Goal: Task Accomplishment & Management: Use online tool/utility

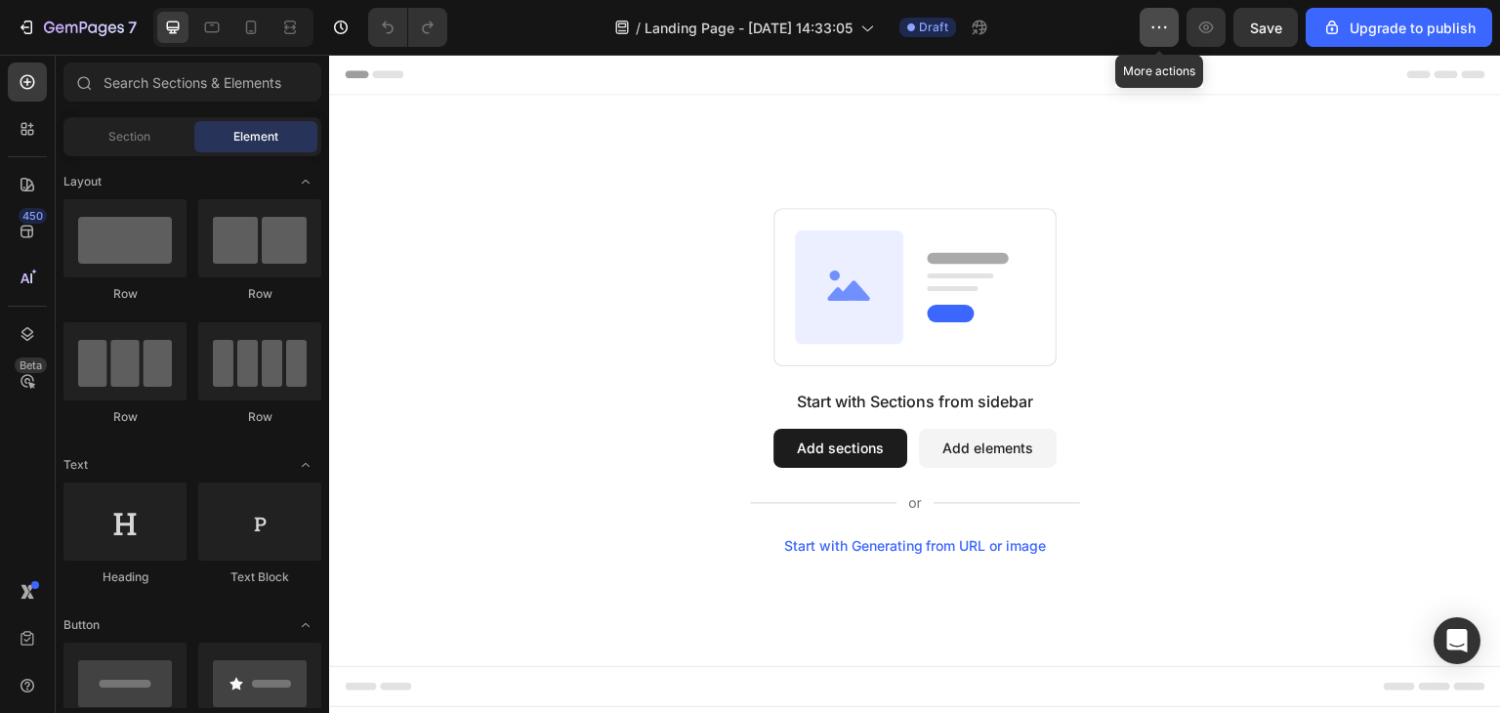
click at [1156, 24] on icon "button" at bounding box center [1160, 28] width 20 height 20
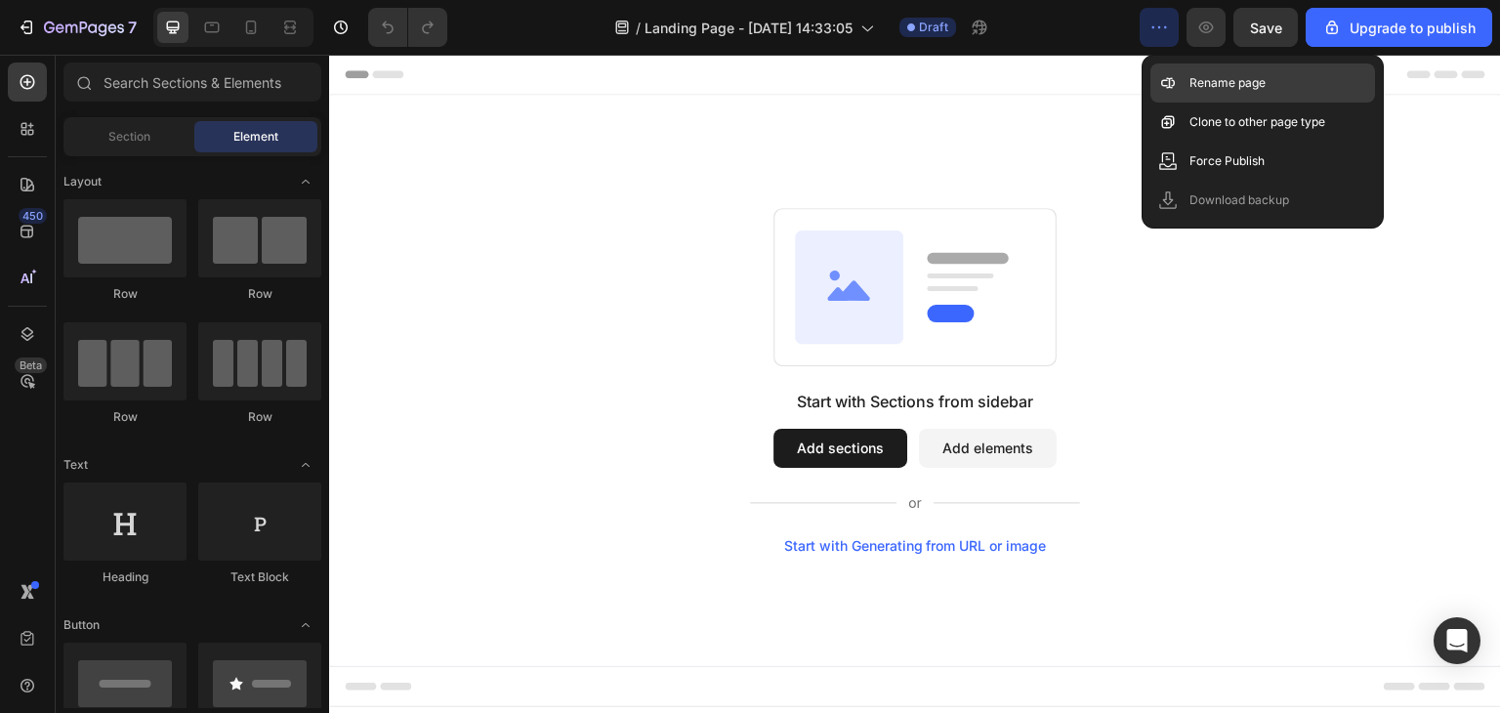
click at [1192, 84] on p "Rename page" at bounding box center [1228, 83] width 76 height 20
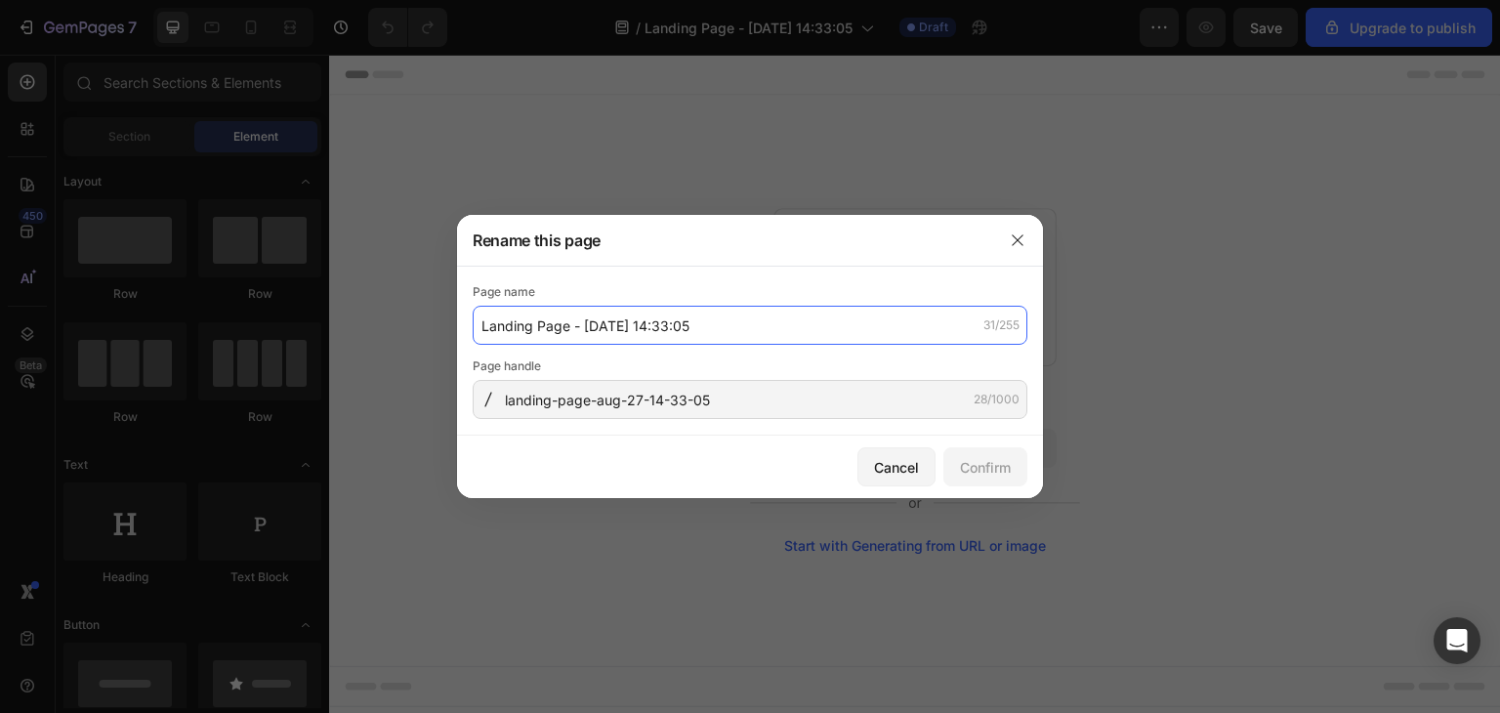
click at [718, 322] on input "Landing Page - Aug 27, 14:33:05" at bounding box center [750, 325] width 555 height 39
type input "About Us"
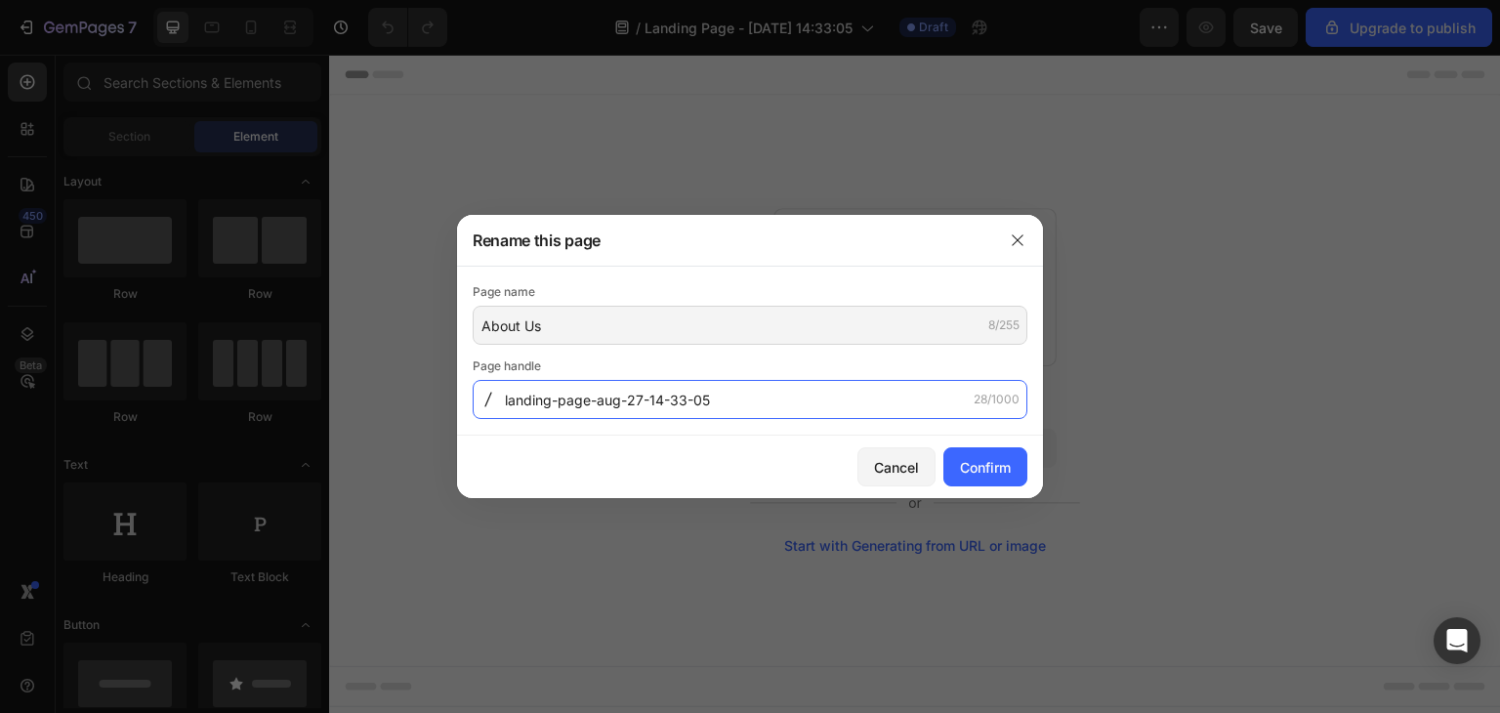
click at [760, 407] on input "landing-page-aug-27-14-33-05" at bounding box center [750, 399] width 555 height 39
click at [587, 399] on input "text" at bounding box center [750, 399] width 555 height 39
type input "landing-page-aug-27-14-33-05"
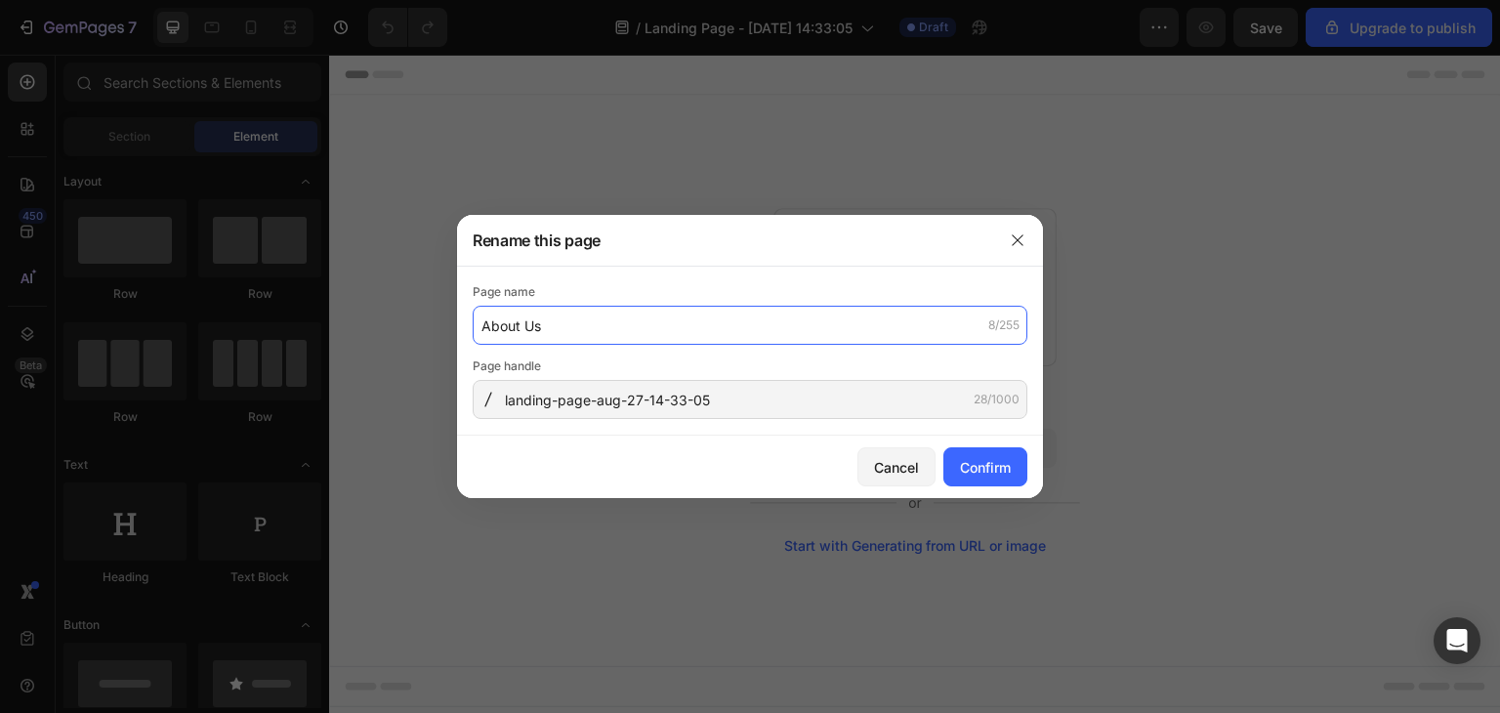
click at [598, 317] on input "About Us" at bounding box center [750, 325] width 555 height 39
type input "About Us"
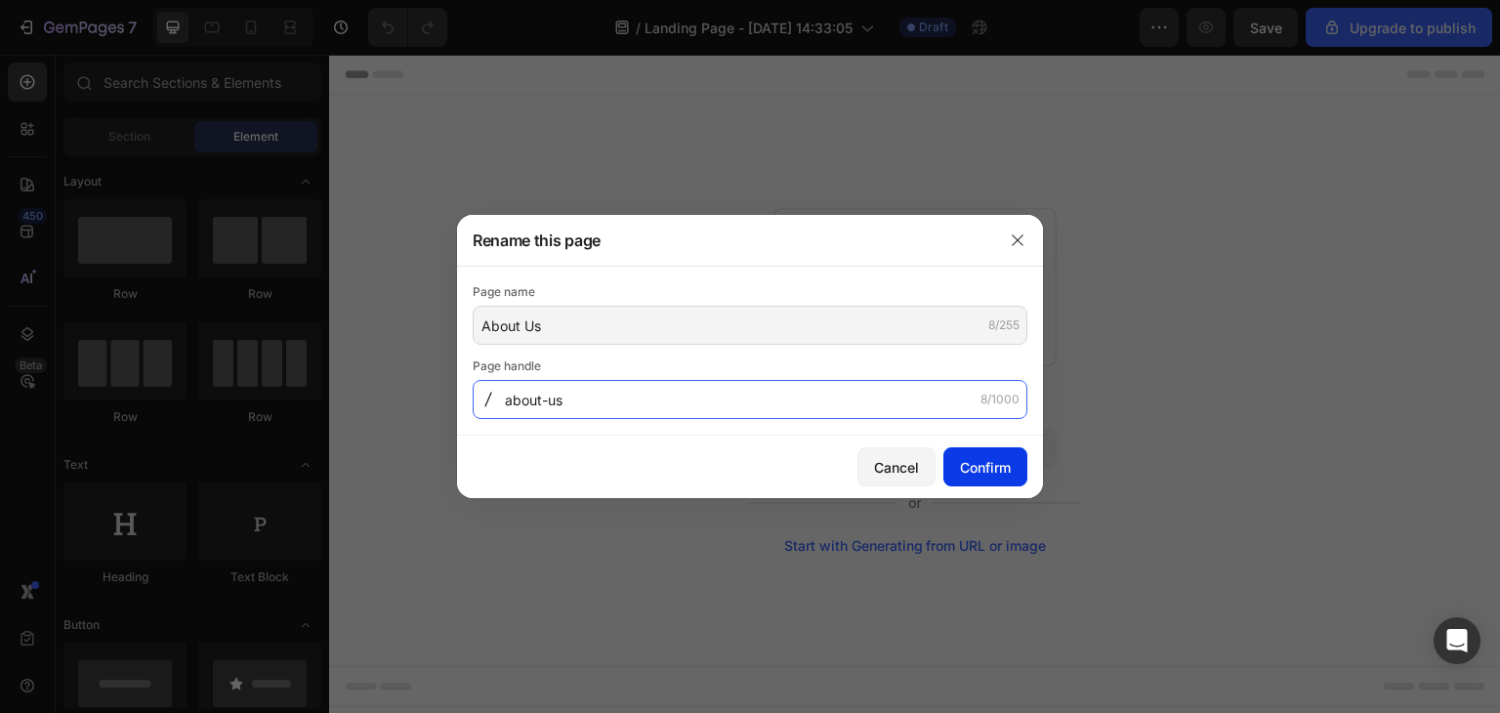
type input "about-us"
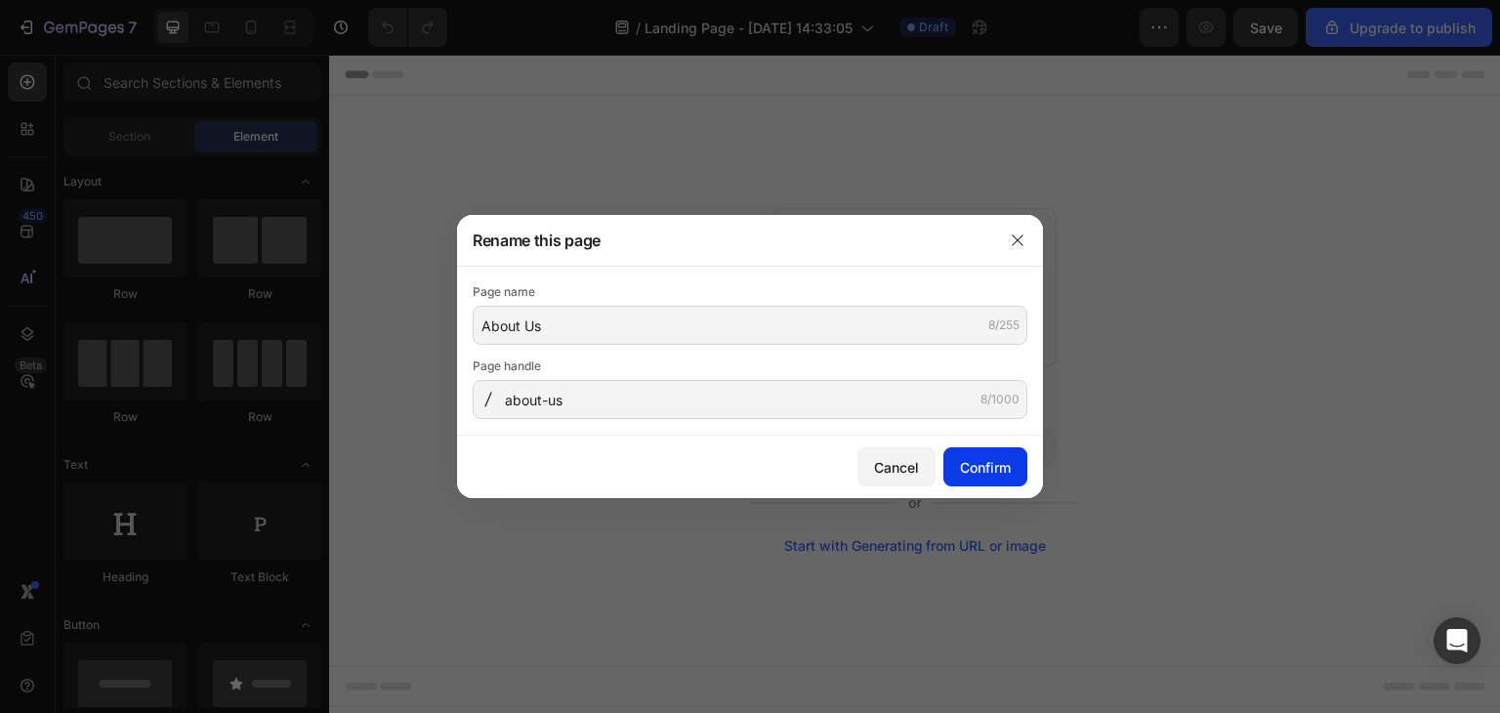
click at [992, 454] on button "Confirm" at bounding box center [986, 466] width 84 height 39
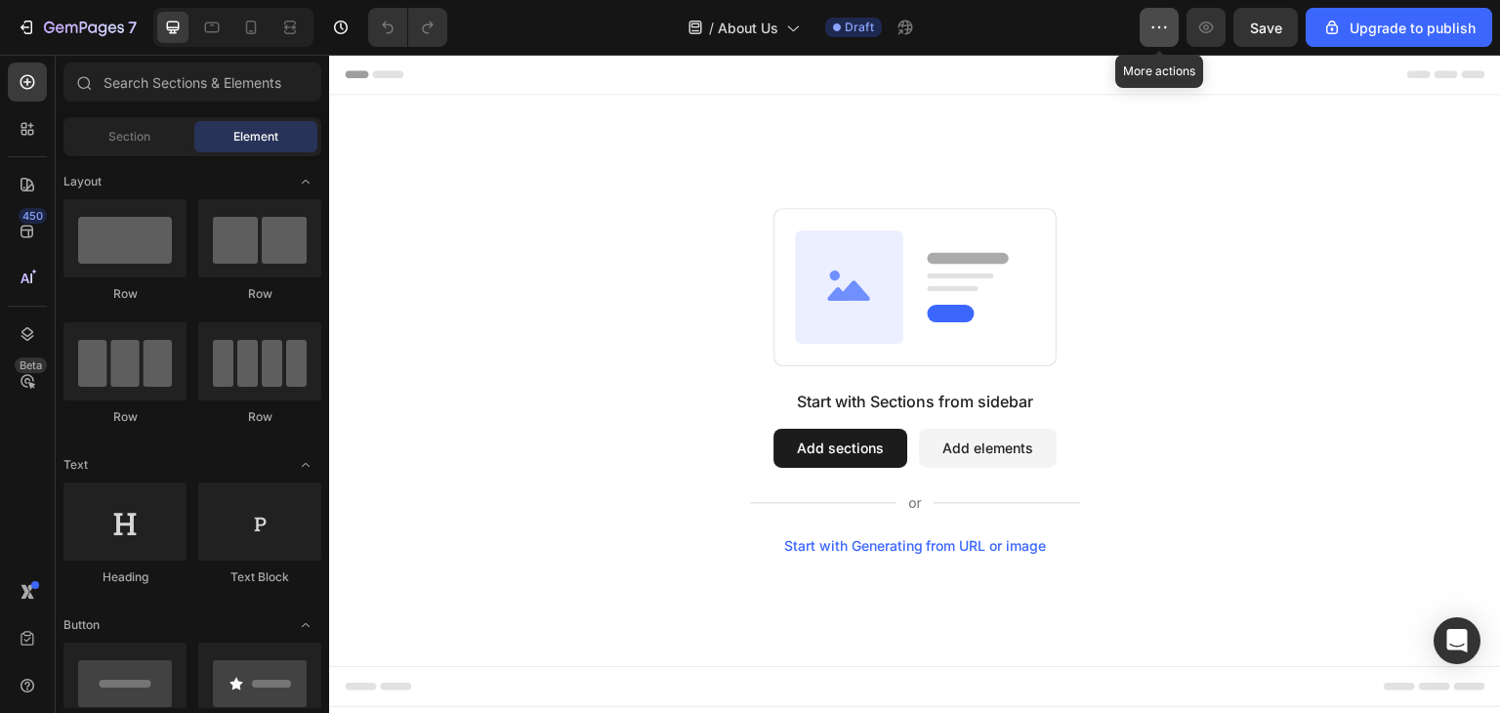
click at [1163, 25] on icon "button" at bounding box center [1160, 28] width 20 height 20
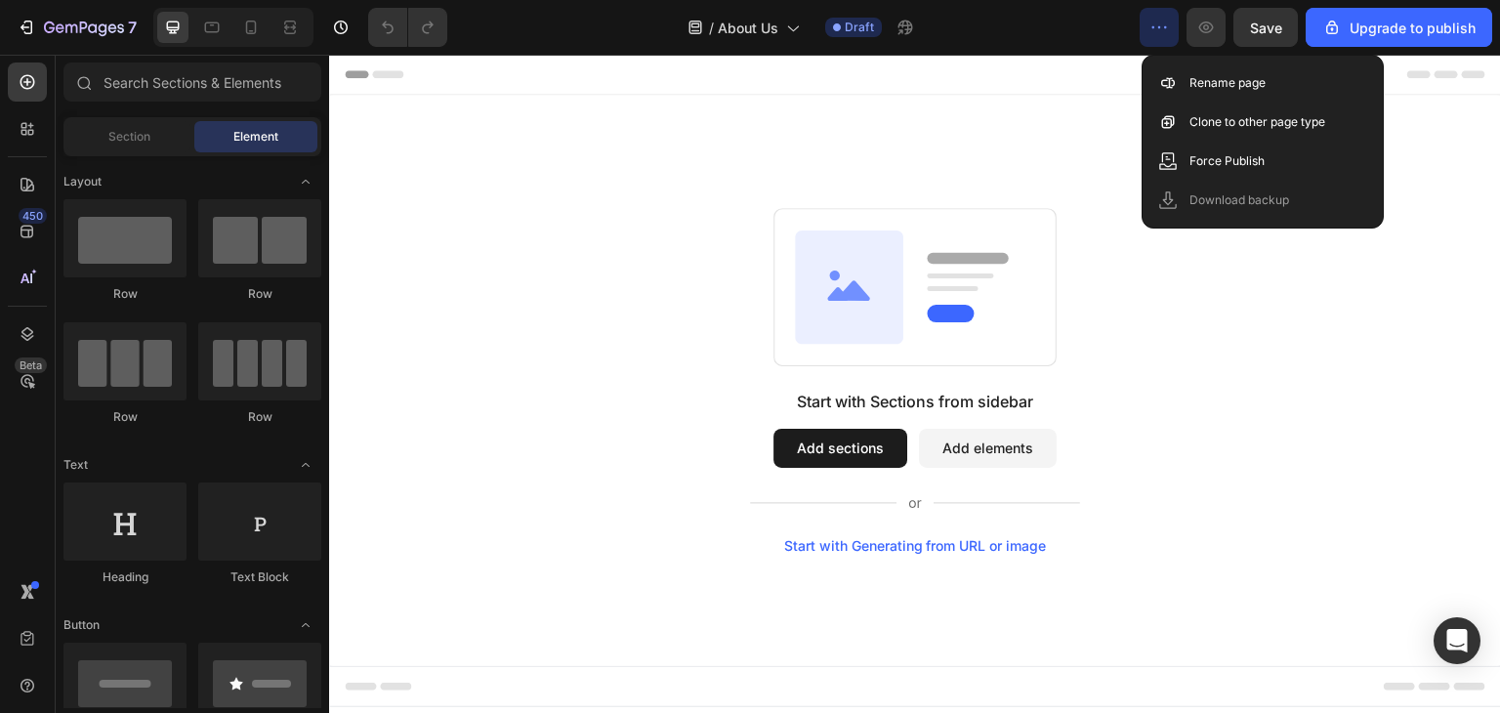
click at [1163, 25] on icon "button" at bounding box center [1160, 28] width 20 height 20
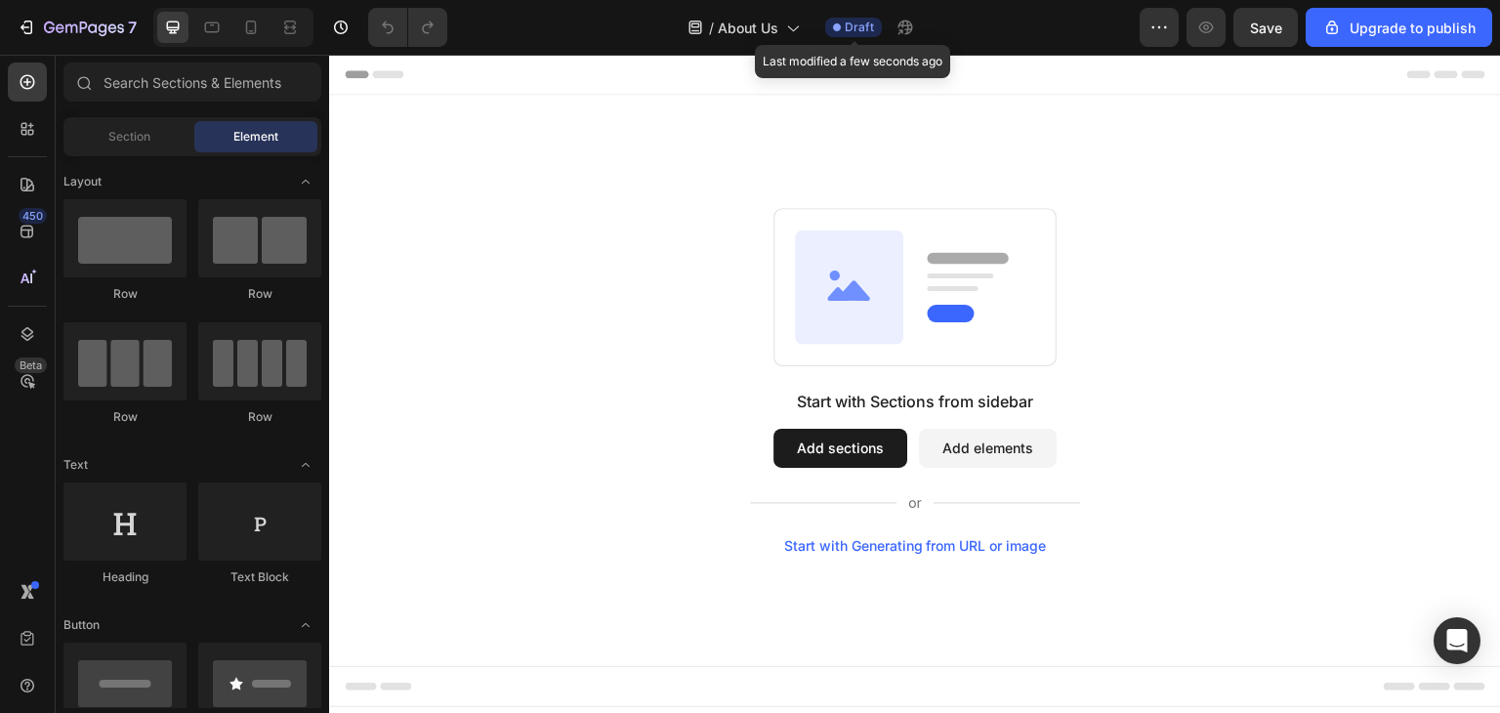
click at [865, 25] on span "Draft" at bounding box center [859, 28] width 29 height 18
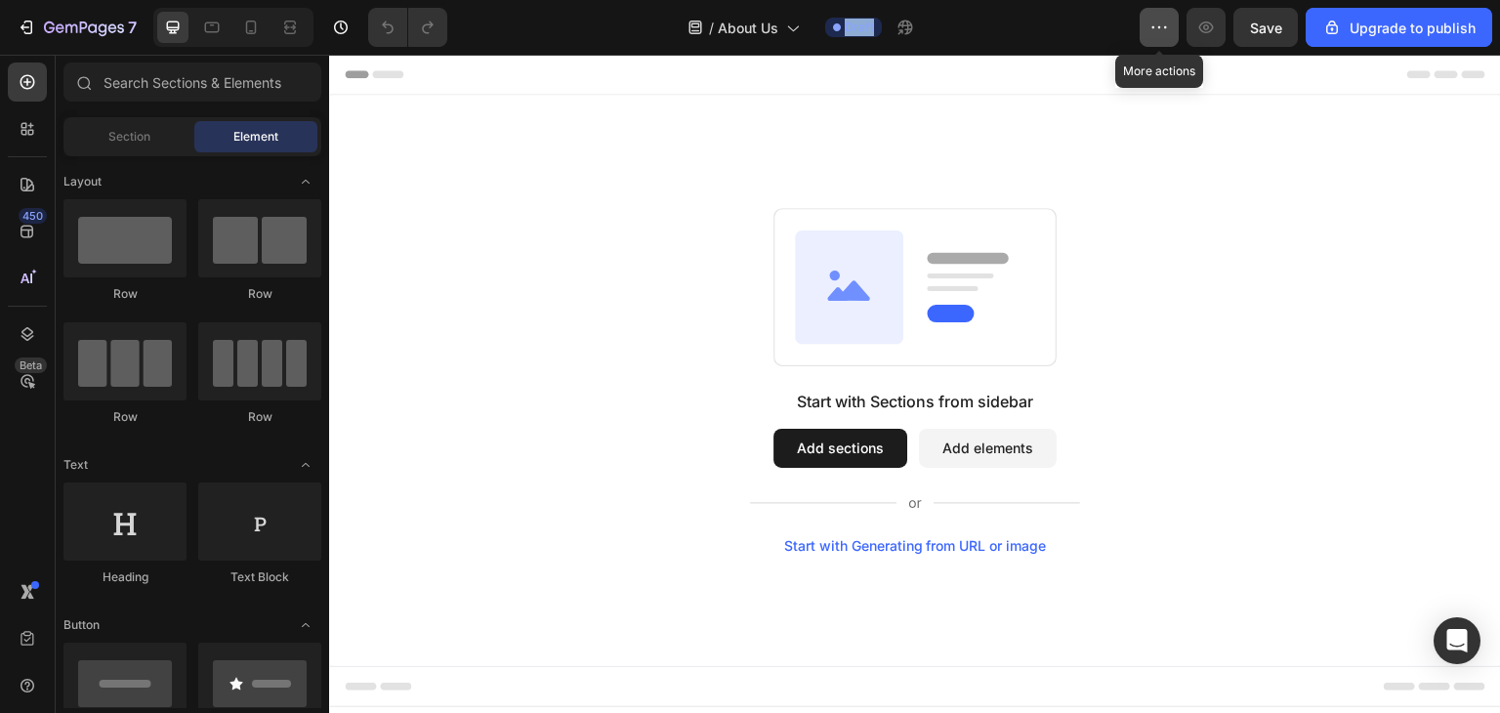
click at [1167, 31] on icon "button" at bounding box center [1160, 28] width 20 height 20
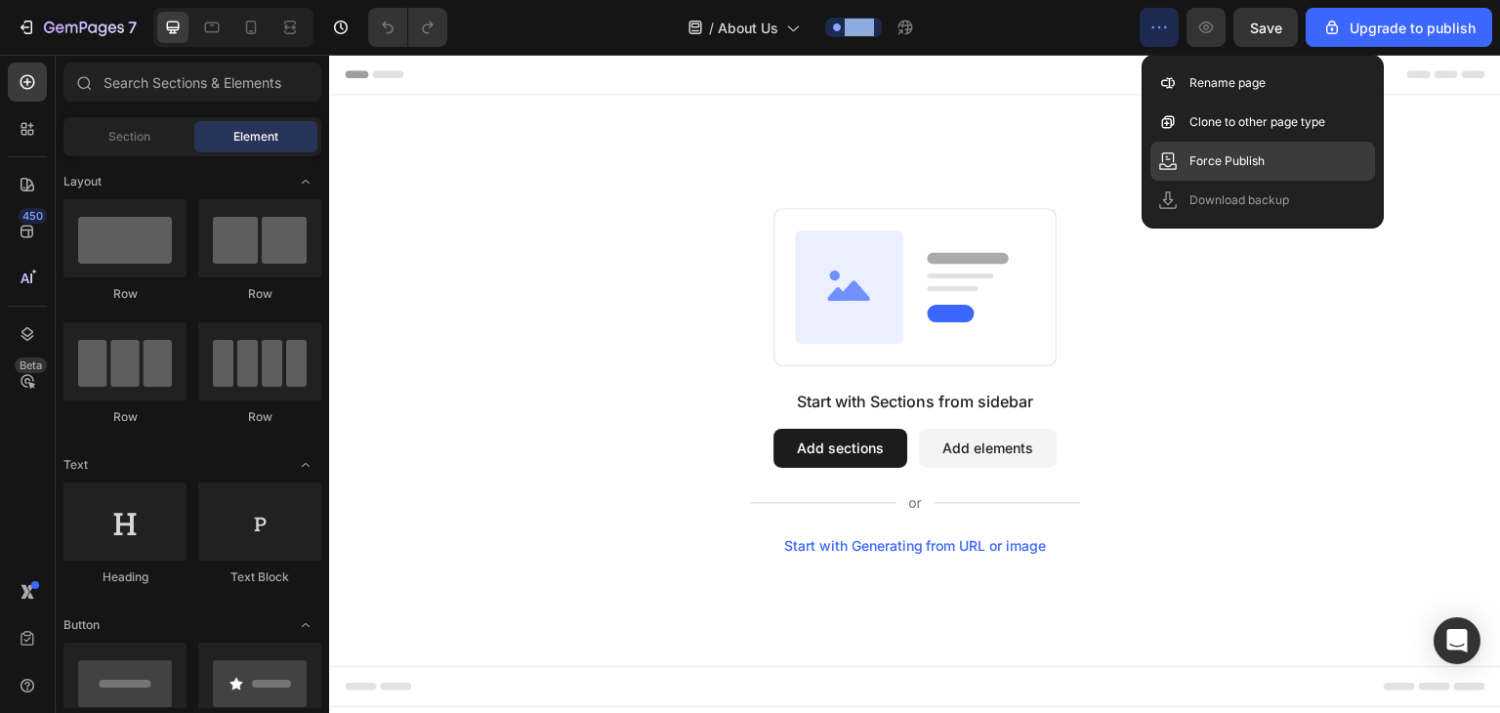
click at [1213, 149] on div "Force Publish" at bounding box center [1263, 161] width 225 height 39
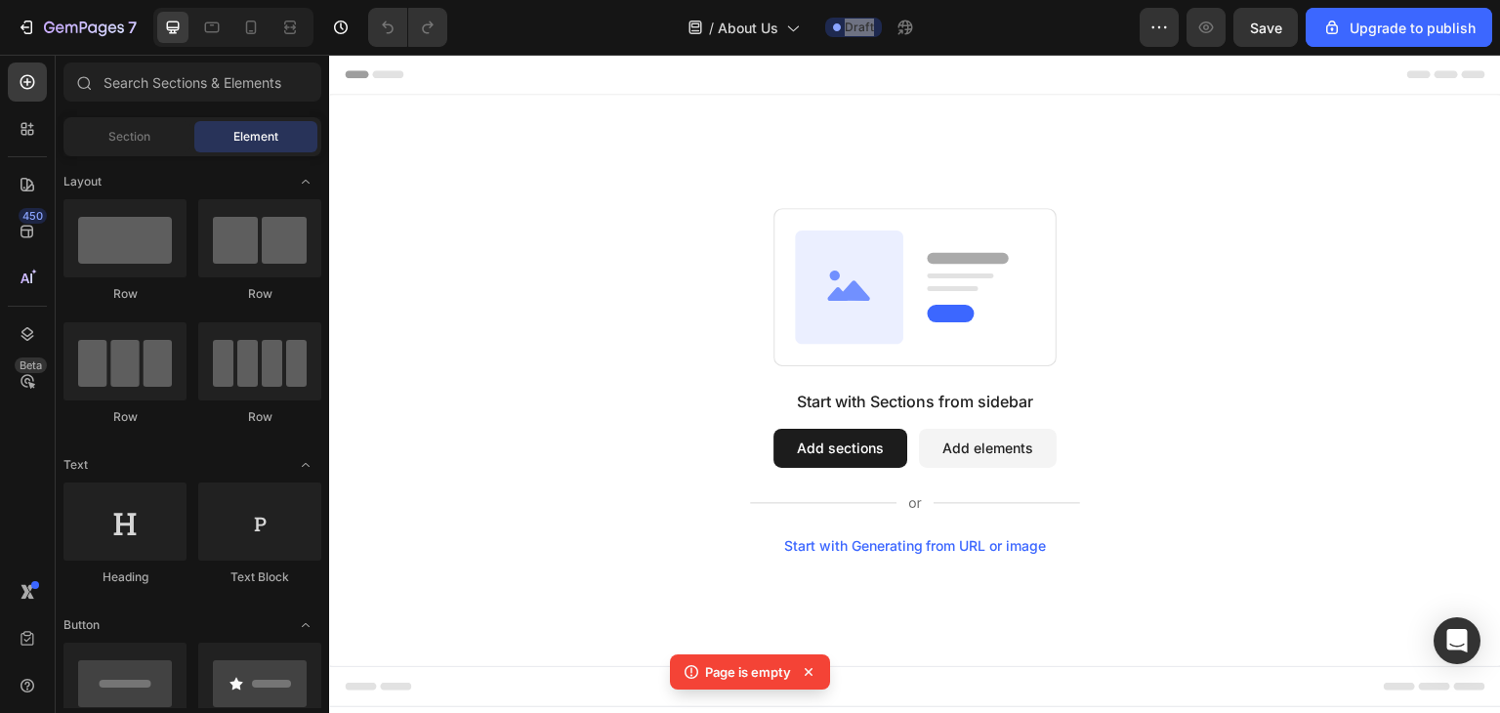
click at [857, 451] on button "Add sections" at bounding box center [841, 448] width 134 height 39
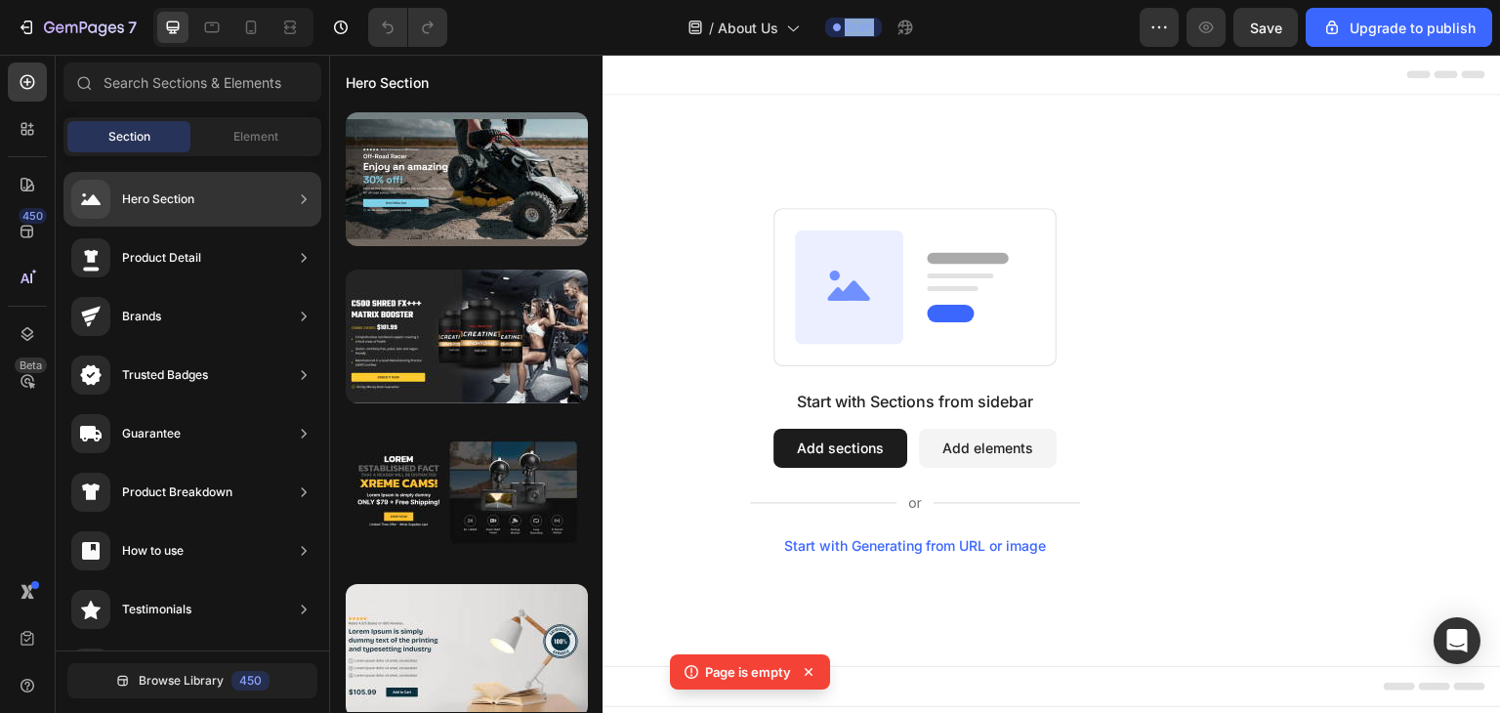
click at [199, 217] on div "Hero Section" at bounding box center [192, 199] width 258 height 55
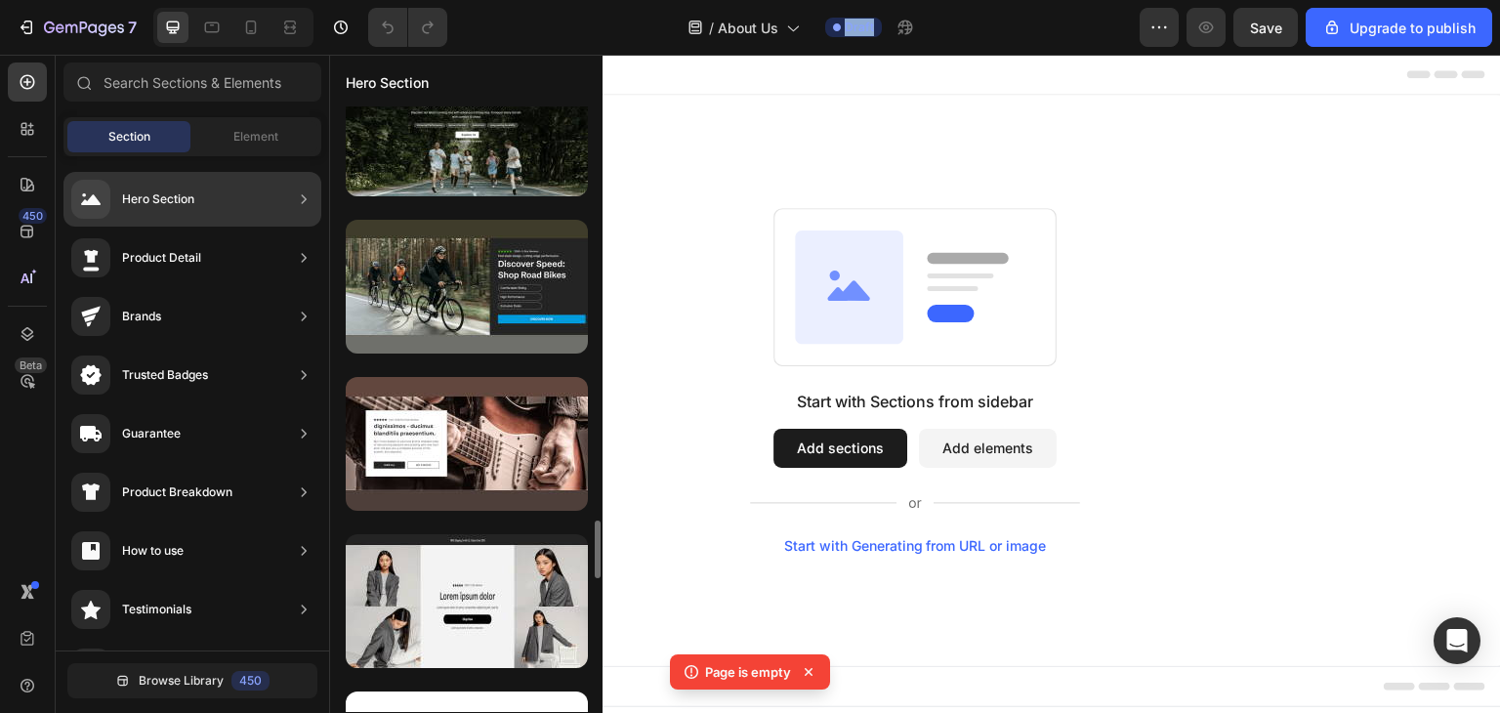
scroll to position [168, 0]
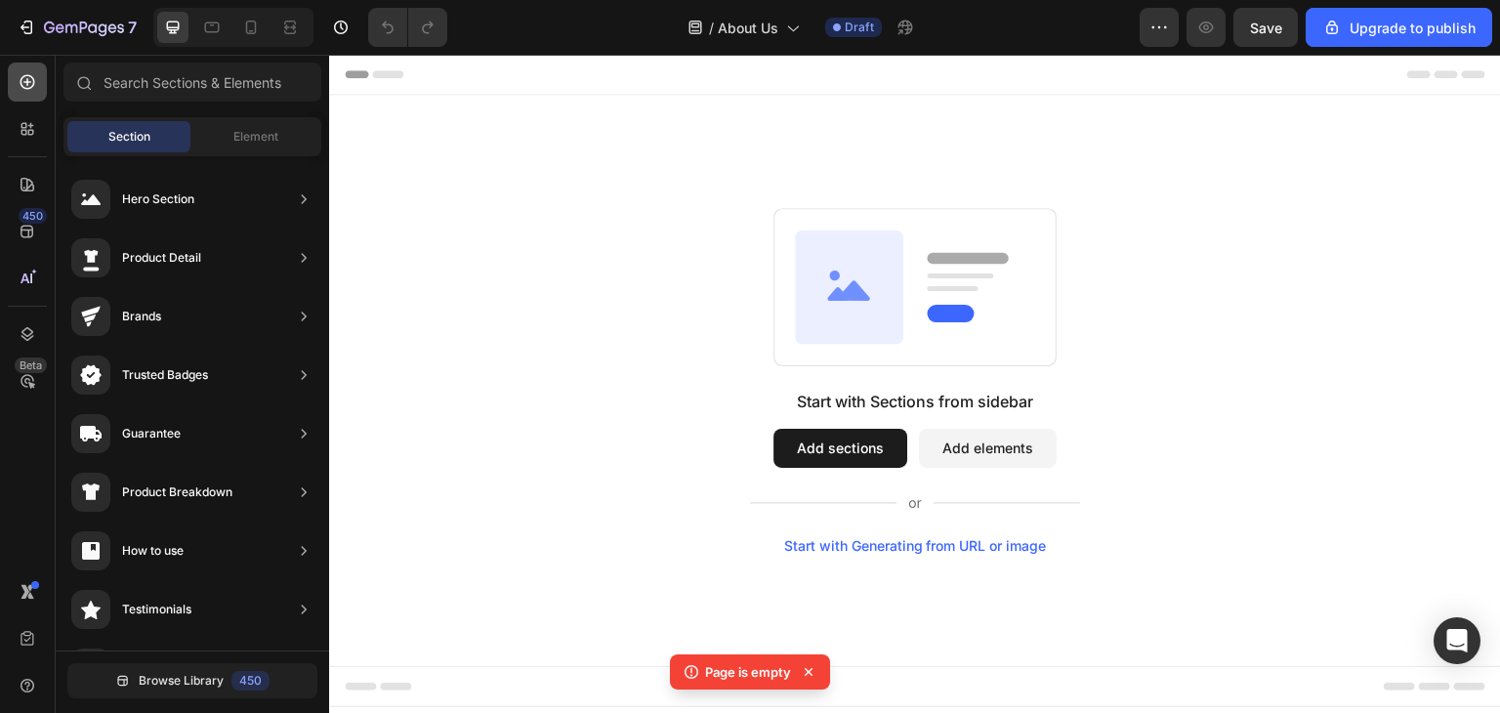
click at [38, 80] on div at bounding box center [27, 82] width 39 height 39
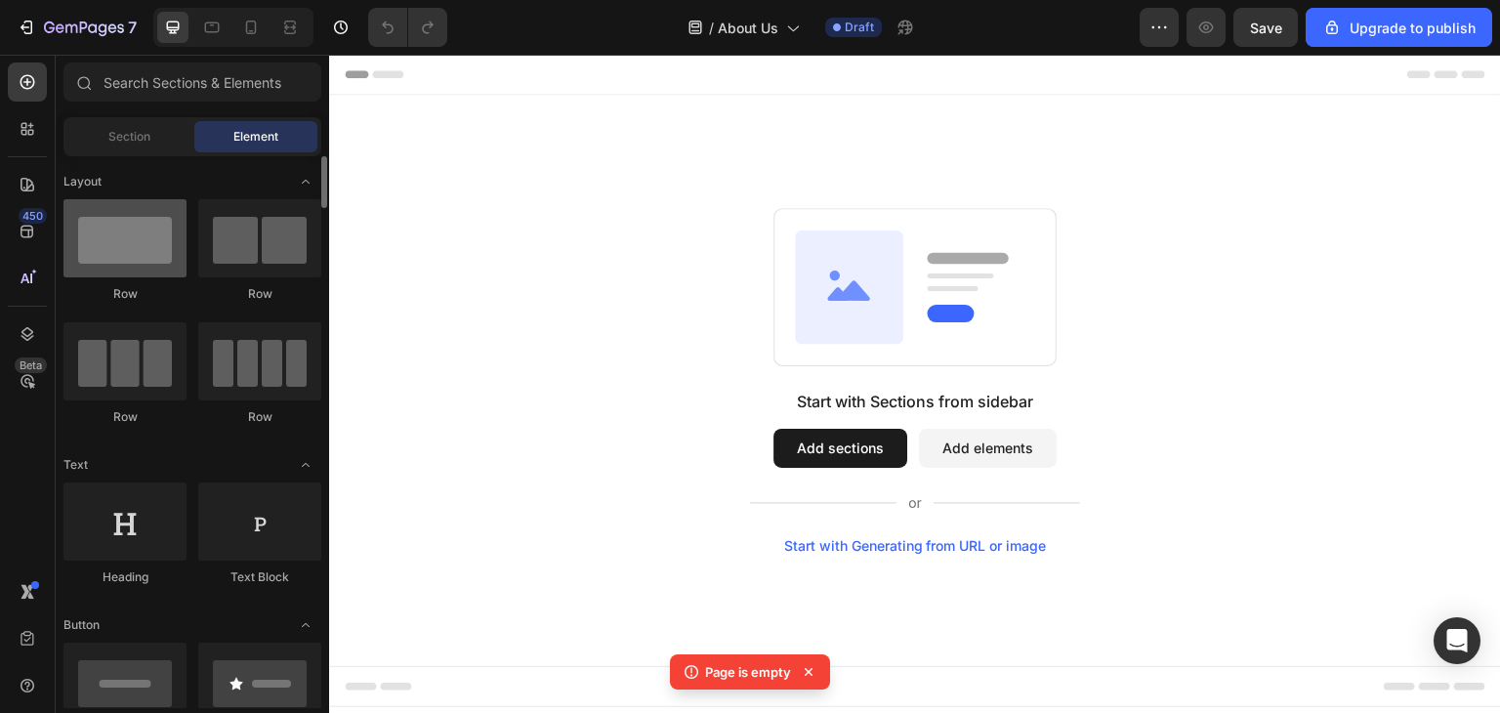
click at [139, 242] on div at bounding box center [124, 238] width 123 height 78
click at [125, 243] on div at bounding box center [124, 238] width 123 height 78
click at [968, 438] on button "Add elements" at bounding box center [988, 448] width 138 height 39
click at [804, 672] on icon at bounding box center [809, 672] width 20 height 20
click at [130, 242] on div at bounding box center [124, 238] width 123 height 78
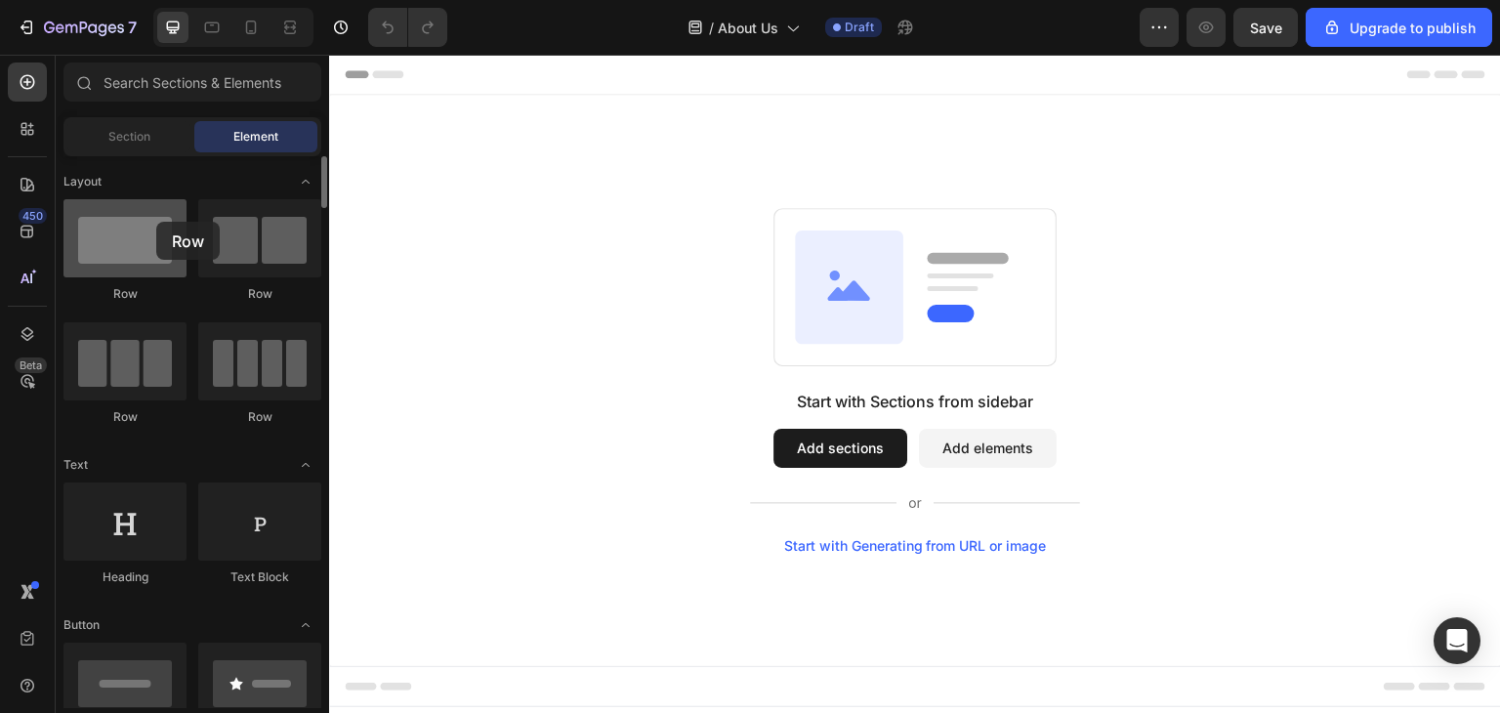
click at [156, 222] on div at bounding box center [124, 238] width 123 height 78
click at [948, 438] on button "Add elements" at bounding box center [988, 448] width 138 height 39
click at [163, 238] on div at bounding box center [124, 238] width 123 height 78
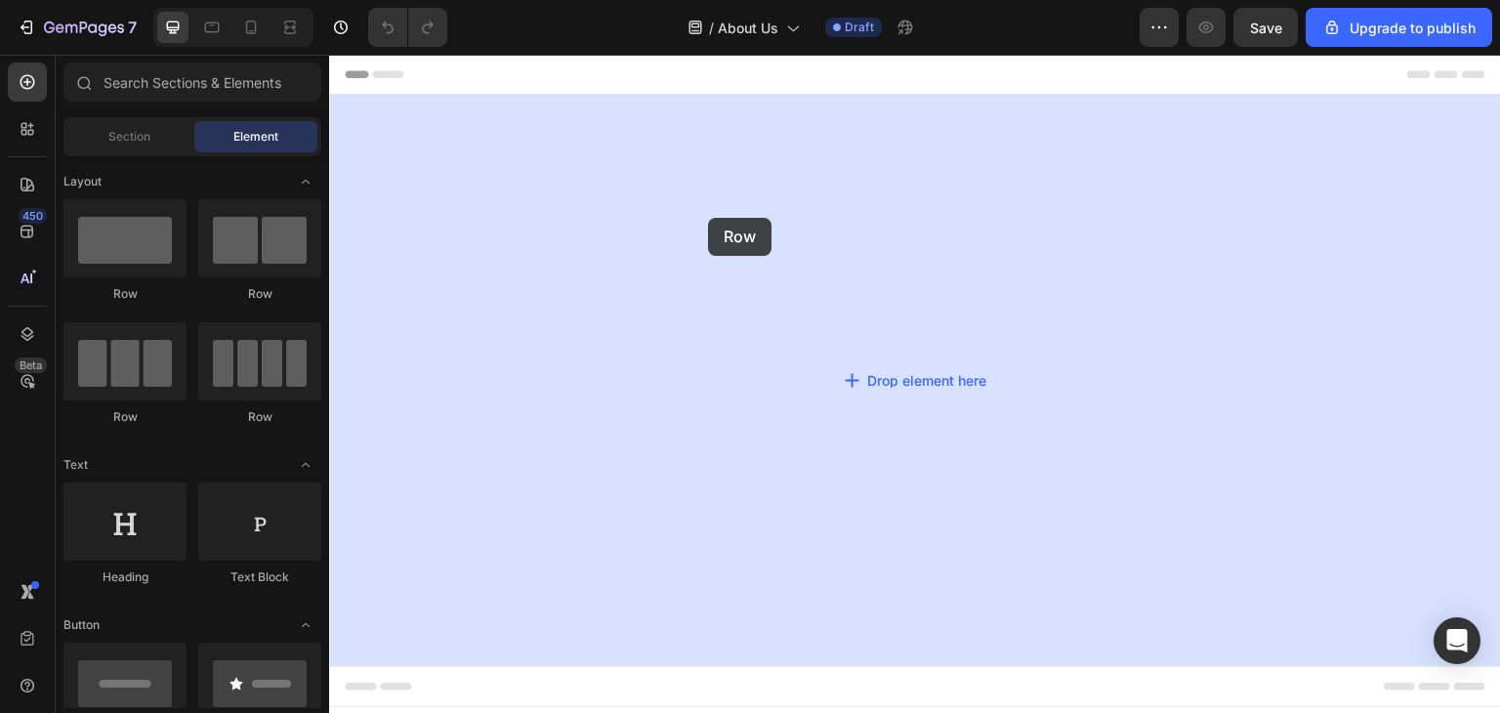
drag, startPoint x: 440, startPoint y: 293, endPoint x: 717, endPoint y: 212, distance: 289.0
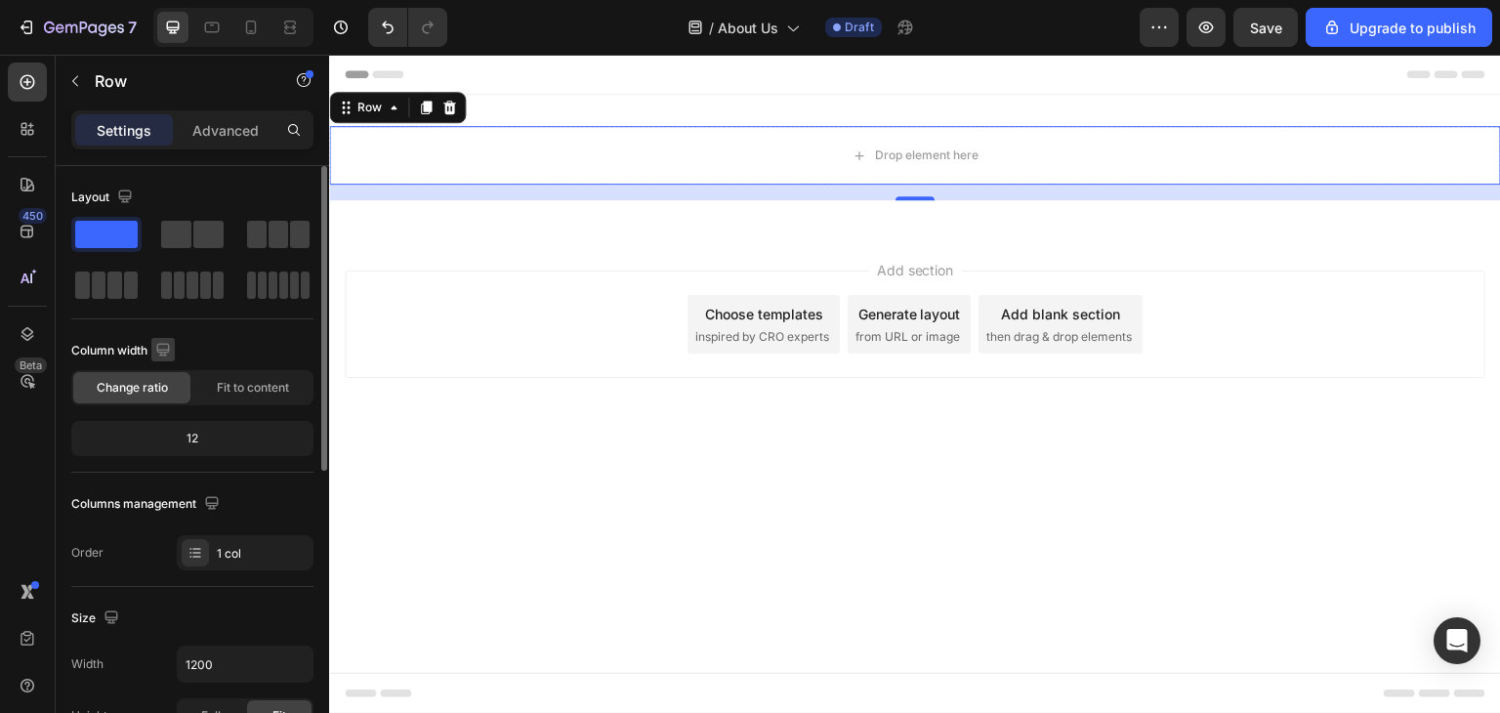
click at [165, 350] on icon "button" at bounding box center [163, 350] width 20 height 20
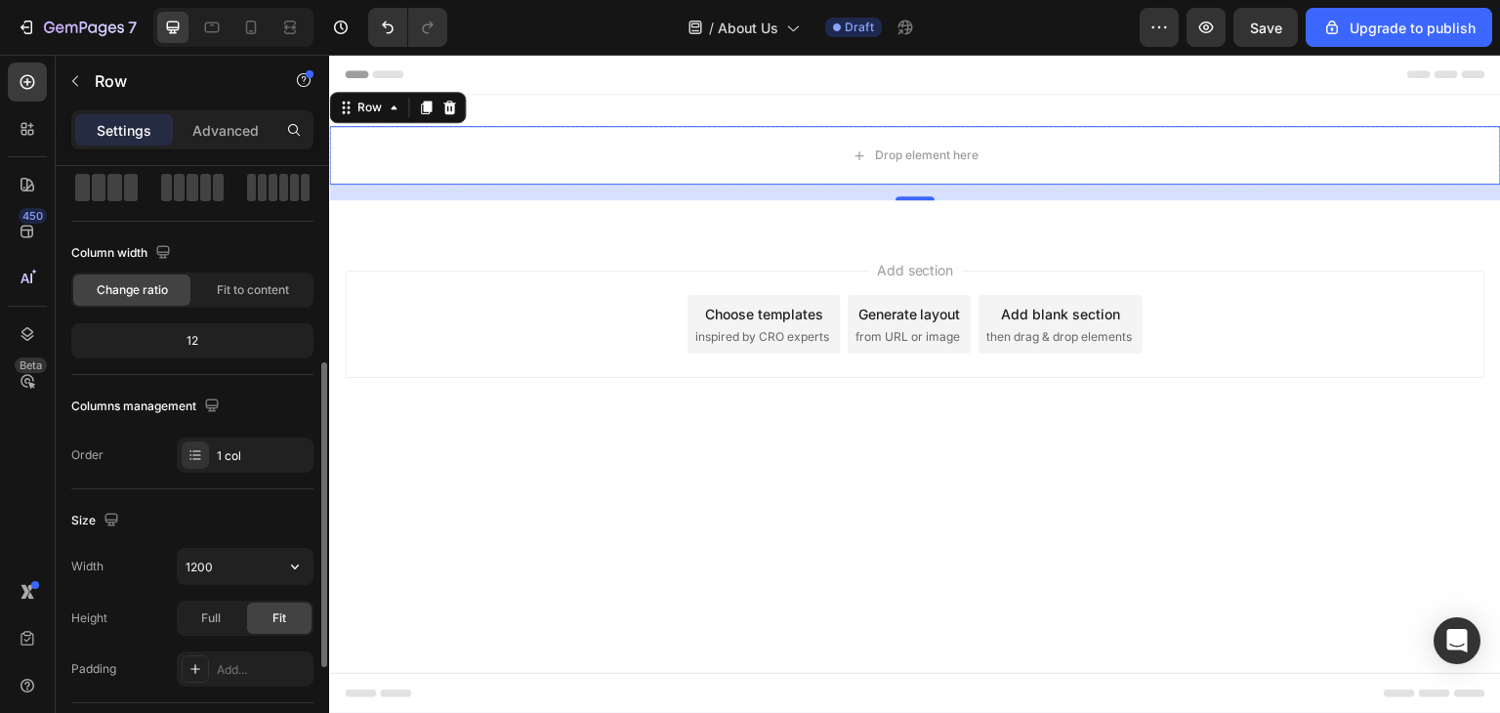
scroll to position [293, 0]
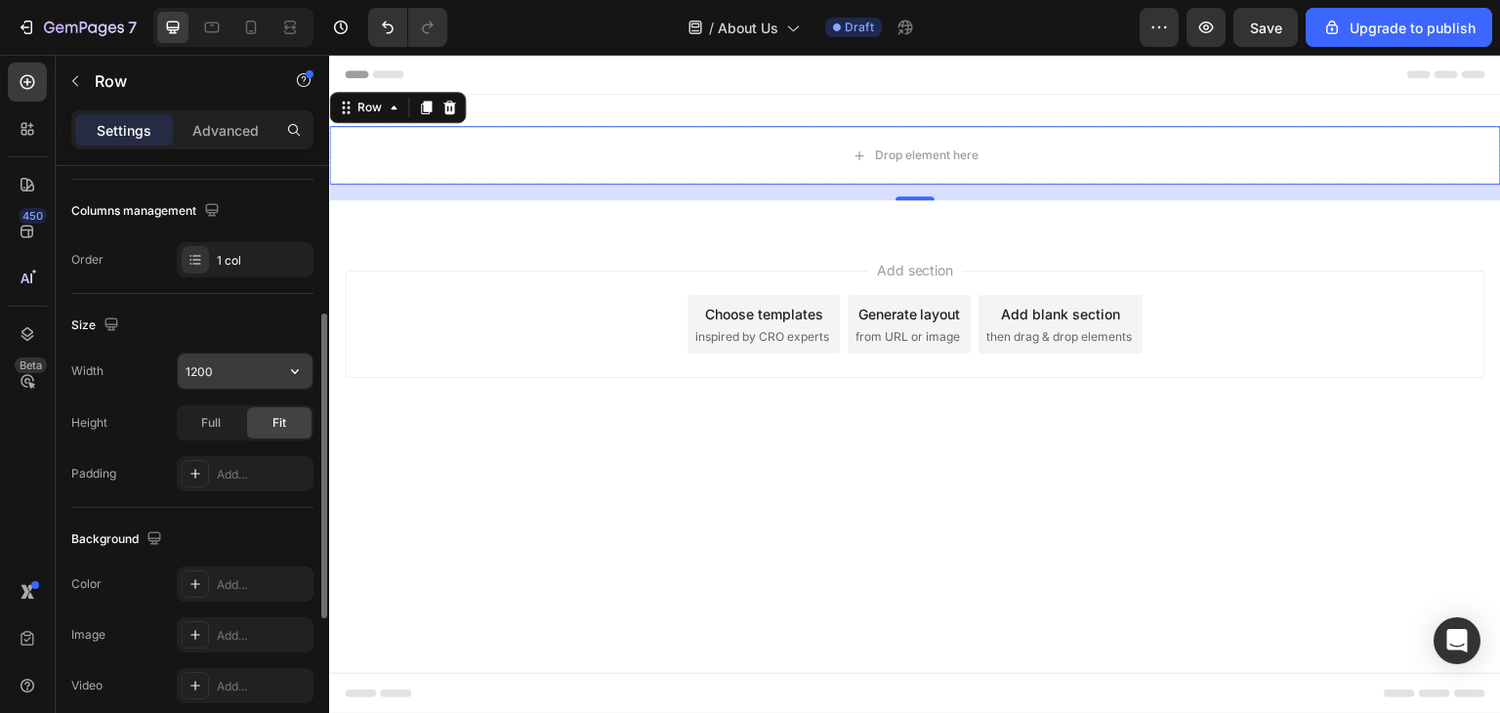
click at [201, 369] on input "1200" at bounding box center [245, 371] width 135 height 35
type input "1440"
click at [184, 322] on div "Size" at bounding box center [192, 325] width 242 height 31
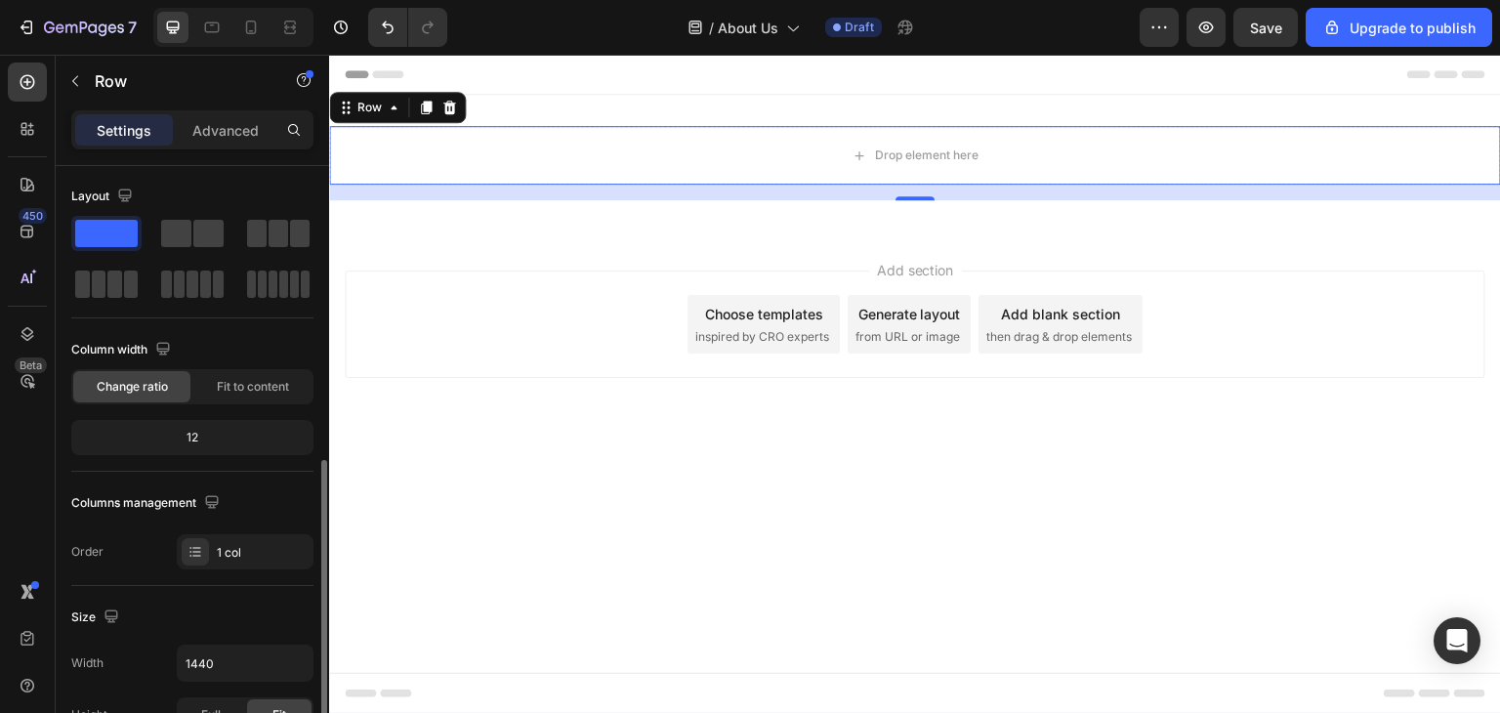
scroll to position [294, 0]
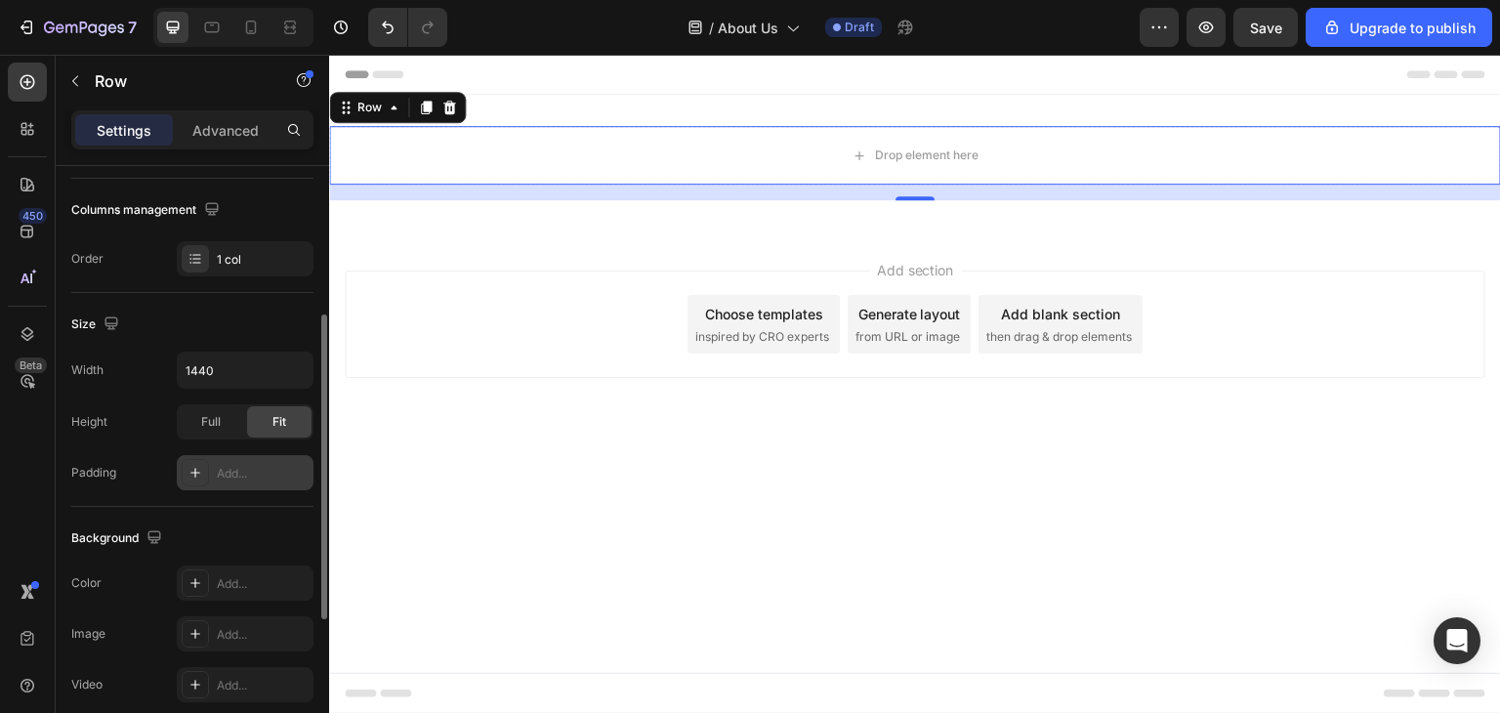
click at [203, 477] on div at bounding box center [195, 472] width 27 height 27
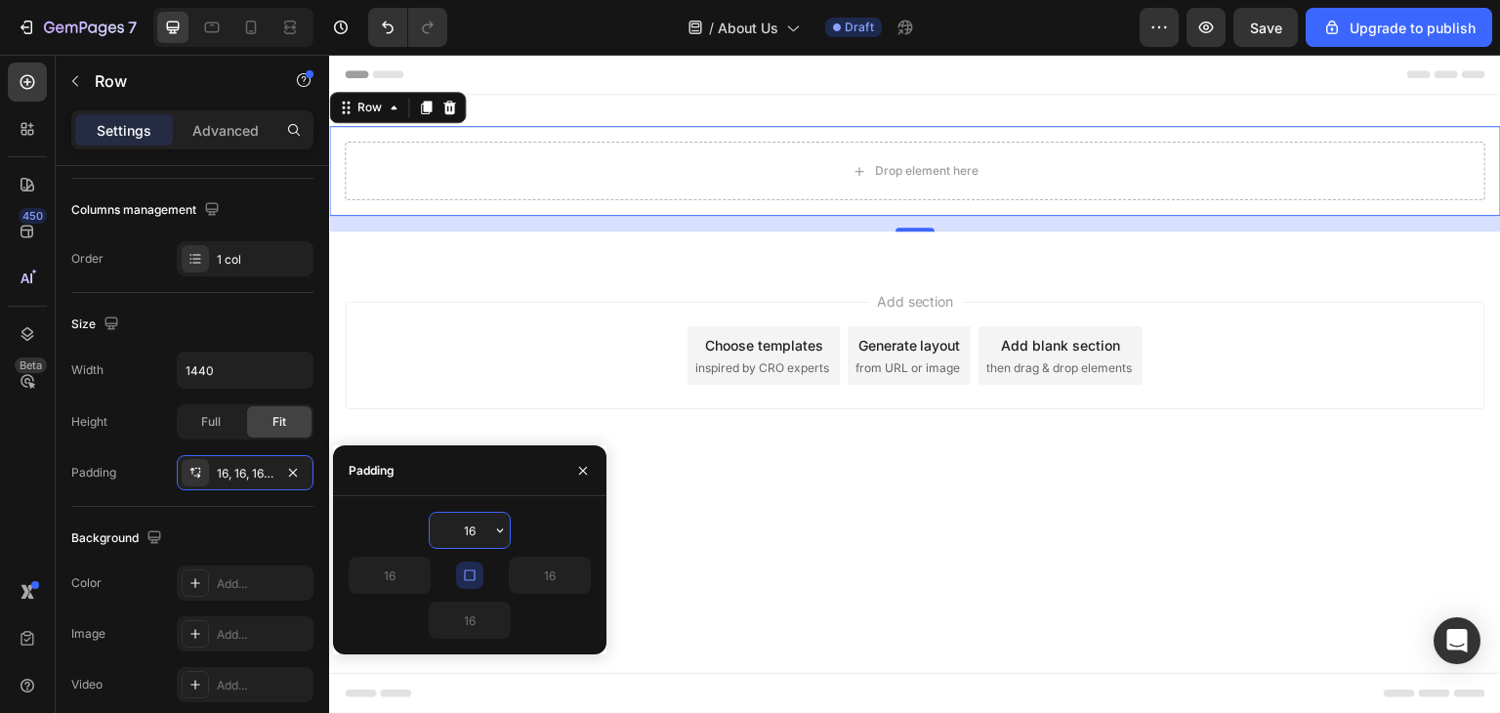
click at [466, 529] on input "16" at bounding box center [470, 530] width 80 height 35
click at [471, 528] on input "16" at bounding box center [470, 530] width 80 height 35
click at [499, 531] on icon "button" at bounding box center [500, 530] width 6 height 4
click at [239, 469] on div "16, 16, 16, 16" at bounding box center [245, 474] width 57 height 18
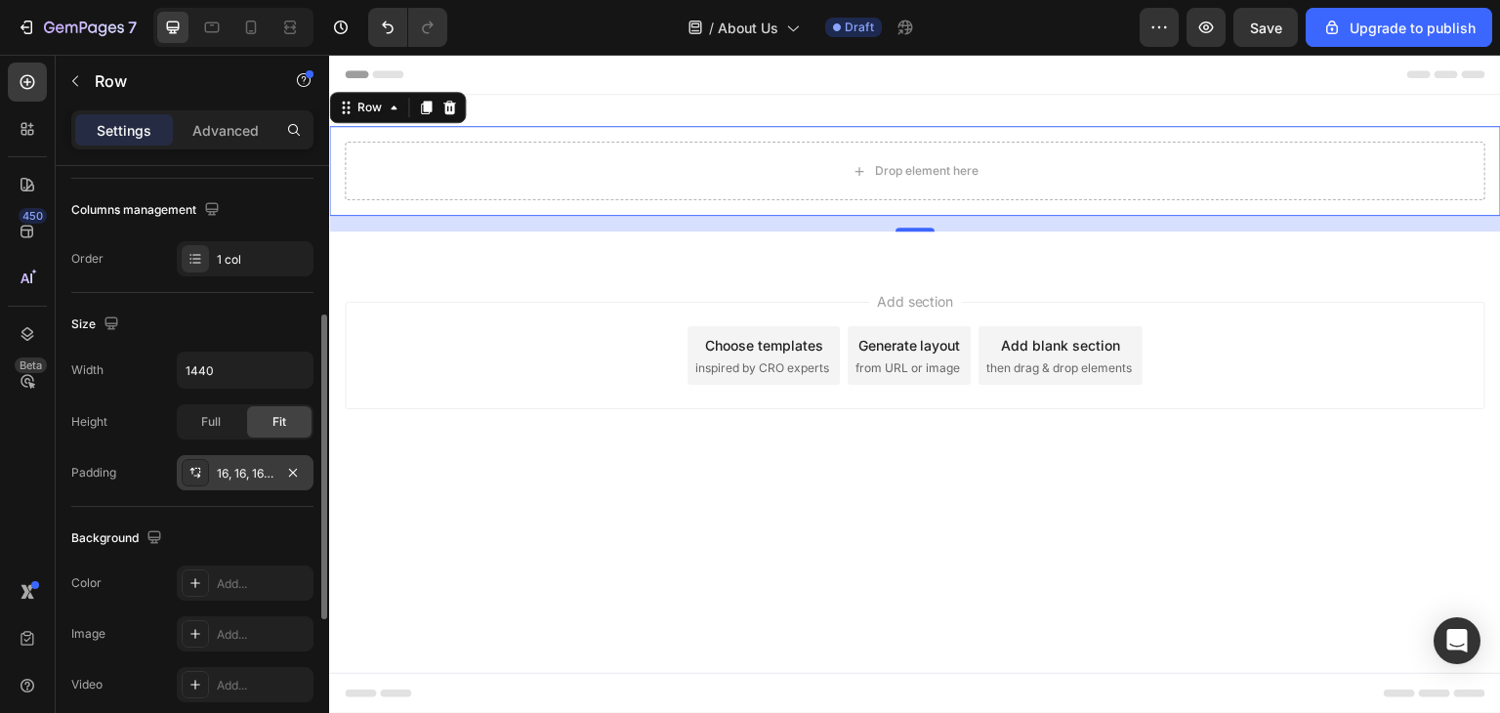
click at [239, 469] on div "16, 16, 16, 16" at bounding box center [245, 474] width 57 height 18
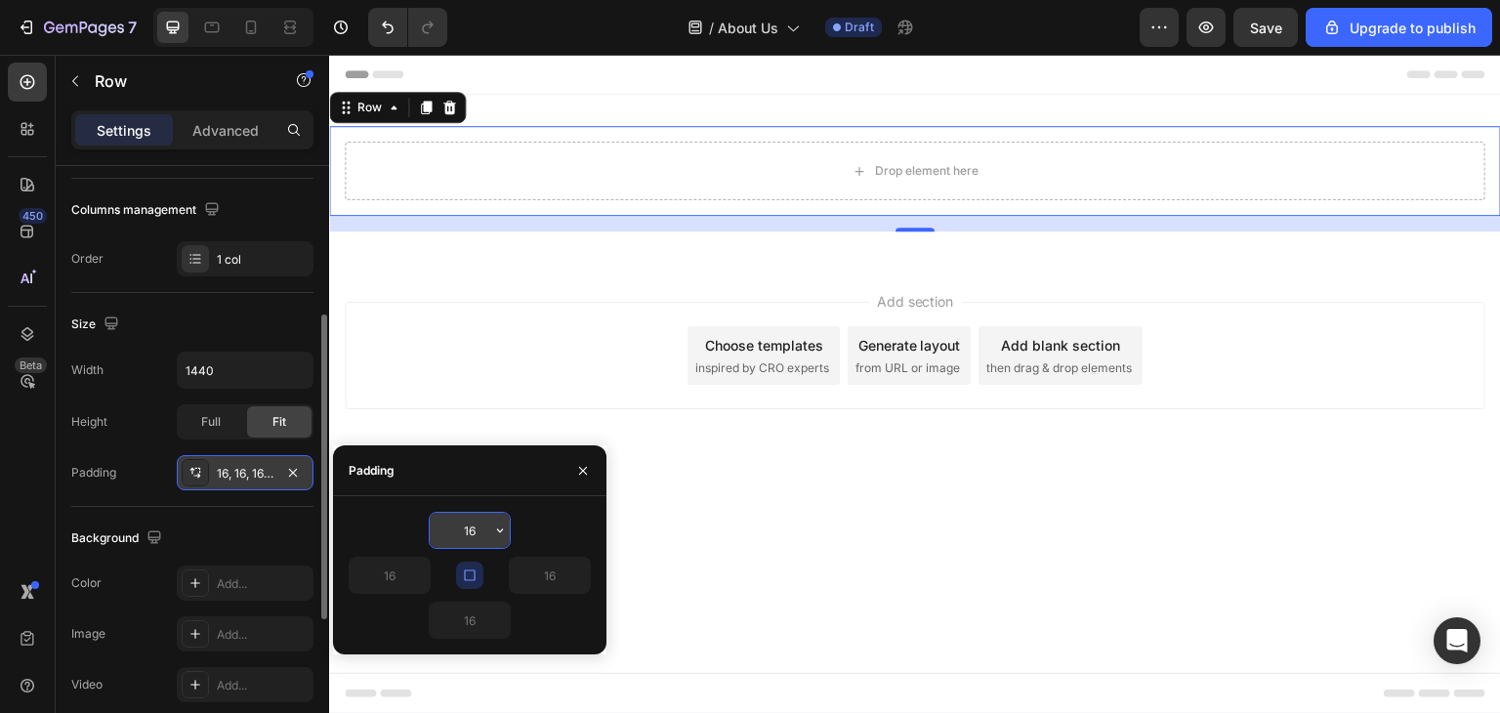
click at [195, 472] on icon at bounding box center [196, 473] width 16 height 16
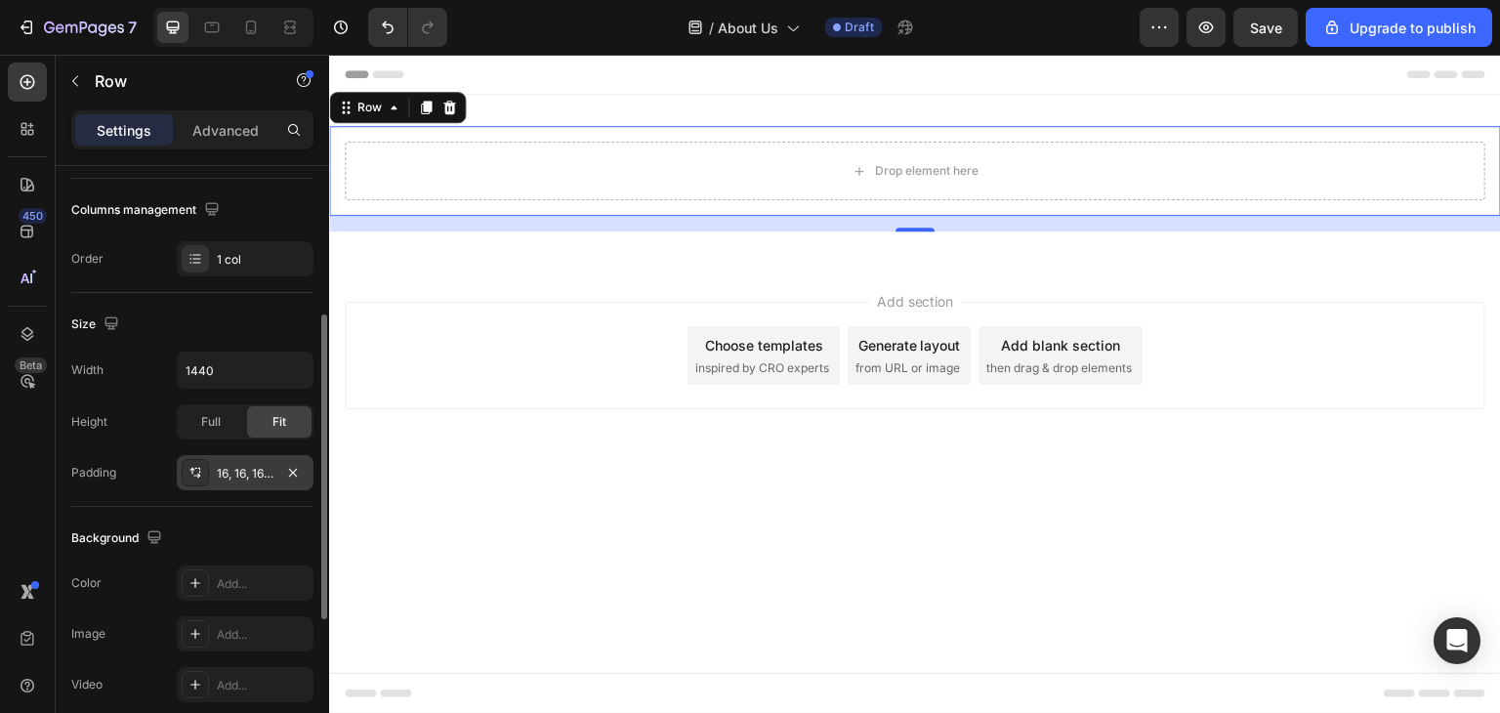
click at [195, 472] on icon at bounding box center [196, 473] width 16 height 16
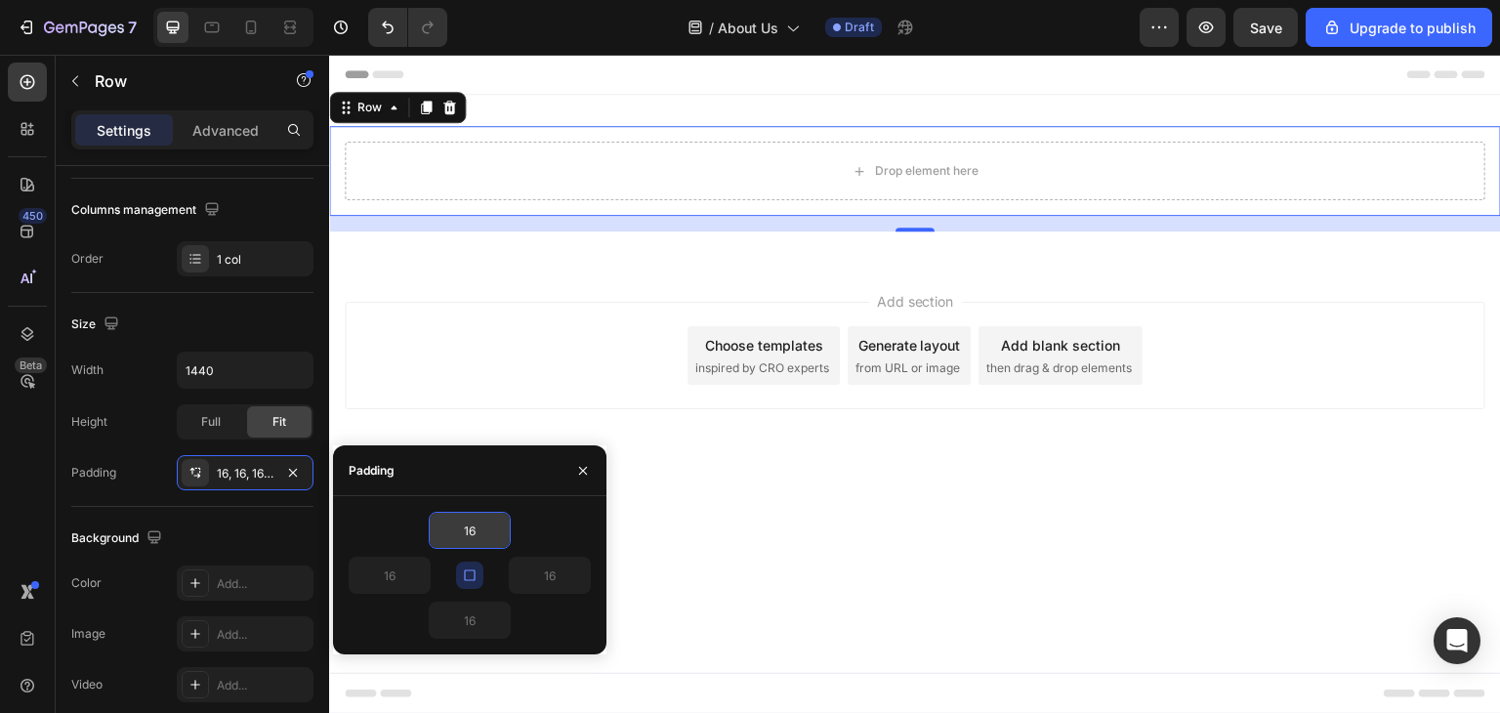
click at [469, 571] on icon "button" at bounding box center [470, 576] width 16 height 16
click at [552, 573] on input "16" at bounding box center [550, 575] width 80 height 35
click at [584, 469] on icon "button" at bounding box center [583, 470] width 8 height 8
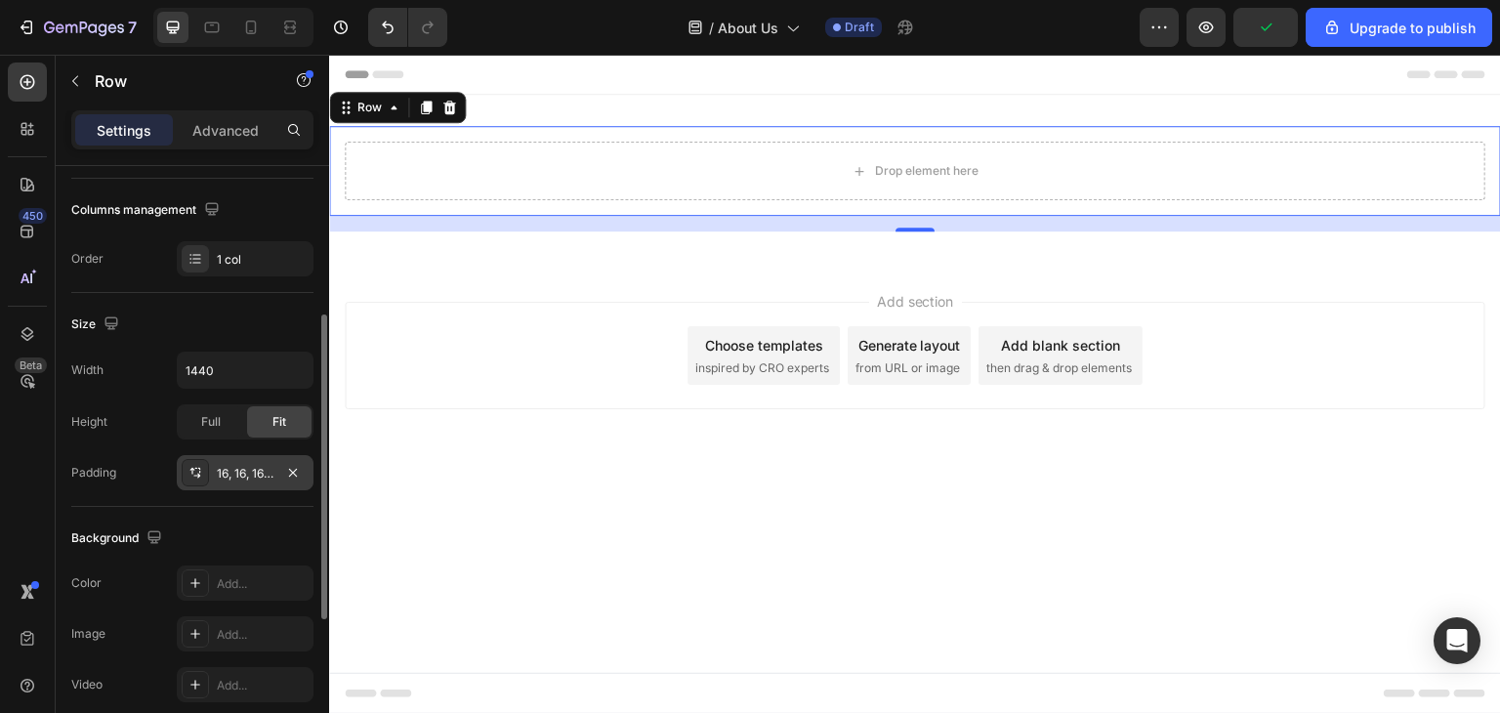
click at [201, 472] on icon at bounding box center [196, 473] width 16 height 16
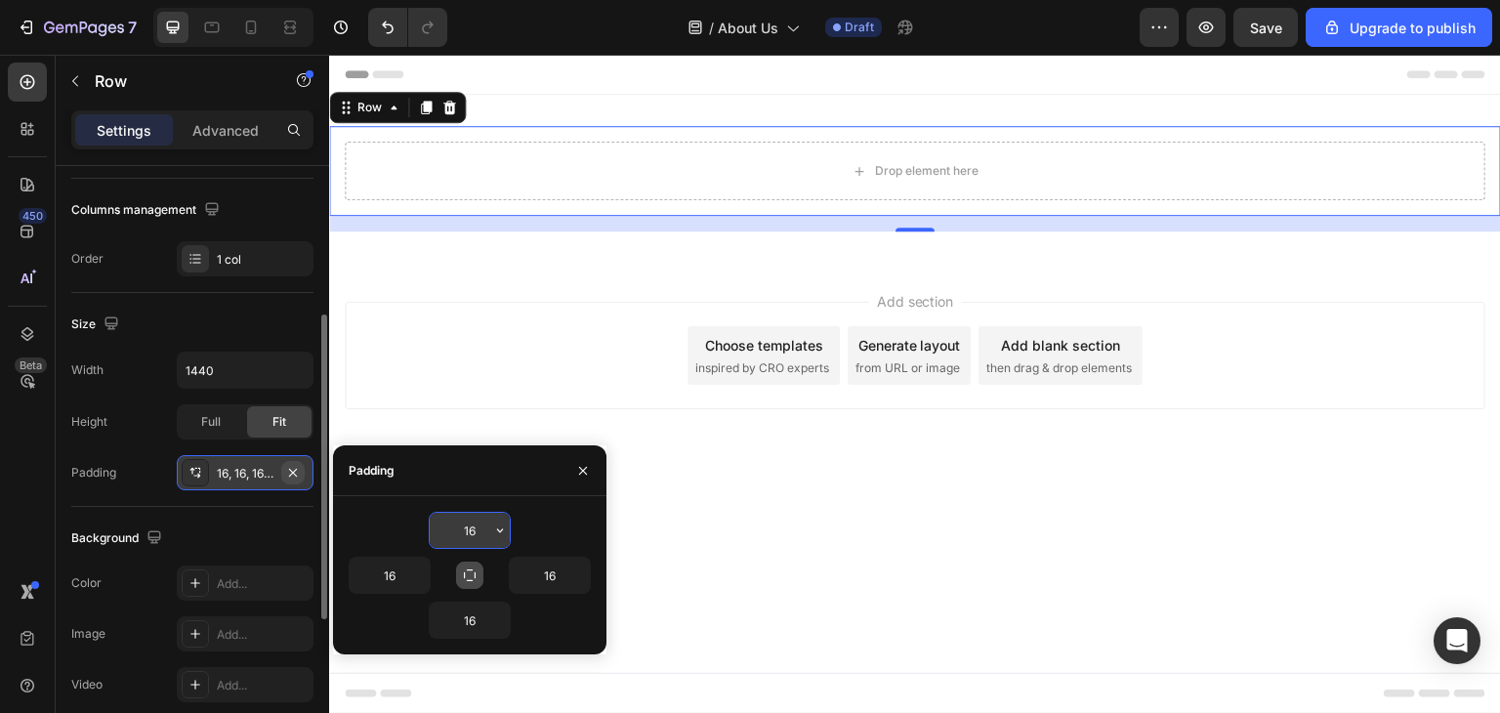
click at [288, 466] on icon "button" at bounding box center [293, 473] width 16 height 16
type input "0"
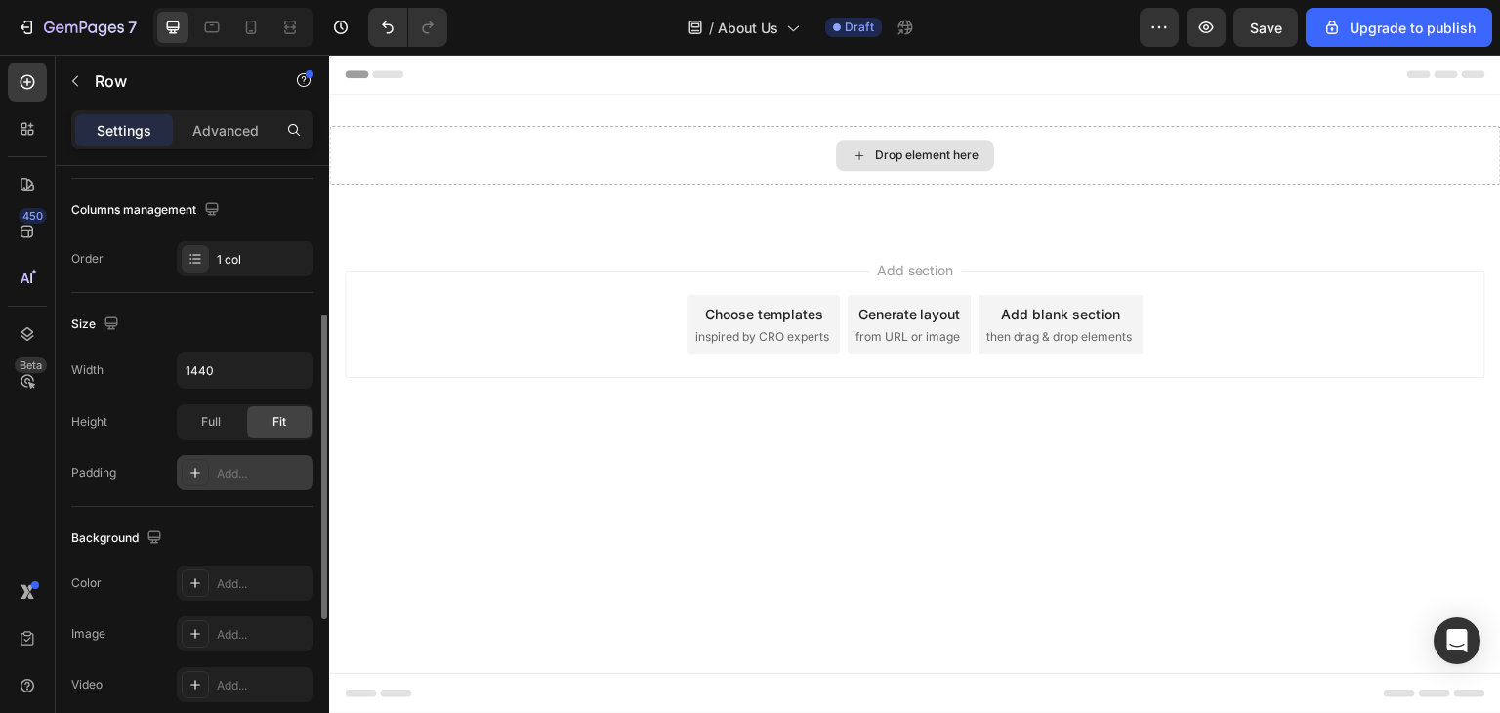
click at [873, 155] on div "Drop element here" at bounding box center [915, 155] width 158 height 31
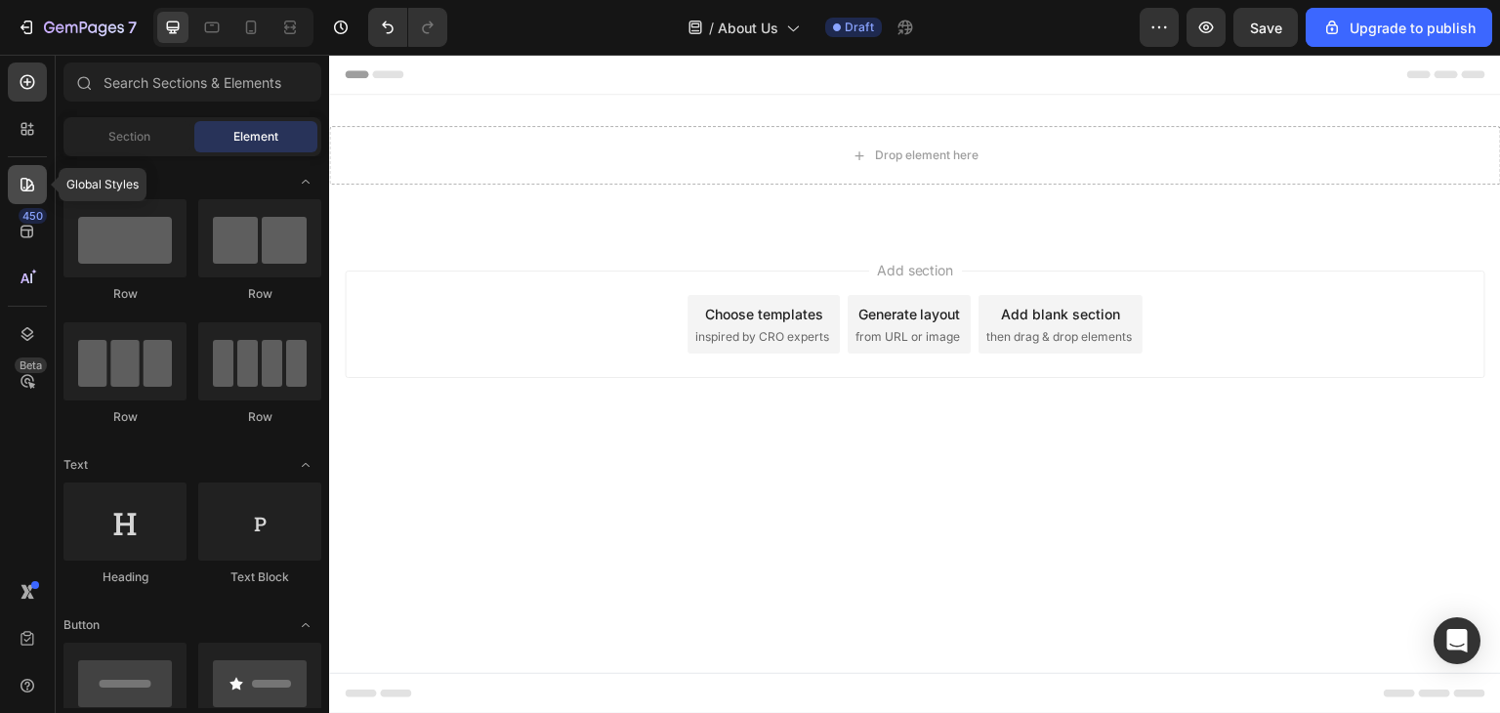
click at [24, 181] on icon at bounding box center [28, 185] width 20 height 20
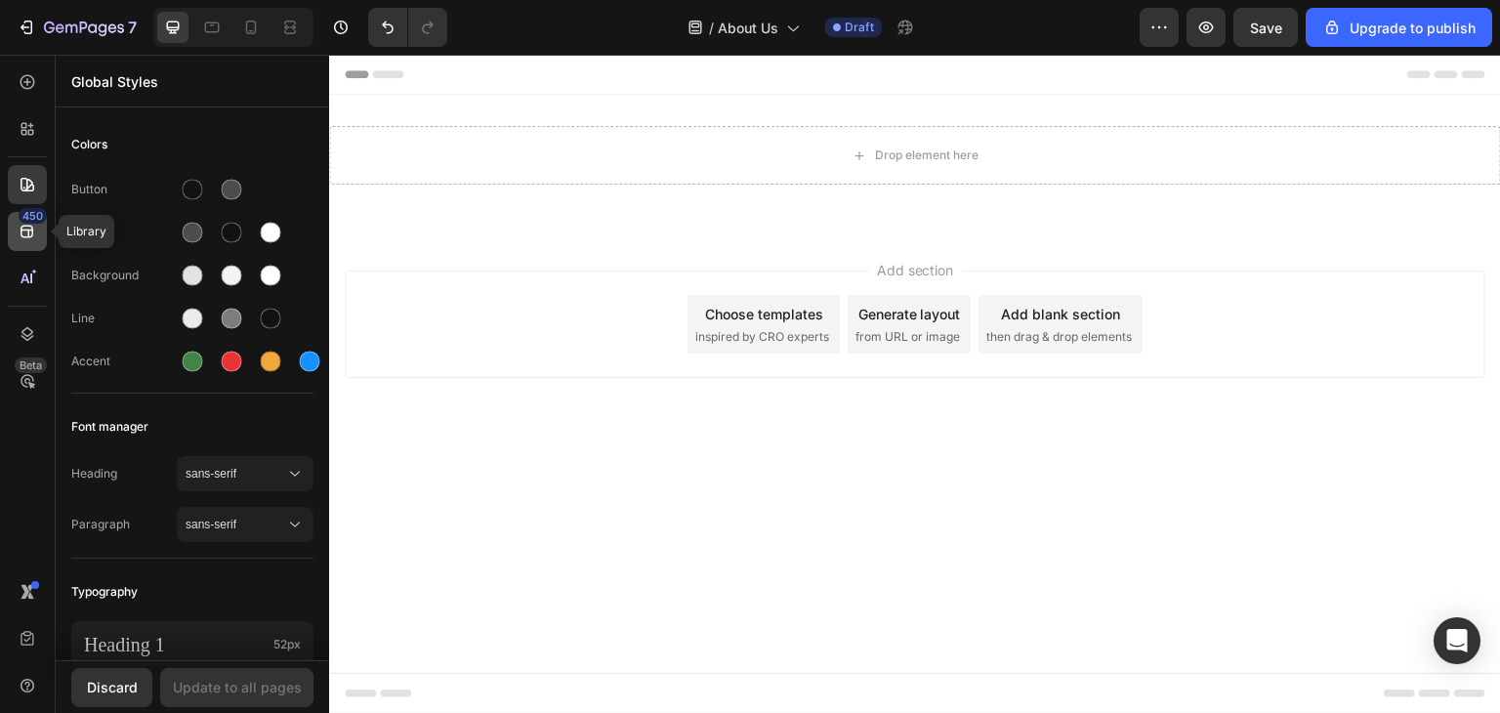
click at [28, 227] on icon at bounding box center [28, 232] width 20 height 20
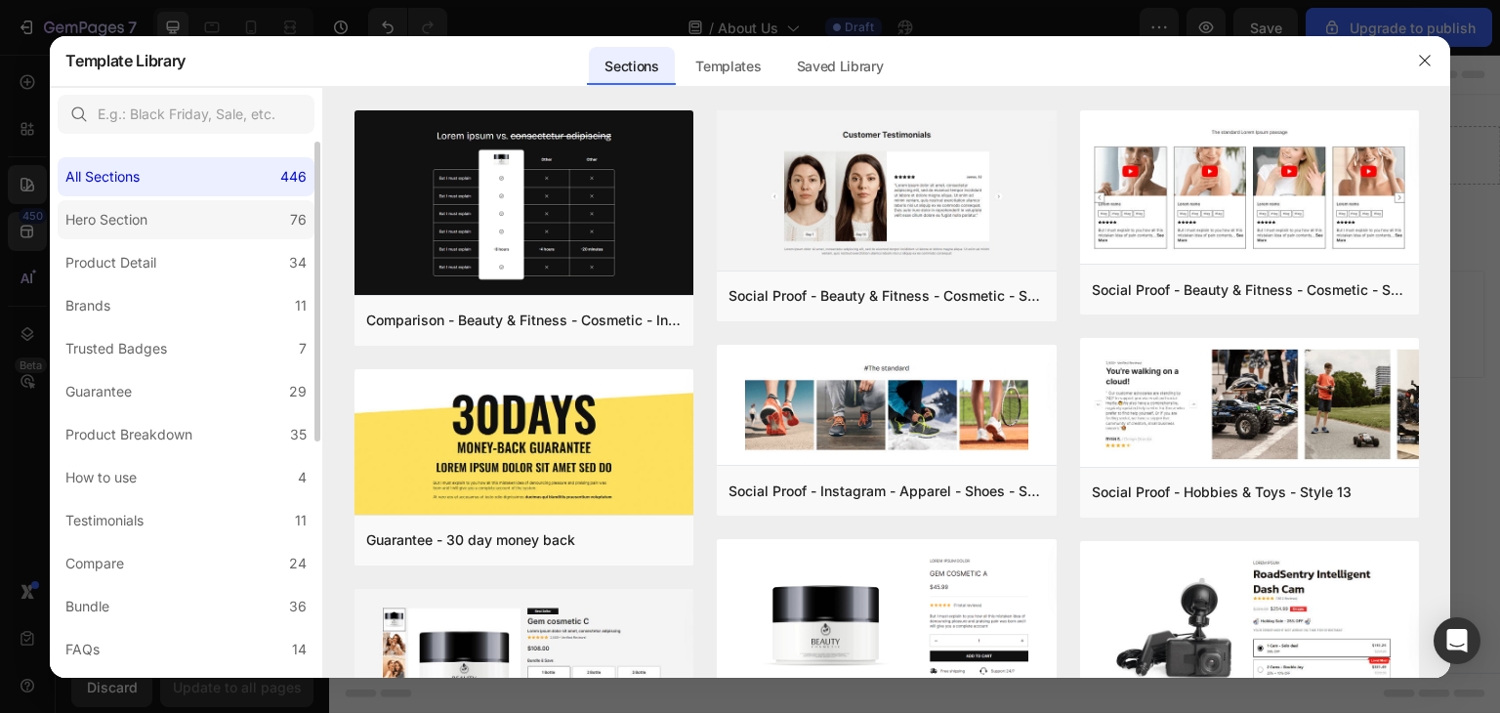
click at [159, 210] on label "Hero Section 76" at bounding box center [186, 219] width 257 height 39
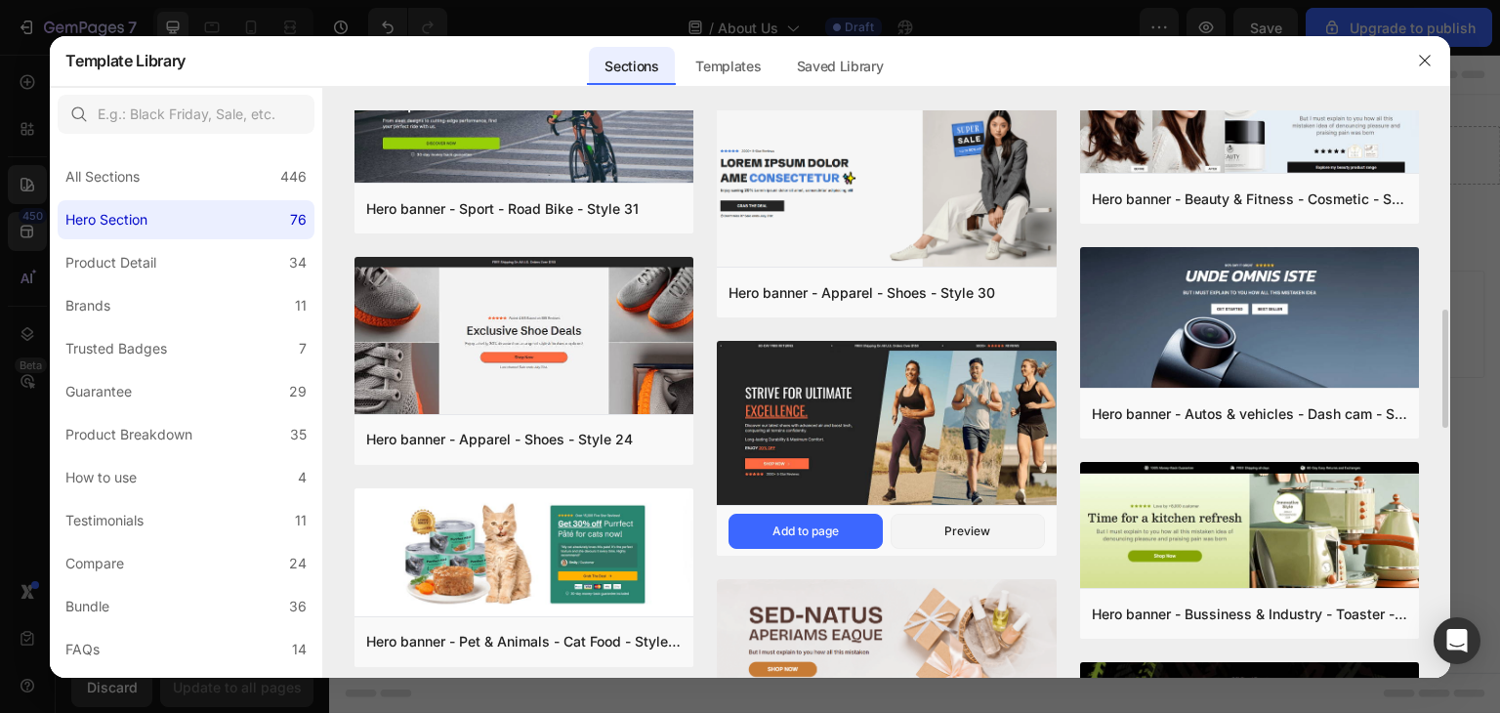
scroll to position [1440, 0]
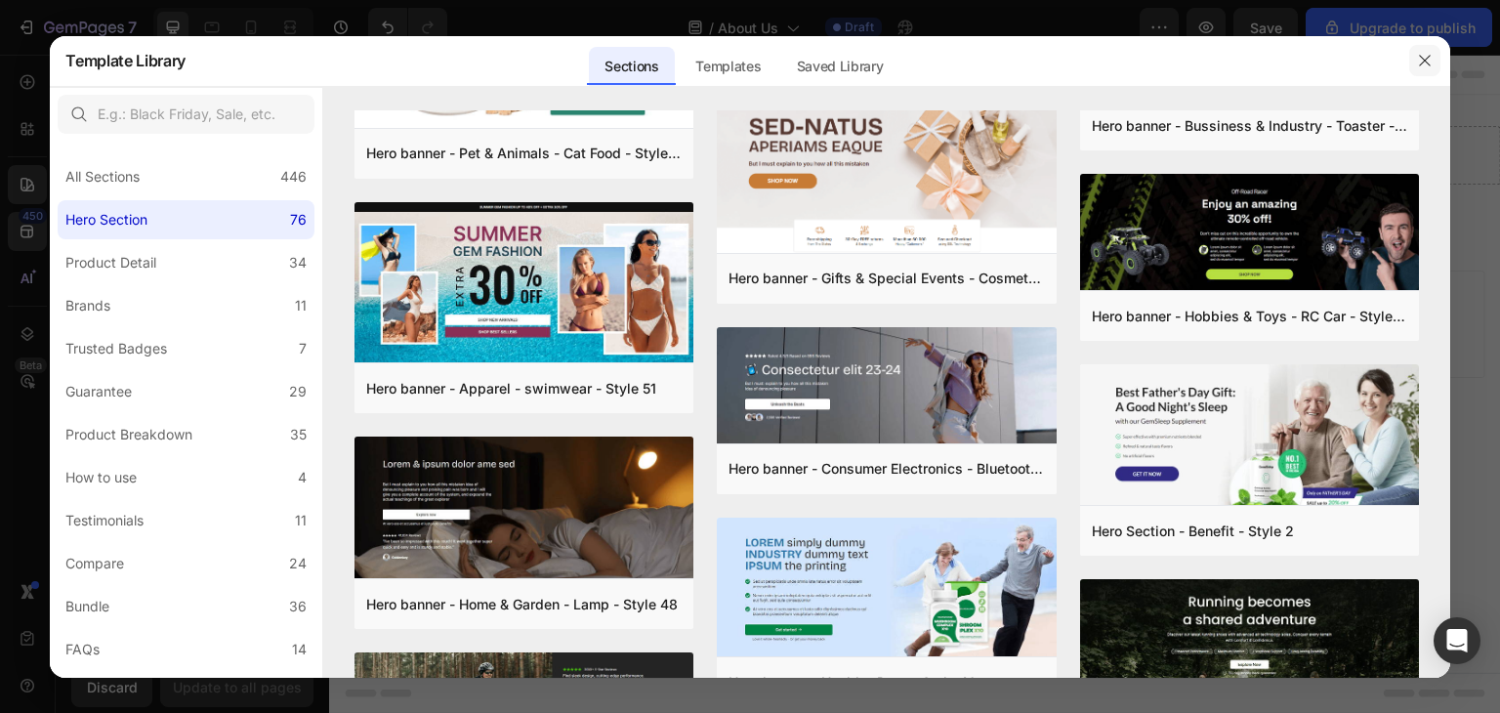
click at [1425, 63] on icon "button" at bounding box center [1425, 61] width 16 height 16
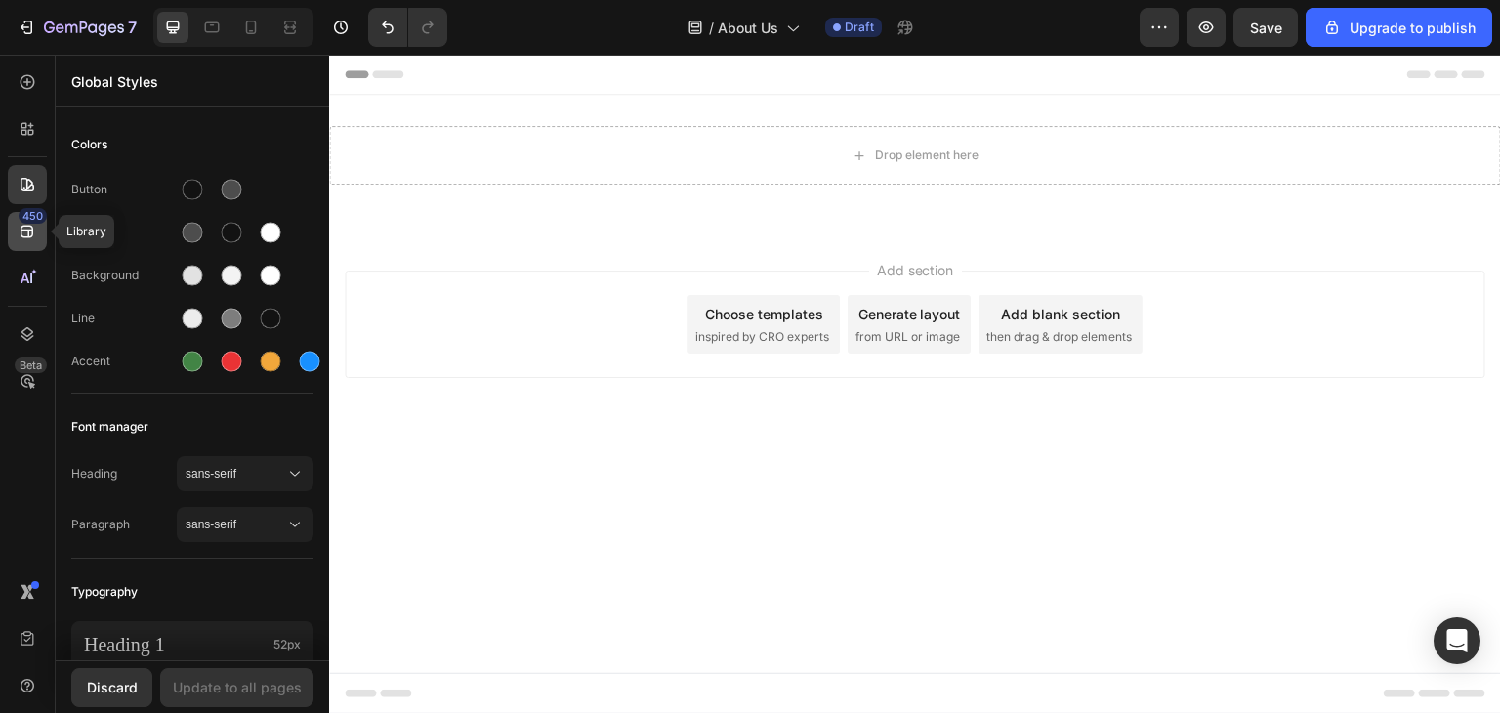
click at [43, 226] on div "450" at bounding box center [27, 231] width 39 height 39
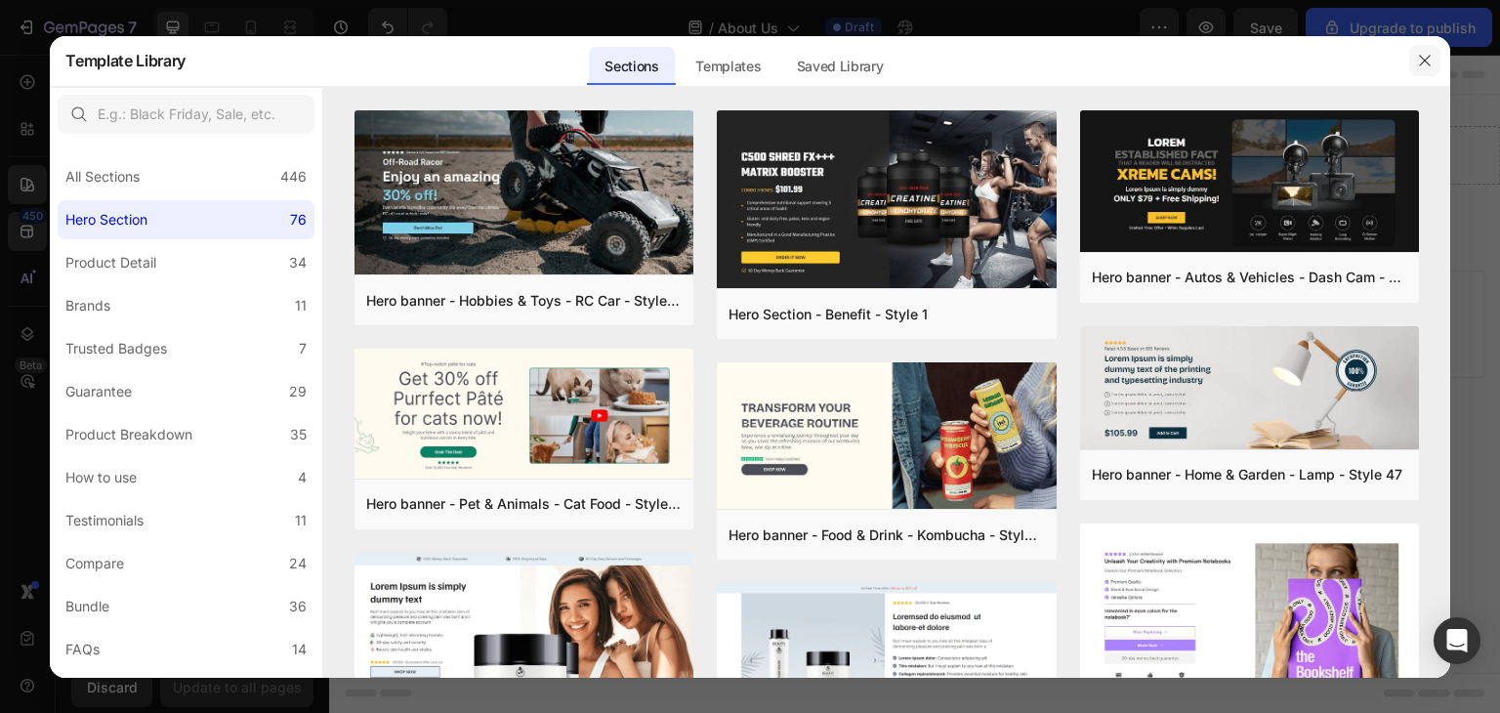
click at [1423, 63] on icon "button" at bounding box center [1425, 61] width 16 height 16
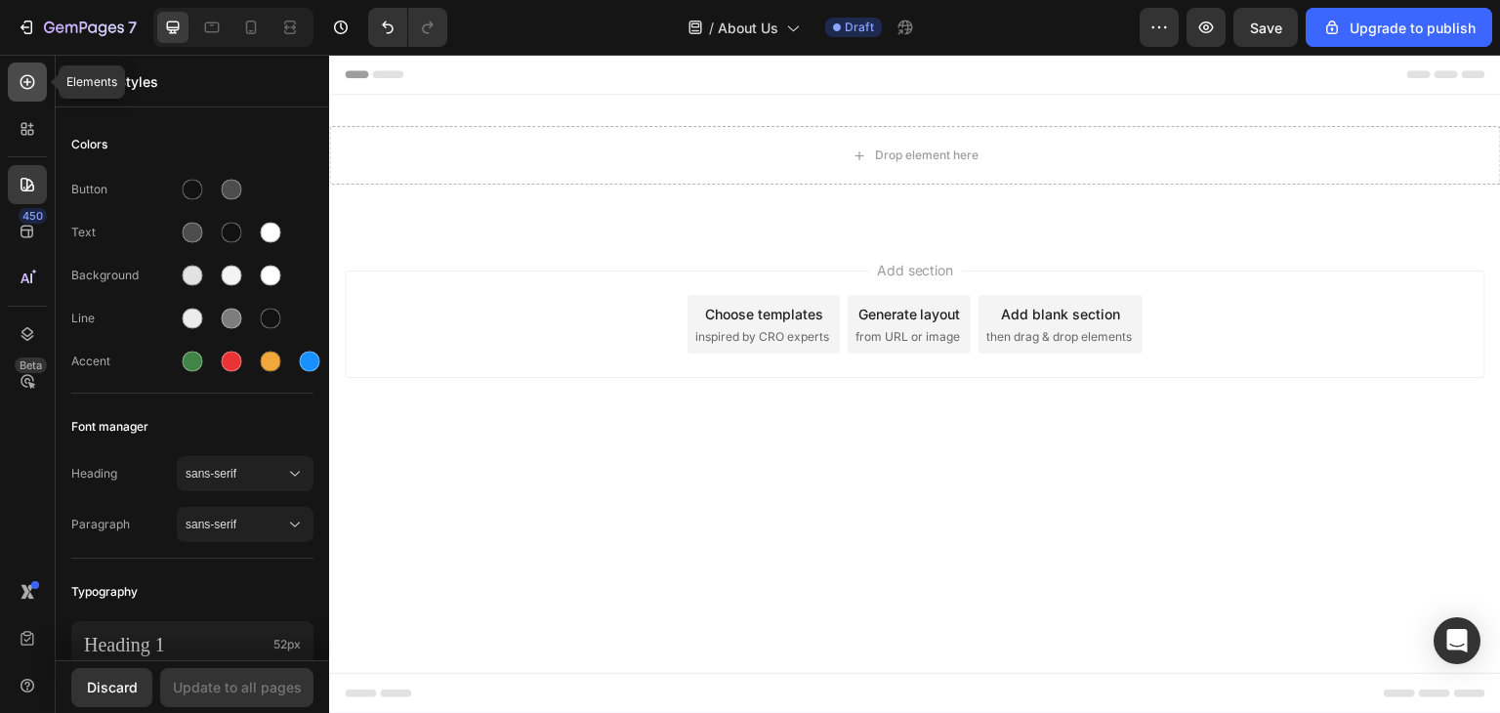
click at [17, 95] on div at bounding box center [27, 82] width 39 height 39
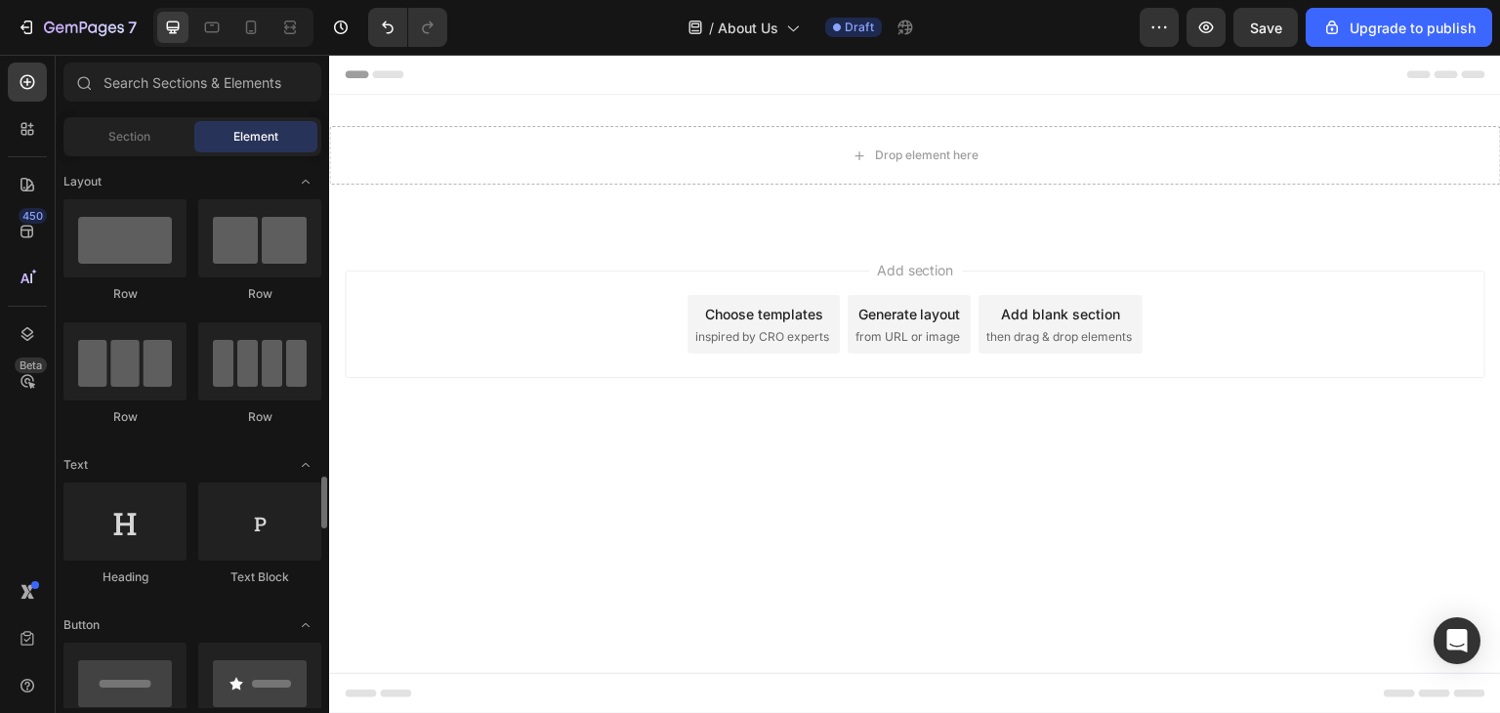
scroll to position [488, 0]
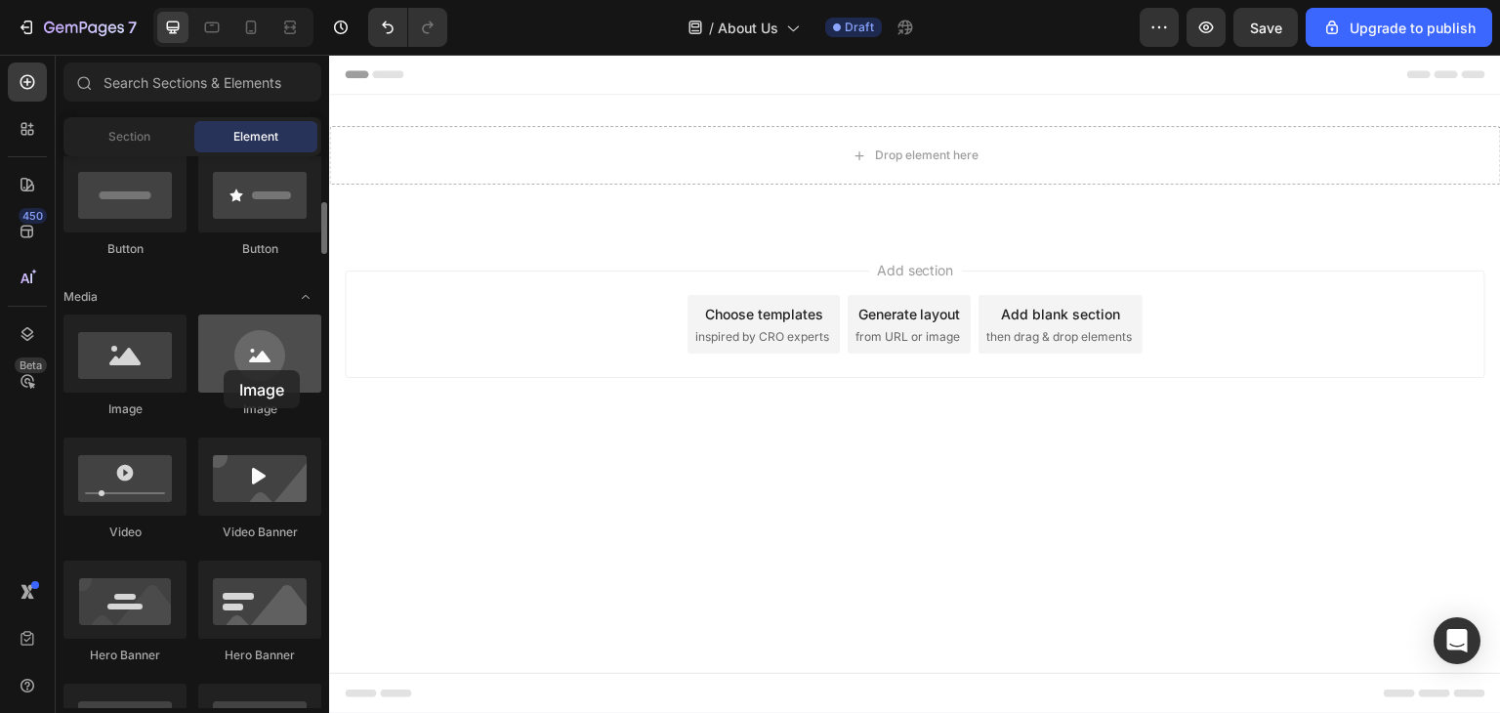
drag, startPoint x: 225, startPoint y: 360, endPoint x: 224, endPoint y: 370, distance: 9.8
click at [224, 370] on div at bounding box center [259, 354] width 123 height 78
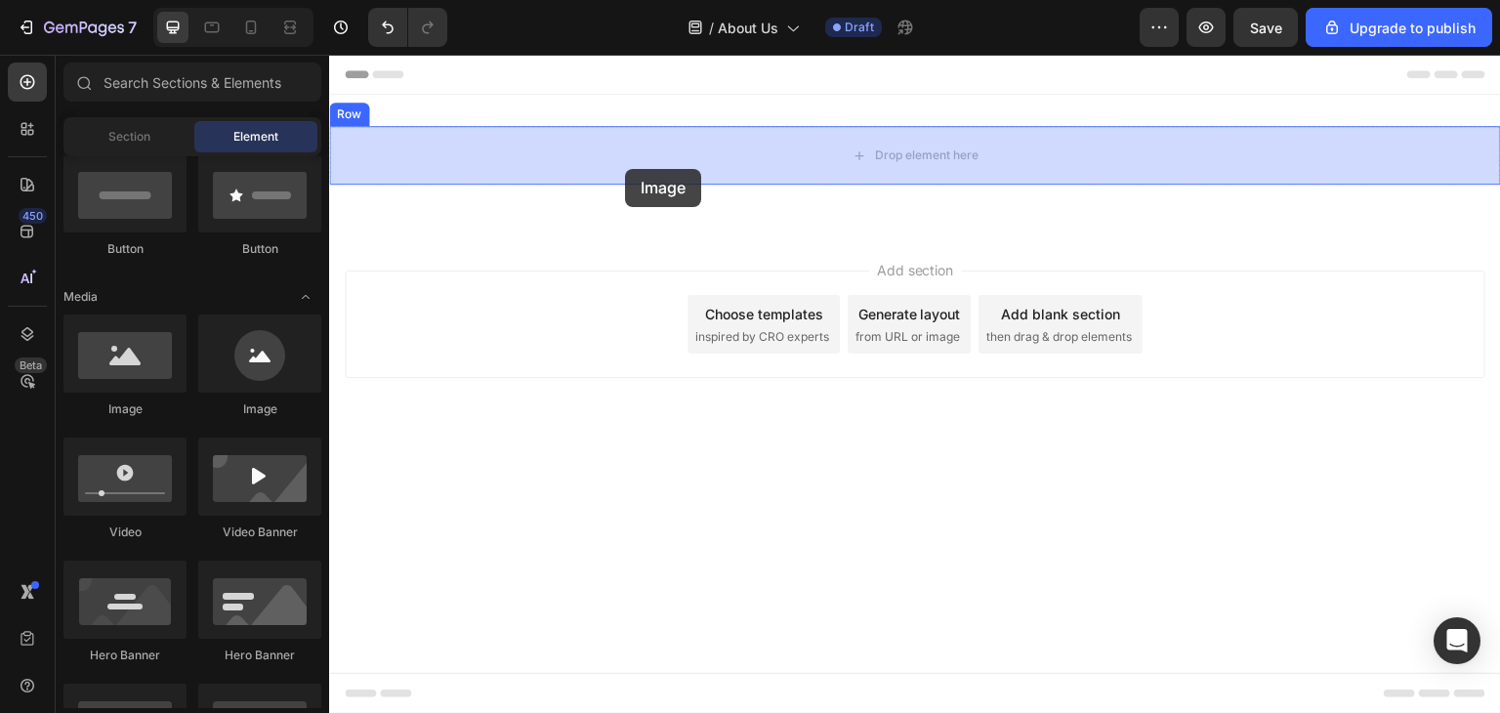
drag, startPoint x: 455, startPoint y: 423, endPoint x: 629, endPoint y: 162, distance: 313.4
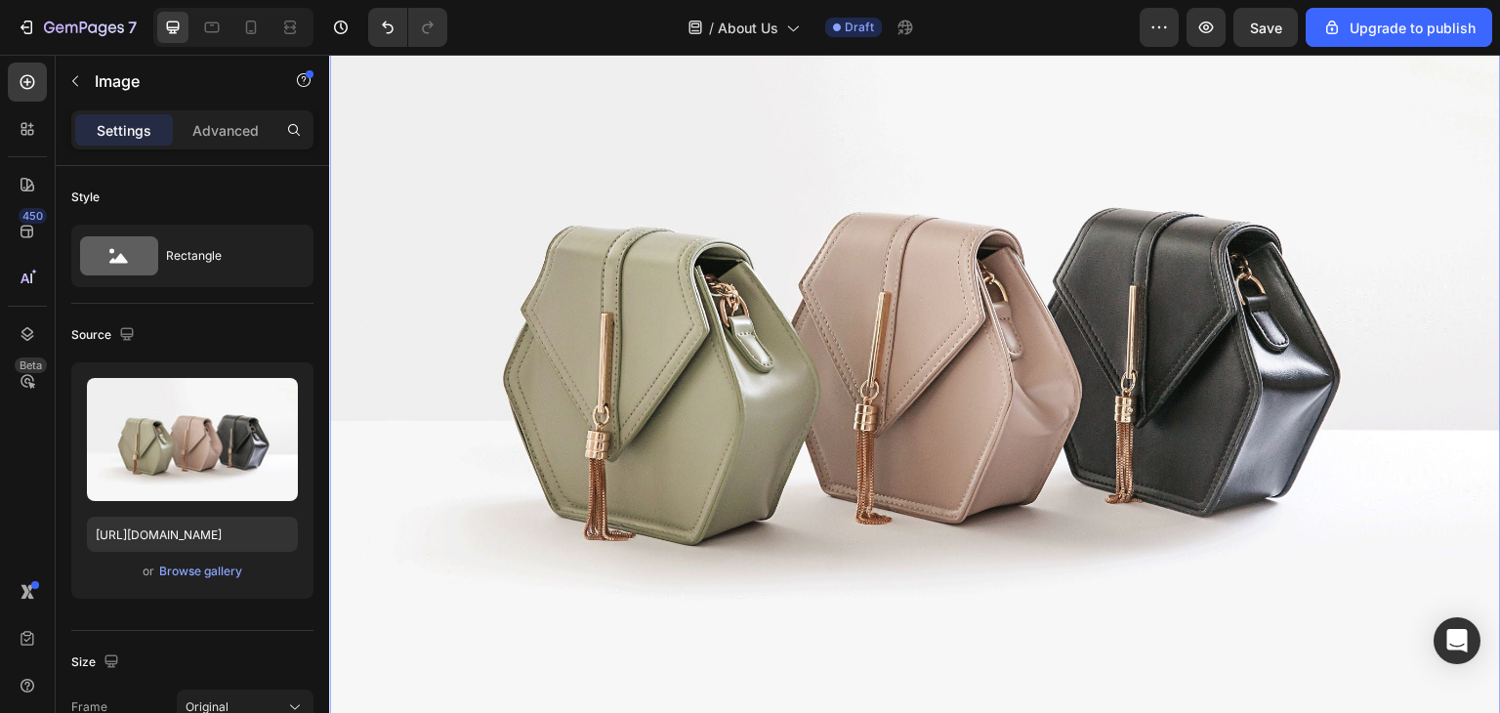
scroll to position [217, 0]
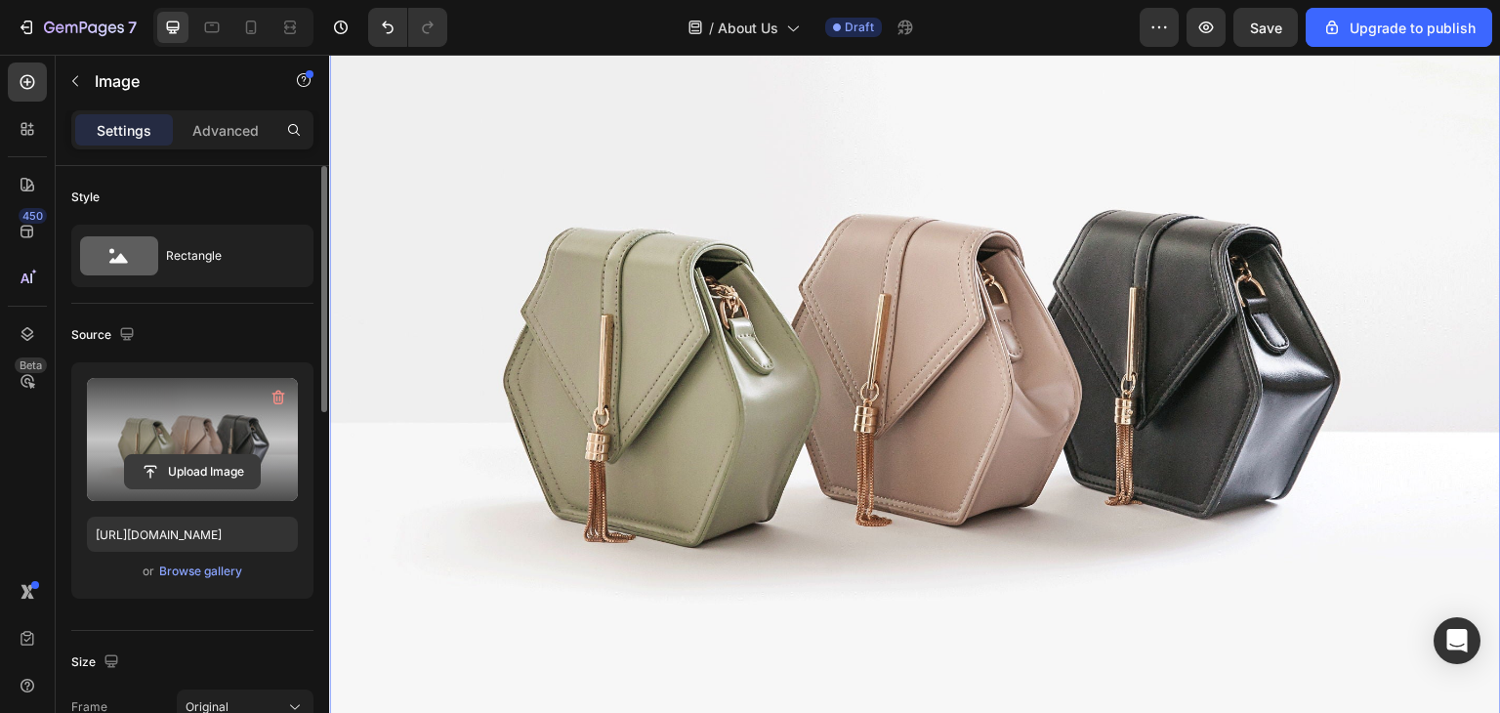
click at [174, 468] on input "file" at bounding box center [192, 471] width 135 height 33
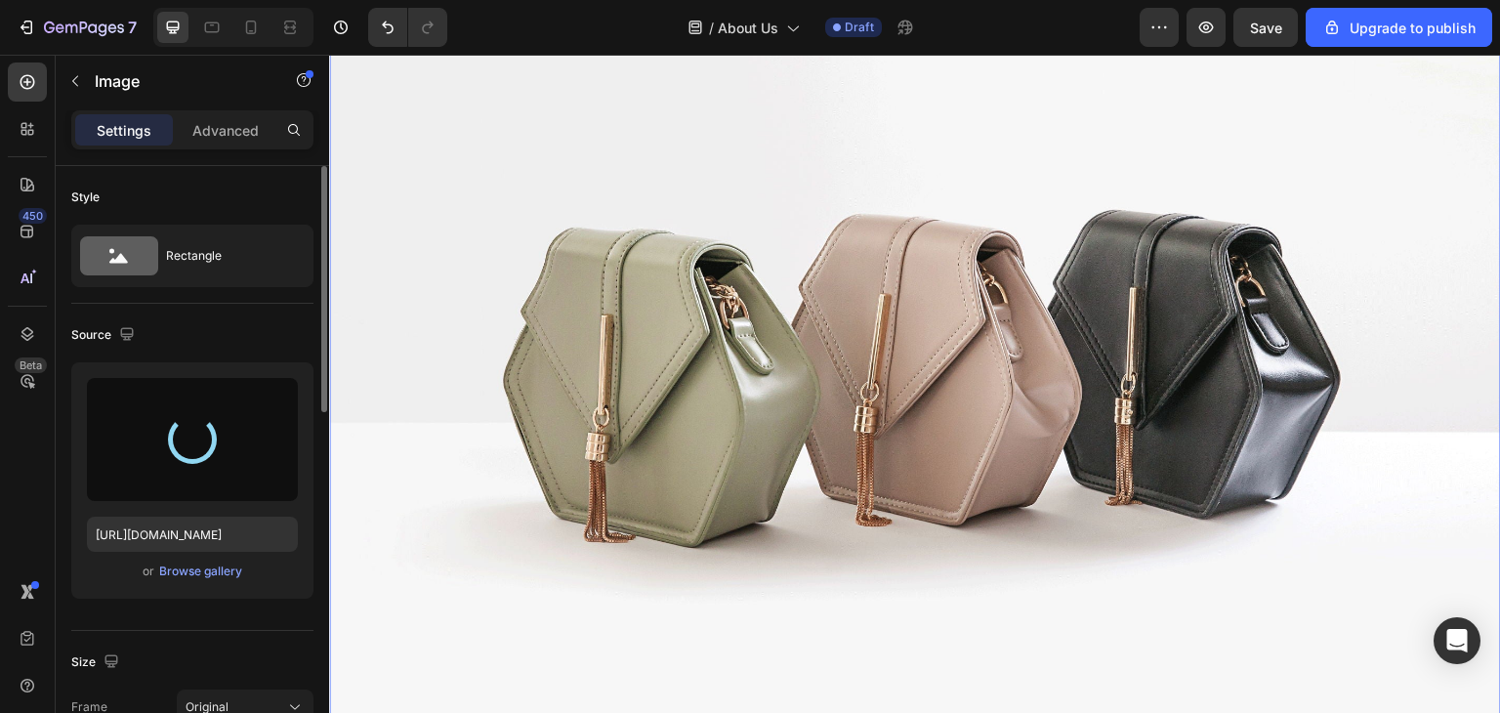
type input "https://cdn.shopify.com/s/files/1/0943/8209/6755/files/gempages_581757496763351…"
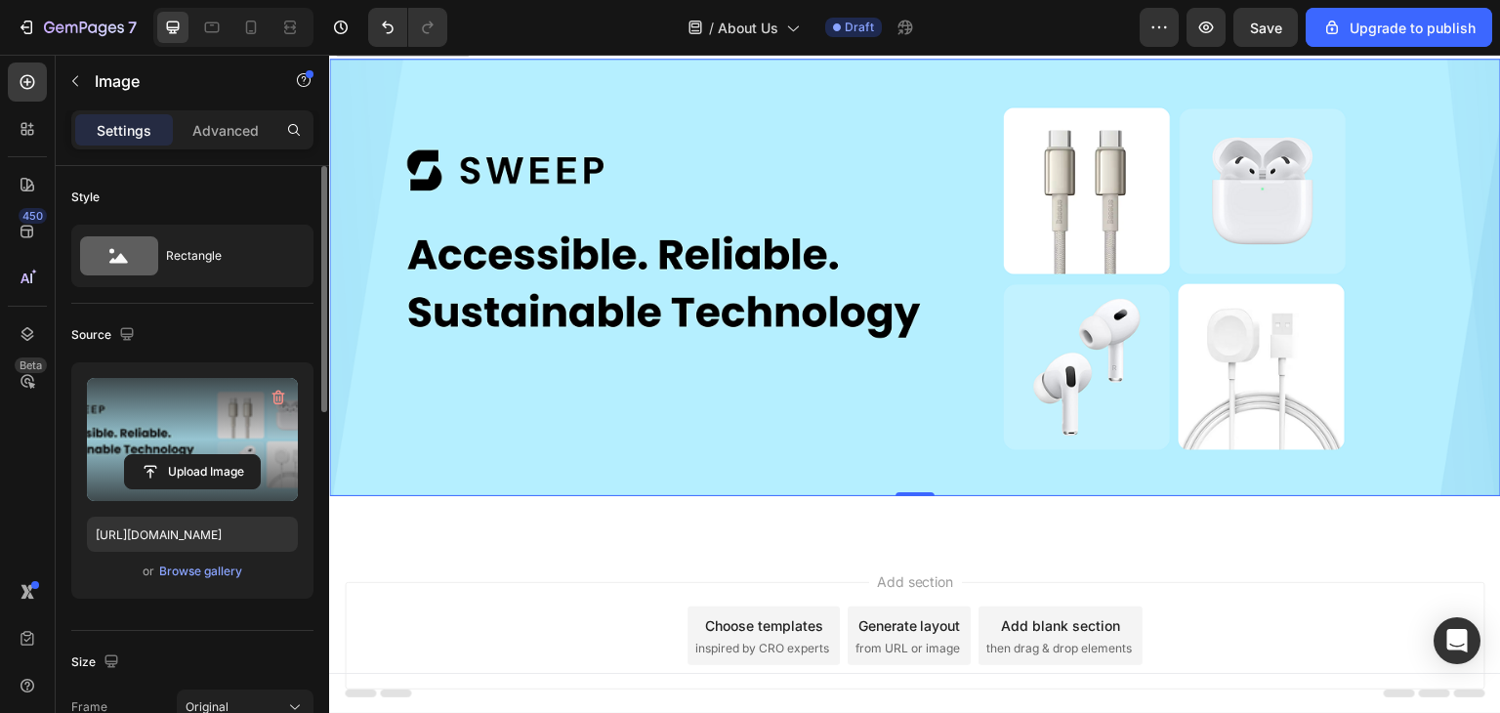
scroll to position [0, 0]
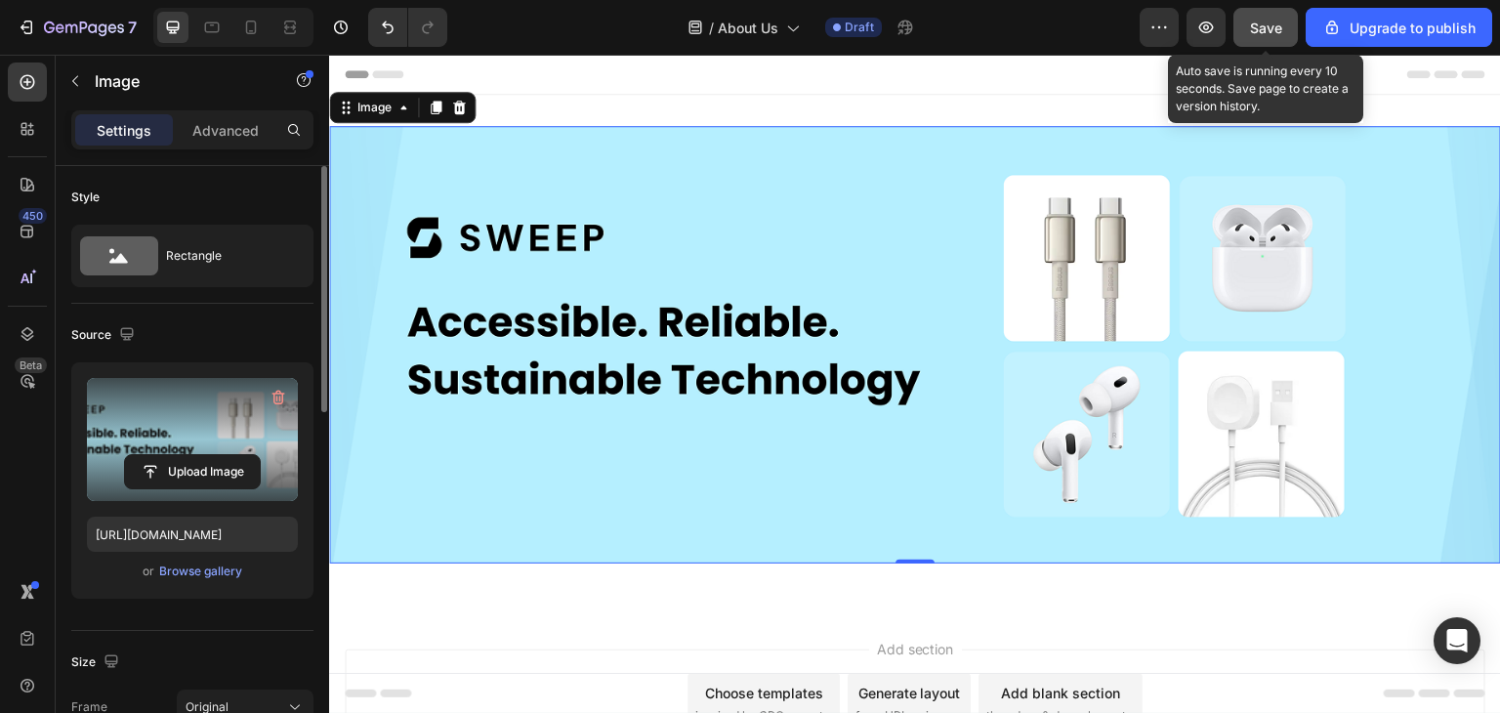
click at [1259, 37] on button "Save" at bounding box center [1266, 27] width 64 height 39
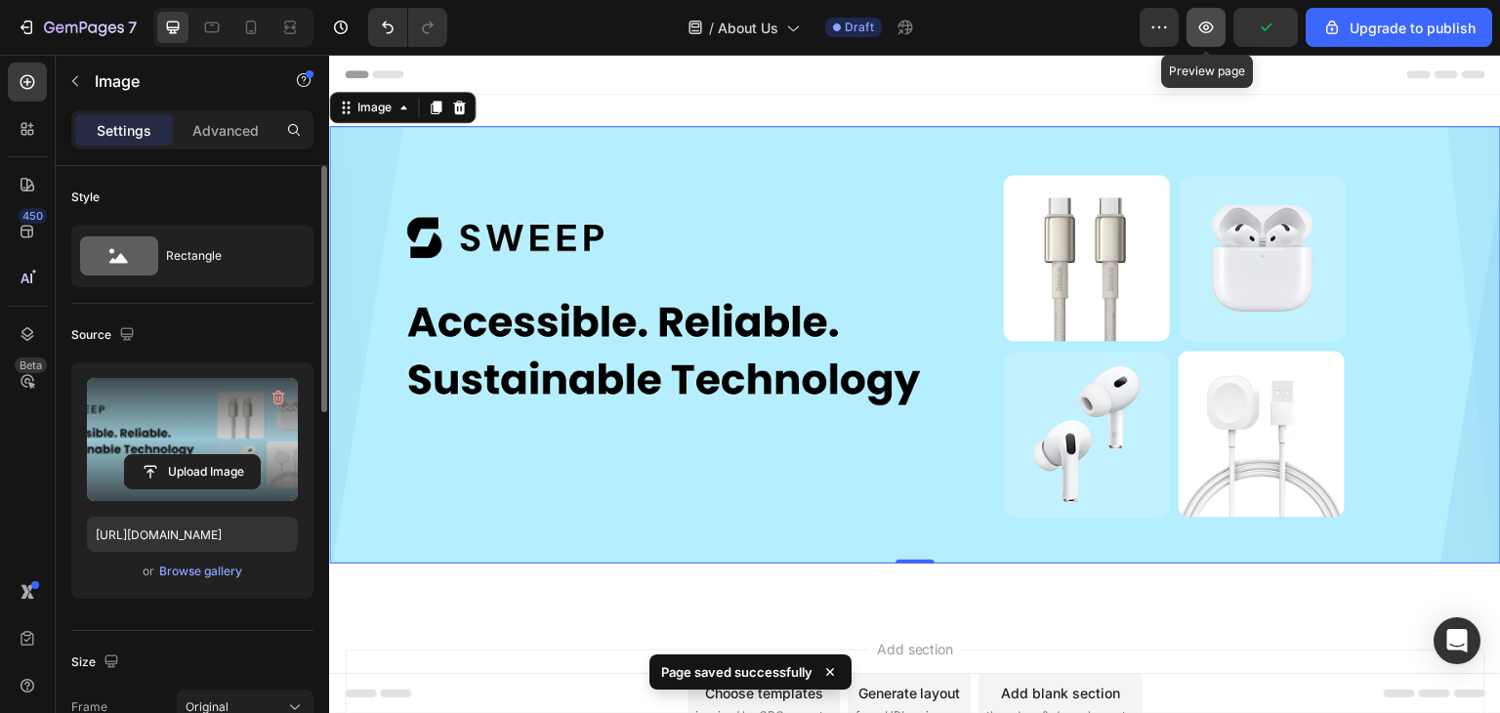
click at [1210, 29] on icon "button" at bounding box center [1207, 28] width 20 height 20
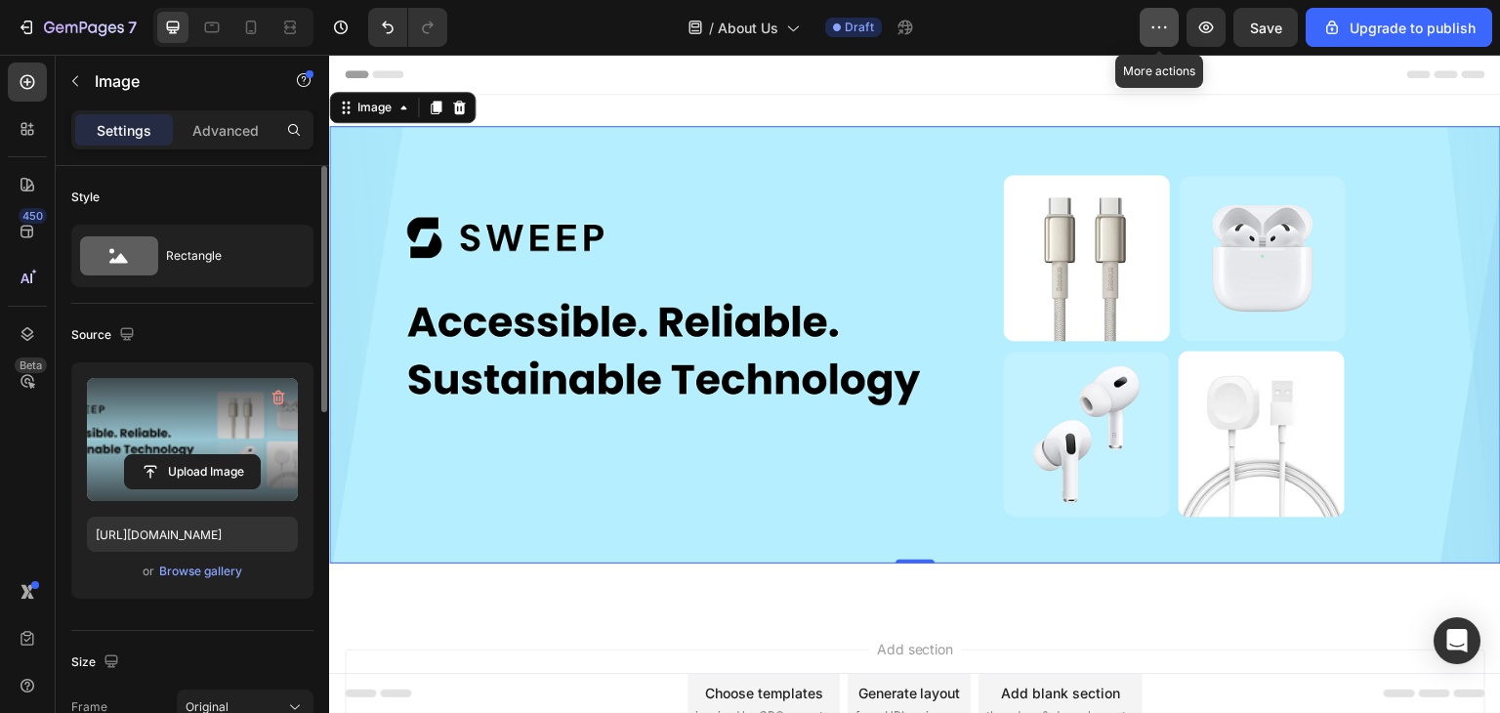
click at [1151, 25] on button "button" at bounding box center [1159, 27] width 39 height 39
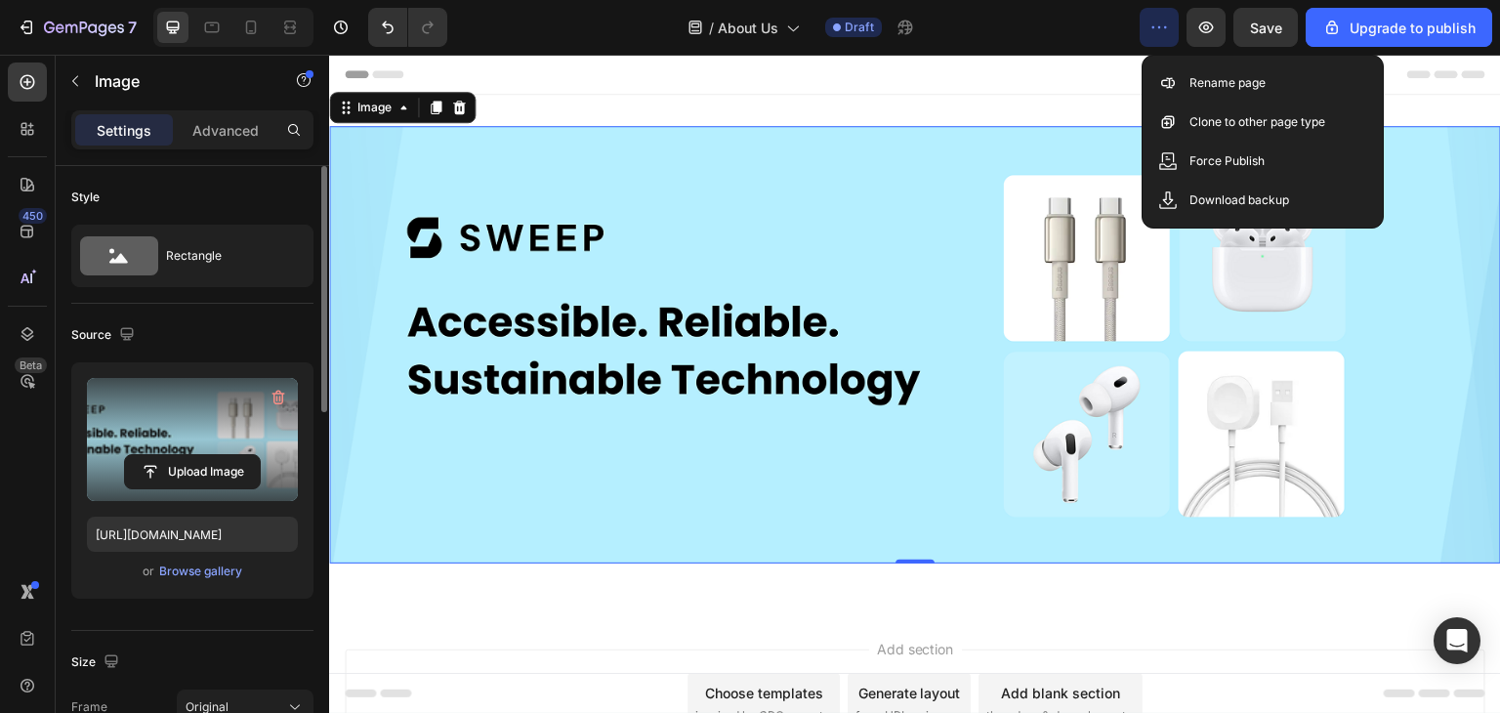
click at [1151, 25] on button "button" at bounding box center [1159, 27] width 39 height 39
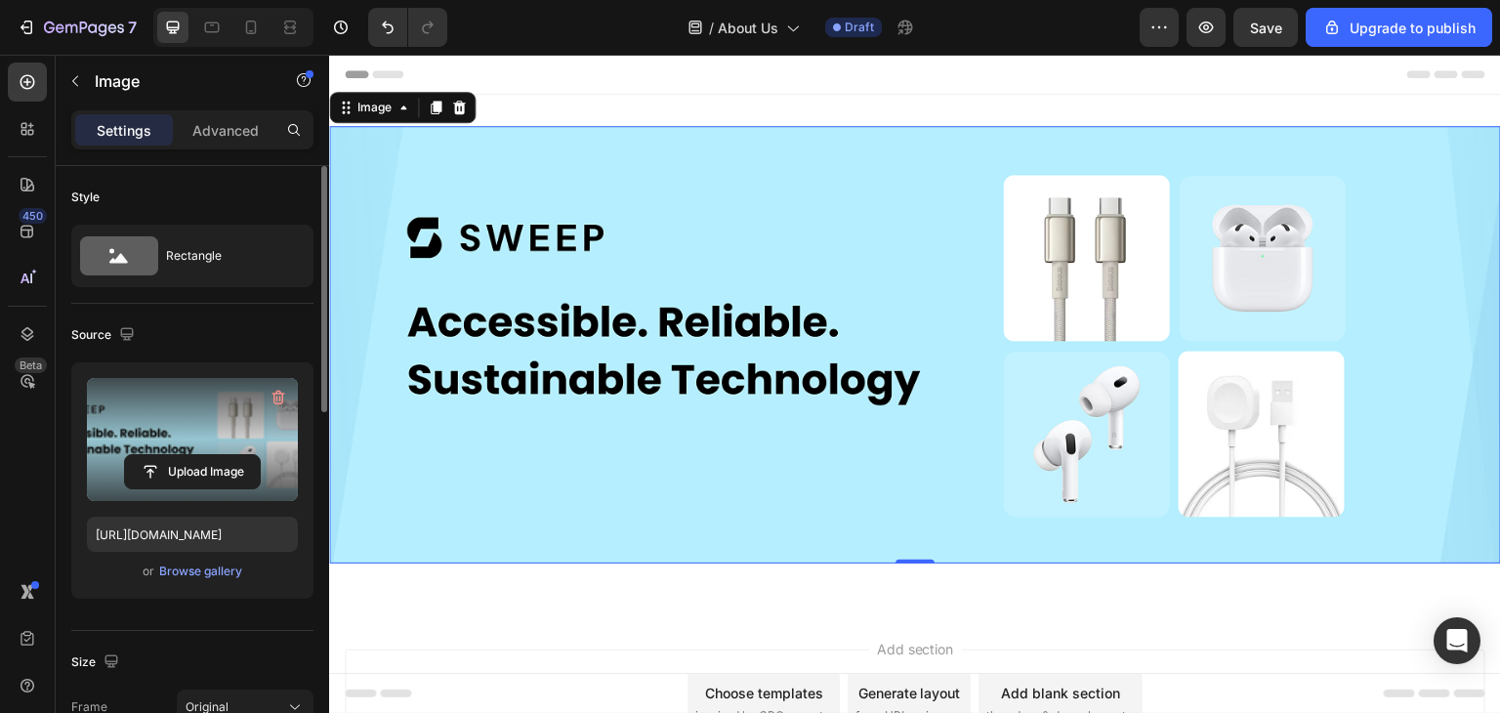
click at [378, 194] on img at bounding box center [915, 345] width 1172 height 438
click at [224, 127] on p "Advanced" at bounding box center [225, 130] width 66 height 21
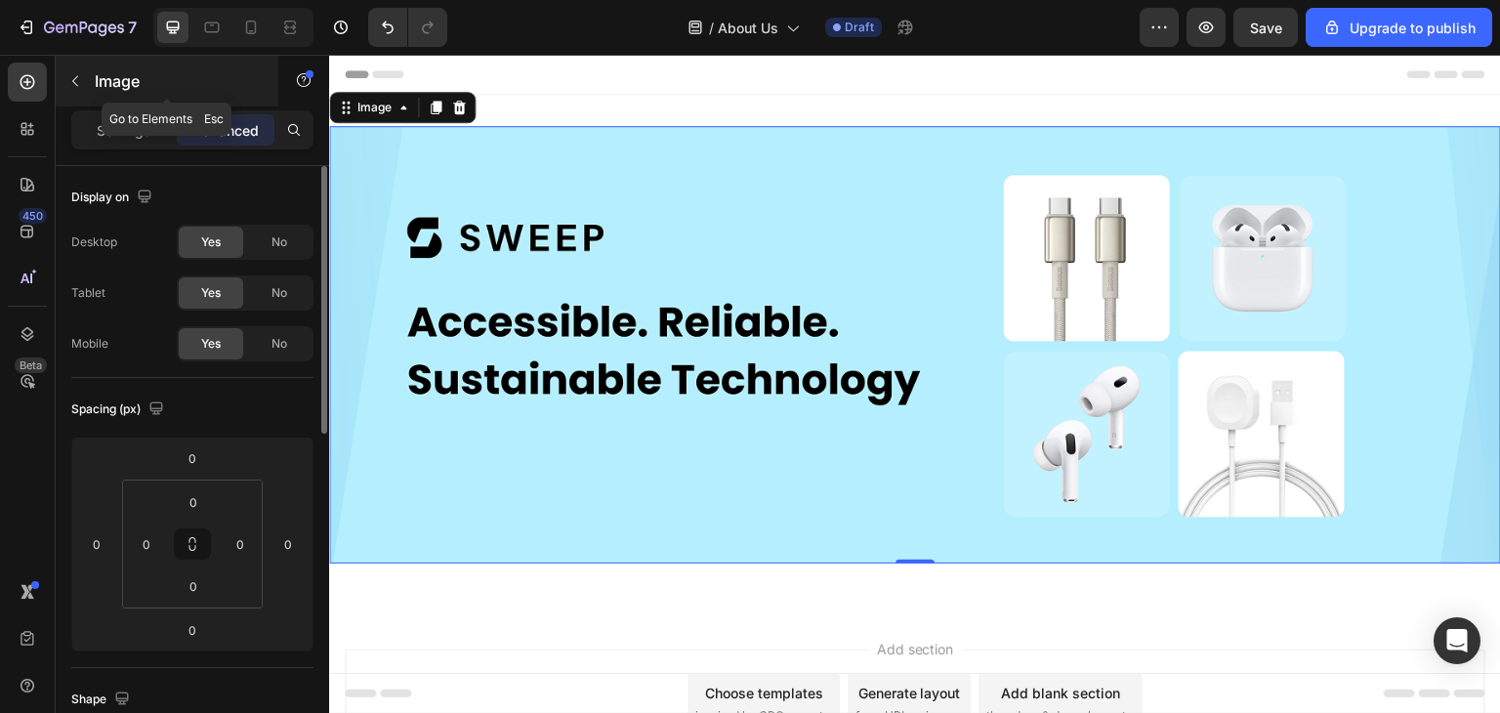
click at [77, 81] on icon "button" at bounding box center [75, 81] width 16 height 16
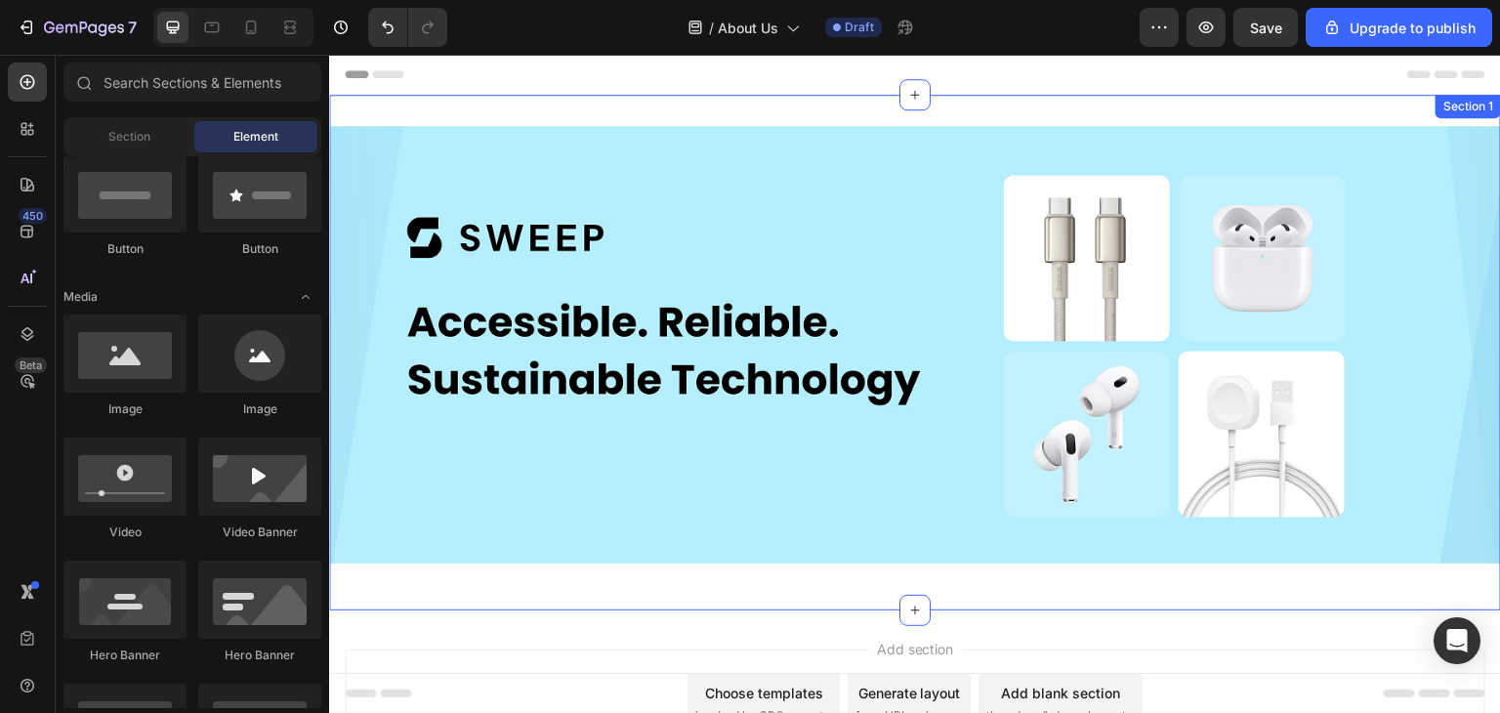
click at [418, 110] on div "Image Row Section 1" at bounding box center [915, 353] width 1172 height 516
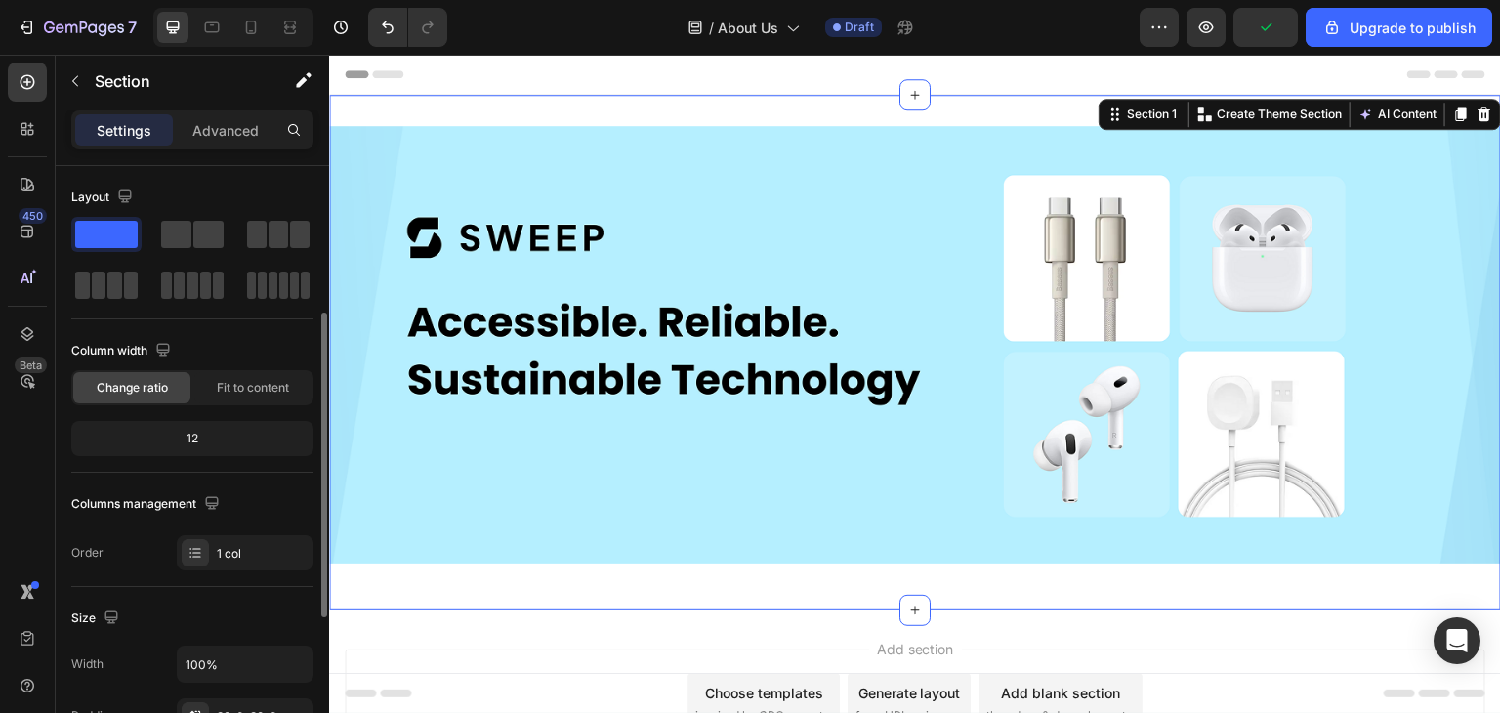
scroll to position [98, 0]
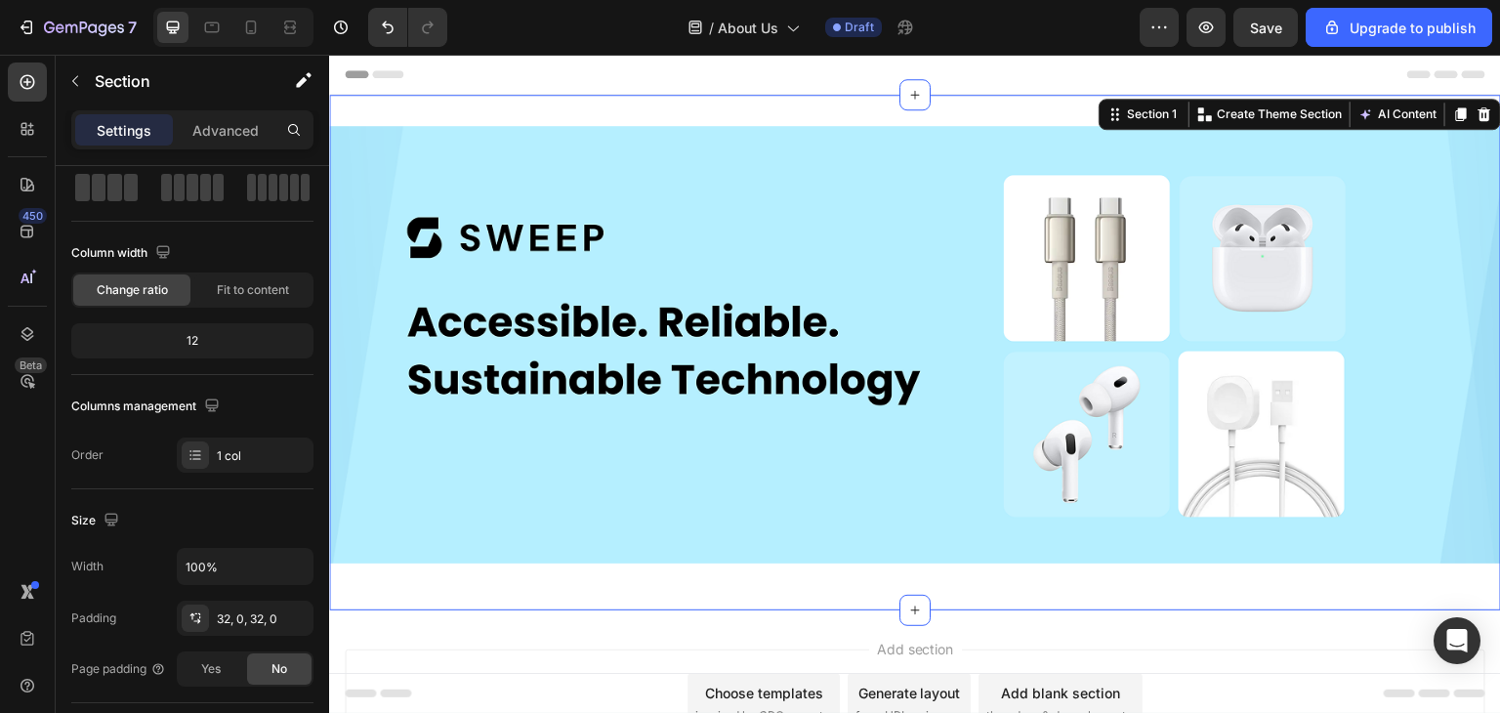
click at [441, 114] on div "Image Row Section 1 You can create reusable sections Create Theme Section AI Co…" at bounding box center [915, 353] width 1172 height 516
click at [153, 248] on icon "button" at bounding box center [163, 252] width 20 height 20
click at [165, 277] on icon "button" at bounding box center [167, 283] width 20 height 20
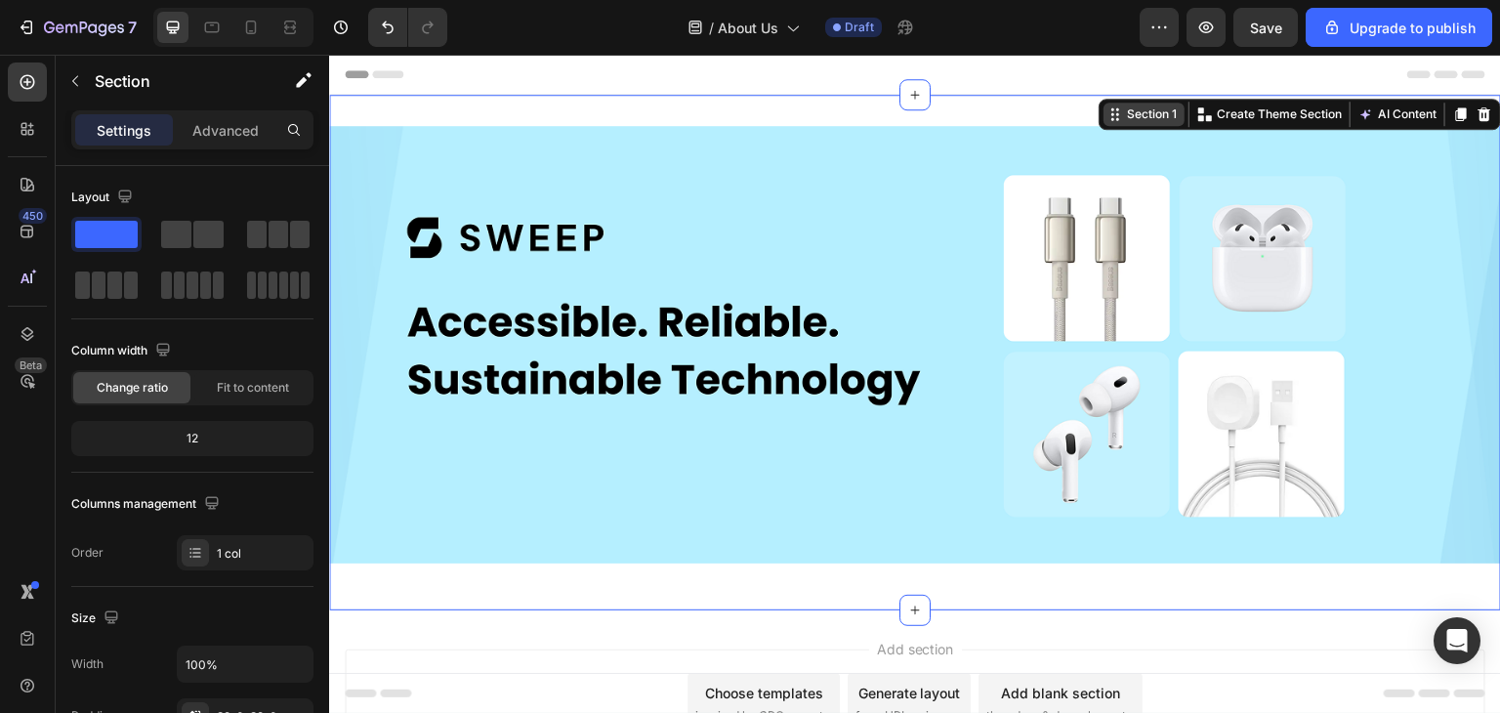
click at [1126, 114] on div "Section 1" at bounding box center [1152, 114] width 58 height 18
click at [843, 98] on div "Image Row Section 1 You can create reusable sections Create Theme Section AI Co…" at bounding box center [915, 353] width 1172 height 516
click at [900, 89] on div at bounding box center [915, 94] width 31 height 31
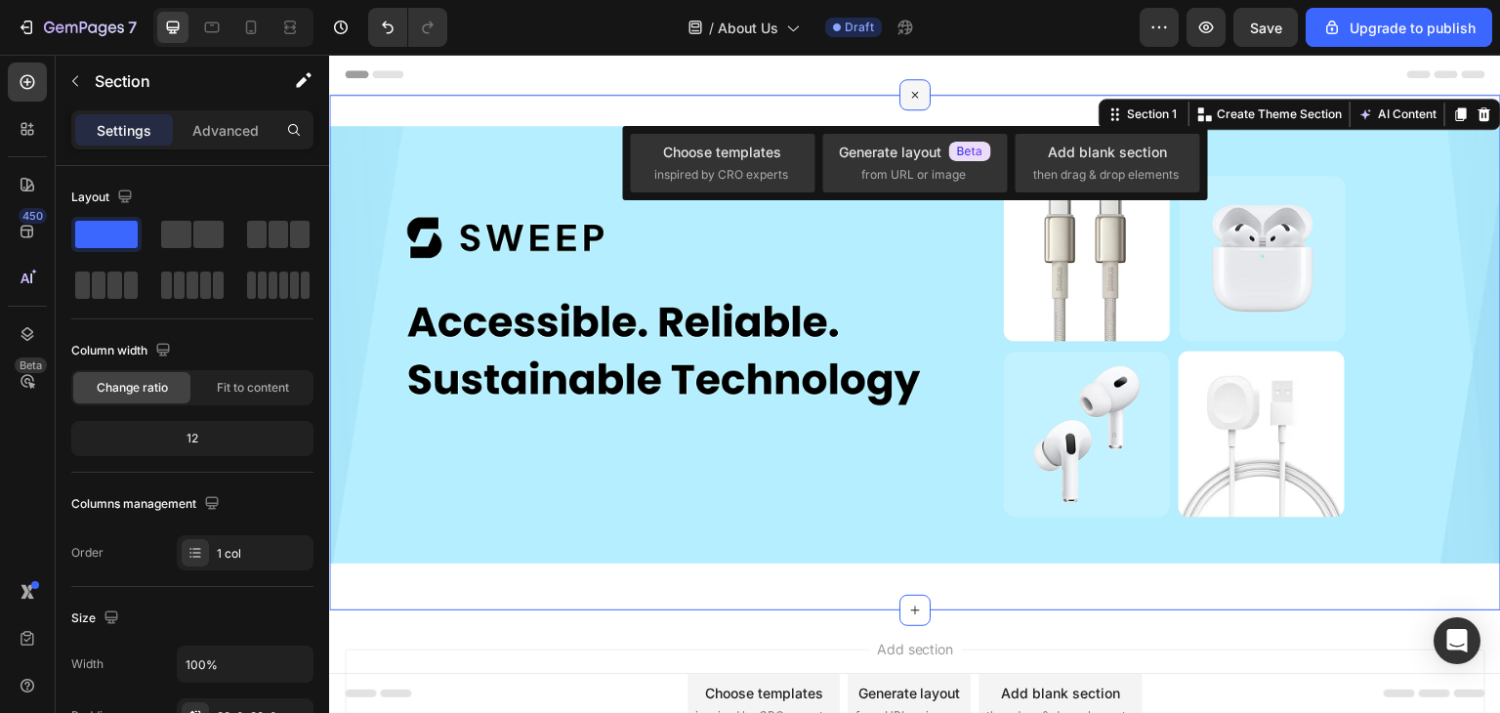
click at [900, 89] on div at bounding box center [915, 94] width 31 height 31
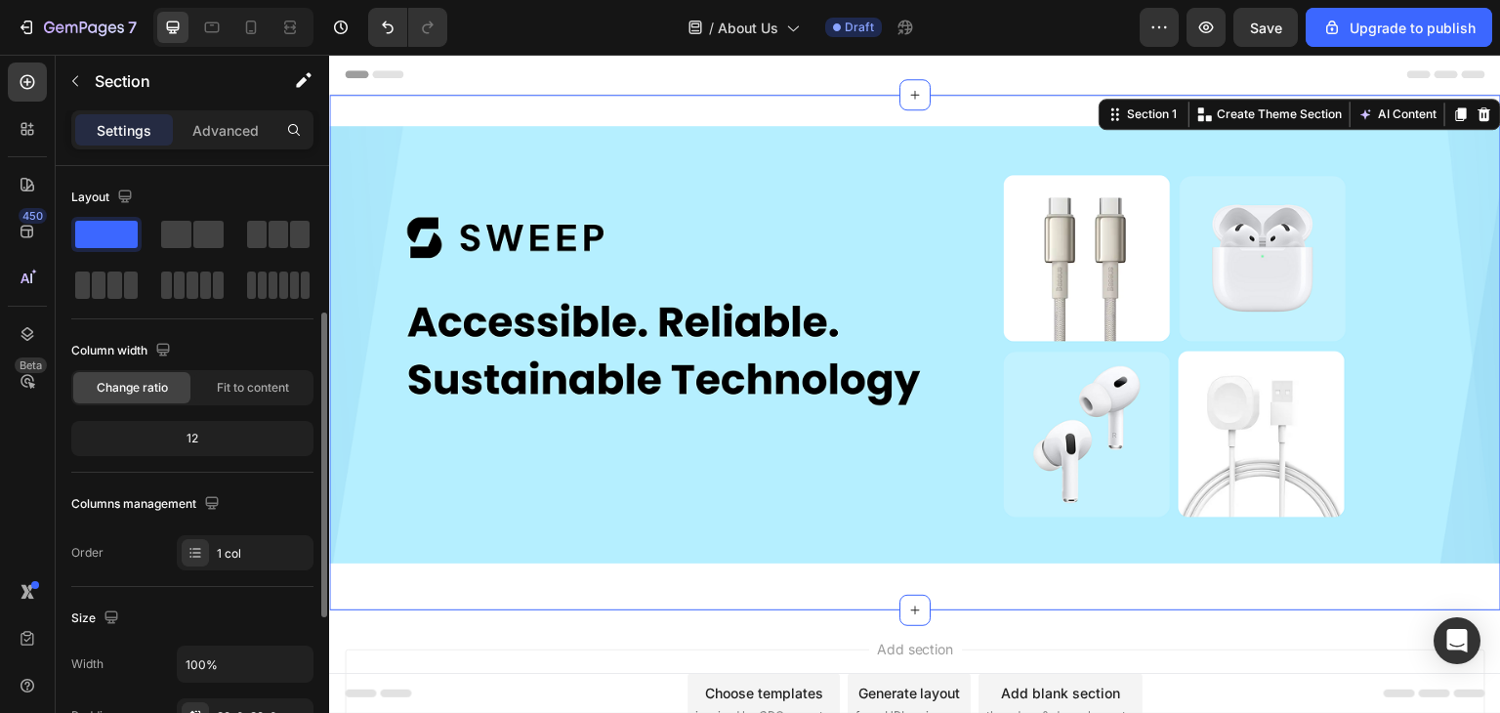
scroll to position [195, 0]
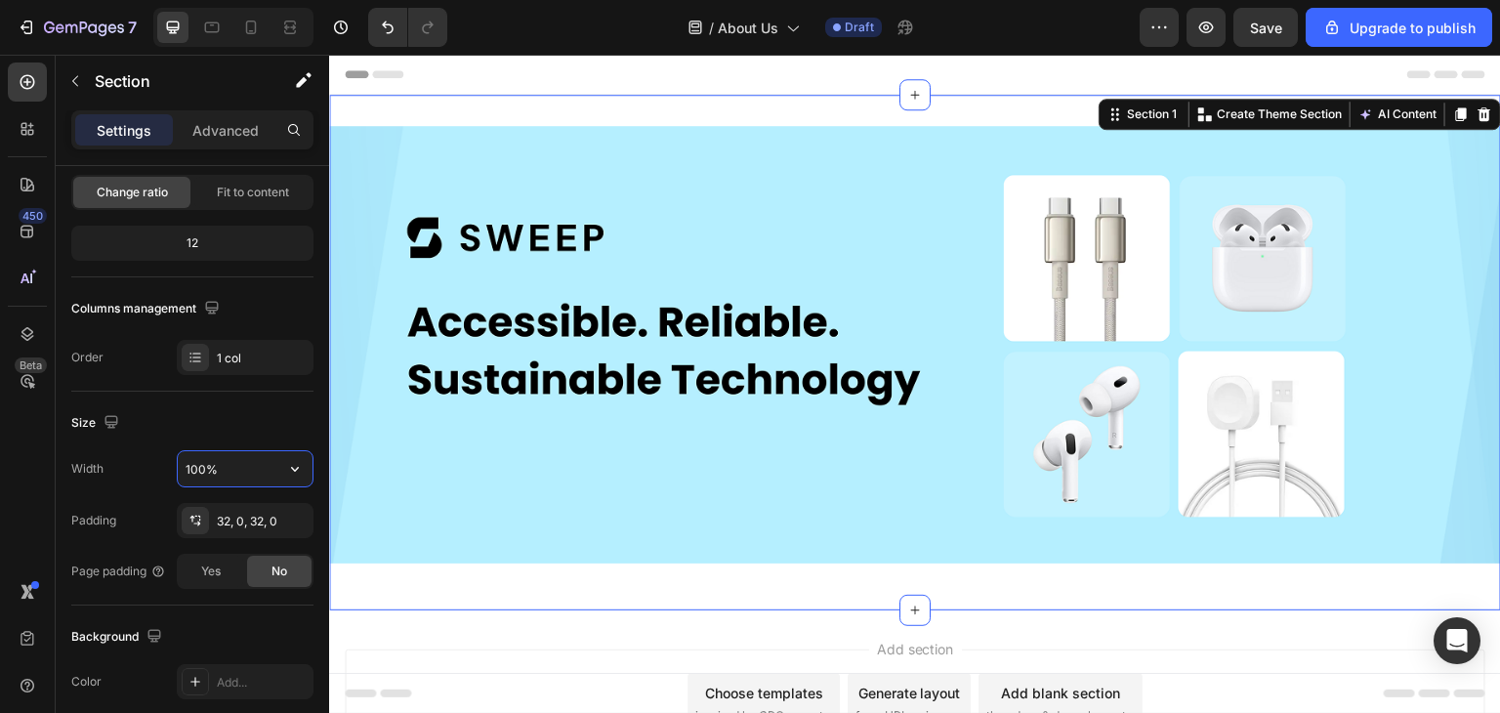
click at [201, 469] on input "100%" at bounding box center [245, 468] width 135 height 35
click at [201, 465] on input "100%" at bounding box center [245, 468] width 135 height 35
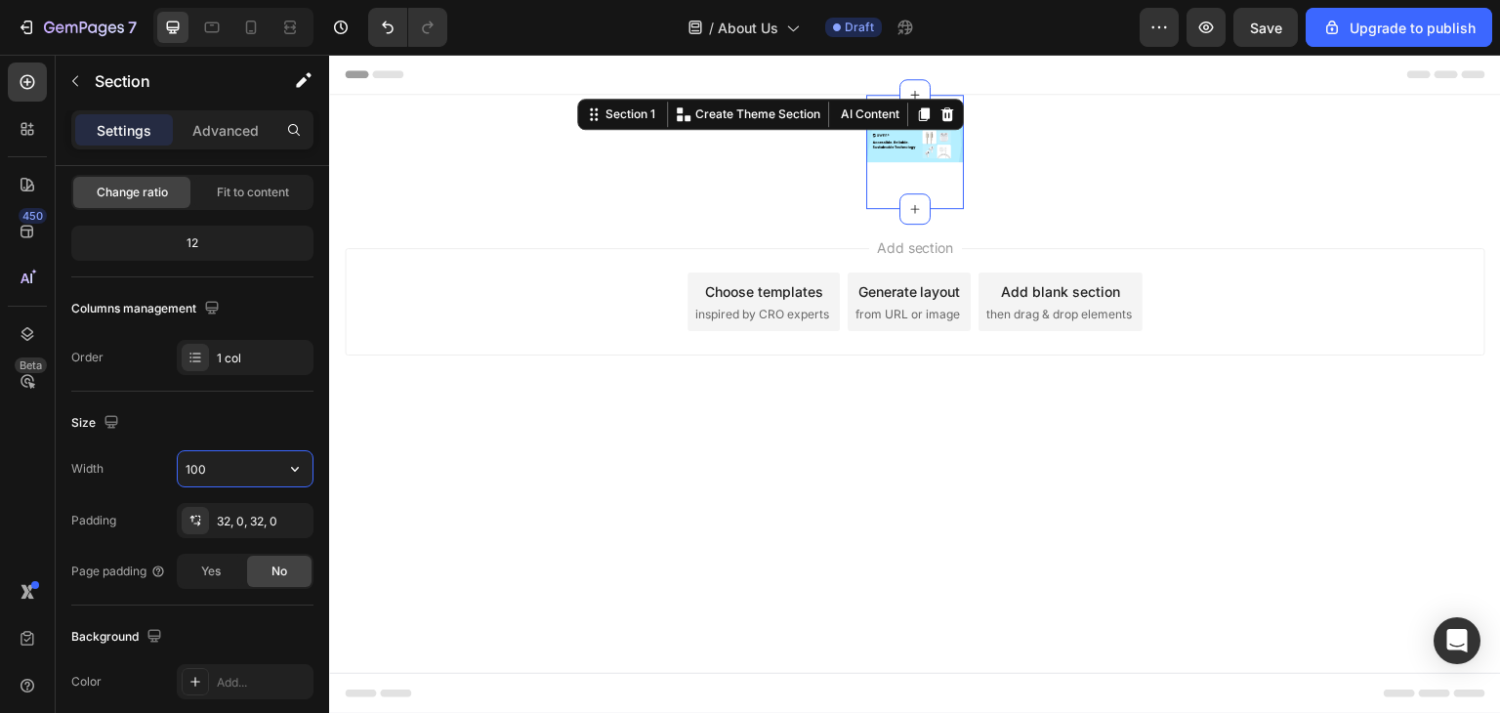
type input "100%"
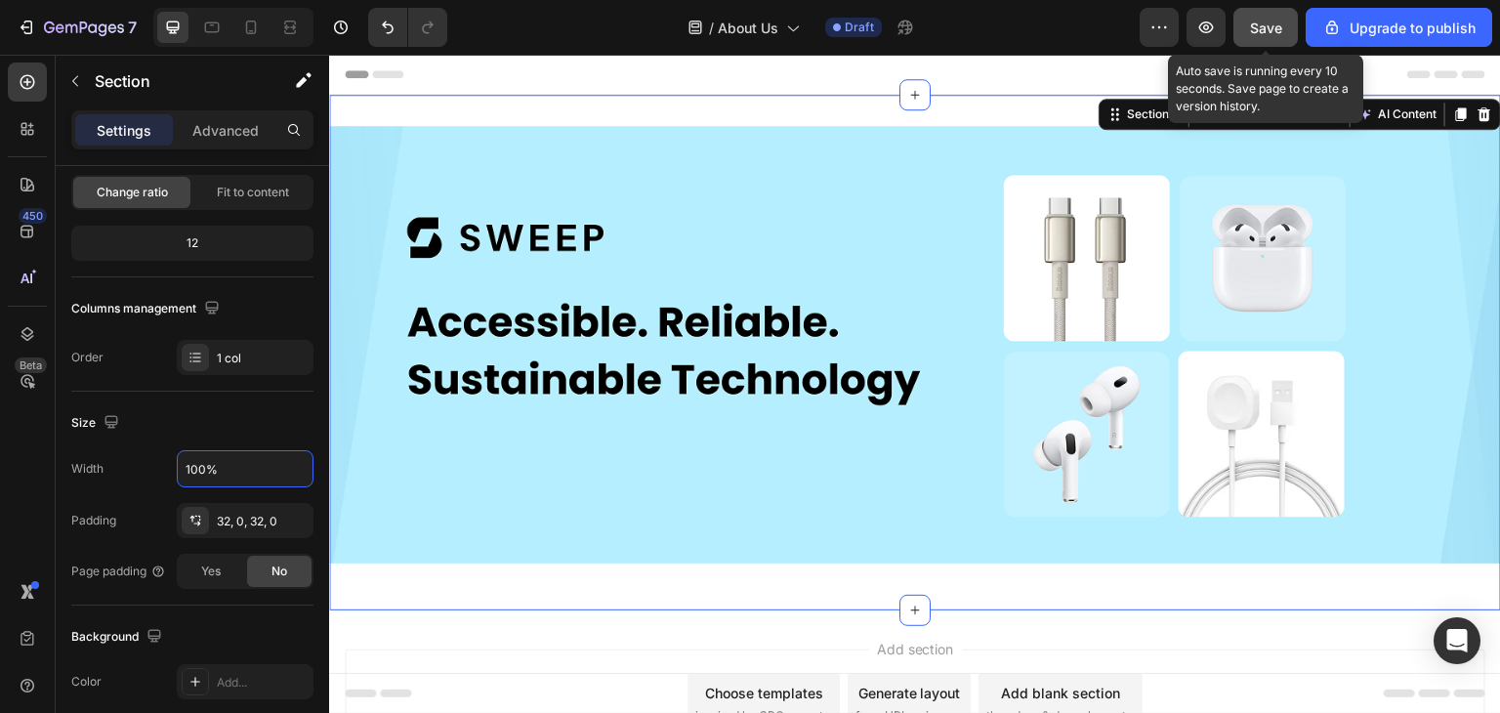
click at [1272, 14] on button "Save" at bounding box center [1266, 27] width 64 height 39
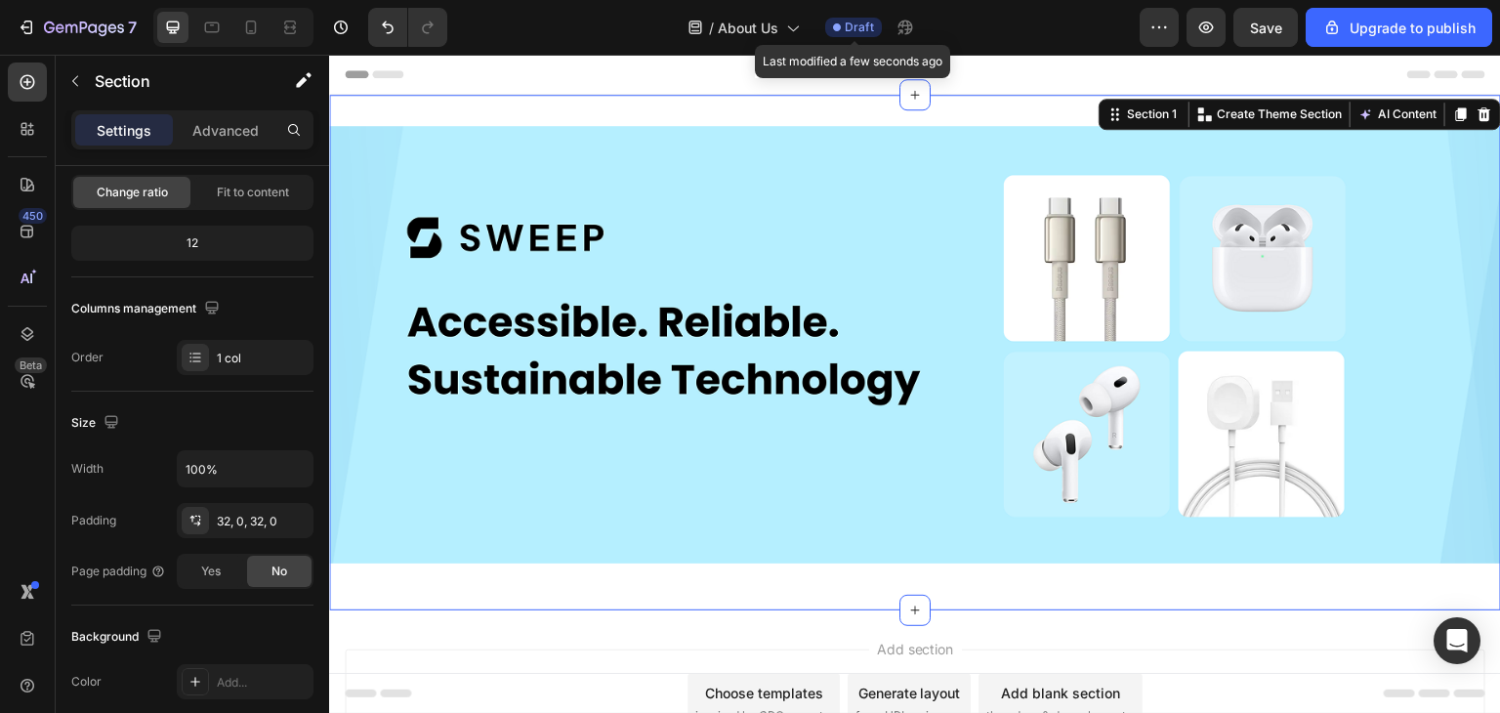
click at [870, 24] on span "Draft" at bounding box center [859, 28] width 29 height 18
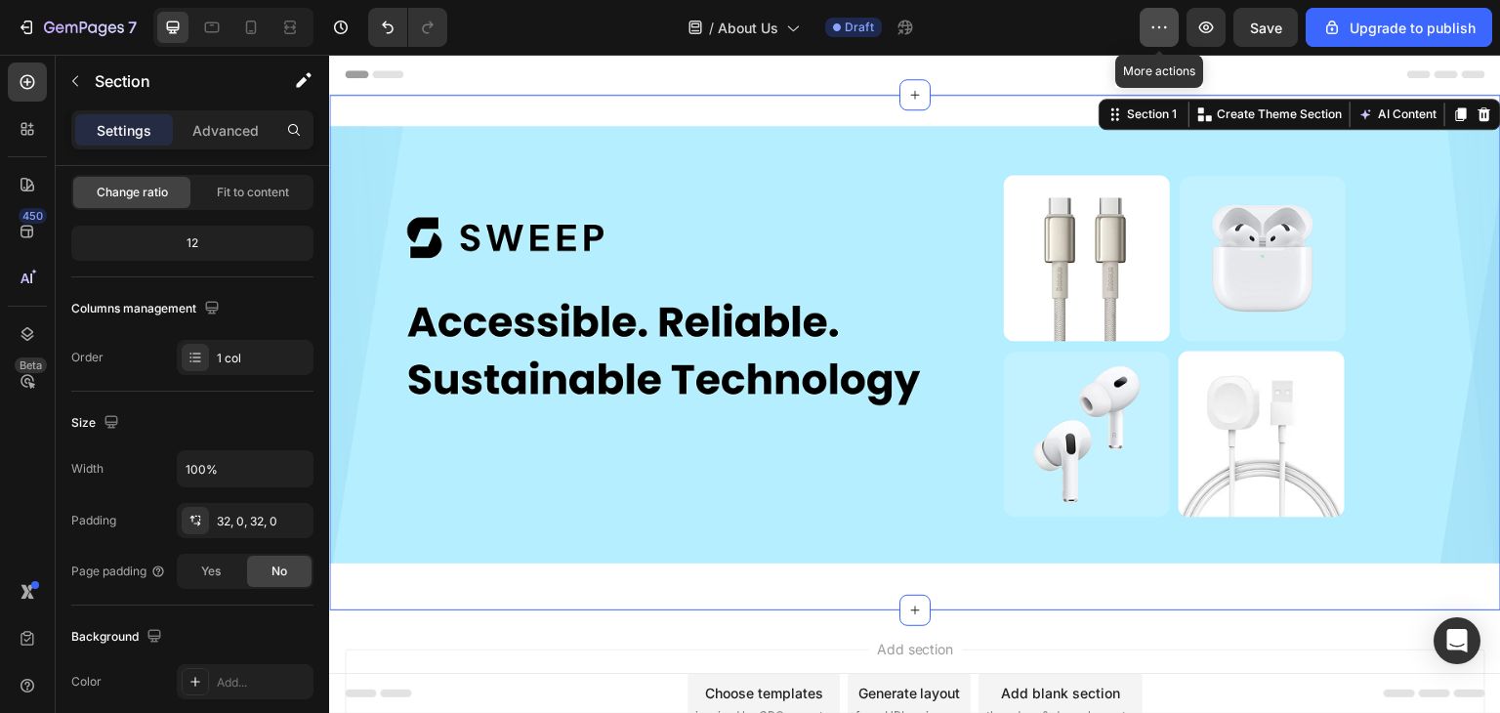
click at [1153, 34] on icon "button" at bounding box center [1160, 28] width 20 height 20
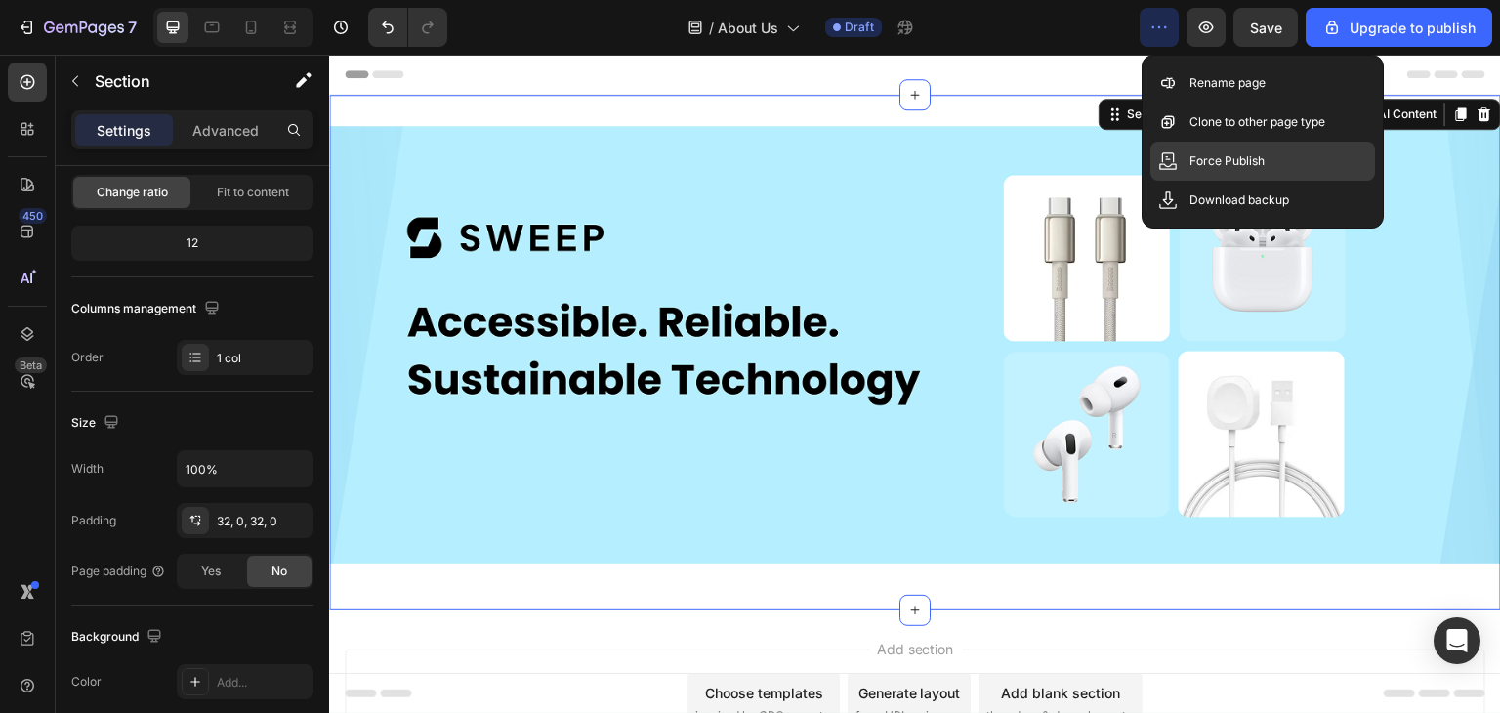
click at [1224, 162] on p "Force Publish" at bounding box center [1227, 161] width 75 height 20
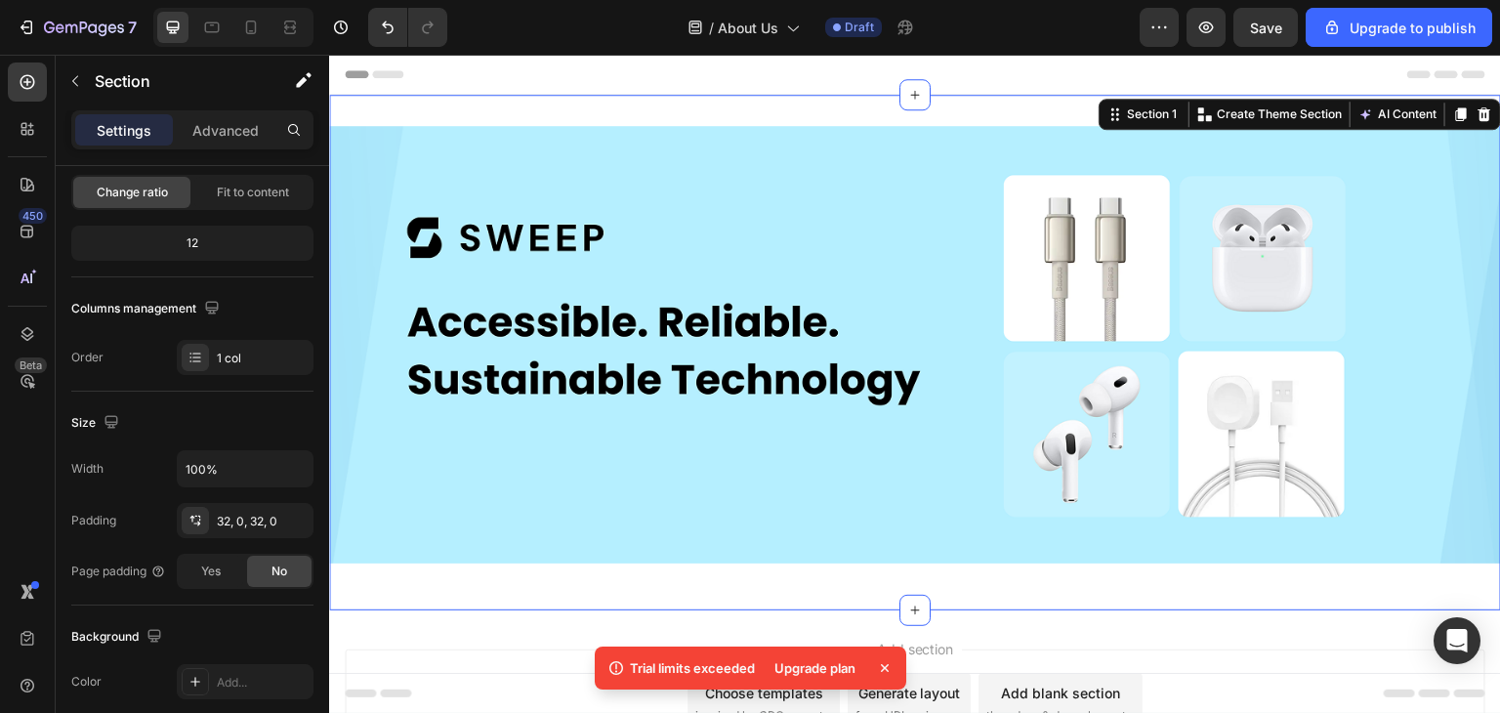
click at [878, 664] on icon at bounding box center [885, 668] width 20 height 20
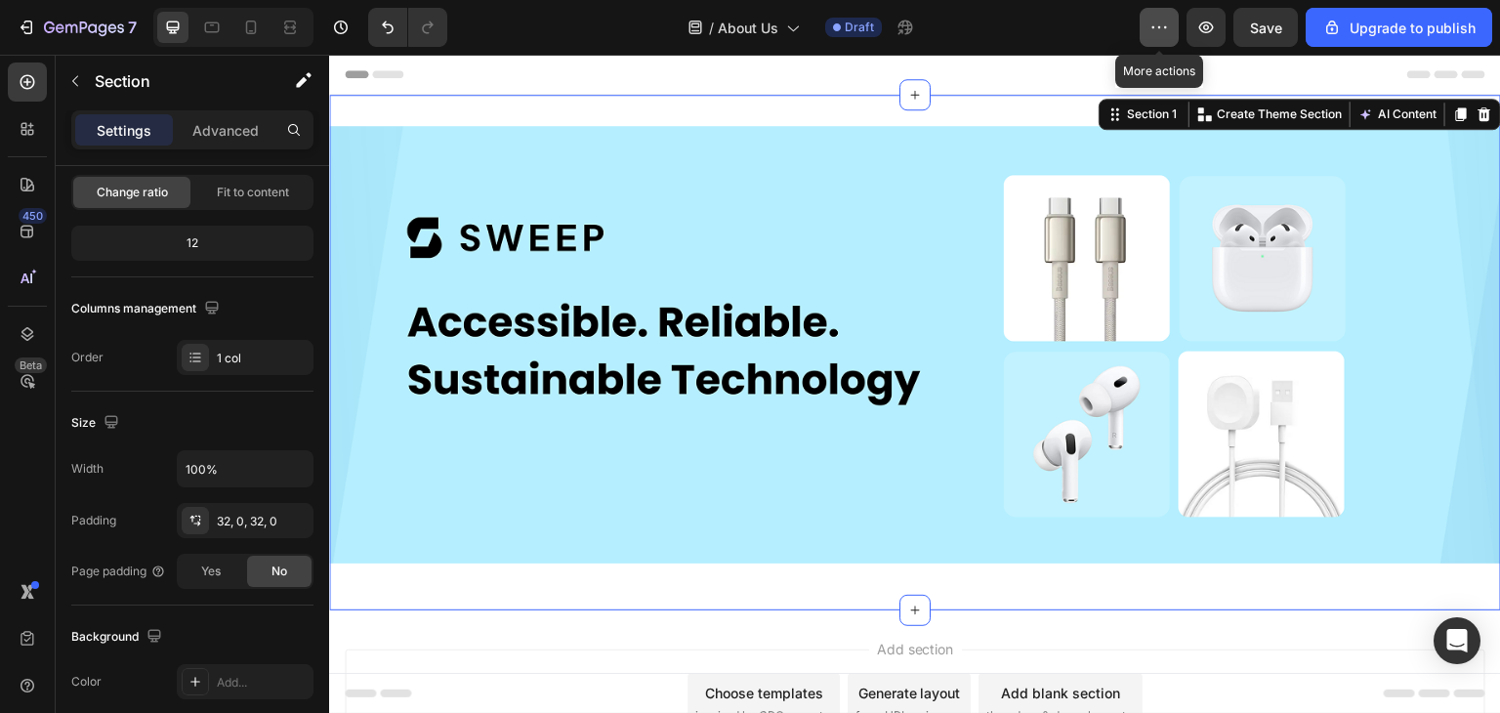
click at [1156, 25] on icon "button" at bounding box center [1160, 28] width 20 height 20
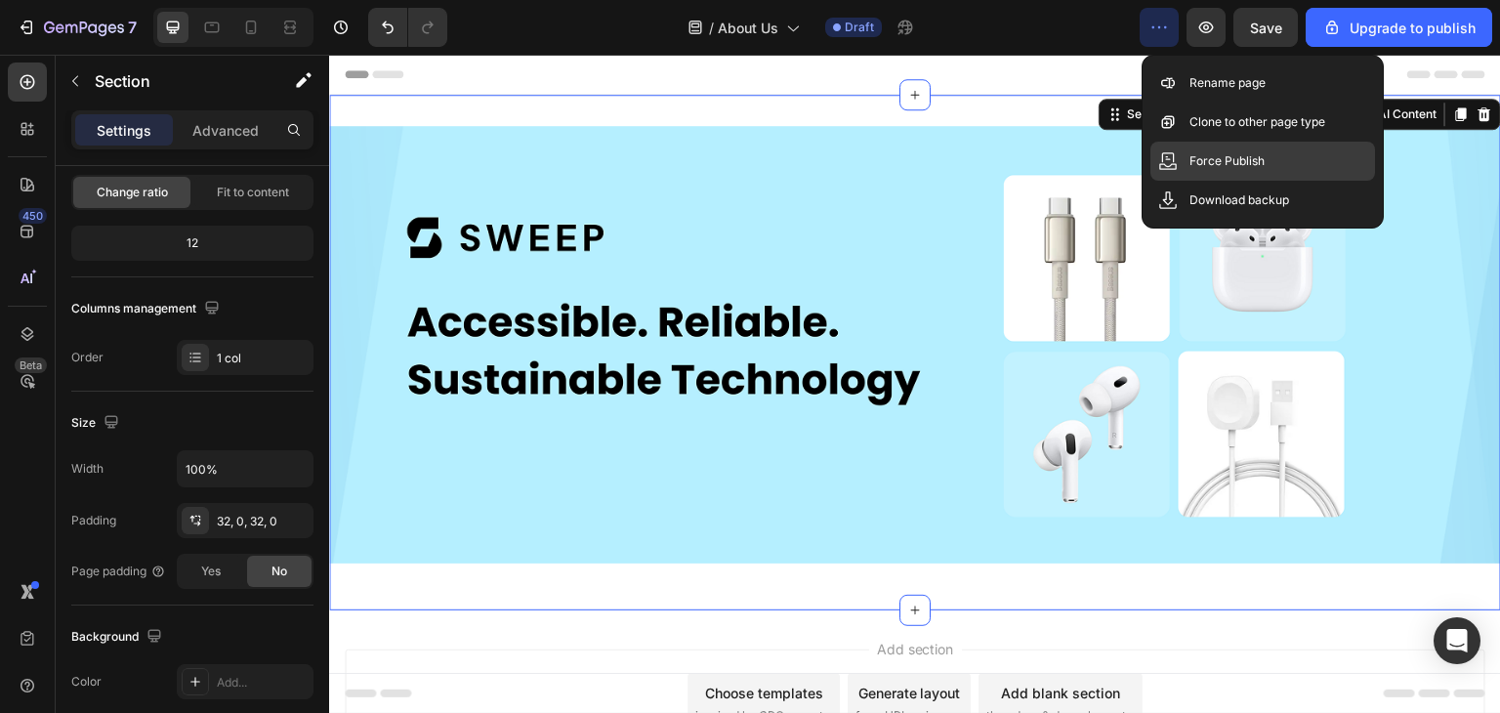
click at [1212, 161] on p "Force Publish" at bounding box center [1227, 161] width 75 height 20
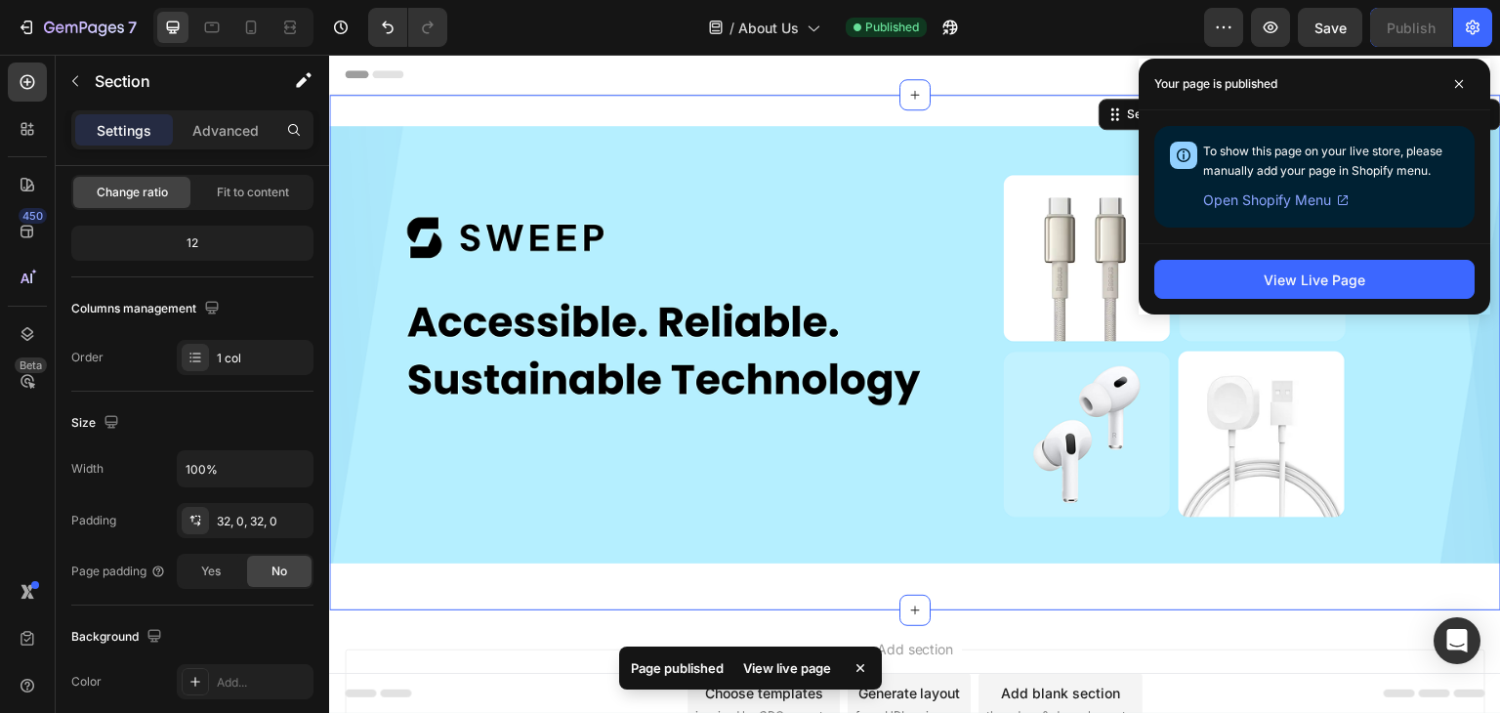
click at [785, 666] on div "View live page" at bounding box center [787, 667] width 111 height 27
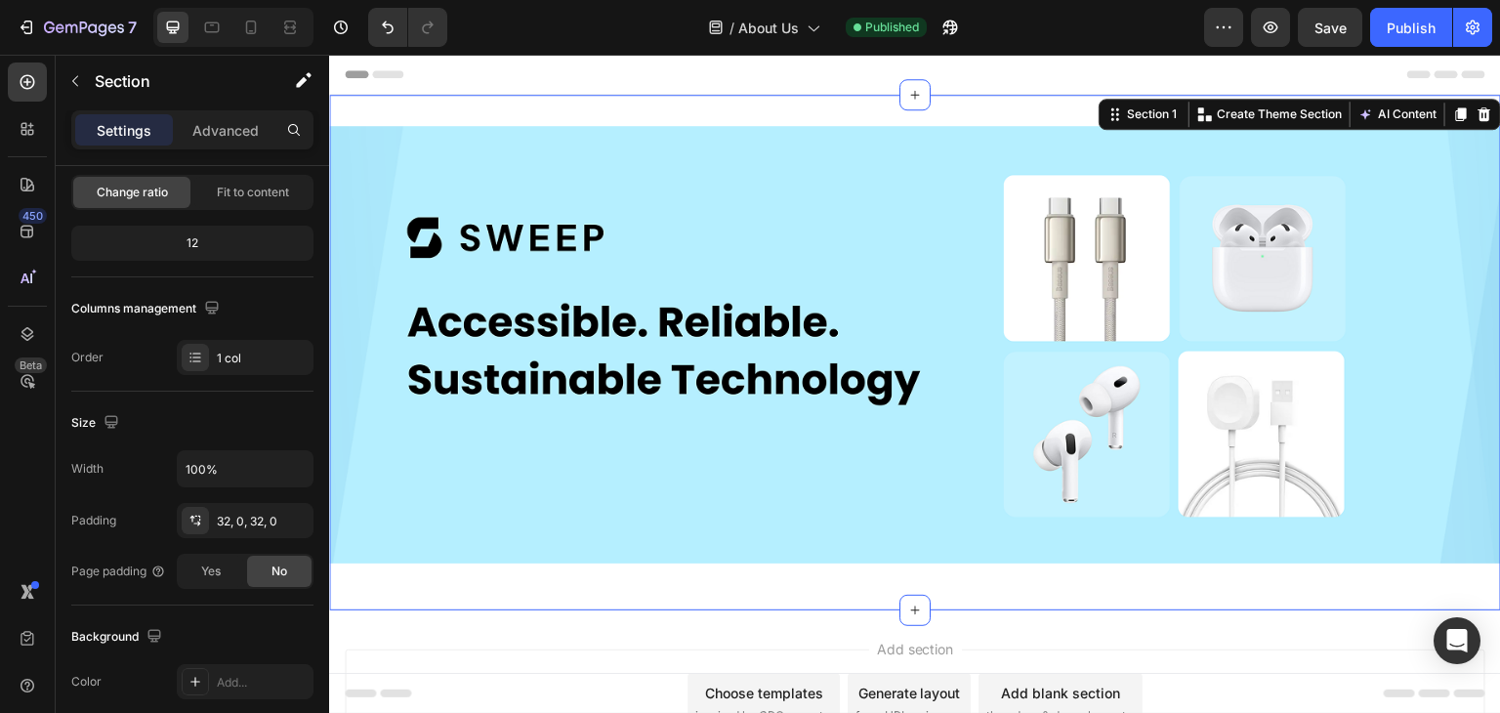
click at [889, 114] on div "Image Row Section 1 You can create reusable sections Create Theme Section AI Co…" at bounding box center [915, 353] width 1172 height 516
click at [211, 517] on div "32, 0, 32, 0" at bounding box center [245, 520] width 137 height 35
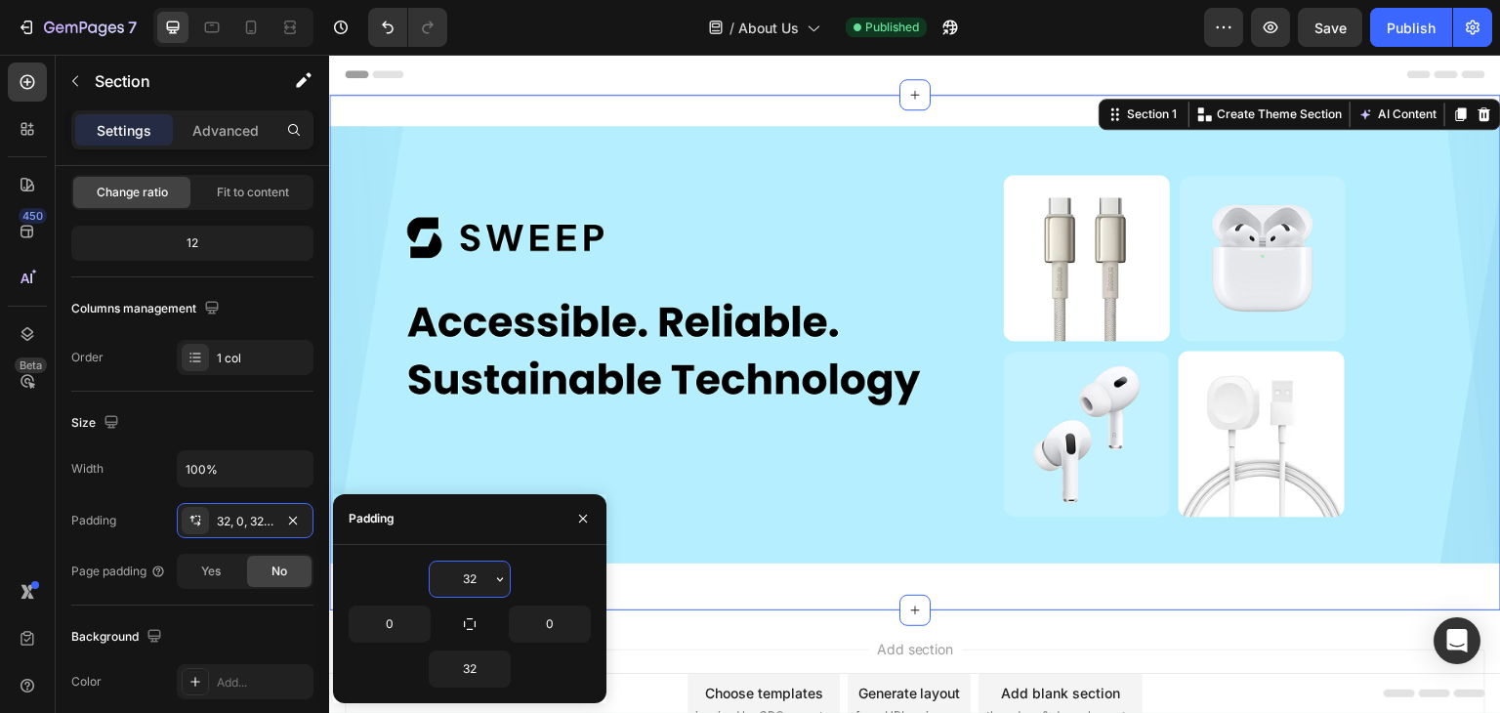
click at [467, 582] on input "32" at bounding box center [470, 579] width 80 height 35
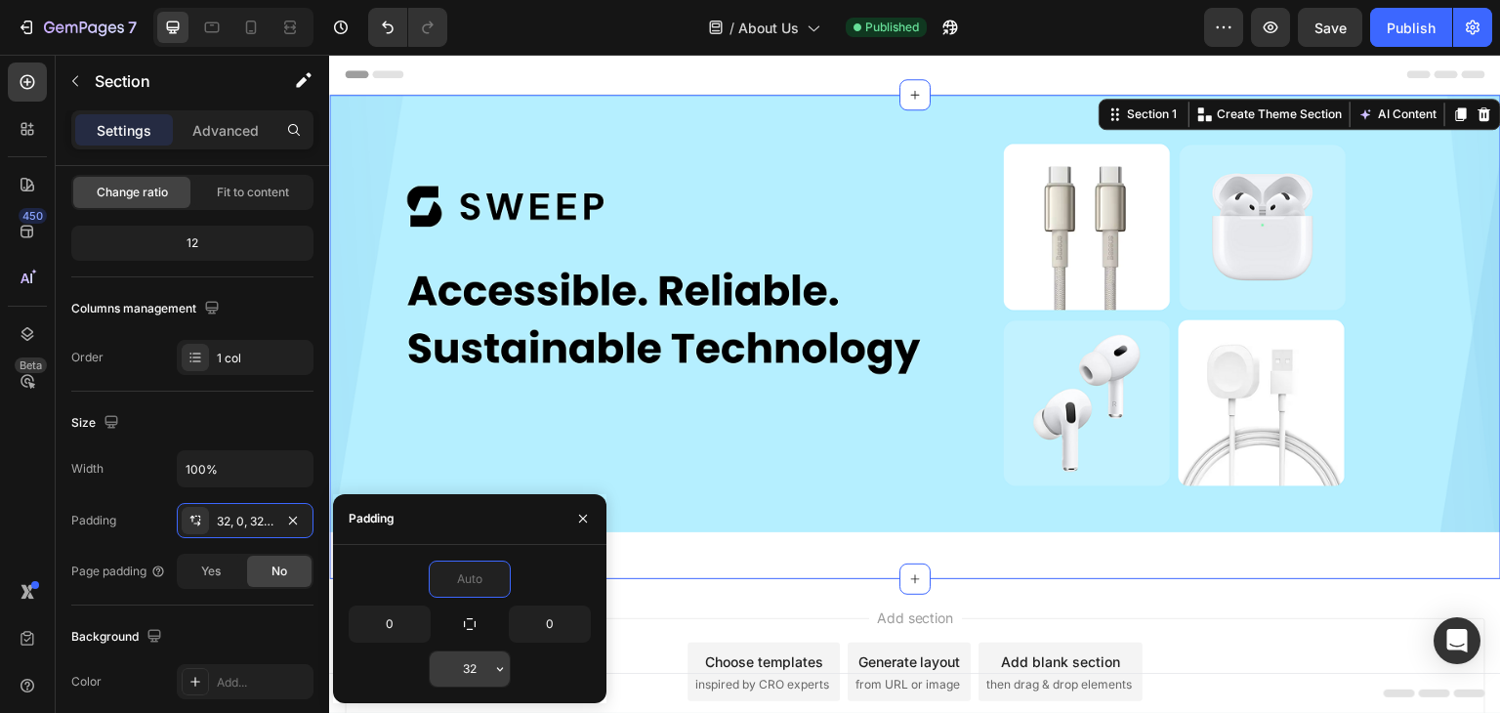
type input "0"
click at [469, 655] on input "32" at bounding box center [470, 669] width 80 height 35
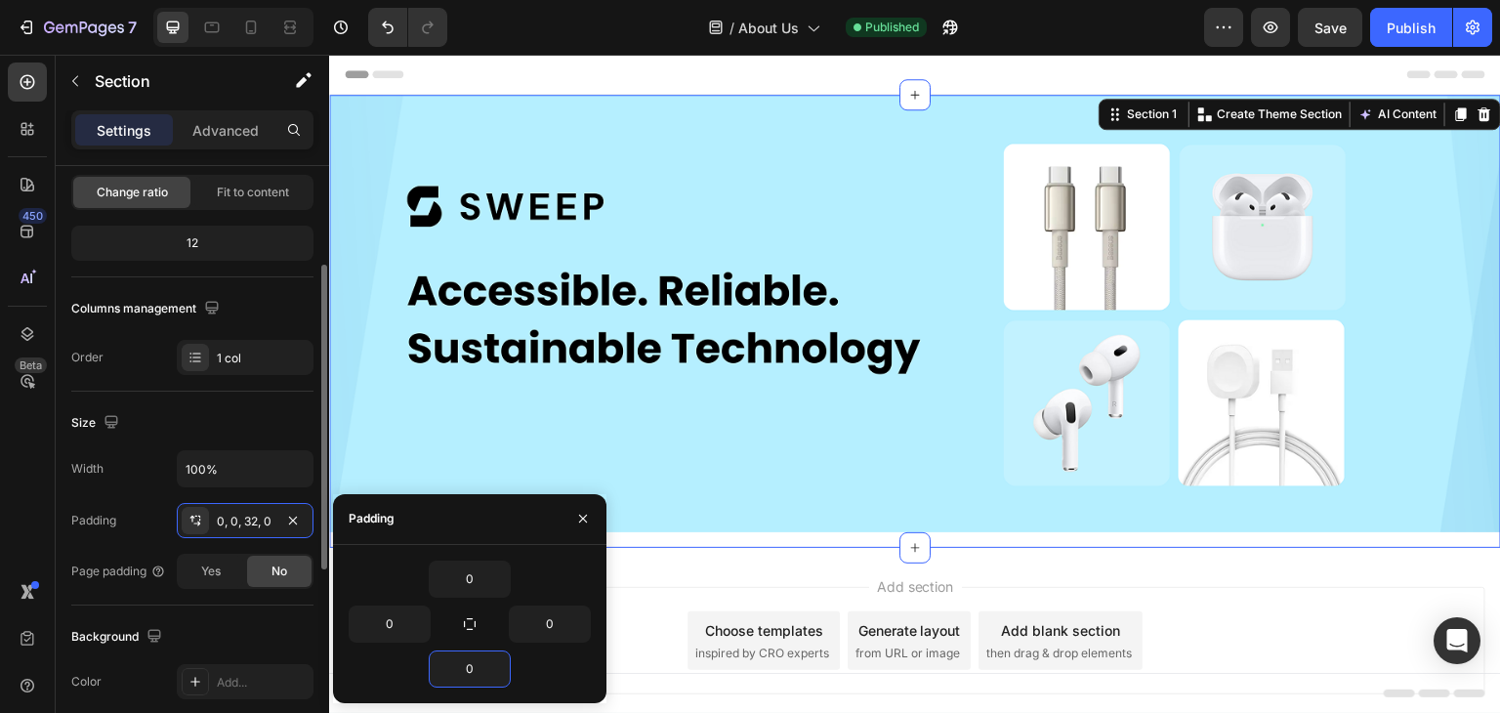
click at [145, 503] on div "Padding 0, 0, 32, 0" at bounding box center [192, 520] width 242 height 35
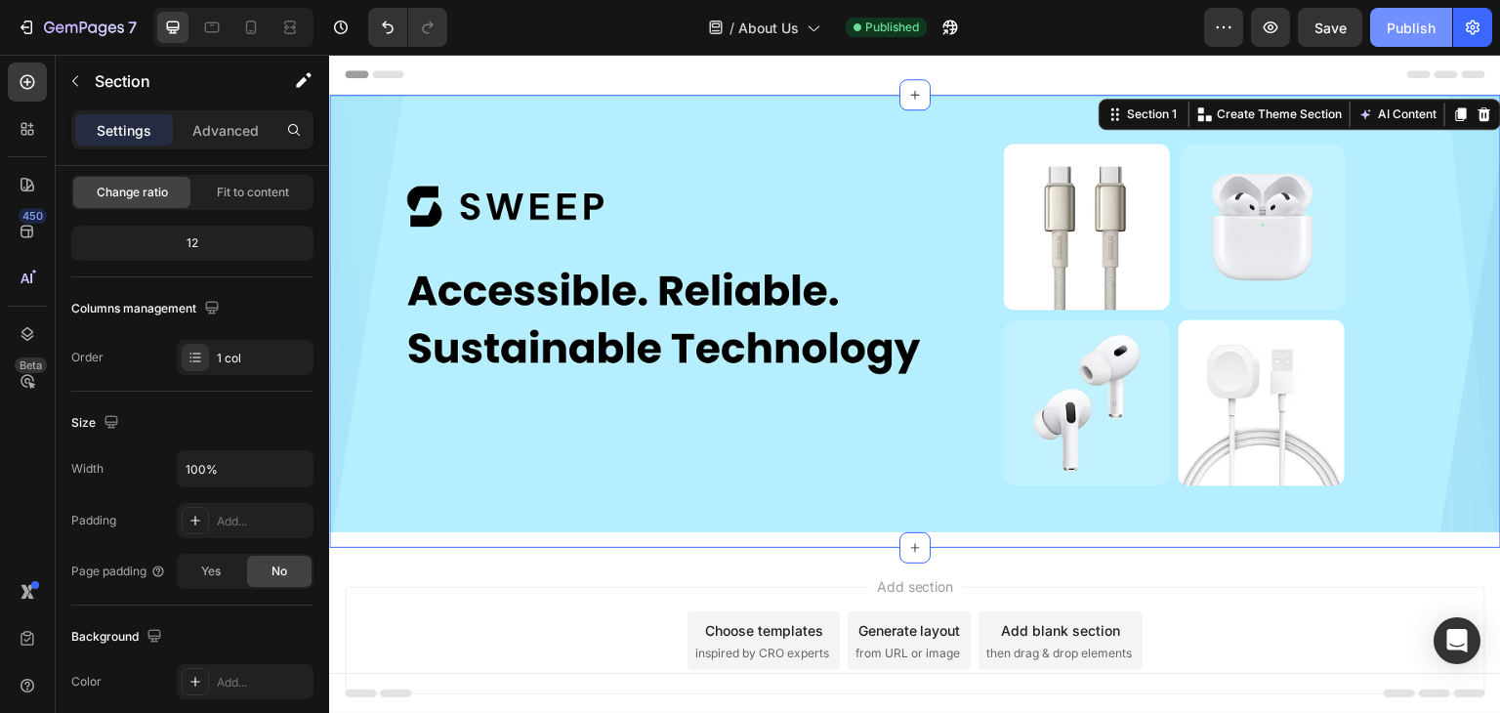
click at [1409, 18] on div "Publish" at bounding box center [1411, 28] width 49 height 21
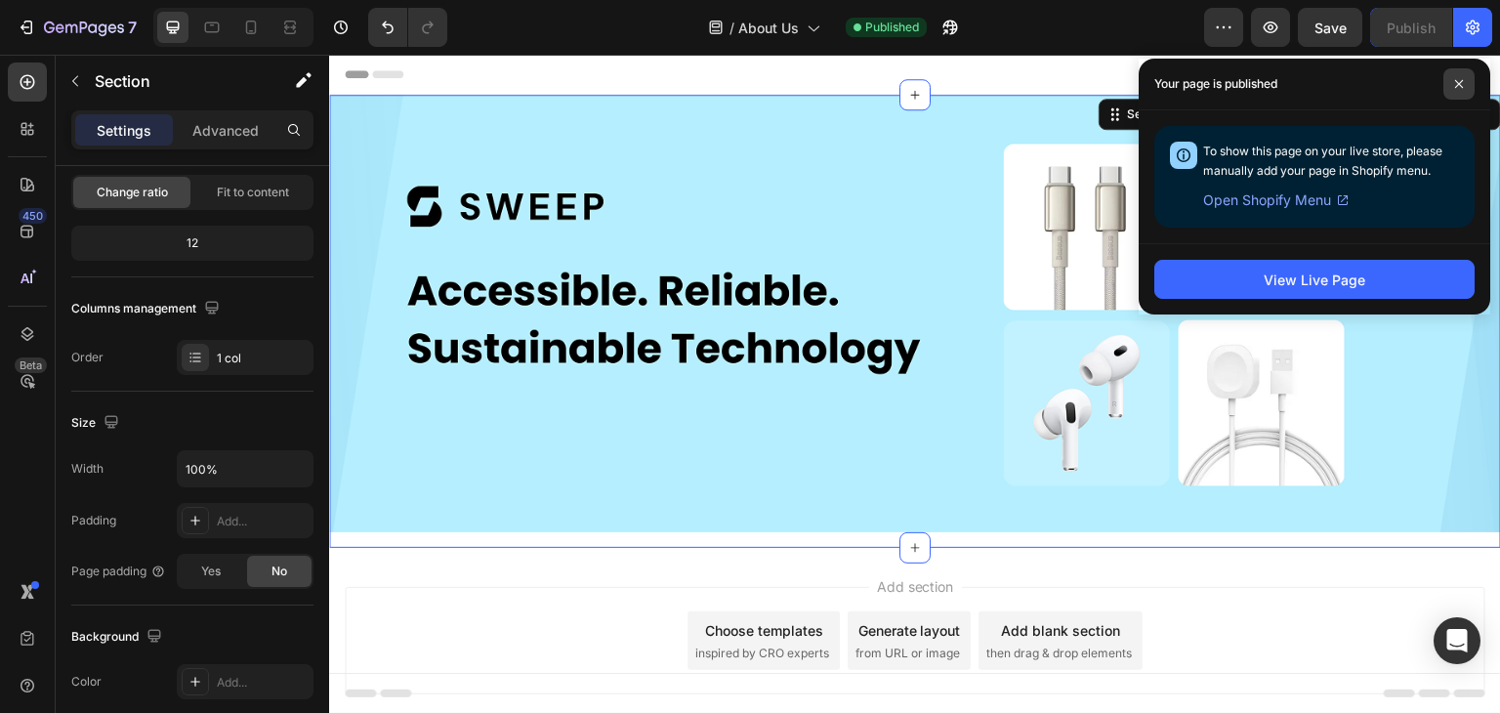
click at [1461, 87] on icon at bounding box center [1459, 84] width 10 height 10
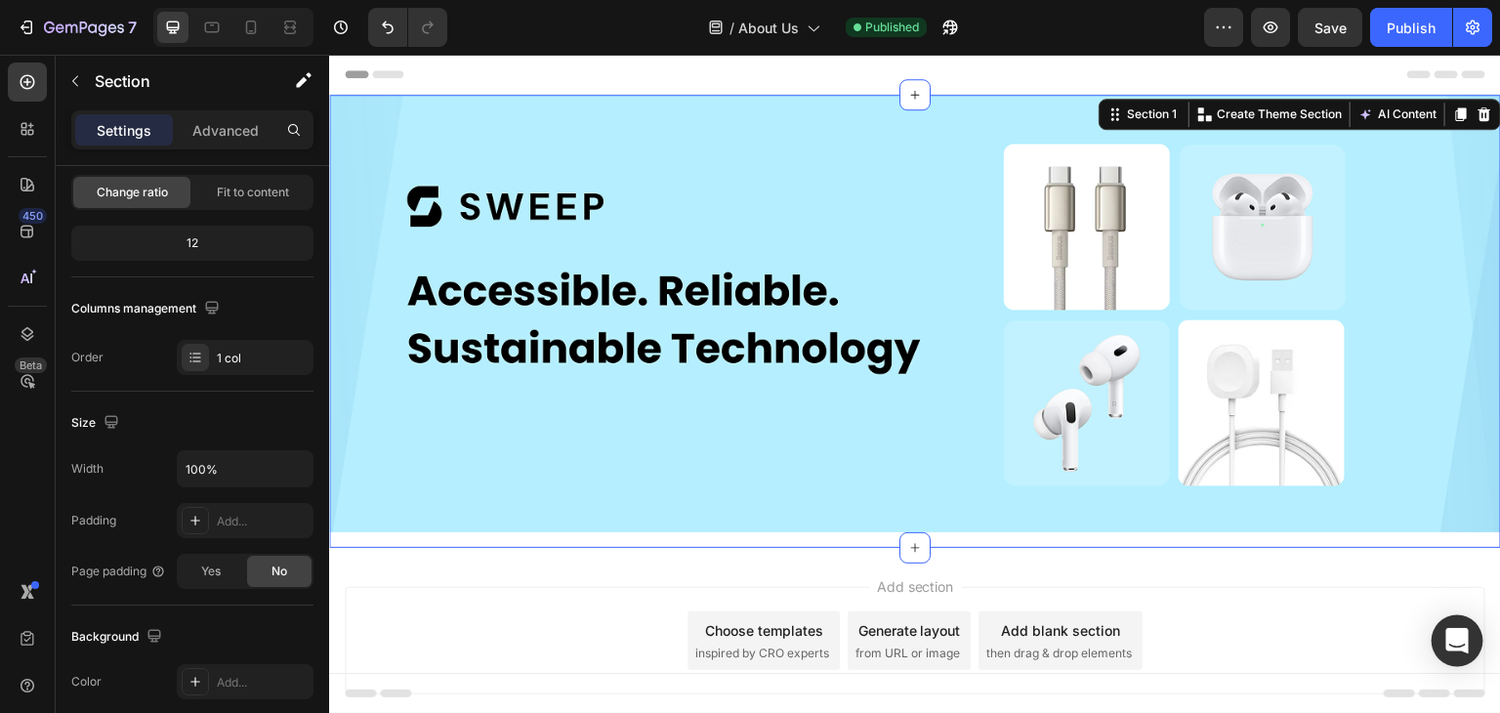
click at [1452, 630] on icon "Open Intercom Messenger" at bounding box center [1457, 640] width 22 height 25
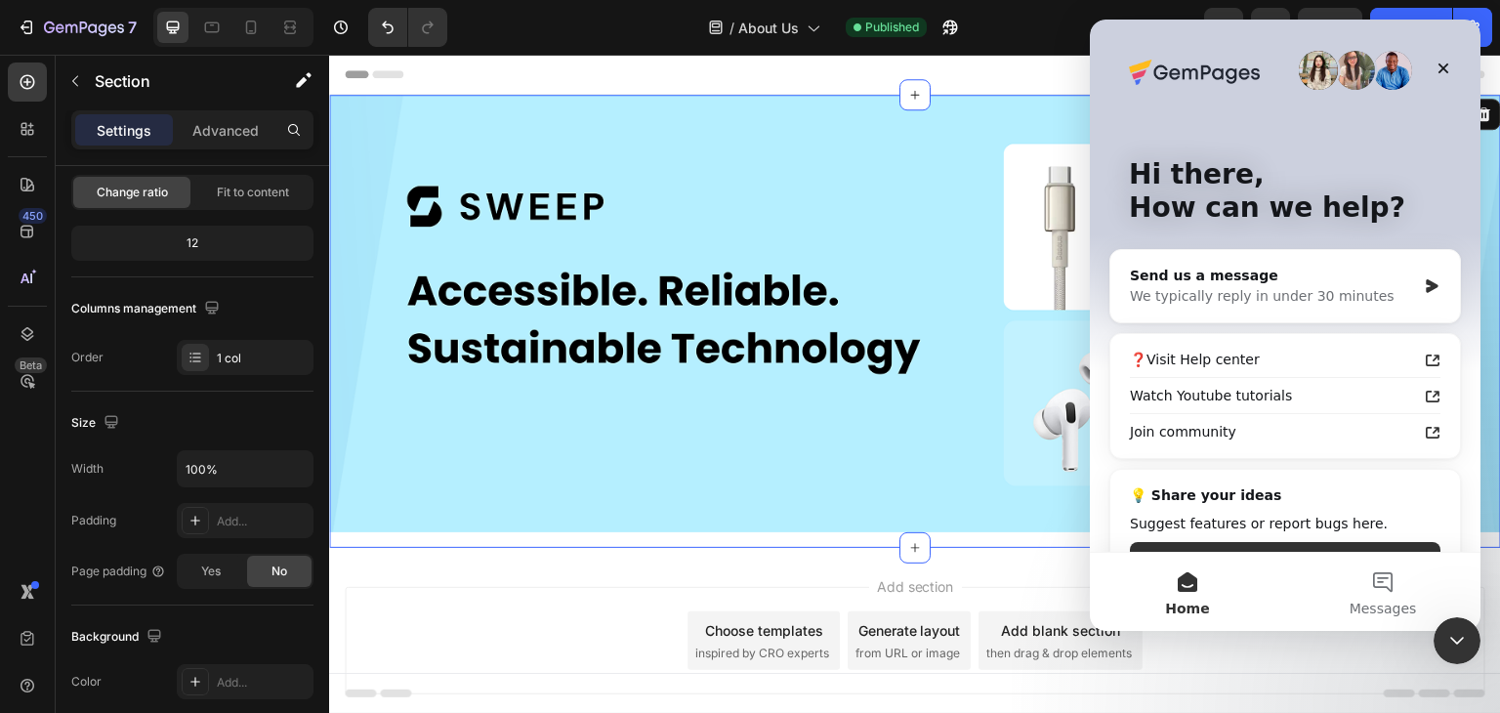
scroll to position [0, 0]
click at [1451, 629] on icon "Close Intercom Messenger" at bounding box center [1457, 640] width 23 height 23
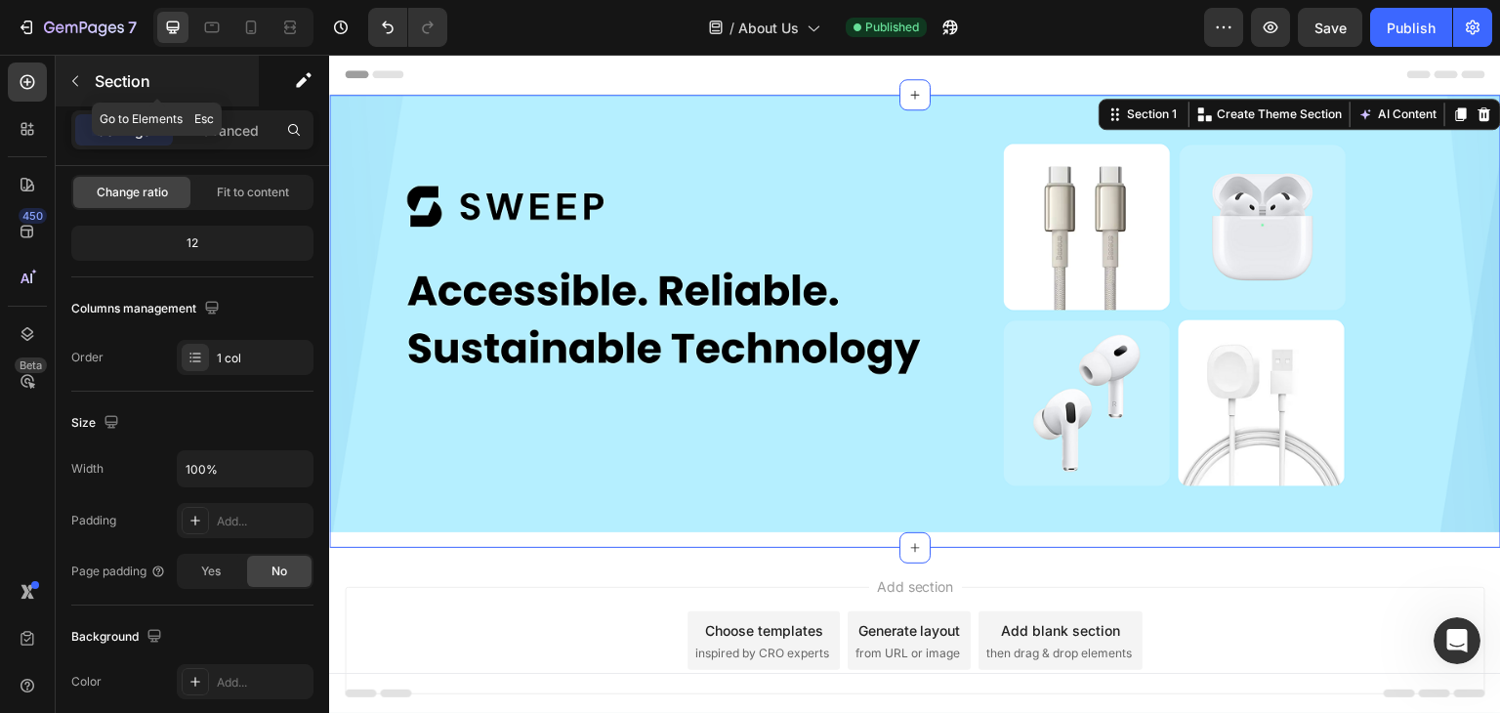
click at [74, 79] on icon "button" at bounding box center [75, 81] width 6 height 11
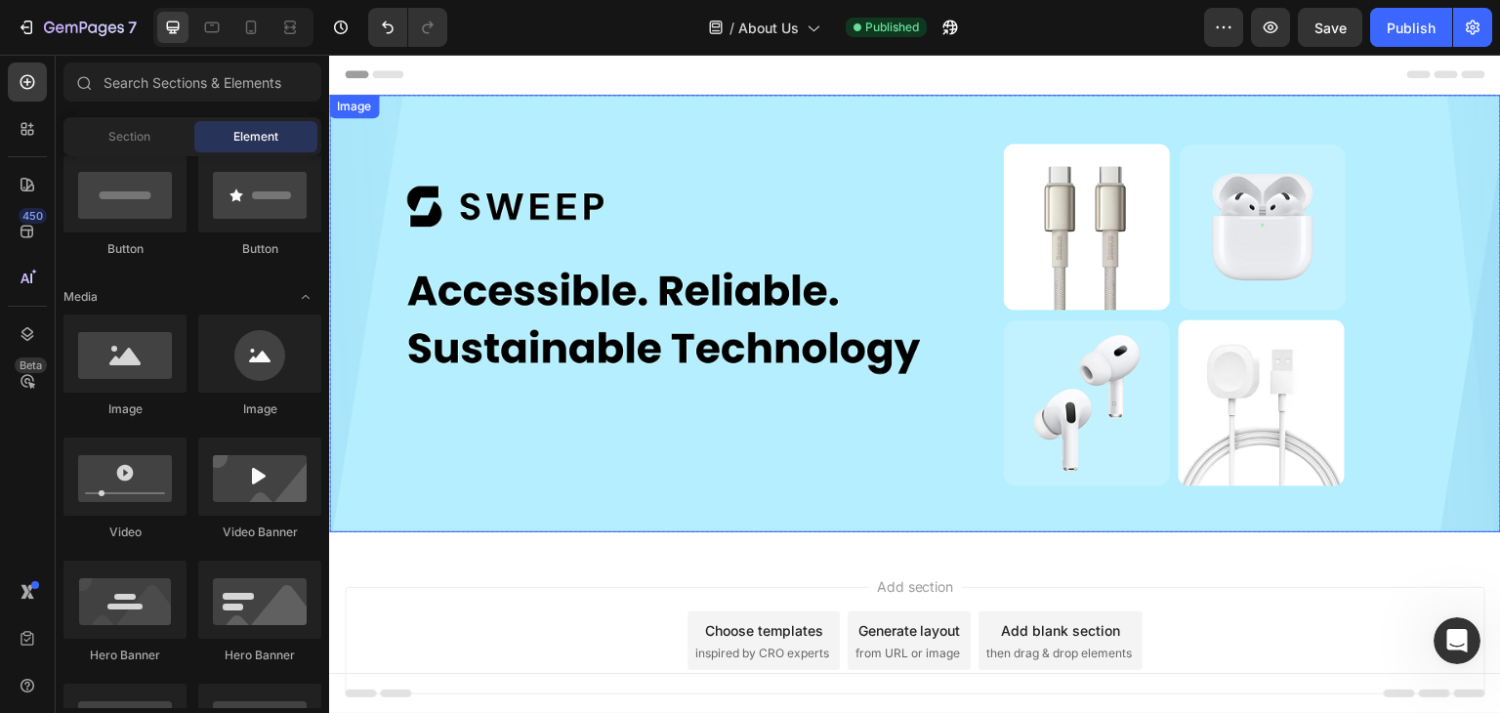
click at [477, 127] on img at bounding box center [915, 314] width 1172 height 438
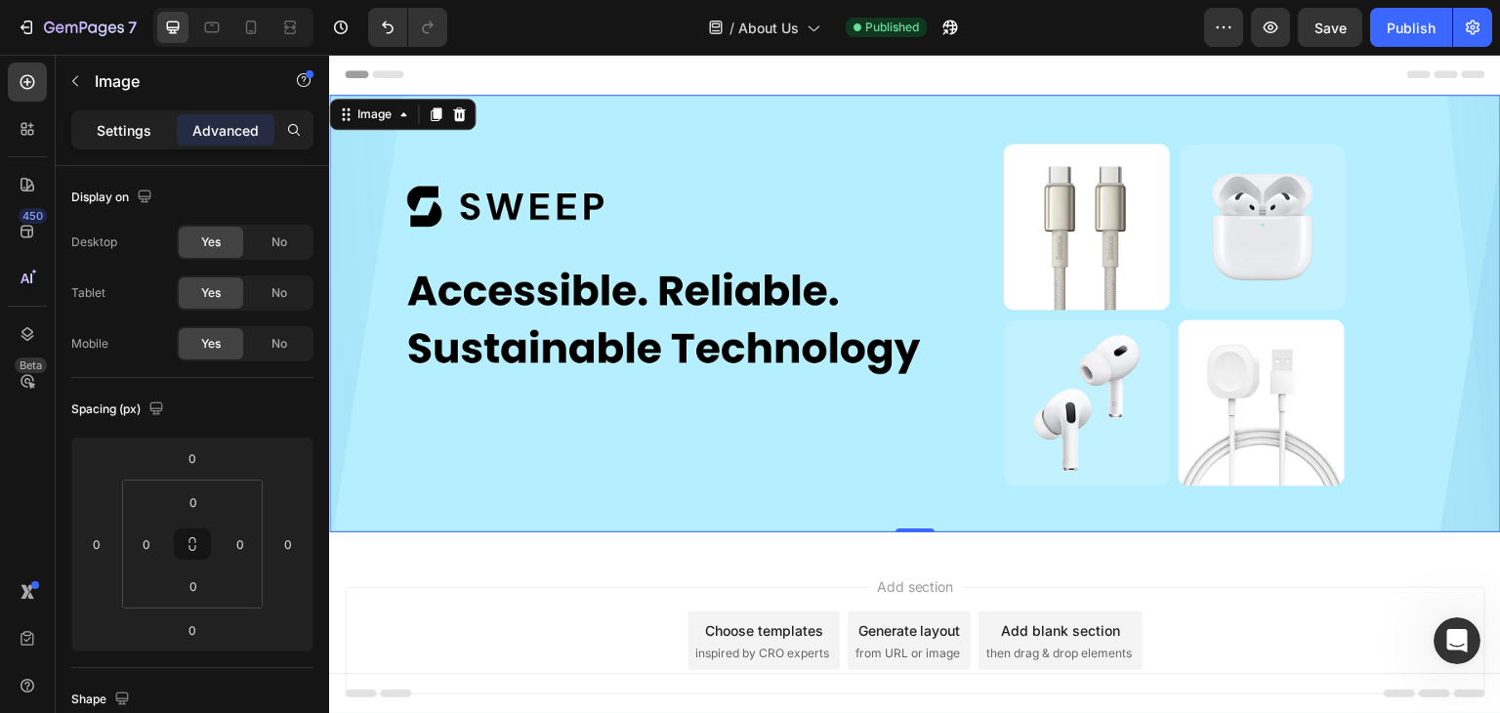
click at [109, 116] on div "Settings" at bounding box center [124, 129] width 98 height 31
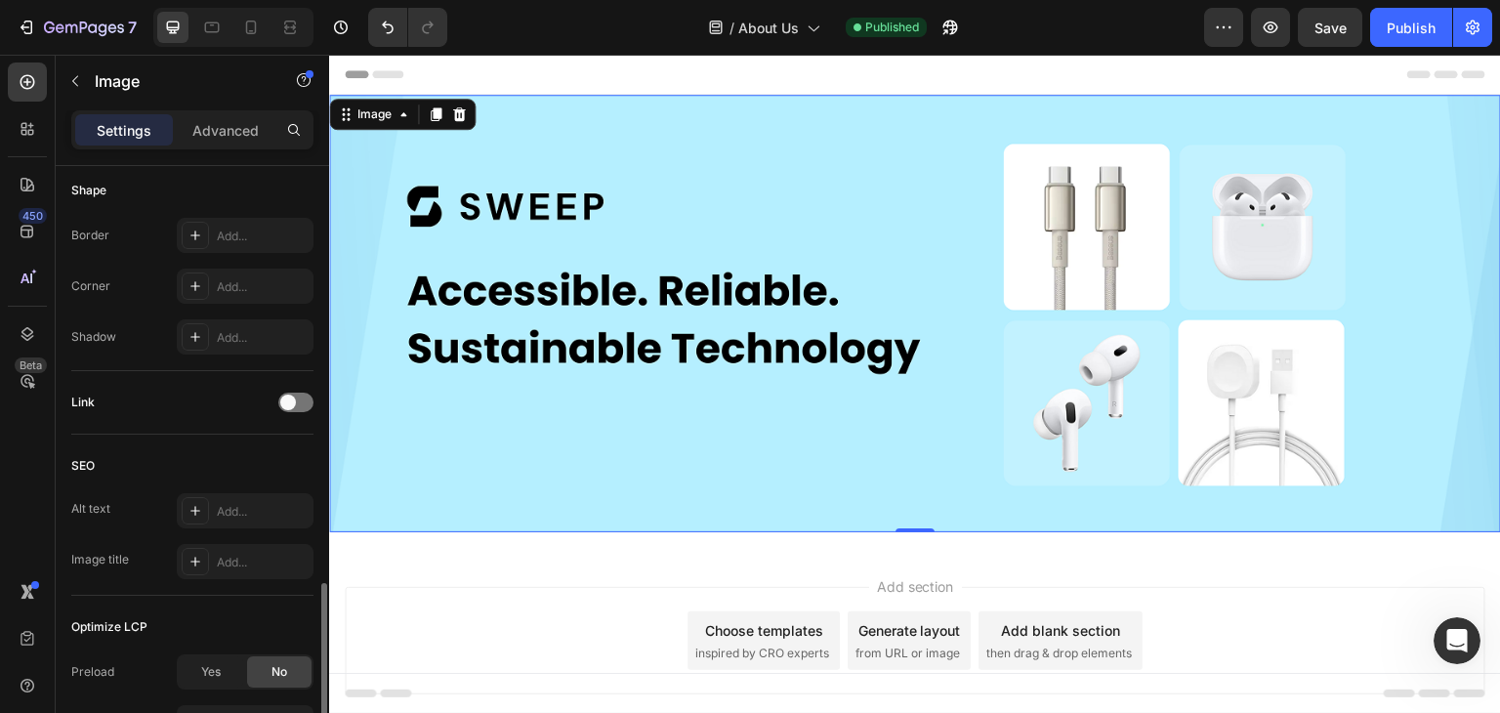
scroll to position [871, 0]
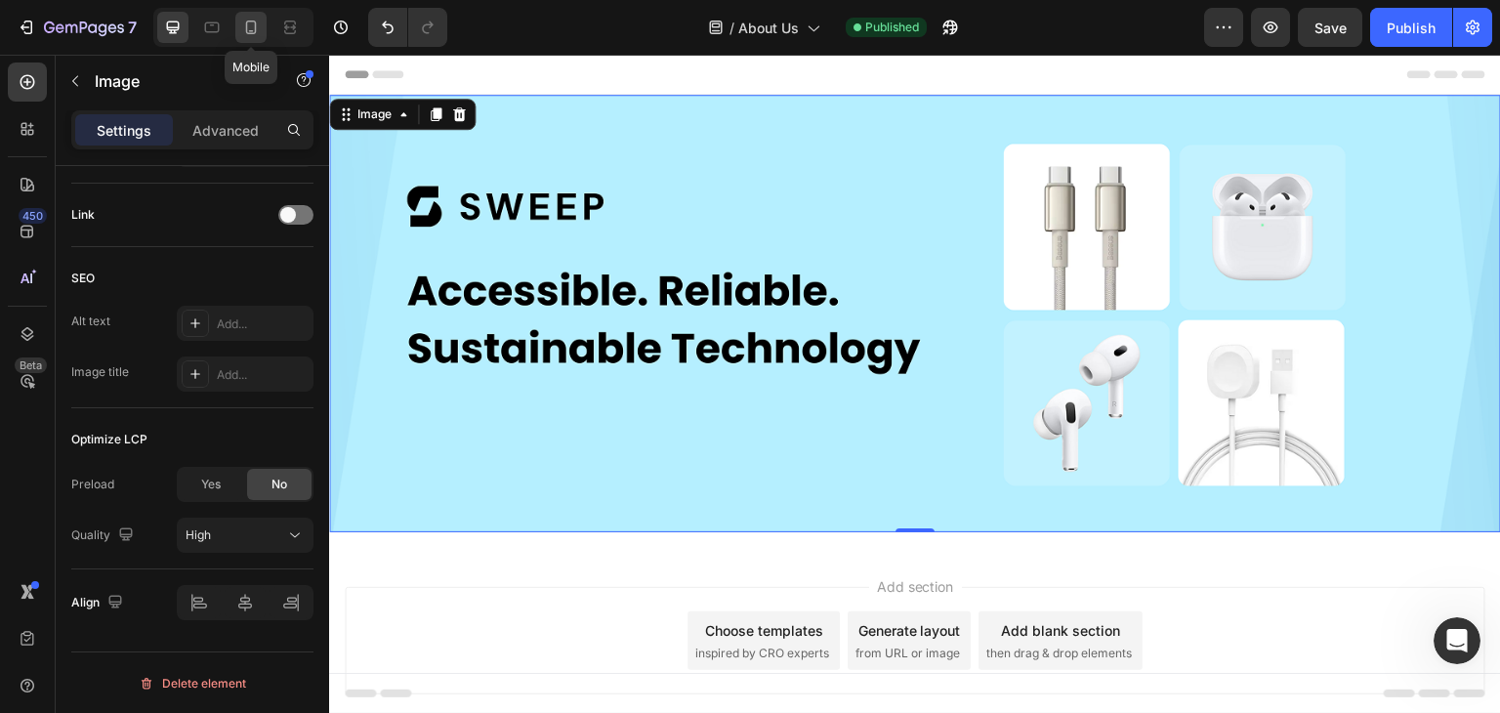
click at [249, 28] on icon at bounding box center [251, 28] width 20 height 20
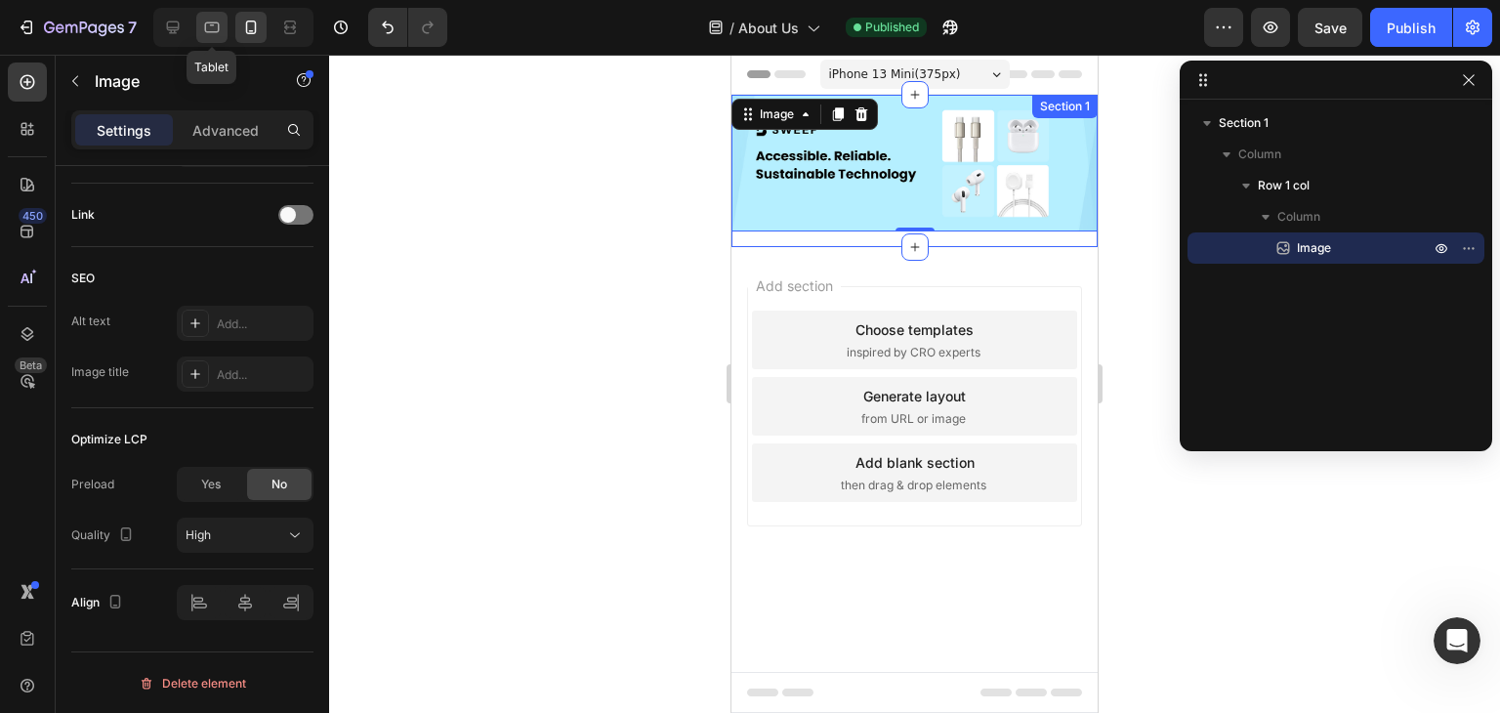
click at [219, 26] on icon at bounding box center [212, 28] width 20 height 20
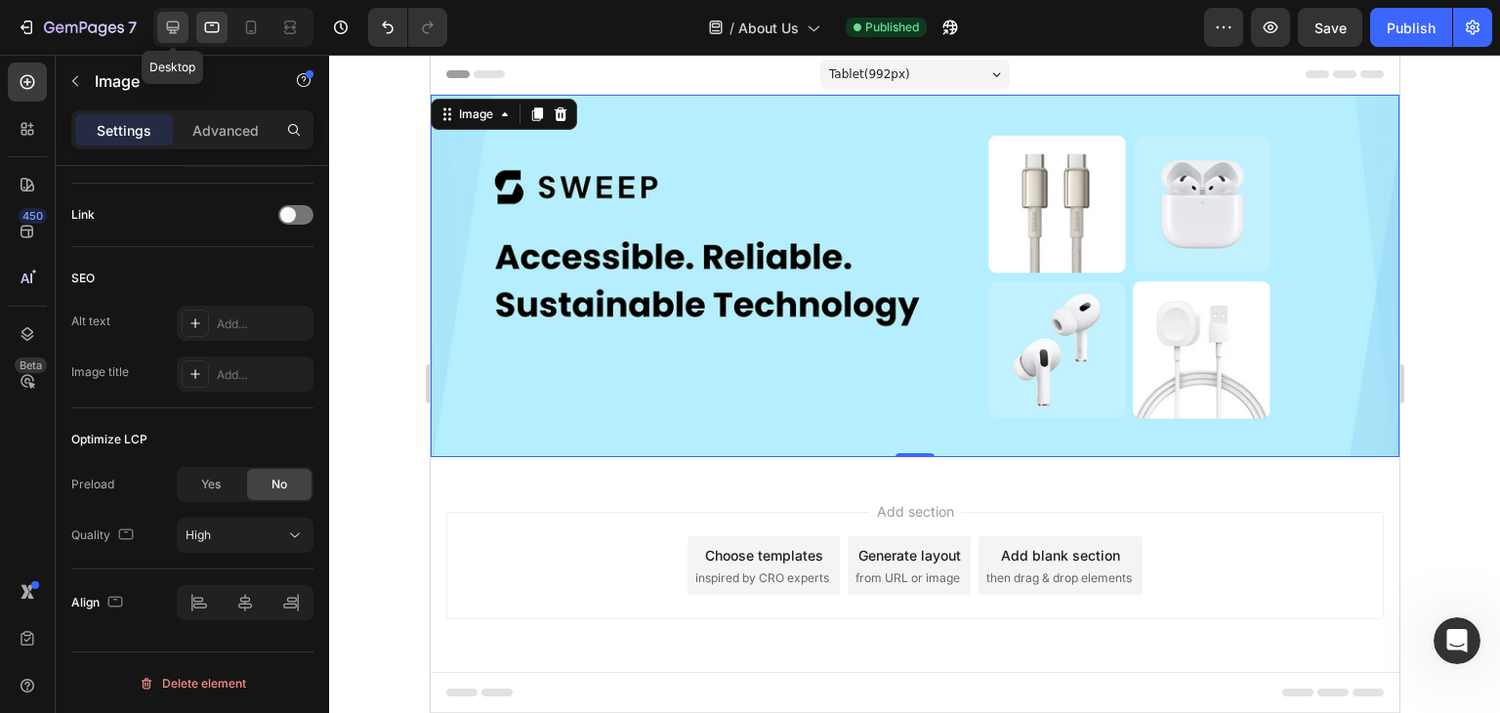
click at [175, 23] on icon at bounding box center [173, 28] width 20 height 20
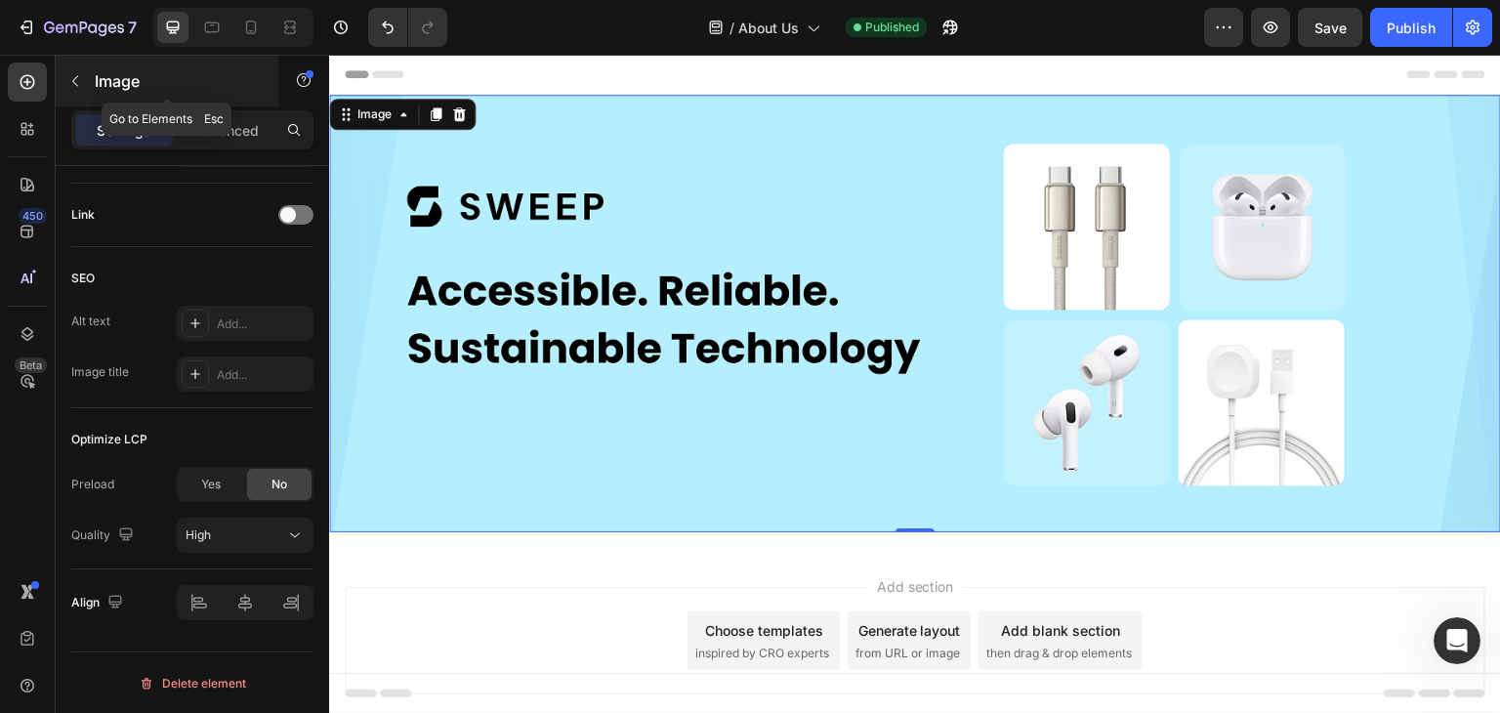
click at [76, 82] on icon "button" at bounding box center [75, 81] width 16 height 16
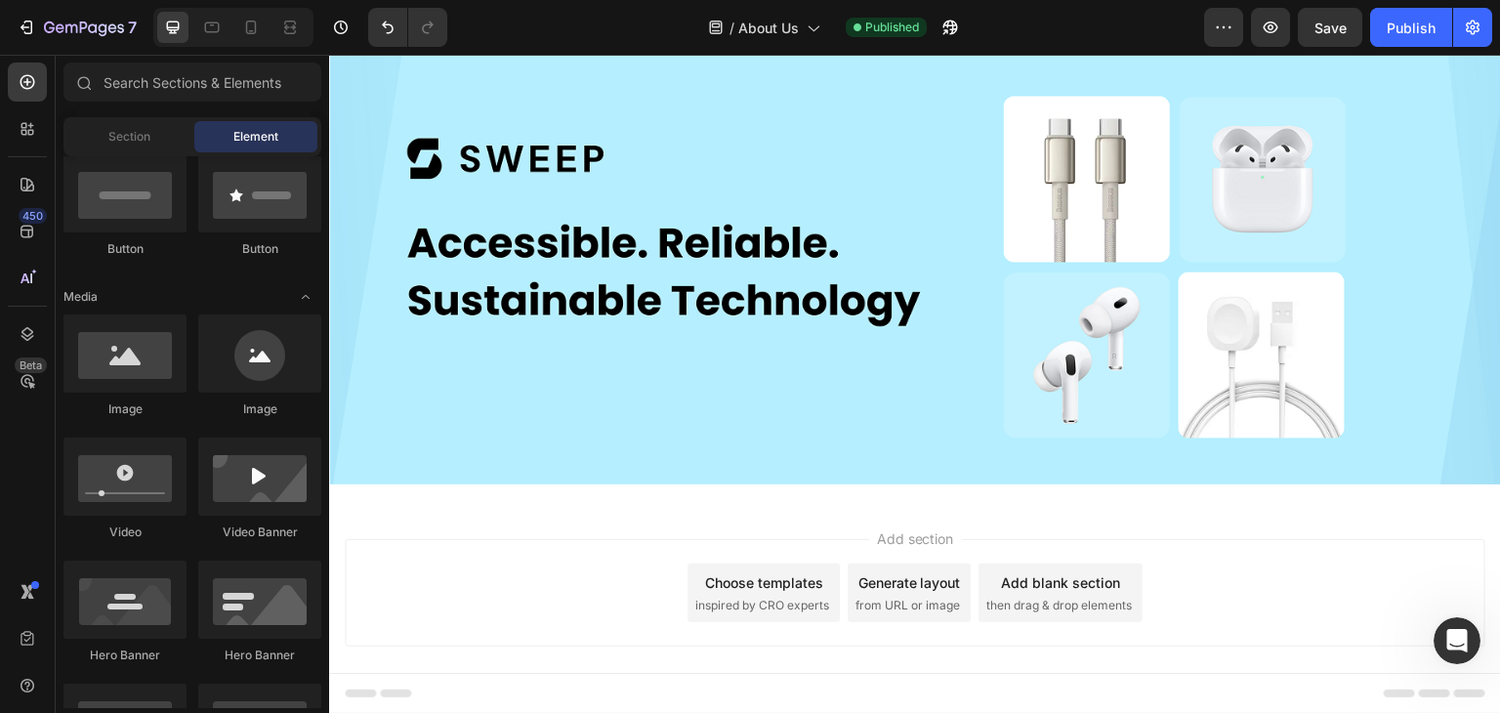
scroll to position [68, 0]
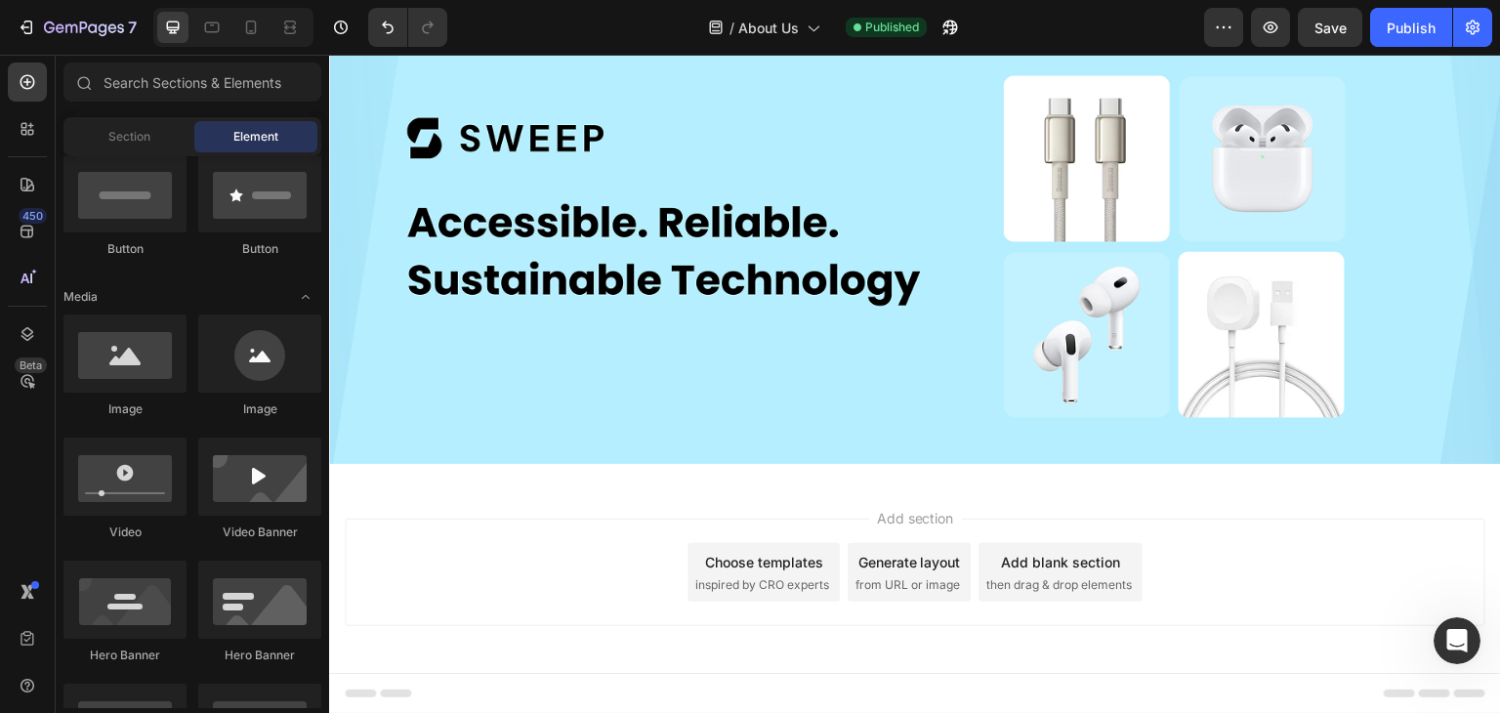
click at [789, 552] on div "Choose templates" at bounding box center [764, 562] width 118 height 21
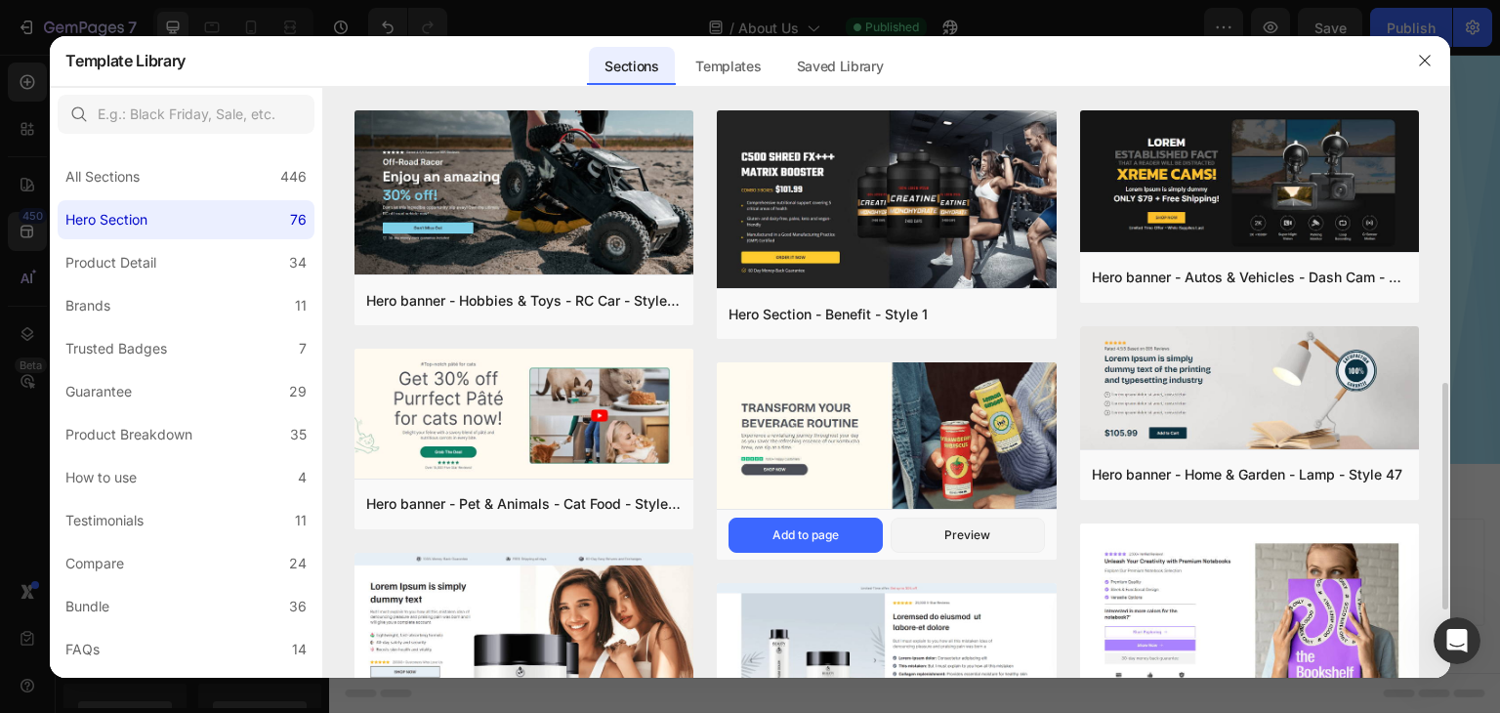
scroll to position [195, 0]
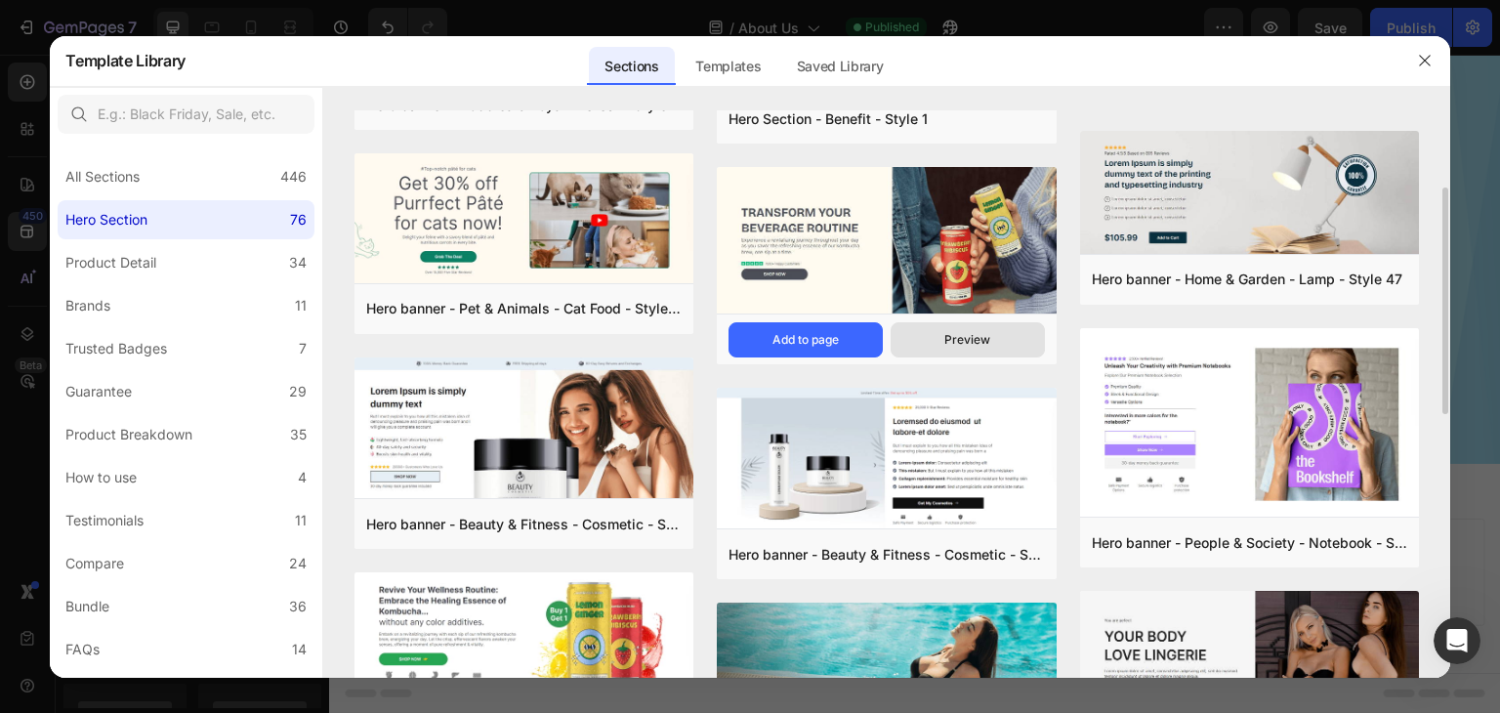
click at [953, 337] on div "Preview" at bounding box center [968, 340] width 46 height 18
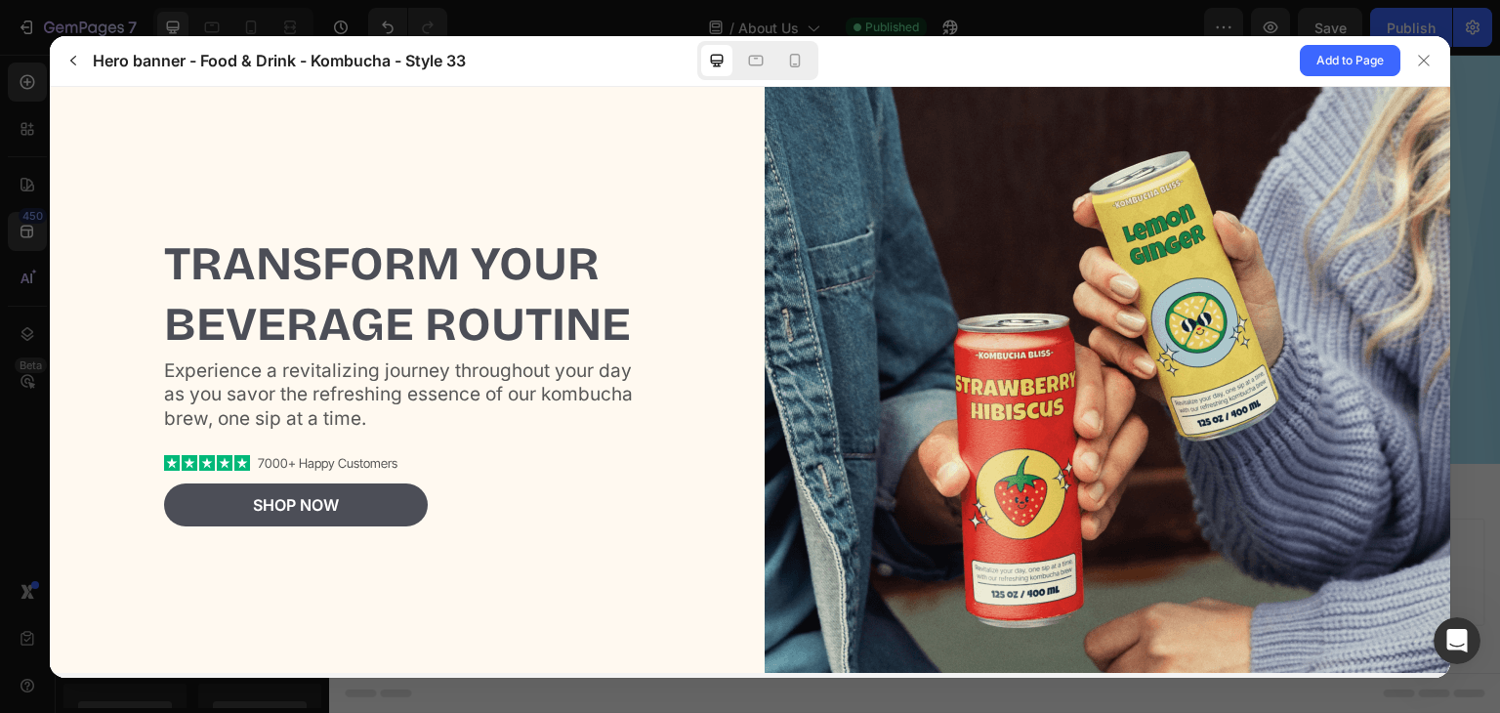
scroll to position [0, 0]
click at [1344, 53] on span "Add to Page" at bounding box center [1350, 60] width 67 height 23
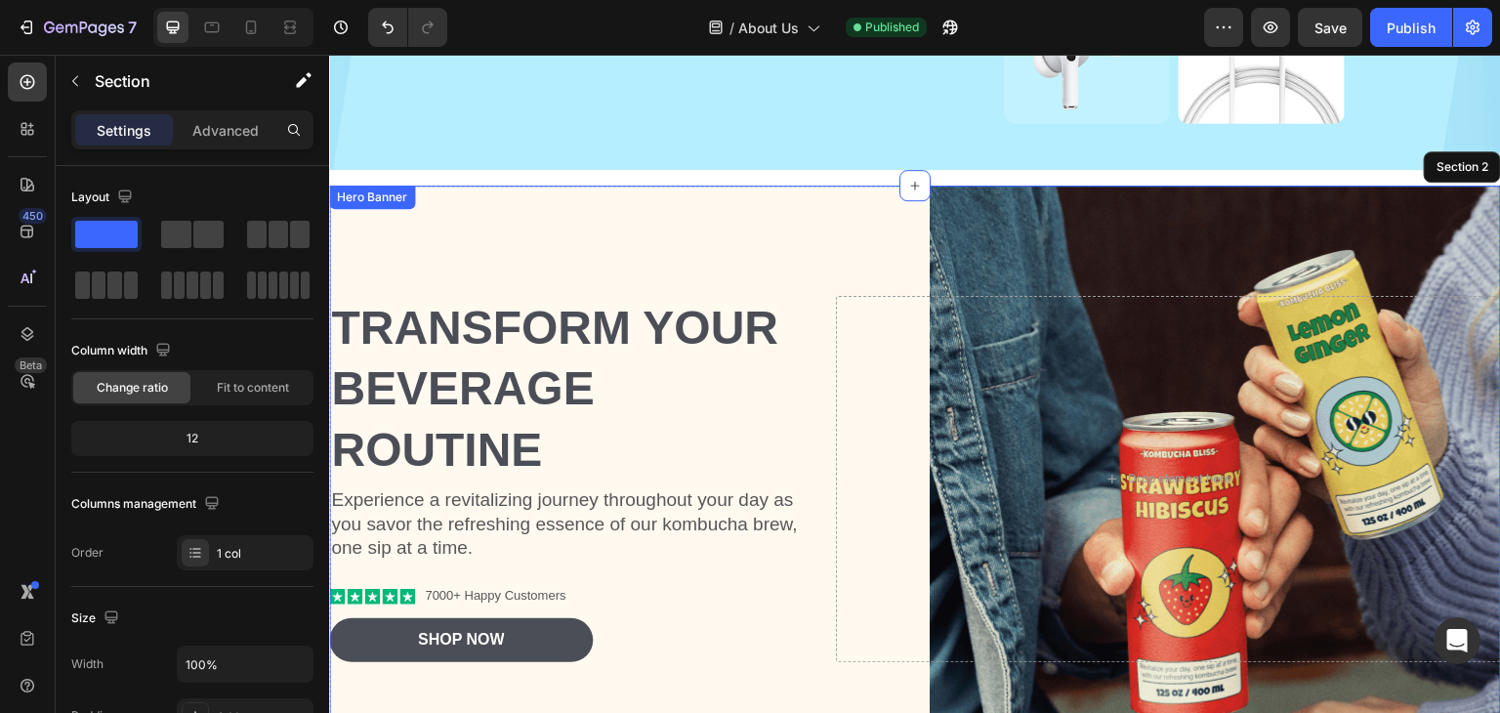
scroll to position [390, 0]
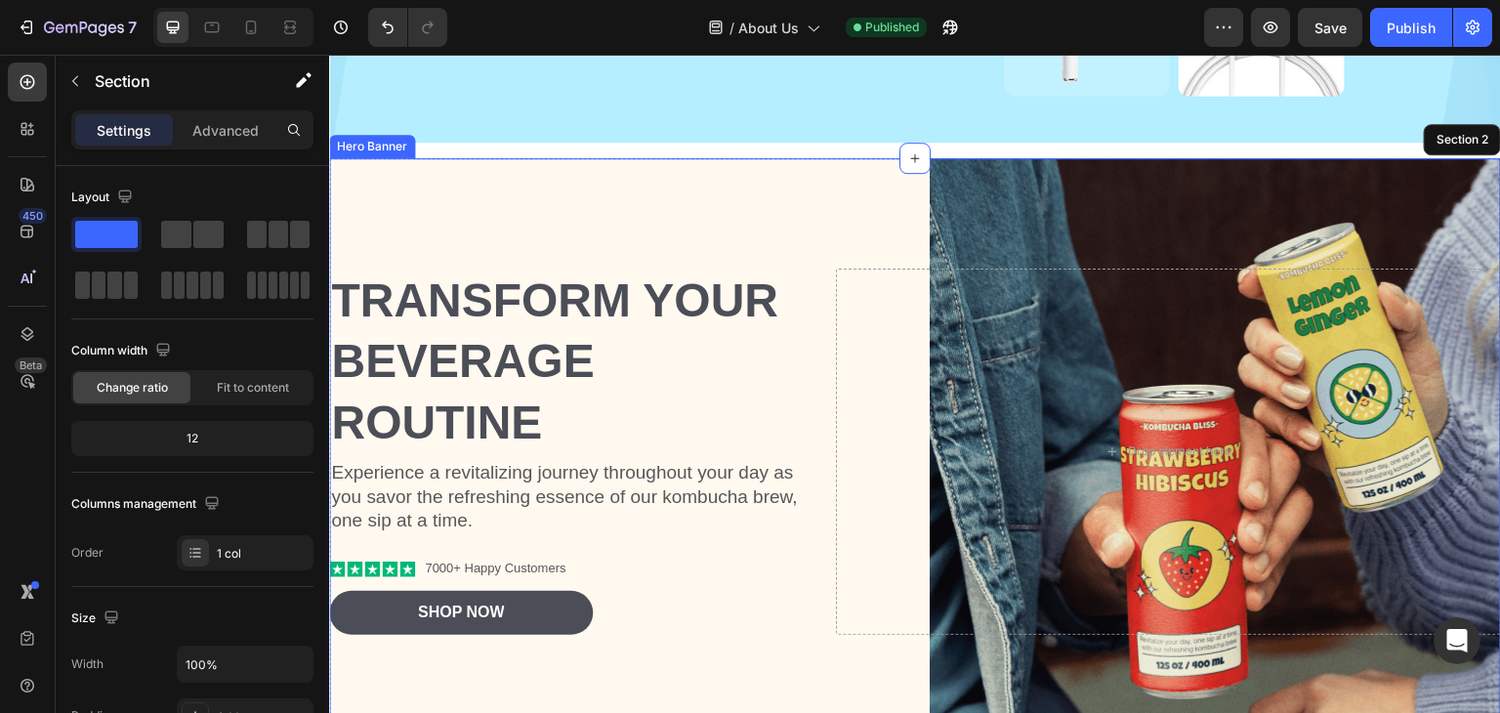
click at [548, 193] on div "Background Image" at bounding box center [915, 451] width 1172 height 586
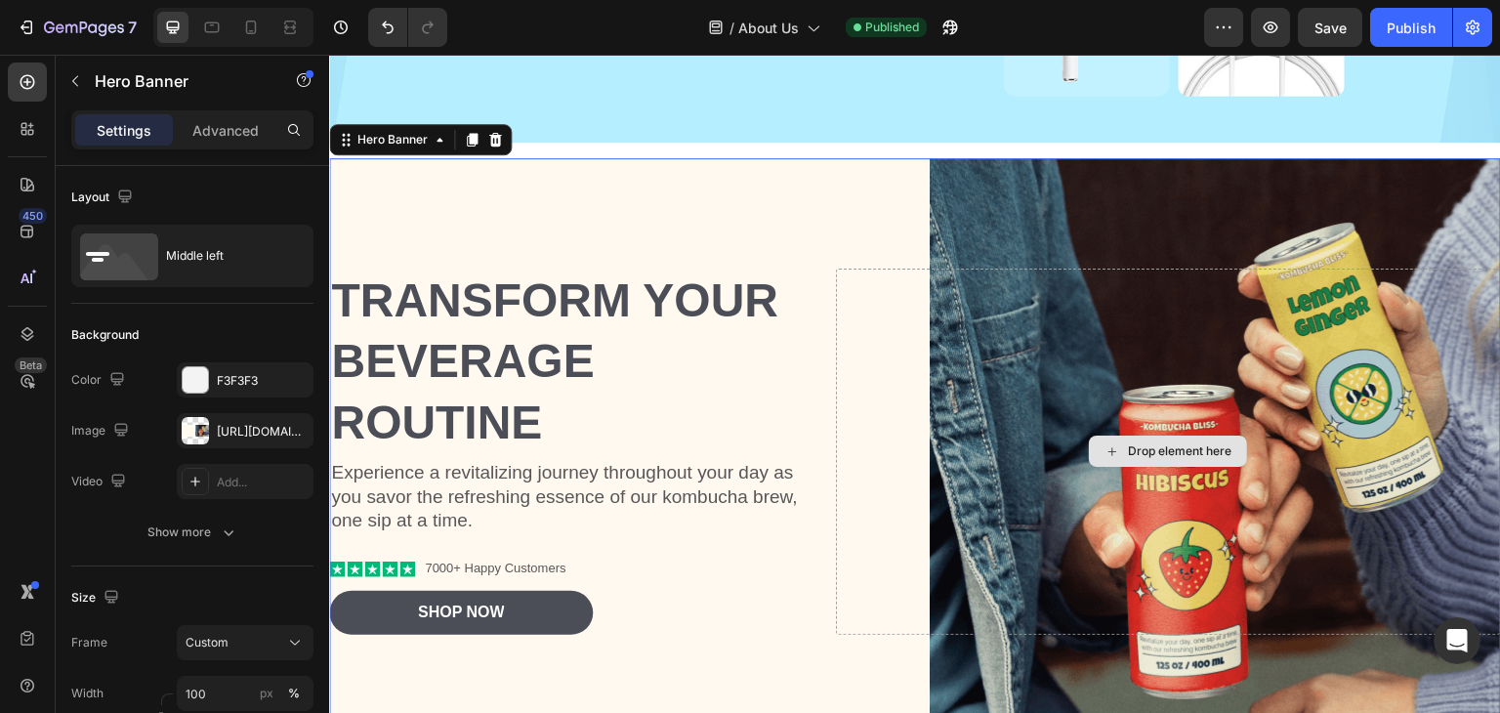
click at [1112, 294] on div "Drop element here" at bounding box center [1168, 452] width 665 height 366
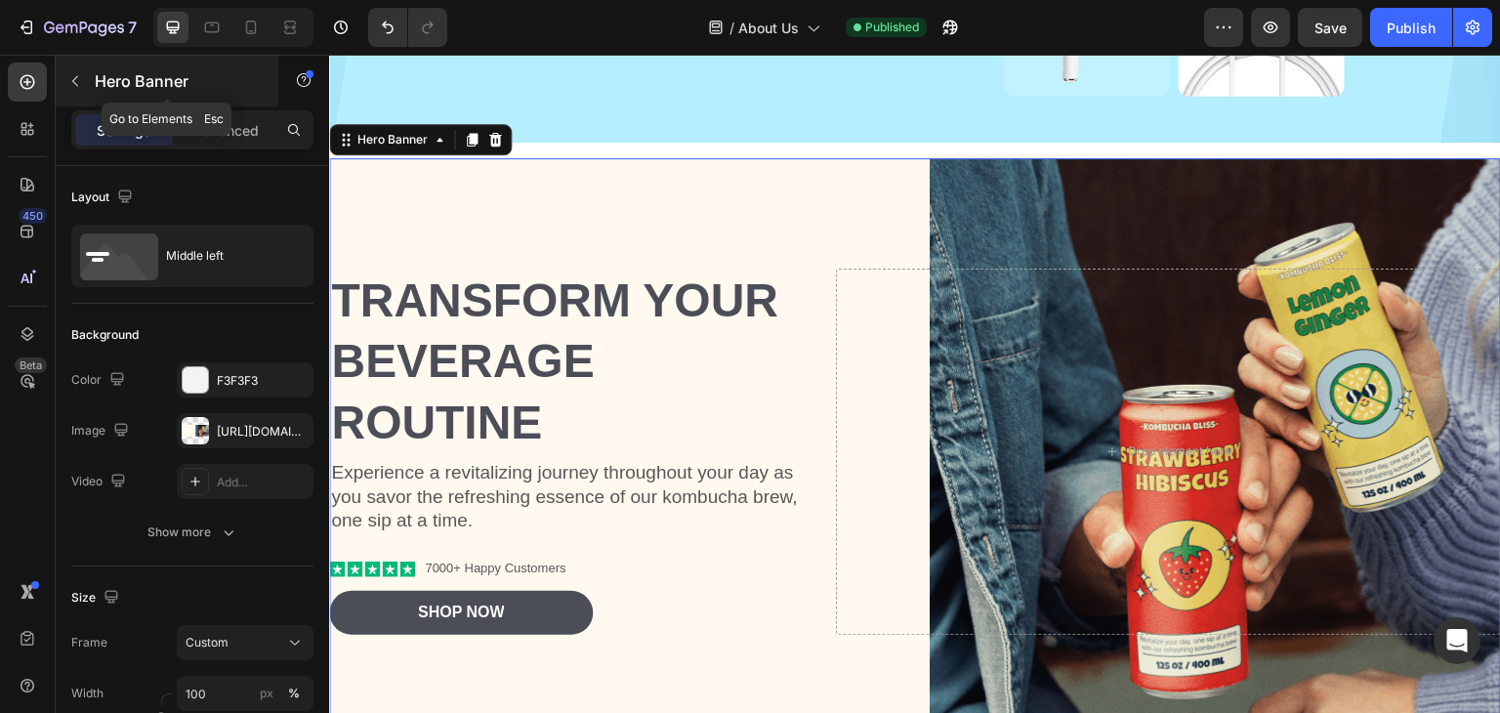
click at [77, 79] on icon "button" at bounding box center [75, 81] width 16 height 16
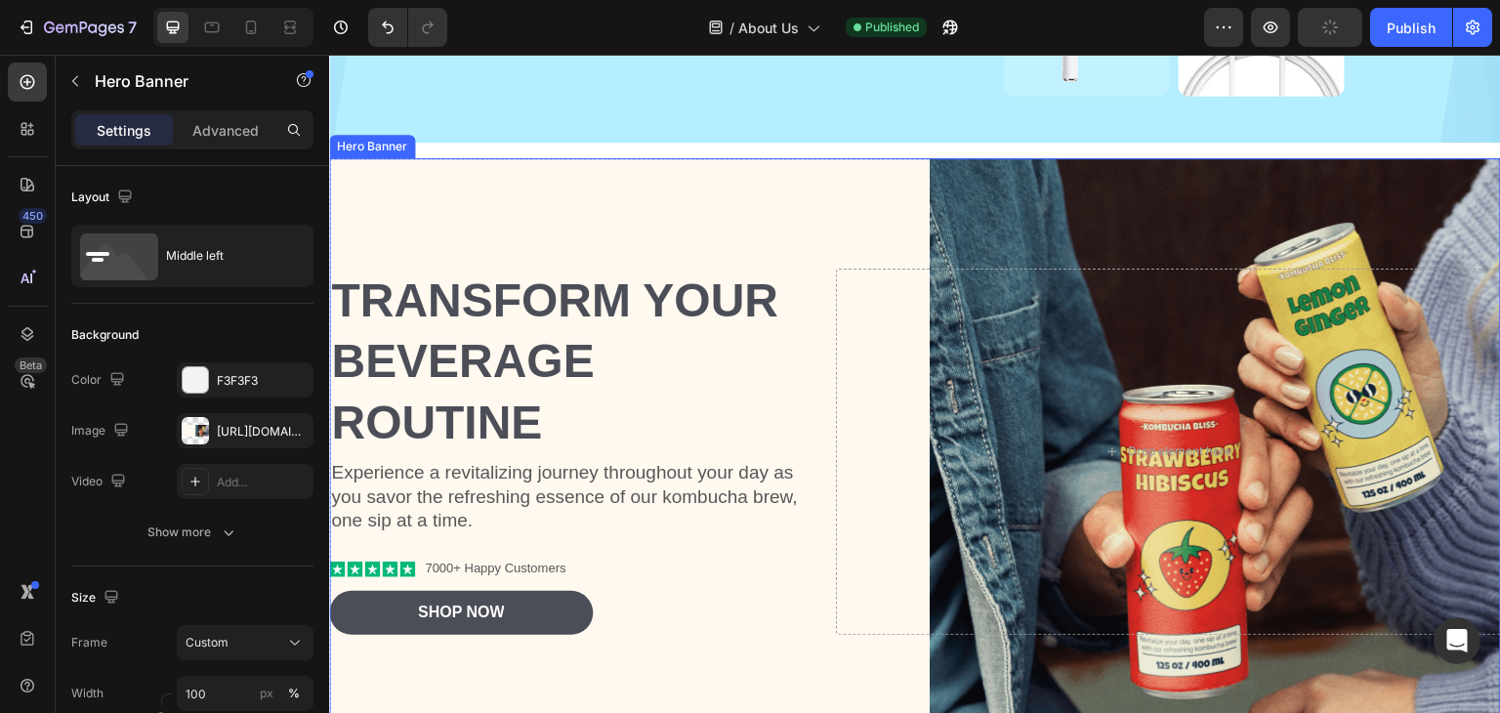
click at [1033, 208] on div "Background Image" at bounding box center [915, 451] width 1172 height 586
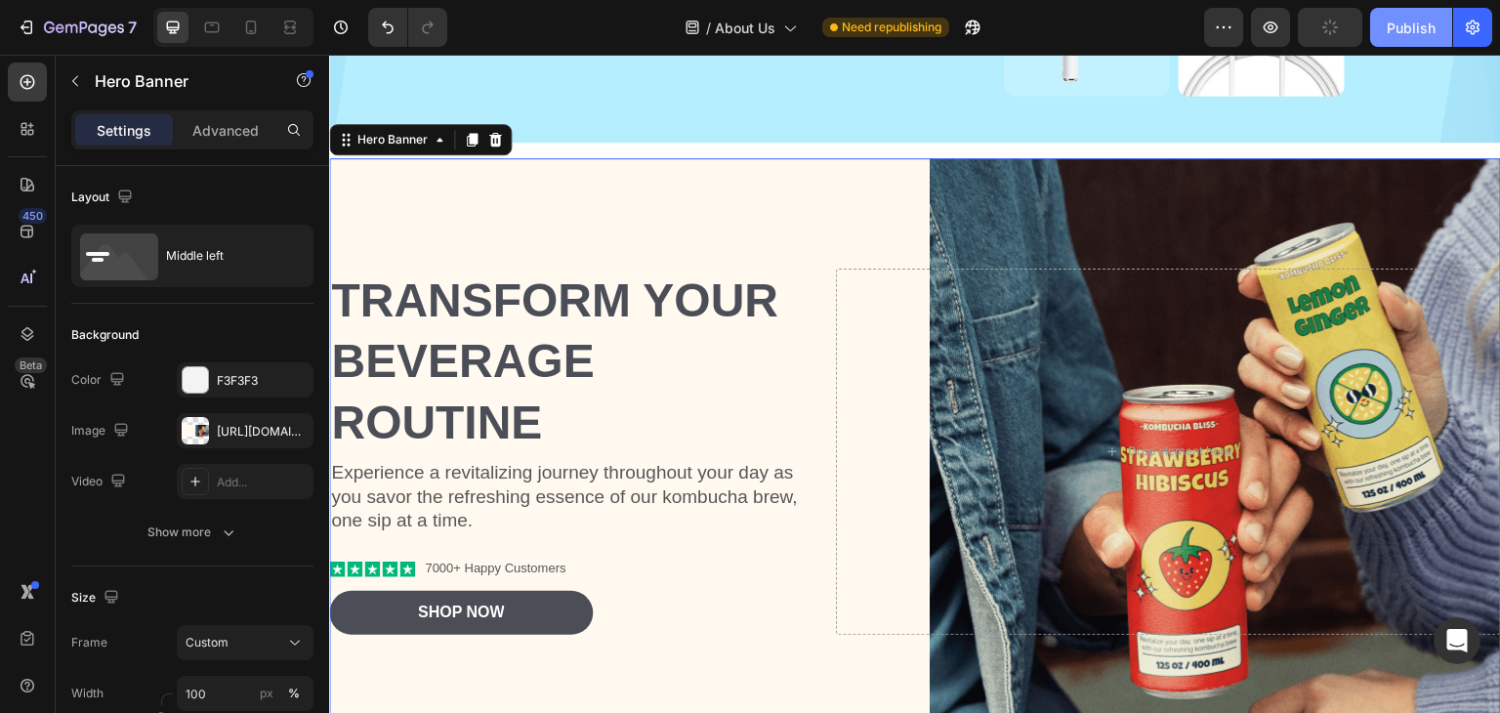
click at [1408, 26] on div "Publish" at bounding box center [1411, 28] width 49 height 21
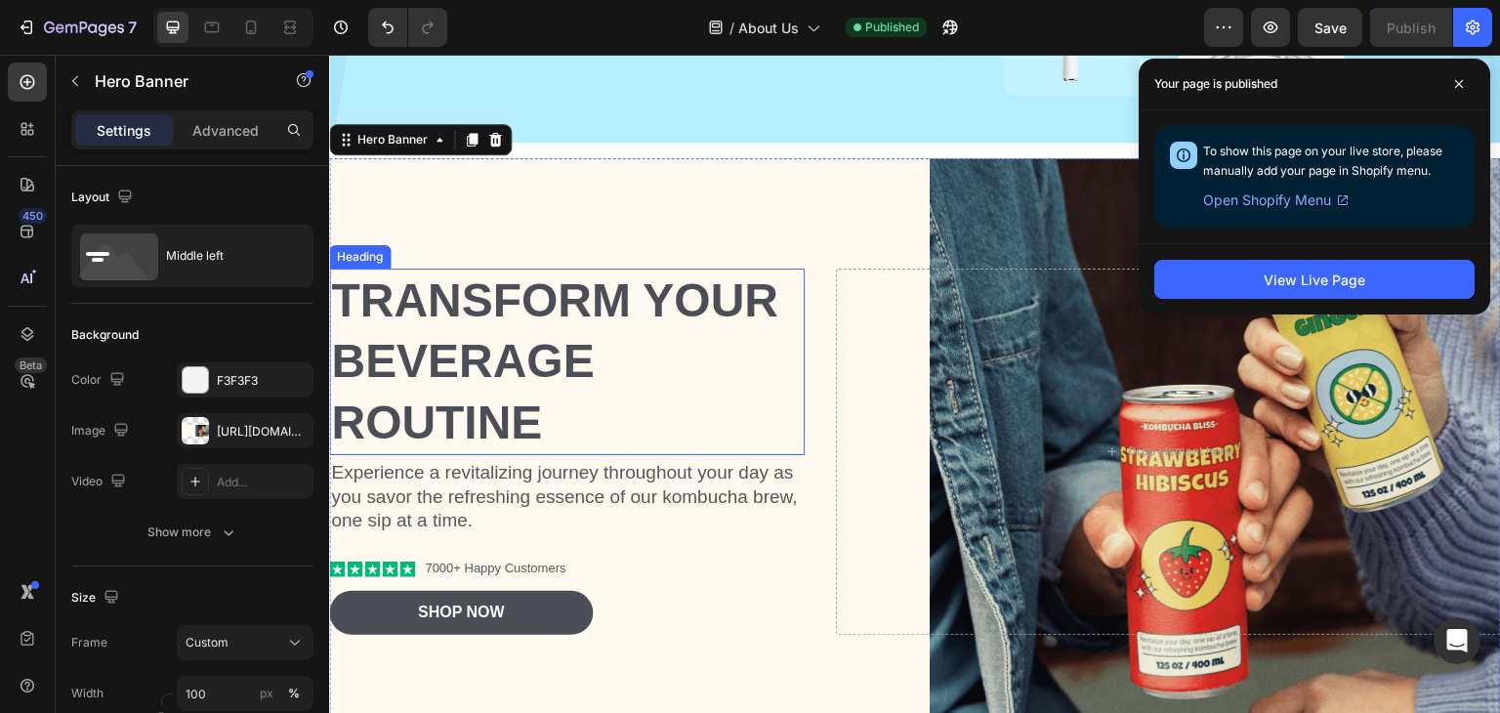
click at [559, 269] on h2 "Transform Your Beverage Routine" at bounding box center [567, 362] width 476 height 187
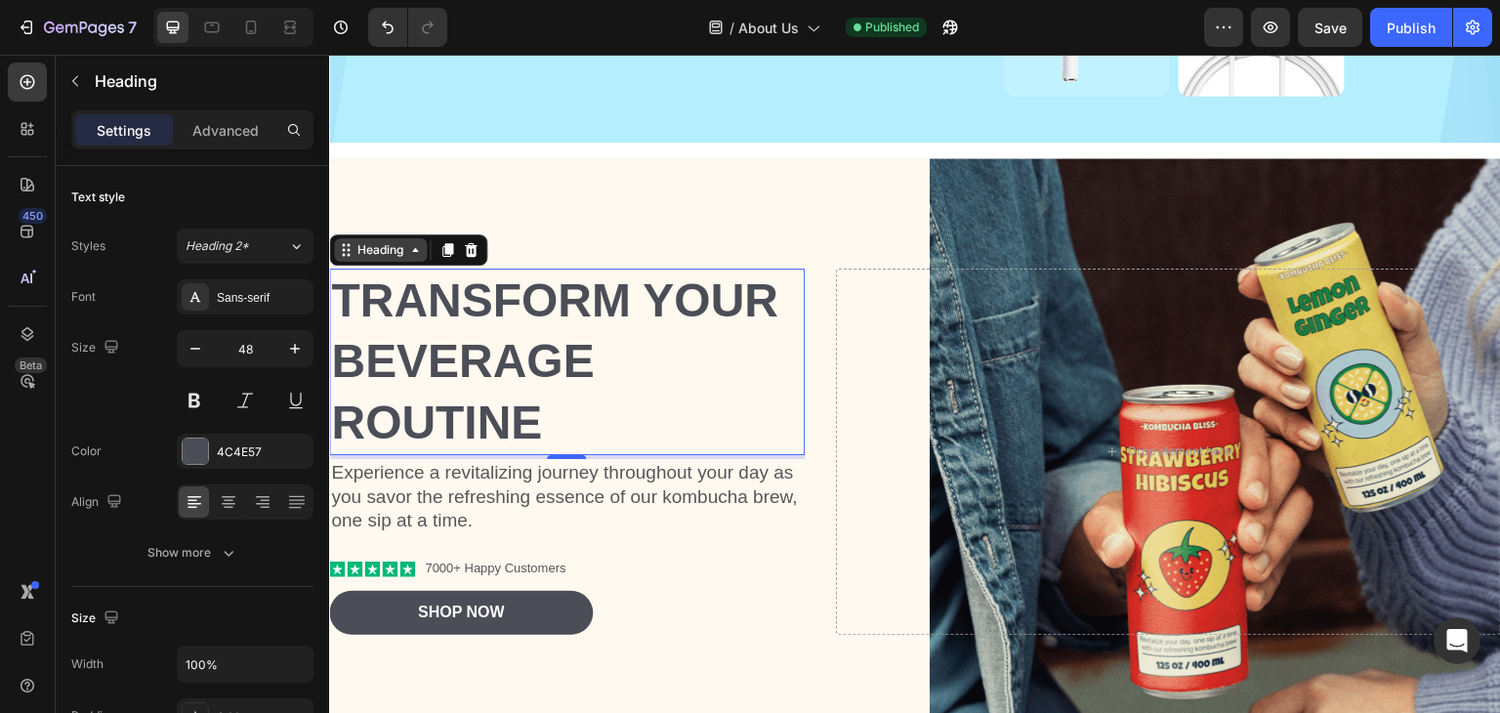
click at [357, 243] on div "Heading" at bounding box center [381, 250] width 54 height 18
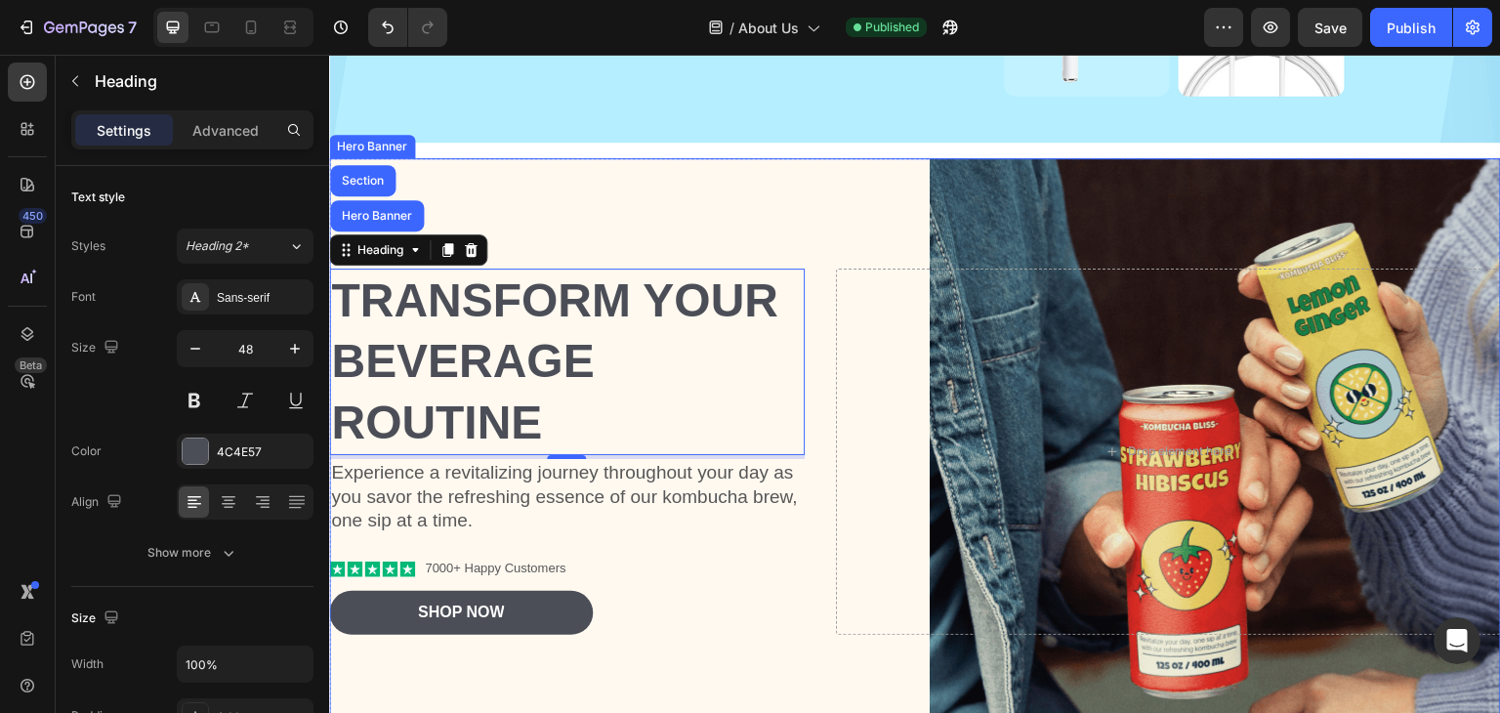
click at [399, 146] on div "Hero Banner" at bounding box center [372, 147] width 78 height 18
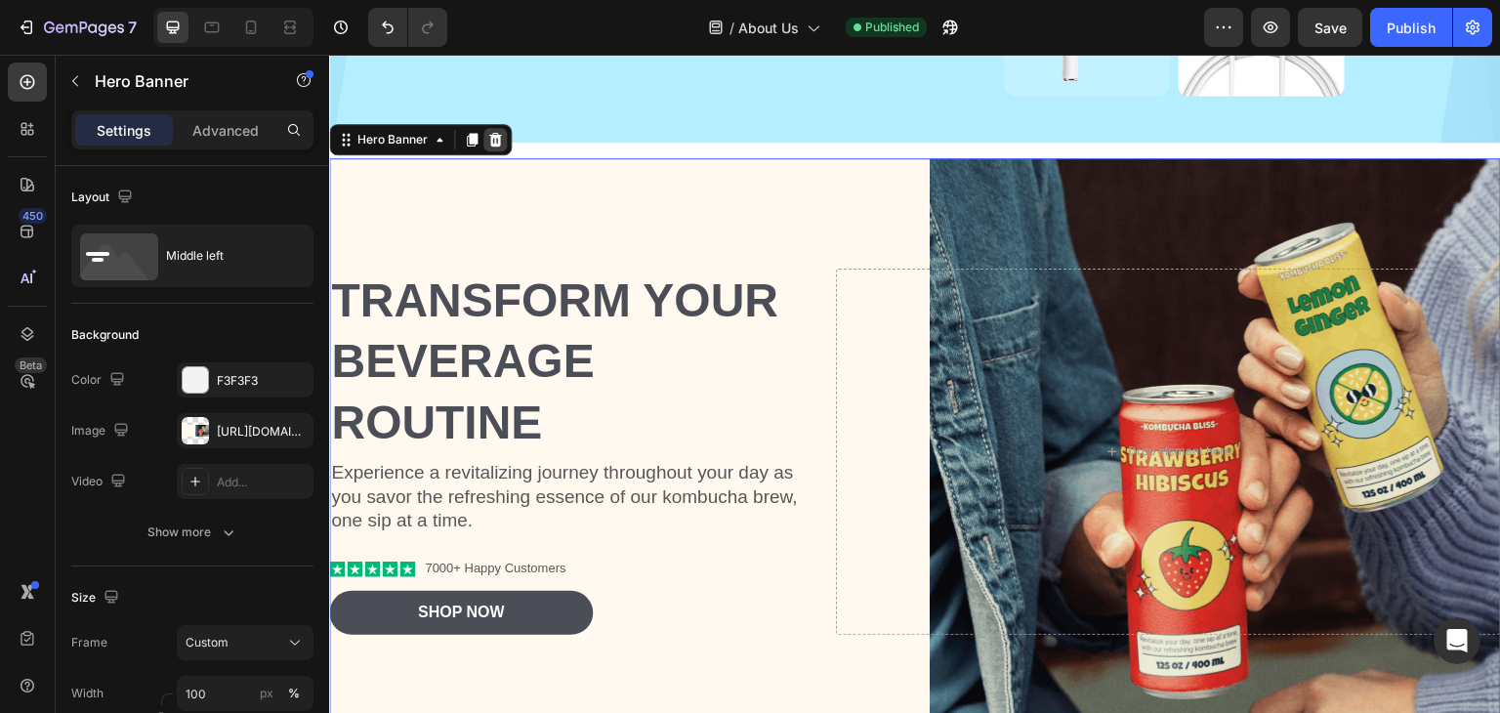
click at [491, 140] on icon at bounding box center [495, 140] width 13 height 14
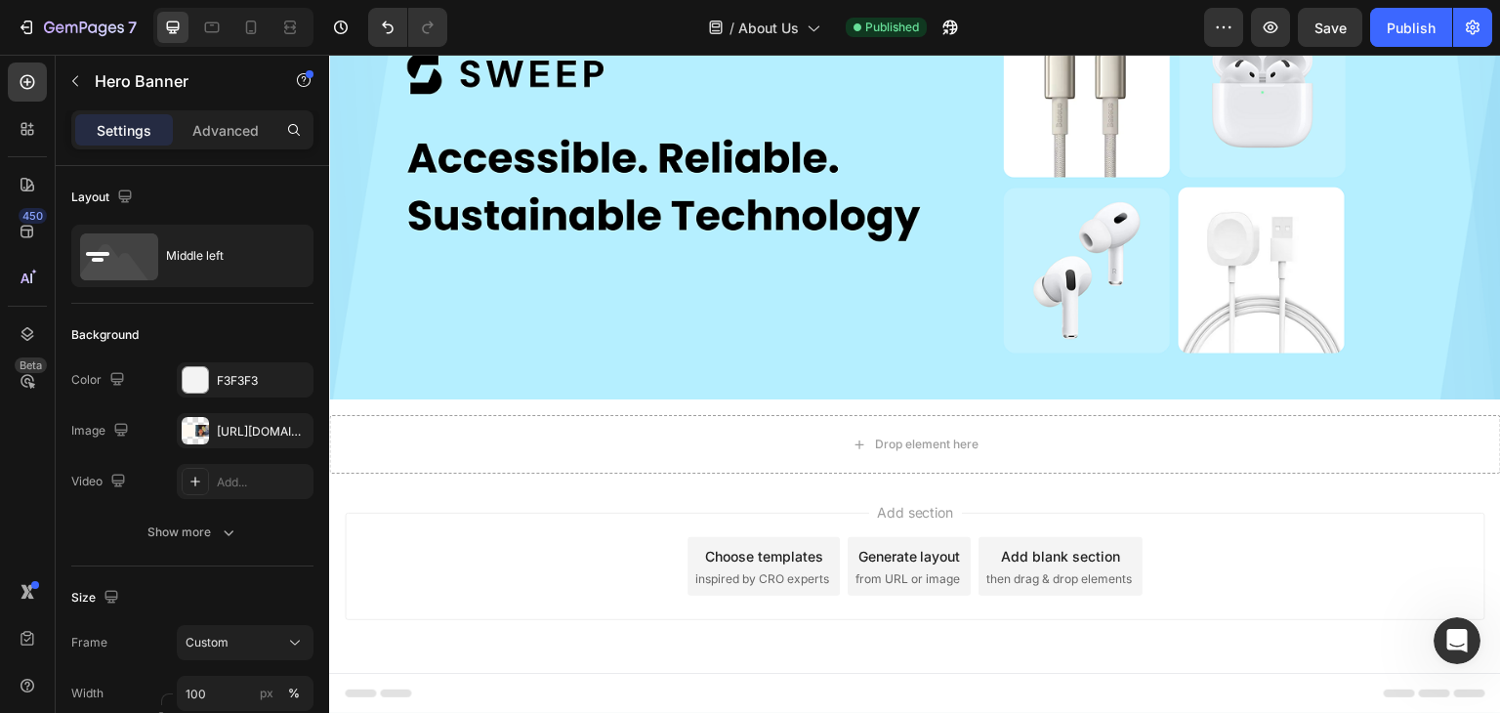
scroll to position [127, 0]
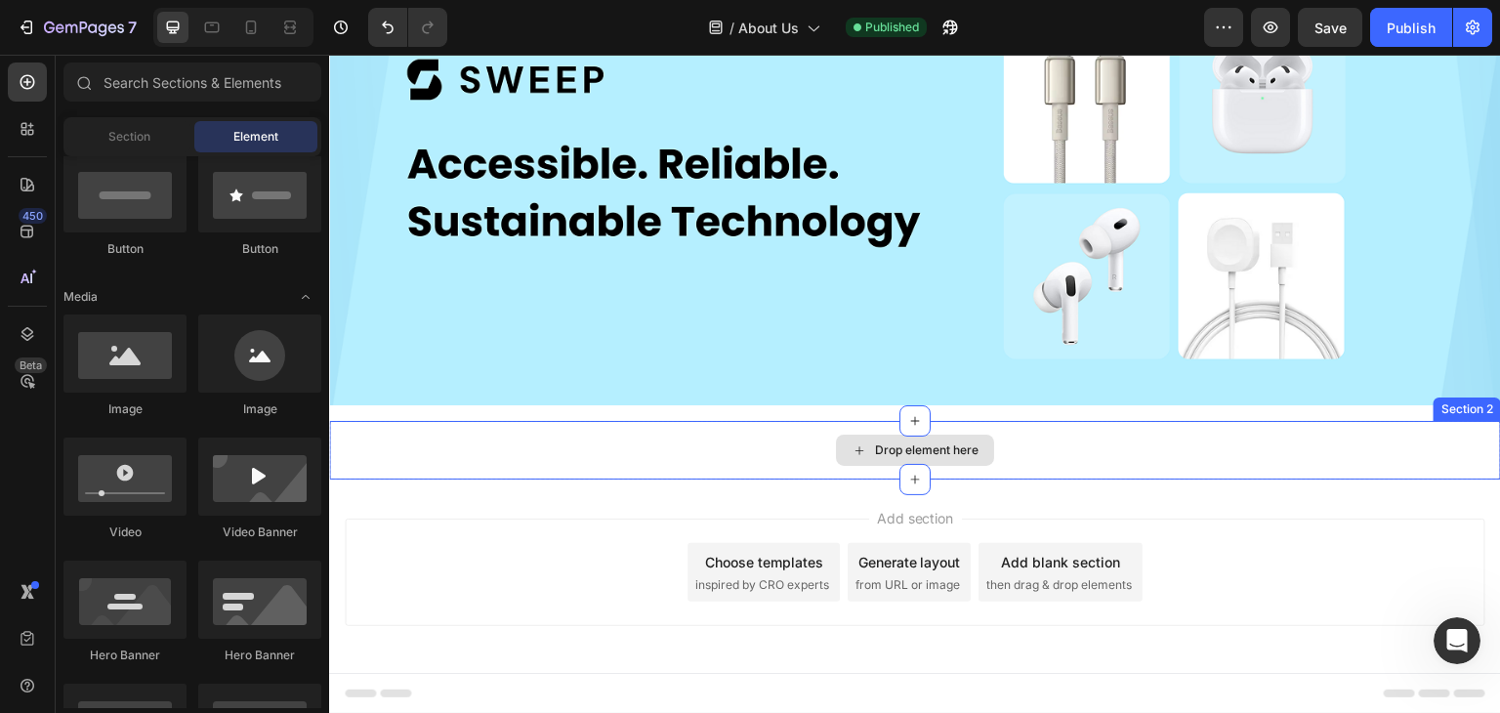
click at [877, 435] on div "Drop element here" at bounding box center [915, 450] width 158 height 31
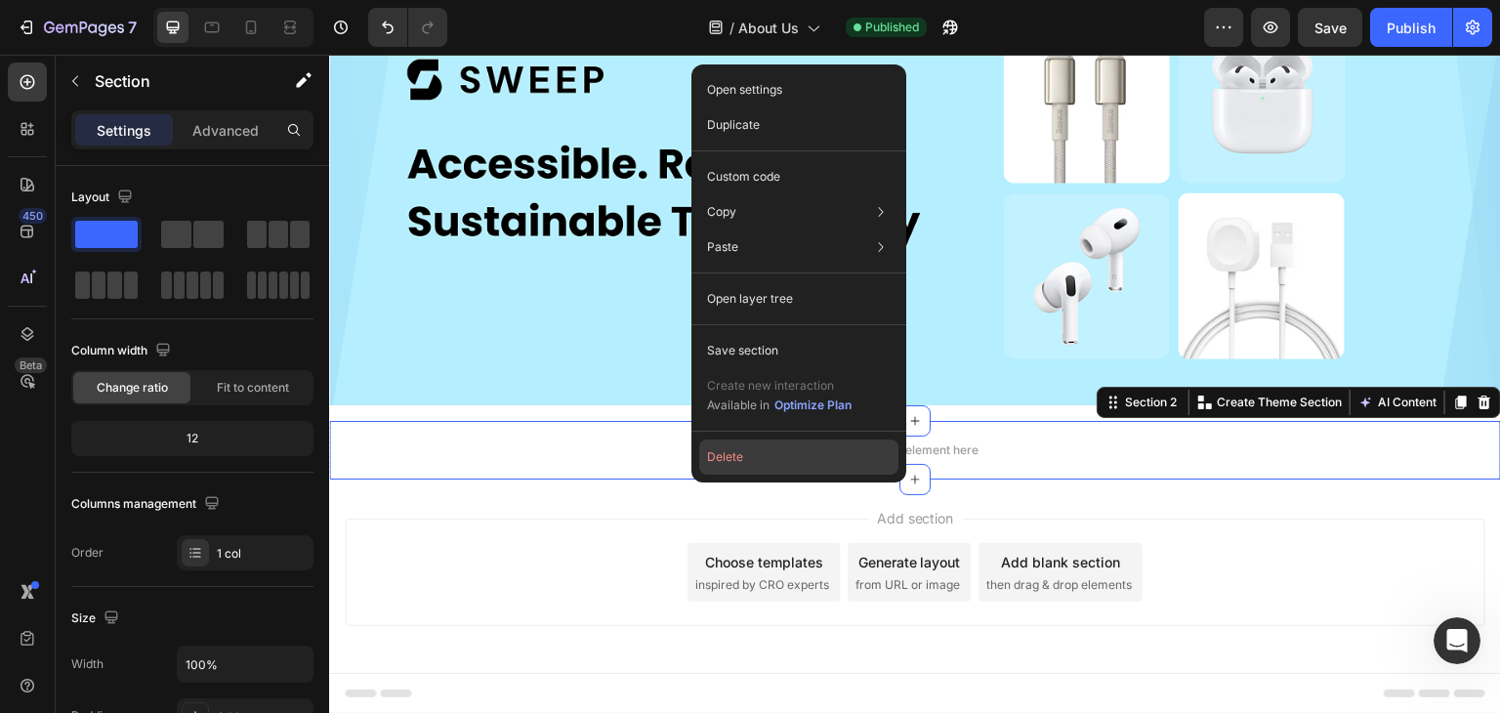
click at [713, 449] on button "Delete" at bounding box center [798, 457] width 199 height 35
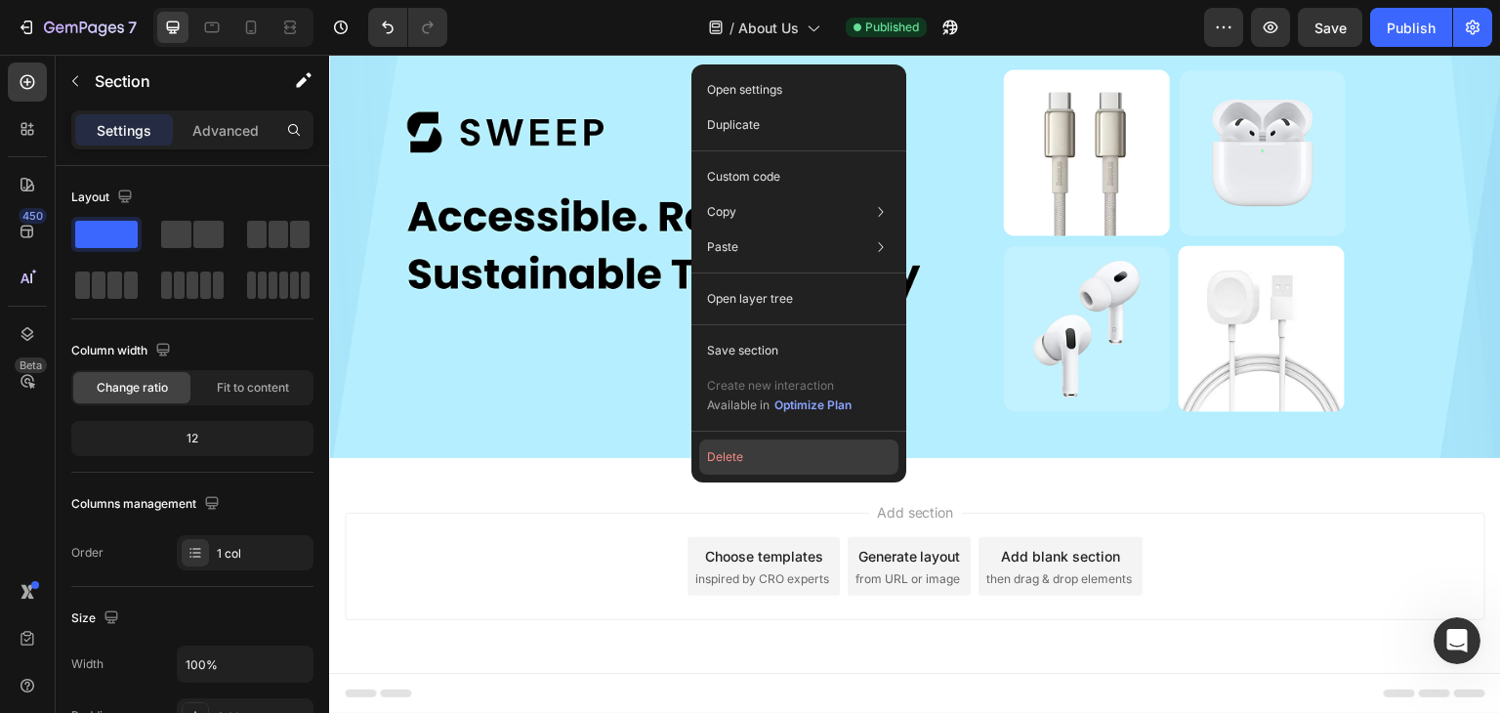
scroll to position [68, 0]
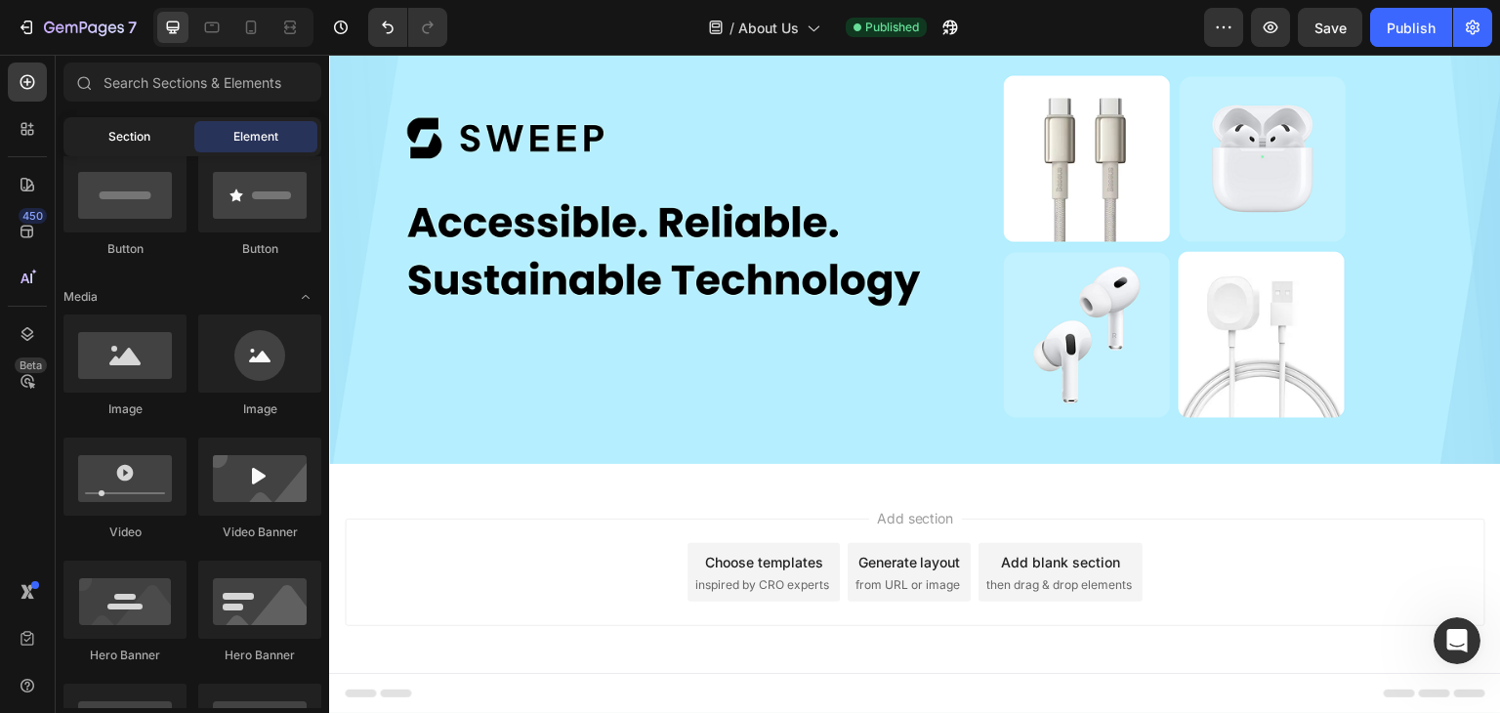
click at [131, 138] on span "Section" at bounding box center [129, 137] width 42 height 18
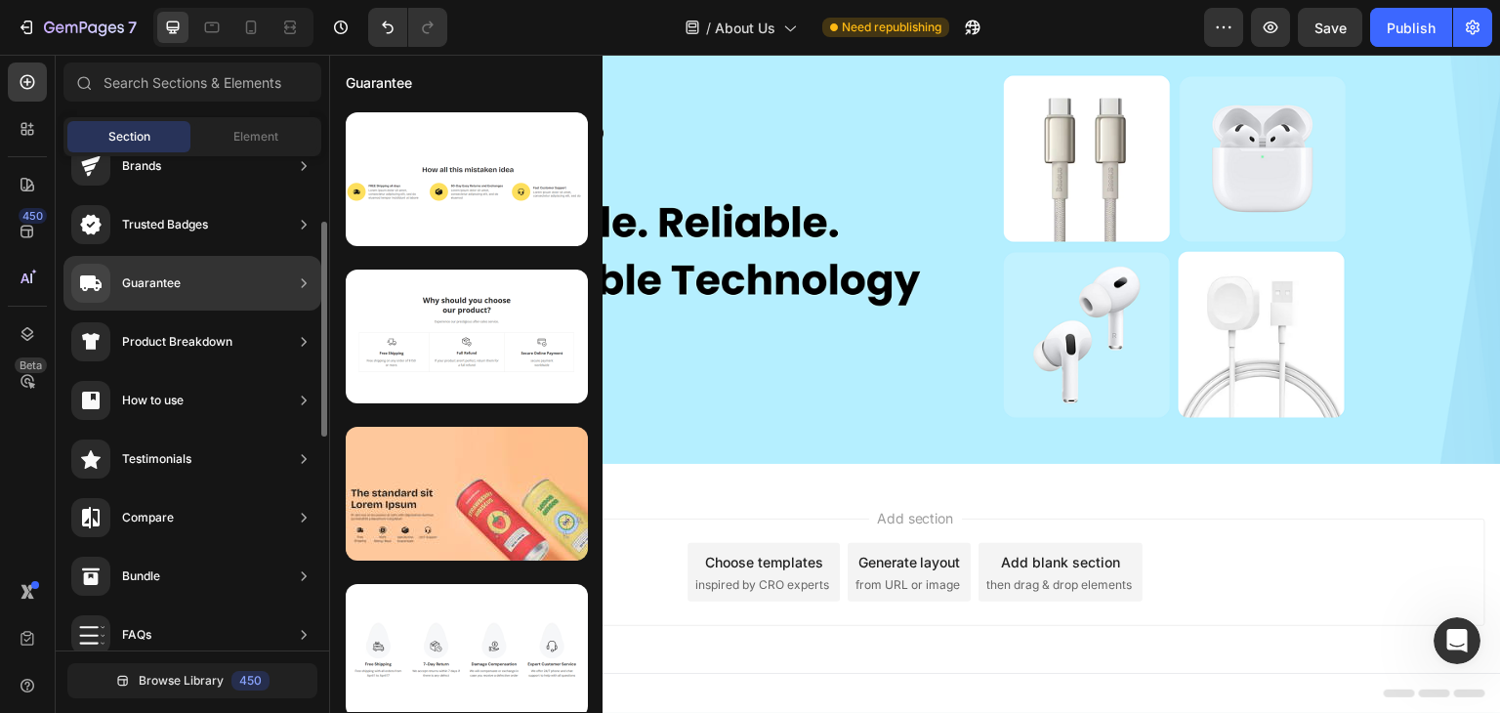
scroll to position [53, 0]
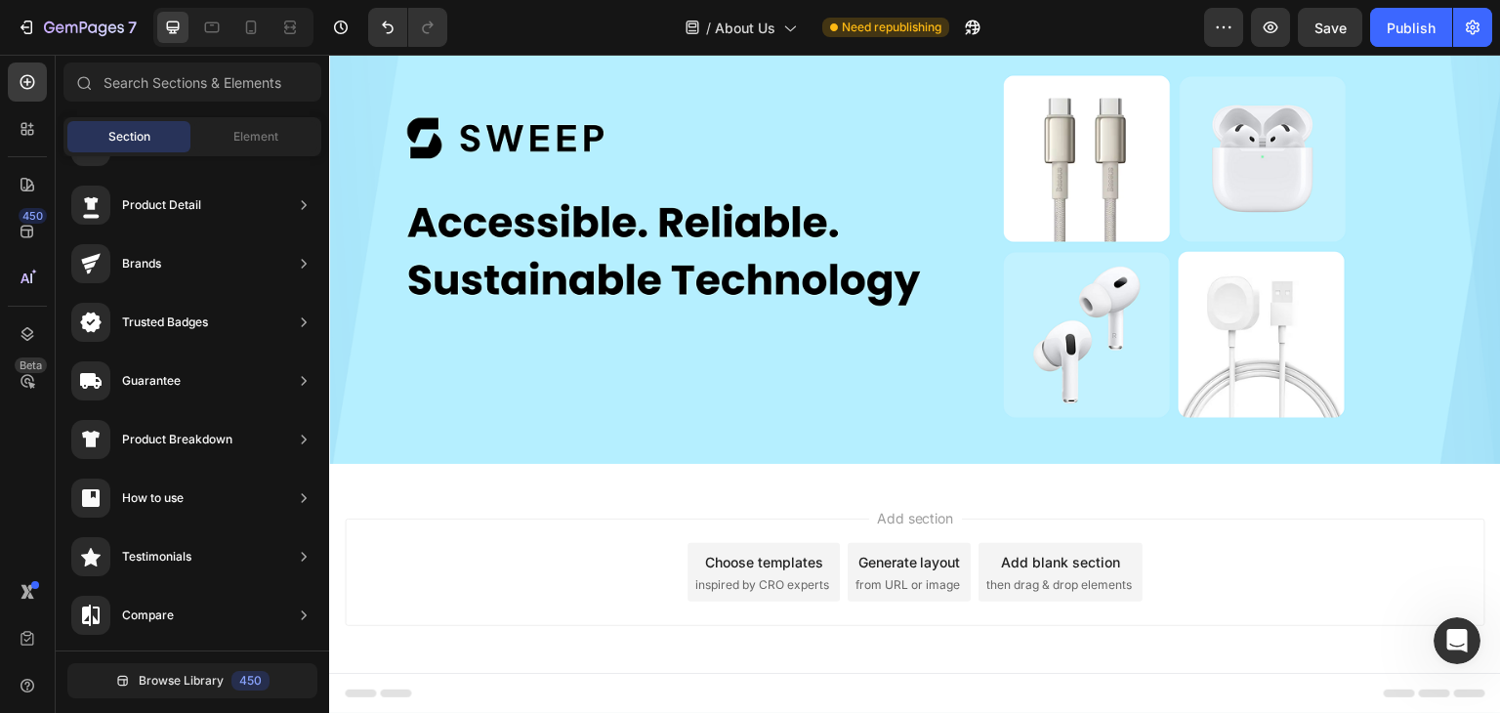
click at [124, 135] on span "Section" at bounding box center [129, 137] width 42 height 18
click at [266, 138] on span "Element" at bounding box center [255, 137] width 45 height 18
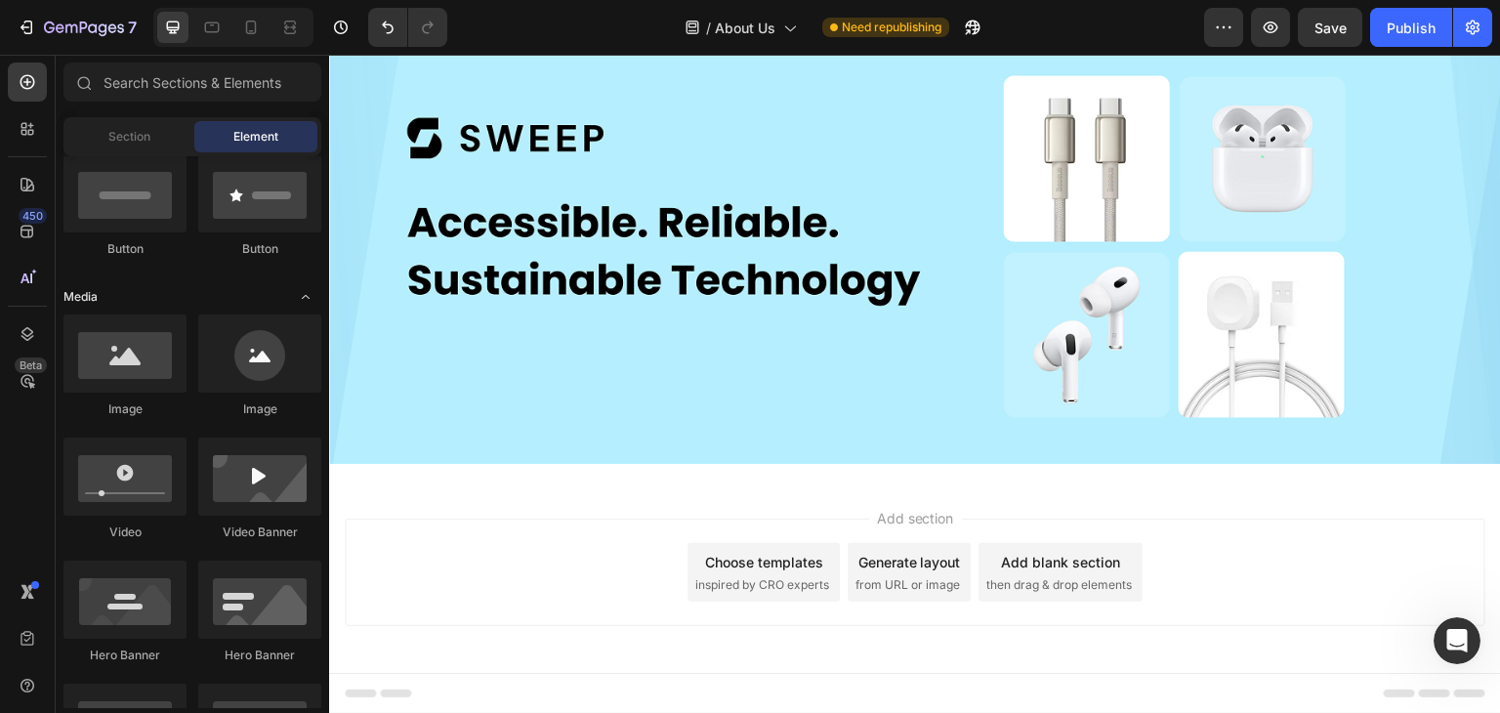
scroll to position [195, 0]
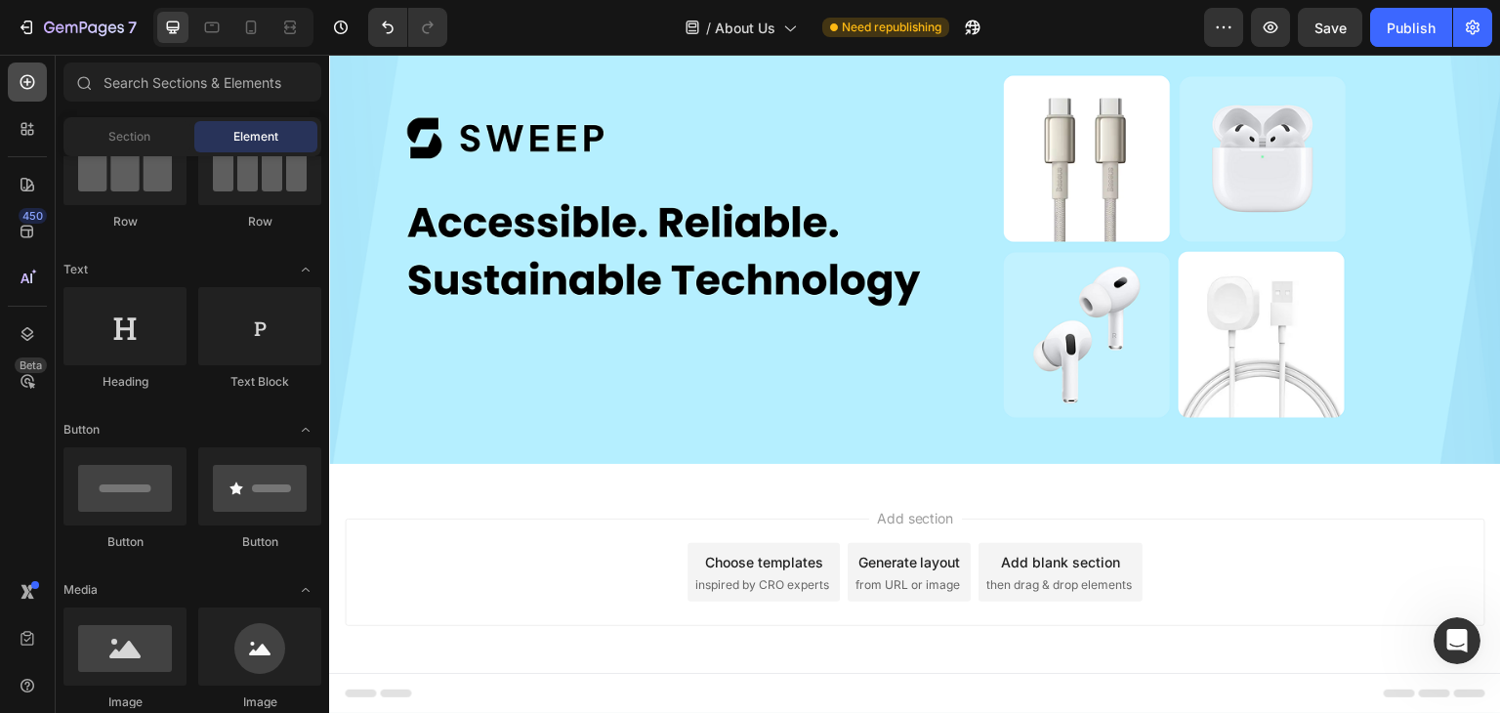
click at [30, 83] on icon at bounding box center [28, 82] width 20 height 20
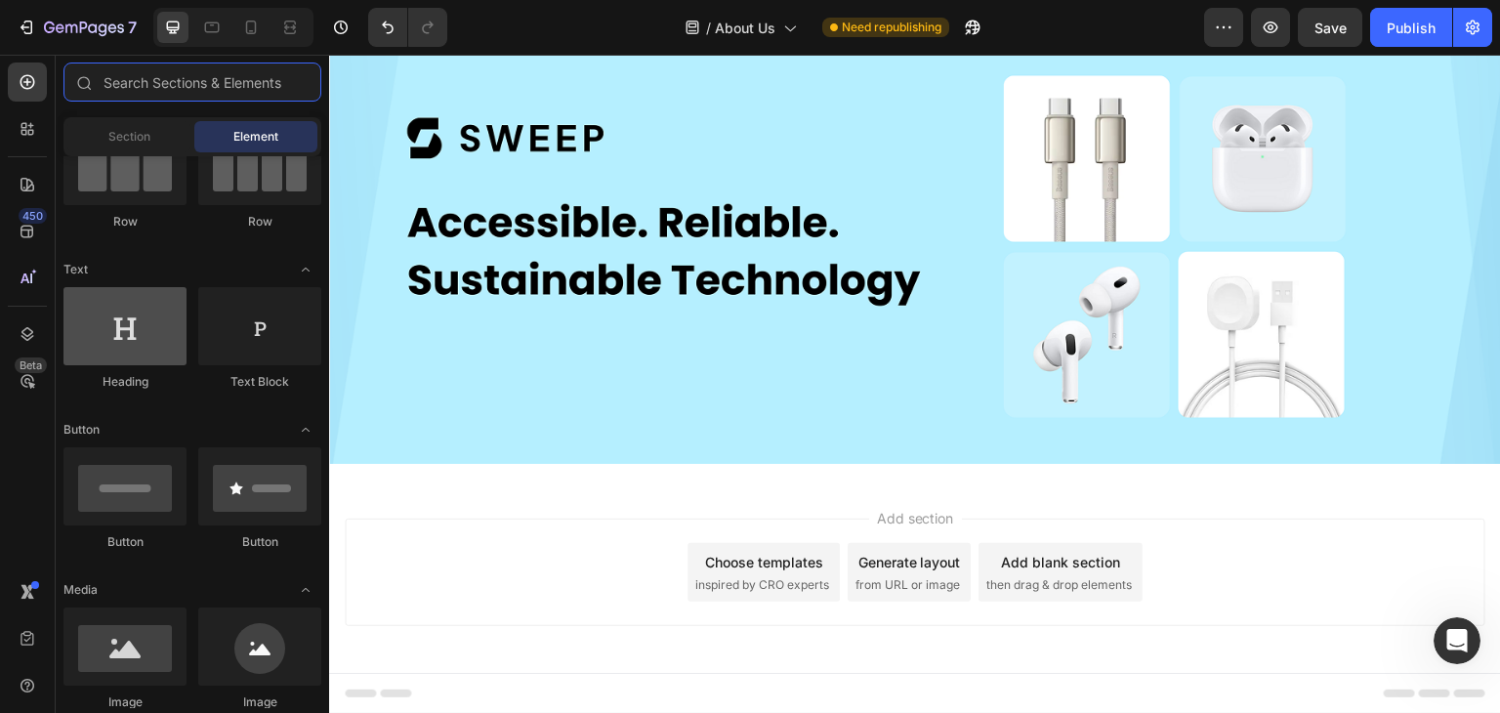
scroll to position [0, 0]
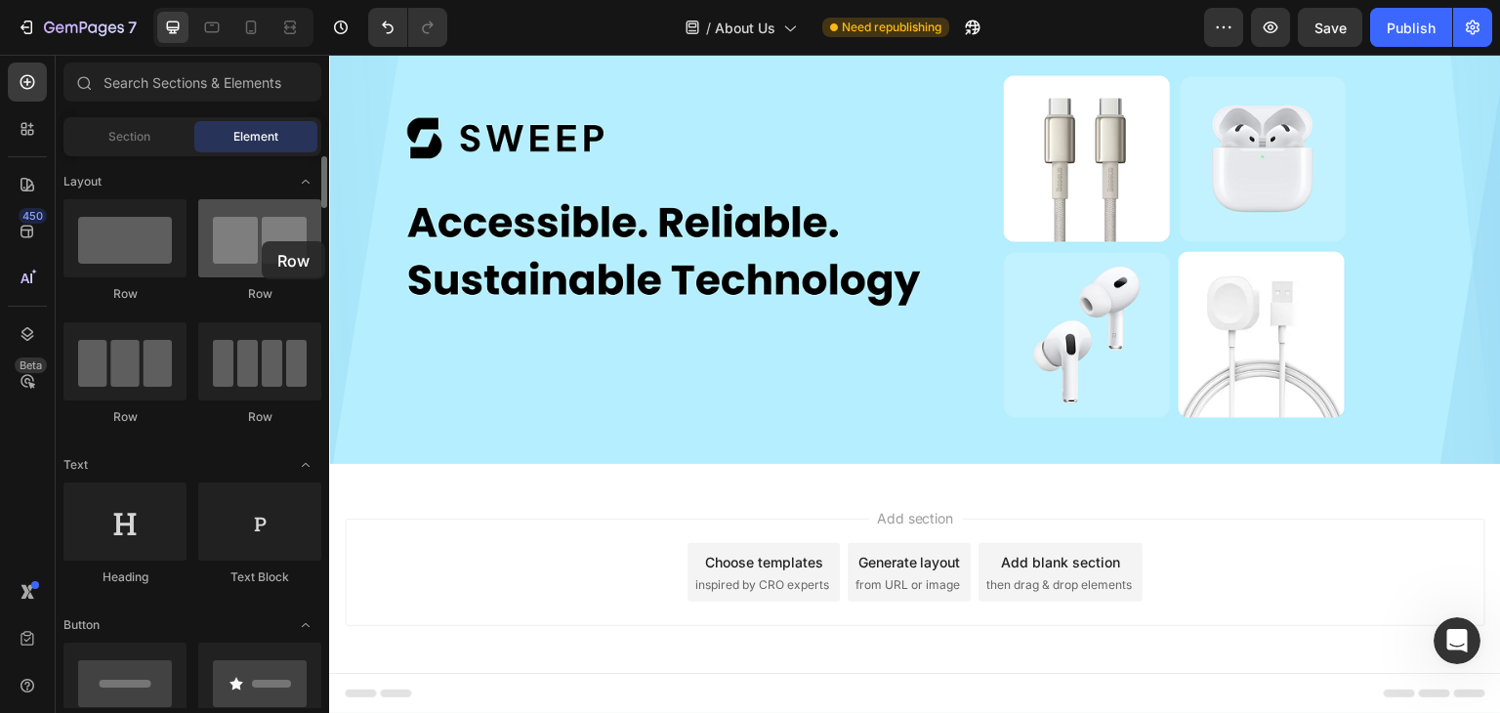
click at [262, 241] on div at bounding box center [259, 238] width 123 height 78
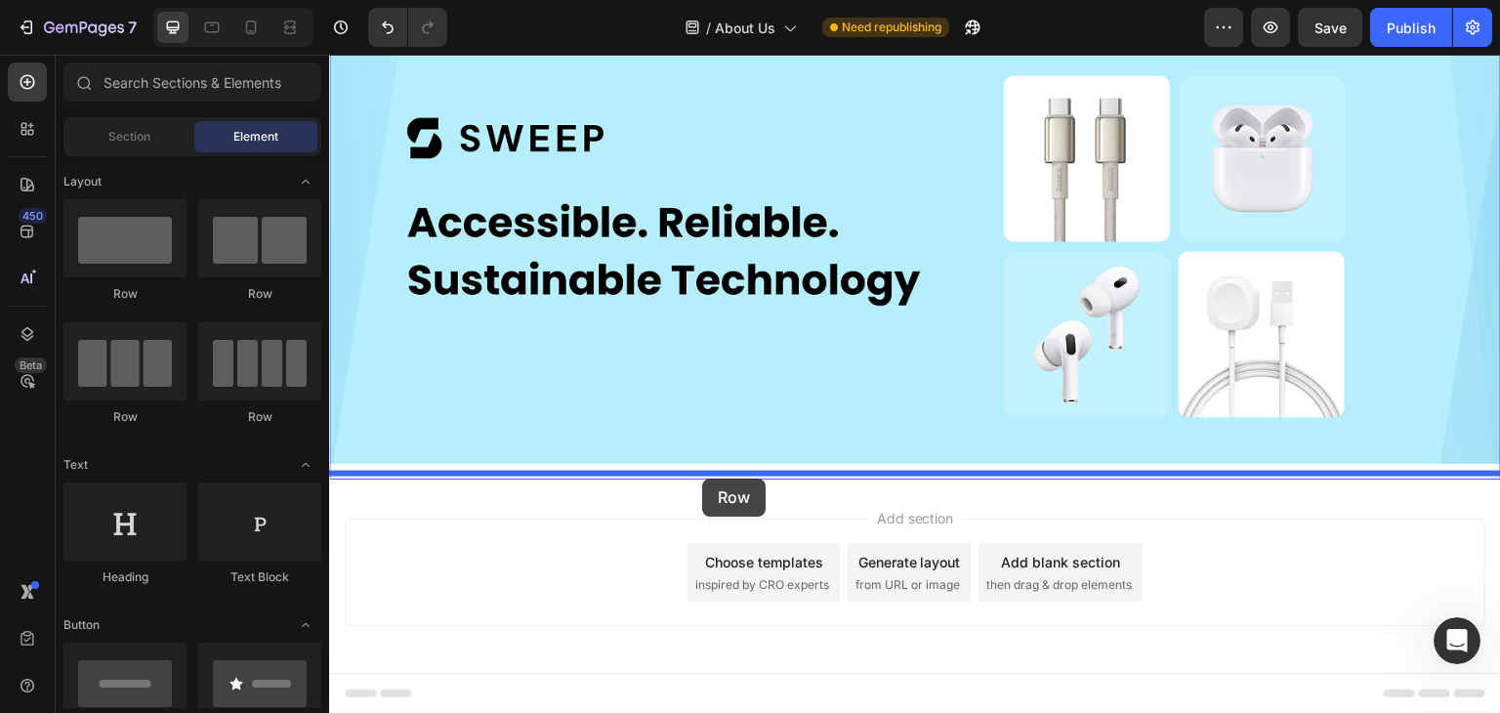
drag, startPoint x: 591, startPoint y: 296, endPoint x: 702, endPoint y: 479, distance: 213.9
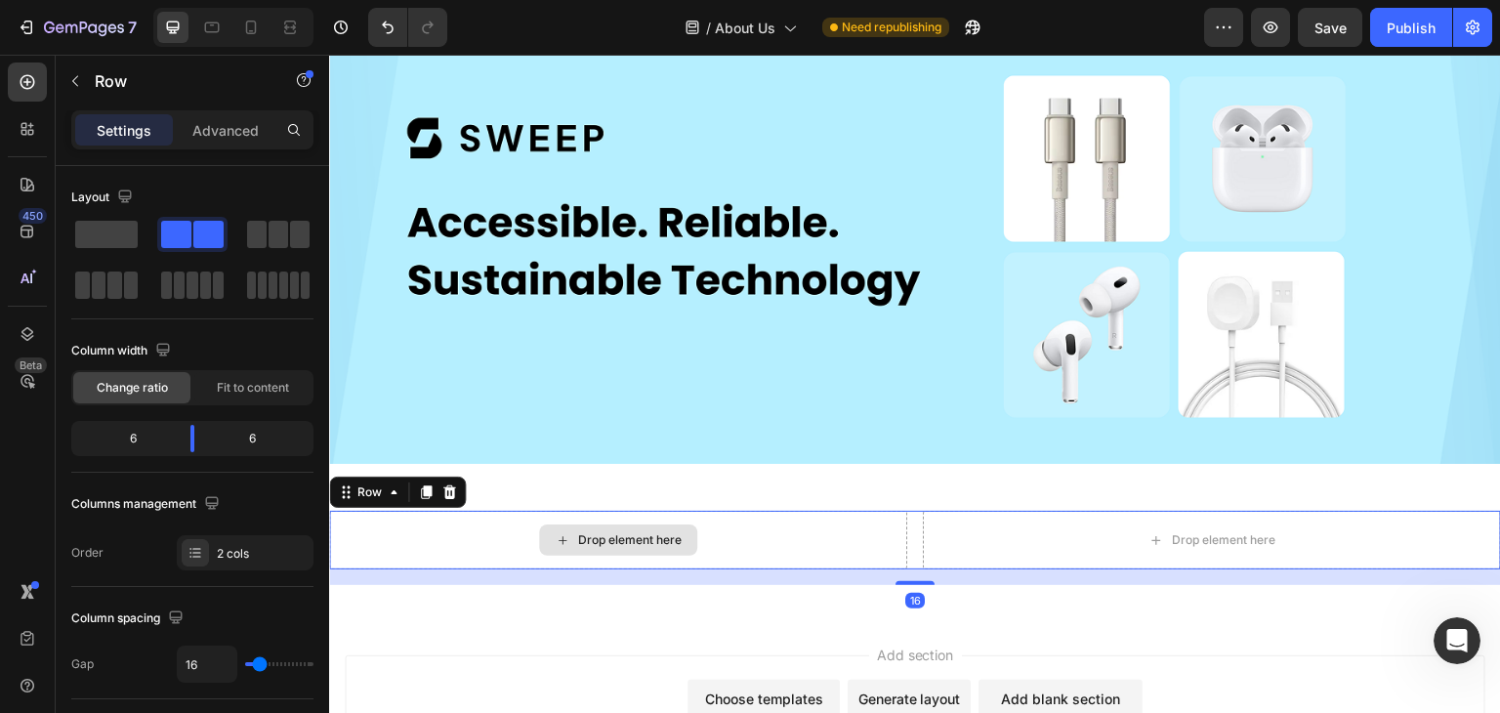
scroll to position [127, 0]
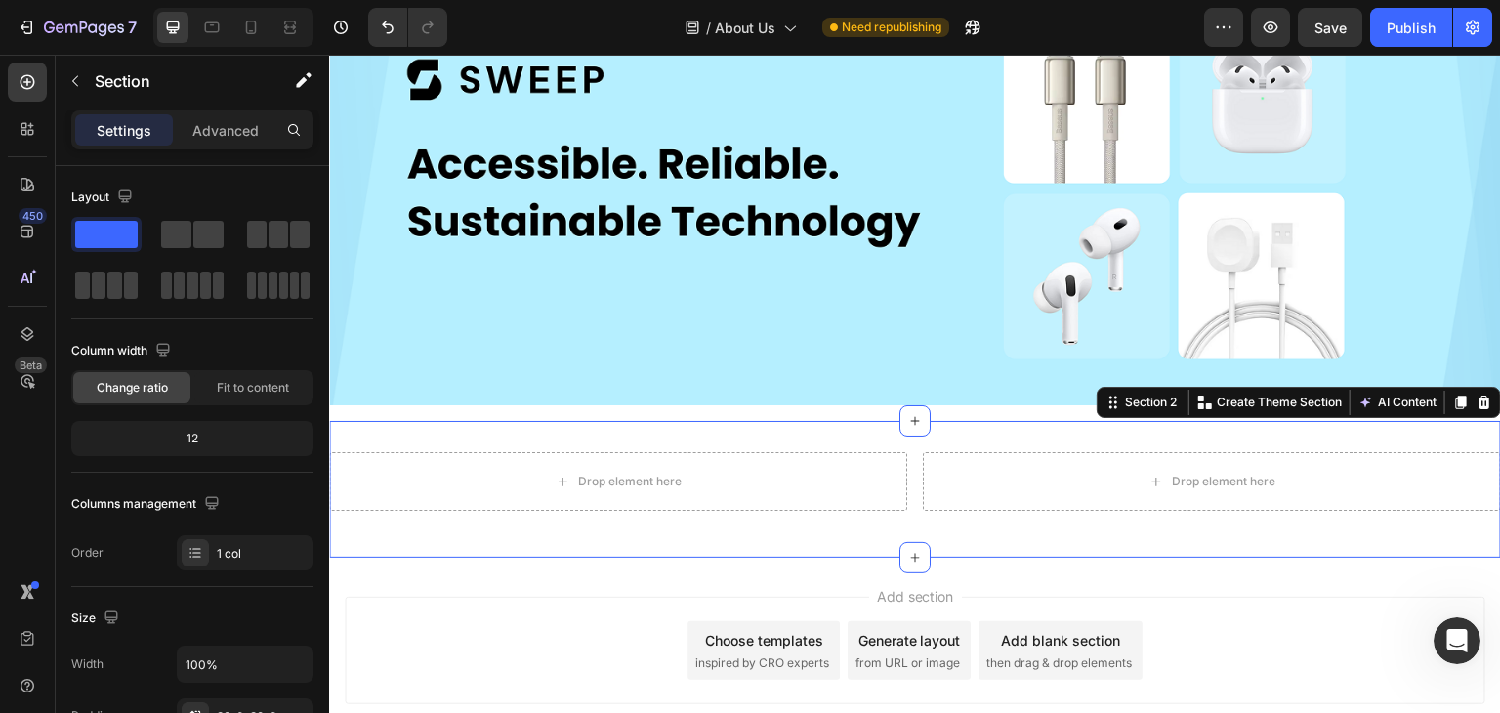
click at [591, 422] on div "Drop element here Drop element here Row Section 2 You can create reusable secti…" at bounding box center [915, 489] width 1172 height 137
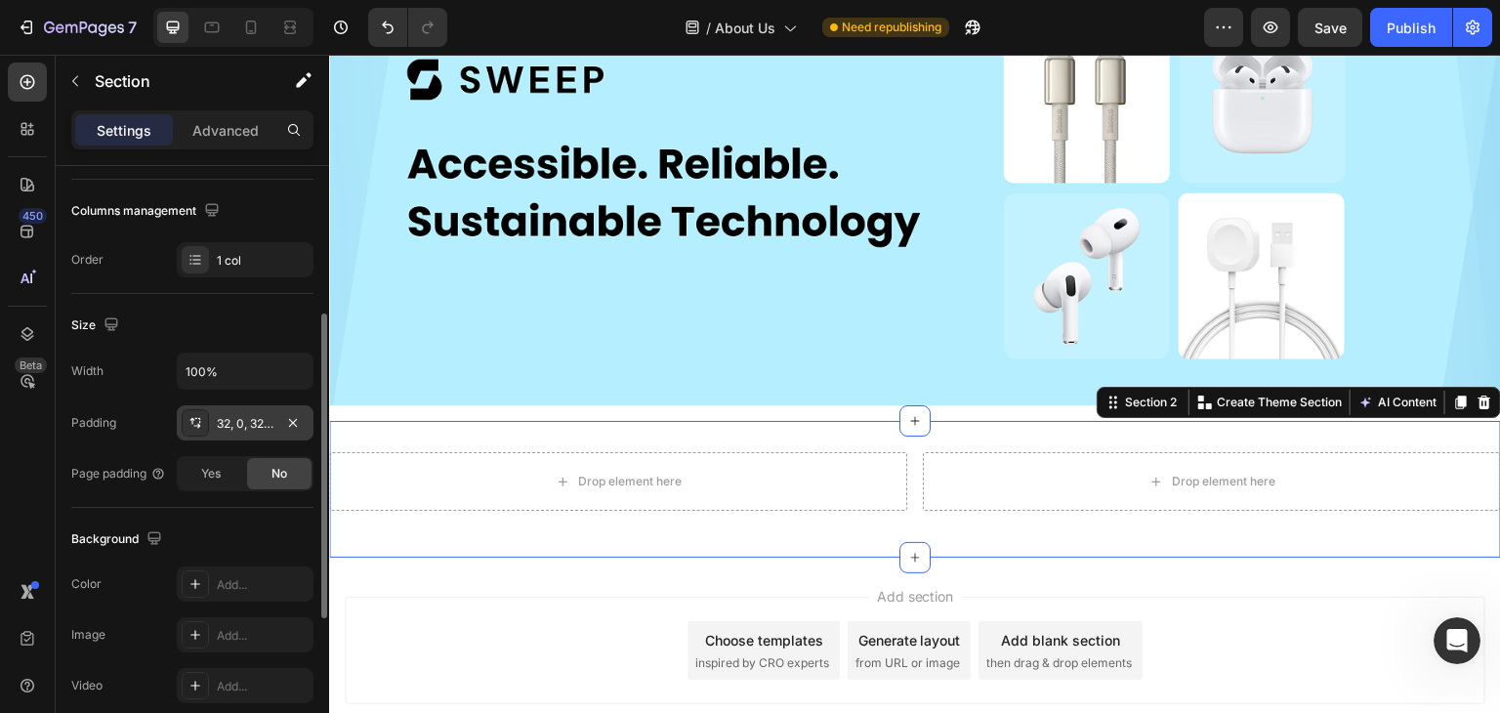
click at [194, 415] on icon at bounding box center [196, 423] width 16 height 16
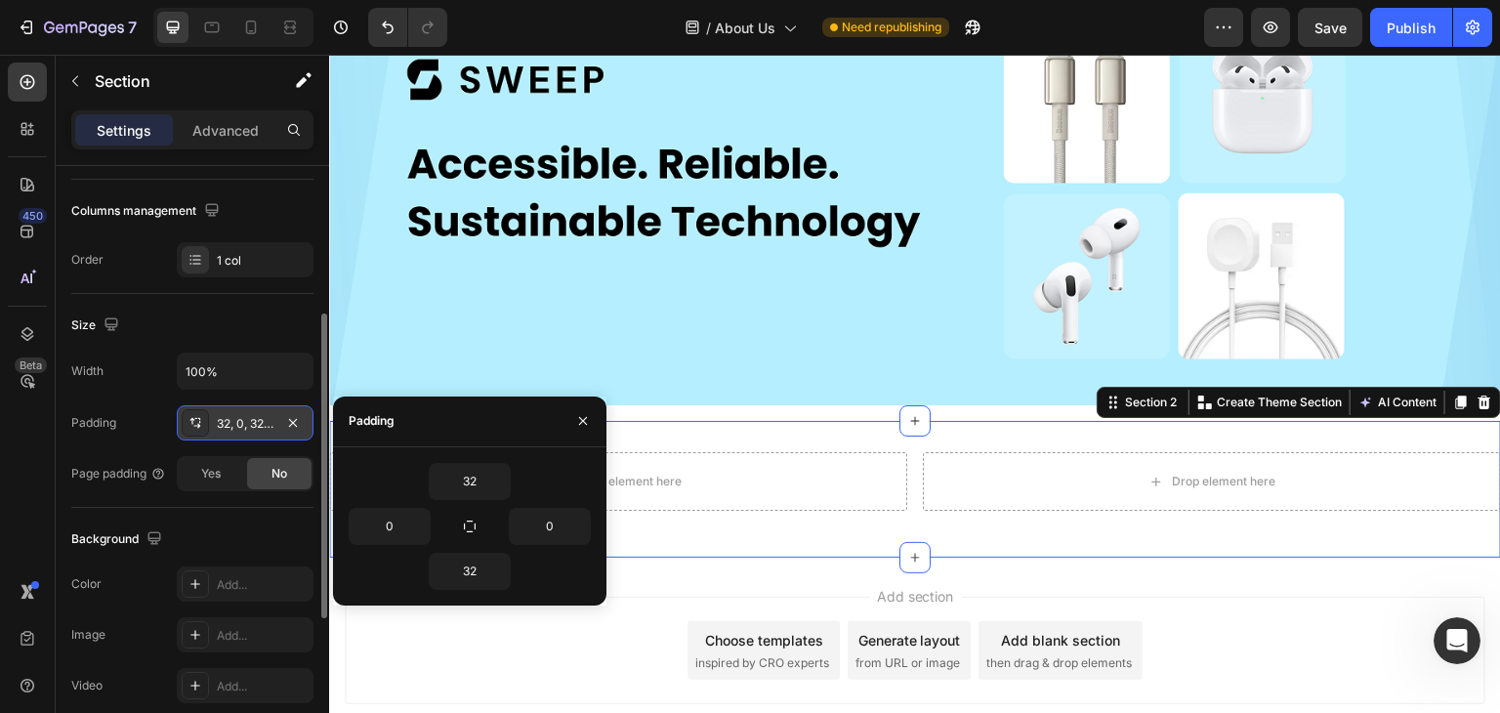
click at [189, 421] on icon at bounding box center [196, 423] width 16 height 16
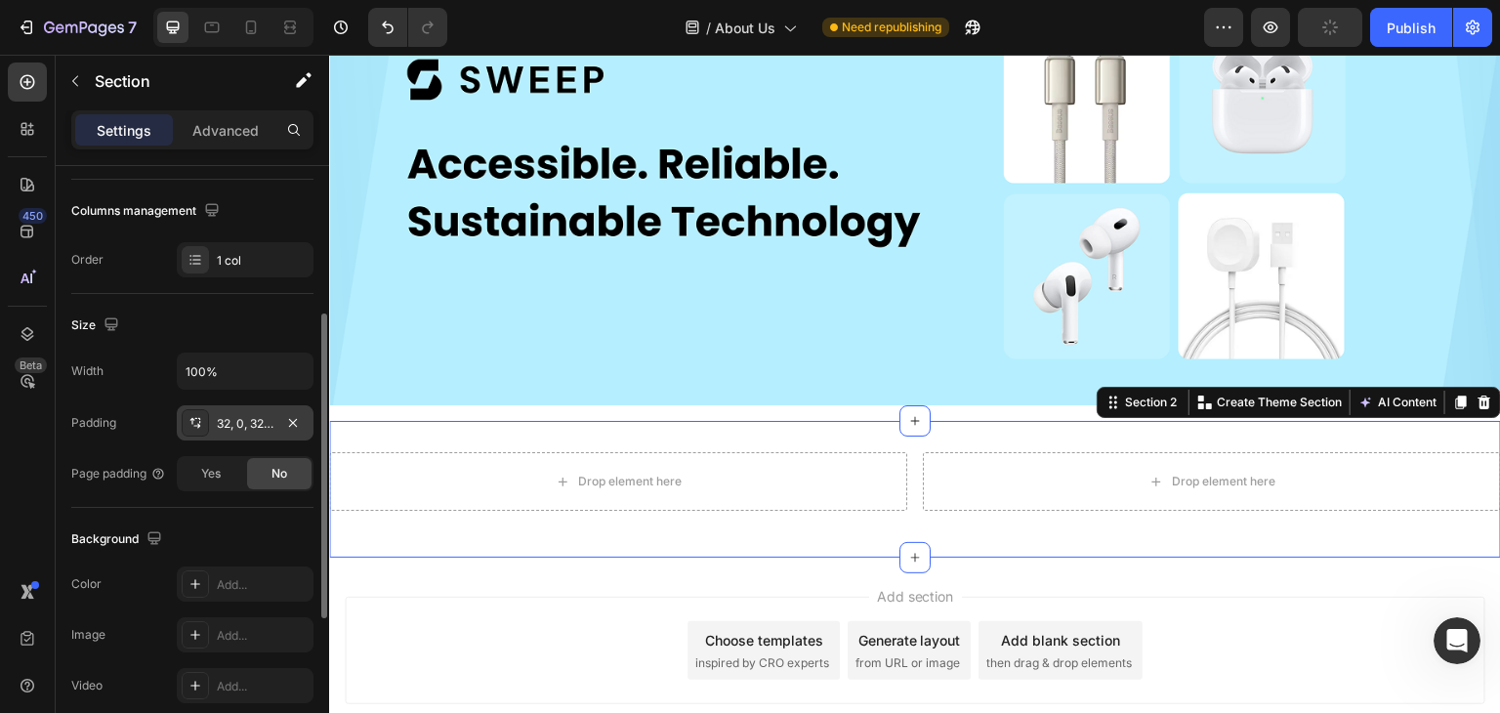
click at [189, 421] on icon at bounding box center [196, 423] width 16 height 16
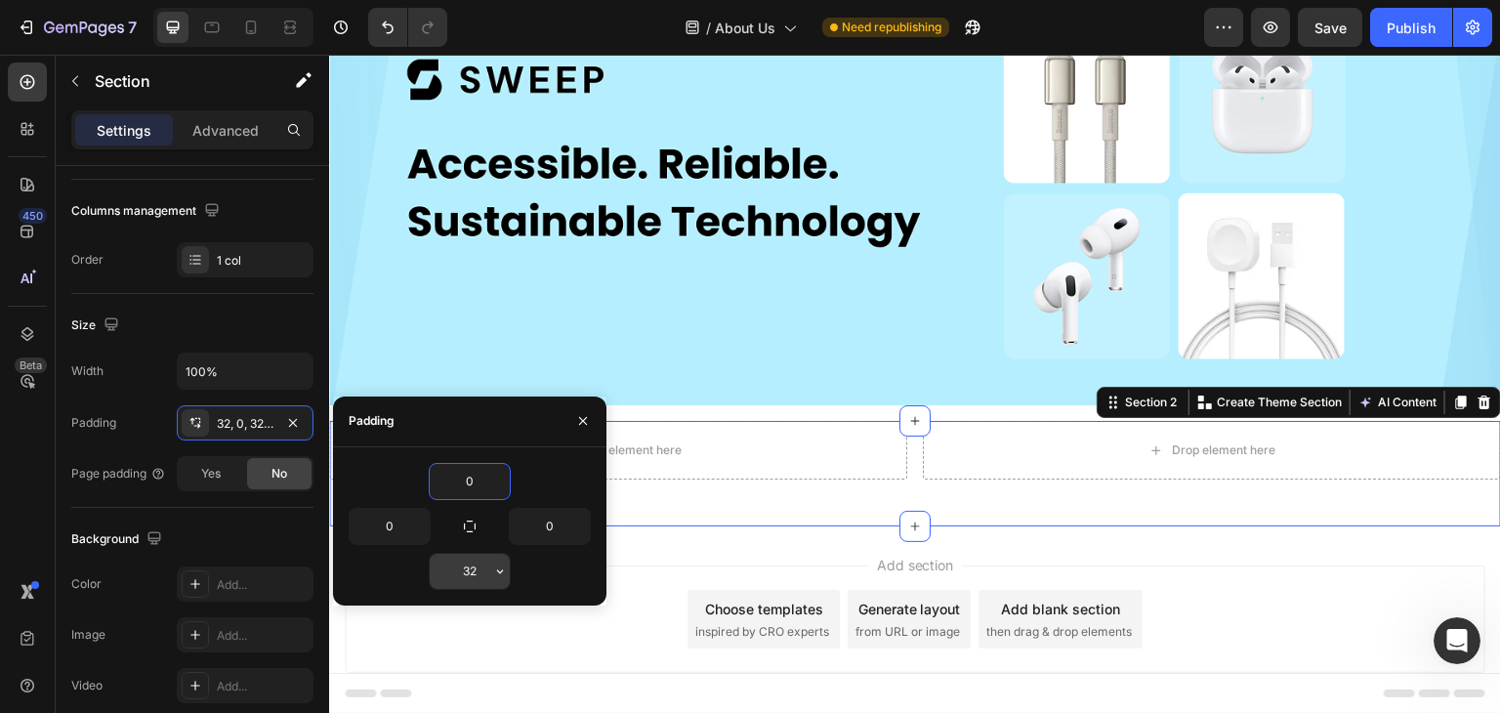
type input "0"
click at [470, 568] on input "32" at bounding box center [470, 571] width 80 height 35
type input "0"
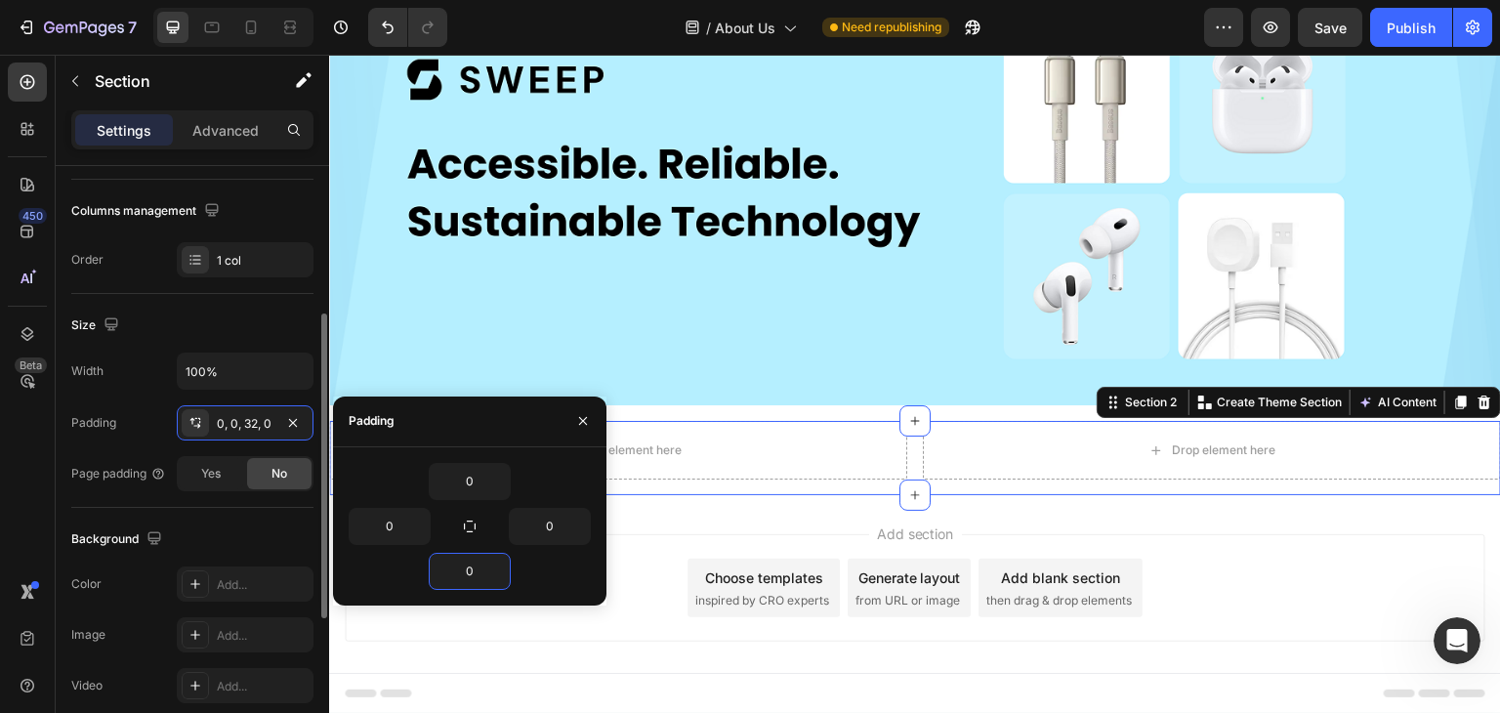
click at [152, 387] on div "Width 100%" at bounding box center [192, 371] width 242 height 37
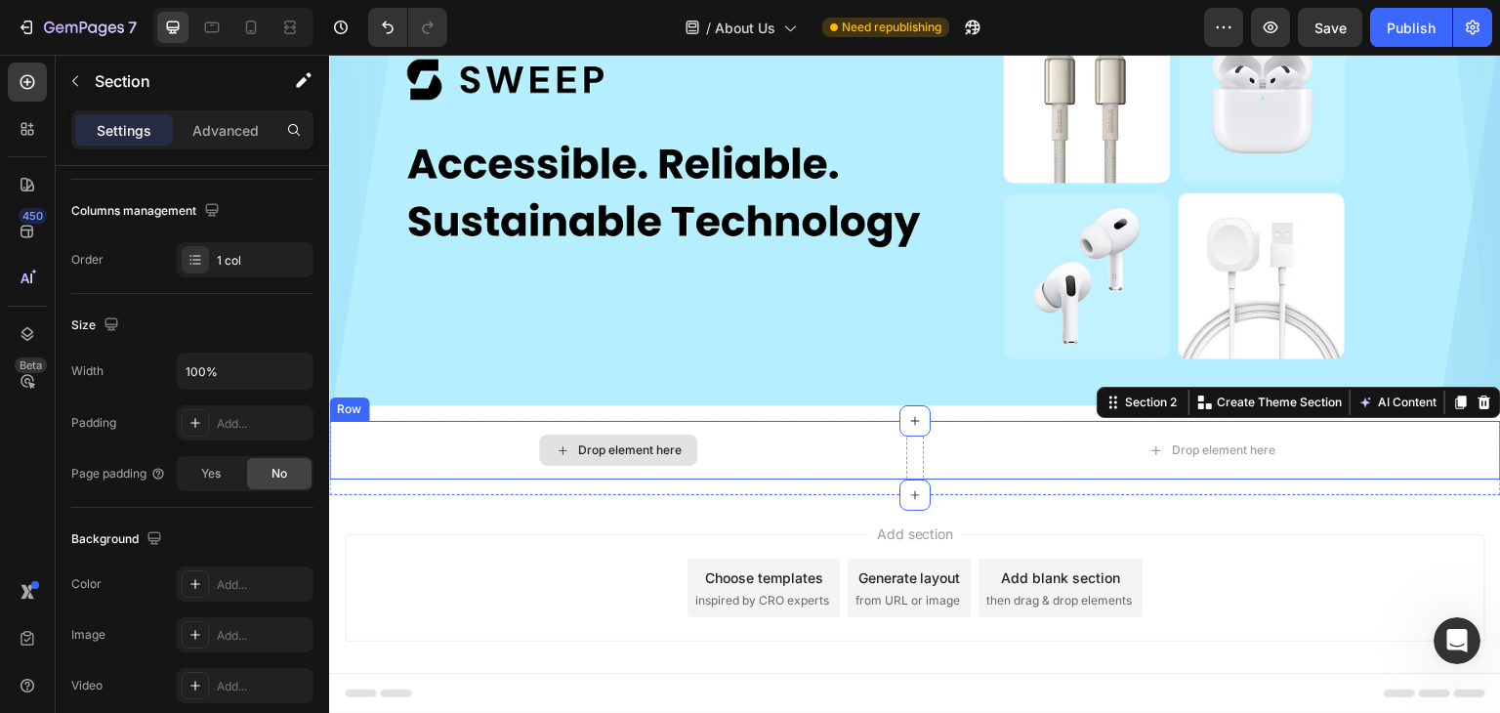
click at [610, 444] on div "Drop element here" at bounding box center [630, 450] width 104 height 16
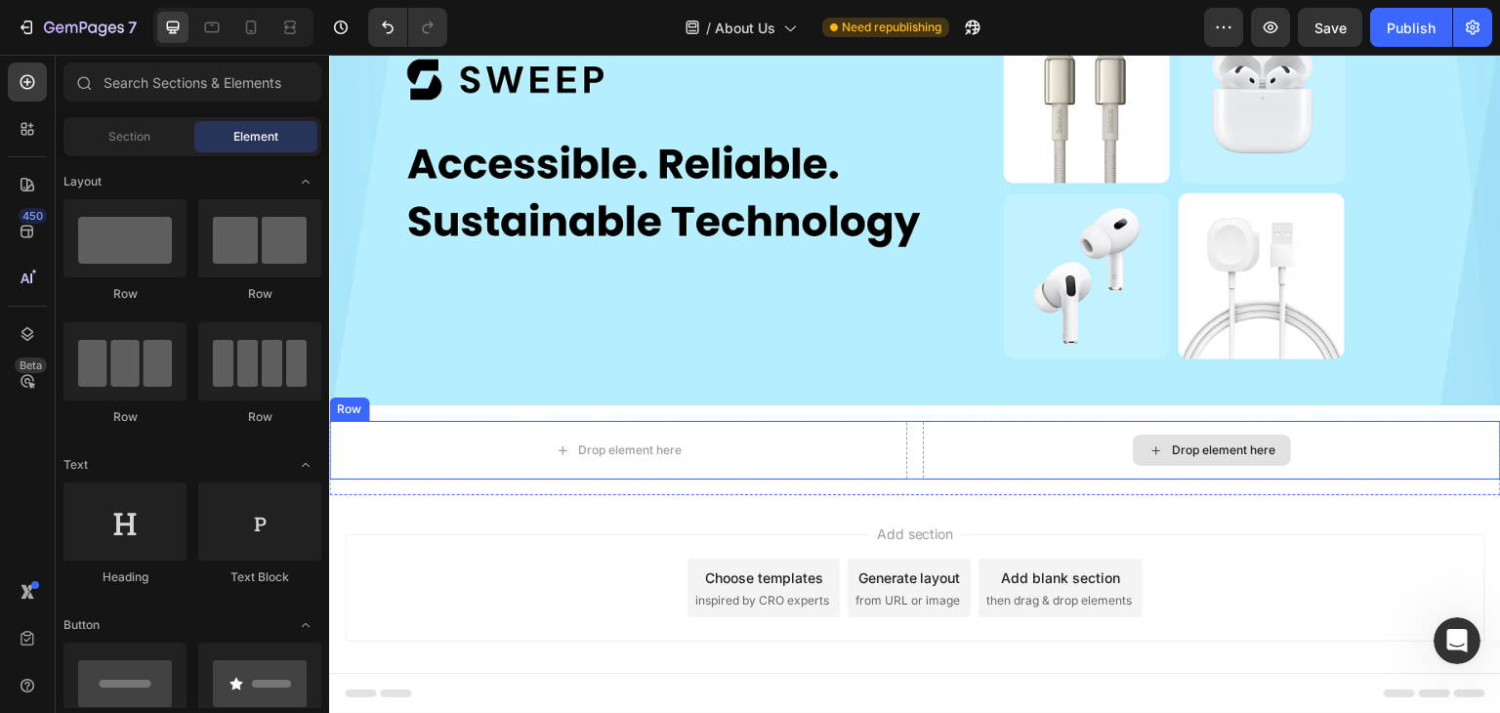
click at [1208, 442] on div "Drop element here" at bounding box center [1224, 450] width 104 height 16
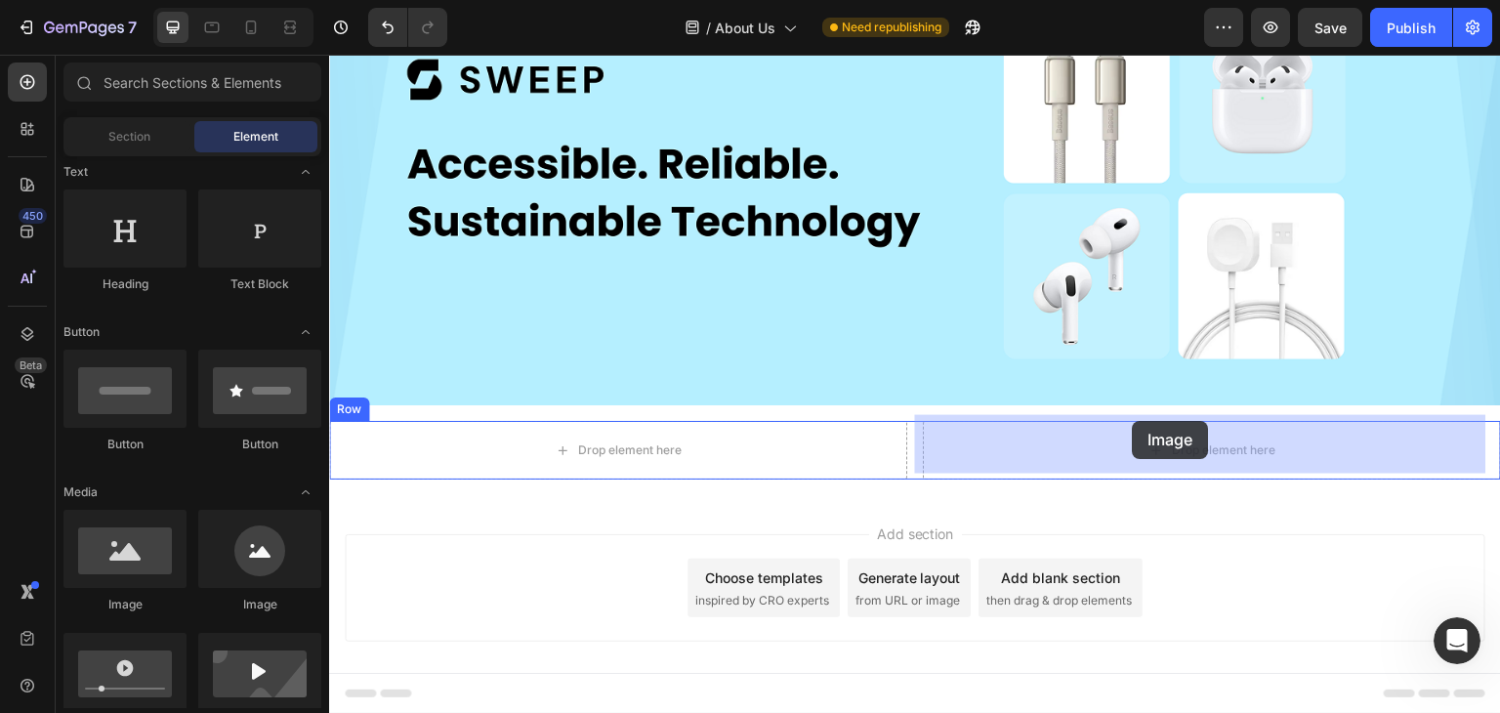
drag, startPoint x: 478, startPoint y: 618, endPoint x: 1133, endPoint y: 421, distance: 684.5
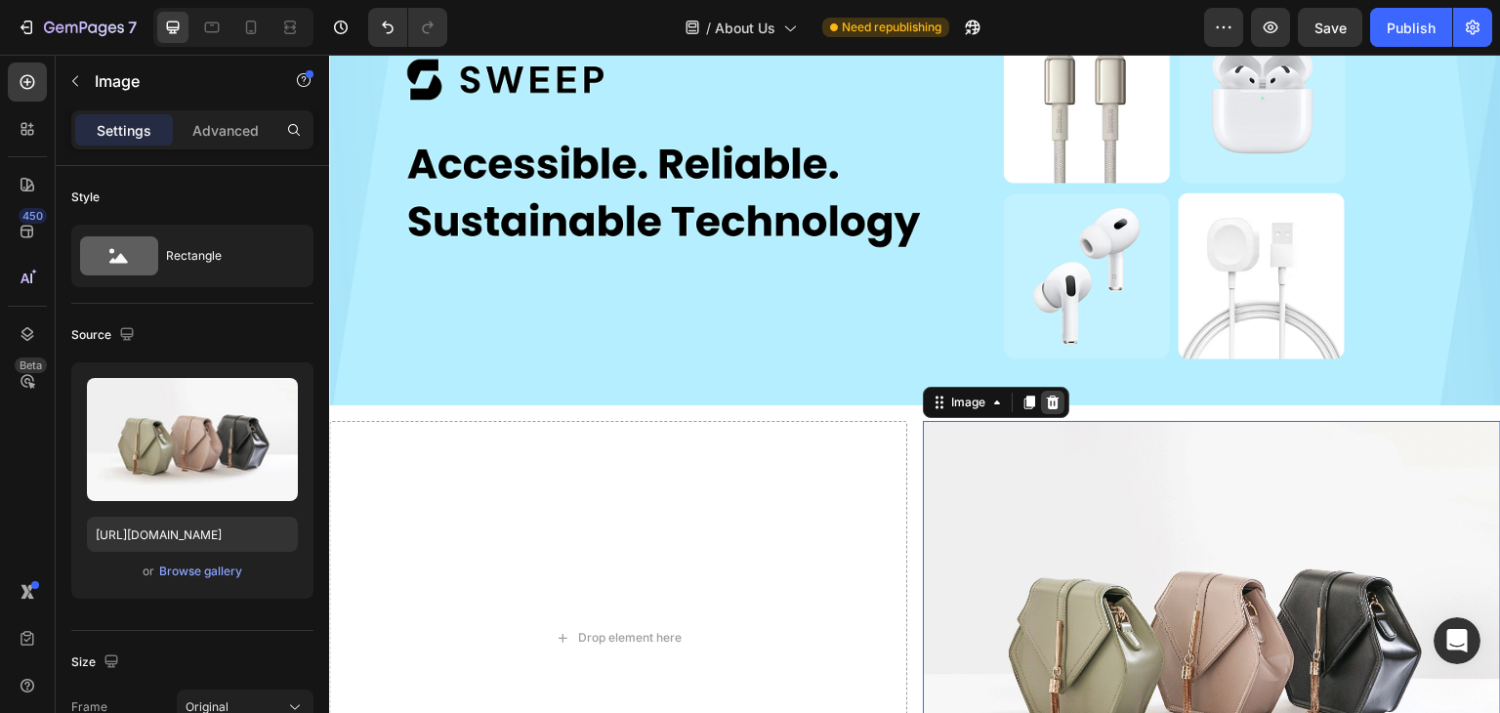
click at [1049, 401] on icon at bounding box center [1053, 403] width 13 height 14
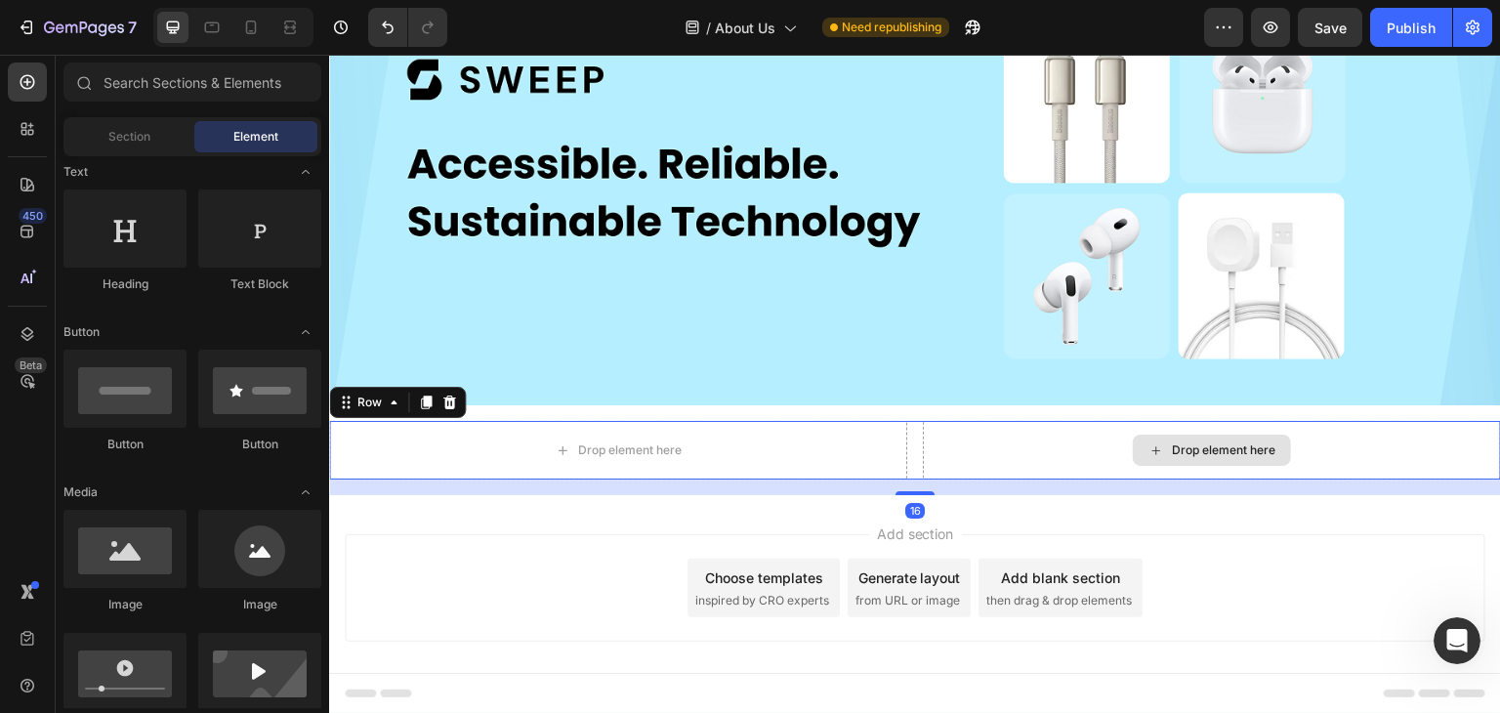
click at [1026, 428] on div "Drop element here" at bounding box center [1212, 450] width 578 height 59
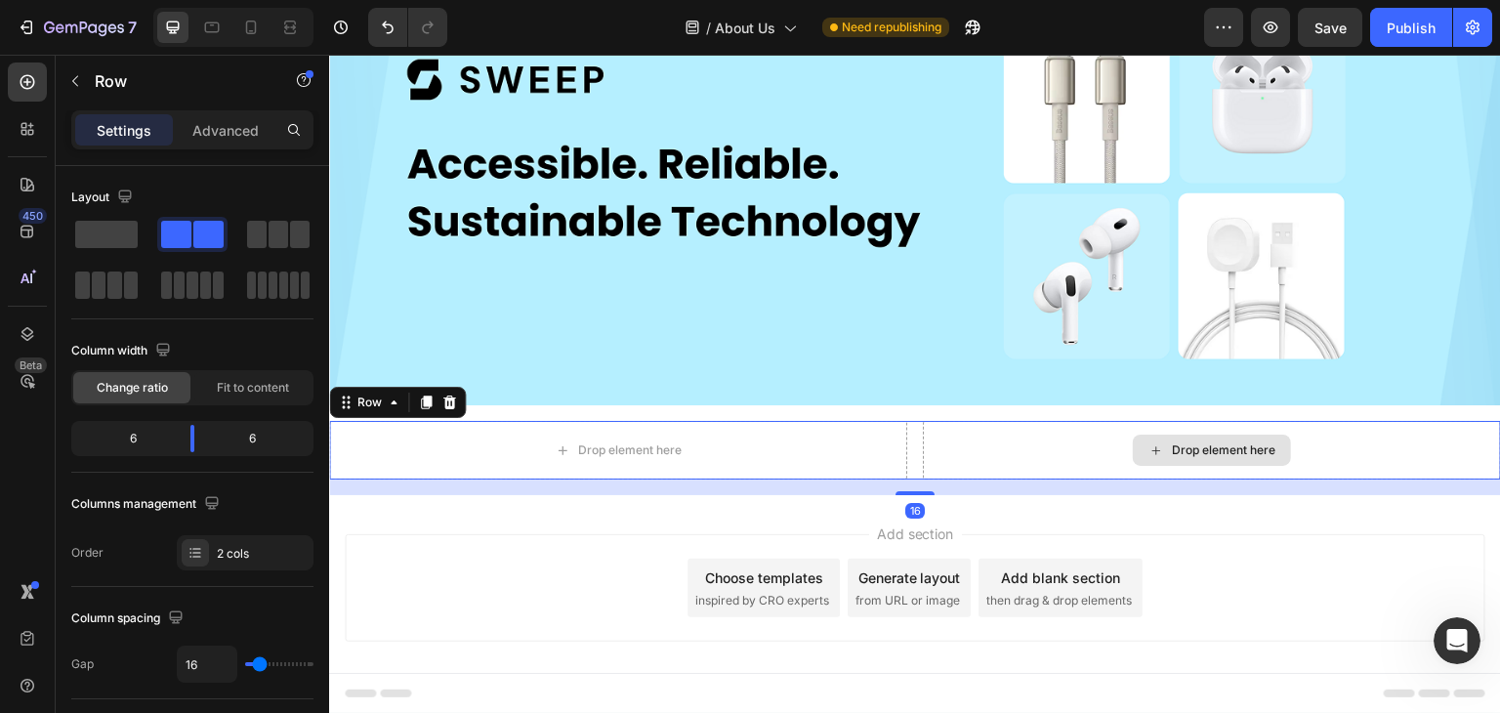
click at [1029, 436] on div "Drop element here" at bounding box center [1212, 450] width 578 height 59
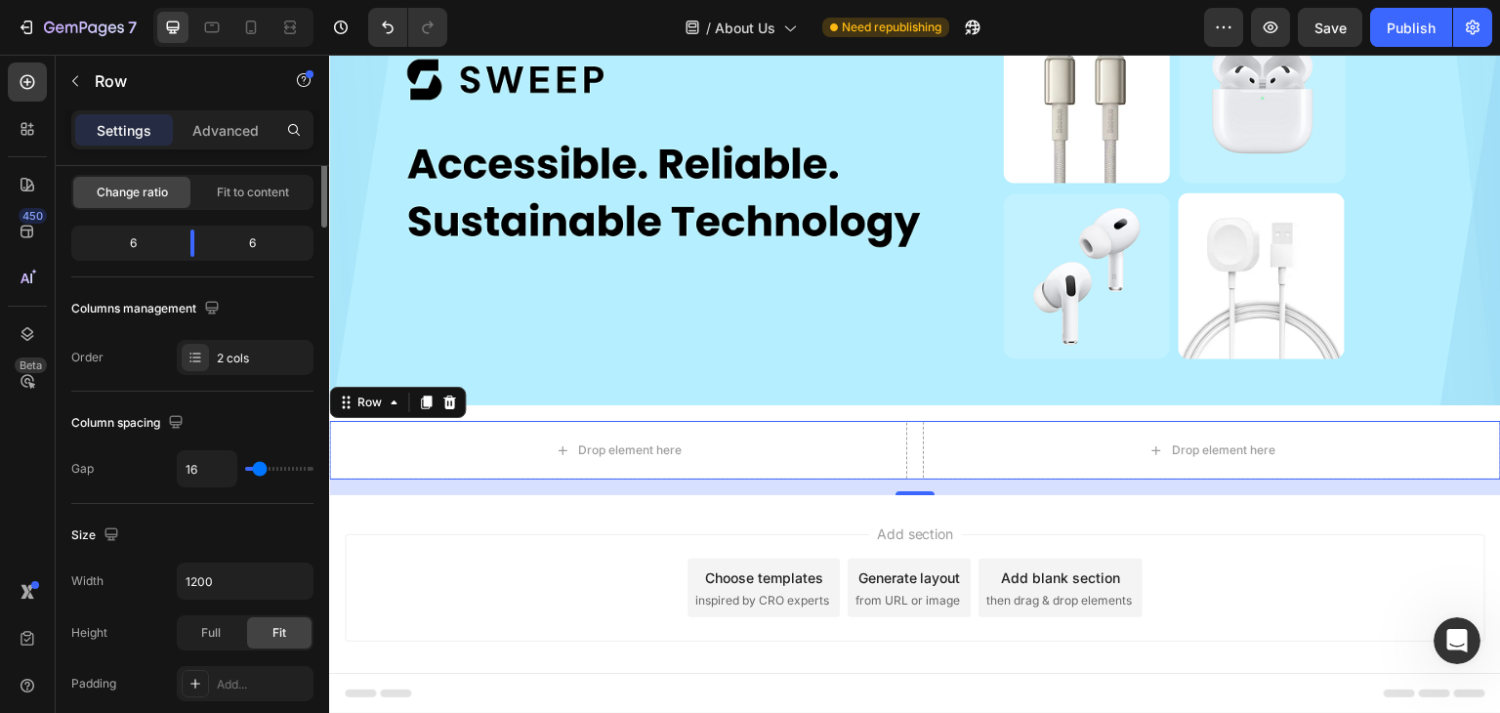
scroll to position [0, 0]
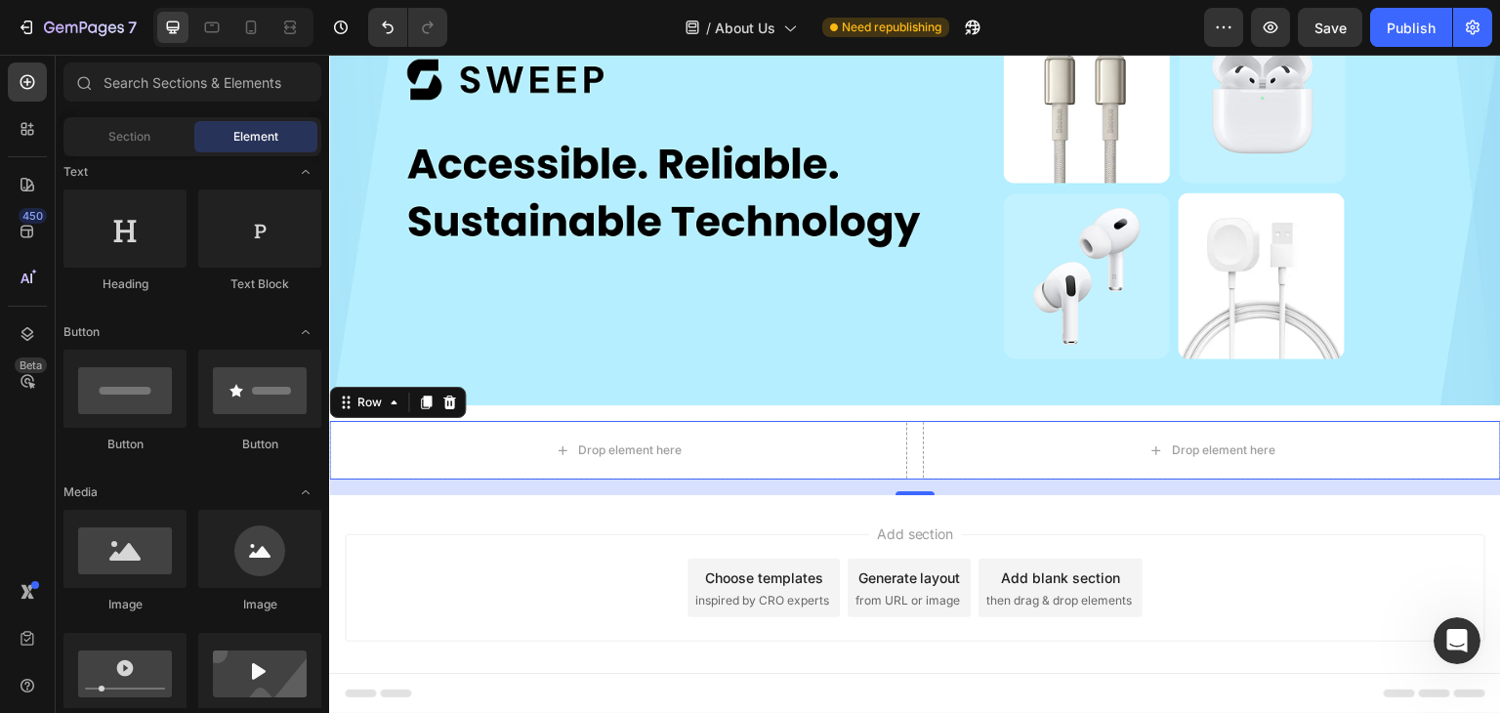
click at [794, 575] on div "Choose templates" at bounding box center [764, 578] width 118 height 21
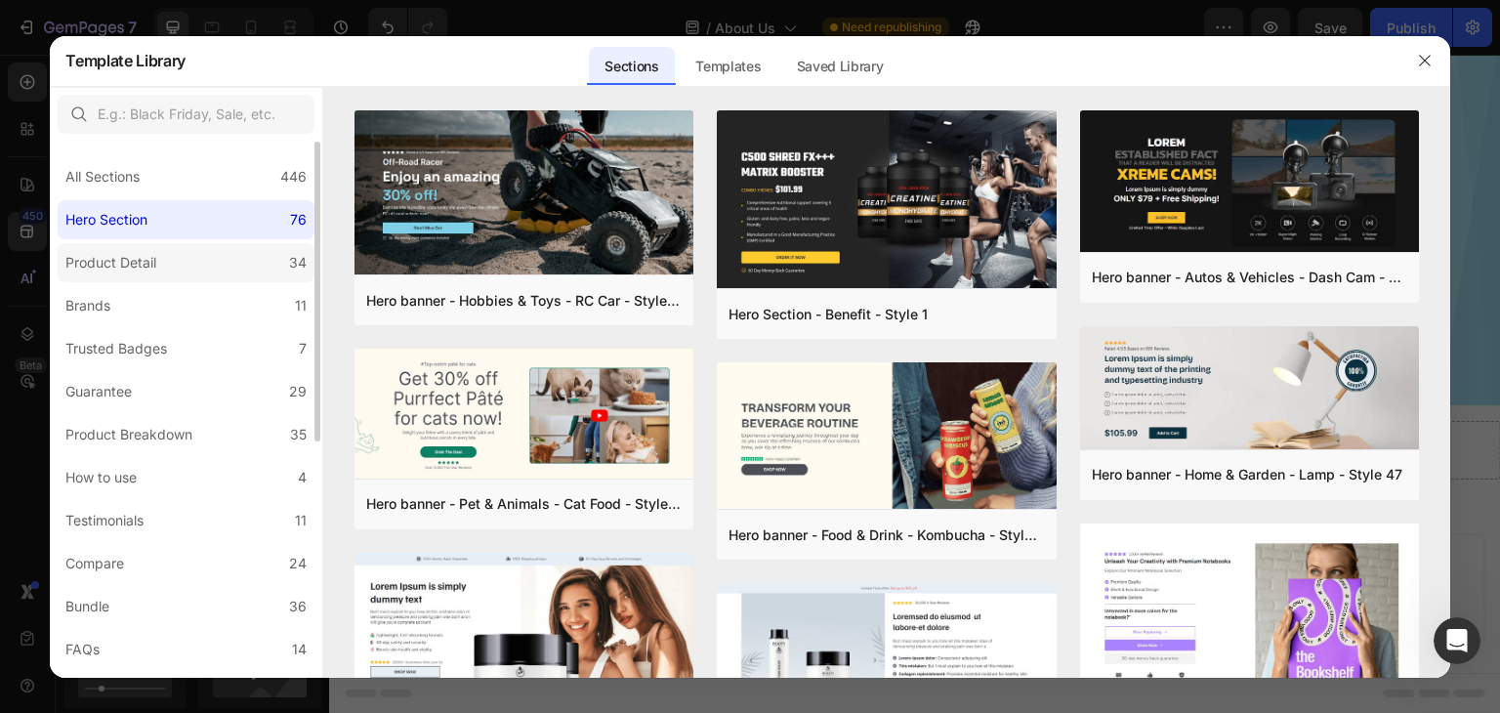
click at [186, 269] on label "Product Detail 34" at bounding box center [186, 262] width 257 height 39
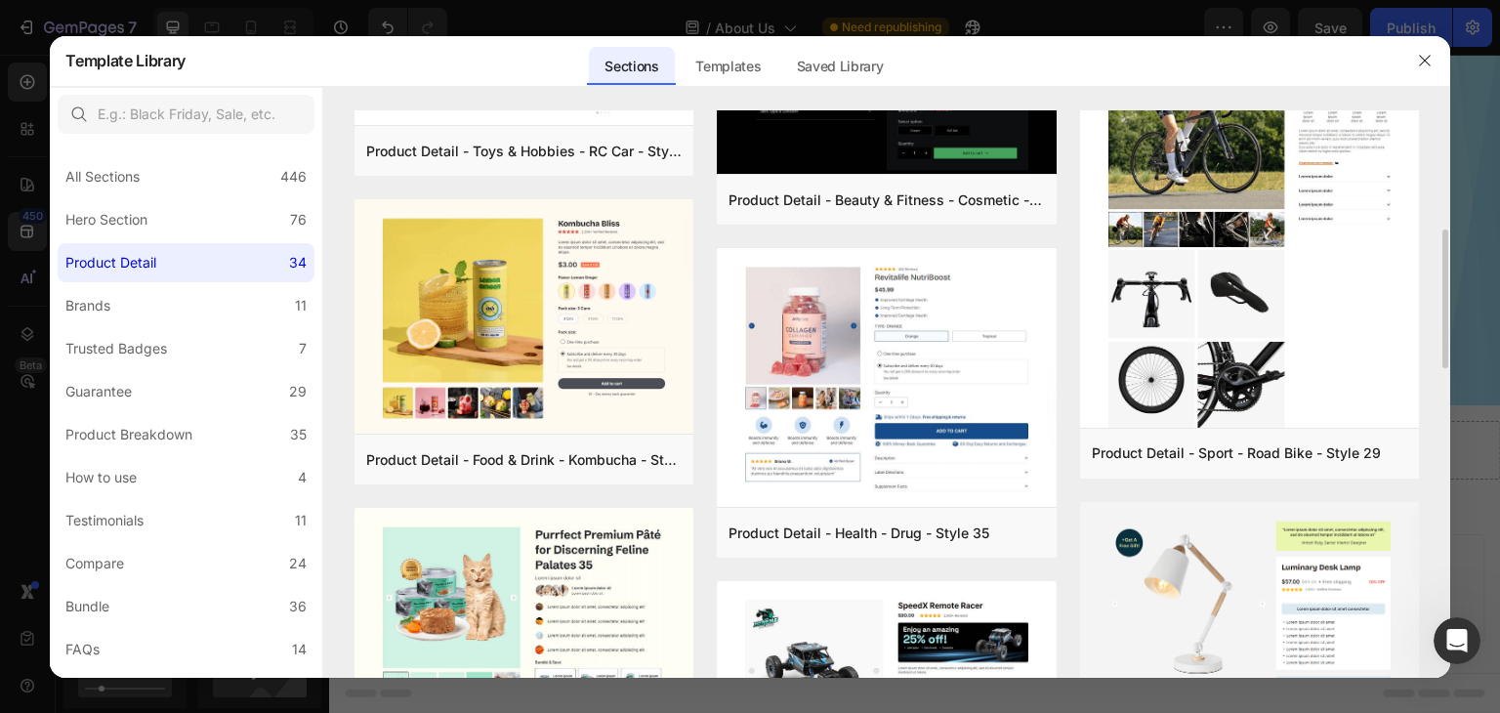
scroll to position [98, 0]
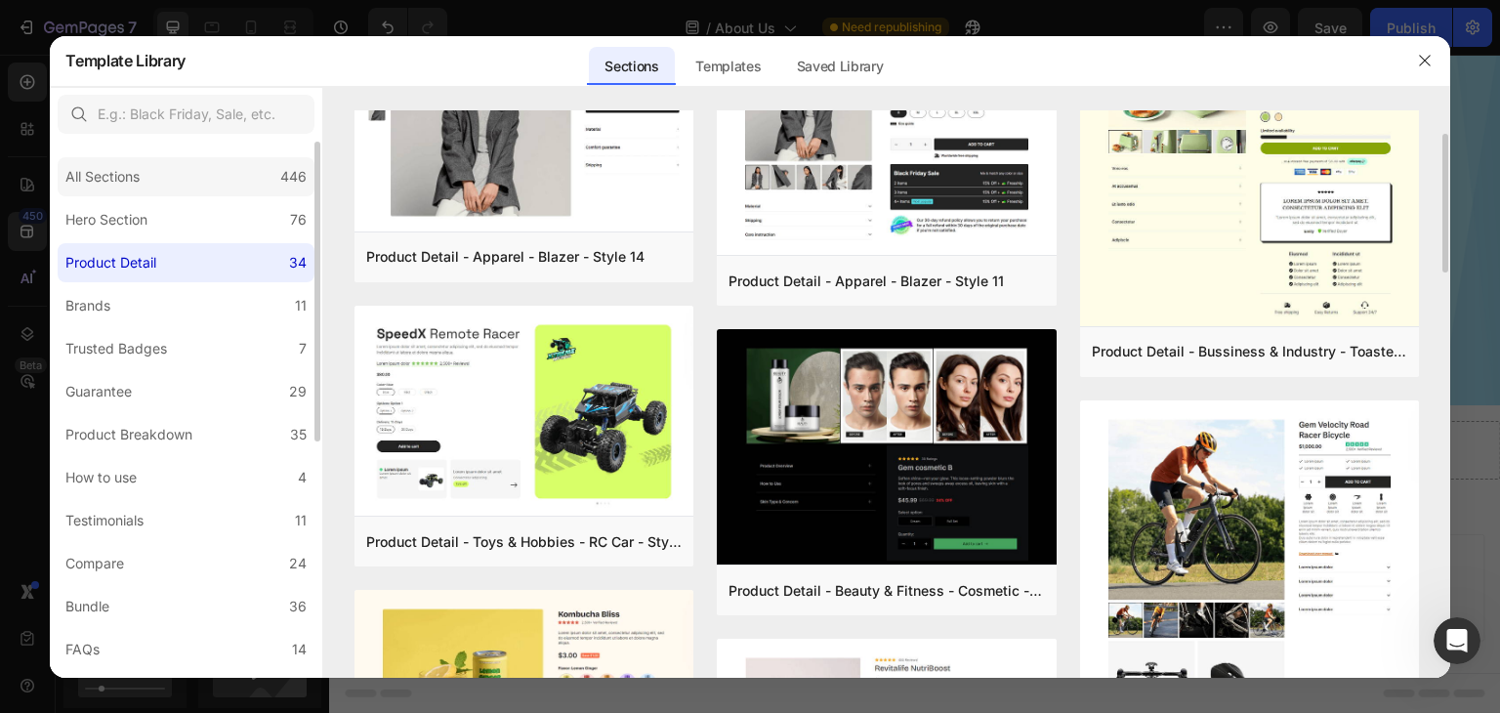
click at [160, 165] on div "All Sections 446" at bounding box center [186, 176] width 257 height 39
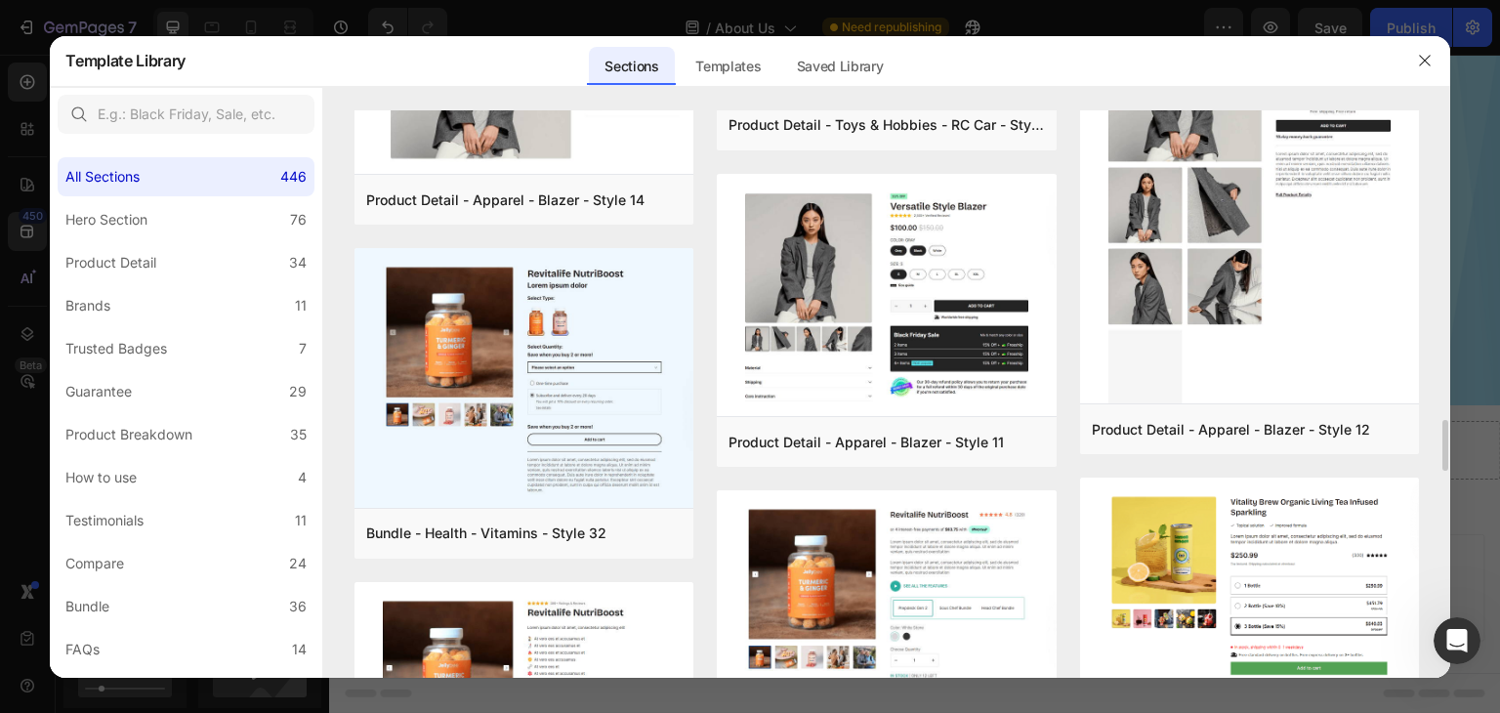
scroll to position [3692, 0]
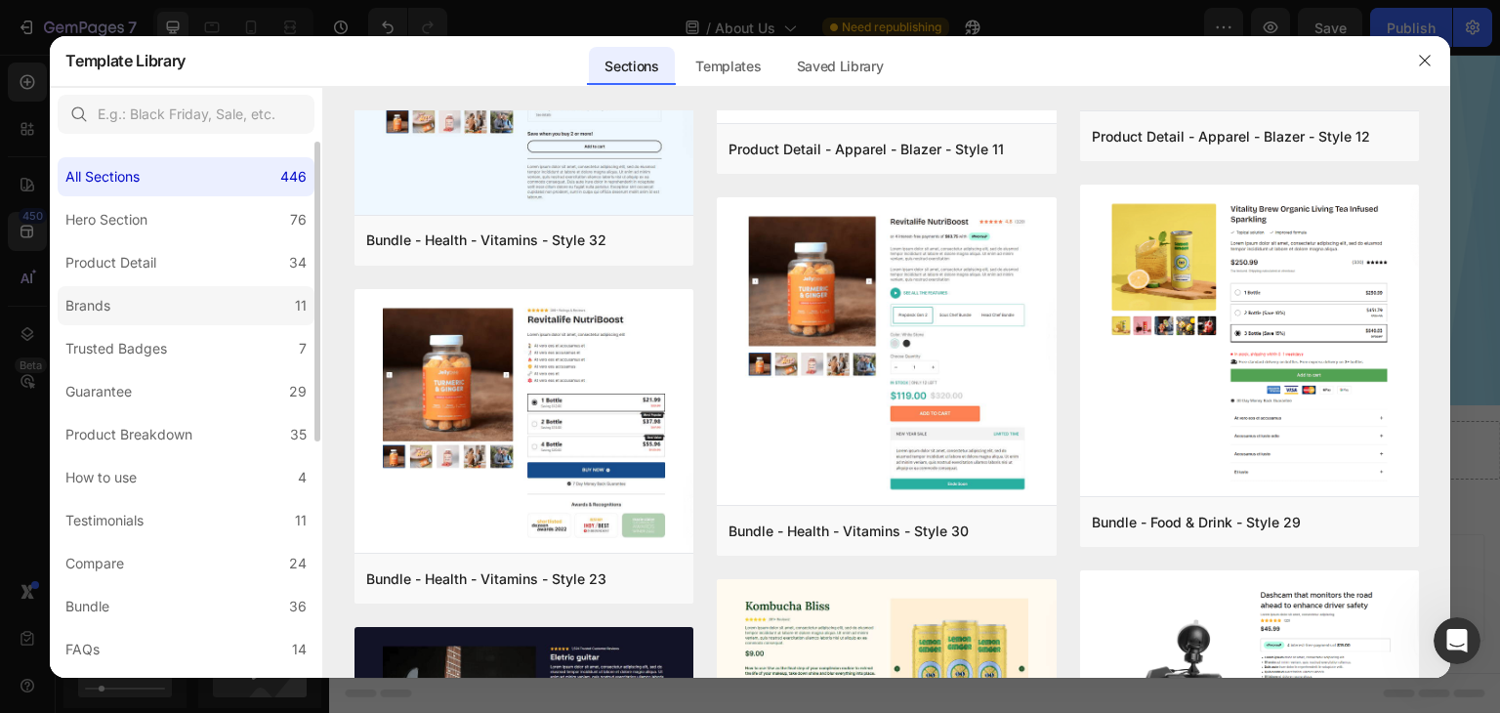
click at [98, 298] on div "Brands" at bounding box center [87, 305] width 45 height 23
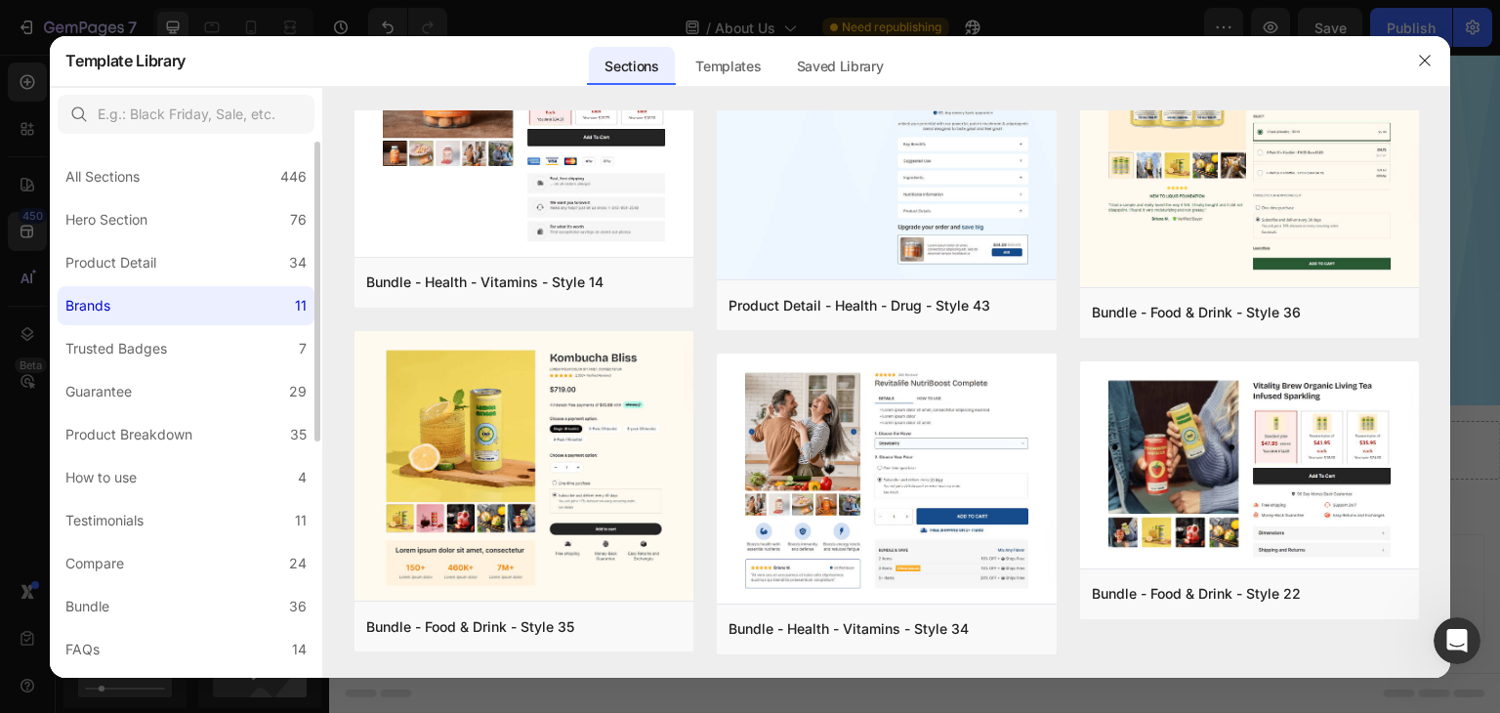
scroll to position [0, 0]
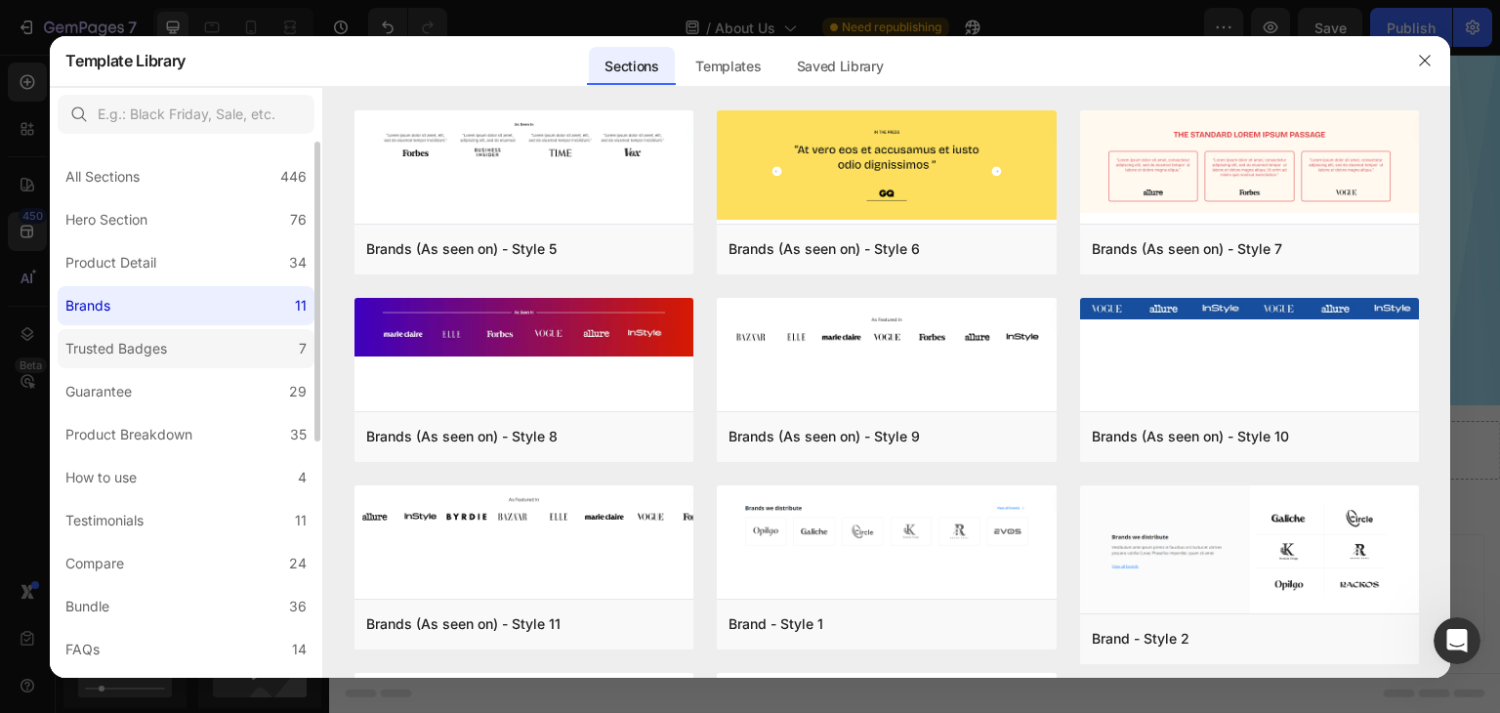
click at [96, 349] on div "Trusted Badges" at bounding box center [116, 348] width 102 height 23
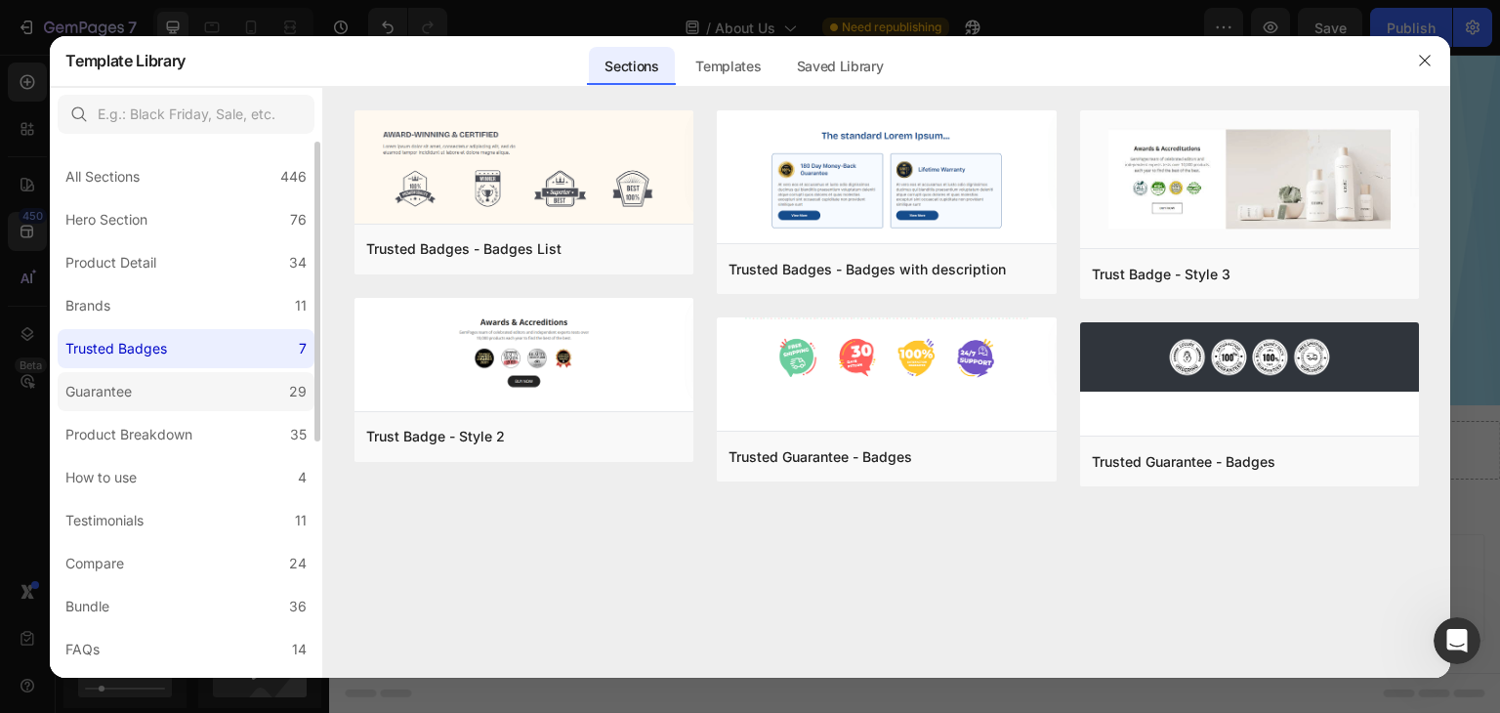
click at [205, 392] on label "Guarantee 29" at bounding box center [186, 391] width 257 height 39
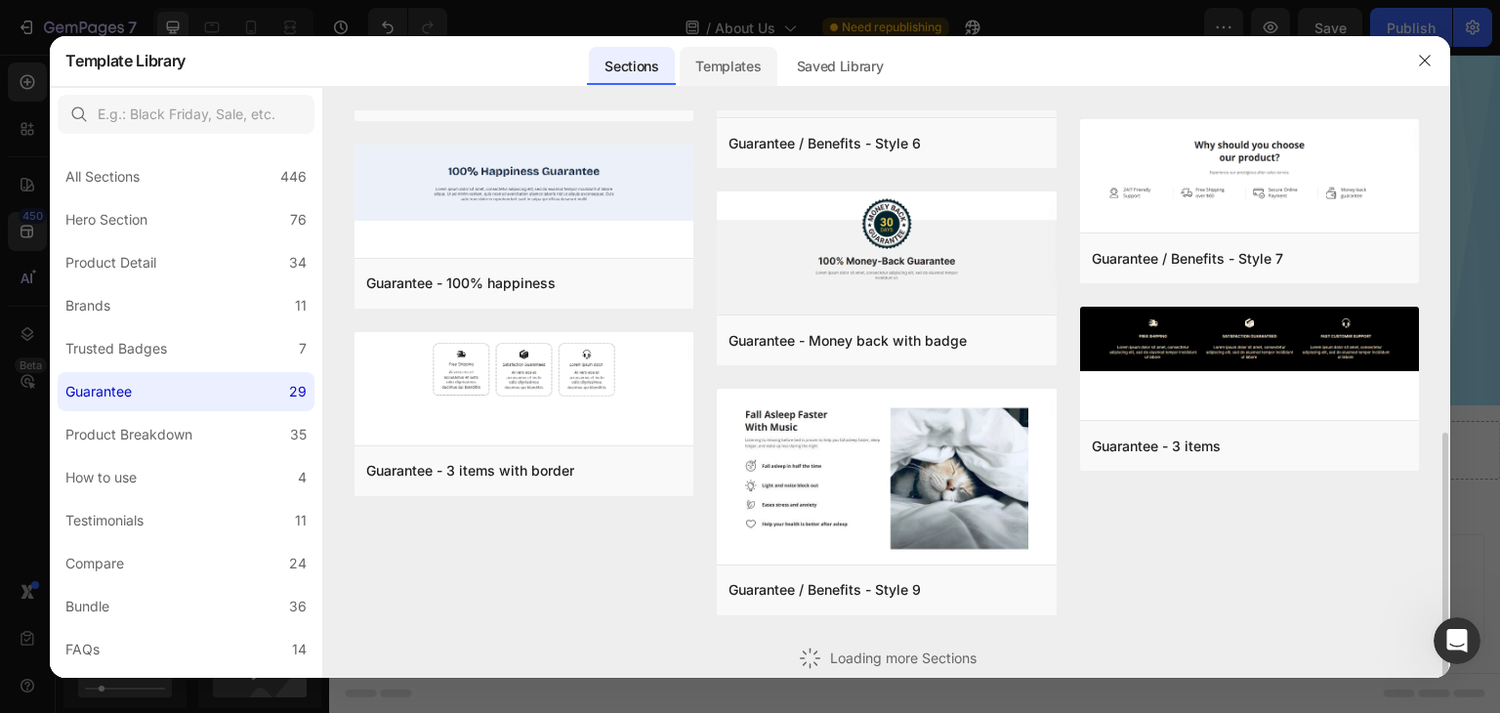
scroll to position [354, 0]
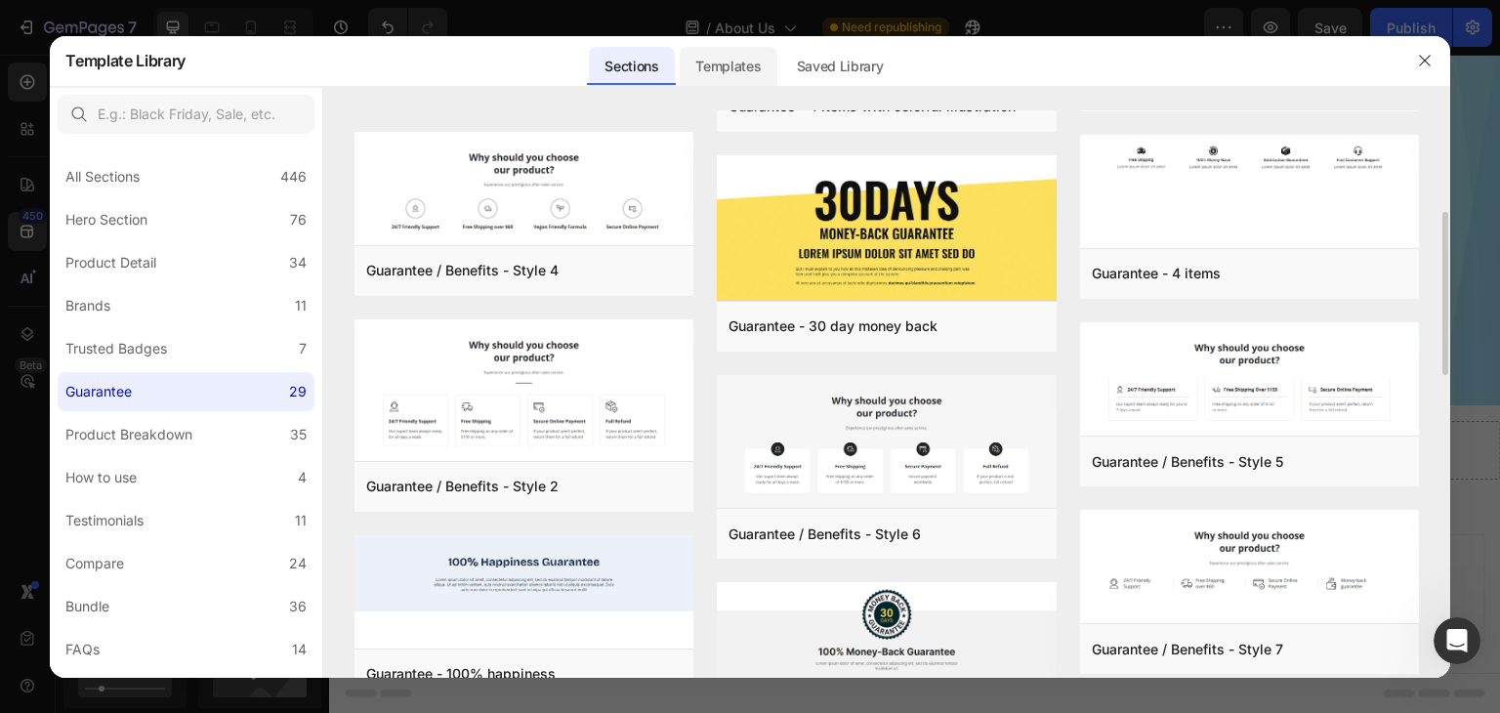
click at [706, 63] on div "Templates" at bounding box center [728, 66] width 97 height 39
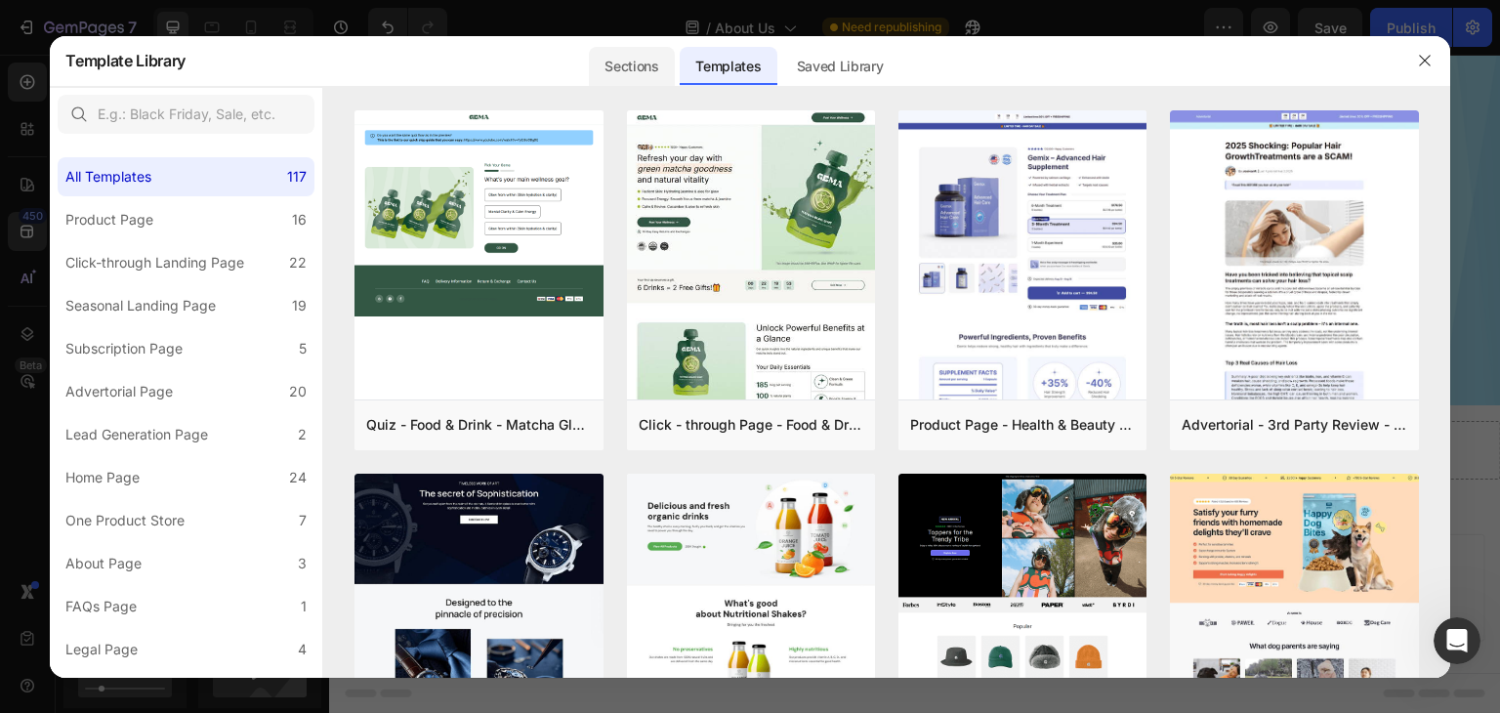
click at [671, 60] on div "Sections" at bounding box center [631, 66] width 85 height 39
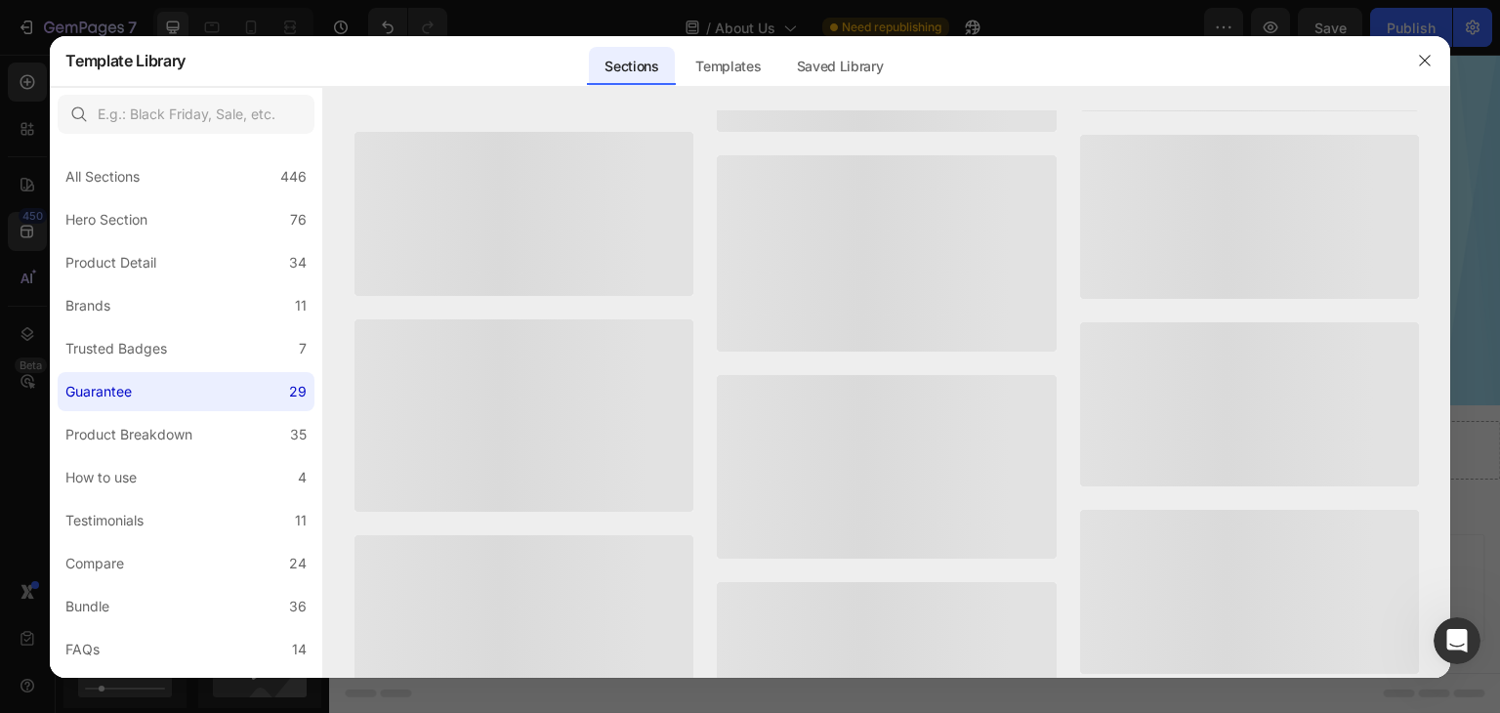
scroll to position [0, 0]
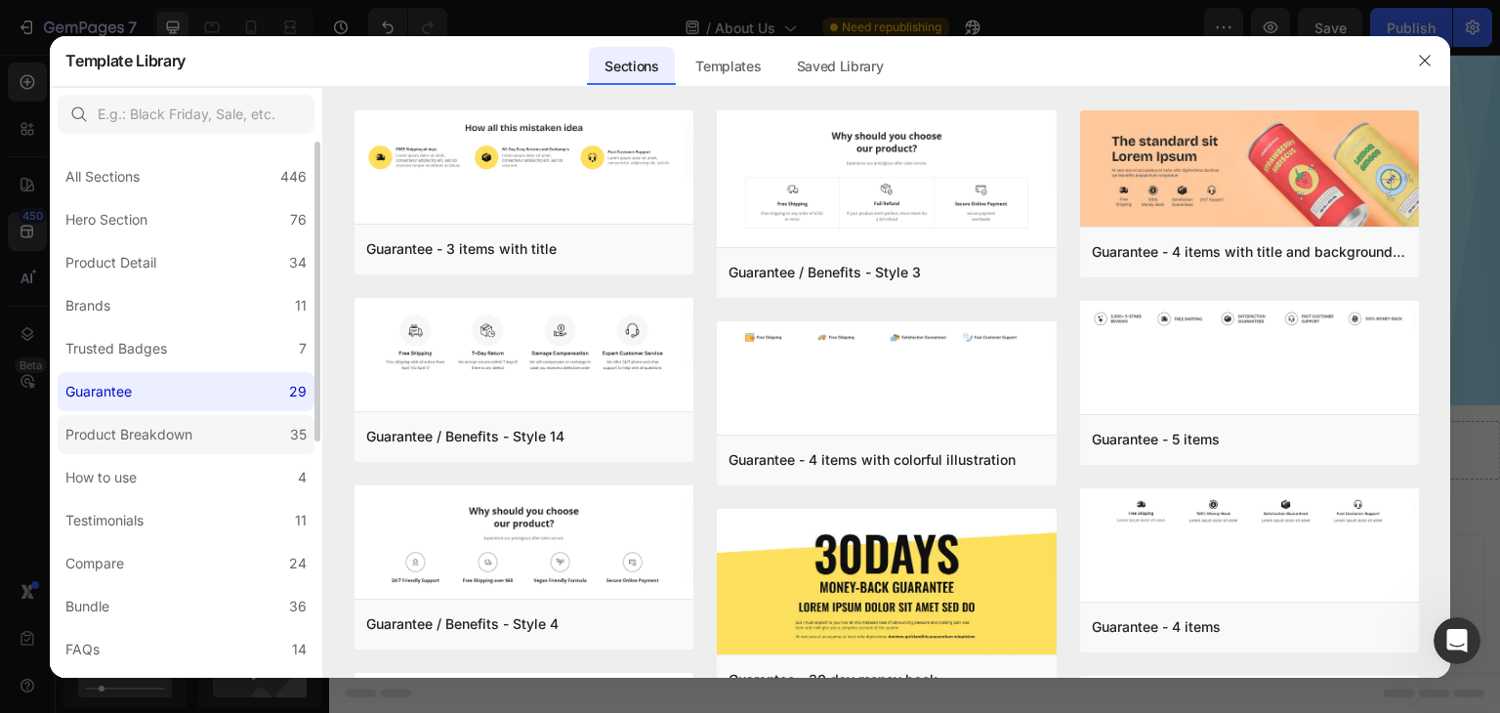
click at [137, 433] on div "Product Breakdown" at bounding box center [128, 434] width 127 height 23
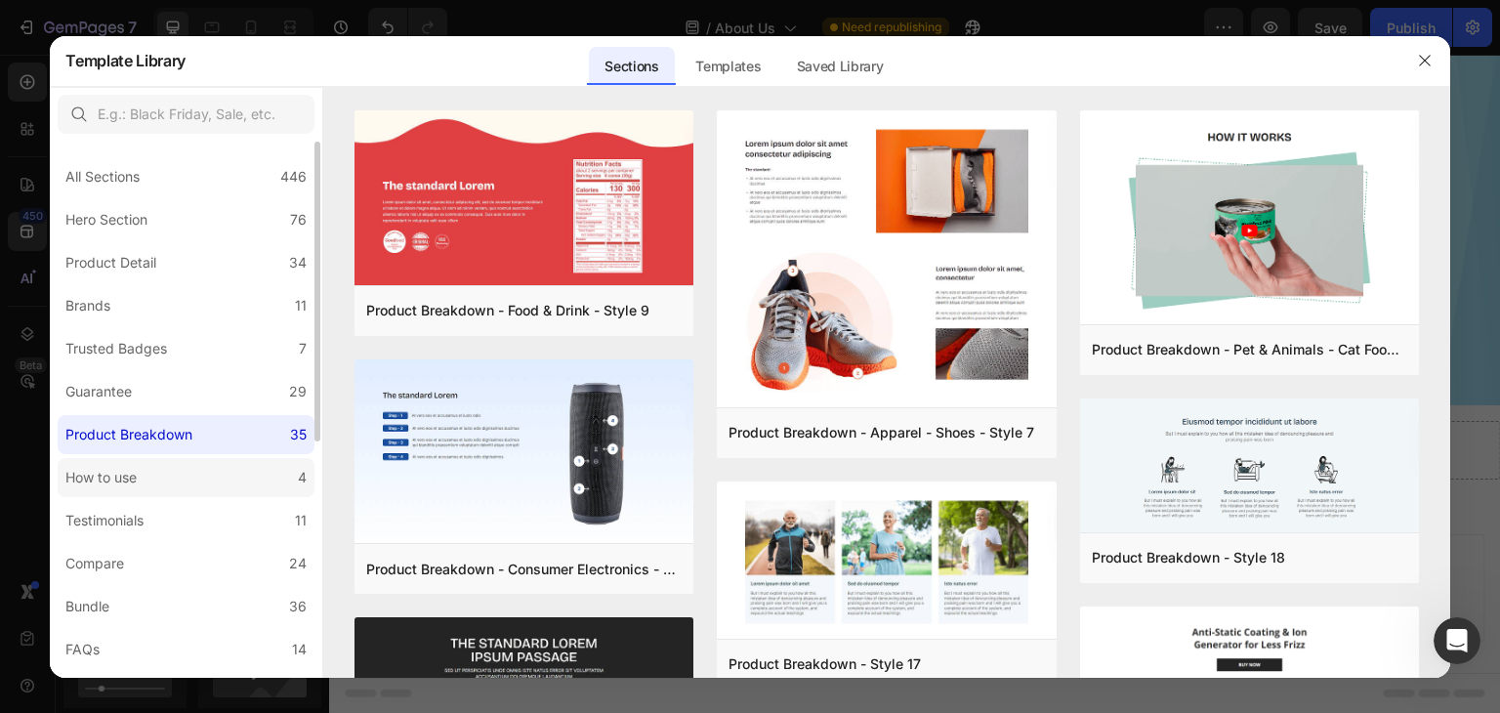
click at [145, 472] on div "How to use" at bounding box center [104, 477] width 79 height 23
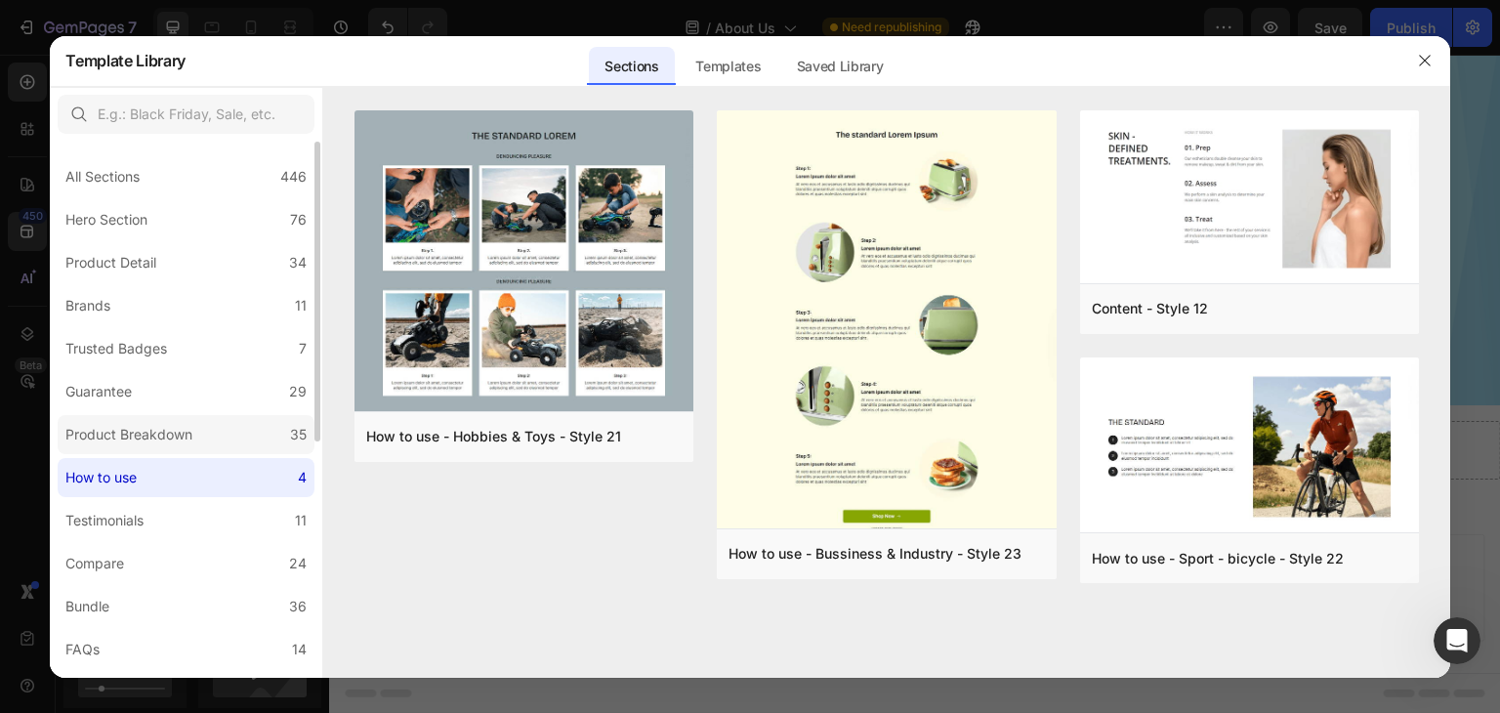
scroll to position [195, 0]
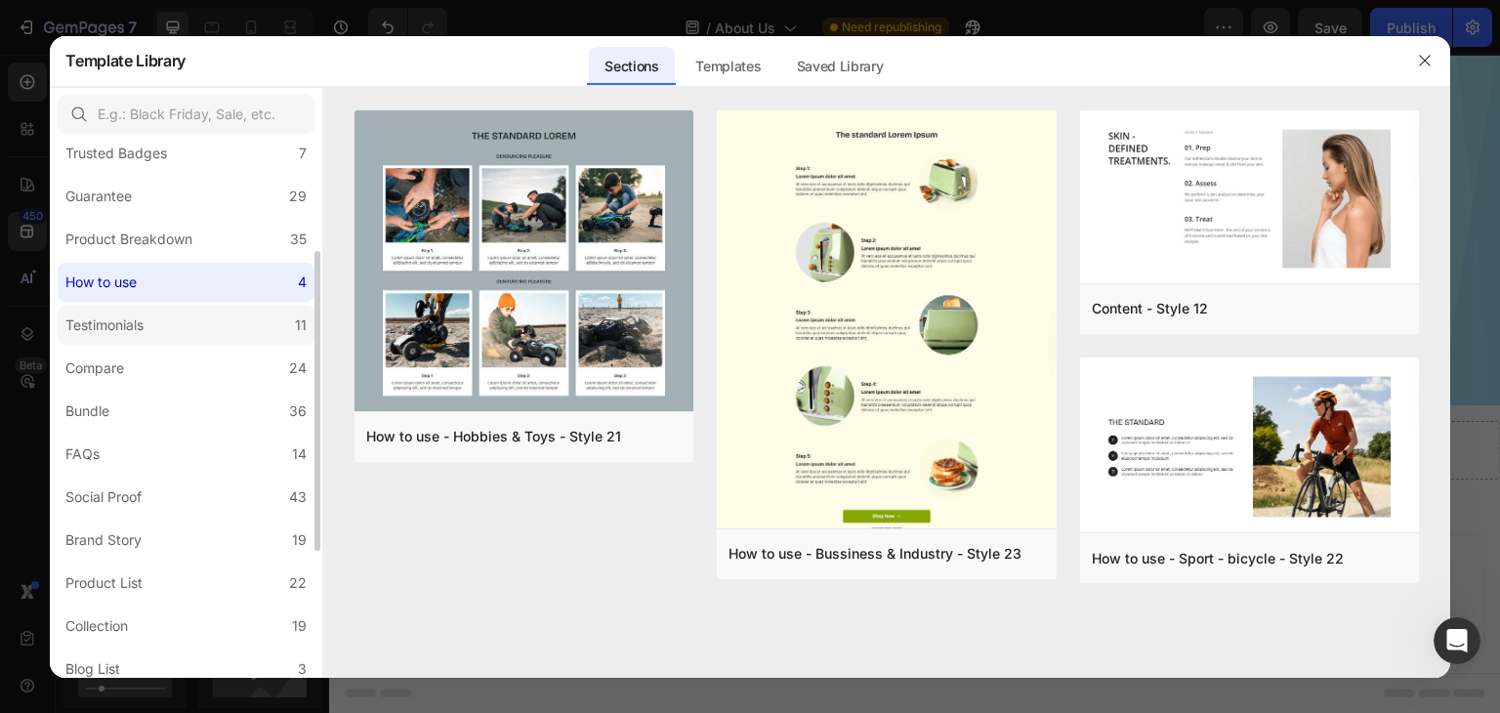
click at [158, 332] on label "Testimonials 11" at bounding box center [186, 325] width 257 height 39
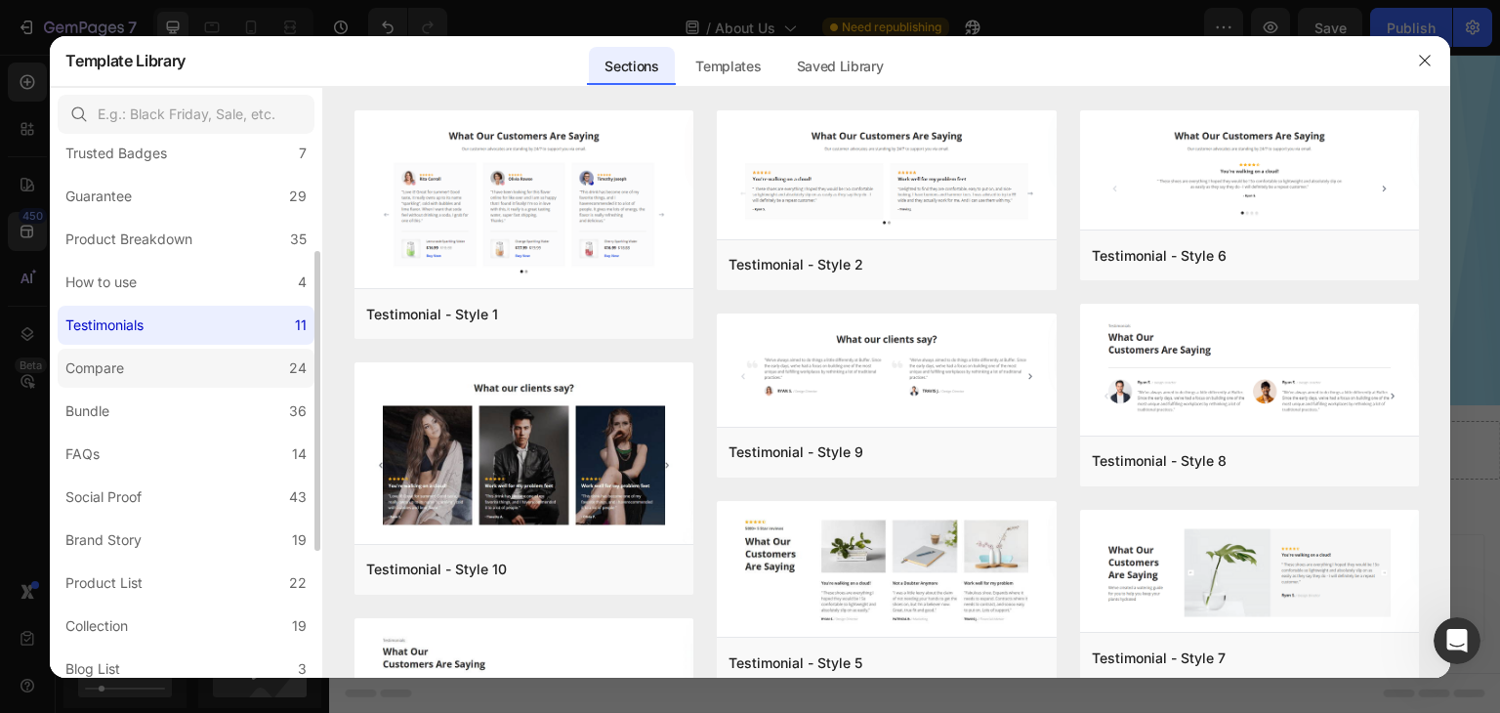
click at [156, 368] on label "Compare 24" at bounding box center [186, 368] width 257 height 39
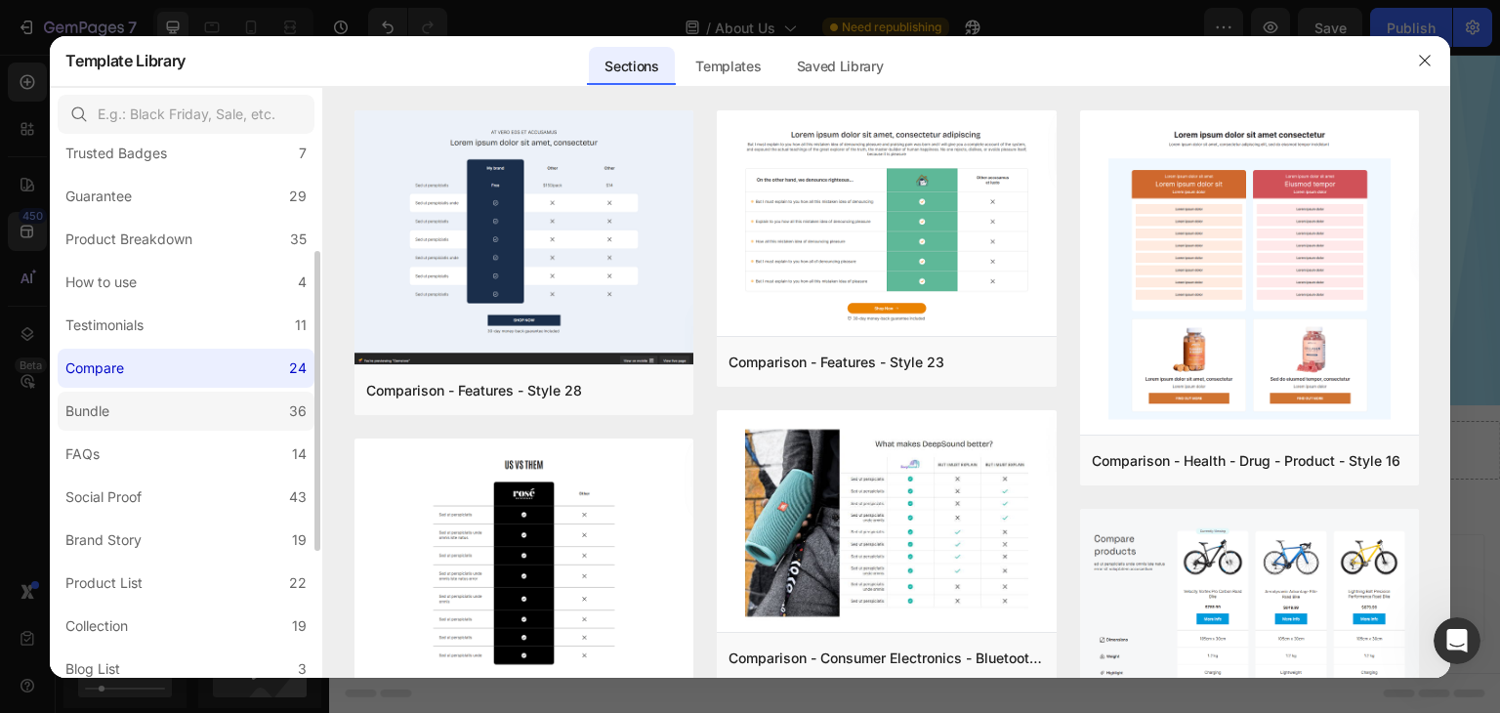
click at [156, 406] on label "Bundle 36" at bounding box center [186, 411] width 257 height 39
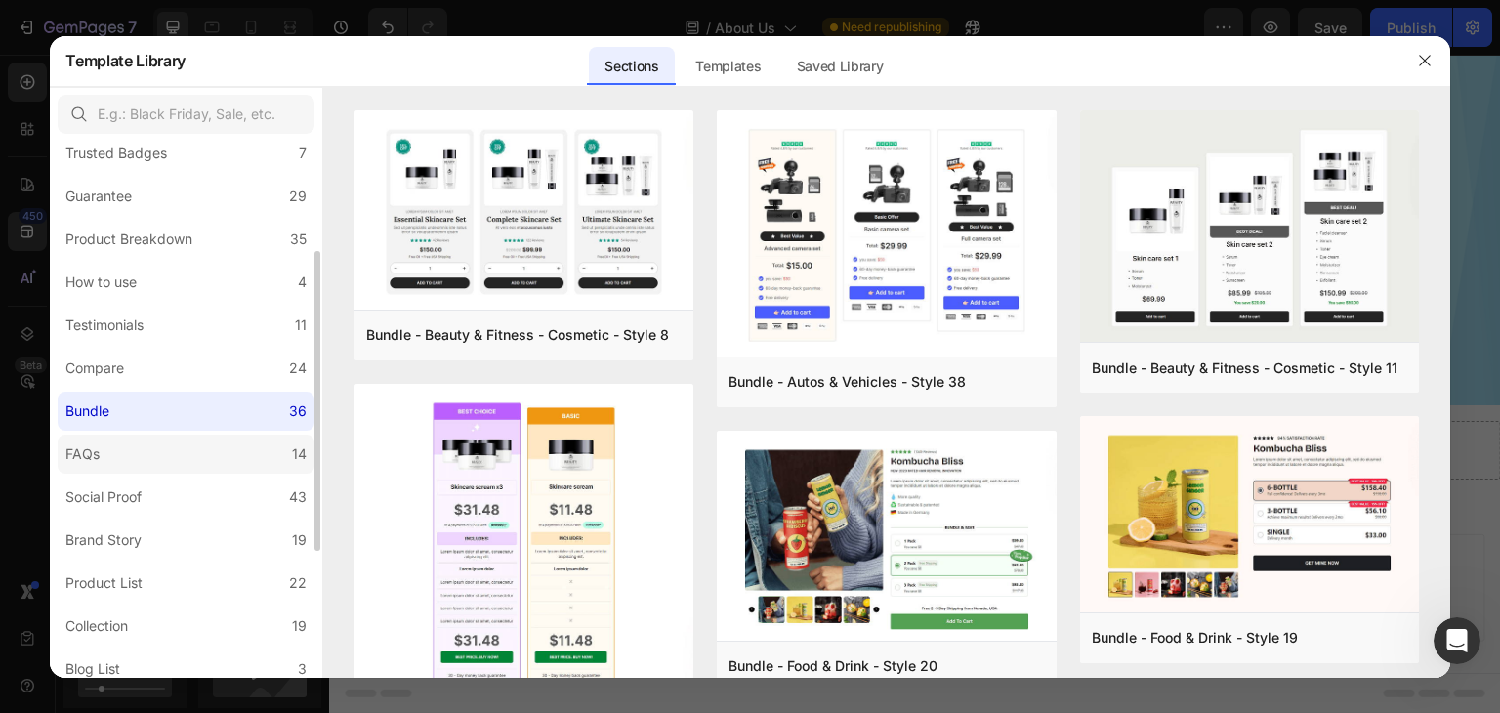
click at [148, 439] on label "FAQs 14" at bounding box center [186, 454] width 257 height 39
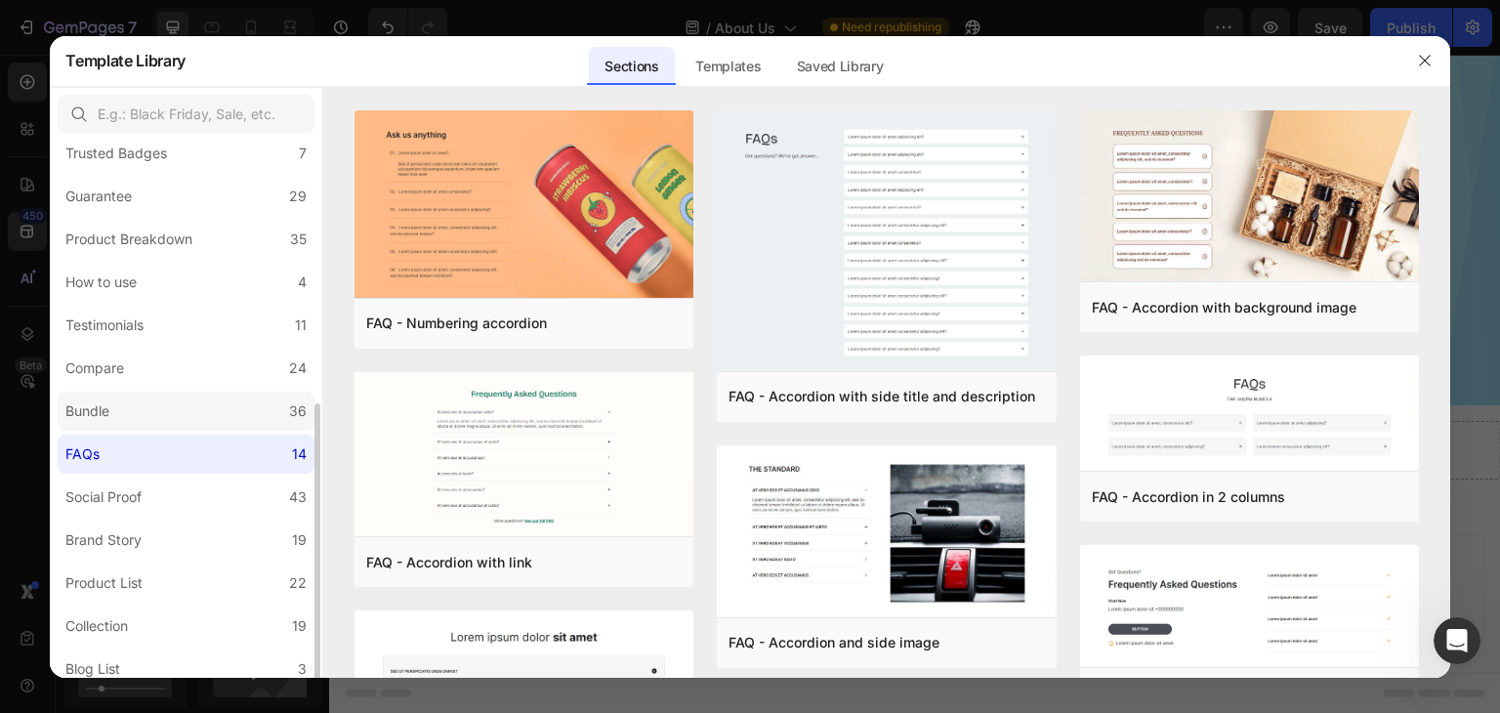
scroll to position [391, 0]
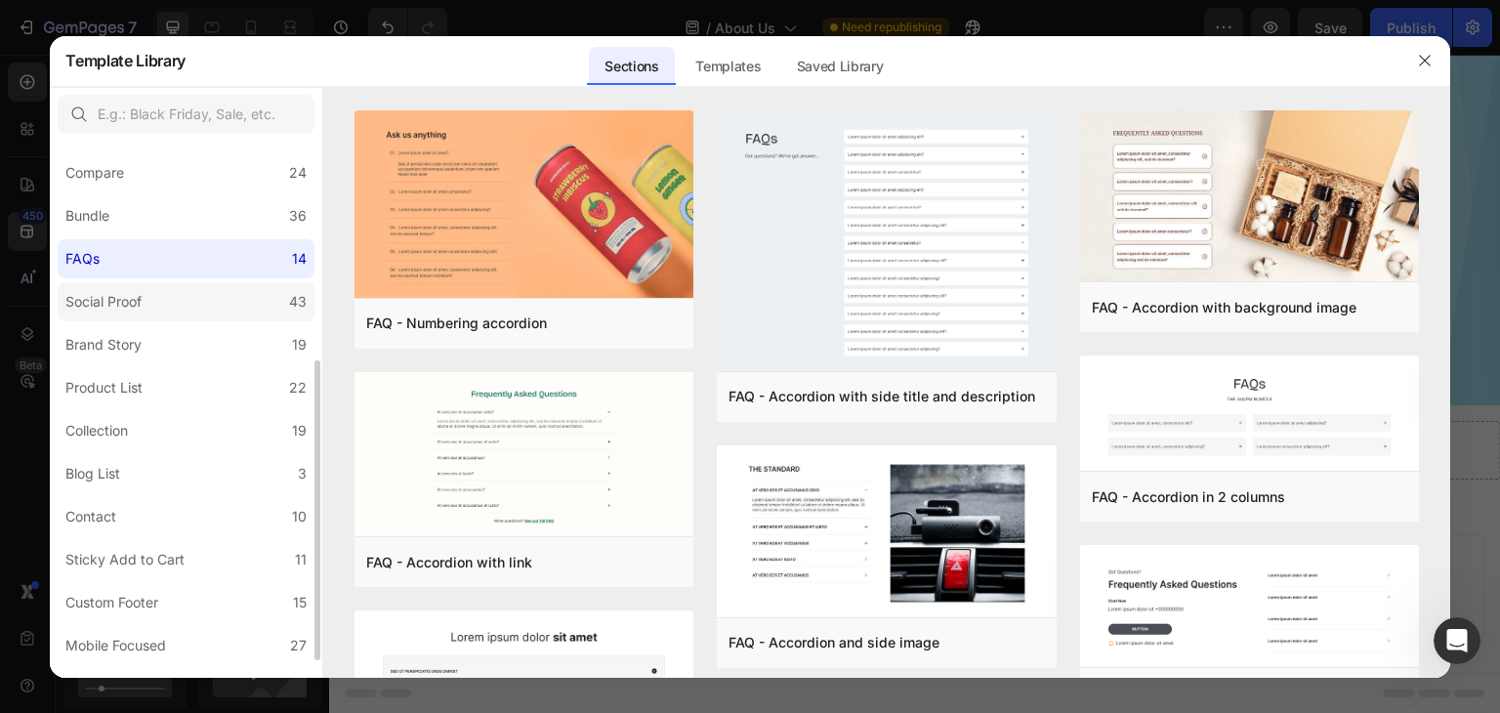
click at [140, 302] on div "Social Proof" at bounding box center [103, 301] width 76 height 23
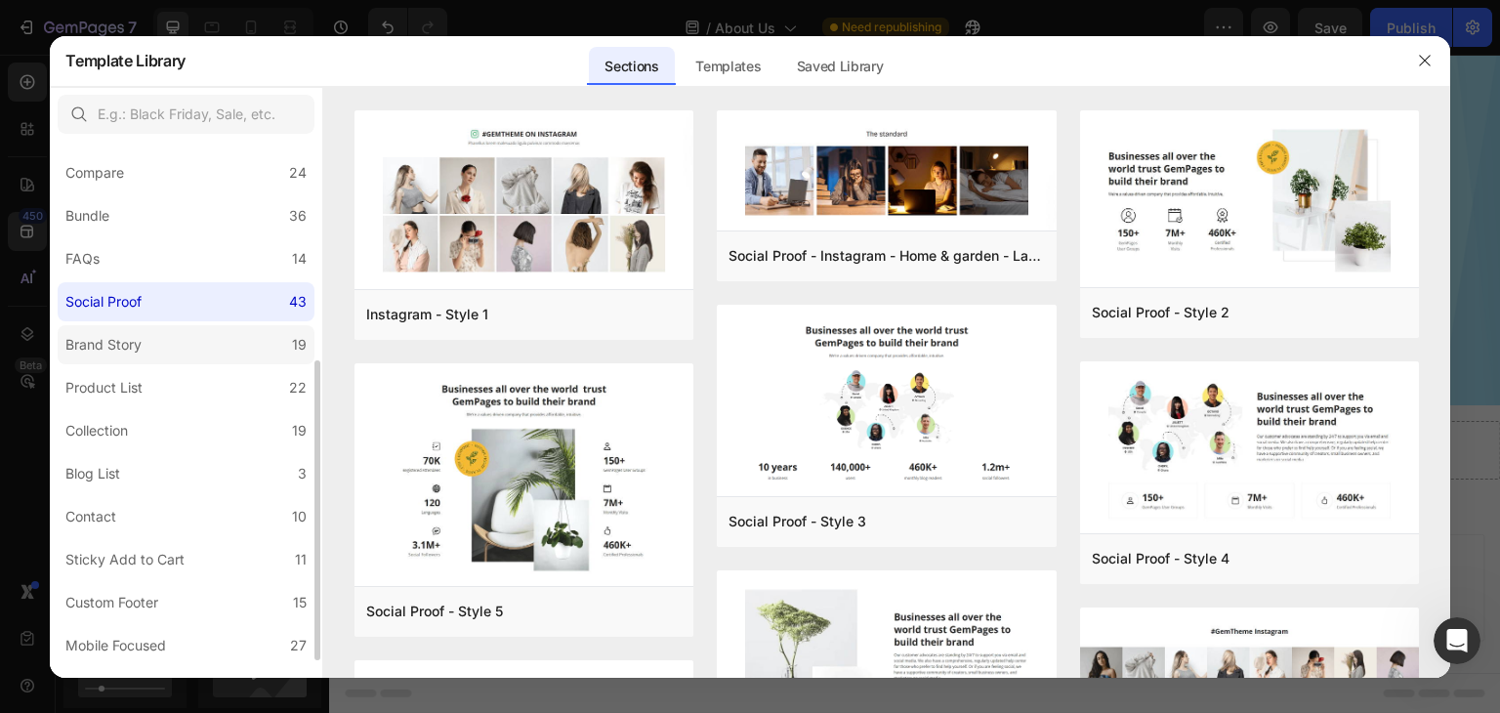
click at [143, 347] on div "Brand Story" at bounding box center [107, 344] width 84 height 23
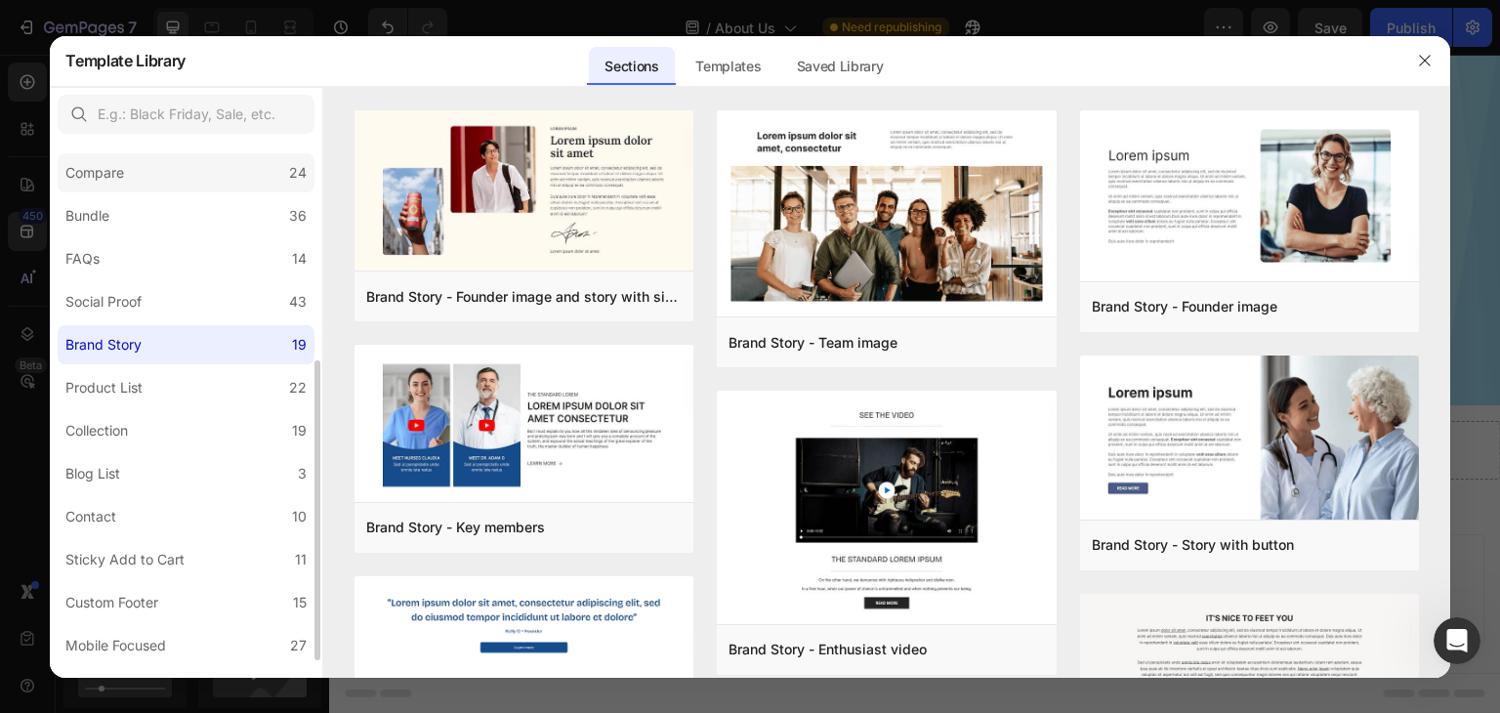
click at [231, 186] on label "Compare 24" at bounding box center [186, 172] width 257 height 39
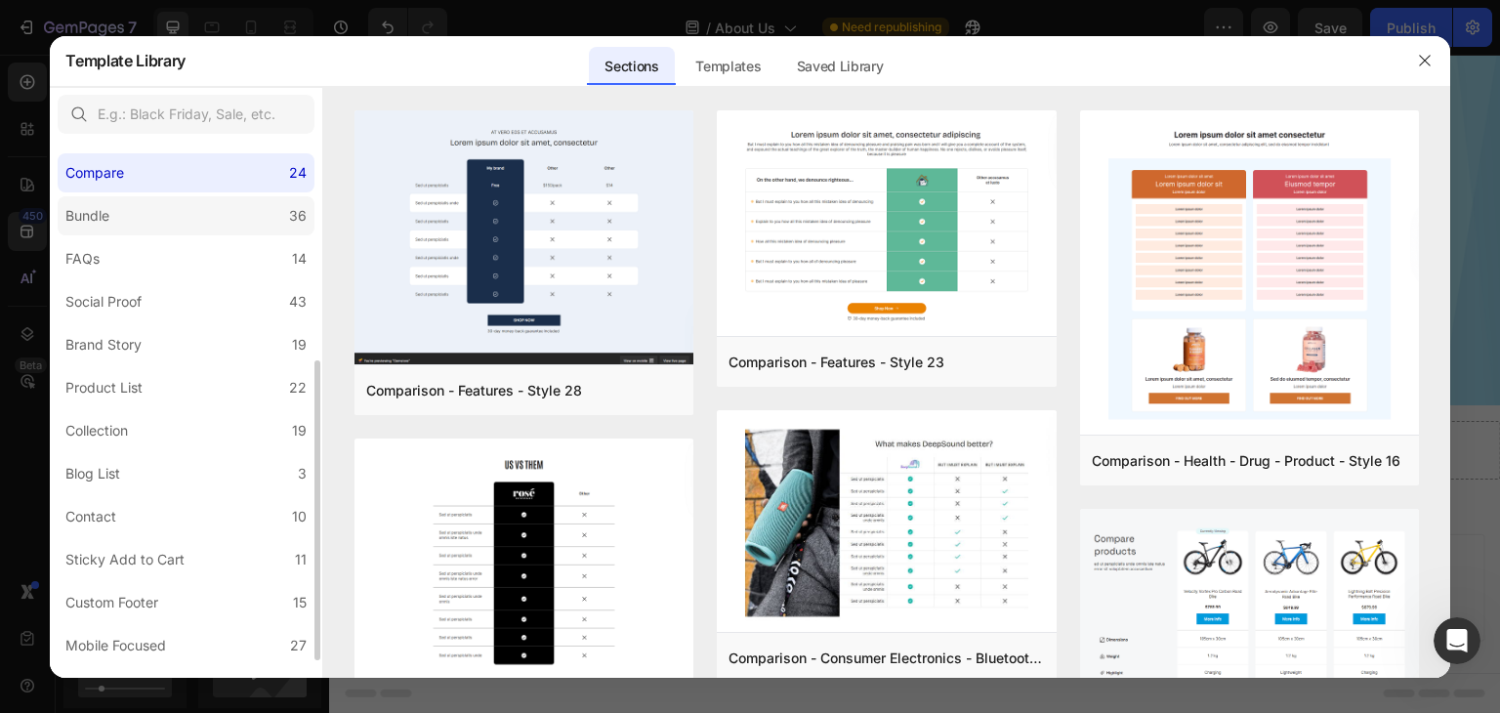
click at [223, 213] on label "Bundle 36" at bounding box center [186, 215] width 257 height 39
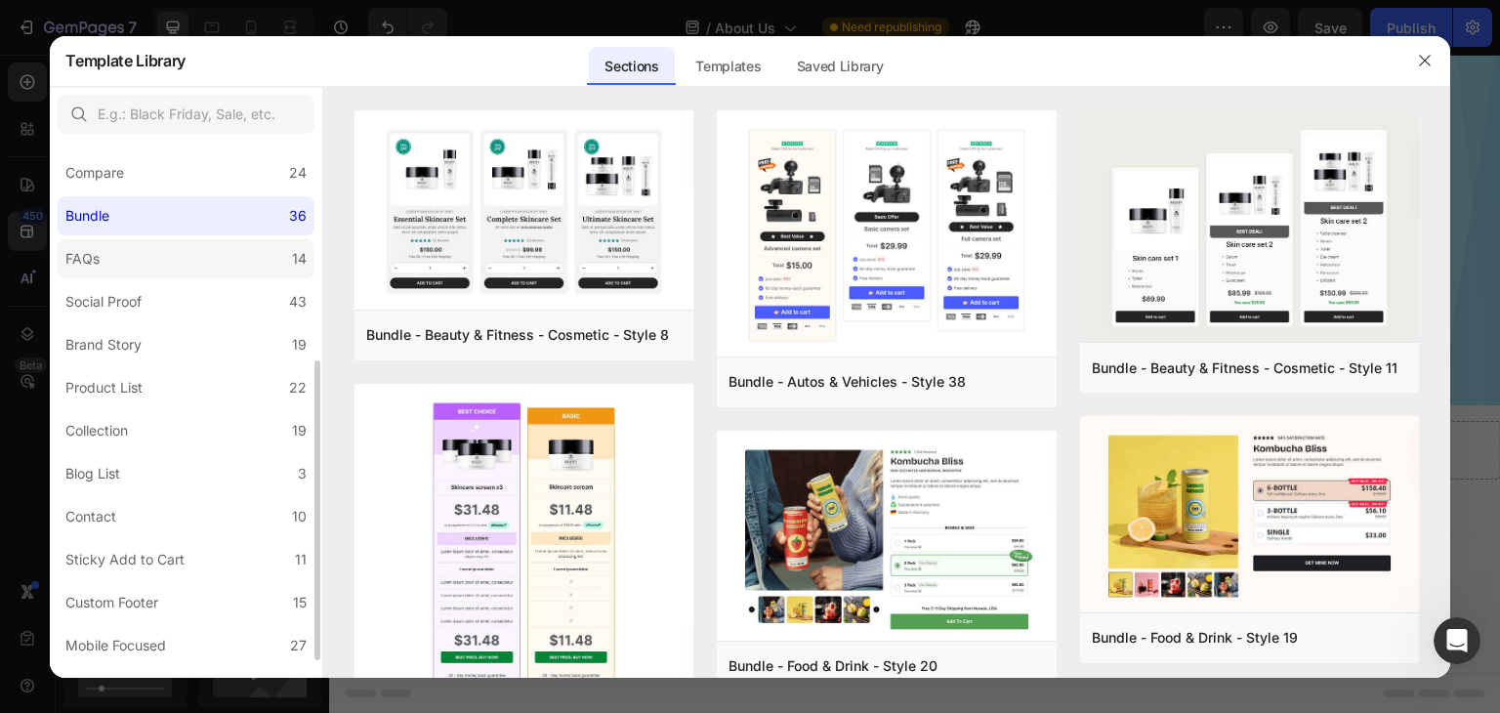
click at [226, 269] on label "FAQs 14" at bounding box center [186, 258] width 257 height 39
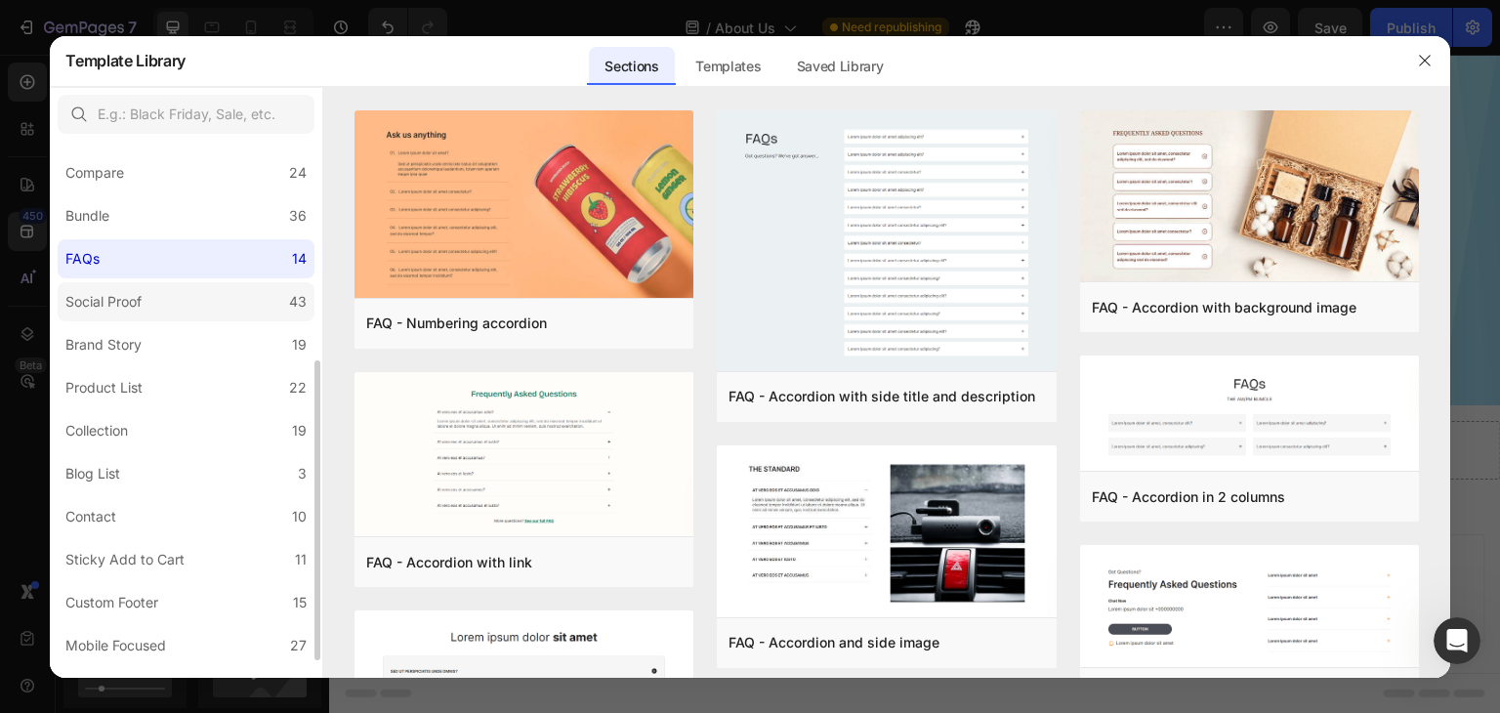
click at [199, 318] on label "Social Proof 43" at bounding box center [186, 301] width 257 height 39
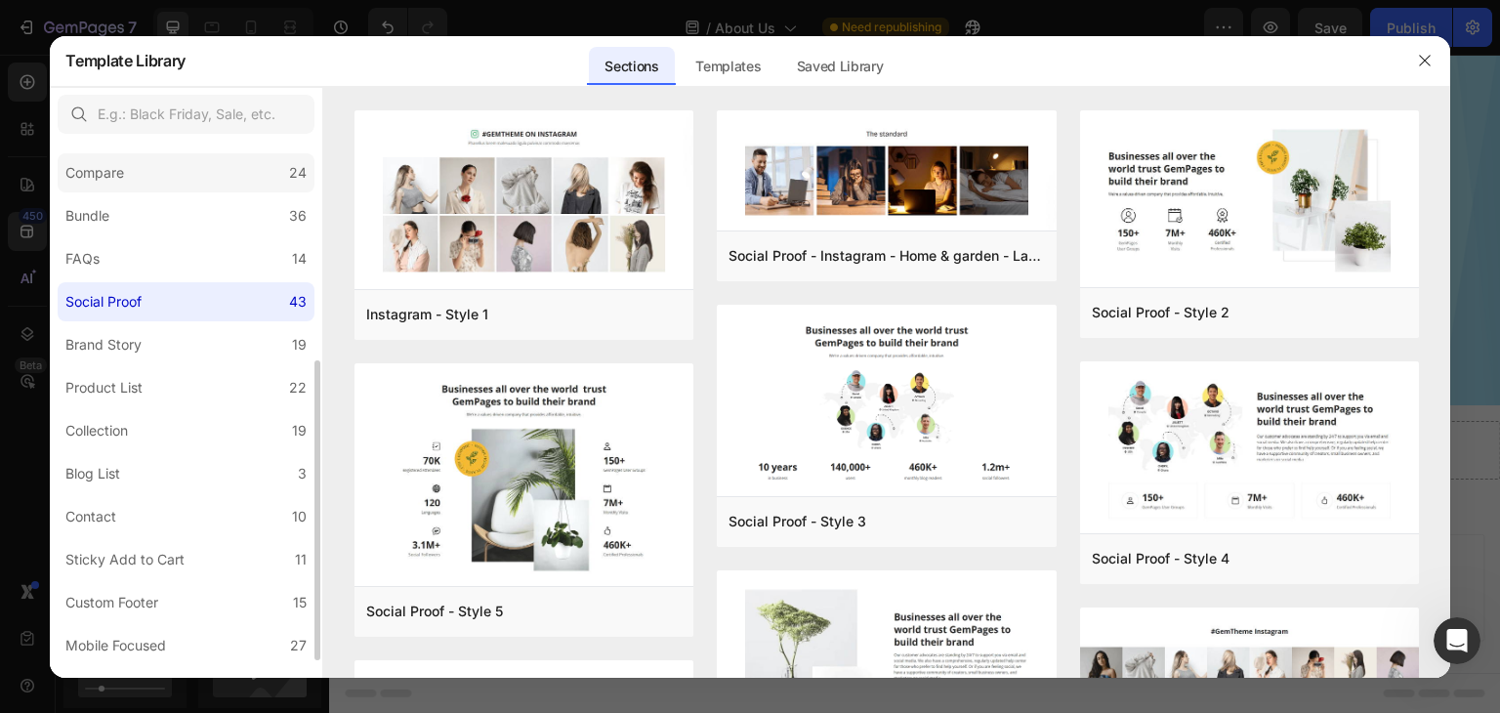
click at [91, 189] on label "Compare 24" at bounding box center [186, 172] width 257 height 39
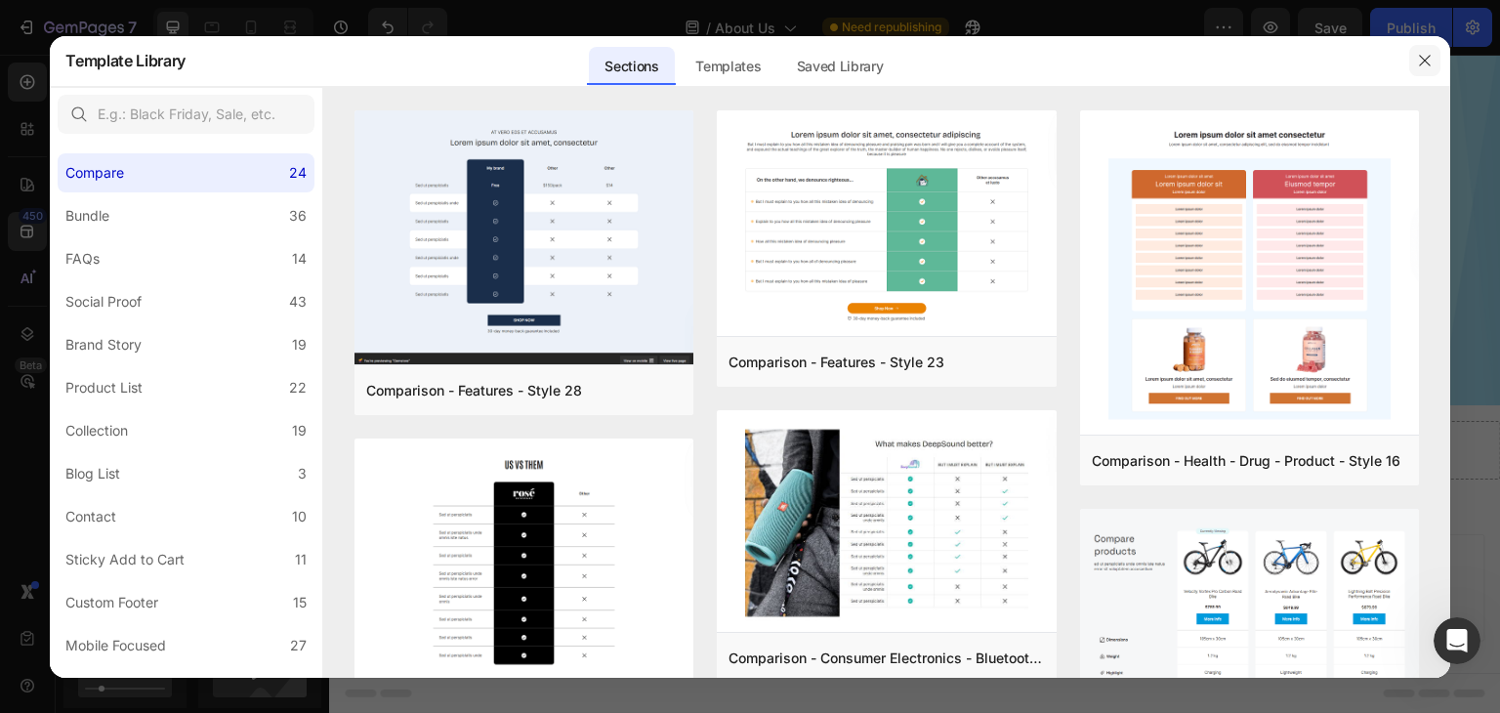
click at [1432, 57] on icon "button" at bounding box center [1425, 61] width 16 height 16
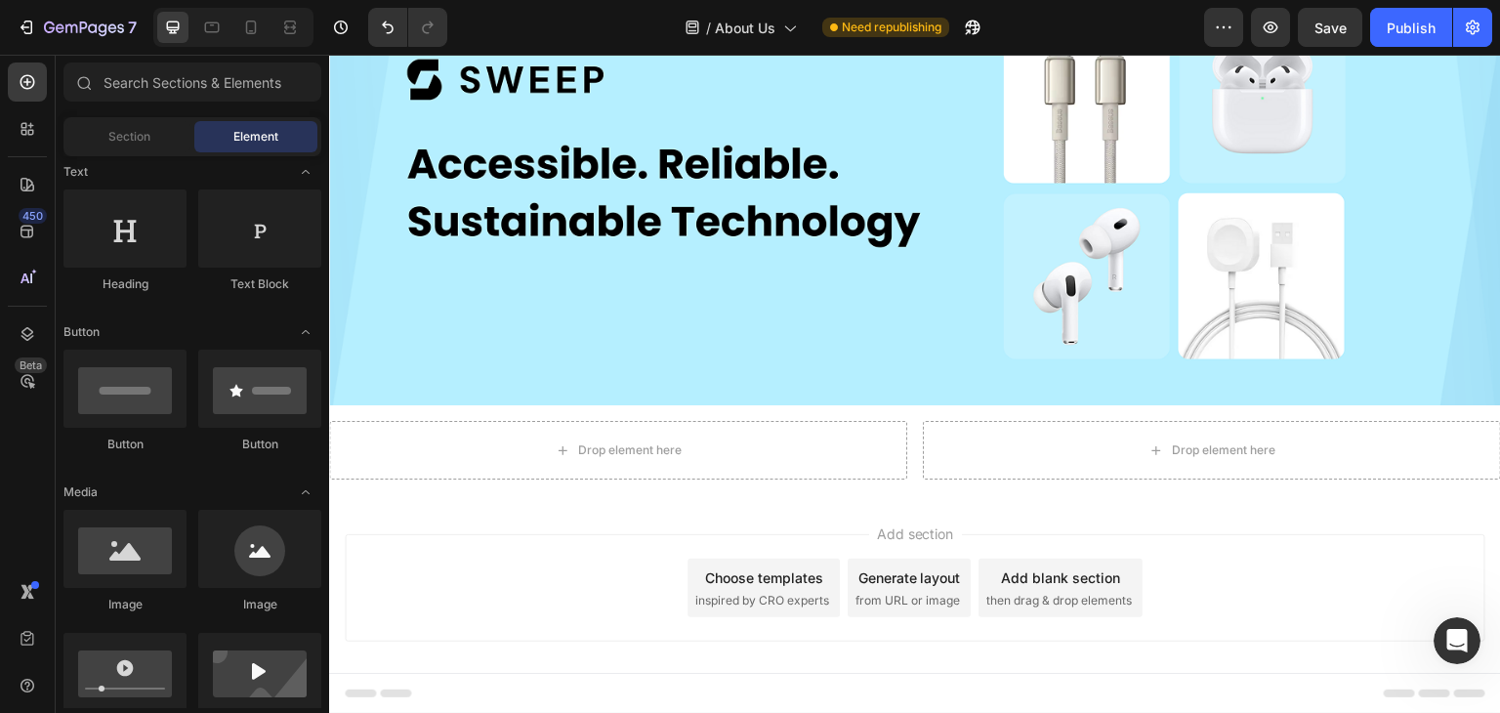
click at [882, 580] on div "Generate layout" at bounding box center [910, 578] width 103 height 21
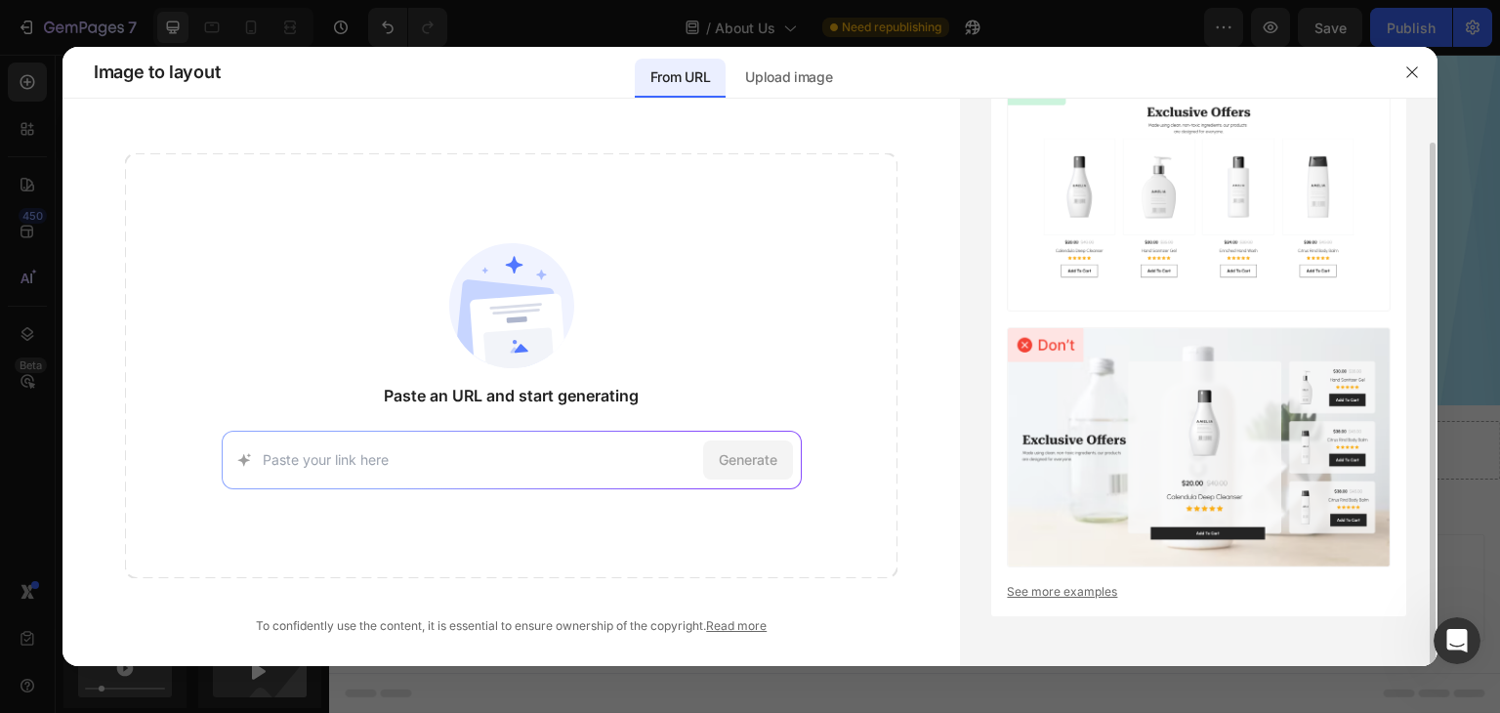
scroll to position [0, 0]
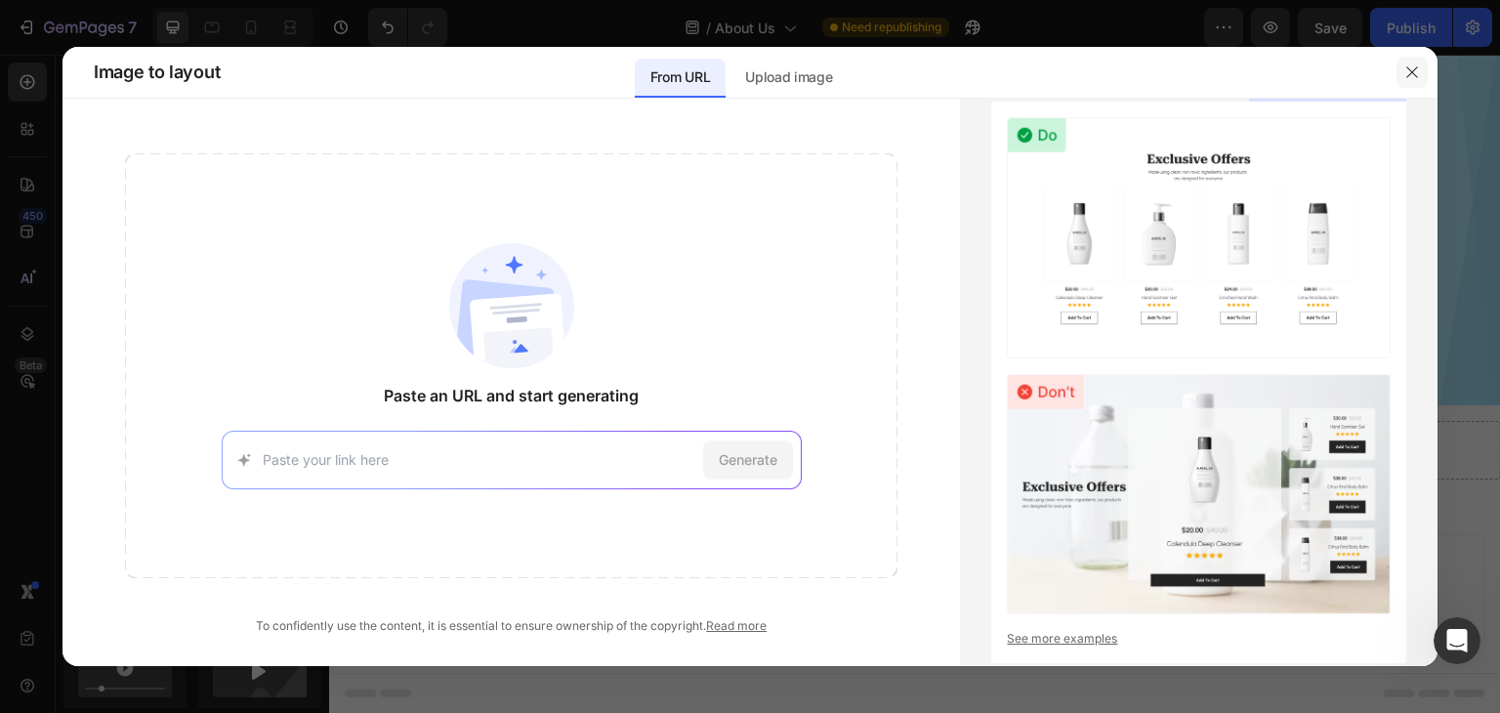
click at [1407, 67] on icon "button" at bounding box center [1413, 72] width 16 height 16
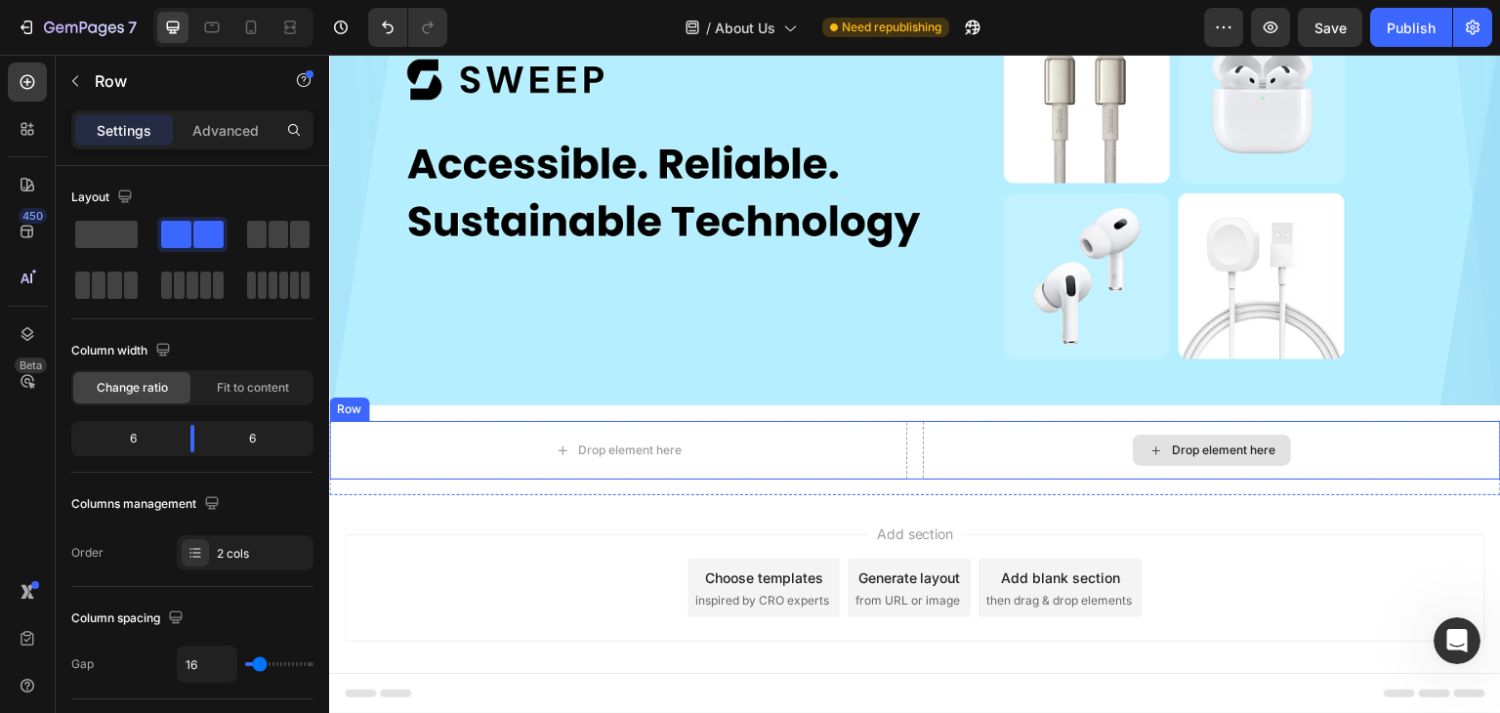
click at [982, 439] on div "Drop element here" at bounding box center [1212, 450] width 578 height 59
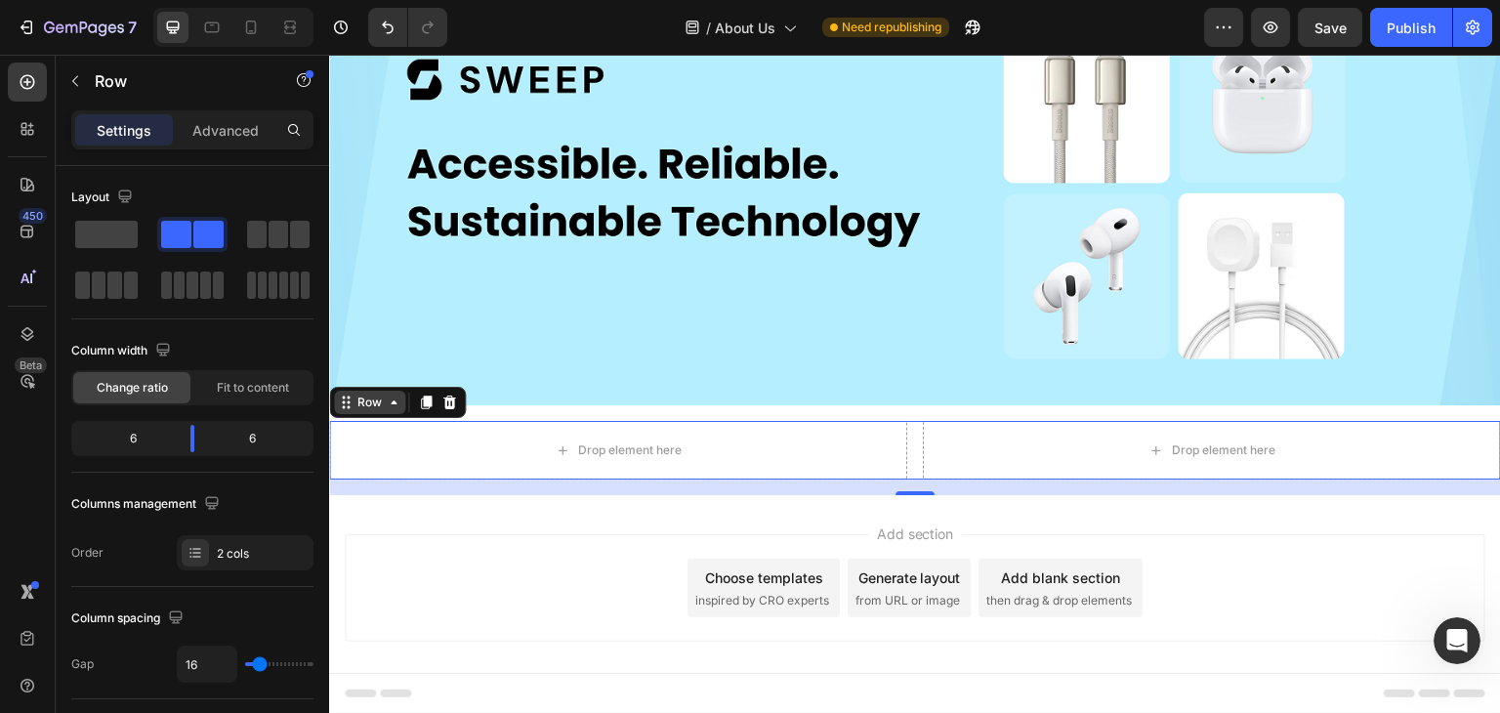
click at [394, 400] on icon at bounding box center [394, 402] width 6 height 4
click at [1035, 441] on div "Drop element here" at bounding box center [1212, 450] width 578 height 59
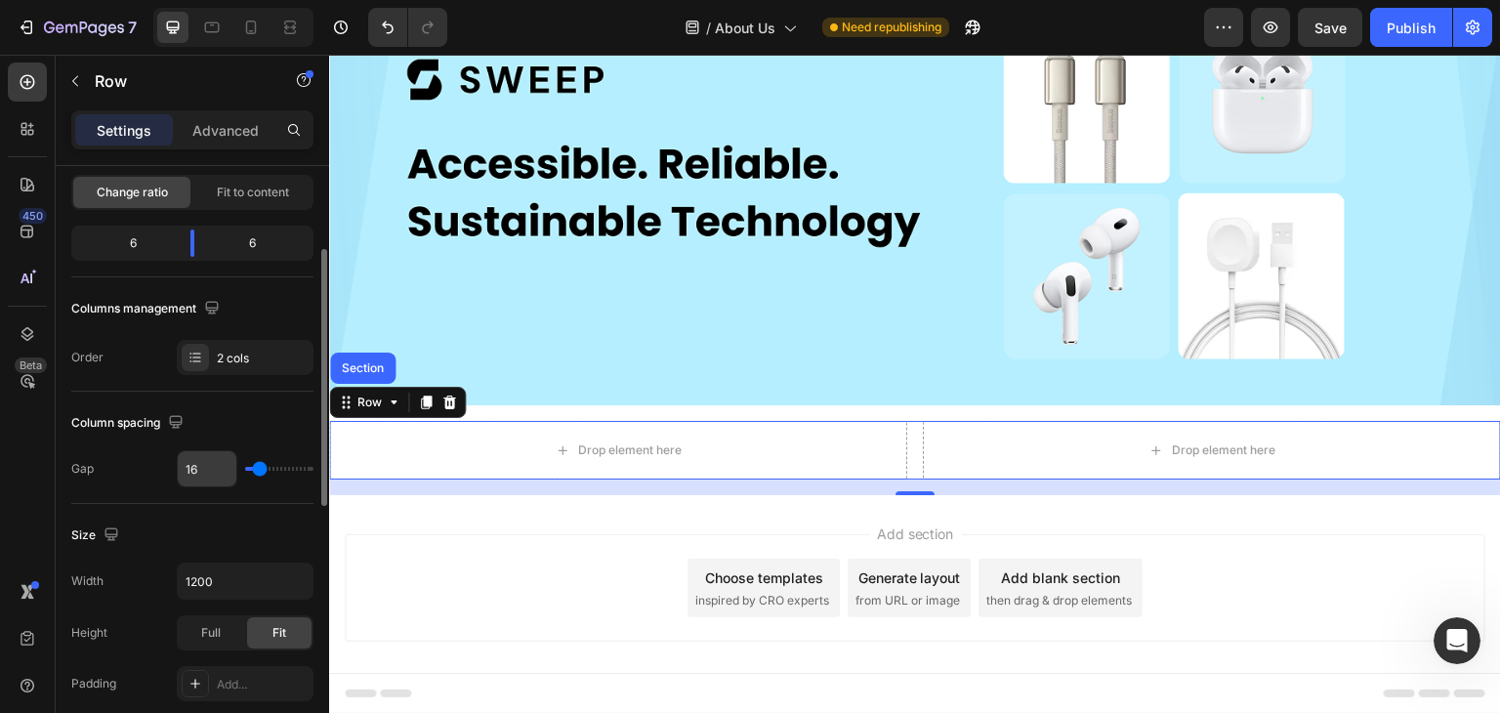
click at [191, 462] on input "16" at bounding box center [207, 468] width 59 height 35
type input "0"
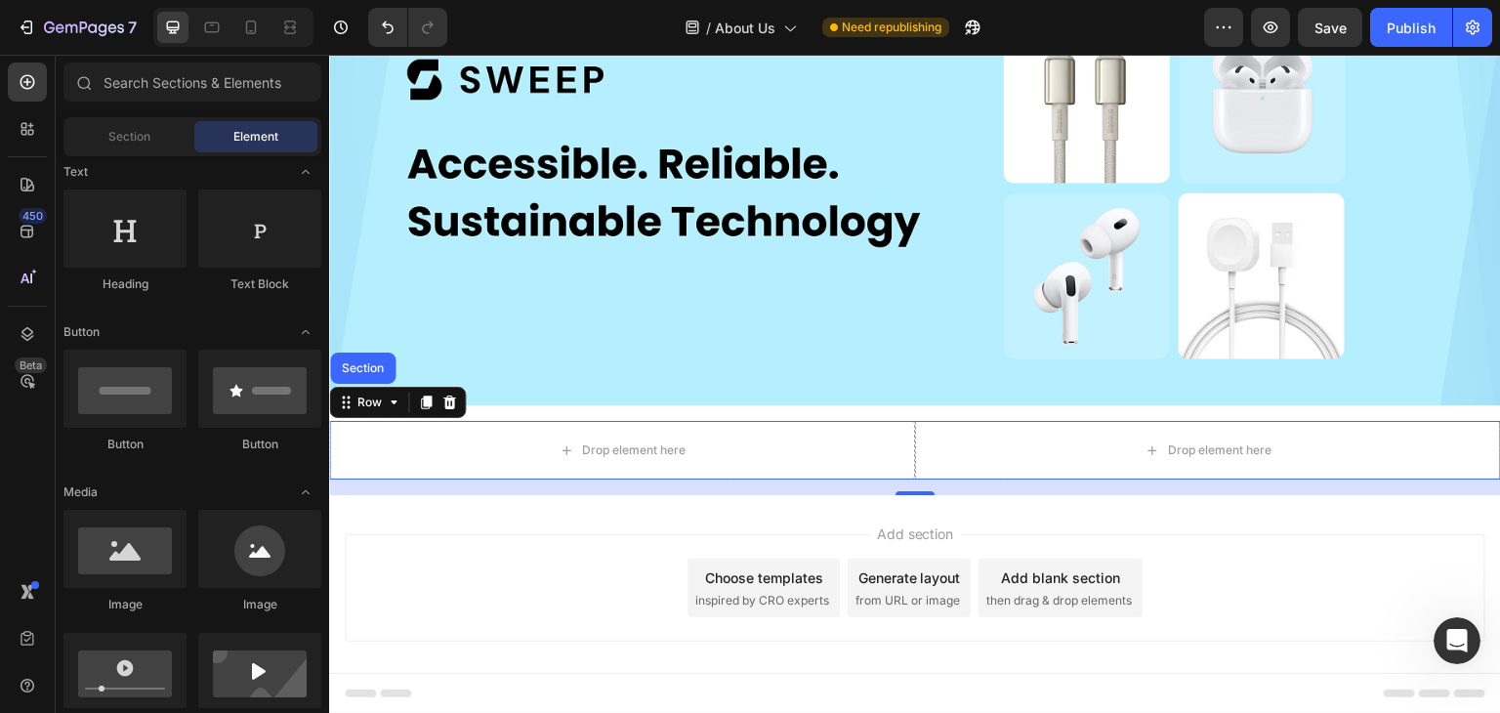
click at [399, 521] on div "Add section Choose templates inspired by CRO experts Generate layout from URL o…" at bounding box center [915, 615] width 1172 height 240
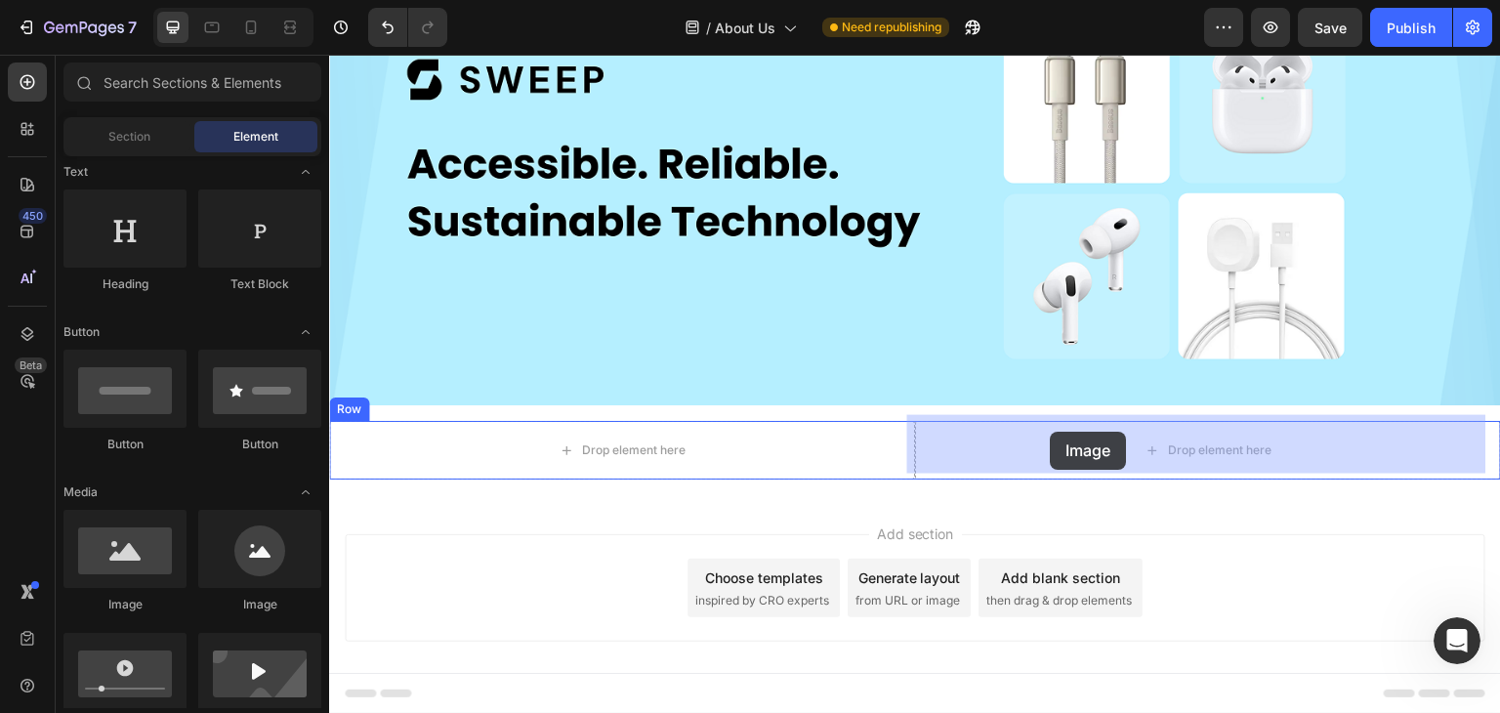
drag, startPoint x: 446, startPoint y: 607, endPoint x: 1051, endPoint y: 432, distance: 629.4
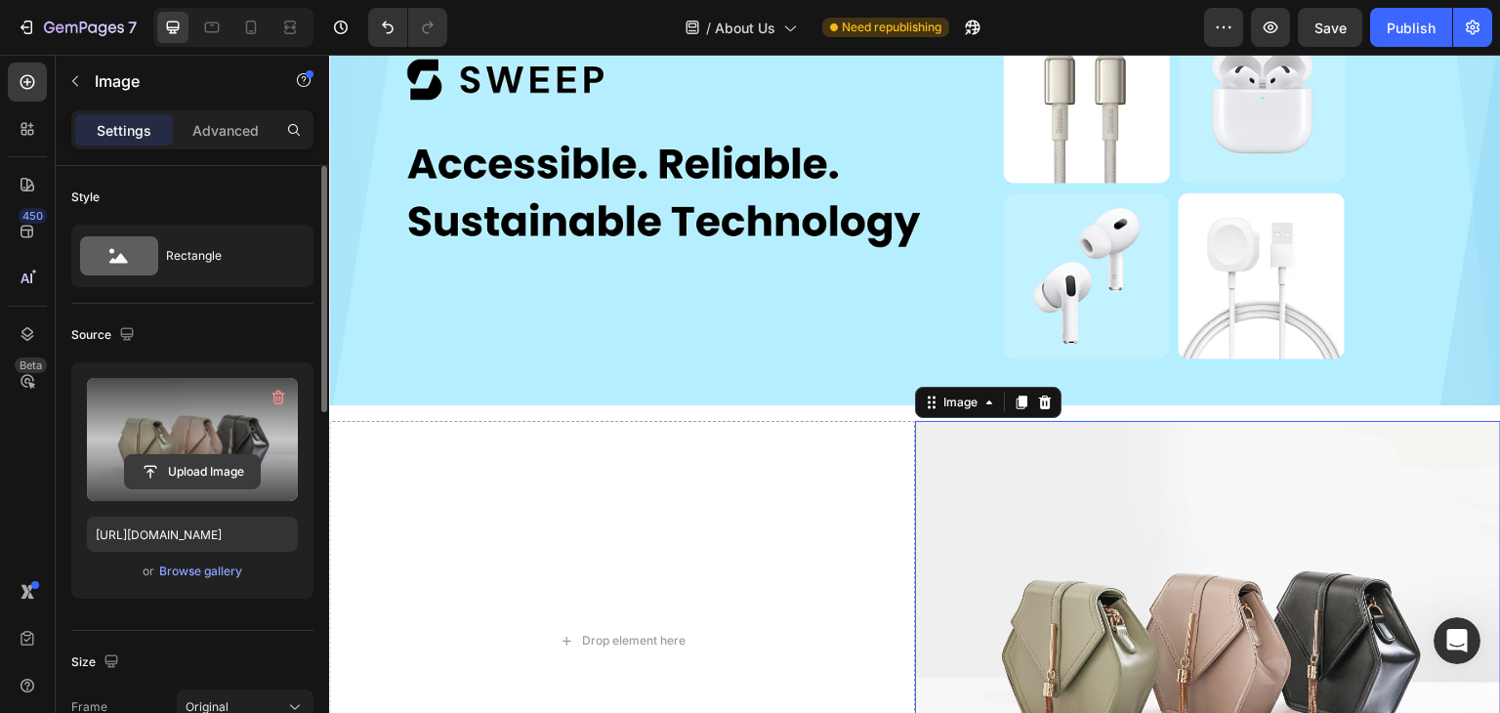
click at [211, 463] on input "file" at bounding box center [192, 471] width 135 height 33
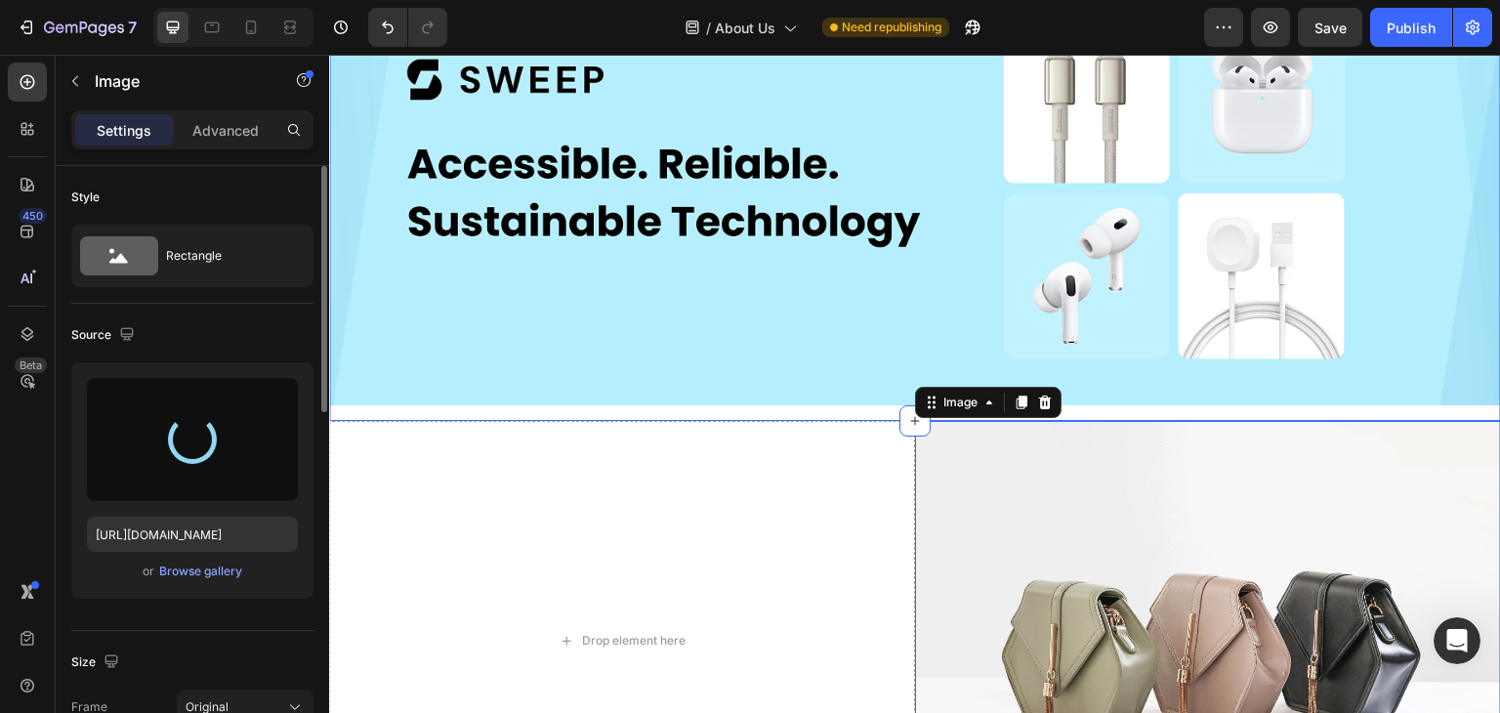
type input "[URL][DOMAIN_NAME]"
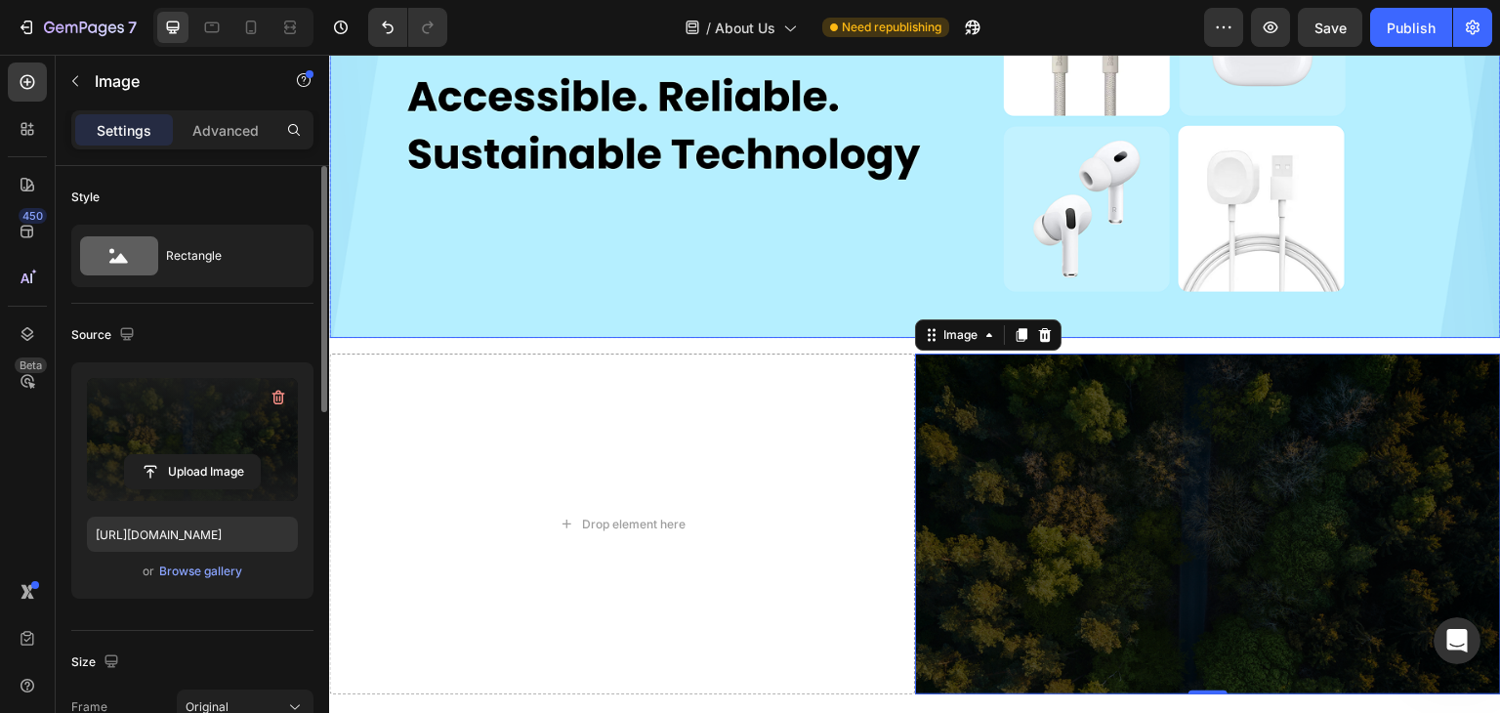
scroll to position [322, 0]
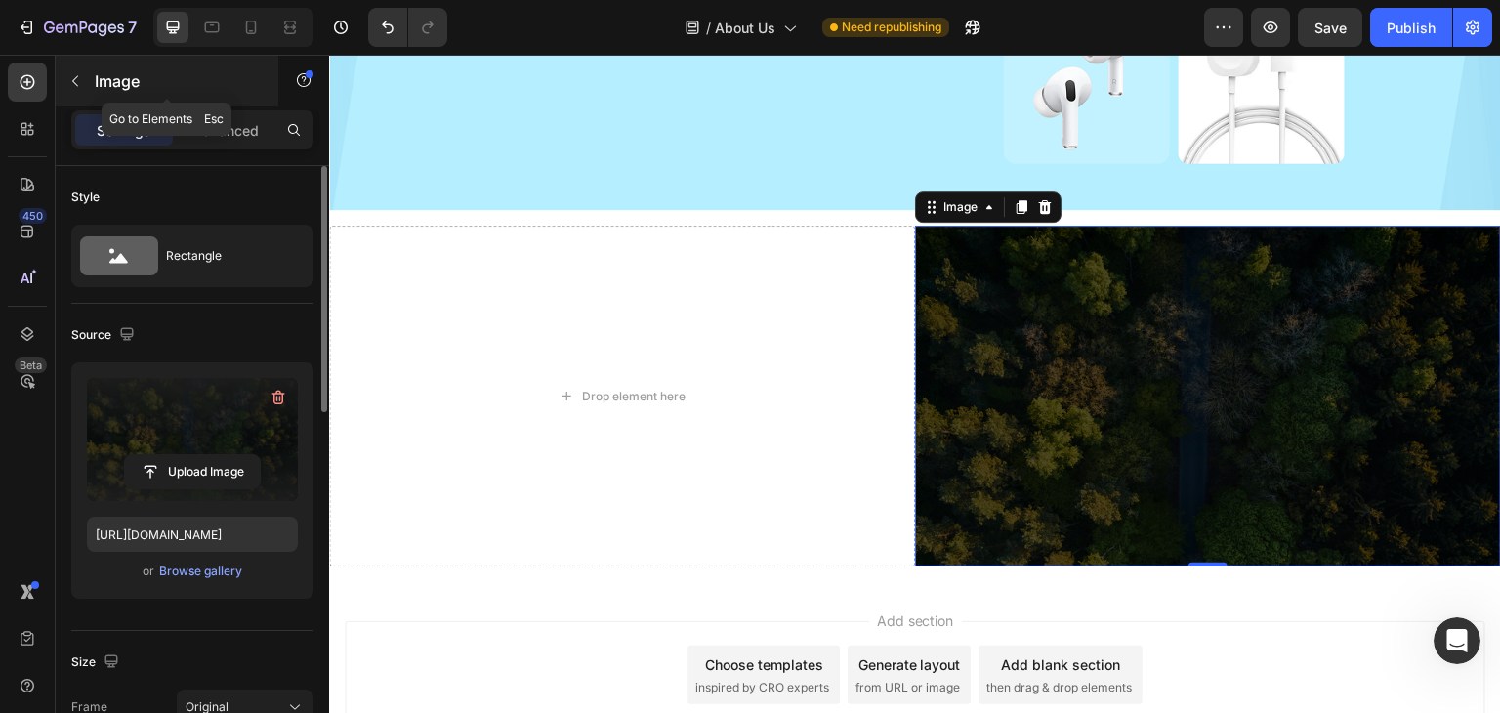
click at [69, 79] on icon "button" at bounding box center [75, 81] width 16 height 16
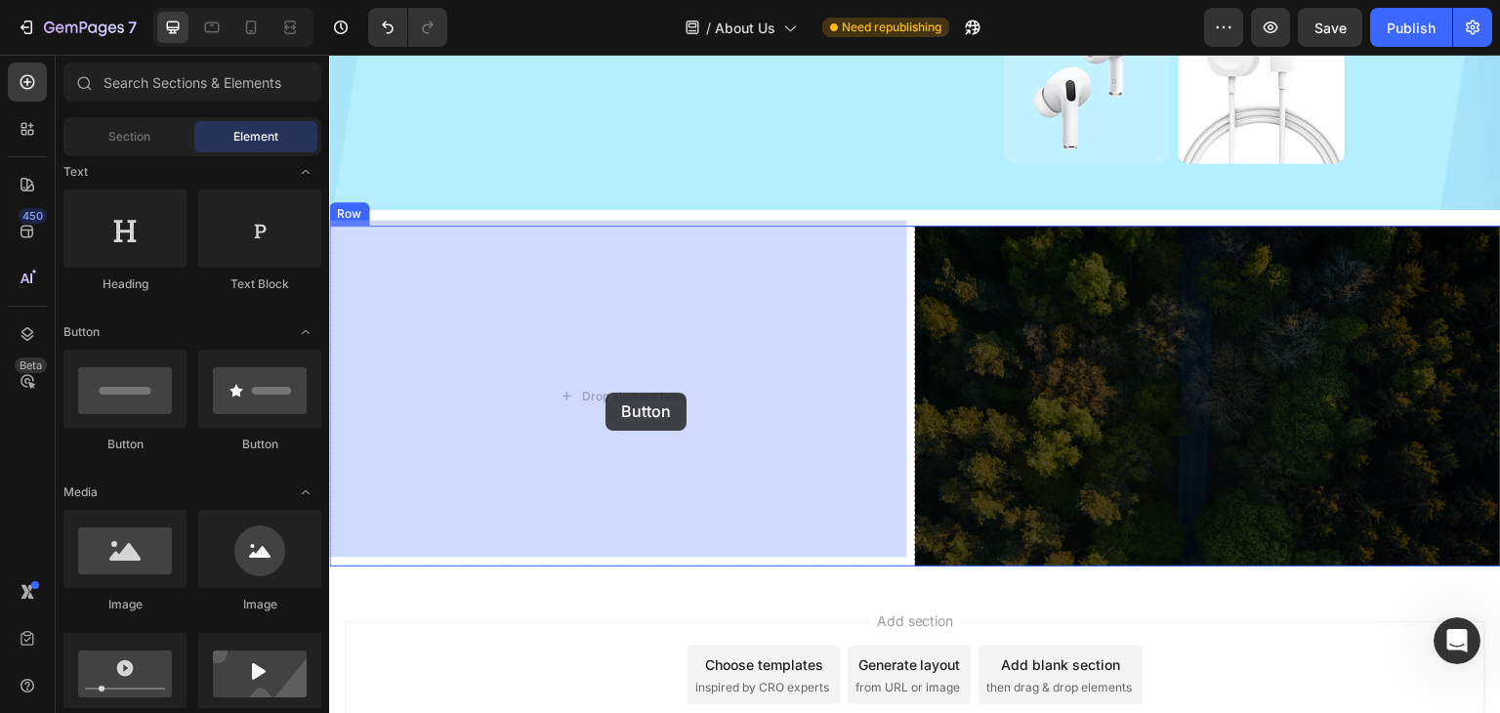
drag, startPoint x: 466, startPoint y: 462, endPoint x: 606, endPoint y: 393, distance: 155.9
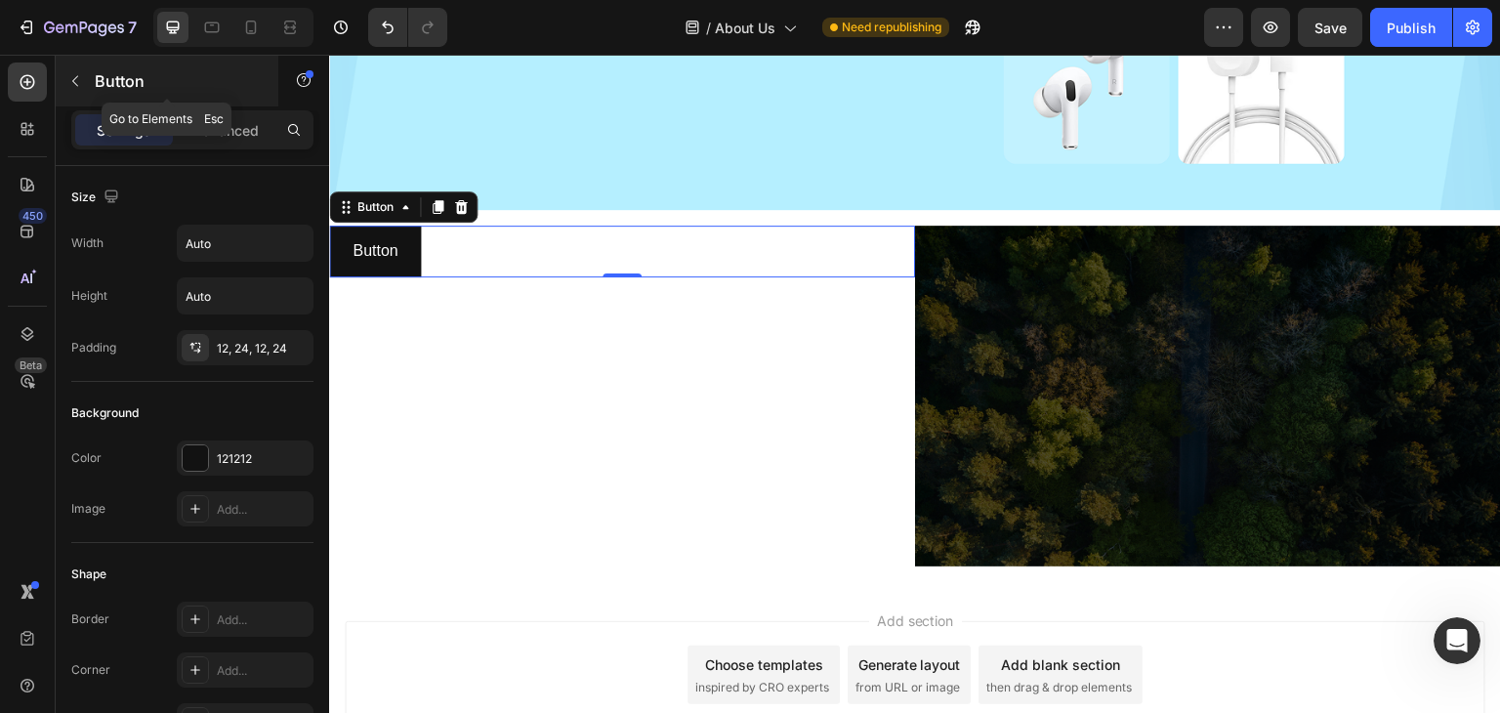
click at [79, 82] on icon "button" at bounding box center [75, 81] width 16 height 16
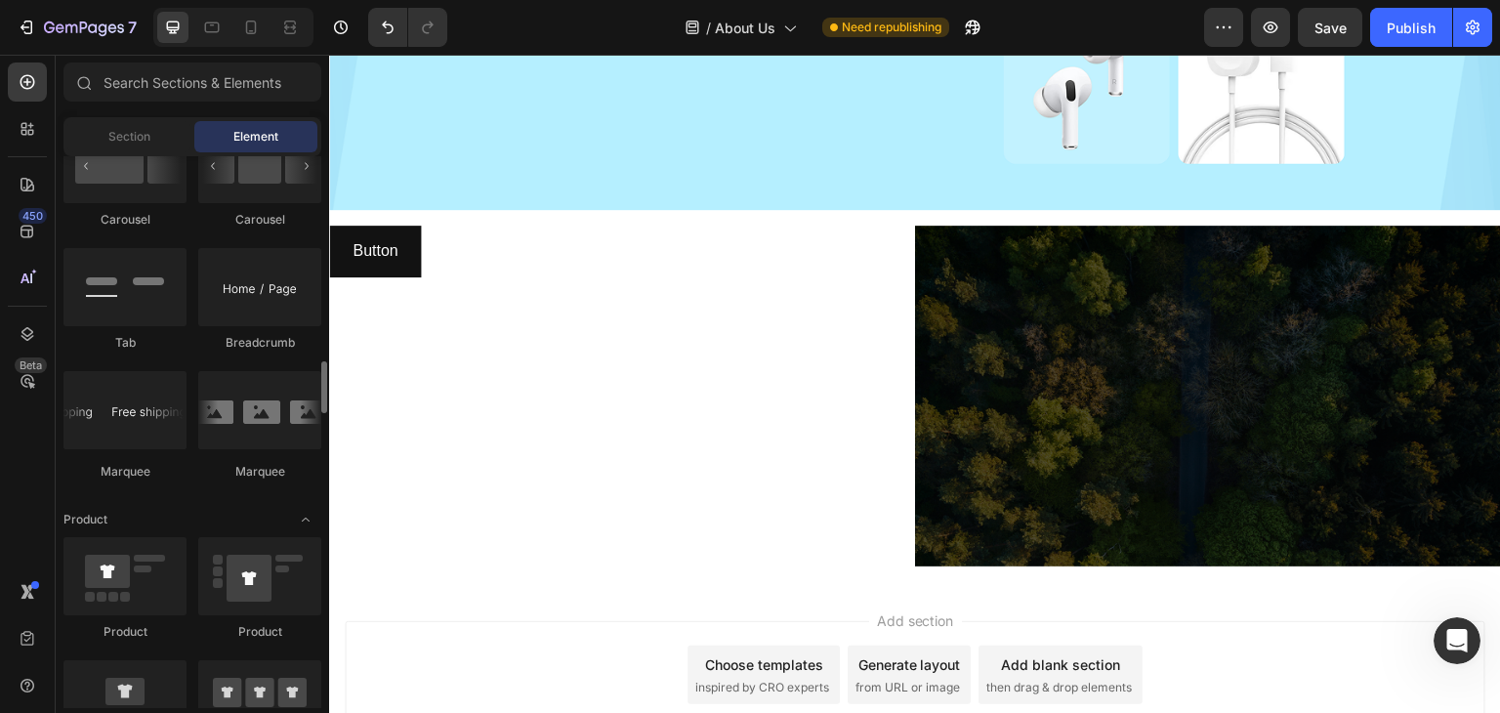
scroll to position [1661, 0]
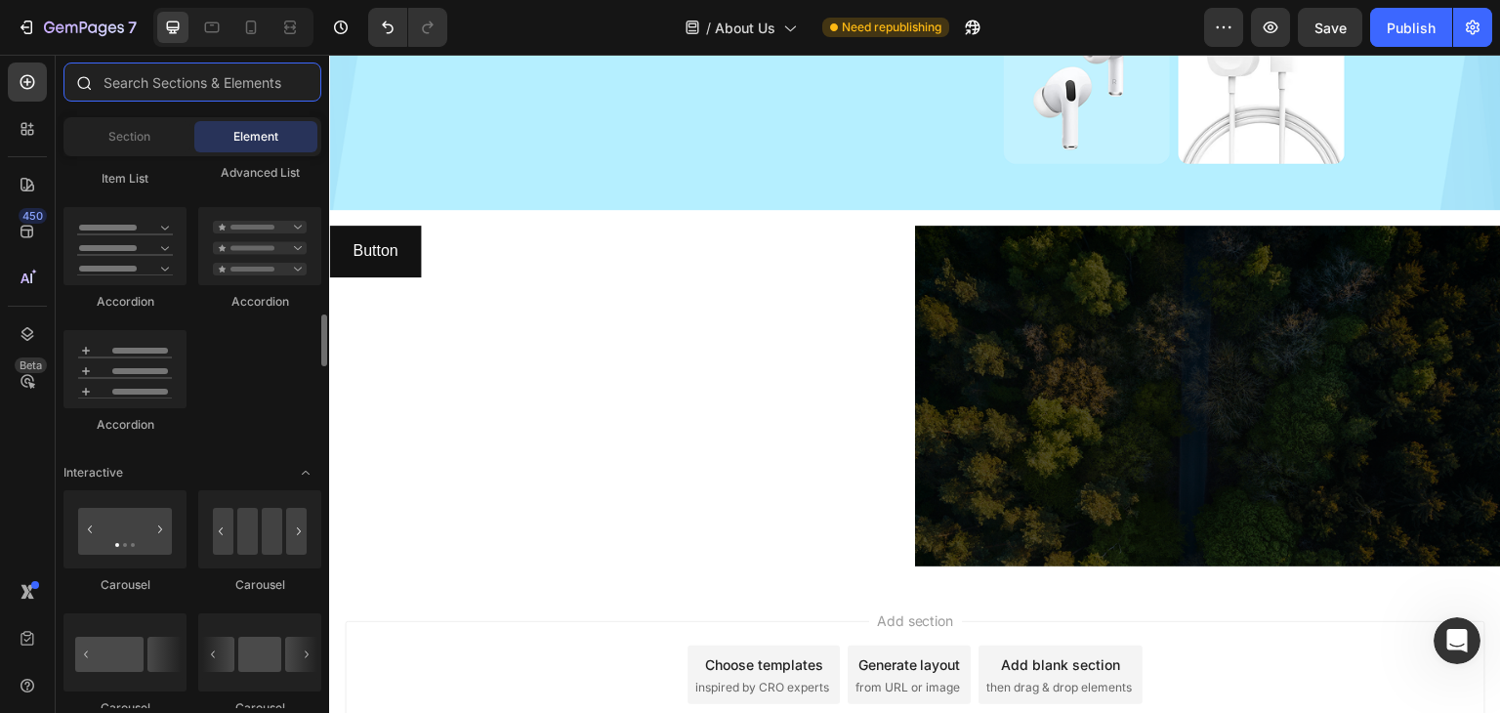
click at [203, 80] on input "text" at bounding box center [192, 82] width 258 height 39
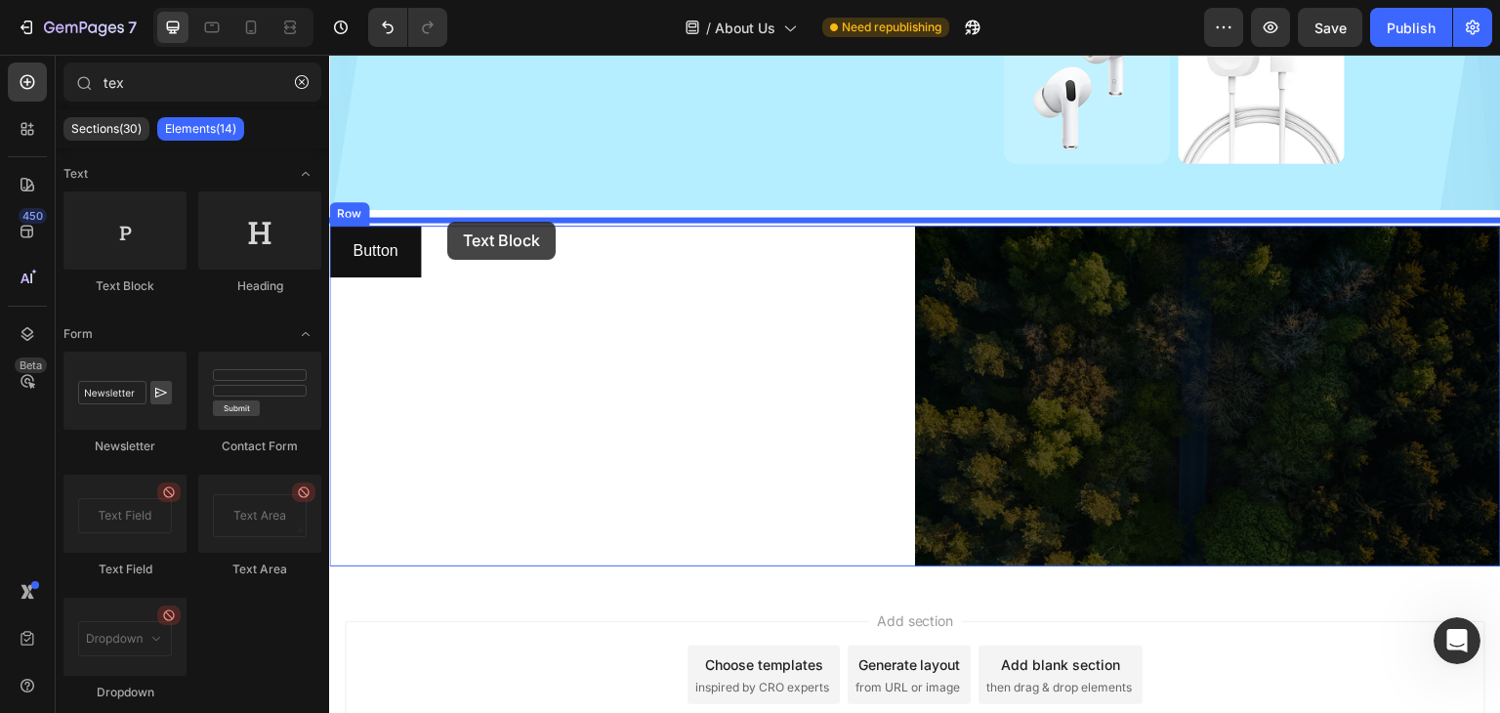
drag, startPoint x: 464, startPoint y: 309, endPoint x: 447, endPoint y: 222, distance: 88.5
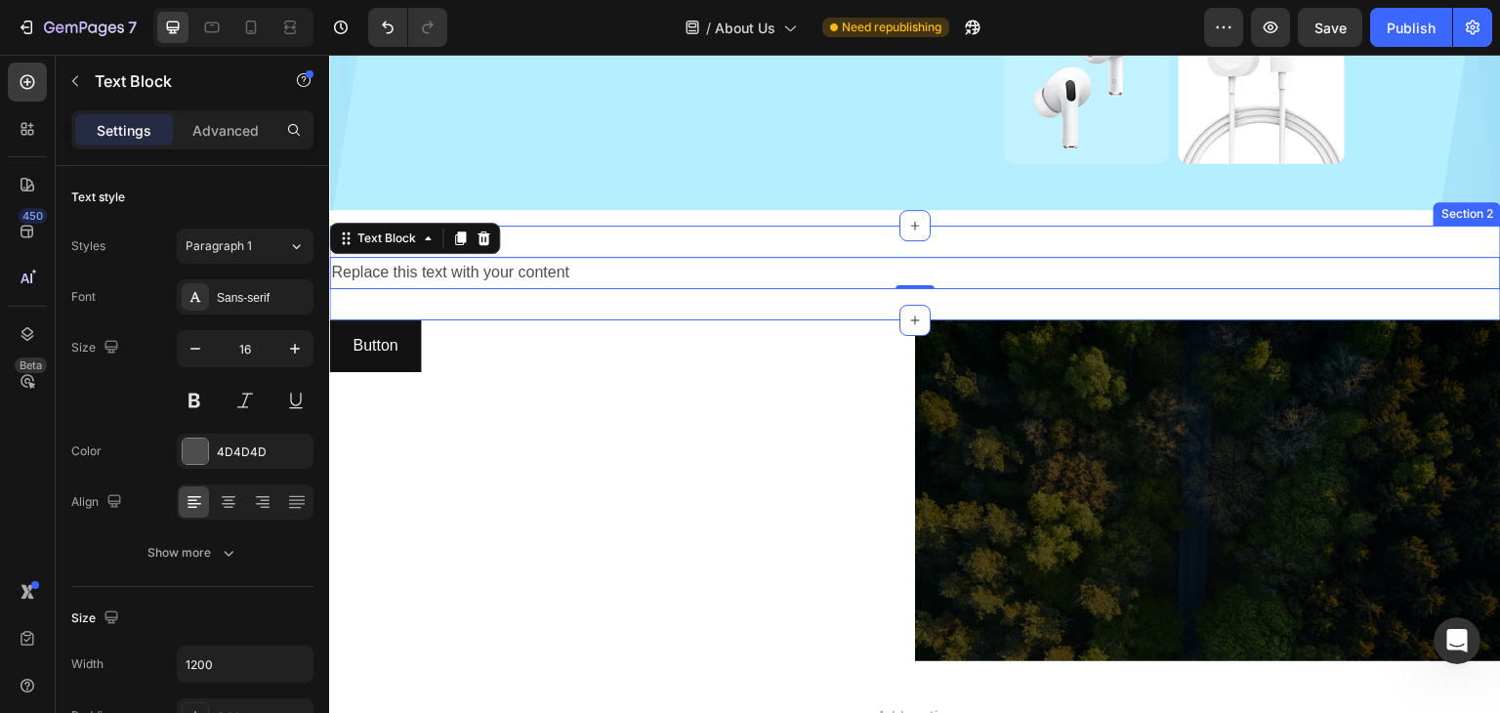
type input "te"
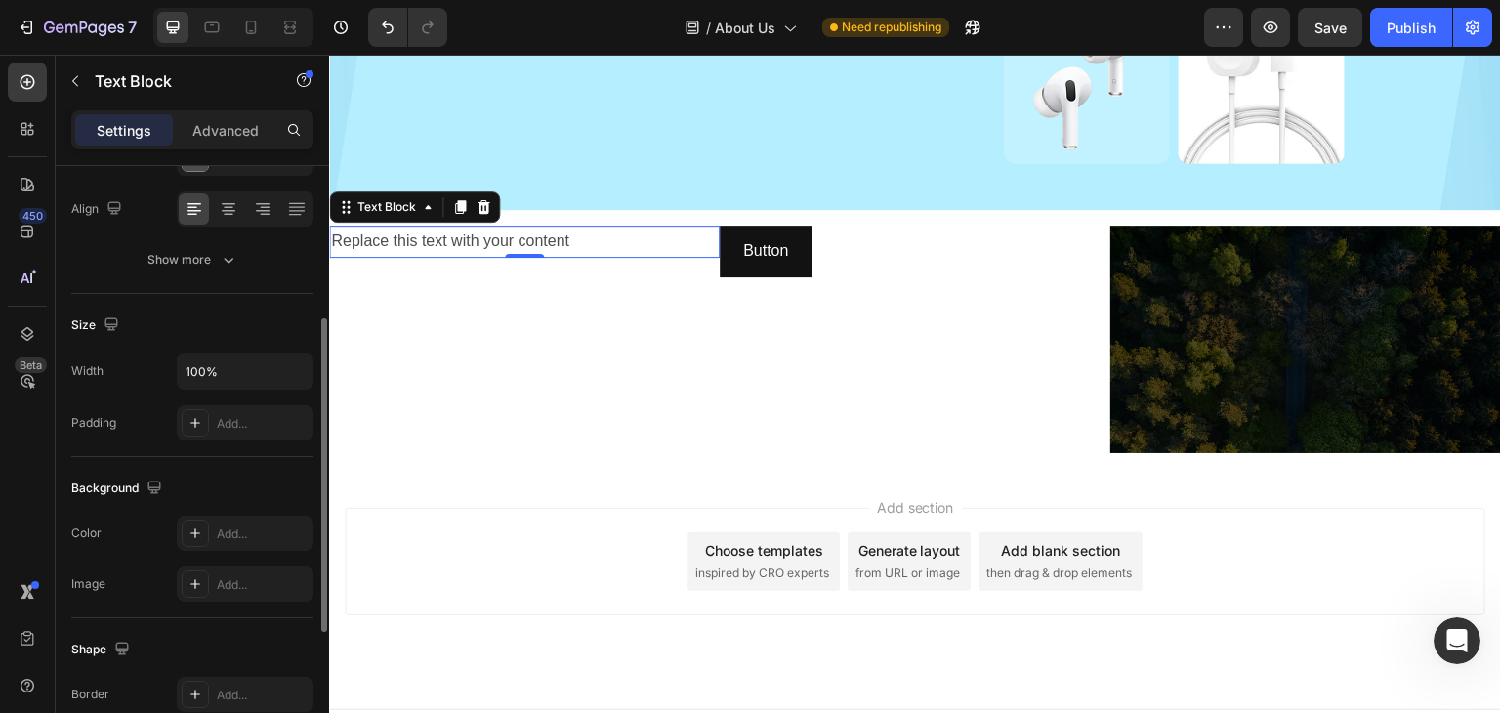
scroll to position [553, 0]
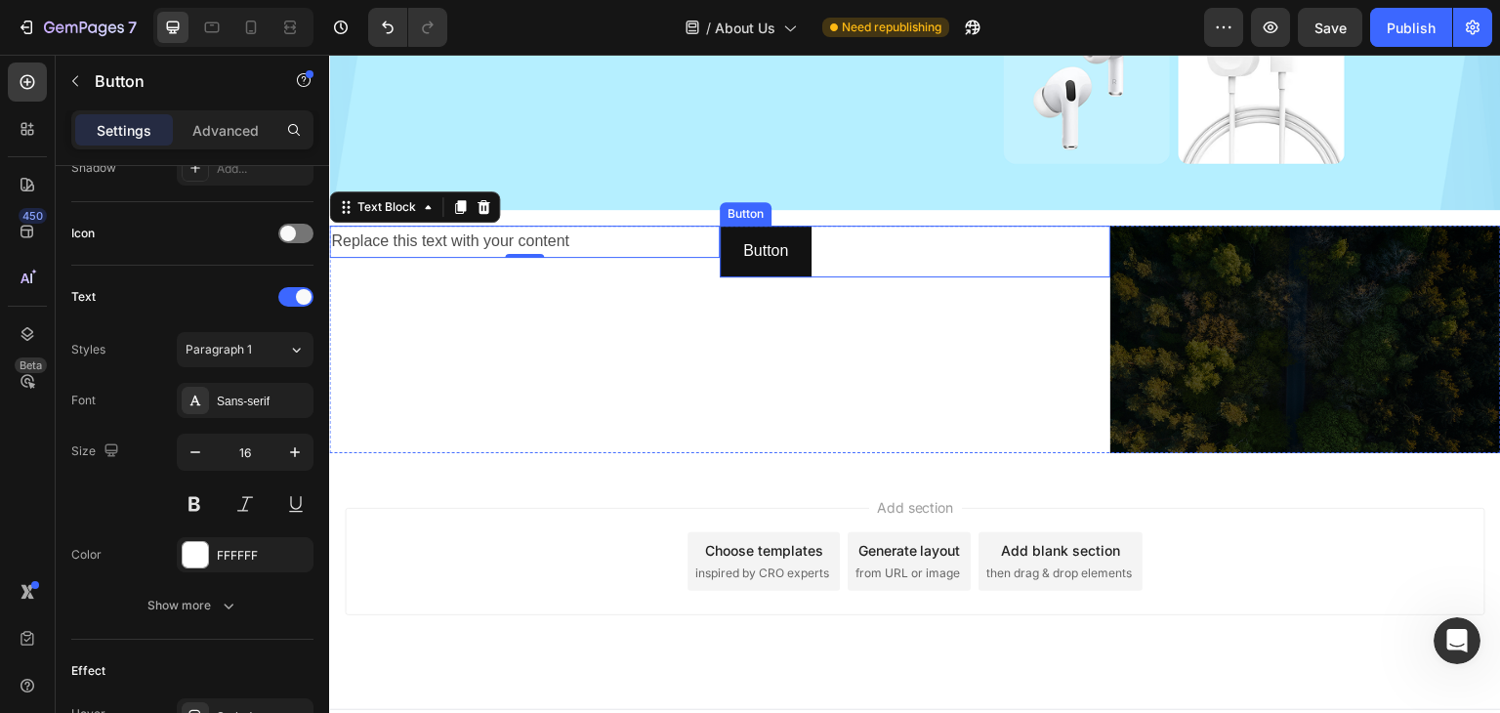
click at [851, 226] on div "Button Button" at bounding box center [915, 252] width 391 height 52
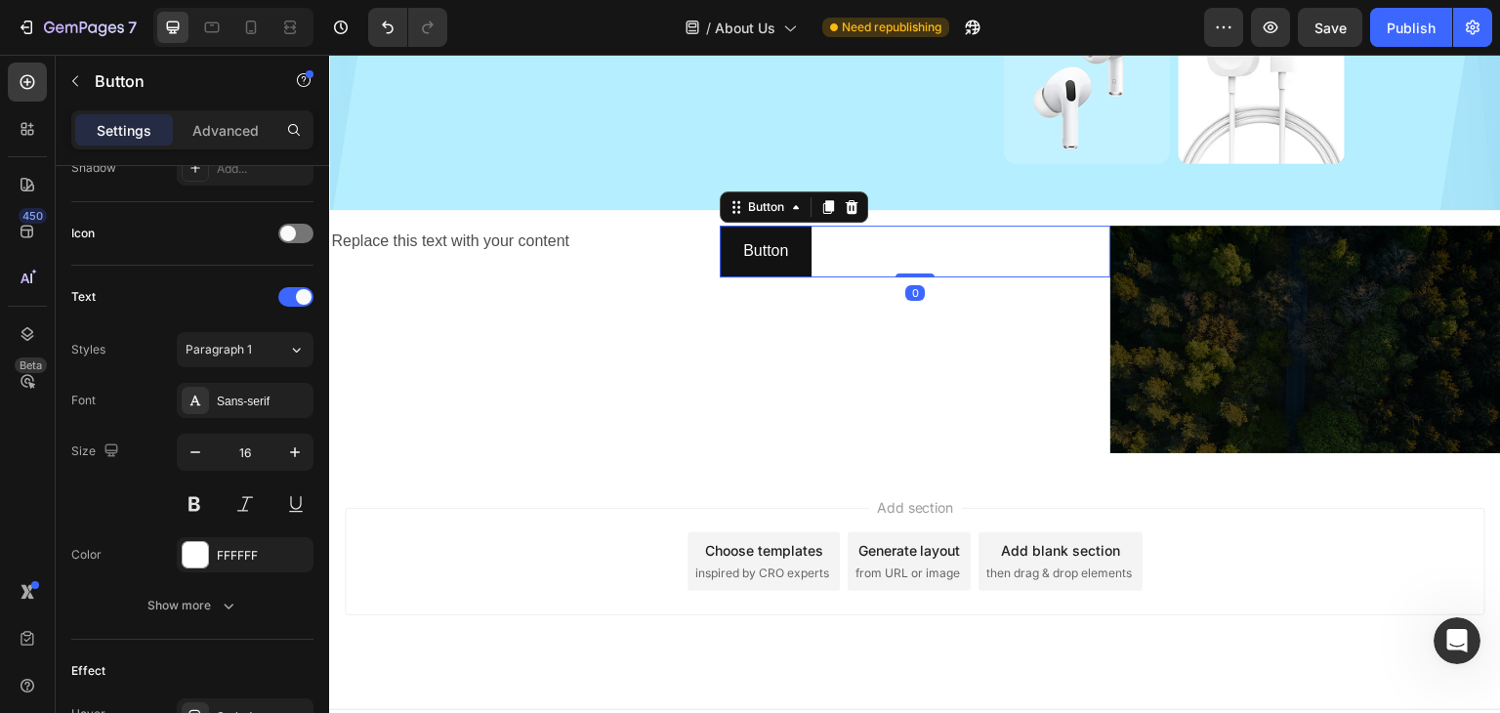
scroll to position [0, 0]
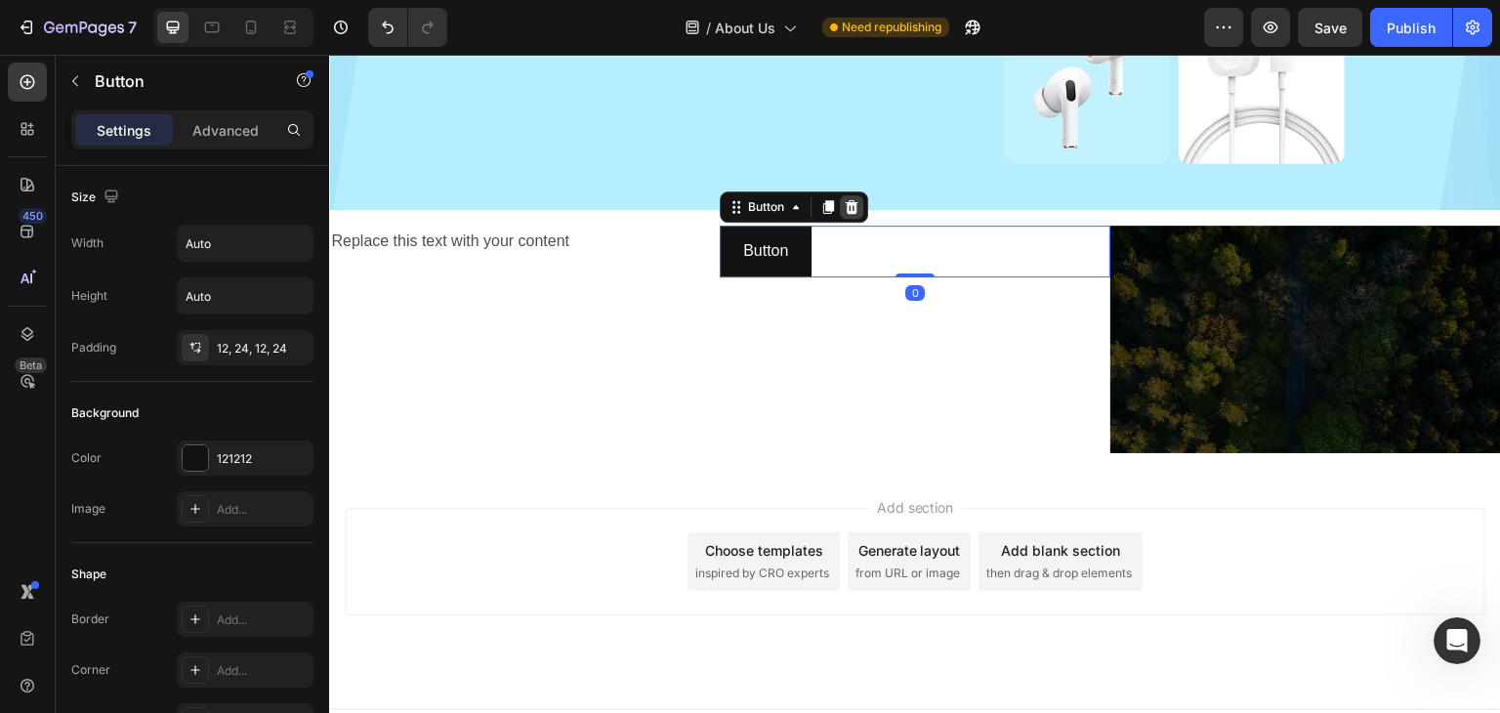
click at [846, 200] on icon at bounding box center [852, 207] width 13 height 14
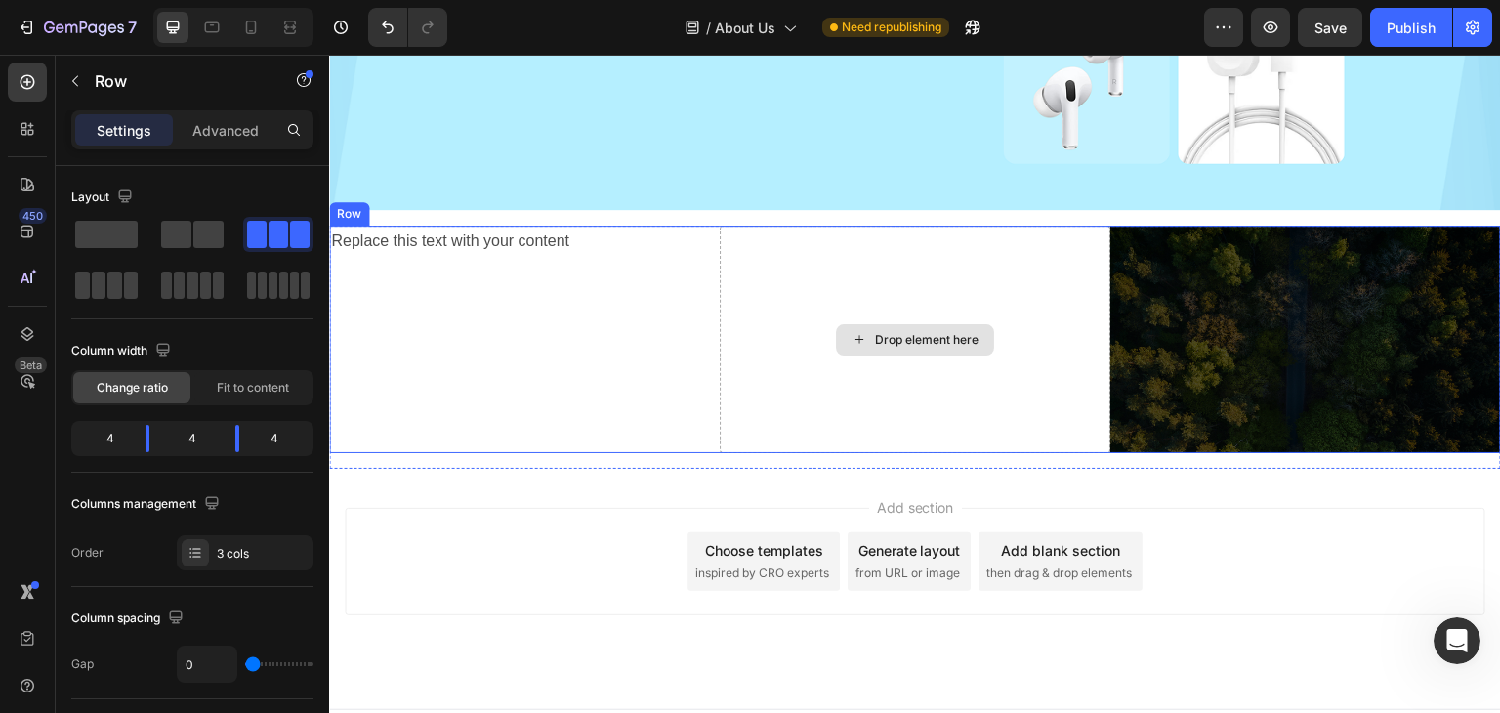
click at [903, 261] on div "Drop element here" at bounding box center [915, 340] width 391 height 228
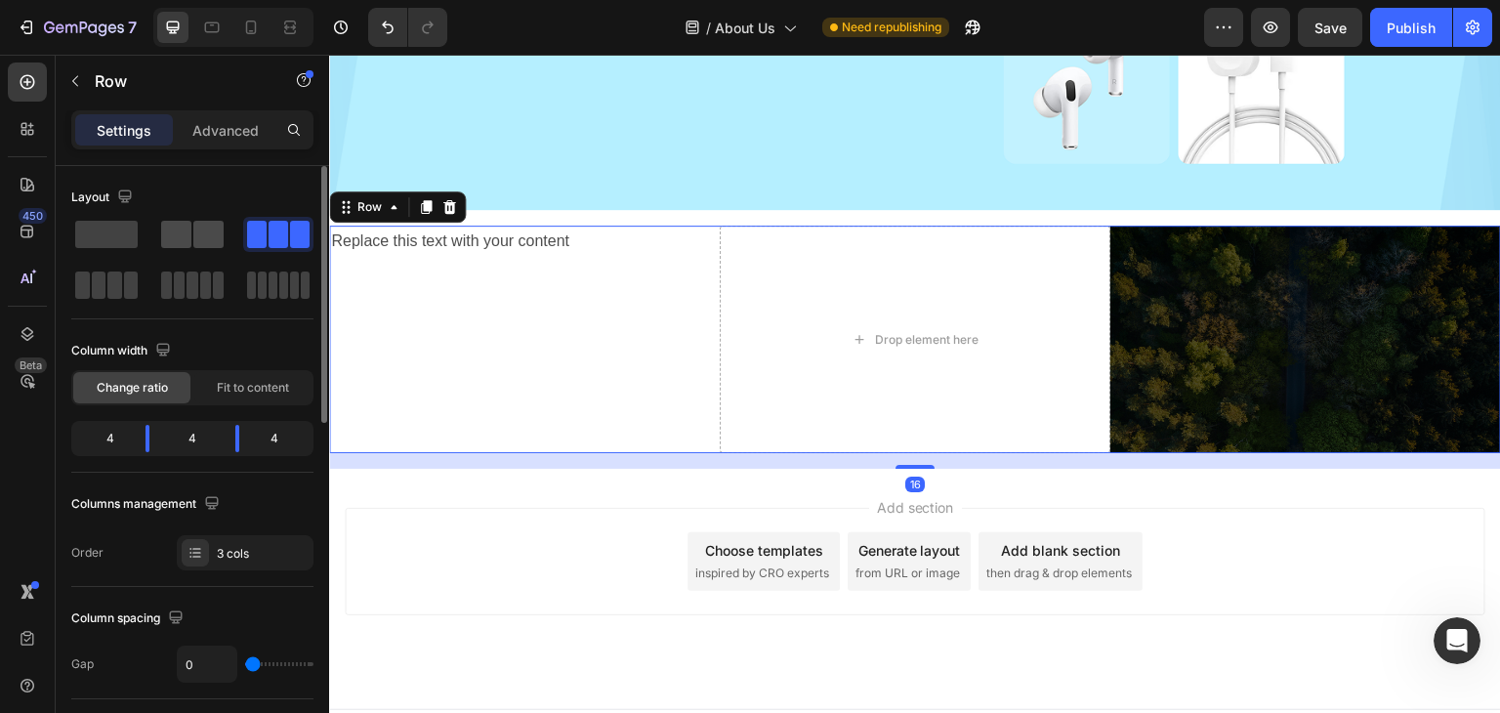
click at [199, 230] on span at bounding box center [208, 234] width 30 height 27
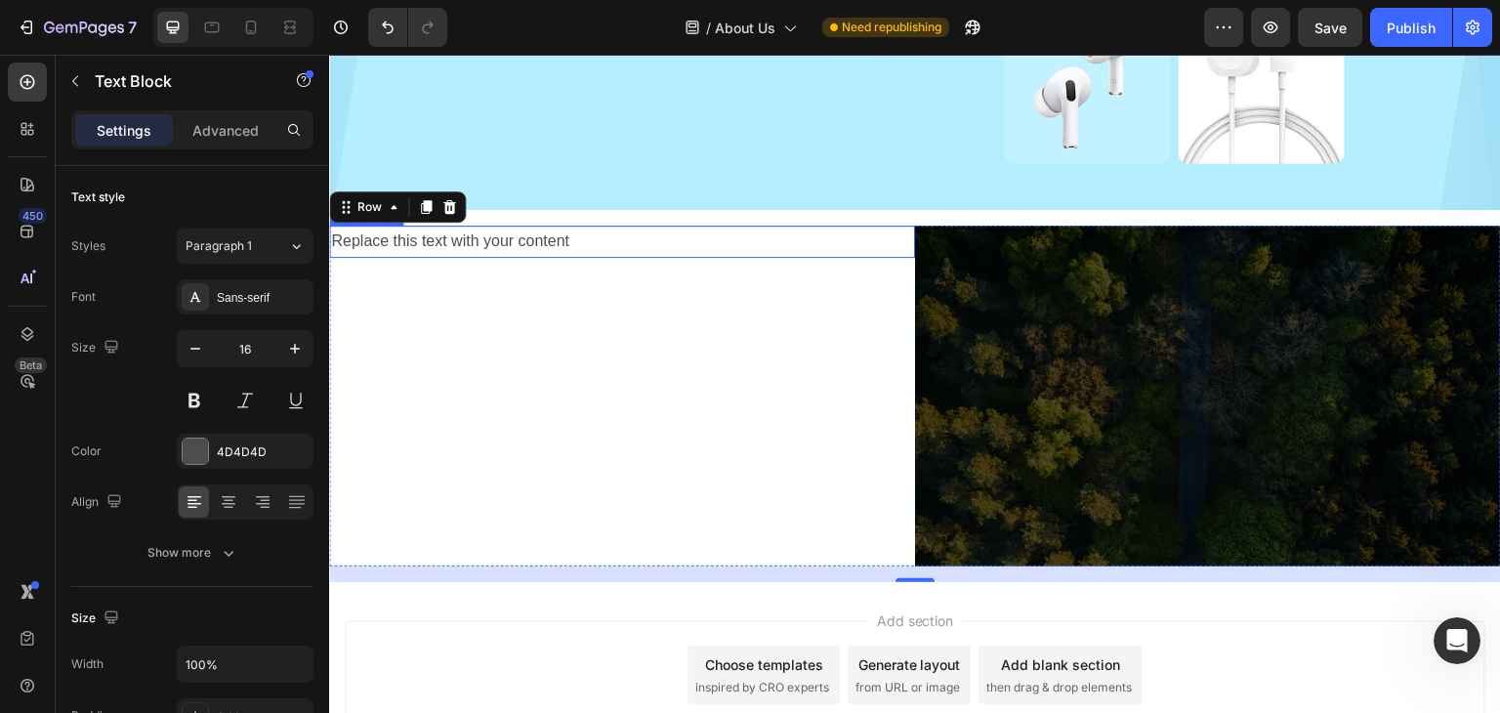
click at [511, 230] on div "Replace this text with your content" at bounding box center [622, 242] width 586 height 32
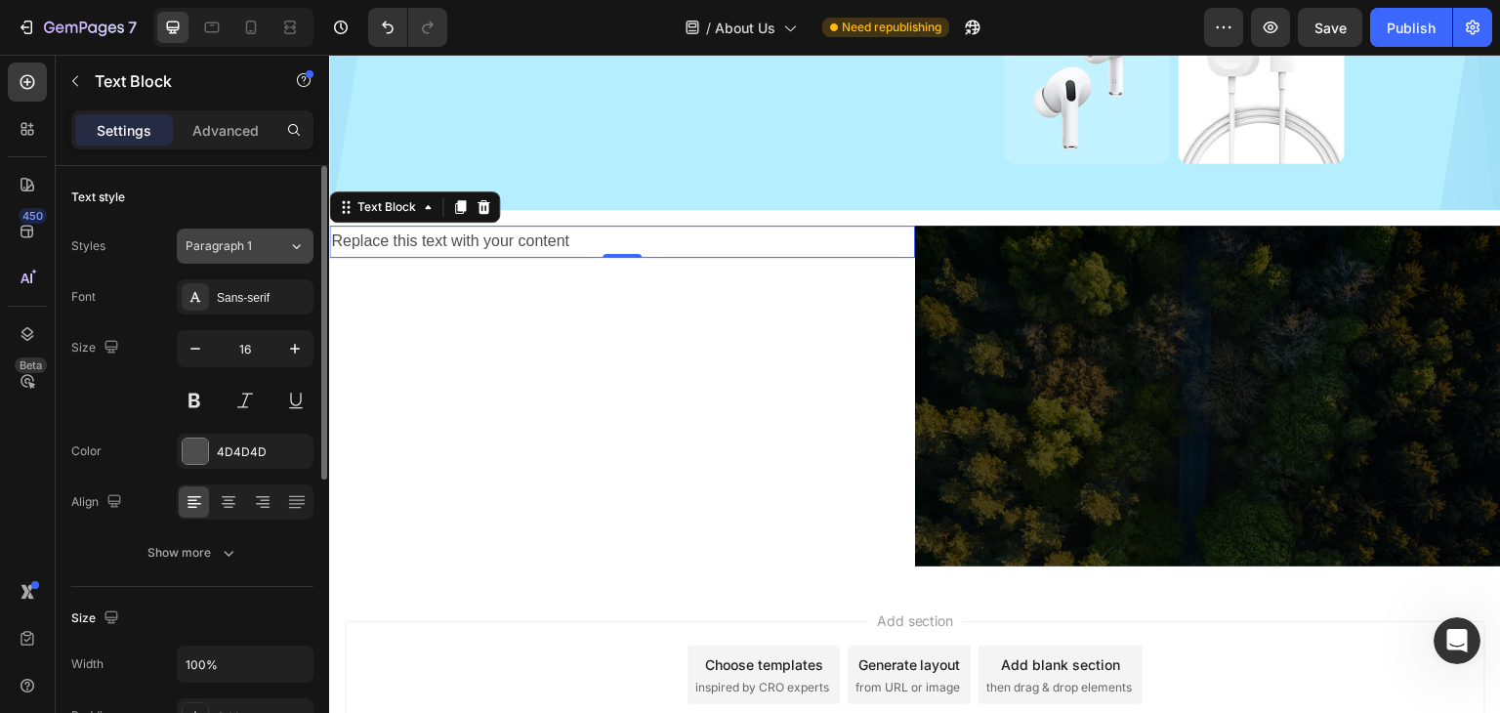
click at [214, 251] on span "Paragraph 1" at bounding box center [219, 246] width 66 height 18
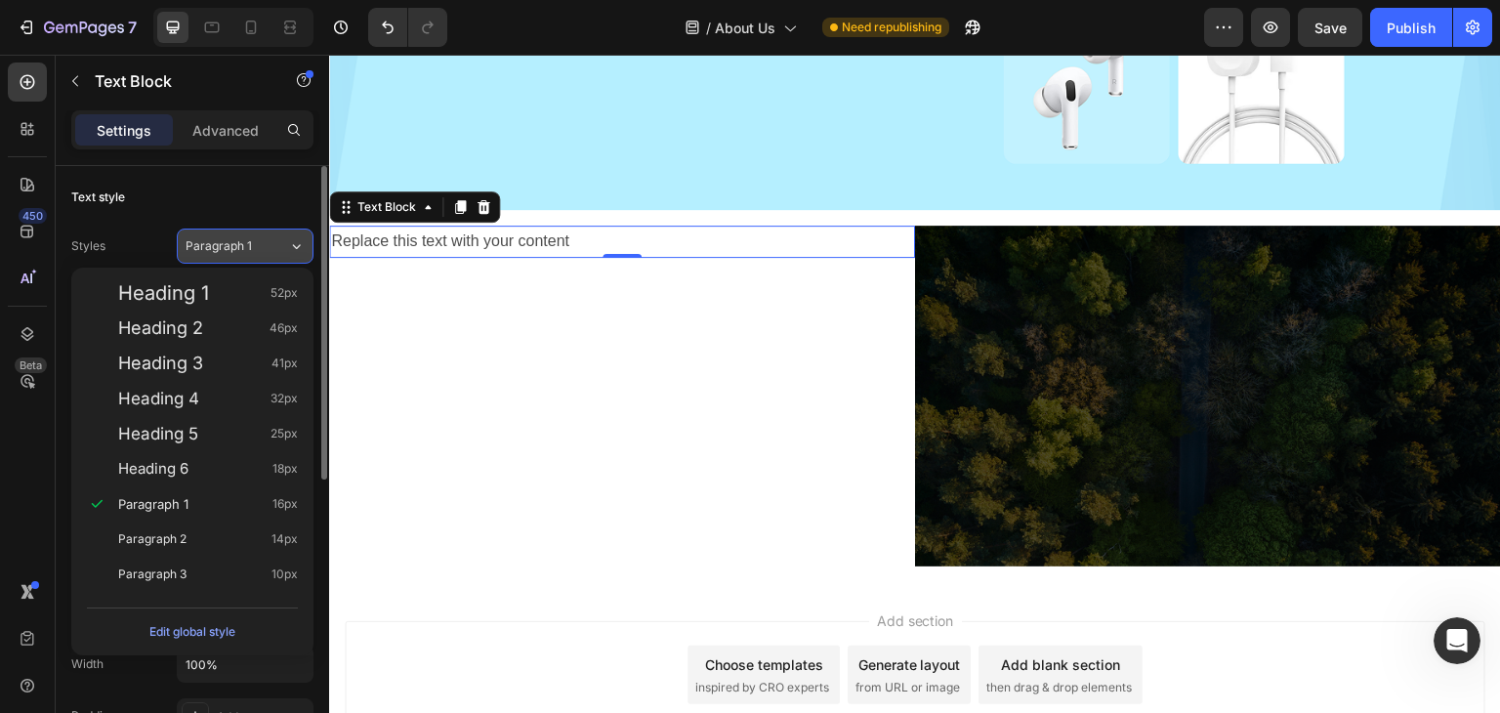
click at [214, 249] on span "Paragraph 1" at bounding box center [219, 246] width 66 height 18
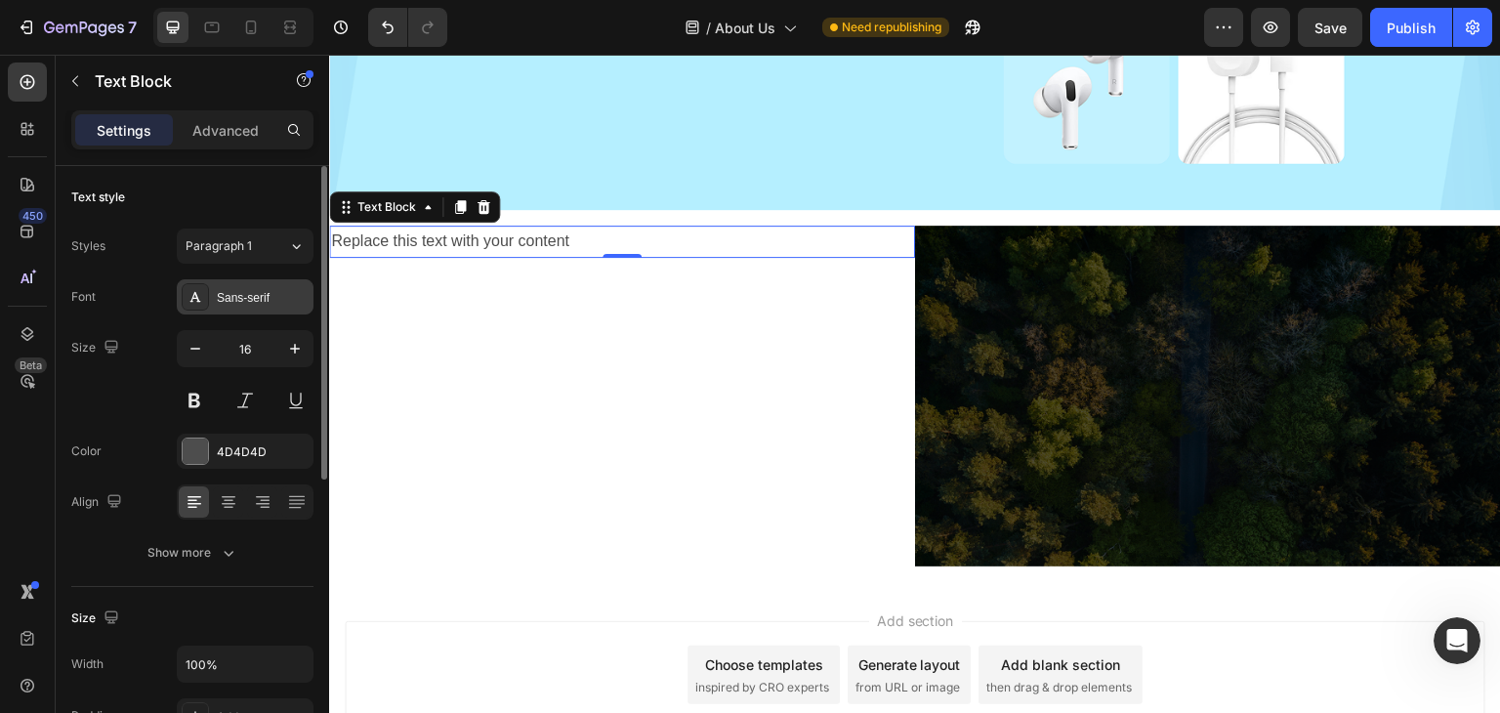
click at [240, 290] on div "Sans-serif" at bounding box center [263, 298] width 92 height 18
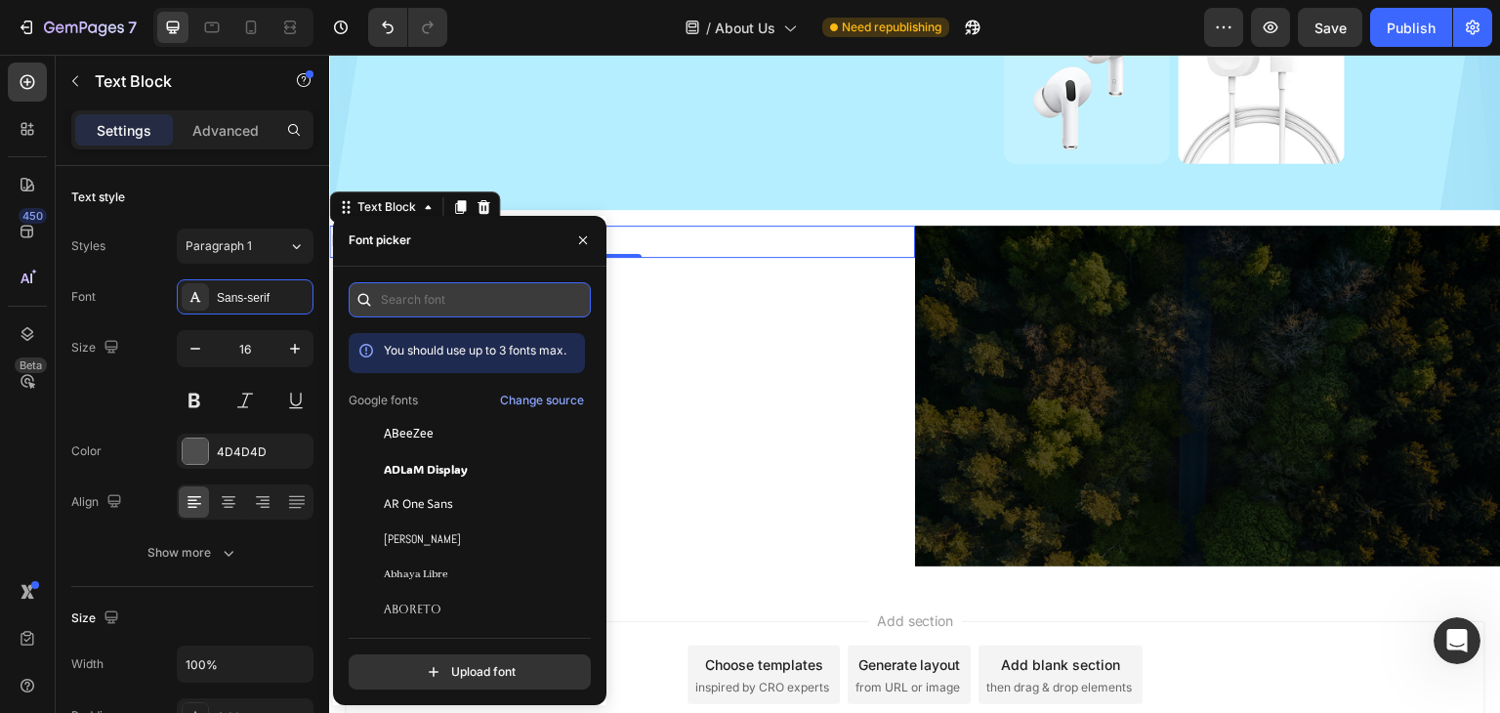
click at [398, 294] on input "text" at bounding box center [470, 299] width 242 height 35
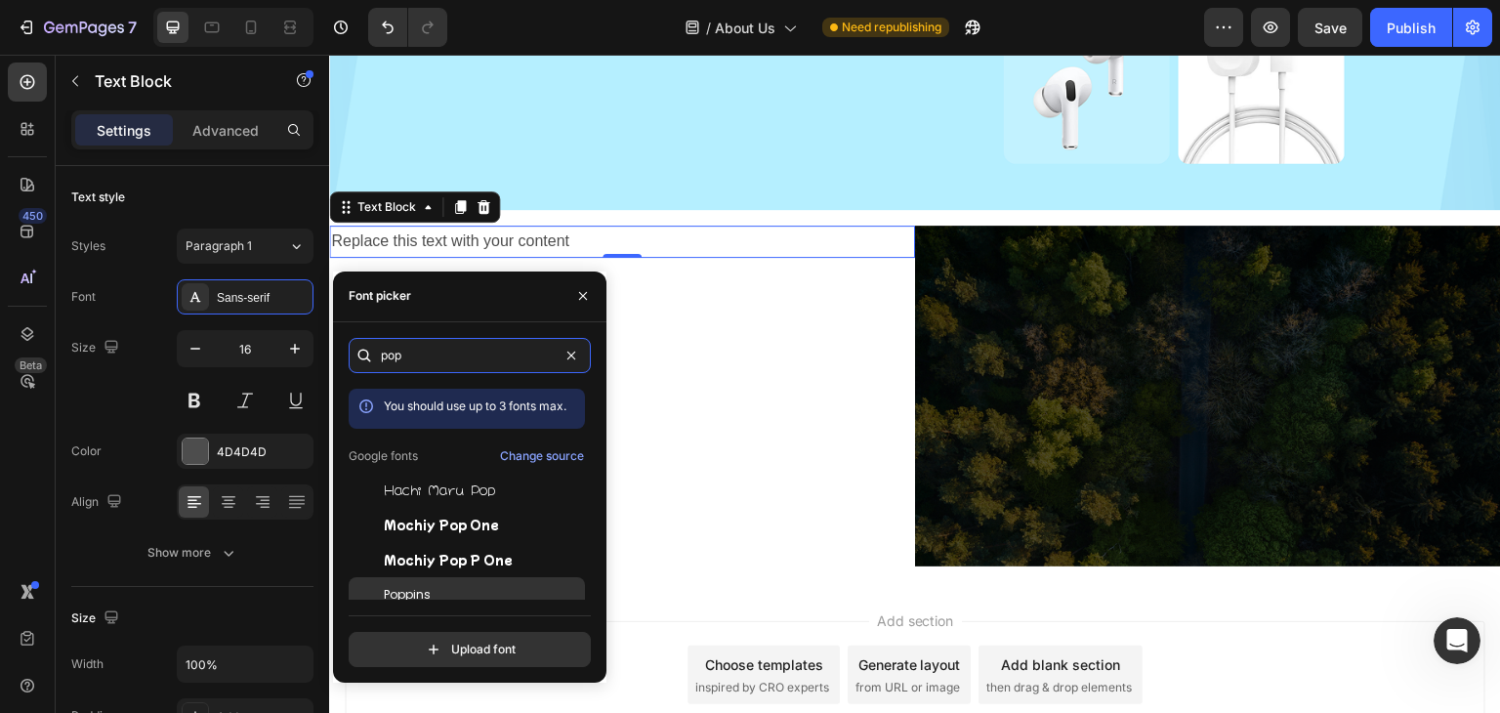
type input "pop"
click at [429, 583] on div "Poppins" at bounding box center [467, 594] width 236 height 35
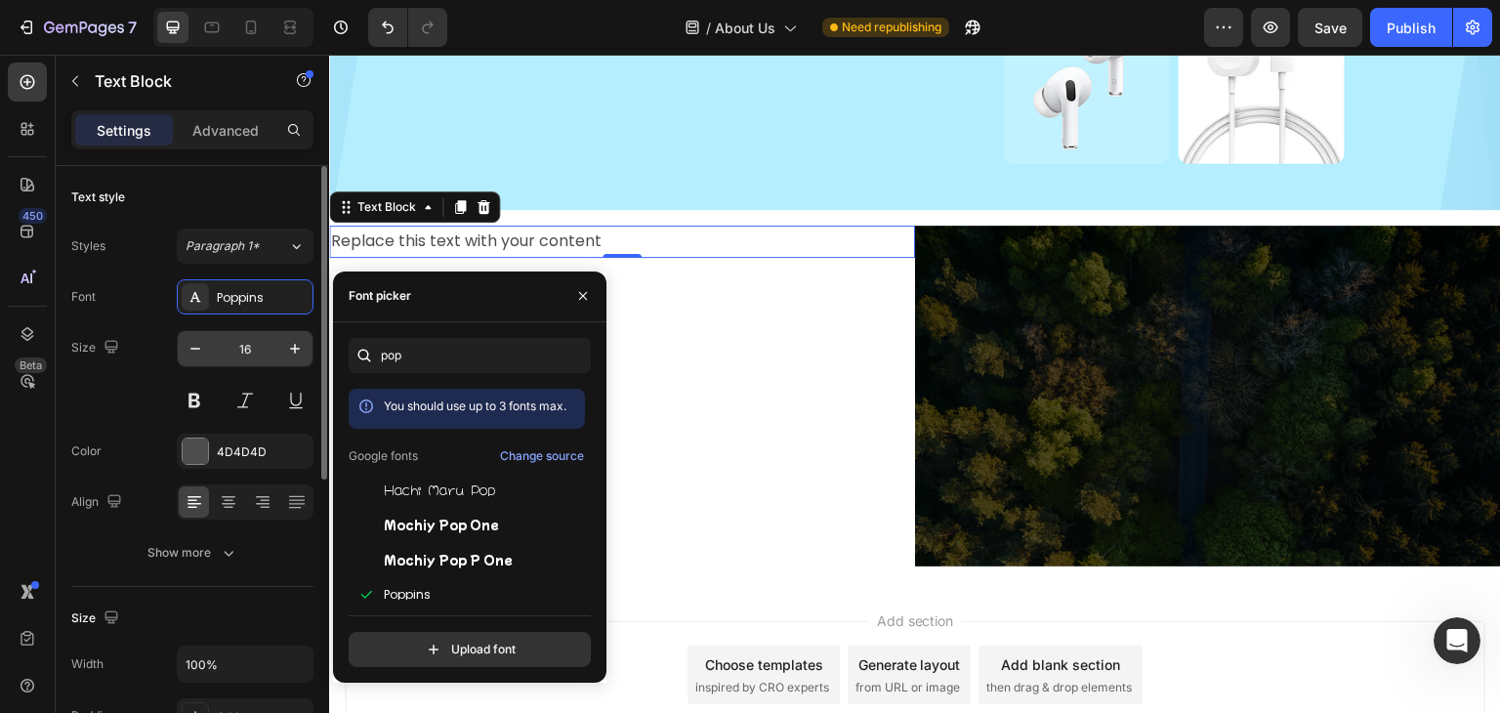
click at [251, 338] on input "16" at bounding box center [245, 348] width 64 height 35
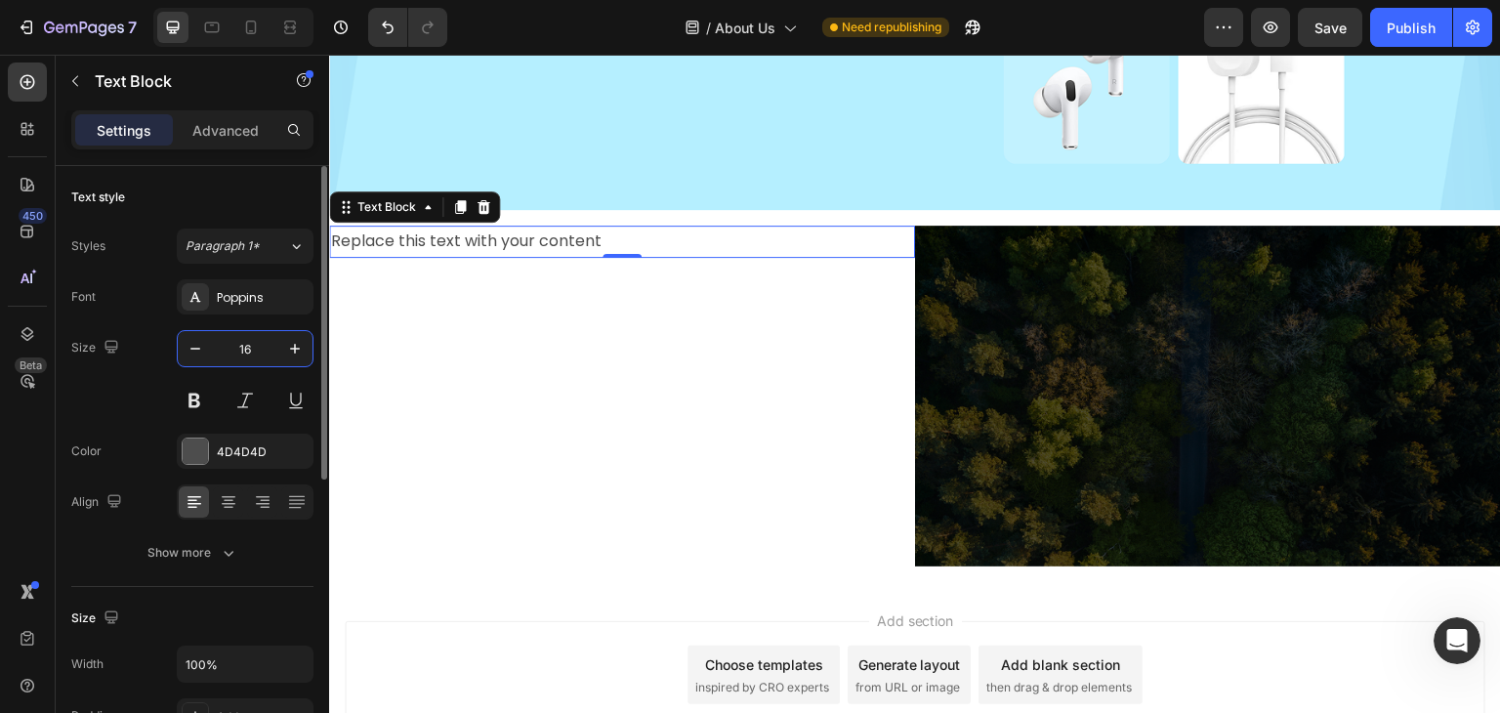
click at [251, 338] on input "16" at bounding box center [245, 348] width 64 height 35
type input "18"
click at [109, 402] on div "Size 18" at bounding box center [192, 374] width 242 height 88
click at [228, 446] on div "4D4D4D" at bounding box center [245, 452] width 57 height 18
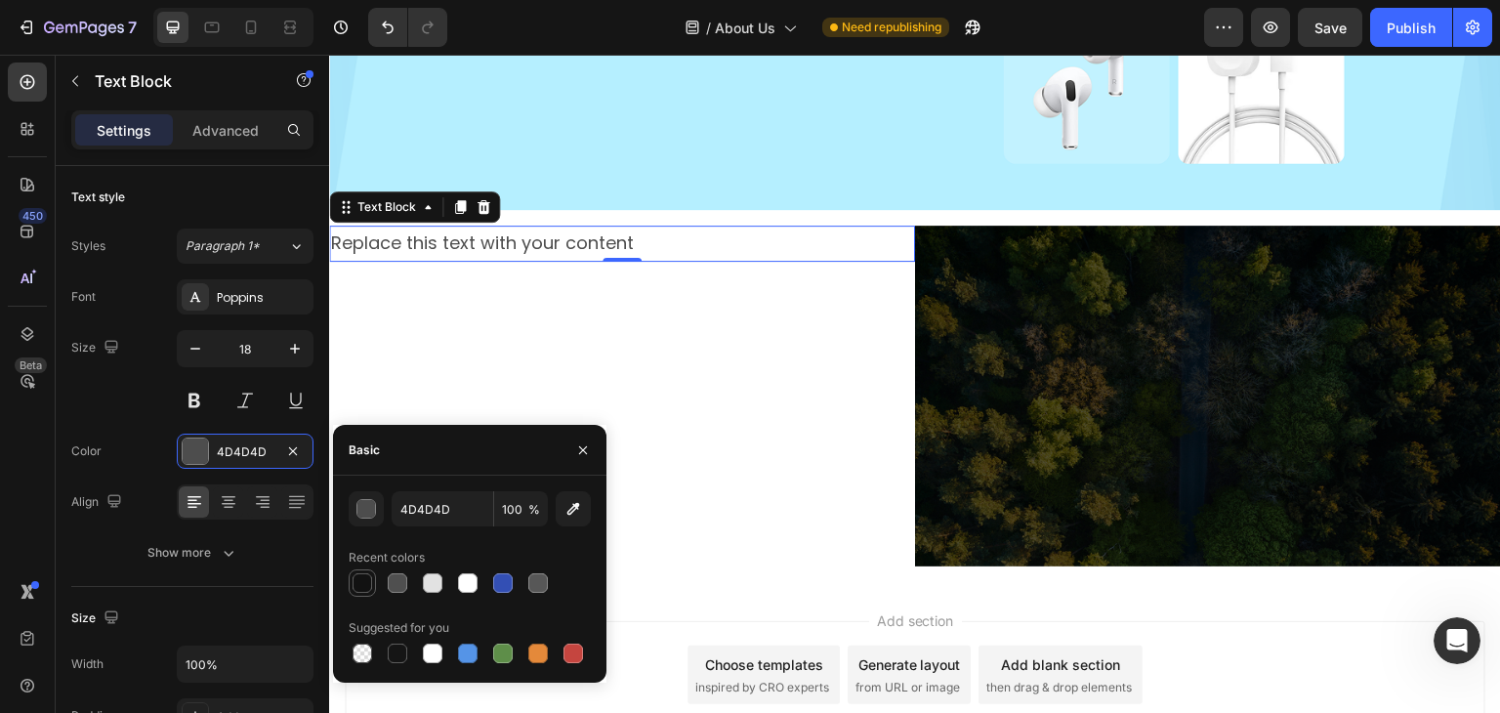
click at [365, 587] on div at bounding box center [363, 583] width 20 height 20
click at [227, 448] on div "121212" at bounding box center [245, 452] width 57 height 18
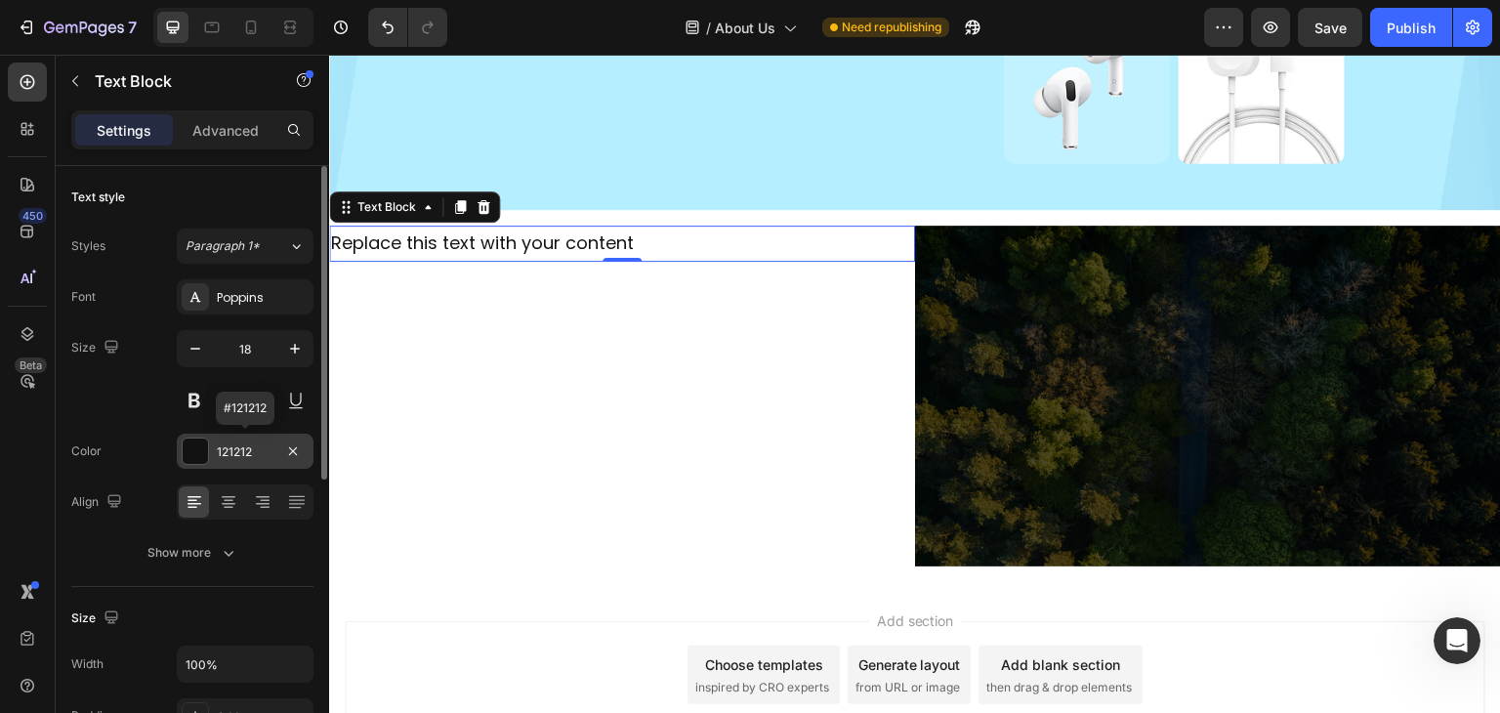
click at [227, 448] on div "121212" at bounding box center [245, 452] width 57 height 18
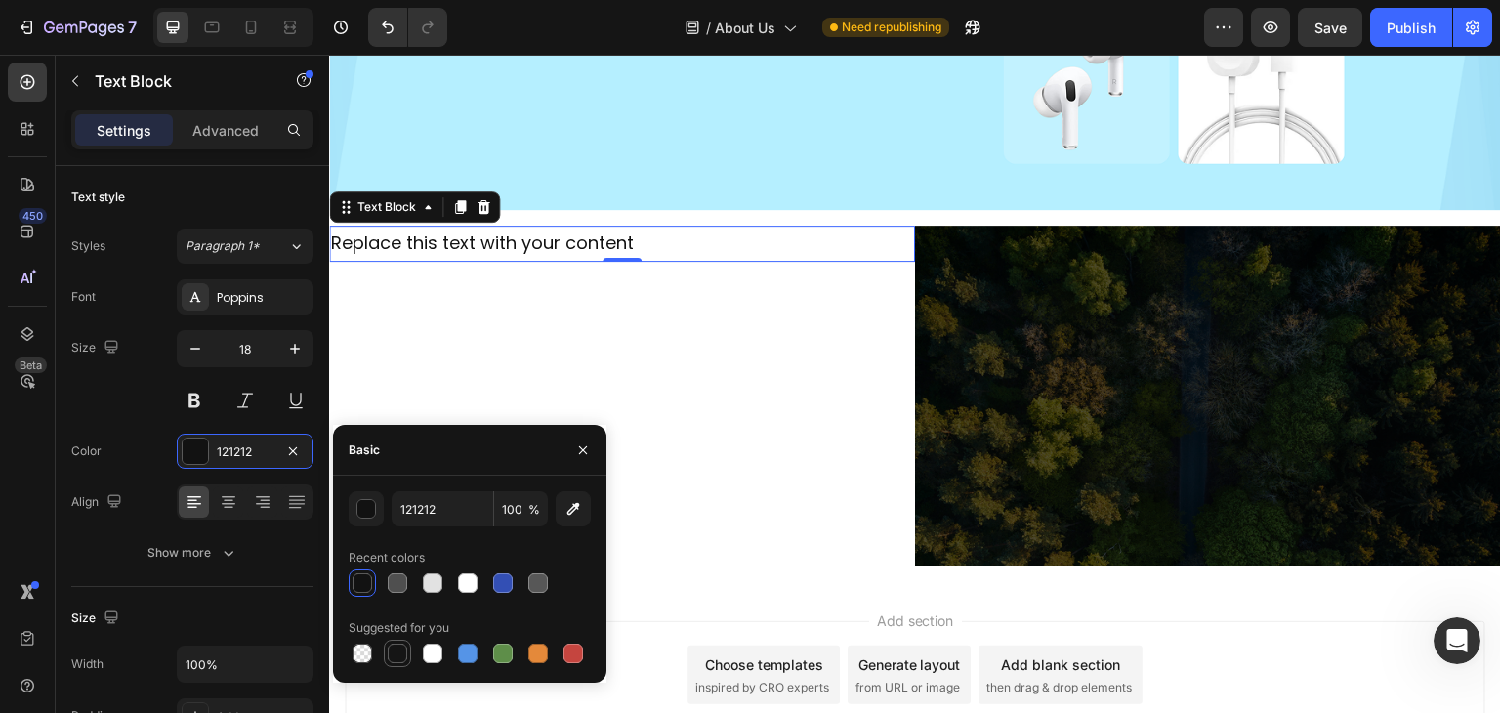
click at [392, 645] on div at bounding box center [398, 654] width 20 height 20
click at [293, 445] on icon "button" at bounding box center [293, 451] width 16 height 16
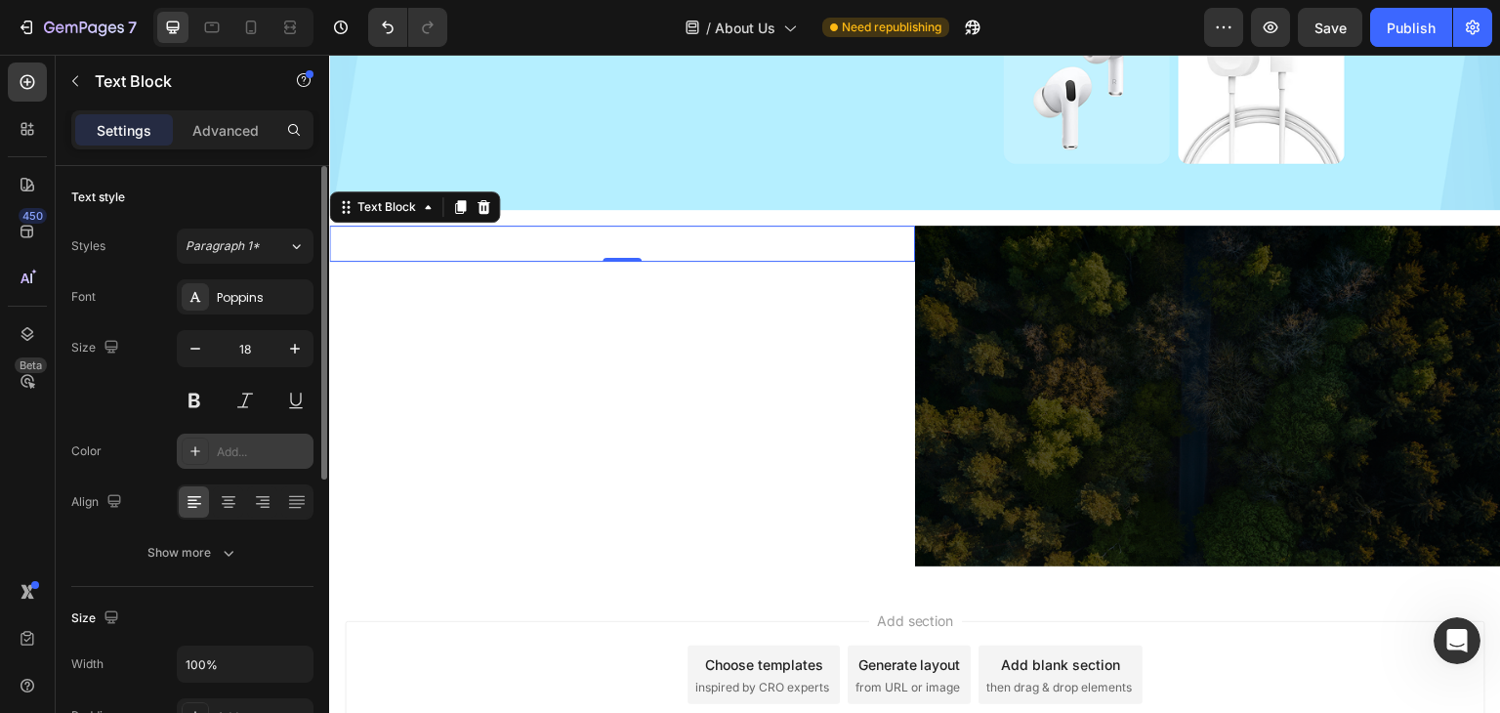
click at [246, 446] on div "Add..." at bounding box center [263, 452] width 92 height 18
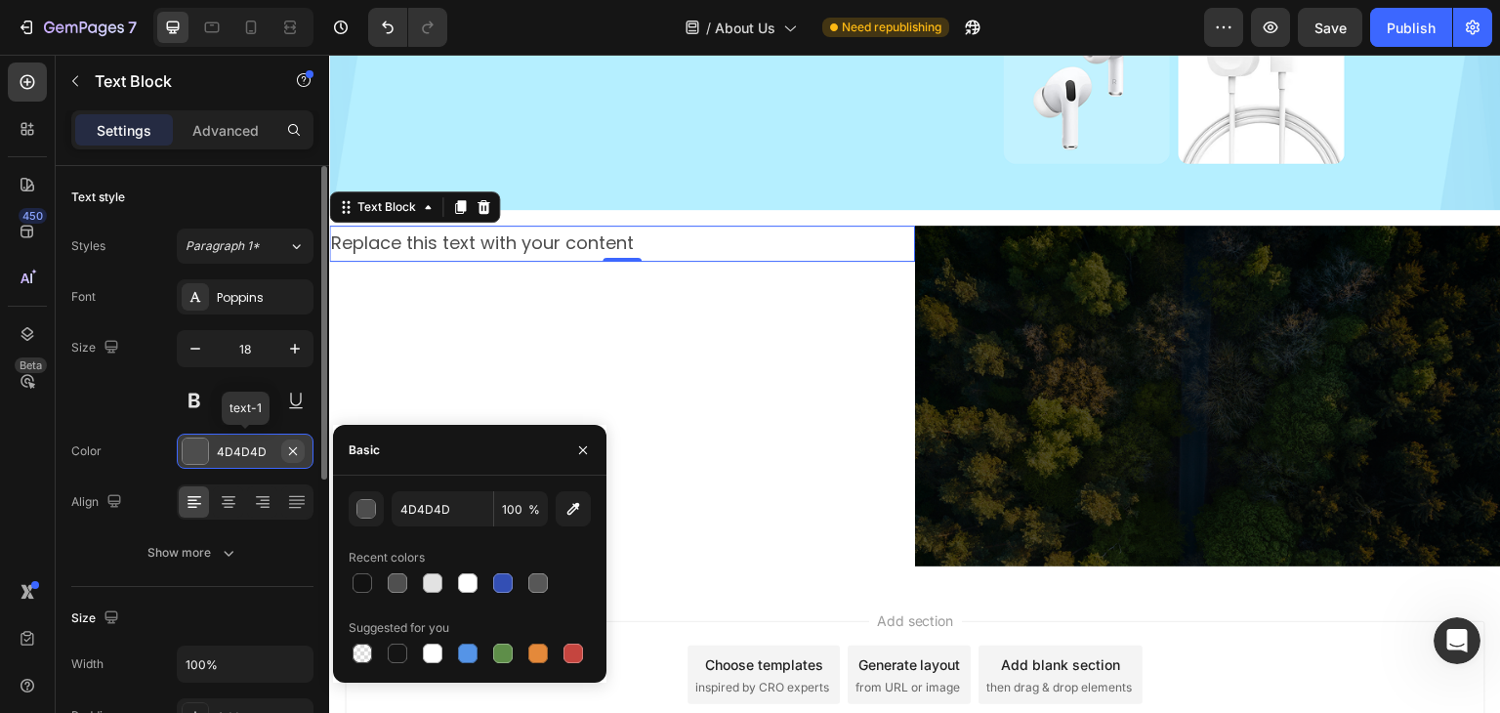
click at [288, 443] on icon "button" at bounding box center [293, 451] width 16 height 16
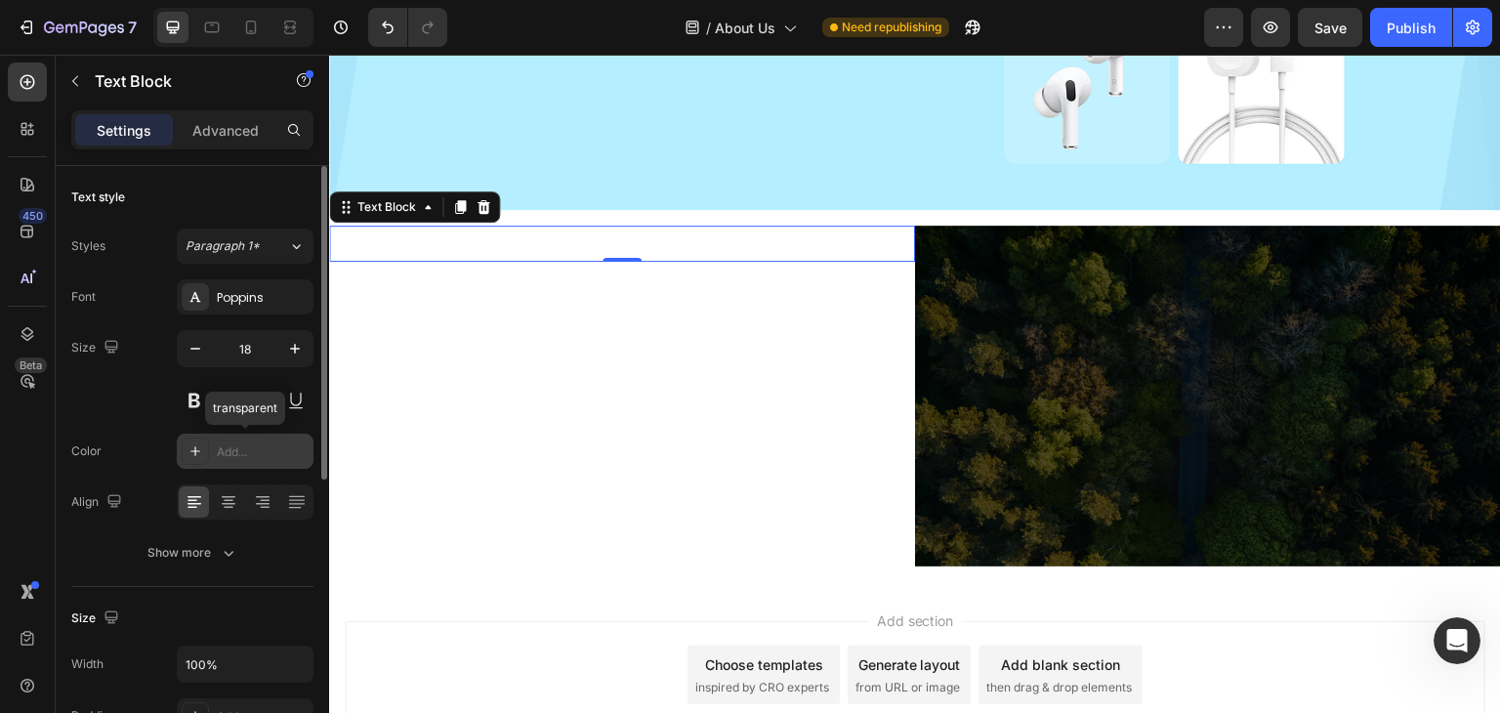
click at [195, 447] on icon at bounding box center [196, 451] width 16 height 16
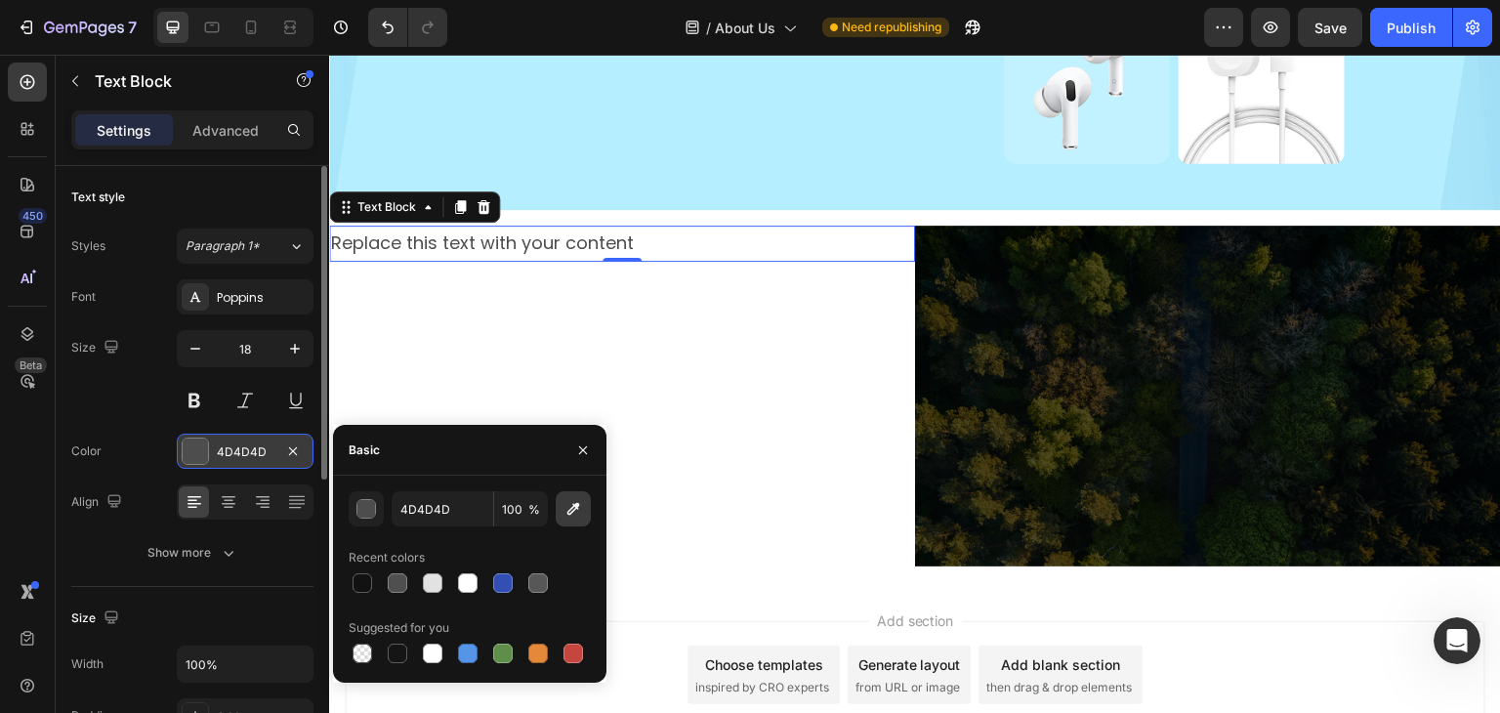
click at [565, 505] on icon "button" at bounding box center [574, 509] width 20 height 20
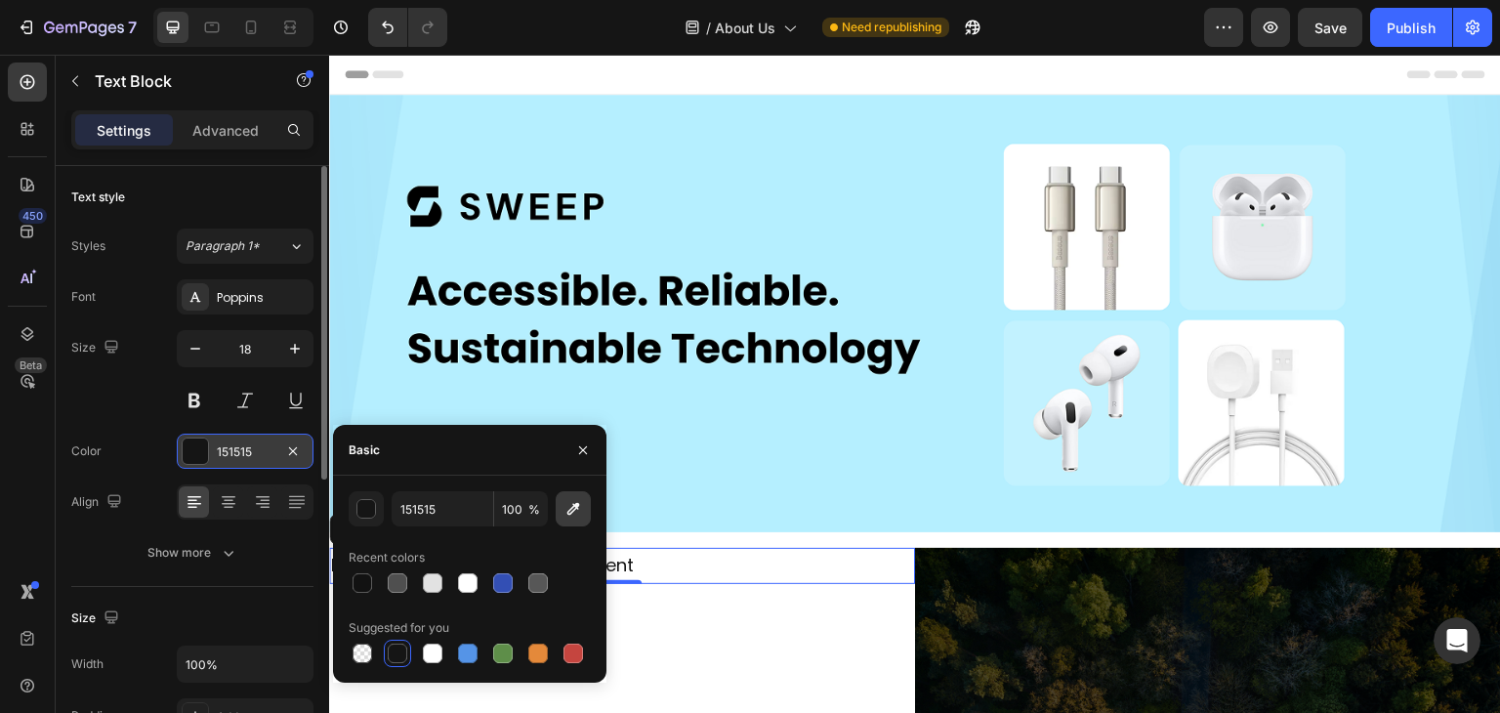
click at [578, 507] on icon "button" at bounding box center [574, 509] width 20 height 20
type input "030709"
click at [458, 515] on input "030709" at bounding box center [443, 508] width 102 height 35
type input "000000"
click at [463, 552] on div "Recent colors" at bounding box center [470, 557] width 242 height 31
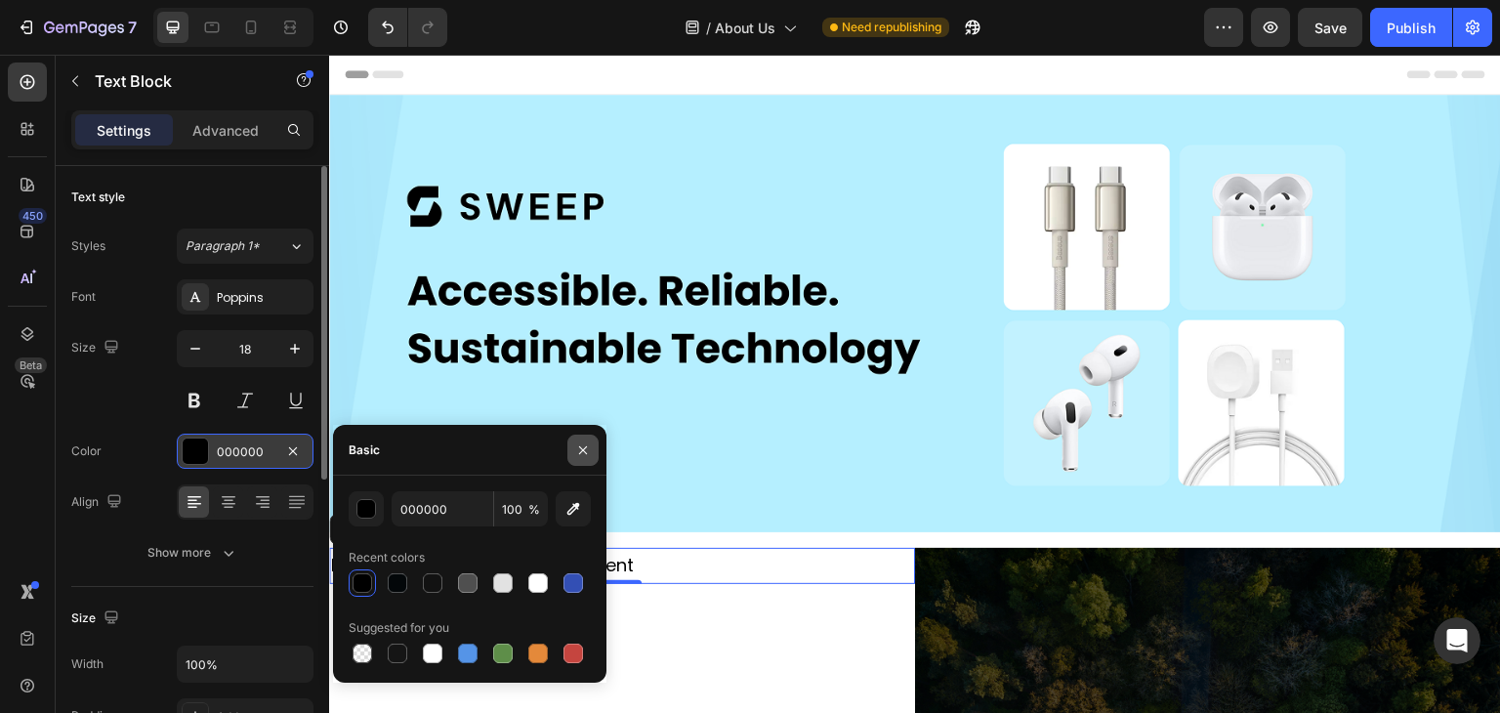
click at [582, 447] on icon "button" at bounding box center [583, 450] width 16 height 16
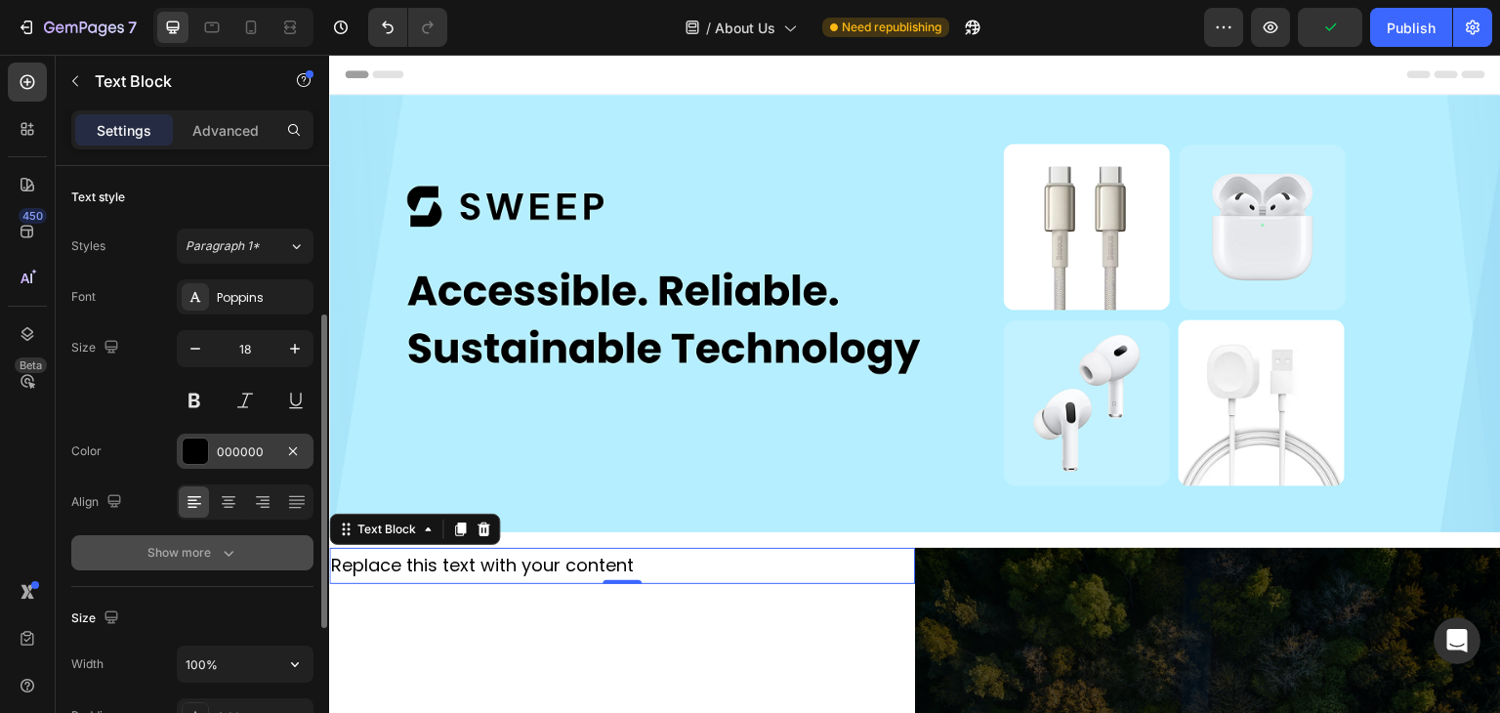
scroll to position [195, 0]
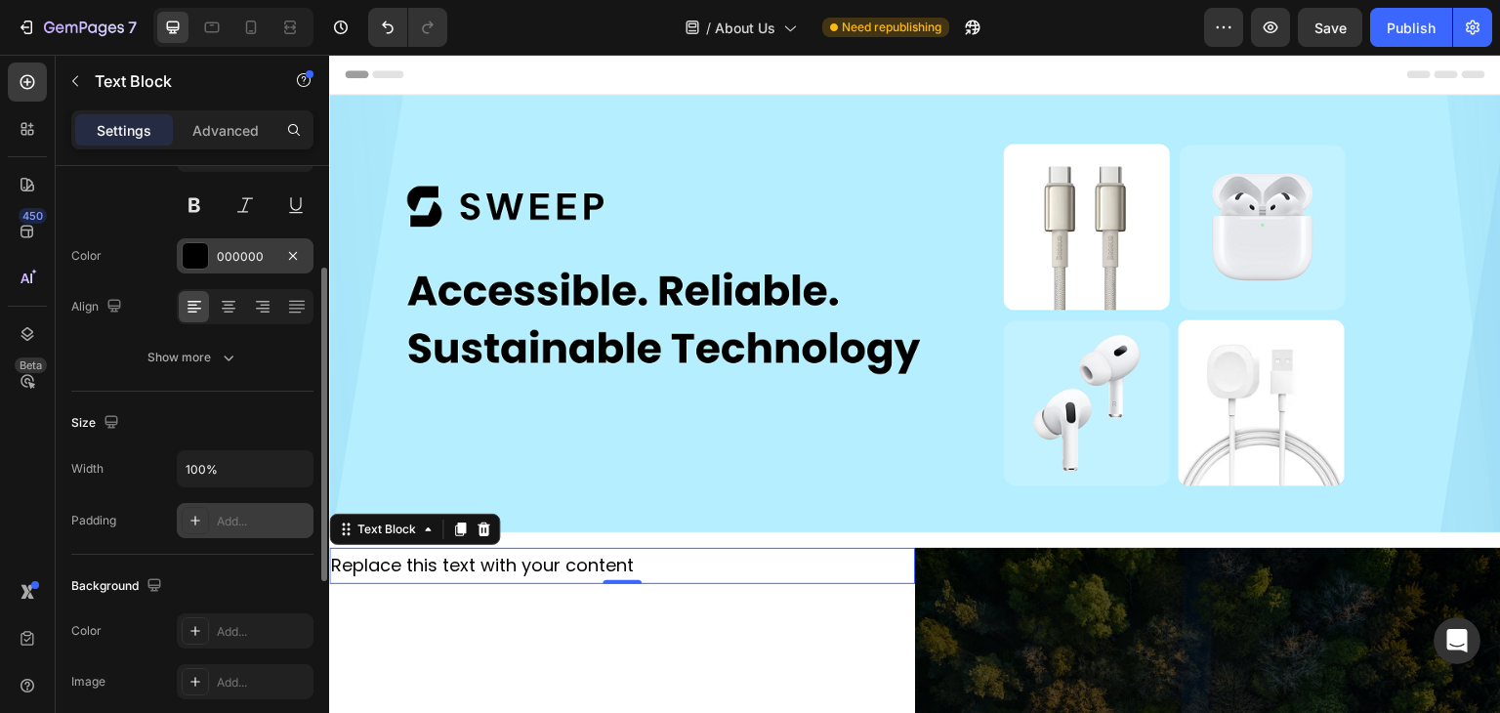
click at [197, 525] on icon at bounding box center [196, 521] width 16 height 16
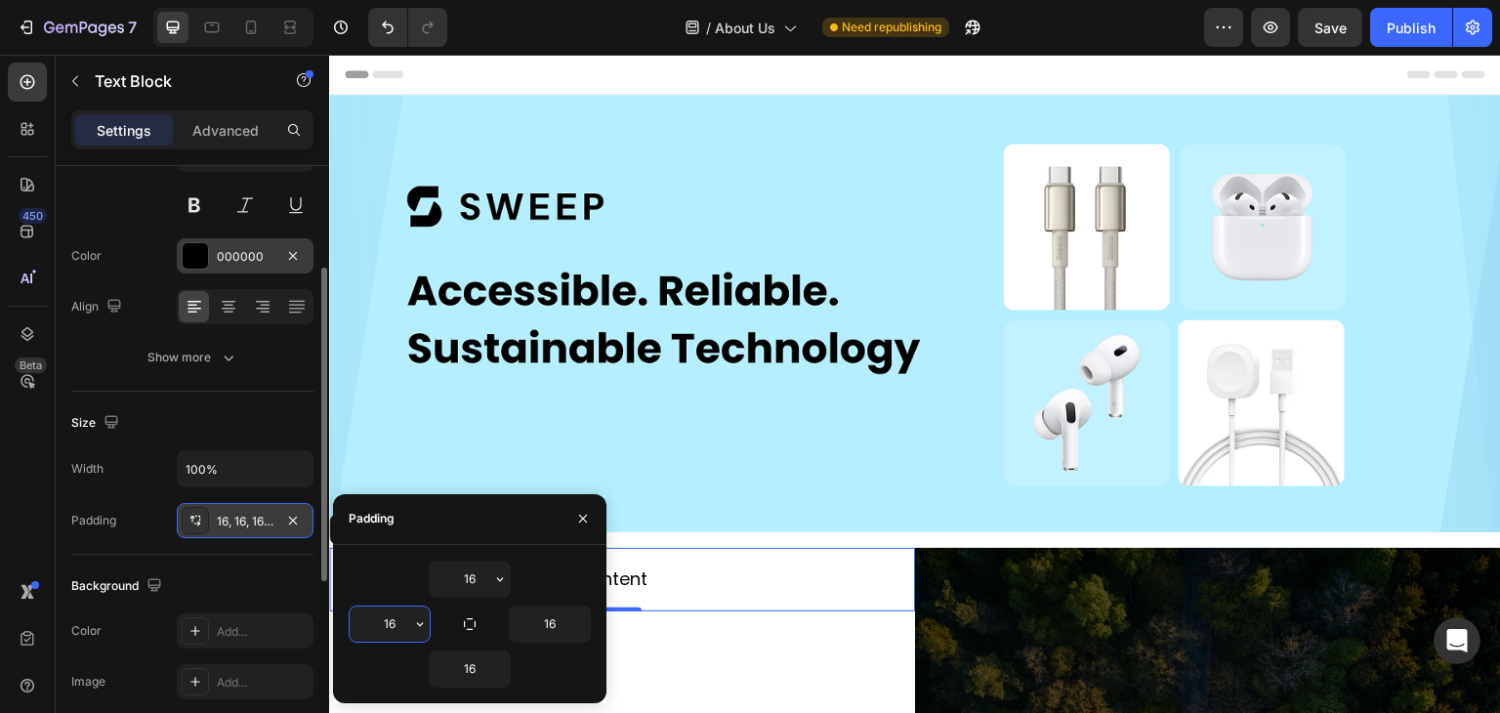
click at [383, 620] on input "16" at bounding box center [390, 624] width 80 height 35
type input "108"
click at [464, 579] on input "16" at bounding box center [470, 579] width 80 height 35
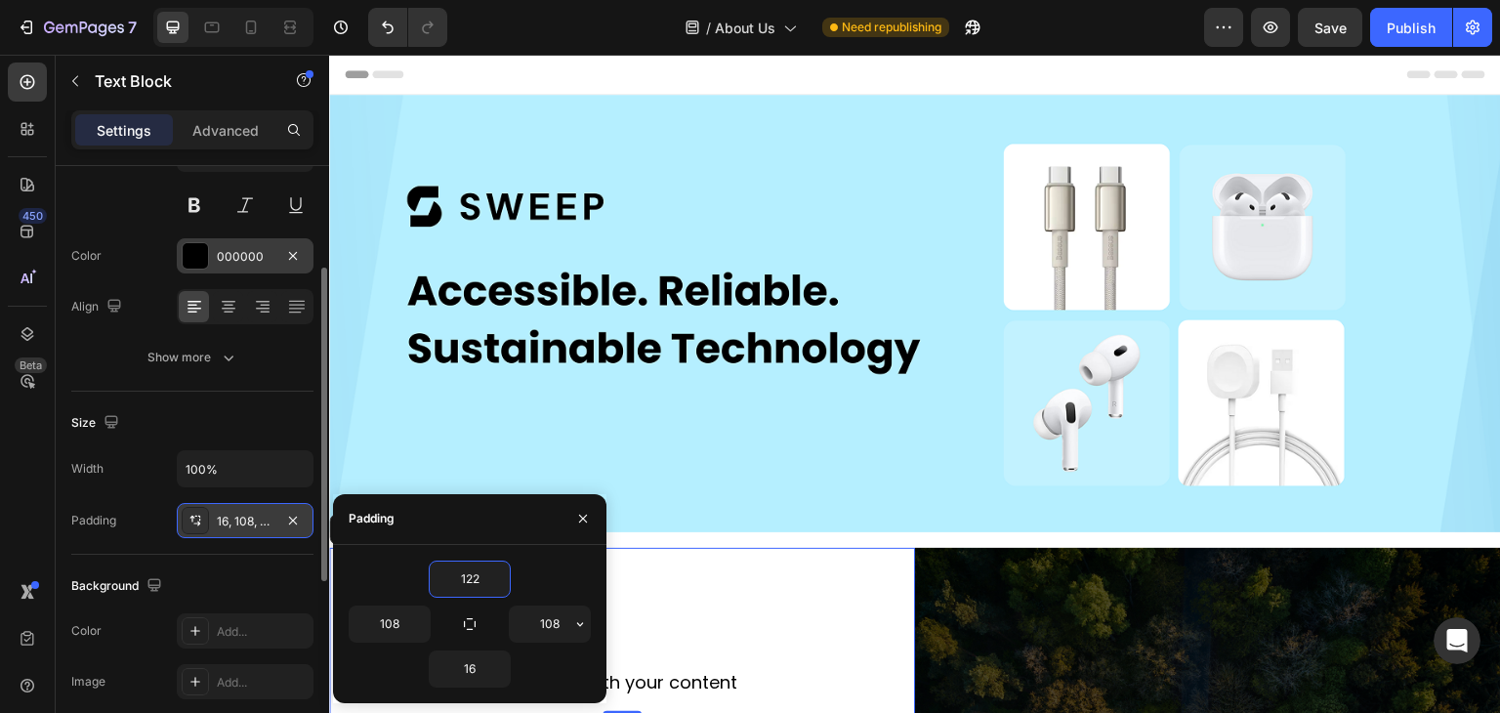
type input "122"
click at [549, 571] on div "122" at bounding box center [470, 579] width 242 height 37
click at [472, 669] on input "16" at bounding box center [470, 669] width 80 height 35
type input "83"
click at [548, 570] on div "122" at bounding box center [470, 579] width 242 height 37
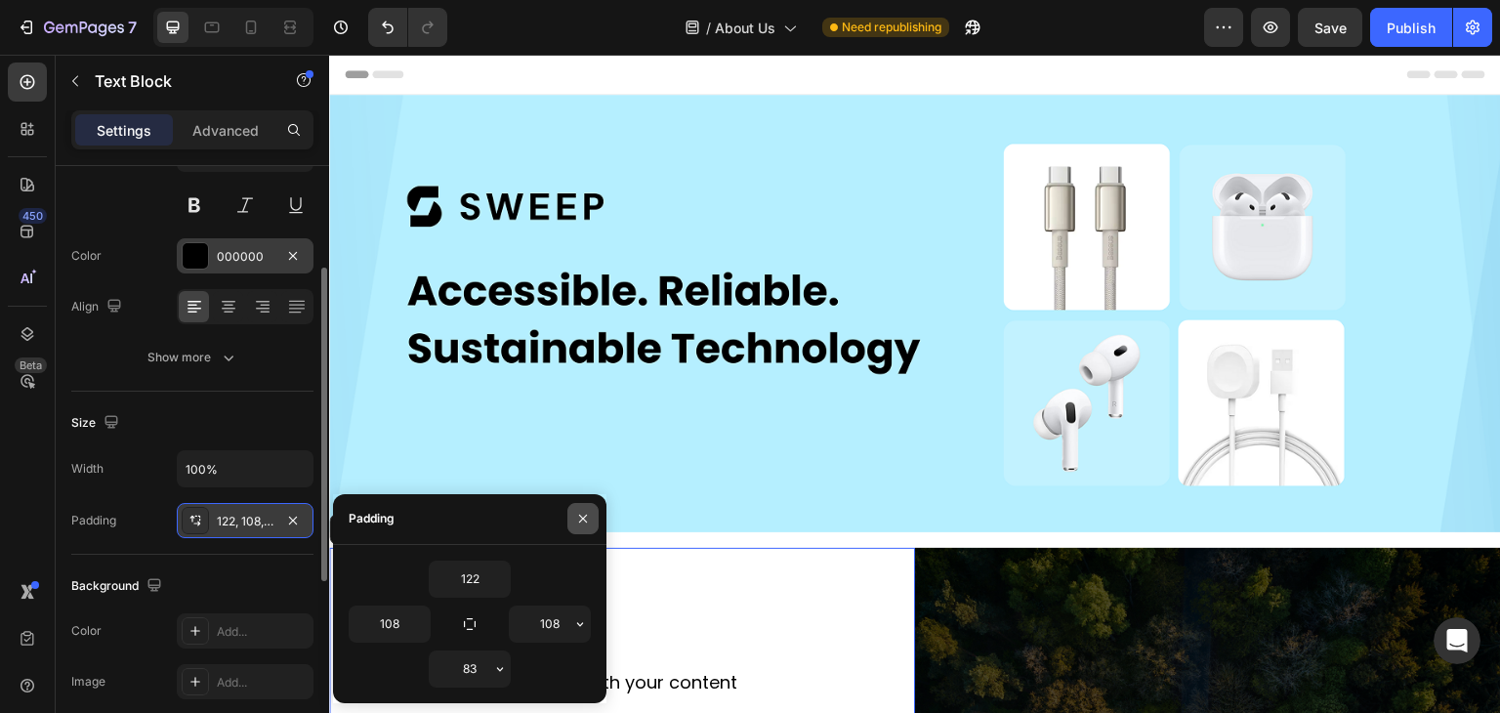
click at [579, 515] on icon "button" at bounding box center [583, 519] width 8 height 8
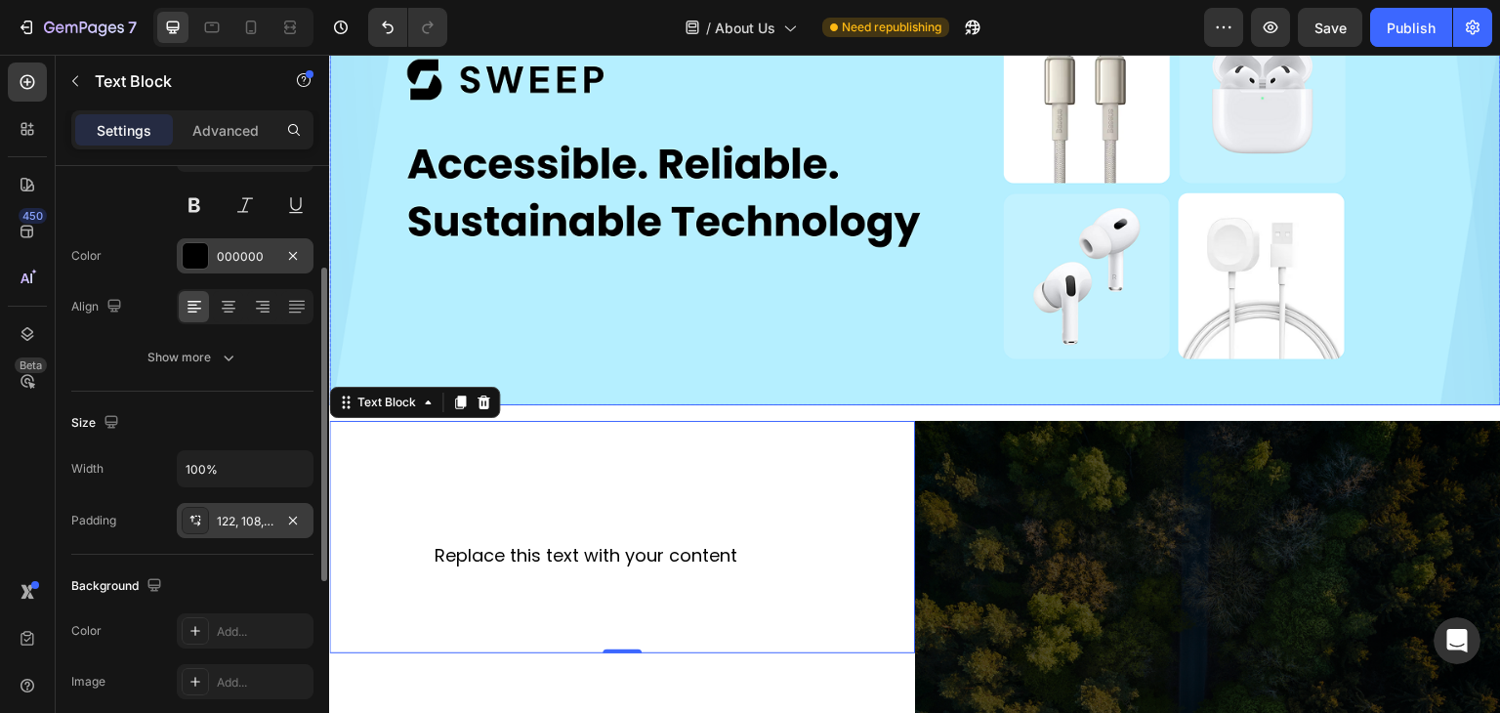
scroll to position [293, 0]
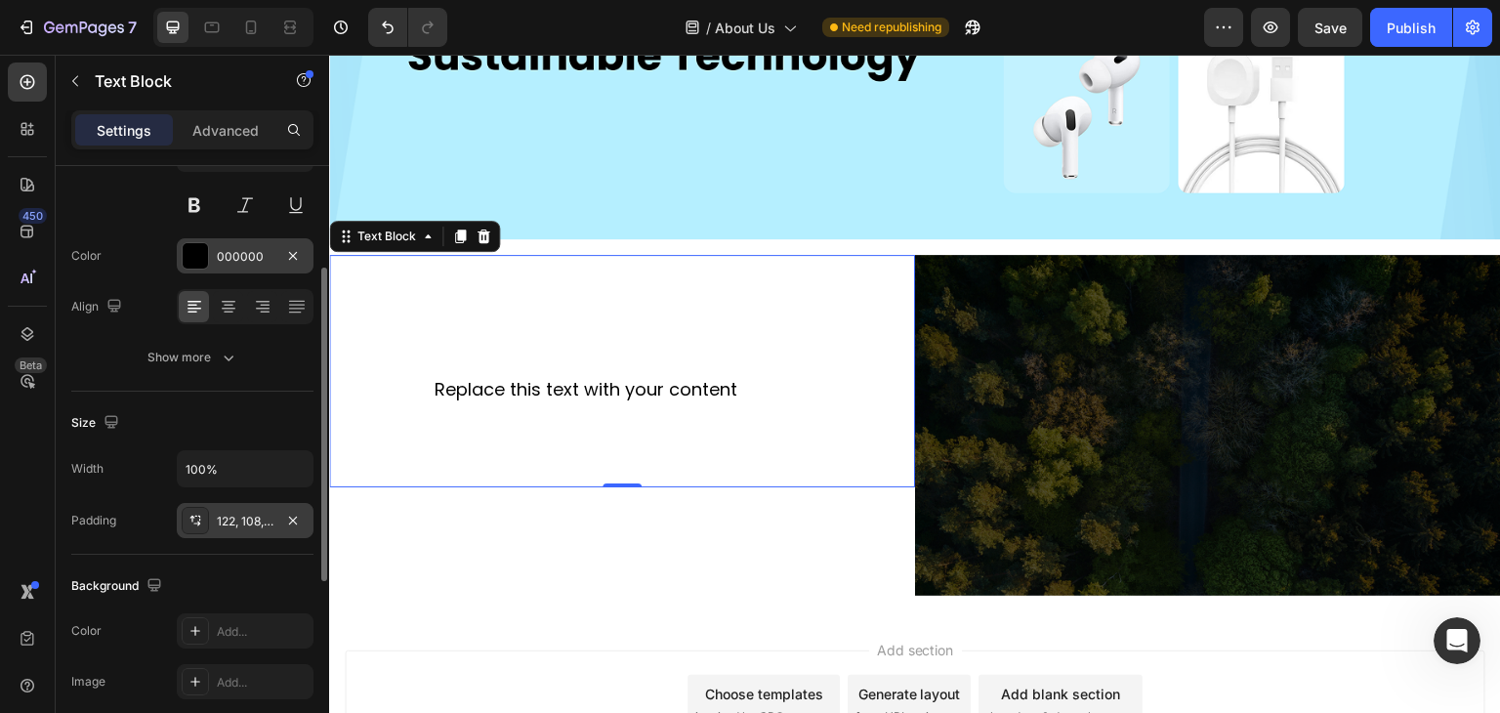
click at [517, 378] on div "Replace this text with your content" at bounding box center [622, 370] width 586 height 231
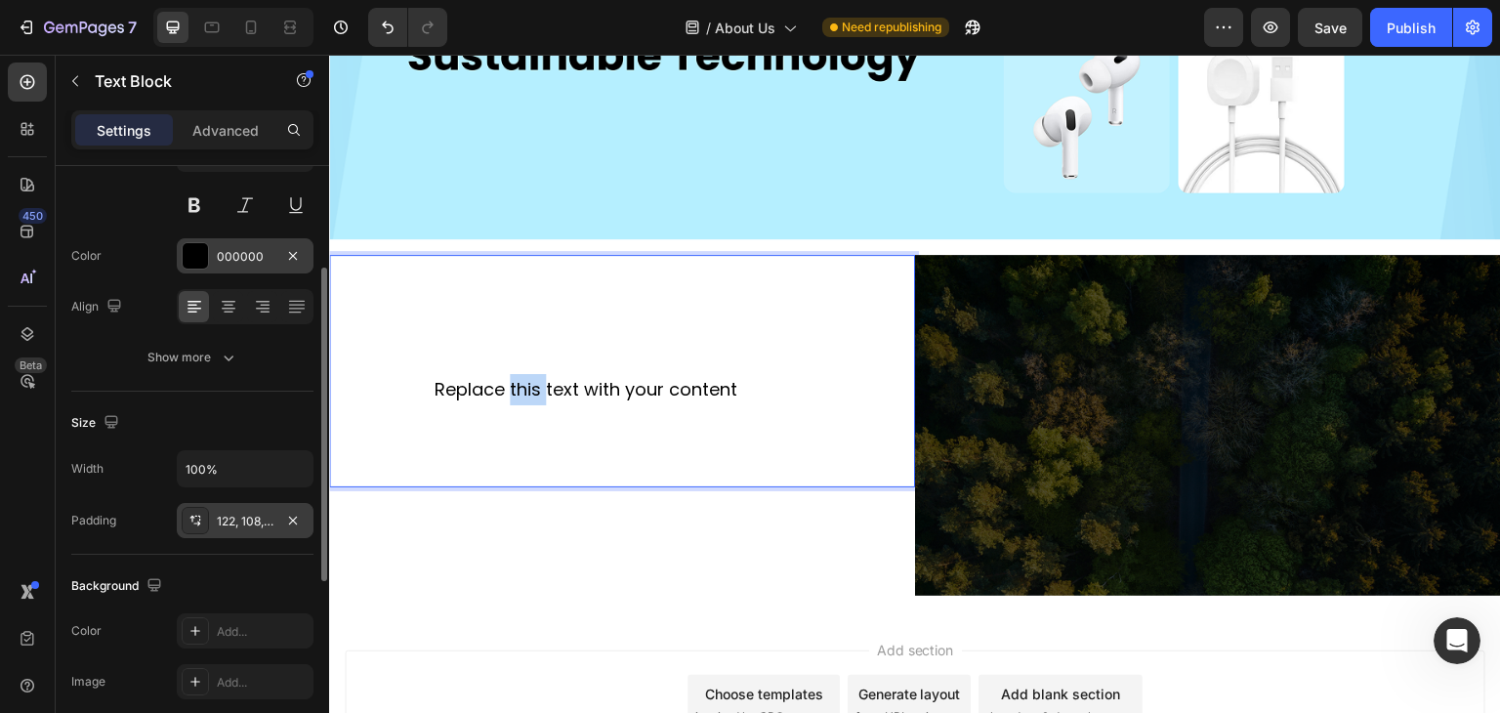
click at [517, 378] on p "Replace this text with your content" at bounding box center [622, 389] width 375 height 31
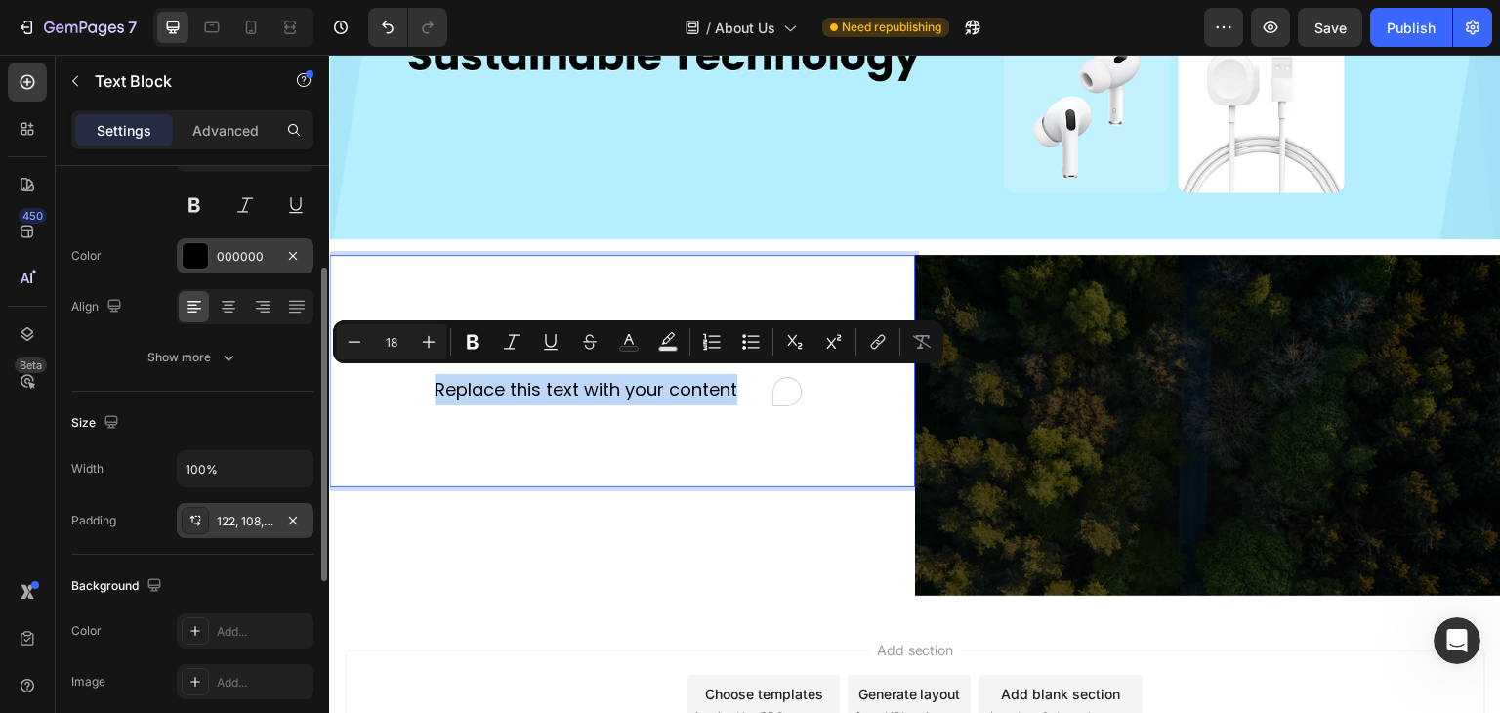
click at [517, 377] on p "Replace this text with your content" at bounding box center [622, 389] width 375 height 31
click at [585, 374] on p "Replace this text with your content" at bounding box center [622, 389] width 375 height 31
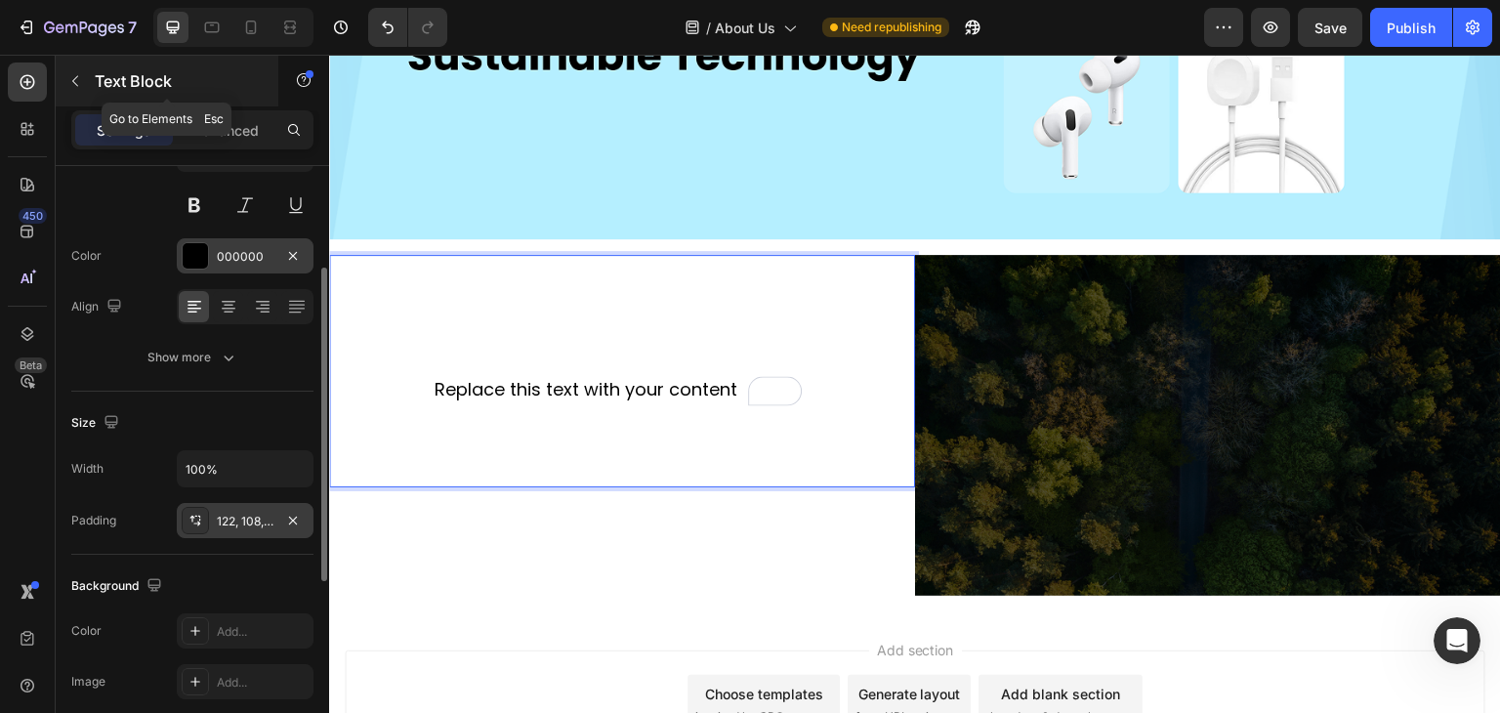
click at [70, 75] on icon "button" at bounding box center [75, 81] width 16 height 16
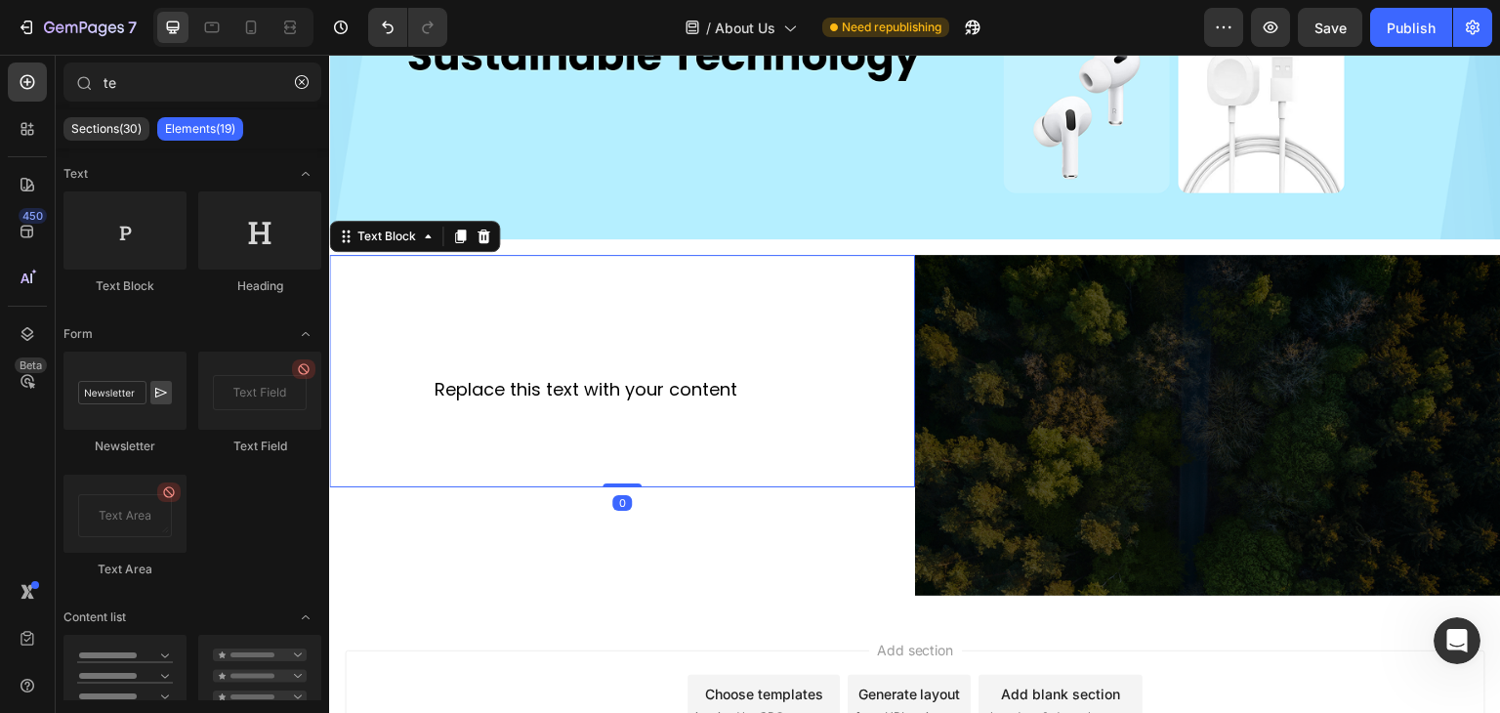
click at [516, 385] on p "Replace this text with your content" at bounding box center [622, 389] width 375 height 31
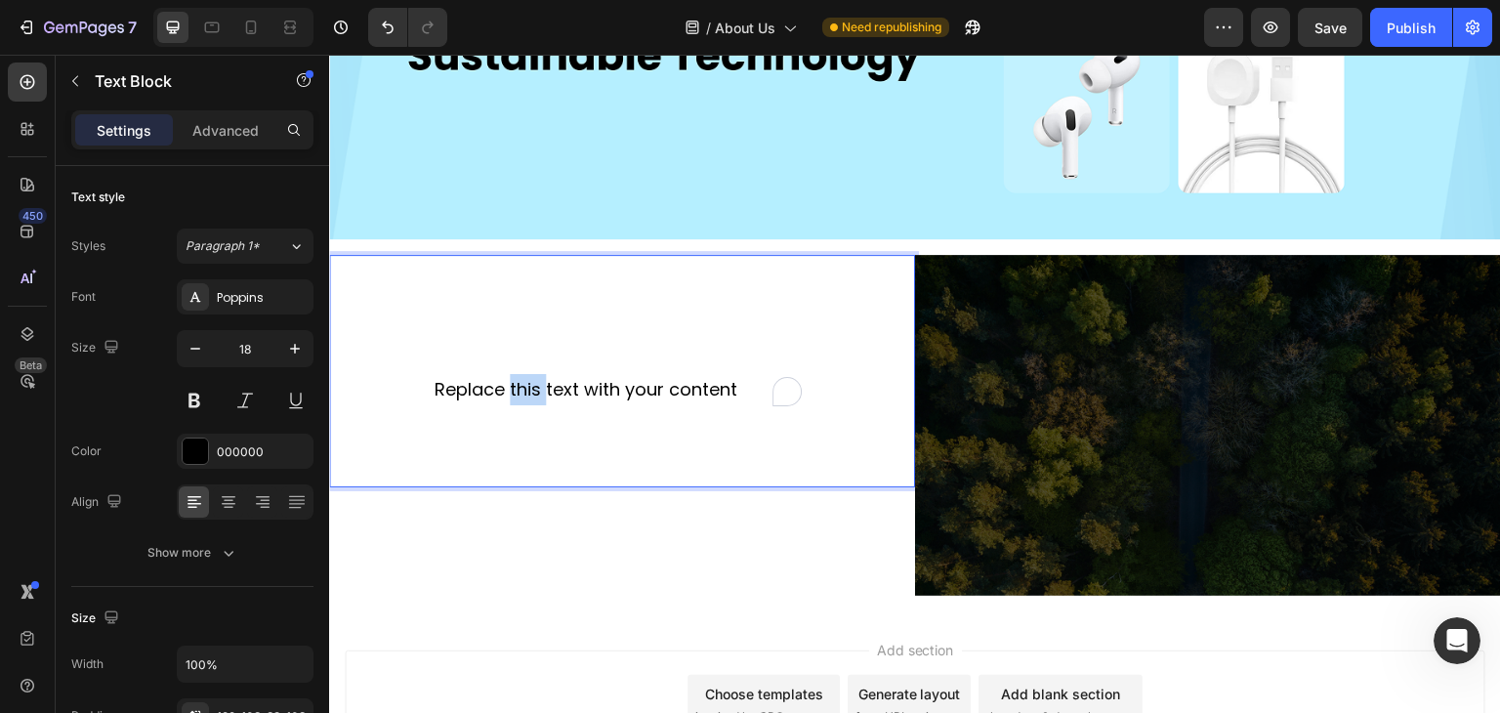
click at [519, 379] on p "Replace this text with your content" at bounding box center [622, 389] width 375 height 31
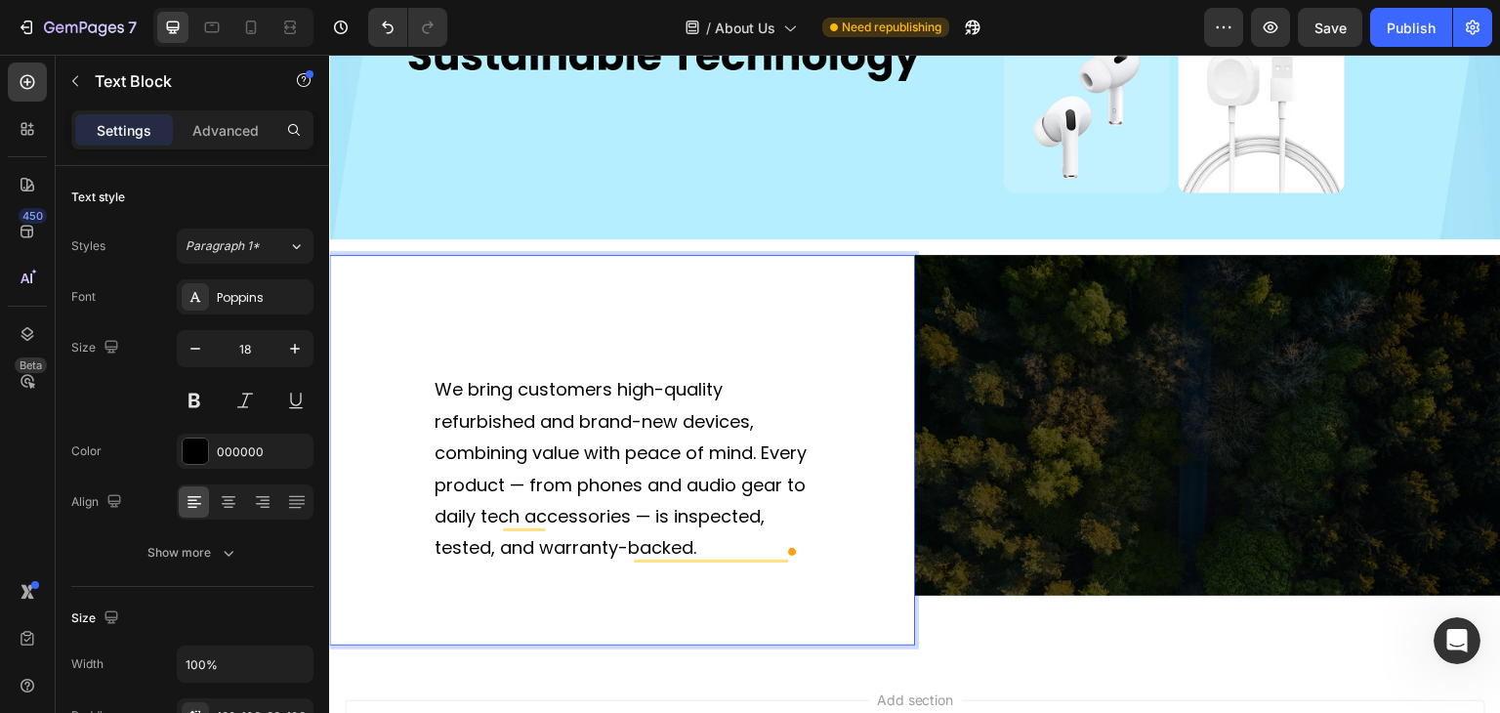
click at [550, 423] on p "We bring customers high-quality refurbished and brand-new devices, combining va…" at bounding box center [622, 468] width 375 height 189
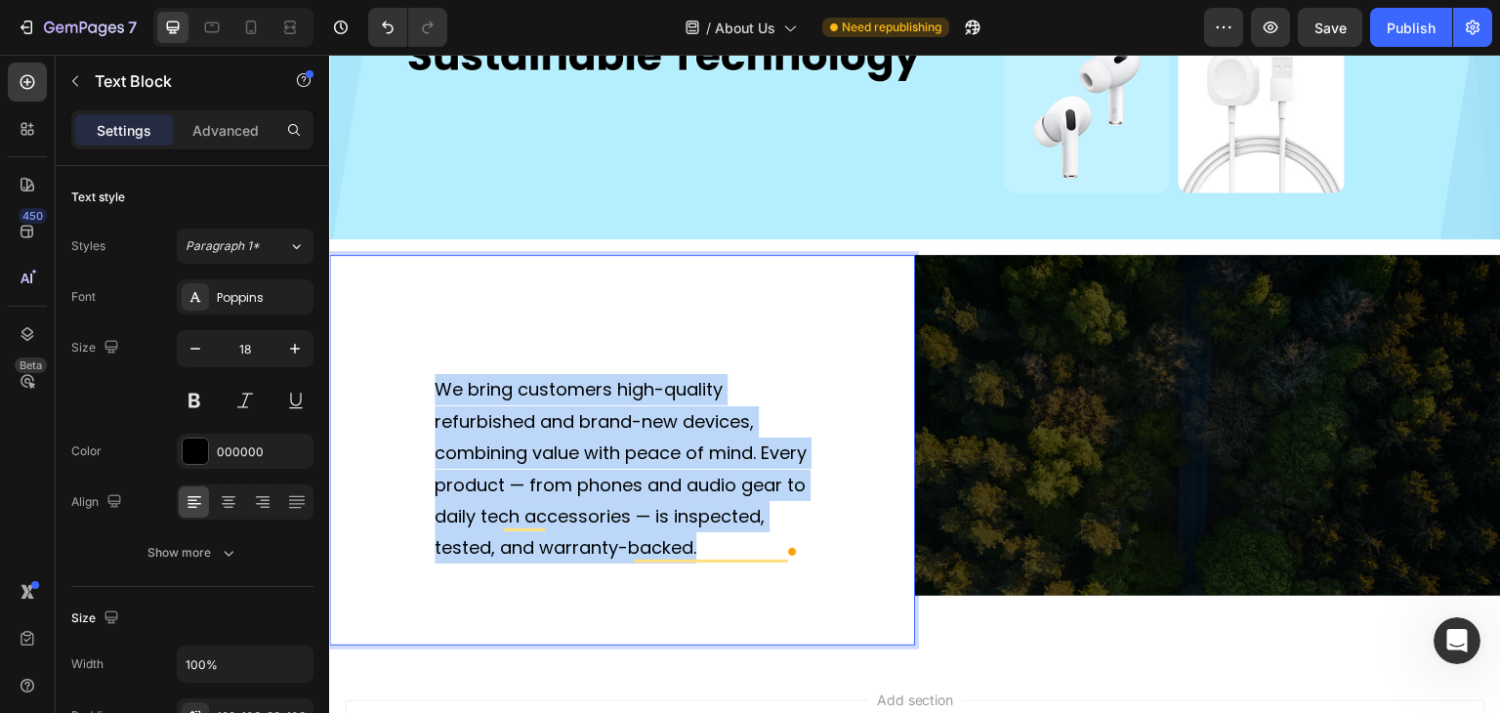
click at [550, 423] on p "We bring customers high-quality refurbished and brand-new devices, combining va…" at bounding box center [622, 468] width 375 height 189
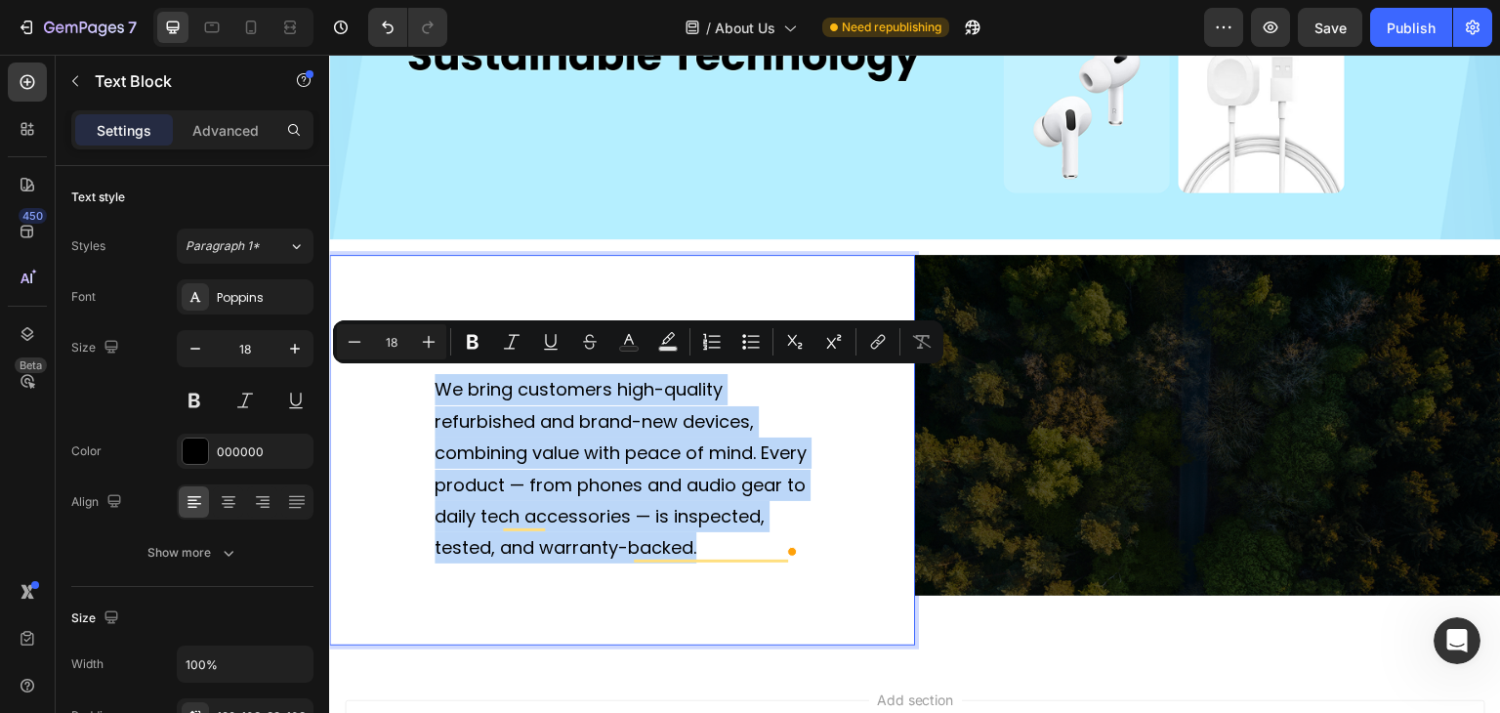
click at [607, 609] on div "We bring customers high-quality refurbished and brand-new devices, combining va…" at bounding box center [622, 450] width 586 height 390
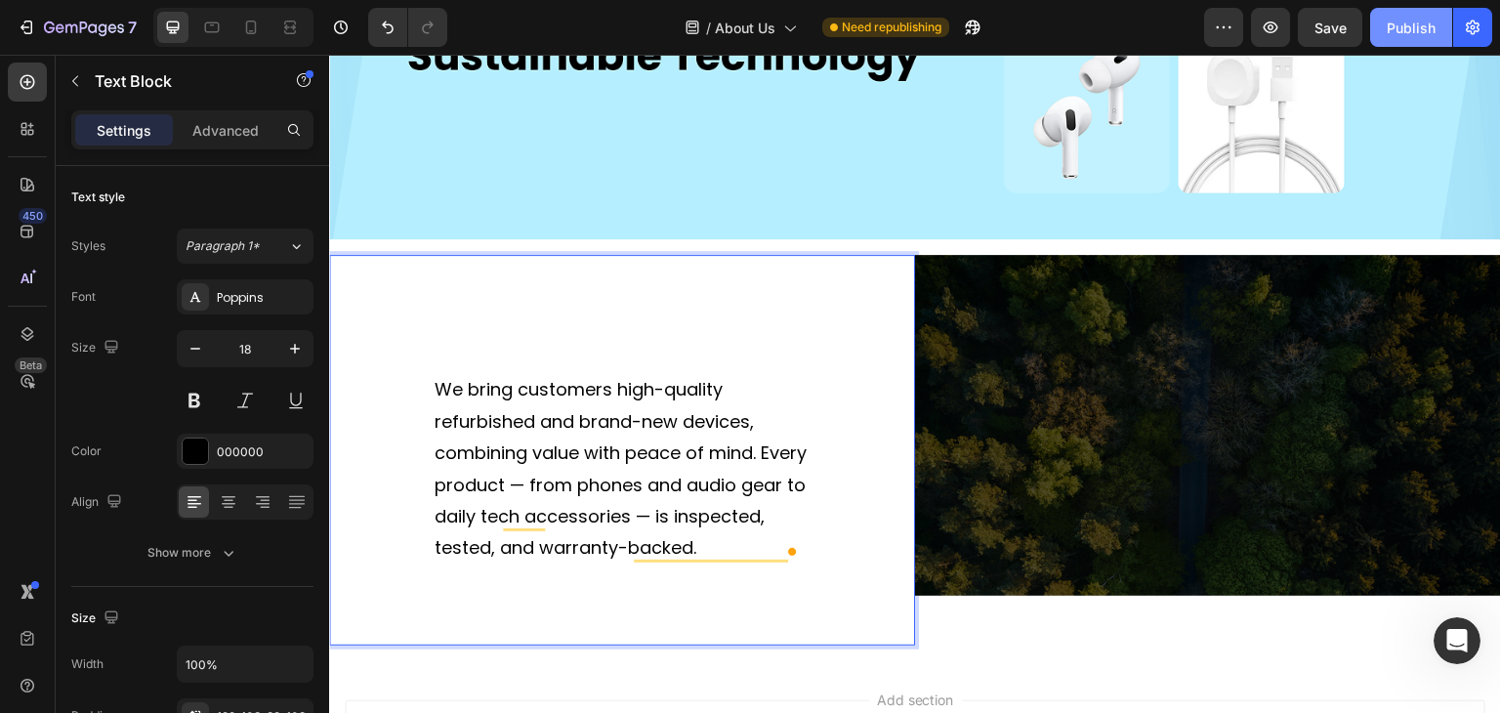
click at [1386, 28] on button "Publish" at bounding box center [1411, 27] width 82 height 39
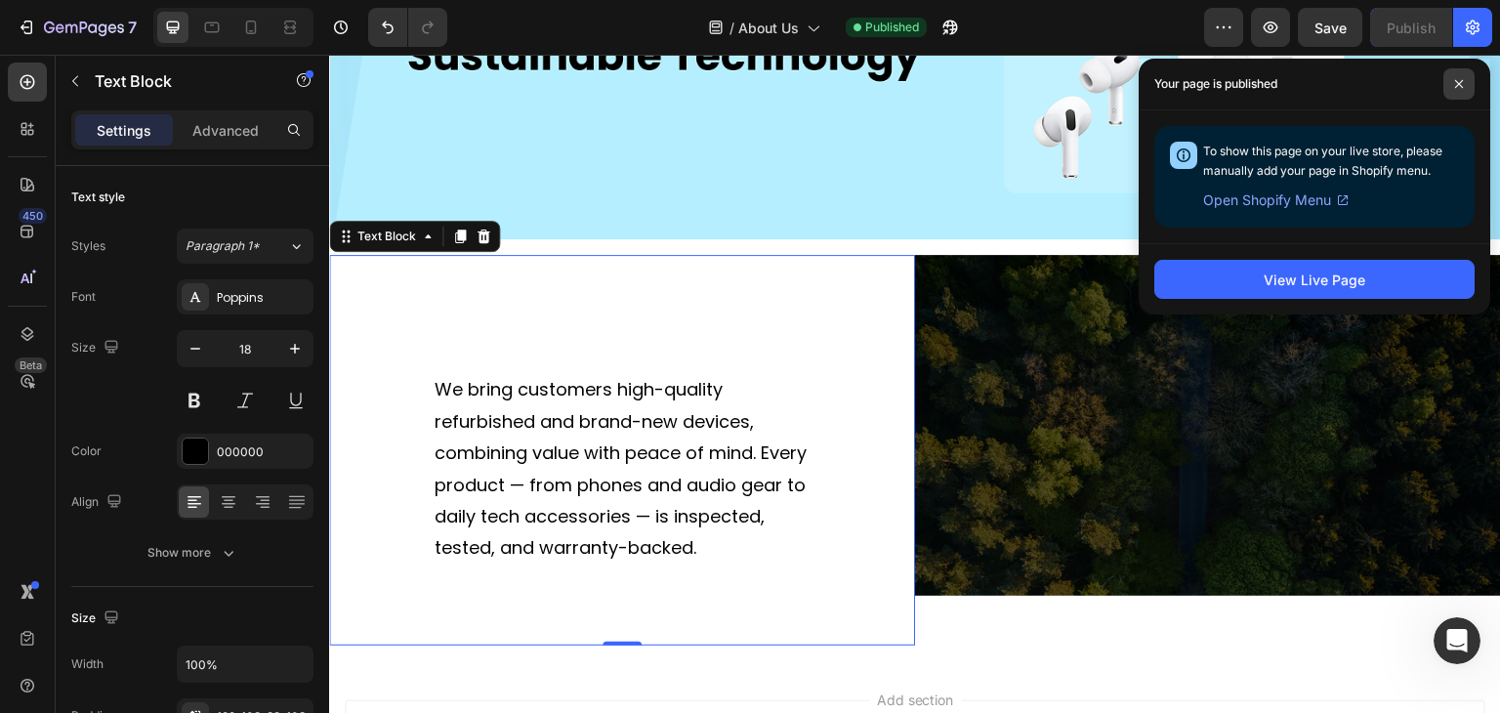
click at [1465, 83] on span at bounding box center [1459, 83] width 31 height 31
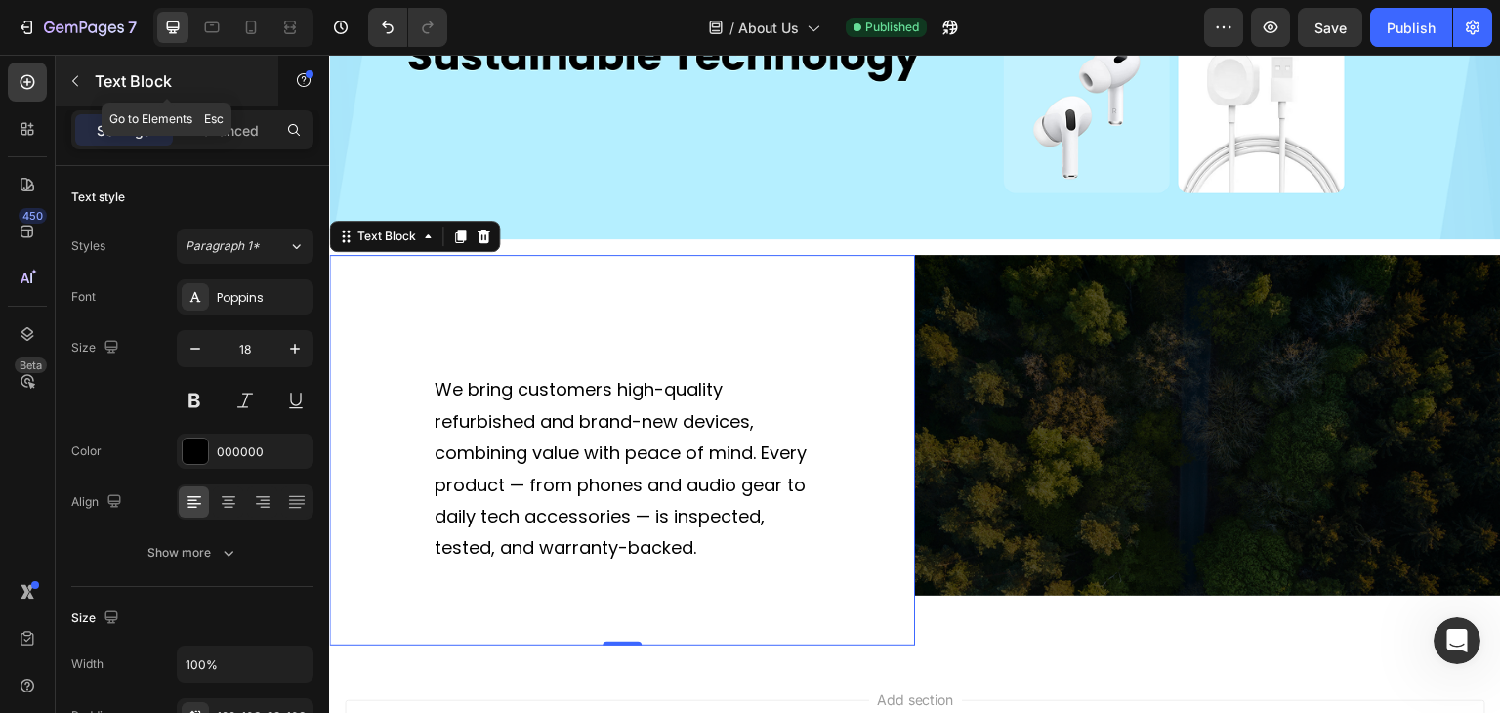
click at [69, 75] on icon "button" at bounding box center [75, 81] width 16 height 16
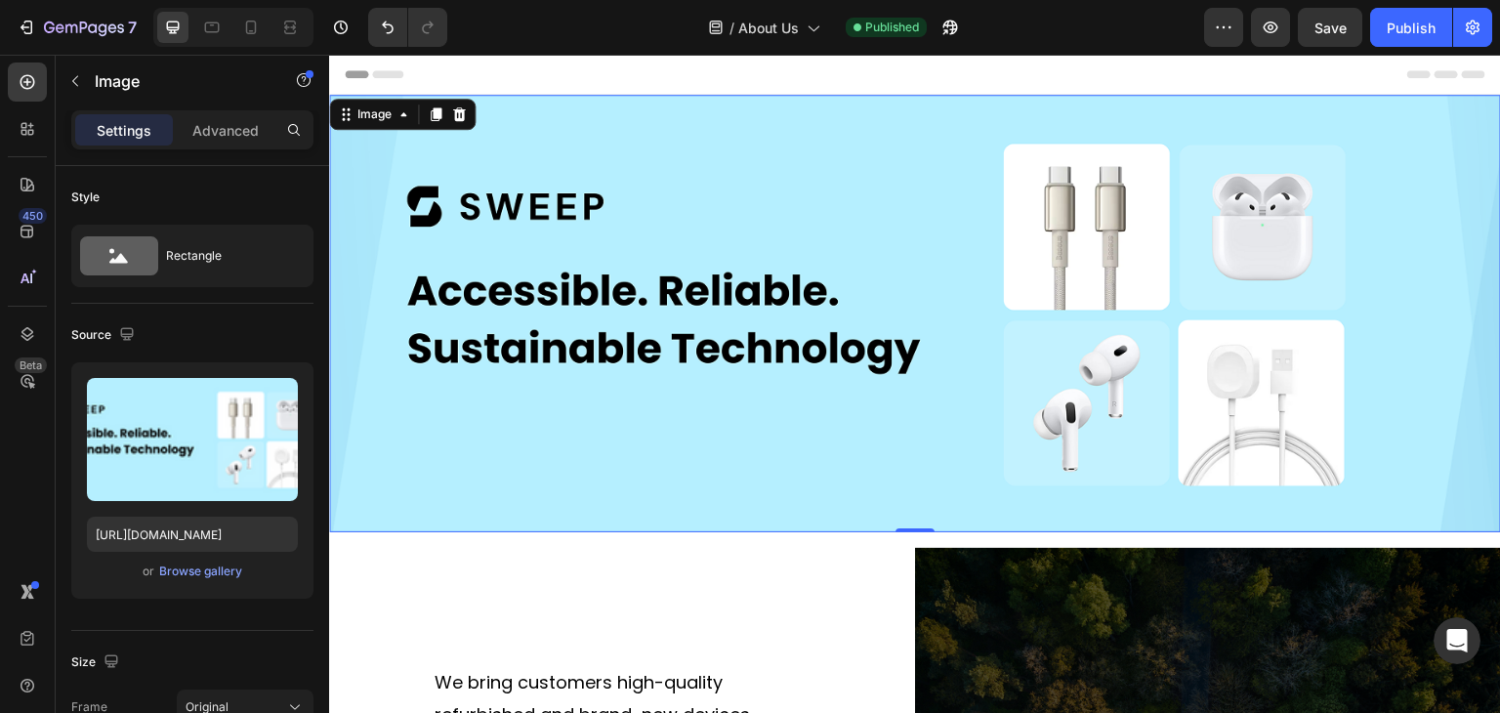
click at [560, 522] on img at bounding box center [915, 314] width 1172 height 438
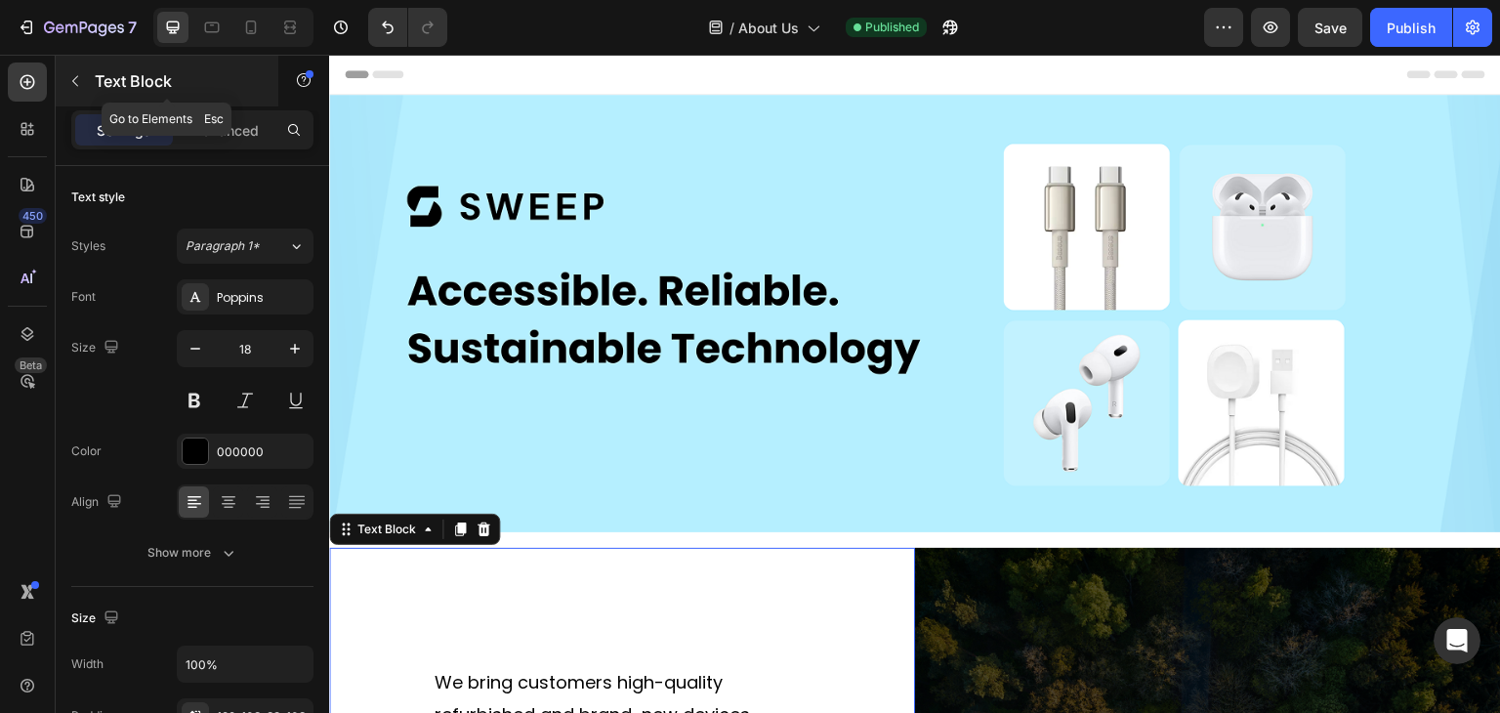
click at [73, 70] on button "button" at bounding box center [75, 80] width 31 height 31
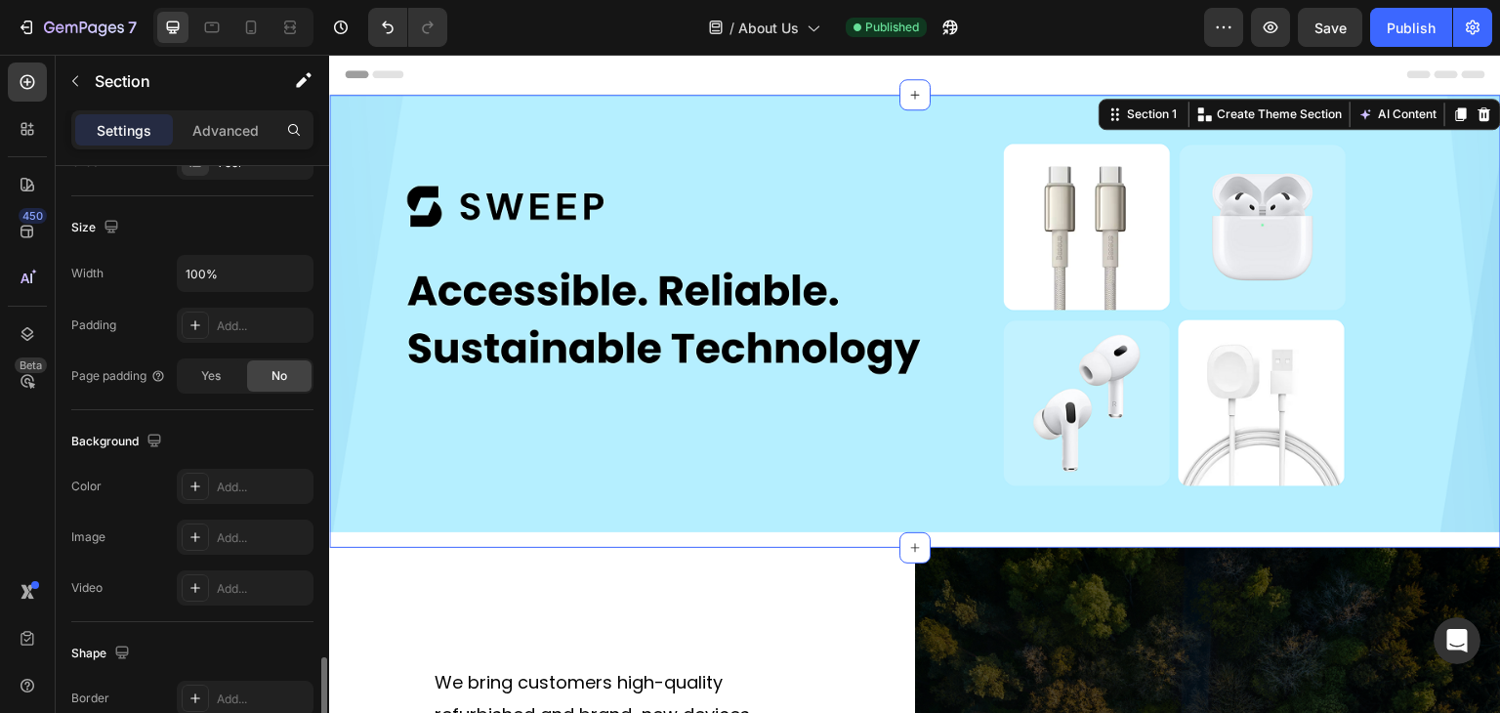
scroll to position [587, 0]
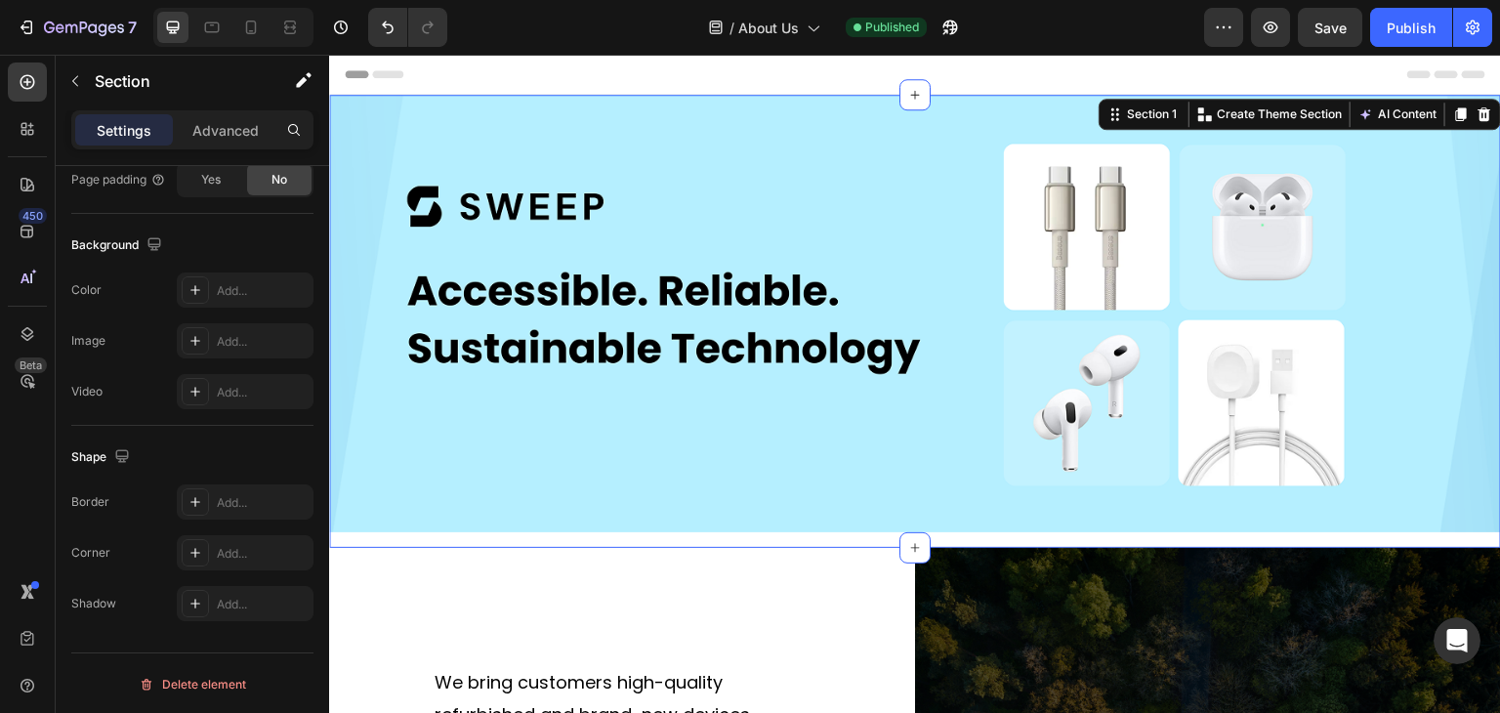
click at [987, 531] on div "Image Row" at bounding box center [915, 321] width 1172 height 453
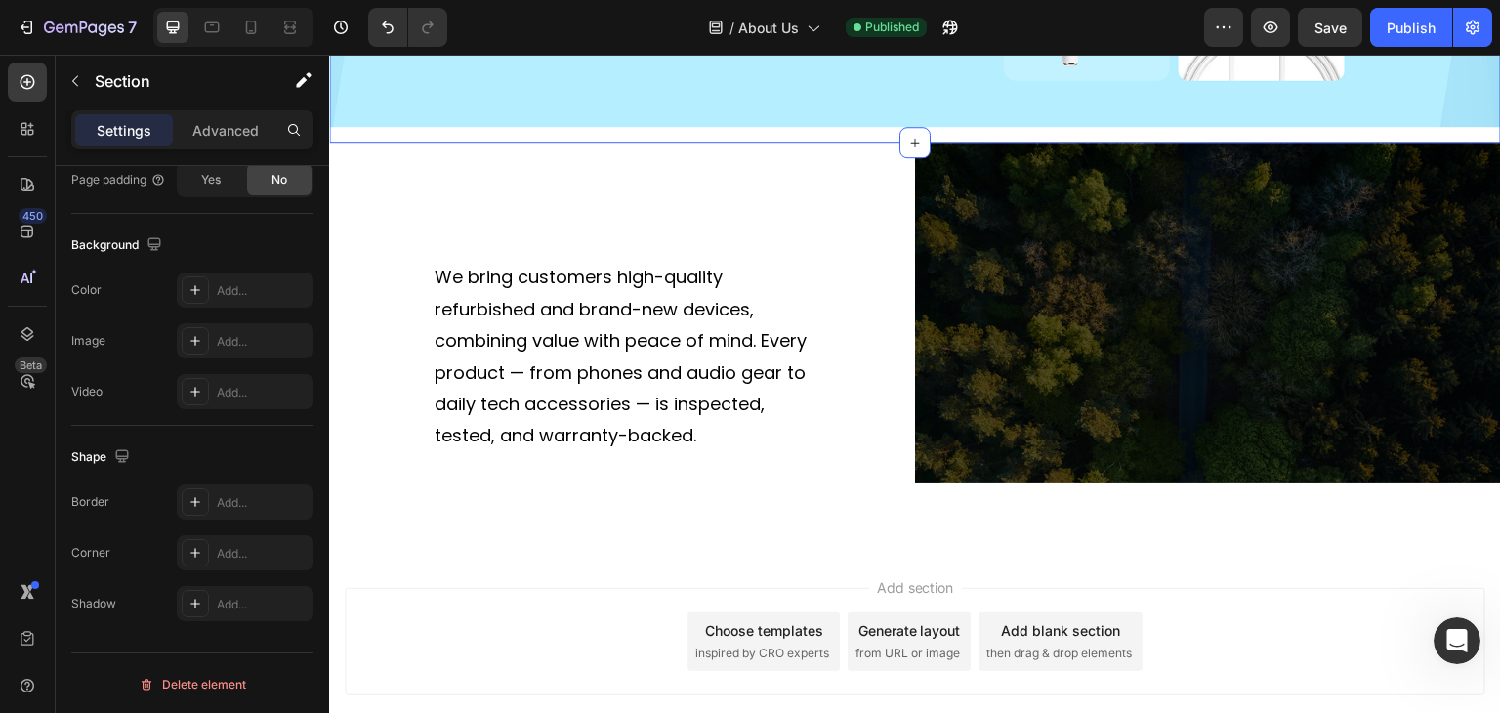
scroll to position [516, 0]
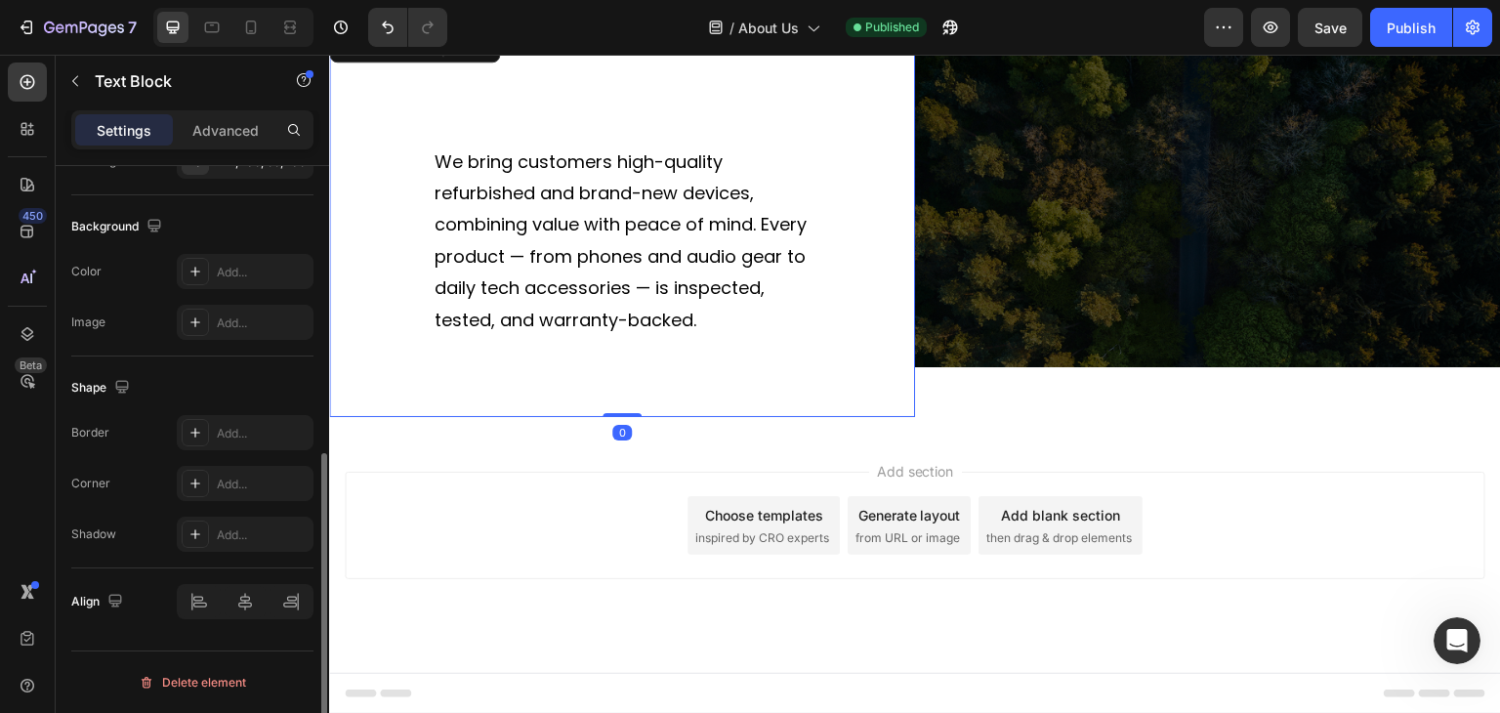
click at [631, 398] on div "We bring customers high-quality refurbished and brand-new devices, combining va…" at bounding box center [622, 222] width 586 height 390
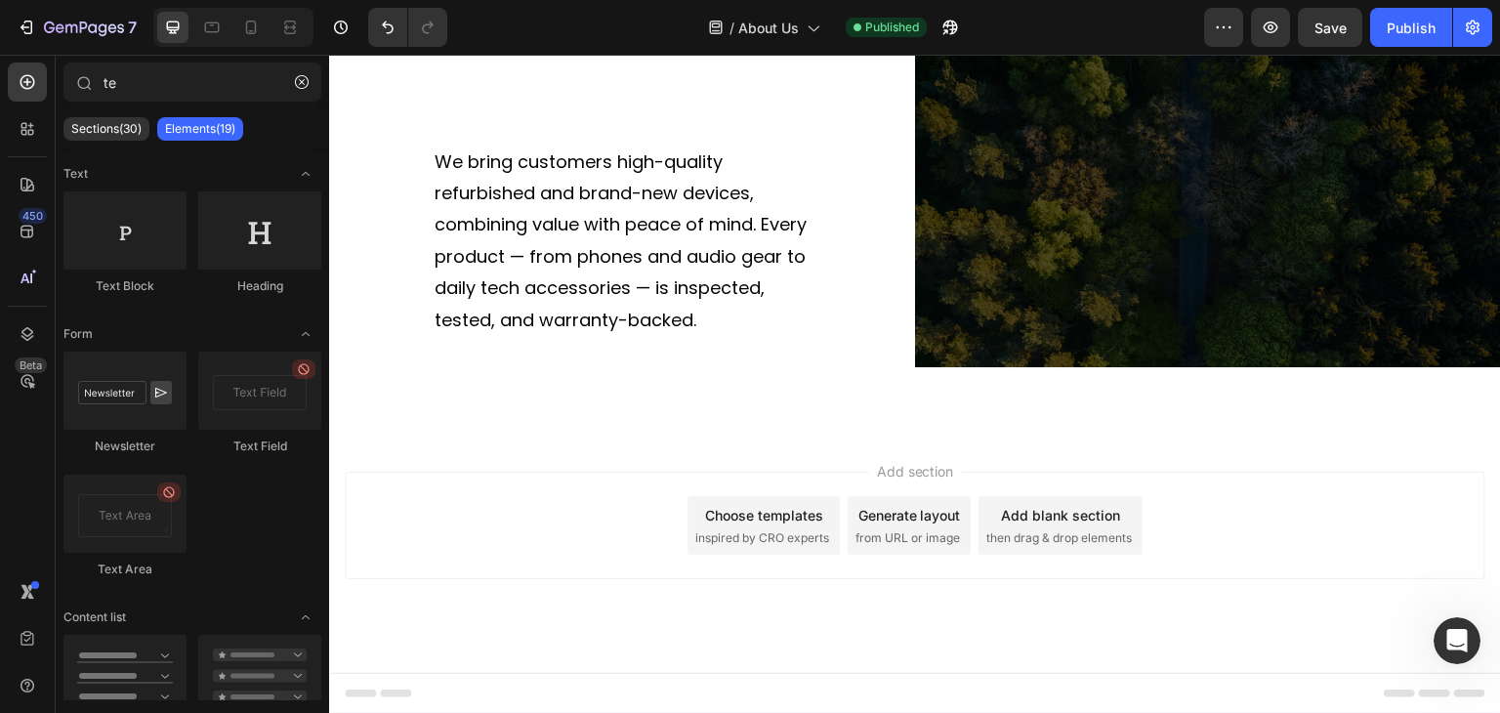
click at [569, 451] on div "Add section Choose templates inspired by CRO experts Generate layout from URL o…" at bounding box center [915, 553] width 1172 height 240
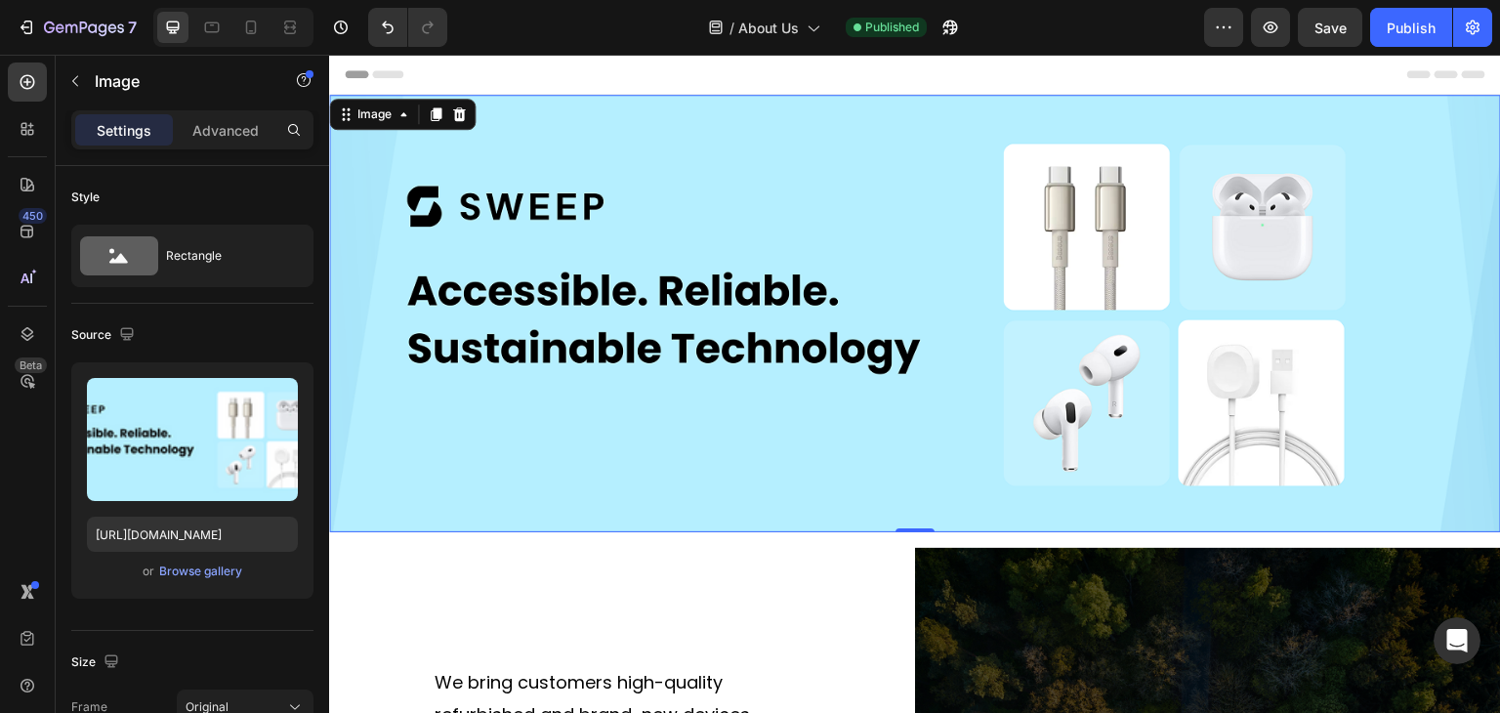
click at [422, 147] on img at bounding box center [915, 314] width 1172 height 438
click at [234, 128] on p "Advanced" at bounding box center [225, 130] width 66 height 21
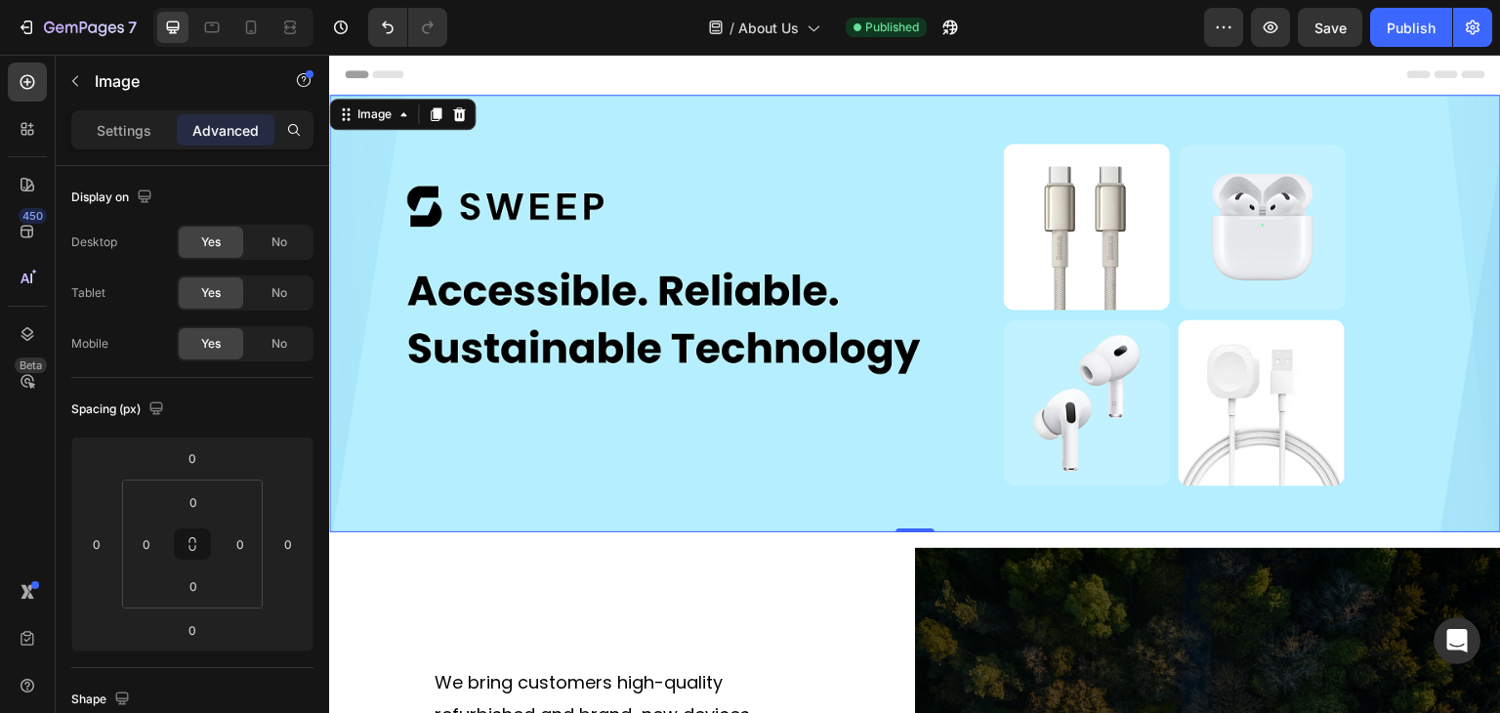
click at [469, 181] on img at bounding box center [915, 314] width 1172 height 438
click at [393, 117] on div "Image" at bounding box center [375, 114] width 42 height 18
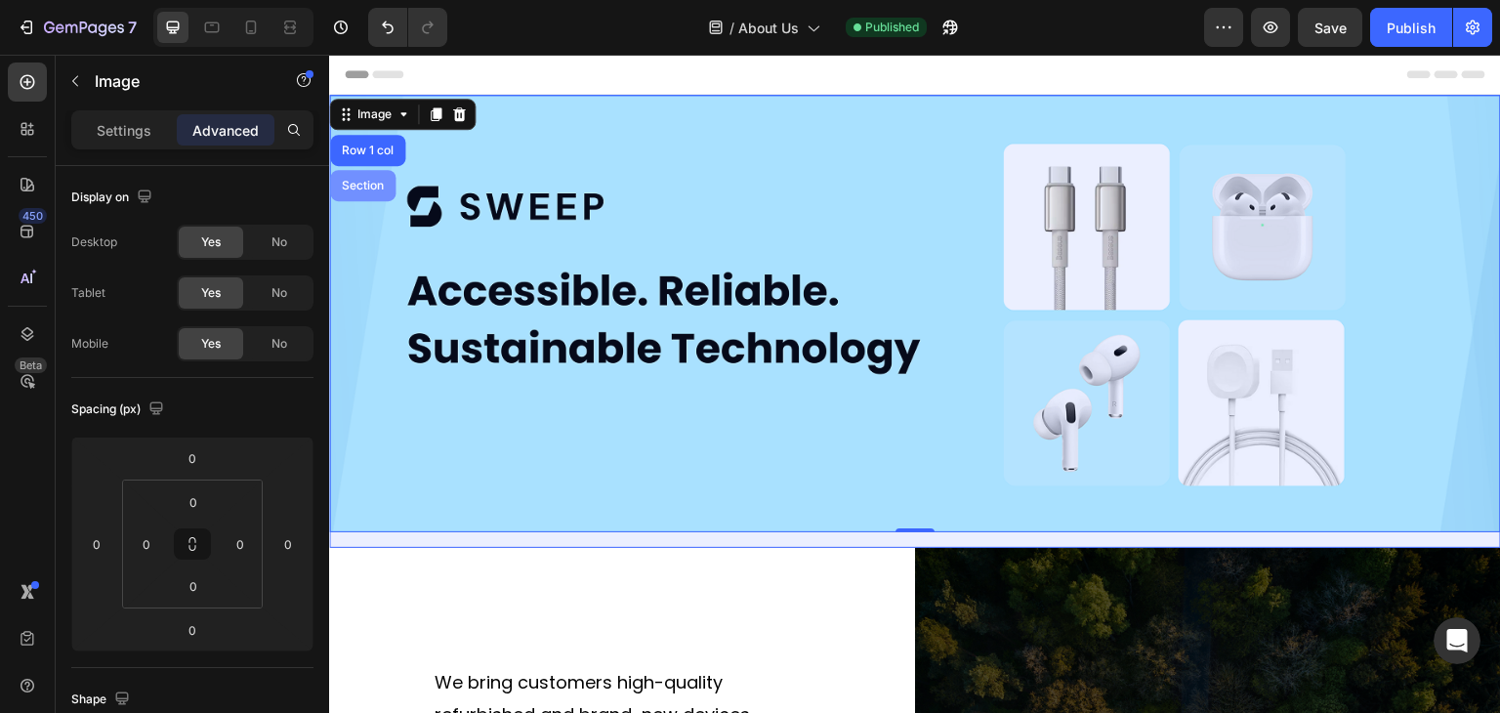
click at [370, 189] on div "Section" at bounding box center [363, 186] width 50 height 12
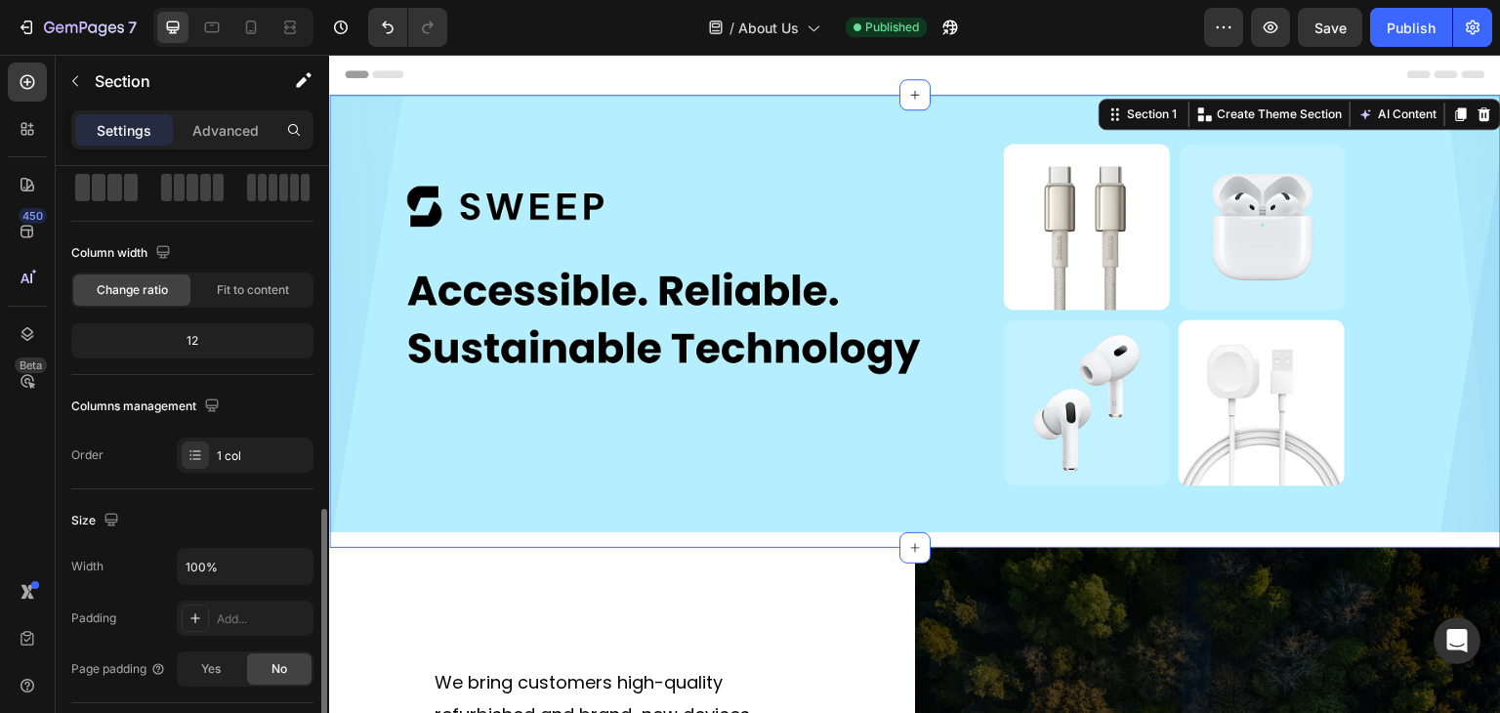
scroll to position [391, 0]
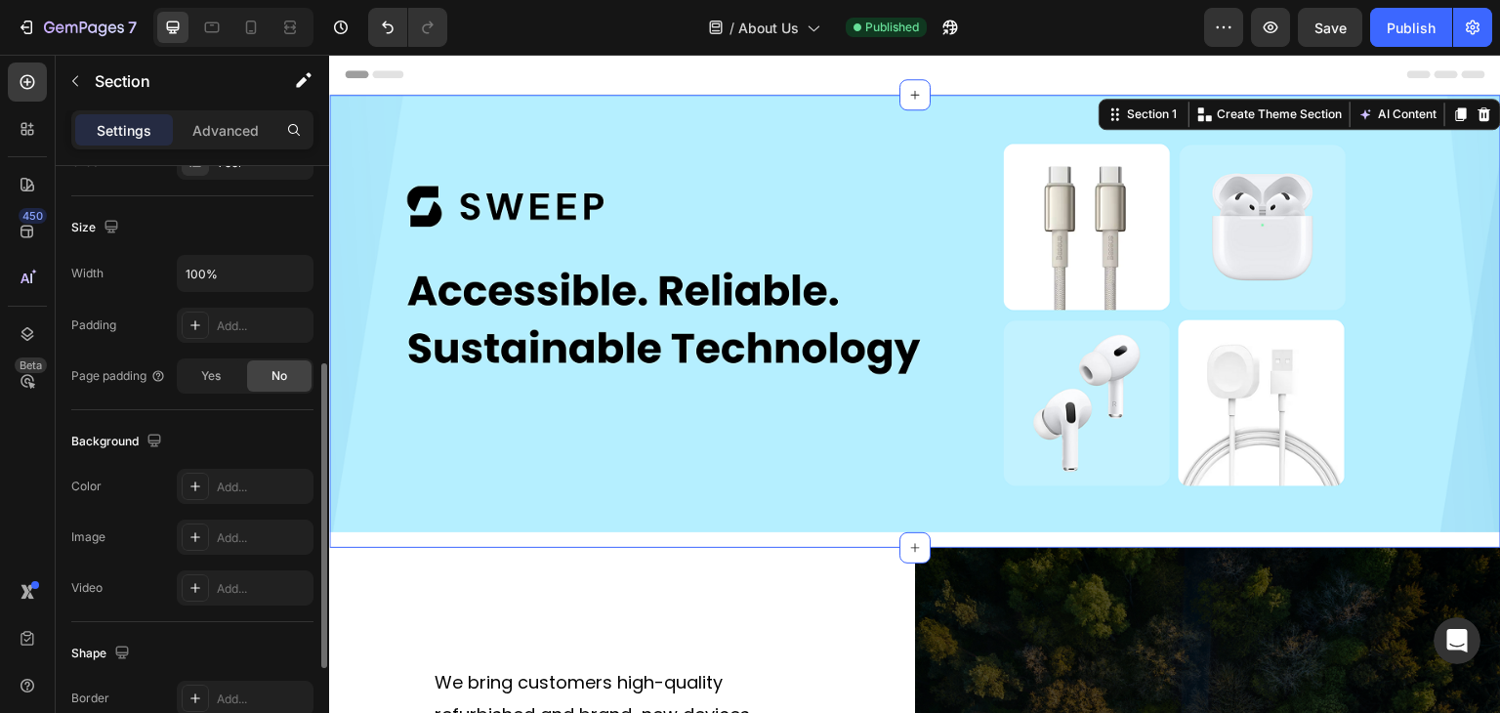
click at [277, 367] on span "No" at bounding box center [280, 376] width 16 height 18
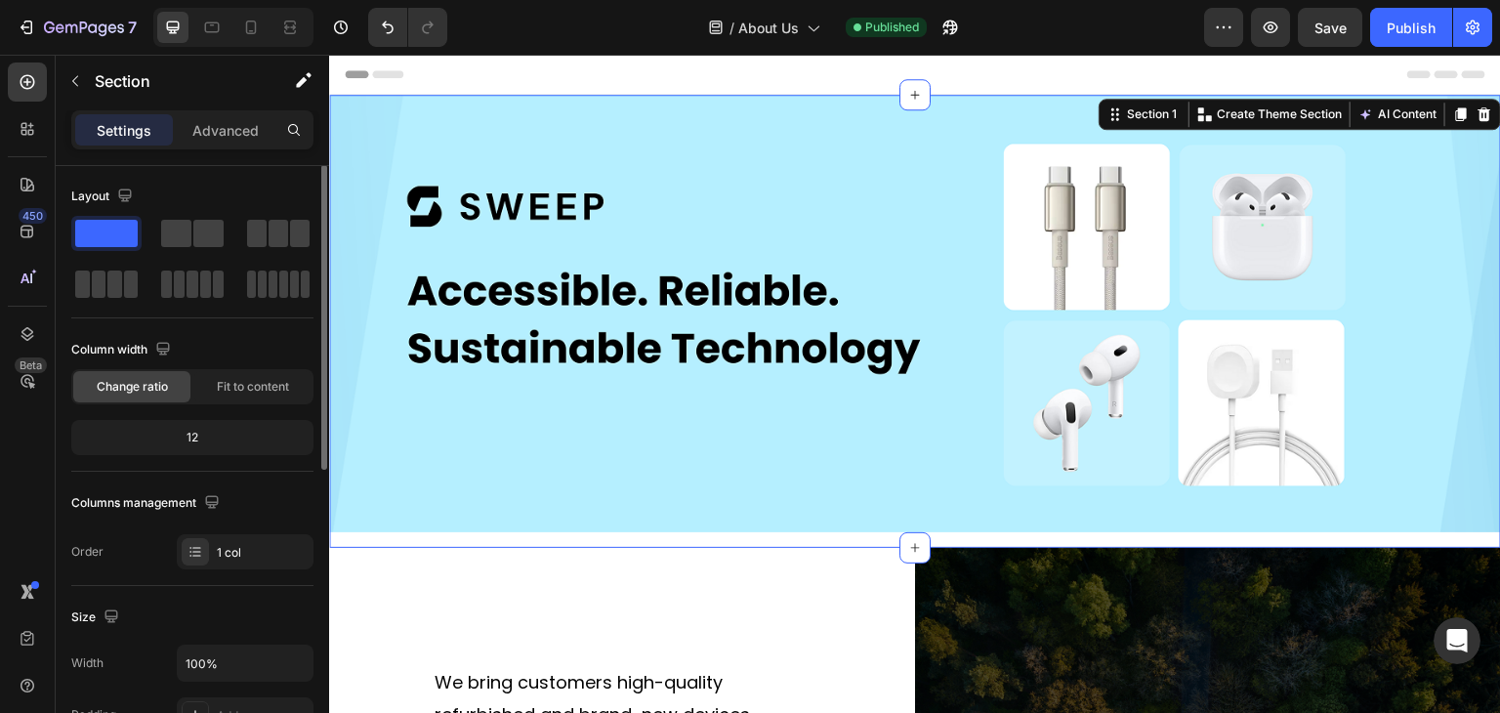
scroll to position [0, 0]
click at [1477, 113] on icon at bounding box center [1485, 114] width 16 height 16
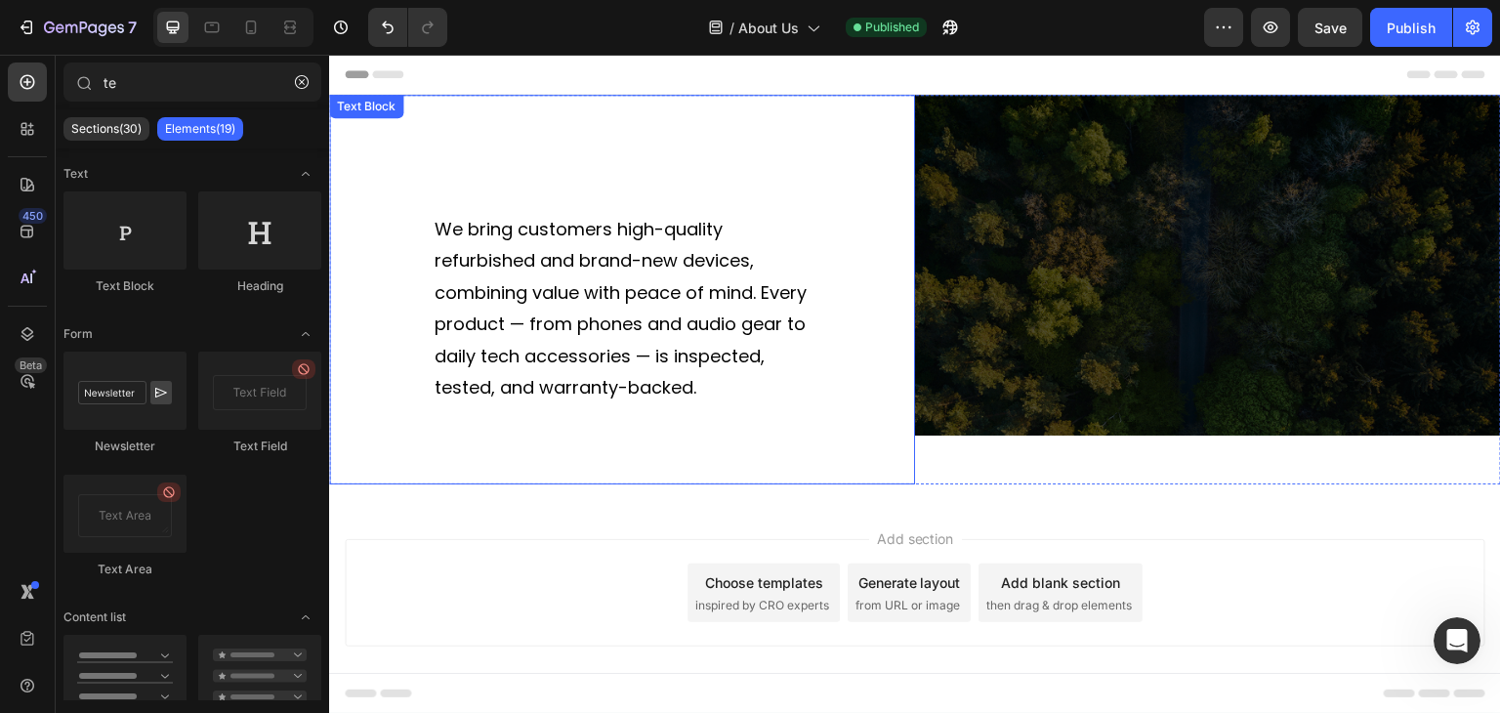
click at [561, 130] on div "We bring customers high-quality refurbished and brand-new devices, combining va…" at bounding box center [622, 290] width 586 height 390
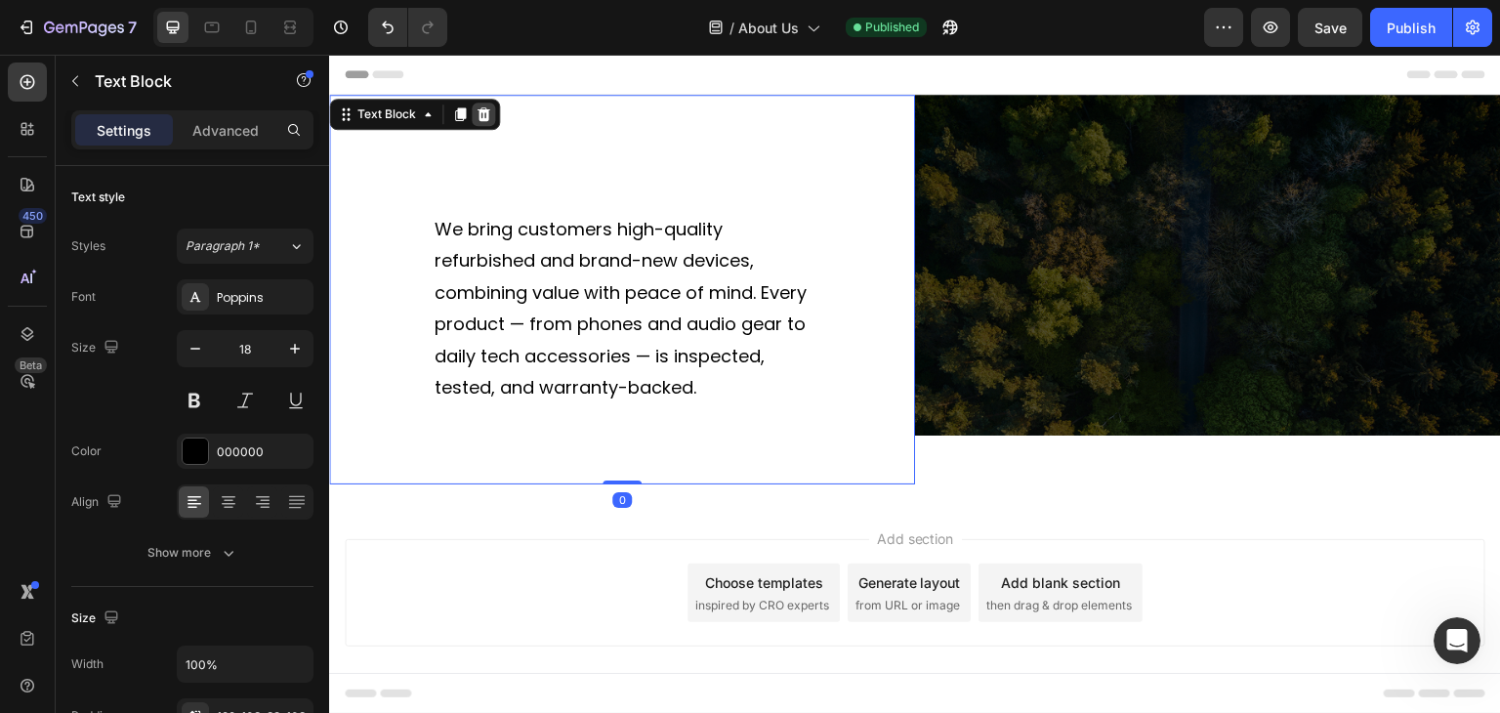
click at [477, 112] on icon at bounding box center [484, 114] width 16 height 16
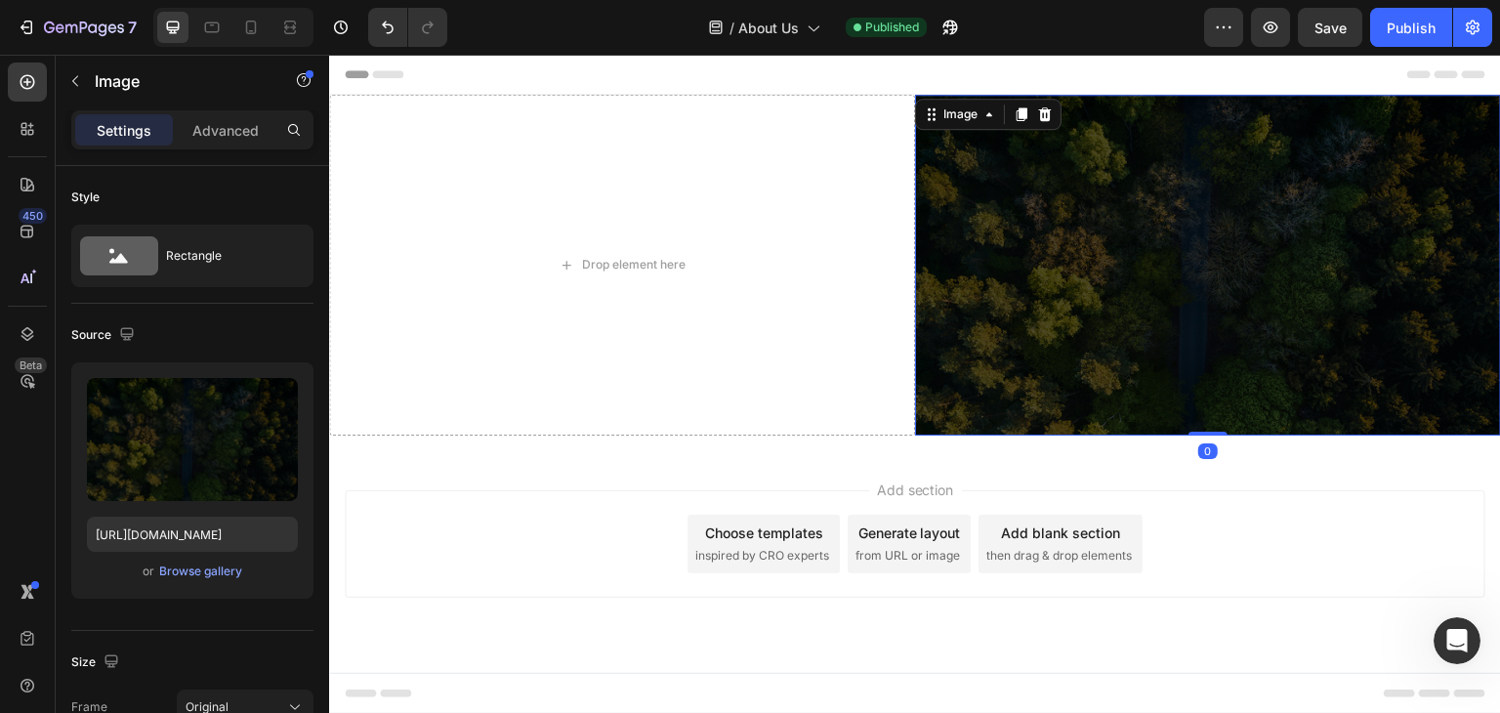
click at [1003, 130] on img at bounding box center [1208, 265] width 586 height 341
click at [1048, 110] on icon at bounding box center [1045, 114] width 13 height 14
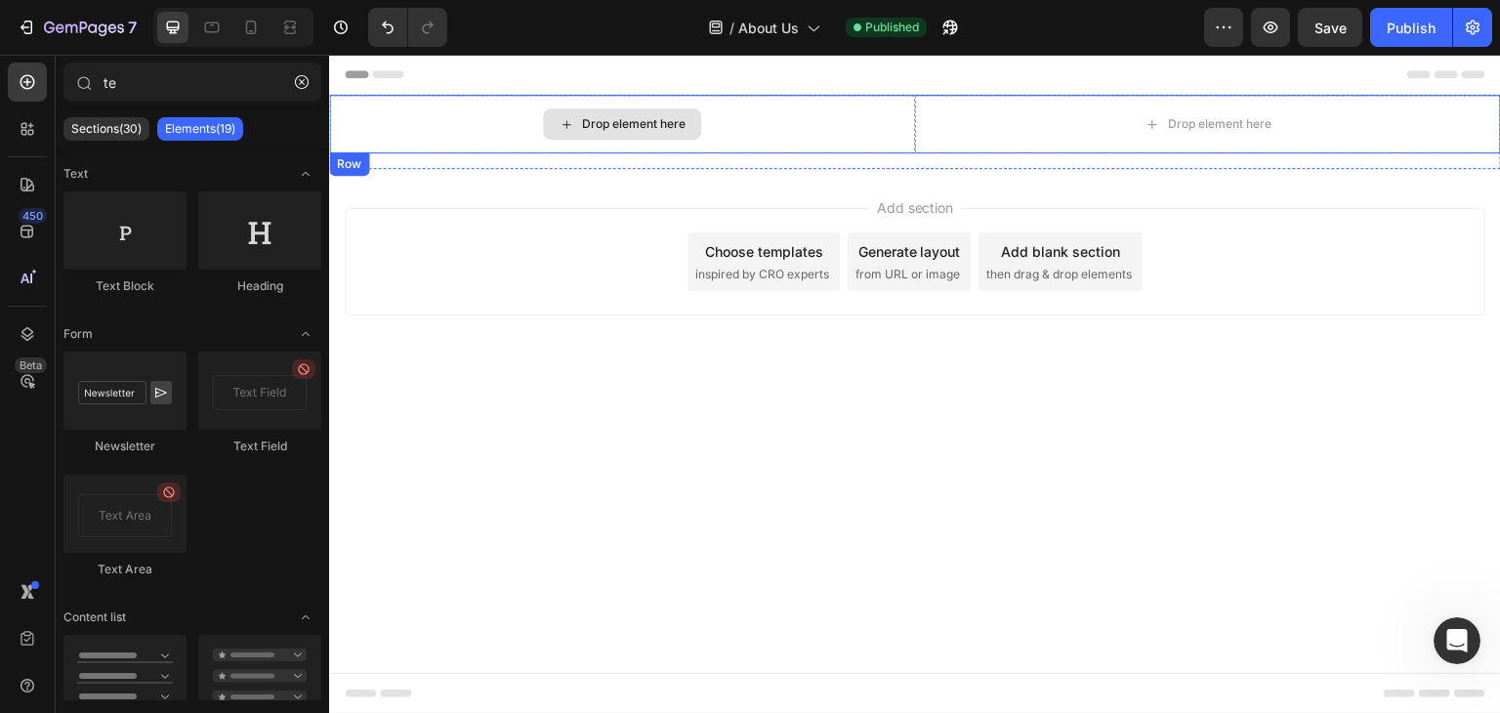
click at [384, 124] on div "Drop element here" at bounding box center [622, 124] width 586 height 59
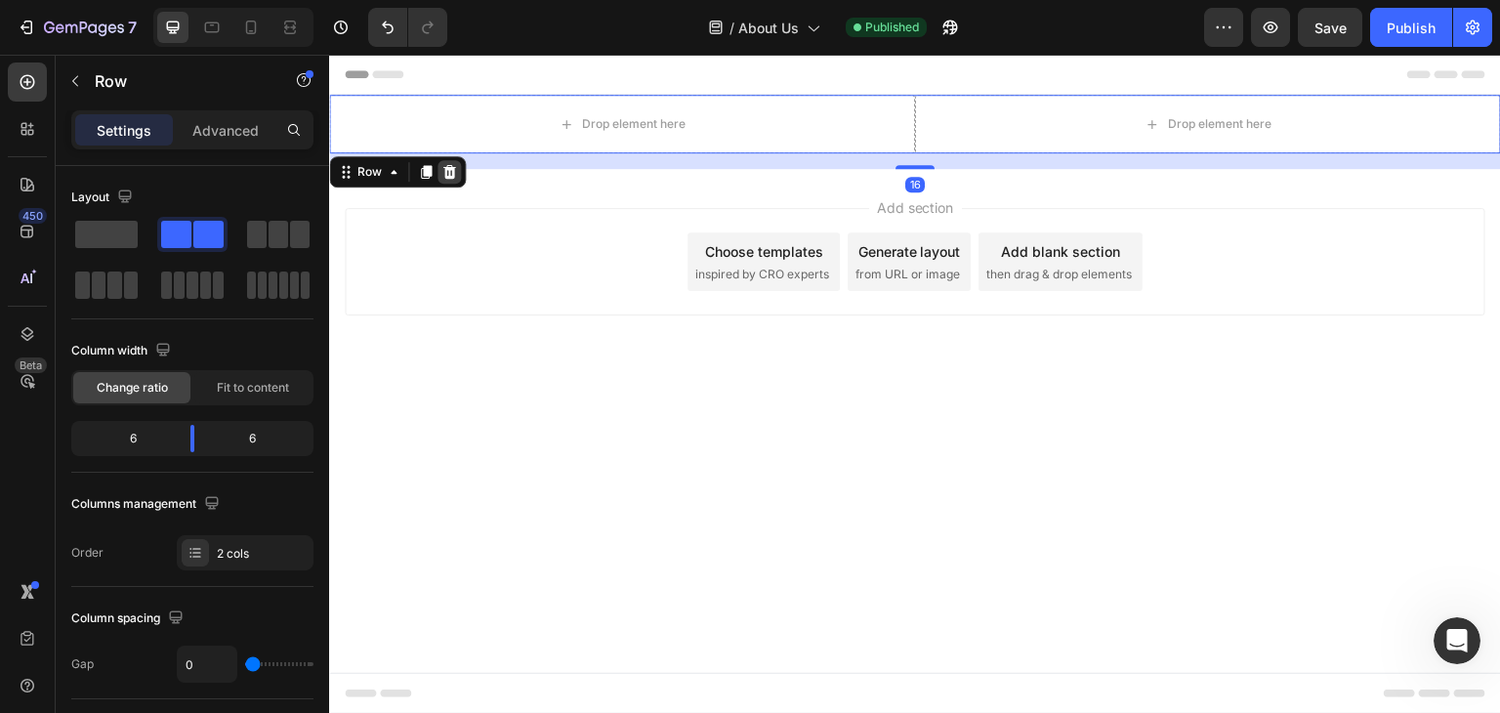
click at [447, 173] on icon at bounding box center [449, 172] width 13 height 14
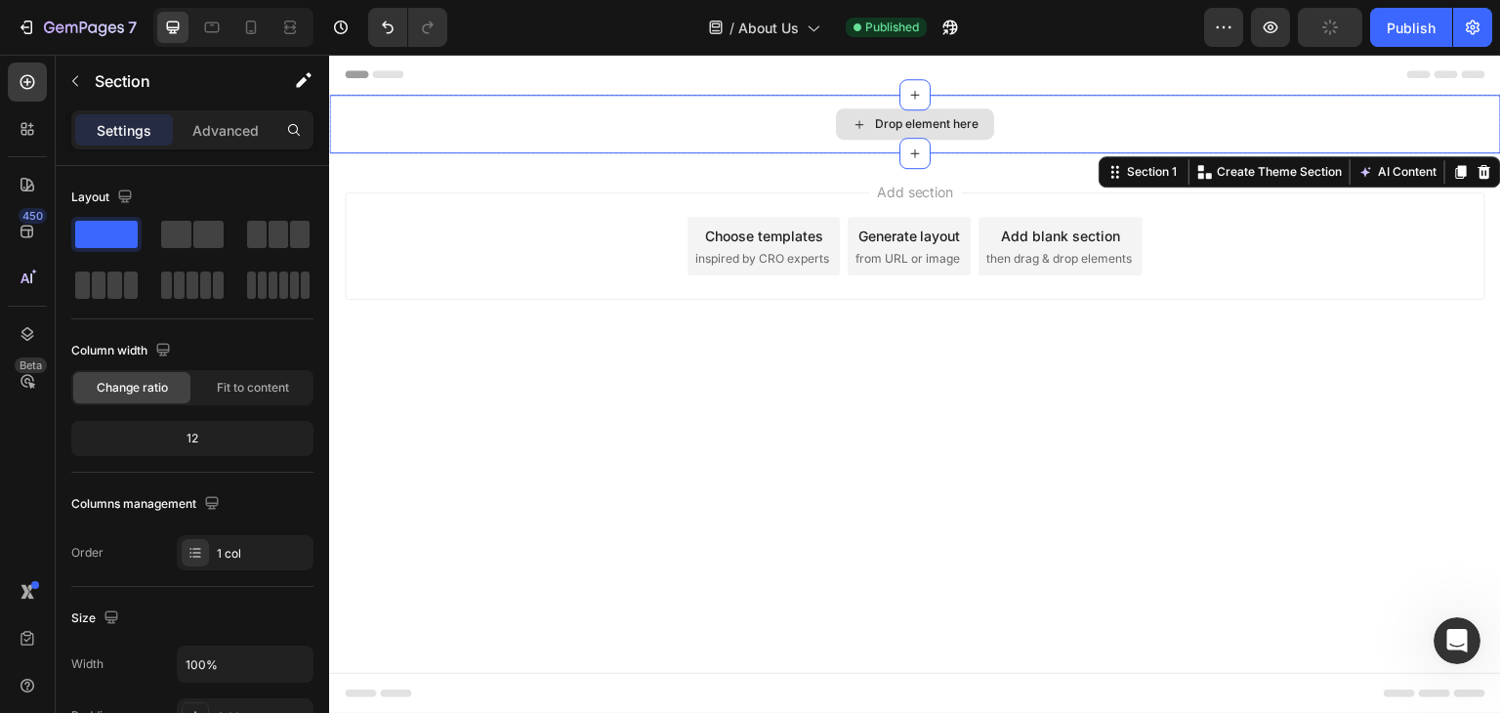
click at [647, 129] on div "Drop element here" at bounding box center [915, 124] width 1172 height 59
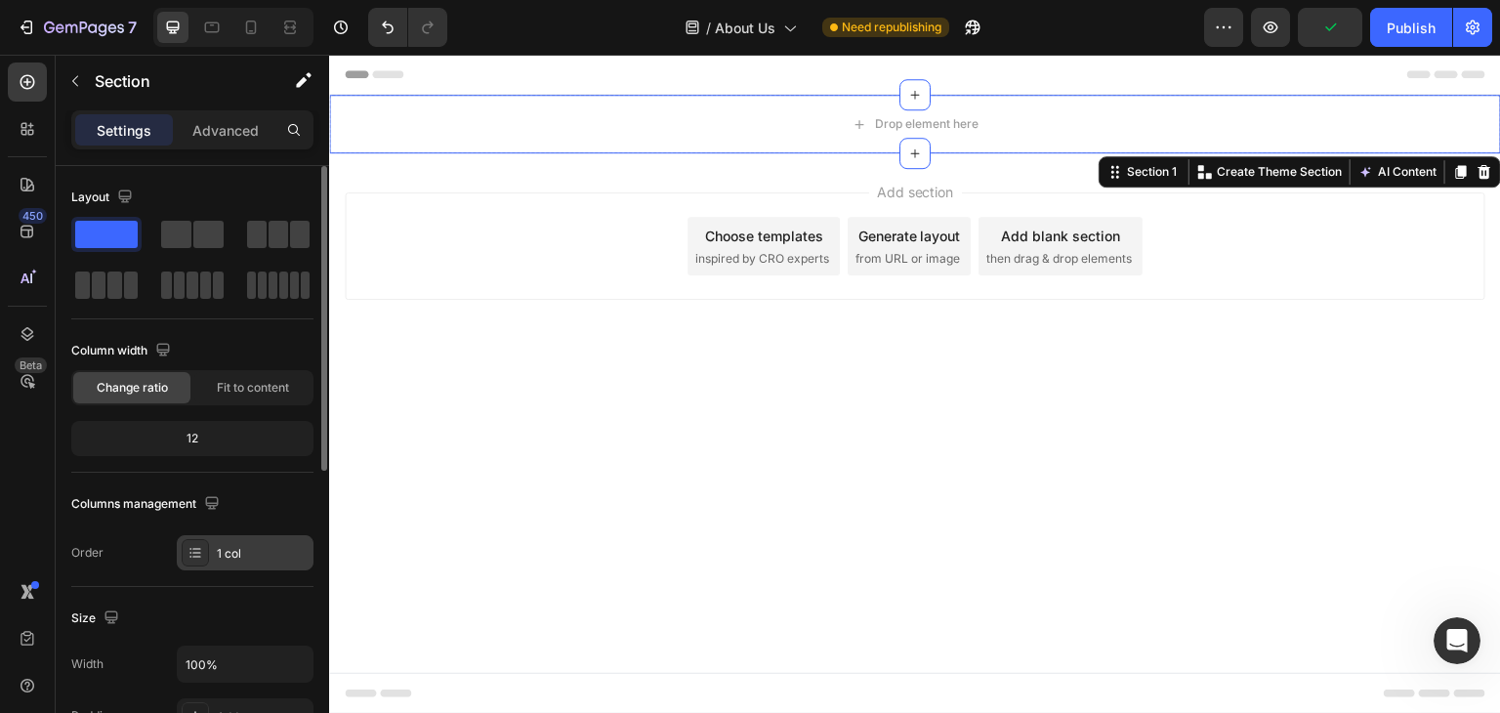
scroll to position [195, 0]
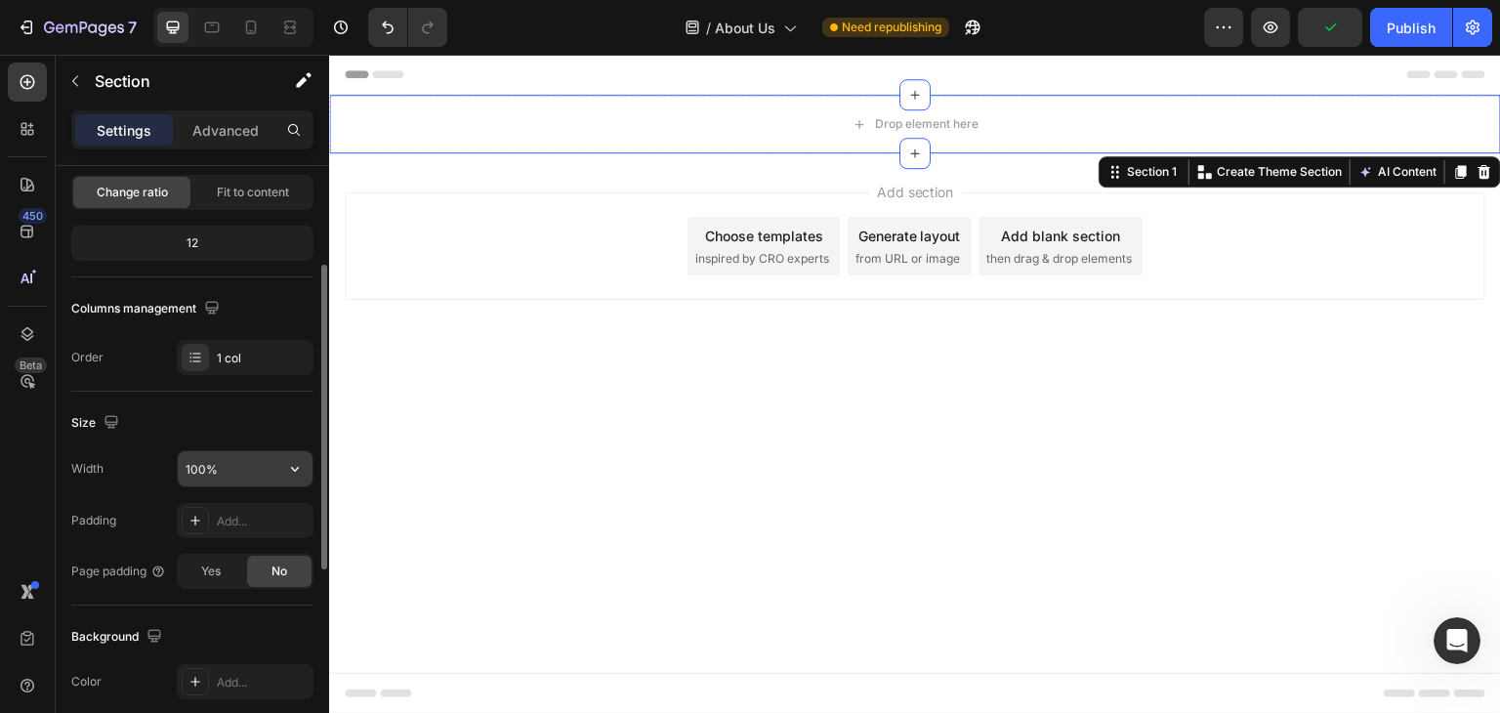
click at [227, 462] on input "100%" at bounding box center [245, 468] width 135 height 35
click at [293, 468] on icon "button" at bounding box center [295, 469] width 8 height 5
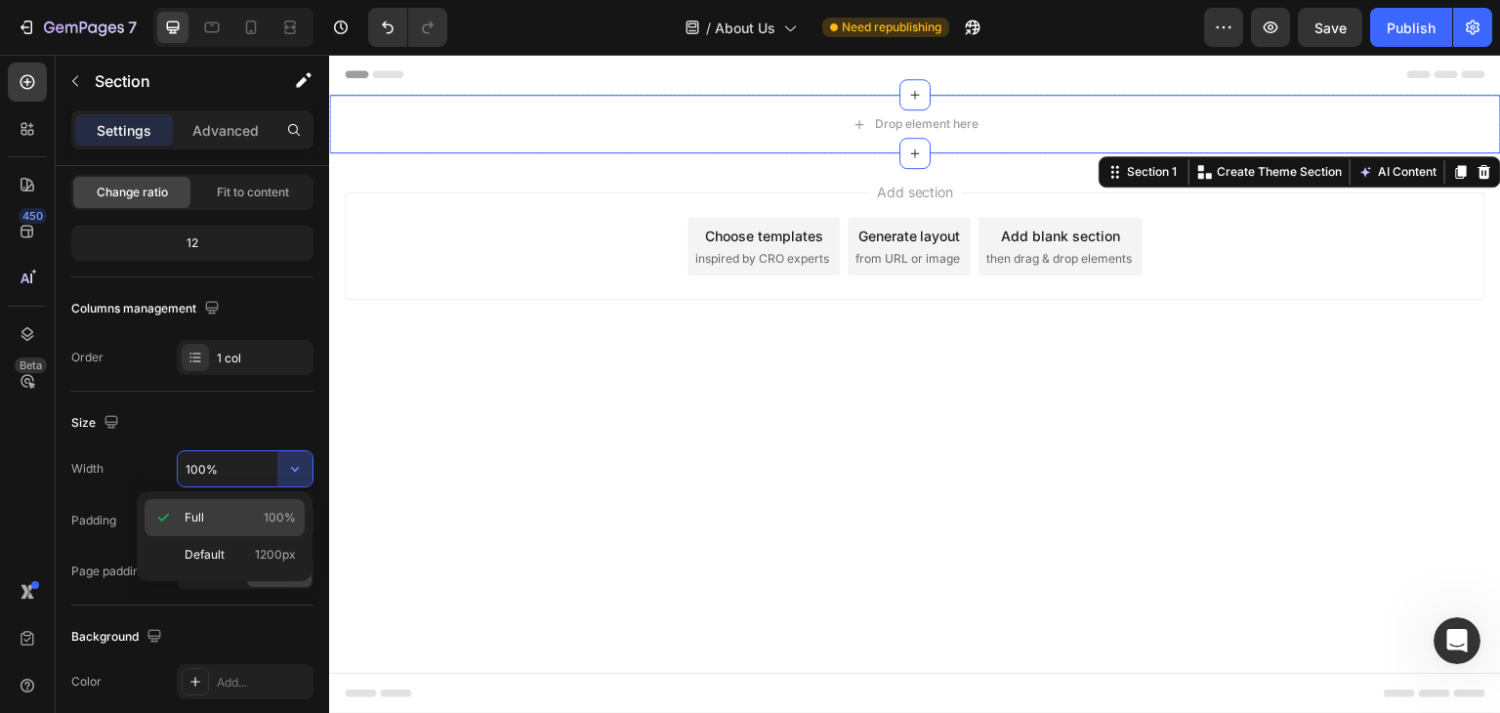
click at [231, 517] on p "Full 100%" at bounding box center [240, 518] width 111 height 18
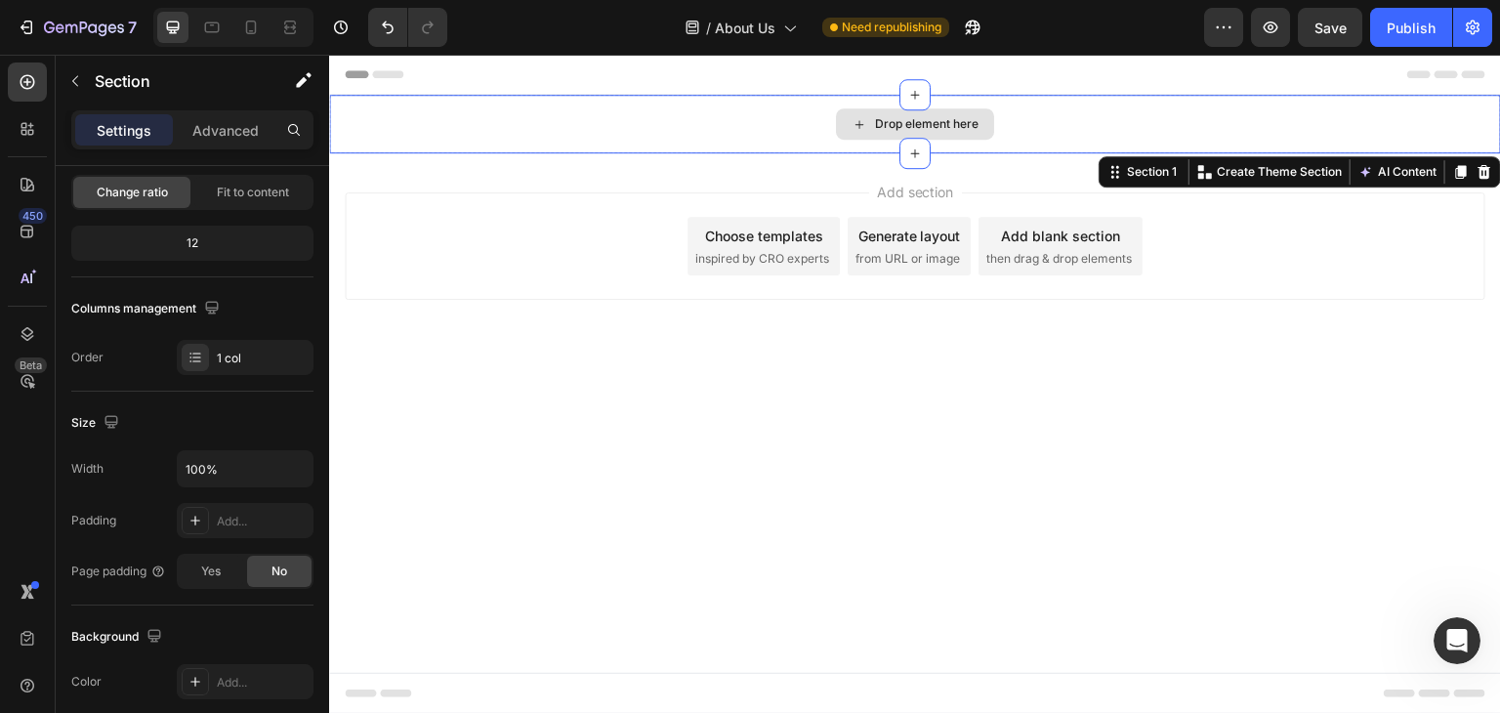
click at [862, 133] on div "Drop element here" at bounding box center [915, 123] width 158 height 31
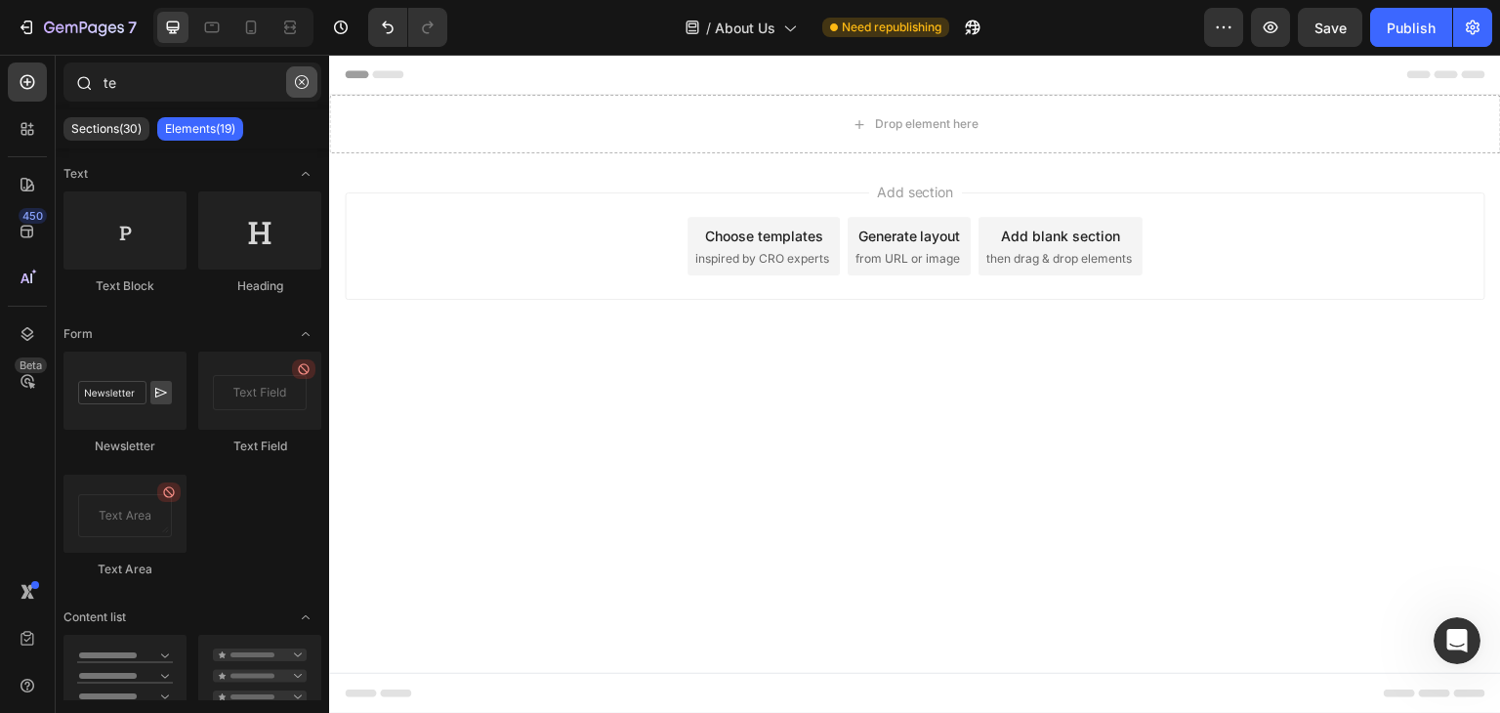
click at [297, 83] on icon "button" at bounding box center [302, 82] width 14 height 14
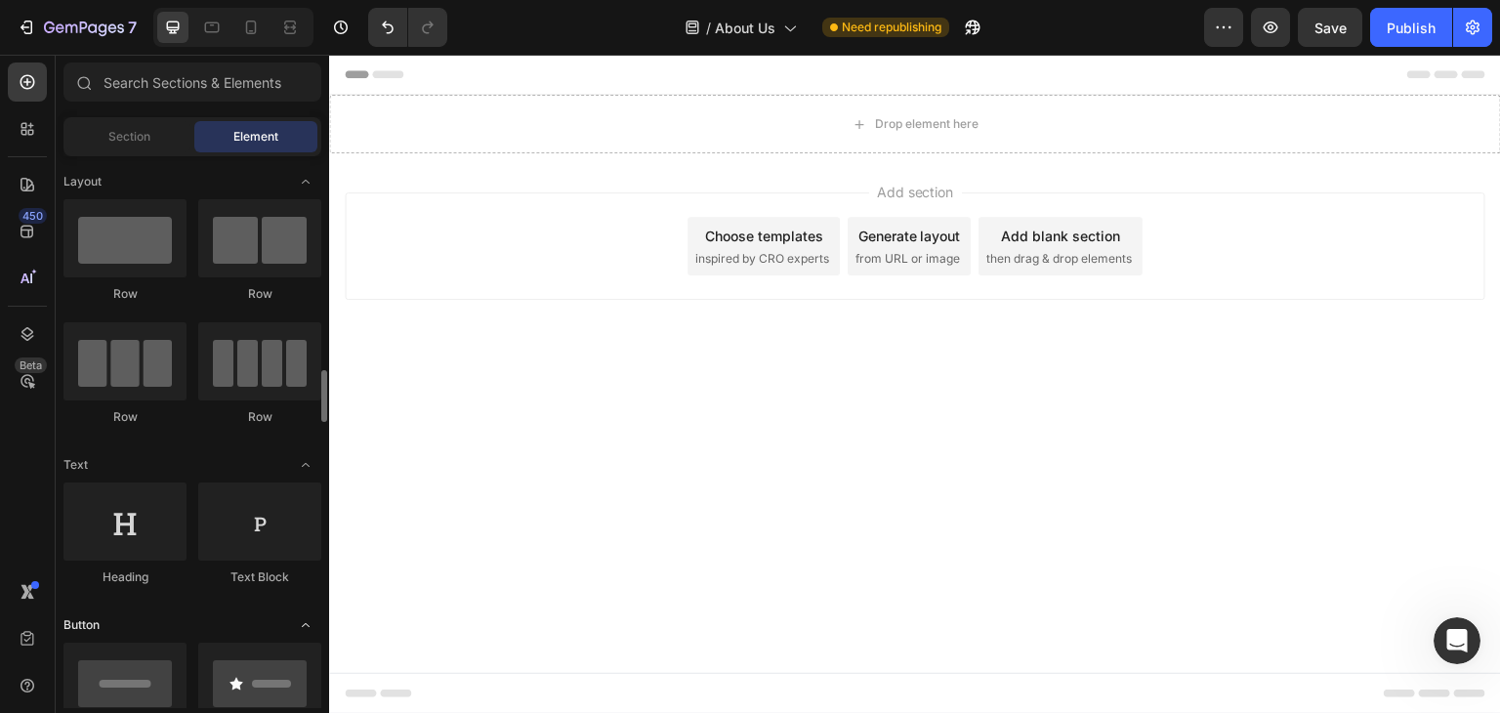
scroll to position [293, 0]
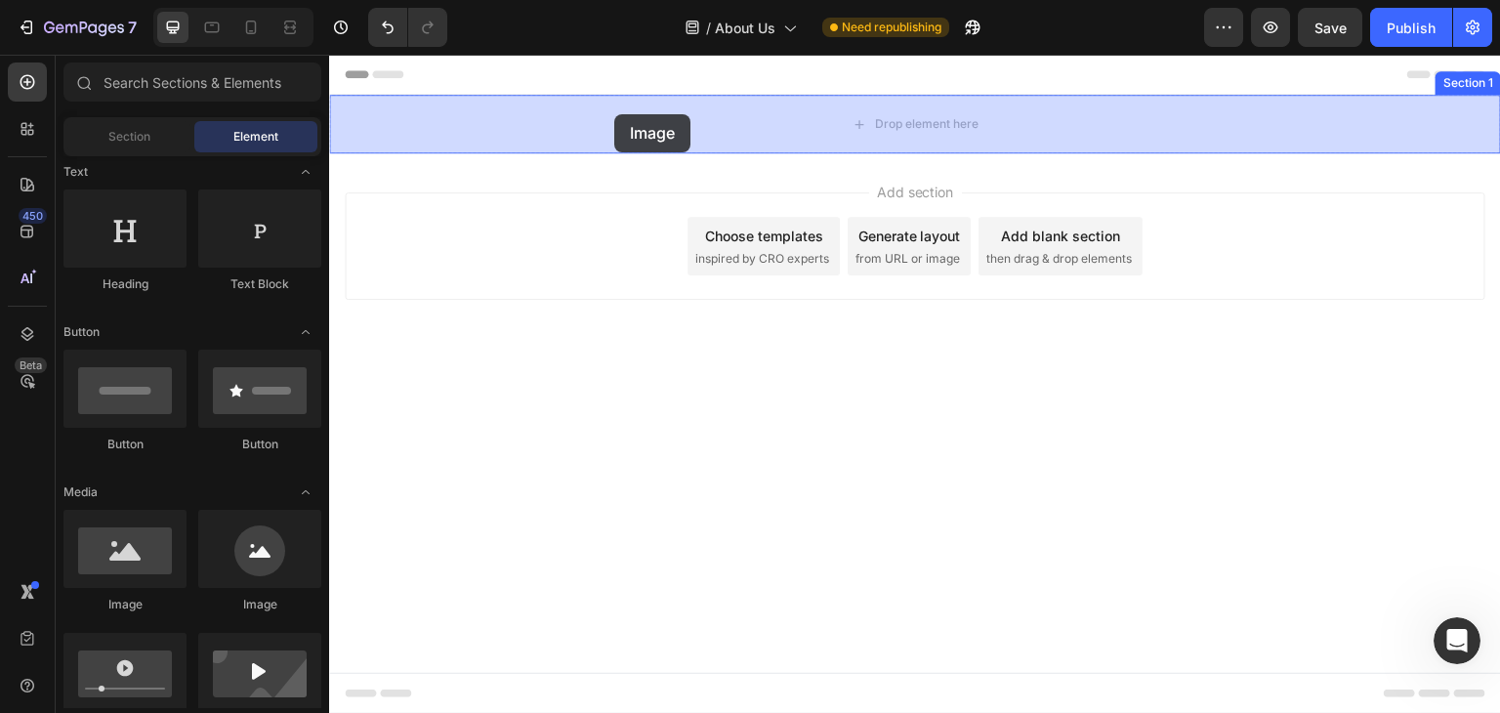
drag, startPoint x: 459, startPoint y: 626, endPoint x: 614, endPoint y: 114, distance: 534.9
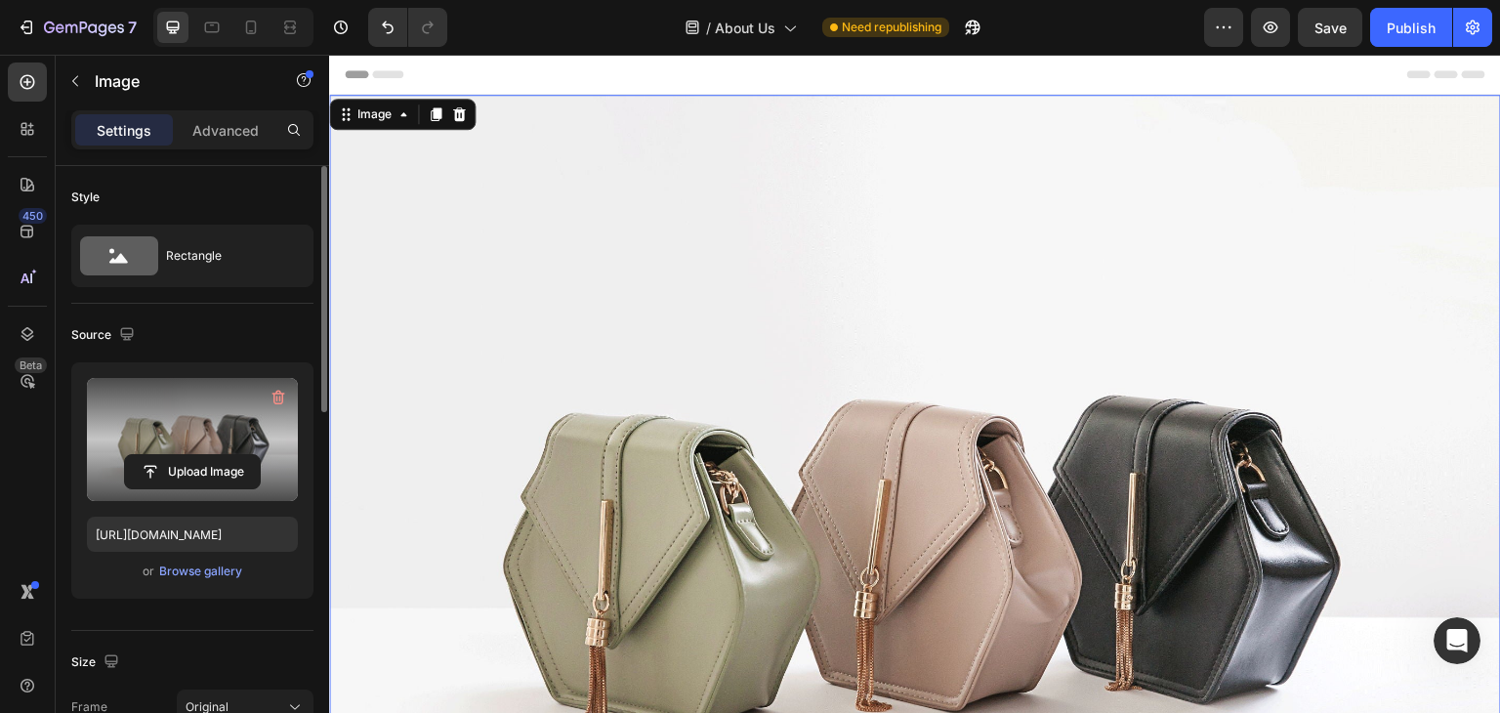
click at [208, 427] on label at bounding box center [192, 439] width 211 height 123
click at [208, 455] on input "file" at bounding box center [192, 471] width 135 height 33
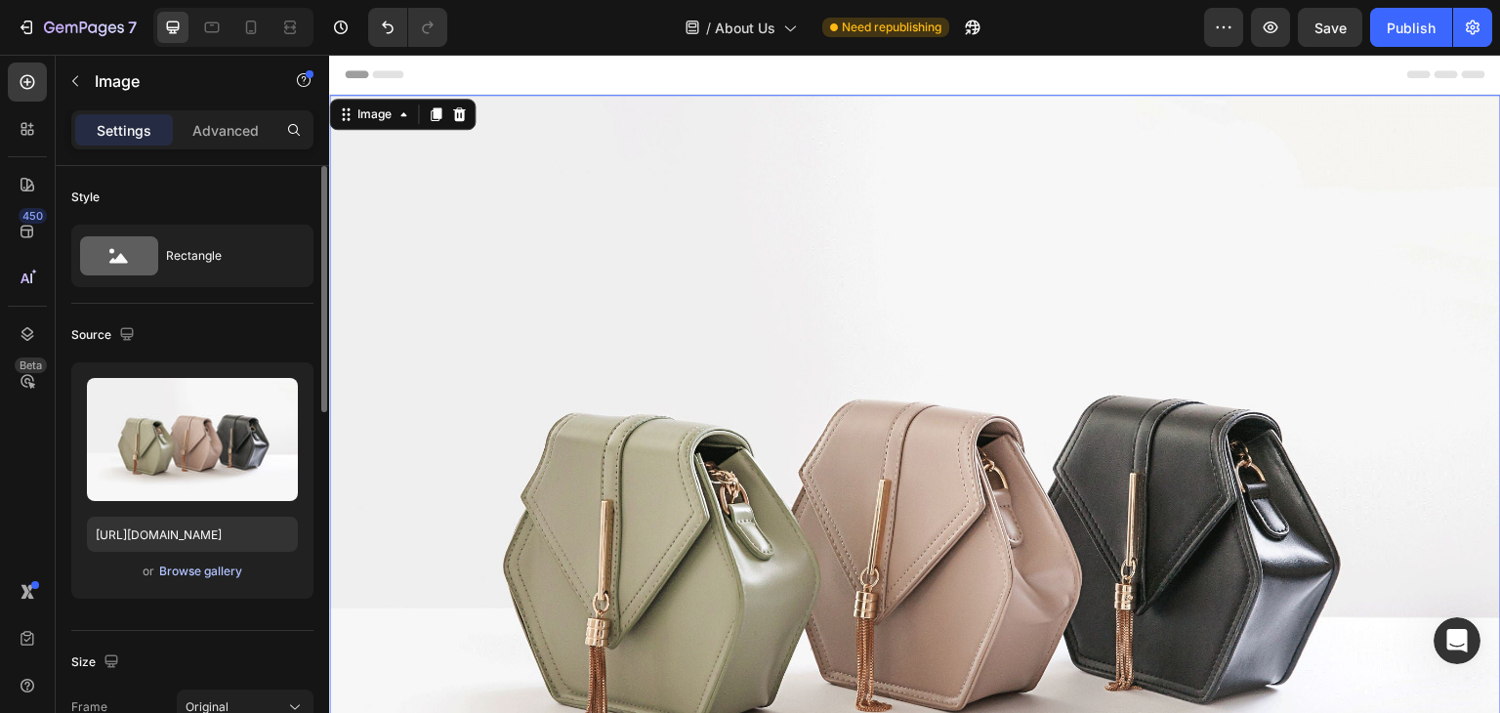
click at [197, 571] on div "Browse gallery" at bounding box center [200, 572] width 83 height 18
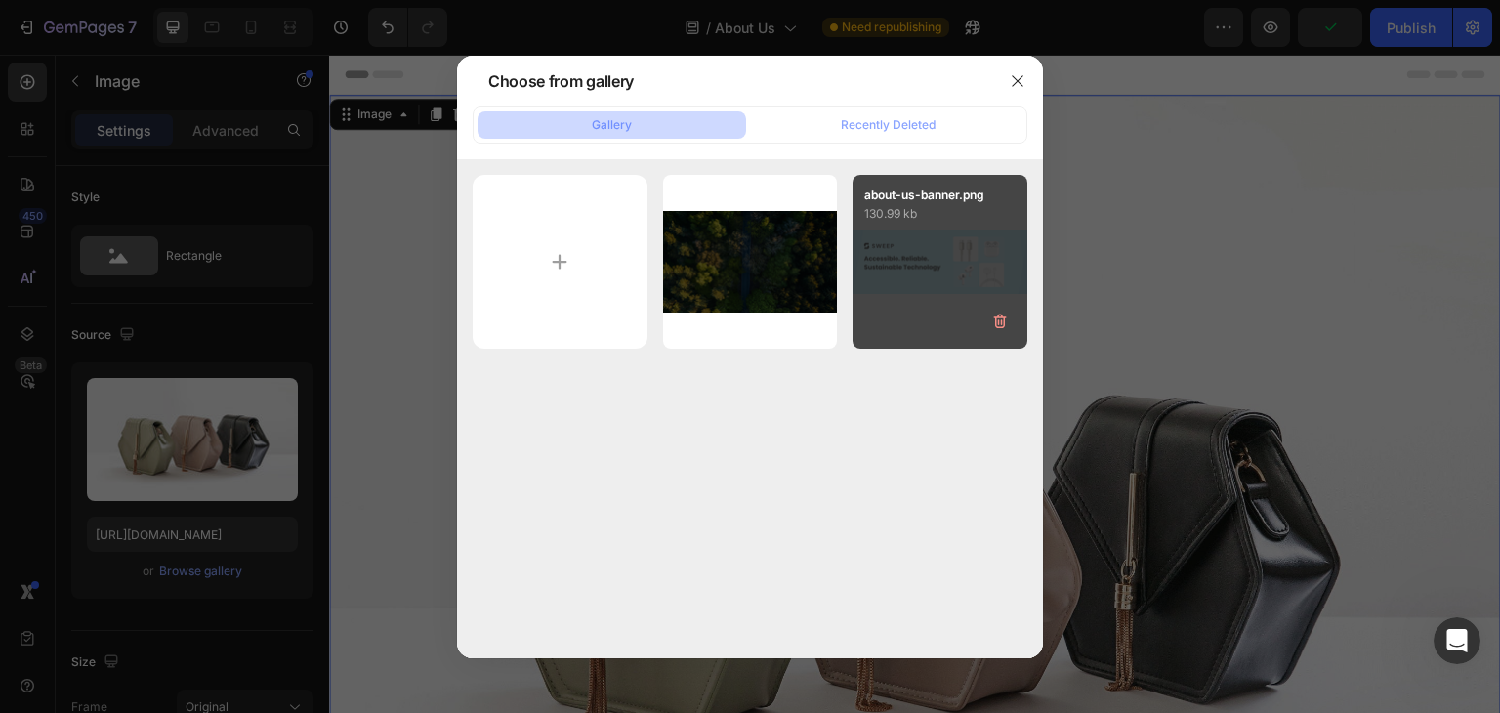
click at [910, 251] on div "about-us-banner.png 130.99 kb" at bounding box center [940, 262] width 175 height 175
type input "https://cdn.shopify.com/s/files/1/0943/8209/6755/files/gempages_581757496763351…"
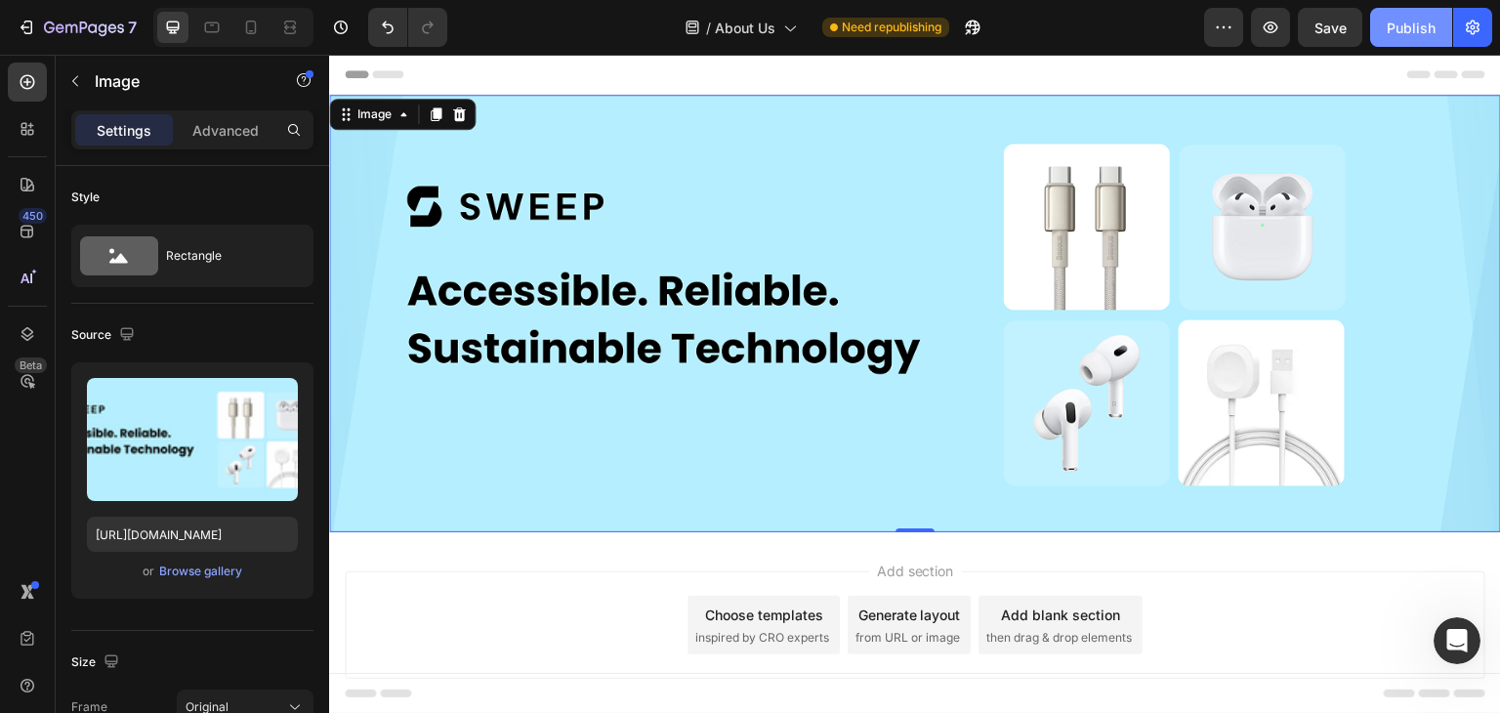
click at [1409, 22] on div "Publish" at bounding box center [1411, 28] width 49 height 21
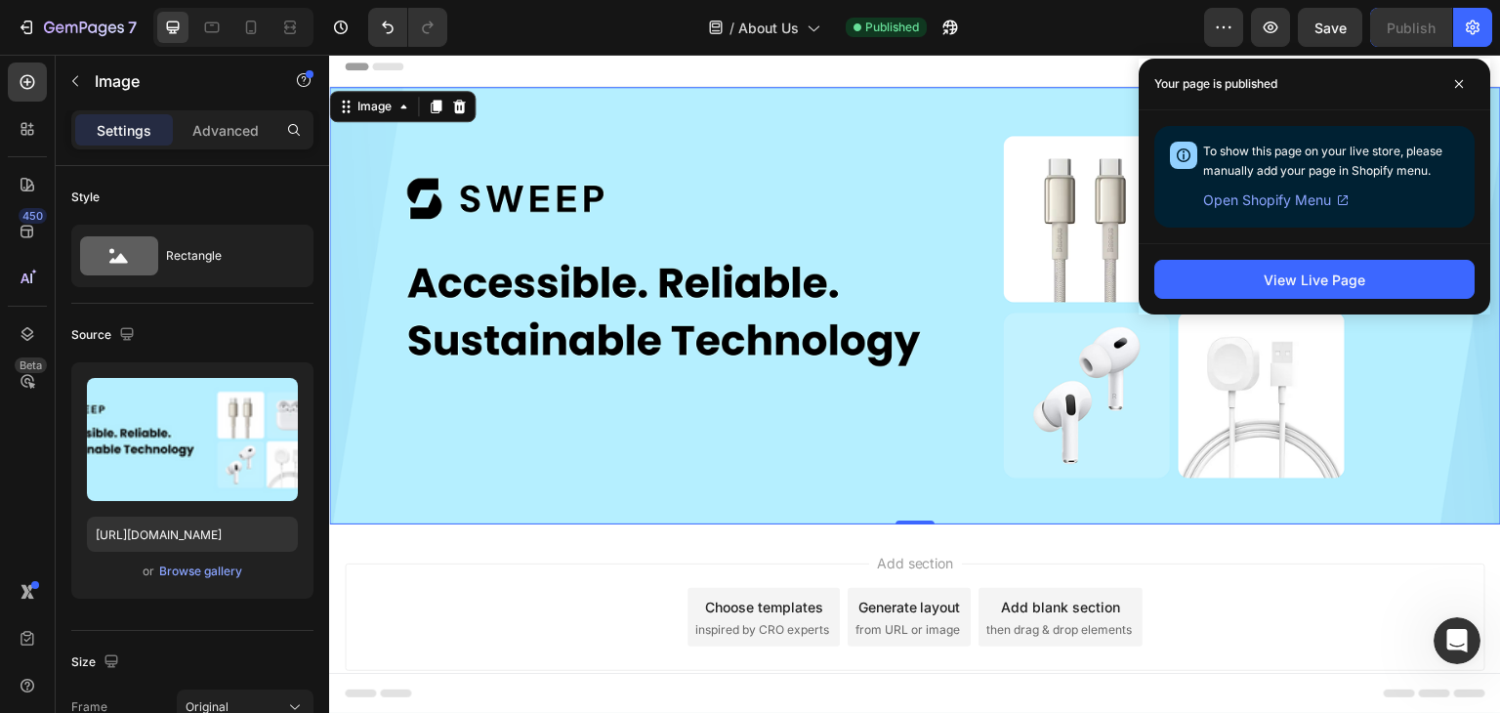
scroll to position [53, 0]
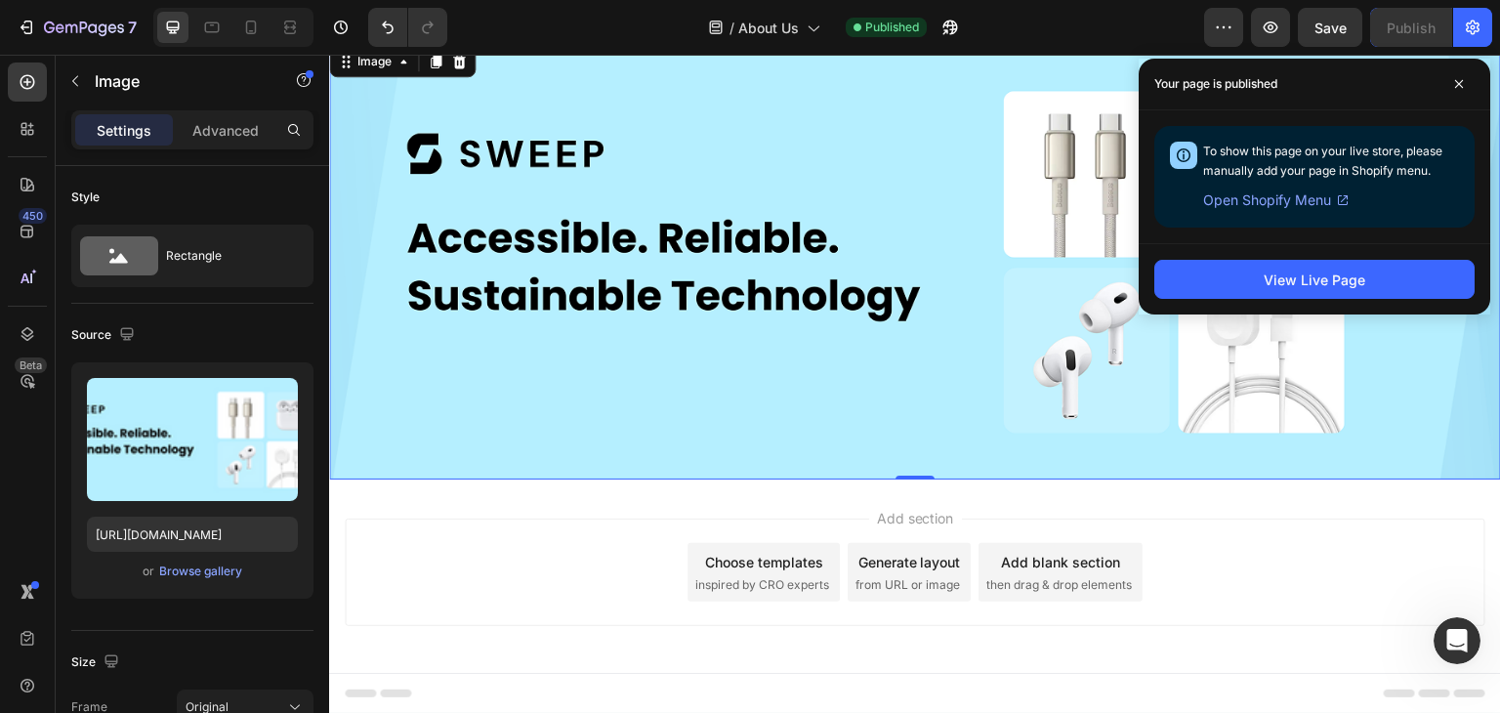
click at [790, 561] on div "Choose templates" at bounding box center [764, 562] width 118 height 21
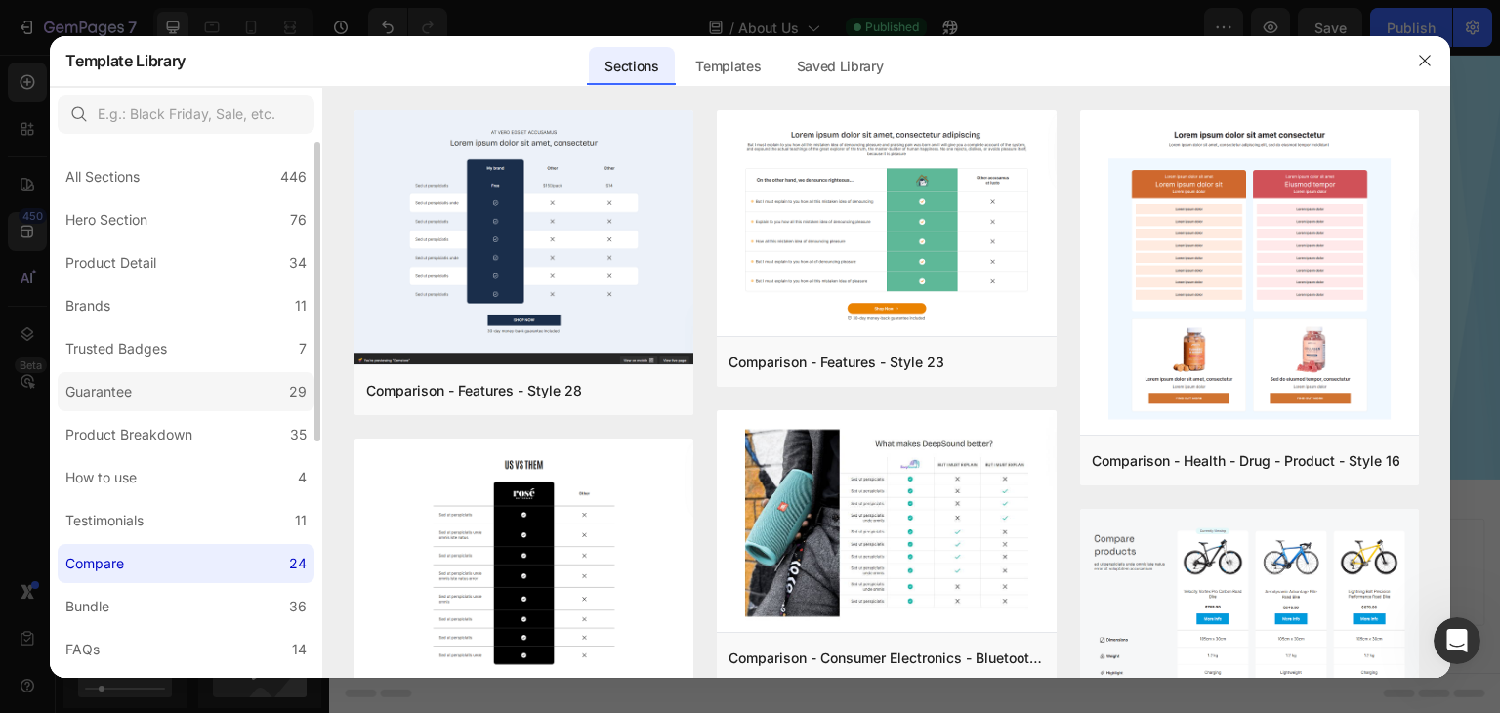
scroll to position [421, 0]
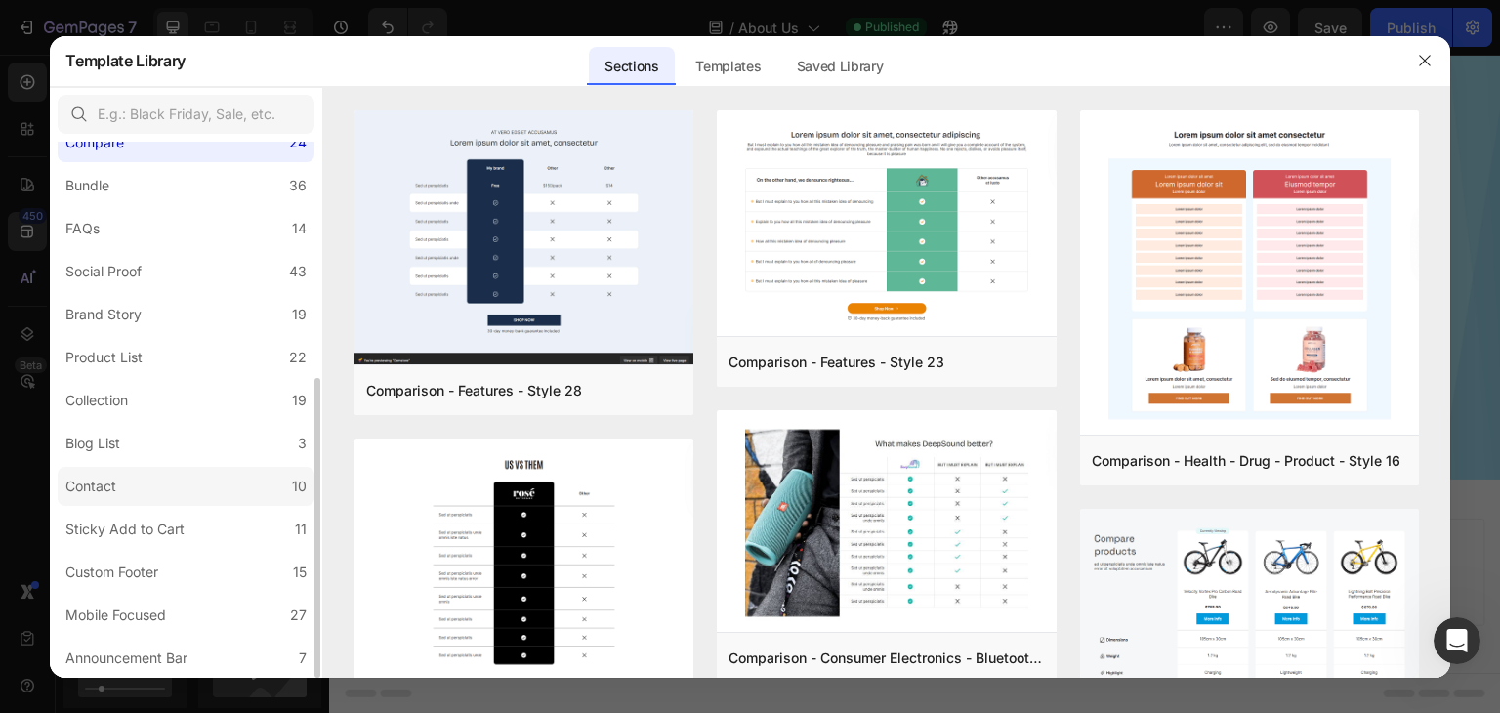
click at [148, 480] on label "Contact 10" at bounding box center [186, 486] width 257 height 39
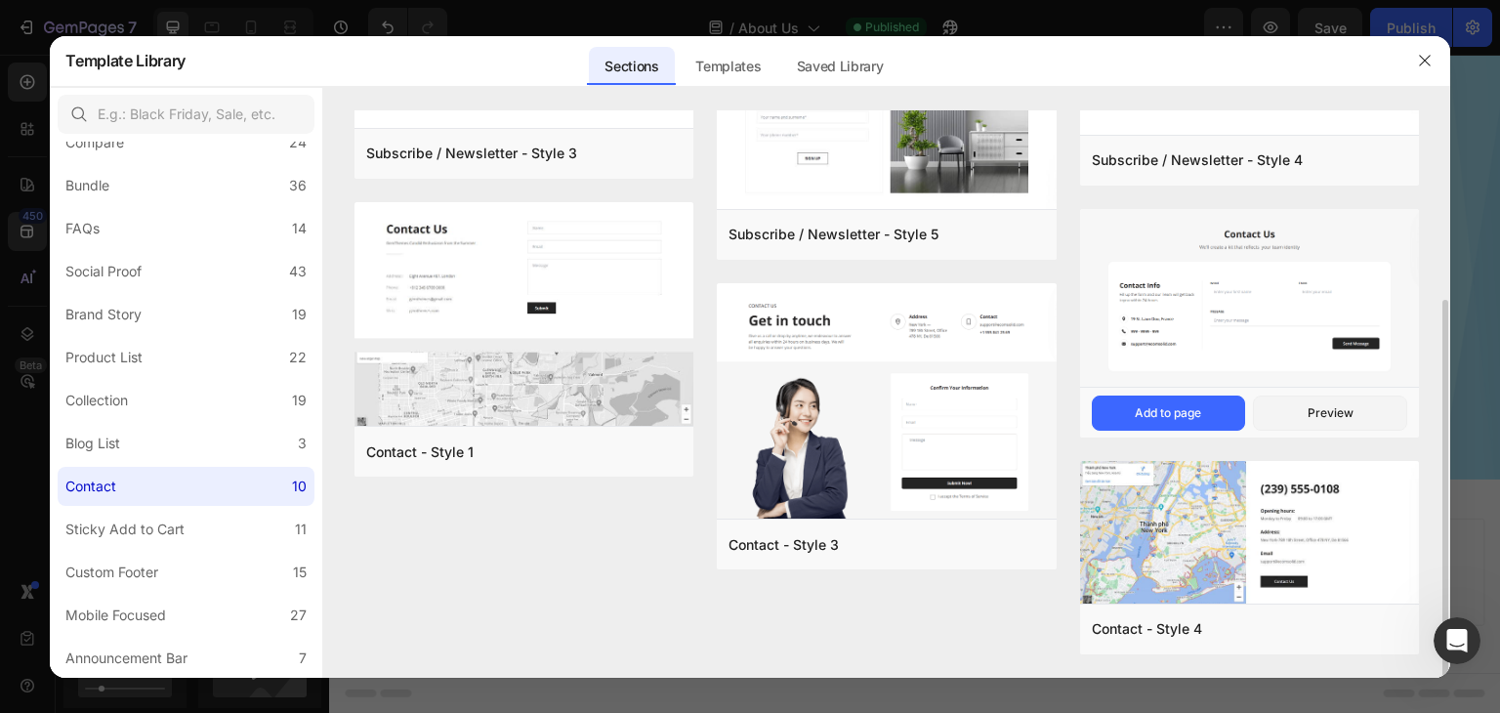
scroll to position [0, 0]
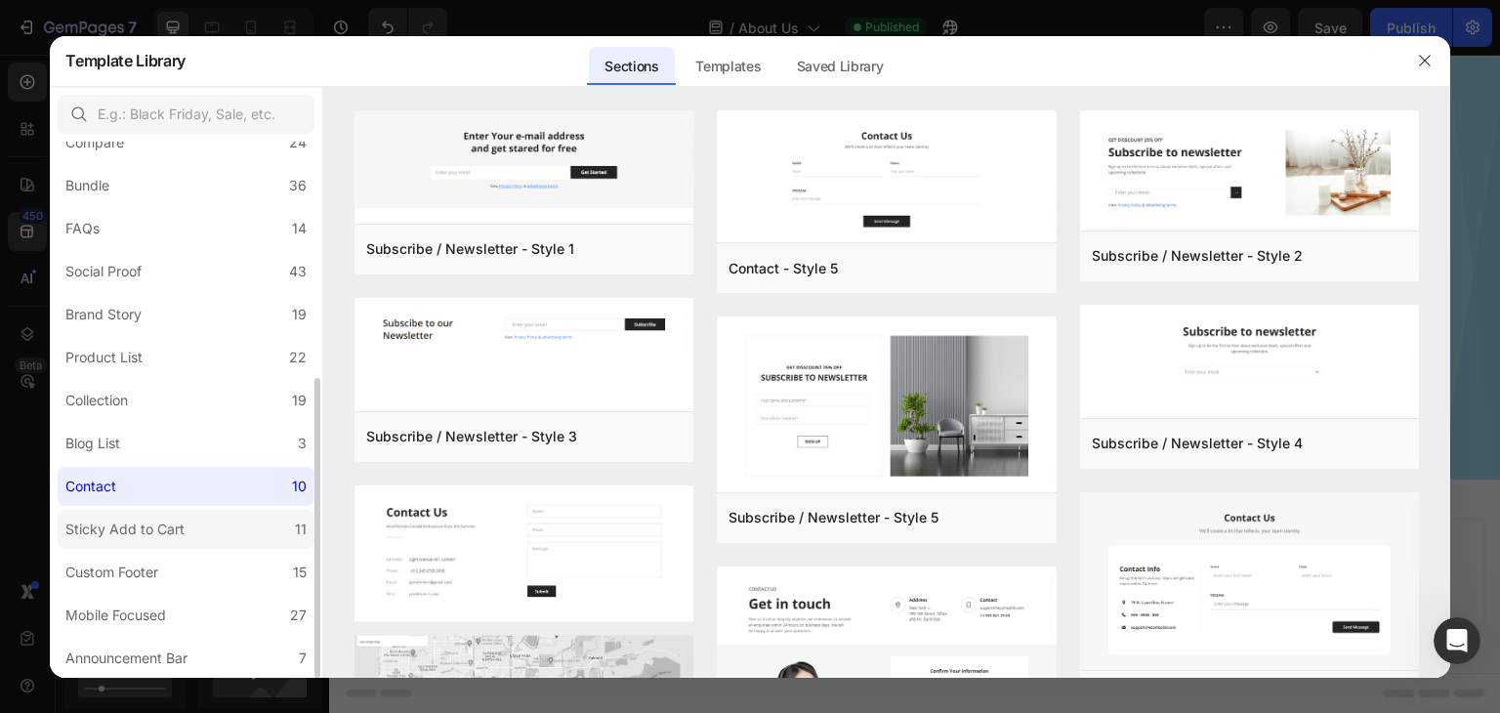
click at [147, 535] on div "Sticky Add to Cart" at bounding box center [124, 529] width 119 height 23
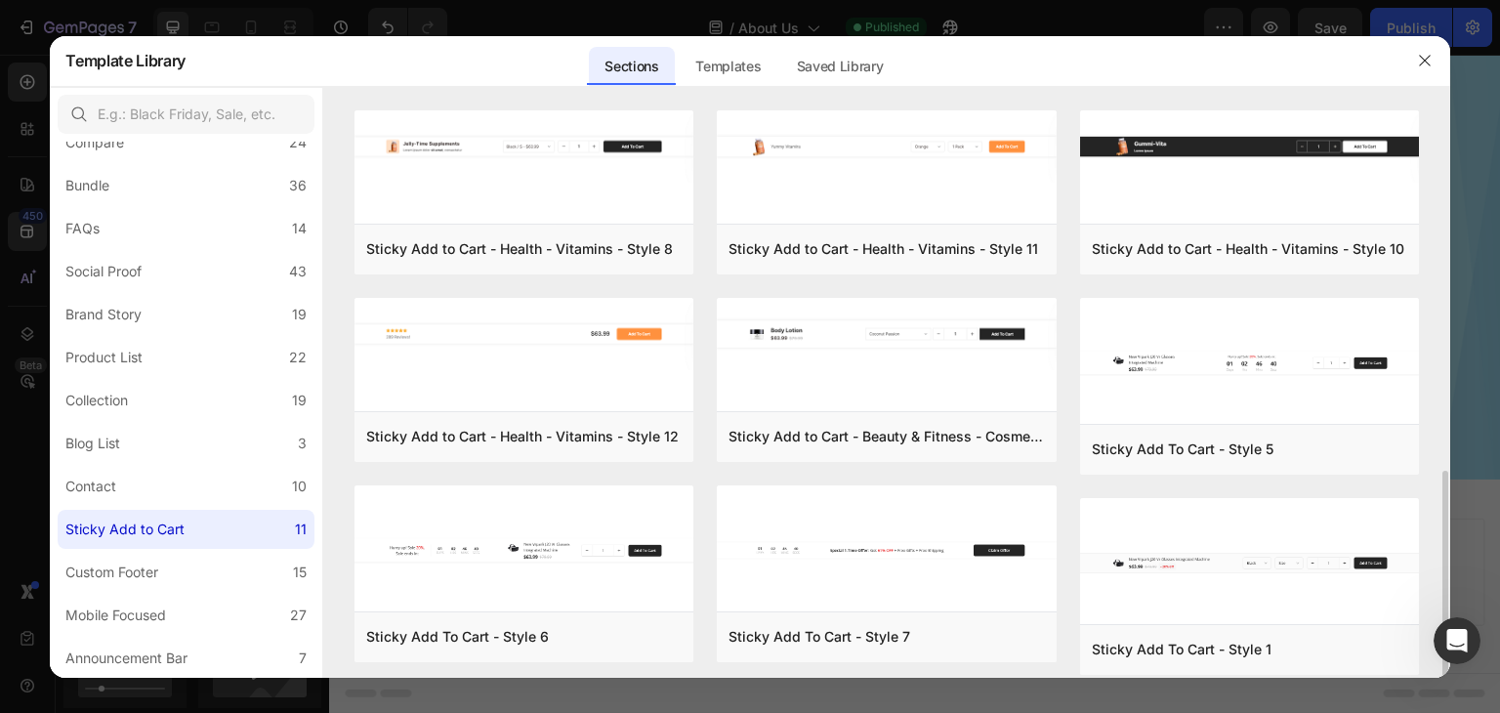
scroll to position [208, 0]
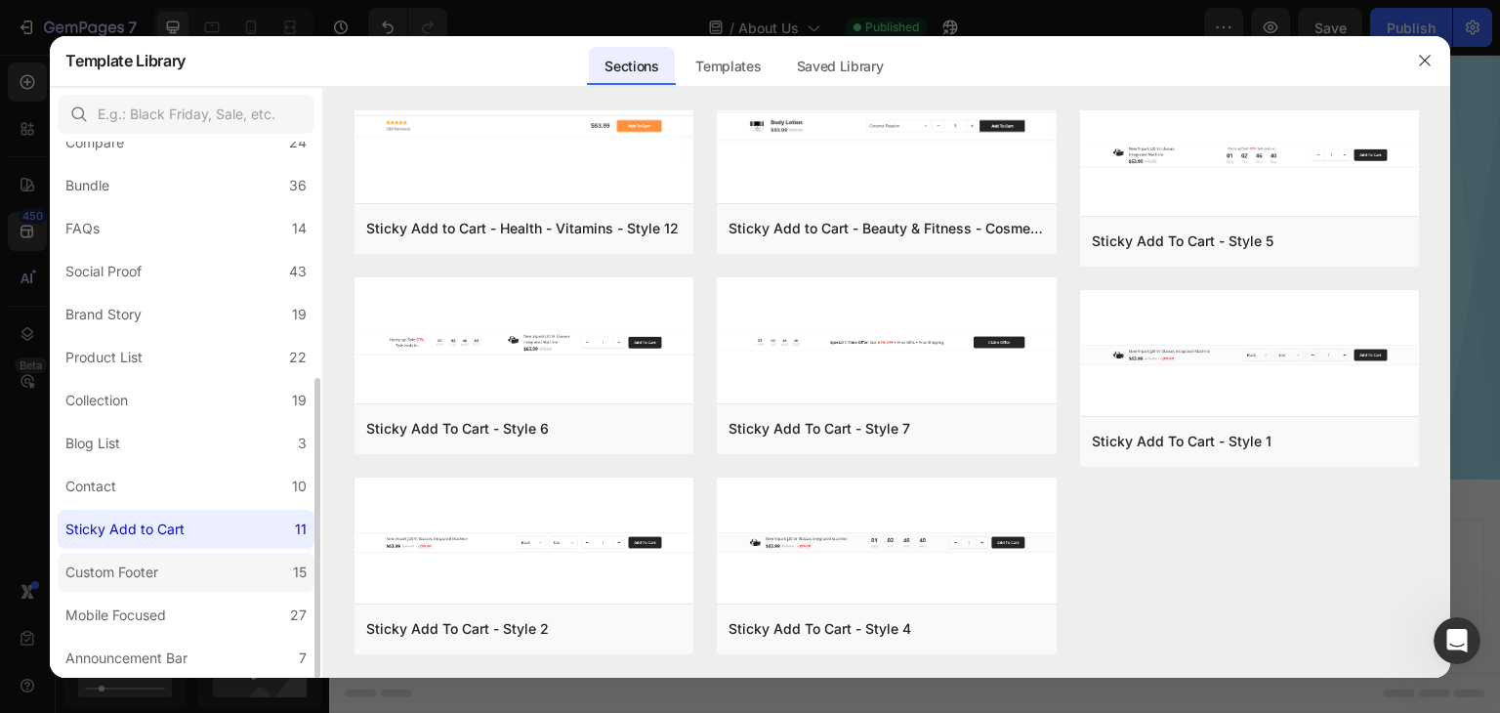
click at [178, 579] on label "Custom Footer 15" at bounding box center [186, 572] width 257 height 39
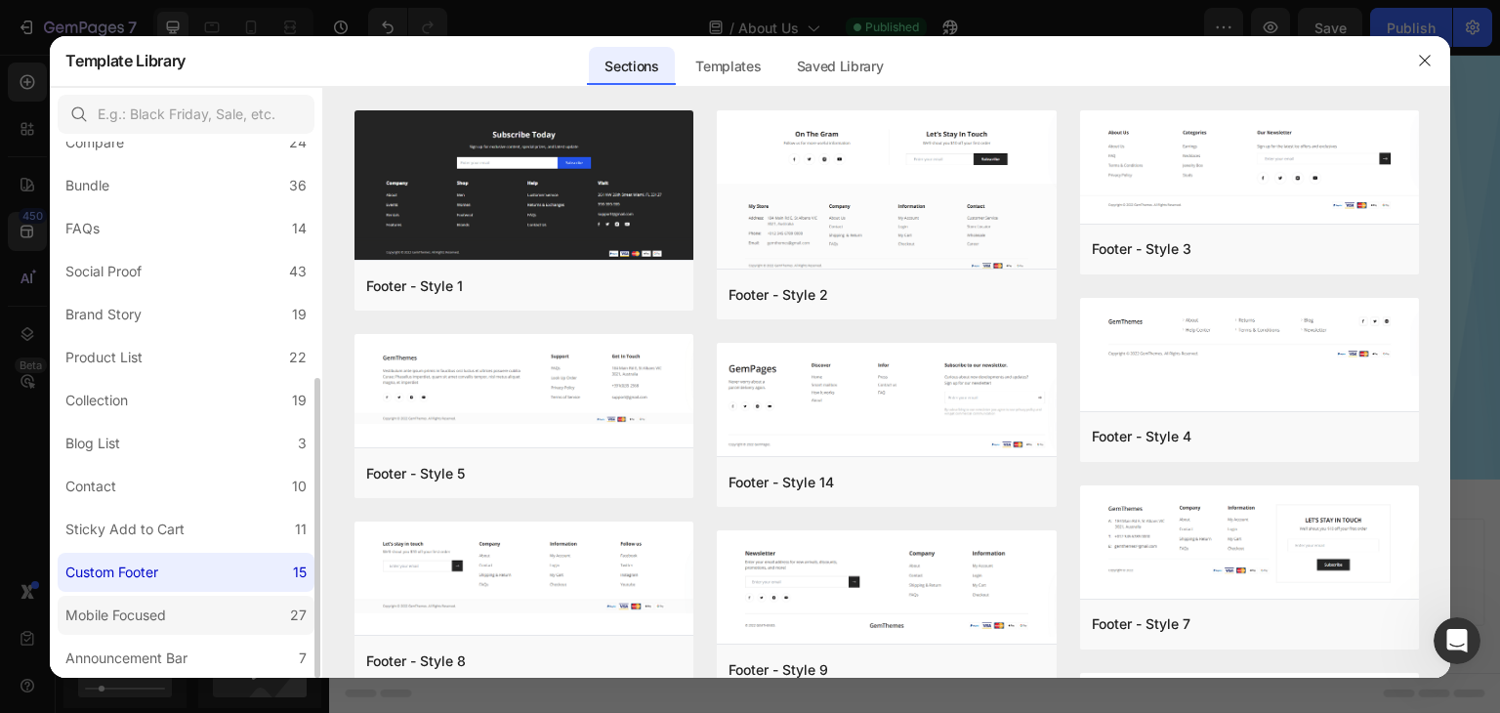
click at [161, 622] on div "Mobile Focused" at bounding box center [115, 615] width 101 height 23
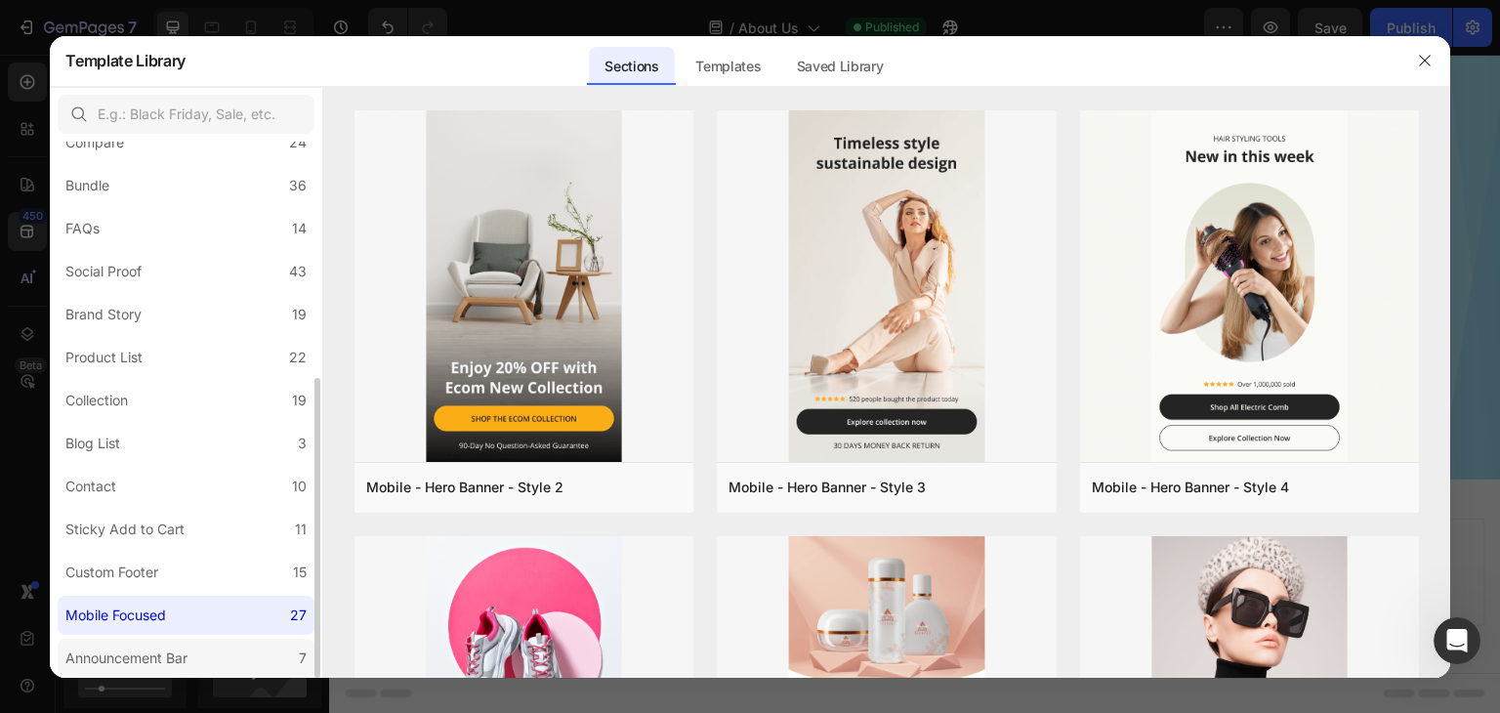
click at [160, 659] on div "Announcement Bar" at bounding box center [126, 658] width 122 height 23
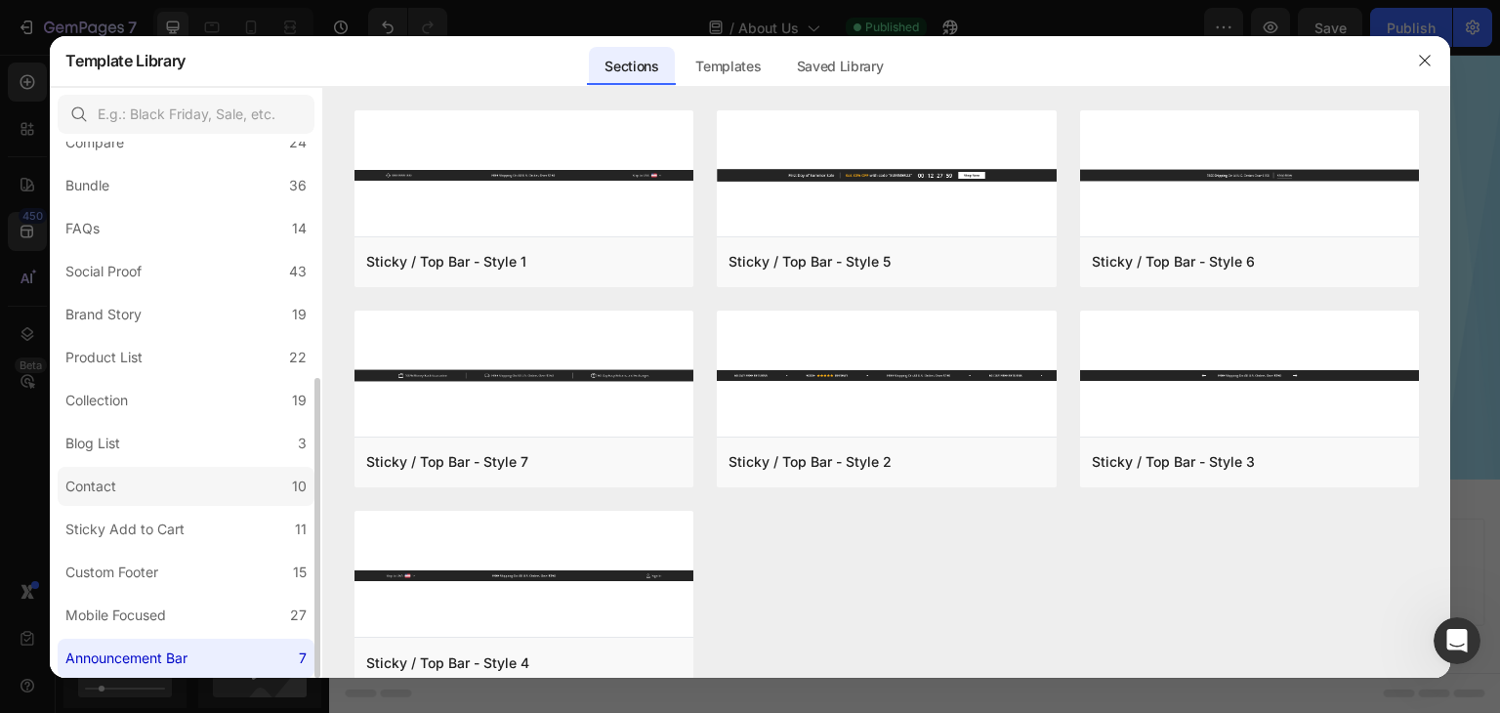
click at [164, 470] on label "Contact 10" at bounding box center [186, 486] width 257 height 39
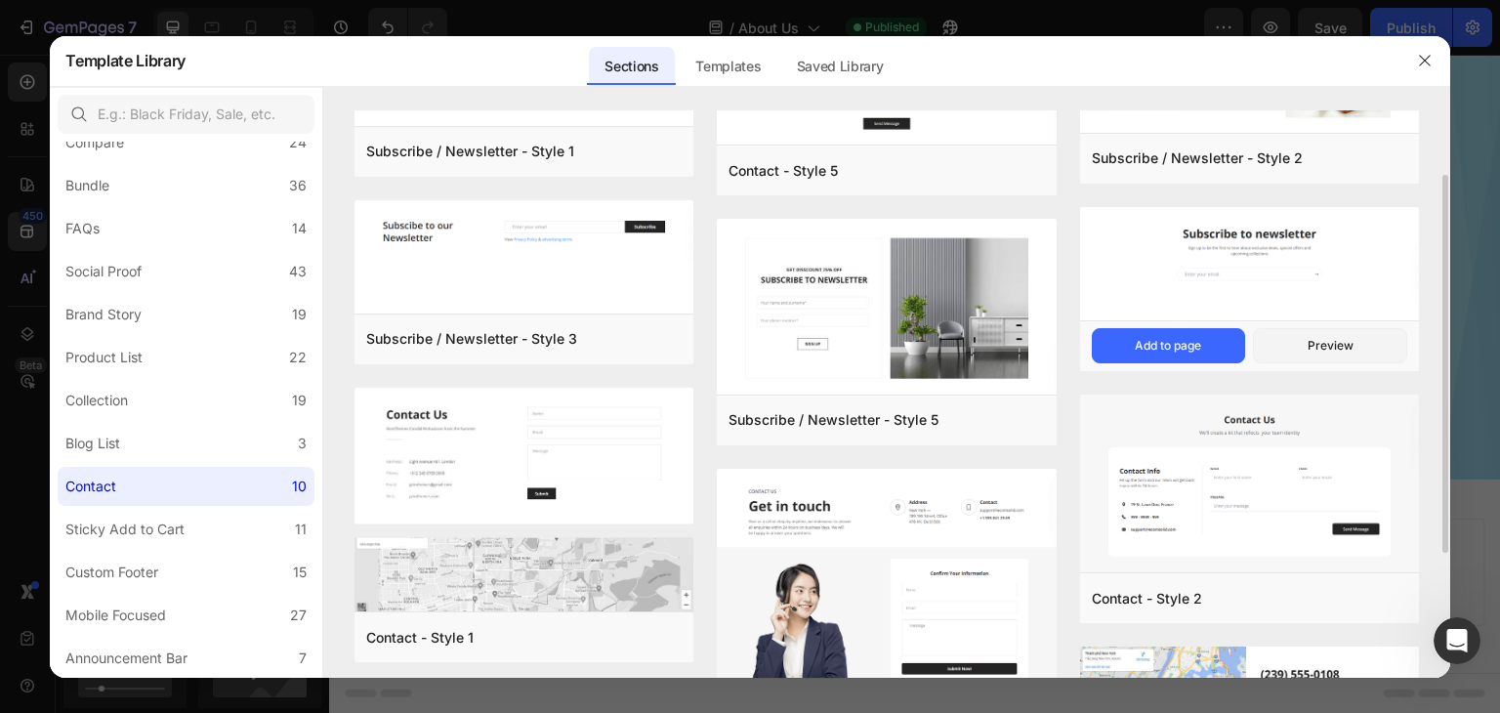
scroll to position [195, 0]
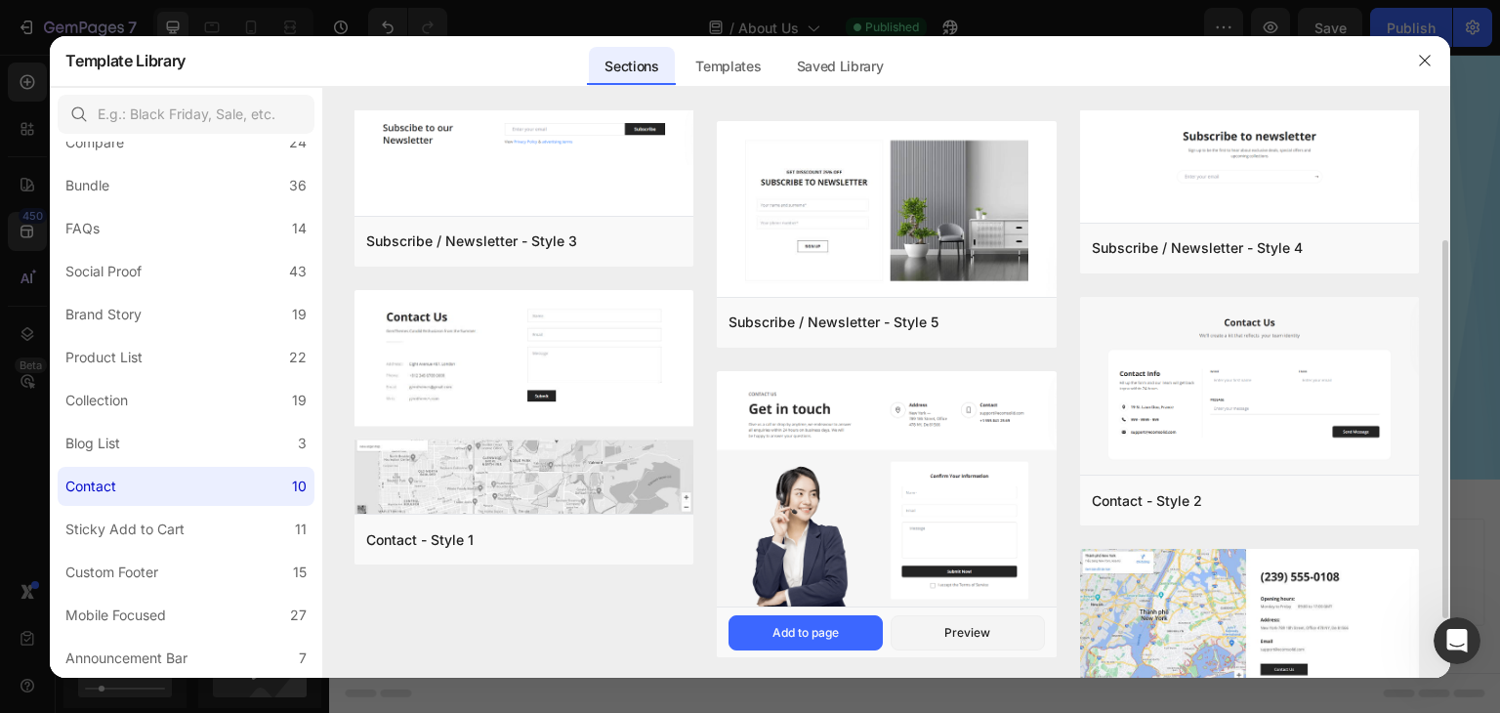
click at [867, 404] on img at bounding box center [886, 491] width 339 height 240
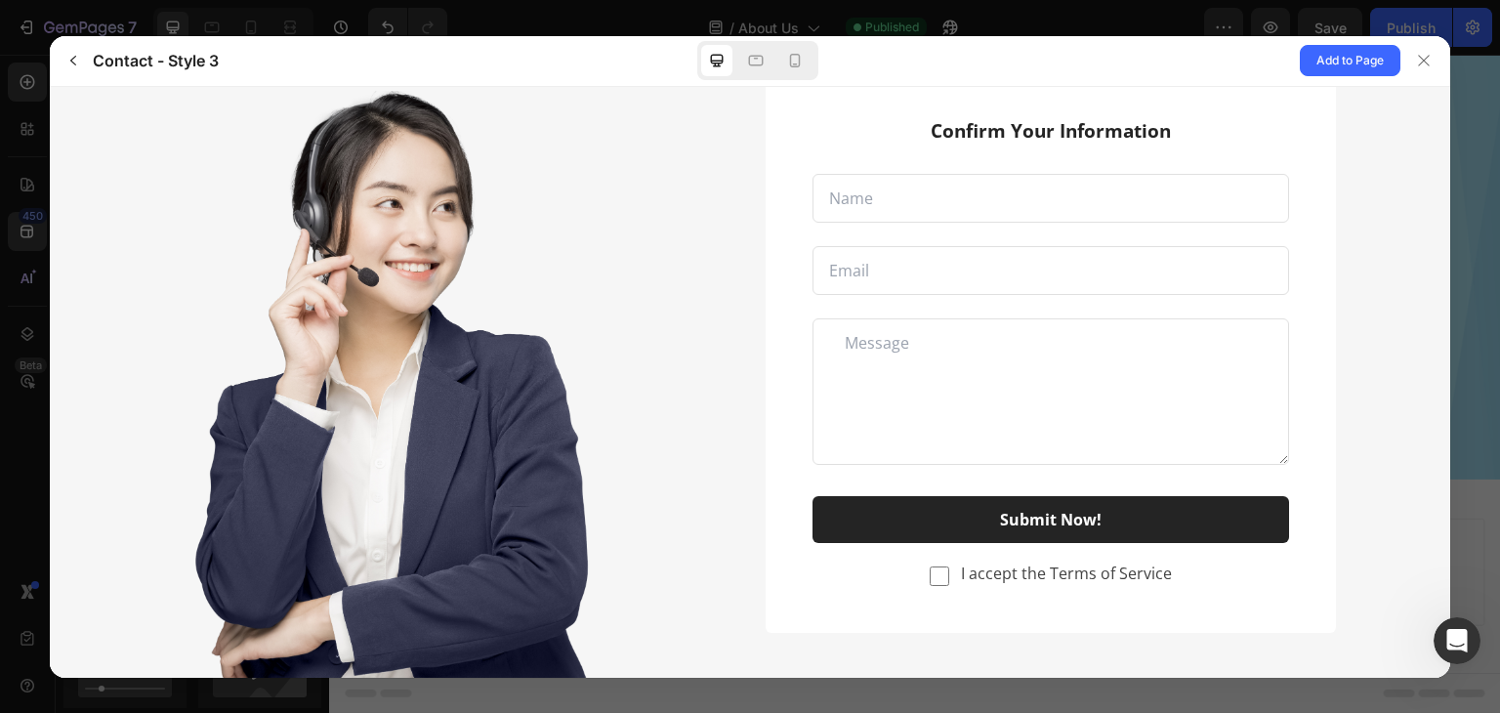
scroll to position [0, 0]
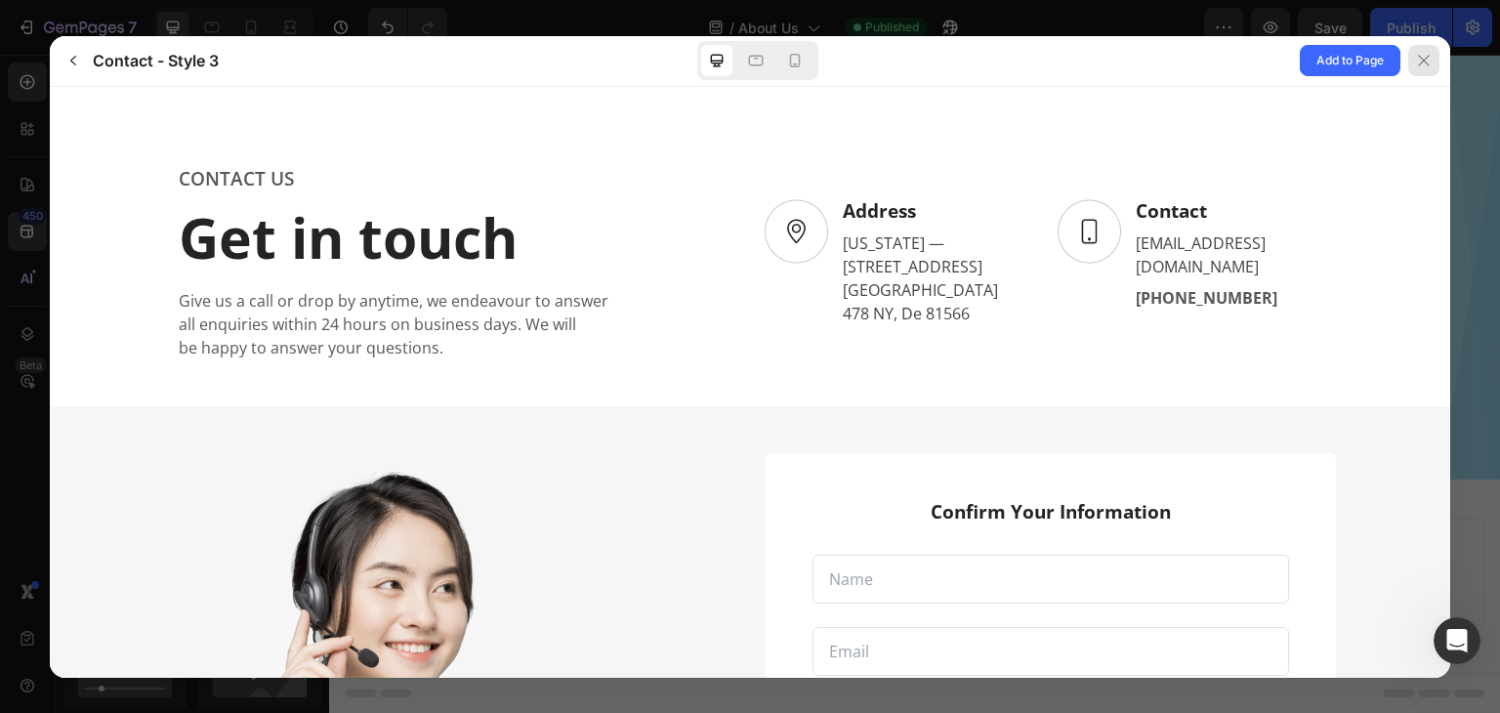
click at [1426, 62] on icon at bounding box center [1424, 61] width 16 height 16
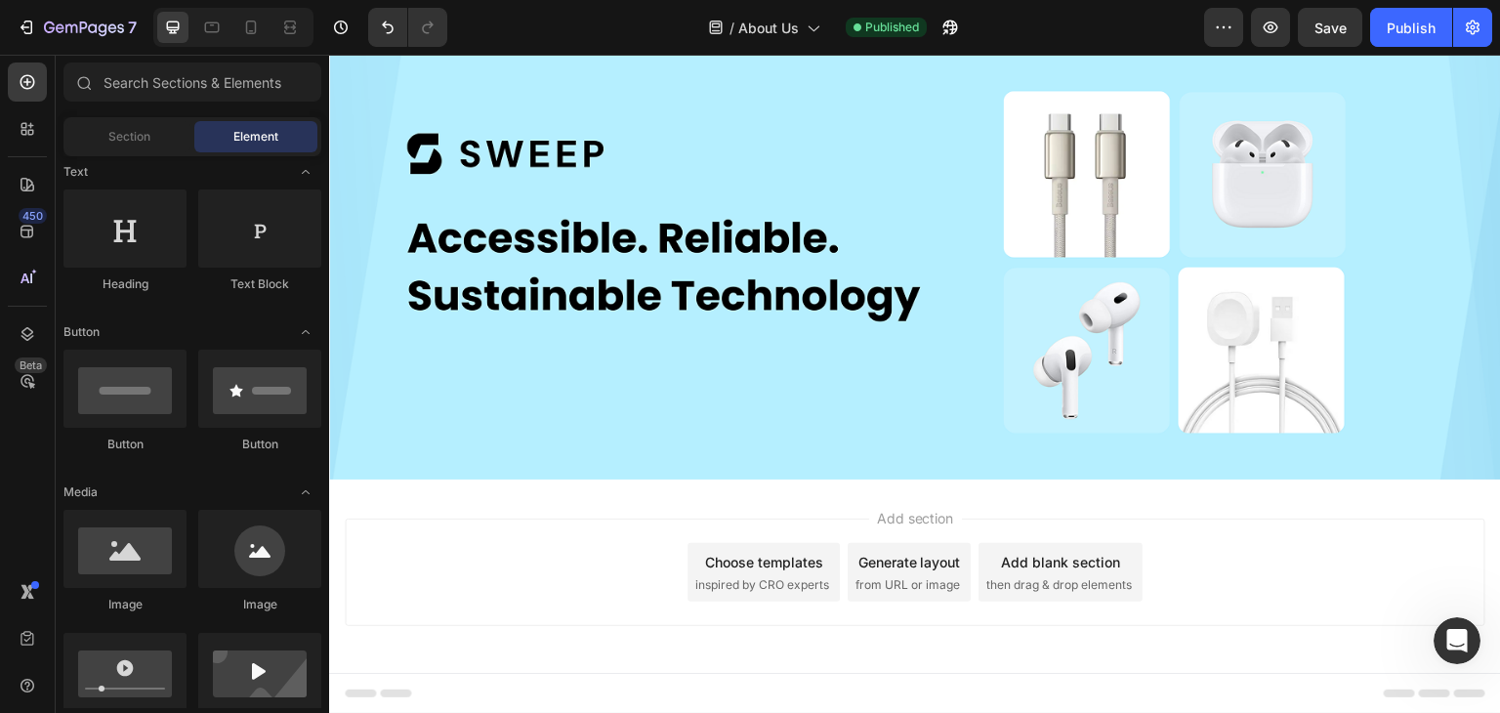
click at [885, 508] on span "Add section" at bounding box center [915, 518] width 93 height 21
click at [139, 143] on span "Section" at bounding box center [129, 137] width 42 height 18
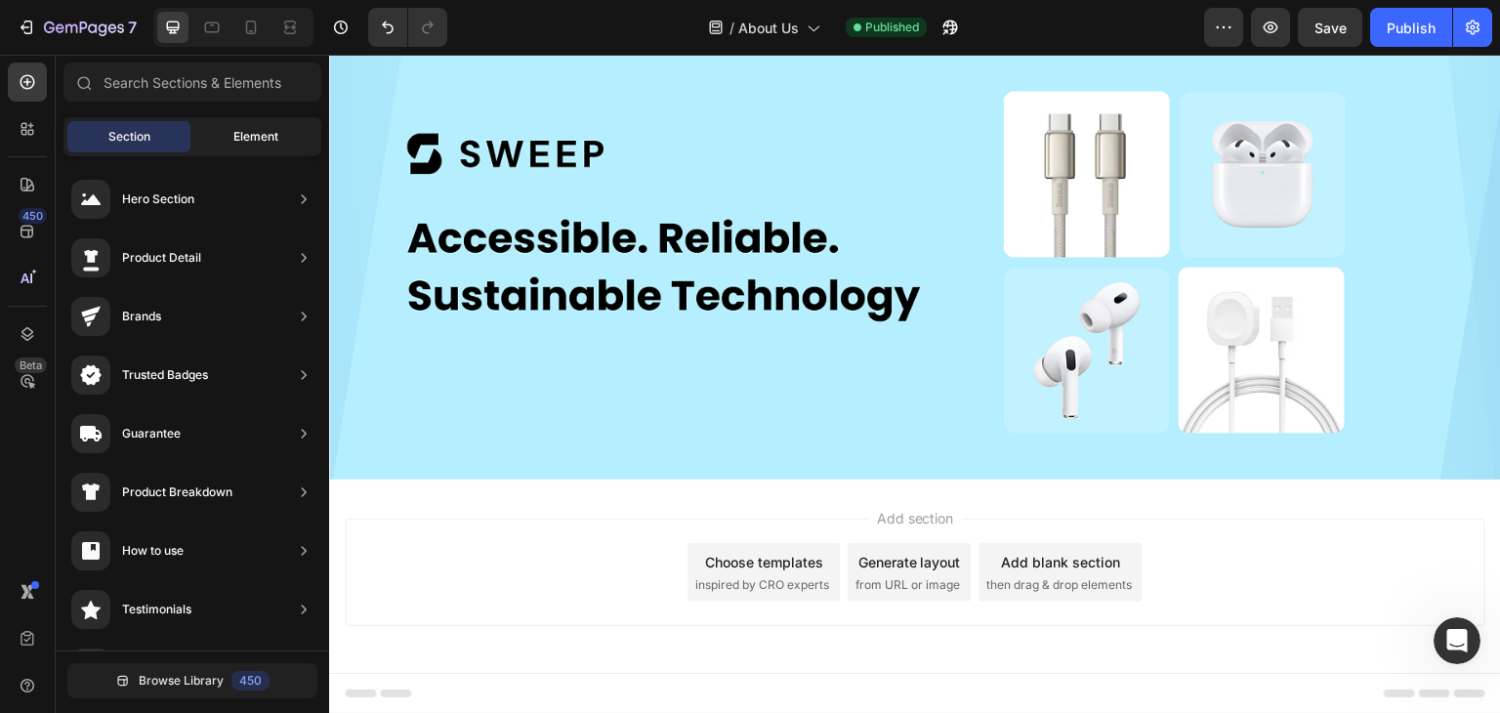
click at [242, 128] on span "Element" at bounding box center [255, 137] width 45 height 18
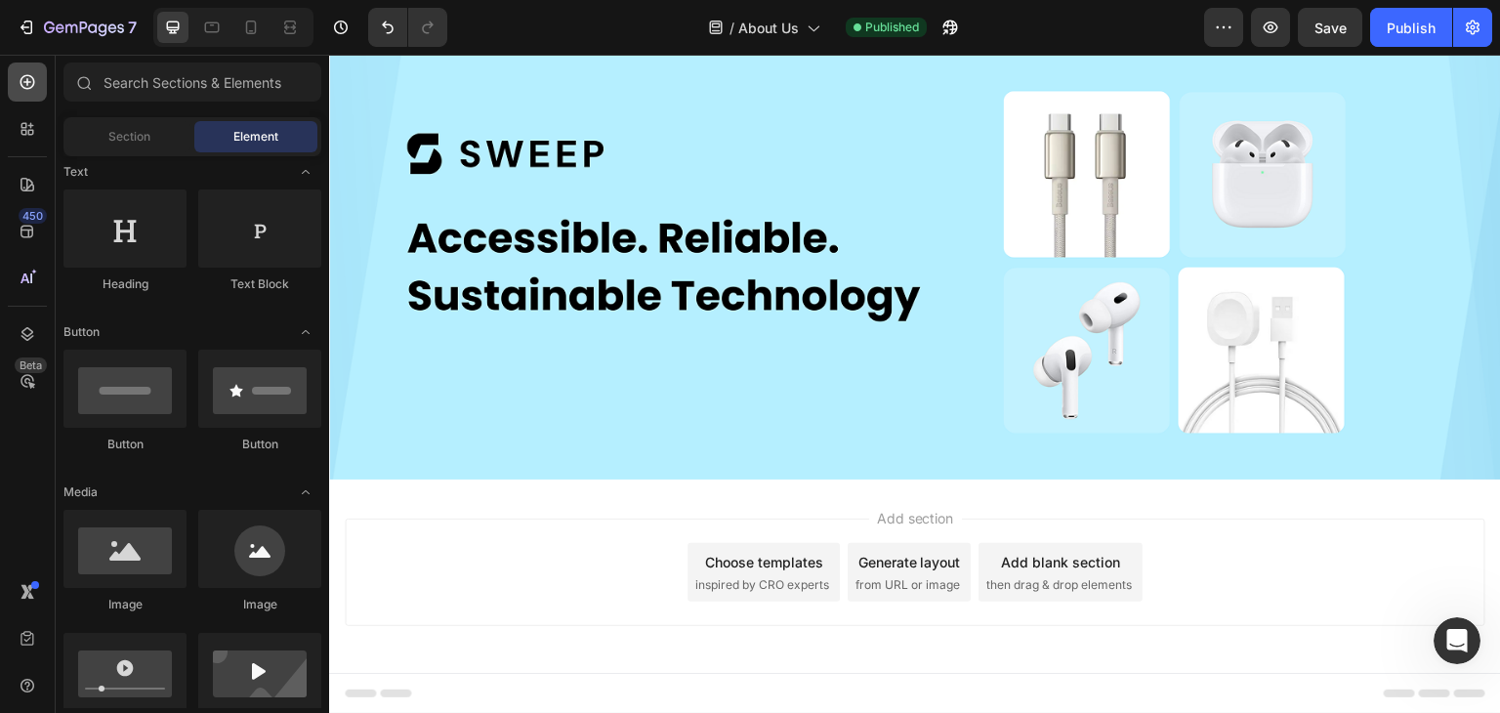
click at [28, 75] on icon at bounding box center [28, 82] width 15 height 15
click at [118, 137] on span "Section" at bounding box center [129, 137] width 42 height 18
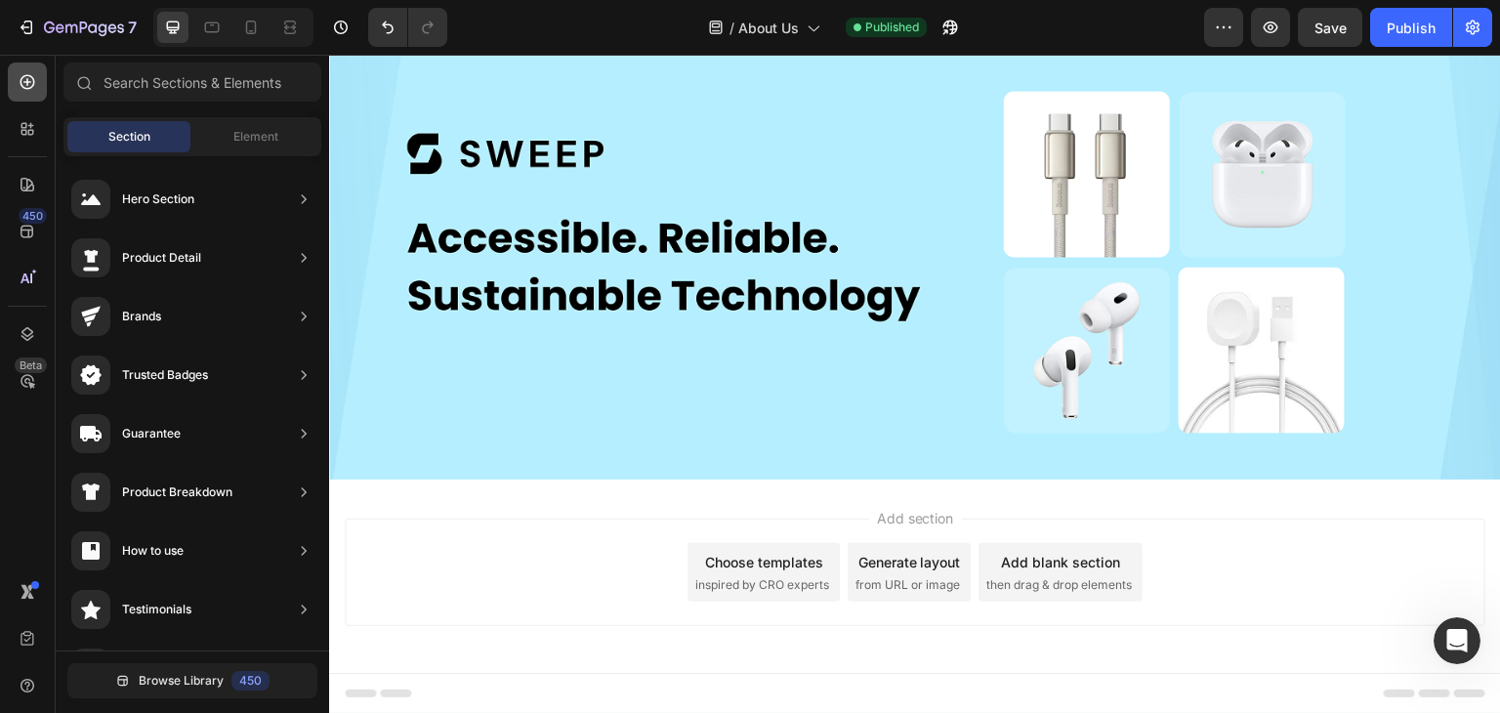
click at [31, 78] on icon at bounding box center [28, 82] width 20 height 20
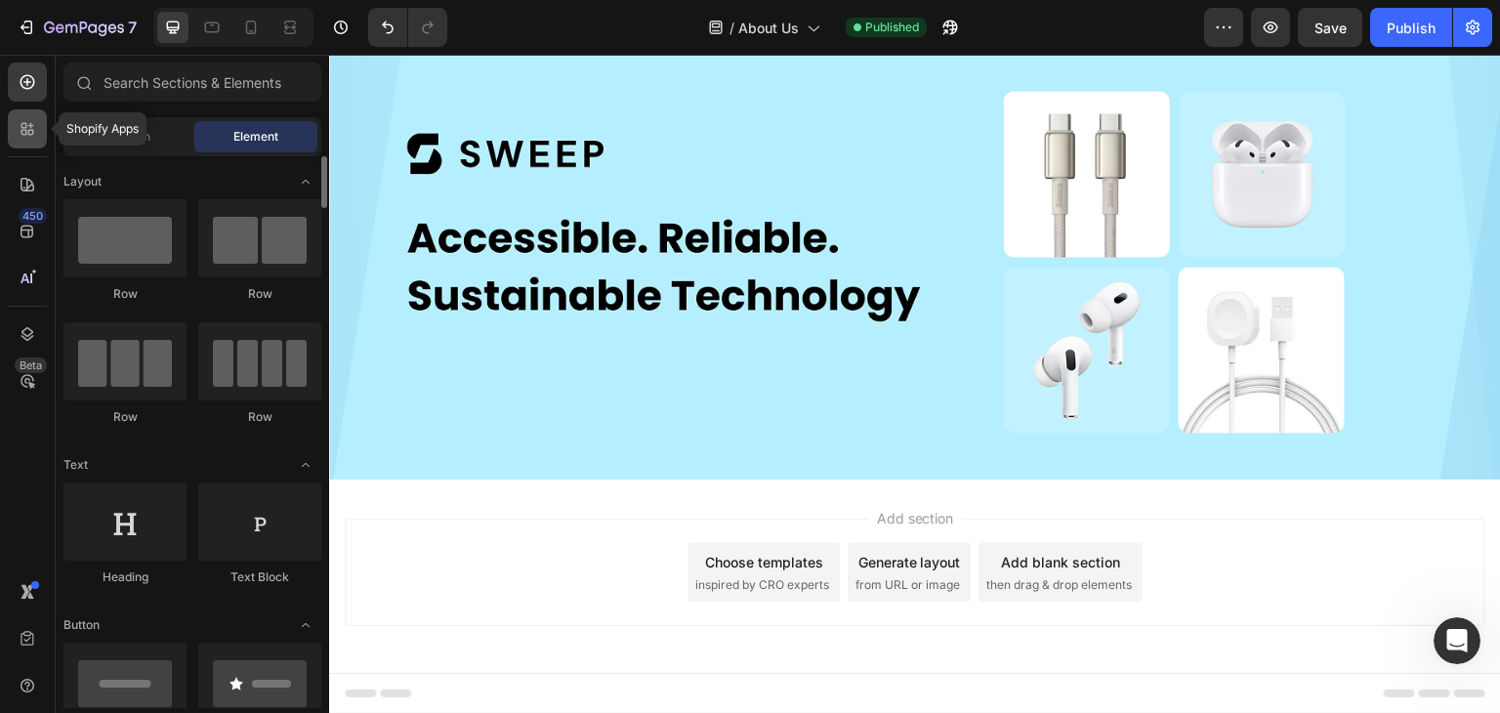
click at [20, 123] on icon at bounding box center [28, 129] width 20 height 20
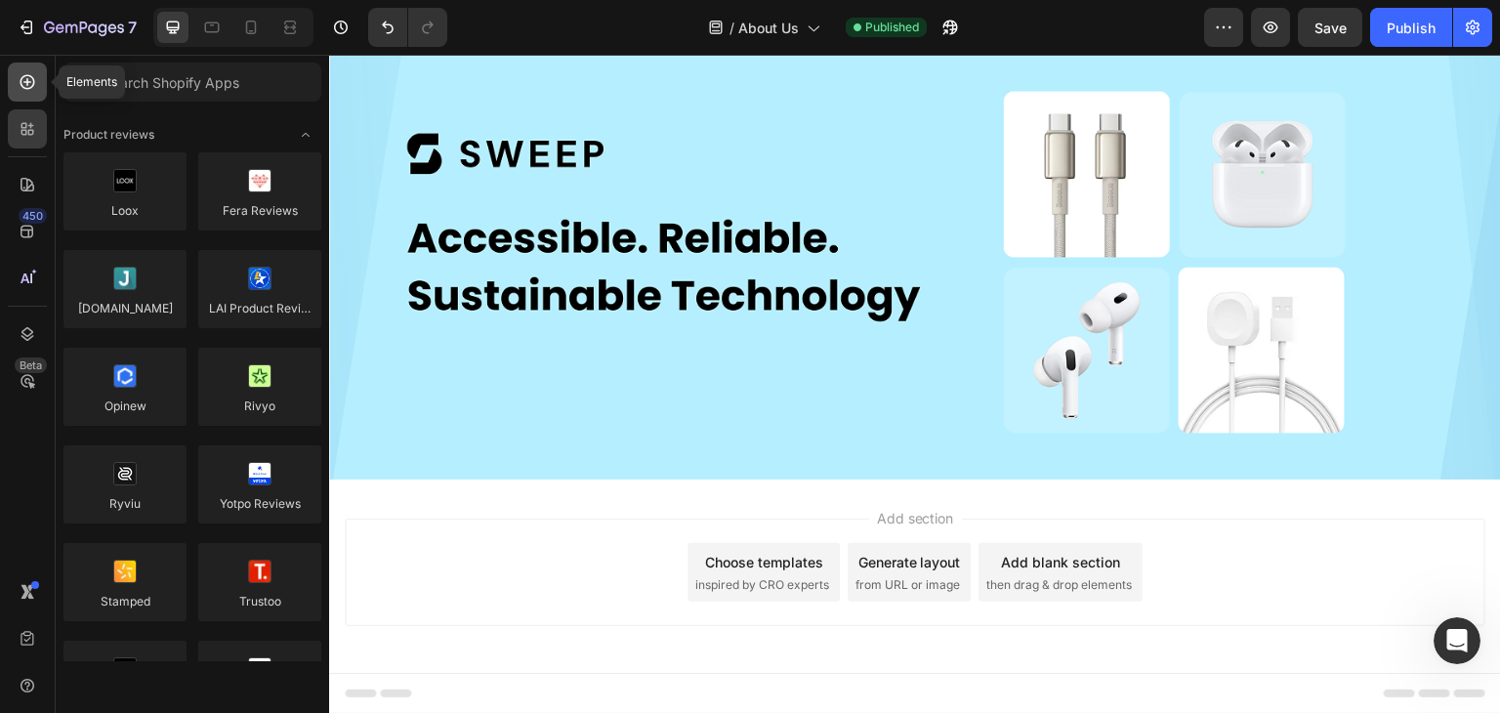
click at [39, 78] on div at bounding box center [27, 82] width 39 height 39
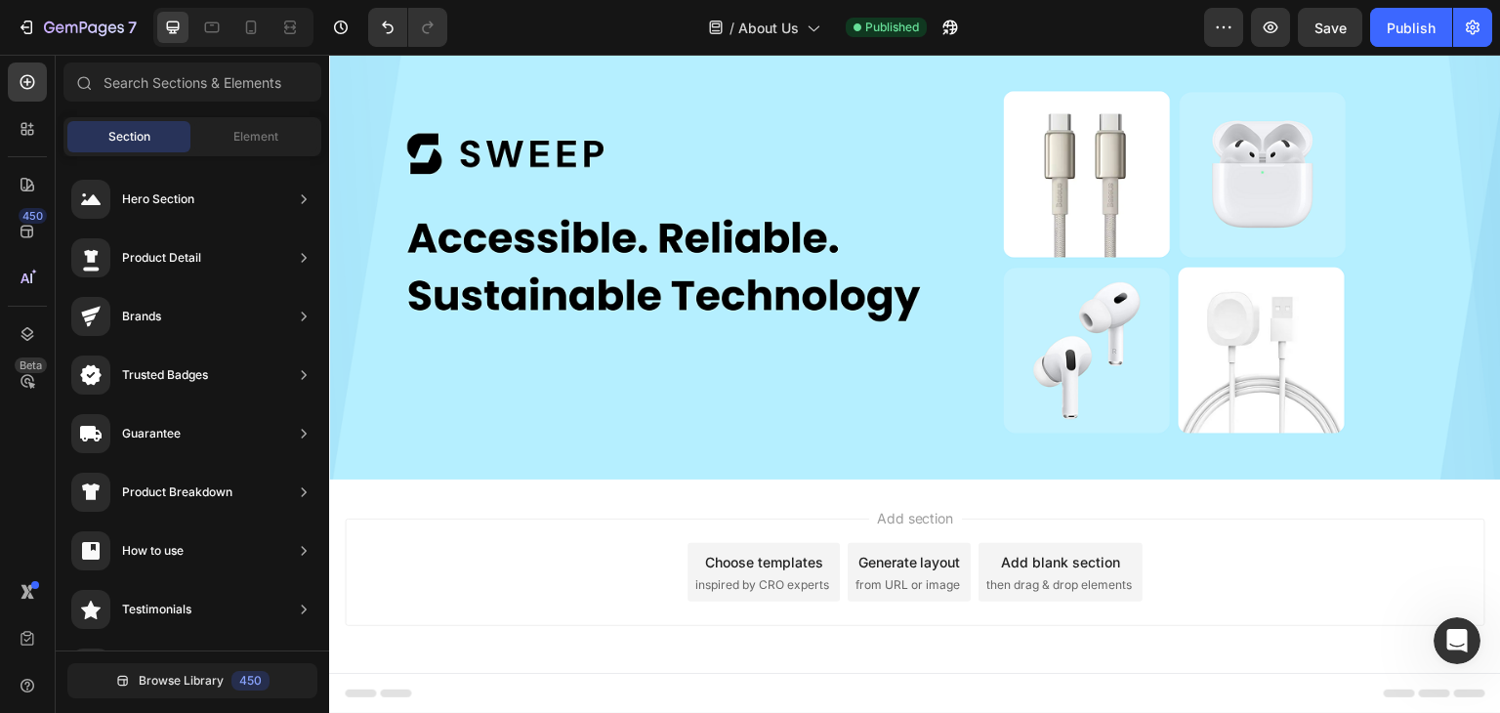
click at [1006, 566] on div "Add blank section then drag & drop elements" at bounding box center [1061, 572] width 164 height 59
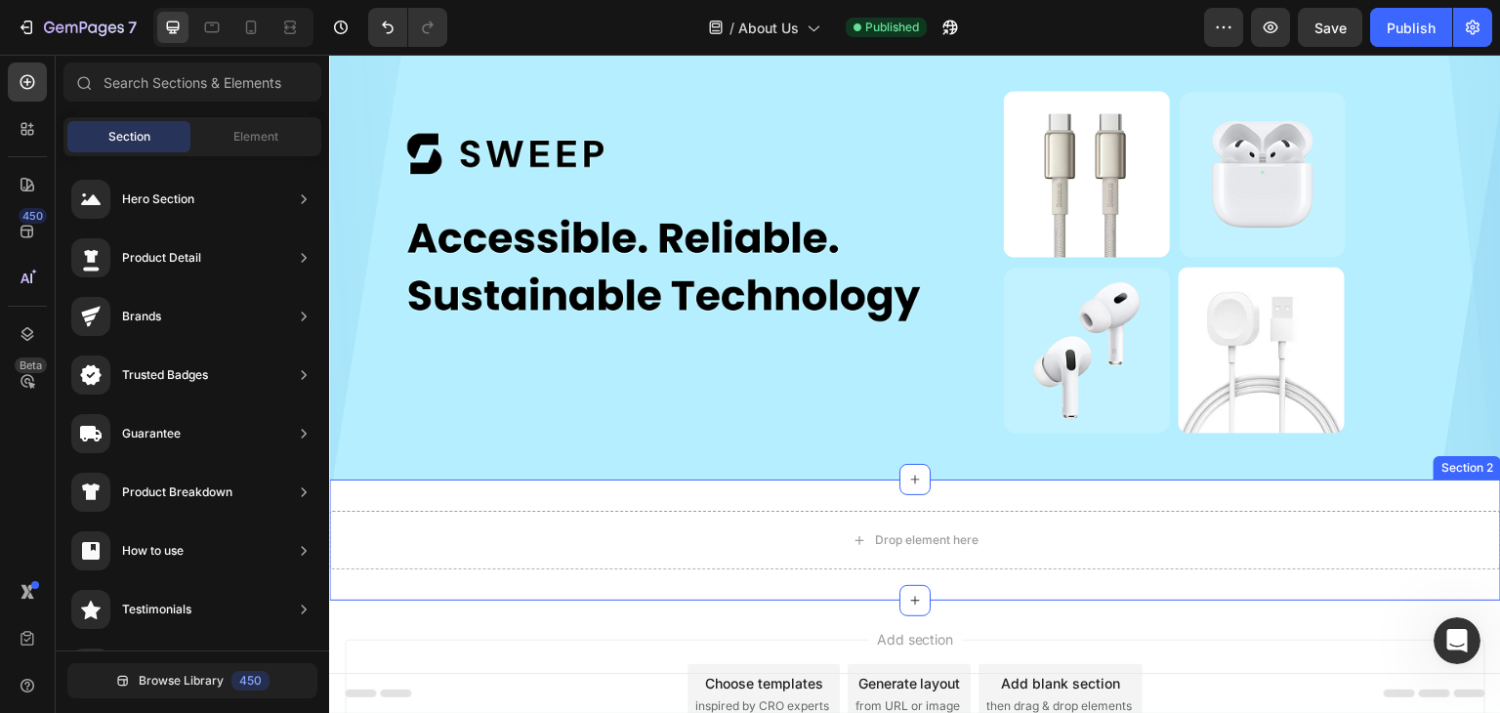
click at [722, 492] on div "Drop element here Section 2" at bounding box center [915, 540] width 1172 height 121
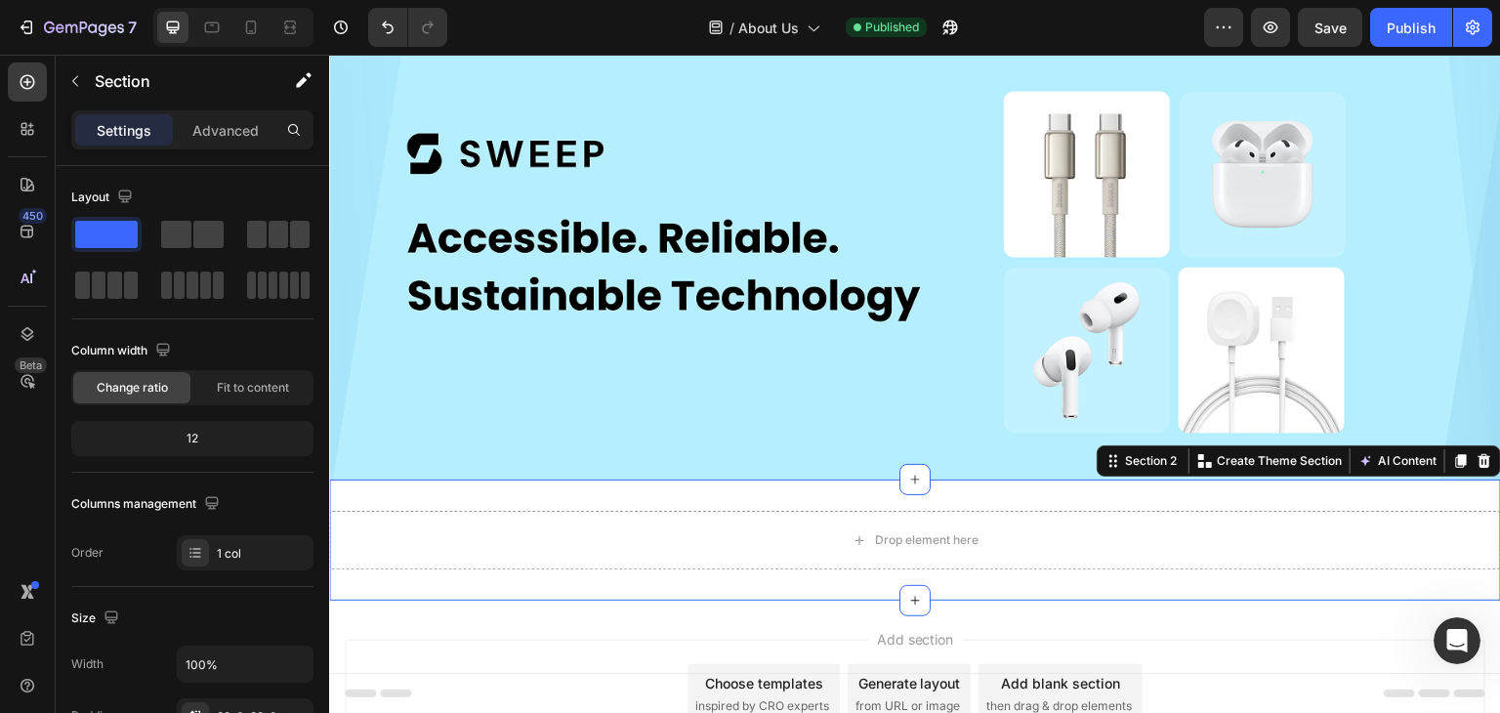
scroll to position [391, 0]
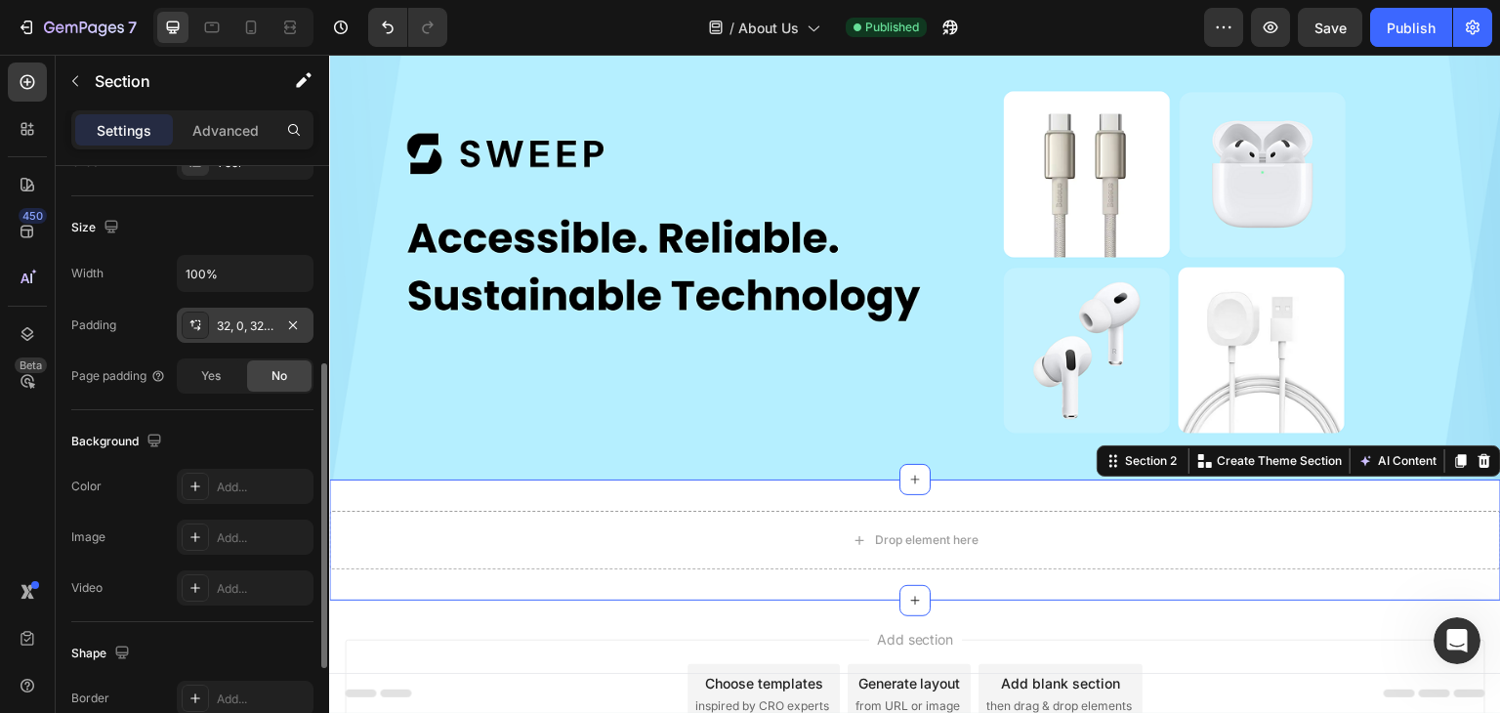
click at [199, 320] on icon at bounding box center [199, 321] width 2 height 2
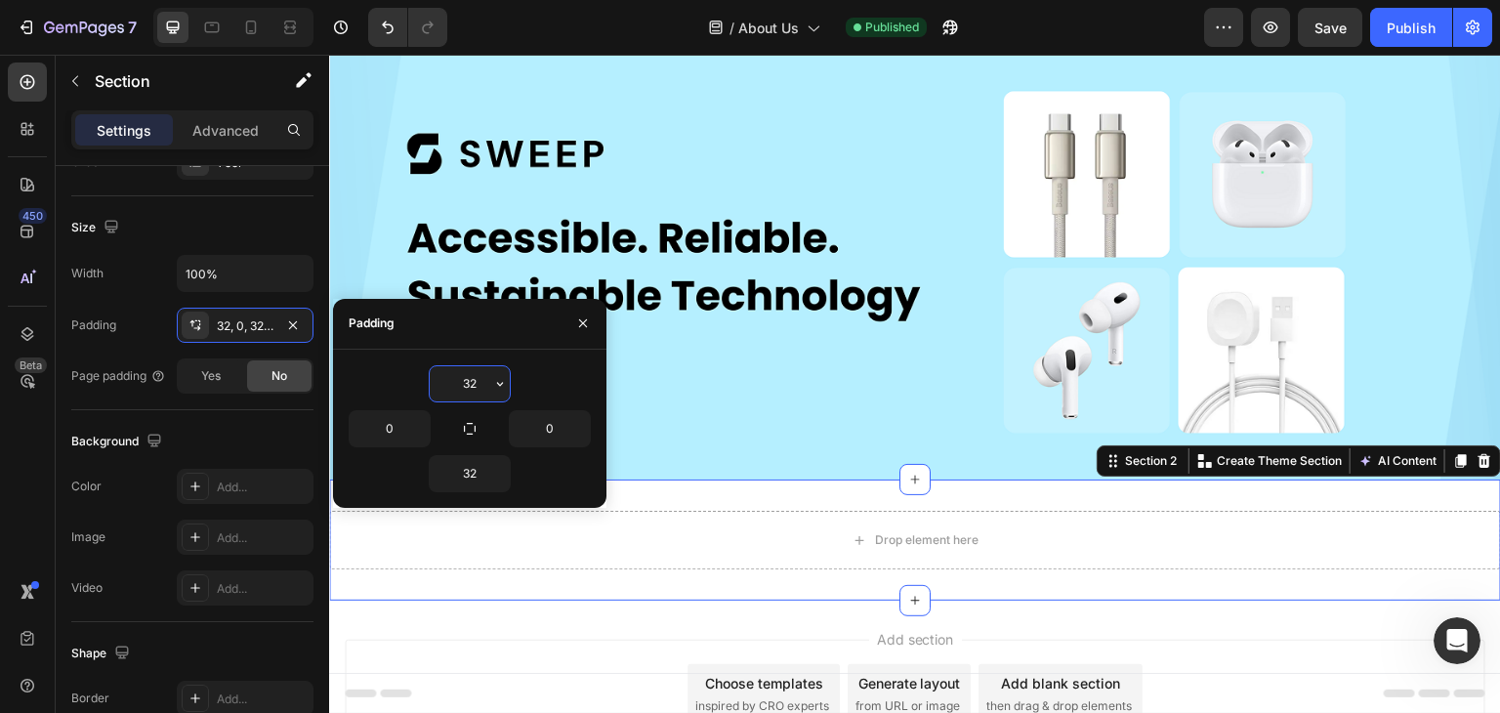
click at [474, 386] on input "32" at bounding box center [470, 383] width 80 height 35
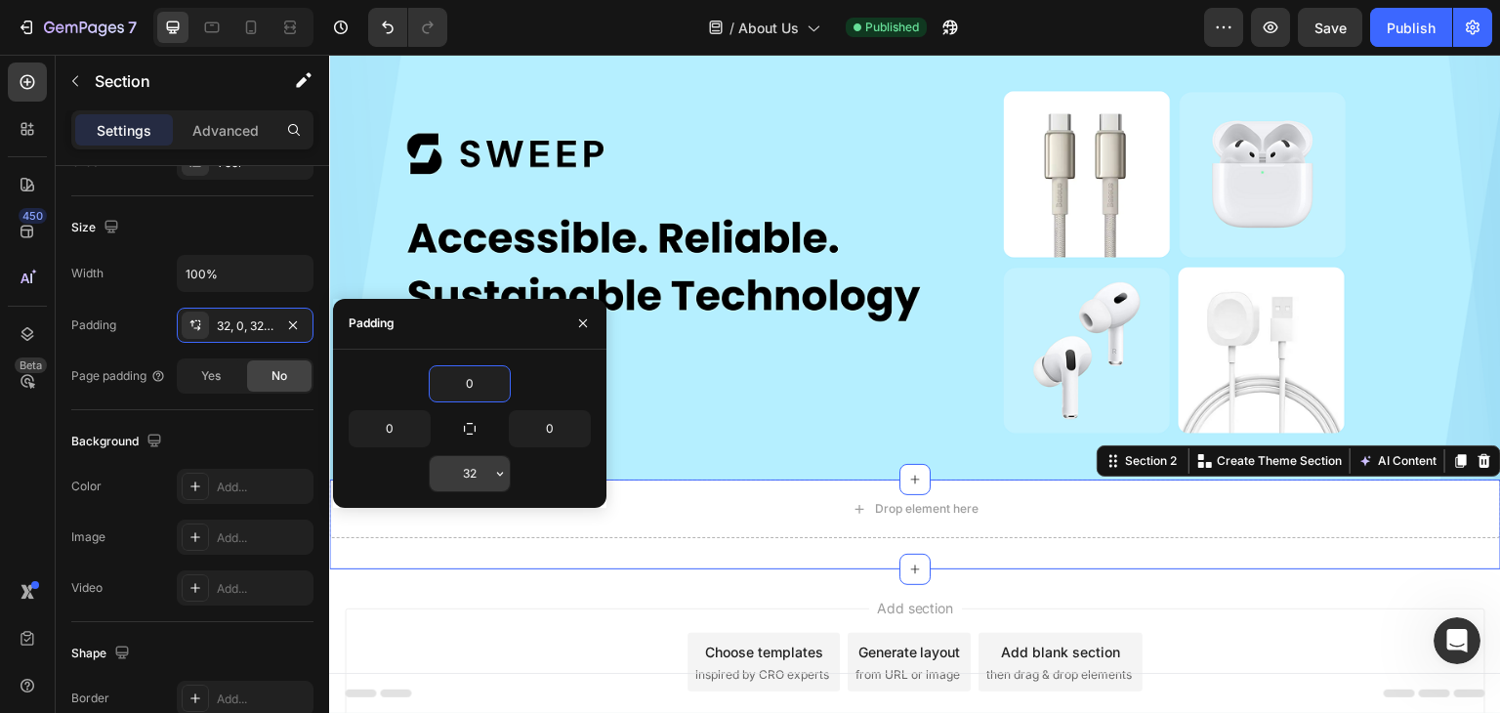
type input "0"
click at [470, 479] on input "32" at bounding box center [470, 473] width 80 height 35
type input "0"
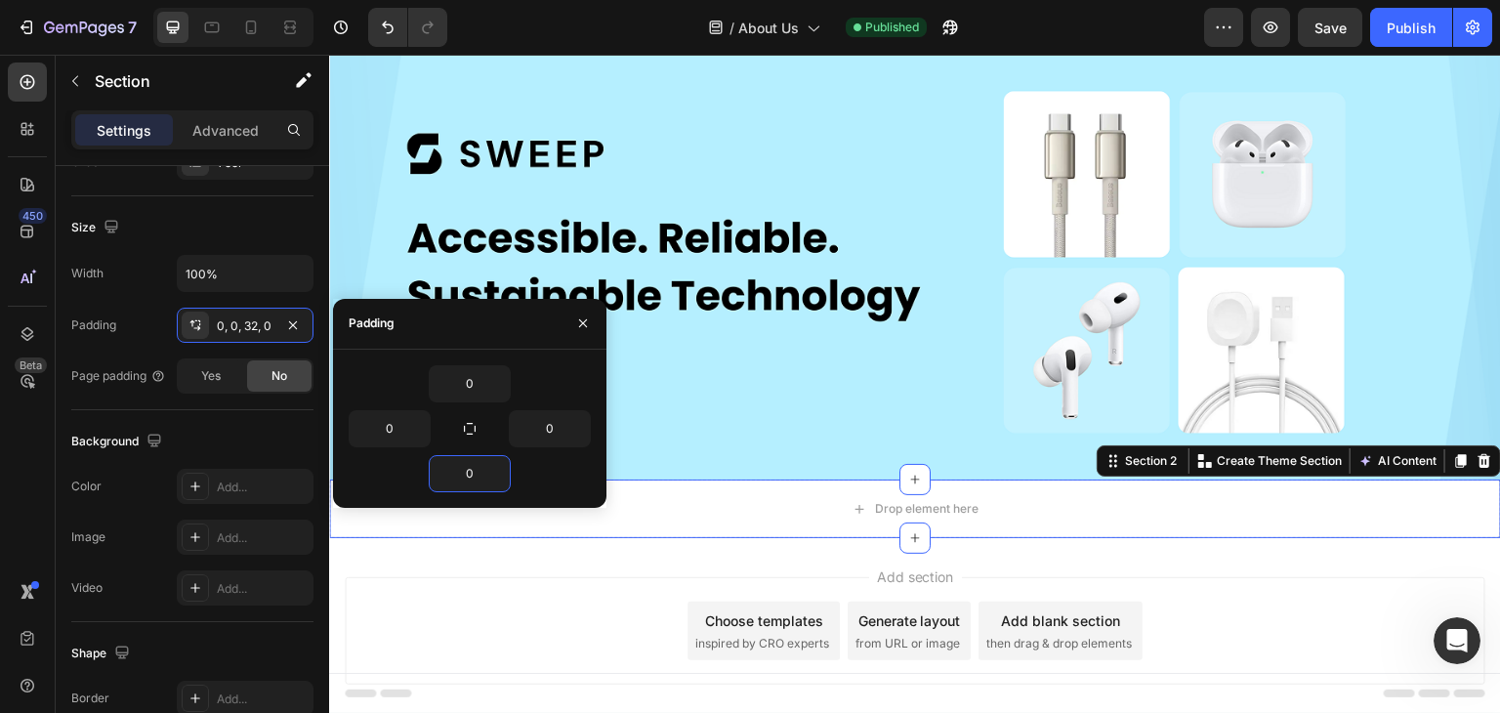
click at [531, 562] on div "Add section Choose templates inspired by CRO experts Generate layout from URL o…" at bounding box center [915, 658] width 1172 height 240
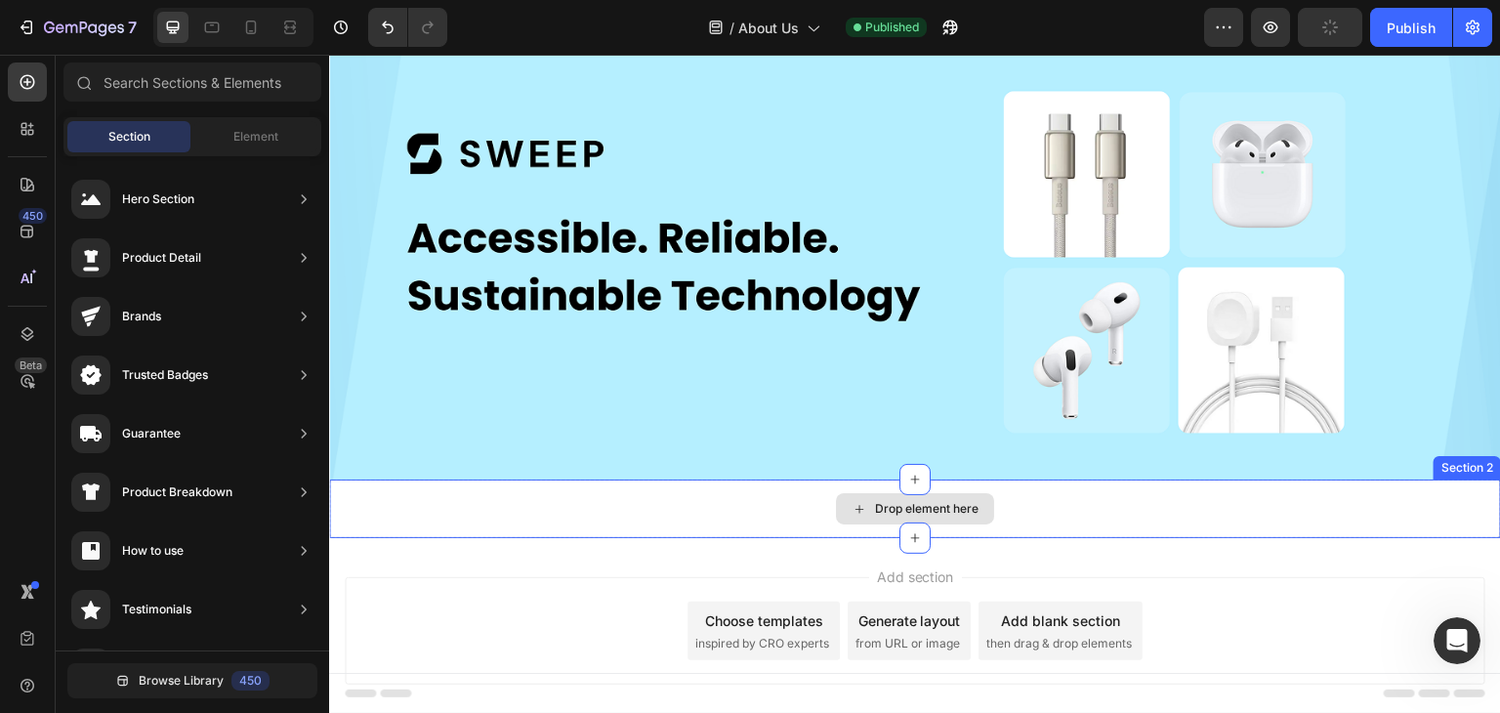
click at [757, 497] on div "Drop element here" at bounding box center [915, 509] width 1172 height 59
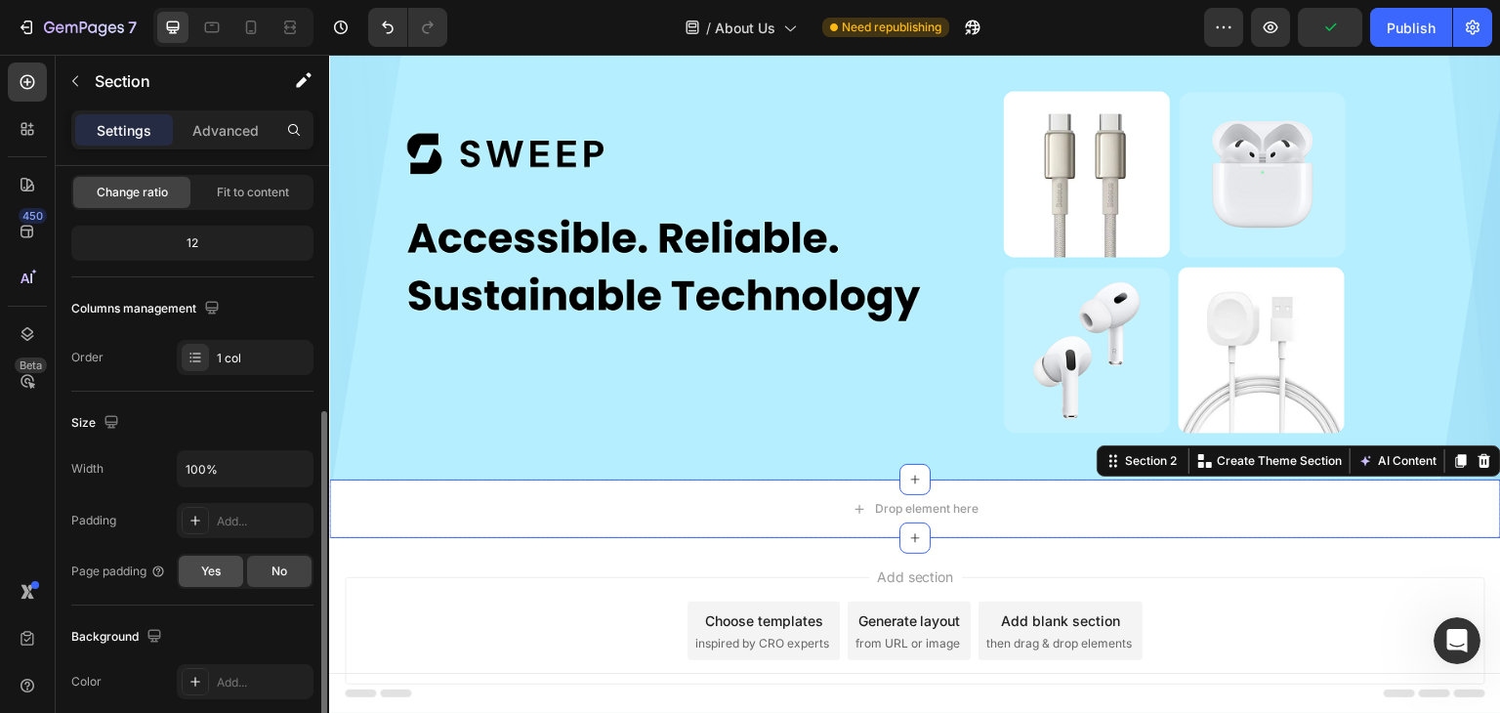
scroll to position [293, 0]
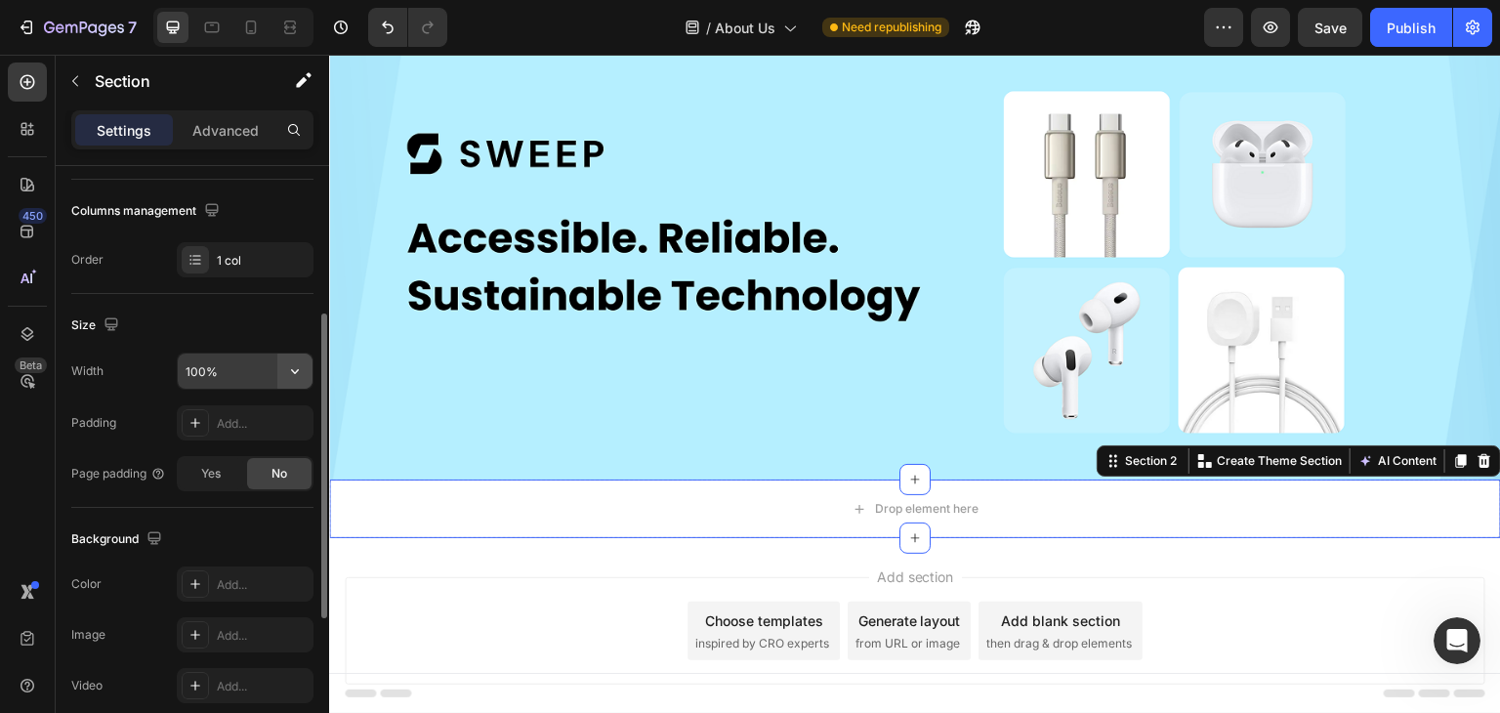
click at [297, 371] on icon "button" at bounding box center [295, 371] width 20 height 20
click at [200, 370] on input "100%" at bounding box center [245, 371] width 135 height 35
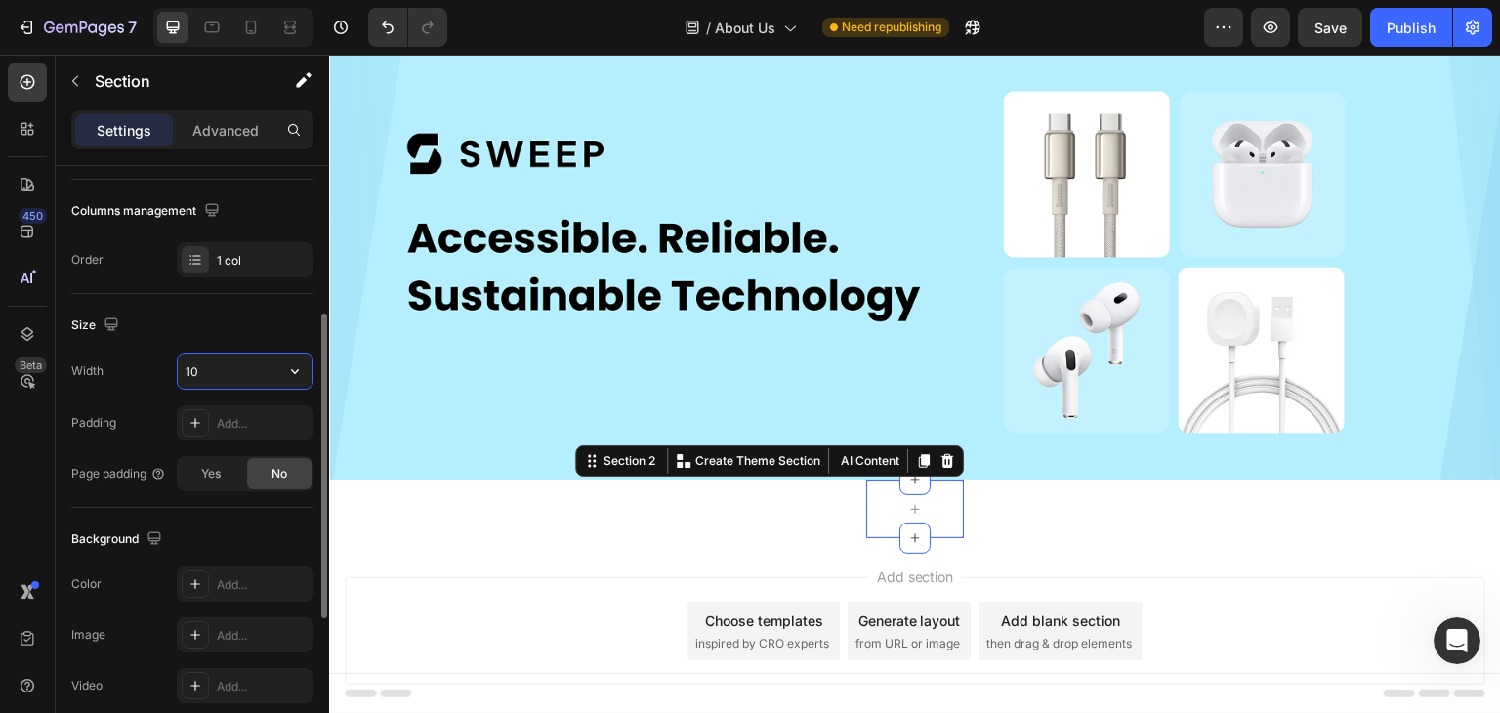
type input "1"
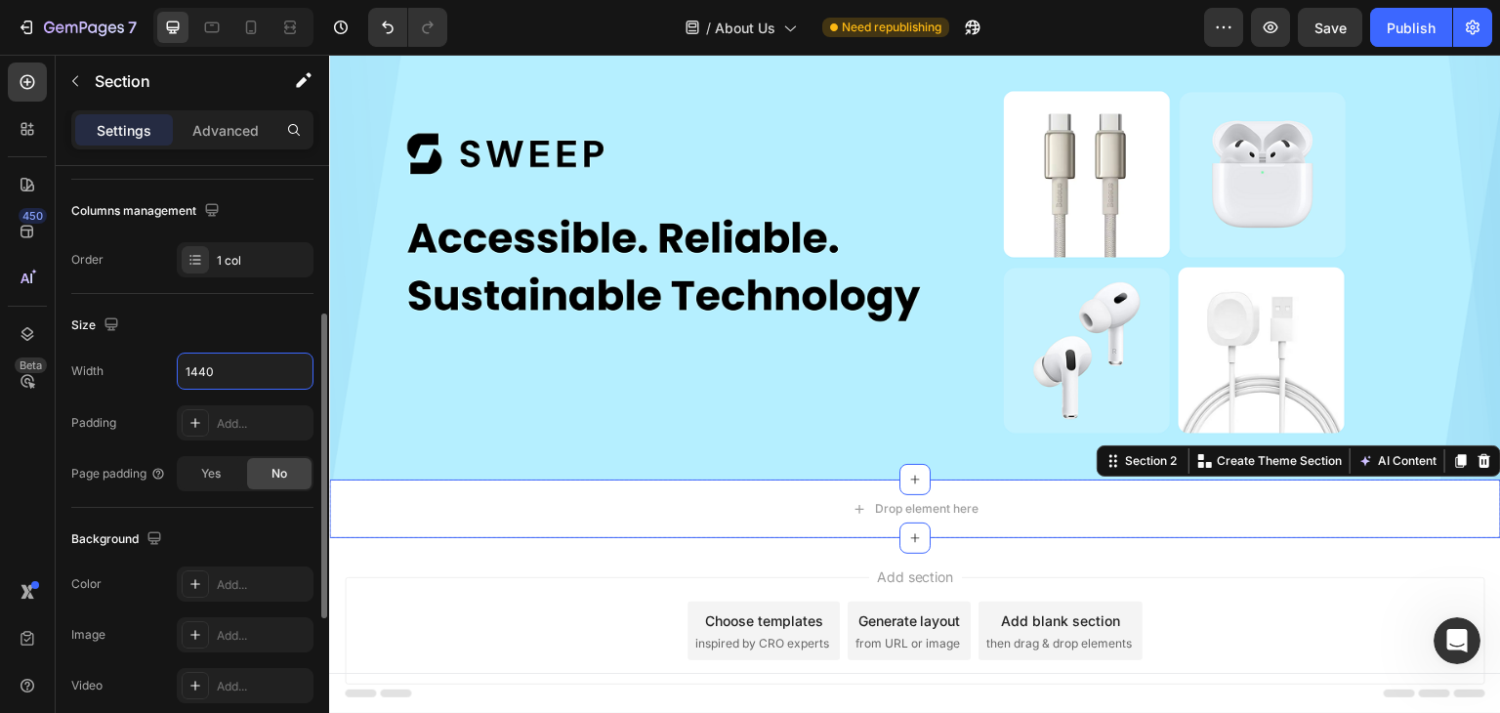
type input "1440"
click at [160, 393] on div "Width 1440 Padding Add... Page padding Yes No" at bounding box center [192, 422] width 242 height 139
click at [231, 420] on div "Add..." at bounding box center [263, 424] width 92 height 18
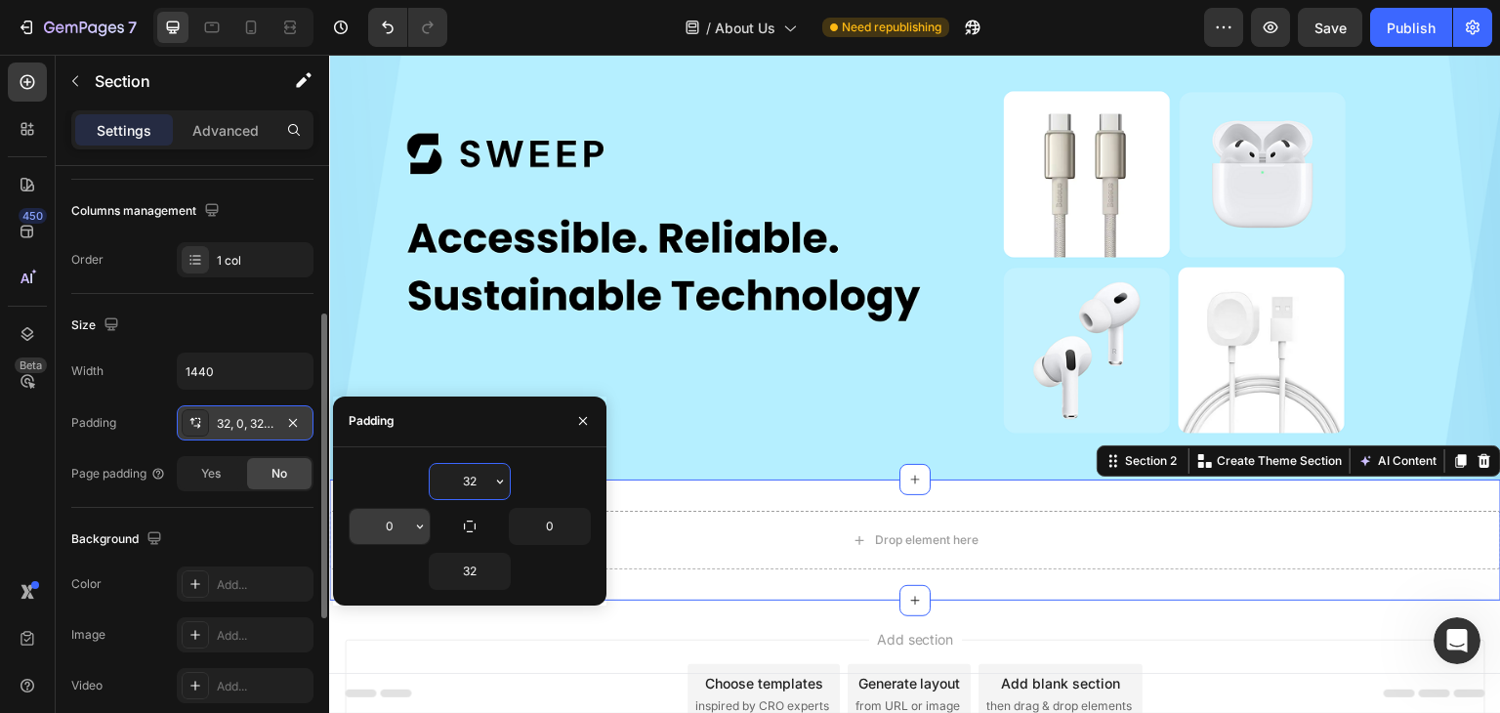
click at [377, 523] on input "0" at bounding box center [390, 526] width 80 height 35
type input "20"
click at [545, 528] on input "0" at bounding box center [550, 526] width 80 height 35
type input "20"
click at [472, 470] on input "32" at bounding box center [470, 481] width 80 height 35
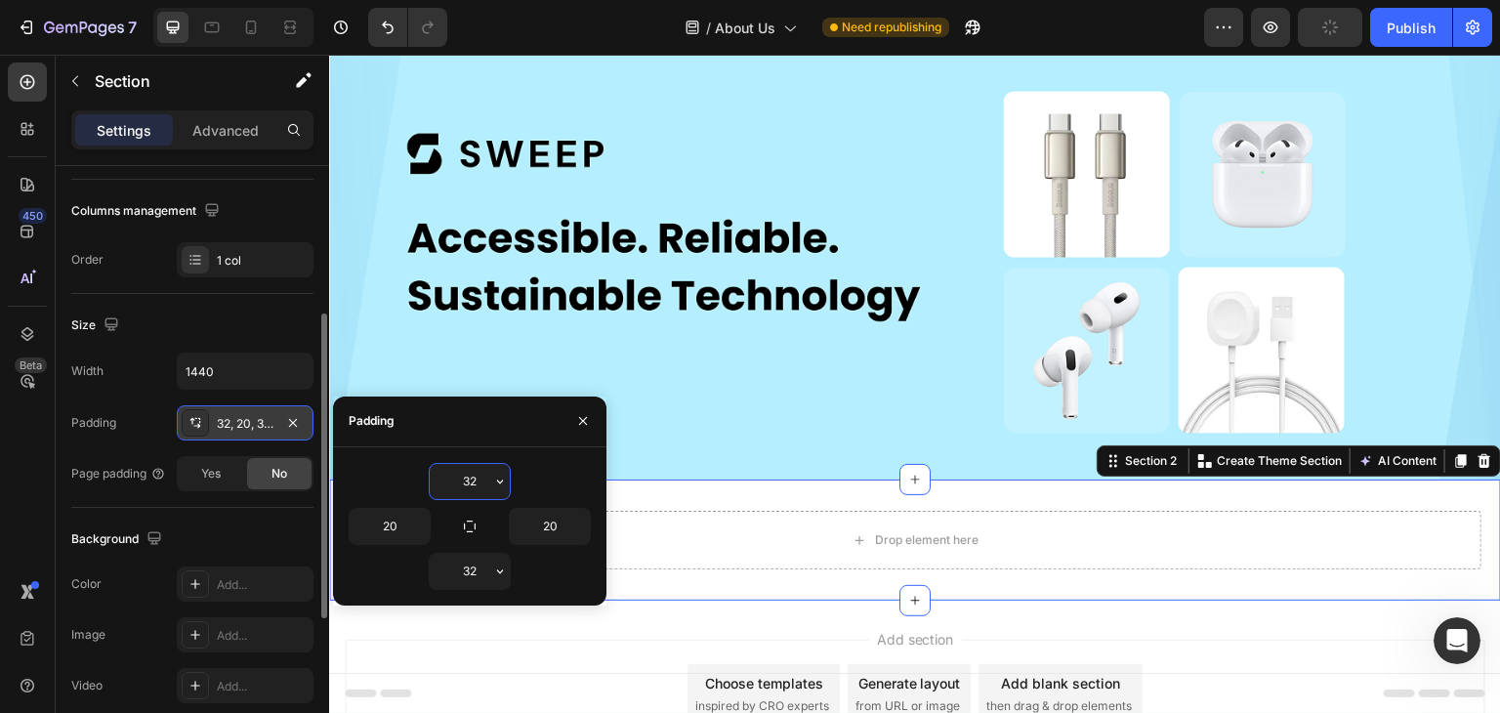
click at [472, 470] on input "32" at bounding box center [470, 481] width 80 height 35
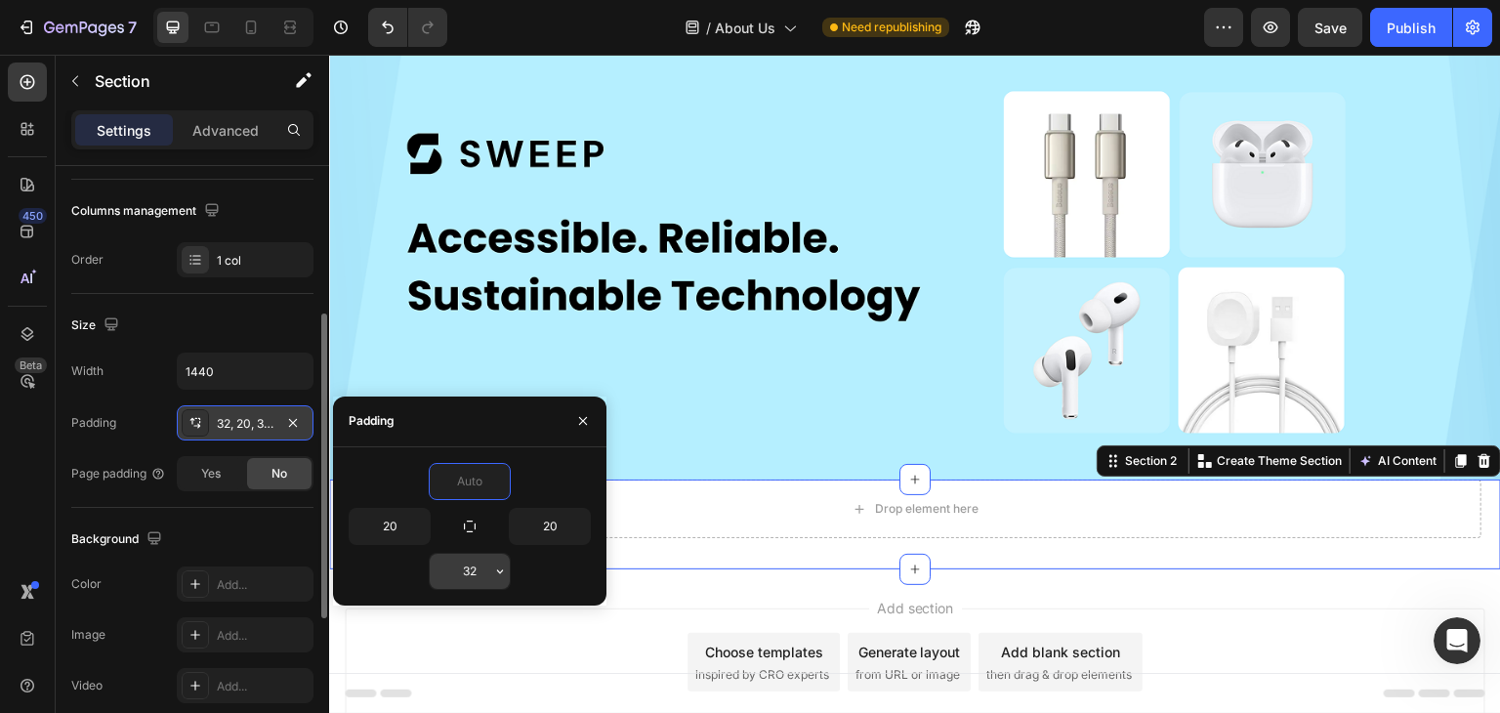
type input "0"
click at [473, 568] on input "32" at bounding box center [470, 571] width 80 height 35
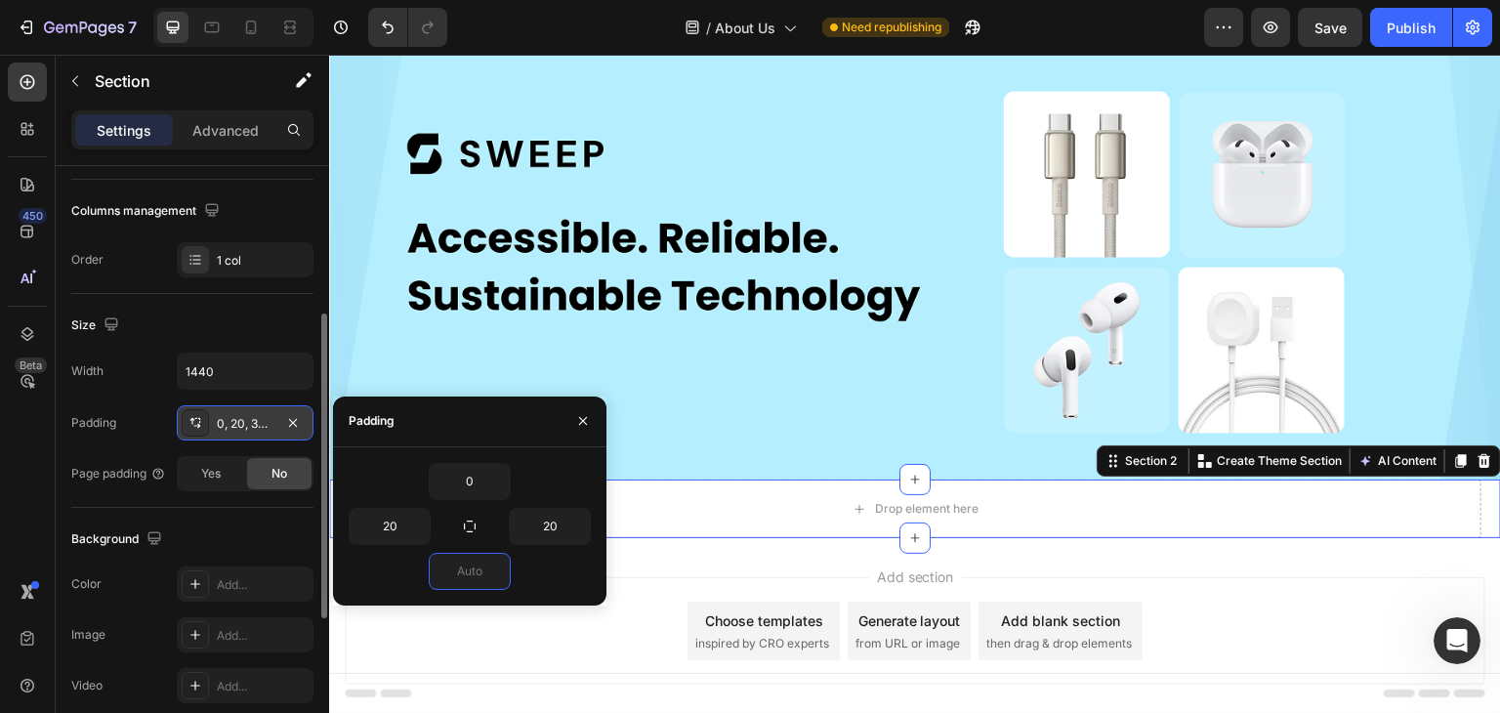
type input "0"
click at [399, 475] on div "0" at bounding box center [470, 481] width 242 height 37
click at [589, 413] on icon "button" at bounding box center [583, 421] width 16 height 16
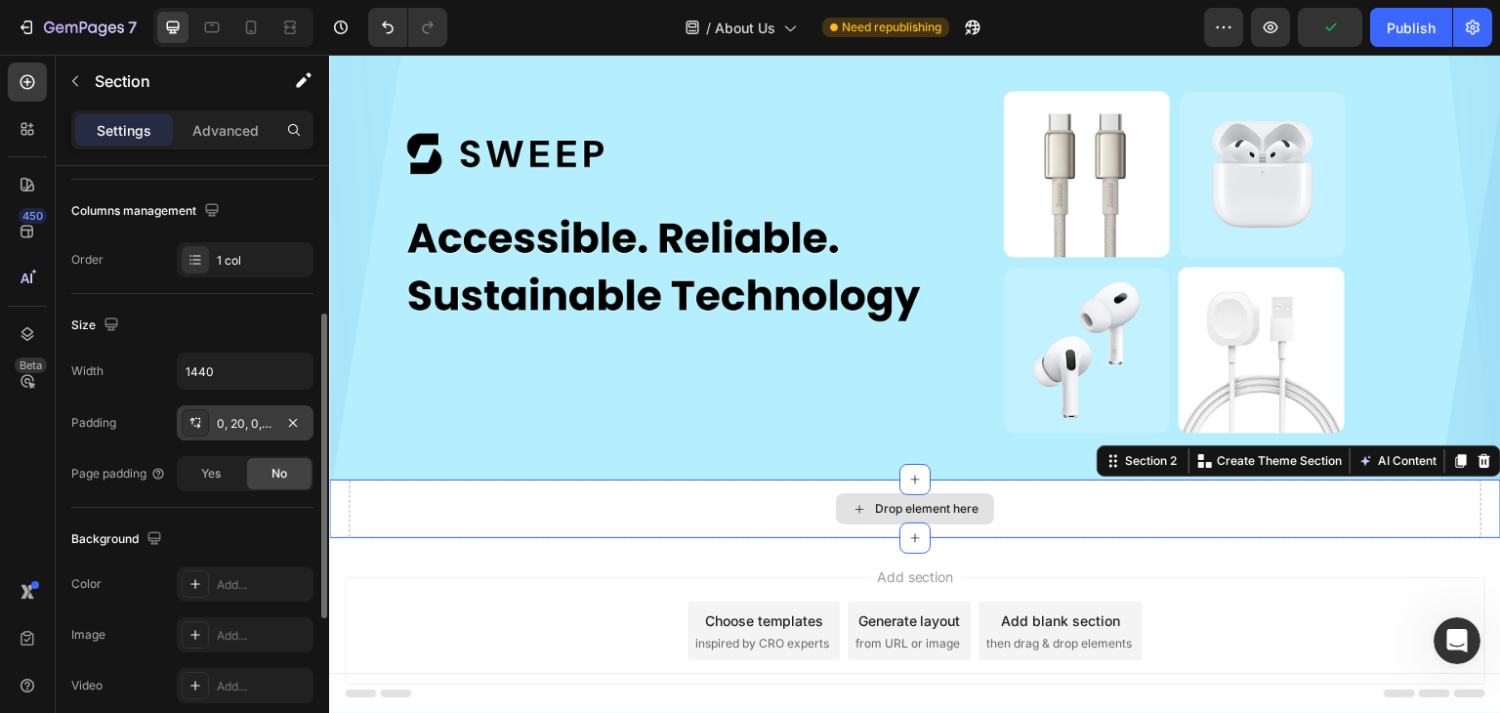
click at [860, 506] on div "Drop element here" at bounding box center [915, 508] width 158 height 31
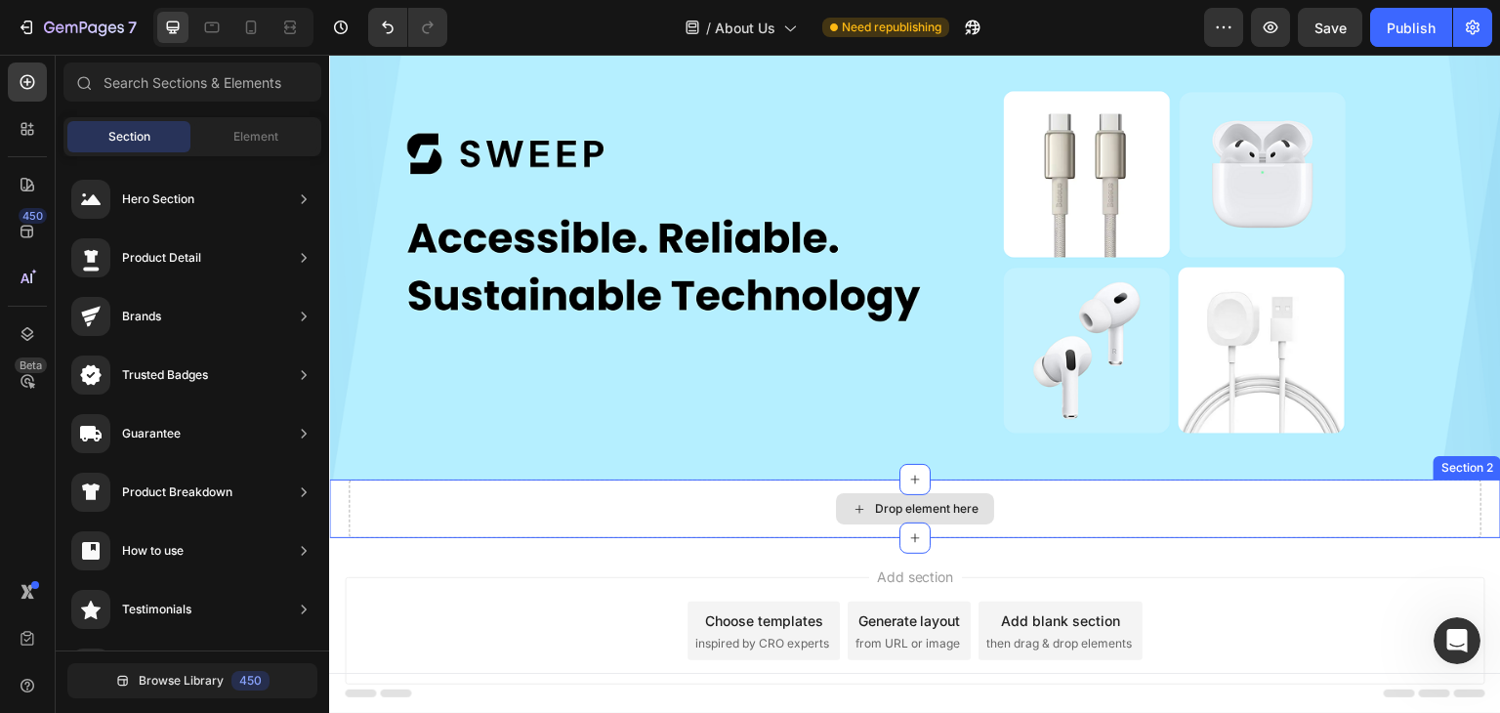
click at [891, 503] on div "Drop element here" at bounding box center [927, 509] width 104 height 16
click at [352, 494] on div "Drop element here" at bounding box center [915, 509] width 1133 height 59
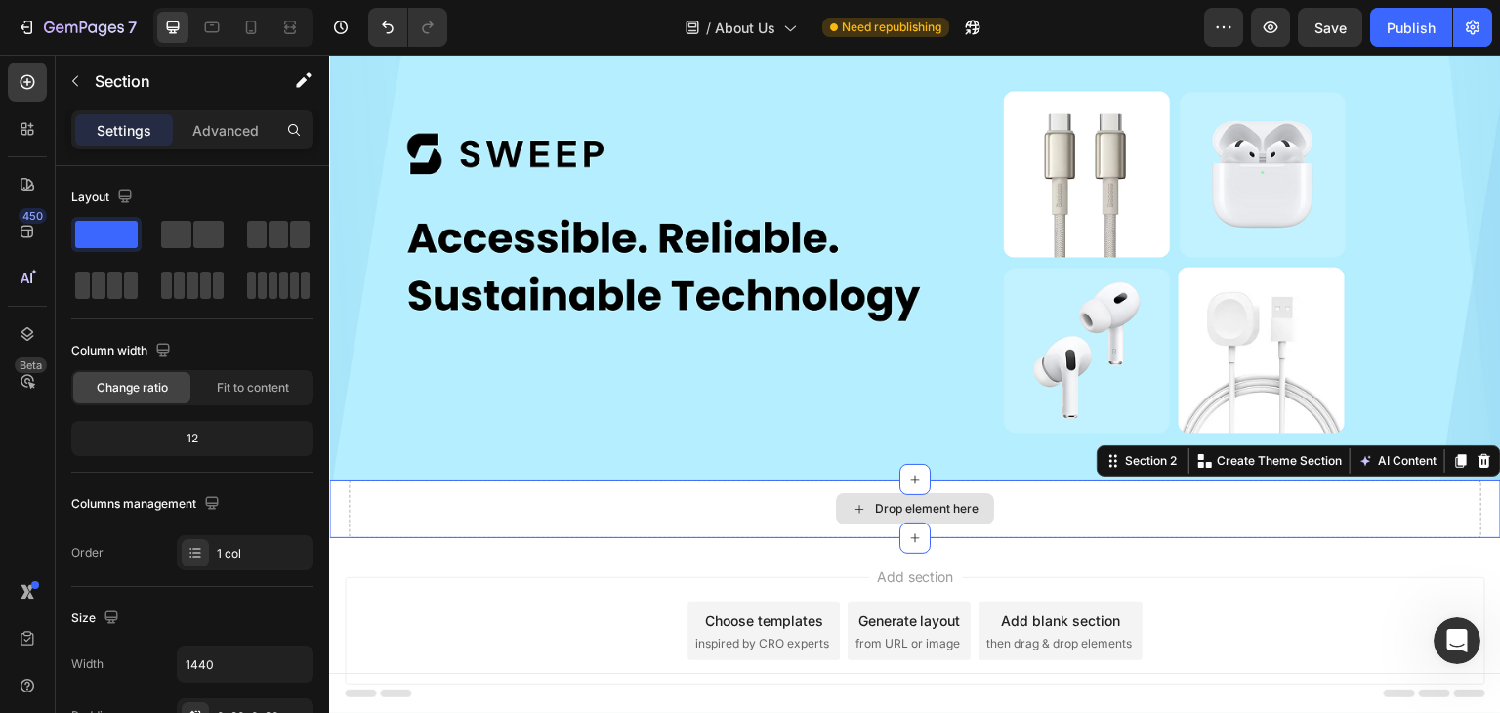
click at [458, 493] on div "Drop element here" at bounding box center [915, 509] width 1133 height 59
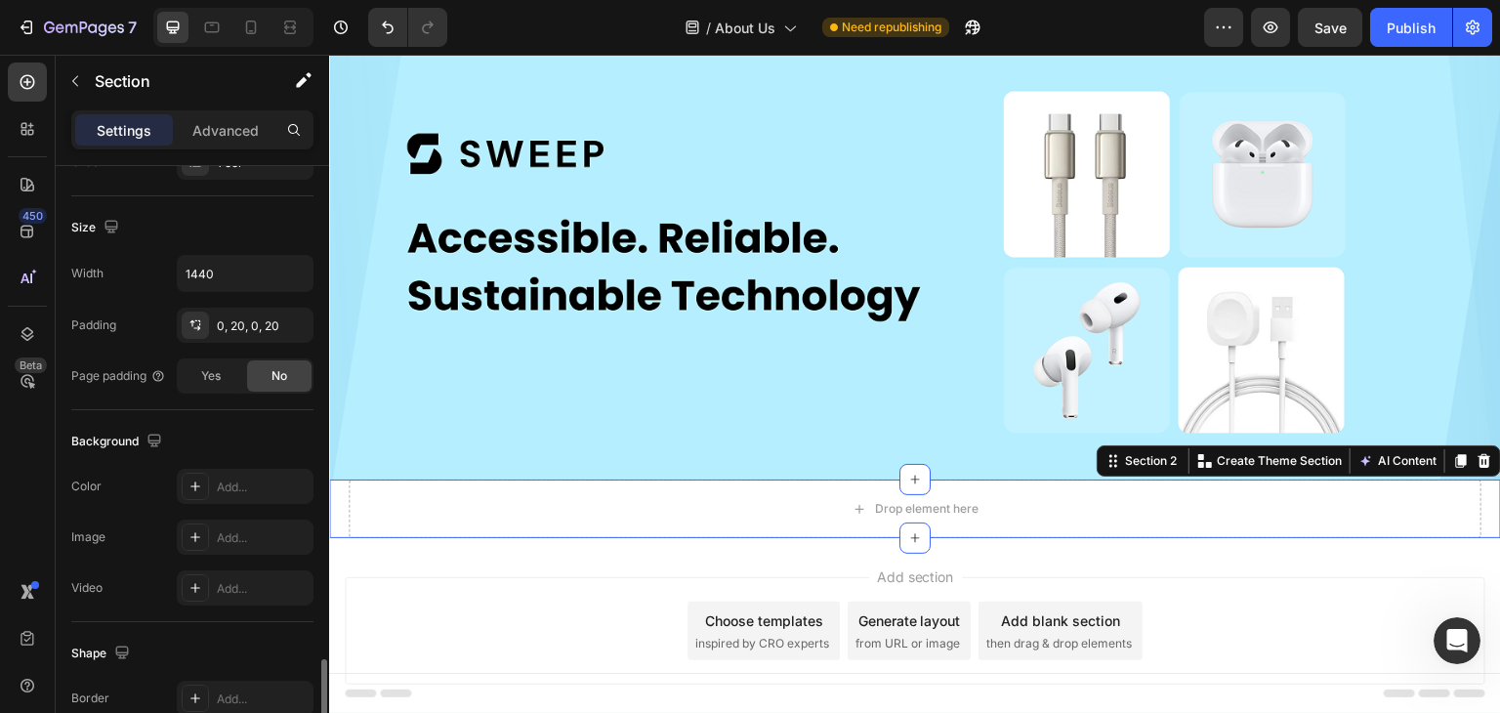
scroll to position [587, 0]
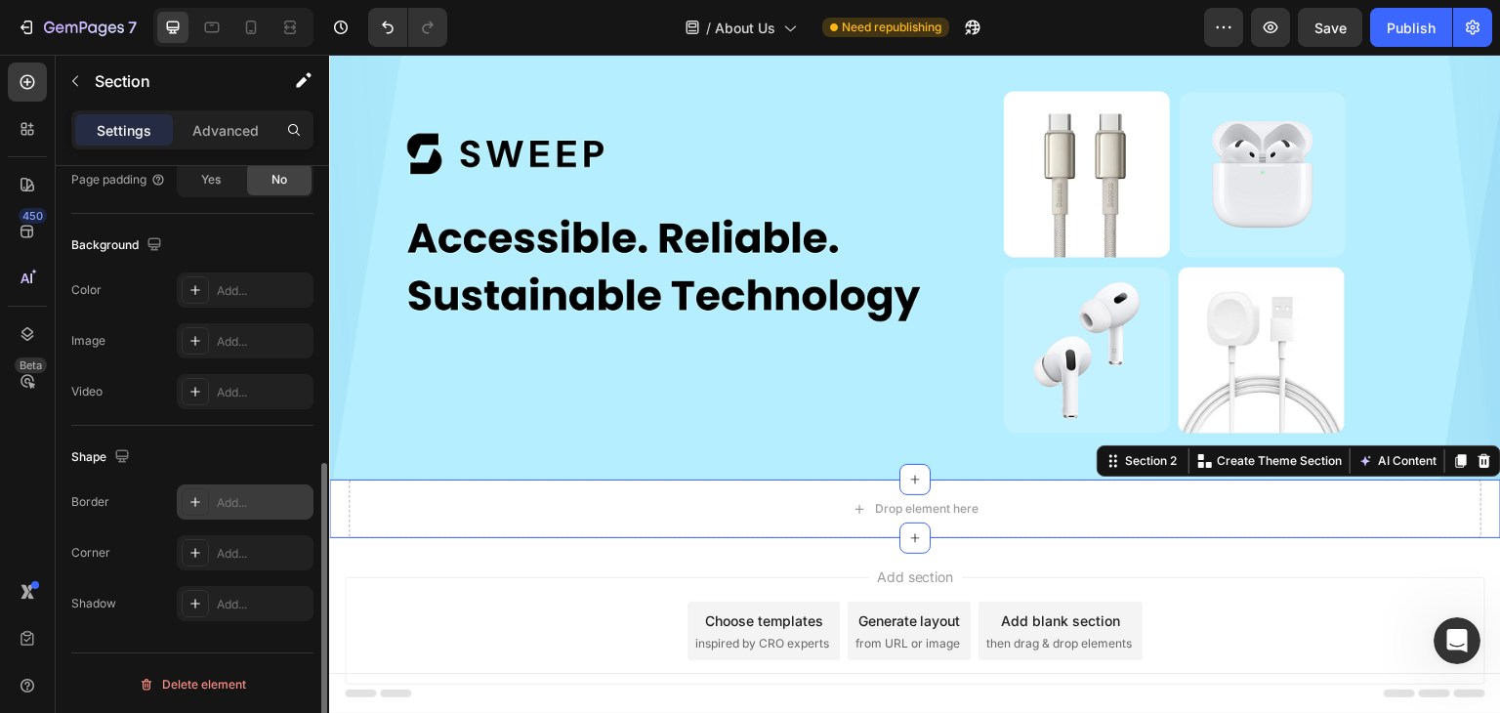
click at [222, 497] on div "Add..." at bounding box center [263, 503] width 92 height 18
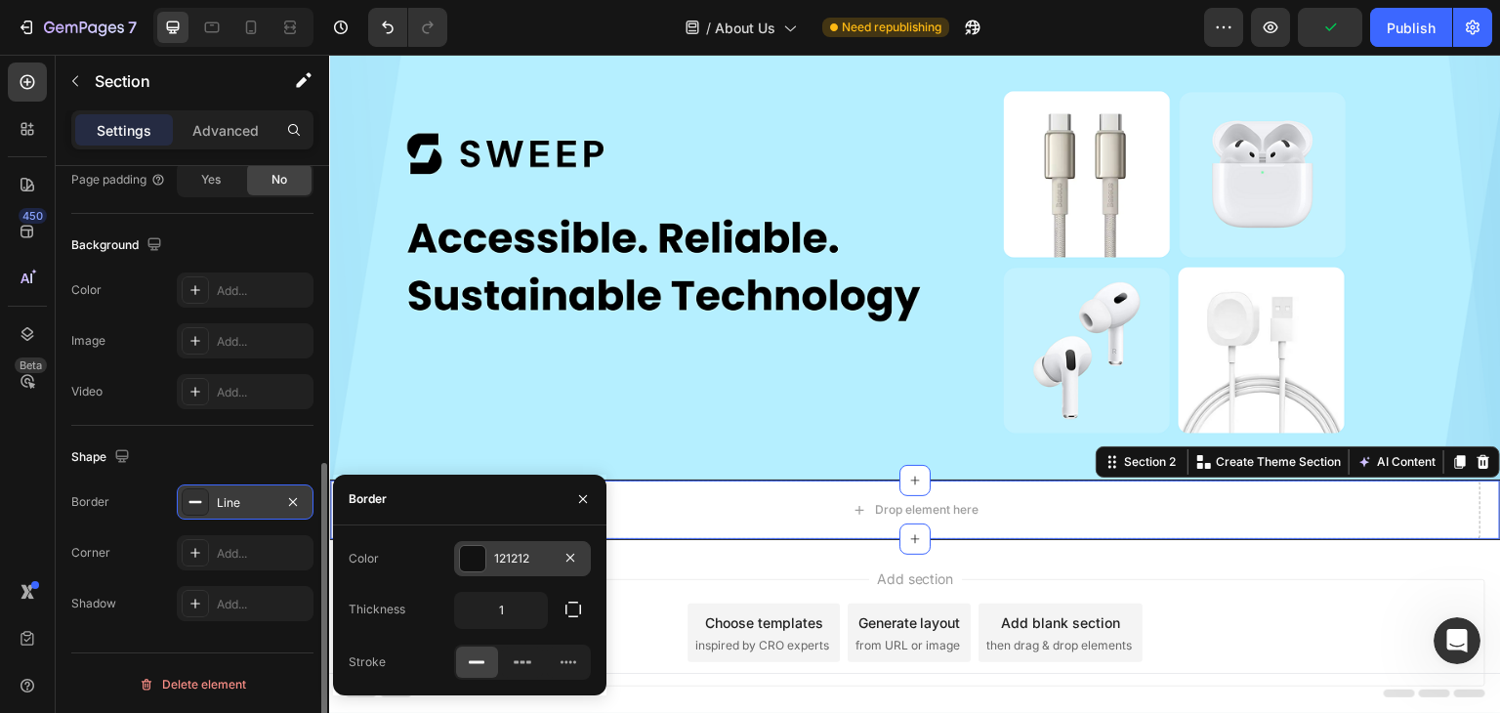
click at [508, 558] on div "121212" at bounding box center [522, 559] width 57 height 18
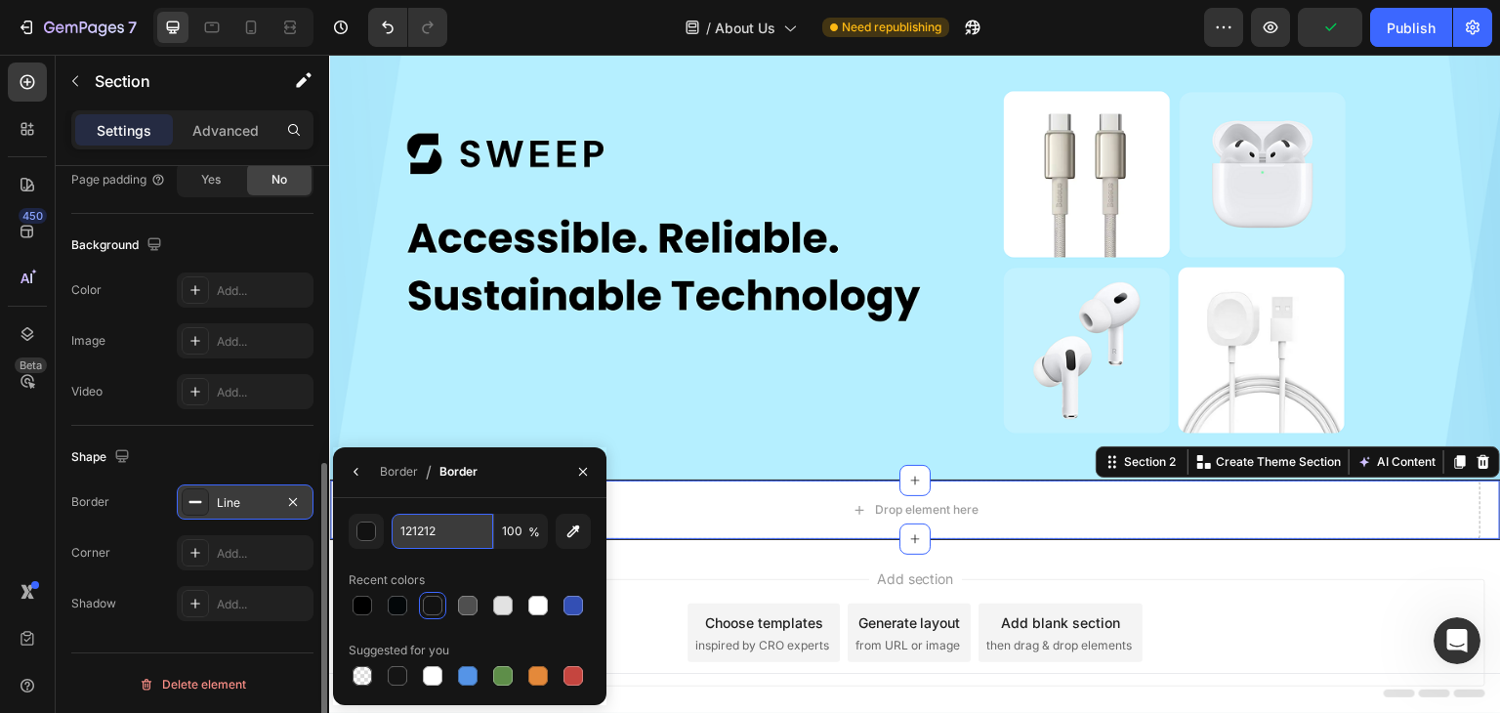
click at [441, 531] on input "121212" at bounding box center [443, 531] width 102 height 35
paste input "#F5F5F5"
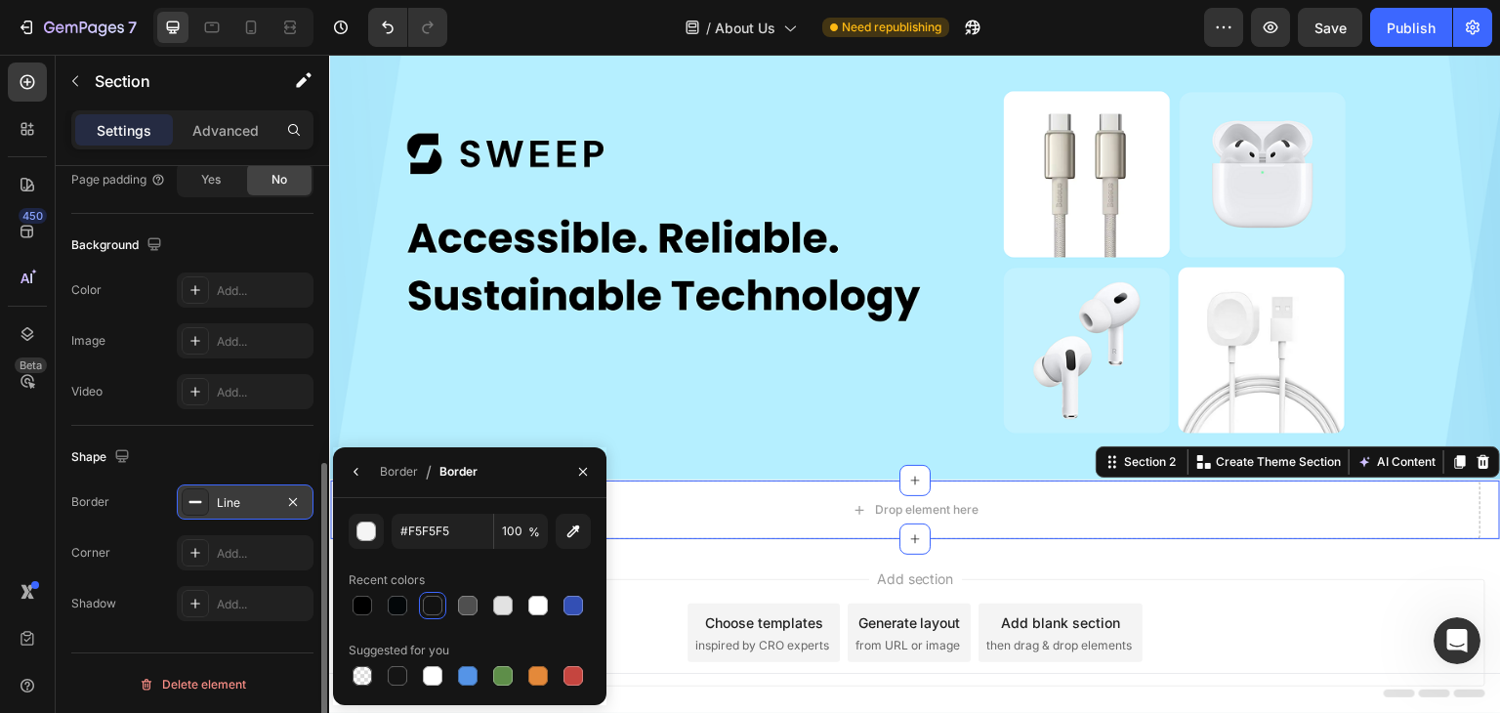
type input "F5F5F5"
click at [382, 552] on div "F5F5F5 100 % Recent colors Suggested for you" at bounding box center [470, 602] width 242 height 176
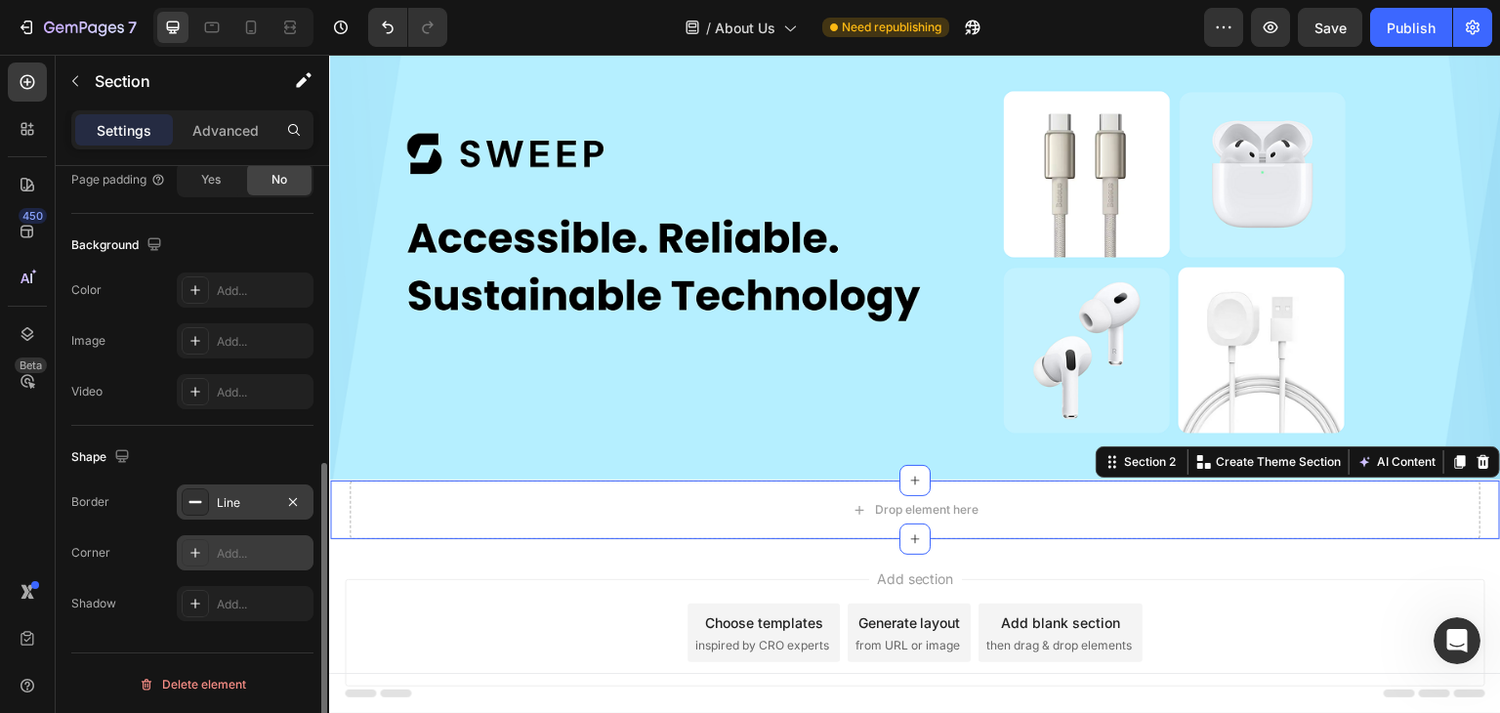
click at [231, 547] on div "Add..." at bounding box center [263, 554] width 92 height 18
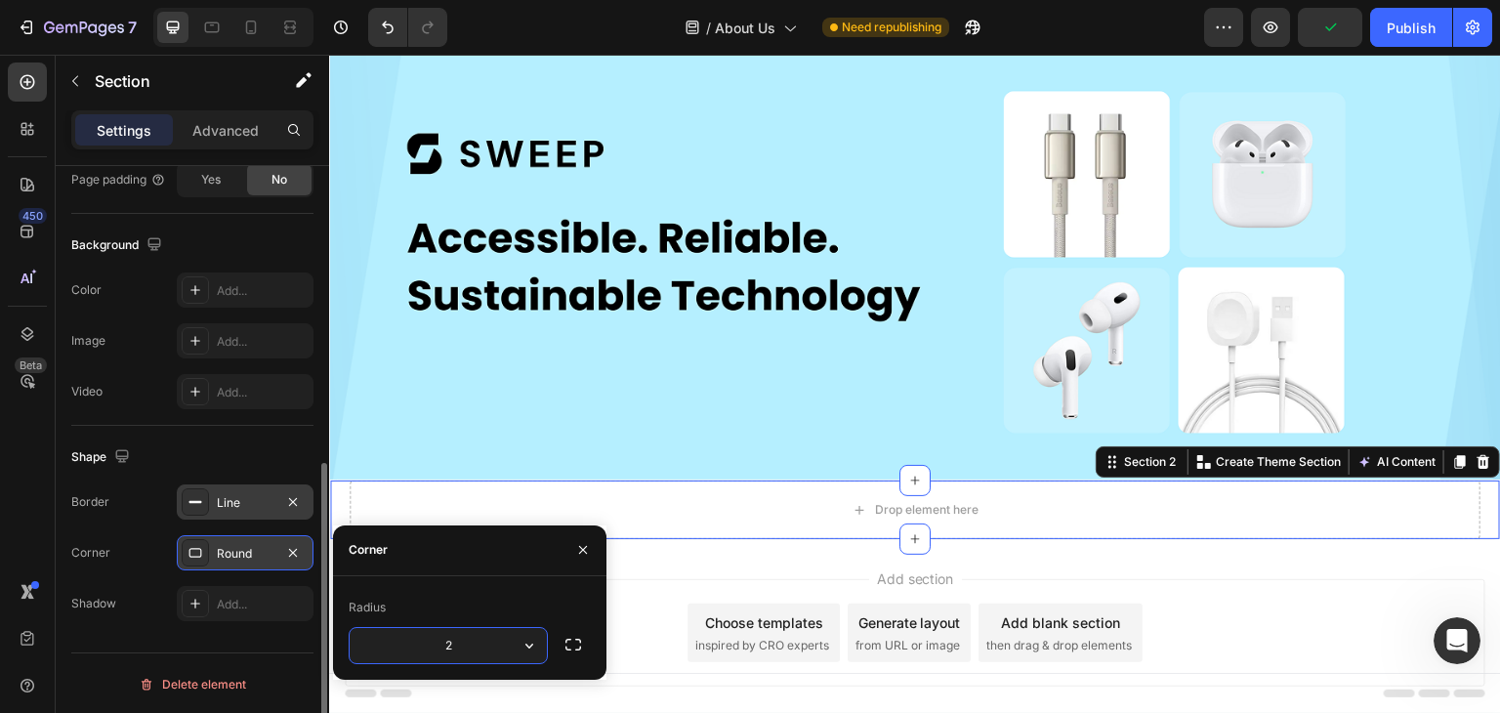
type input "20"
click at [147, 542] on div "Corner Round" at bounding box center [192, 552] width 242 height 35
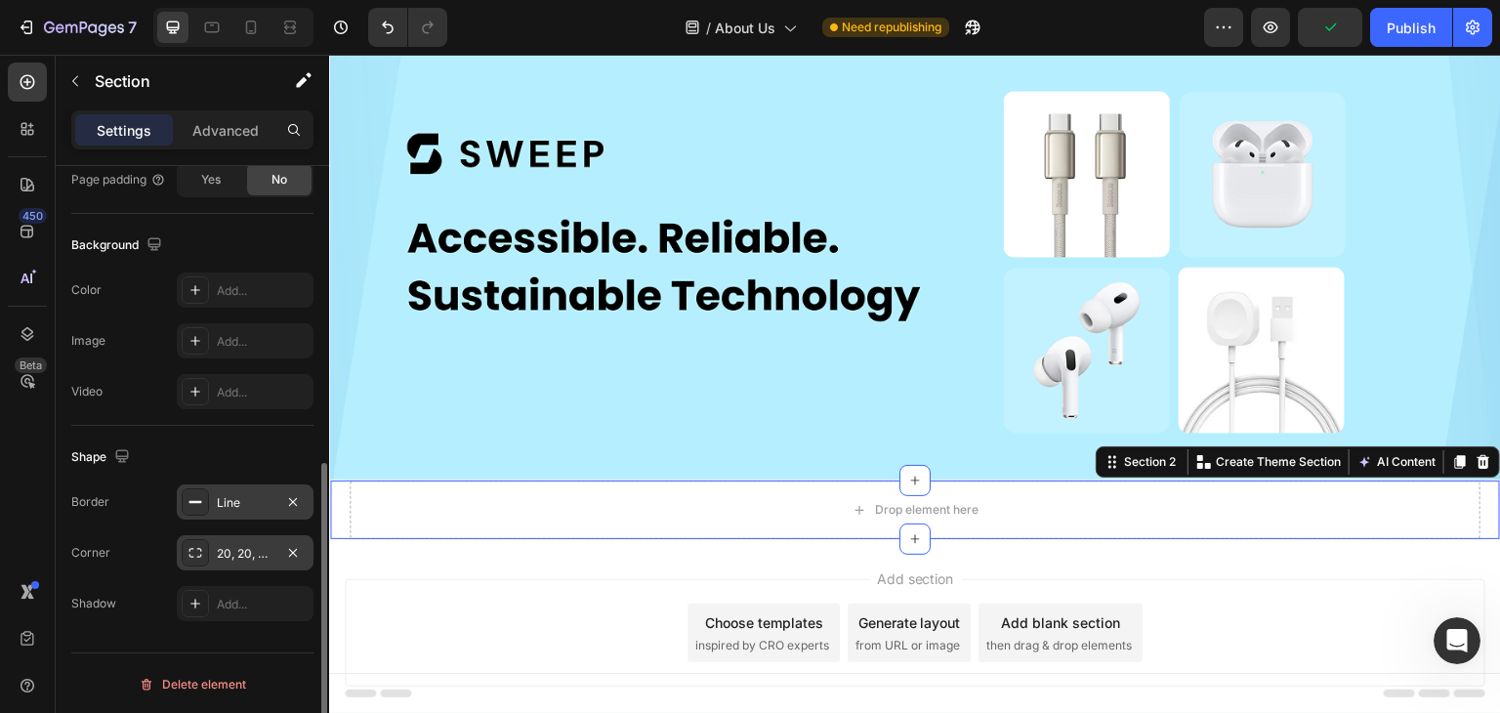
scroll to position [392, 0]
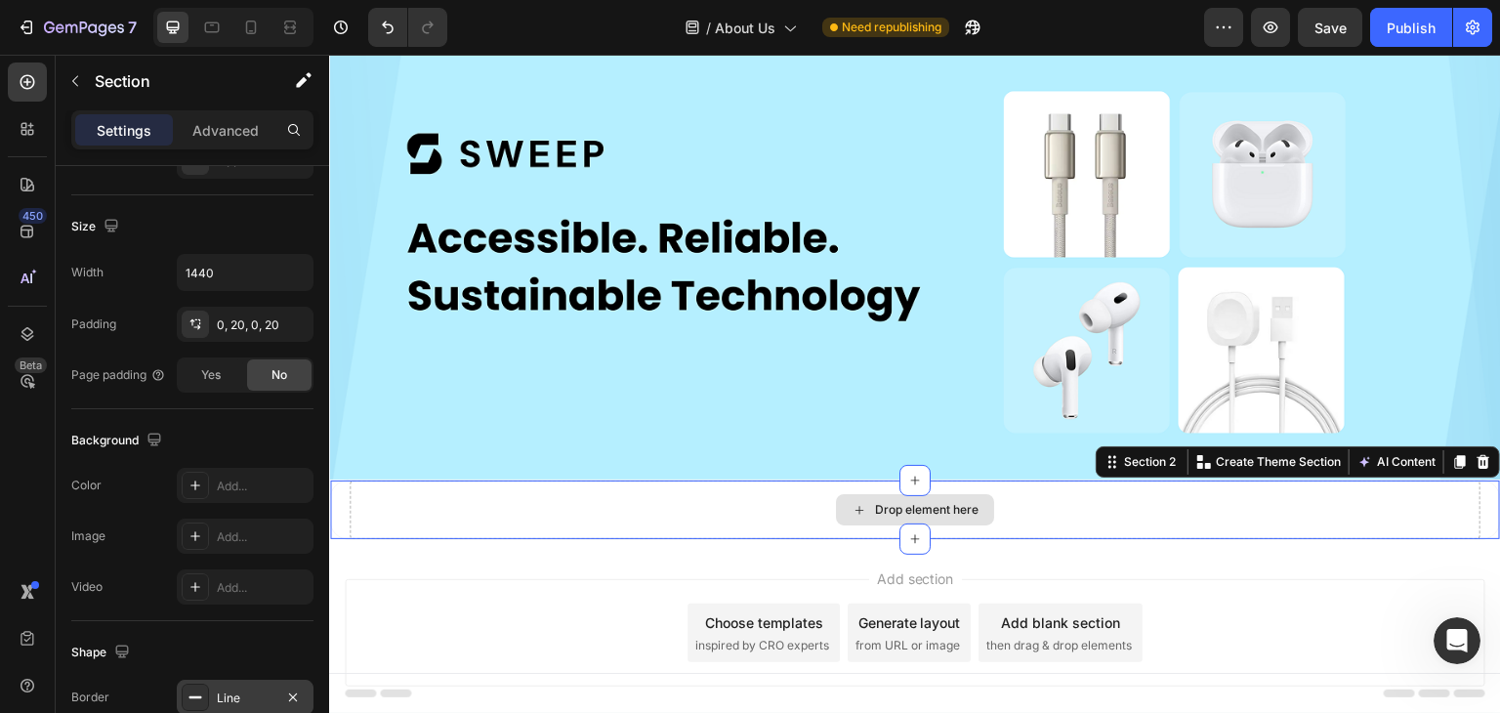
click at [520, 501] on div "Drop element here" at bounding box center [915, 510] width 1131 height 59
click at [894, 510] on div "Drop element here" at bounding box center [927, 510] width 104 height 16
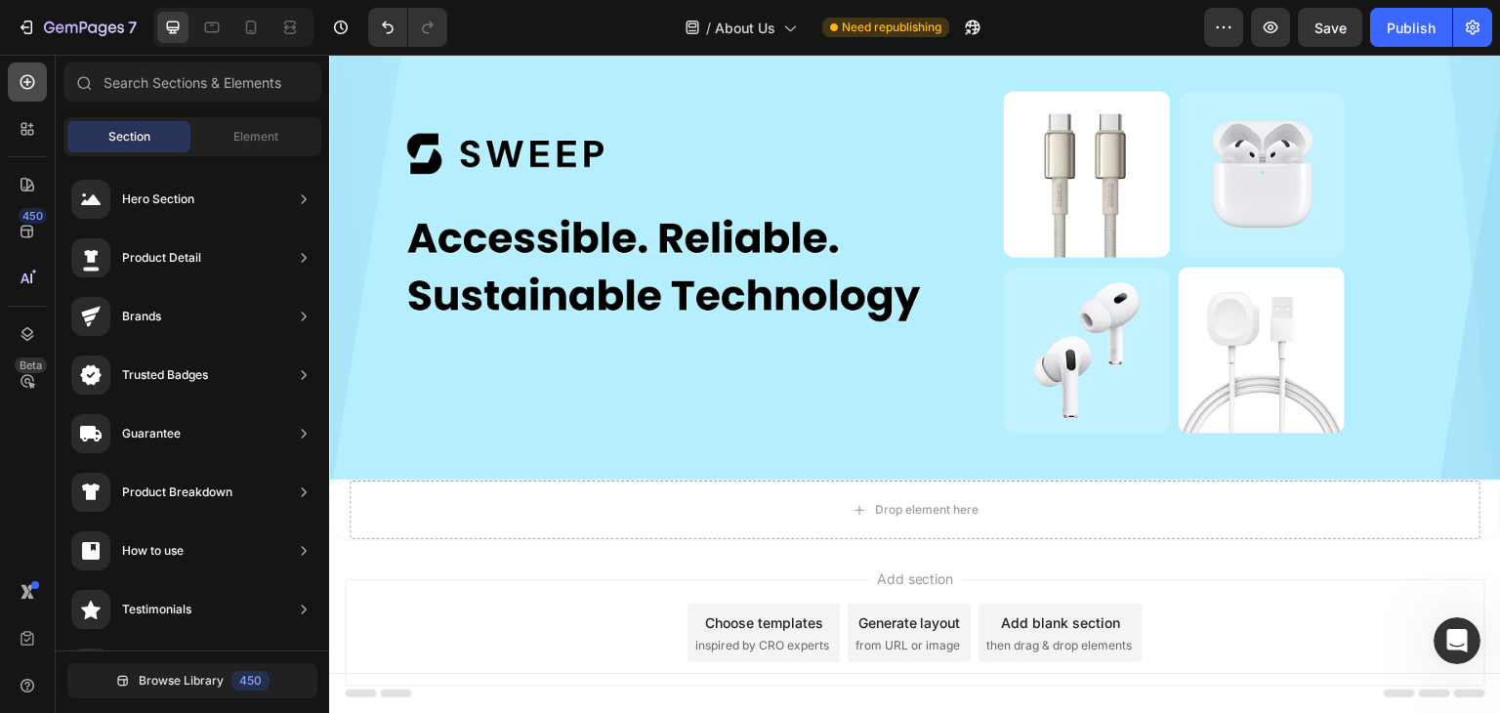
click at [27, 79] on icon at bounding box center [28, 82] width 15 height 15
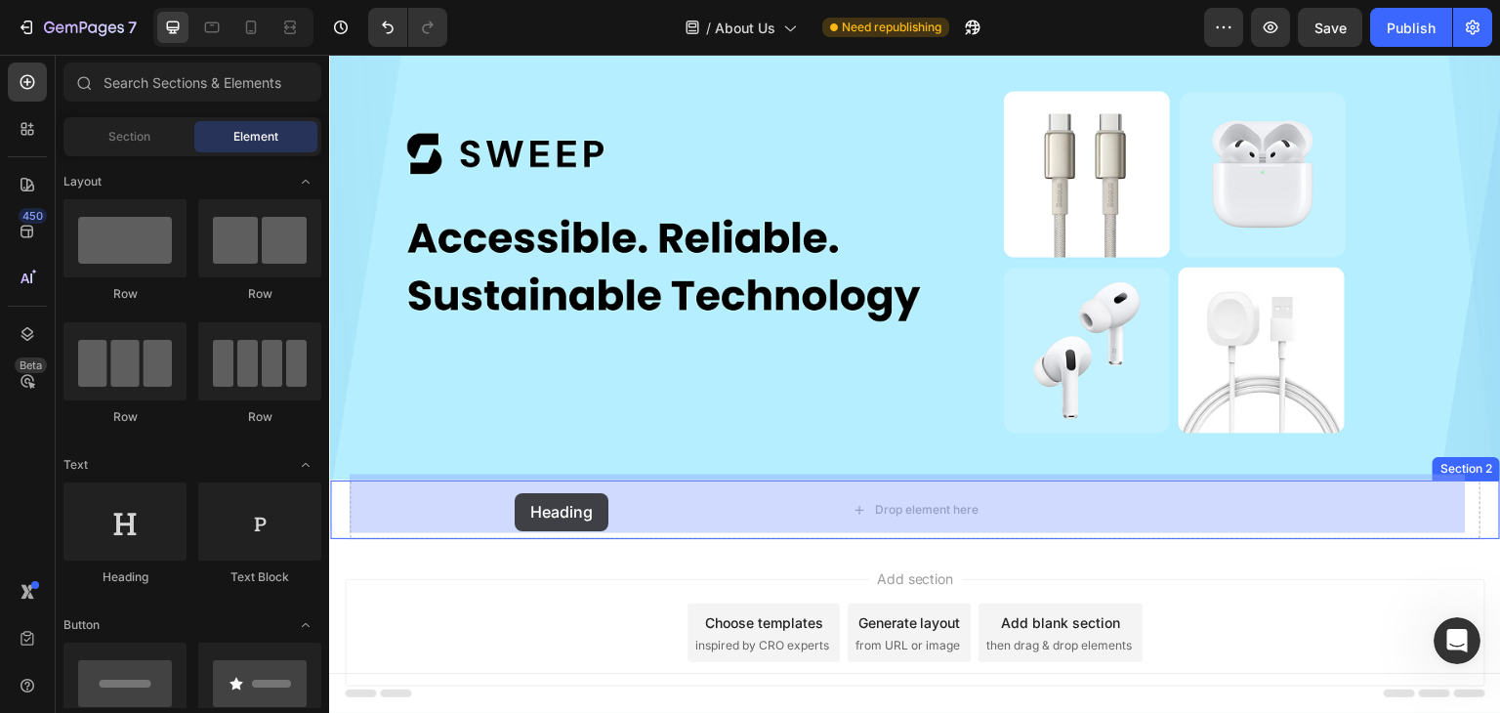
drag, startPoint x: 468, startPoint y: 577, endPoint x: 515, endPoint y: 493, distance: 96.2
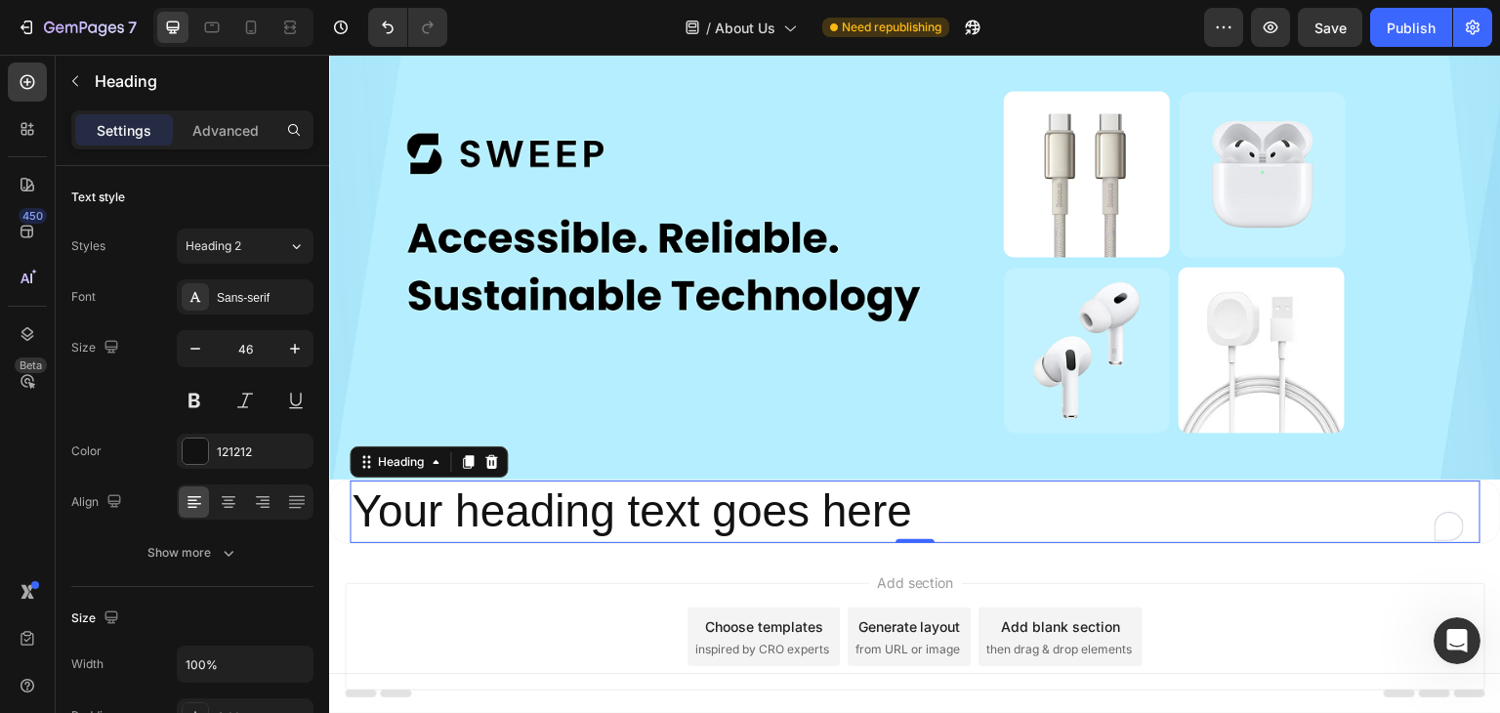
click at [464, 512] on h2 "Your heading text goes here" at bounding box center [915, 512] width 1131 height 63
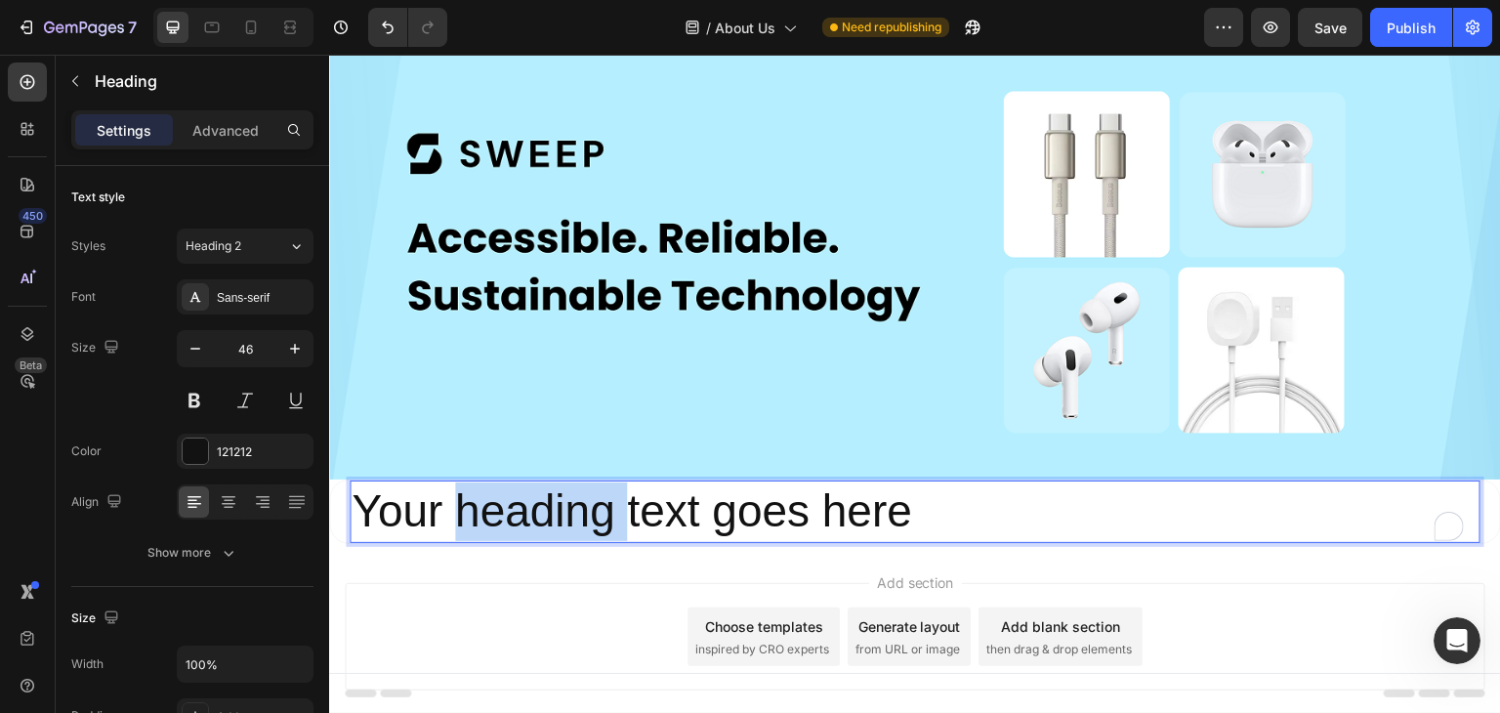
click at [464, 512] on p "Your heading text goes here" at bounding box center [915, 512] width 1127 height 59
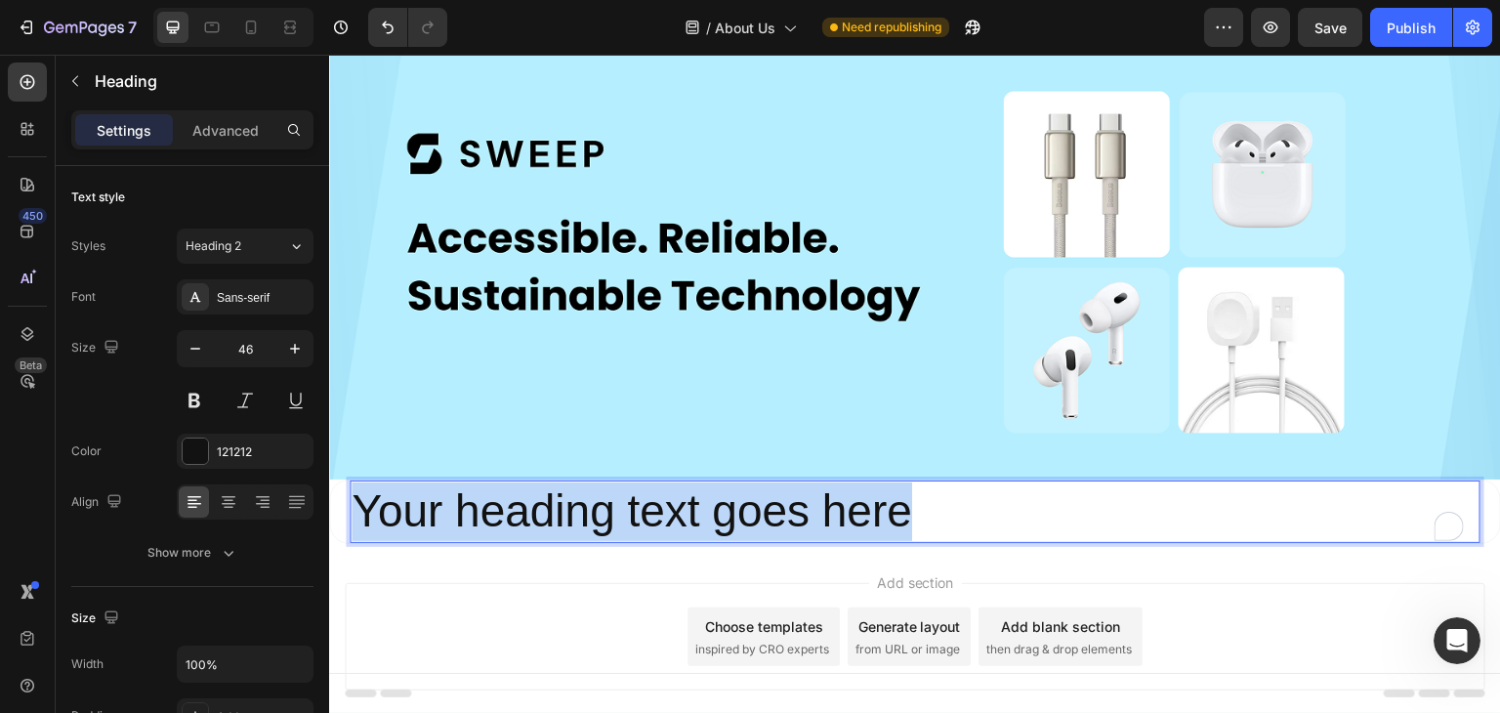
click at [464, 512] on p "Your heading text goes here" at bounding box center [915, 512] width 1127 height 59
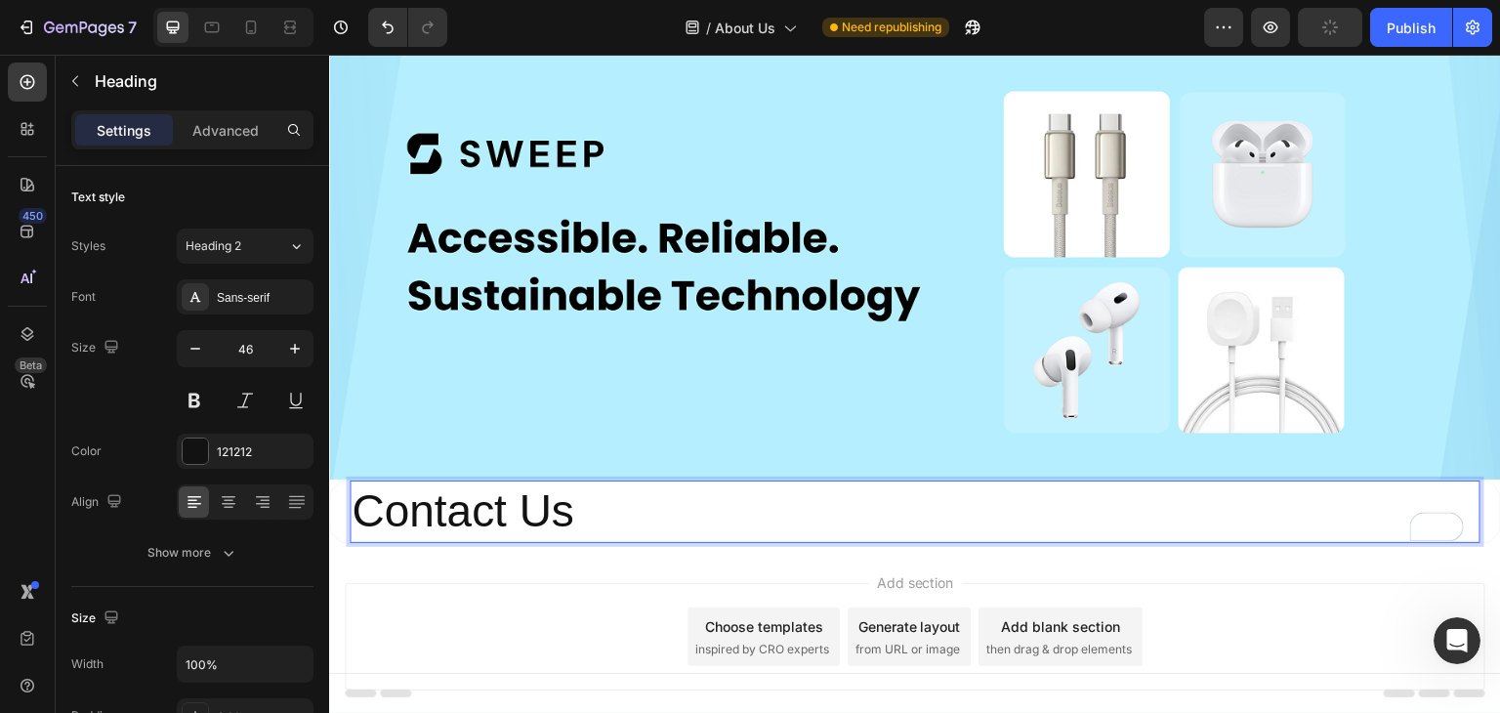
click at [464, 512] on p "Contact Us" at bounding box center [915, 512] width 1127 height 59
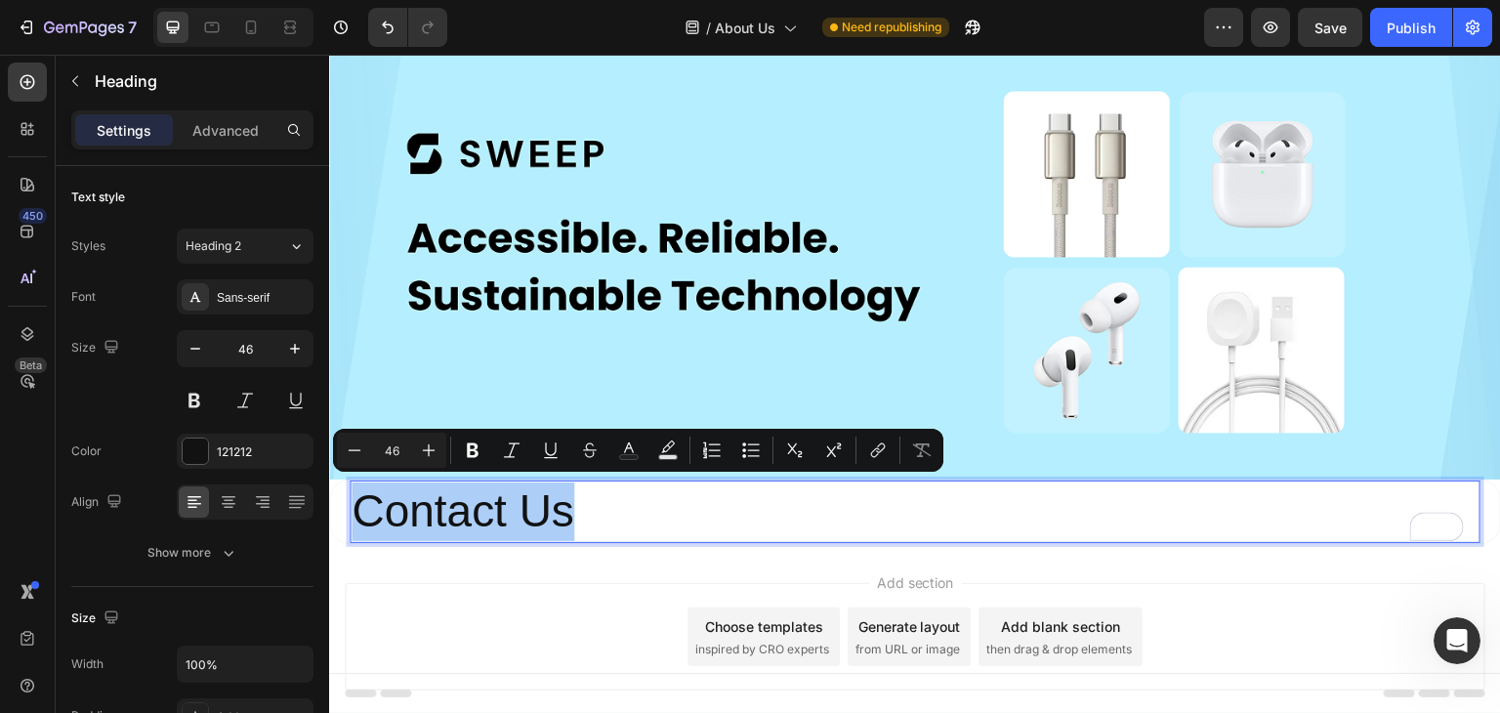
click at [394, 446] on input "46" at bounding box center [391, 450] width 39 height 23
type input "24"
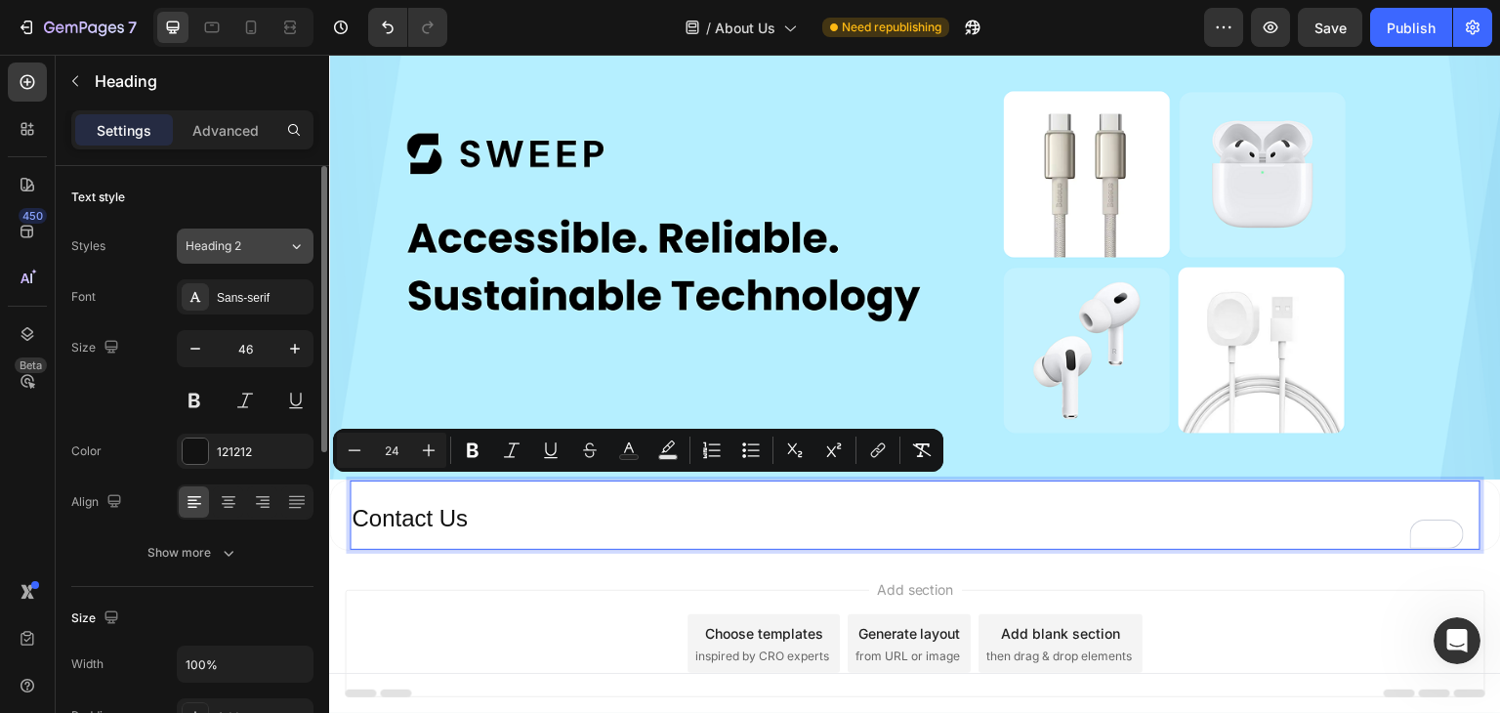
click at [231, 241] on span "Heading 2" at bounding box center [214, 246] width 56 height 18
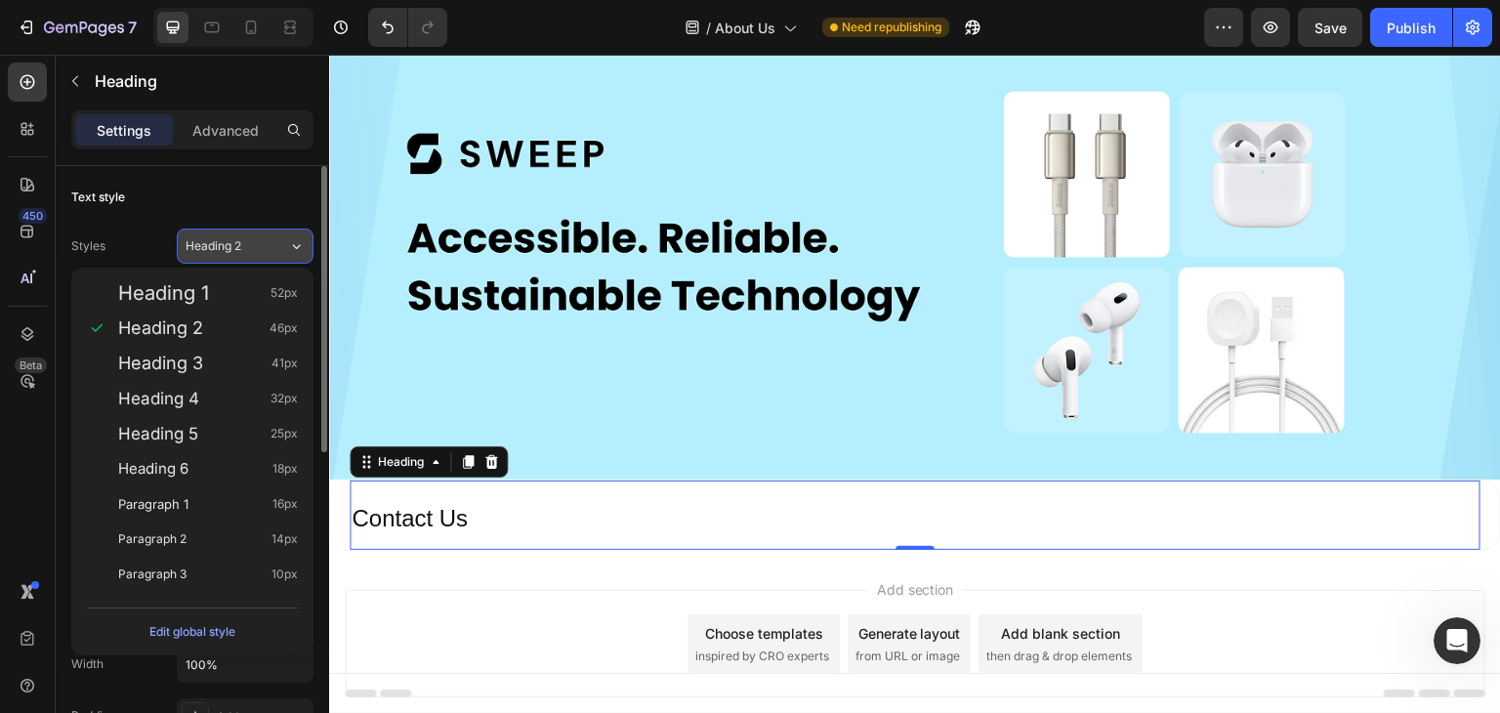
click at [229, 243] on span "Heading 2" at bounding box center [214, 246] width 56 height 18
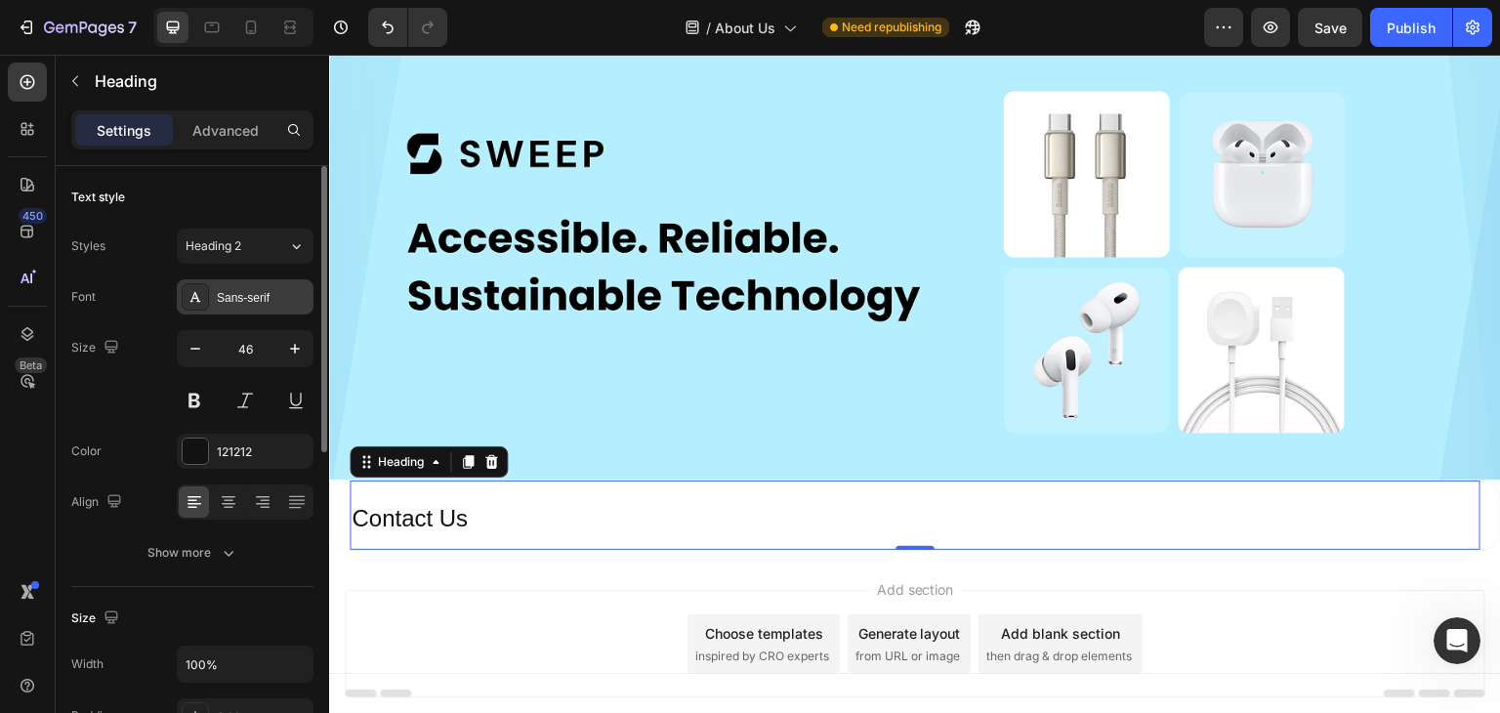
click at [209, 295] on div "Sans-serif" at bounding box center [245, 296] width 137 height 35
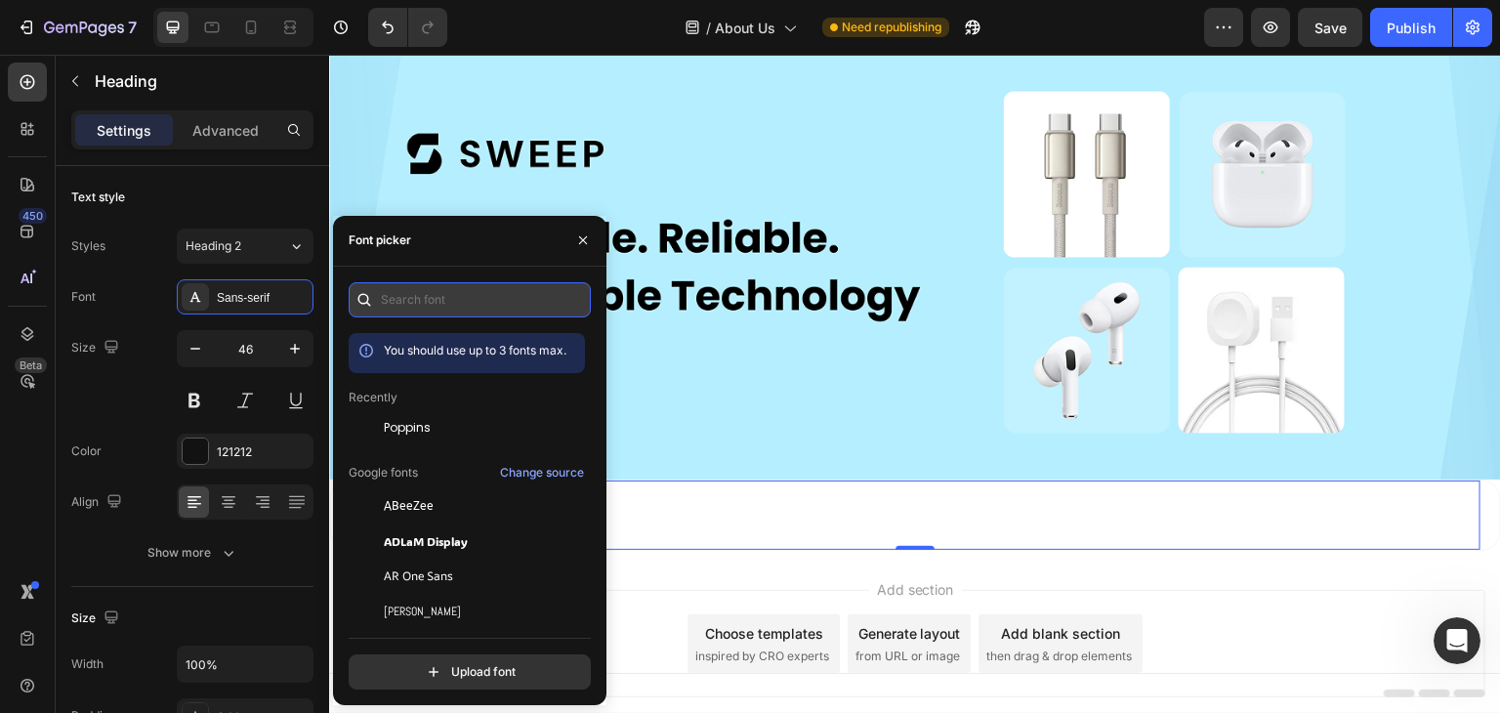
click at [389, 291] on input "text" at bounding box center [470, 299] width 242 height 35
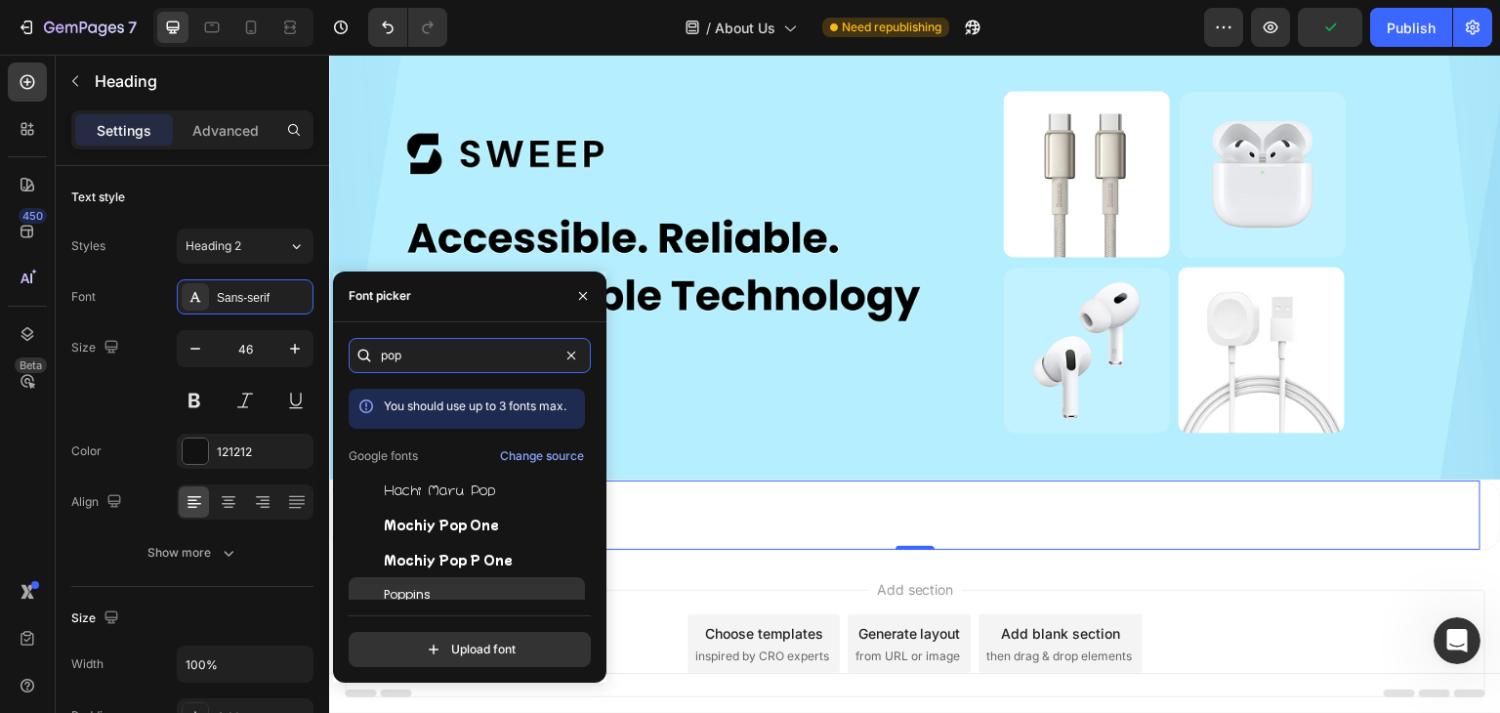
type input "pop"
click at [441, 595] on div "Poppins" at bounding box center [482, 595] width 197 height 18
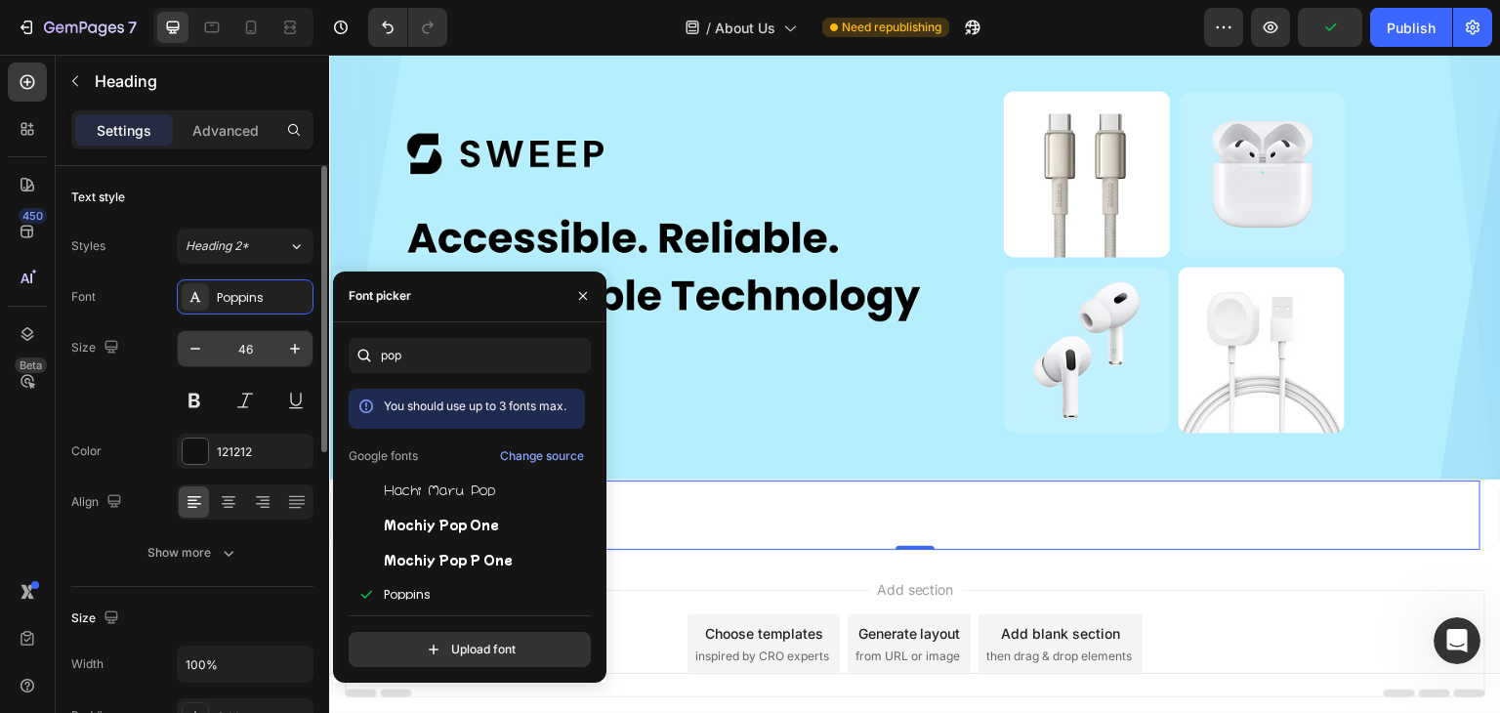
click at [238, 346] on input "46" at bounding box center [245, 348] width 64 height 35
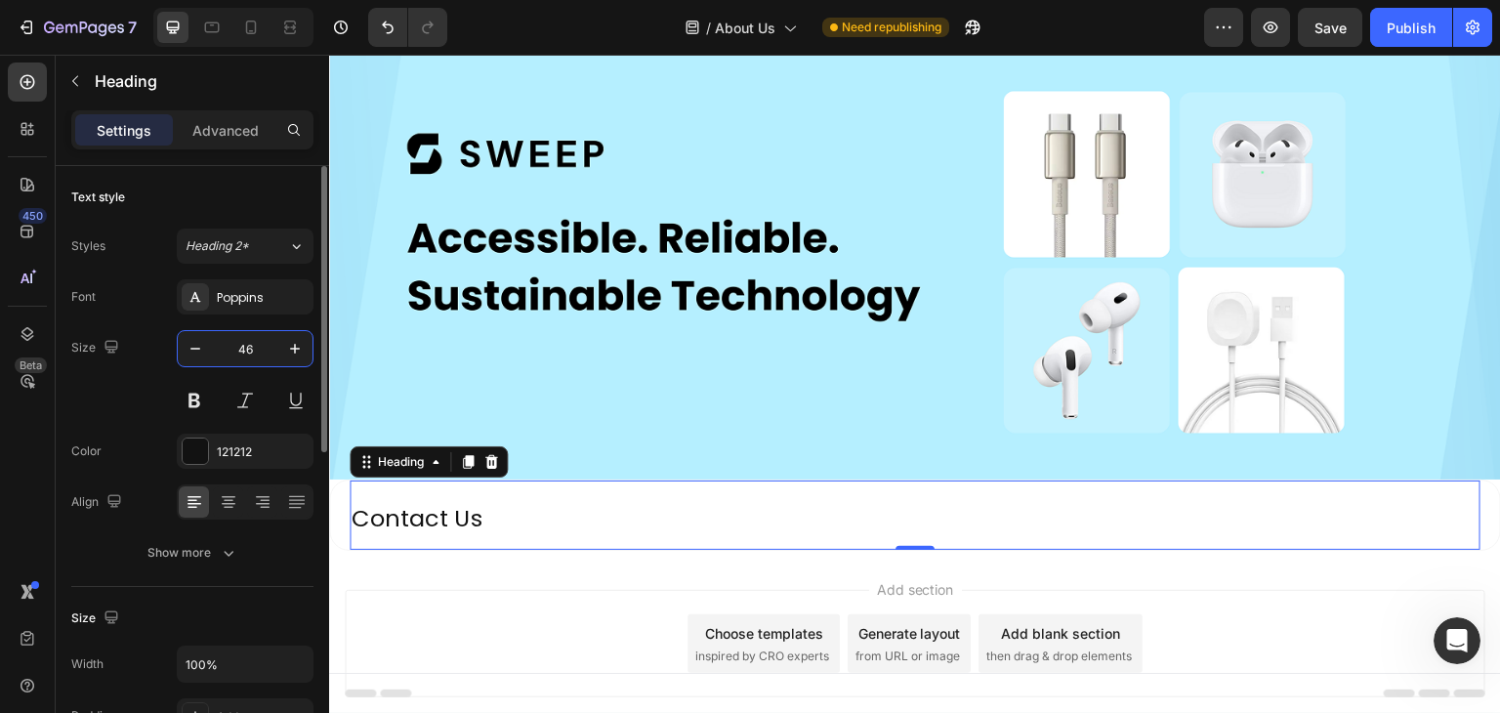
click at [238, 346] on input "46" at bounding box center [245, 348] width 64 height 35
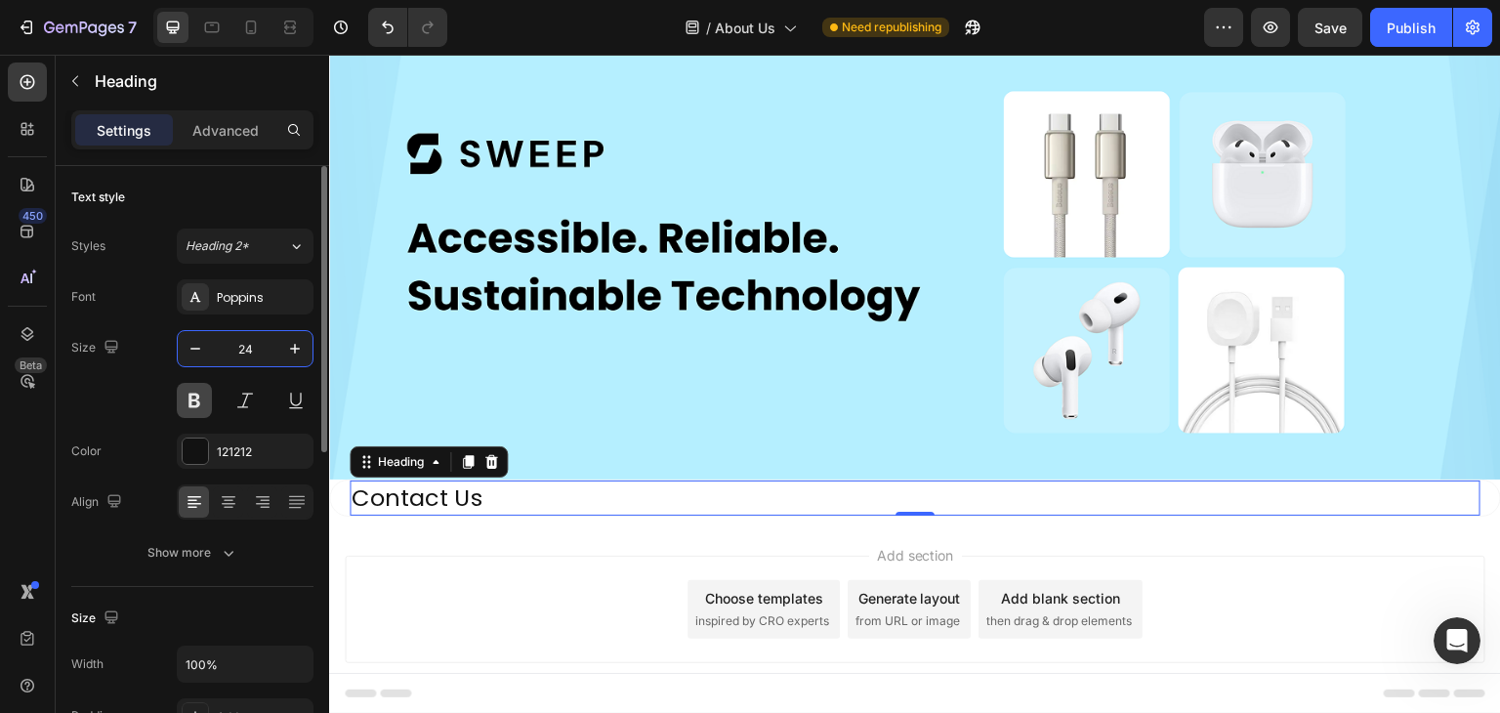
type input "24"
click at [197, 394] on button at bounding box center [194, 400] width 35 height 35
click at [232, 298] on div "Poppins" at bounding box center [263, 298] width 92 height 18
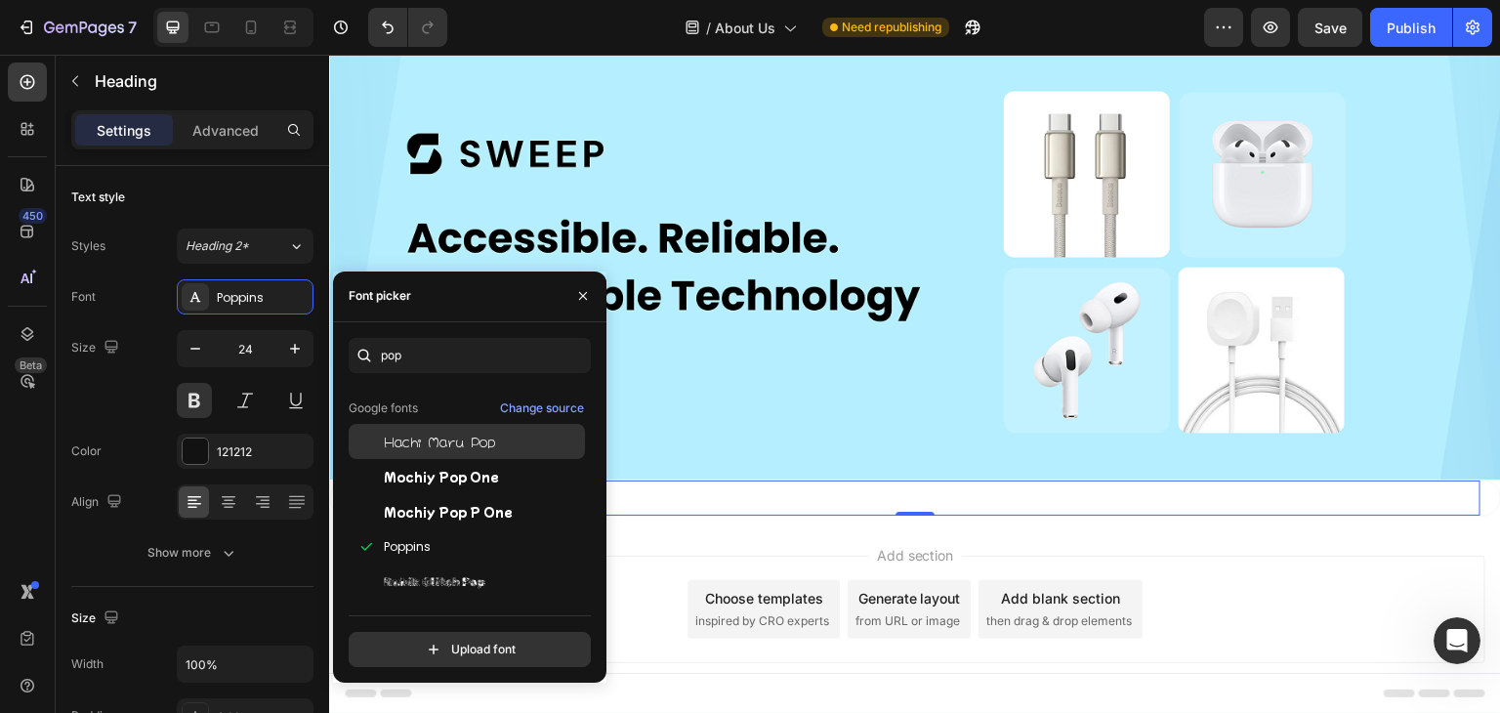
scroll to position [0, 0]
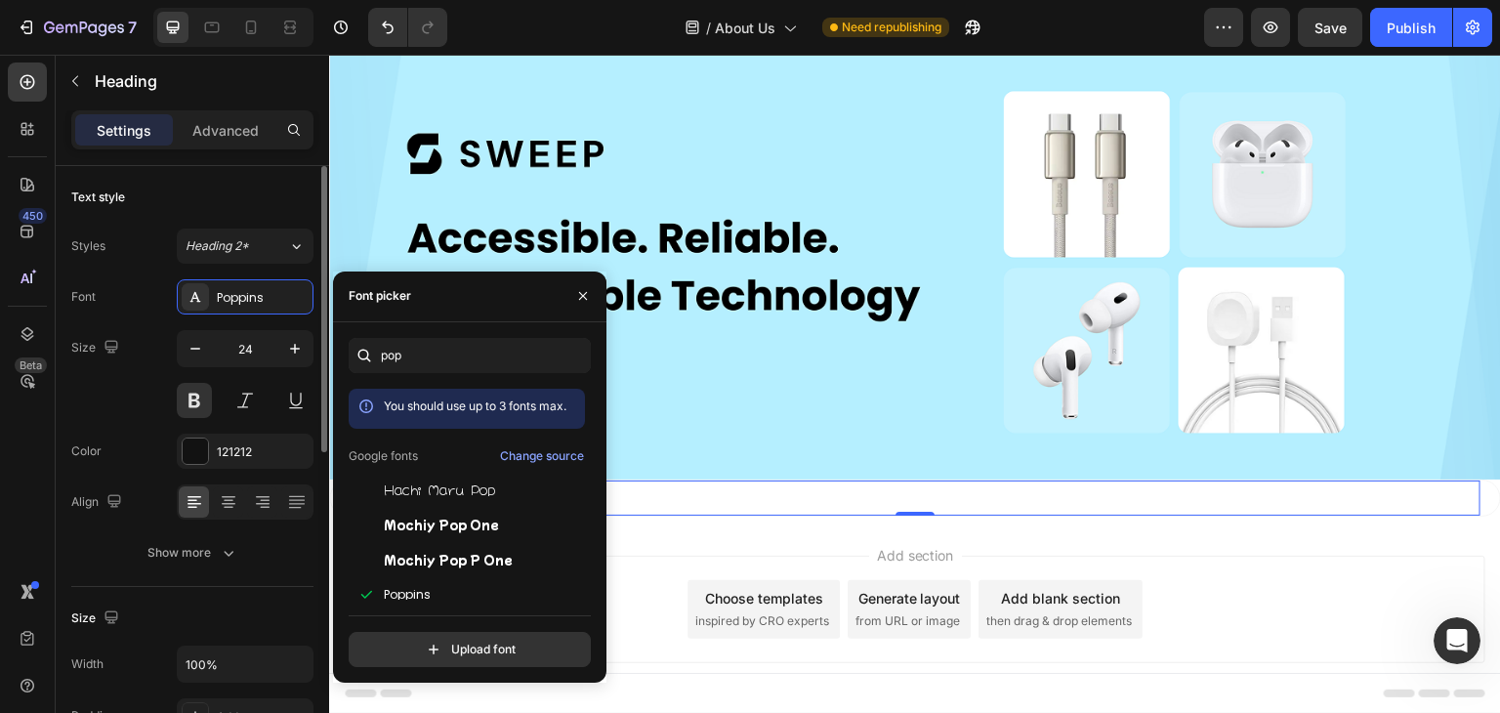
click at [92, 389] on div "Size 24" at bounding box center [192, 374] width 242 height 88
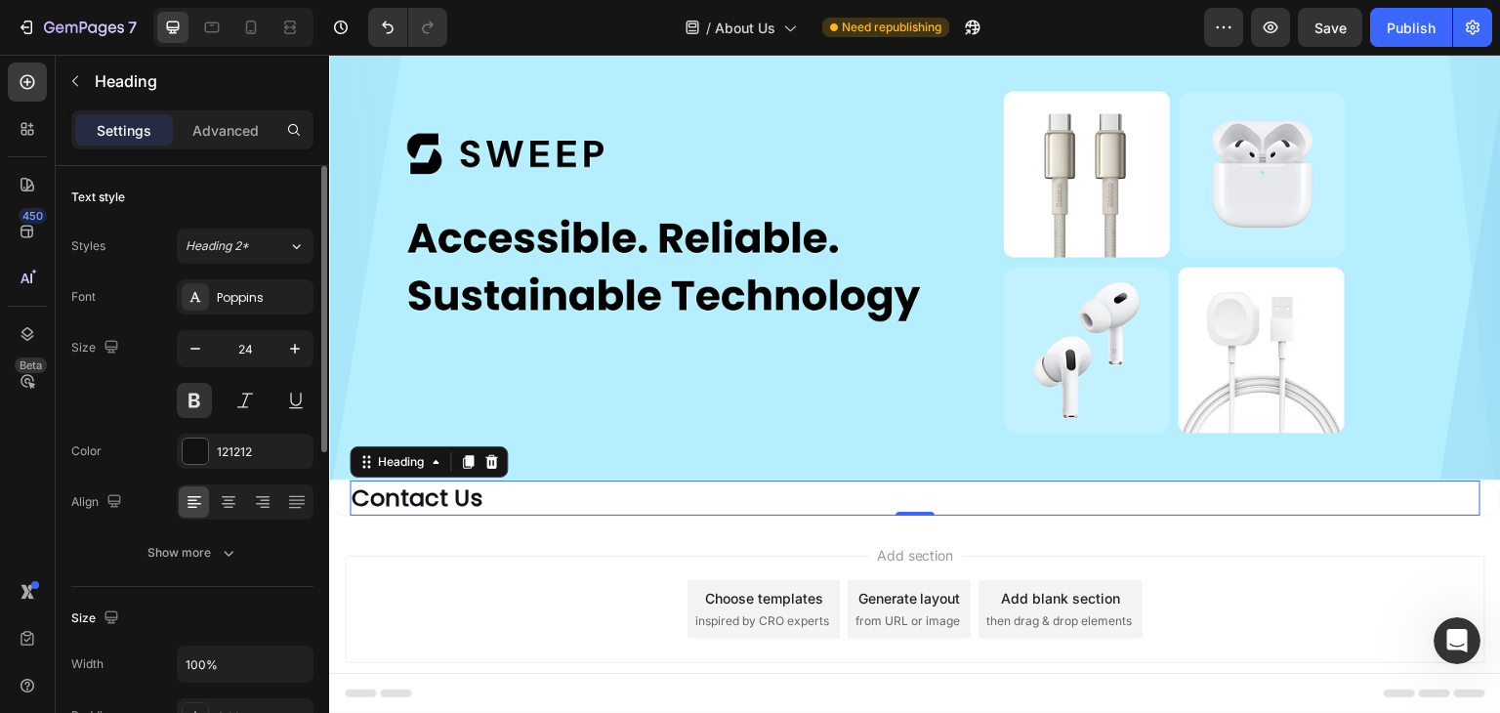
scroll to position [195, 0]
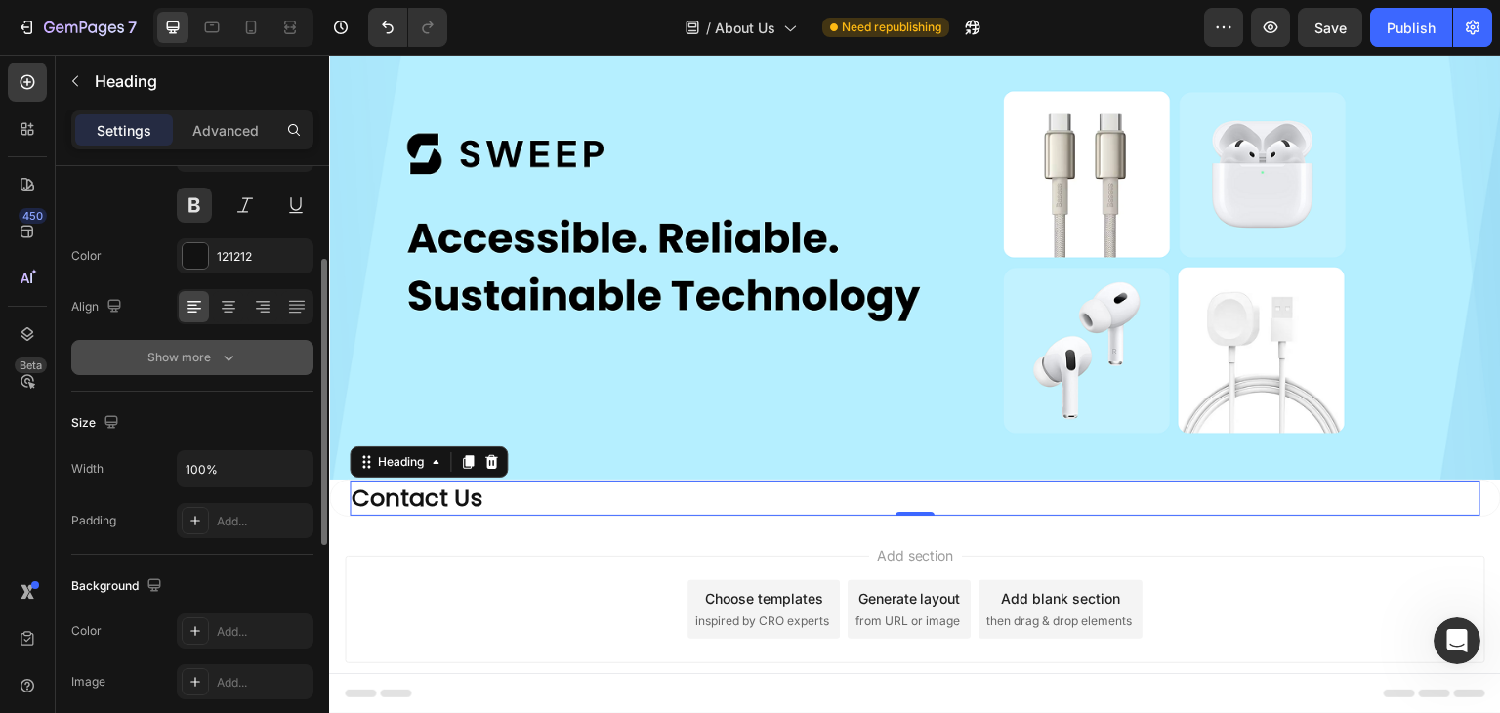
click at [224, 351] on icon "button" at bounding box center [229, 358] width 20 height 20
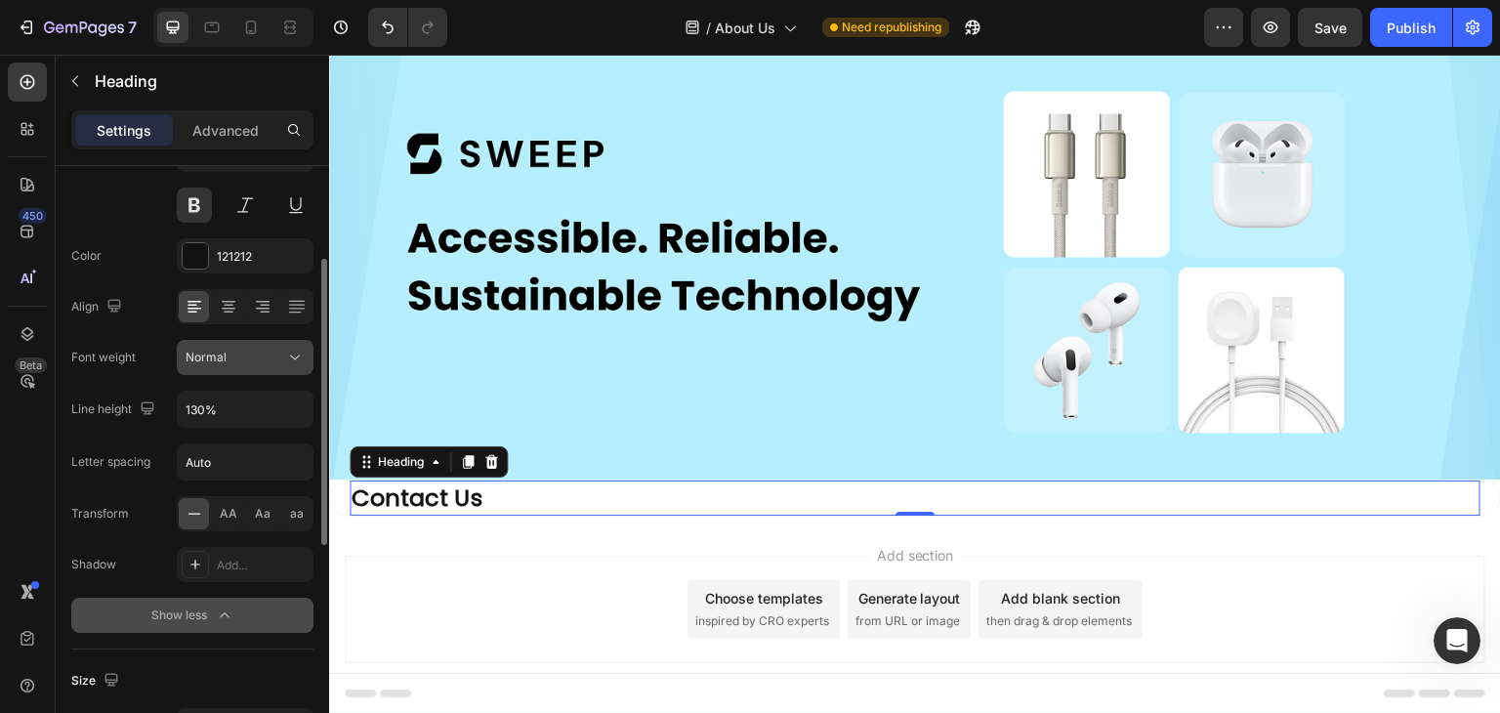
click at [223, 357] on span "Normal" at bounding box center [206, 357] width 41 height 15
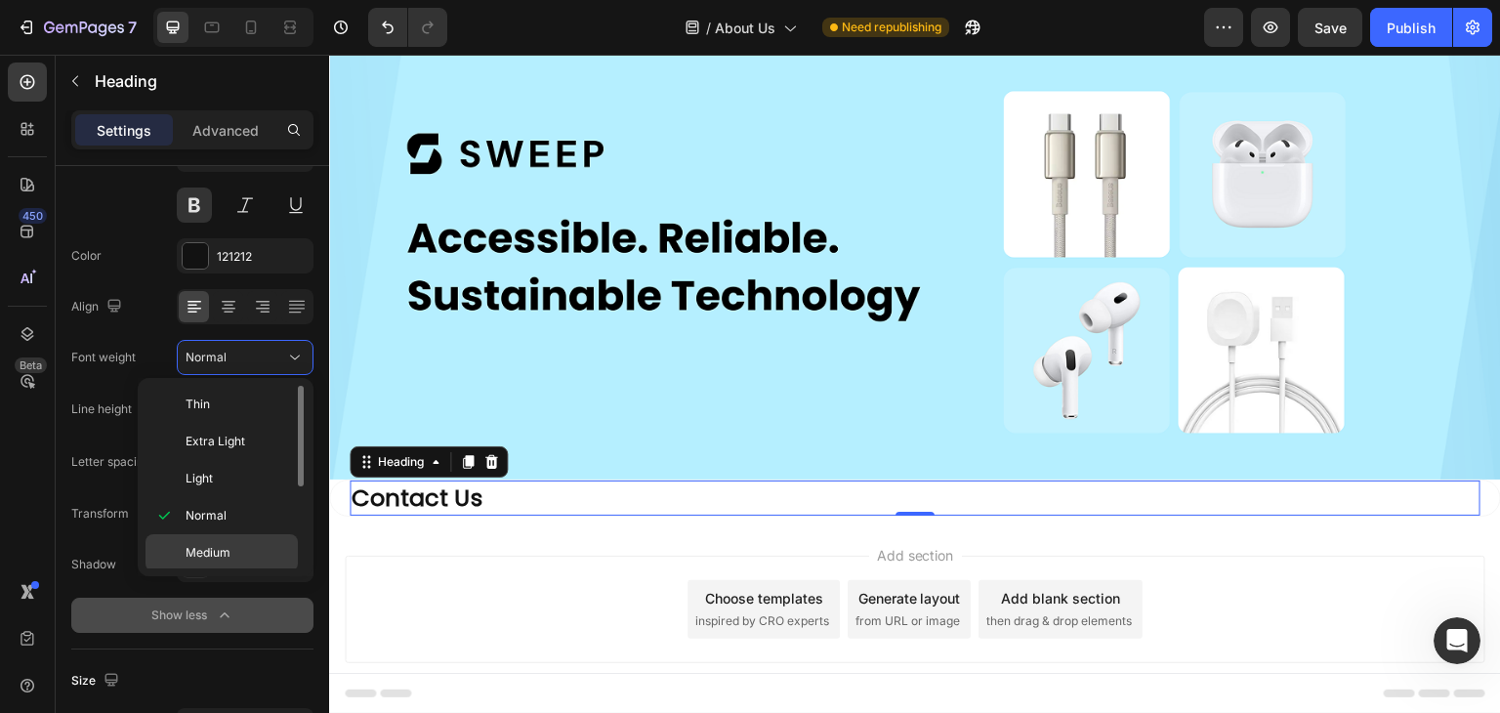
click at [210, 571] on div "Medium" at bounding box center [222, 589] width 152 height 37
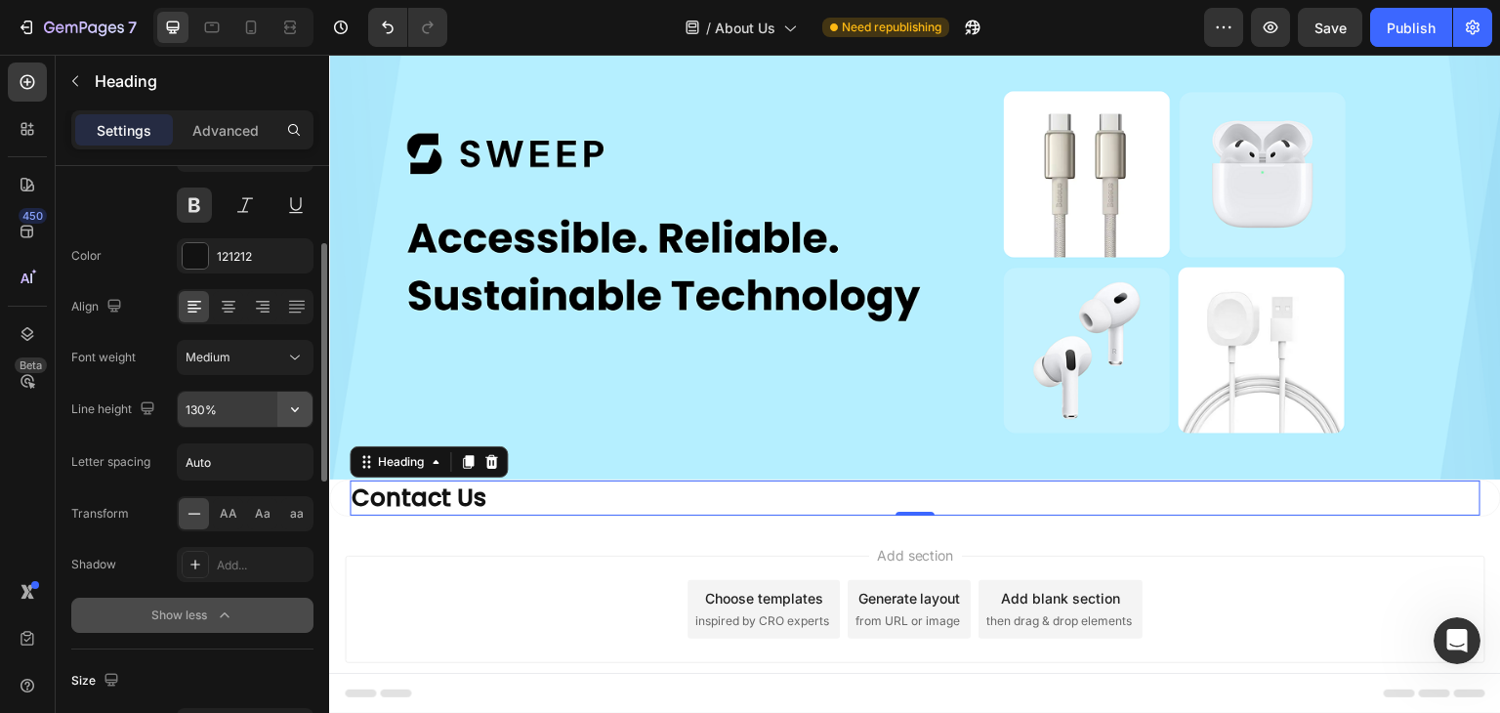
click at [297, 405] on icon "button" at bounding box center [295, 409] width 20 height 20
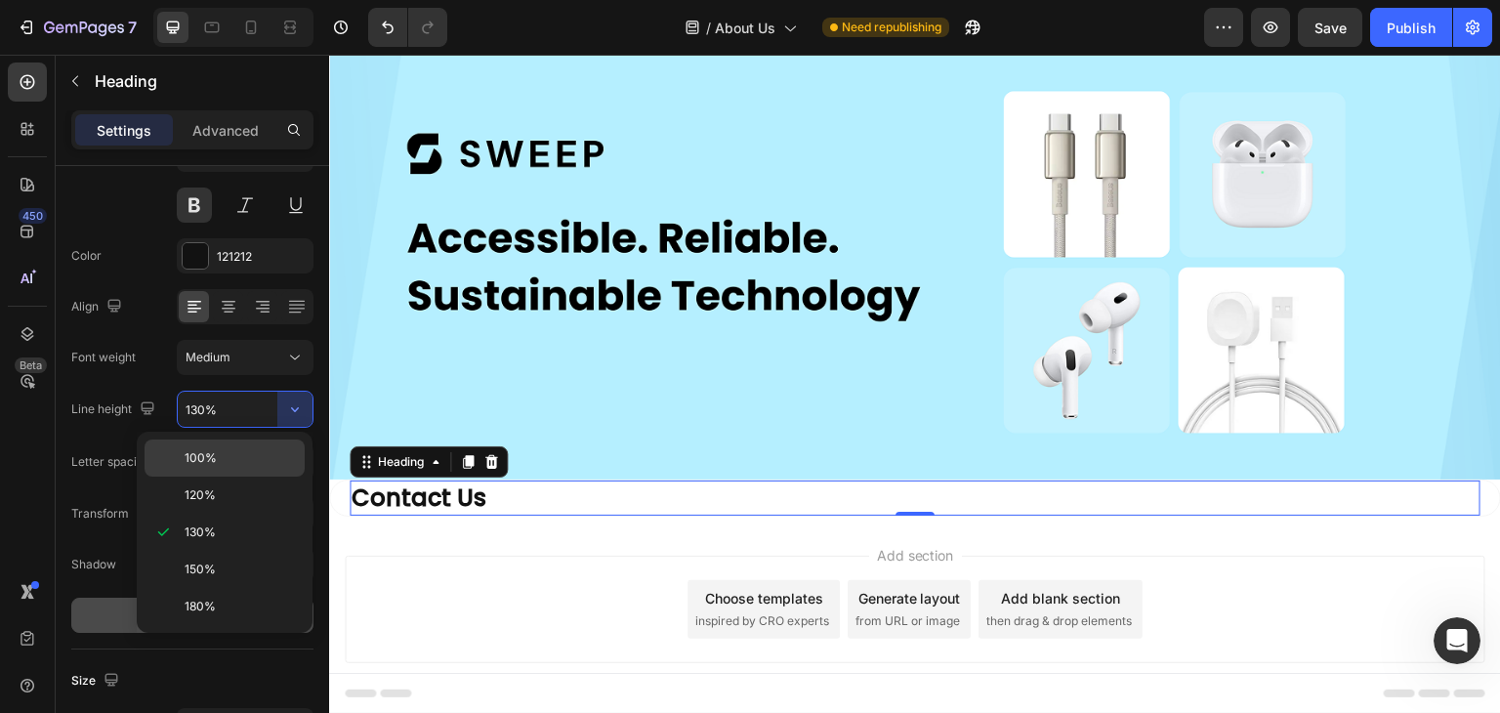
click at [243, 477] on div "100%" at bounding box center [225, 495] width 160 height 37
type input "100%"
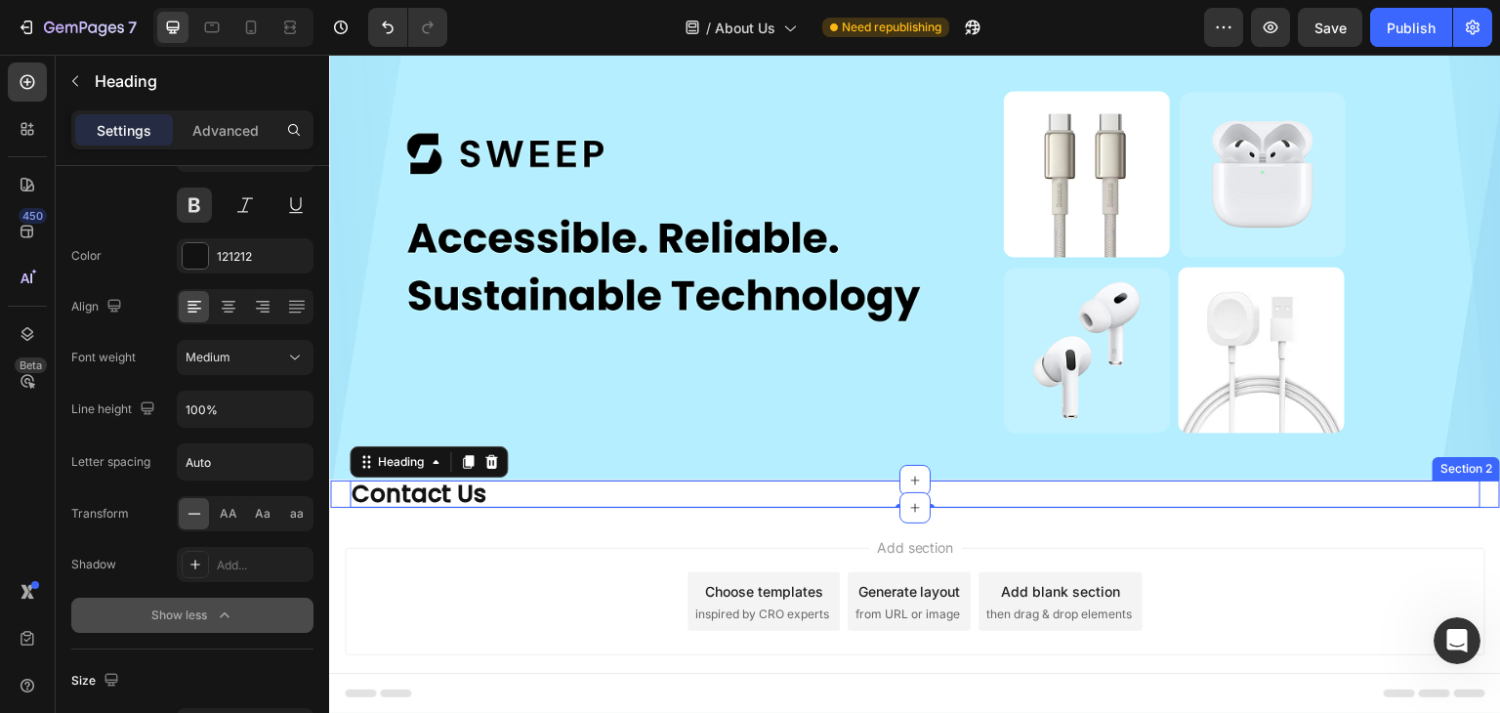
click at [333, 481] on div "⁠⁠⁠⁠⁠⁠⁠ Contact Us Heading 0 Section 2" at bounding box center [915, 494] width 1172 height 29
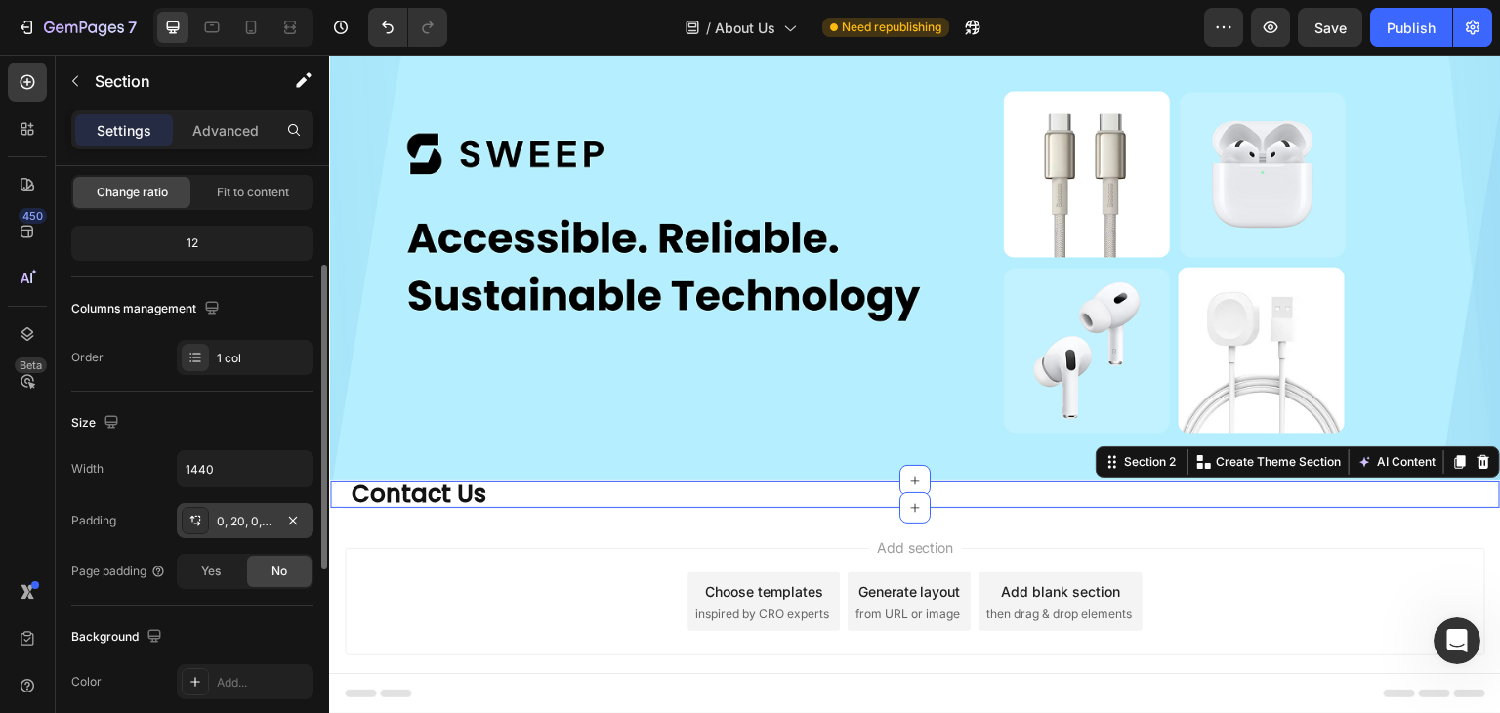
click at [203, 514] on div at bounding box center [195, 520] width 27 height 27
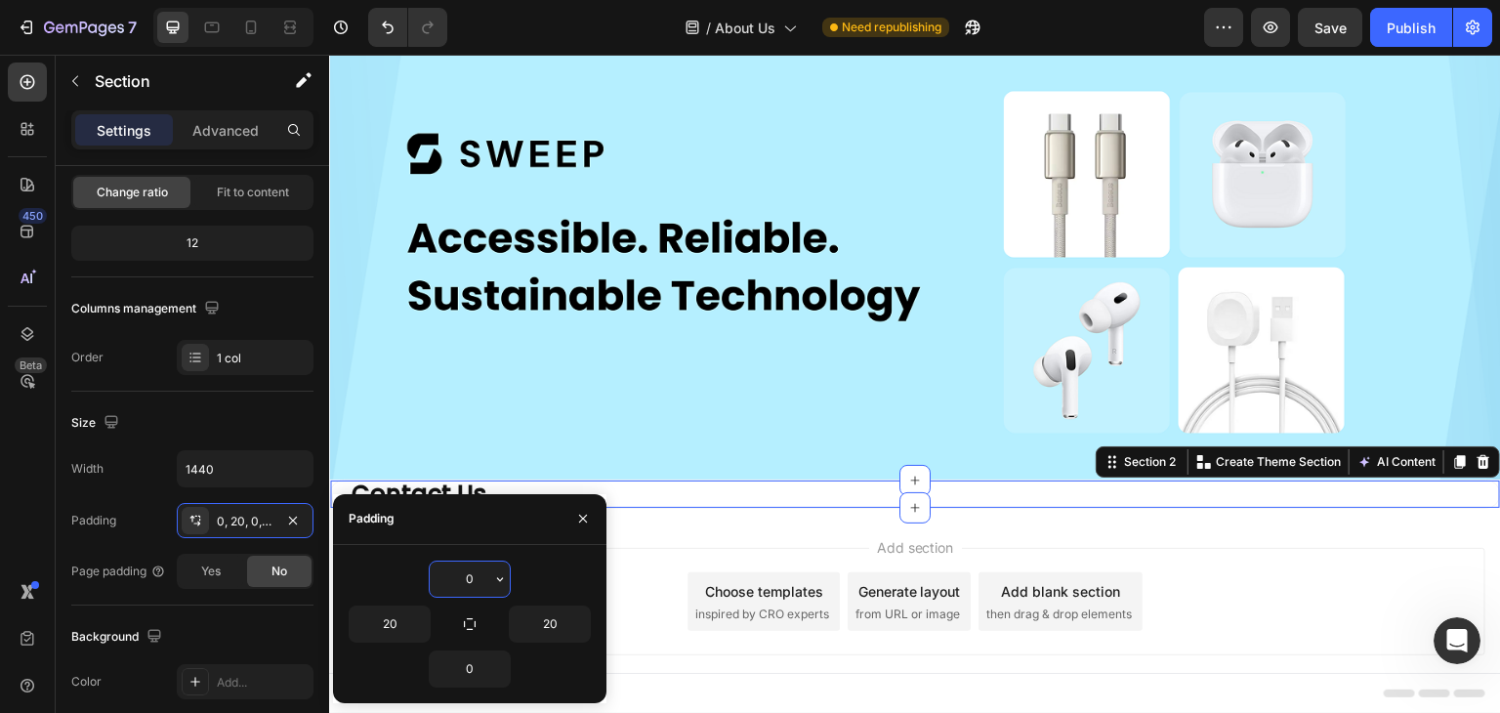
click at [462, 577] on input "0" at bounding box center [470, 579] width 80 height 35
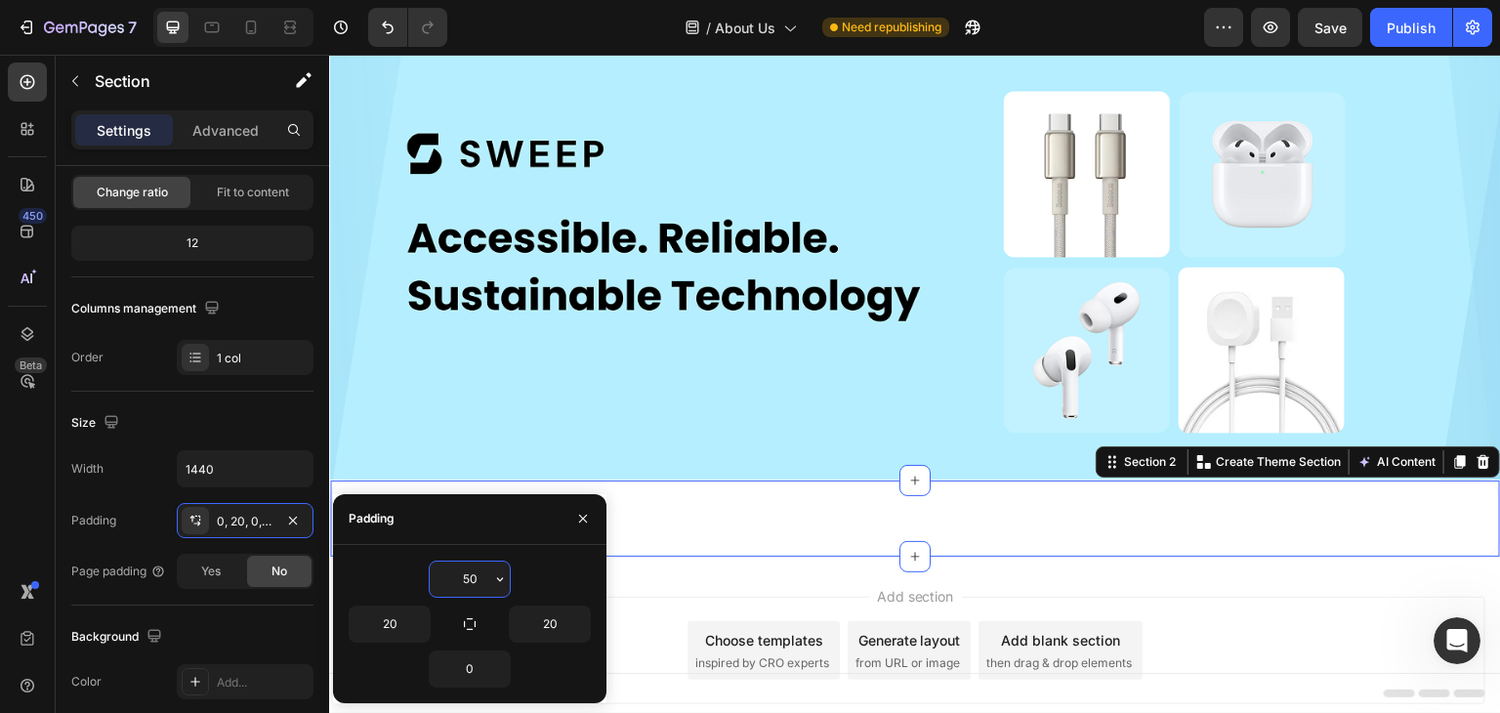
type input "50"
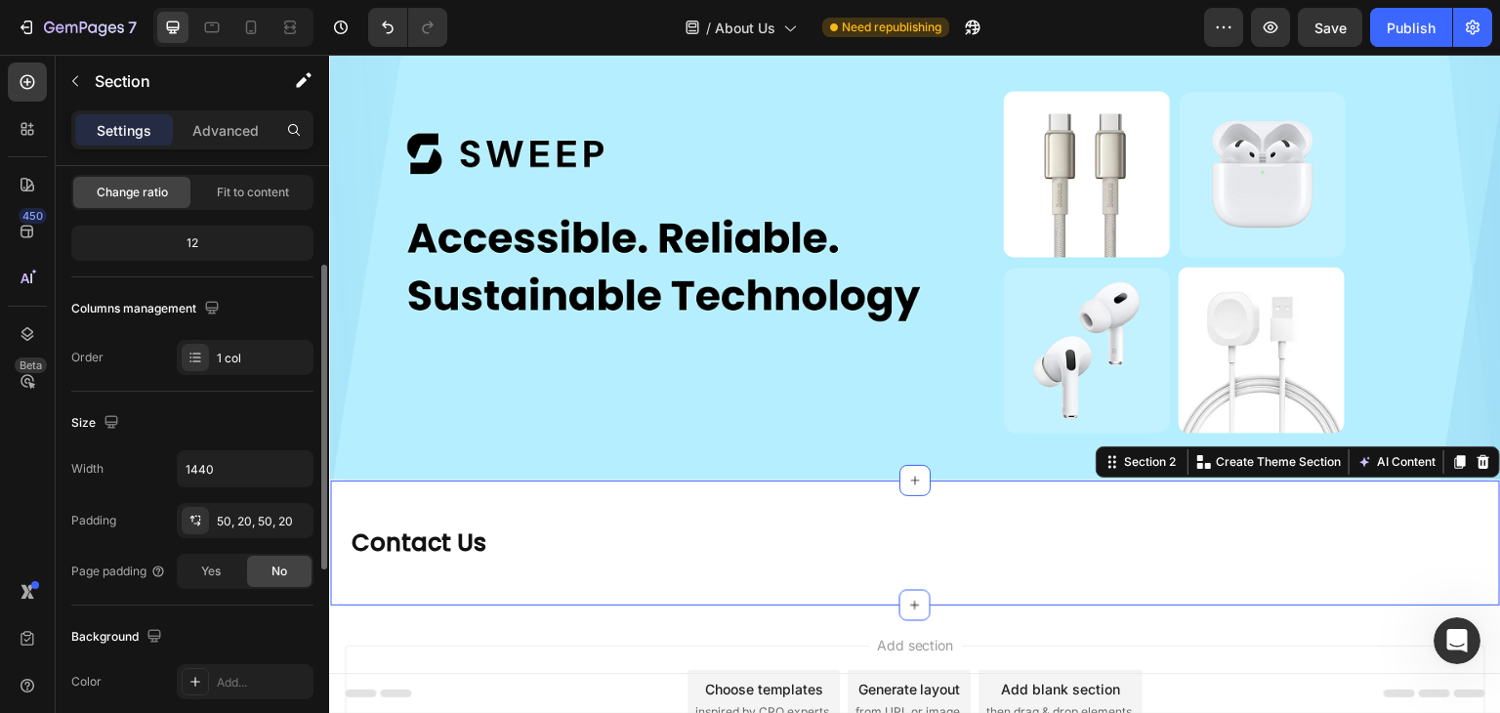
click at [134, 483] on div "Width 1440" at bounding box center [192, 468] width 242 height 37
click at [1422, 32] on div "Publish" at bounding box center [1411, 28] width 49 height 21
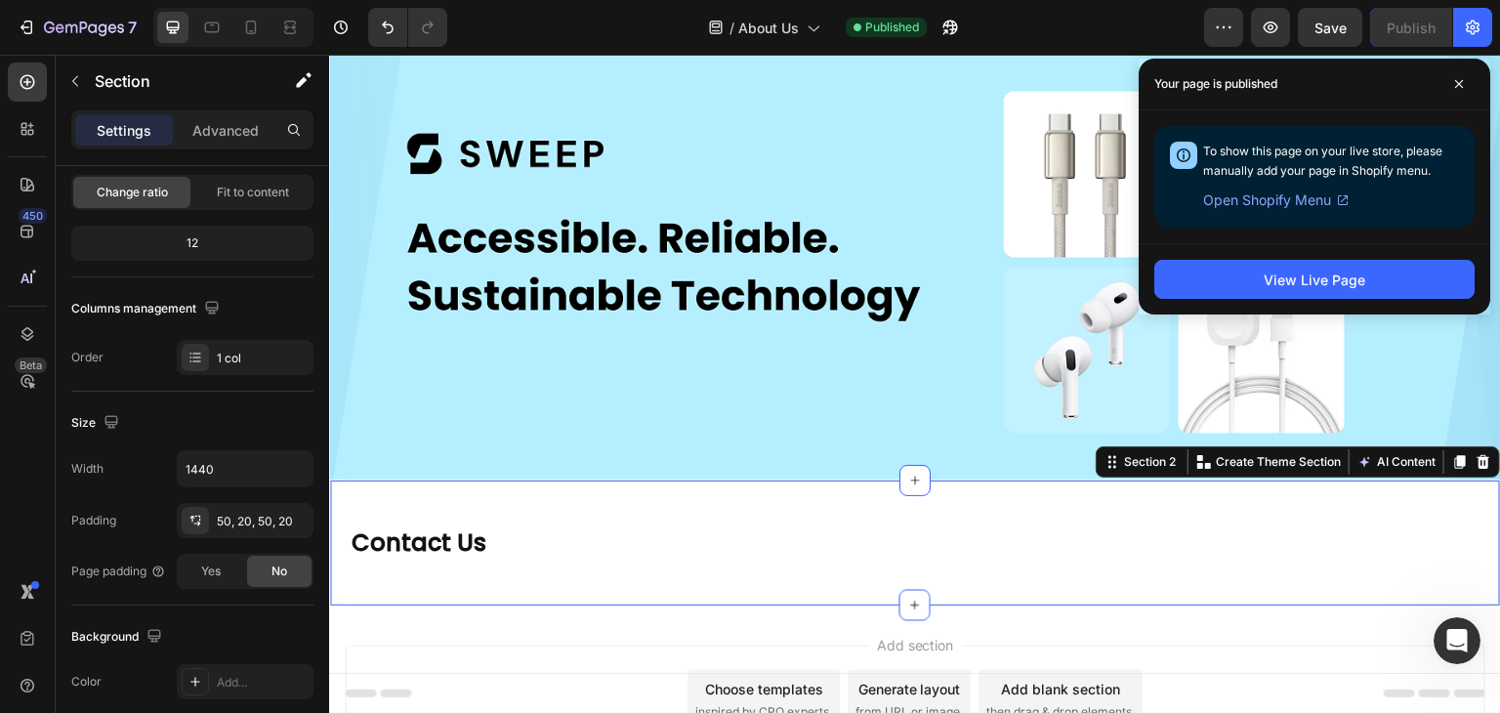
click at [382, 491] on div "⁠⁠⁠⁠⁠⁠⁠ Contact Us Heading Section 2 You can create reusable sections Create Th…" at bounding box center [915, 543] width 1172 height 127
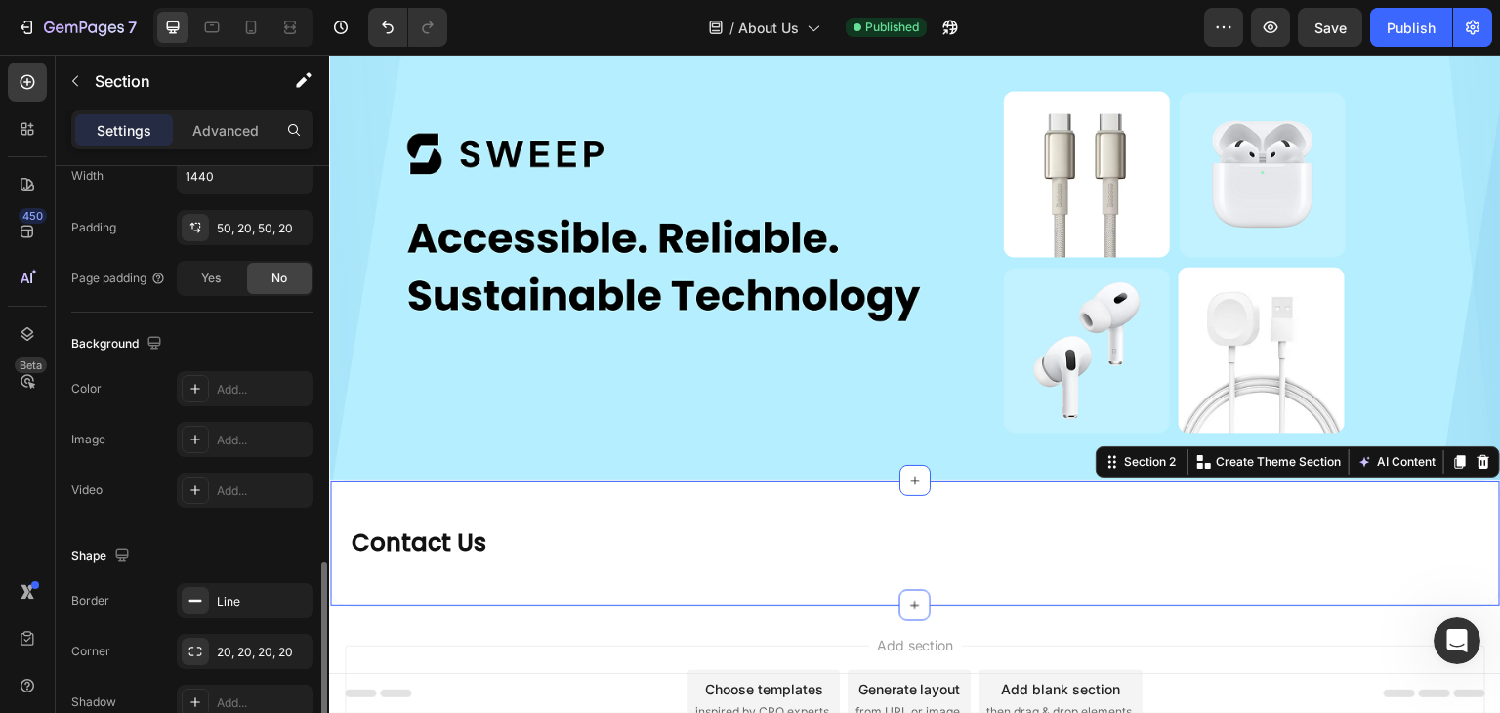
scroll to position [587, 0]
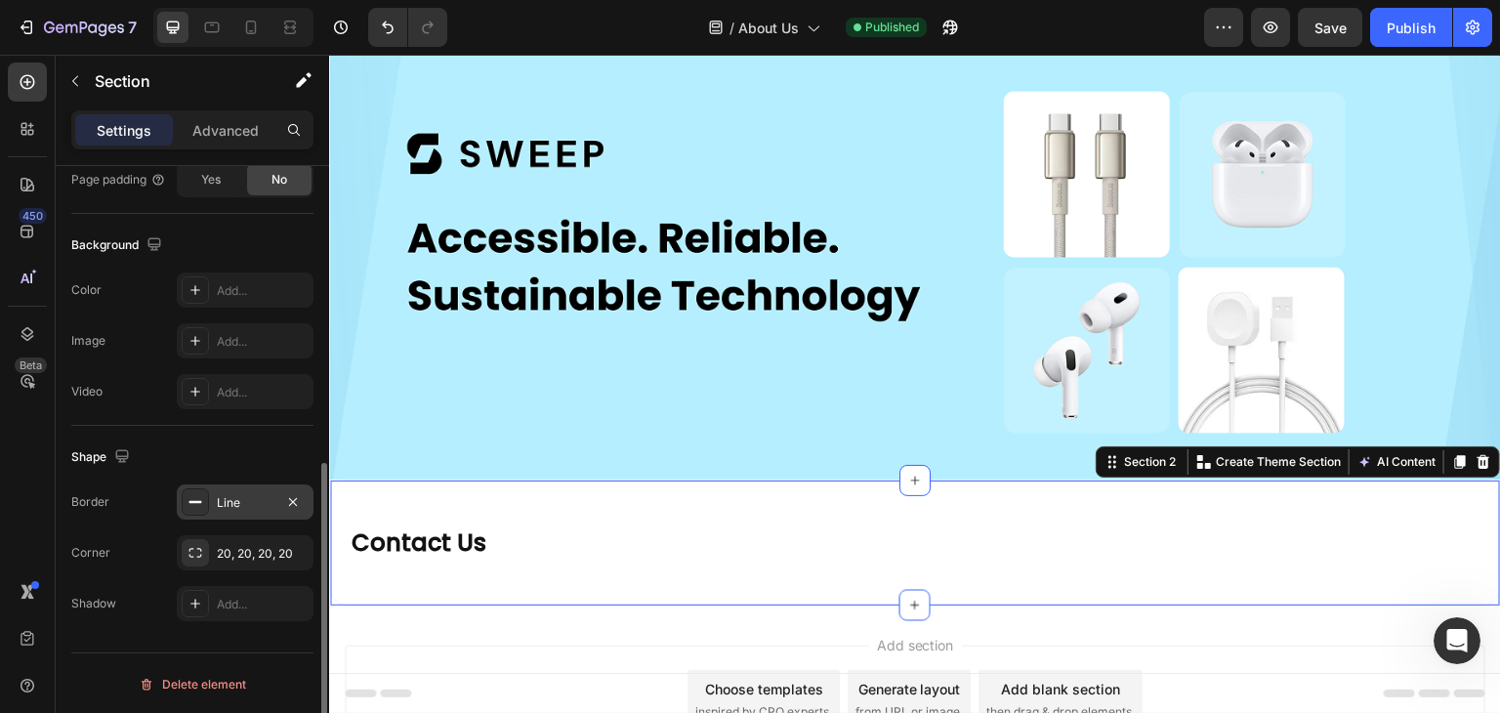
click at [257, 497] on div "Line" at bounding box center [245, 503] width 57 height 18
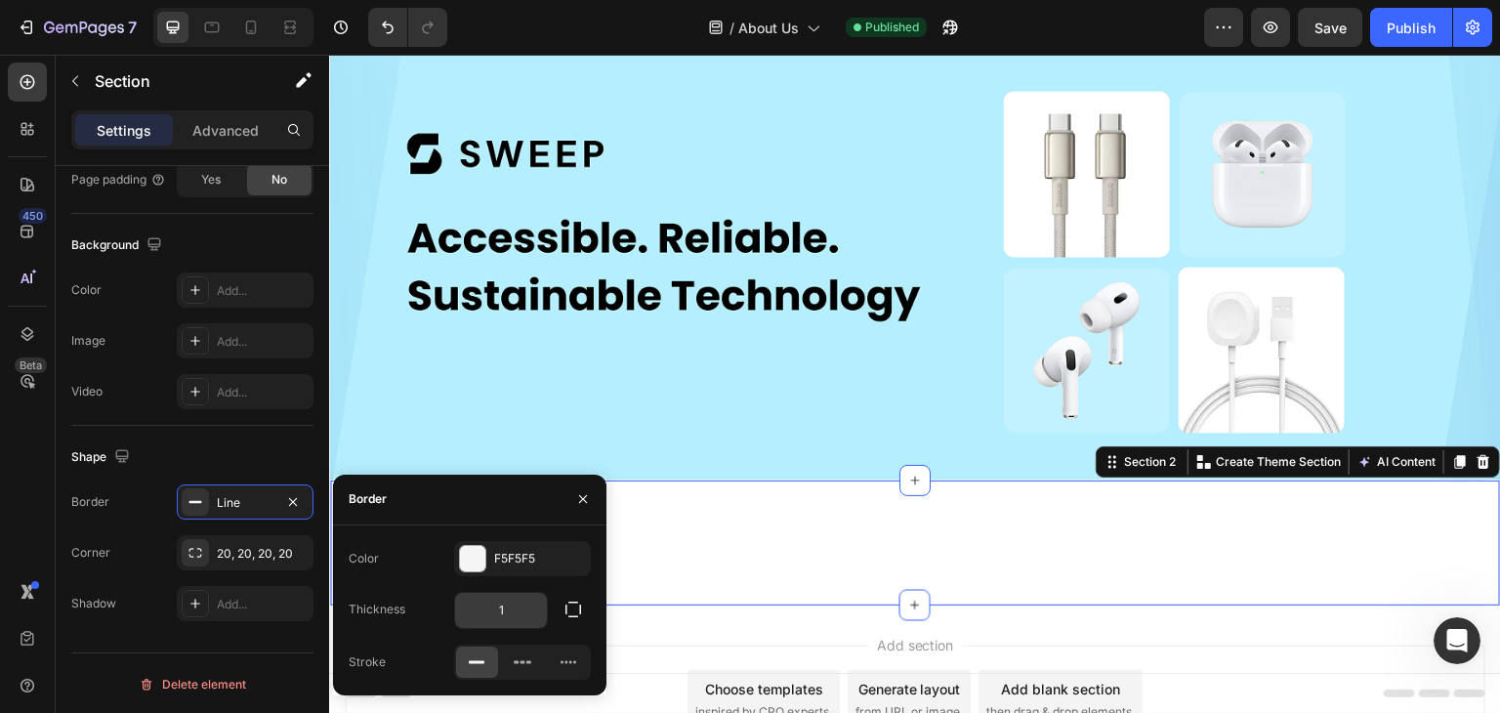
click at [501, 614] on input "1" at bounding box center [501, 610] width 92 height 35
type input "2"
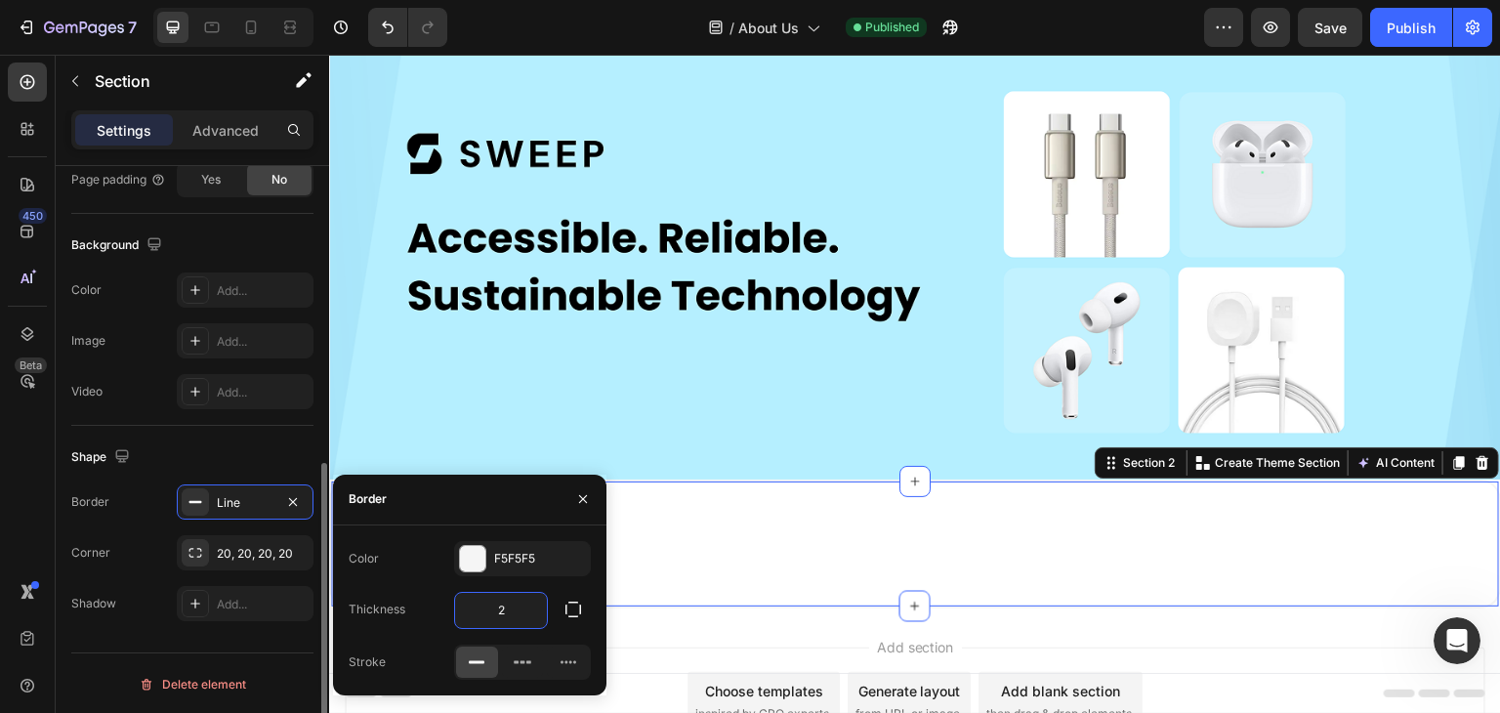
click at [117, 523] on div "Border Line Corner 20, 20, 20, 20 Shadow Add..." at bounding box center [192, 552] width 242 height 137
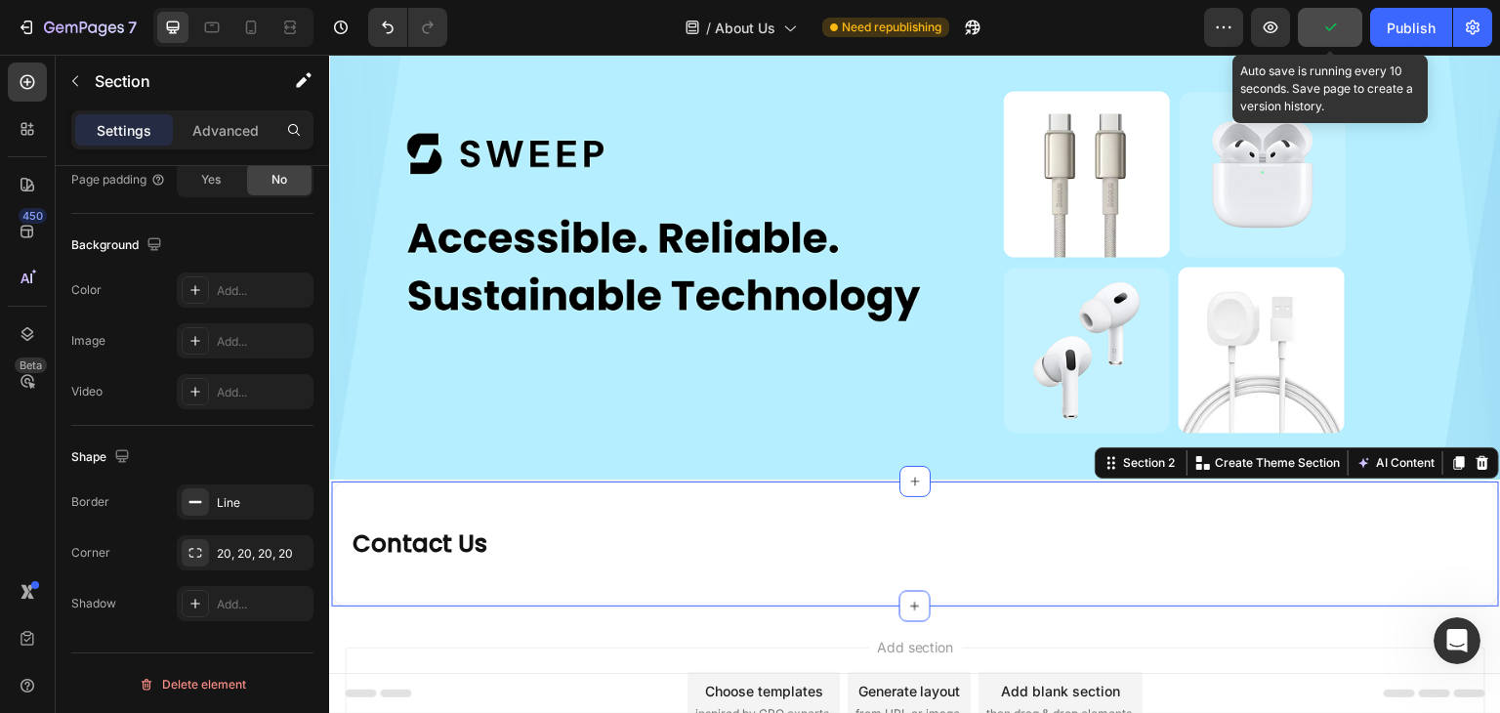
click at [1363, 21] on button "button" at bounding box center [1330, 27] width 64 height 39
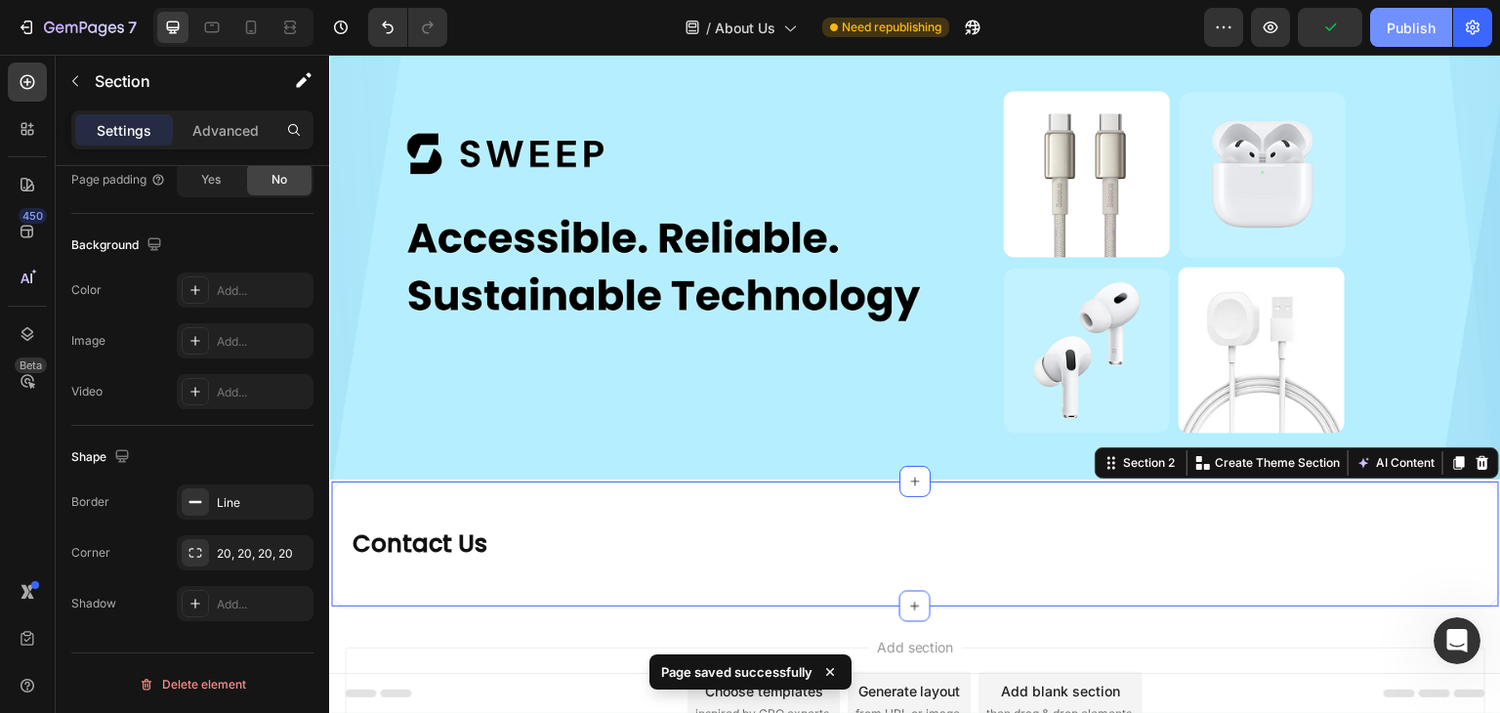
click at [1403, 29] on div "Publish" at bounding box center [1411, 28] width 49 height 21
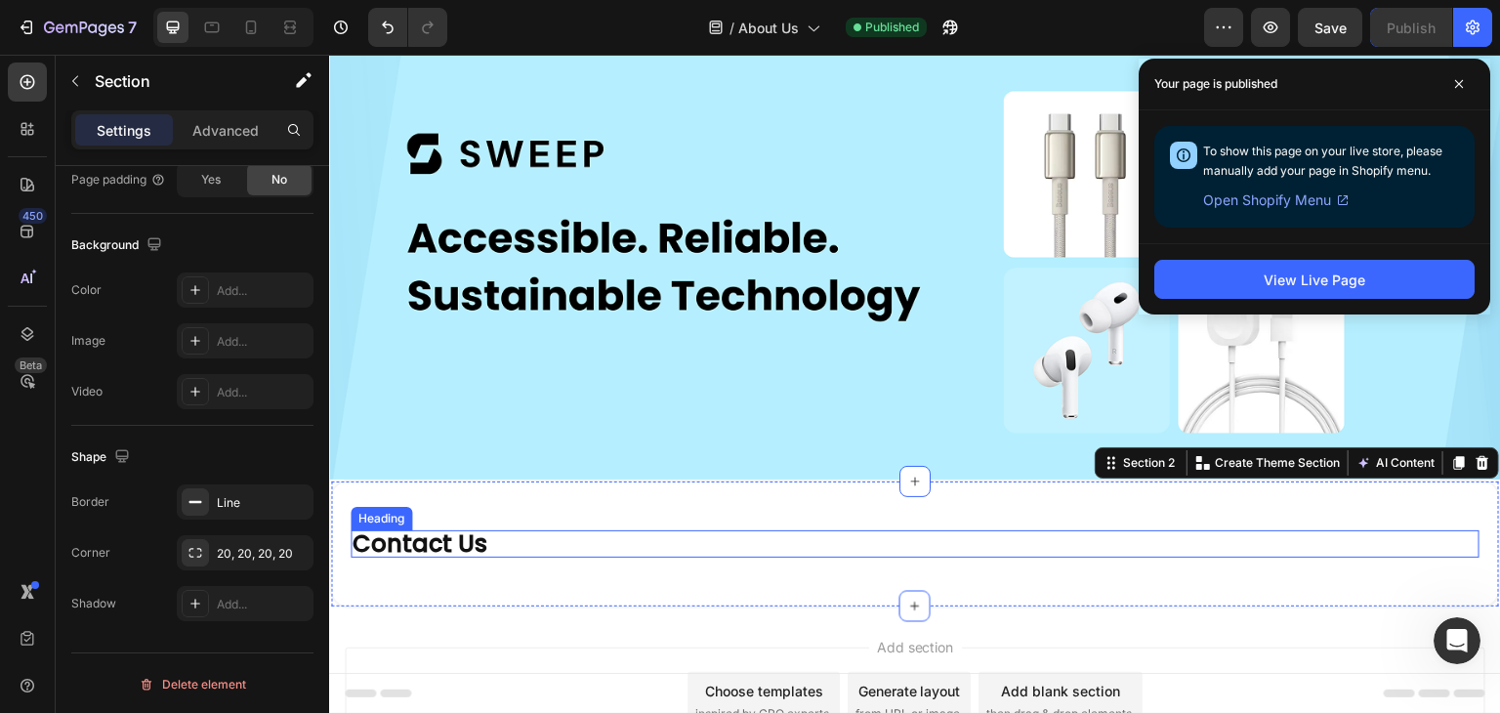
click at [435, 533] on span "Contact Us" at bounding box center [420, 543] width 135 height 32
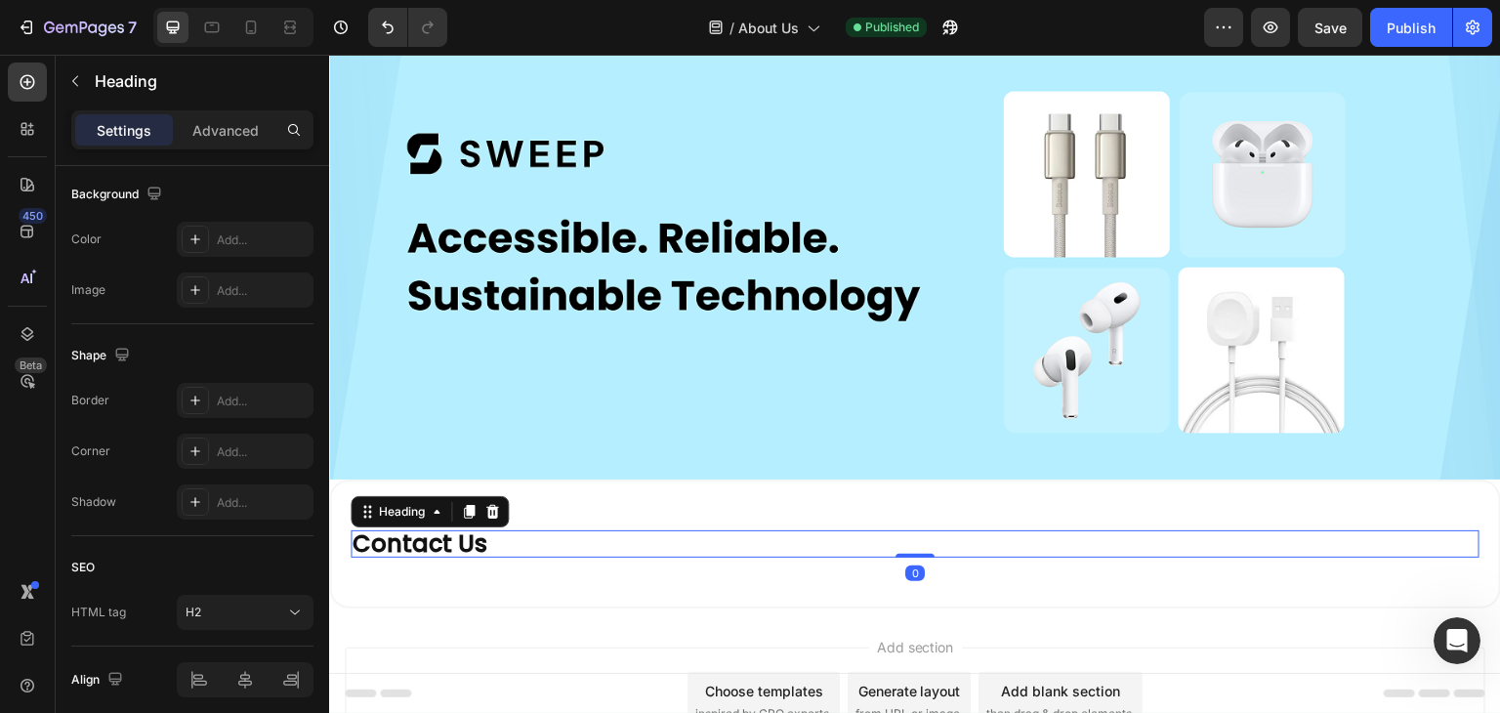
scroll to position [0, 0]
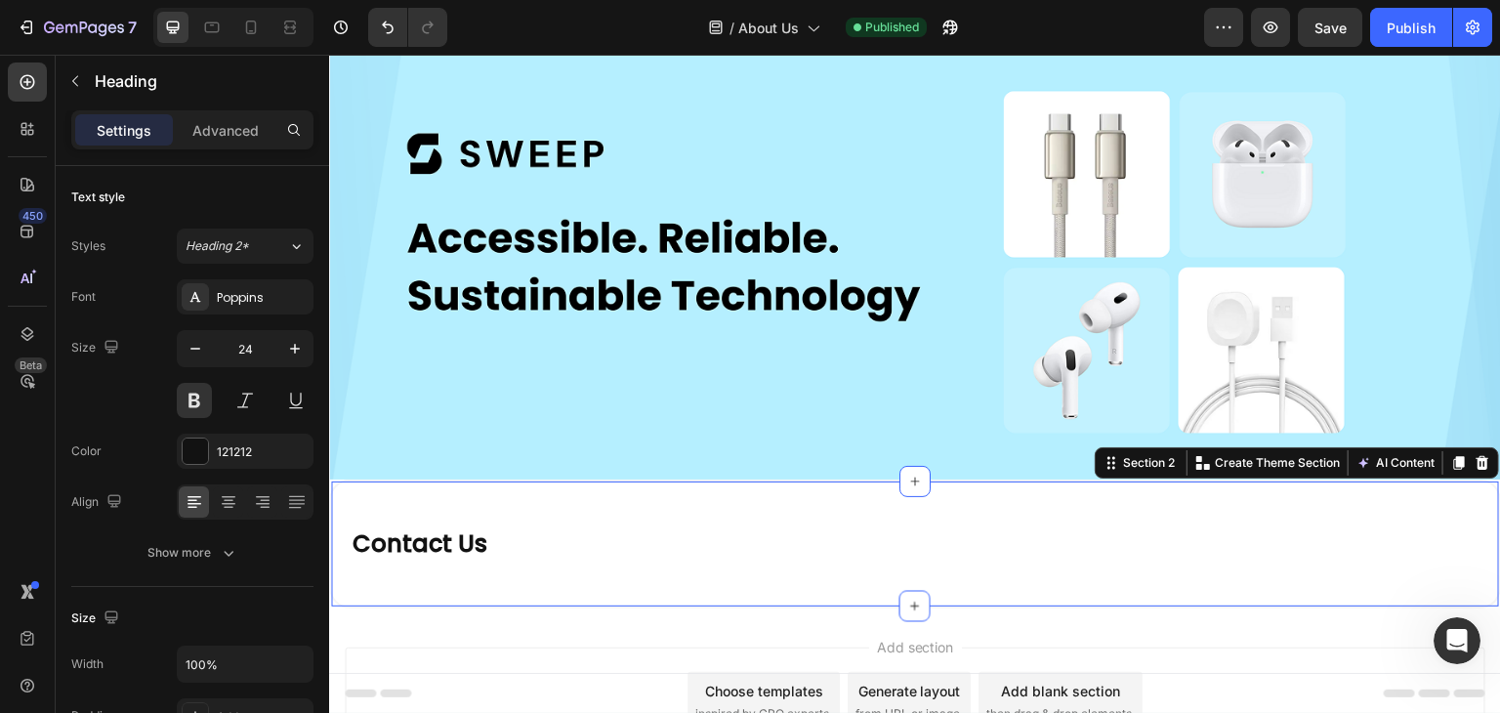
click at [555, 489] on div "⁠⁠⁠⁠⁠⁠⁠ Contact Us Heading Section 2 You can create reusable sections Create Th…" at bounding box center [915, 544] width 1172 height 129
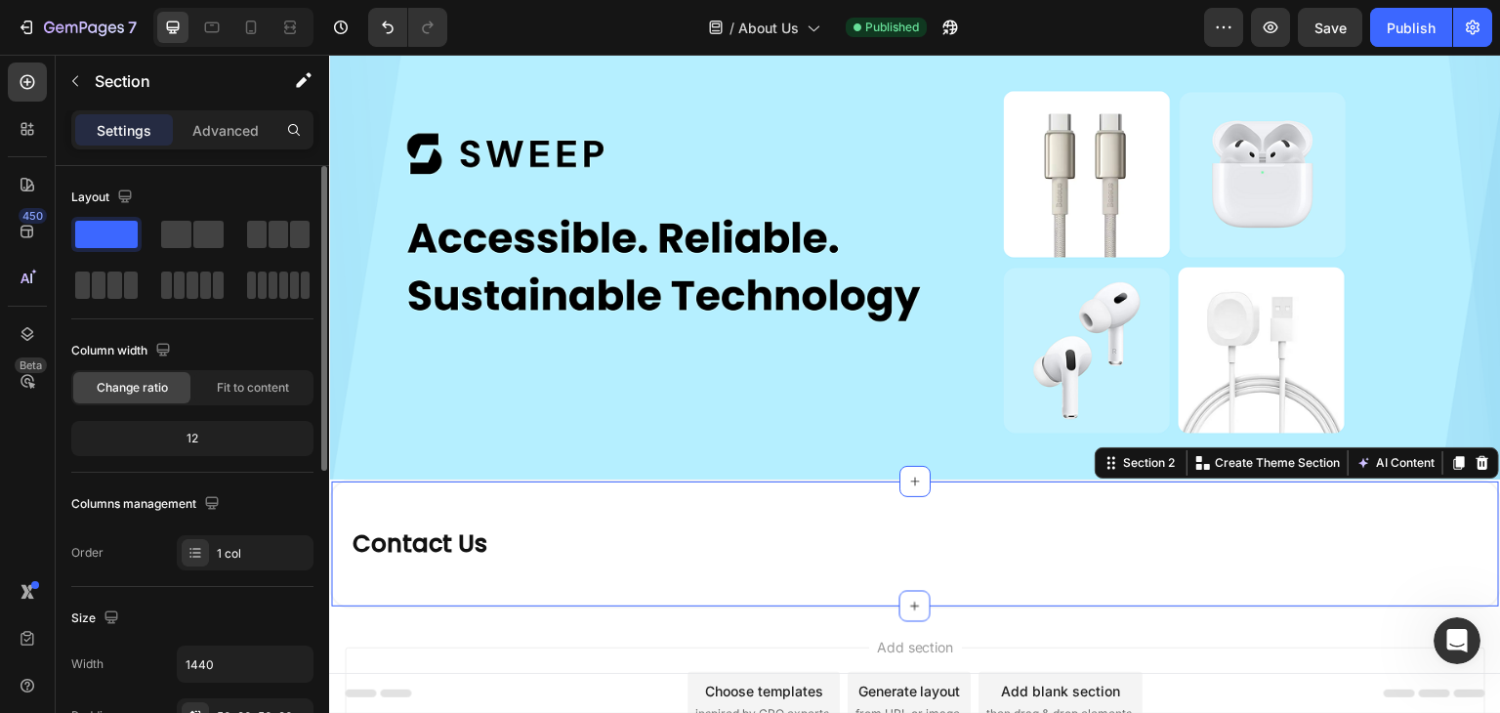
scroll to position [293, 0]
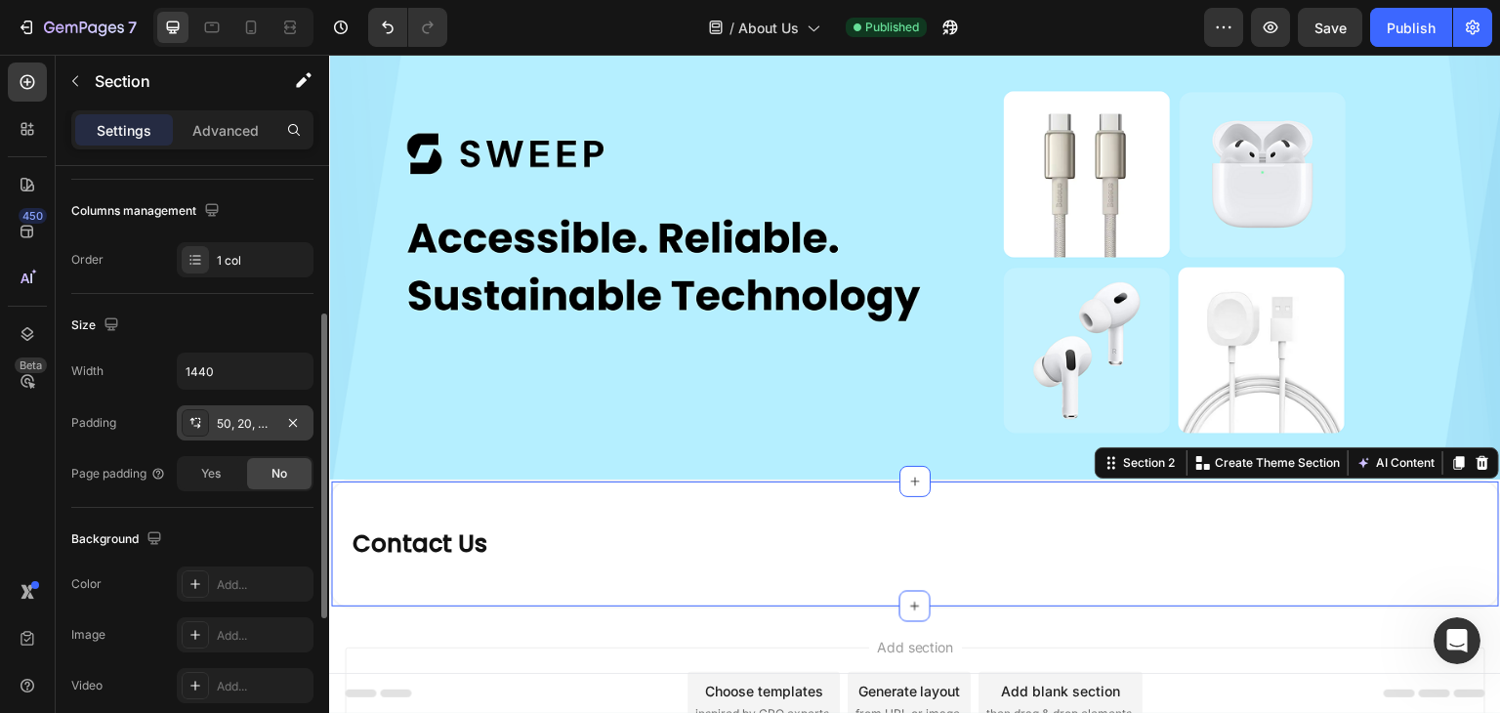
click at [242, 423] on div "50, 20, 50, 20" at bounding box center [245, 424] width 57 height 18
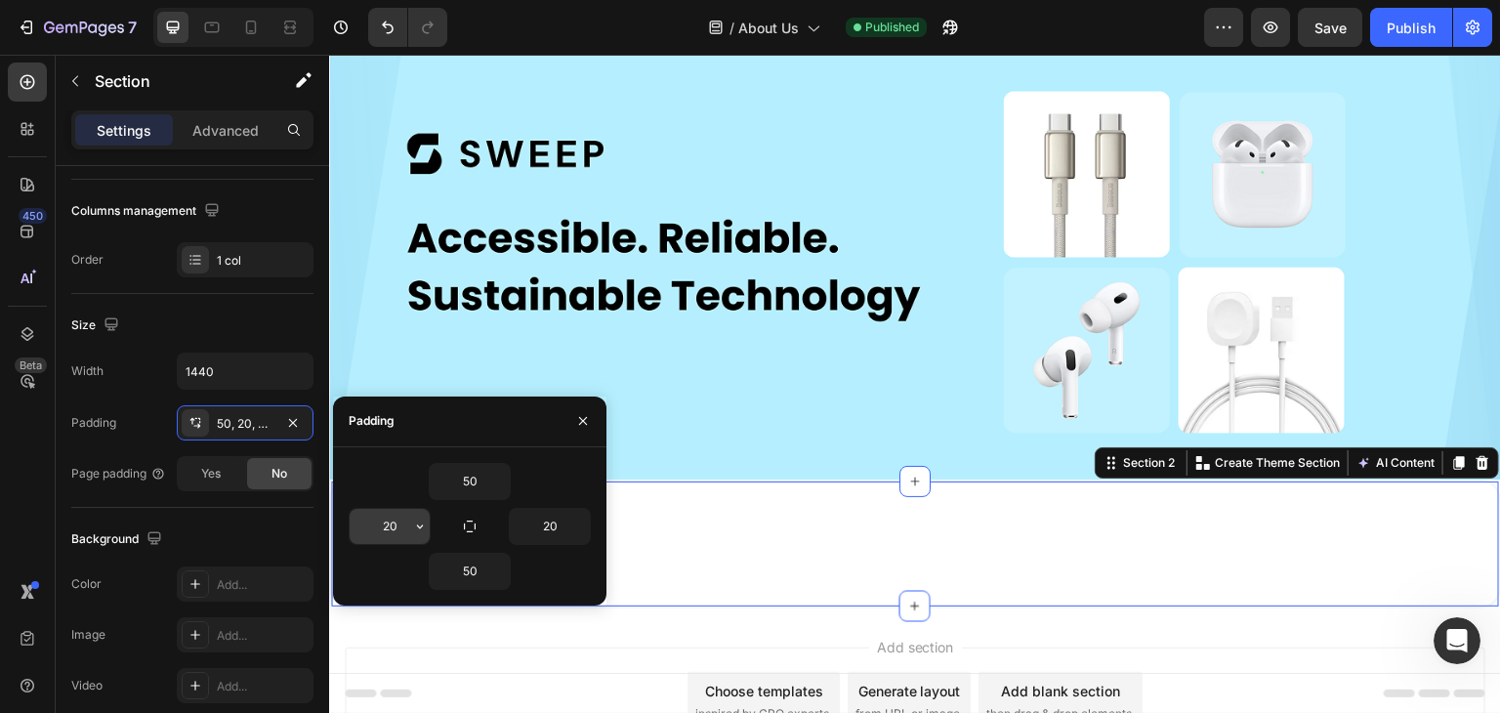
click at [367, 520] on input "20" at bounding box center [390, 526] width 80 height 35
type input "50"
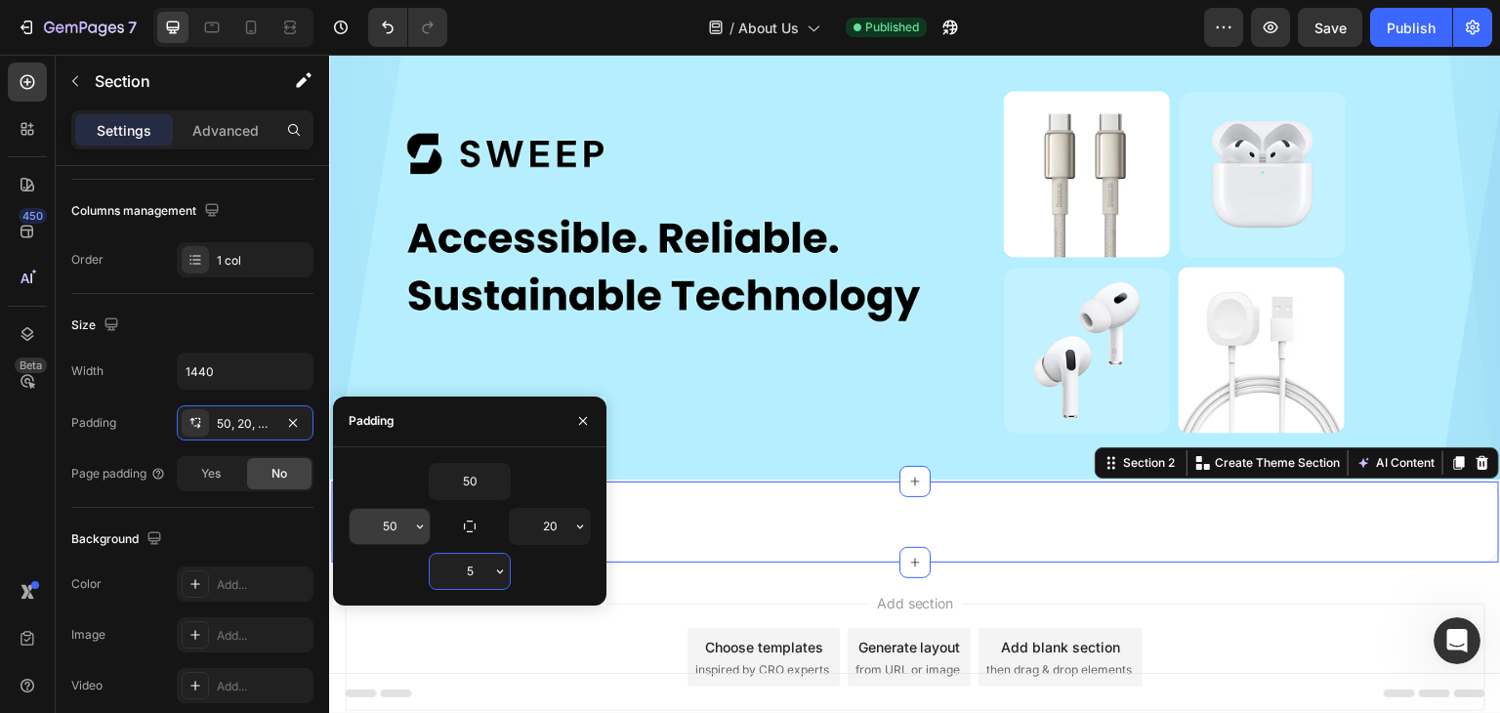
type input "50"
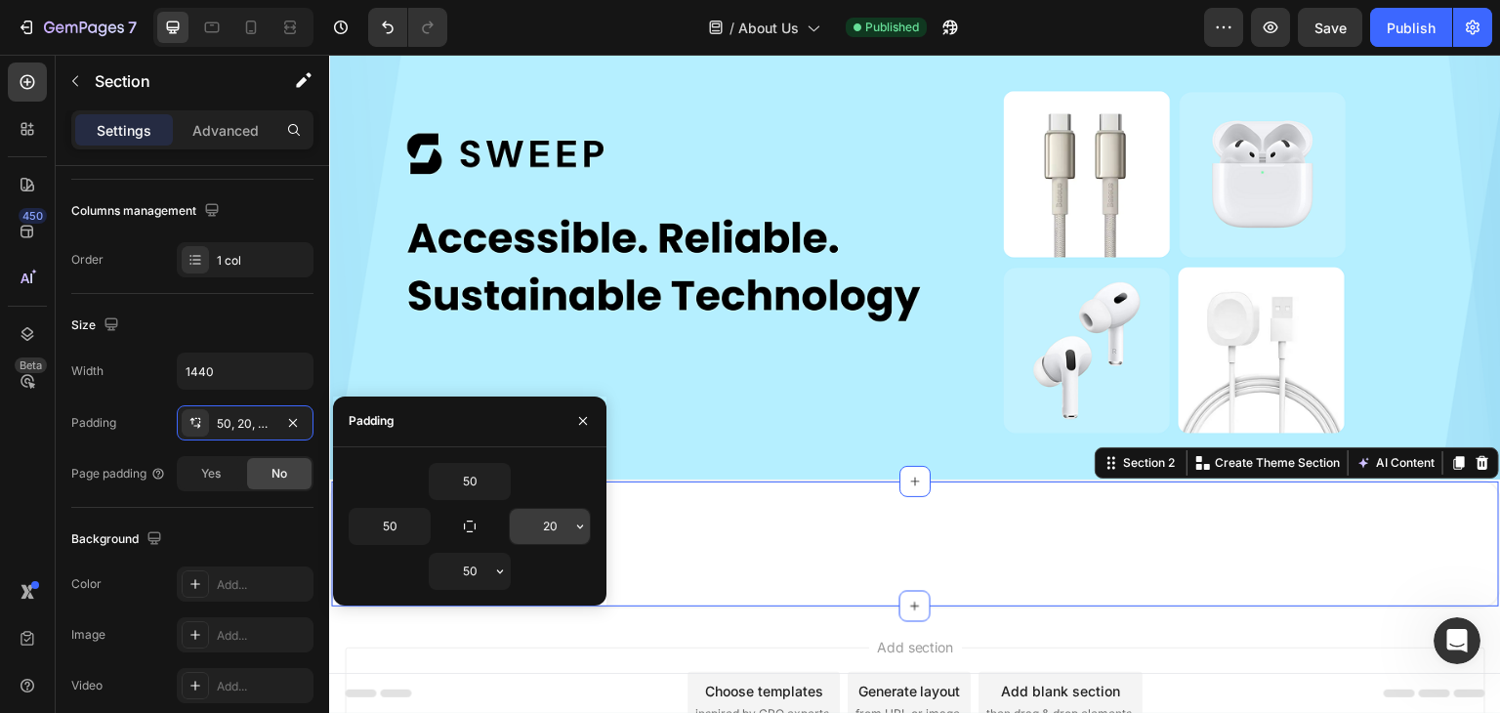
click at [543, 521] on input "20" at bounding box center [550, 526] width 80 height 35
type input "50"
click at [552, 459] on div "50 50 50 50" at bounding box center [469, 526] width 273 height 158
click at [581, 415] on icon "button" at bounding box center [583, 421] width 16 height 16
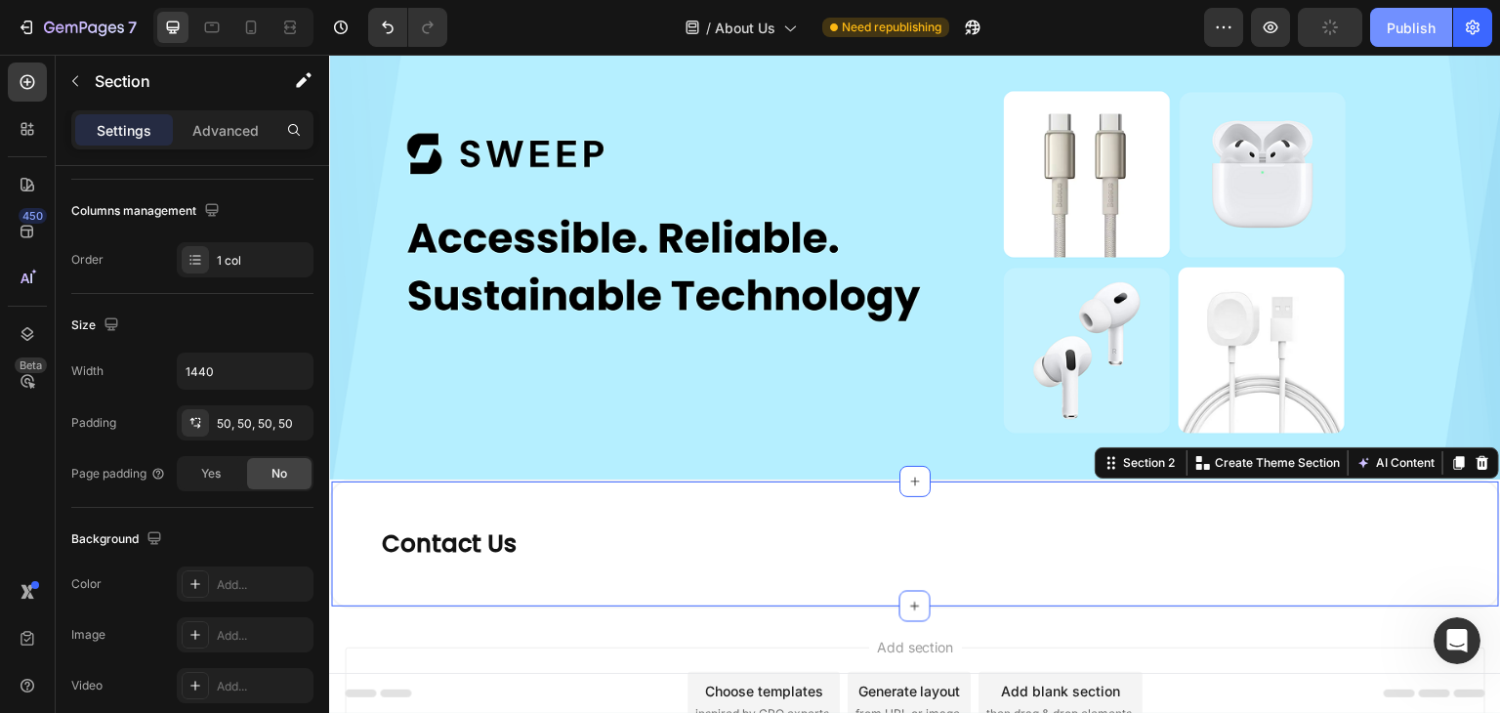
click at [1411, 13] on button "Publish" at bounding box center [1411, 27] width 82 height 39
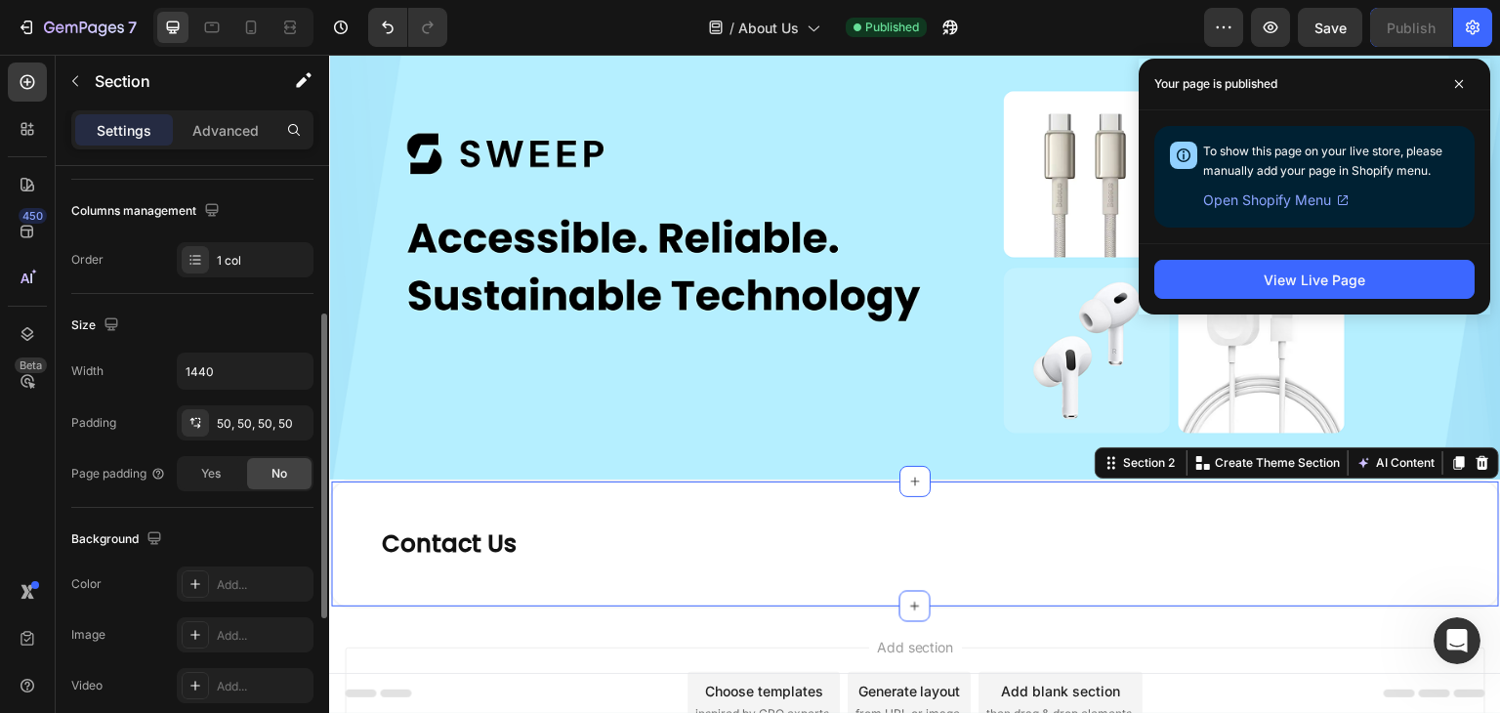
scroll to position [586, 0]
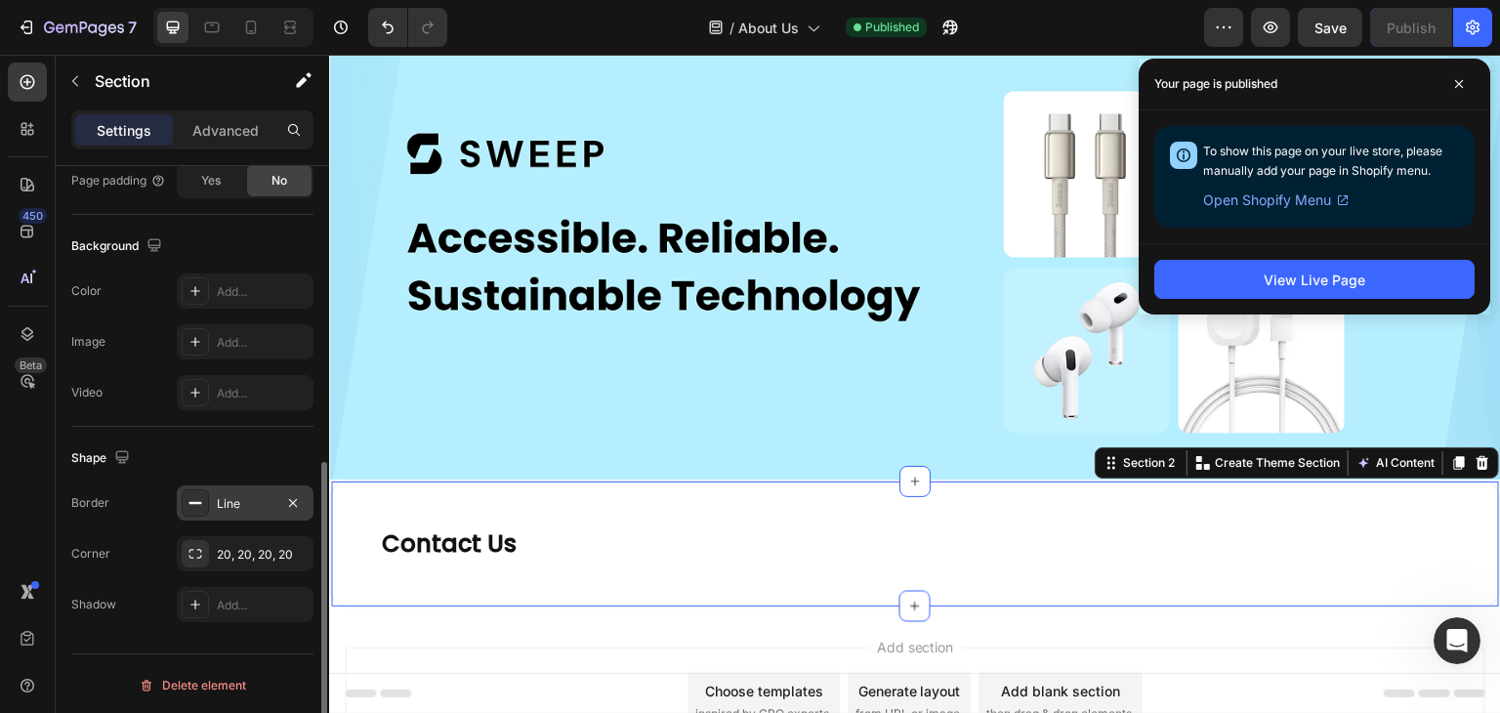
click at [249, 495] on div "Line" at bounding box center [245, 504] width 57 height 18
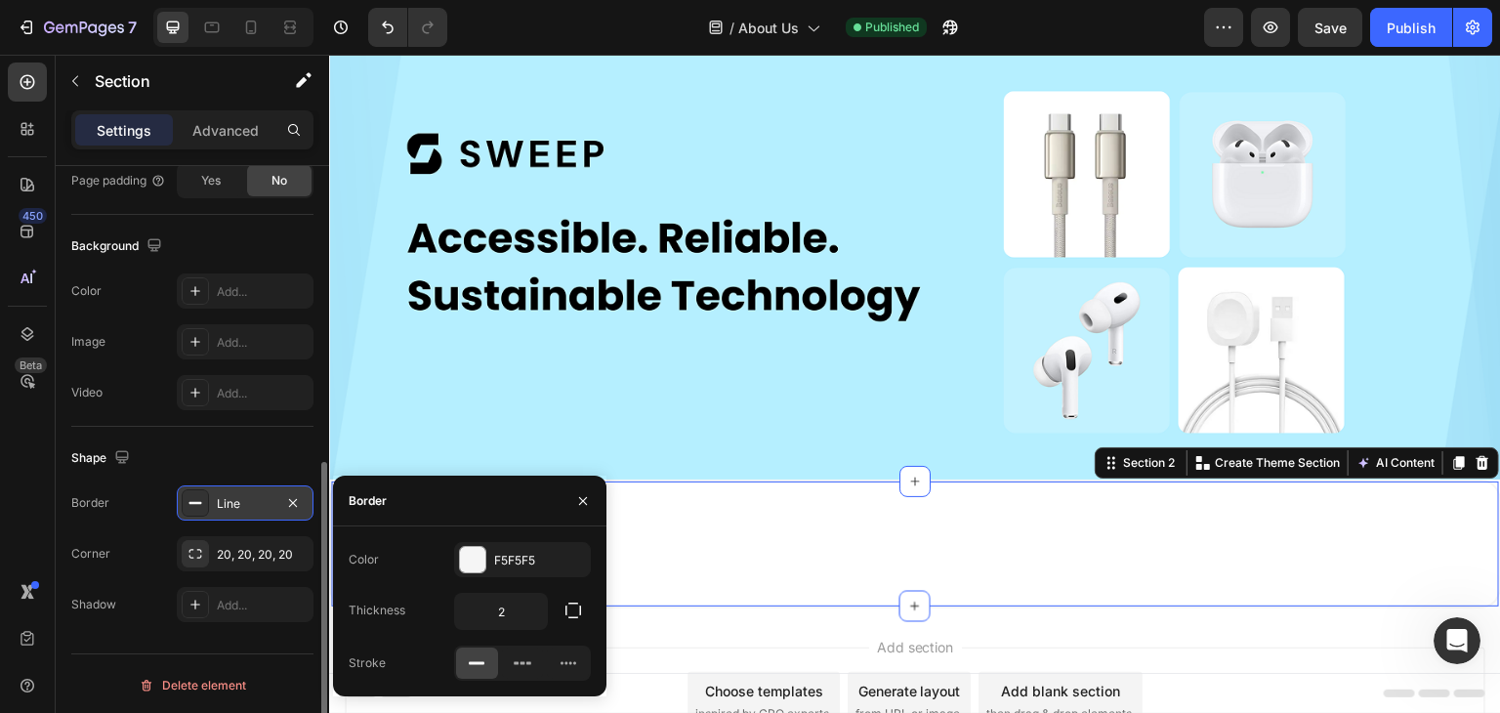
click at [234, 501] on div "Line" at bounding box center [245, 504] width 57 height 18
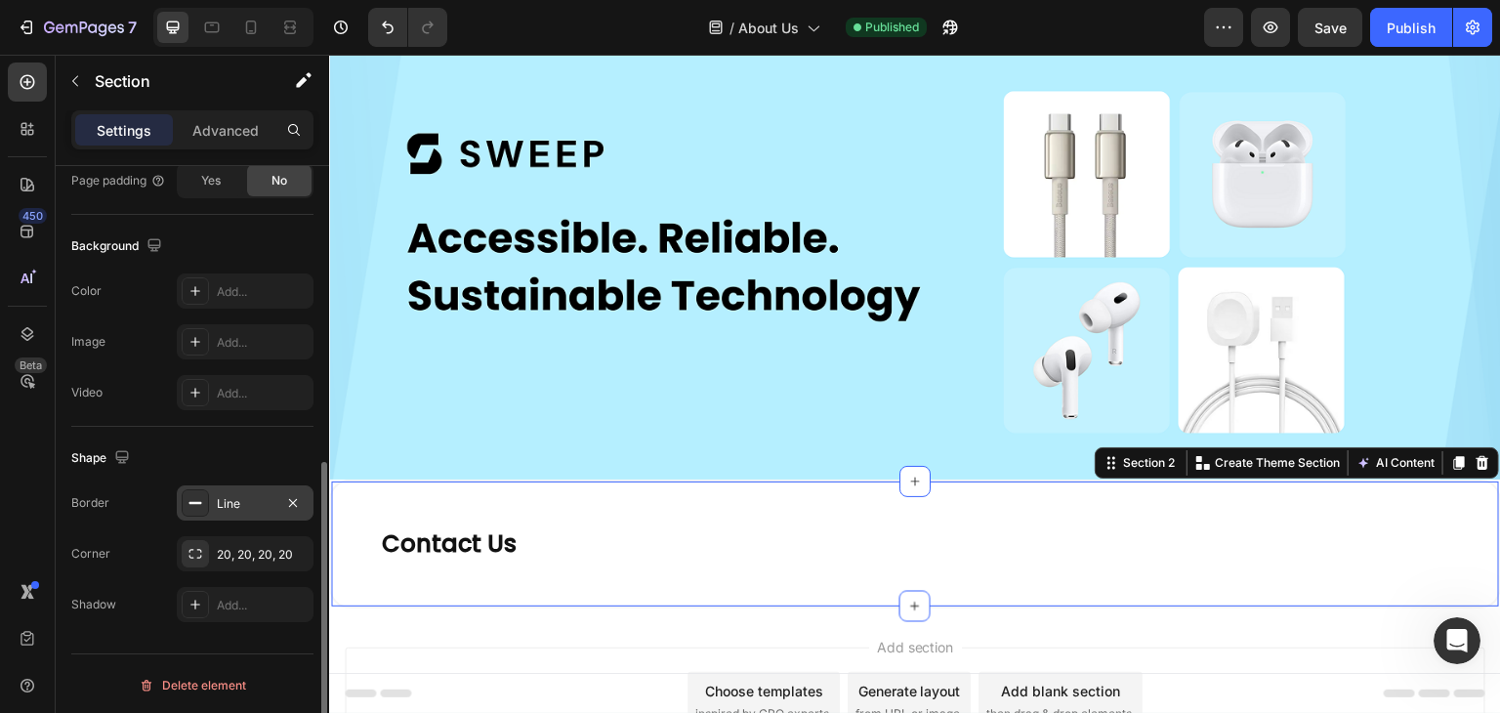
click at [234, 501] on div "Line" at bounding box center [245, 504] width 57 height 18
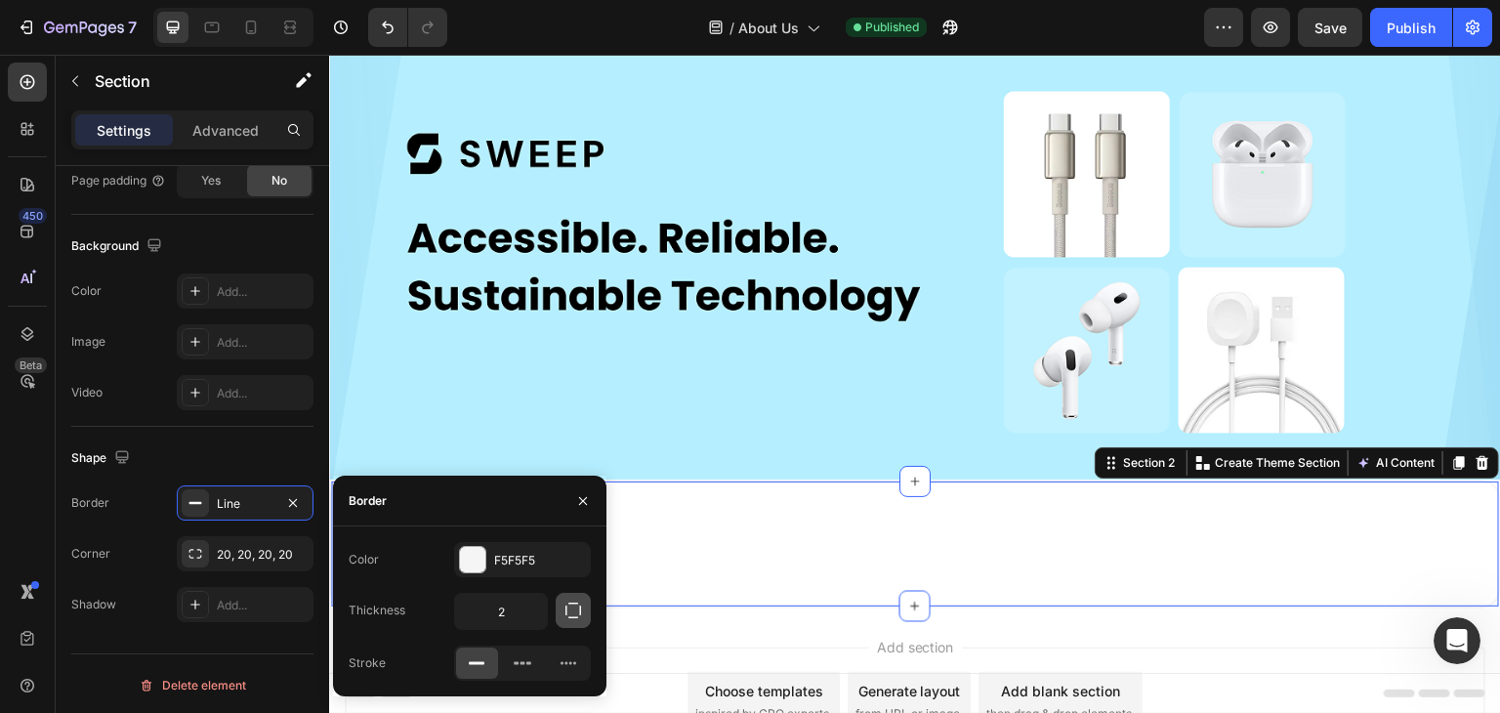
click at [574, 614] on icon "button" at bounding box center [574, 611] width 20 height 20
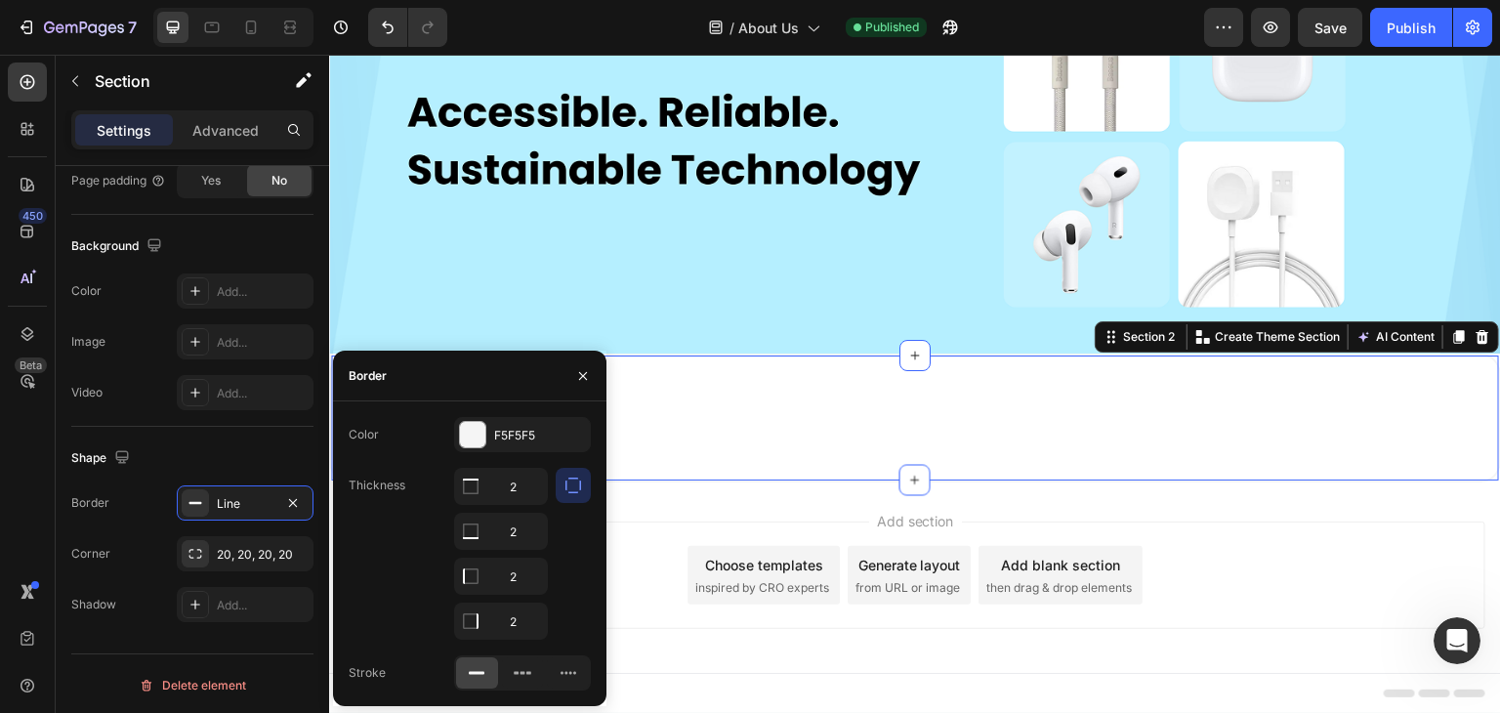
scroll to position [181, 0]
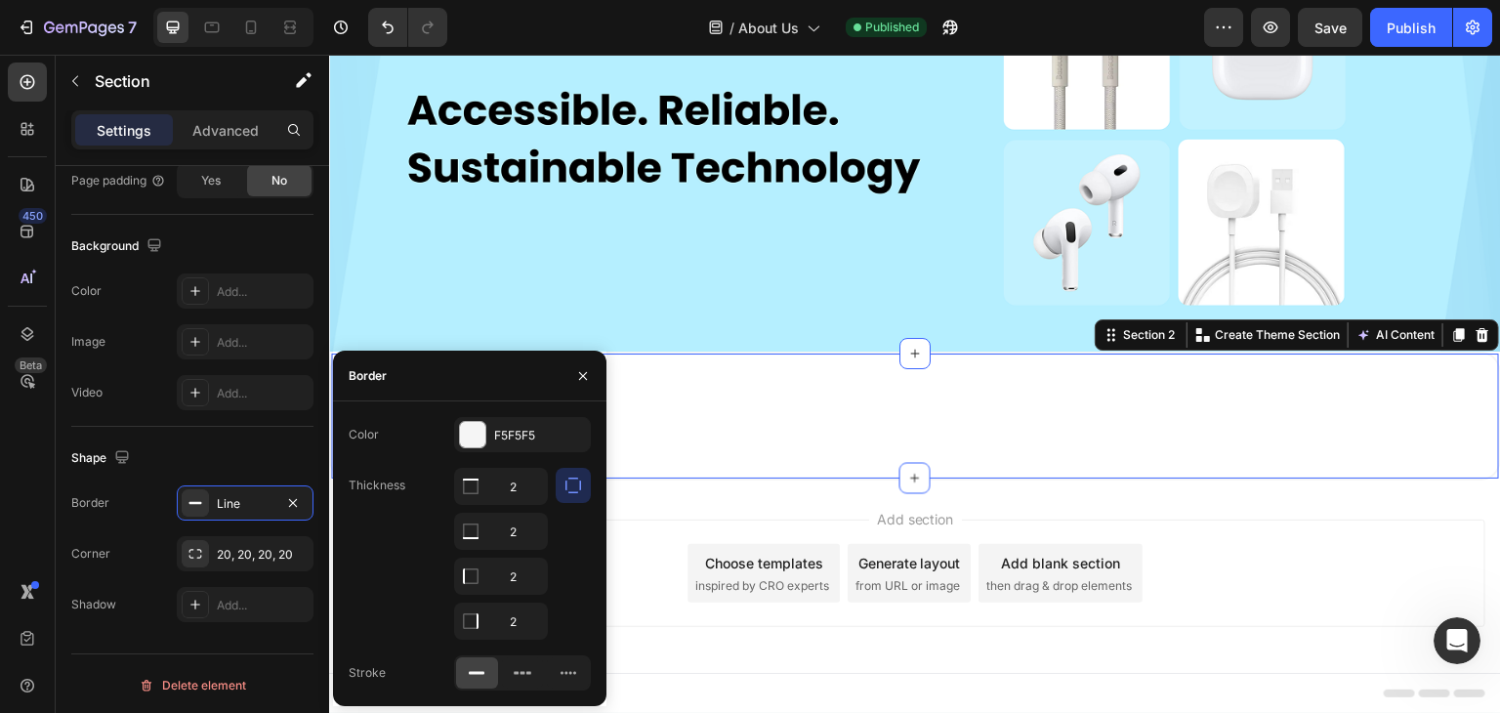
click at [384, 589] on div "Thickness 2 2 2 2" at bounding box center [470, 554] width 242 height 172
click at [581, 369] on icon "button" at bounding box center [583, 376] width 16 height 16
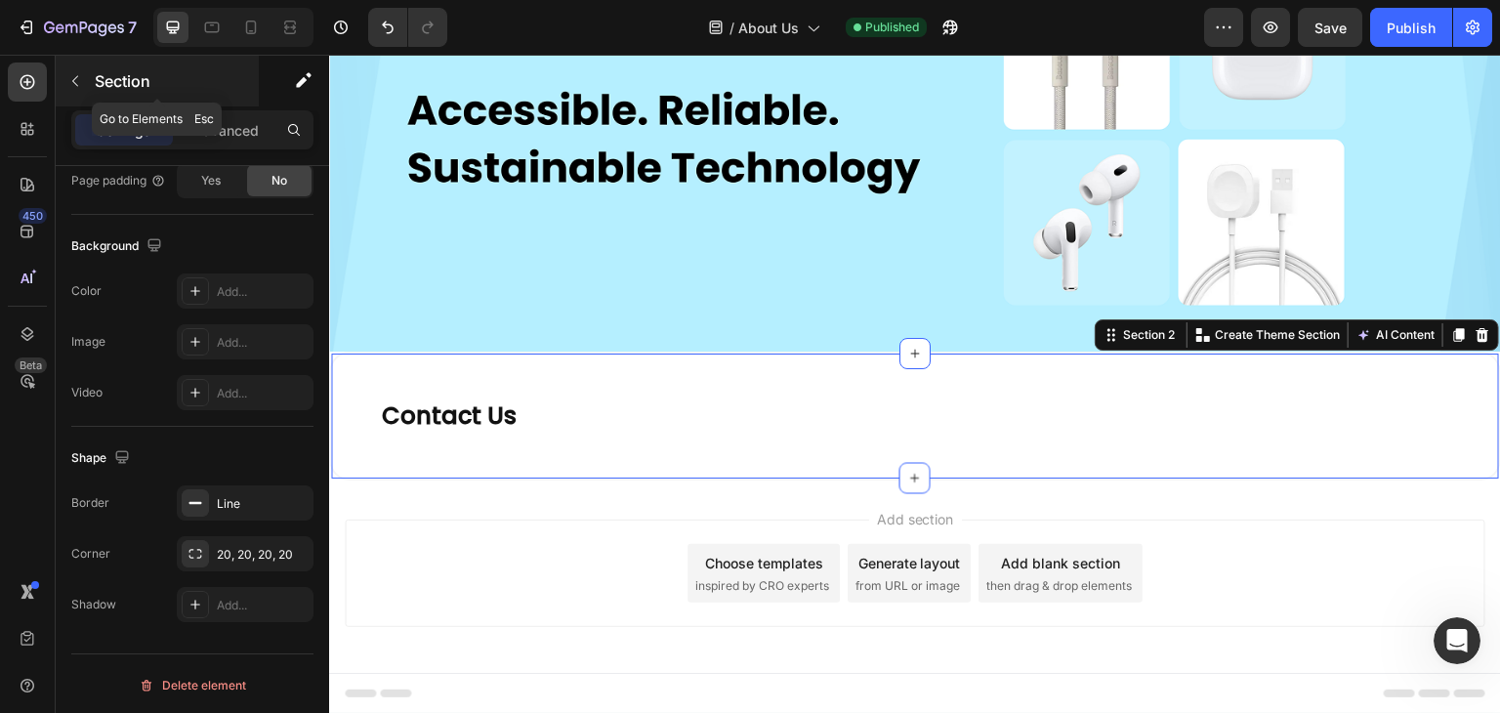
click at [78, 77] on icon "button" at bounding box center [75, 81] width 16 height 16
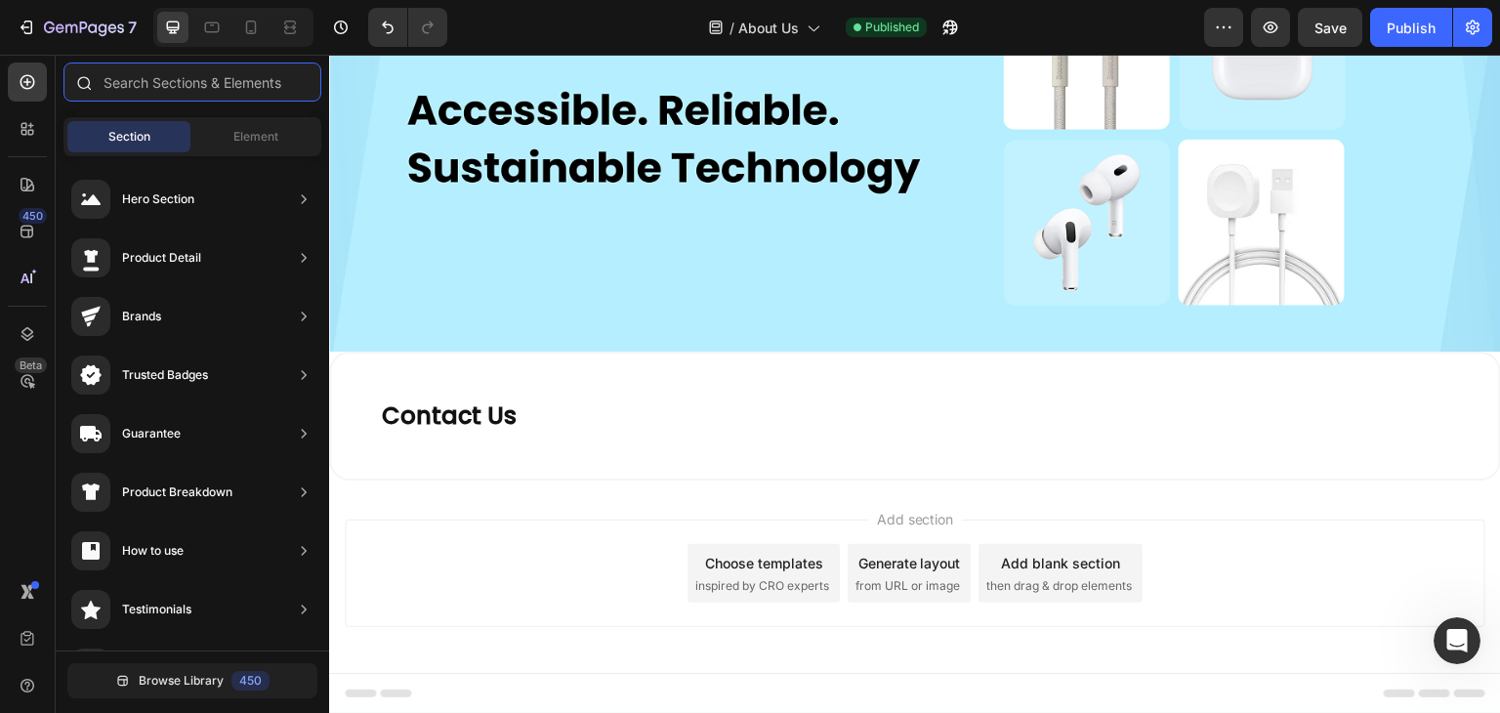
click at [151, 87] on input "text" at bounding box center [192, 82] width 258 height 39
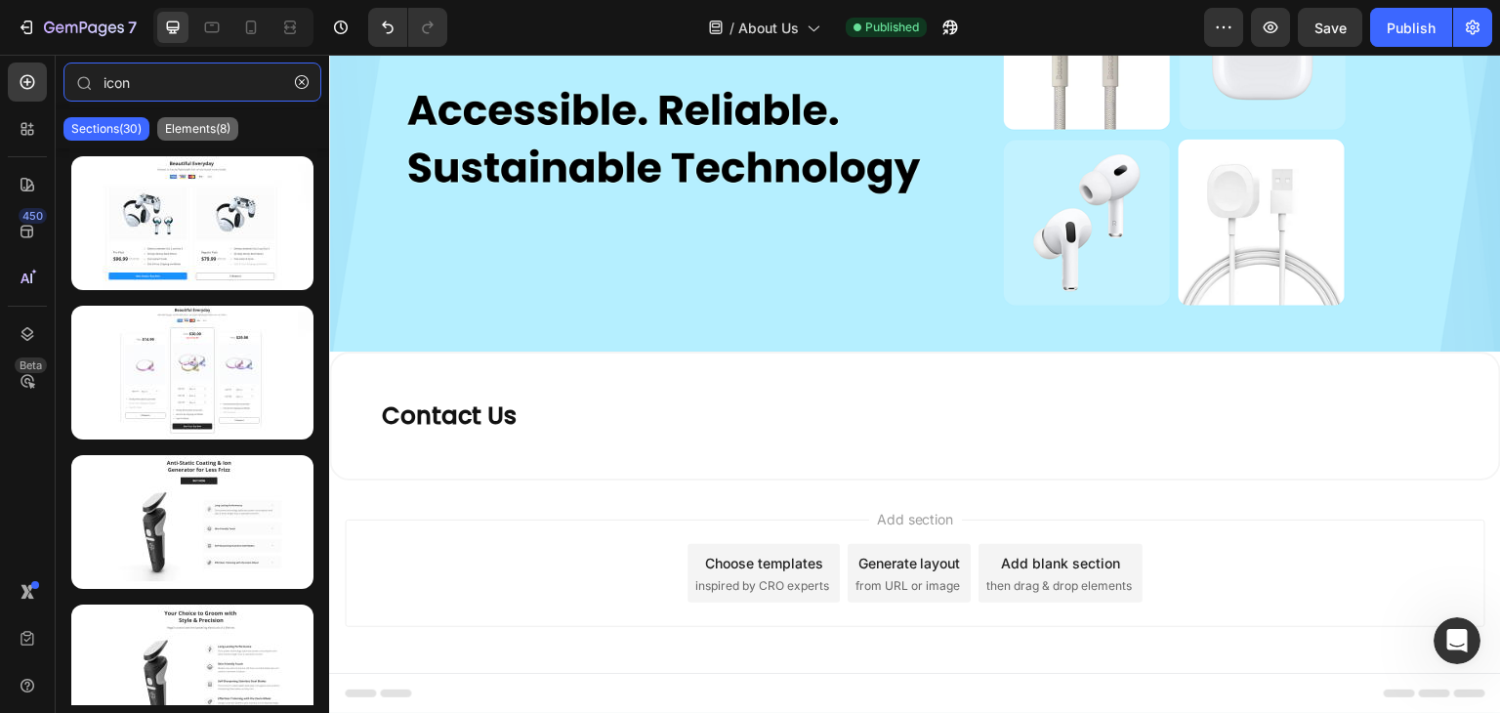
type input "icon"
click at [219, 132] on p "Elements(8)" at bounding box center [197, 129] width 65 height 16
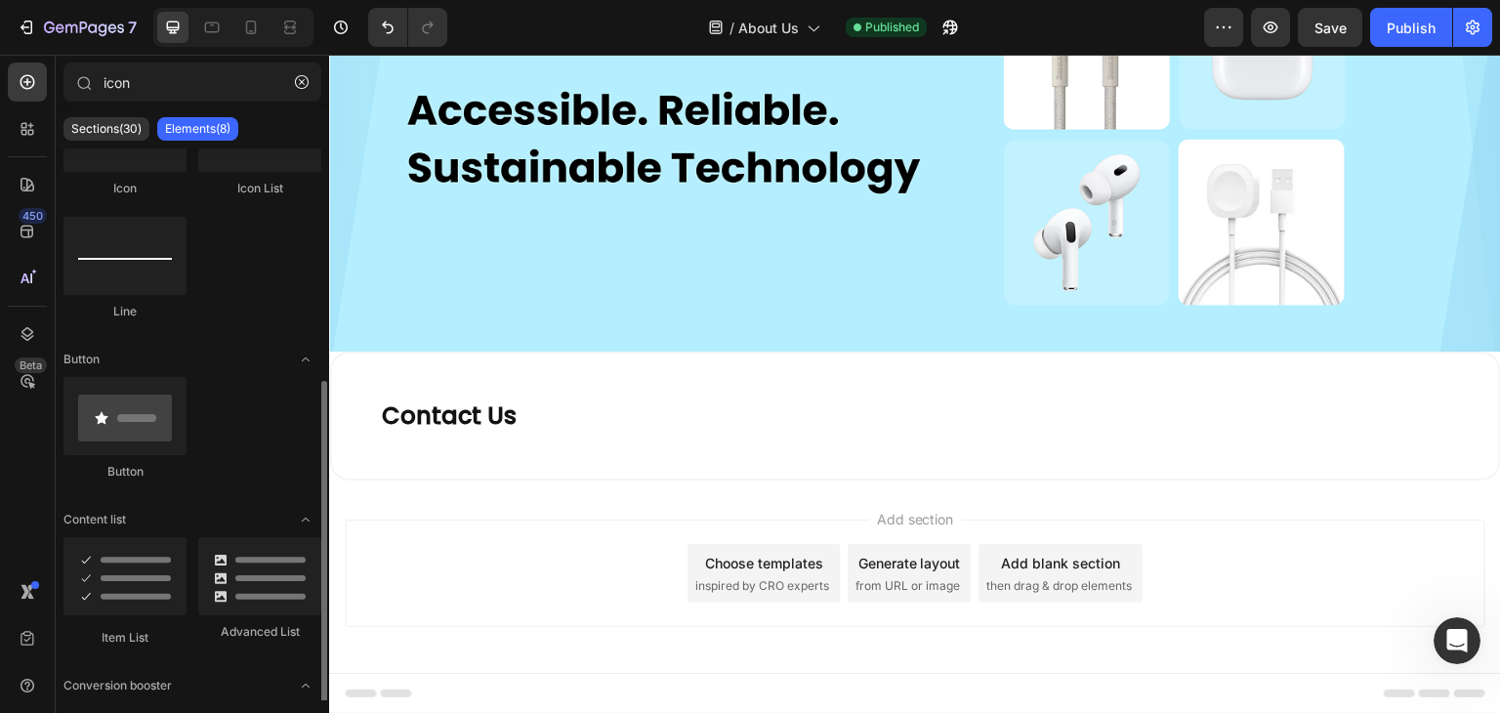
scroll to position [195, 0]
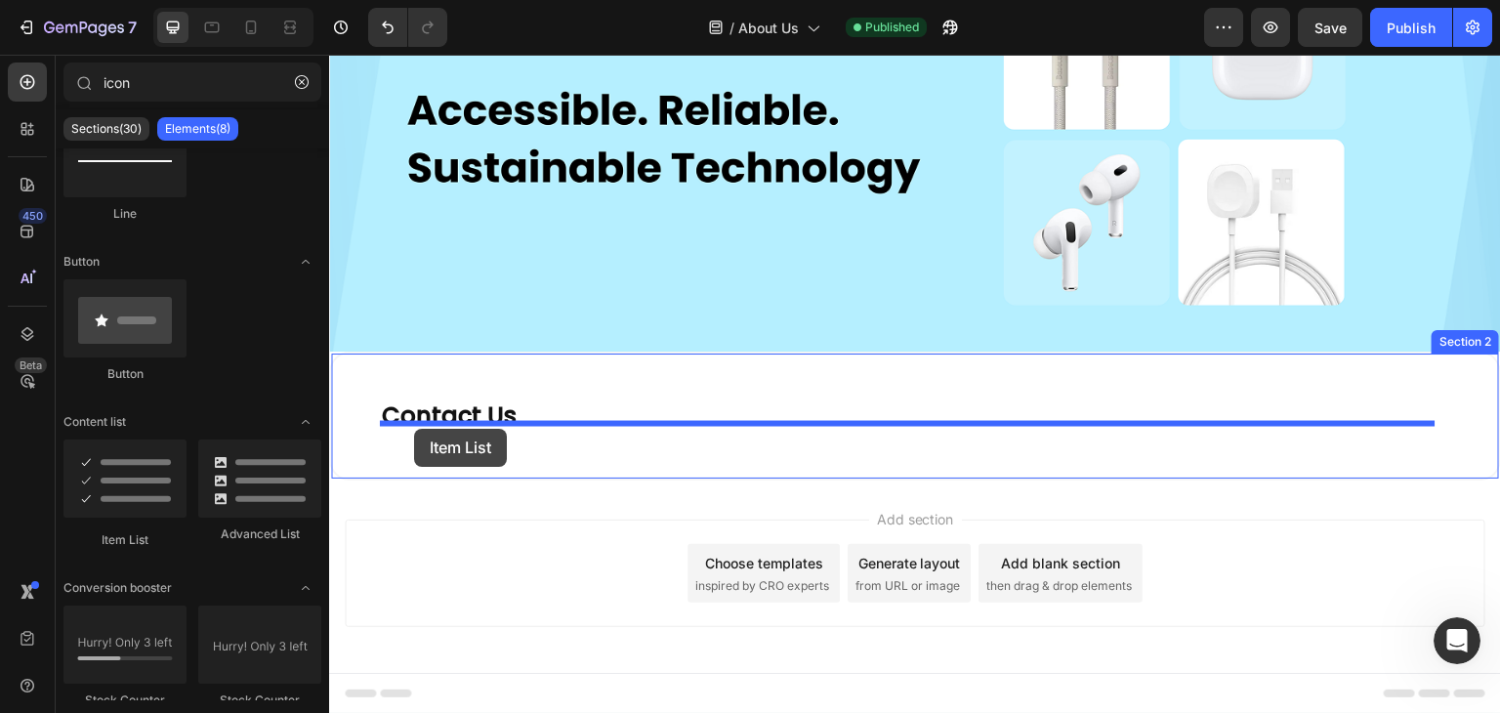
drag, startPoint x: 420, startPoint y: 540, endPoint x: 414, endPoint y: 429, distance: 111.5
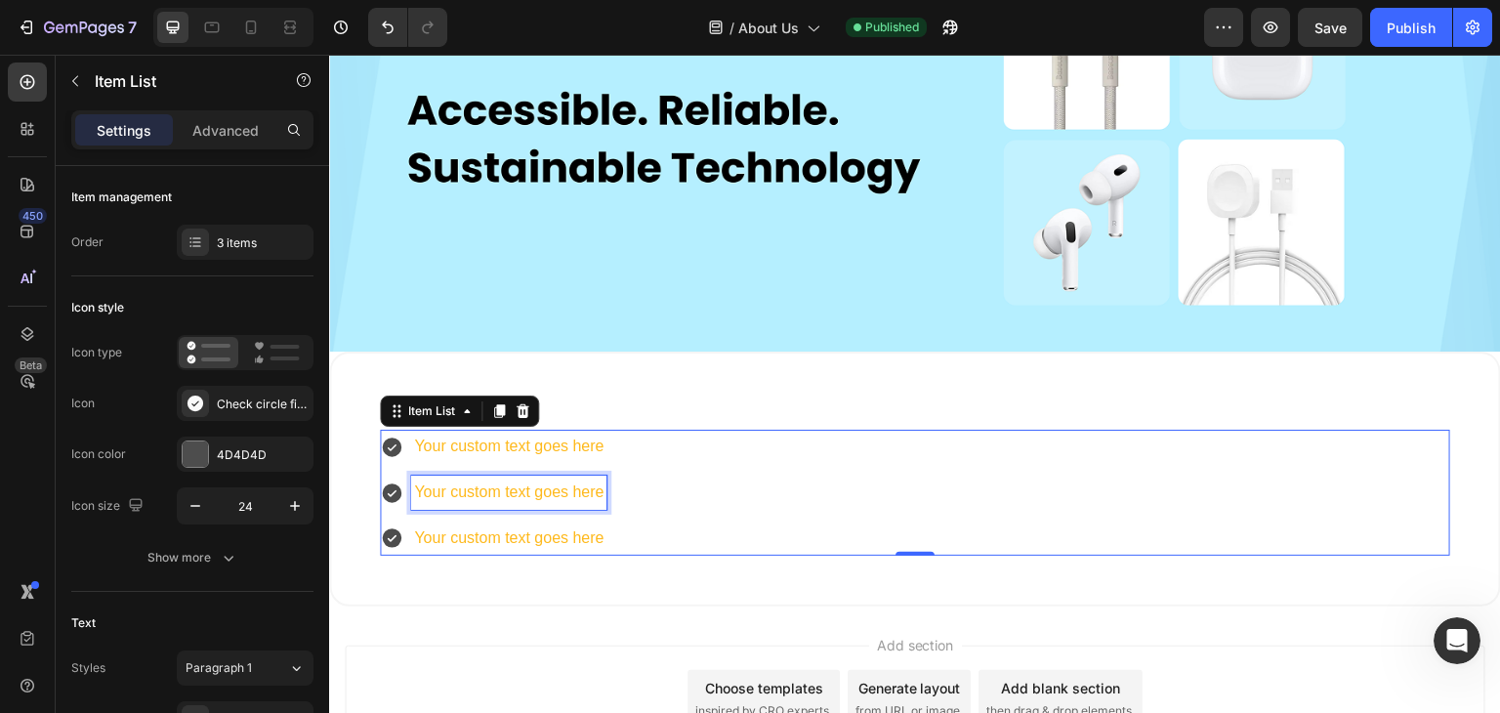
click at [539, 476] on div "Your custom text goes here" at bounding box center [508, 493] width 195 height 34
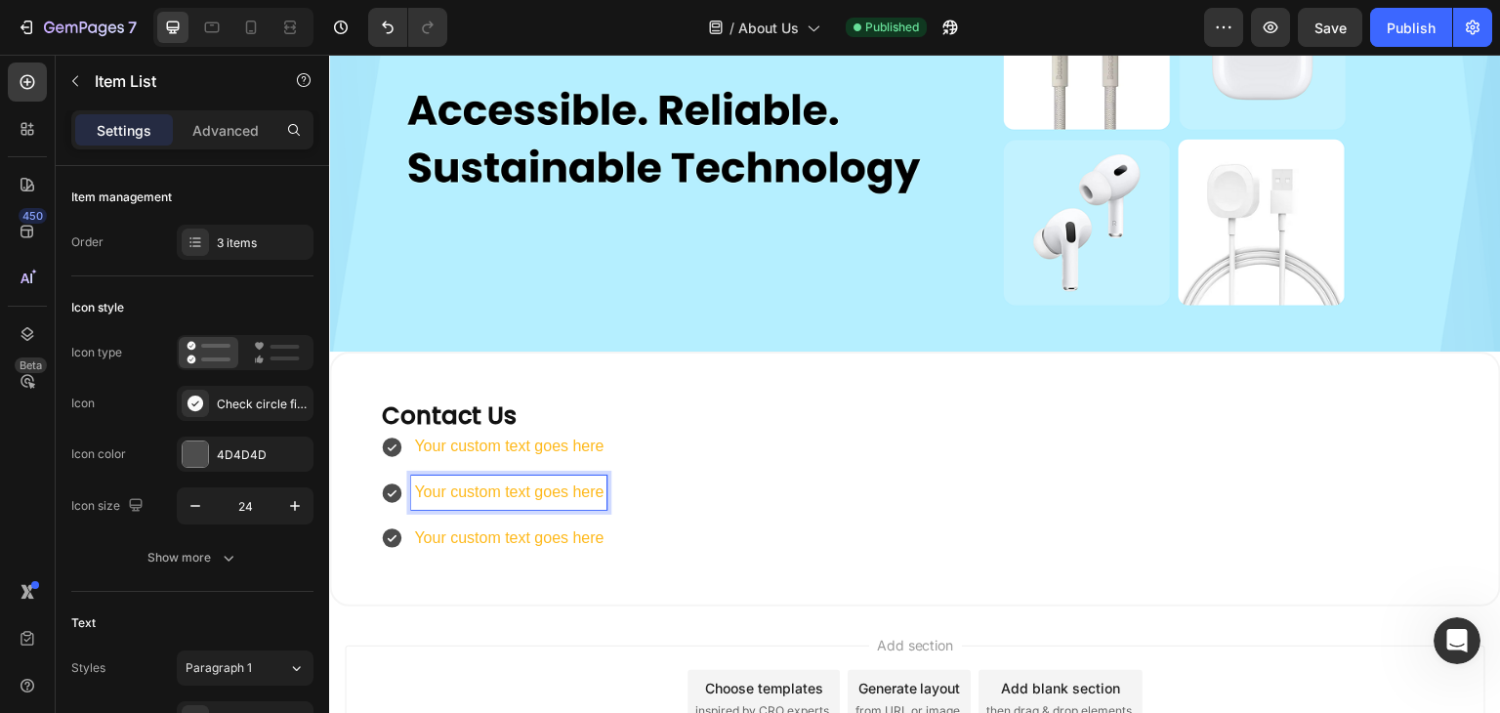
click at [551, 444] on p "Your custom text goes here" at bounding box center [508, 447] width 189 height 28
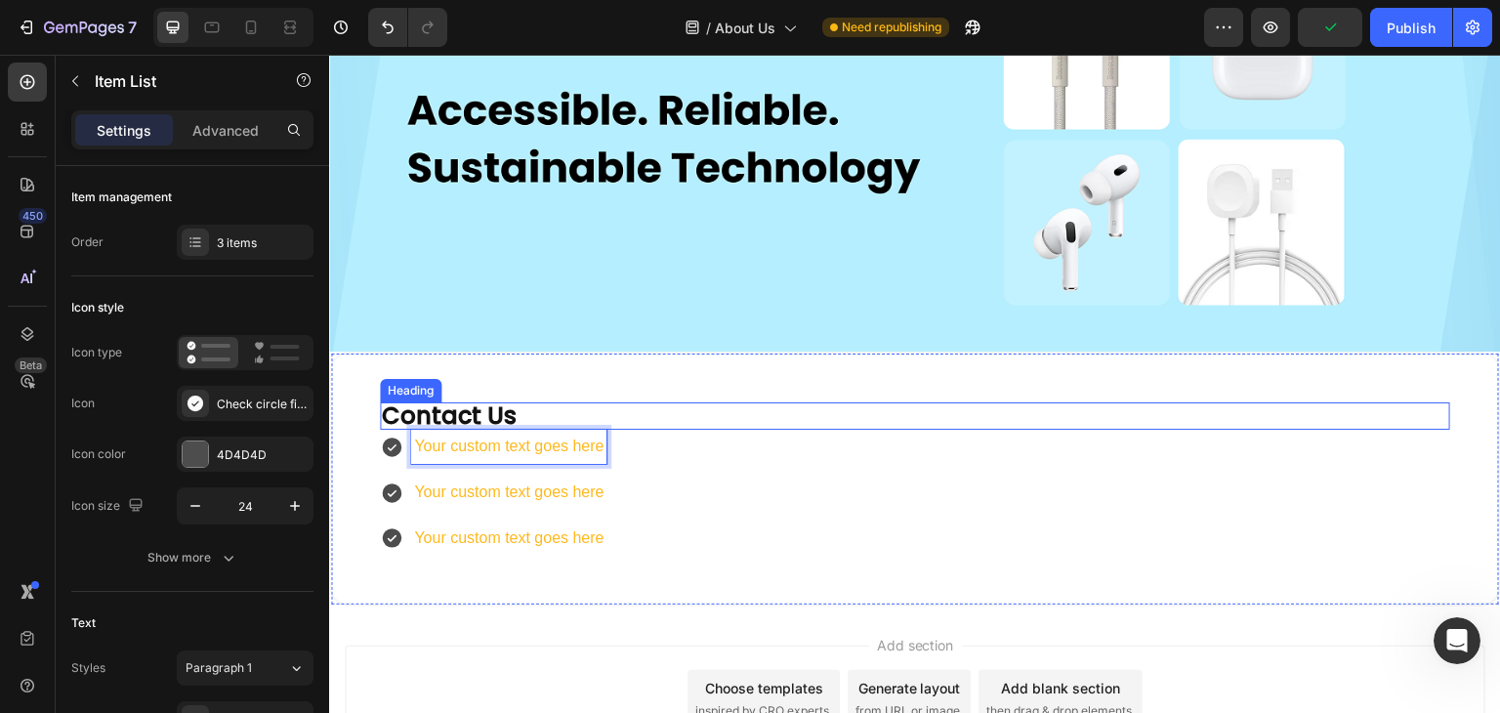
click at [427, 411] on span "Contact Us" at bounding box center [449, 415] width 135 height 32
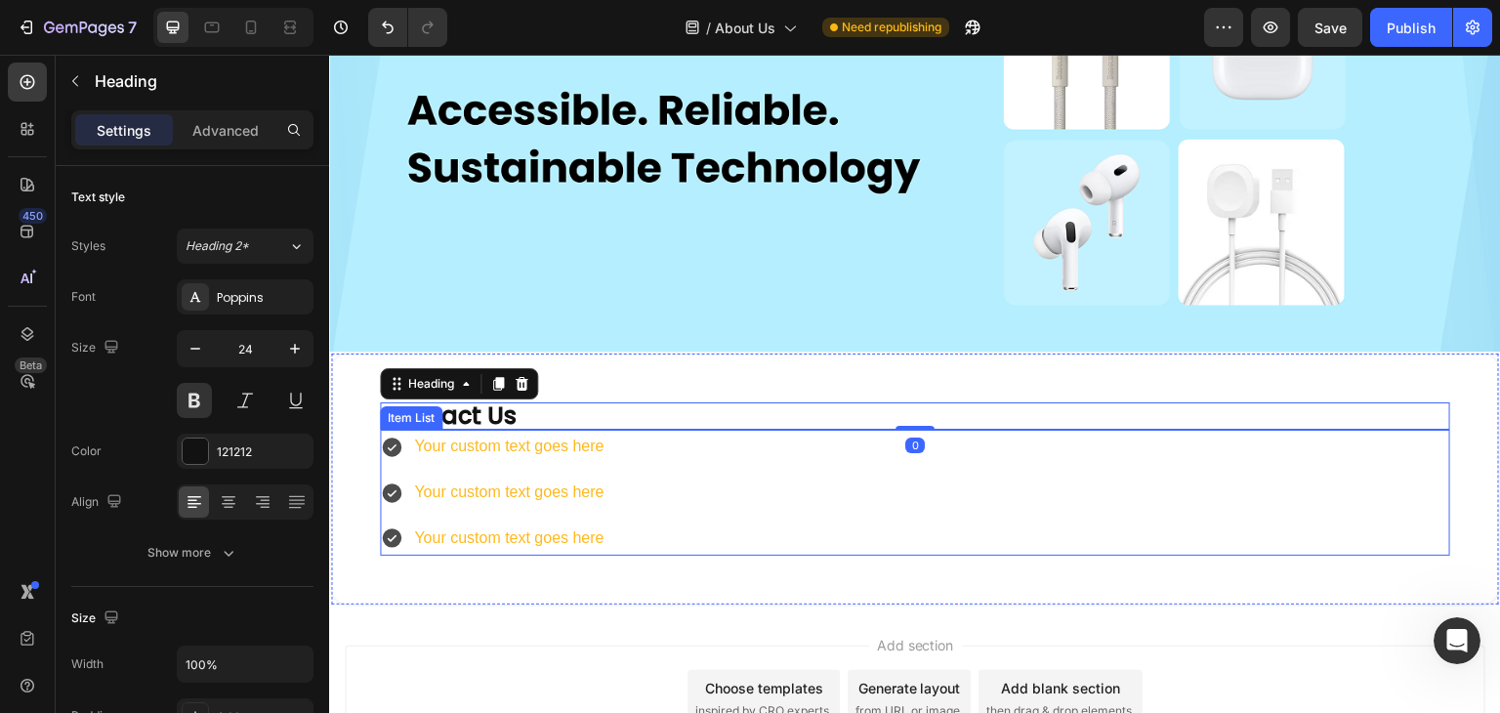
click at [388, 438] on icon at bounding box center [392, 448] width 20 height 20
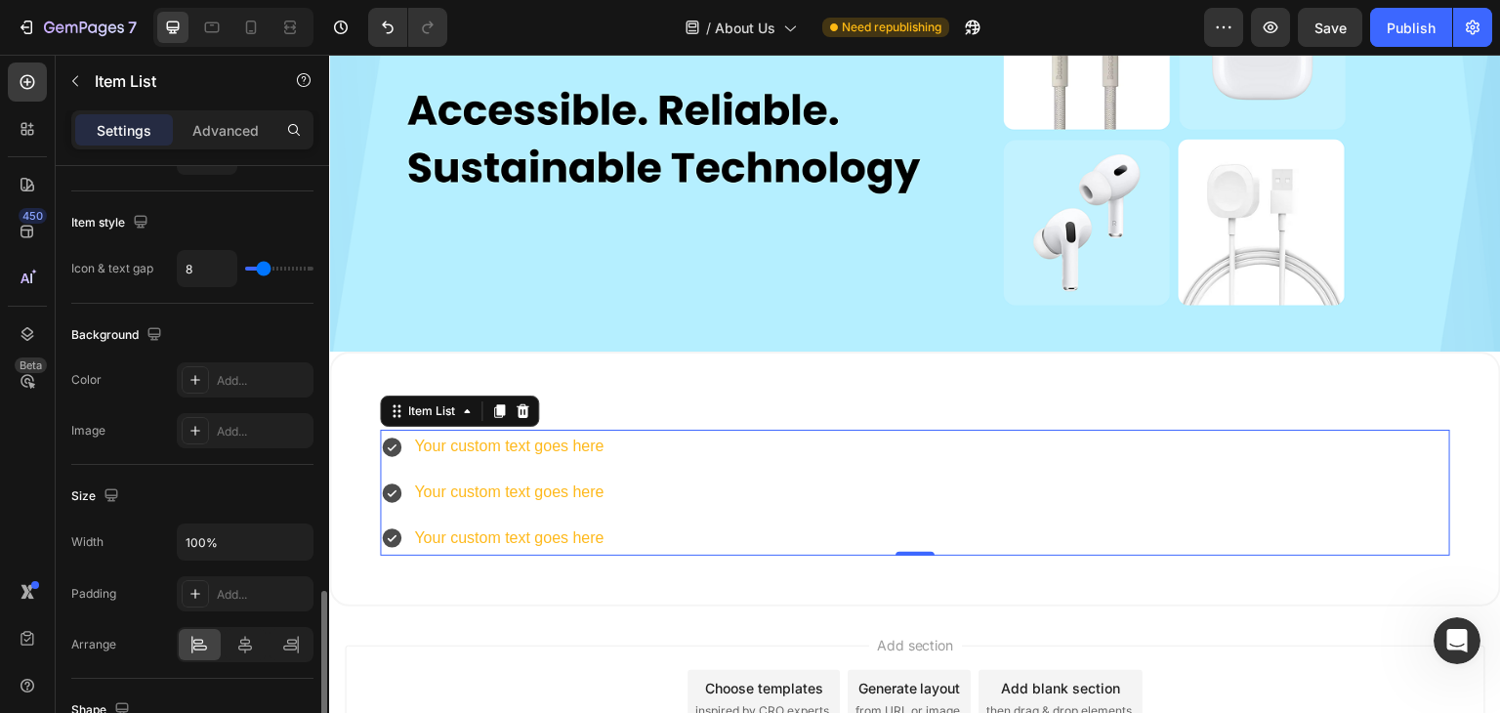
scroll to position [1074, 0]
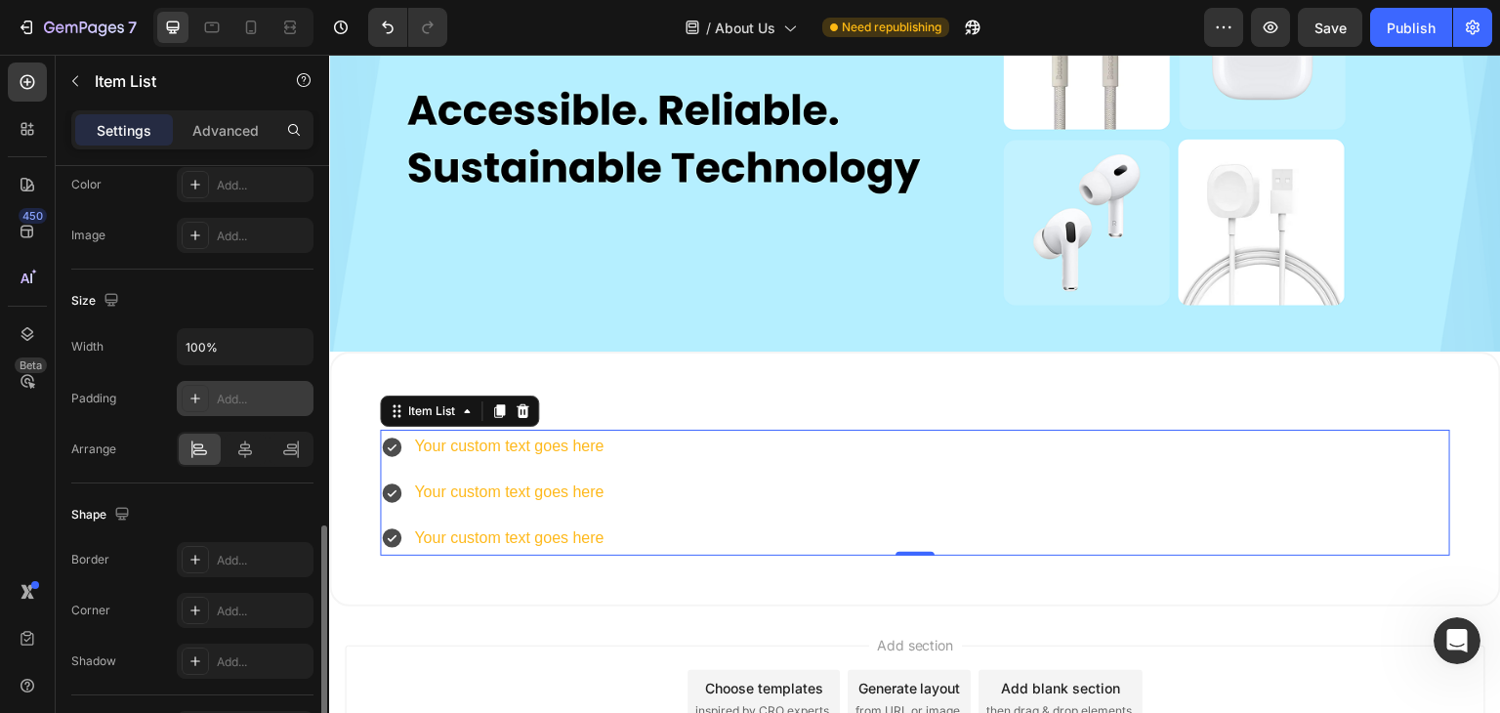
click at [212, 392] on div "Add..." at bounding box center [245, 398] width 137 height 35
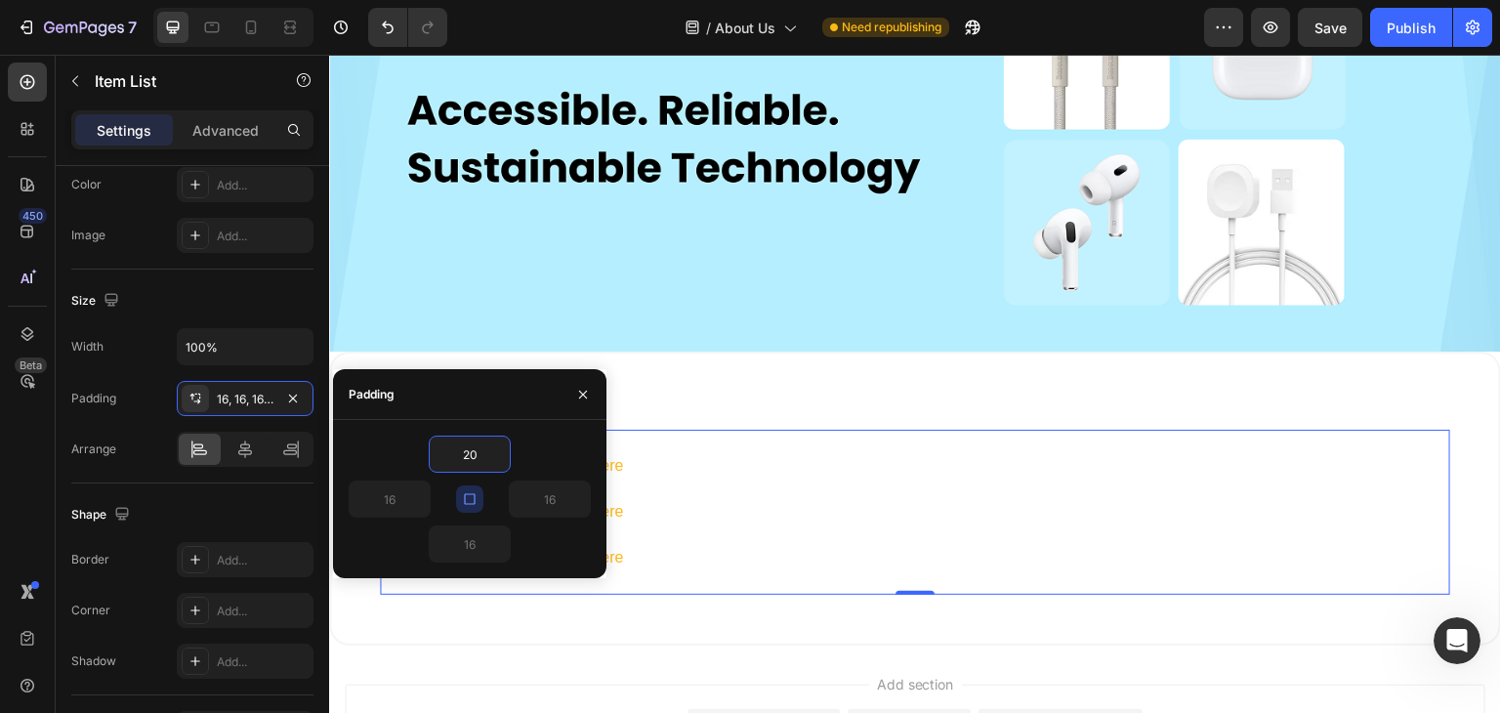
type input "20"
click at [396, 422] on div "20 20 20 20" at bounding box center [469, 499] width 273 height 158
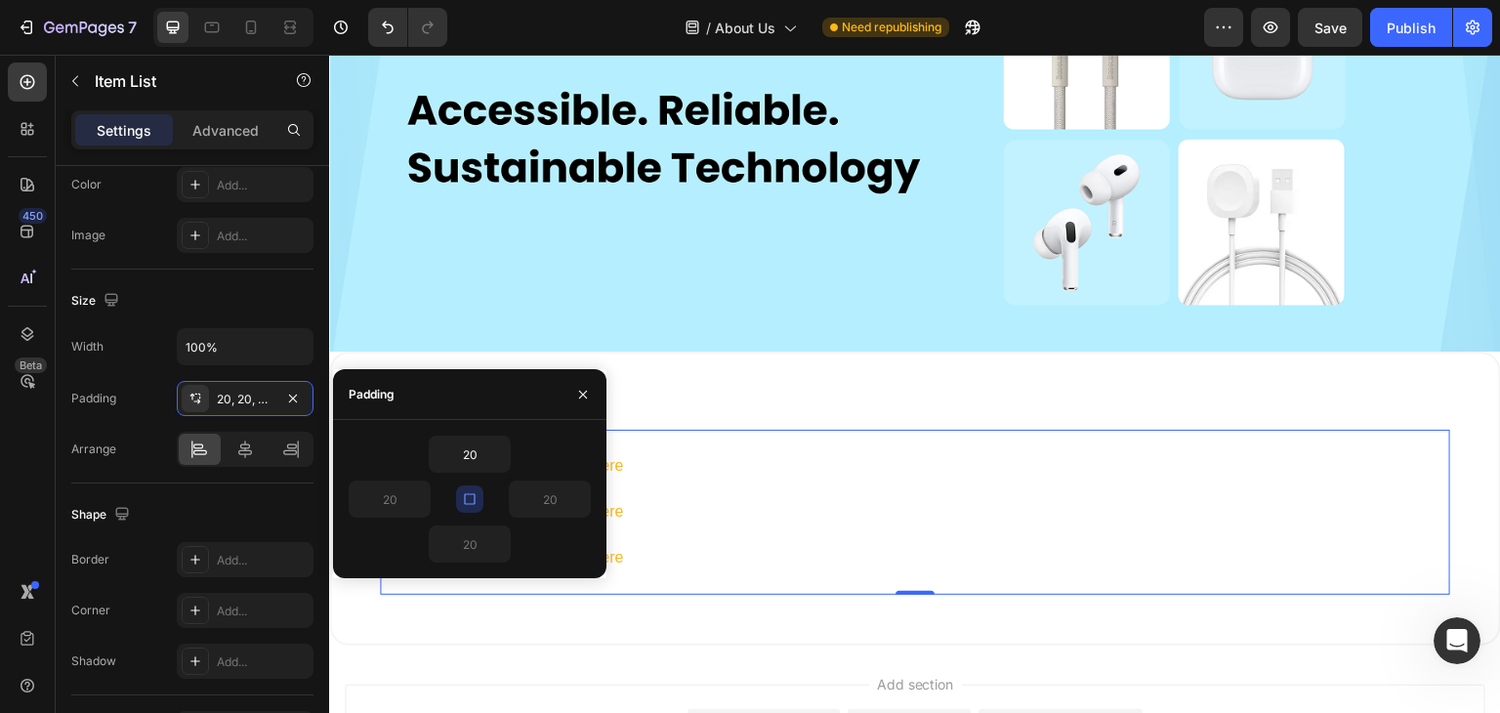
click at [463, 498] on icon "button" at bounding box center [470, 499] width 16 height 16
click at [391, 495] on input "20" at bounding box center [390, 499] width 80 height 35
type input "0"
click at [544, 501] on input "20" at bounding box center [550, 499] width 80 height 35
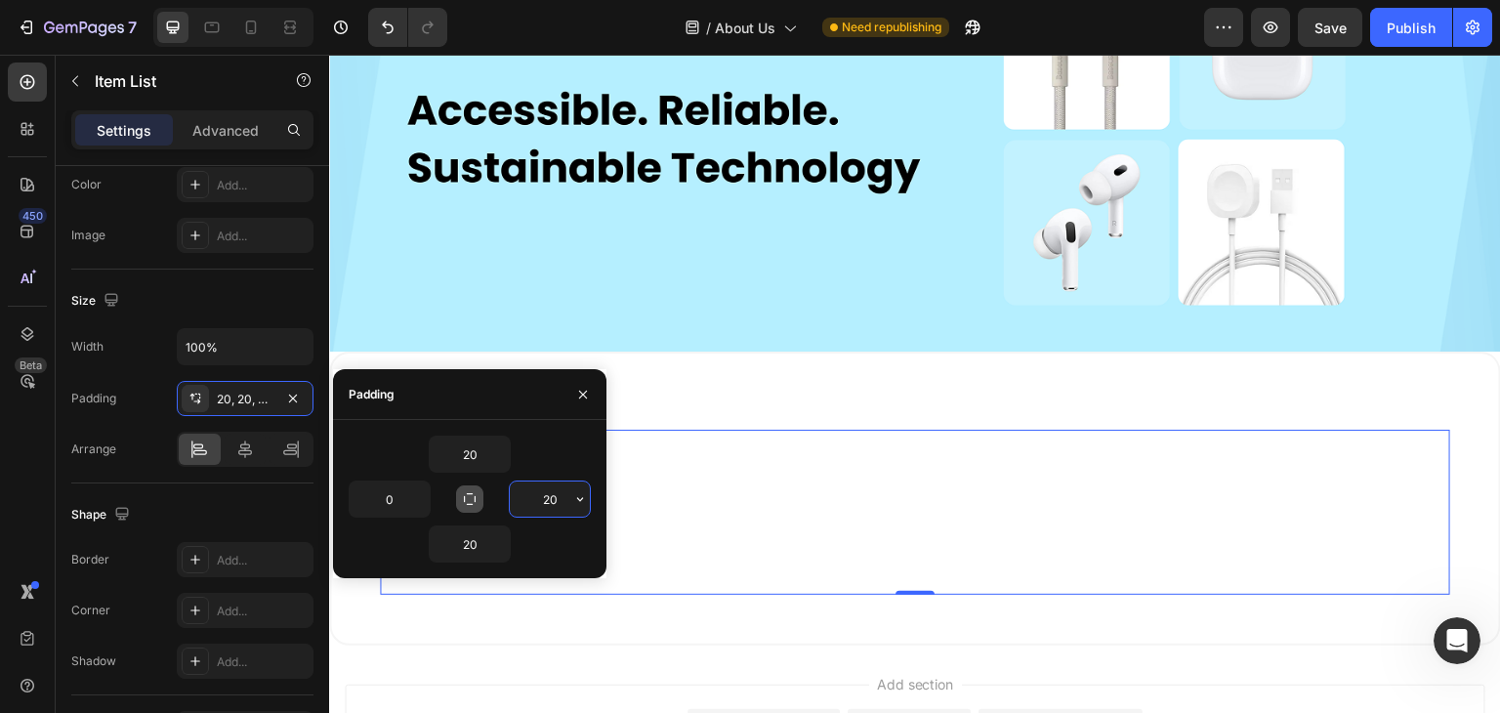
click at [544, 501] on input "20" at bounding box center [550, 499] width 80 height 35
type input "0"
click at [469, 541] on input "20" at bounding box center [470, 543] width 80 height 35
type input "0"
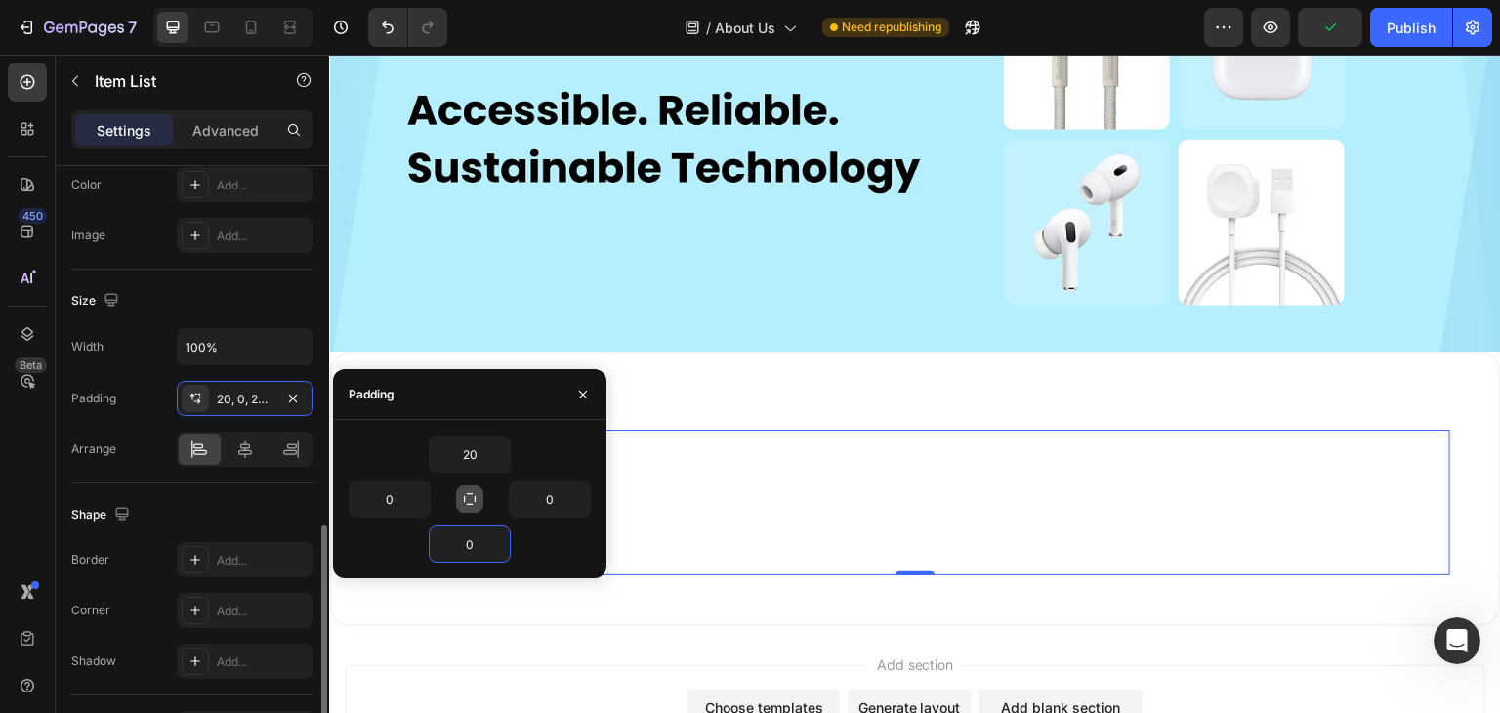
click at [262, 484] on div "Shape Border Add... Corner Add... Shadow Add..." at bounding box center [192, 589] width 242 height 212
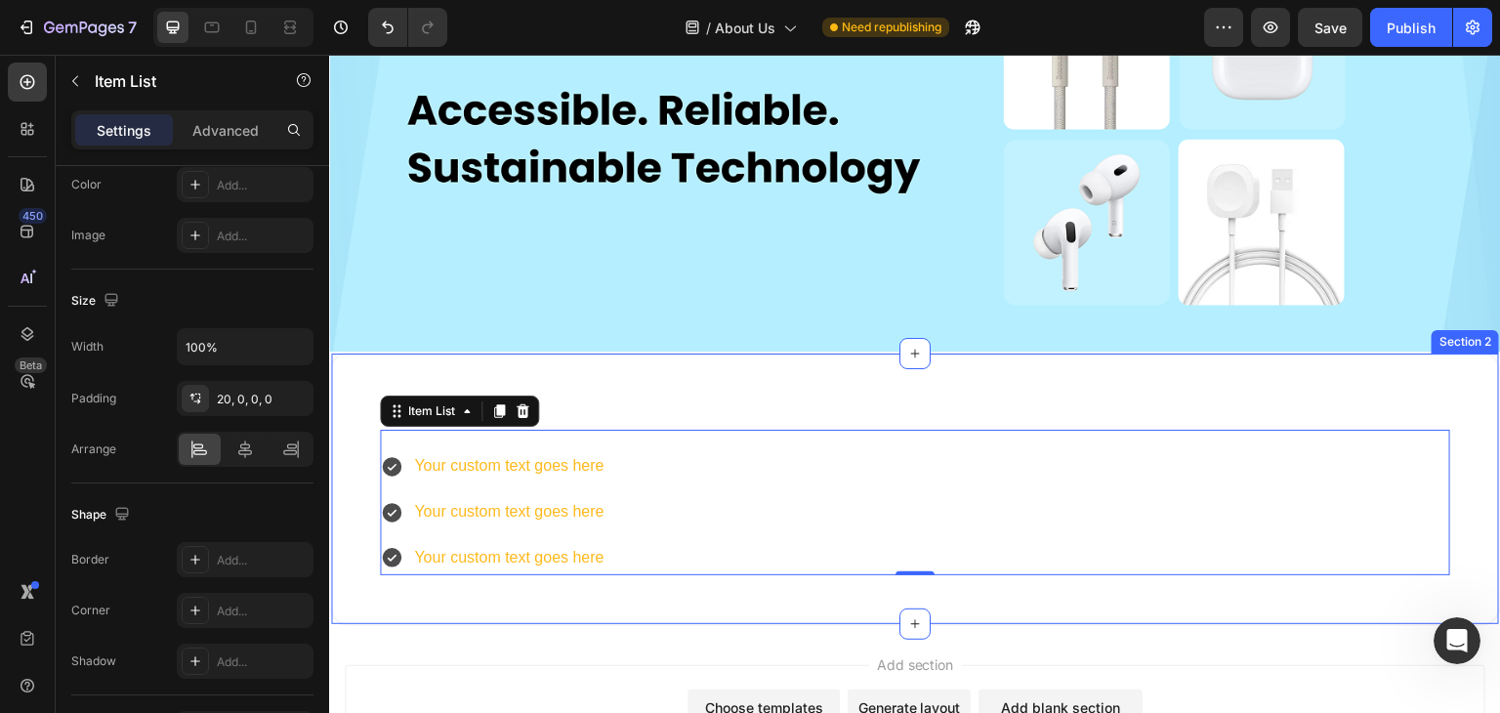
click at [710, 390] on div "⁠⁠⁠⁠⁠⁠⁠ Contact Us Heading Your custom text goes here Your custom text goes her…" at bounding box center [915, 488] width 1172 height 273
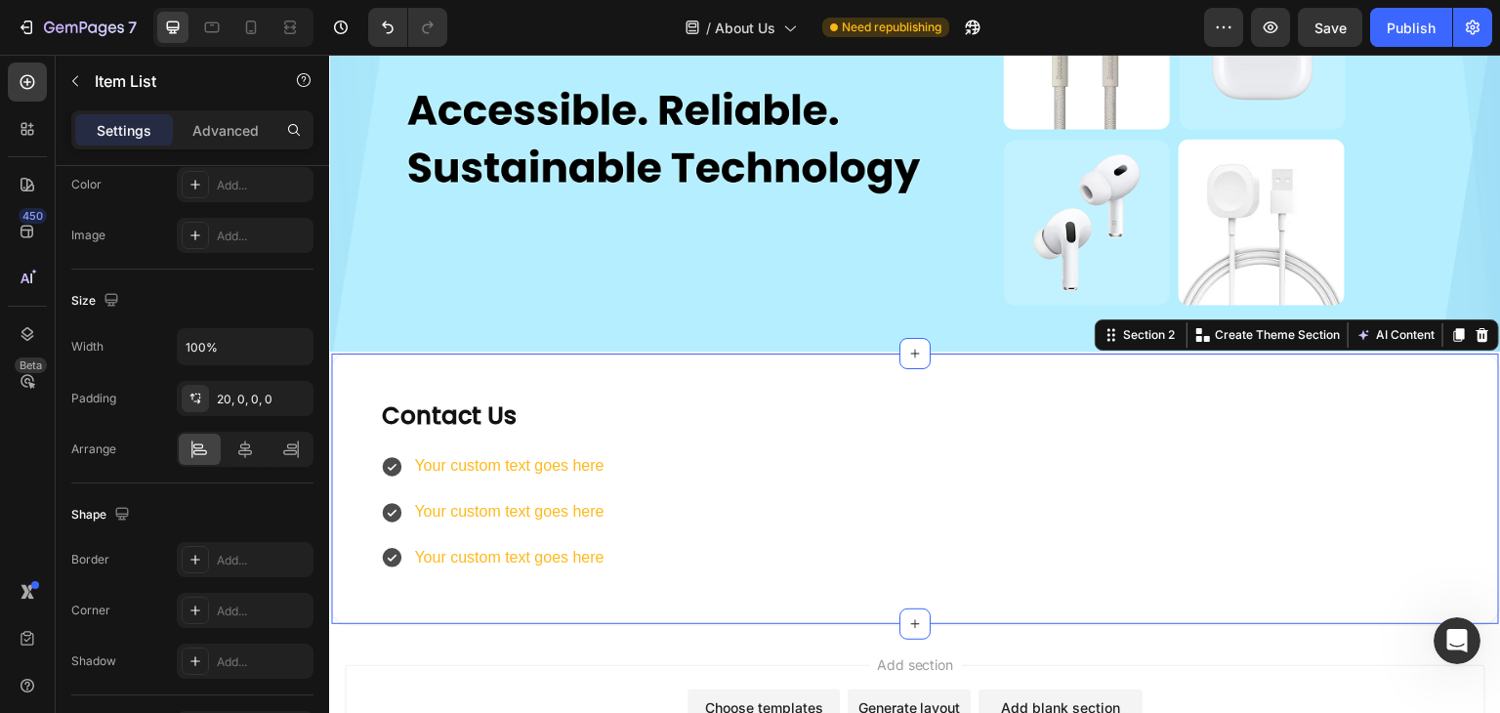
scroll to position [0, 0]
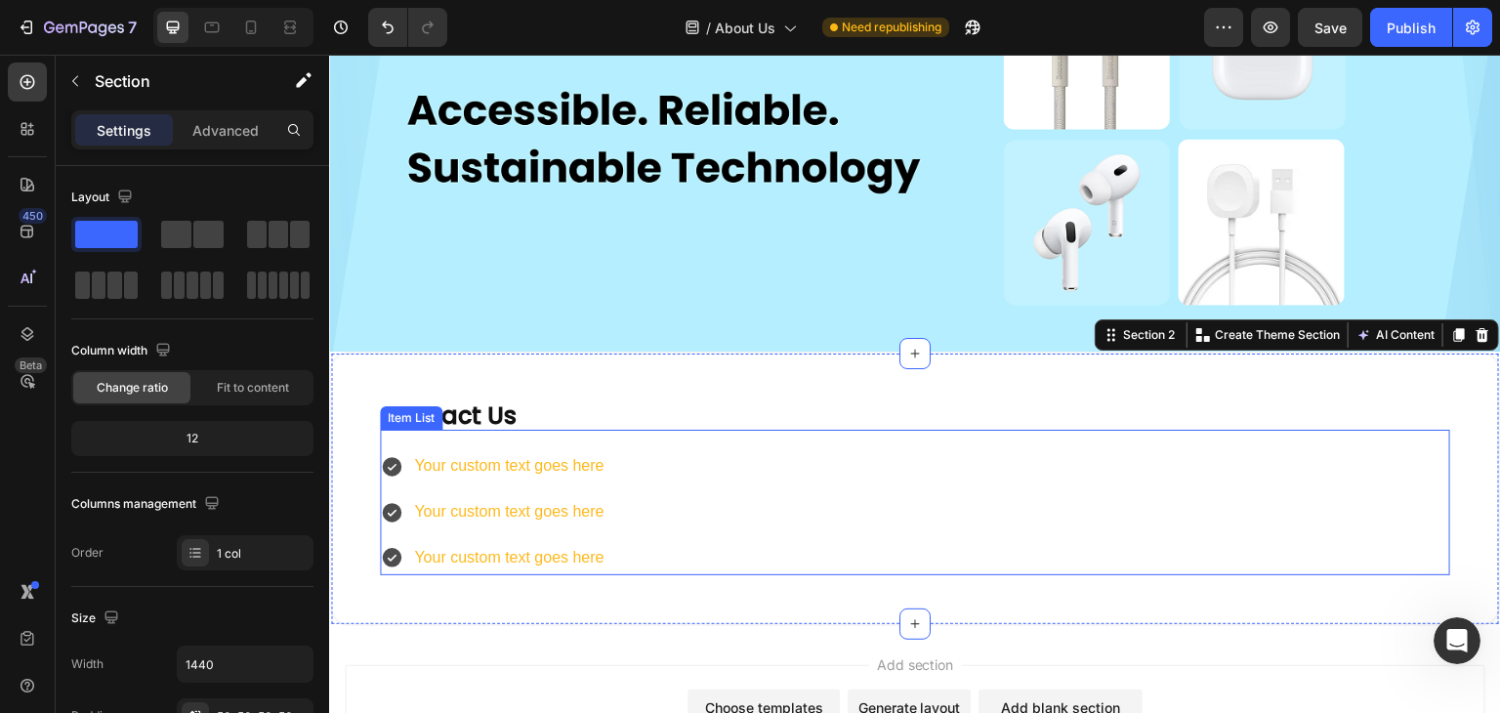
click at [431, 452] on p "Your custom text goes here" at bounding box center [508, 466] width 189 height 28
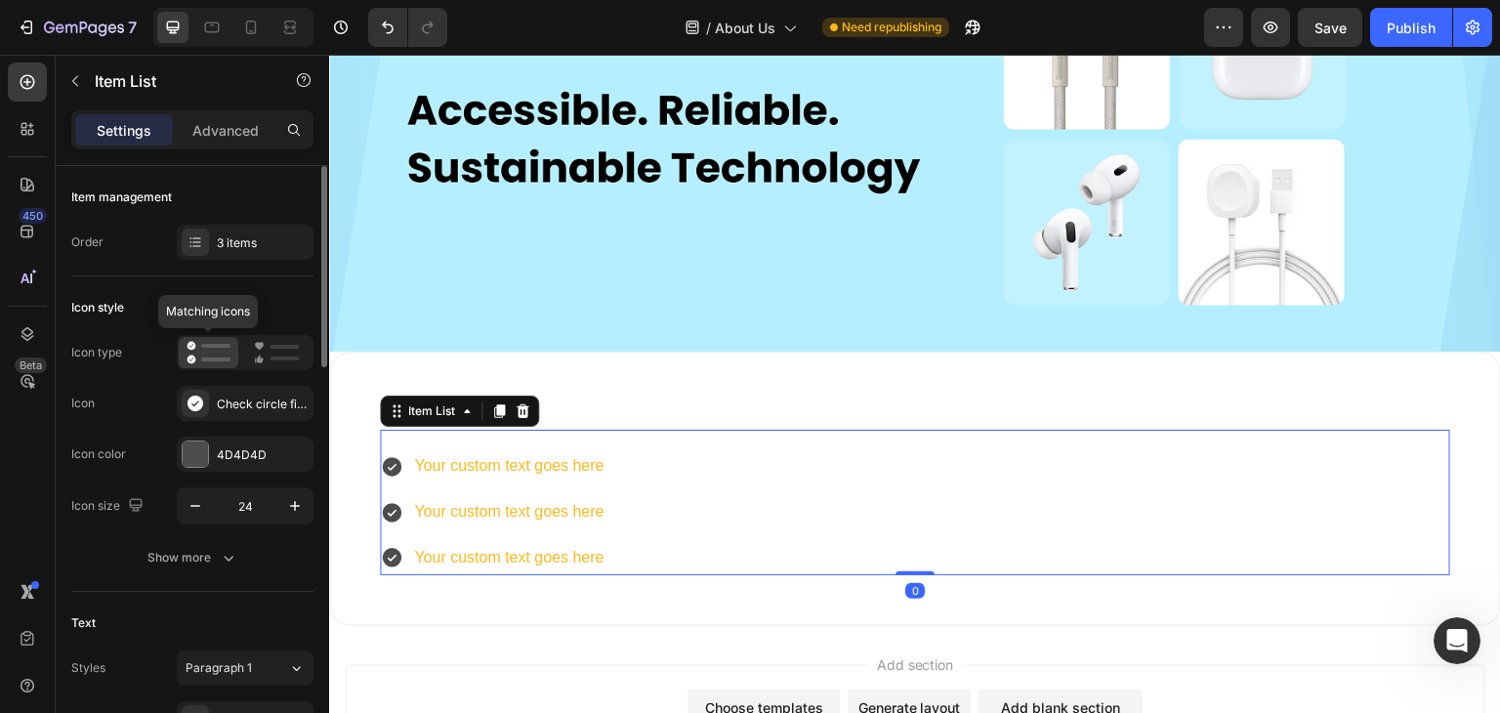
scroll to position [391, 0]
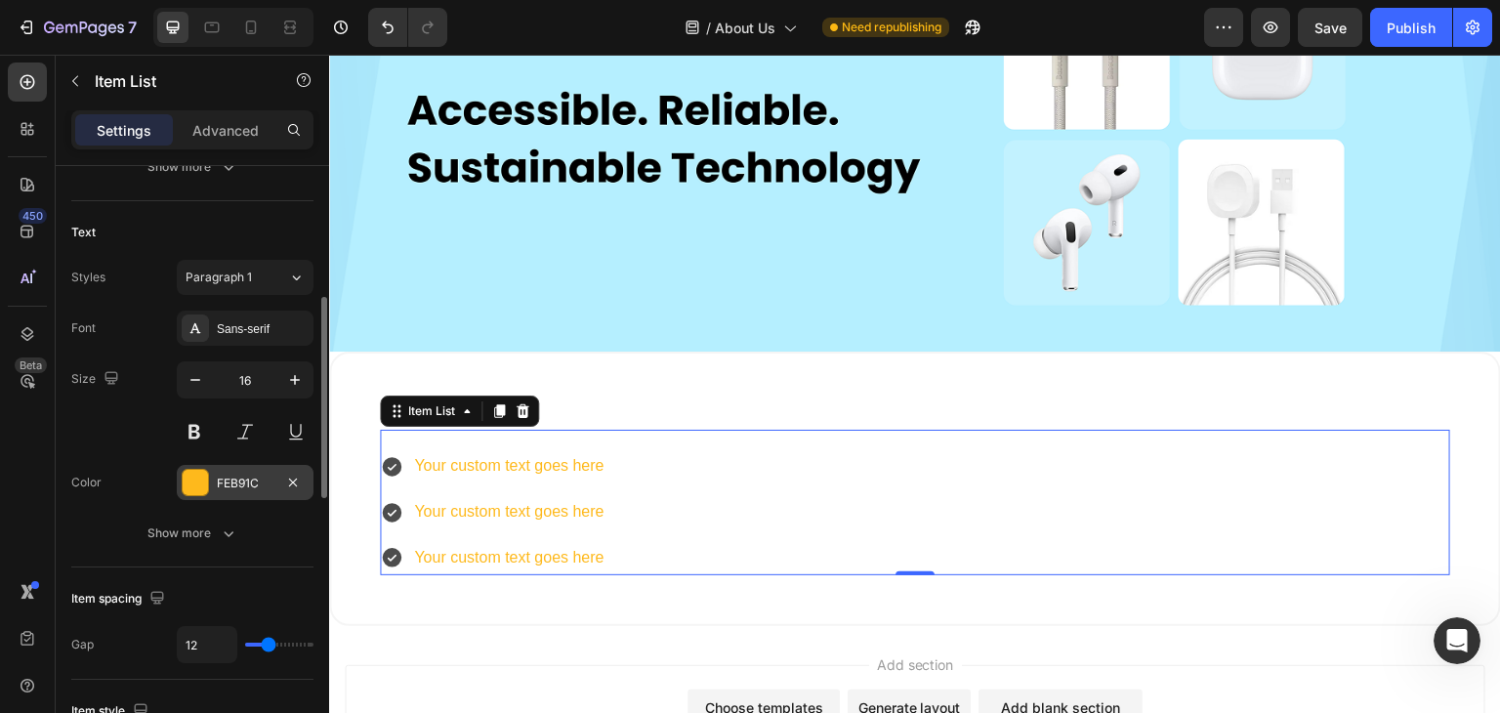
click at [201, 493] on div at bounding box center [195, 482] width 27 height 27
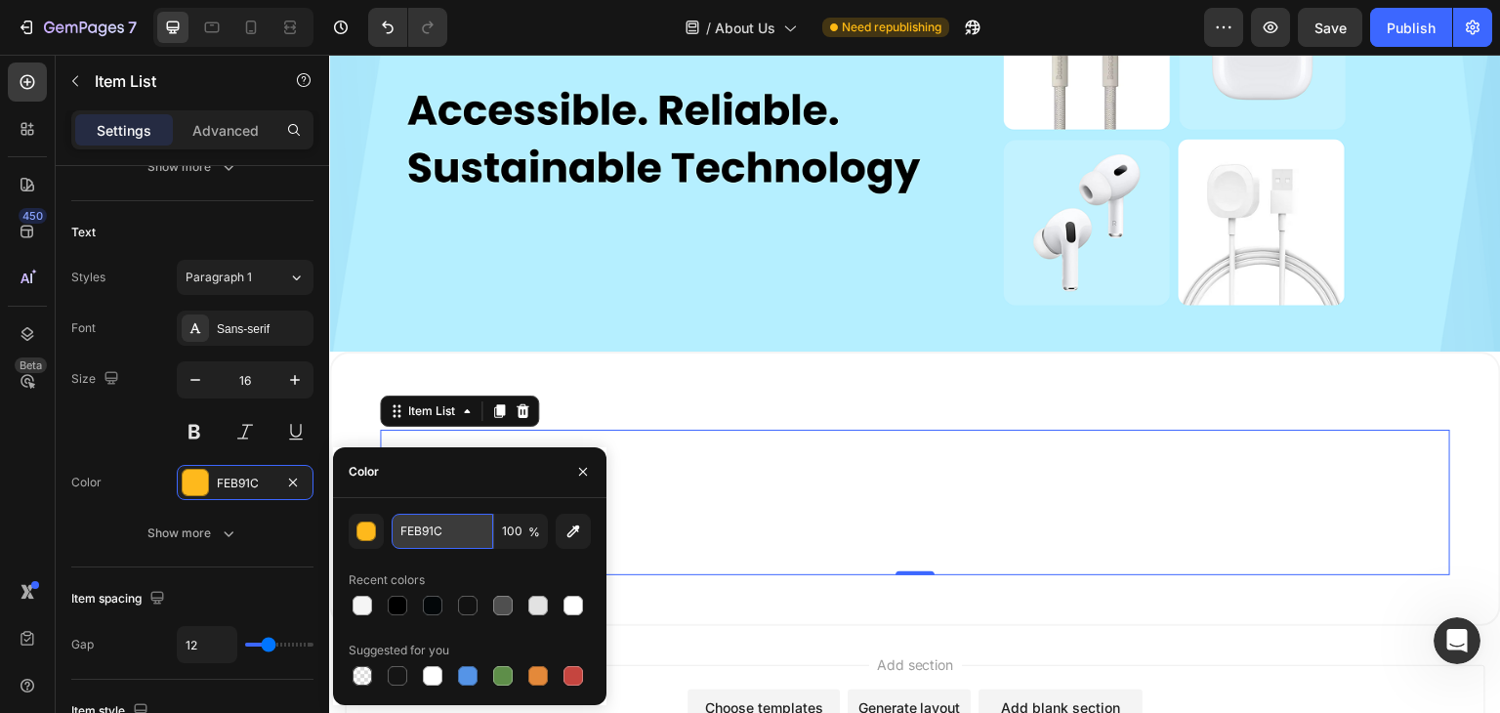
click at [422, 525] on input "FEB91C" at bounding box center [443, 531] width 102 height 35
type input "000"
click at [249, 508] on div "Font Sans-serif Size 16 Color FEB91C Show more" at bounding box center [192, 431] width 242 height 240
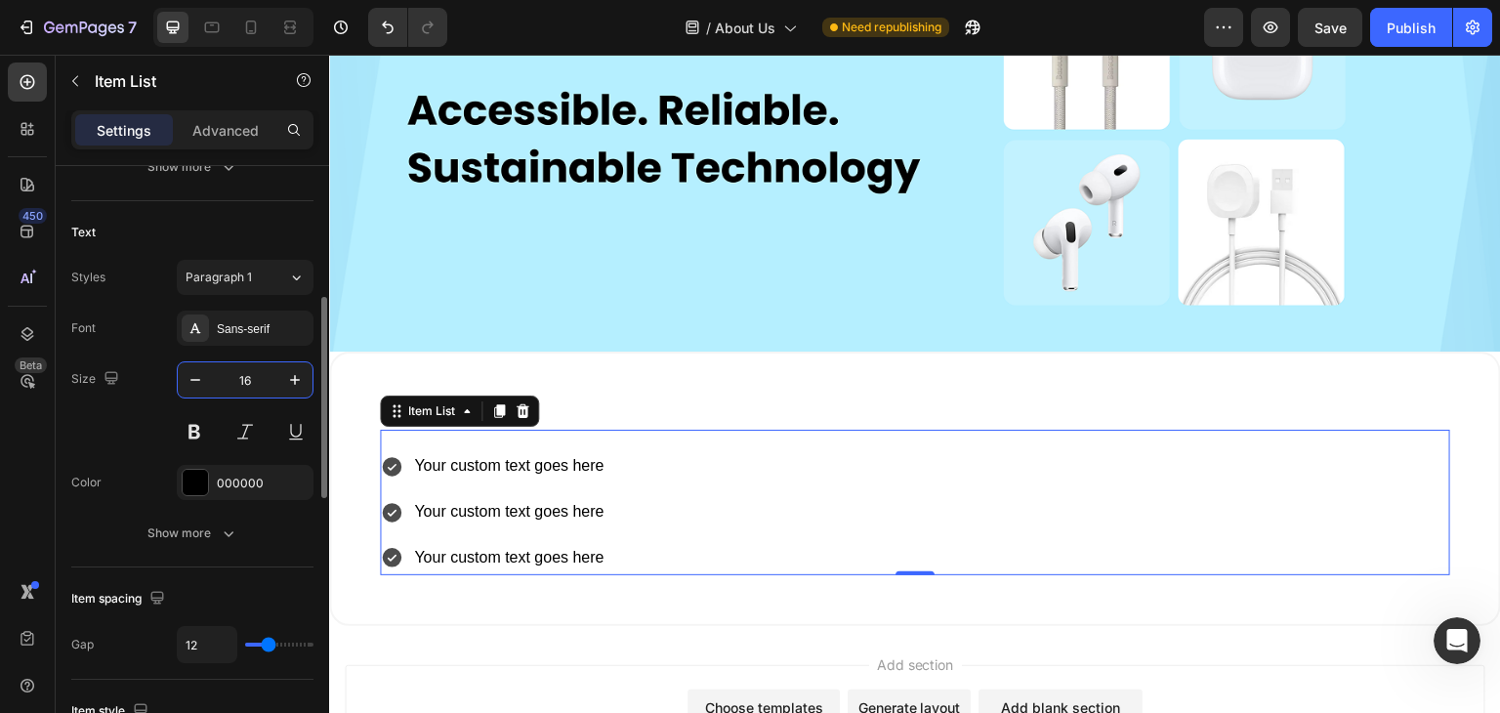
click at [241, 373] on input "16" at bounding box center [245, 379] width 64 height 35
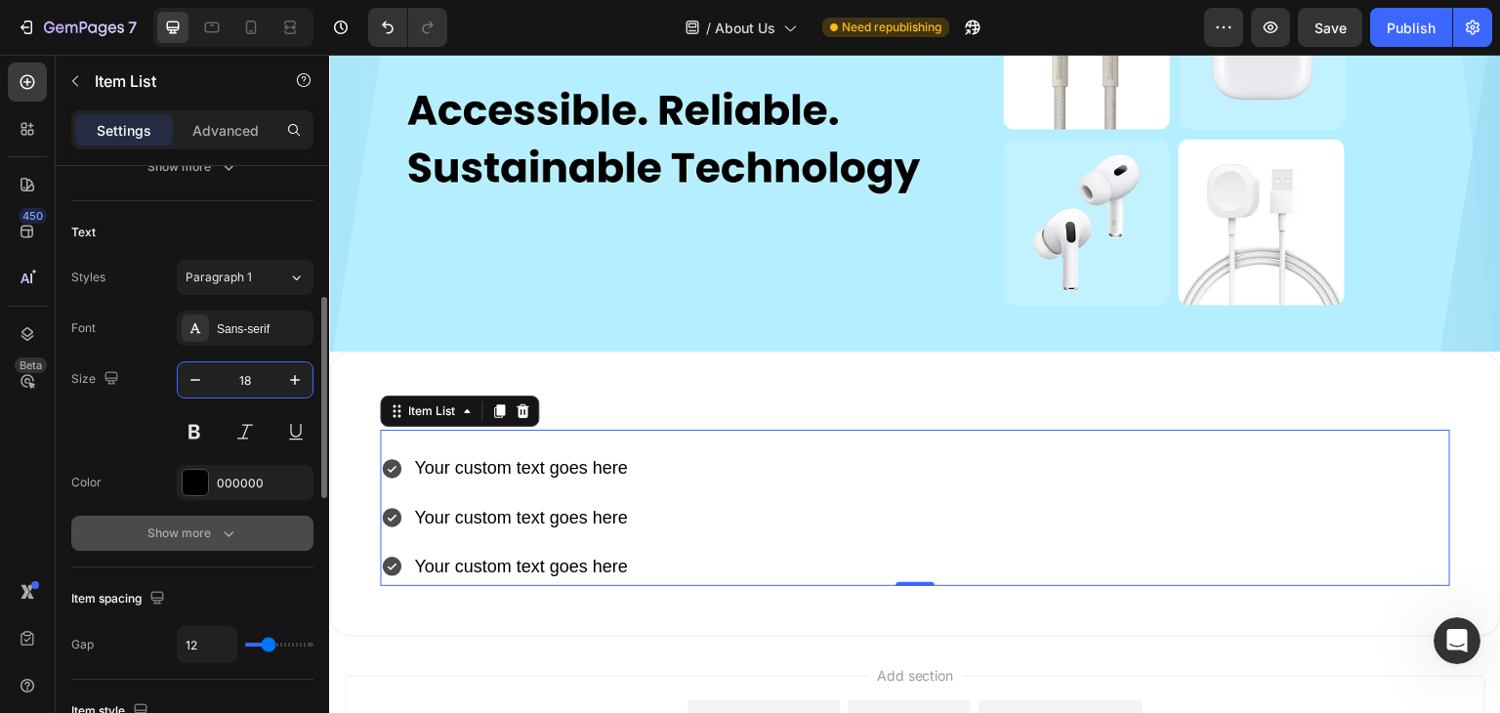
type input "18"
click at [234, 527] on icon "button" at bounding box center [229, 534] width 20 height 20
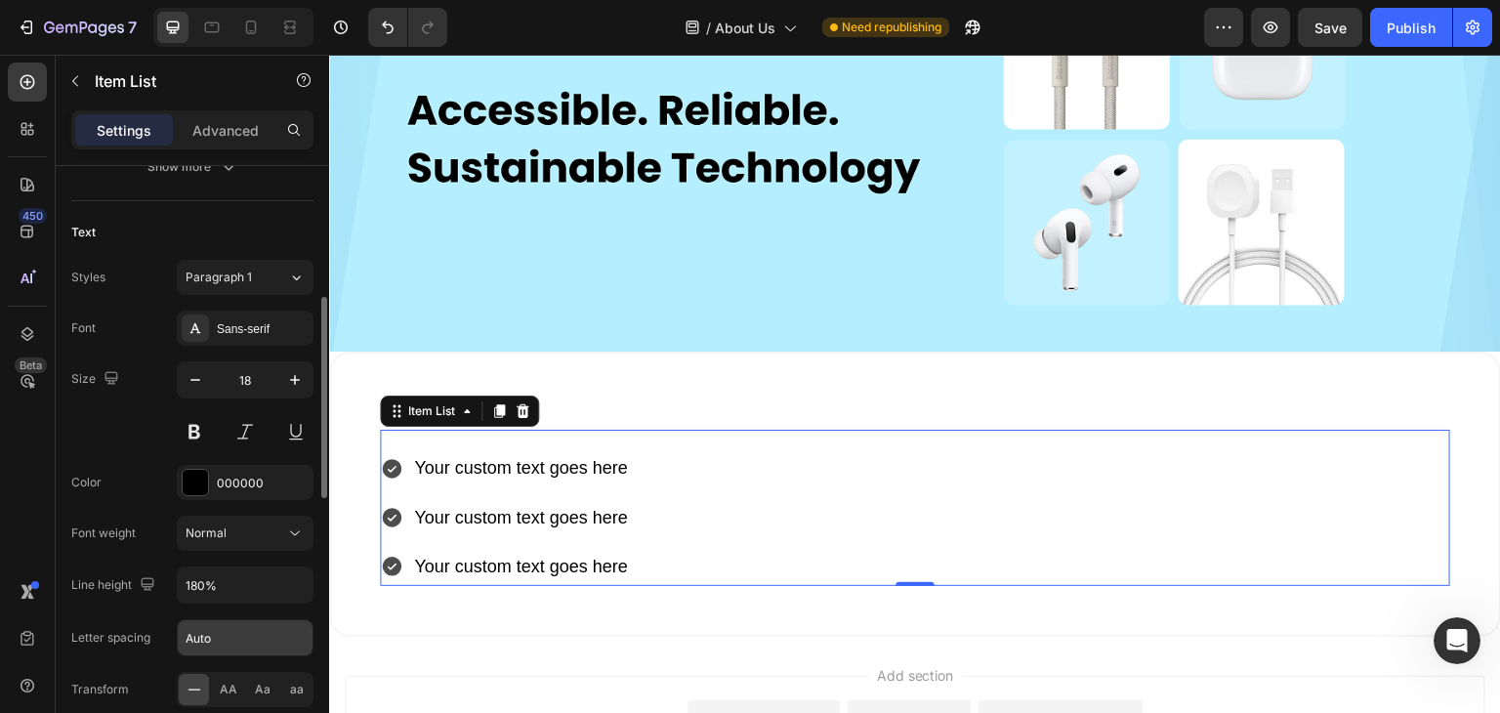
scroll to position [488, 0]
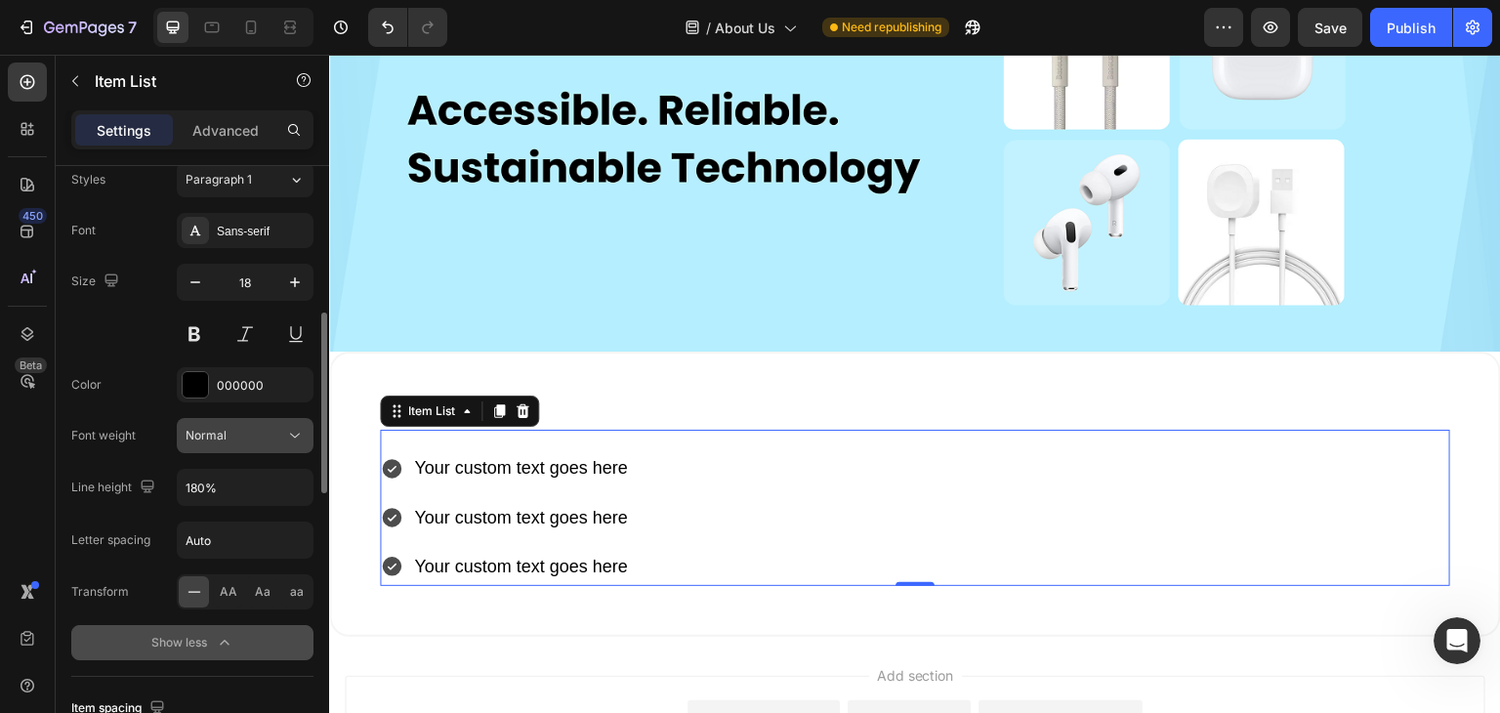
click at [244, 431] on div "Normal" at bounding box center [236, 436] width 100 height 18
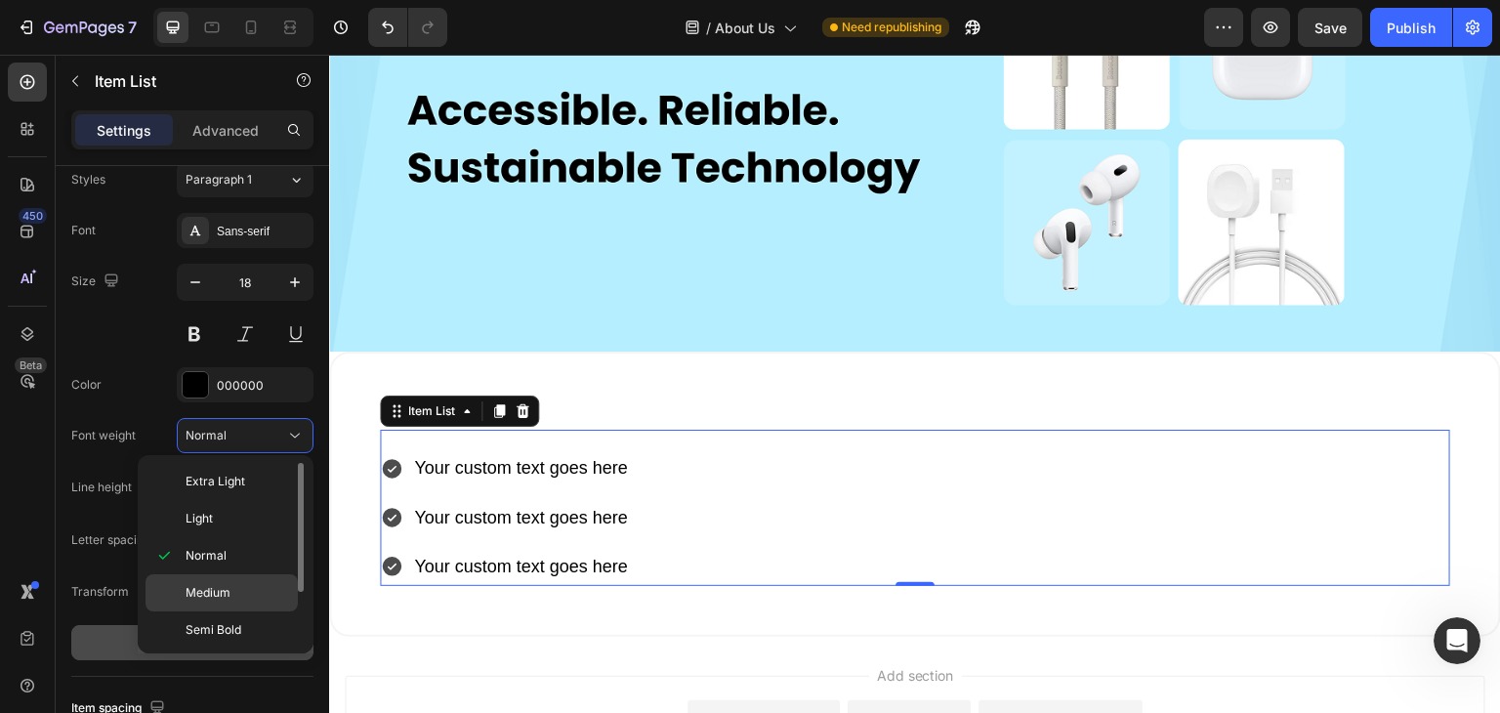
click at [223, 594] on span "Medium" at bounding box center [208, 593] width 45 height 18
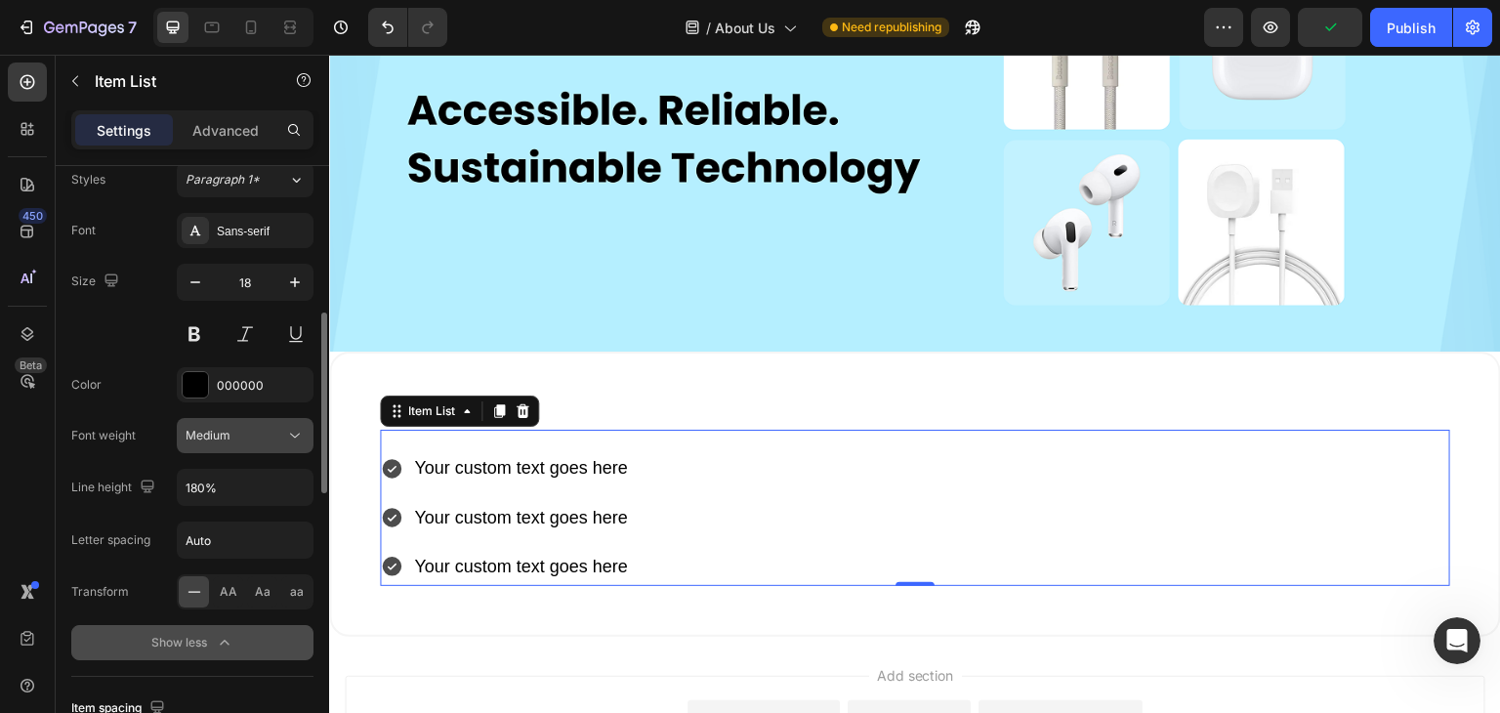
click at [219, 431] on span "Medium" at bounding box center [208, 435] width 45 height 15
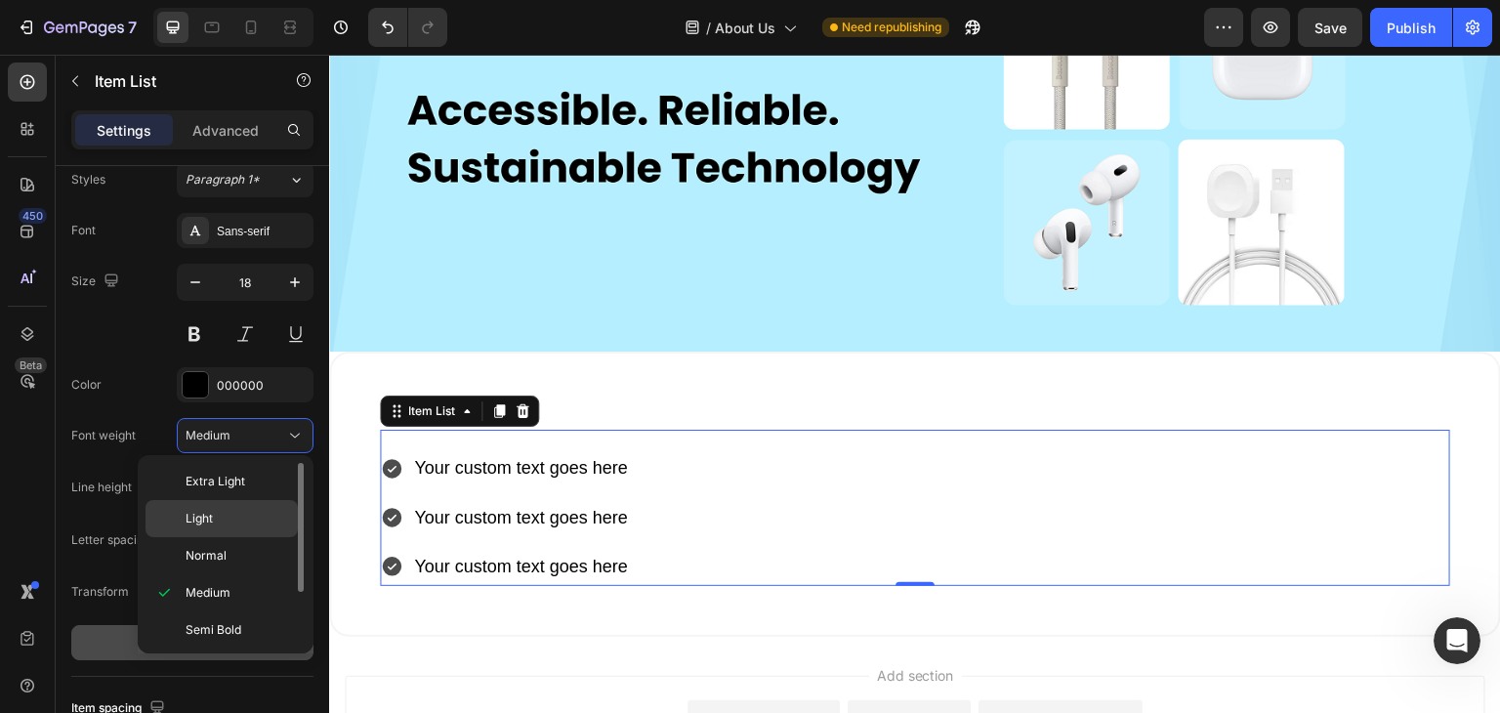
click at [205, 523] on span "Light" at bounding box center [199, 519] width 27 height 18
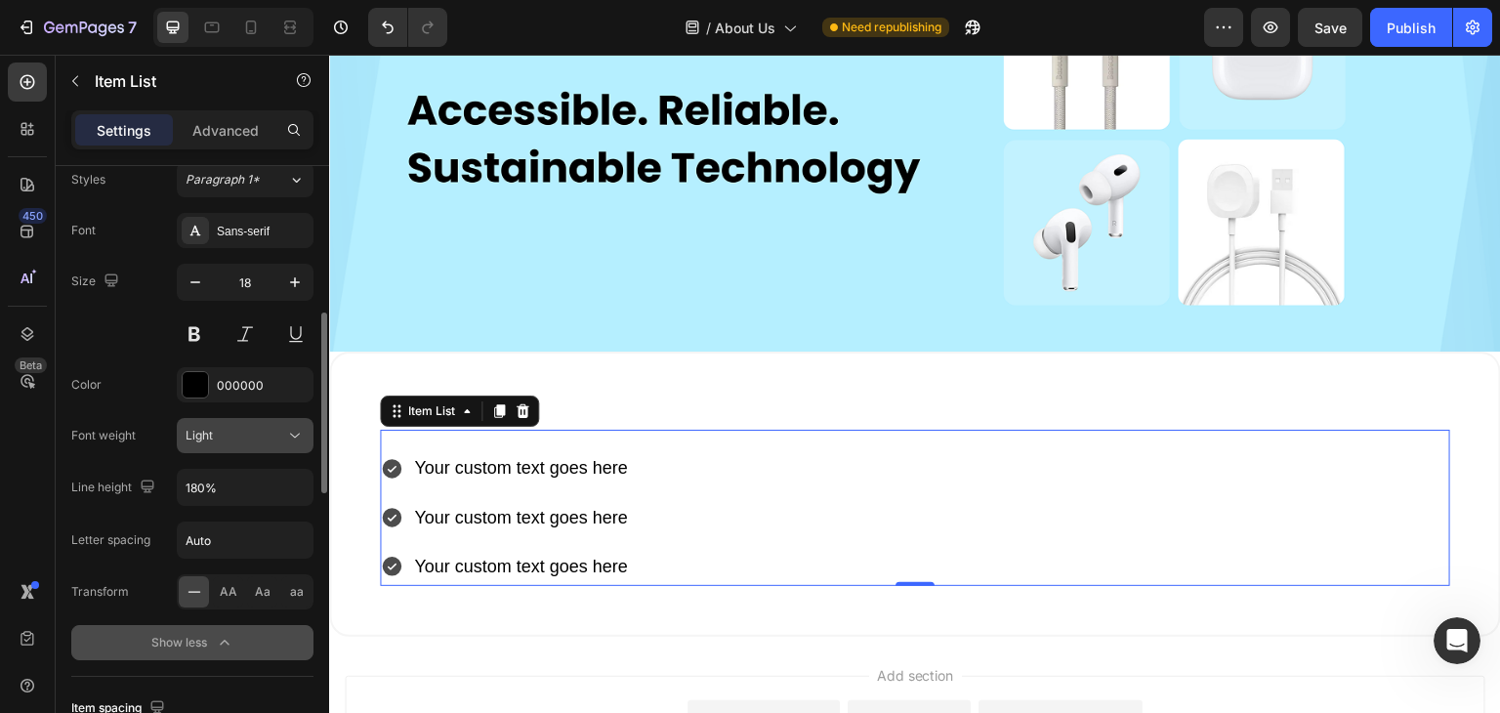
click at [224, 430] on div "Light" at bounding box center [236, 436] width 100 height 18
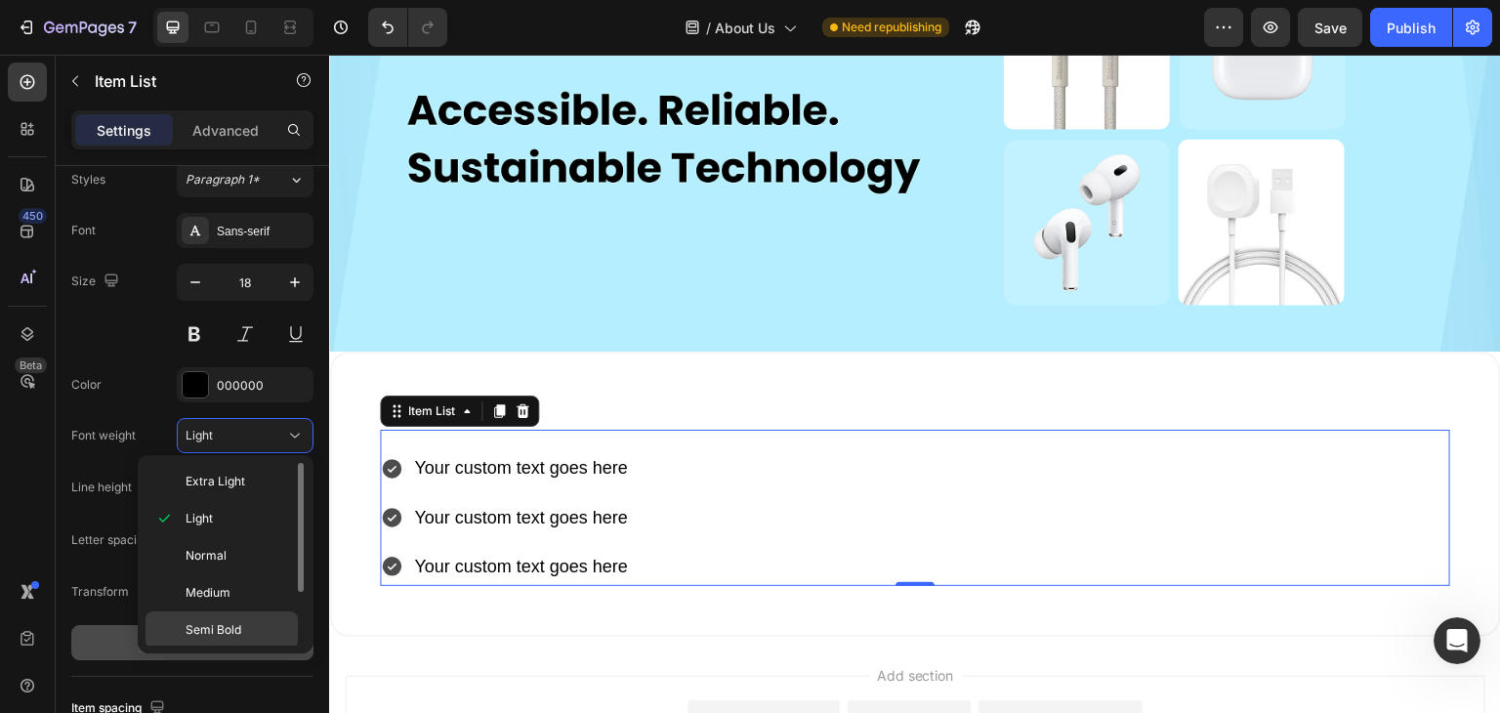
click at [189, 649] on div "Semi Bold" at bounding box center [222, 667] width 152 height 37
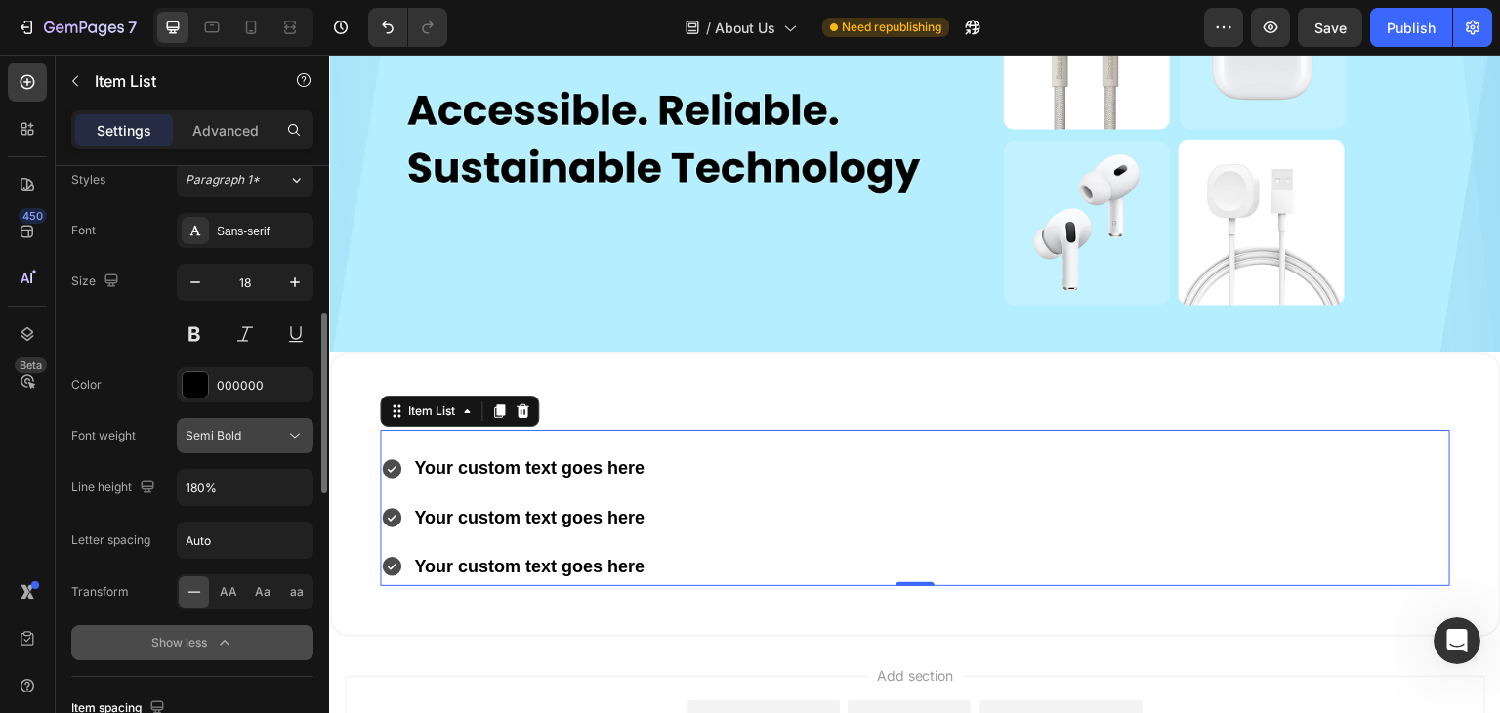
click at [231, 419] on button "Semi Bold" at bounding box center [245, 435] width 137 height 35
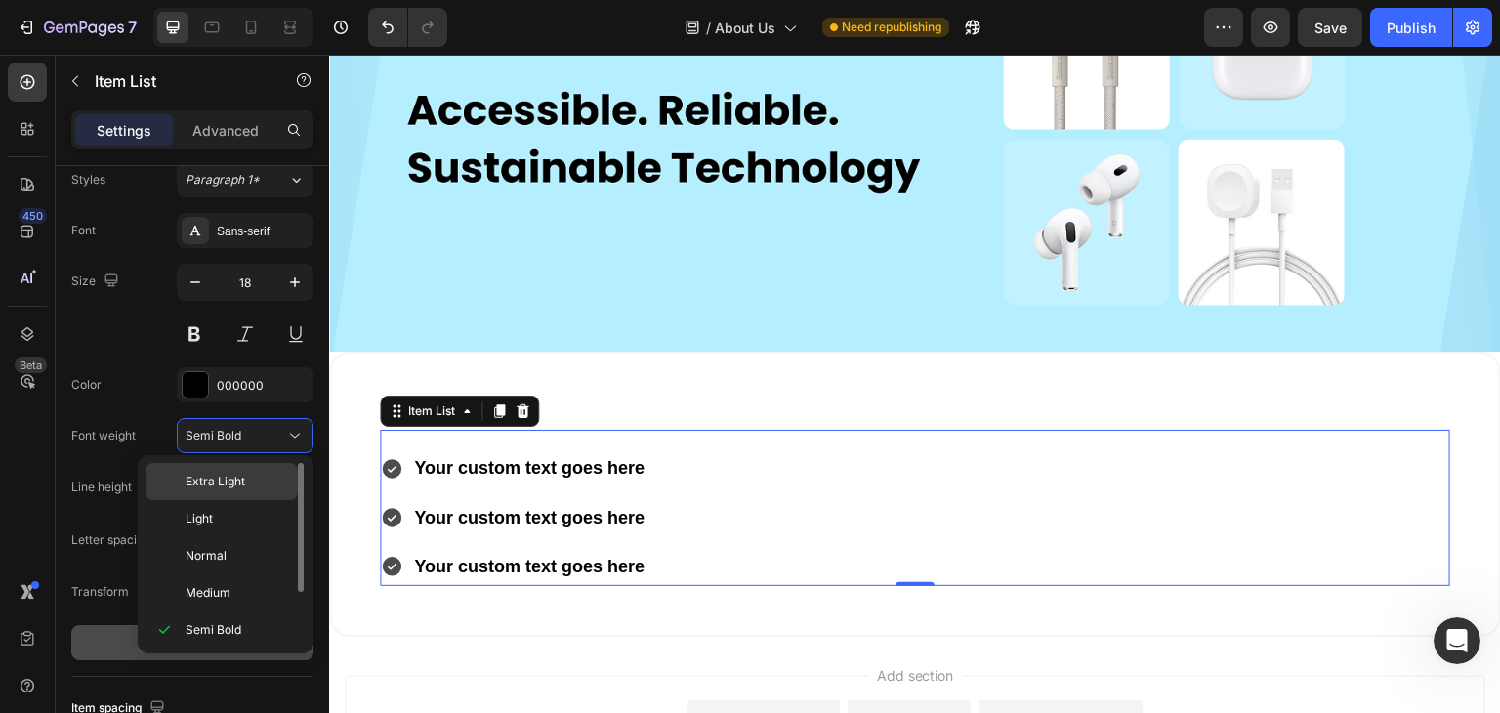
click at [231, 483] on span "Extra Light" at bounding box center [216, 482] width 60 height 18
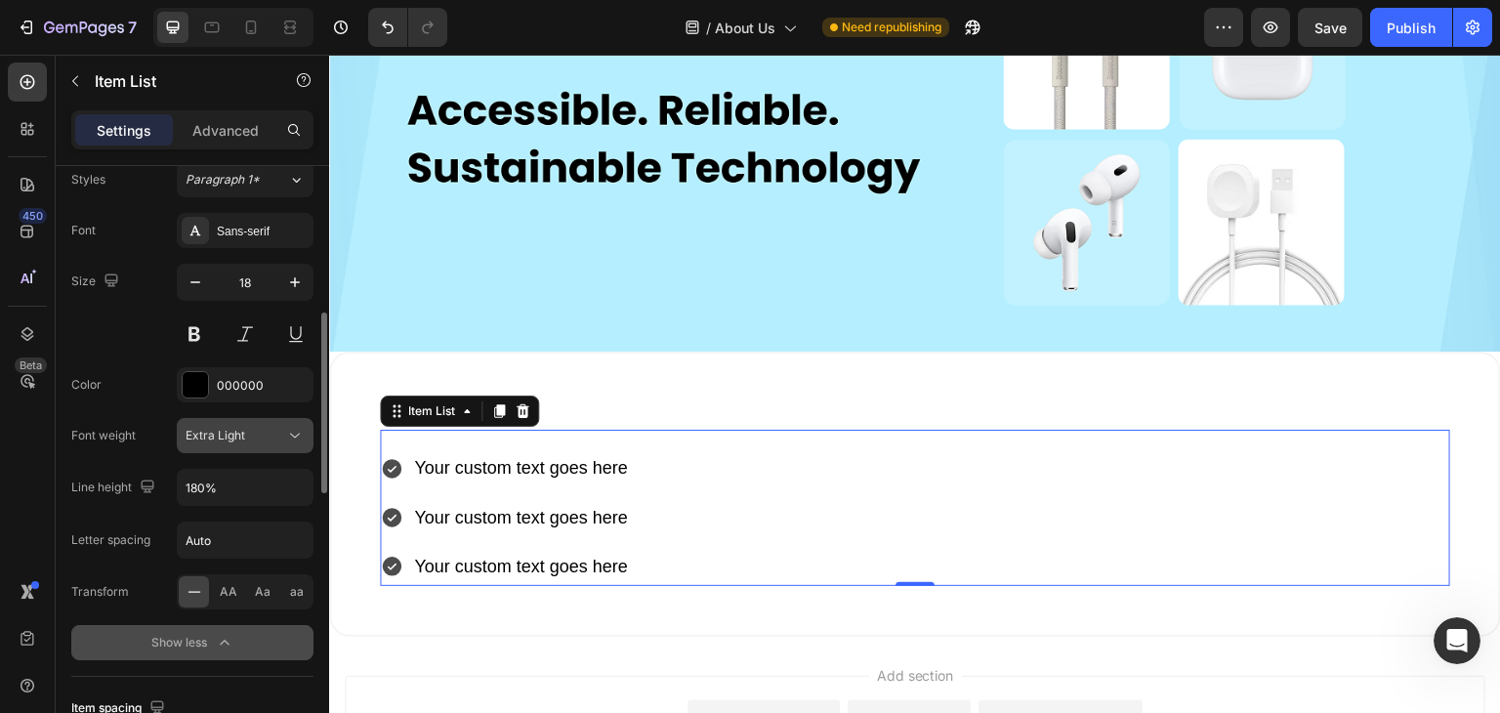
click at [236, 437] on span "Extra Light" at bounding box center [216, 435] width 60 height 15
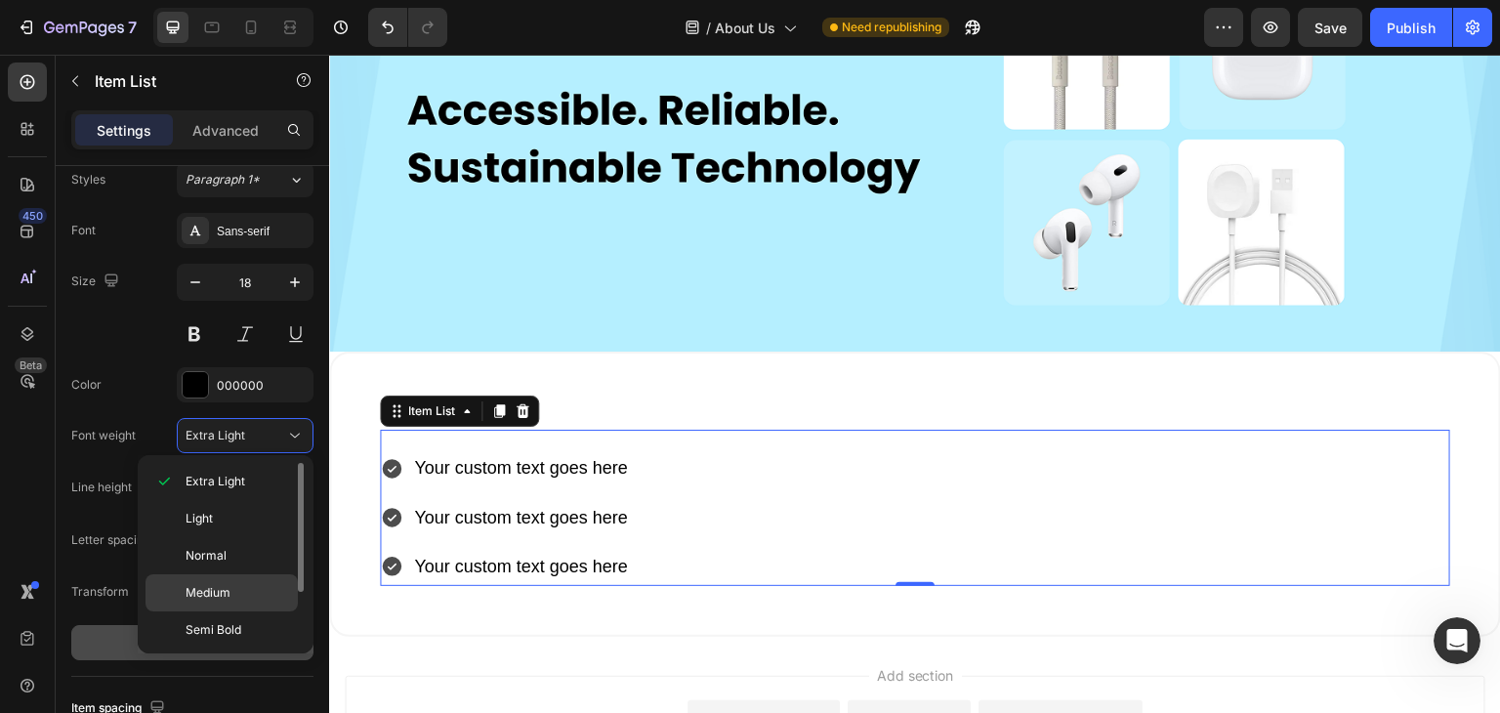
click at [207, 587] on span "Medium" at bounding box center [208, 593] width 45 height 18
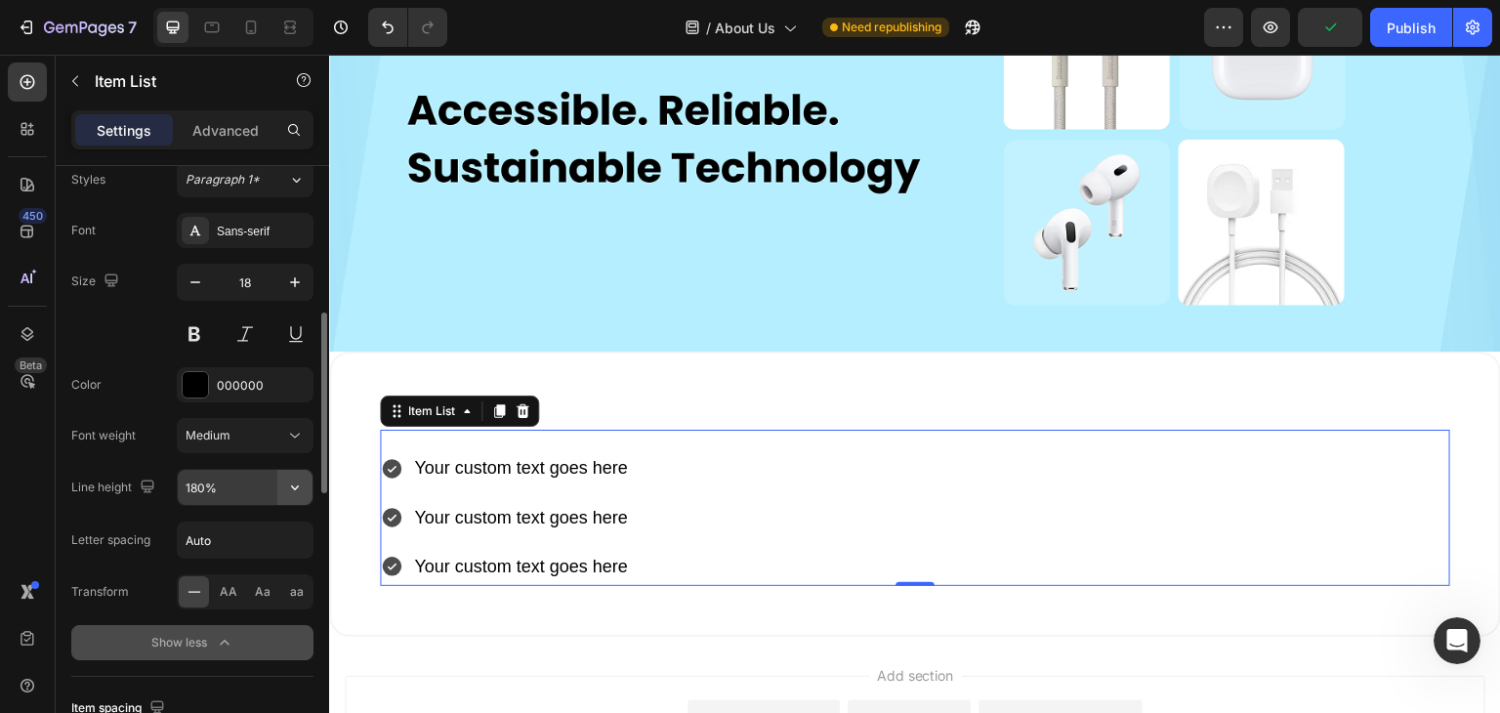
click at [289, 490] on icon "button" at bounding box center [295, 488] width 20 height 20
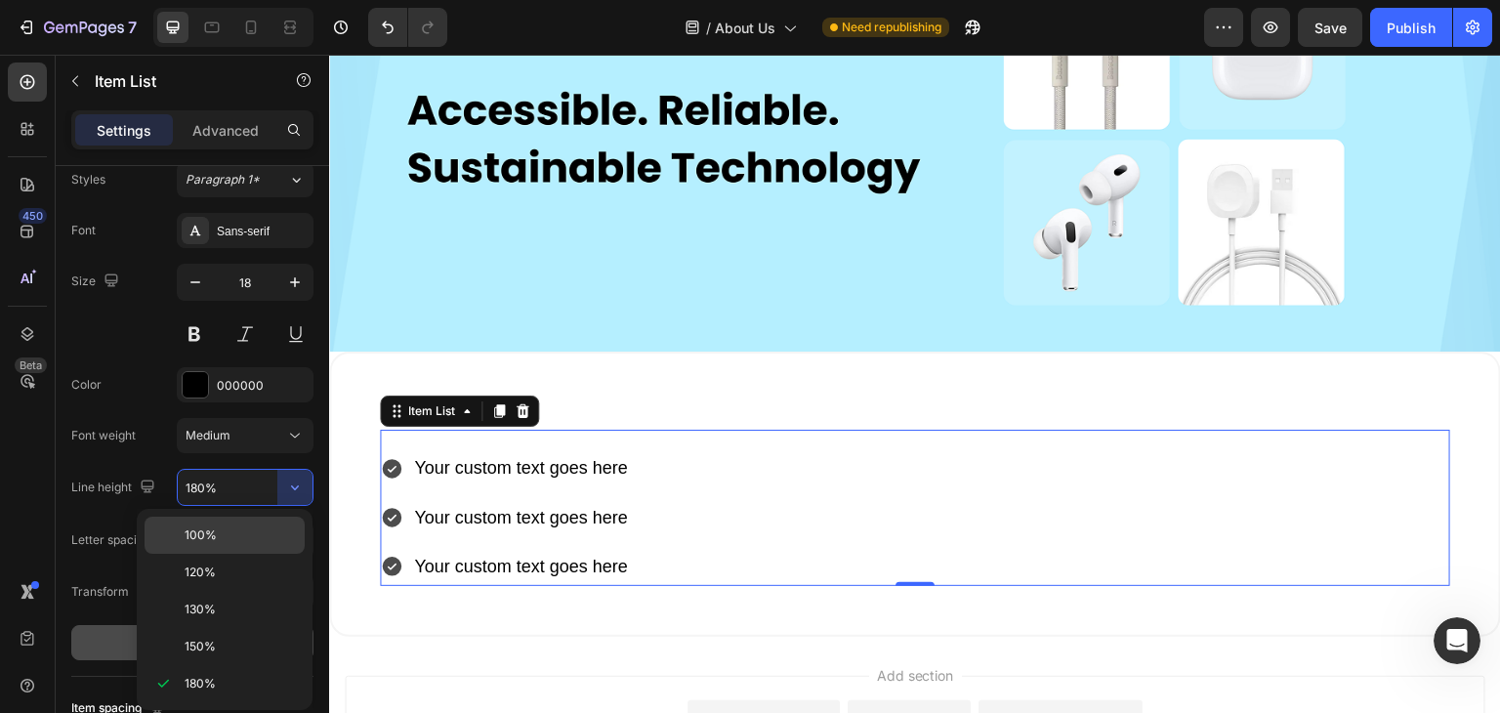
click at [236, 554] on div "100%" at bounding box center [225, 572] width 160 height 37
type input "100%"
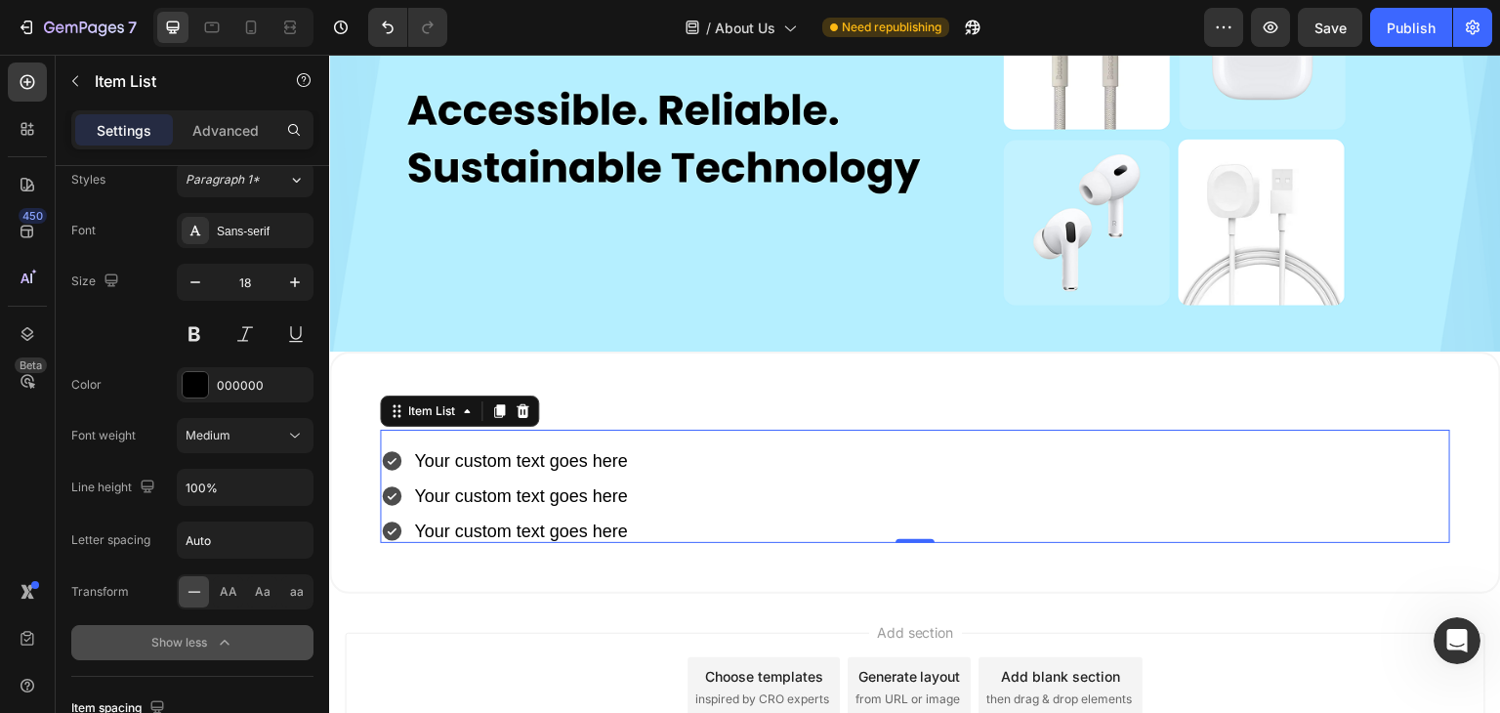
click at [394, 452] on icon at bounding box center [392, 462] width 20 height 20
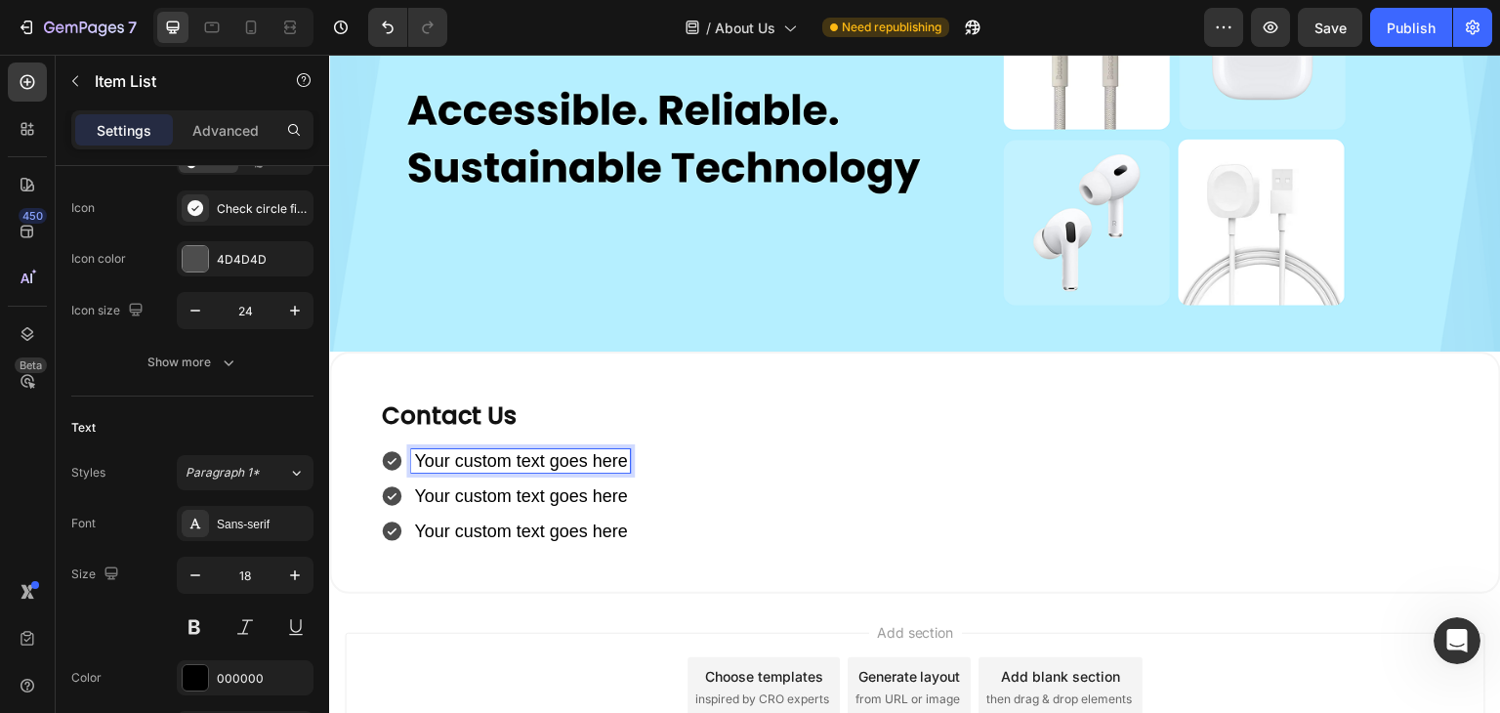
scroll to position [0, 0]
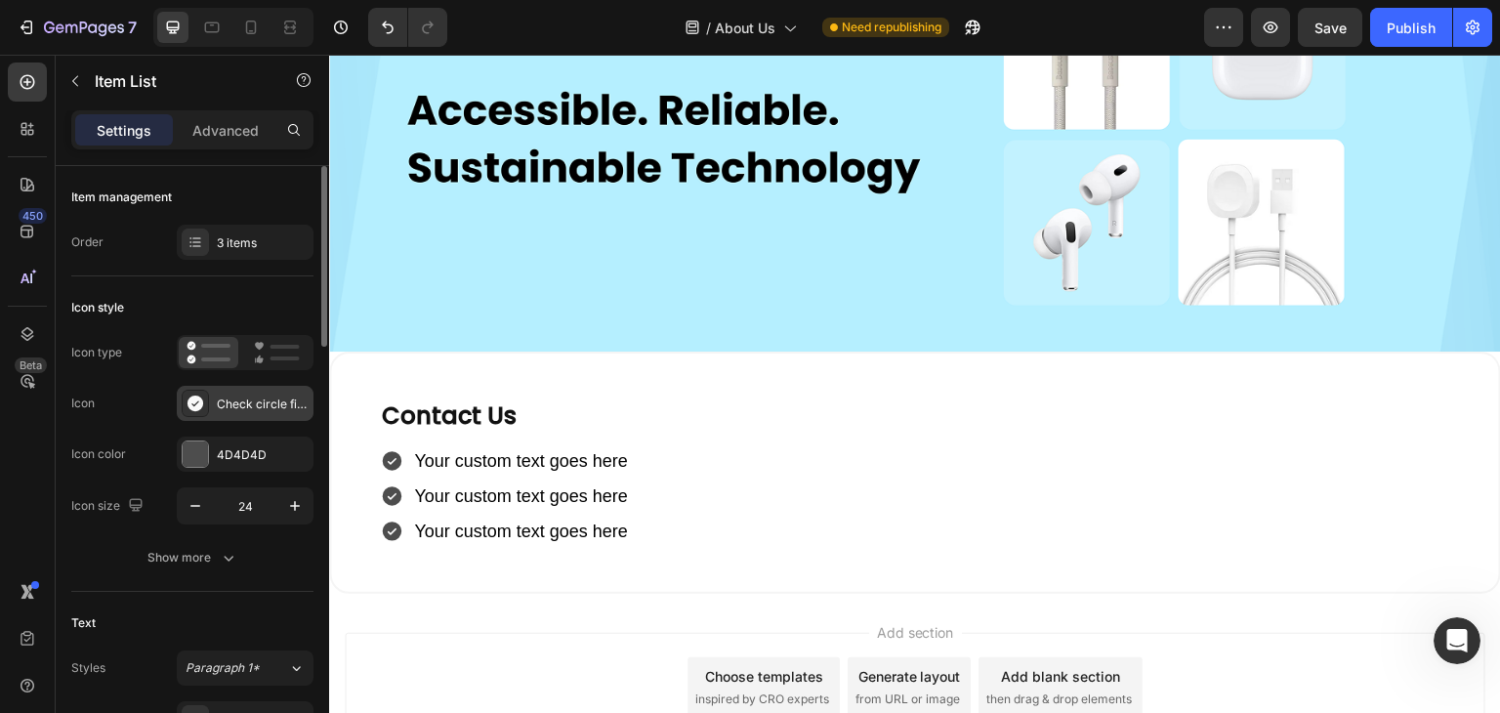
click at [196, 401] on icon at bounding box center [196, 404] width 20 height 20
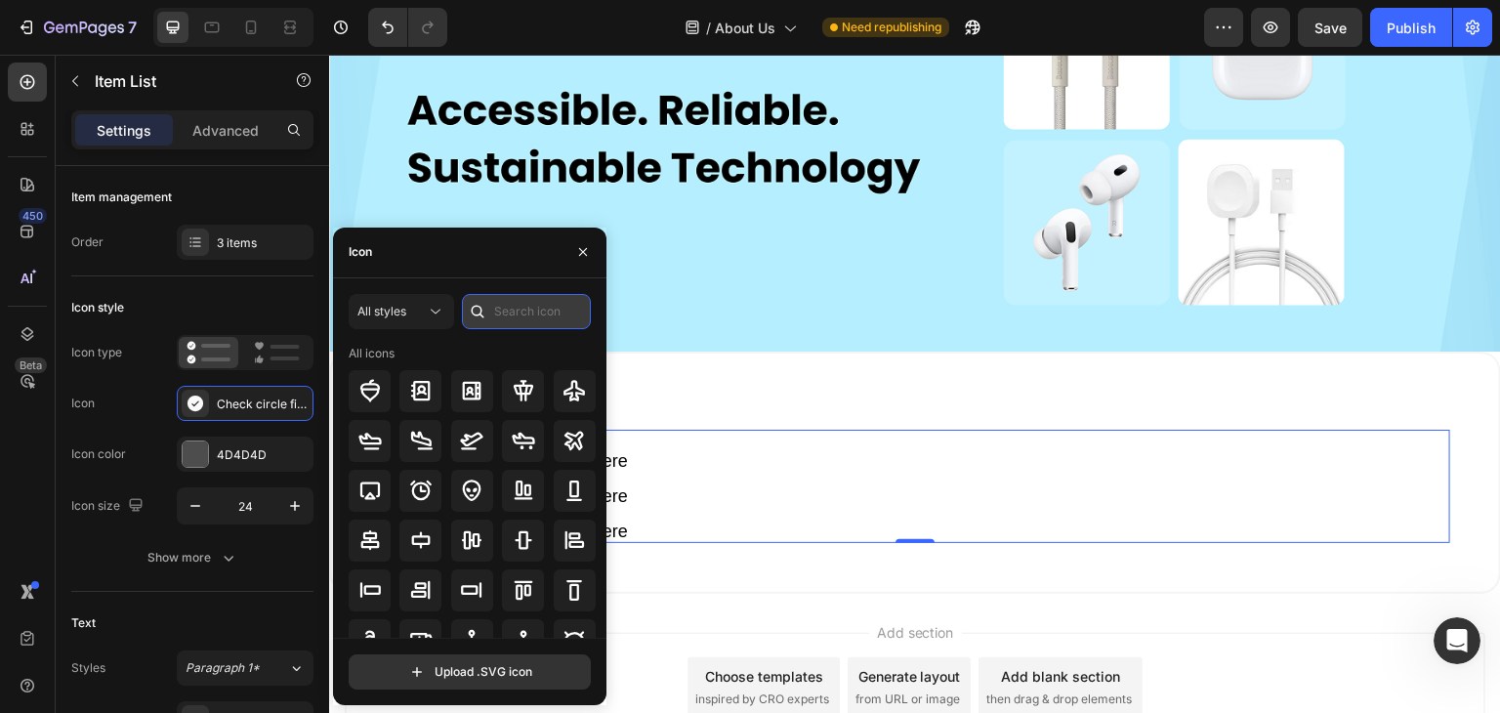
click at [538, 312] on input "text" at bounding box center [526, 311] width 129 height 35
type input "call"
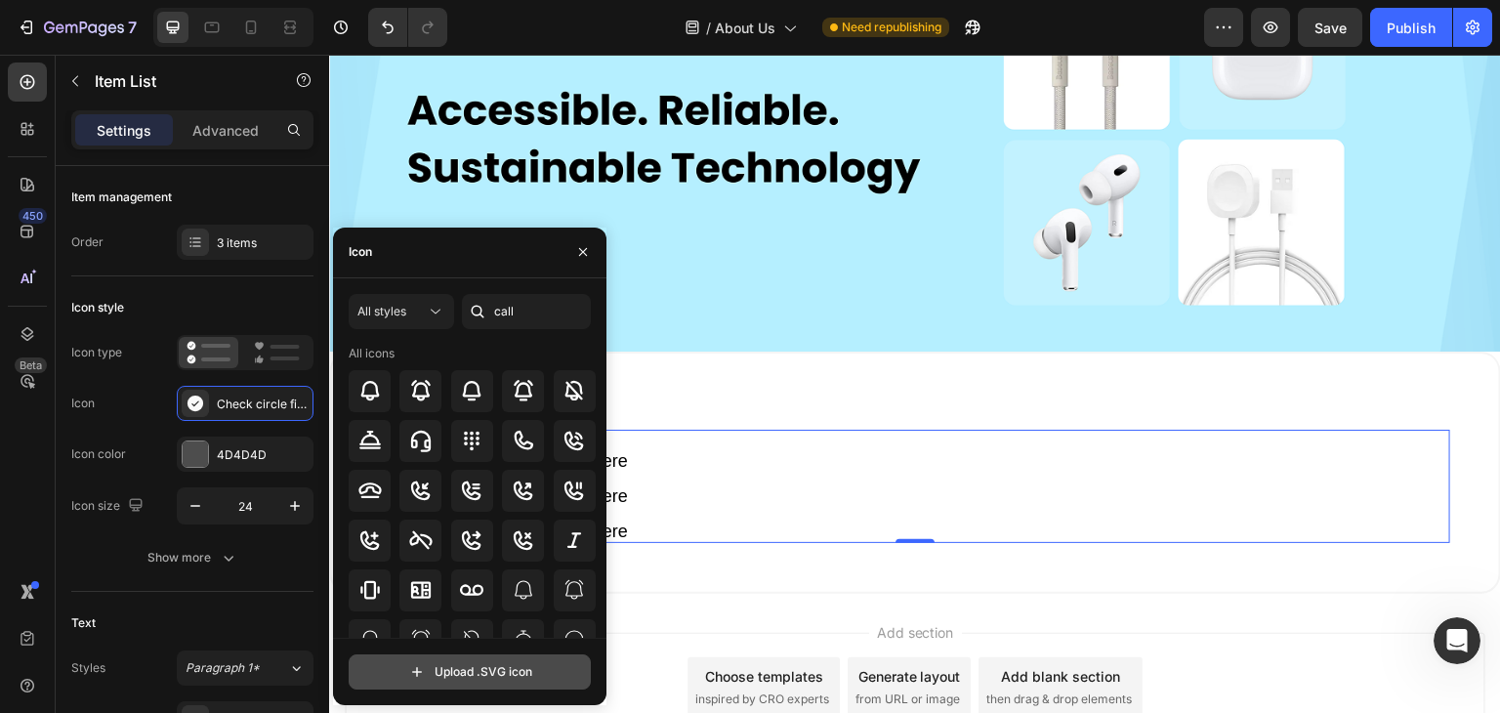
click at [470, 673] on input "file" at bounding box center [470, 671] width 240 height 33
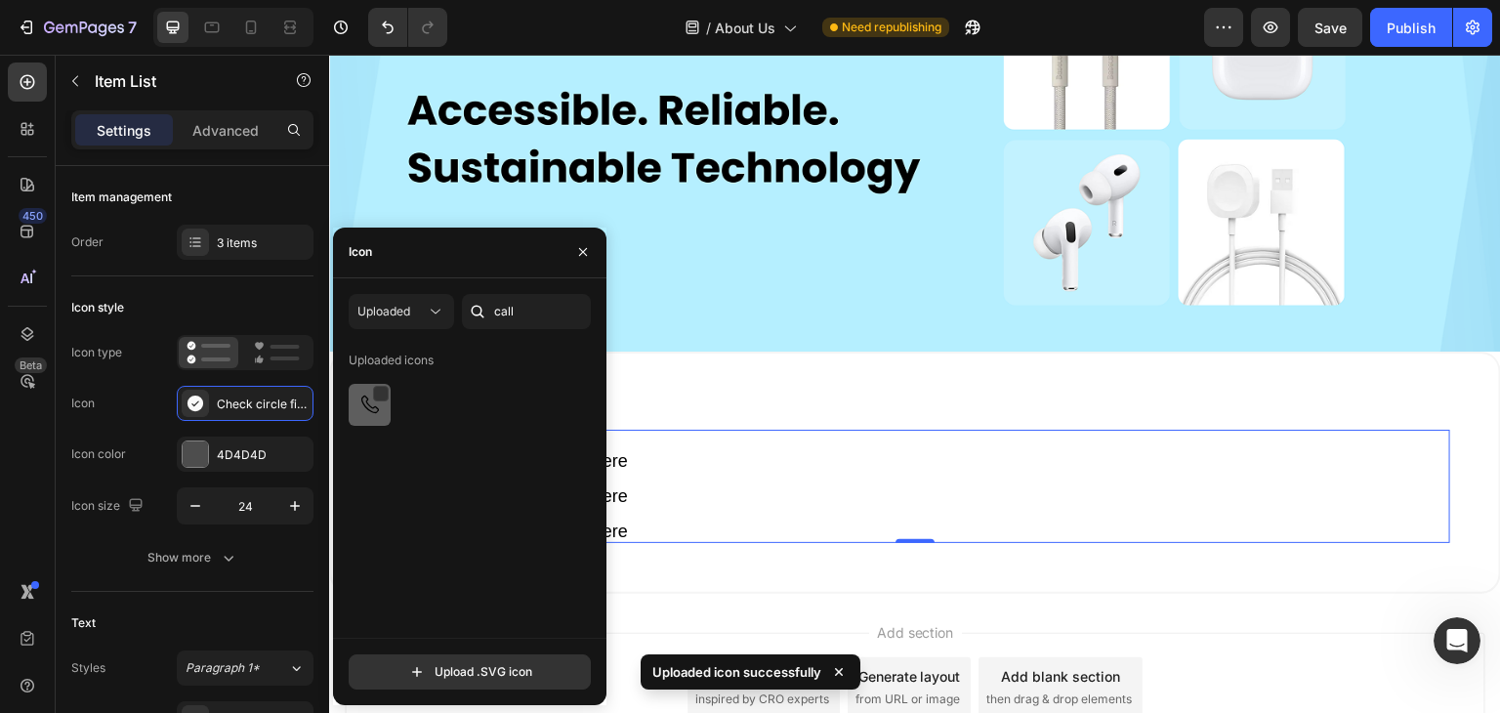
click at [363, 397] on img at bounding box center [369, 404] width 23 height 23
click at [76, 530] on div "Icon type Icon Phone Icon color 4D4D4D Icon size 24 Show more" at bounding box center [192, 455] width 242 height 240
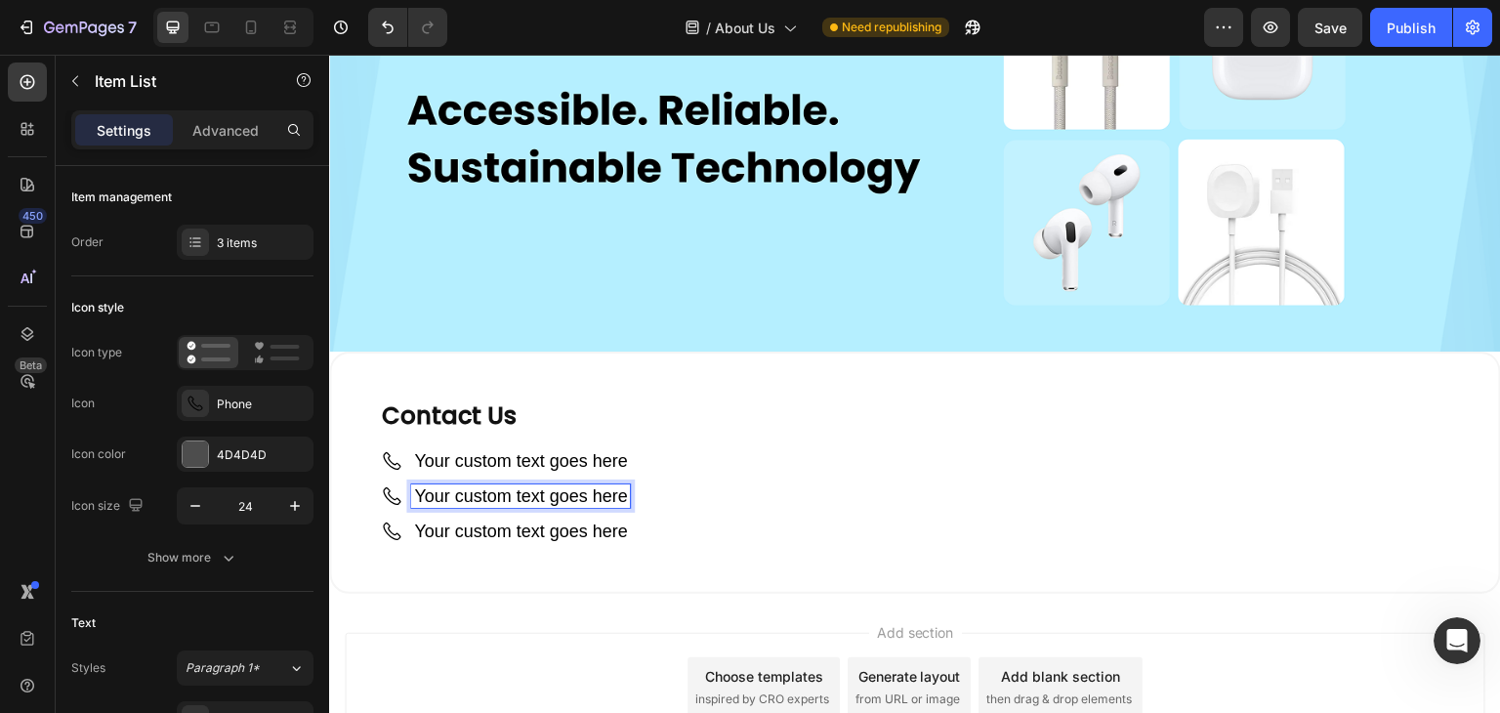
click at [390, 485] on icon at bounding box center [391, 495] width 23 height 23
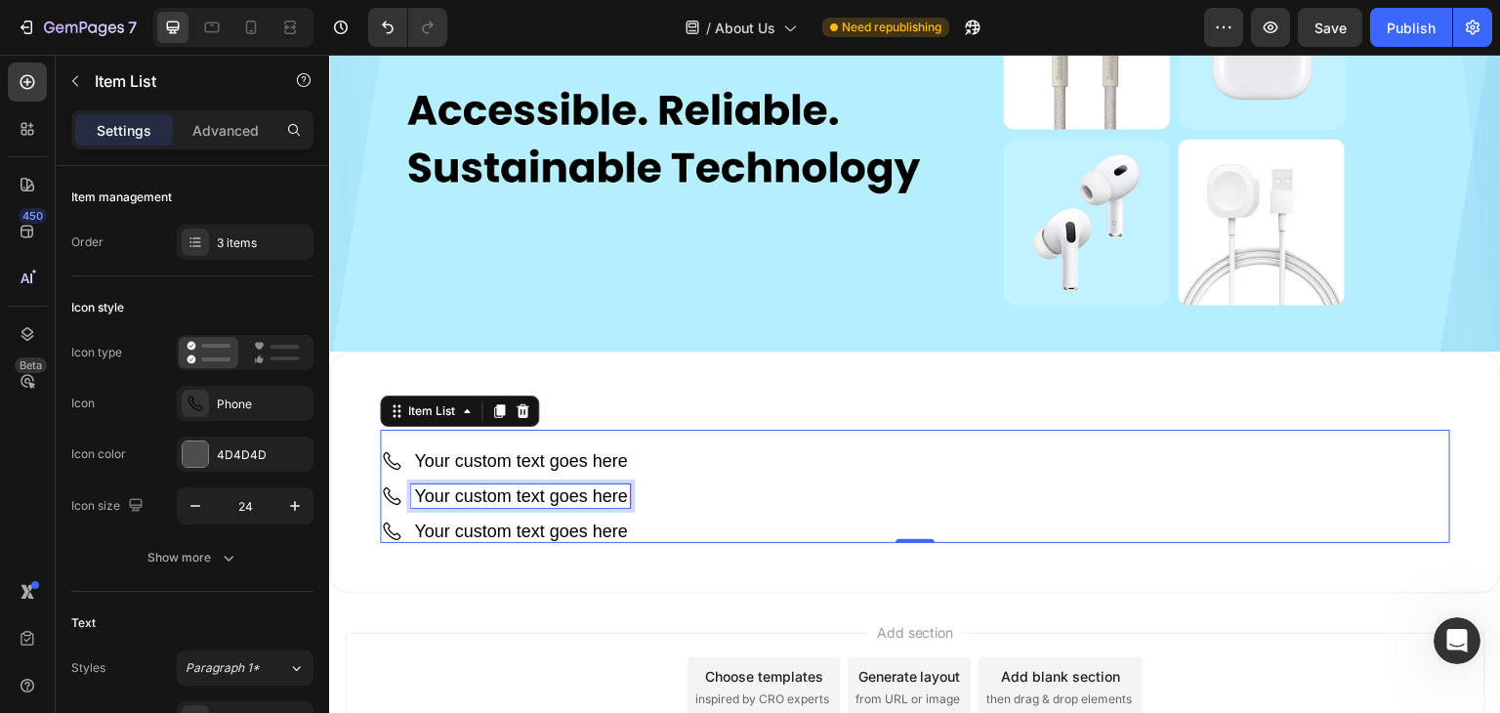
click at [460, 487] on p "Your custom text goes here" at bounding box center [520, 496] width 213 height 18
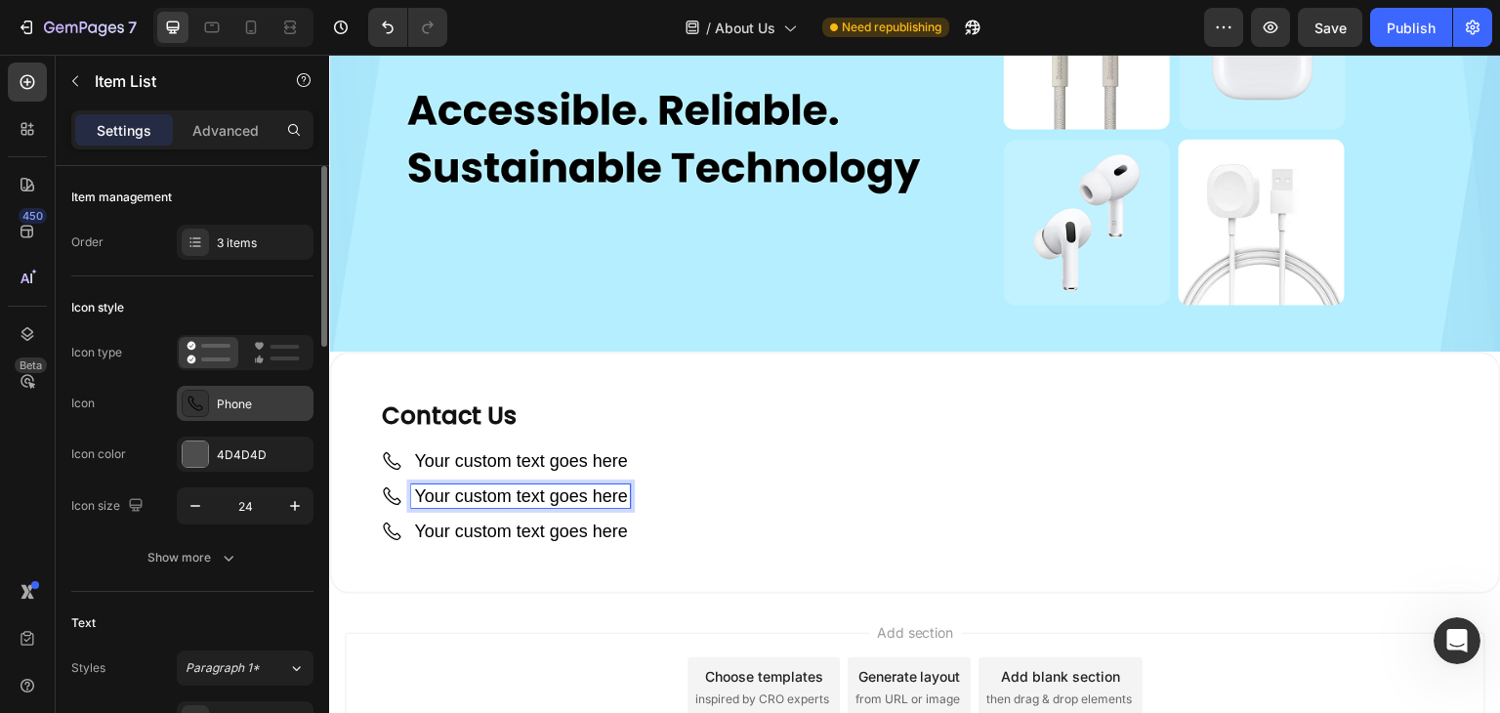
click at [198, 399] on icon at bounding box center [196, 404] width 20 height 20
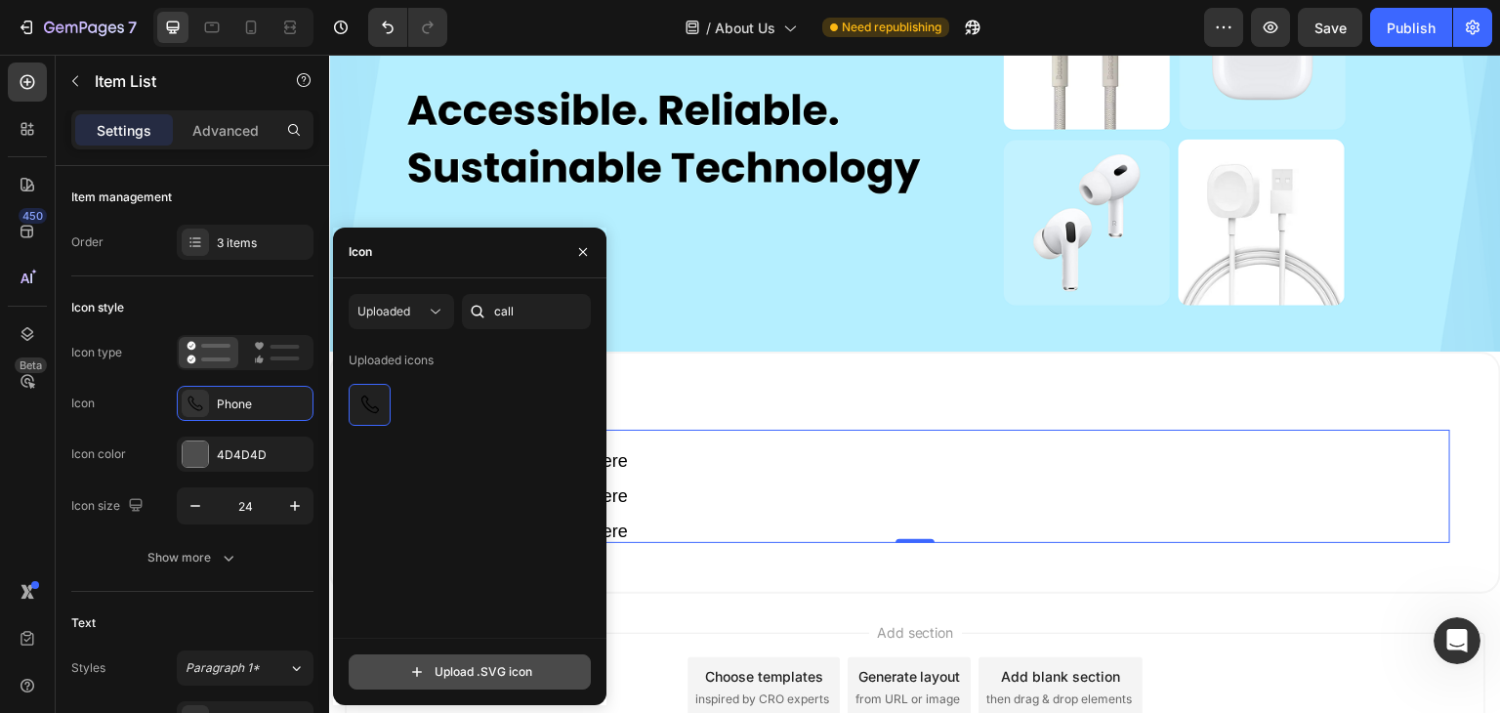
click at [447, 666] on input "file" at bounding box center [470, 671] width 240 height 33
type input "C:\fakepath\email.svg"
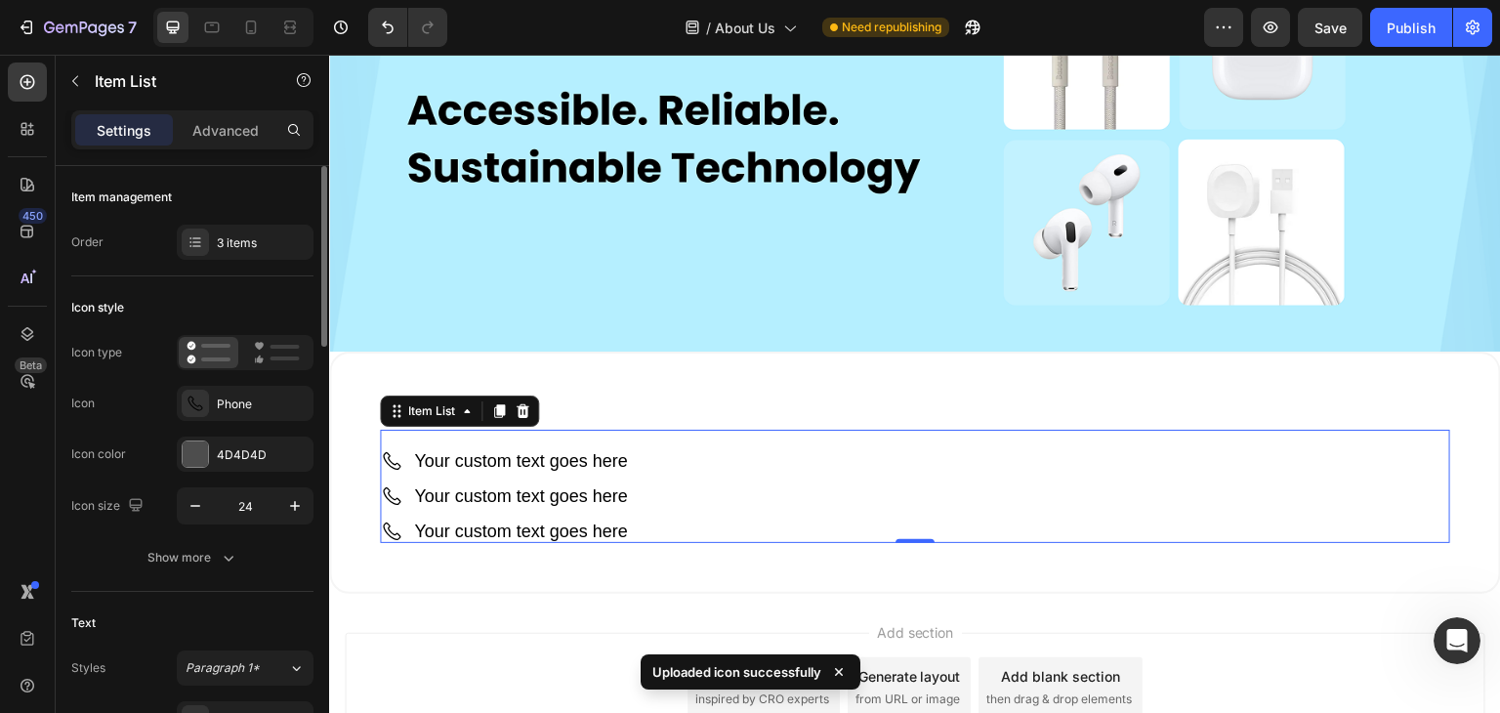
click at [124, 392] on div "Icon Phone" at bounding box center [192, 403] width 242 height 35
click at [391, 488] on icon at bounding box center [391, 495] width 23 height 23
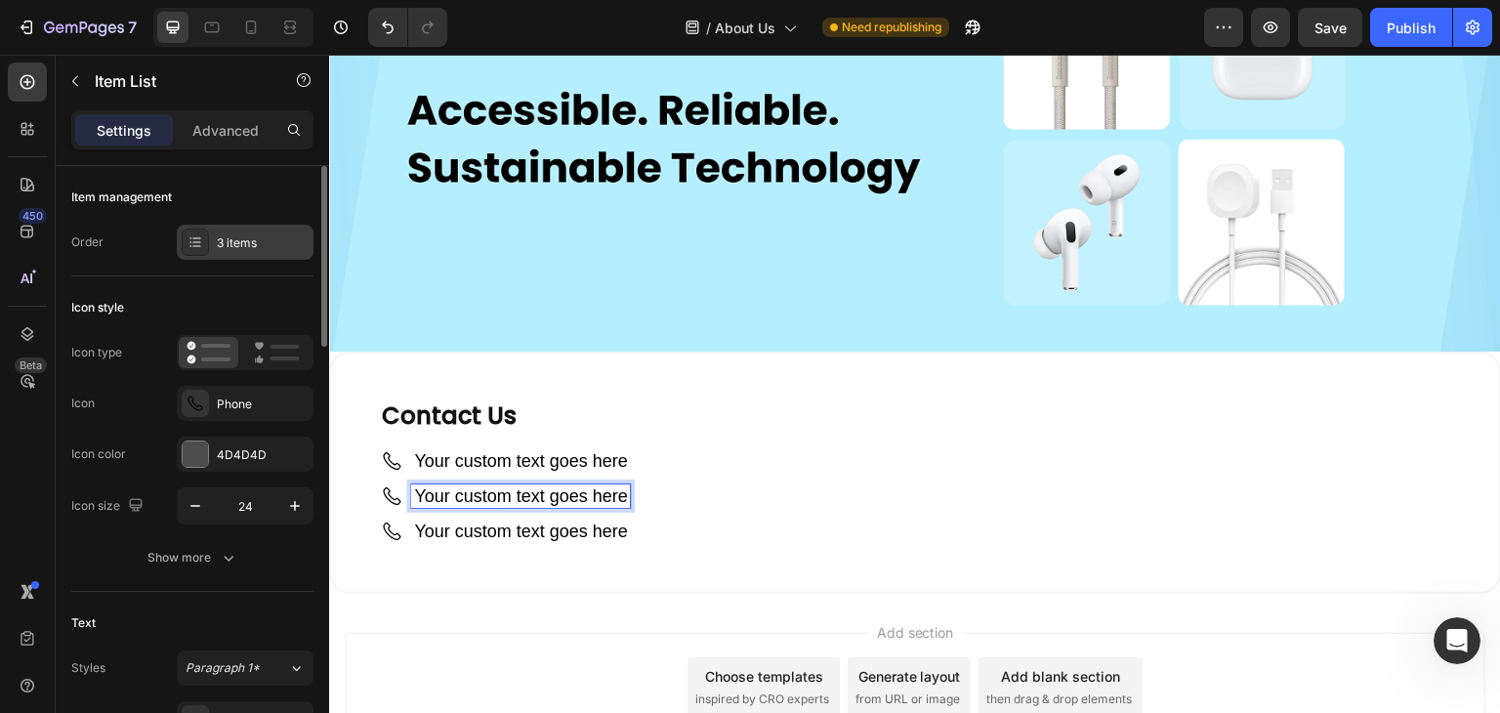
click at [197, 236] on icon at bounding box center [196, 242] width 16 height 16
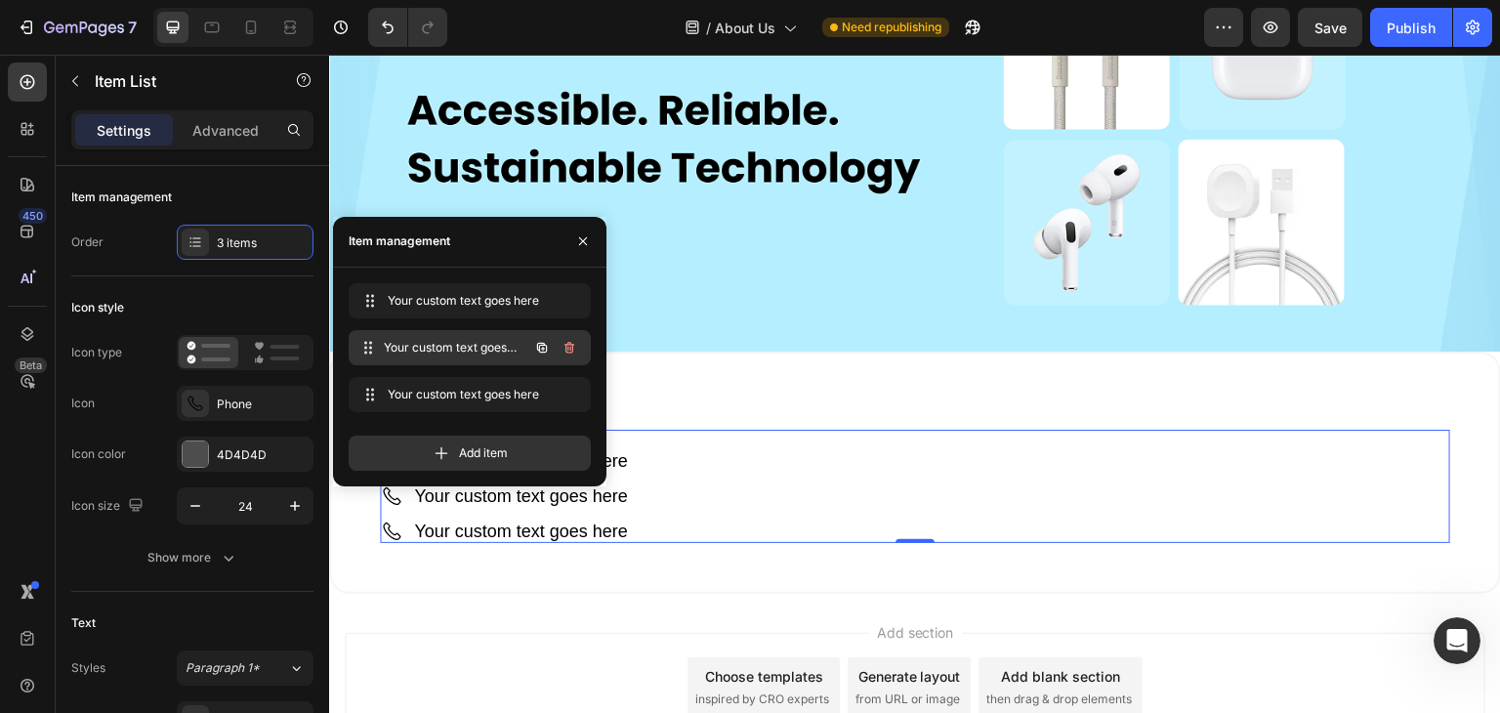
click at [492, 339] on span "Your custom text goes here" at bounding box center [456, 348] width 145 height 18
click at [482, 348] on span "Your custom text goes here" at bounding box center [456, 348] width 145 height 18
click at [580, 228] on button "button" at bounding box center [583, 241] width 31 height 31
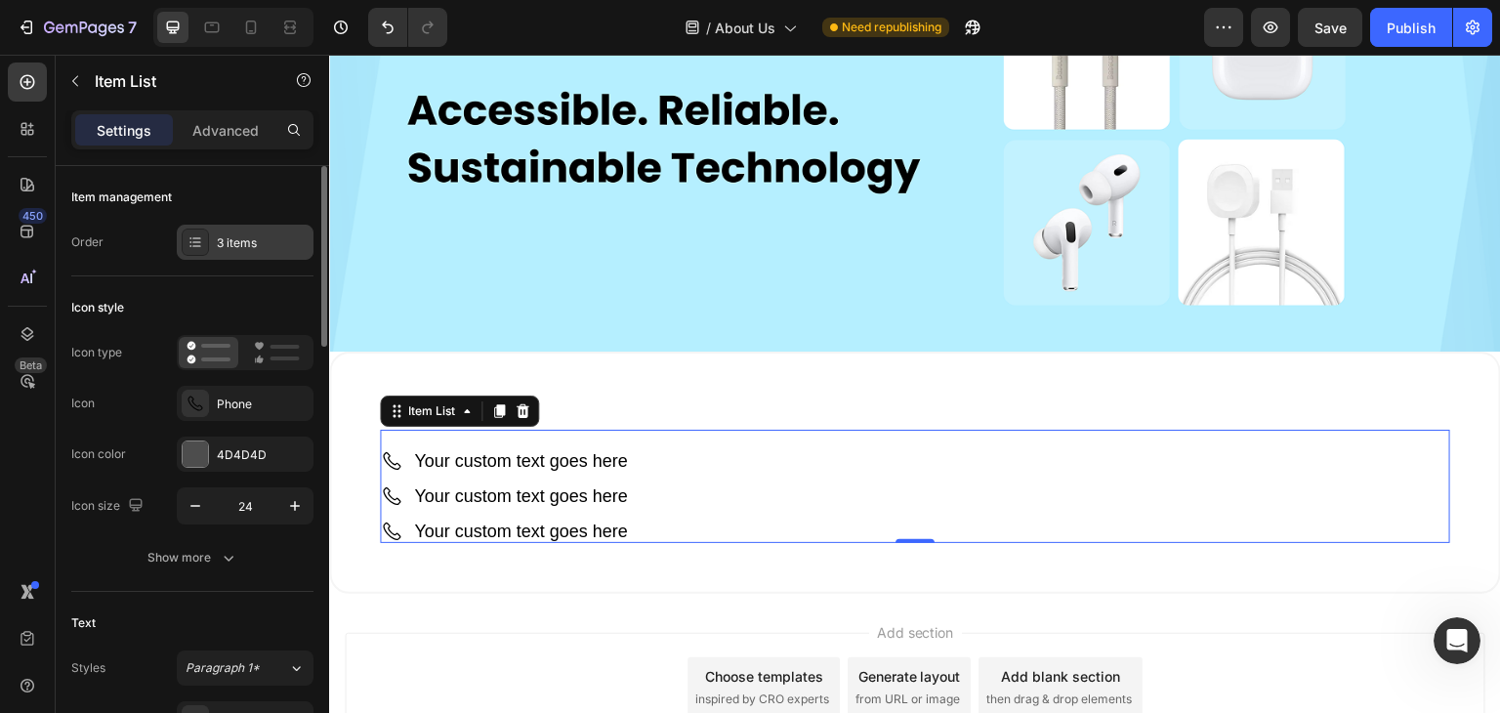
click at [188, 234] on icon at bounding box center [196, 242] width 16 height 16
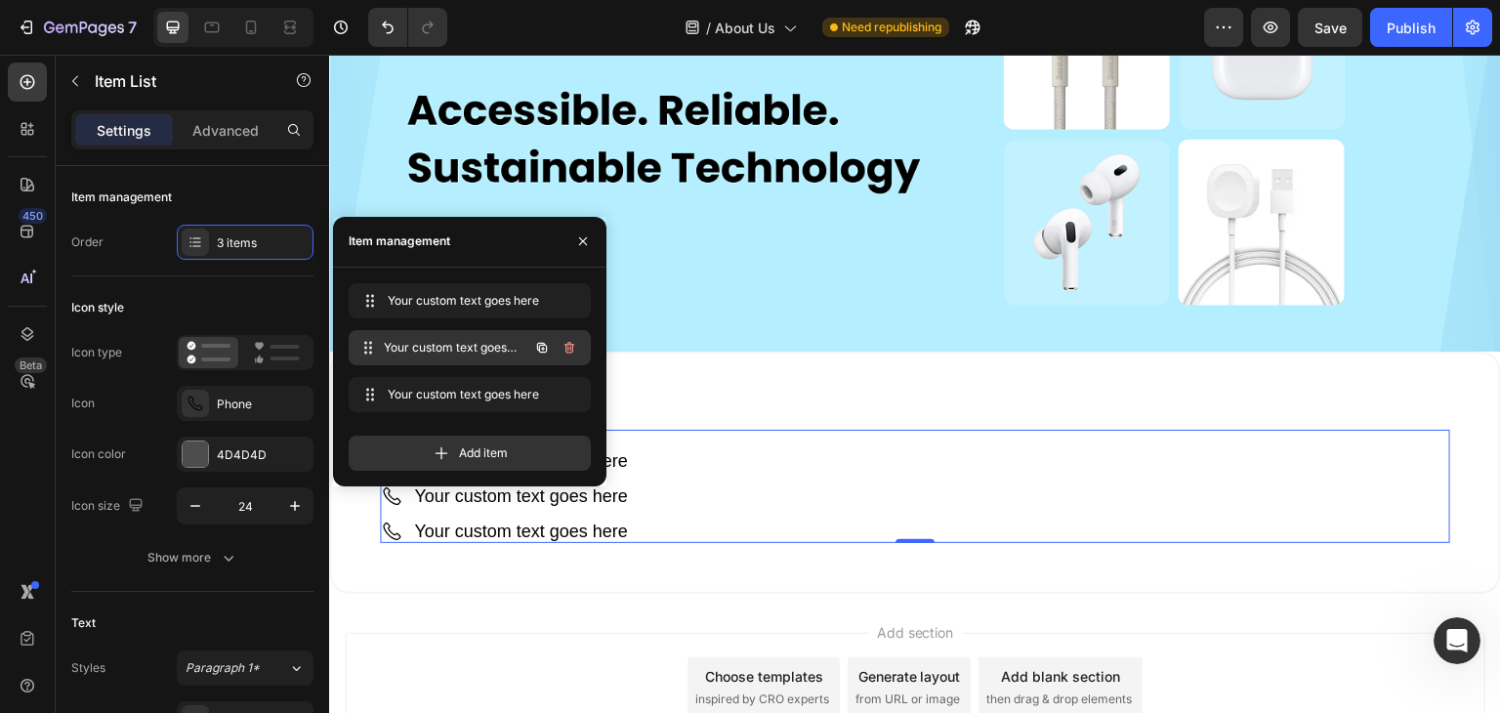
click at [427, 339] on span "Your custom text goes here" at bounding box center [456, 348] width 145 height 18
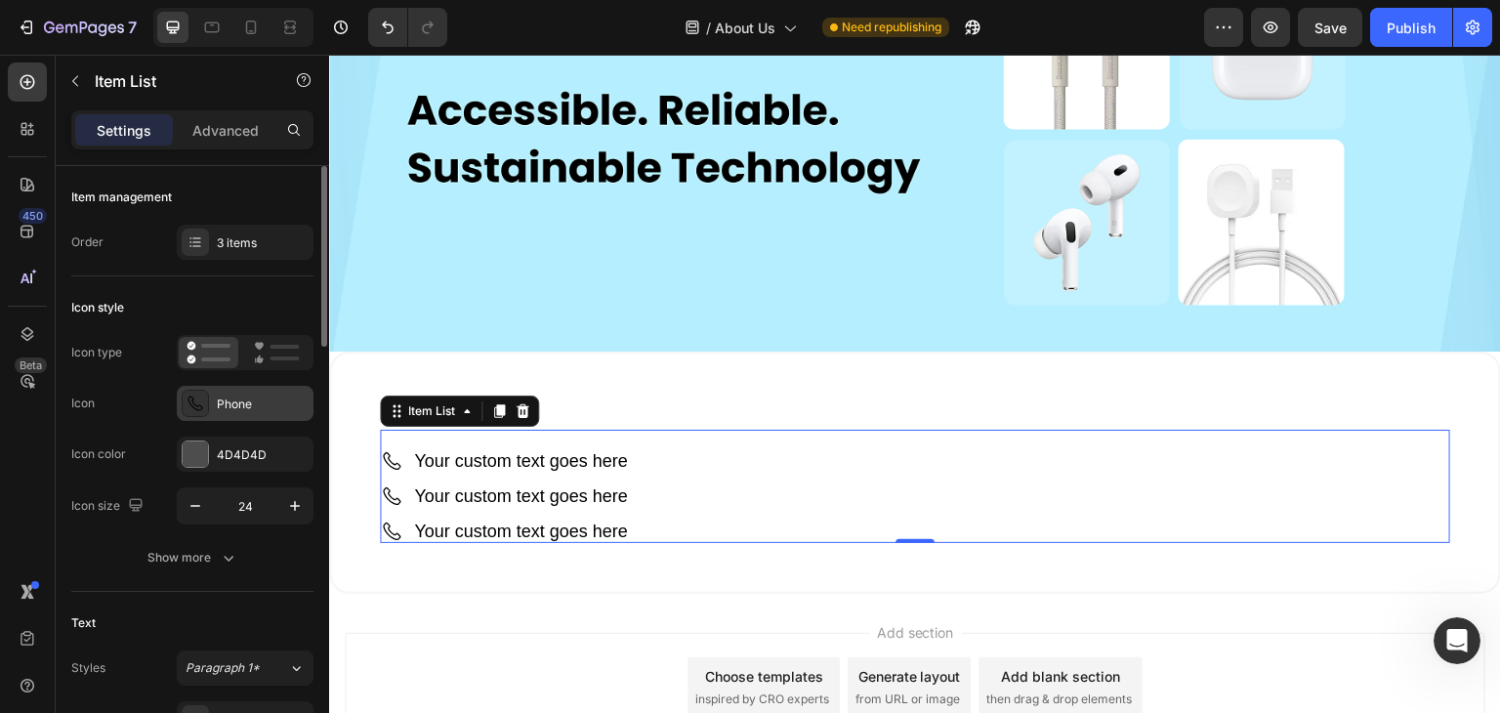
click at [196, 403] on icon at bounding box center [196, 404] width 20 height 20
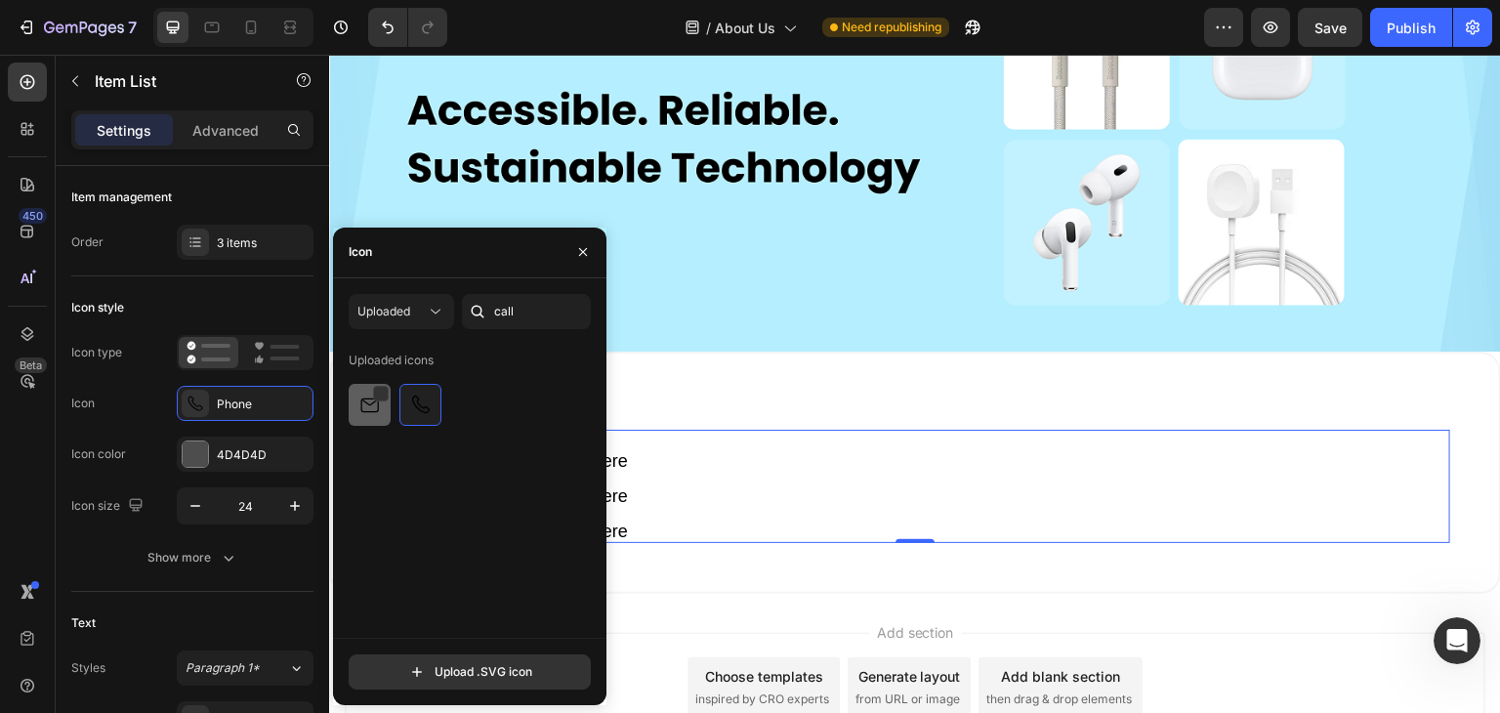
click at [369, 407] on img at bounding box center [369, 404] width 23 height 23
click at [445, 670] on input "file" at bounding box center [470, 671] width 240 height 33
click at [378, 388] on div at bounding box center [380, 395] width 16 height 16
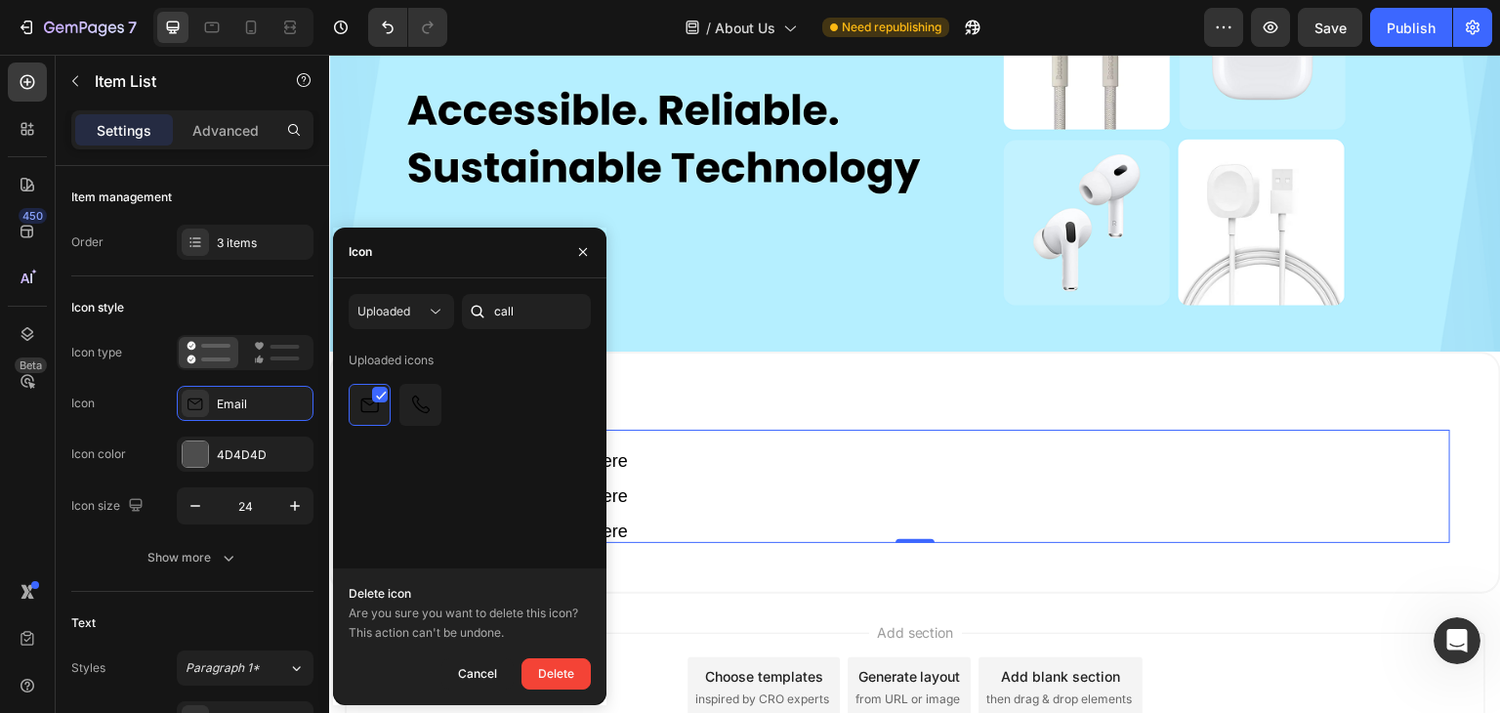
click at [481, 469] on div "Uploaded icons" at bounding box center [477, 491] width 256 height 293
click at [477, 673] on div "Cancel" at bounding box center [477, 673] width 39 height 23
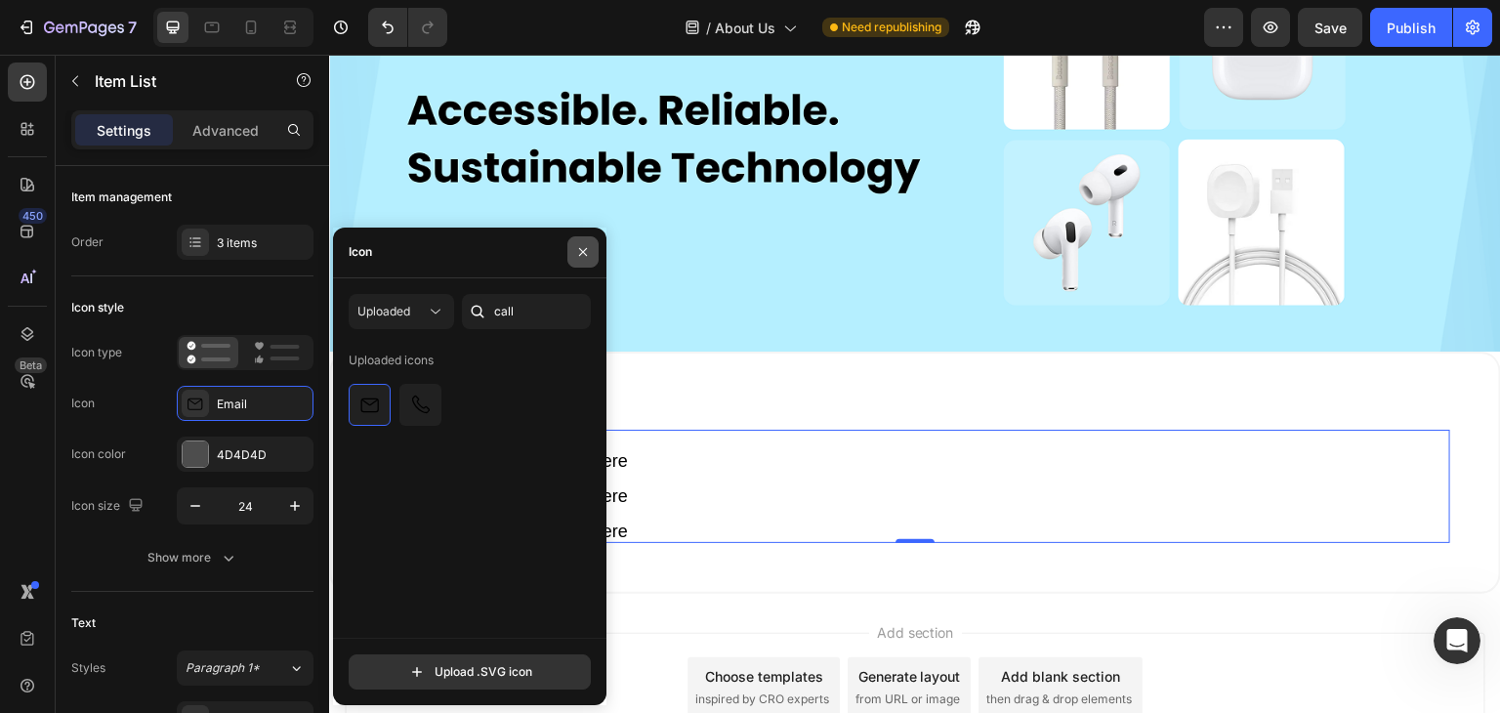
click at [582, 245] on icon "button" at bounding box center [583, 252] width 16 height 16
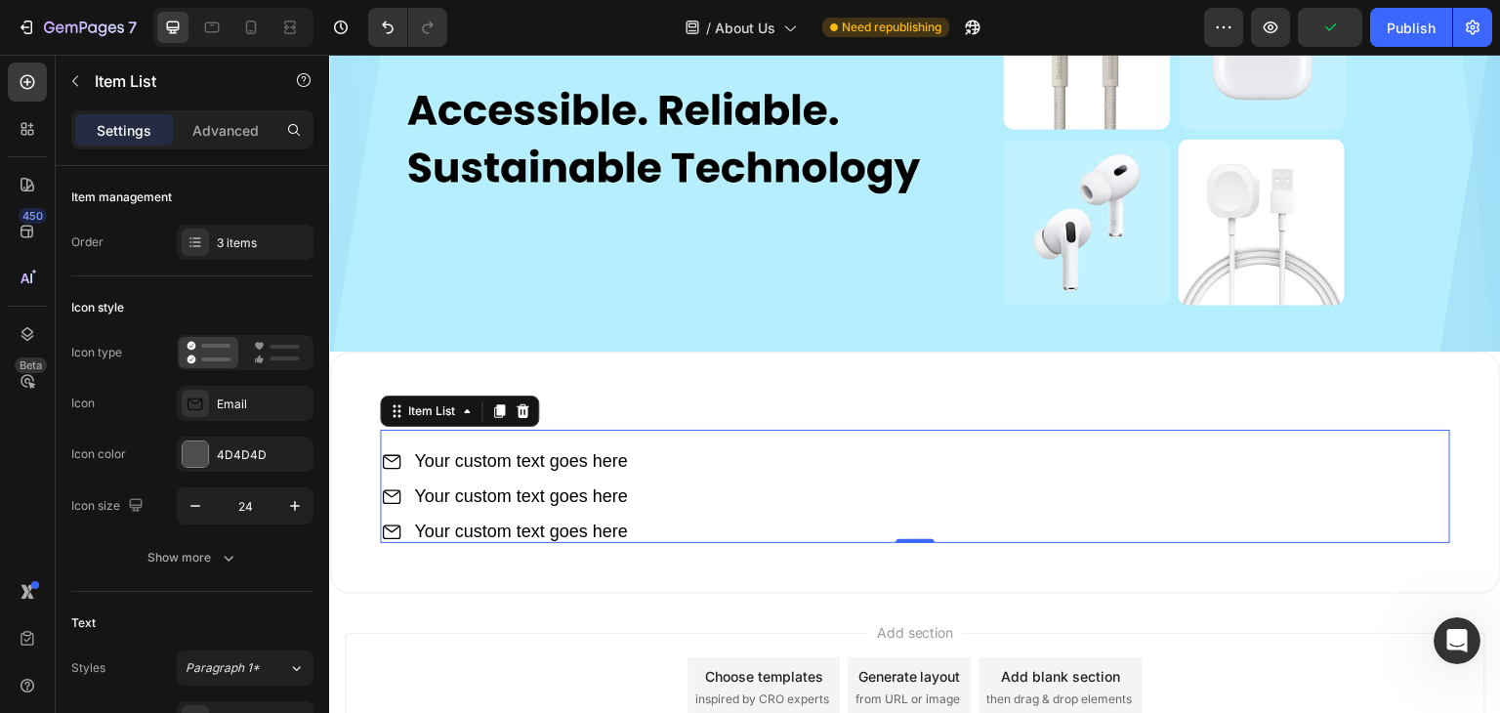
click at [394, 454] on icon at bounding box center [391, 460] width 23 height 23
click at [442, 409] on div "Item List" at bounding box center [431, 411] width 55 height 18
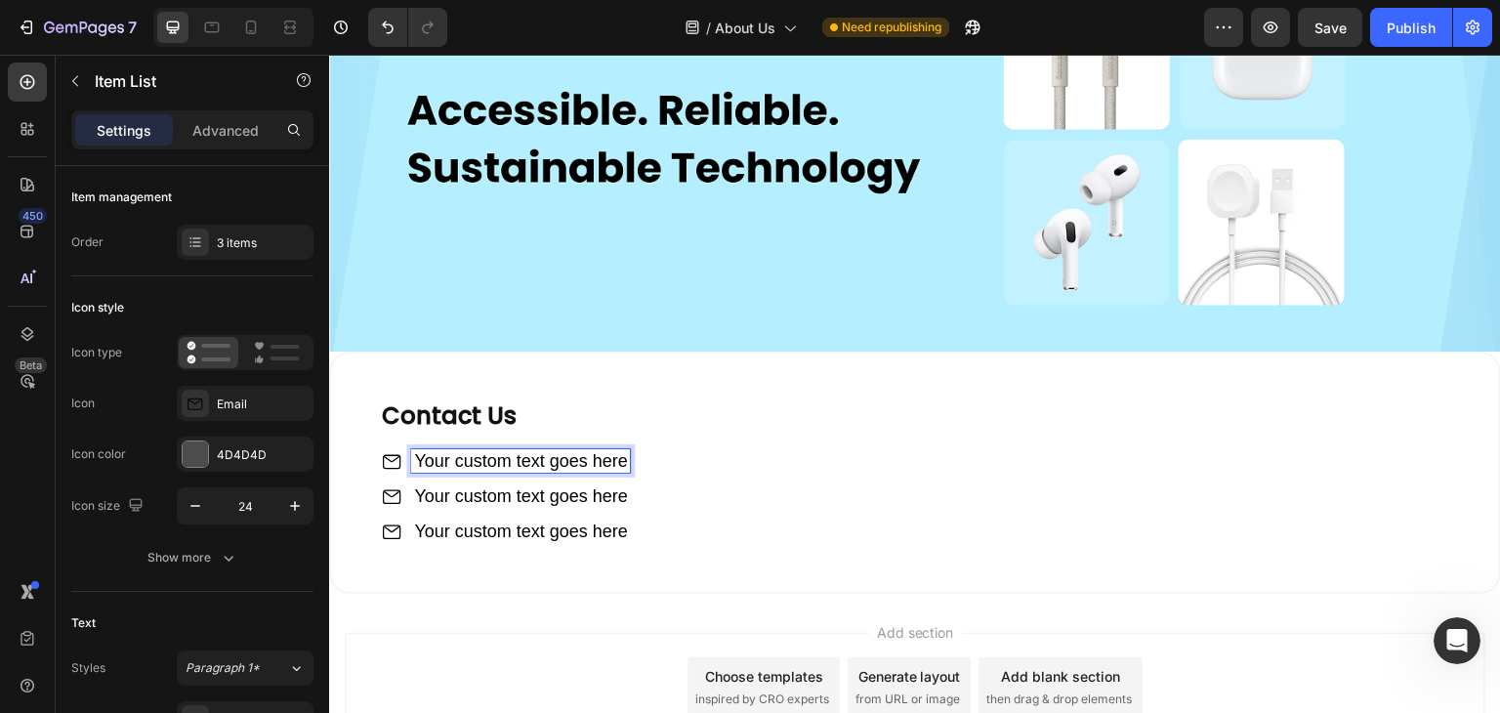
click at [475, 494] on p "Your custom text goes here" at bounding box center [520, 496] width 213 height 18
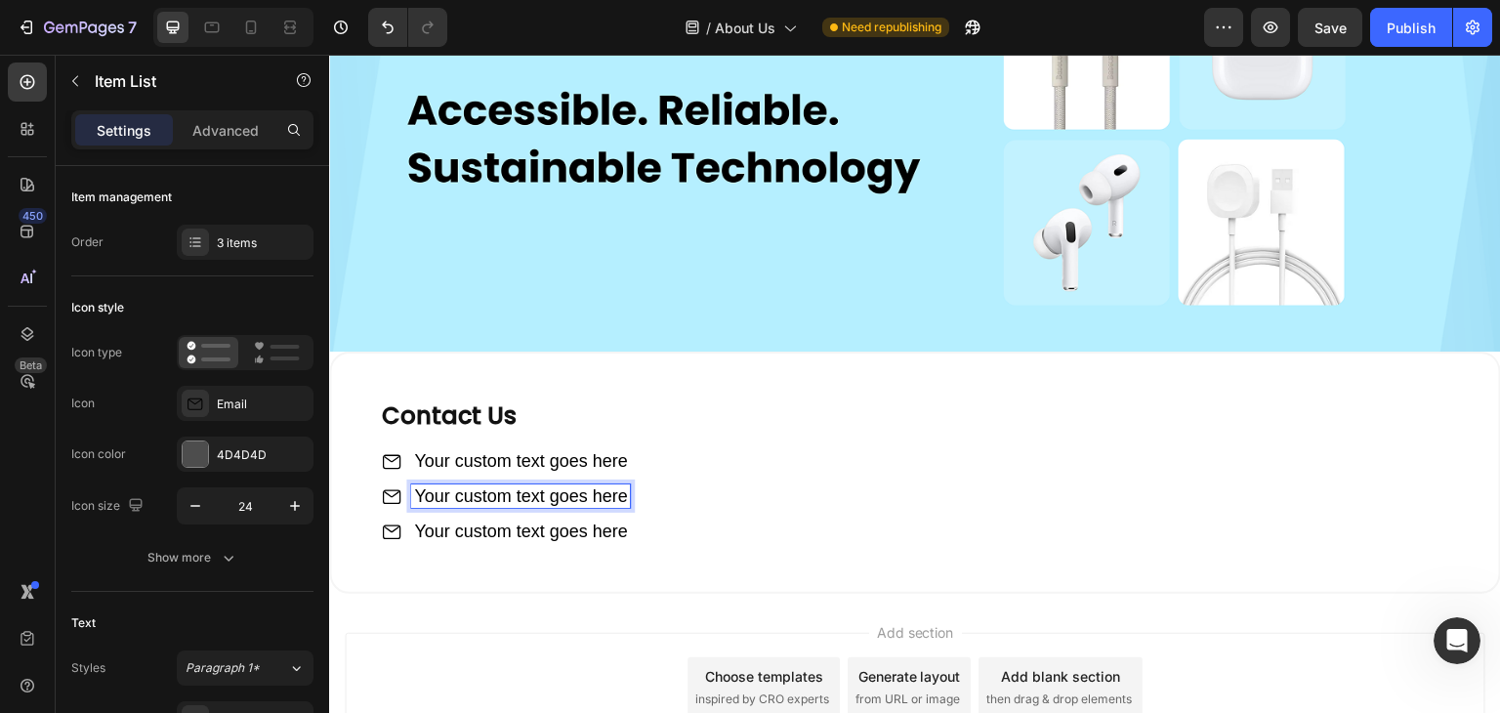
click at [653, 483] on div "Your custom text goes here Your custom text goes here Your custom text goes here" at bounding box center [915, 486] width 1071 height 113
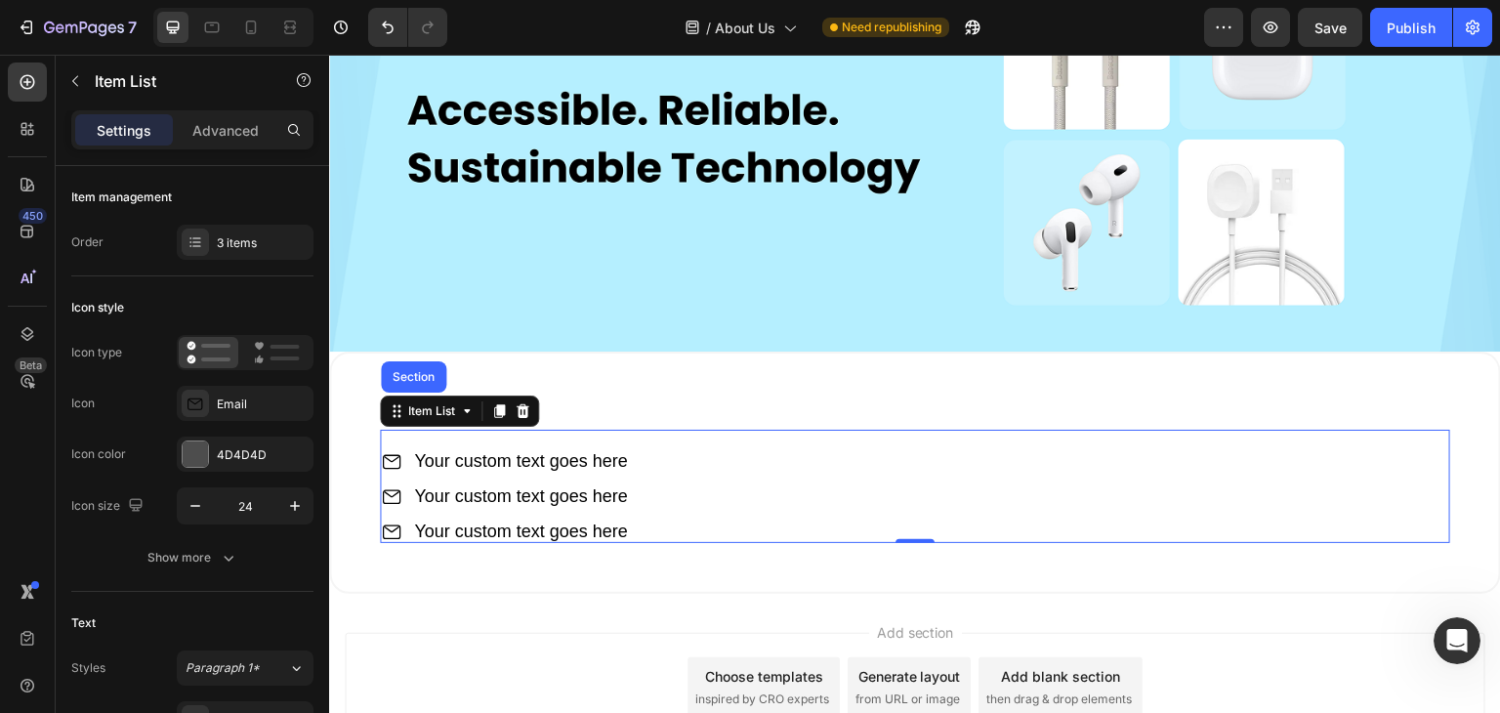
click at [468, 457] on p "Your custom text goes here" at bounding box center [520, 461] width 213 height 18
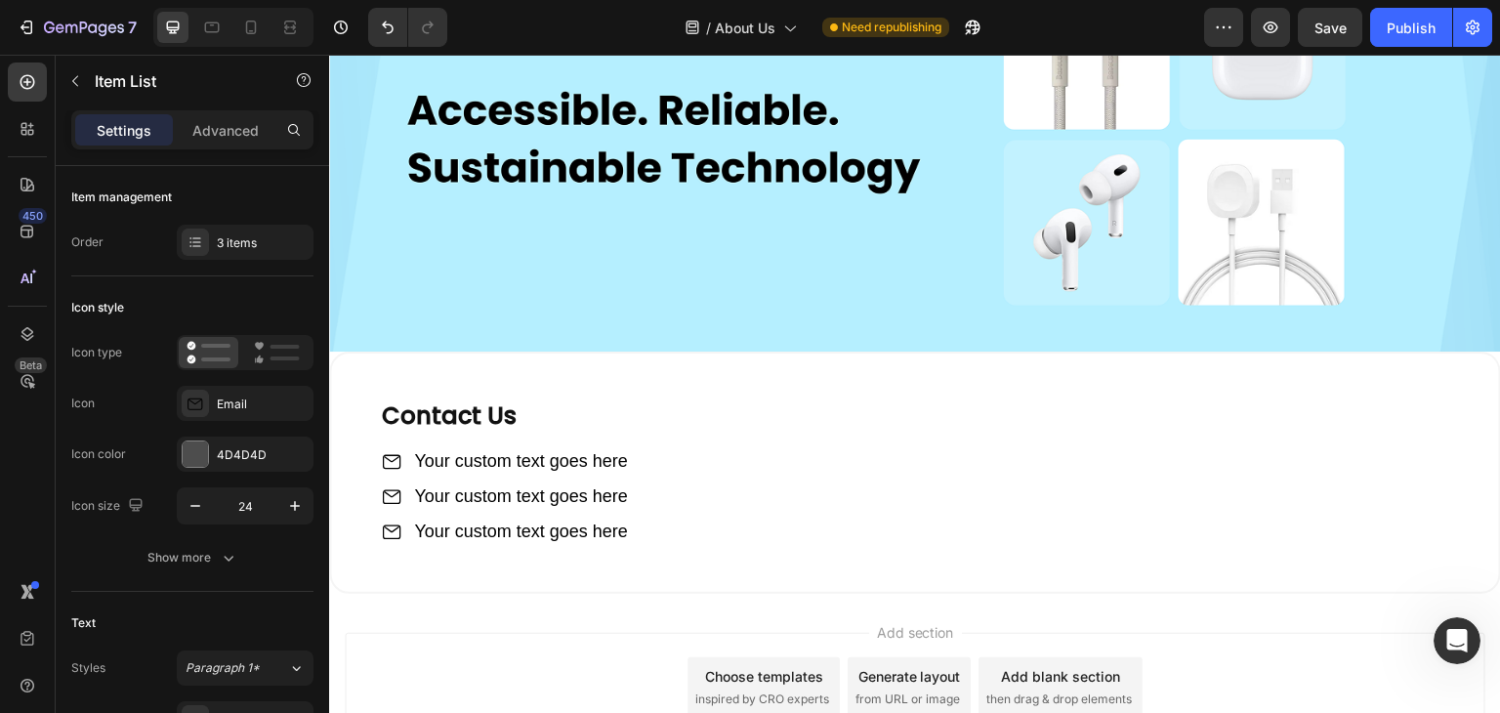
click at [399, 457] on icon at bounding box center [391, 460] width 23 height 23
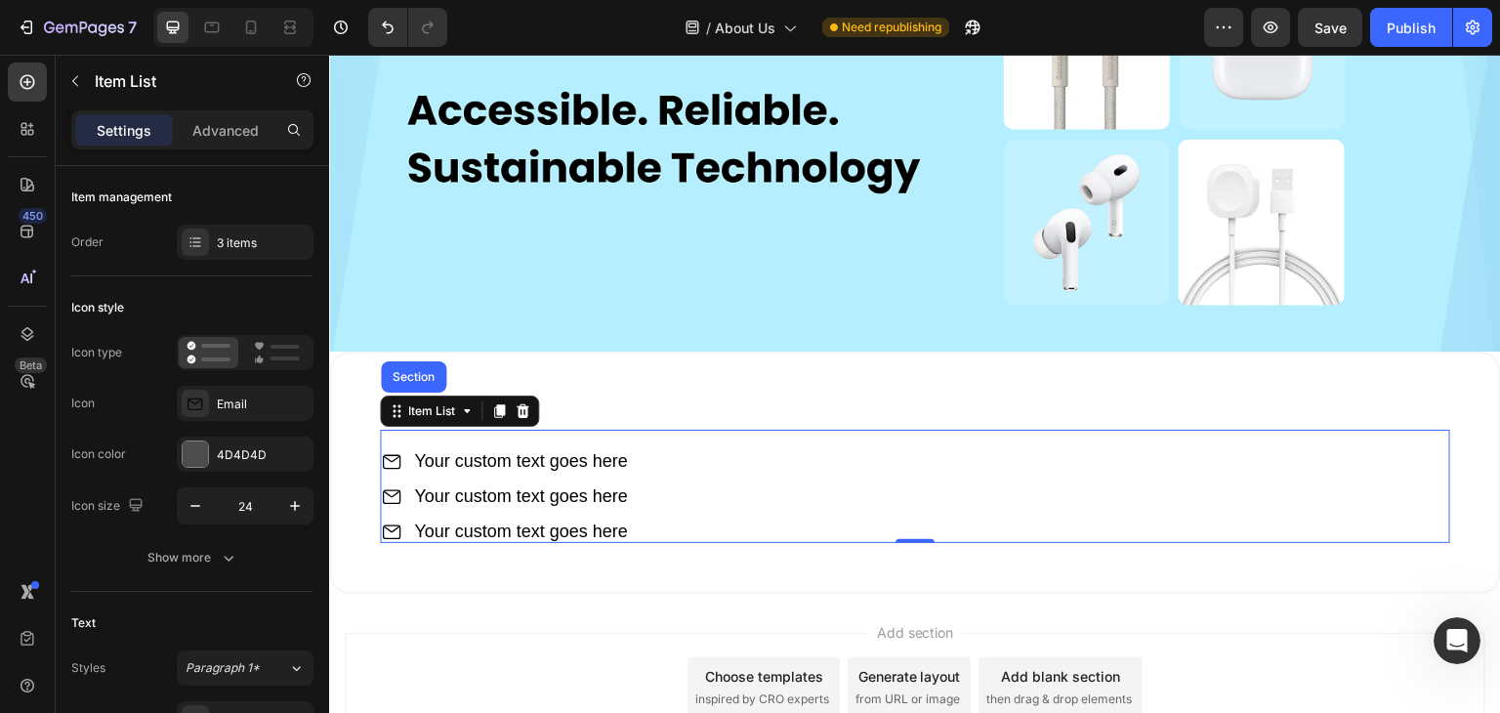
click at [414, 523] on p "Your custom text goes here" at bounding box center [520, 532] width 213 height 18
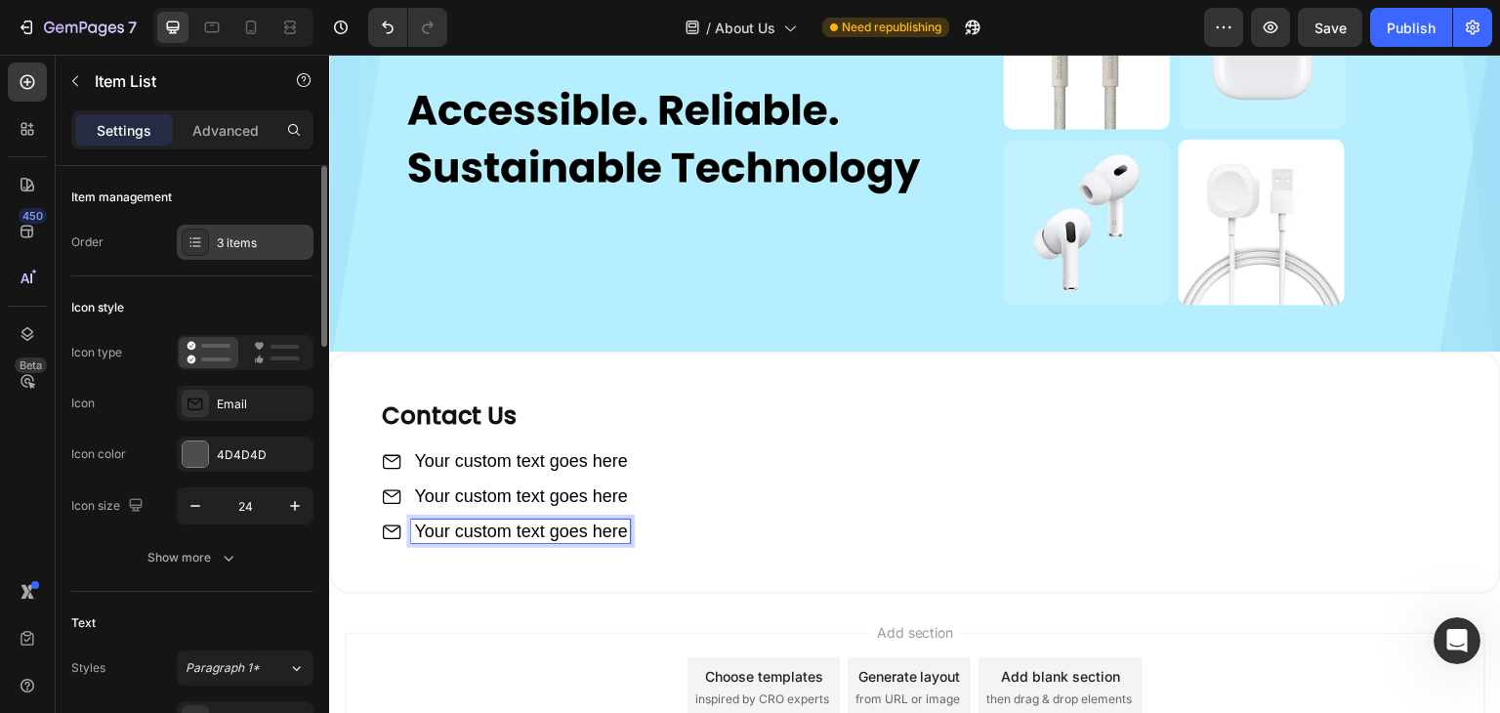
click at [242, 235] on div "3 items" at bounding box center [263, 243] width 92 height 18
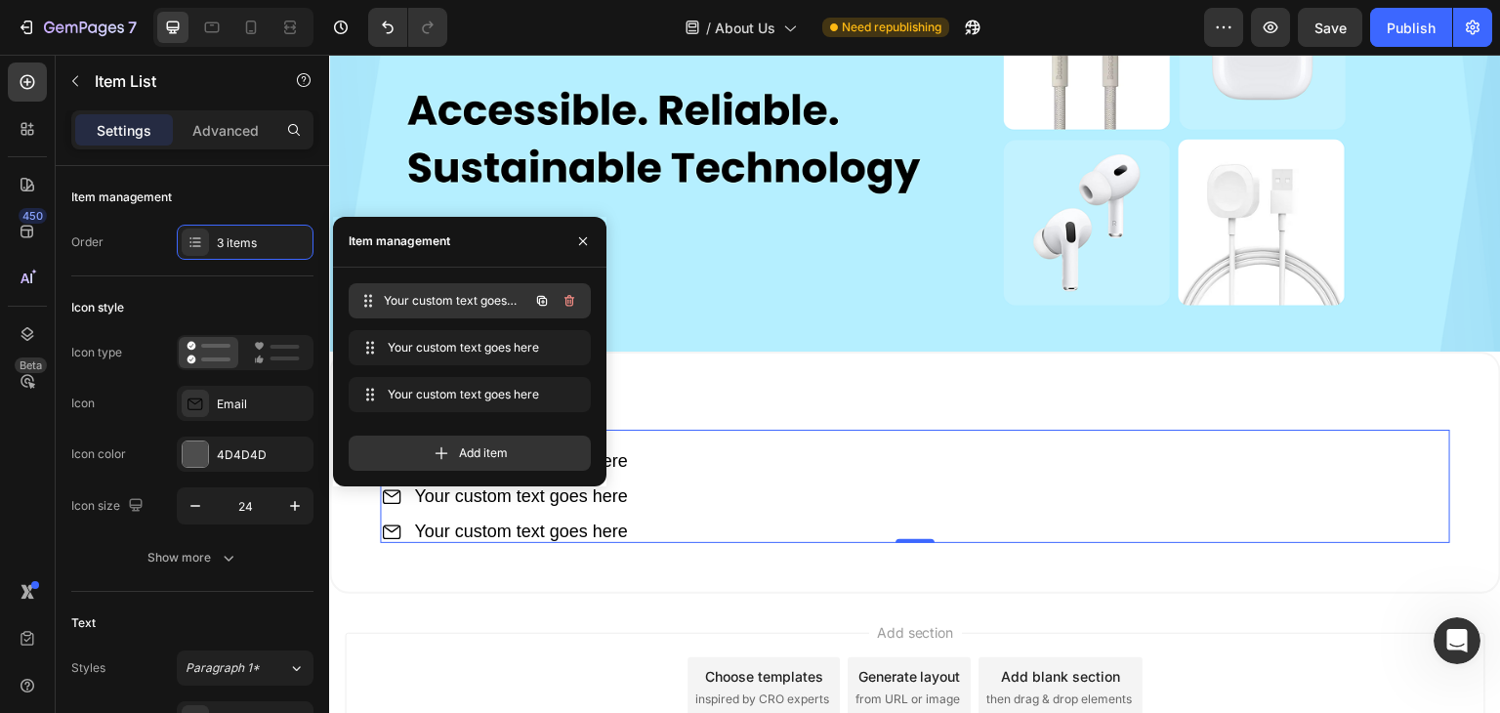
click at [451, 297] on span "Your custom text goes here" at bounding box center [456, 301] width 145 height 18
click at [369, 294] on icon at bounding box center [368, 301] width 16 height 16
click at [369, 294] on icon at bounding box center [370, 301] width 16 height 16
click at [369, 294] on icon at bounding box center [368, 301] width 16 height 16
click at [369, 294] on icon at bounding box center [370, 301] width 16 height 16
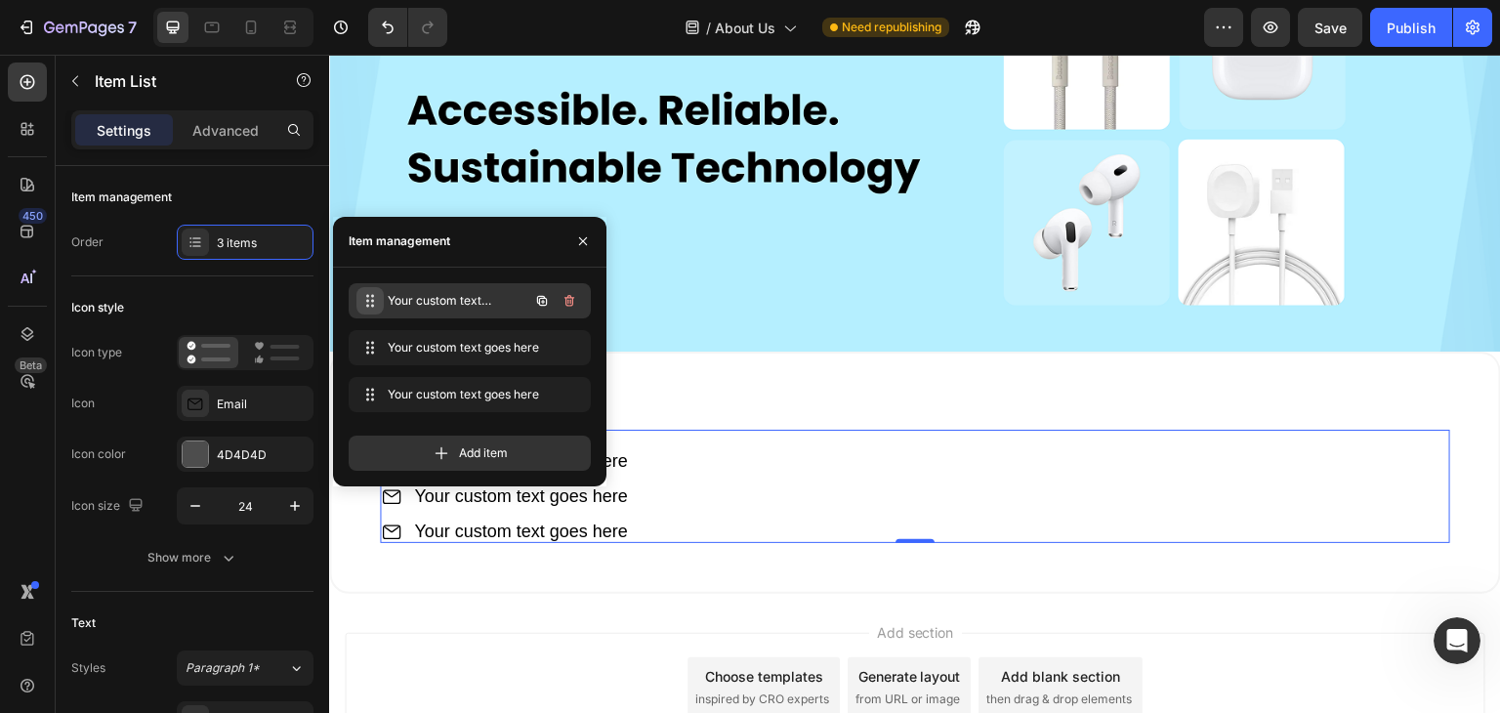
click at [369, 294] on icon at bounding box center [370, 301] width 16 height 16
click at [369, 294] on icon at bounding box center [368, 301] width 16 height 16
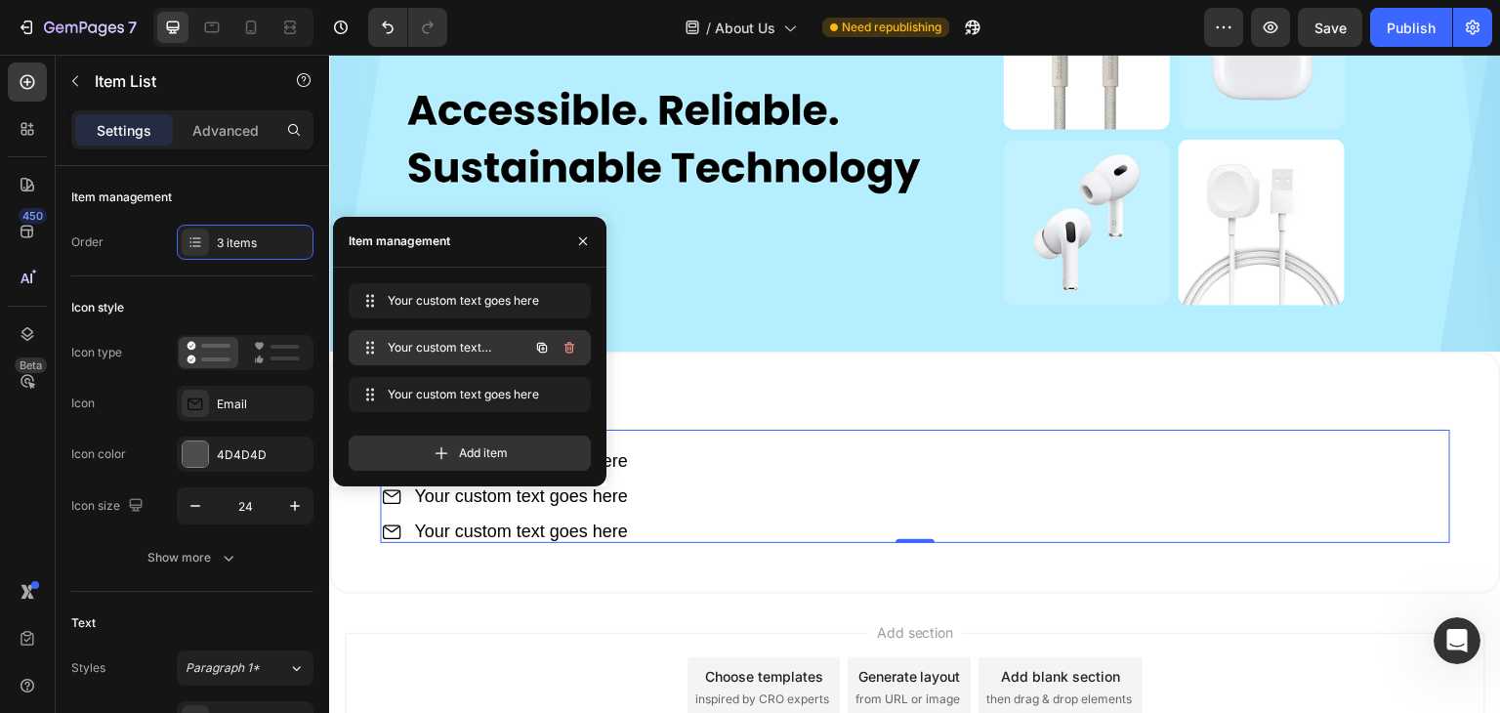
click at [433, 360] on div "Your custom text goes here Your custom text goes here" at bounding box center [443, 347] width 172 height 27
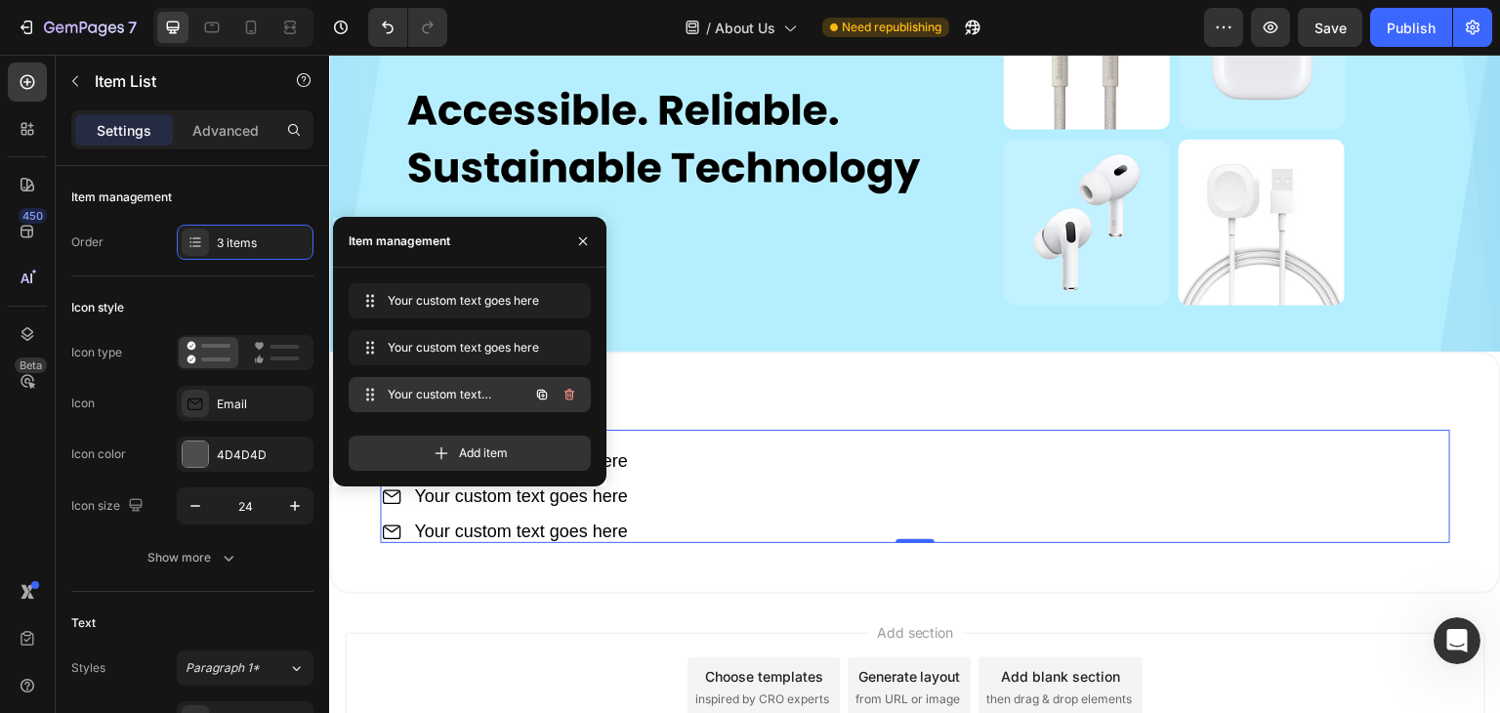
click at [434, 399] on span "Your custom text goes here" at bounding box center [443, 395] width 110 height 18
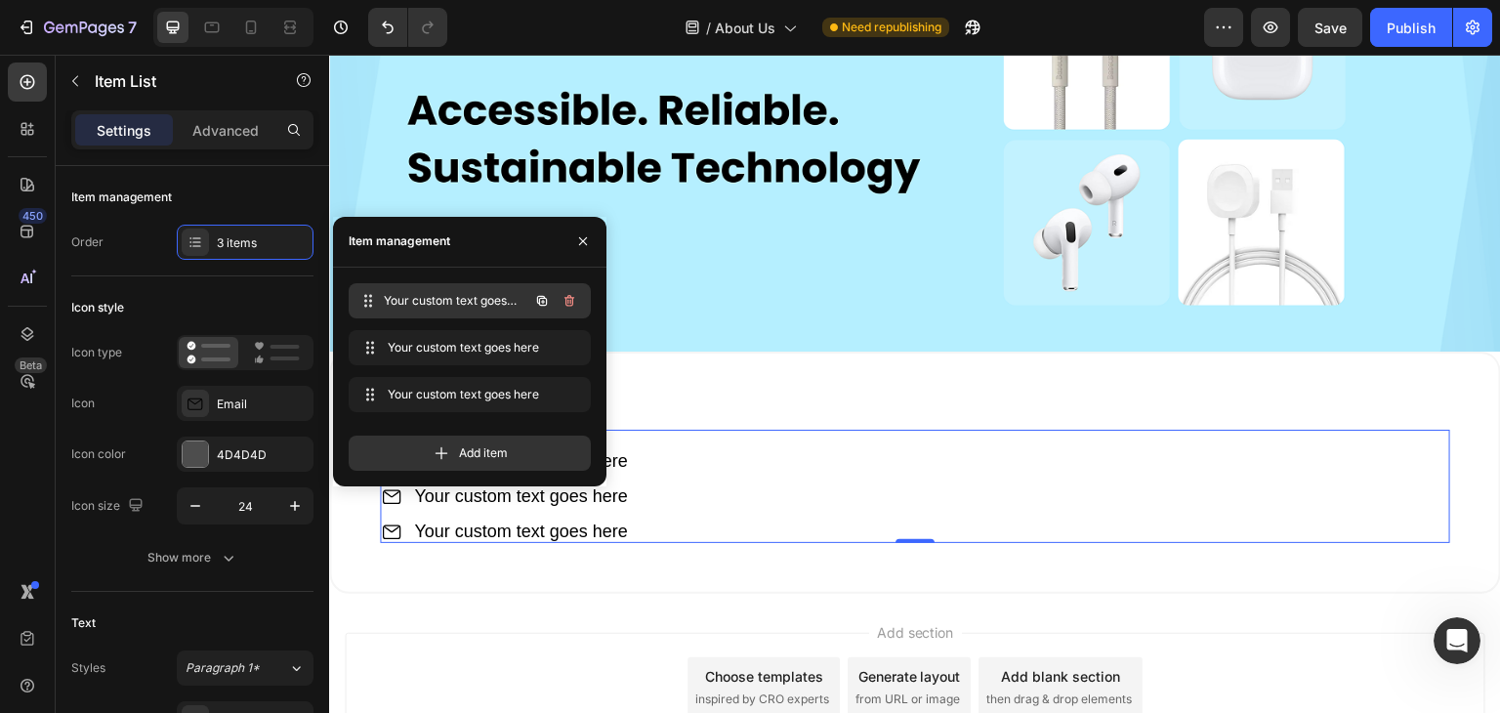
click at [415, 308] on span "Your custom text goes here" at bounding box center [456, 301] width 145 height 18
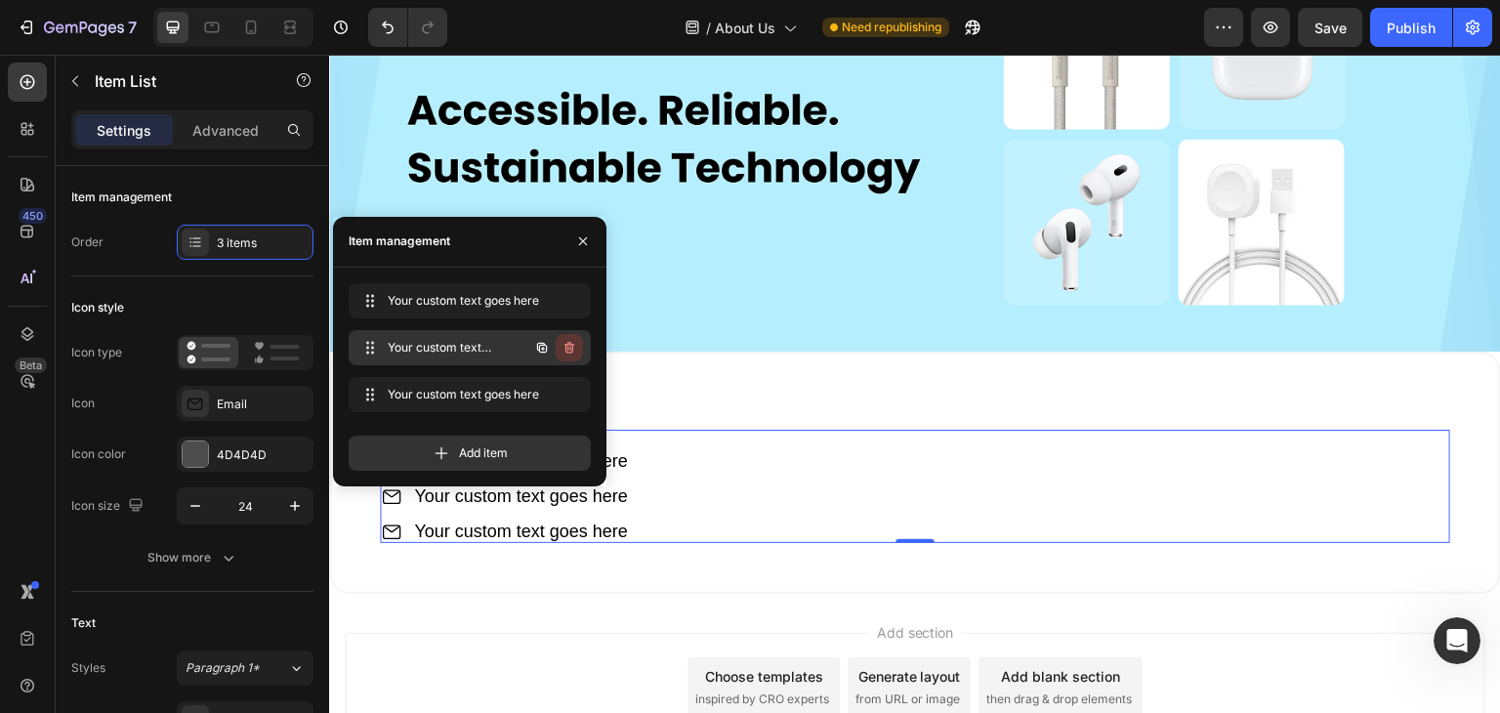
click at [576, 345] on icon "button" at bounding box center [570, 348] width 16 height 16
click at [576, 344] on button "Delete" at bounding box center [556, 347] width 54 height 27
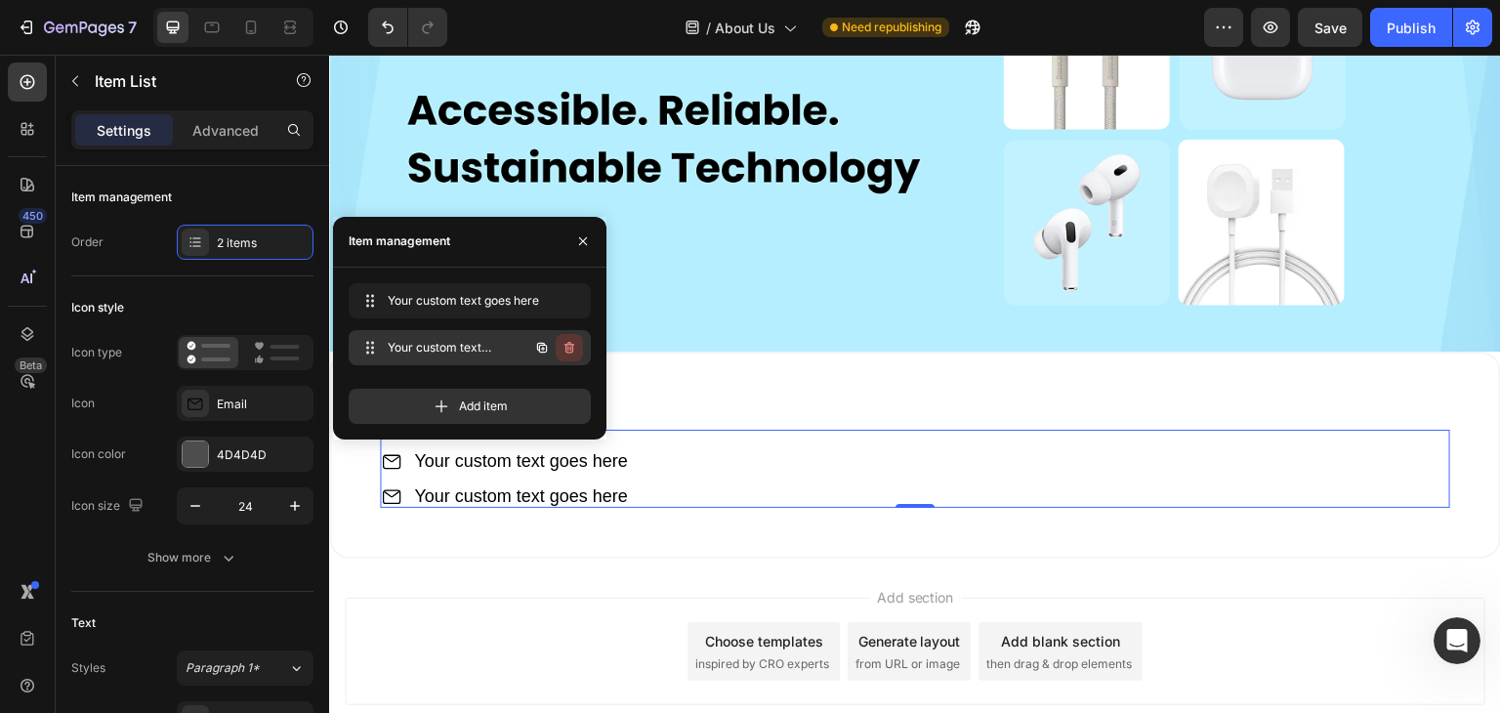
click at [574, 350] on icon "button" at bounding box center [570, 348] width 16 height 16
click at [566, 354] on div "Delete" at bounding box center [556, 348] width 36 height 18
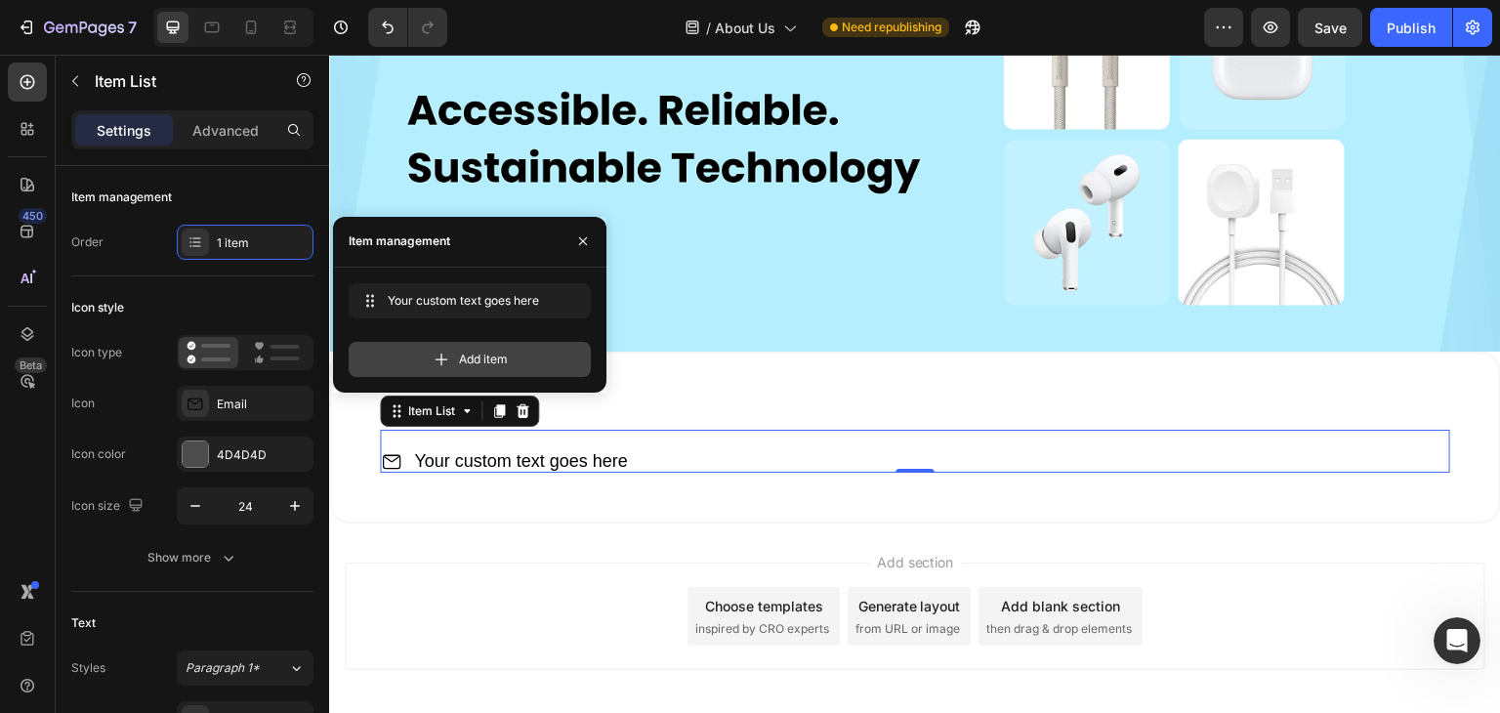
click at [488, 366] on span "Add item" at bounding box center [483, 360] width 49 height 18
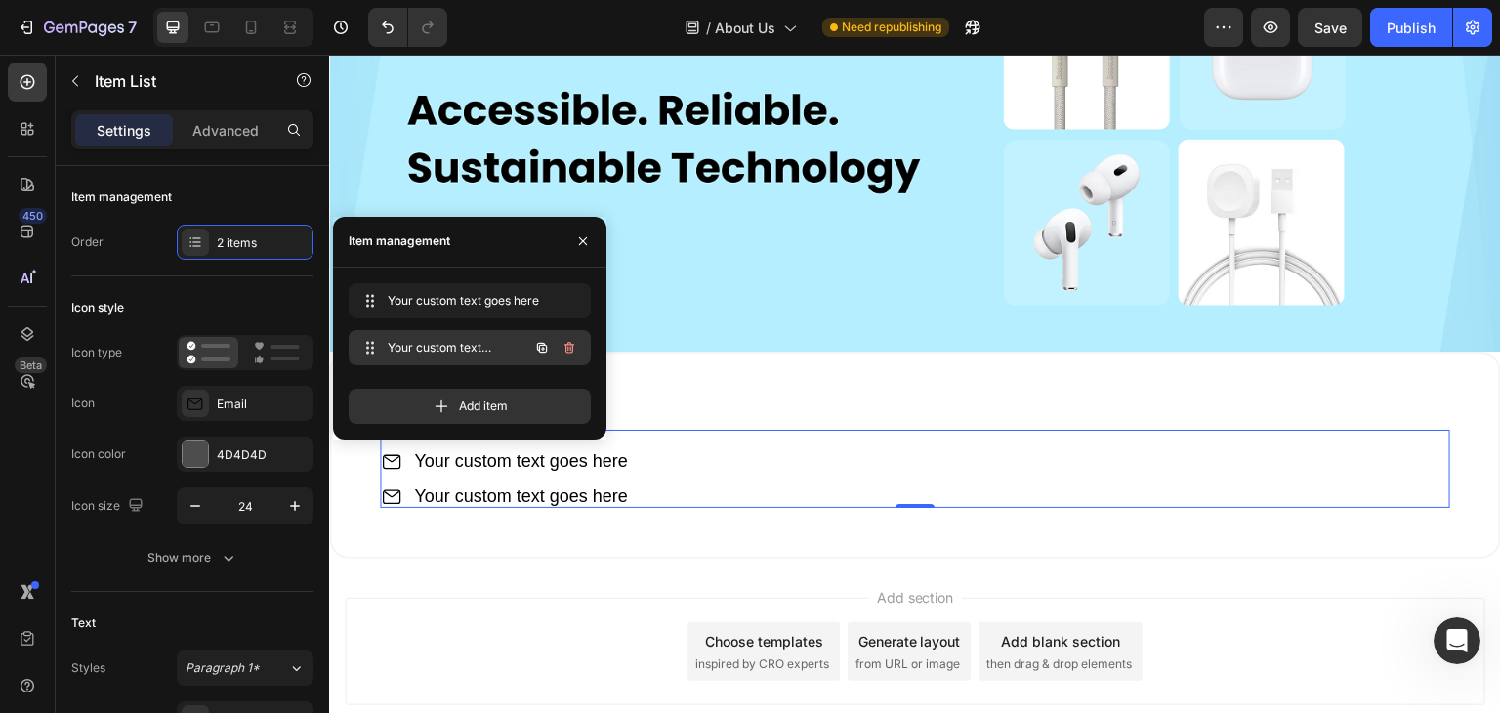
click at [496, 350] on span "Your custom text goes here" at bounding box center [443, 348] width 110 height 18
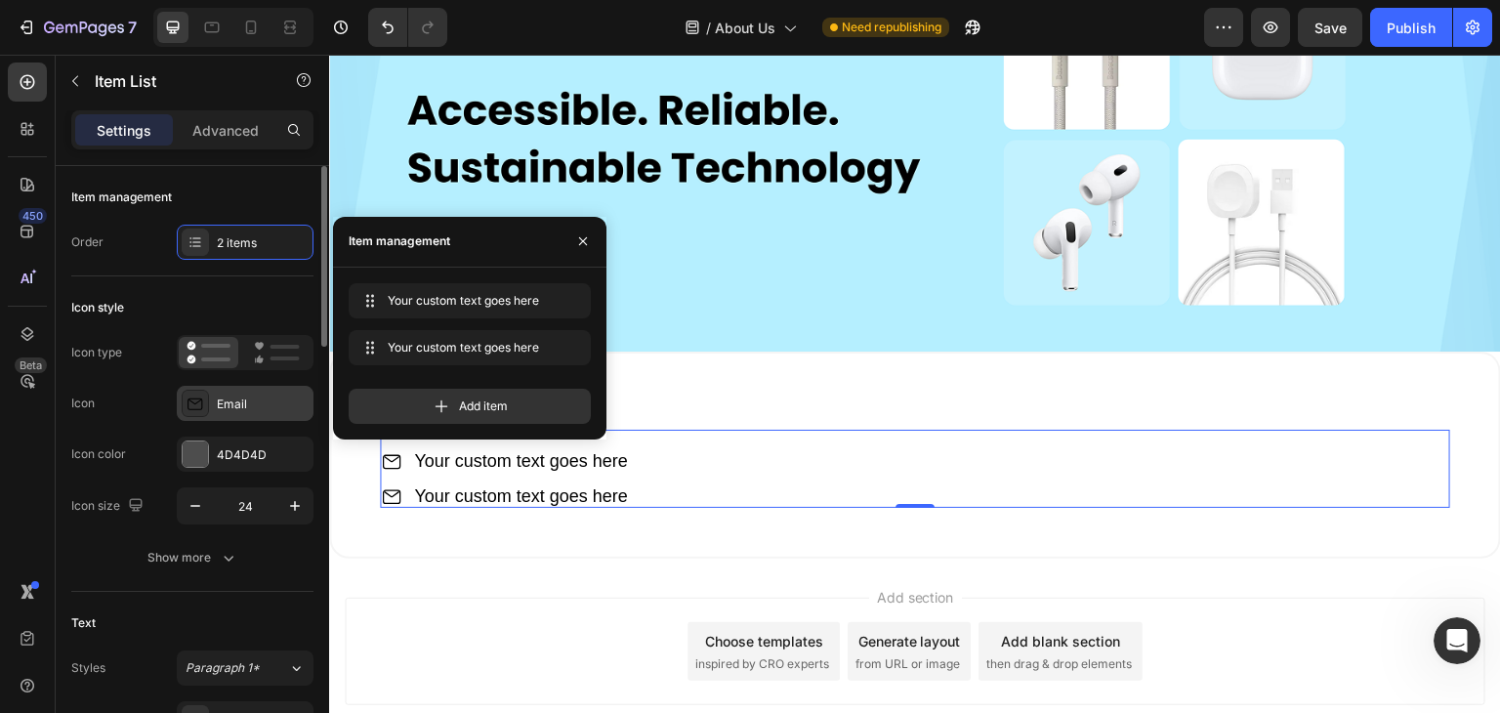
click at [196, 399] on icon at bounding box center [196, 404] width 20 height 20
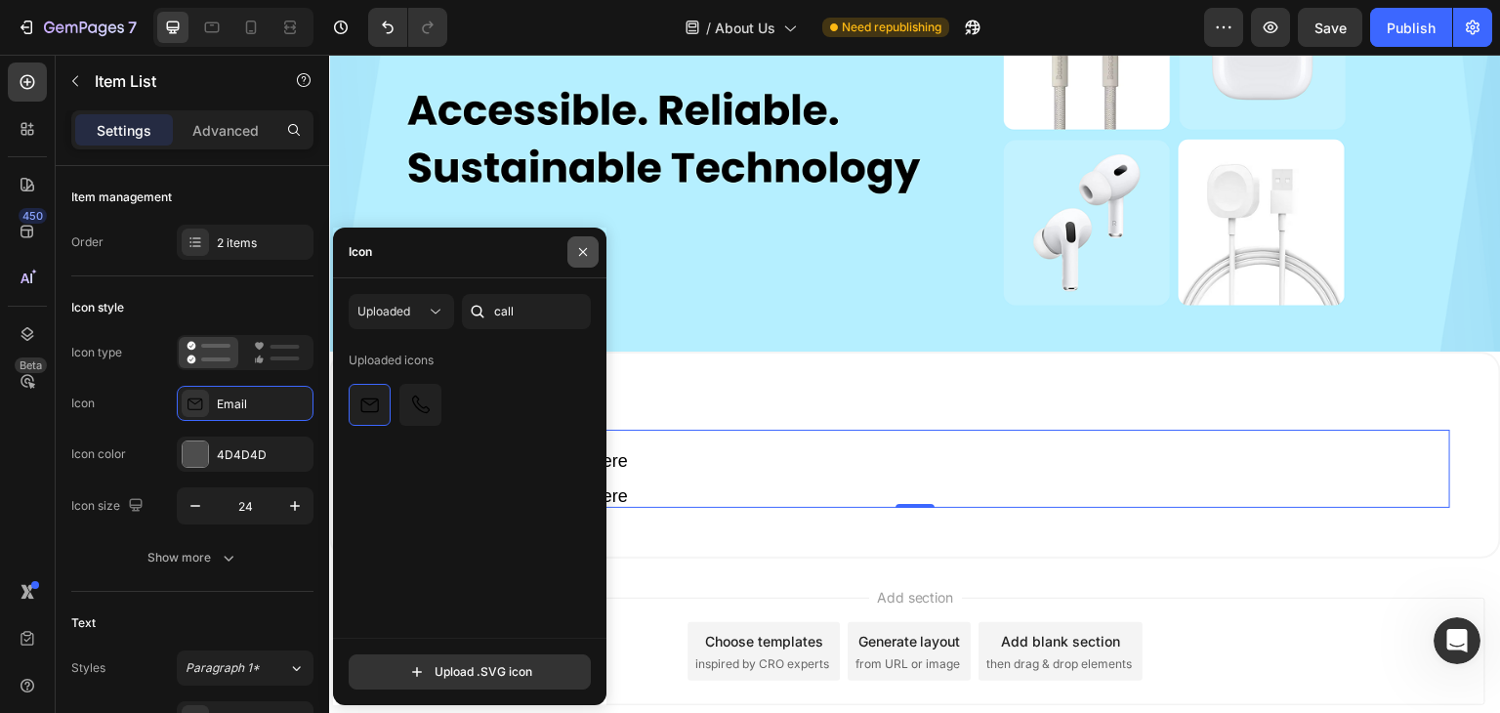
click at [582, 246] on icon "button" at bounding box center [583, 252] width 16 height 16
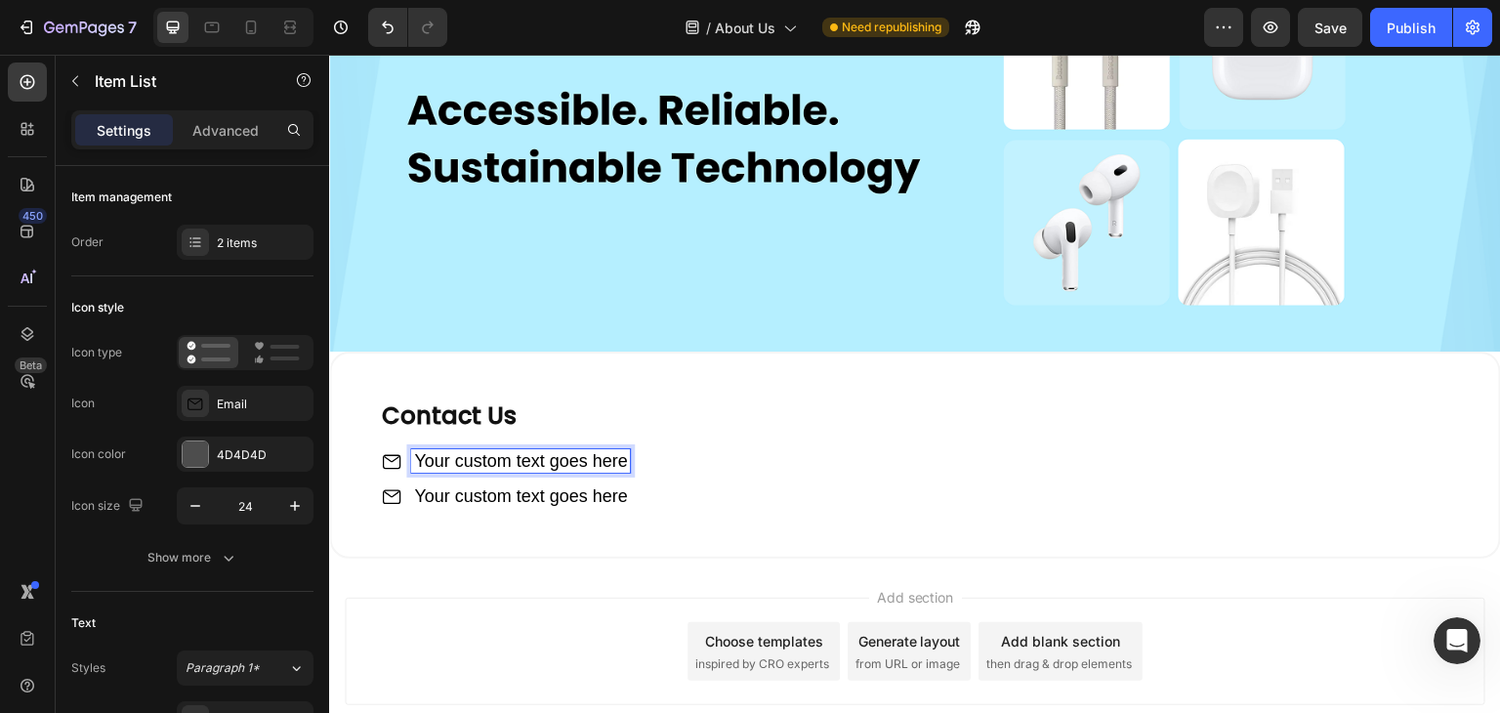
click at [388, 455] on icon at bounding box center [391, 460] width 23 height 23
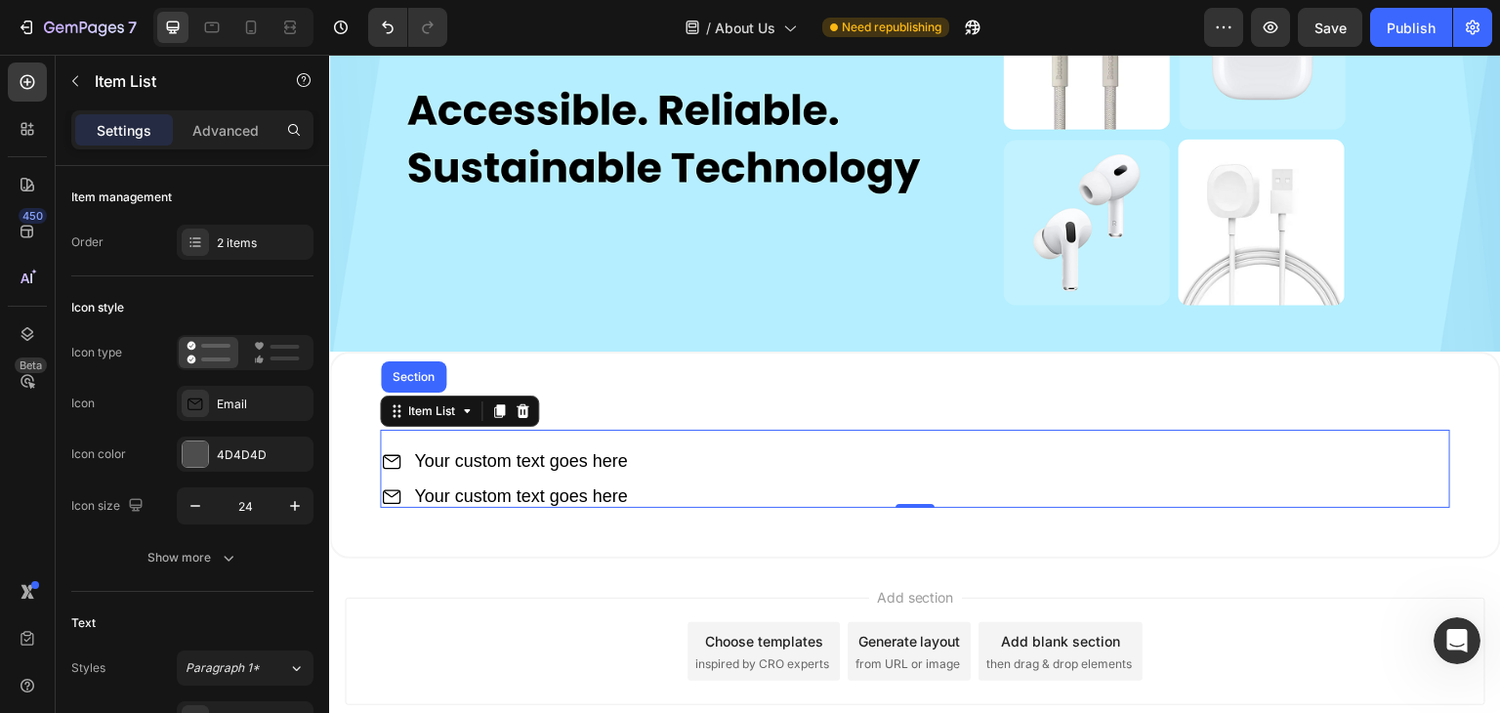
click at [388, 455] on icon at bounding box center [391, 460] width 23 height 23
click at [445, 399] on div "Item List" at bounding box center [432, 410] width 94 height 23
click at [449, 404] on div "Item List" at bounding box center [431, 411] width 55 height 18
click at [229, 243] on div "2 items" at bounding box center [263, 243] width 92 height 18
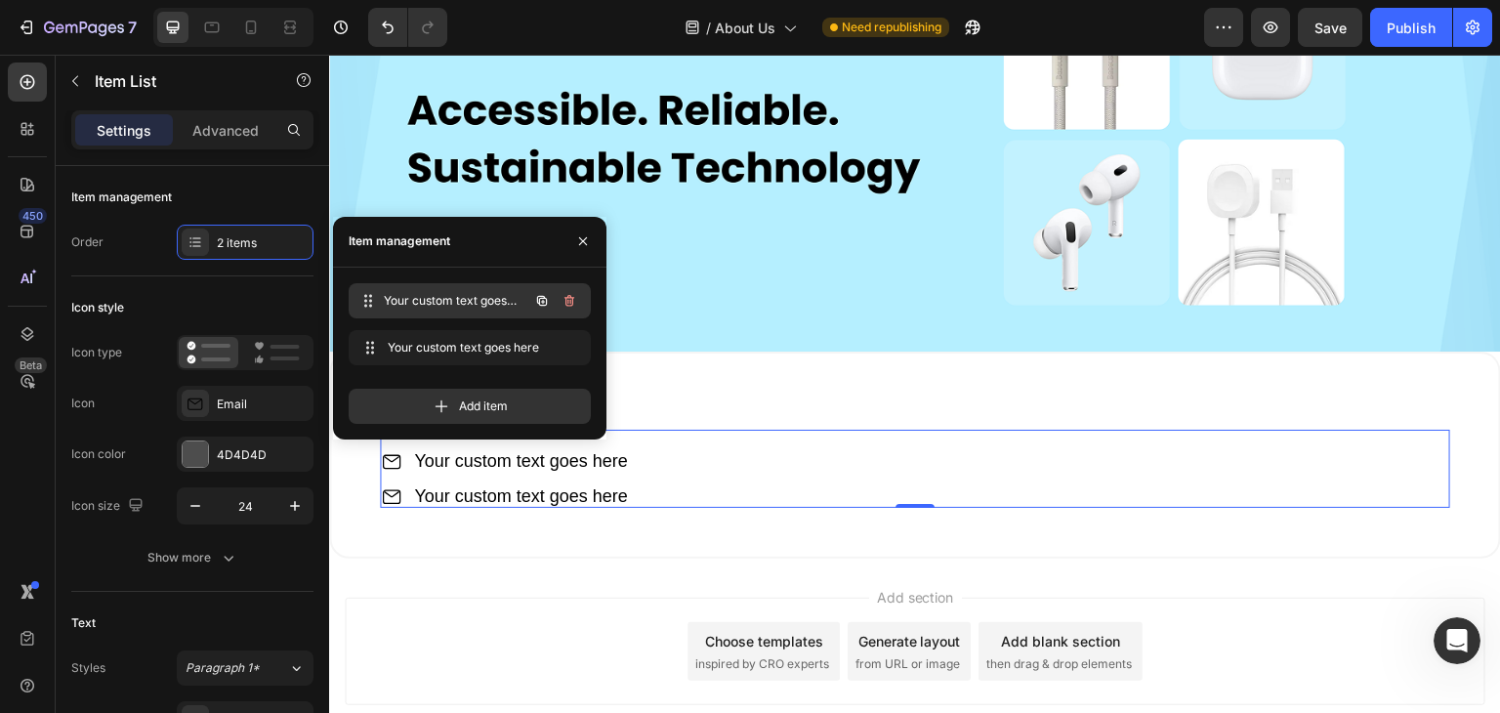
click at [429, 303] on span "Your custom text goes here" at bounding box center [456, 301] width 145 height 18
click at [370, 302] on icon at bounding box center [368, 301] width 16 height 16
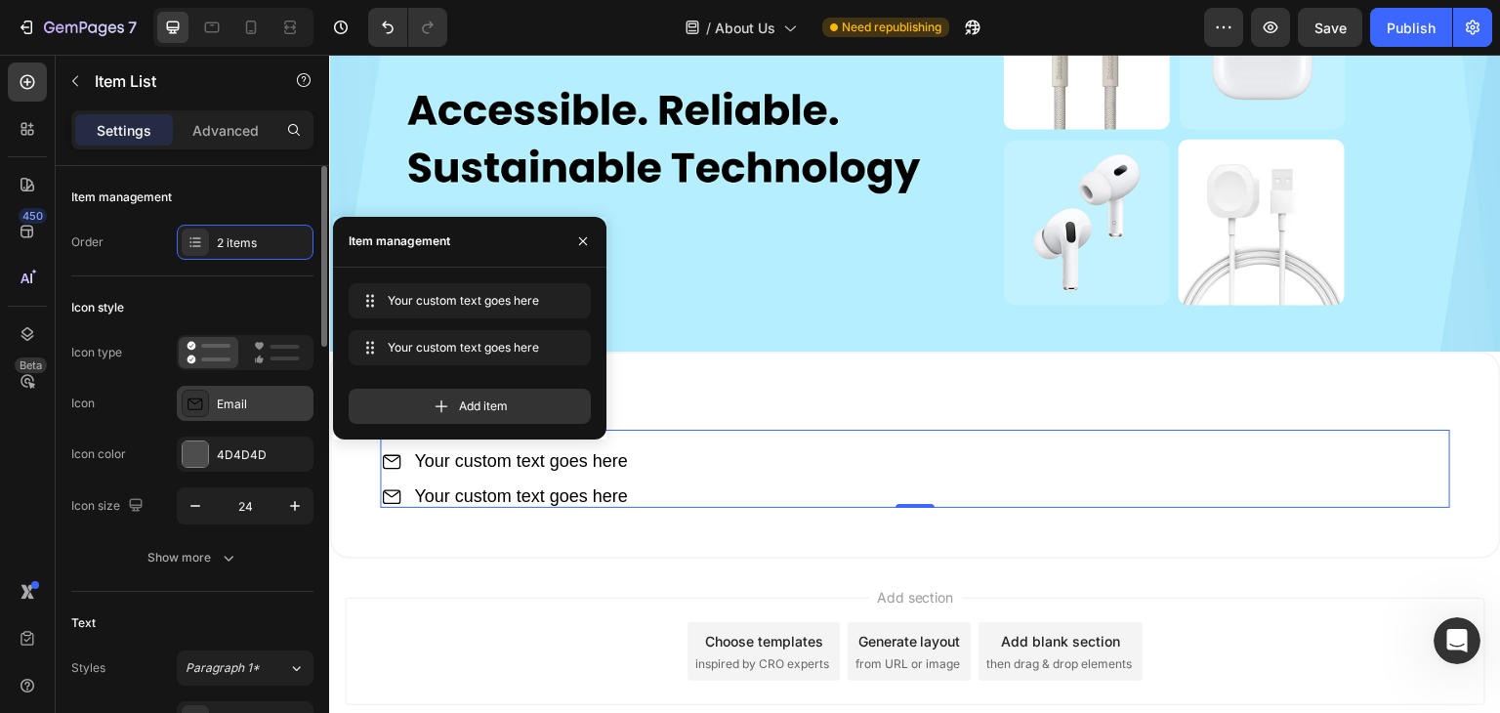
click at [199, 399] on icon at bounding box center [196, 404] width 14 height 11
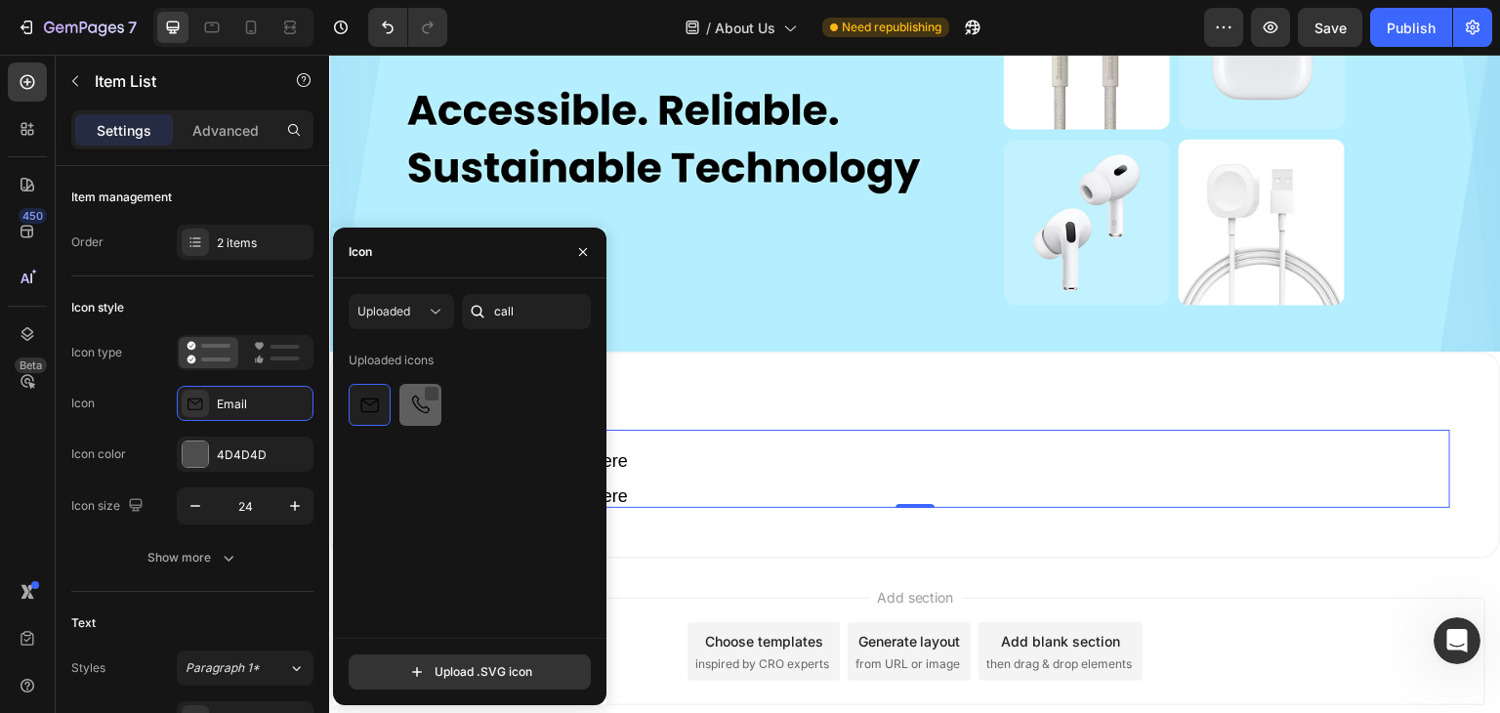
click at [430, 392] on div at bounding box center [432, 394] width 16 height 16
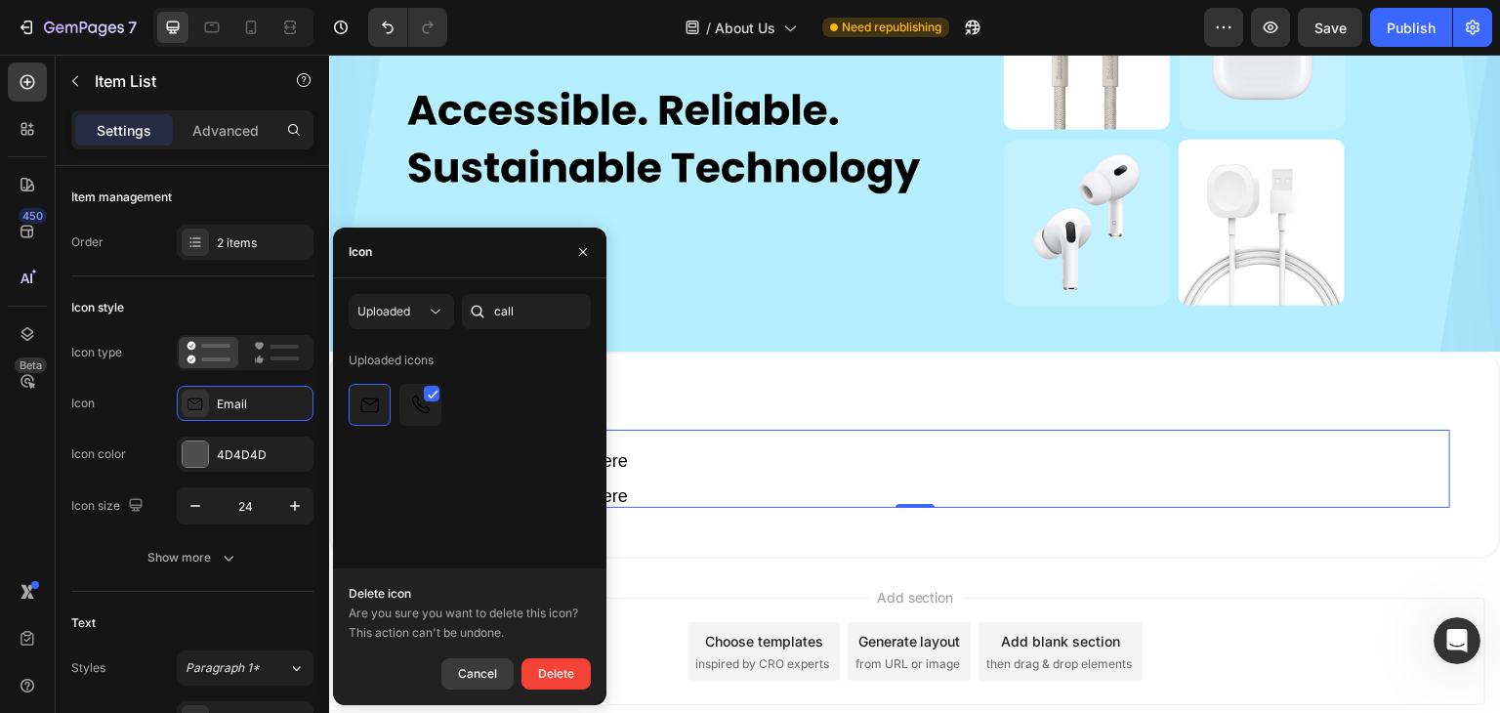
click at [478, 667] on div "Cancel" at bounding box center [477, 673] width 39 height 23
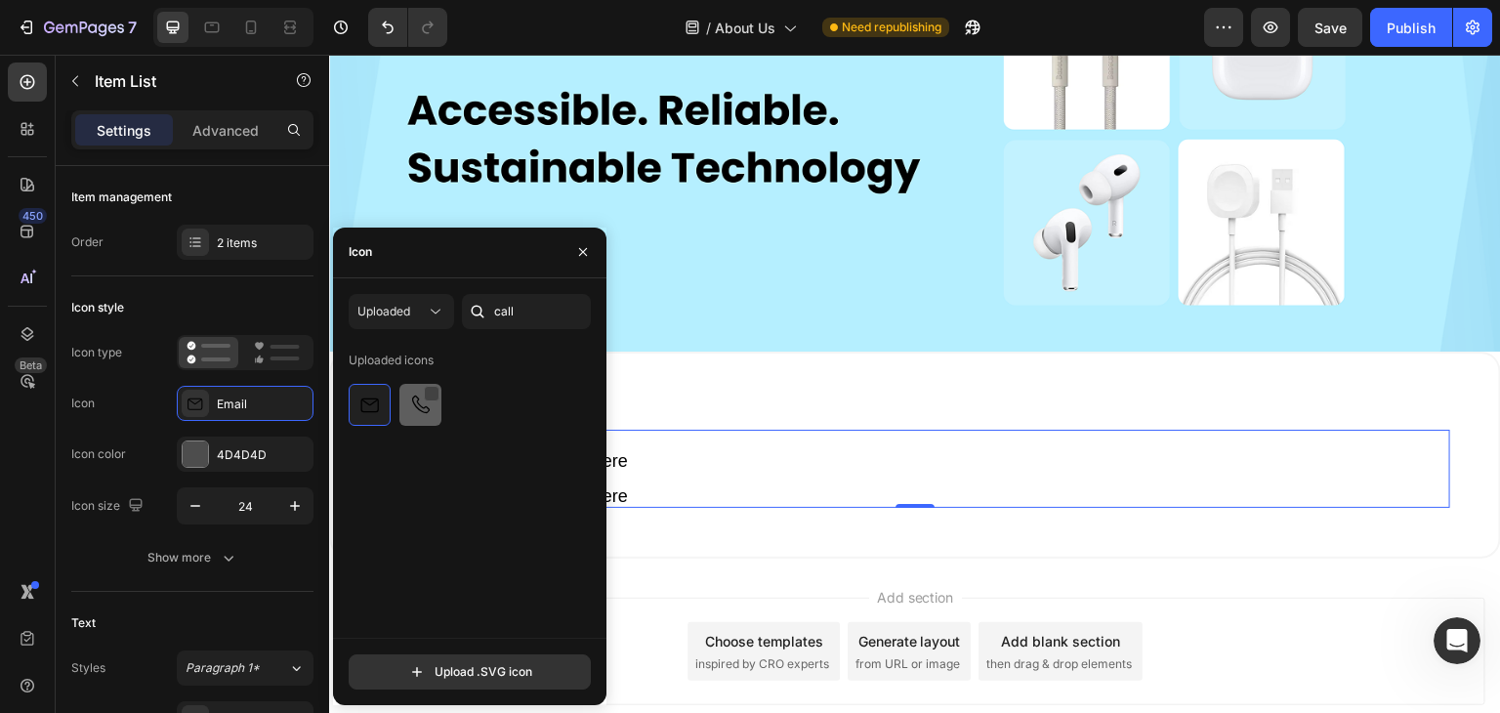
click at [429, 391] on div at bounding box center [432, 394] width 16 height 16
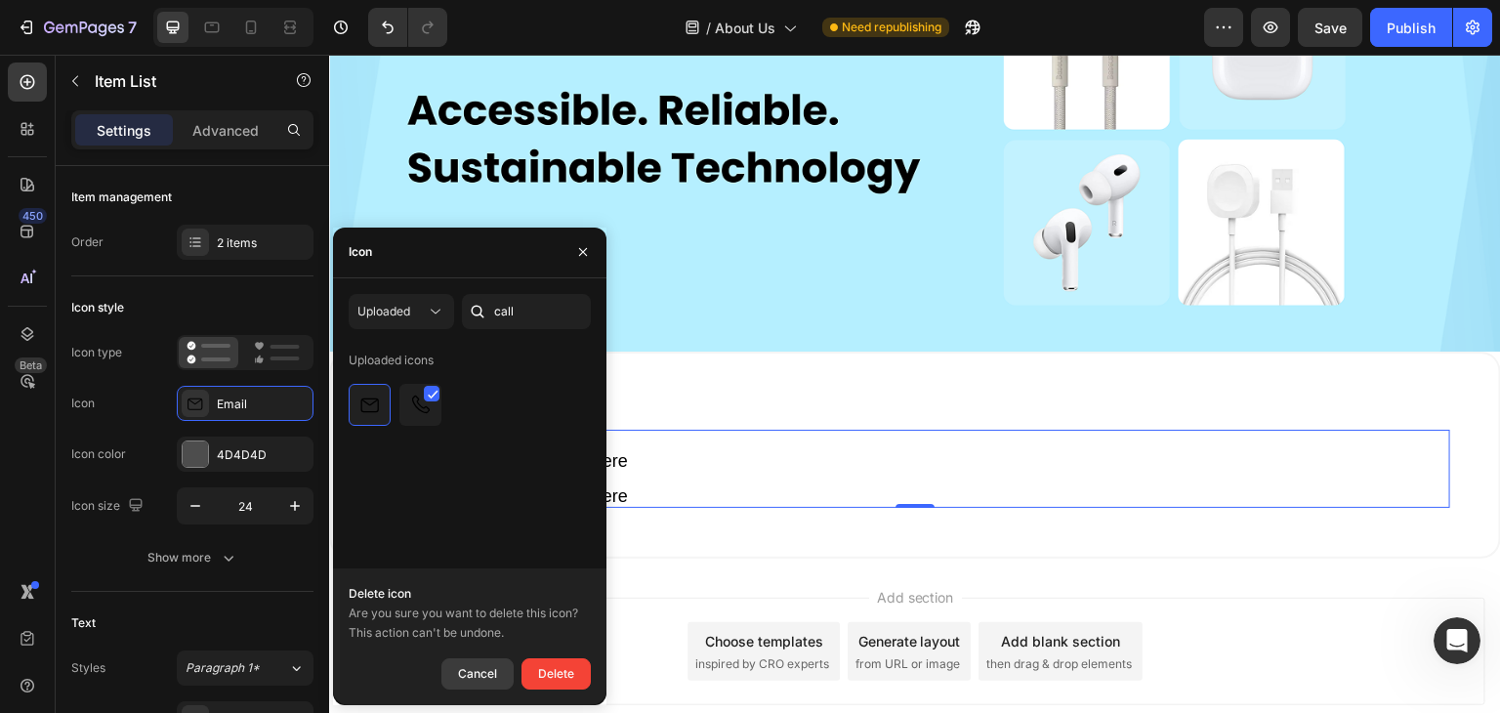
click at [467, 668] on div "Cancel" at bounding box center [477, 673] width 39 height 23
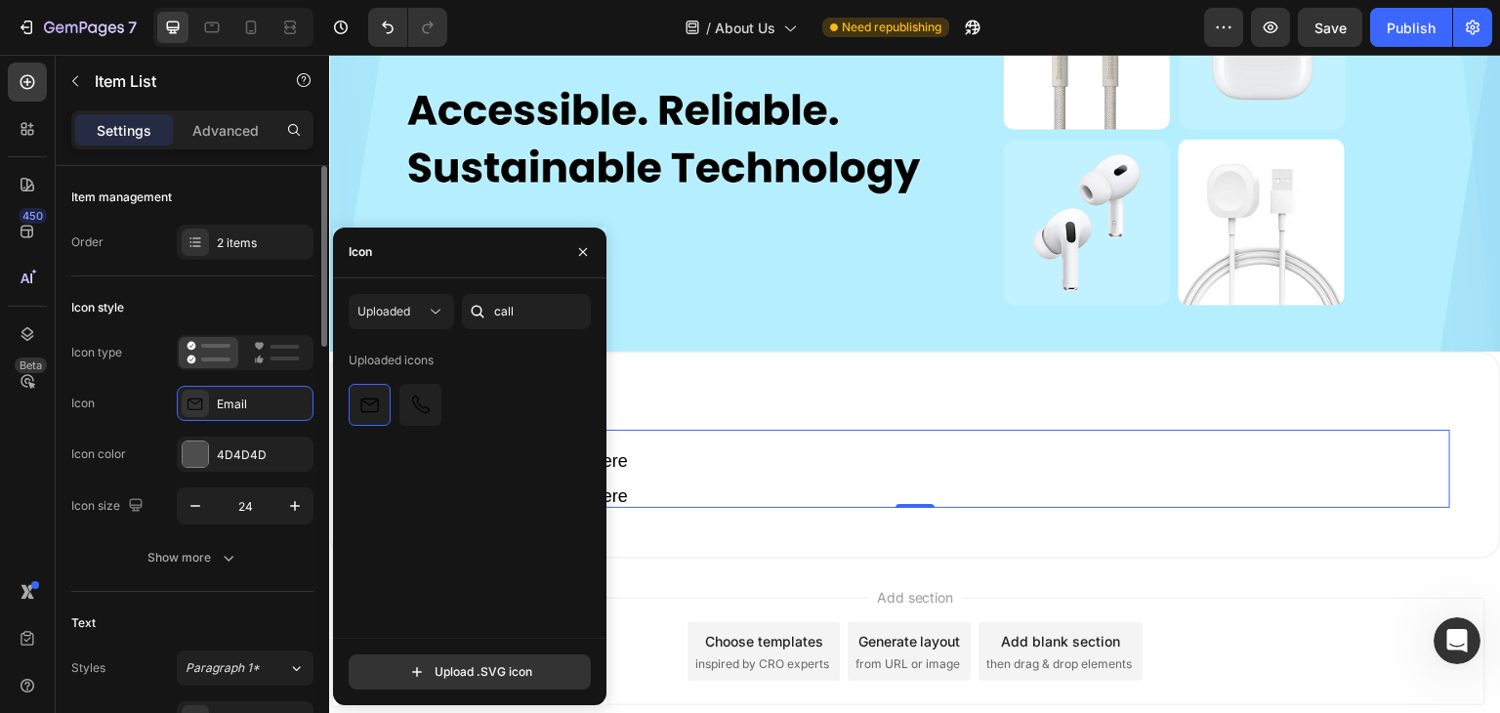
click at [151, 411] on div "Icon Email" at bounding box center [192, 403] width 242 height 35
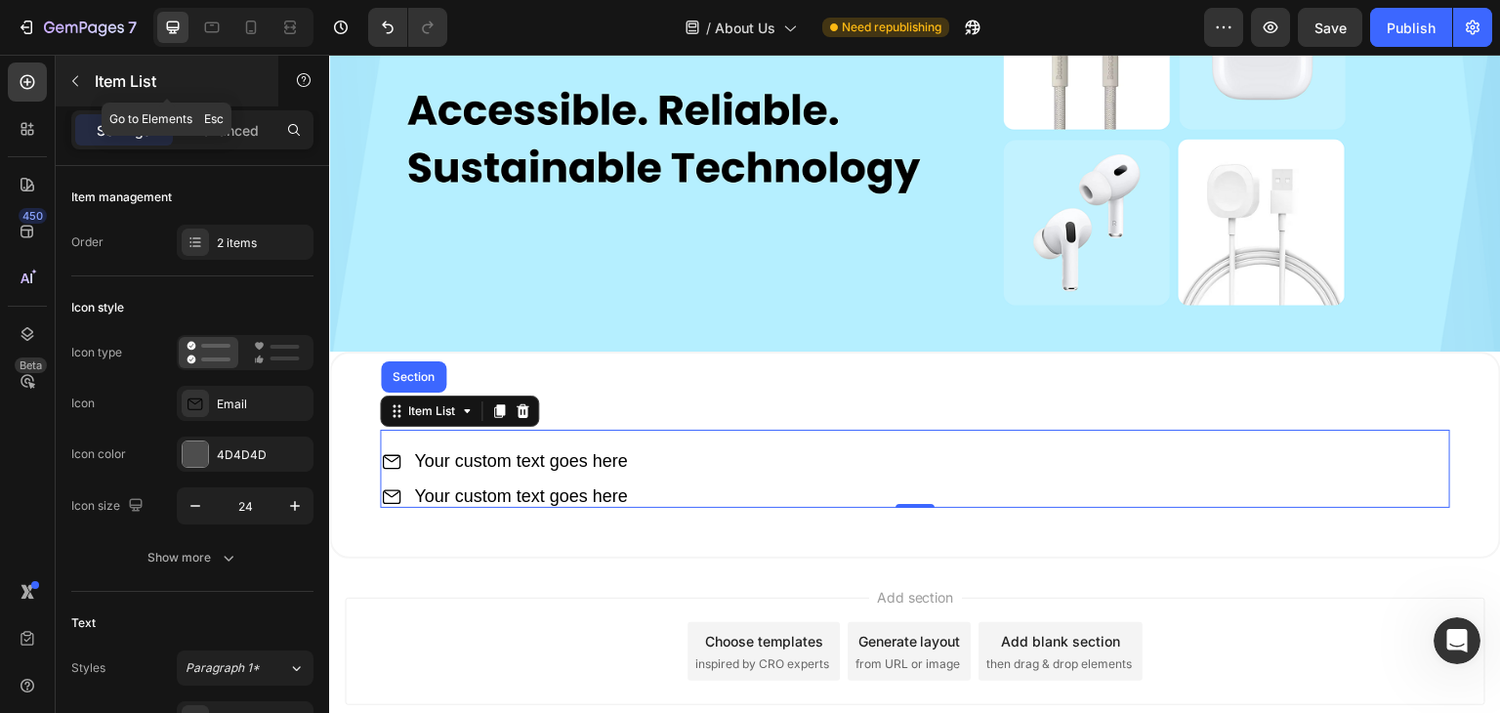
click at [69, 71] on button "button" at bounding box center [75, 80] width 31 height 31
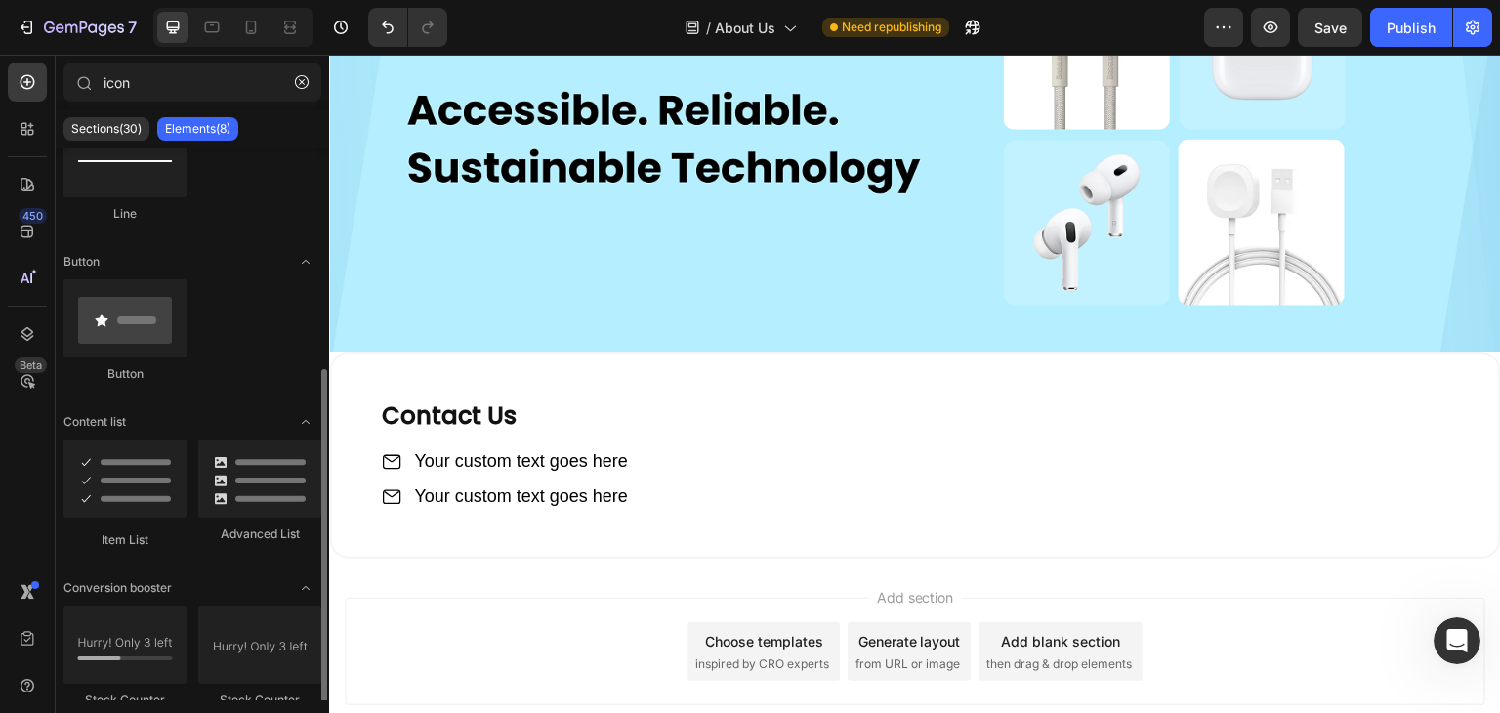
scroll to position [246, 0]
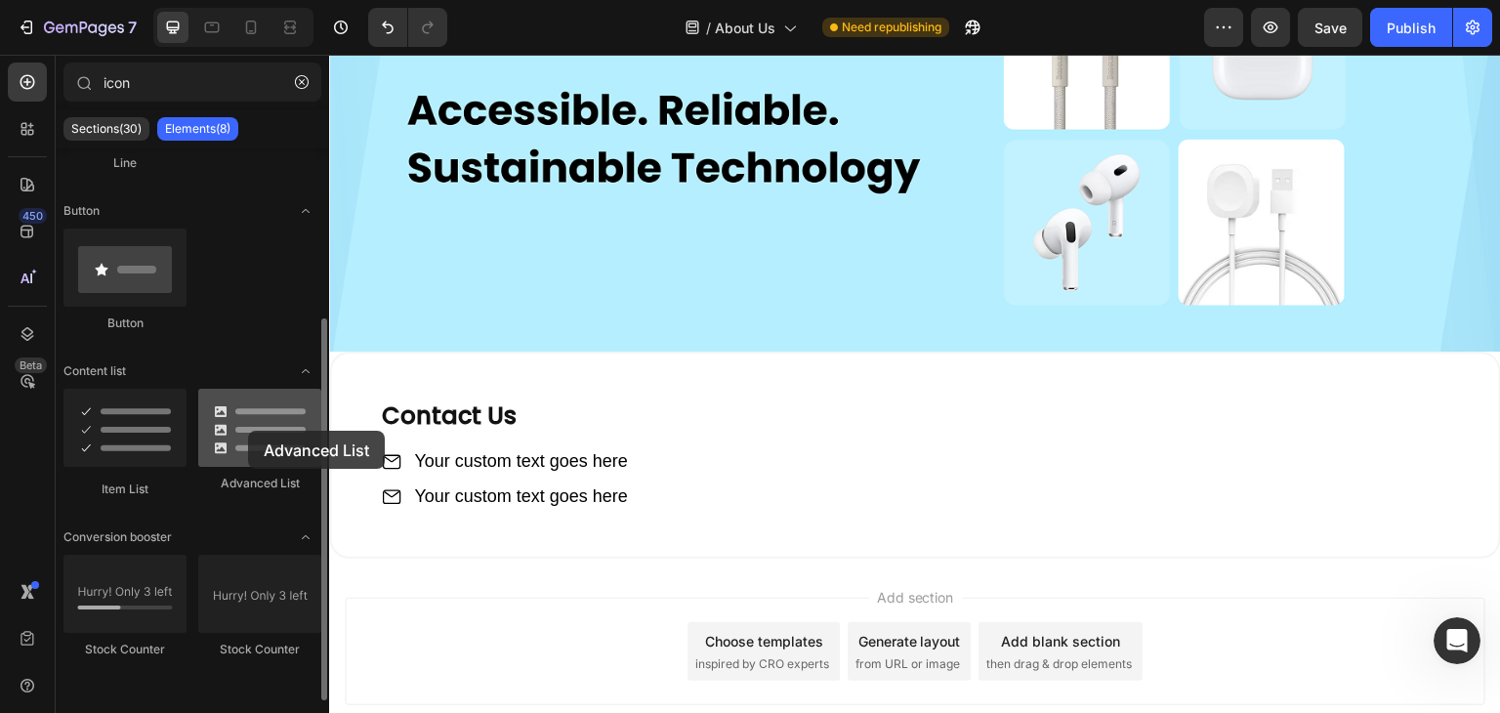
click at [248, 431] on div at bounding box center [259, 428] width 123 height 78
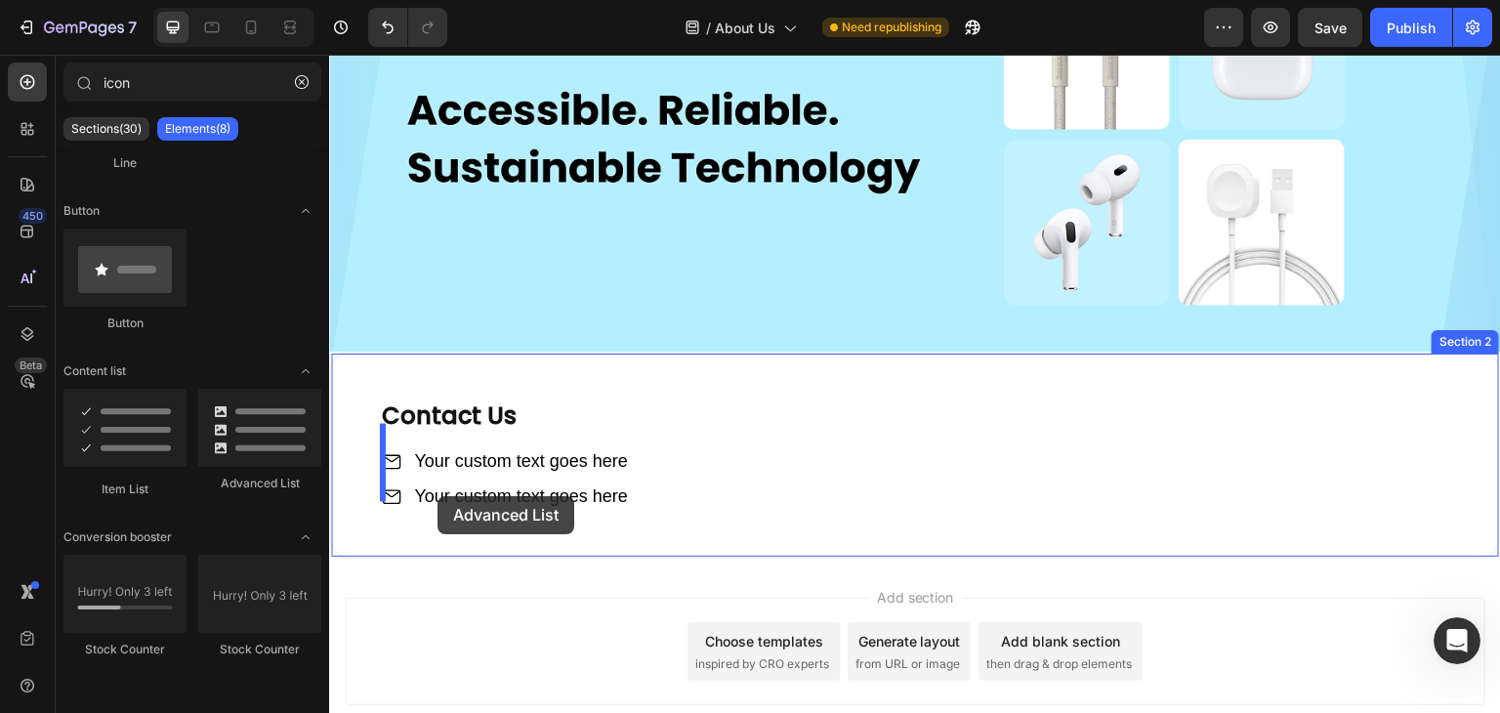
drag, startPoint x: 578, startPoint y: 485, endPoint x: 438, endPoint y: 496, distance: 141.1
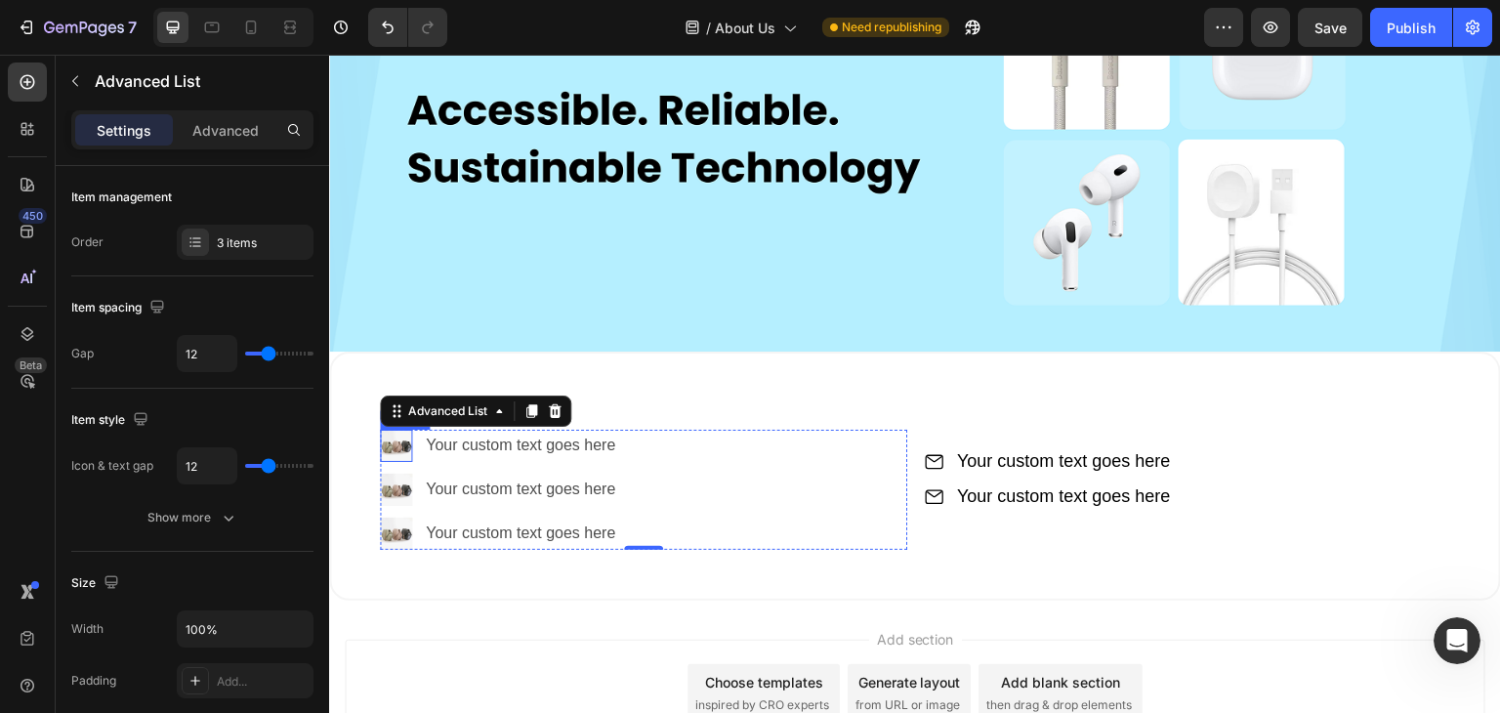
click at [392, 437] on img at bounding box center [396, 446] width 32 height 32
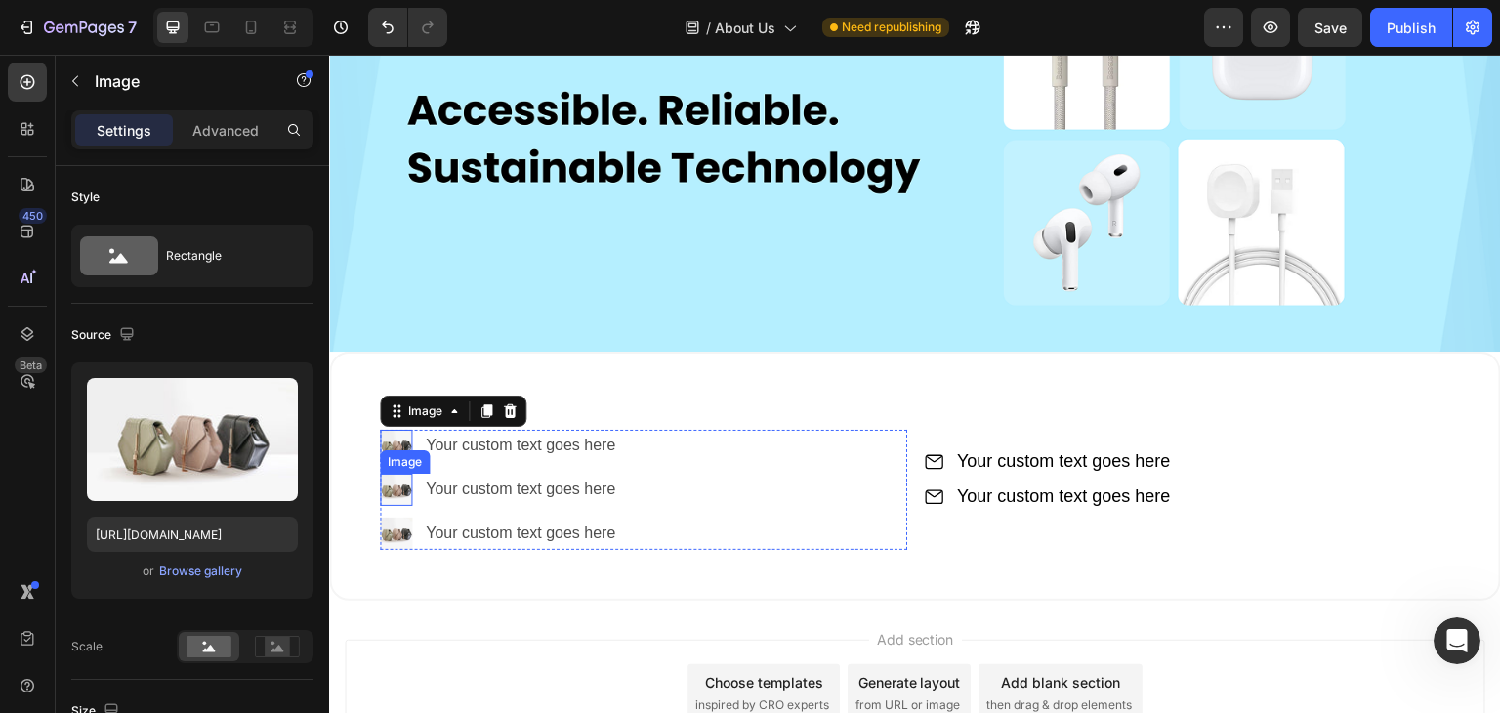
click at [393, 483] on img at bounding box center [396, 490] width 32 height 32
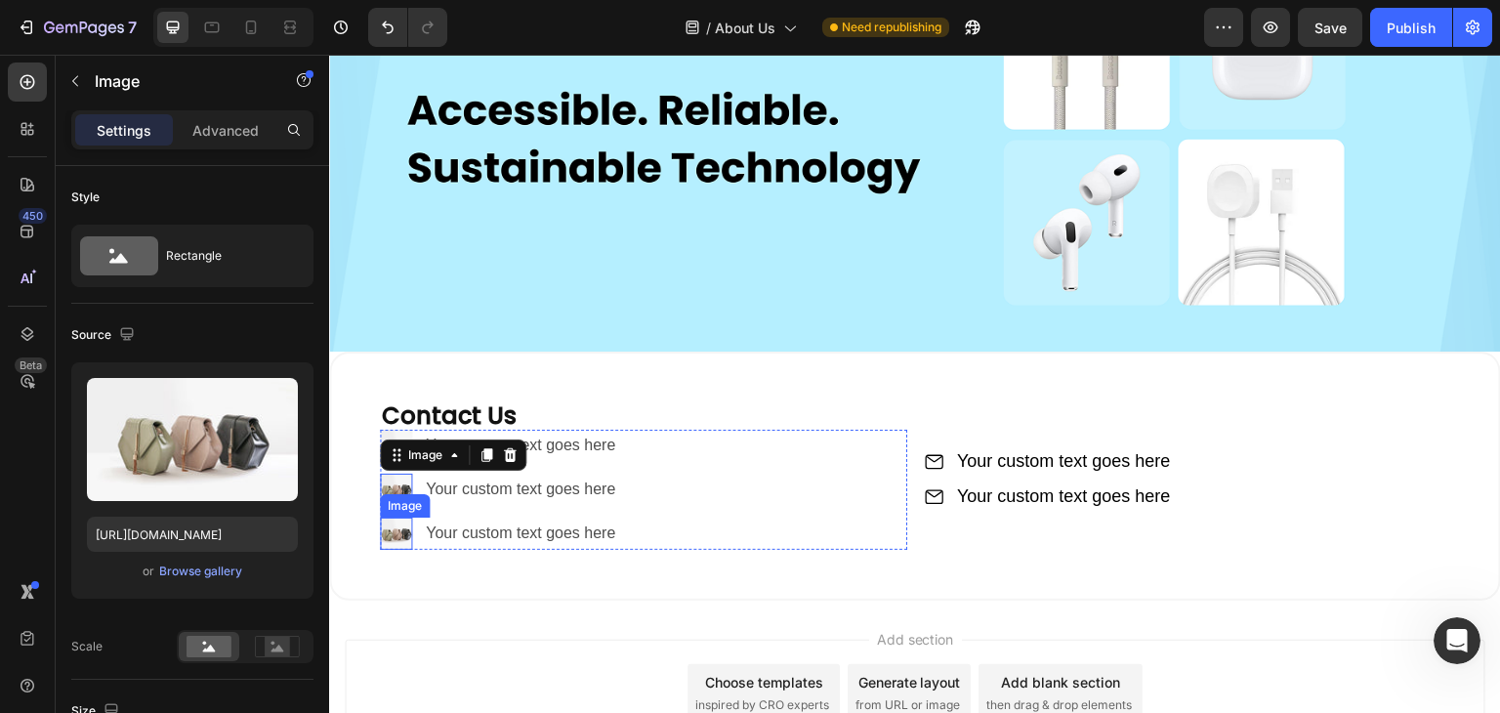
click at [397, 523] on img at bounding box center [396, 534] width 32 height 32
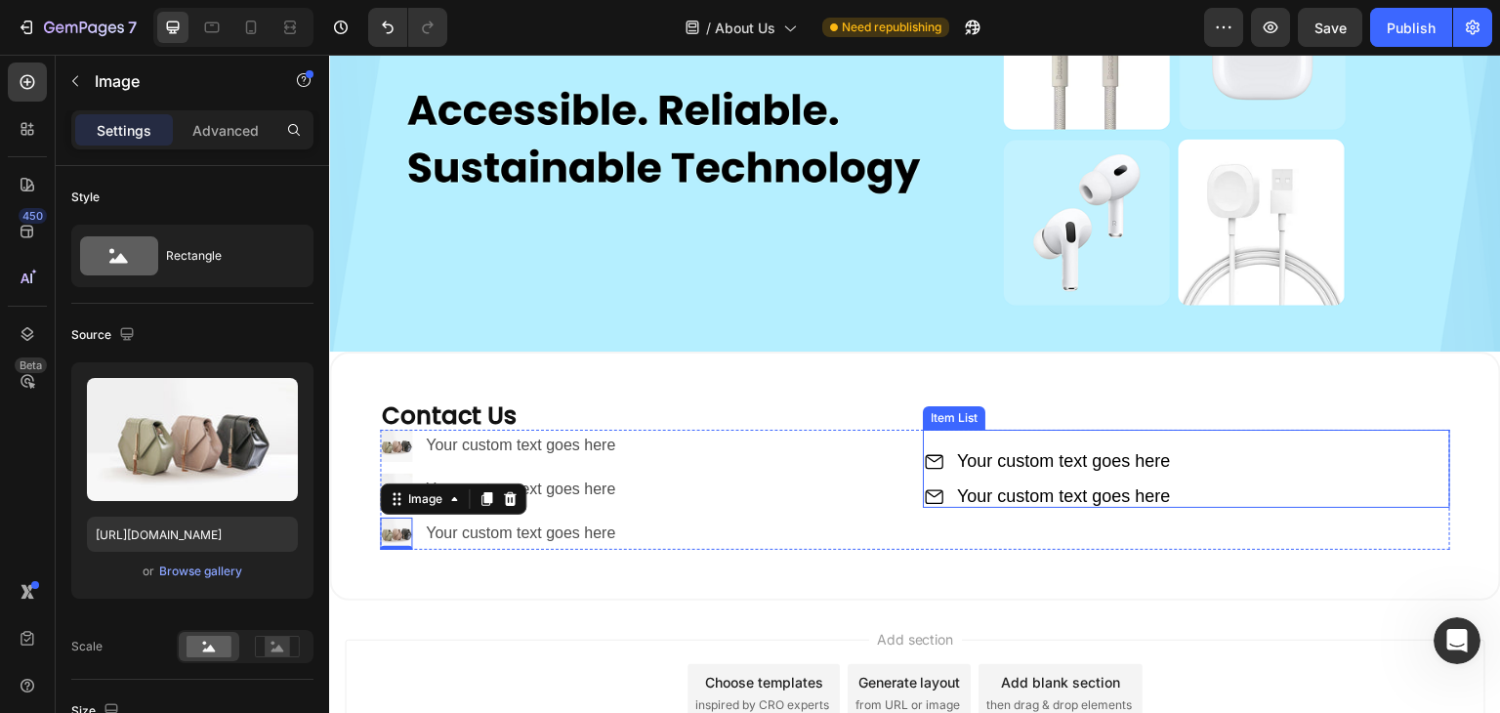
click at [1208, 451] on div "Your custom text goes here Your custom text goes here" at bounding box center [1186, 469] width 527 height 78
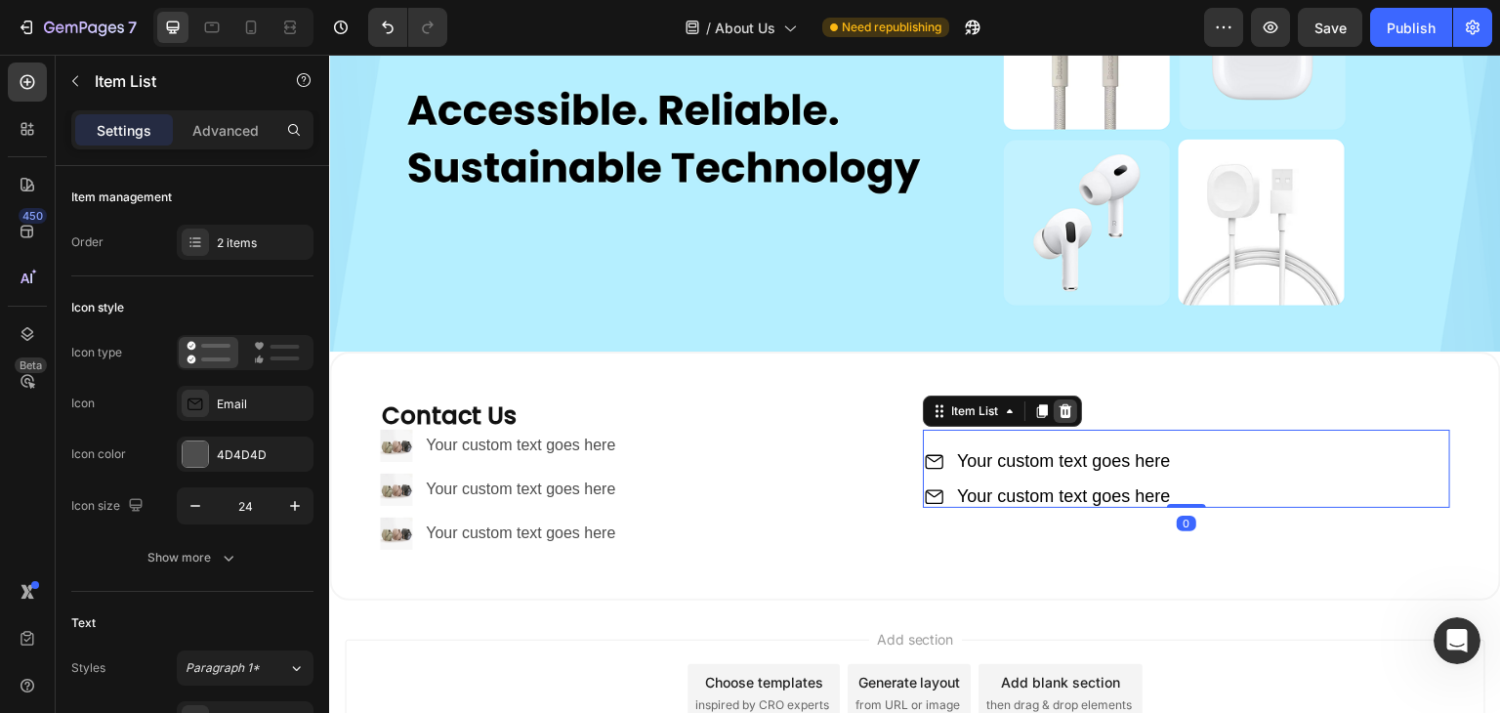
click at [1060, 407] on icon at bounding box center [1066, 411] width 16 height 16
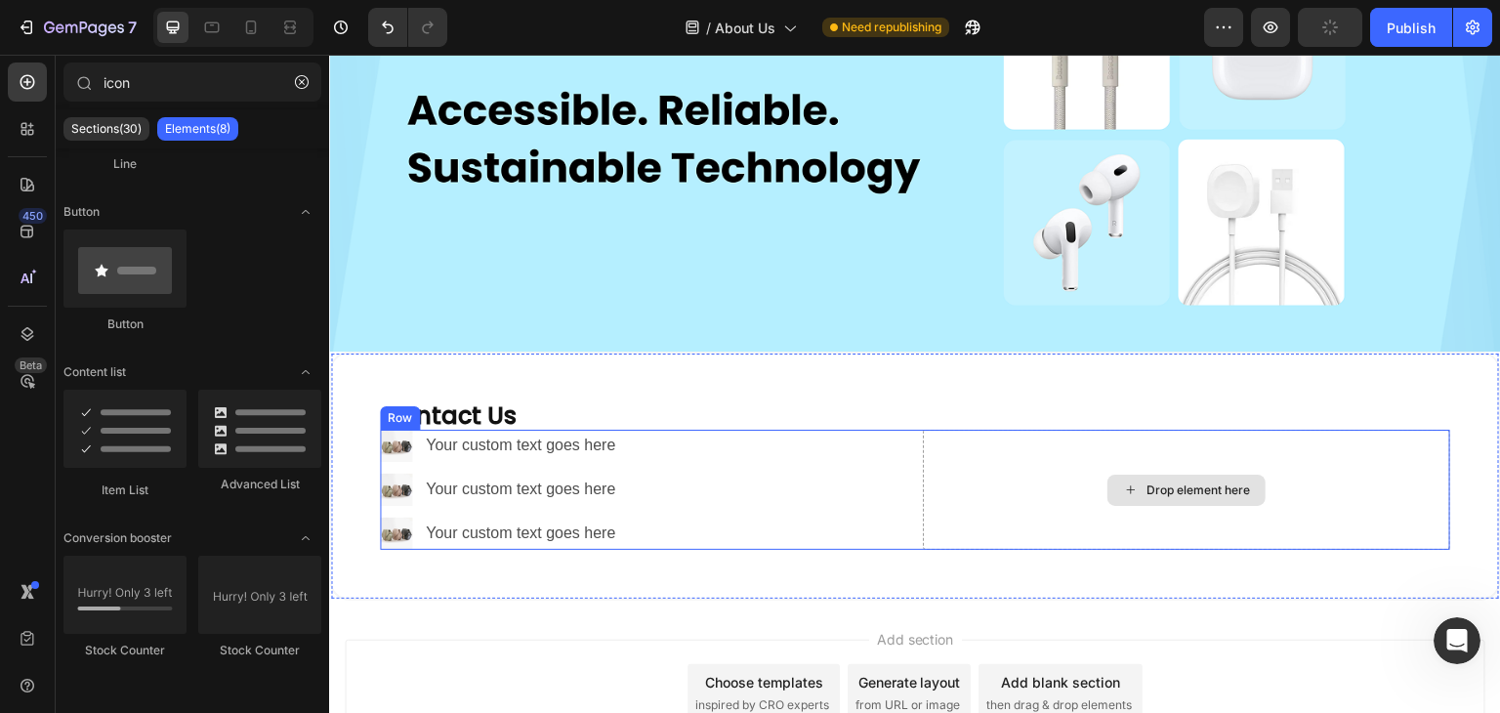
click at [1086, 441] on div "Drop element here" at bounding box center [1186, 489] width 527 height 119
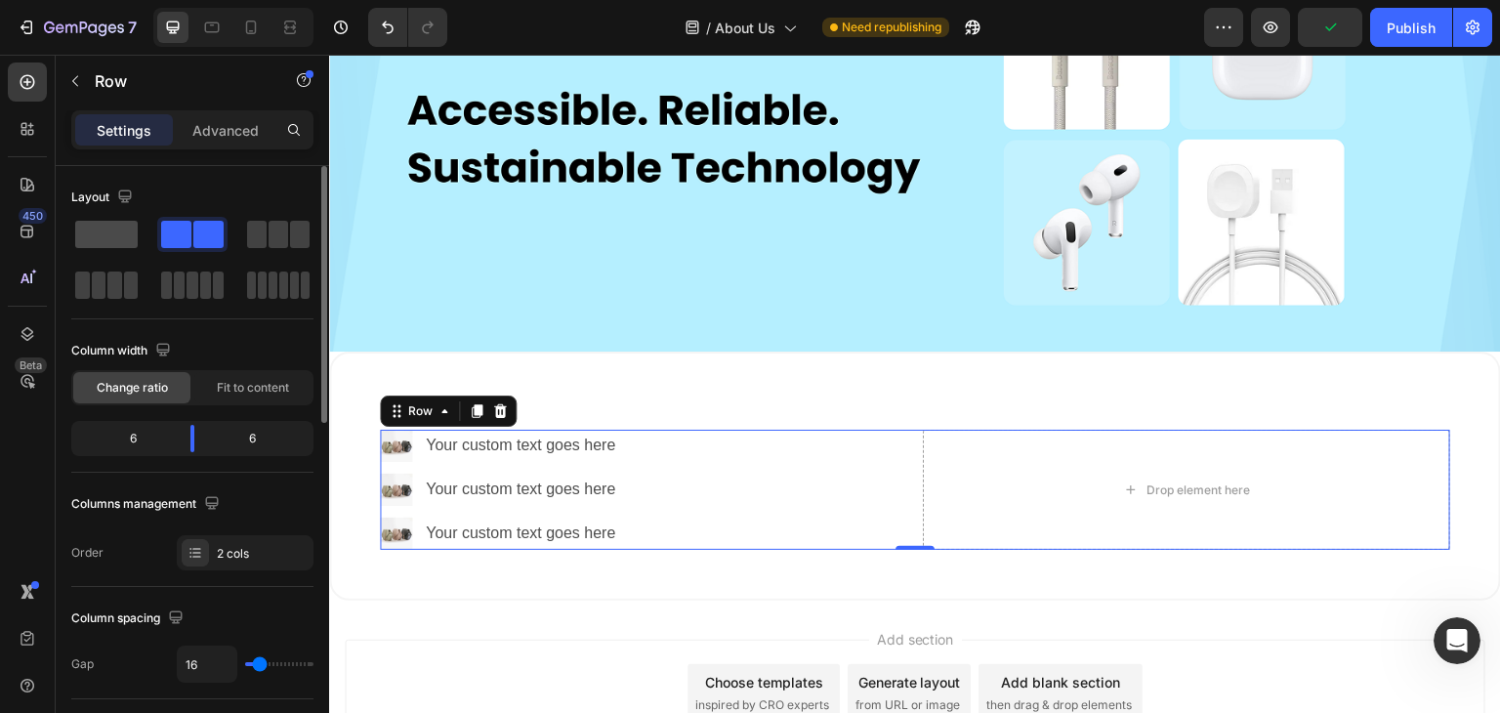
click at [115, 230] on span at bounding box center [106, 234] width 63 height 27
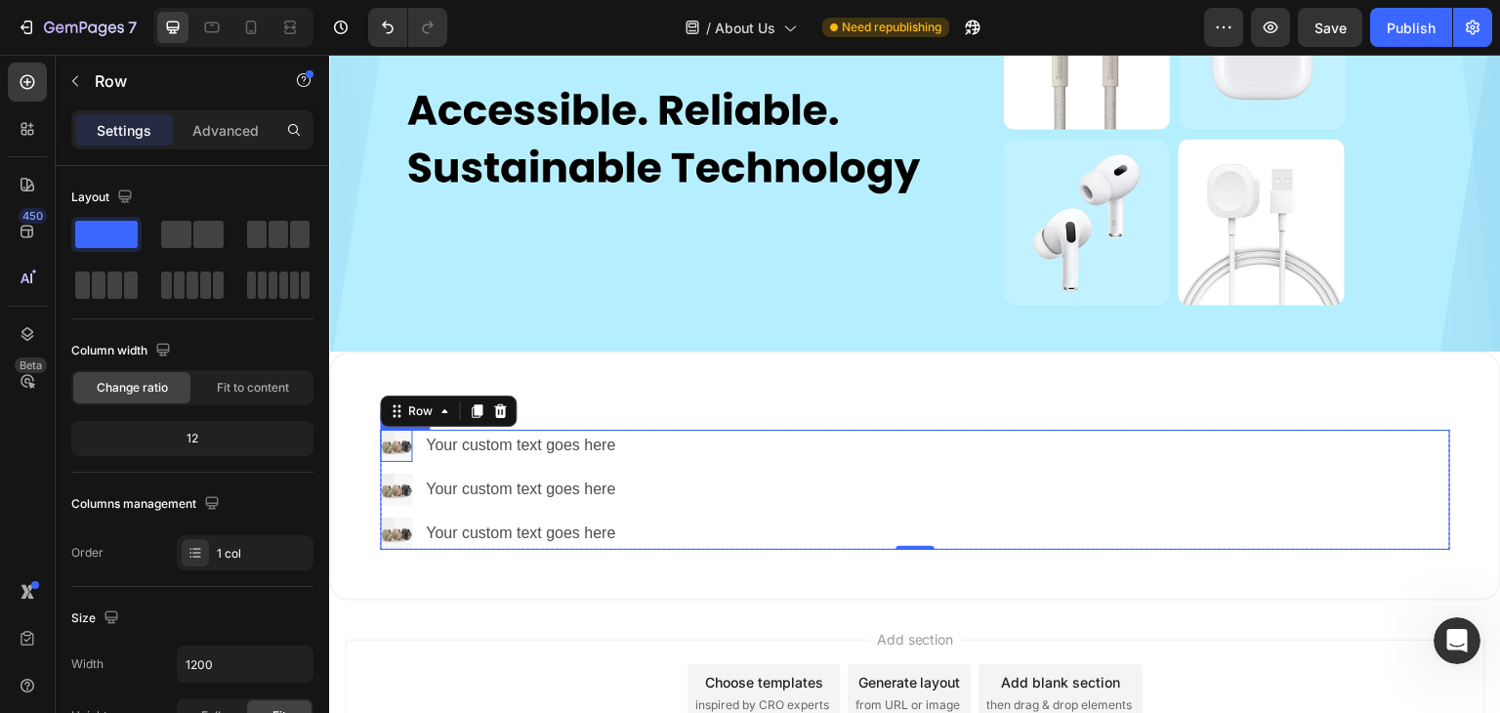
click at [394, 440] on img at bounding box center [396, 446] width 32 height 32
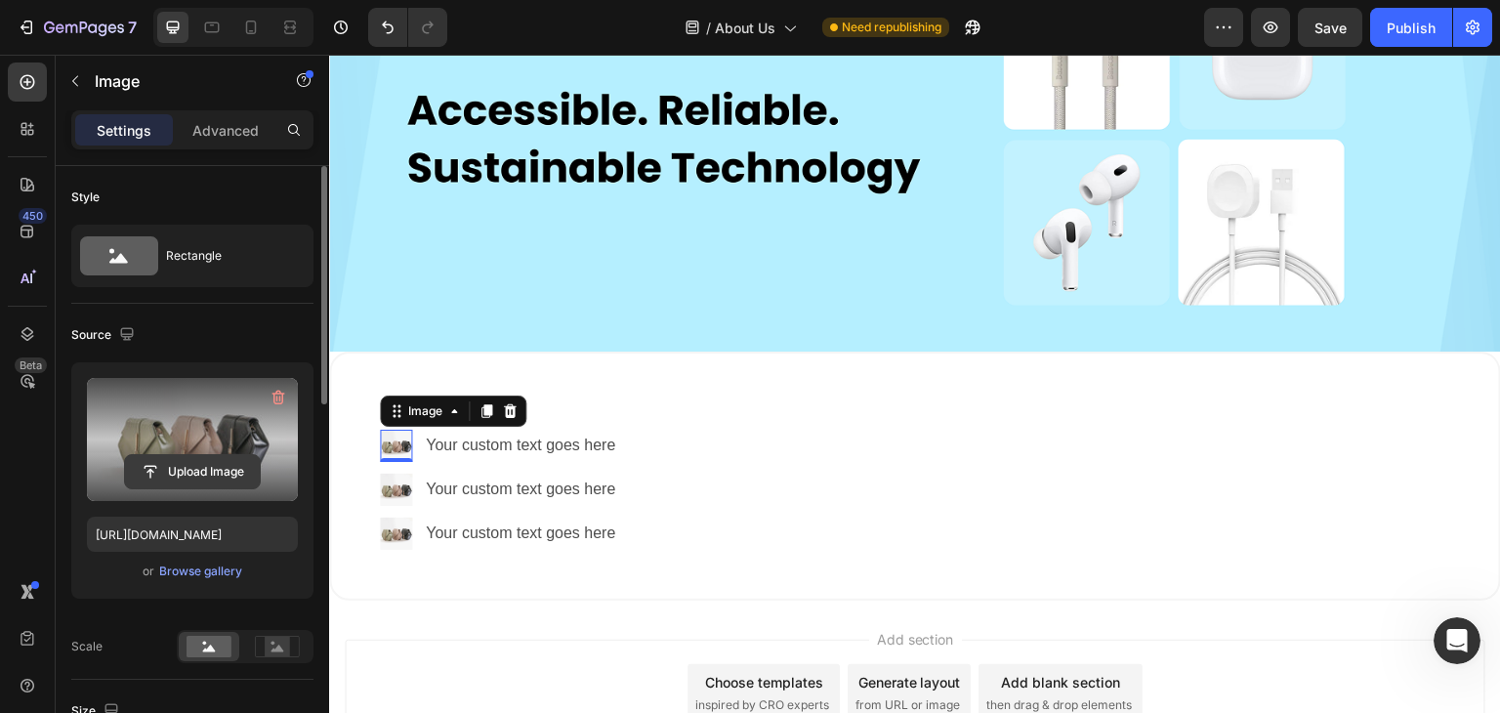
click at [191, 462] on input "file" at bounding box center [192, 471] width 135 height 33
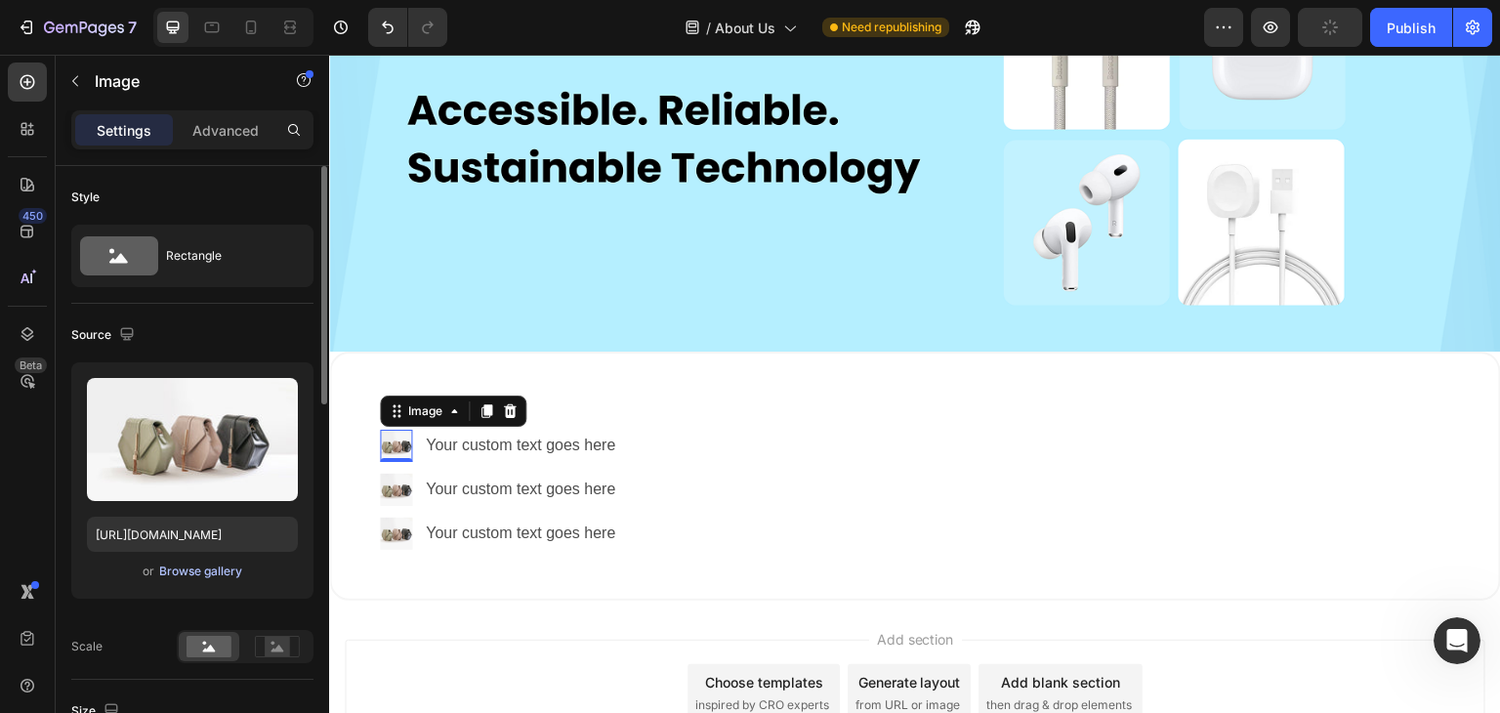
click at [219, 576] on div "Browse gallery" at bounding box center [200, 572] width 83 height 18
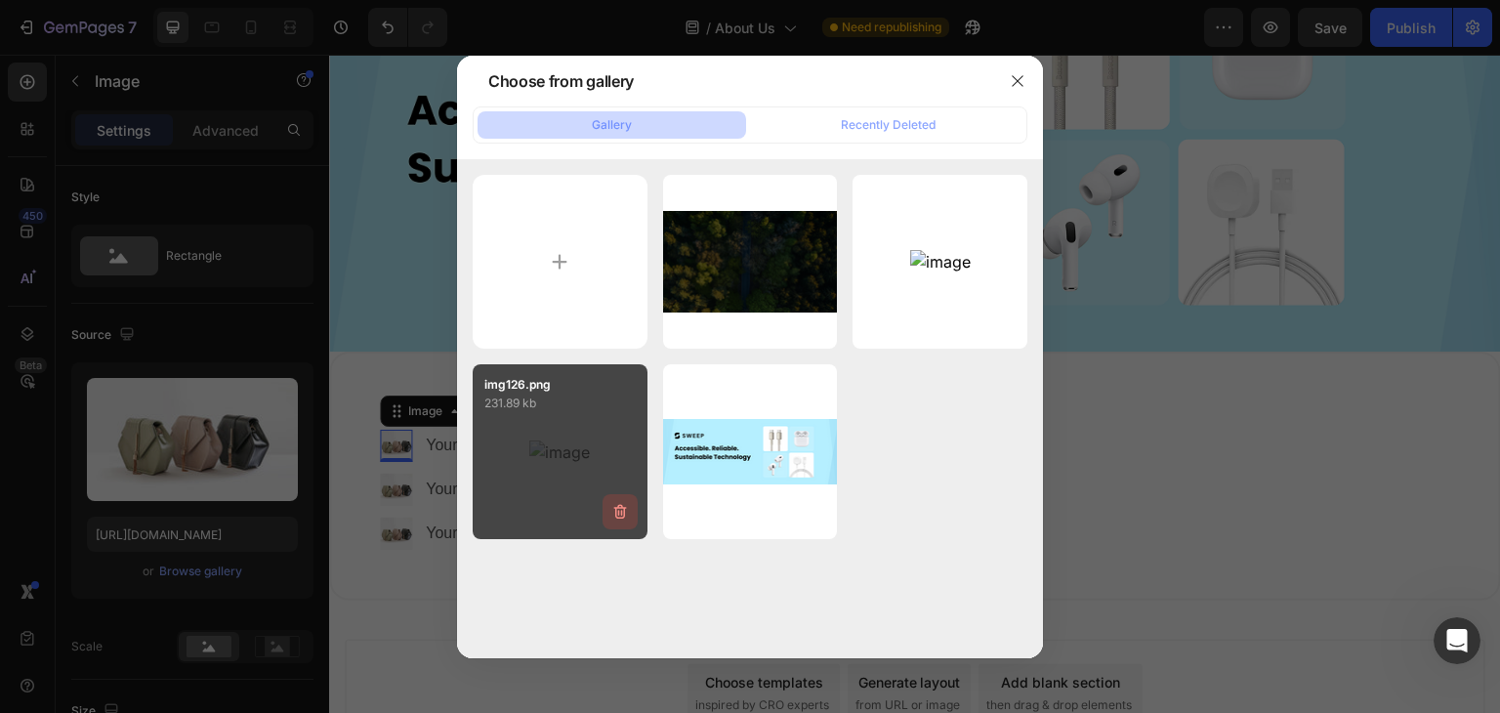
click at [619, 508] on icon "button" at bounding box center [619, 511] width 13 height 15
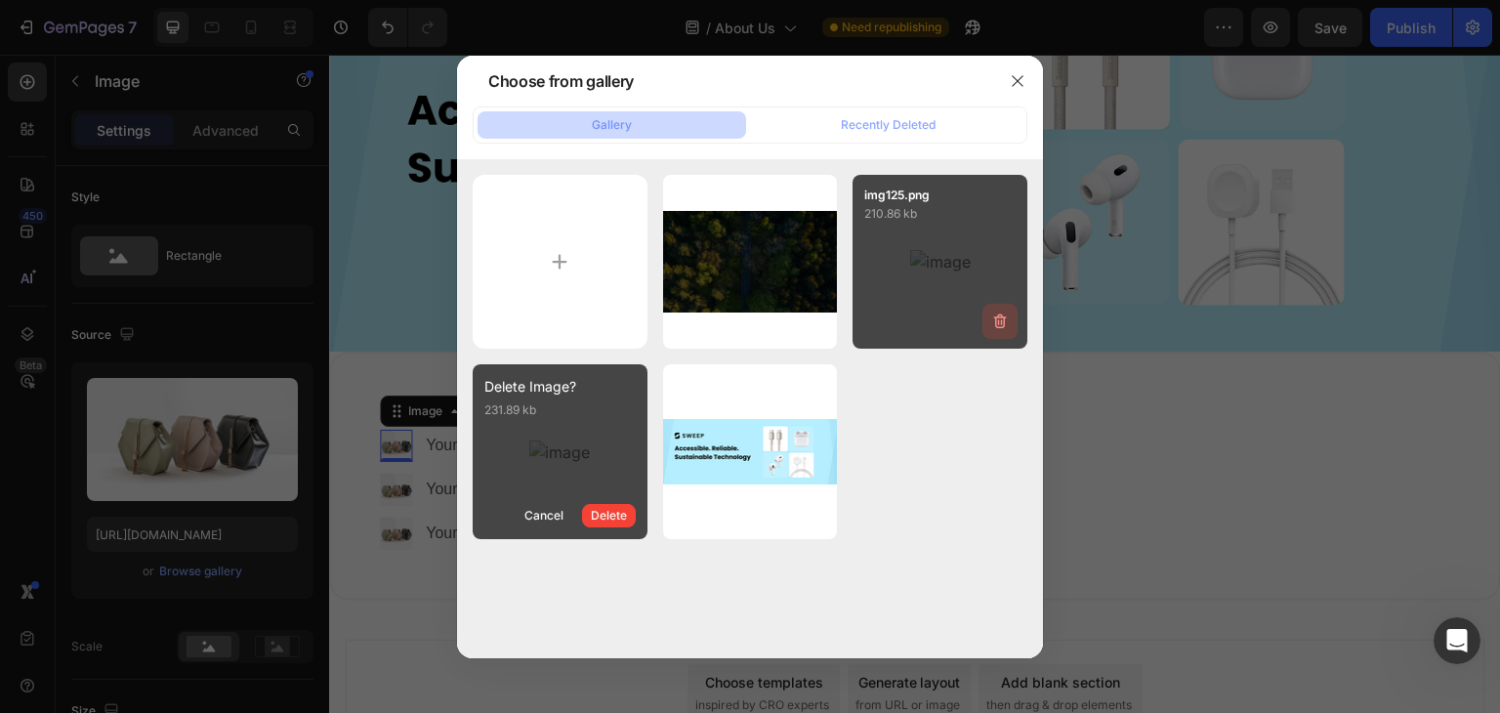
click at [995, 322] on icon "button" at bounding box center [1000, 322] width 13 height 15
click at [982, 325] on div "Delete" at bounding box center [989, 325] width 36 height 18
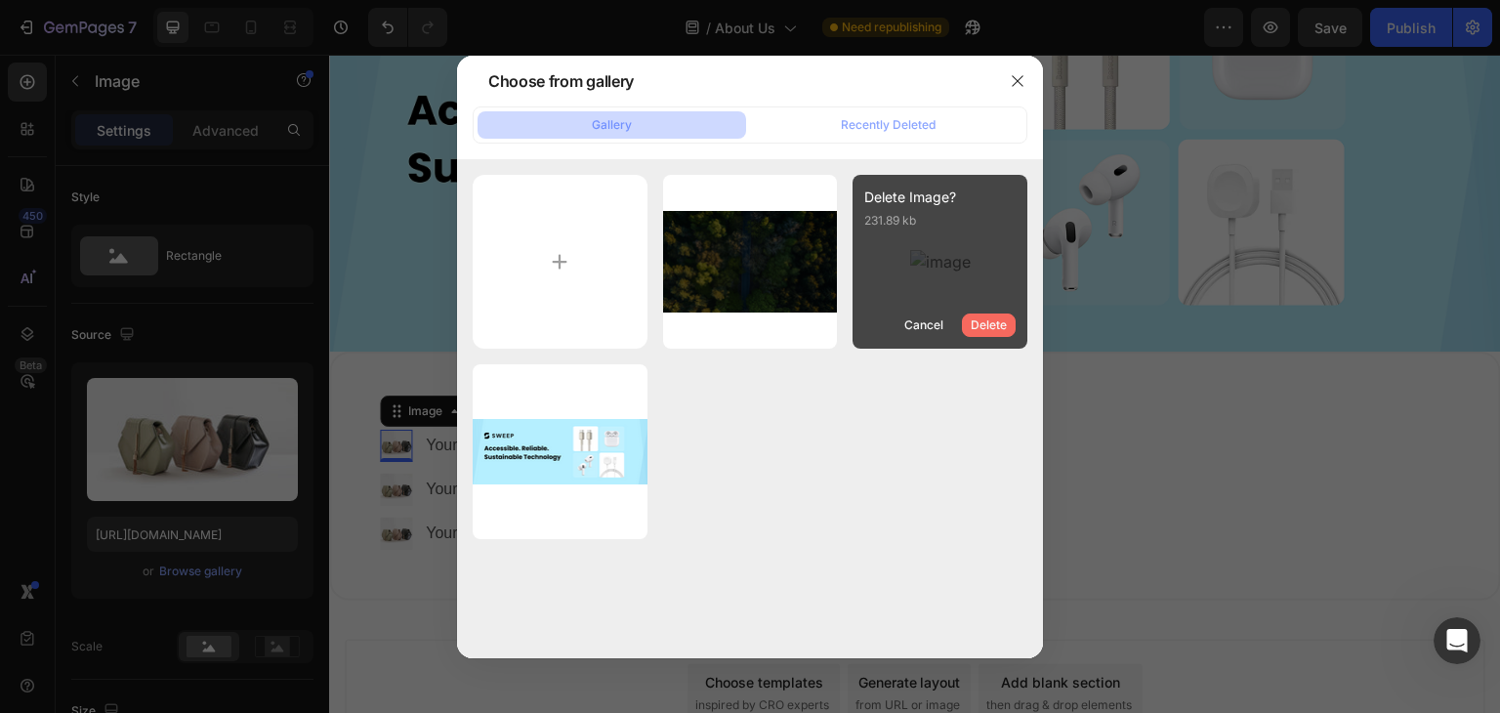
click at [976, 329] on div "Delete" at bounding box center [989, 325] width 36 height 18
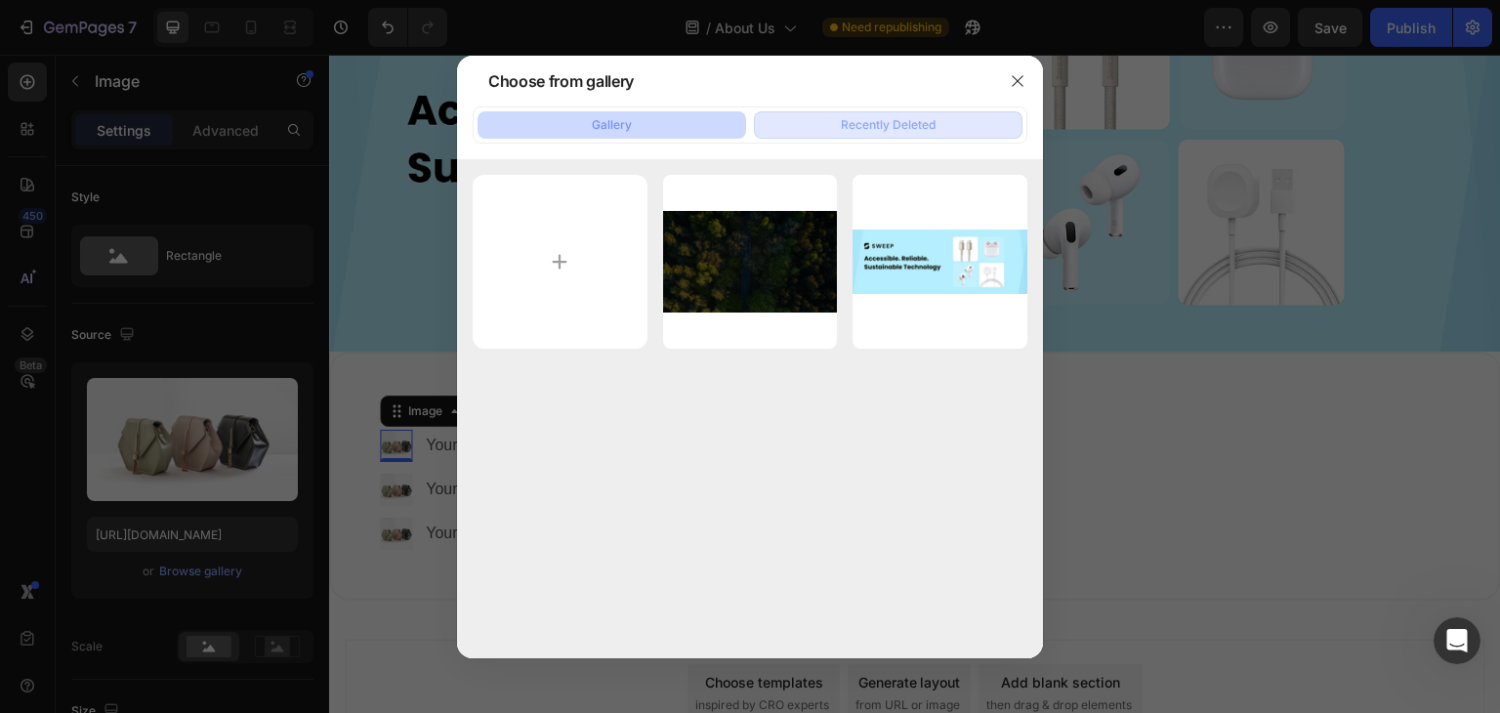
click at [879, 122] on div "Recently Deleted" at bounding box center [888, 125] width 95 height 18
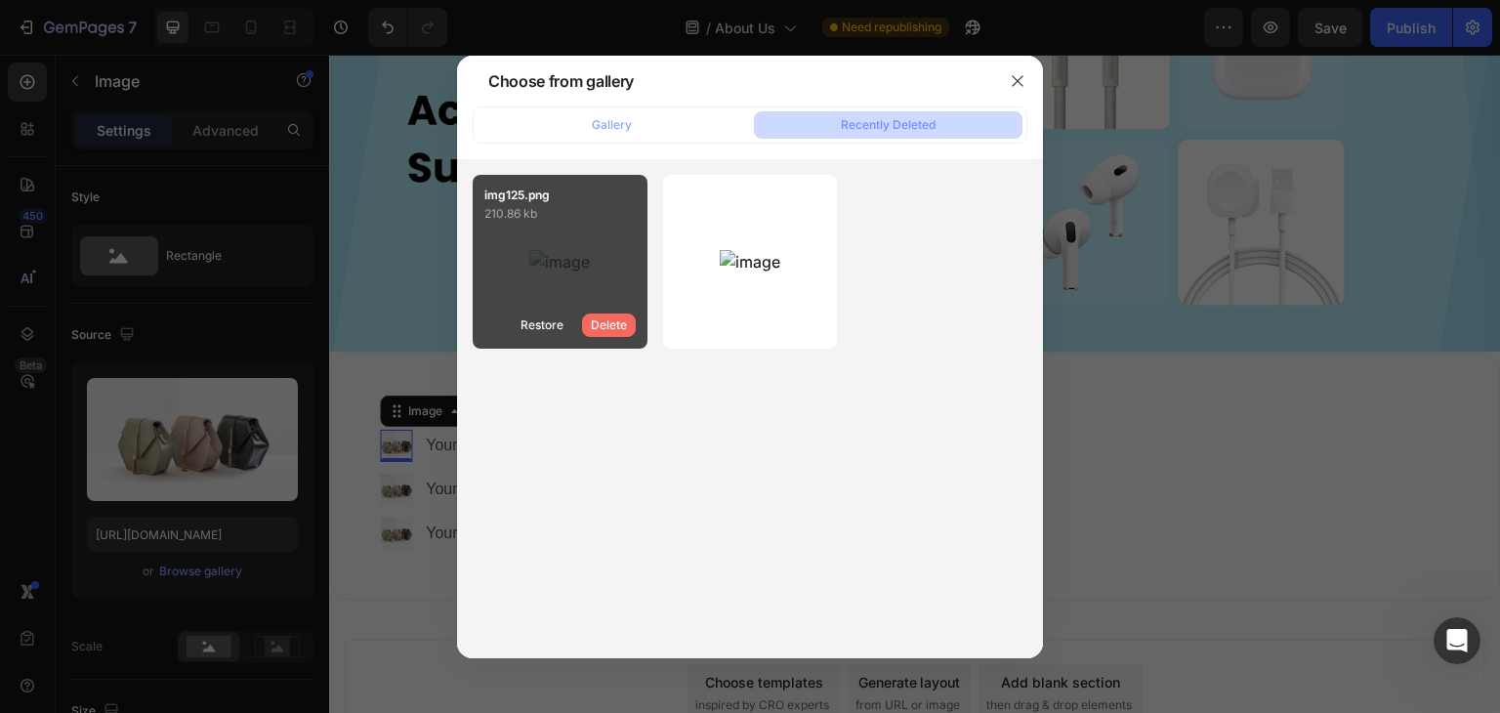
click at [609, 329] on div "Delete" at bounding box center [609, 325] width 36 height 18
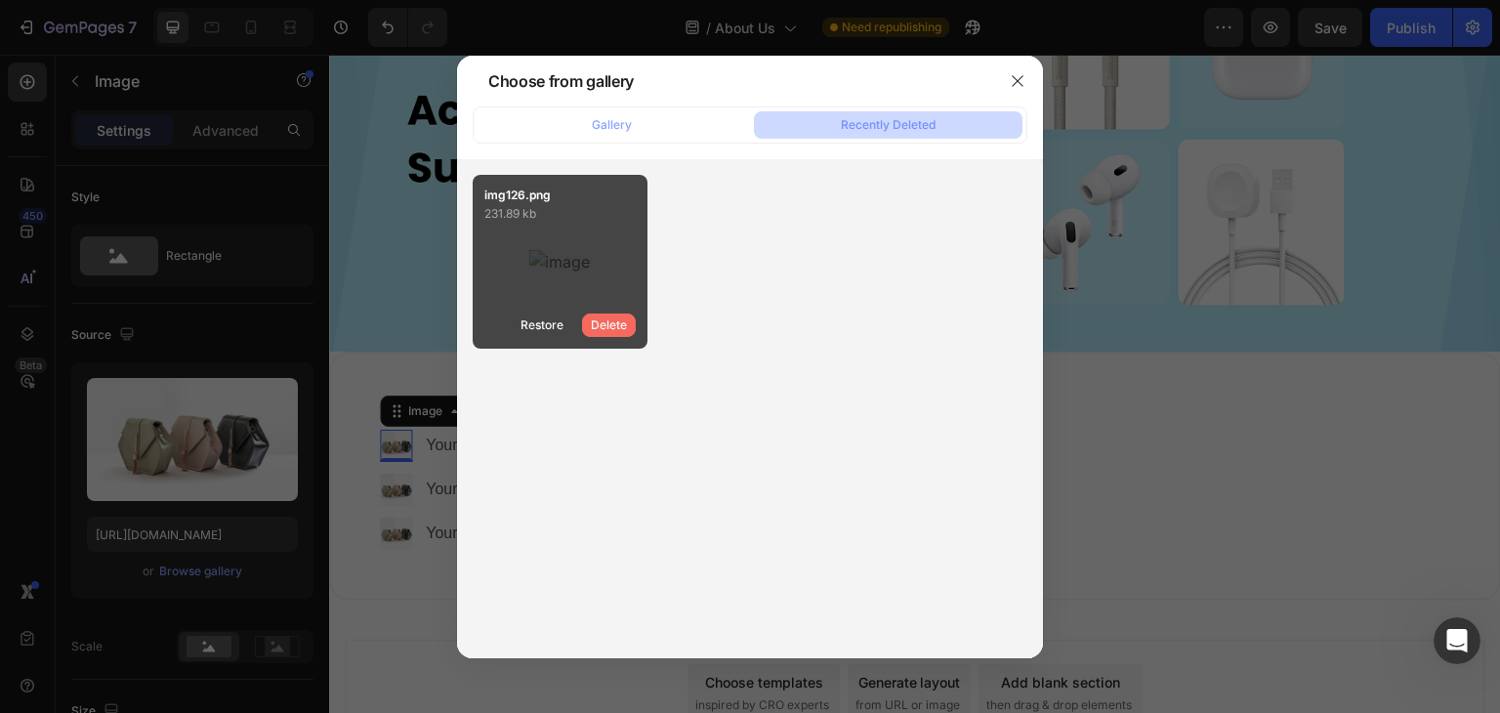
click at [600, 323] on div "Delete" at bounding box center [609, 325] width 36 height 18
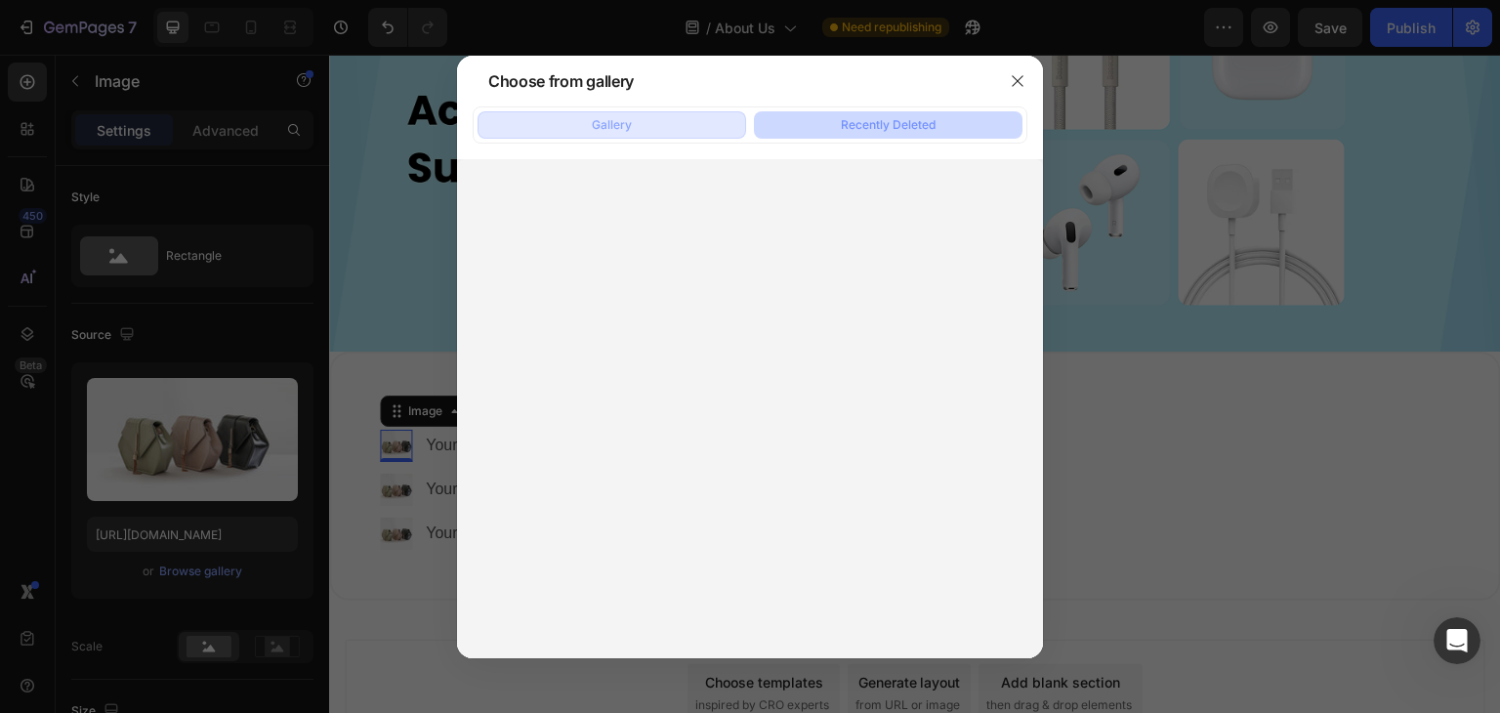
click at [647, 117] on button "Gallery" at bounding box center [612, 124] width 269 height 27
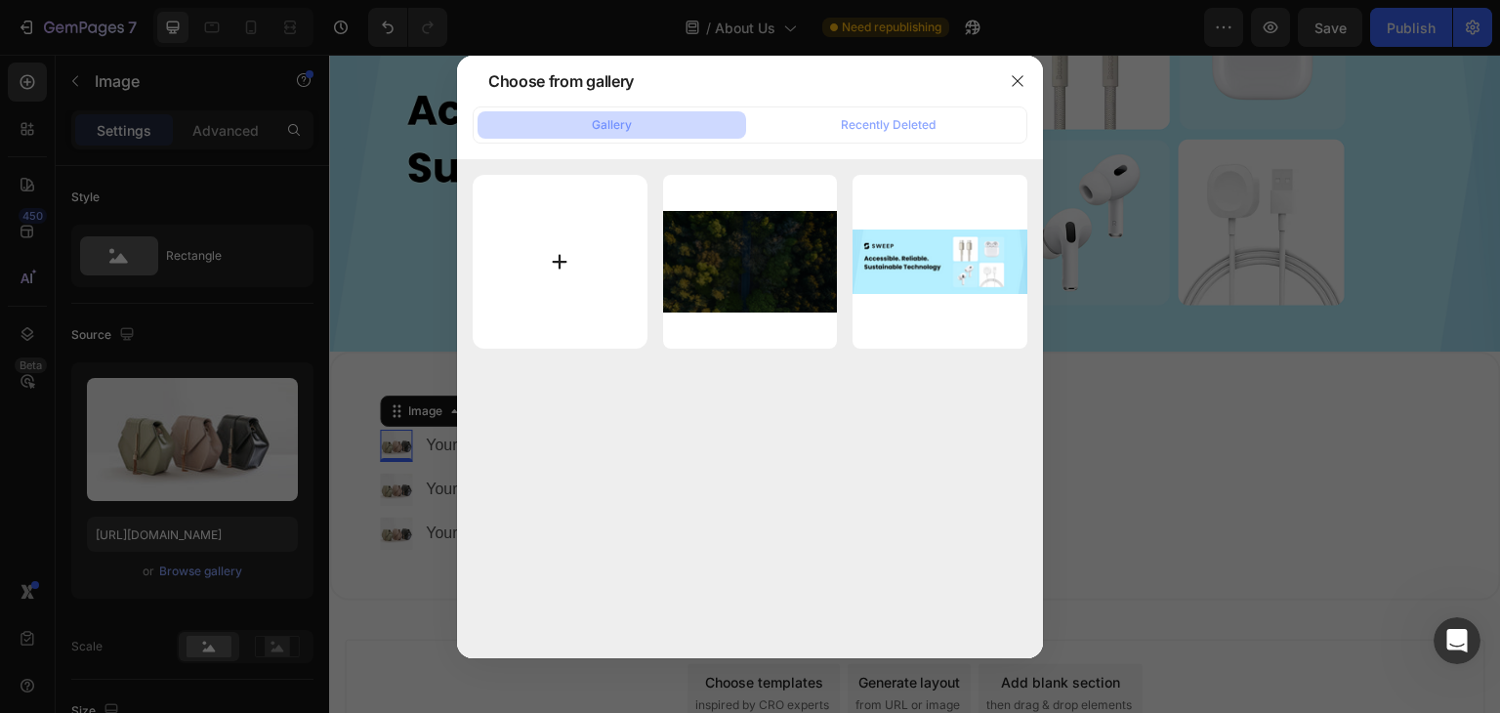
click at [556, 263] on input "file" at bounding box center [560, 262] width 175 height 175
type input "C:\fakepath\phone.svg"
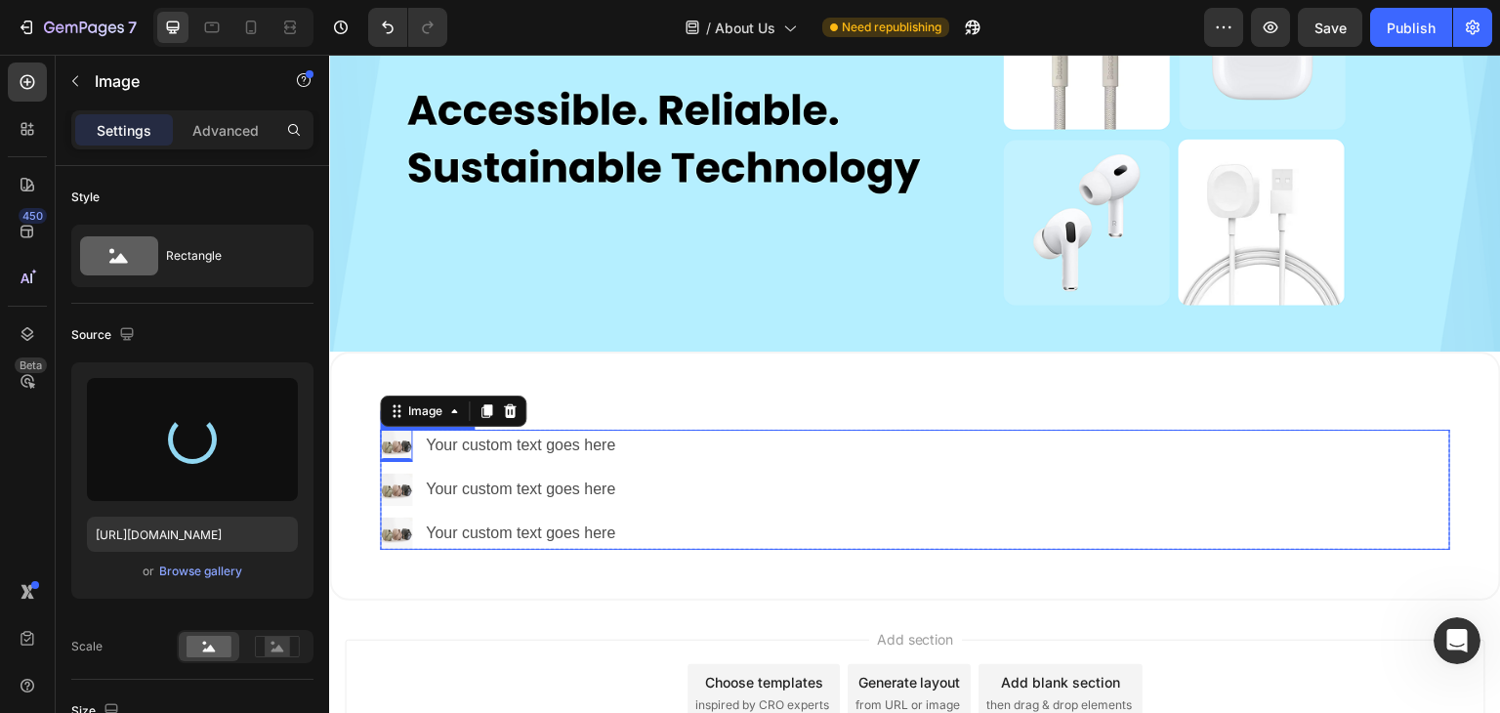
type input "https://cdn.shopify.com/s/files/1/0943/8209/6755/files/gempages_581757496763351…"
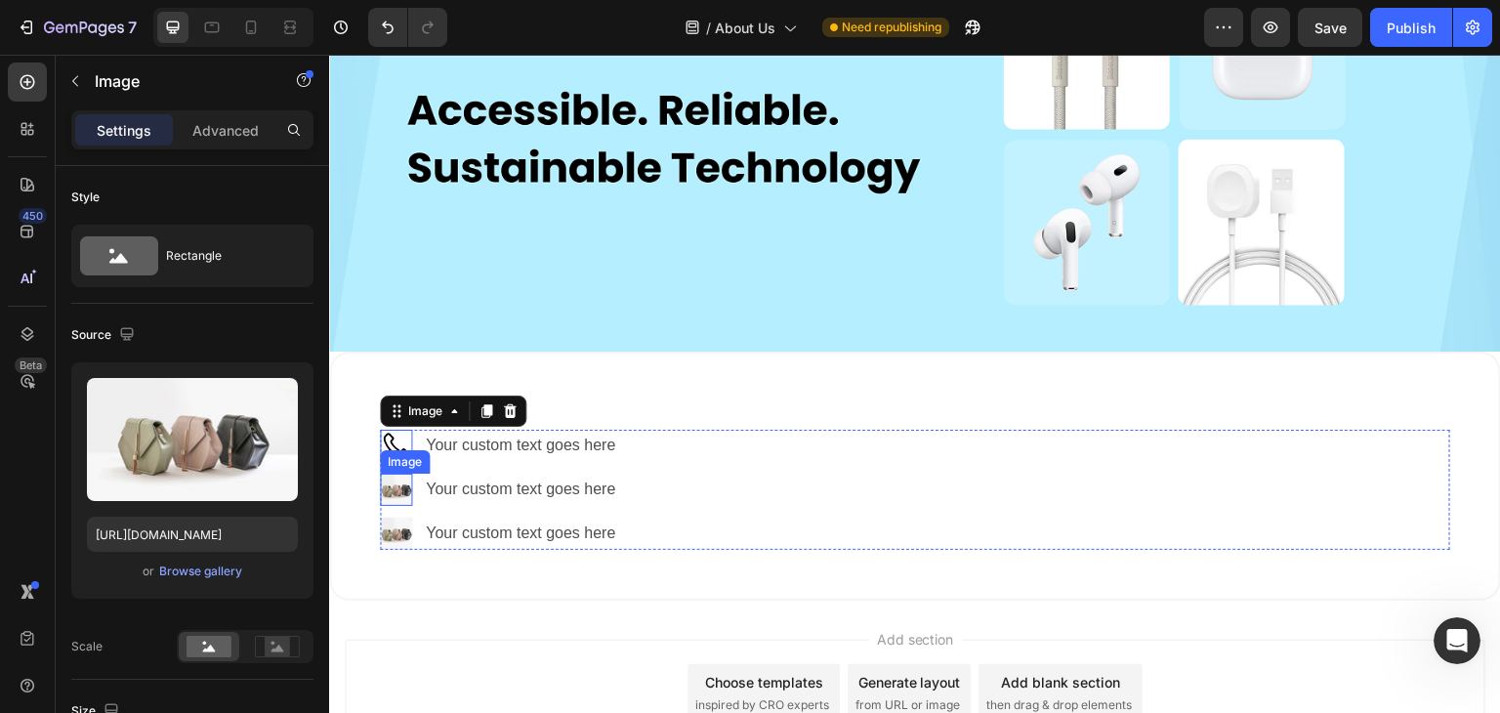
click at [400, 479] on img at bounding box center [396, 490] width 32 height 32
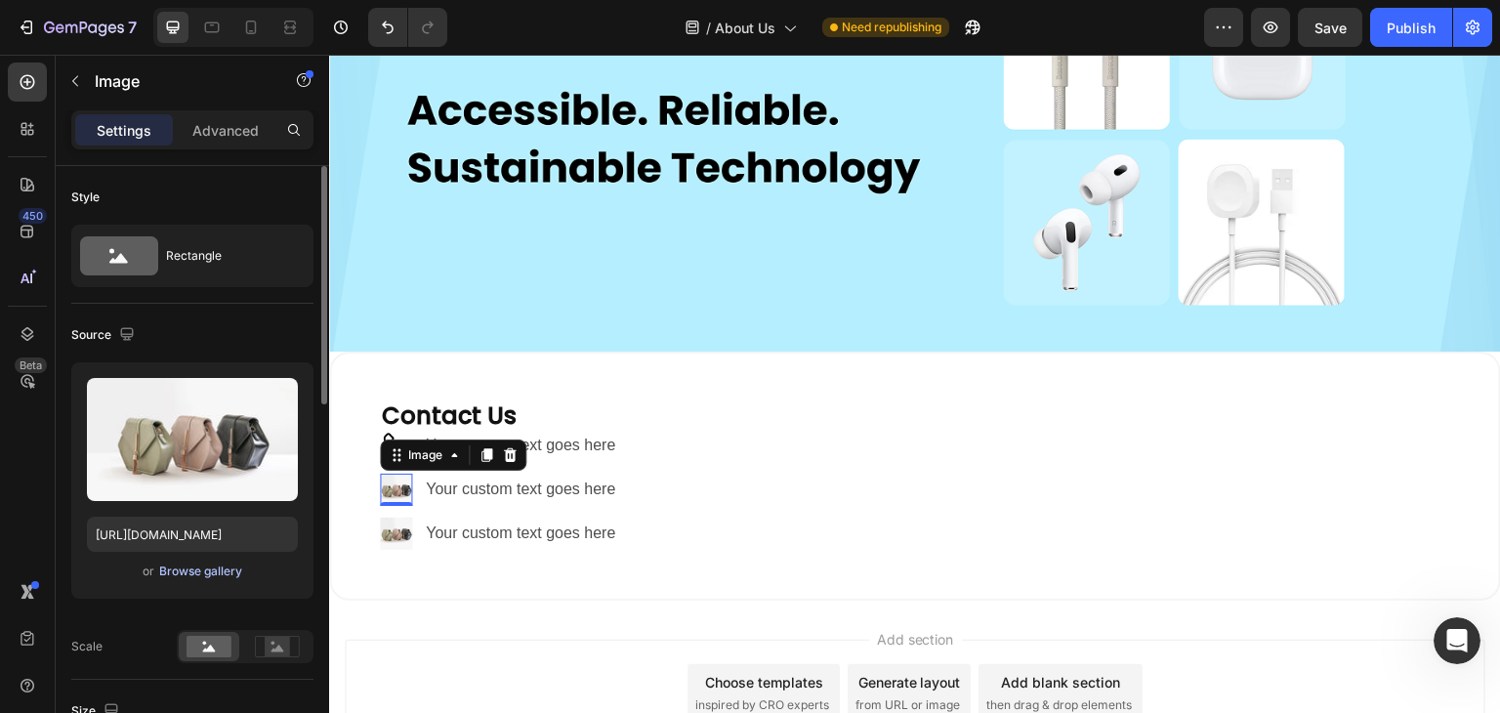
click at [203, 575] on div "Browse gallery" at bounding box center [200, 572] width 83 height 18
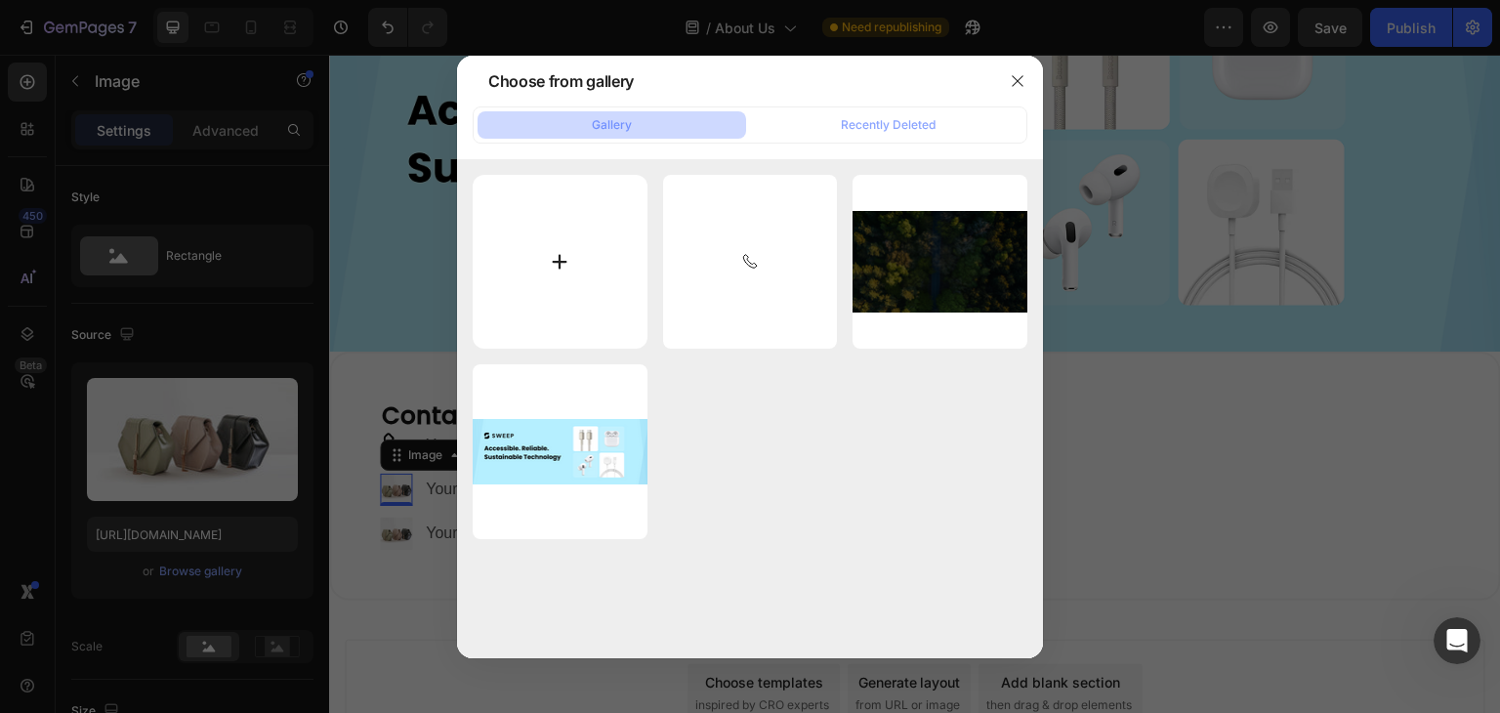
click at [554, 251] on input "file" at bounding box center [560, 262] width 175 height 175
type input "C:\fakepath\email.svg"
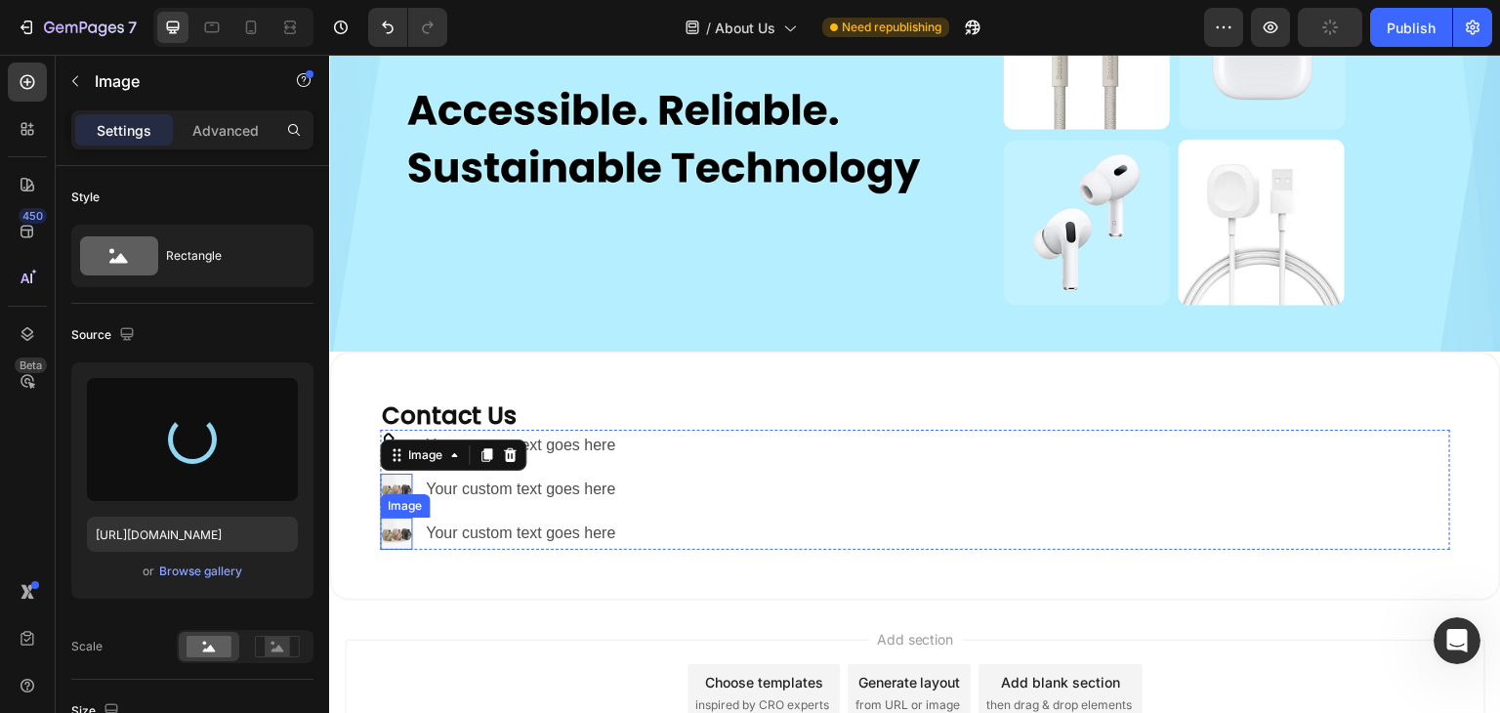
click at [403, 525] on img at bounding box center [396, 534] width 32 height 32
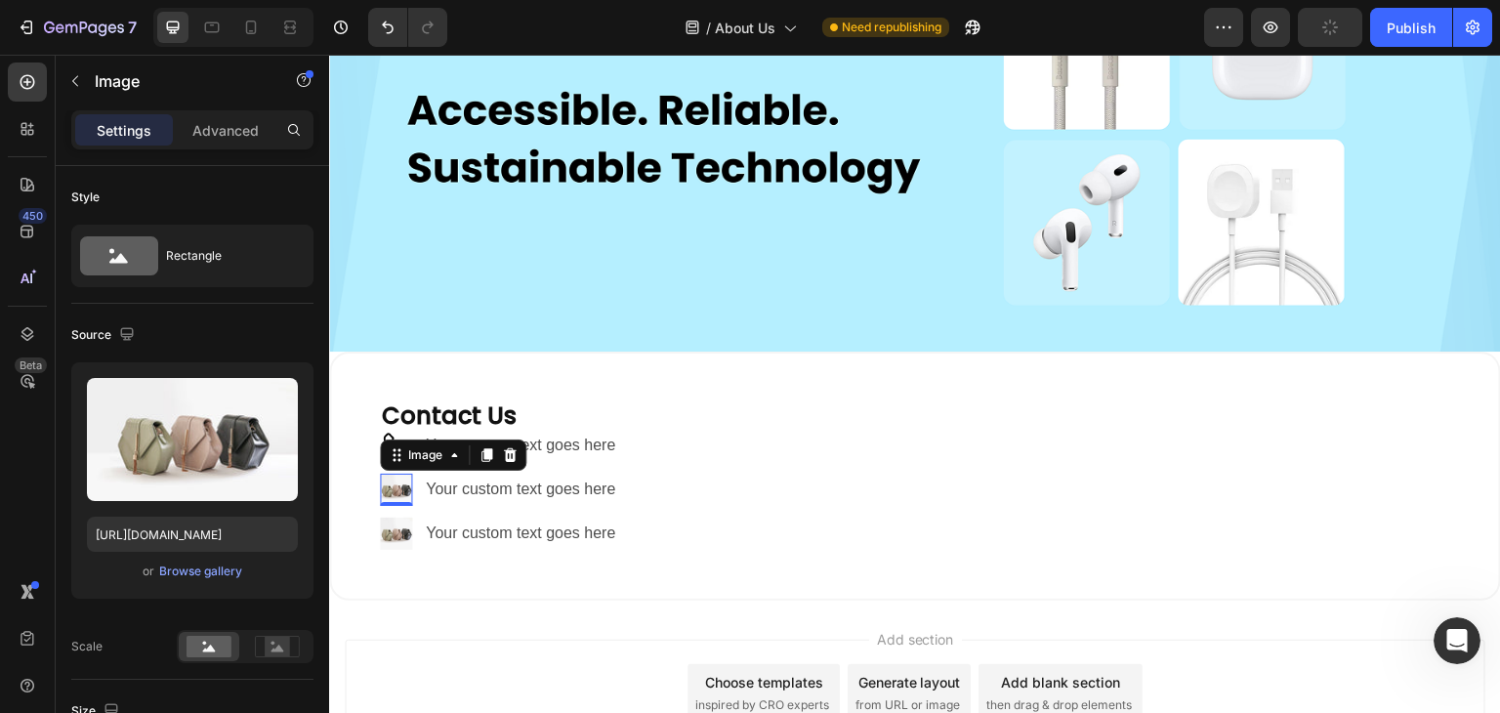
click at [380, 475] on img at bounding box center [396, 490] width 32 height 32
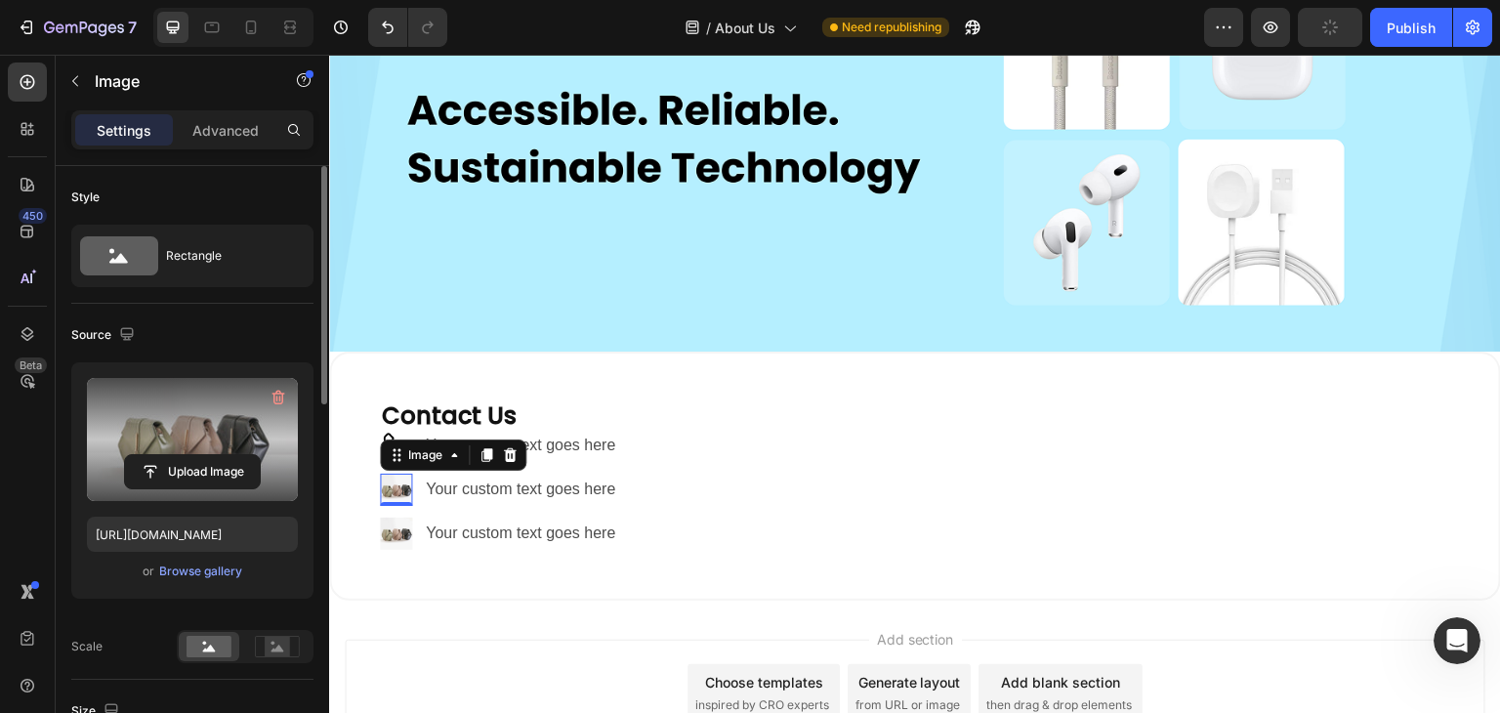
click at [206, 423] on label at bounding box center [192, 439] width 211 height 123
click at [206, 455] on input "file" at bounding box center [192, 471] width 135 height 33
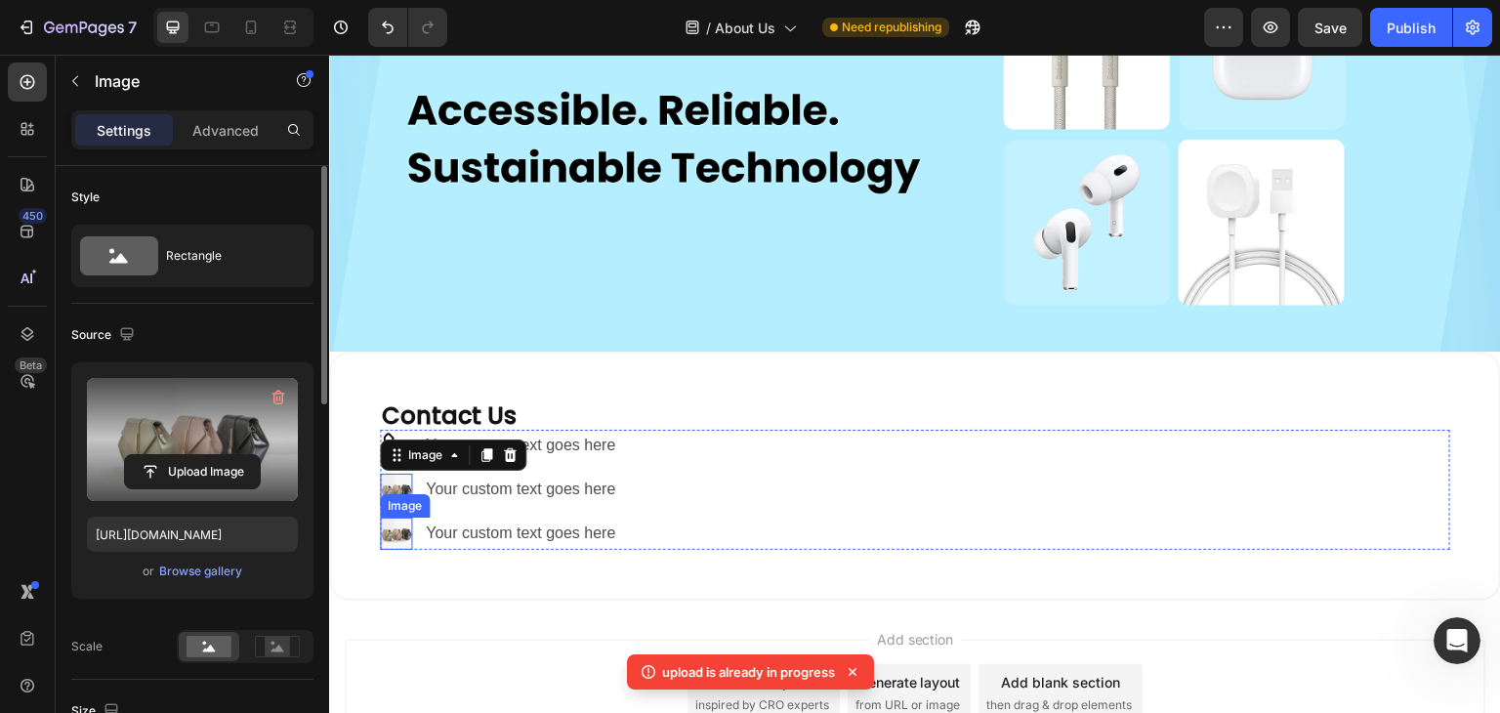
click at [395, 522] on img at bounding box center [396, 534] width 32 height 32
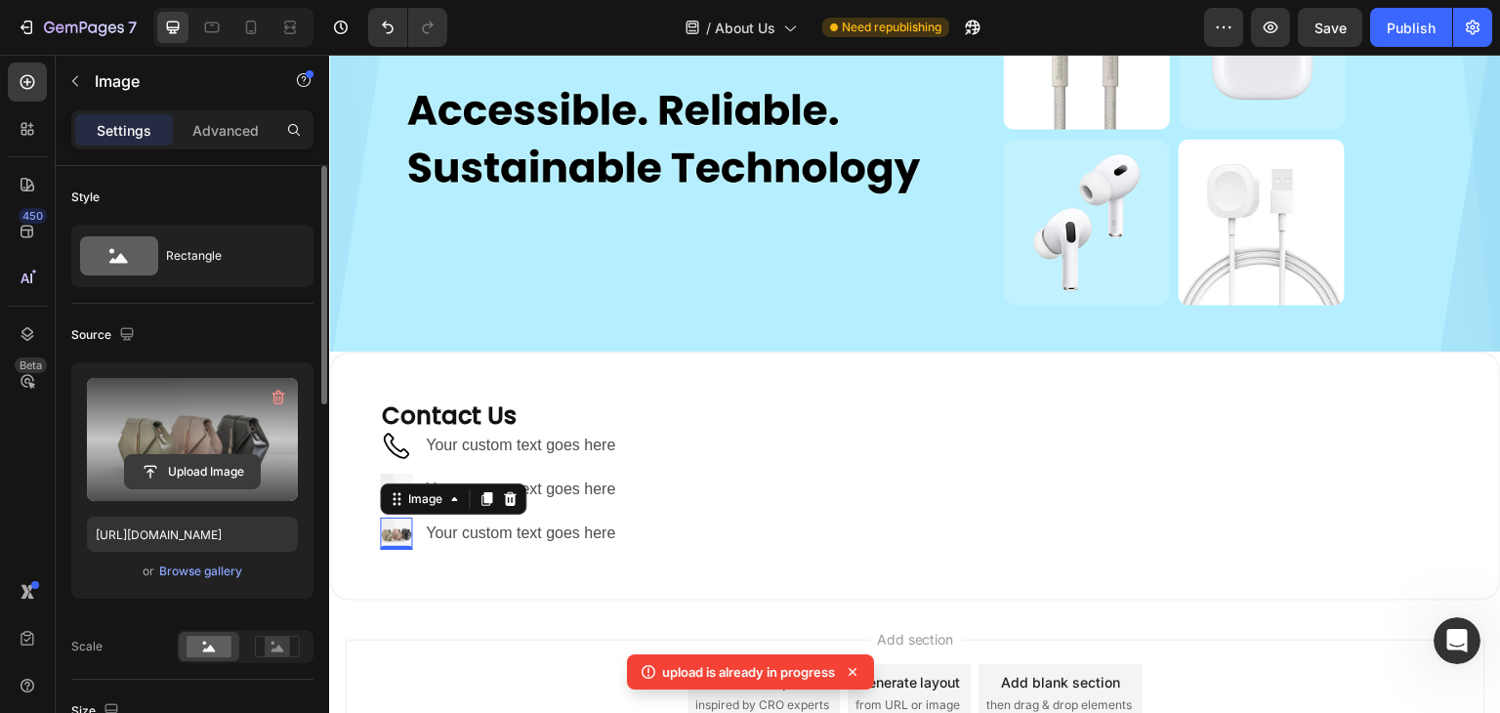
click at [210, 475] on input "file" at bounding box center [192, 471] width 135 height 33
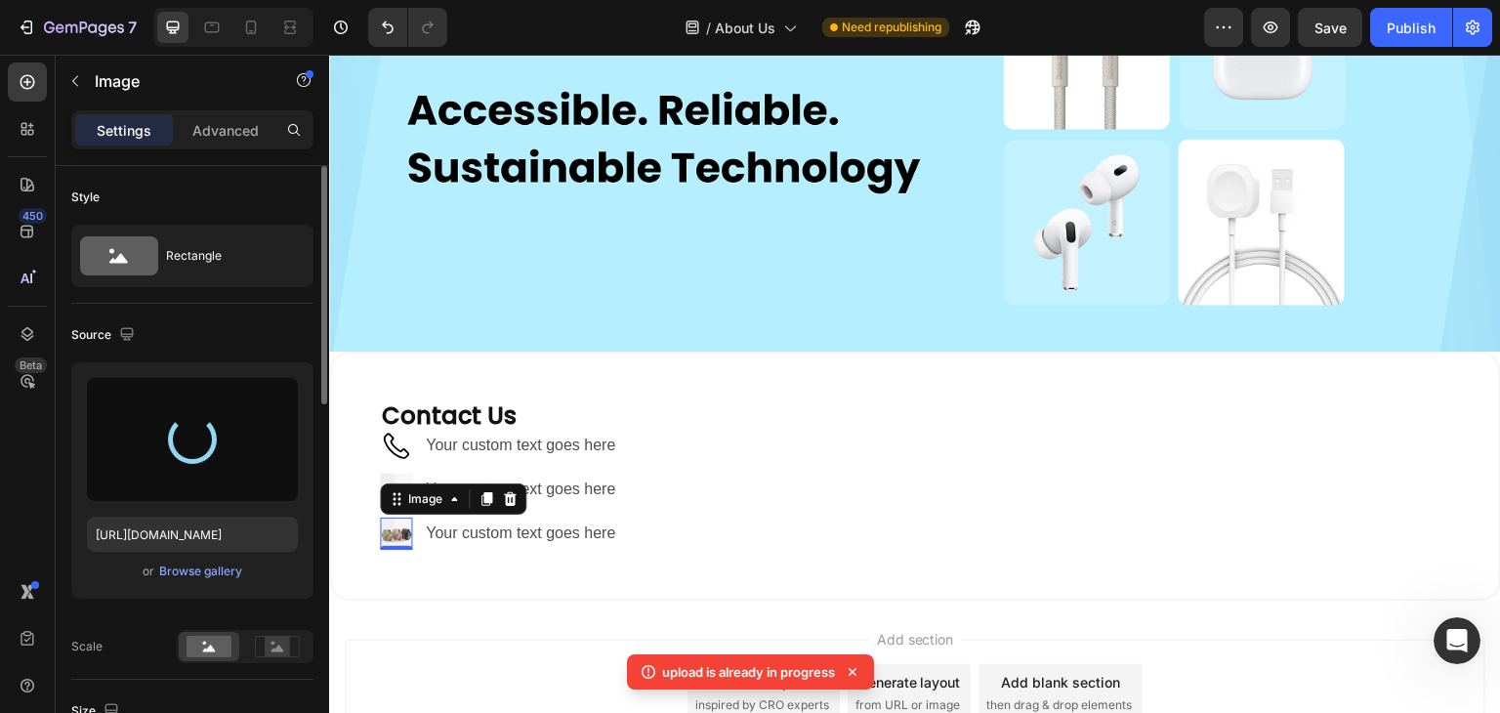
type input "https://cdn.shopify.com/s/files/1/0943/8209/6755/files/gempages_581757496763351…"
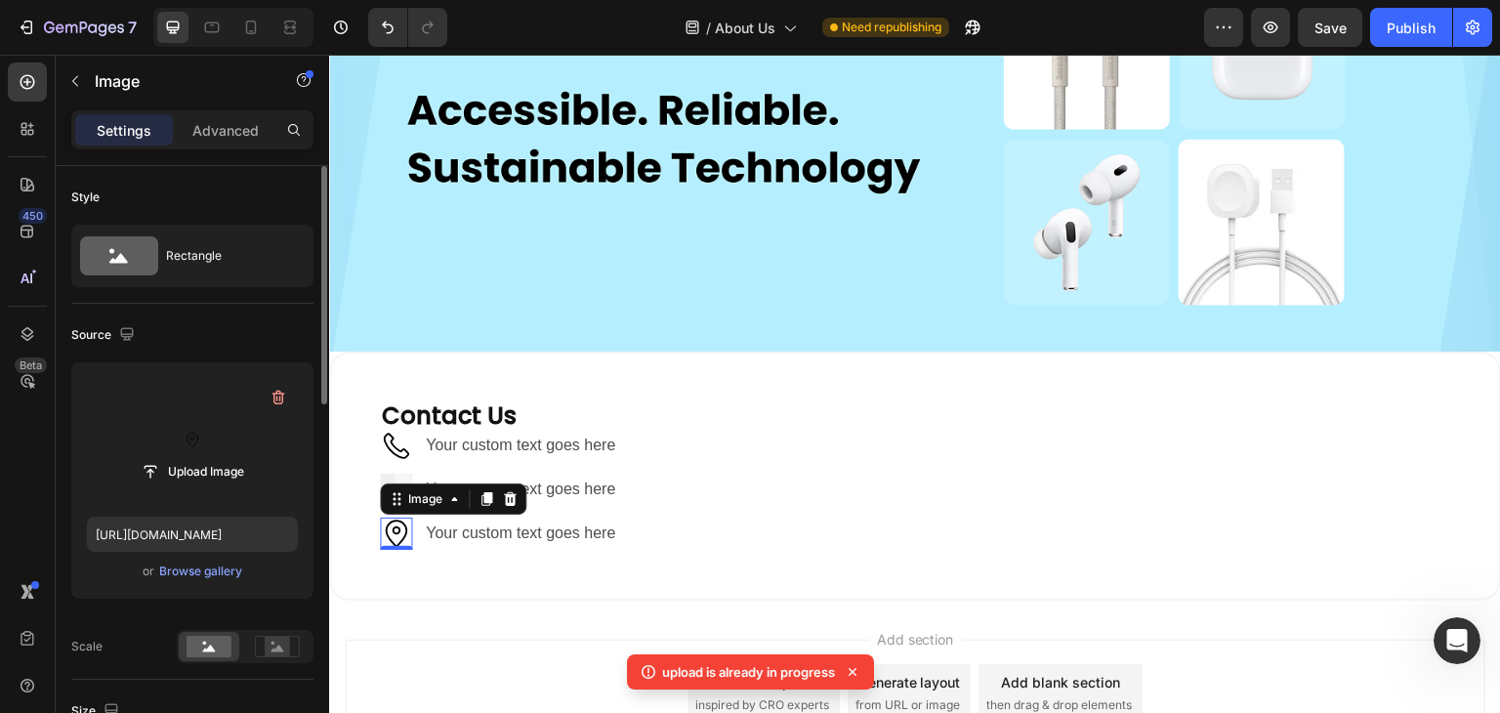
click at [275, 571] on div "or Browse gallery" at bounding box center [192, 571] width 211 height 23
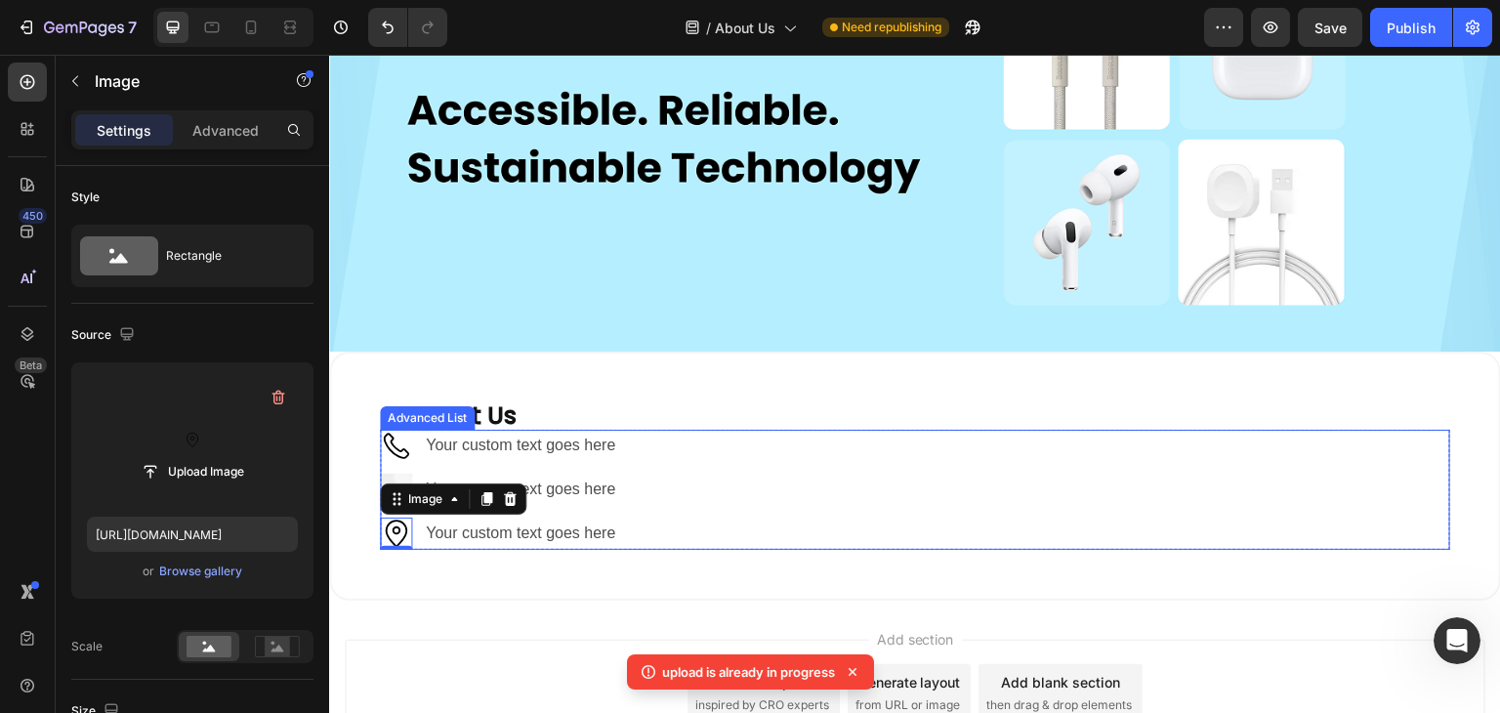
click at [755, 432] on div "Image Your custom text goes here Text Block Image Your custom text goes here Te…" at bounding box center [915, 489] width 1071 height 119
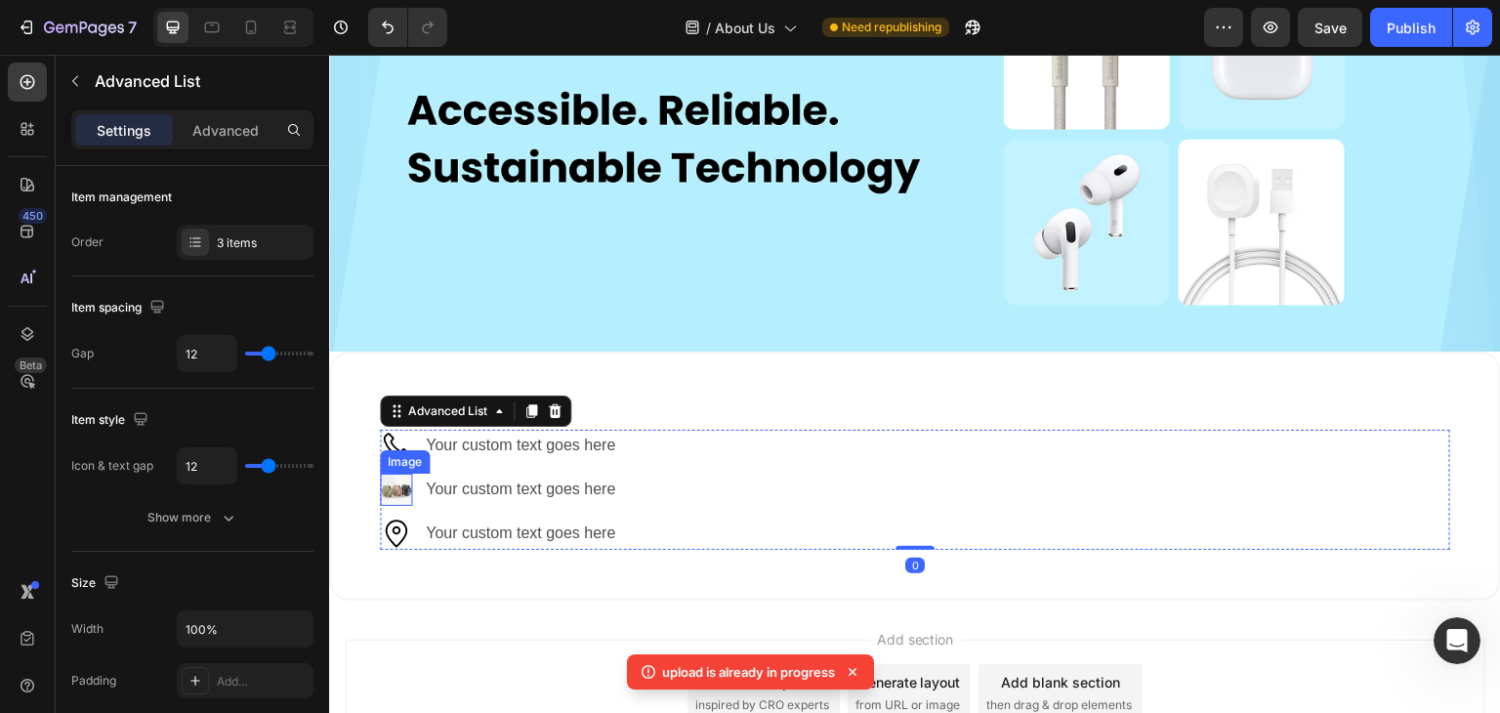
click at [393, 480] on img at bounding box center [396, 490] width 32 height 32
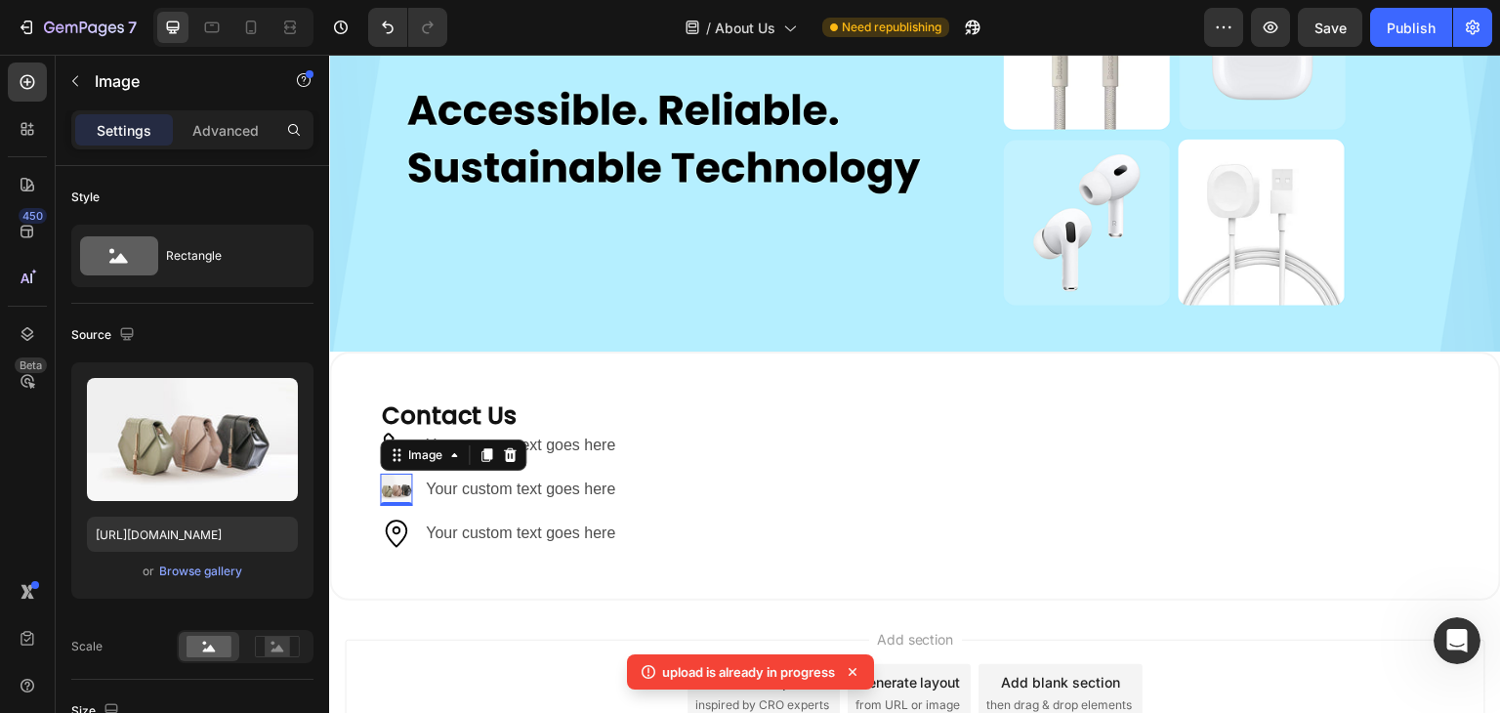
click at [854, 677] on icon at bounding box center [853, 672] width 20 height 20
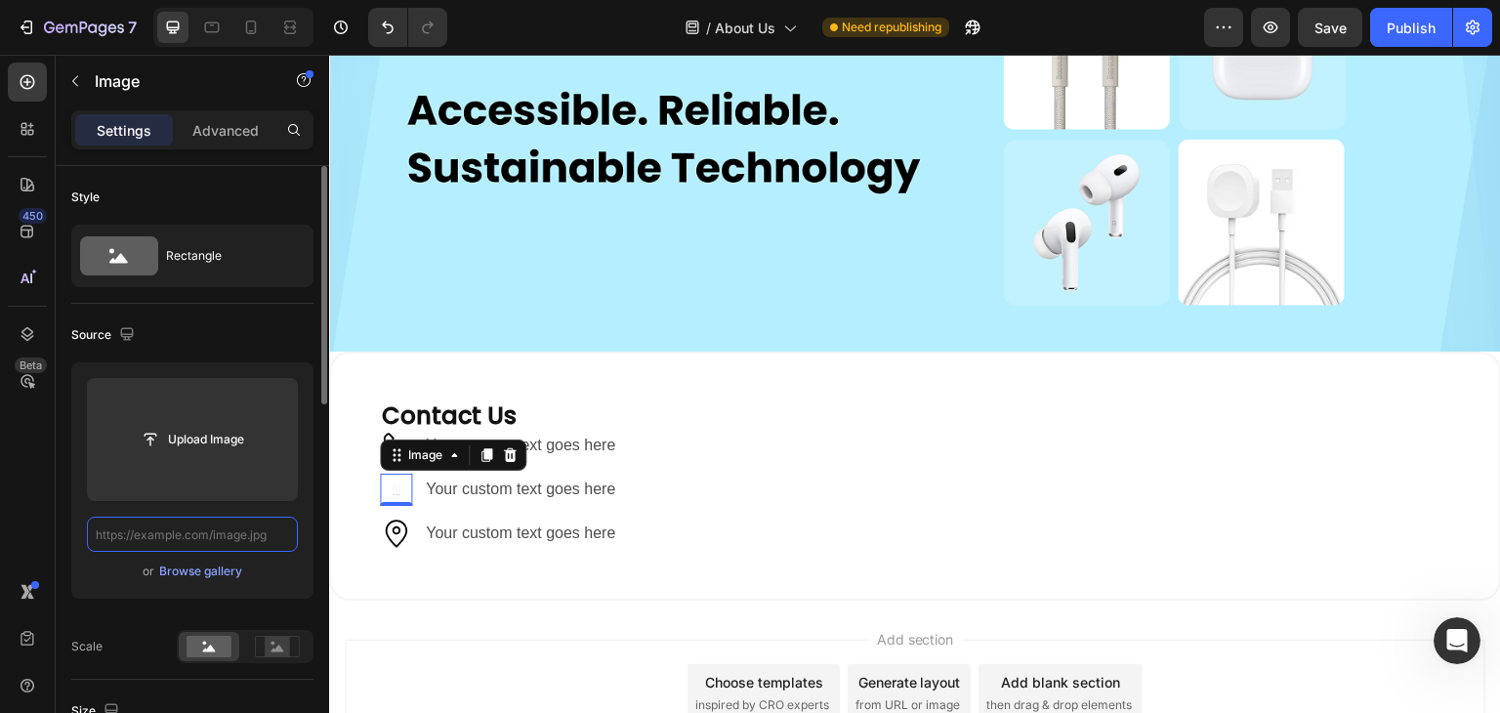
scroll to position [0, 0]
click at [200, 567] on div "Browse gallery" at bounding box center [200, 572] width 83 height 18
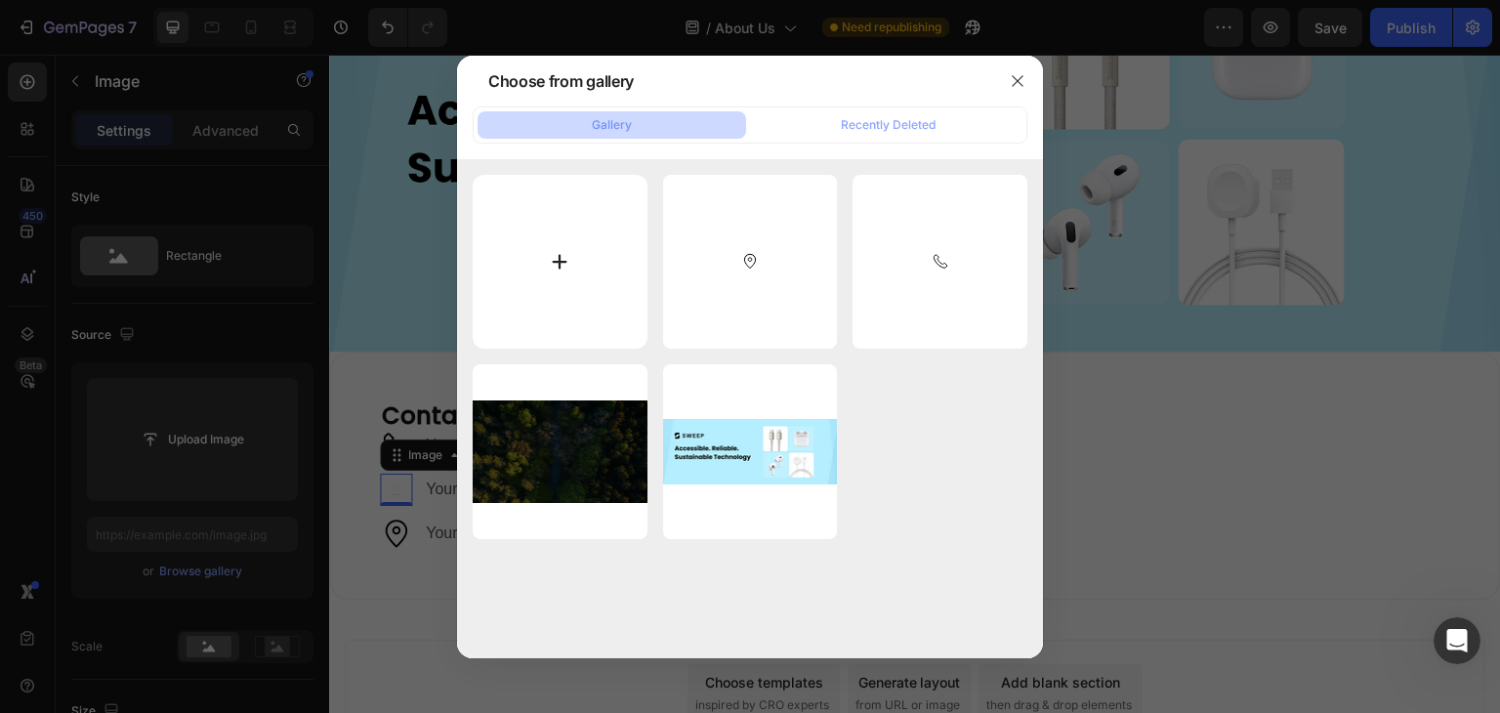
click at [568, 261] on input "file" at bounding box center [560, 262] width 175 height 175
type input "C:\fakepath\email.svg"
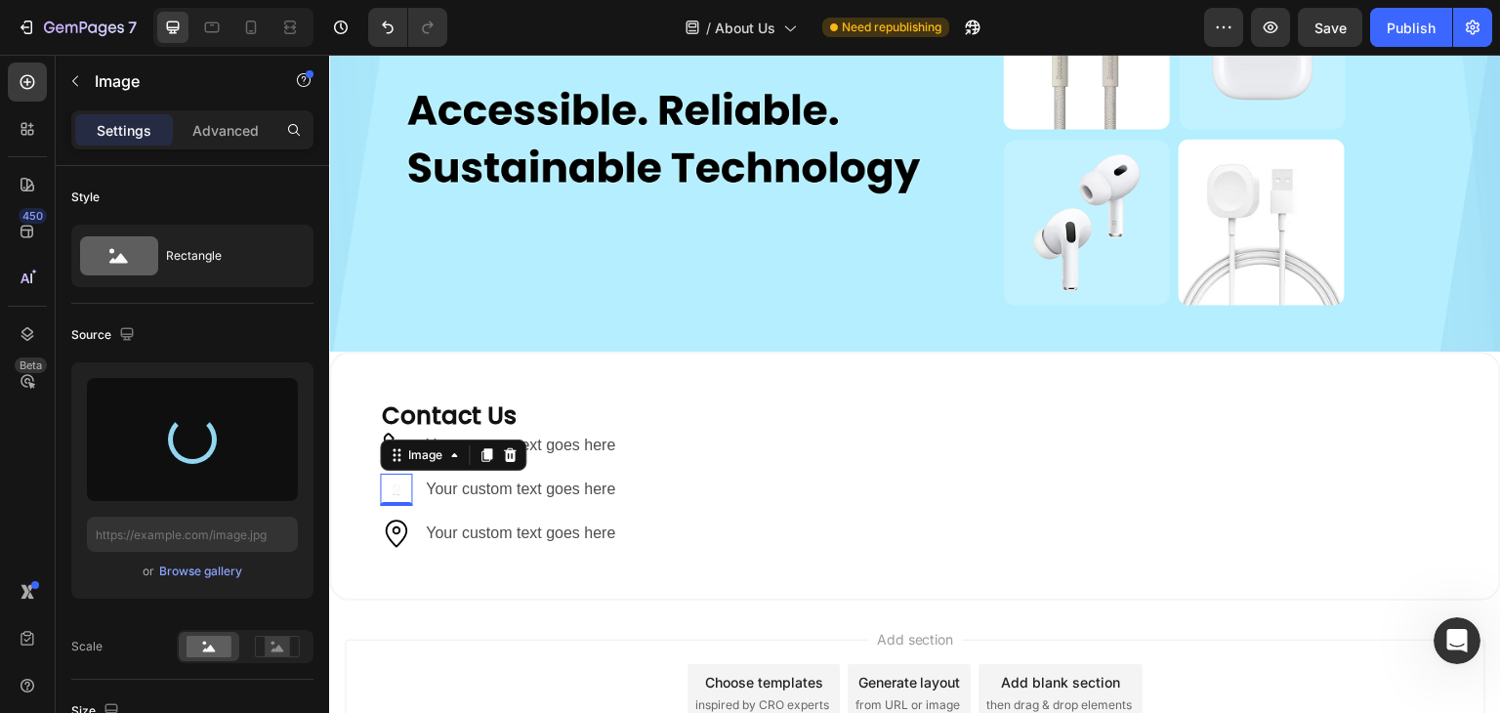
type input "https://cdn.shopify.com/s/files/1/0943/8209/6755/files/gempages_581757496763351…"
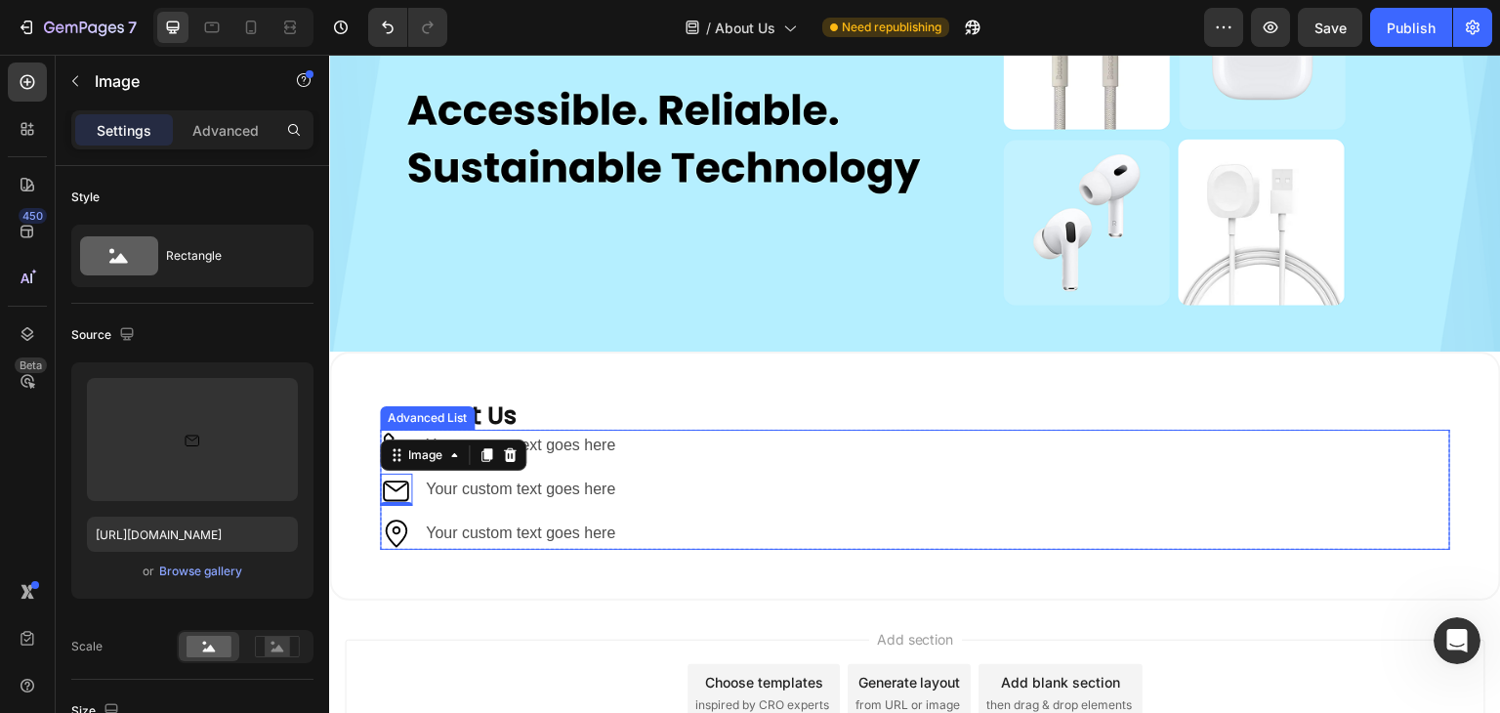
click at [807, 444] on div "Image Your custom text goes here Text Block Image 0 Your custom text goes here …" at bounding box center [915, 489] width 1071 height 119
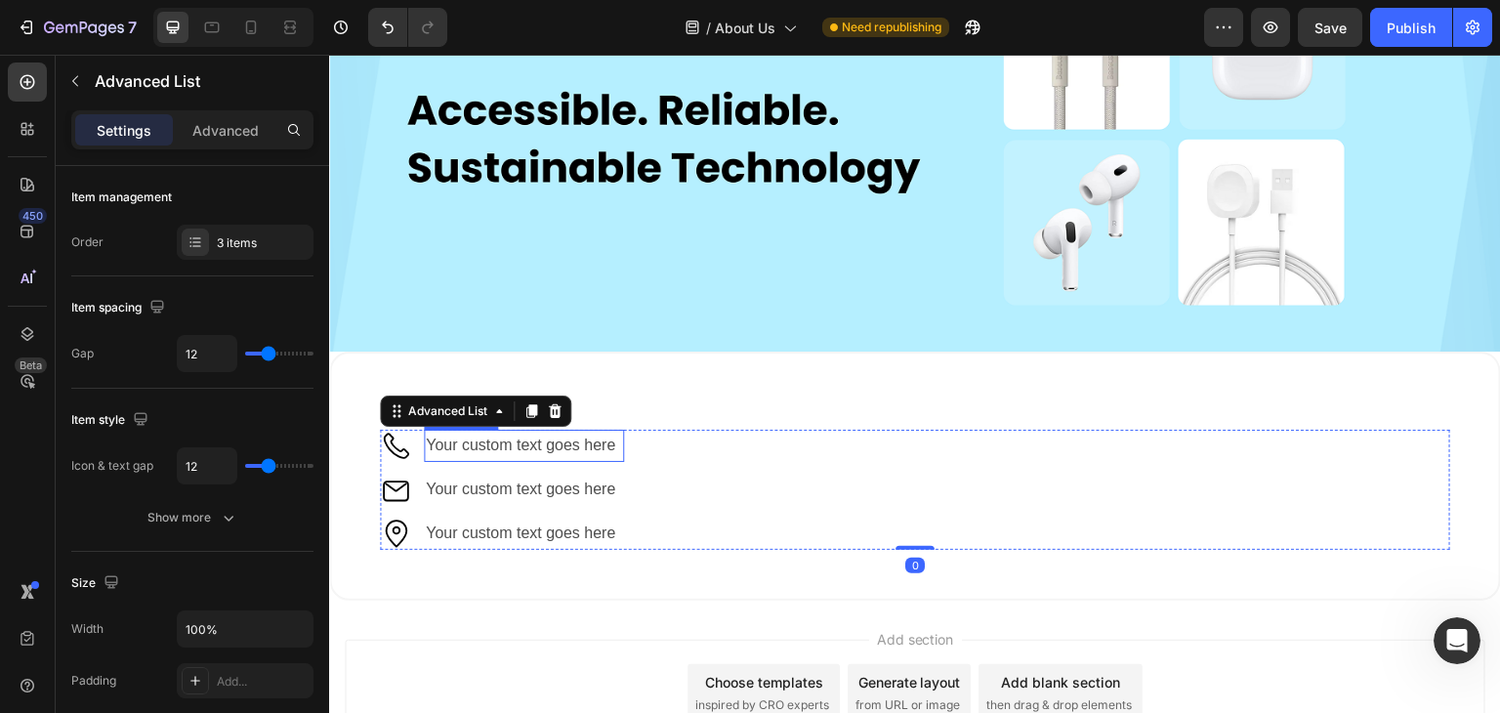
click at [469, 439] on div "Your custom text goes here" at bounding box center [524, 446] width 200 height 32
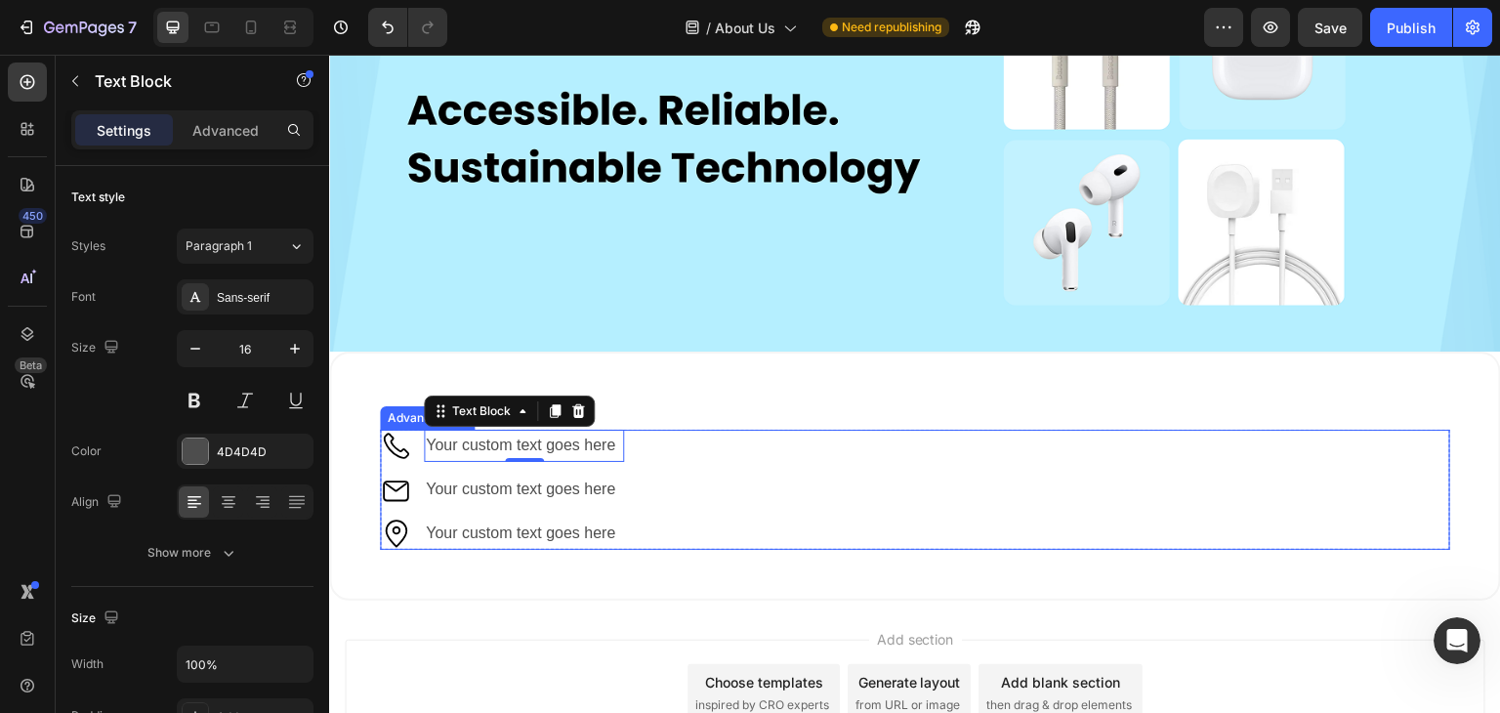
click at [673, 430] on div "Image Your custom text goes here Text Block 0 Image Your custom text goes here …" at bounding box center [915, 489] width 1071 height 119
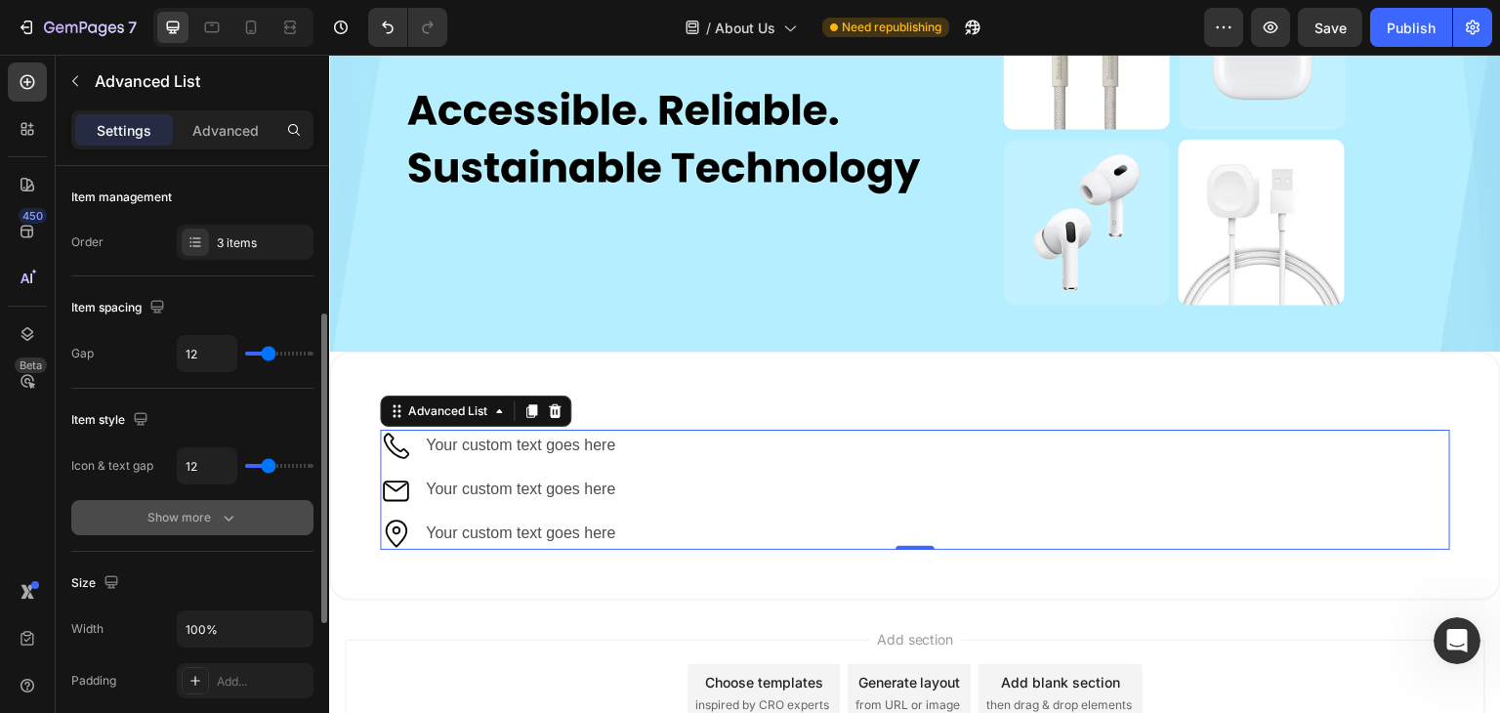
scroll to position [195, 0]
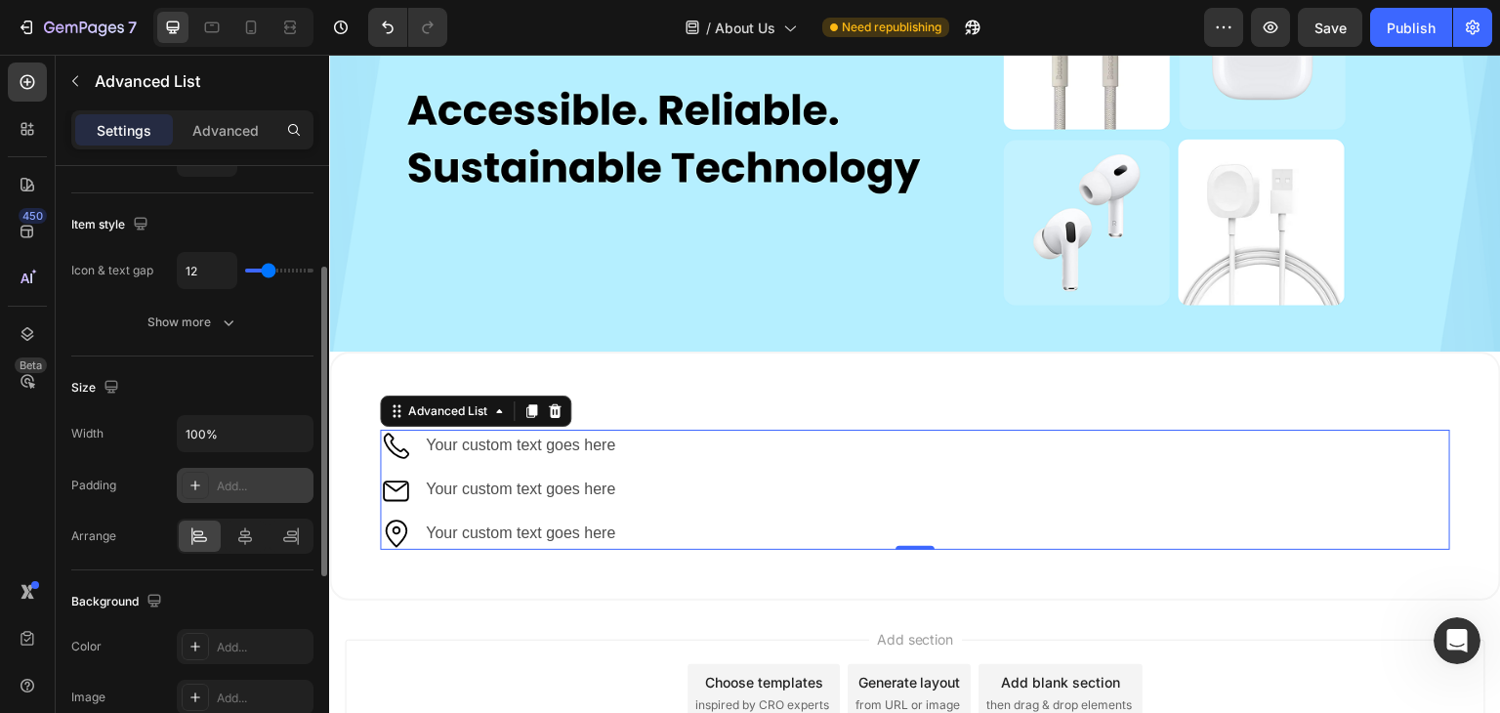
click at [201, 482] on icon at bounding box center [196, 486] width 16 height 16
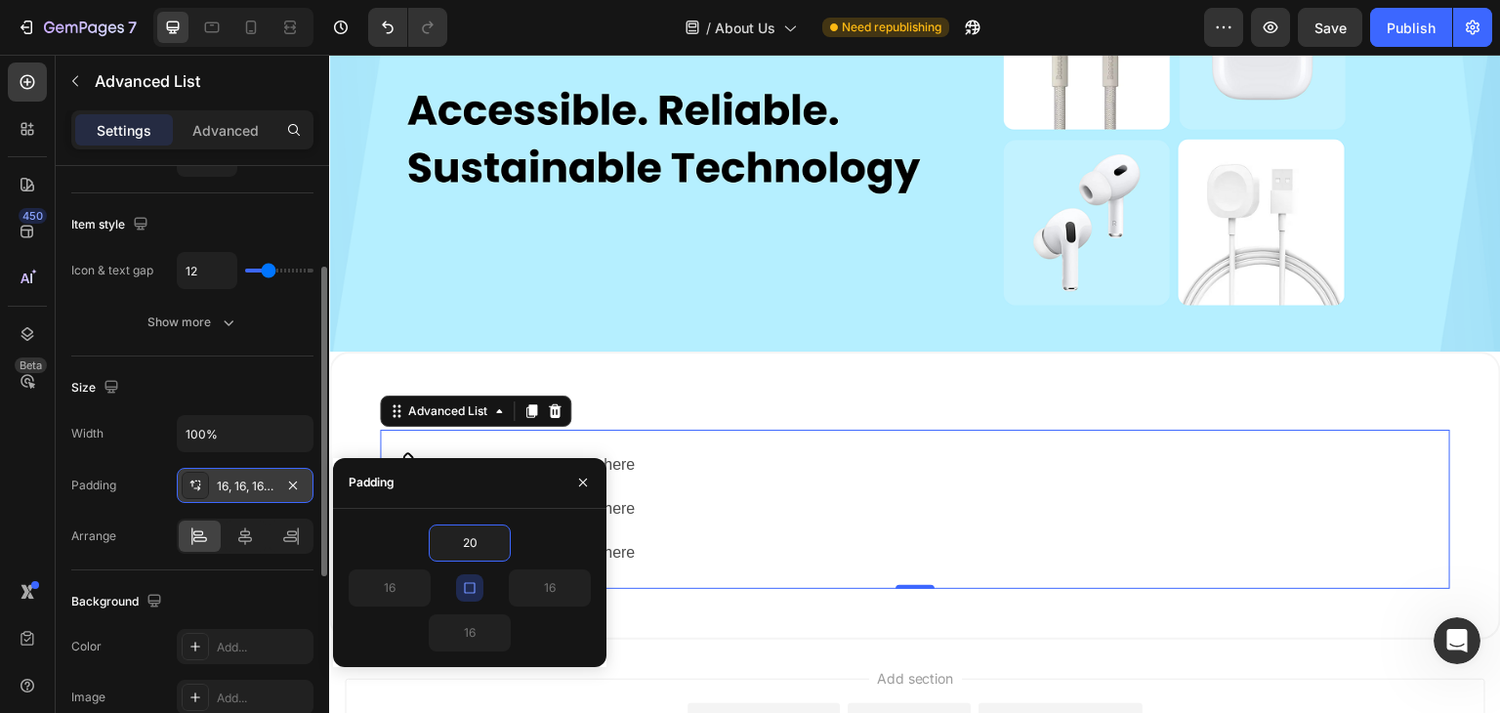
type input "20"
click at [472, 582] on icon "button" at bounding box center [469, 587] width 11 height 11
type input "20"
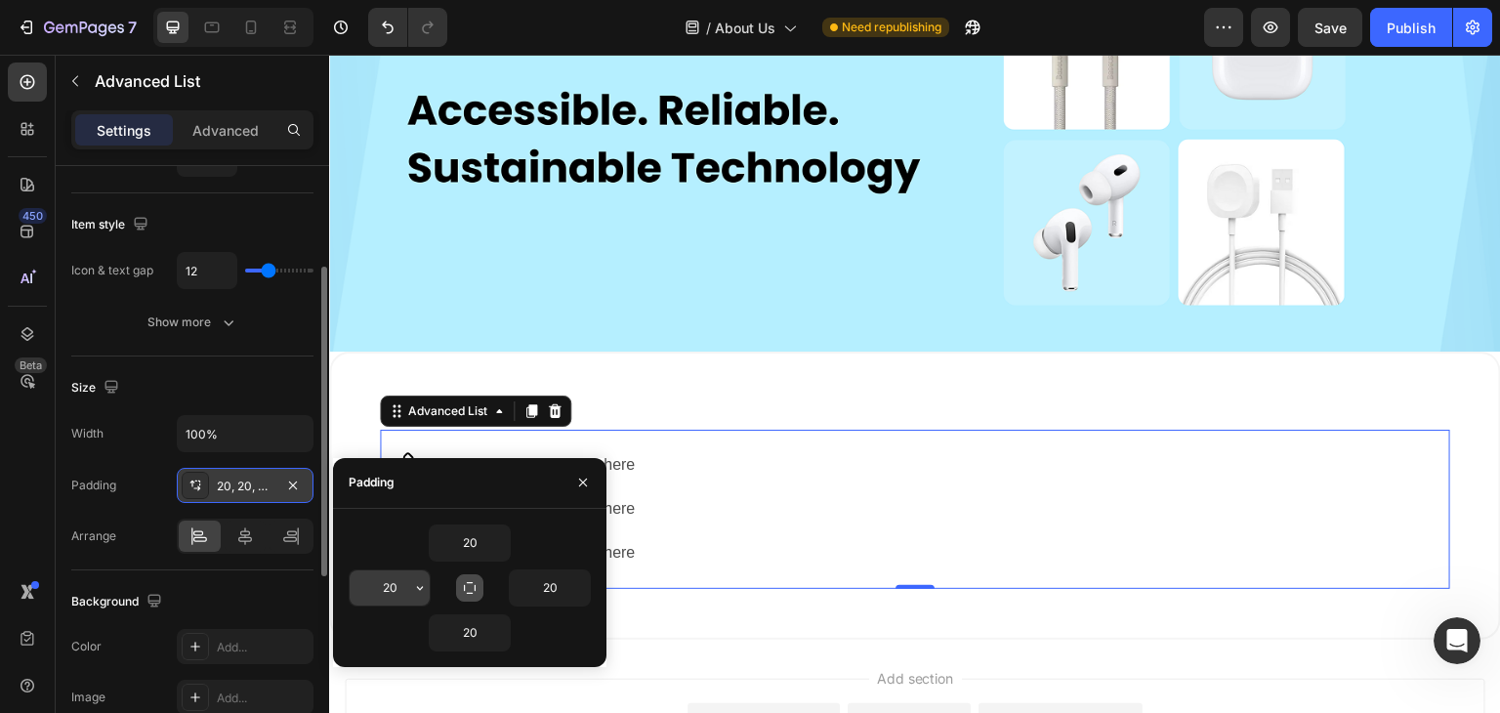
click at [394, 587] on input "20" at bounding box center [390, 587] width 80 height 35
type input "0"
click at [554, 583] on input "20" at bounding box center [550, 587] width 80 height 35
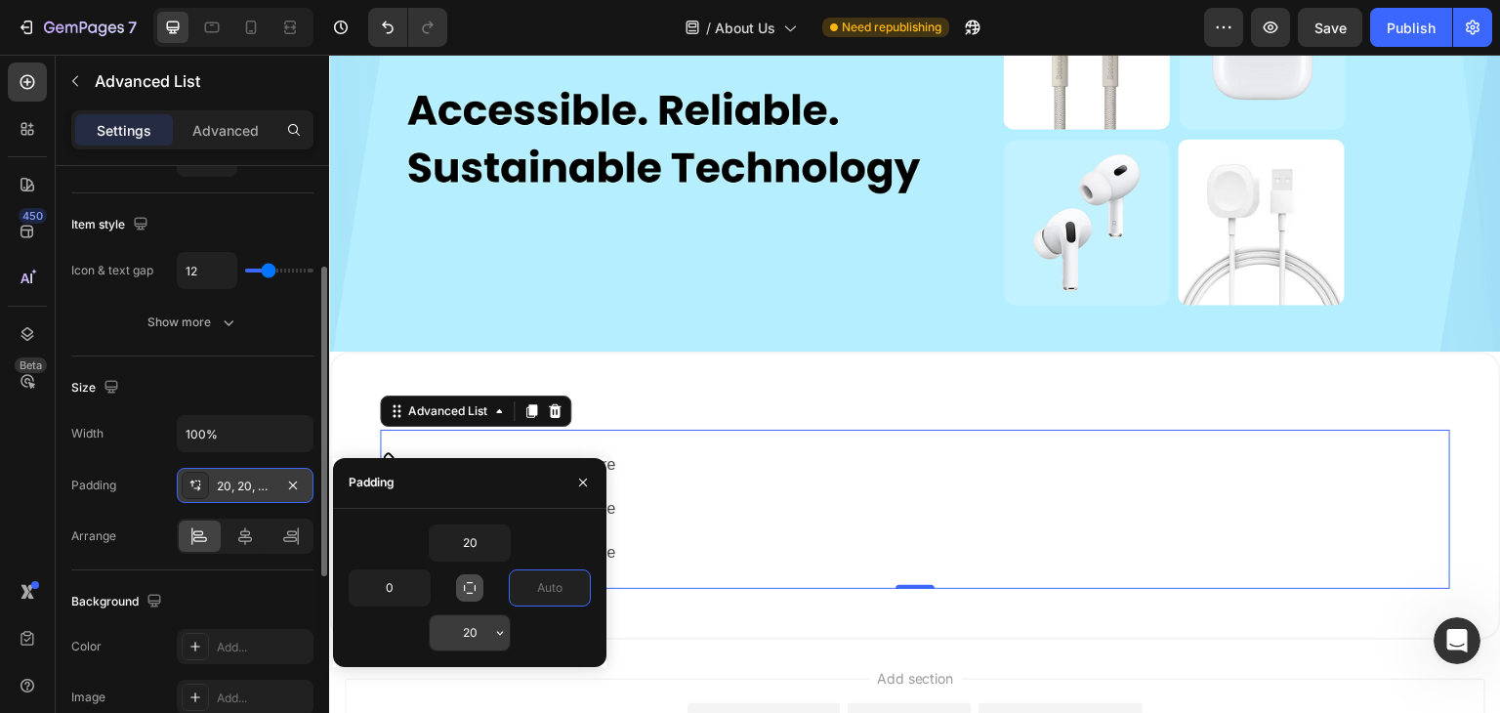
type input "0"
click at [459, 633] on input "20" at bounding box center [470, 632] width 80 height 35
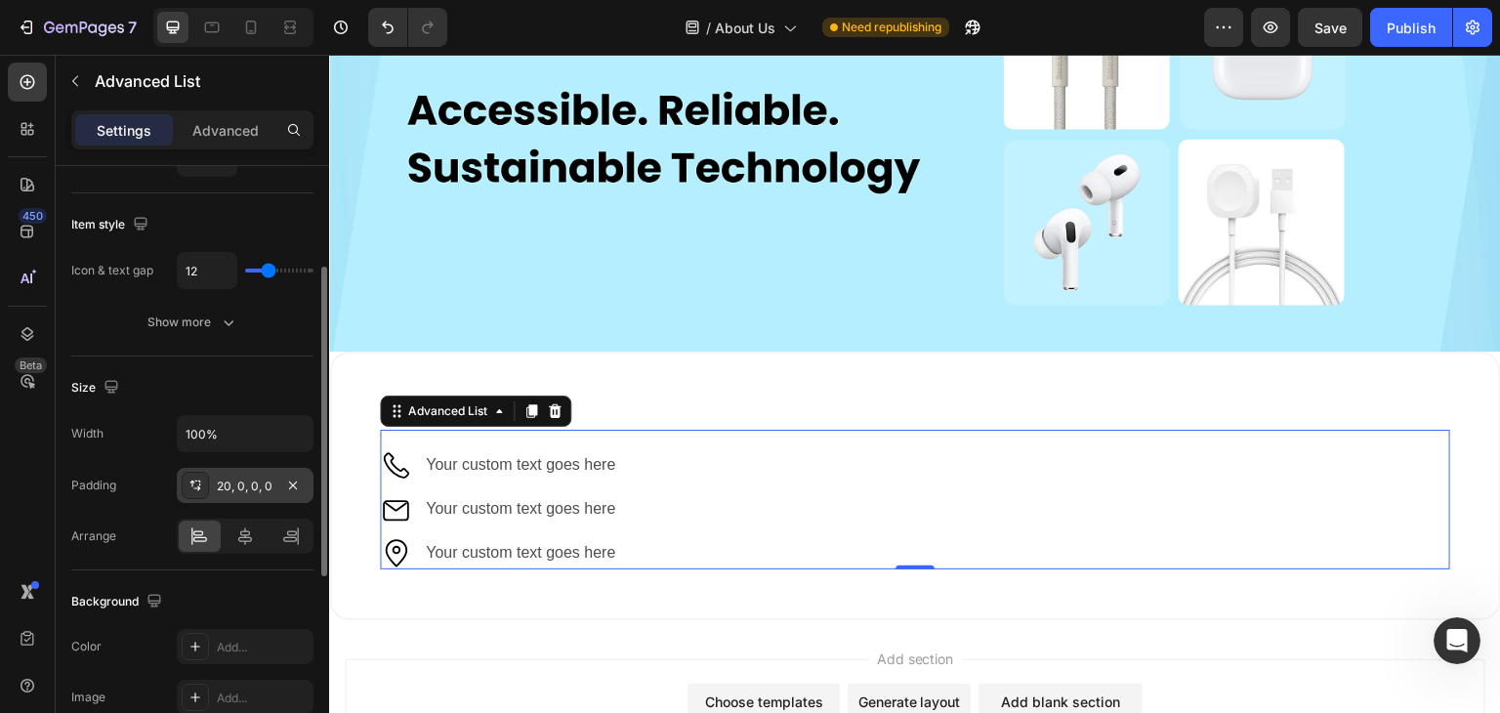
click at [149, 535] on div "Arrange" at bounding box center [192, 536] width 242 height 35
click at [535, 449] on div "Your custom text goes here" at bounding box center [524, 465] width 200 height 32
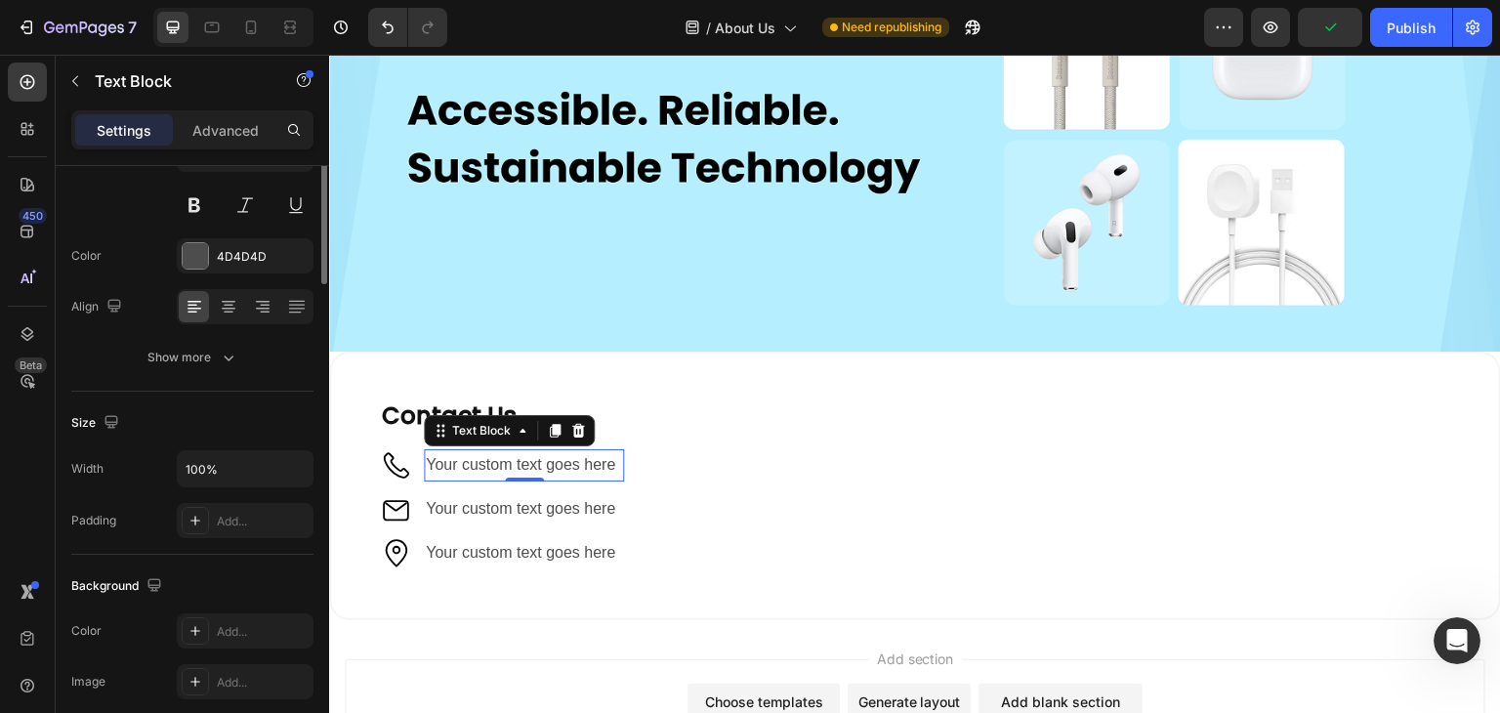
scroll to position [0, 0]
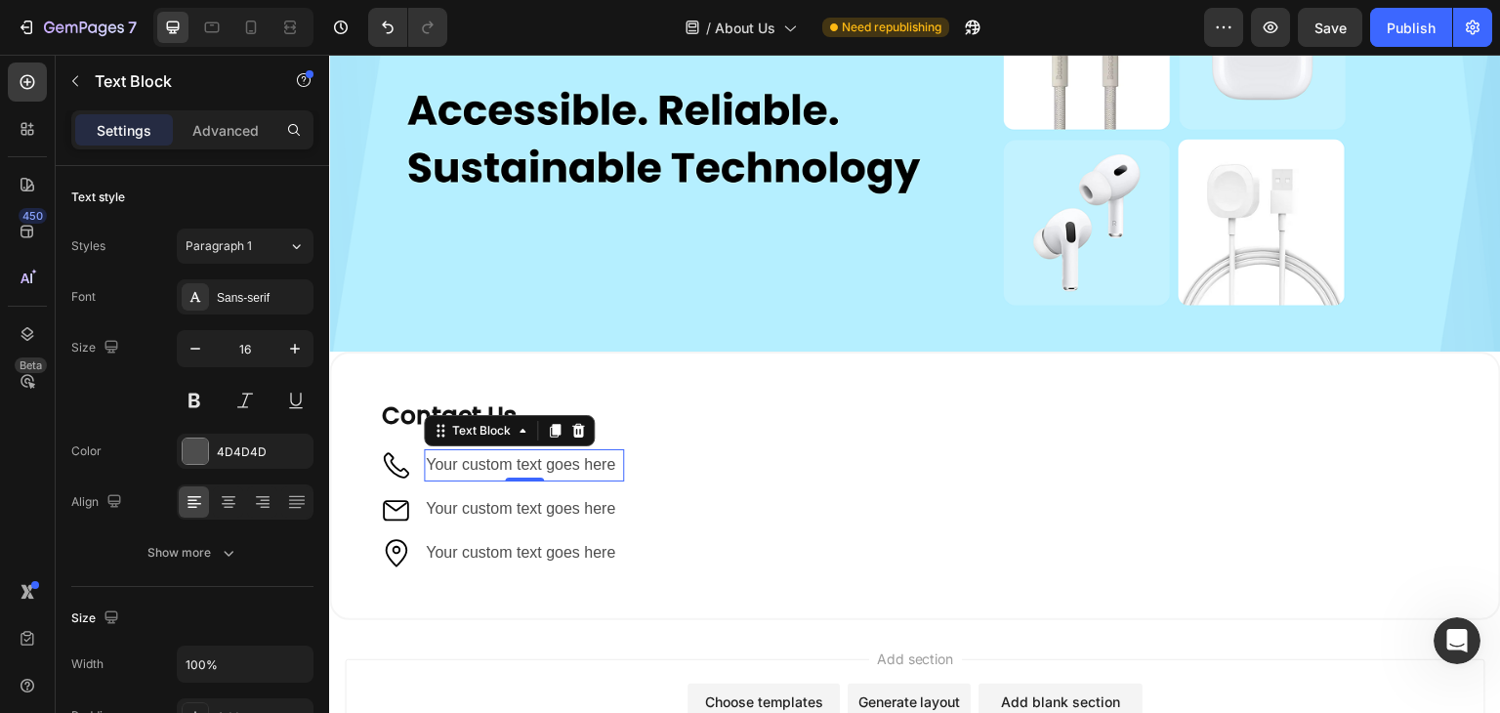
click at [470, 455] on div "Your custom text goes here" at bounding box center [524, 465] width 200 height 32
click at [470, 455] on p "Your custom text goes here" at bounding box center [524, 465] width 196 height 28
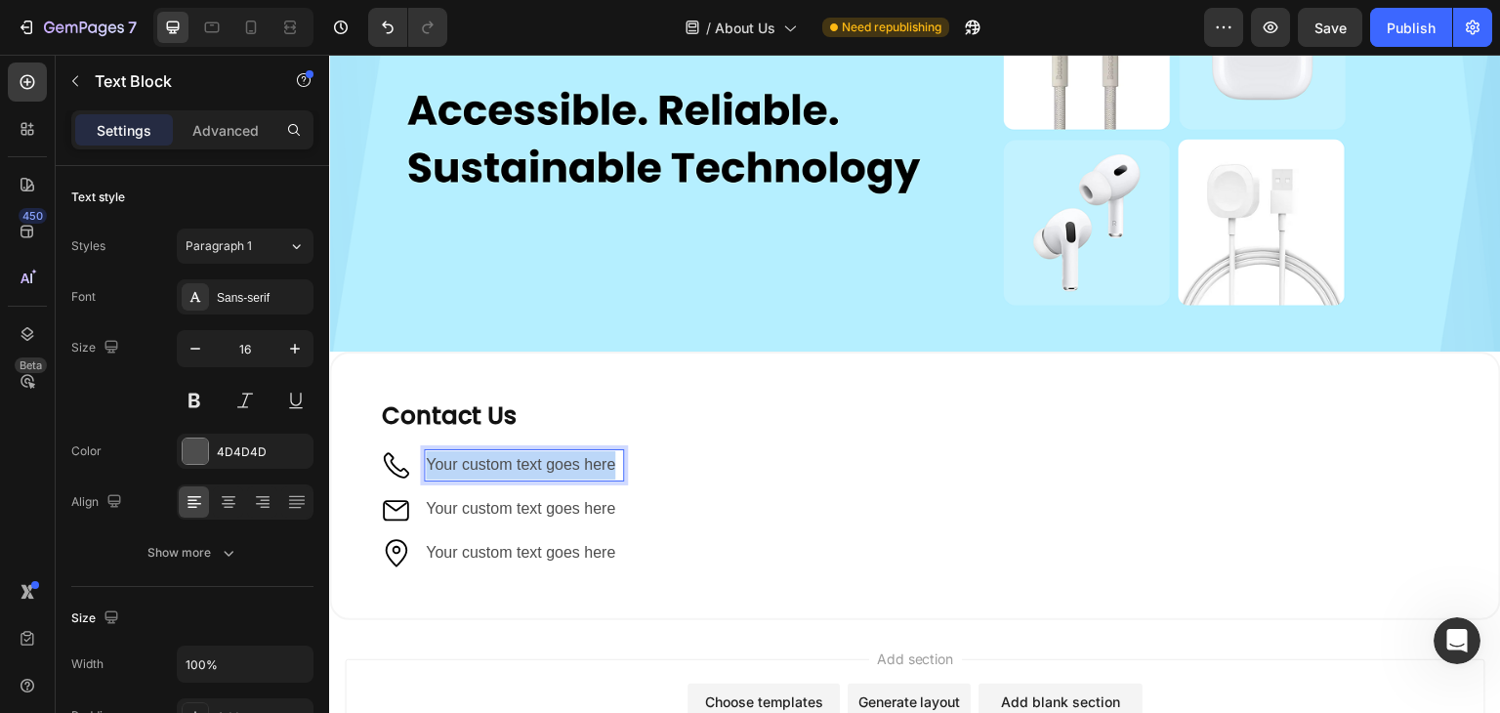
click at [470, 455] on p "Your custom text goes here" at bounding box center [524, 465] width 196 height 28
click at [475, 455] on p "[PHONE_NUMBER]" at bounding box center [524, 465] width 196 height 28
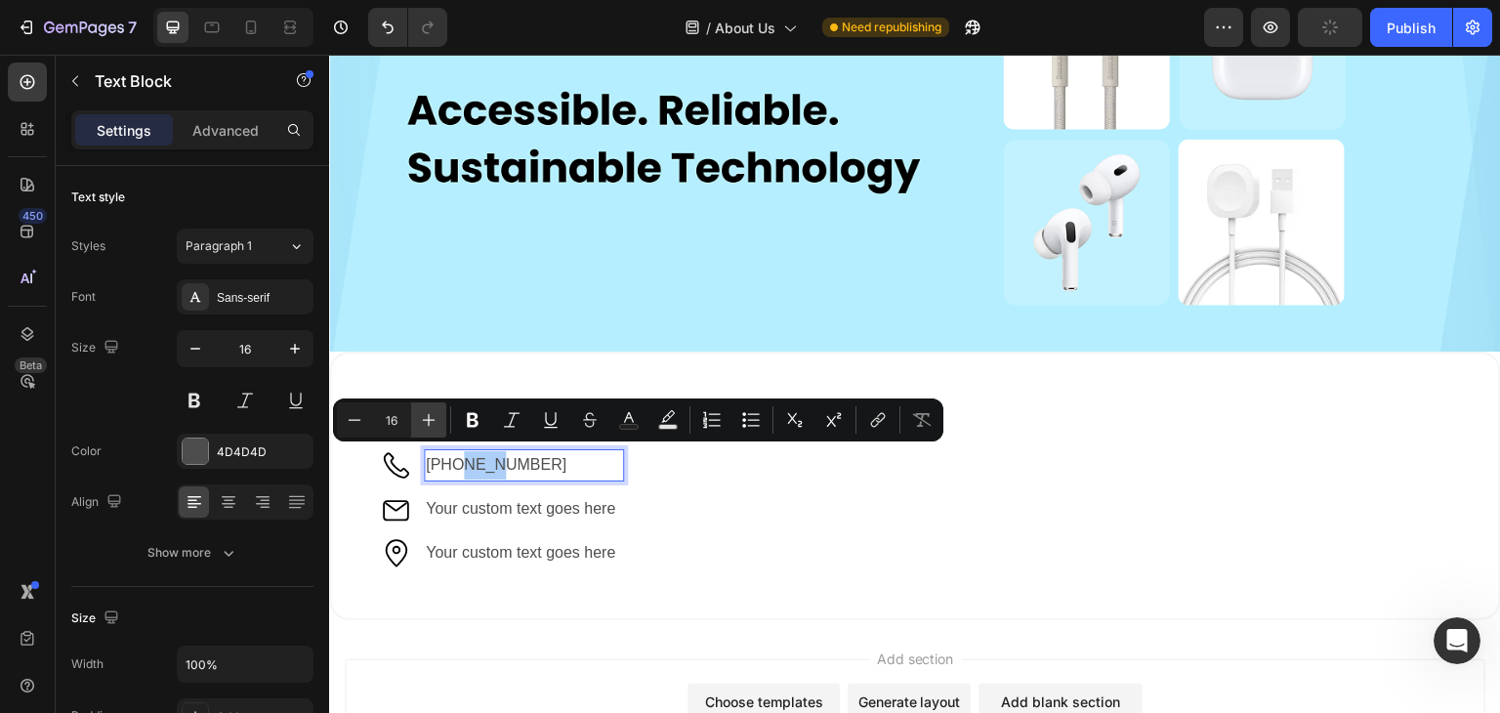
click at [426, 413] on icon "Editor contextual toolbar" at bounding box center [429, 420] width 20 height 20
type input "18"
click at [626, 415] on icon "Editor contextual toolbar" at bounding box center [629, 420] width 20 height 20
type input "4D4D4D"
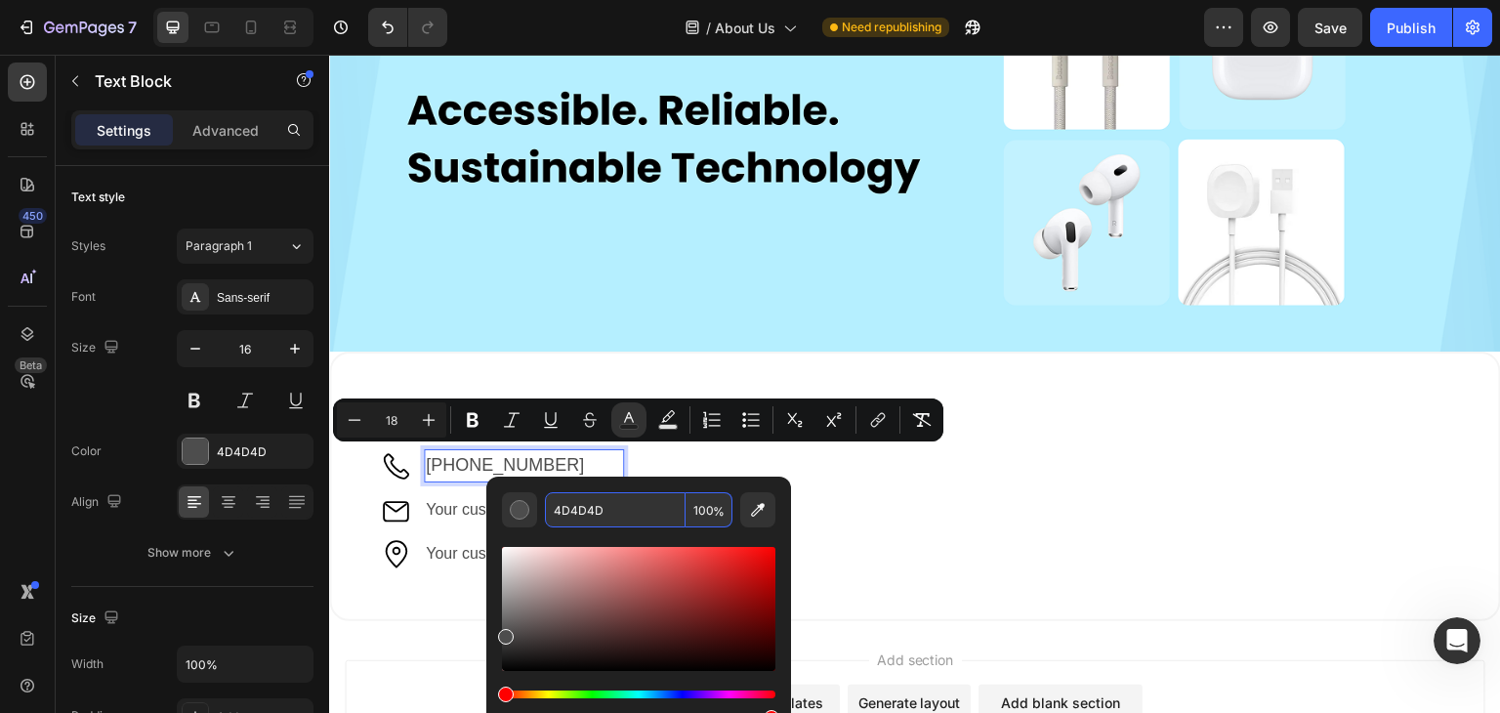
click at [560, 515] on input "4D4D4D" at bounding box center [615, 509] width 141 height 35
type input "000000"
click at [913, 416] on icon "Editor contextual toolbar" at bounding box center [922, 420] width 20 height 20
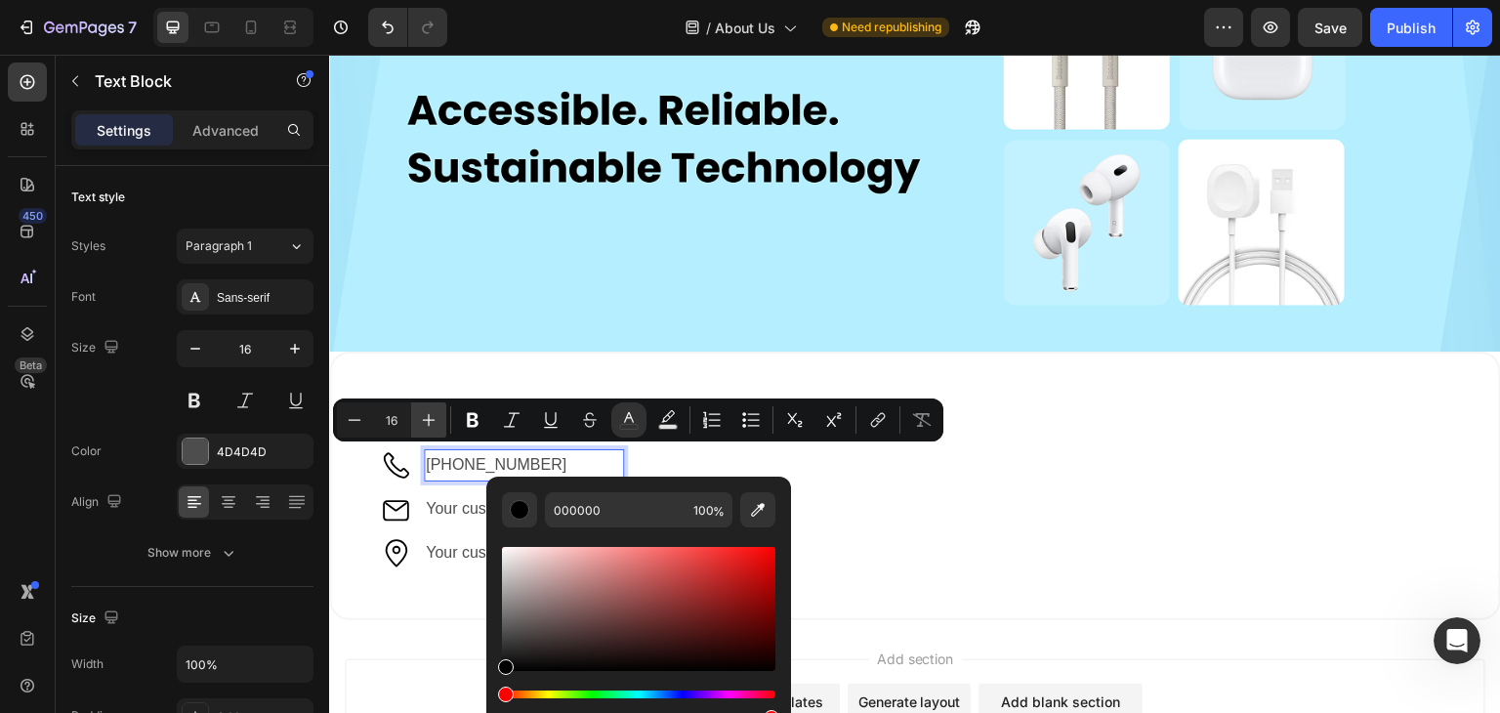
click at [425, 411] on icon "Editor contextual toolbar" at bounding box center [429, 420] width 20 height 20
type input "18"
click at [636, 407] on button "color" at bounding box center [628, 419] width 35 height 35
type input "4D4D4D"
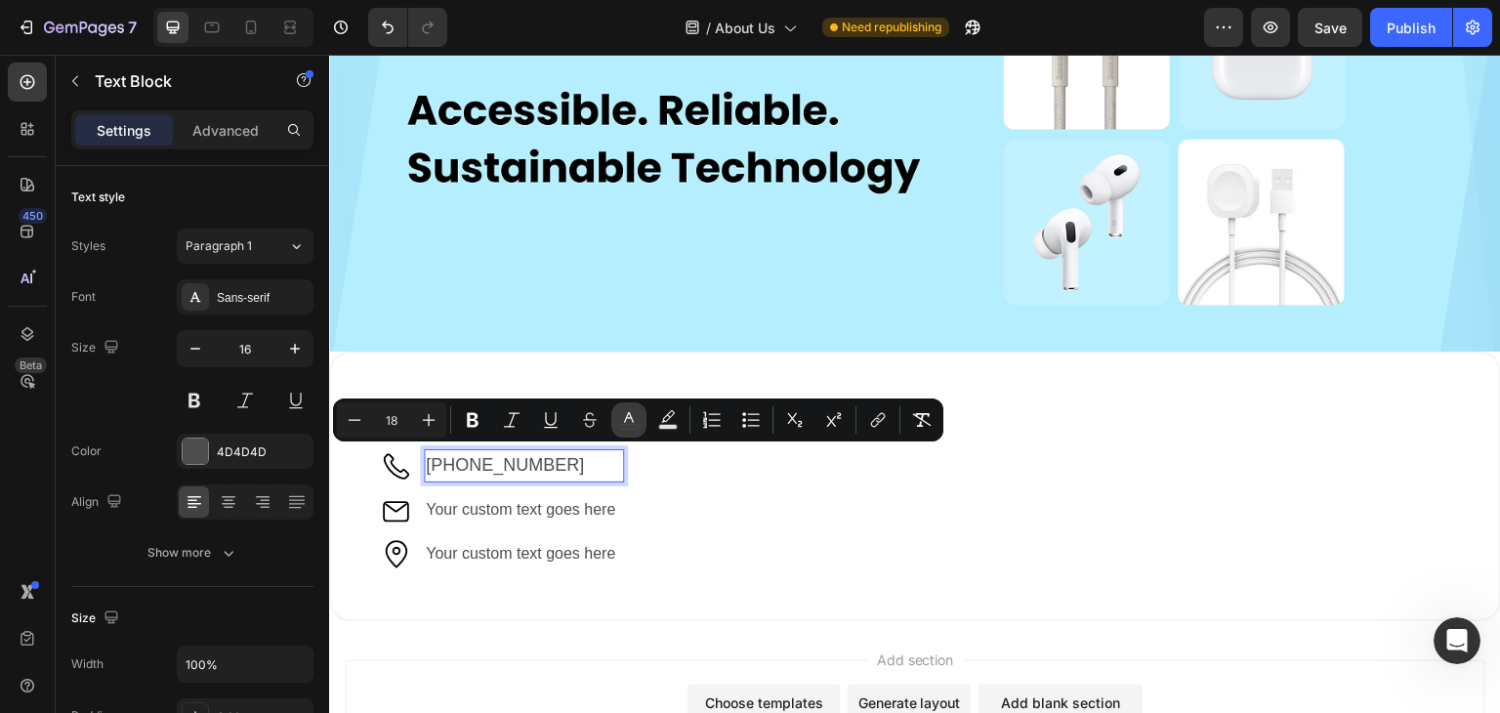
click at [625, 412] on icon "Editor contextual toolbar" at bounding box center [629, 420] width 20 height 20
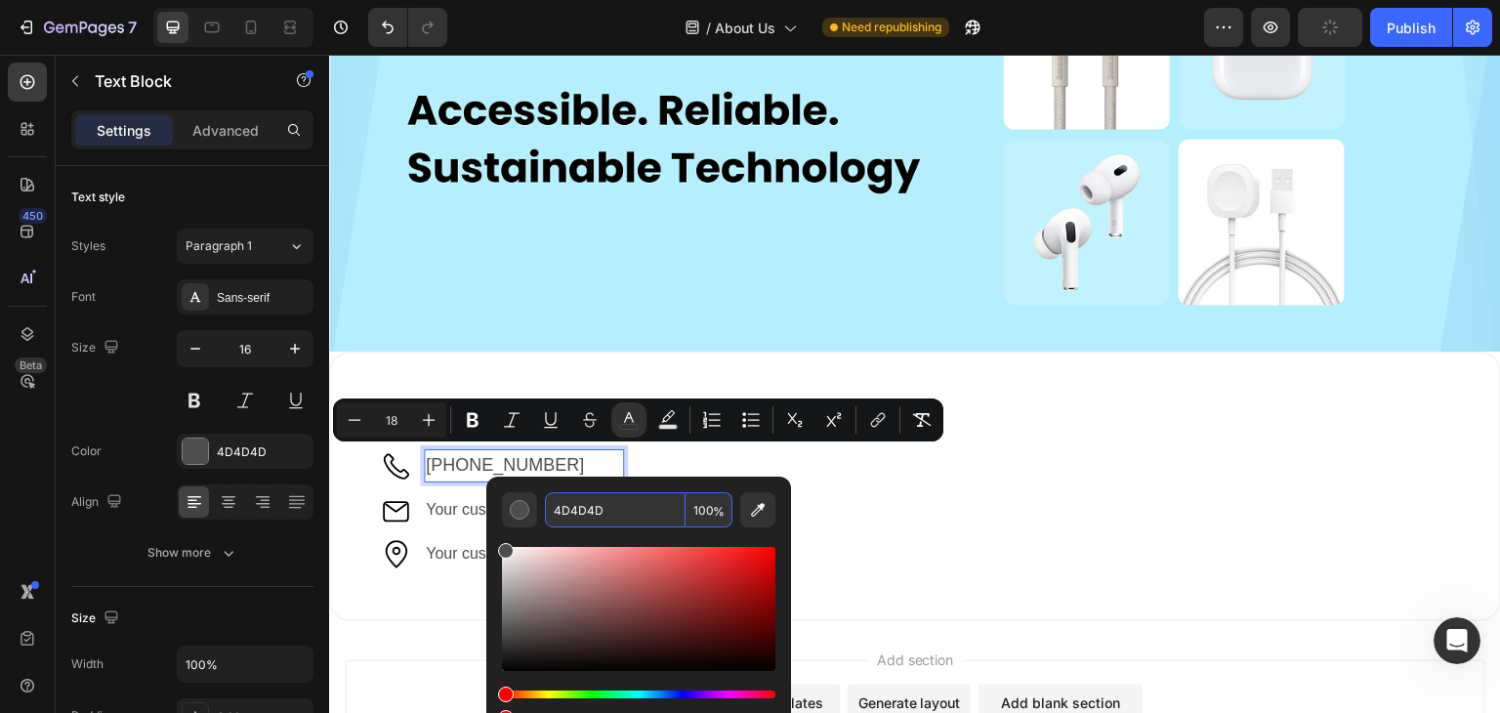
click at [596, 511] on input "4D4D4D" at bounding box center [615, 509] width 141 height 35
type input "000"
type input "16"
type input "000000"
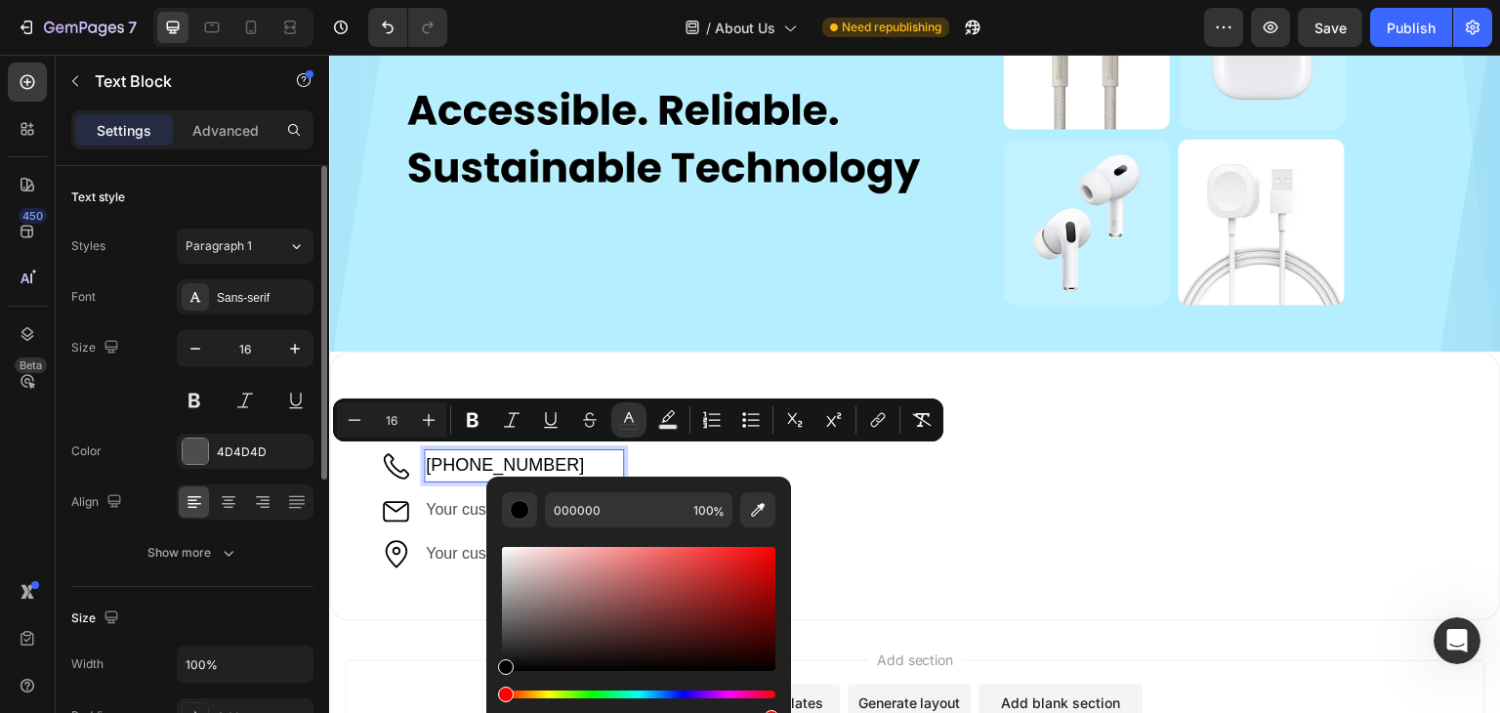
click at [109, 357] on div at bounding box center [111, 348] width 23 height 26
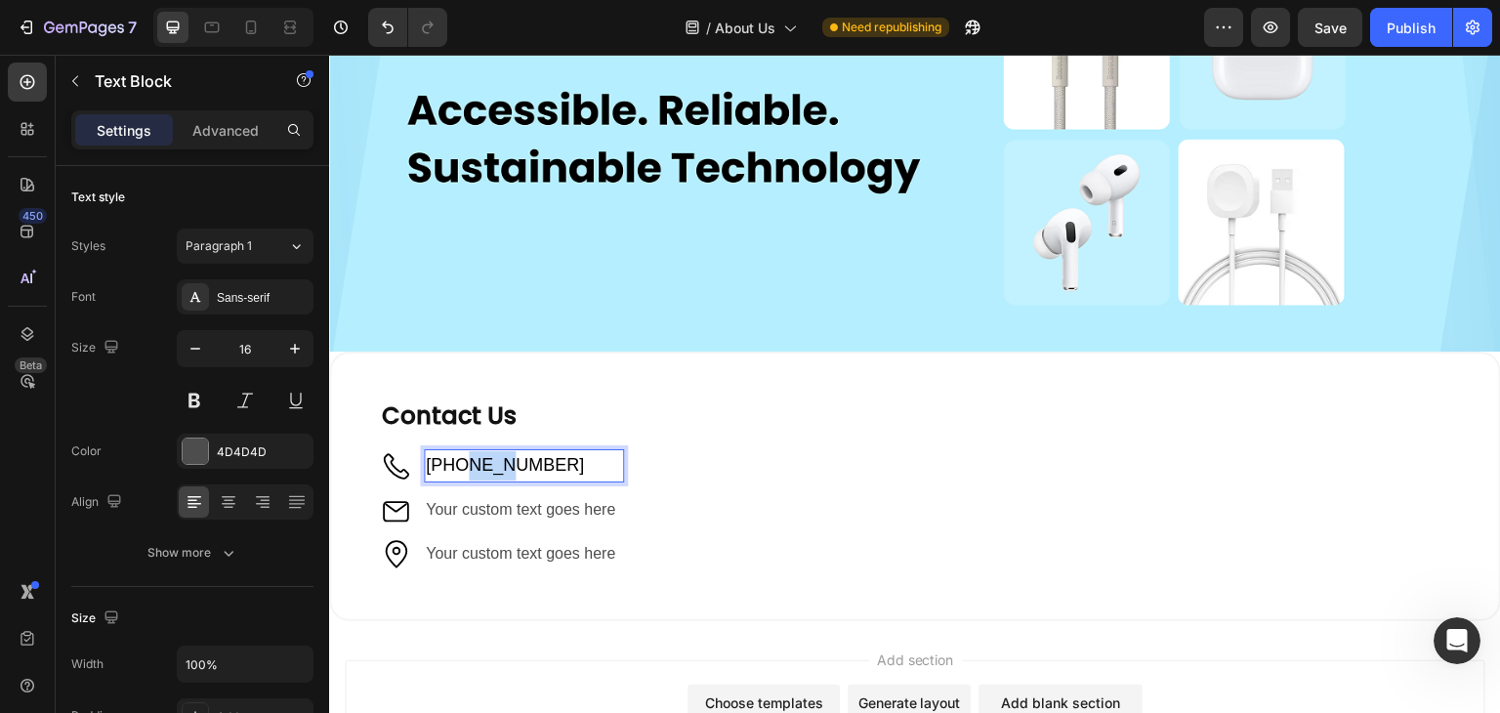
click at [475, 455] on span "[PHONE_NUMBER]" at bounding box center [505, 465] width 158 height 20
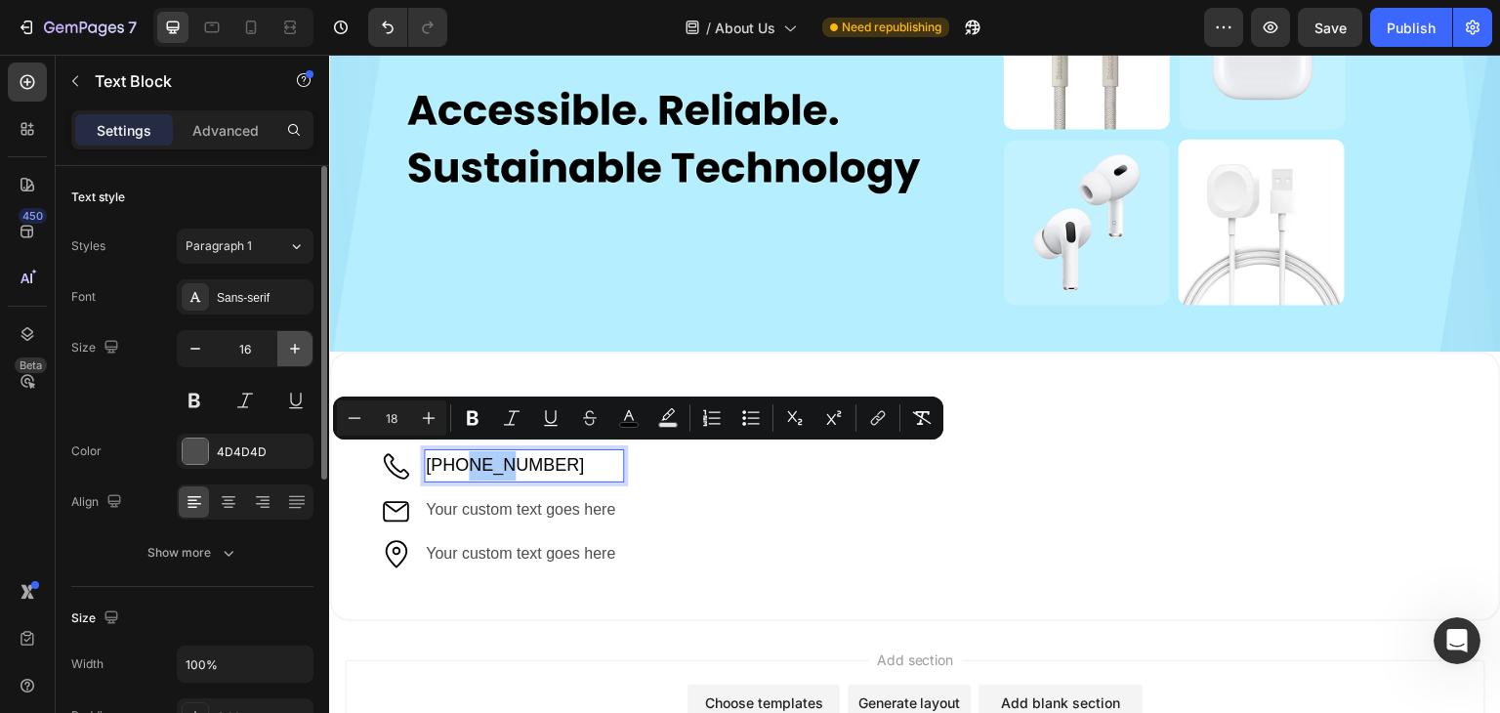
click at [288, 344] on icon "button" at bounding box center [295, 349] width 20 height 20
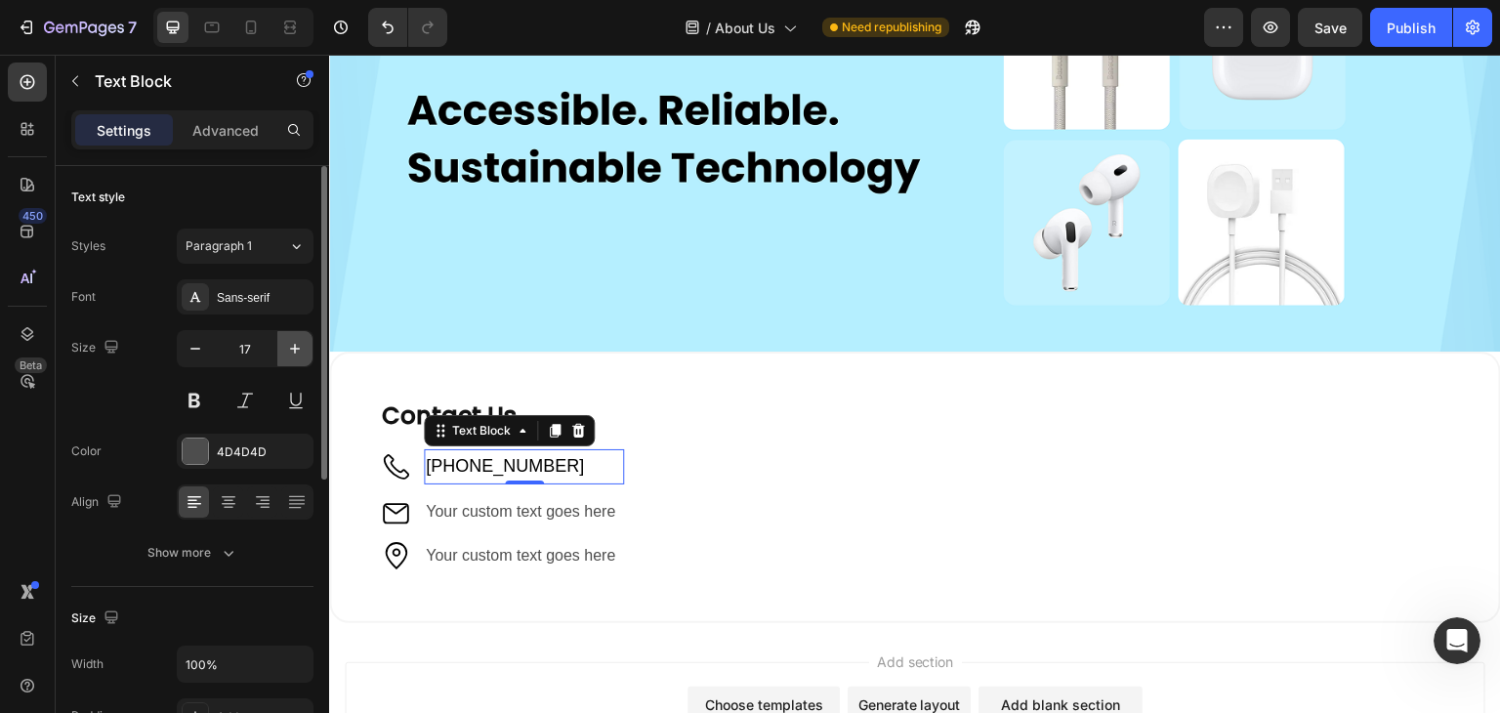
click at [288, 344] on icon "button" at bounding box center [295, 349] width 20 height 20
type input "18"
click at [469, 457] on span "[PHONE_NUMBER]" at bounding box center [505, 467] width 158 height 20
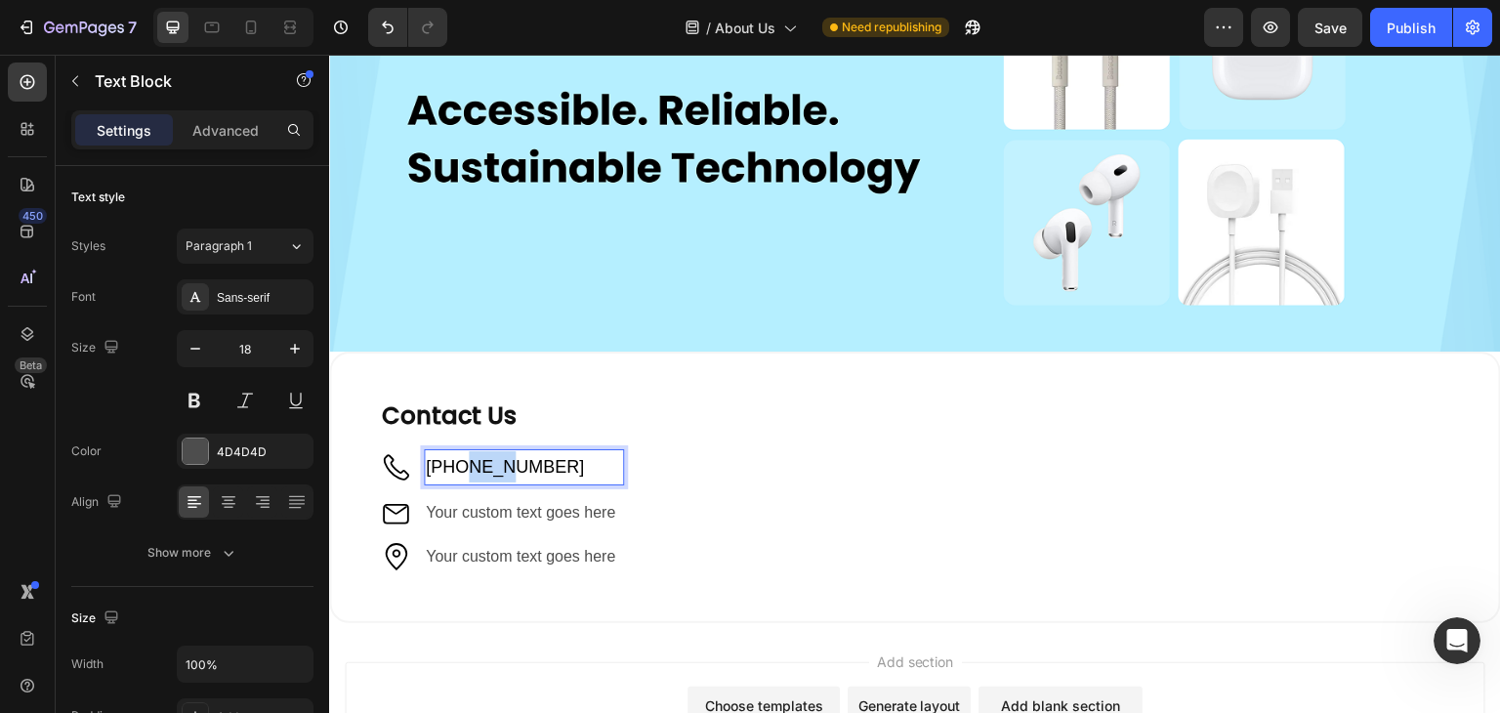
click at [469, 457] on span "[PHONE_NUMBER]" at bounding box center [505, 467] width 158 height 20
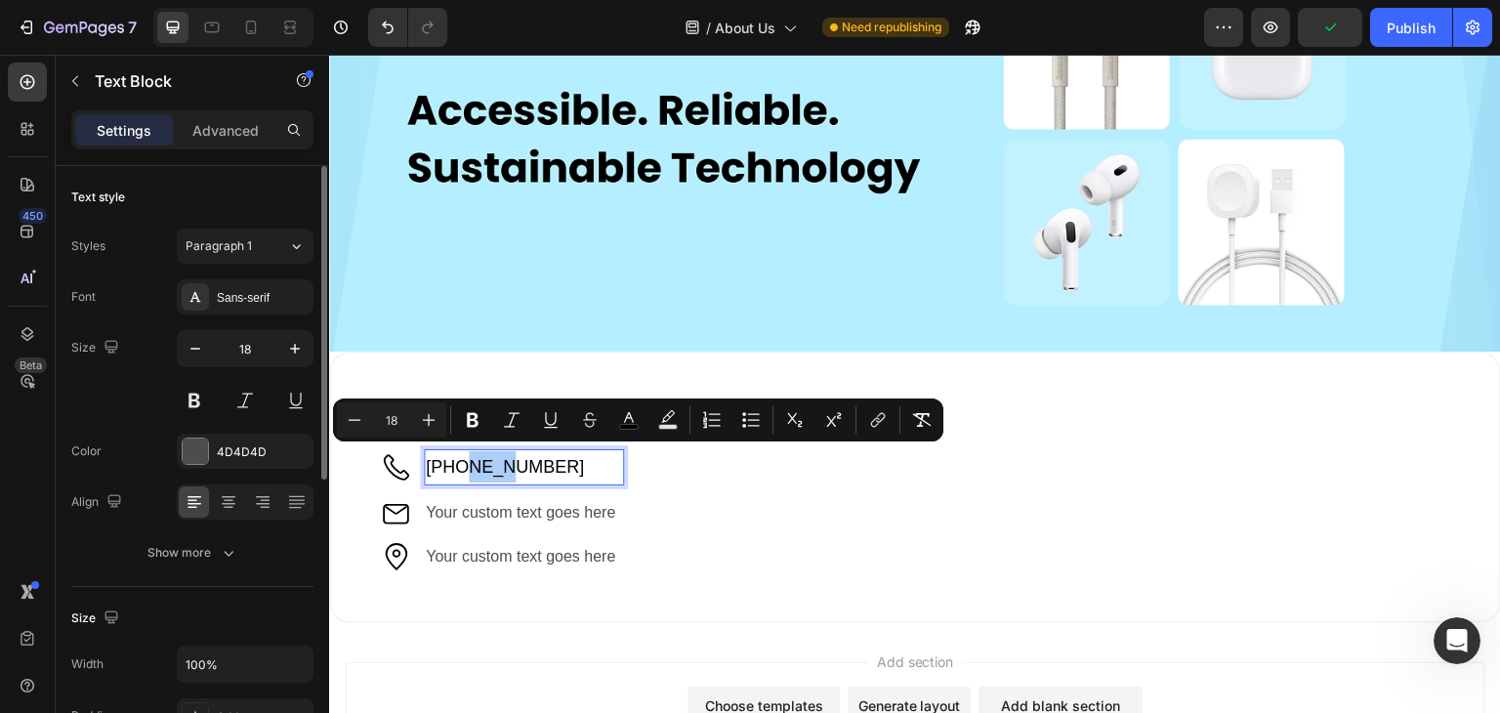
click at [147, 364] on div "Size 18" at bounding box center [192, 374] width 242 height 88
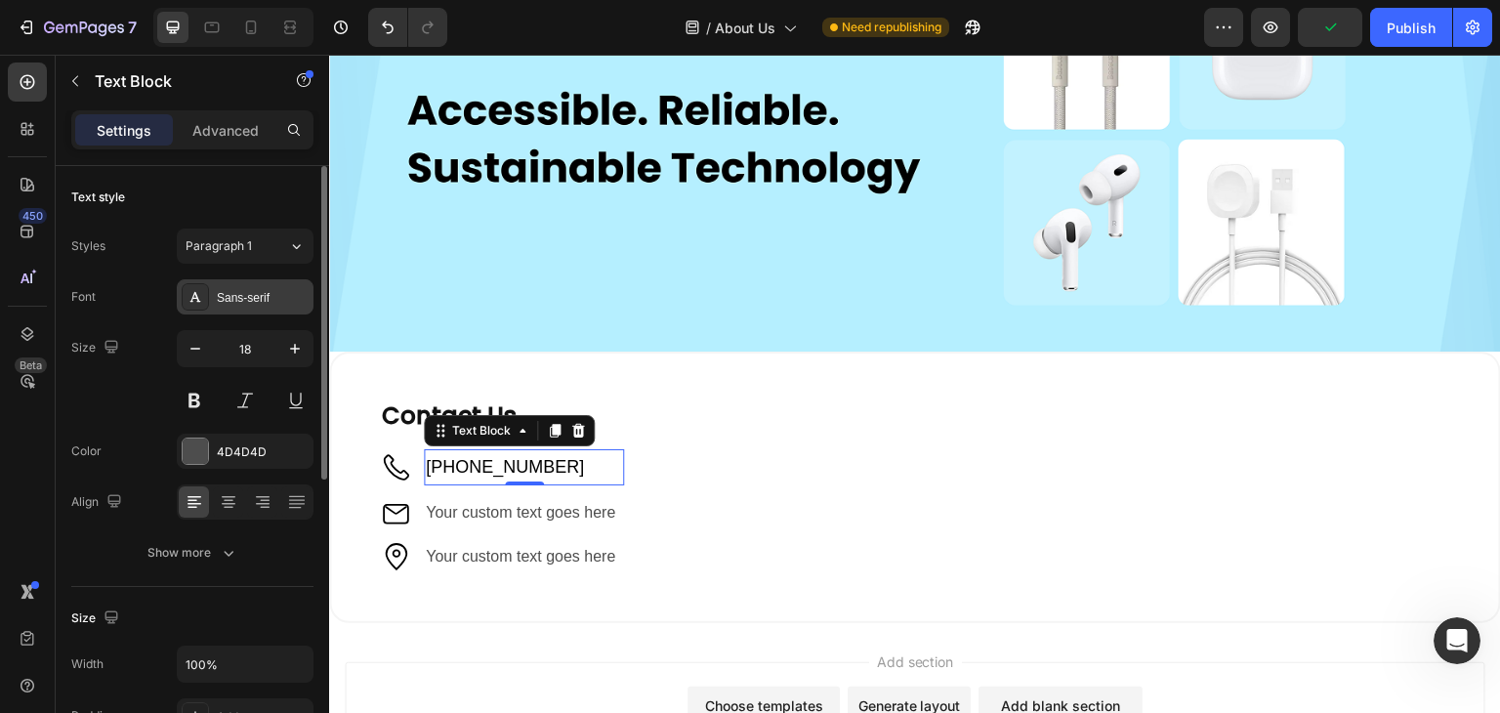
click at [249, 294] on div "Sans-serif" at bounding box center [263, 298] width 92 height 18
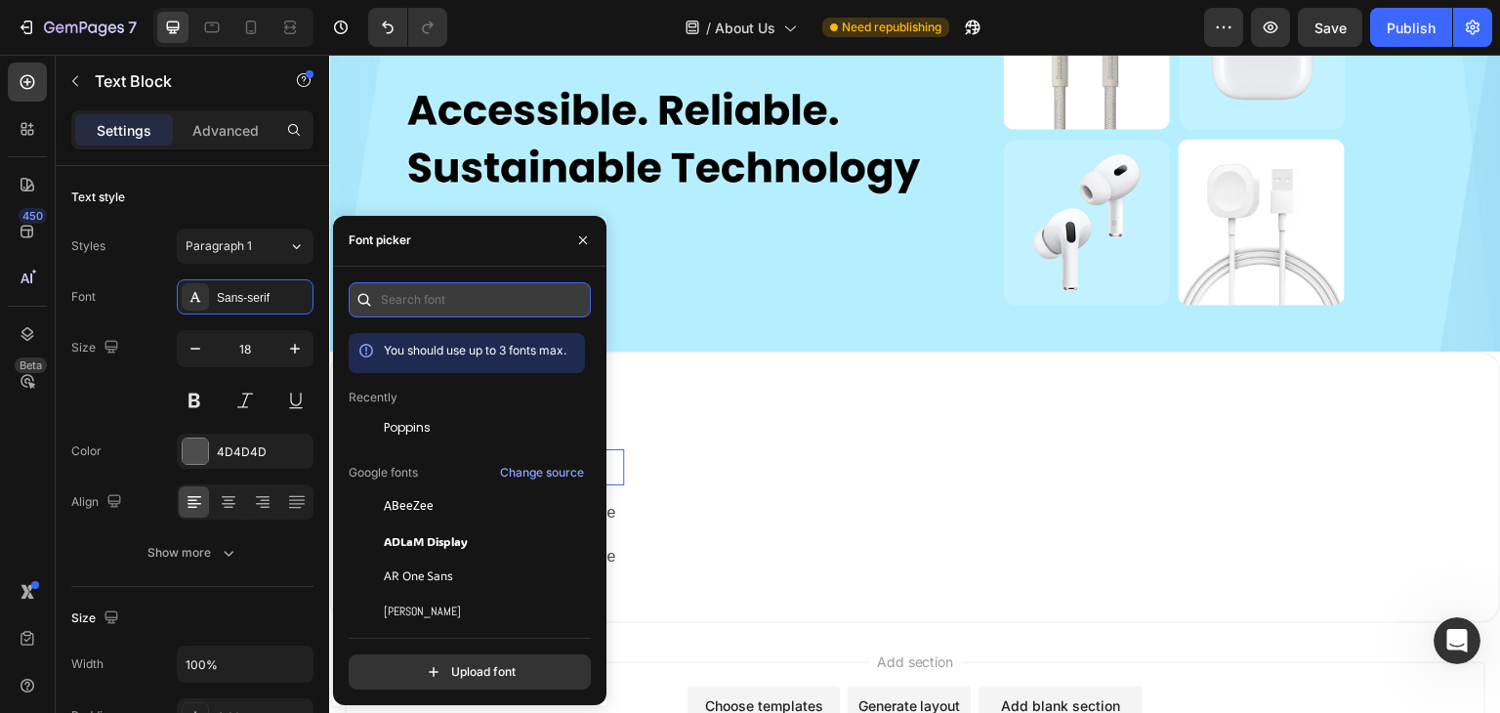
click at [398, 309] on input "text" at bounding box center [470, 299] width 242 height 35
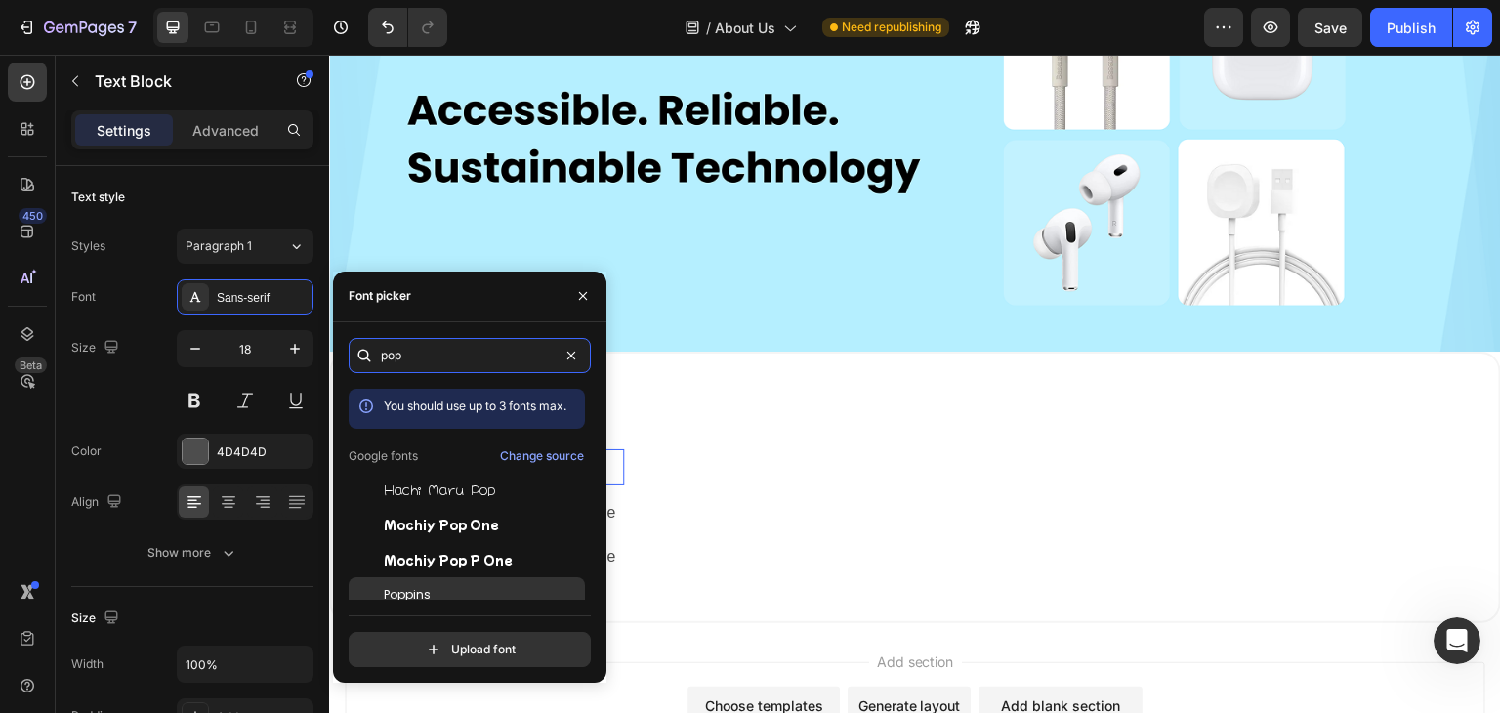
type input "pop"
click at [426, 580] on div "Poppins" at bounding box center [467, 594] width 236 height 35
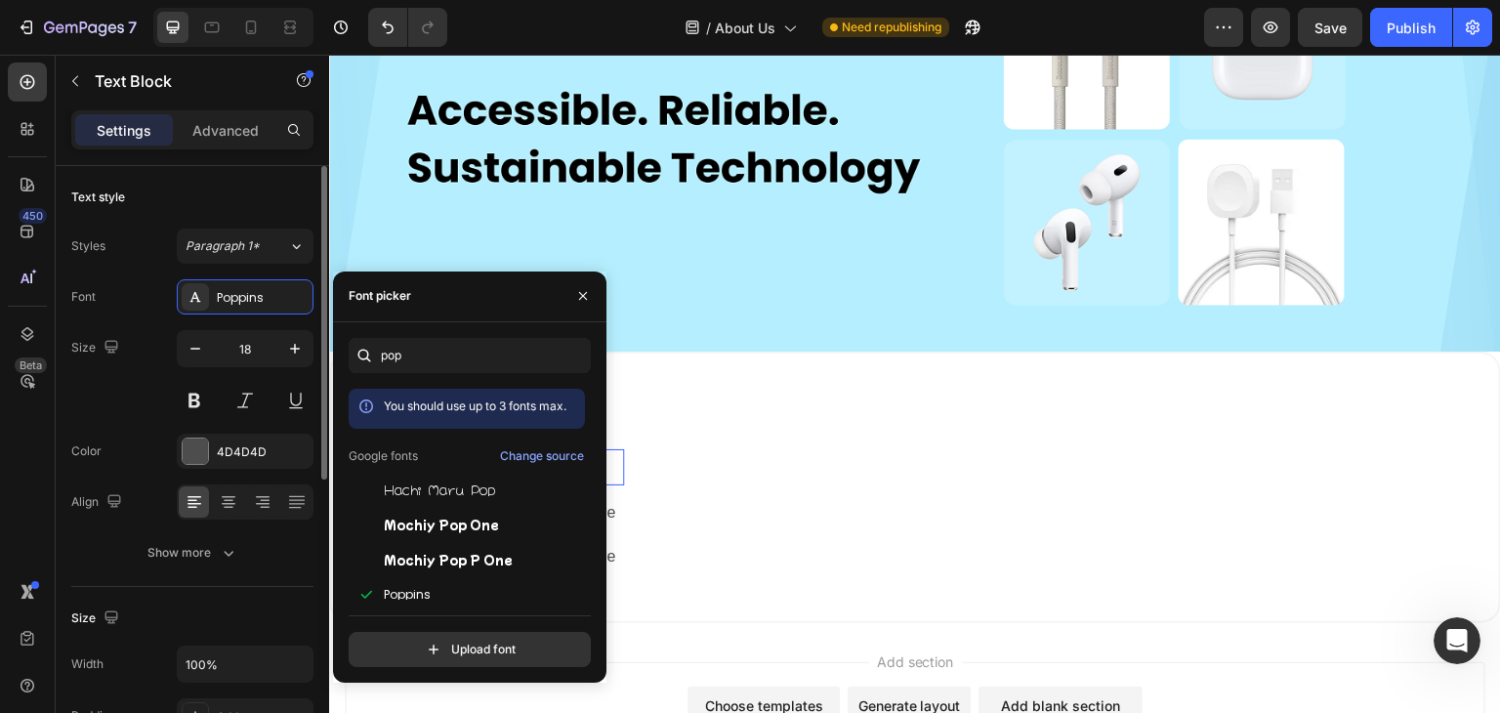
click at [121, 387] on div "Size 18" at bounding box center [192, 374] width 242 height 88
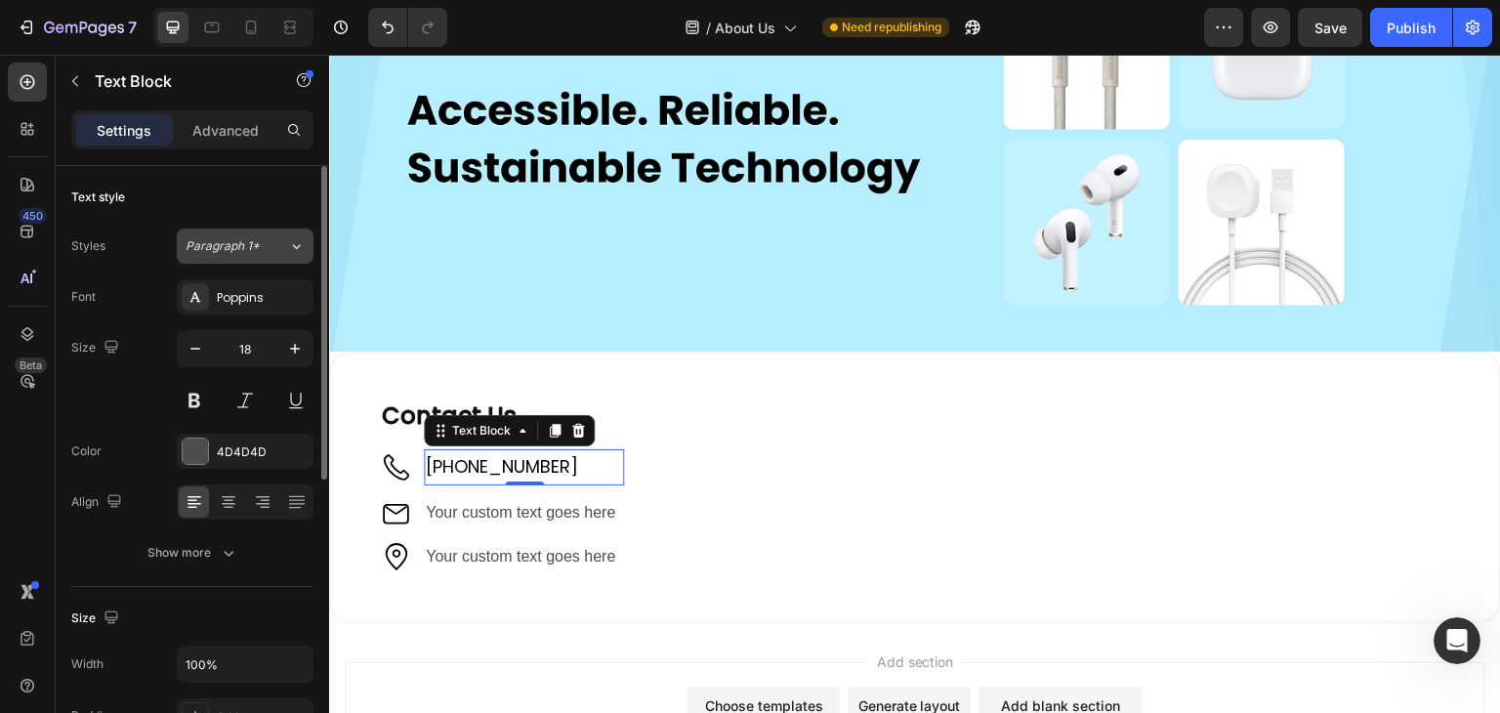
click at [242, 246] on span "Paragraph 1*" at bounding box center [223, 246] width 74 height 18
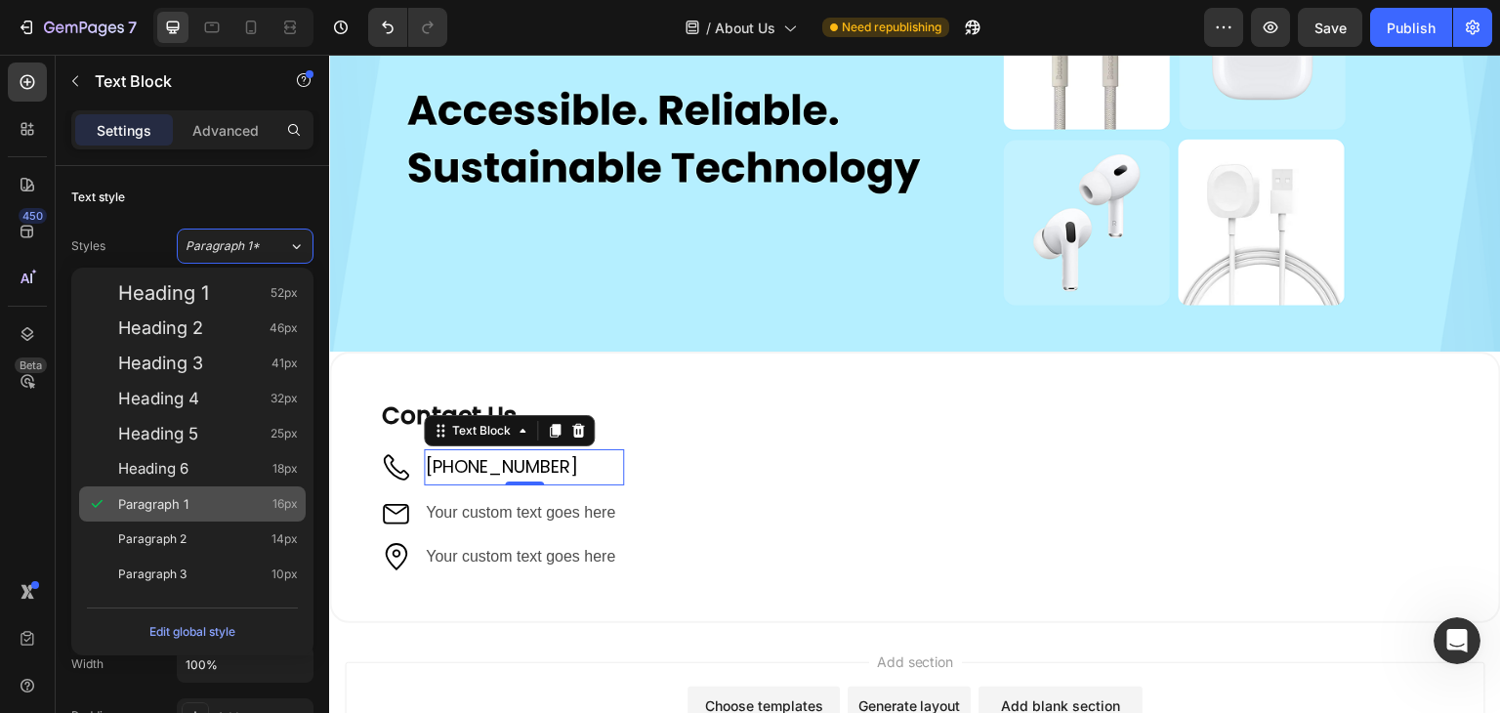
click at [199, 494] on div "Paragraph 1 16px" at bounding box center [208, 504] width 180 height 20
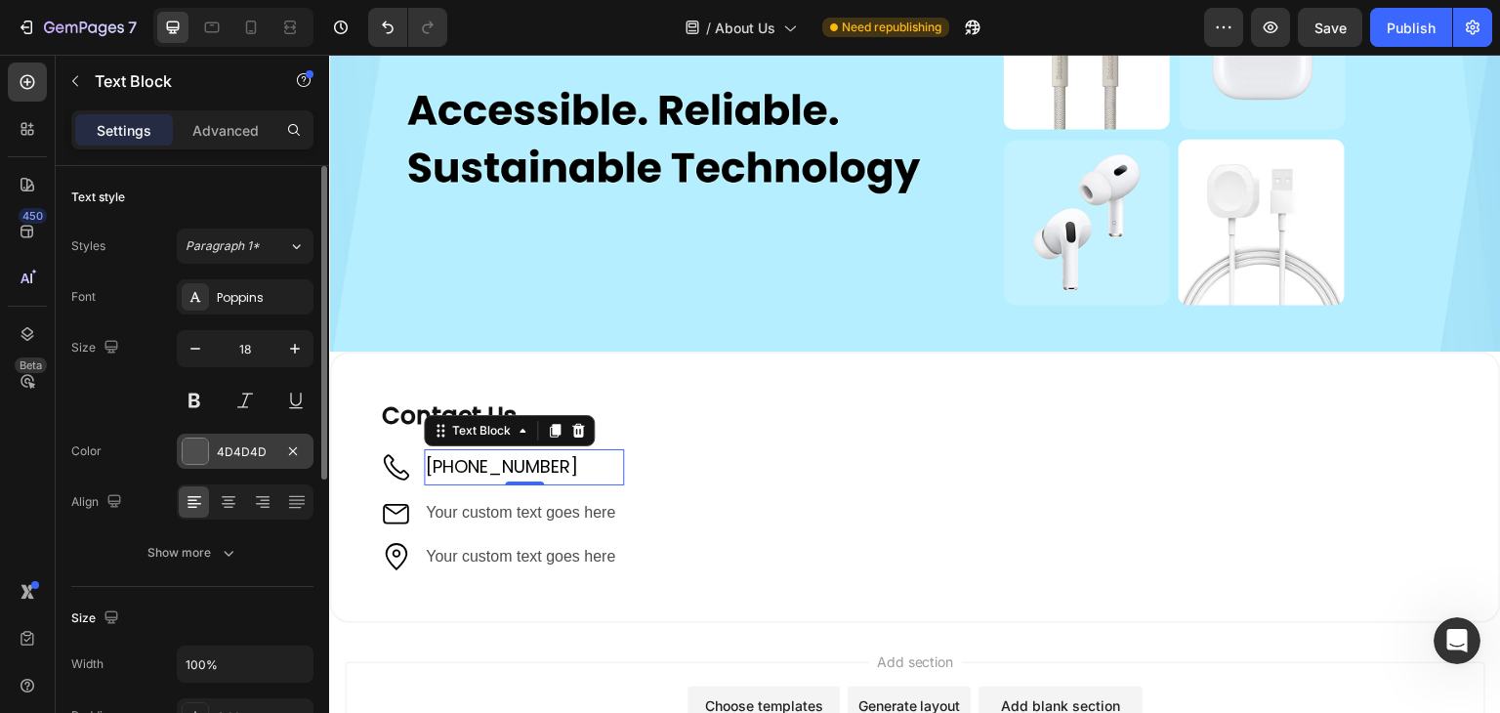
click at [240, 443] on div "4D4D4D" at bounding box center [245, 452] width 57 height 18
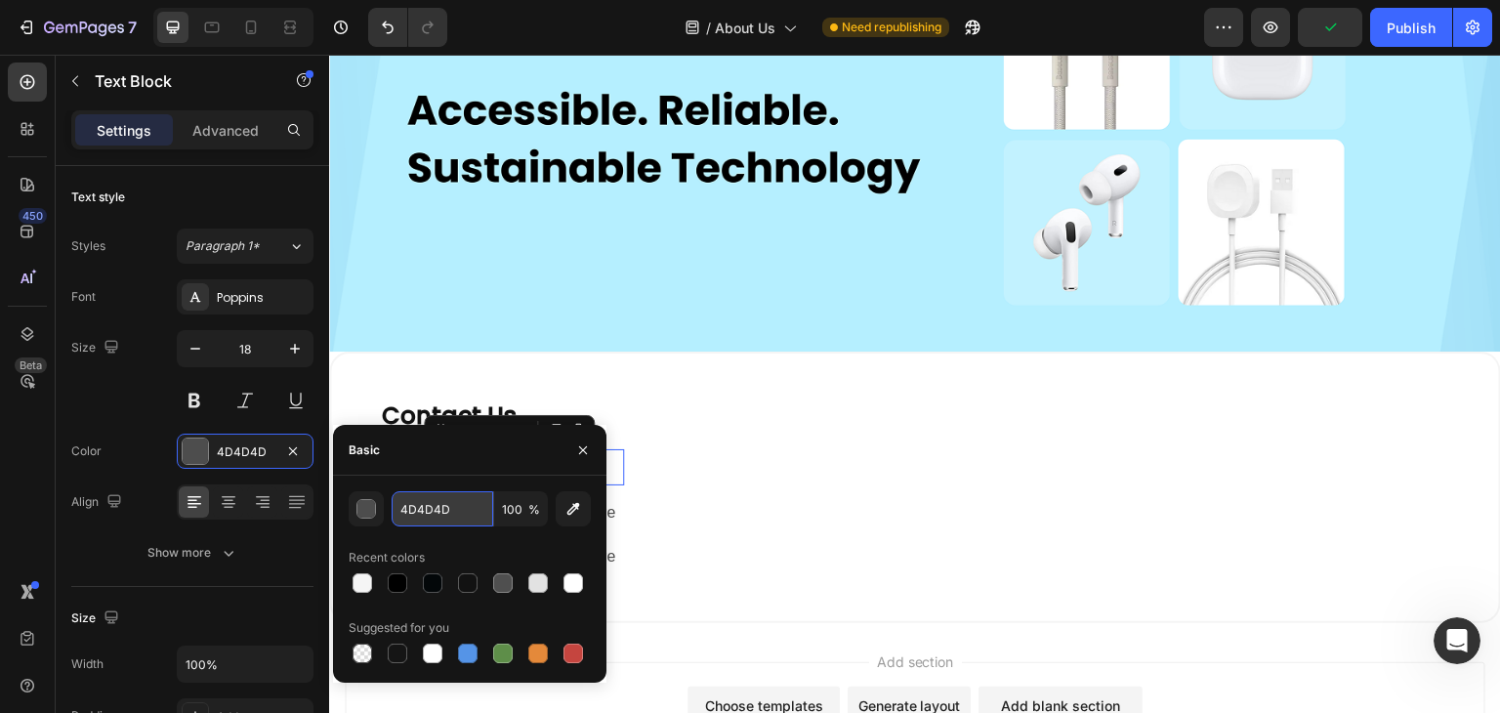
click at [426, 505] on input "4D4D4D" at bounding box center [443, 508] width 102 height 35
type input "000"
click at [86, 403] on div "Size 18" at bounding box center [192, 374] width 242 height 88
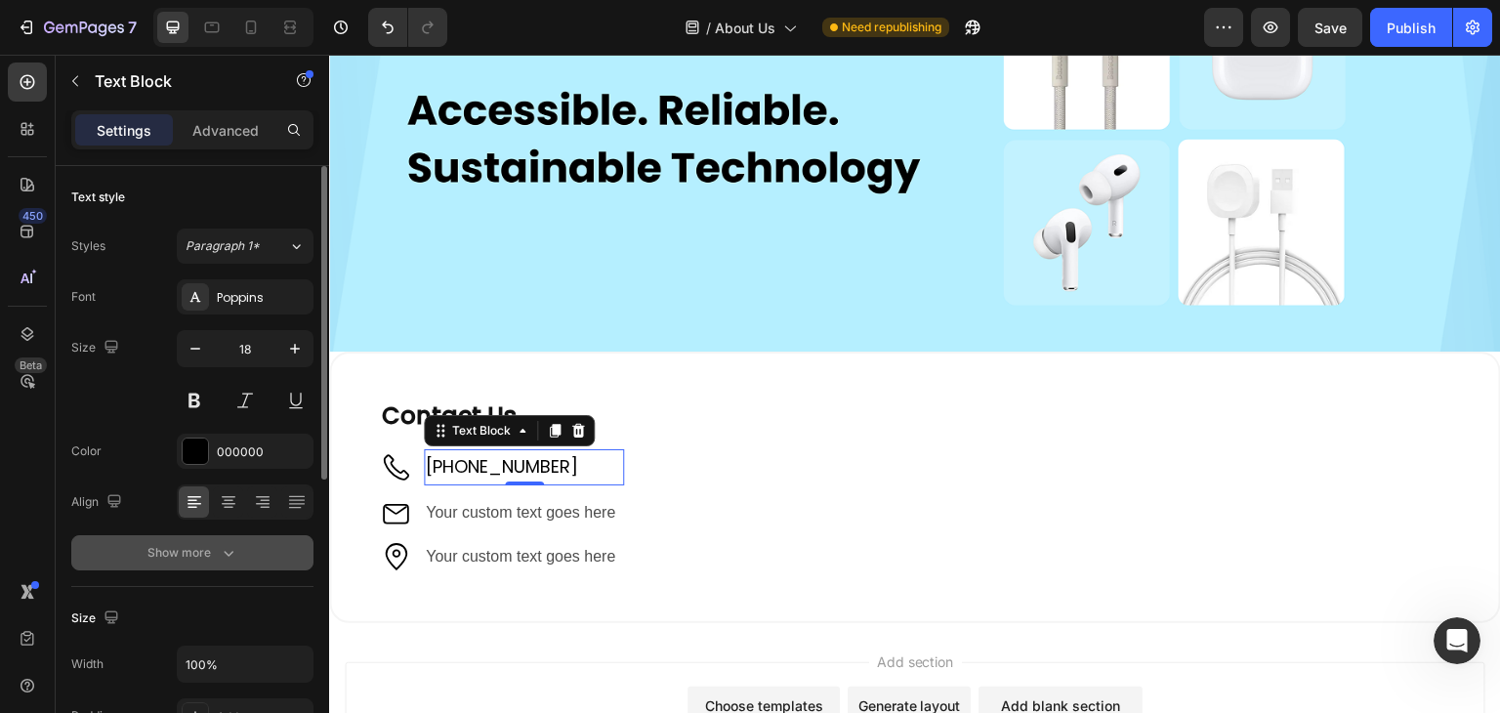
click at [232, 556] on icon "button" at bounding box center [229, 553] width 20 height 20
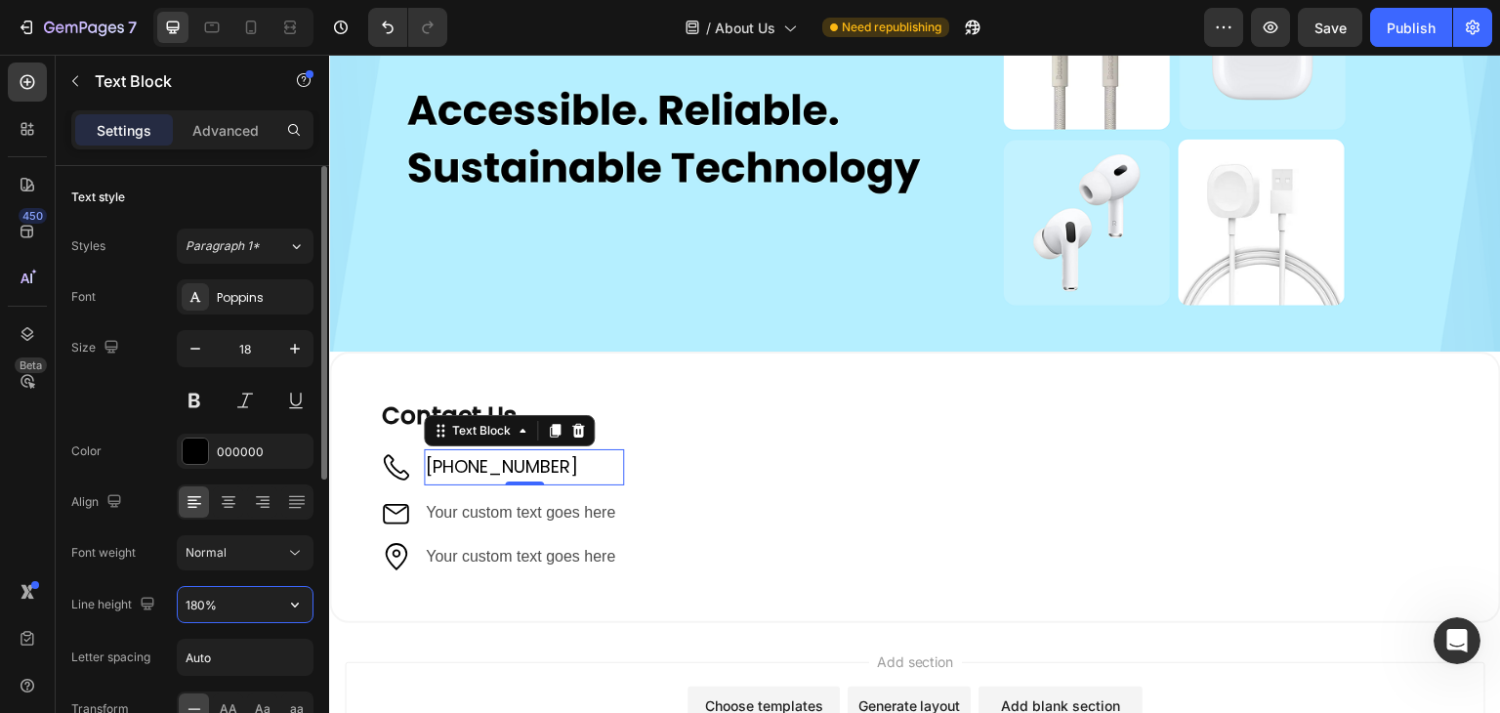
click at [234, 610] on input "180%" at bounding box center [245, 604] width 135 height 35
click at [295, 604] on icon "button" at bounding box center [295, 605] width 20 height 20
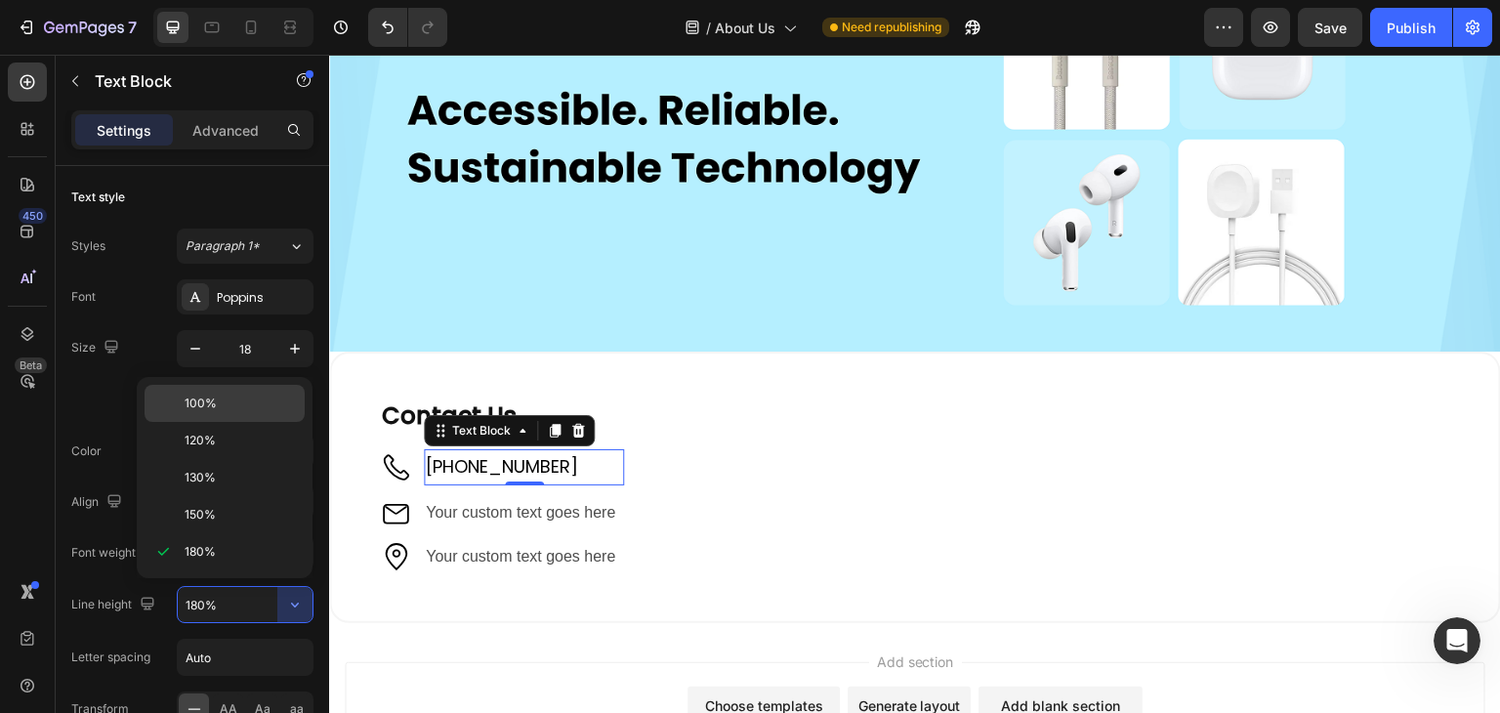
click at [184, 422] on div "100%" at bounding box center [225, 440] width 160 height 37
type input "100%"
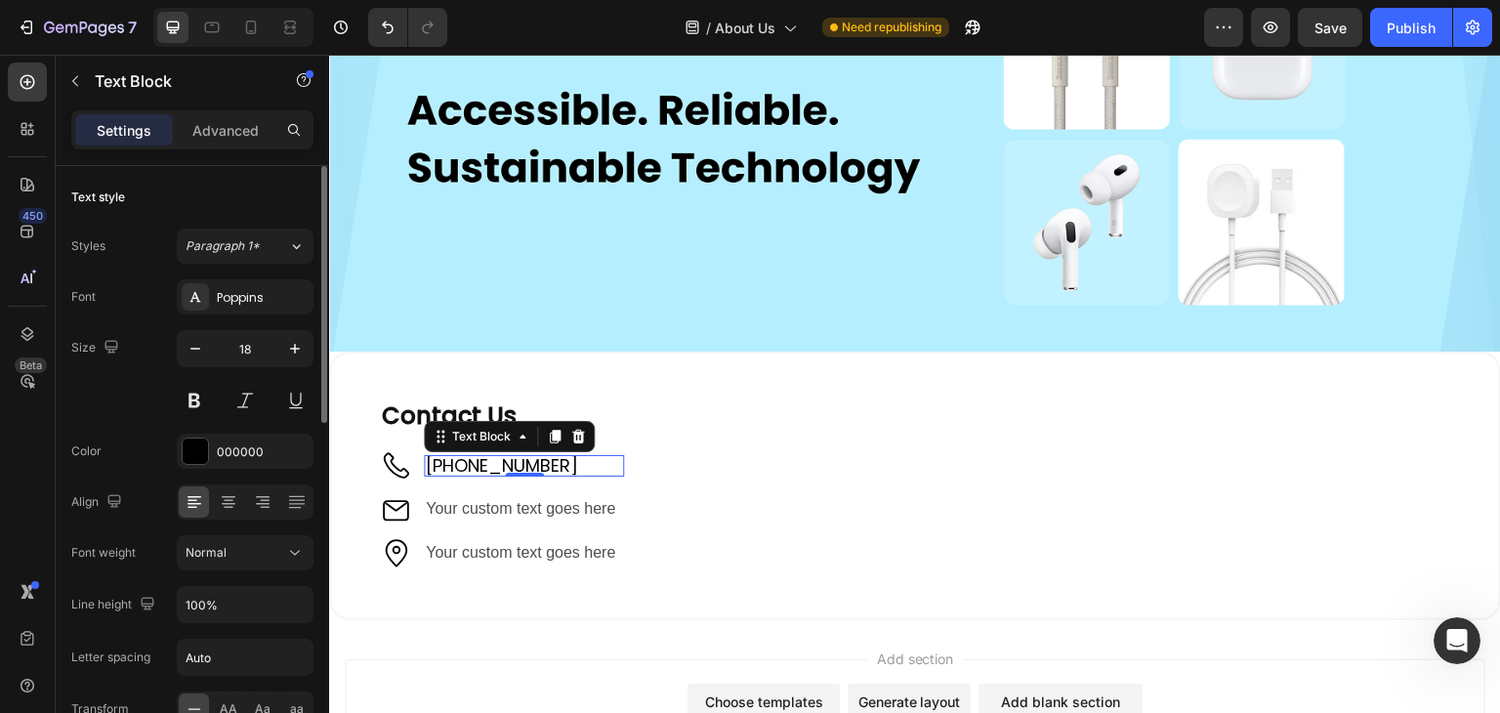
click at [117, 426] on div "Font Poppins Size 18 Color 000000 Align Font weight Normal Line height 100% Let…" at bounding box center [192, 553] width 242 height 549
click at [461, 457] on span "[PHONE_NUMBER]" at bounding box center [502, 465] width 152 height 24
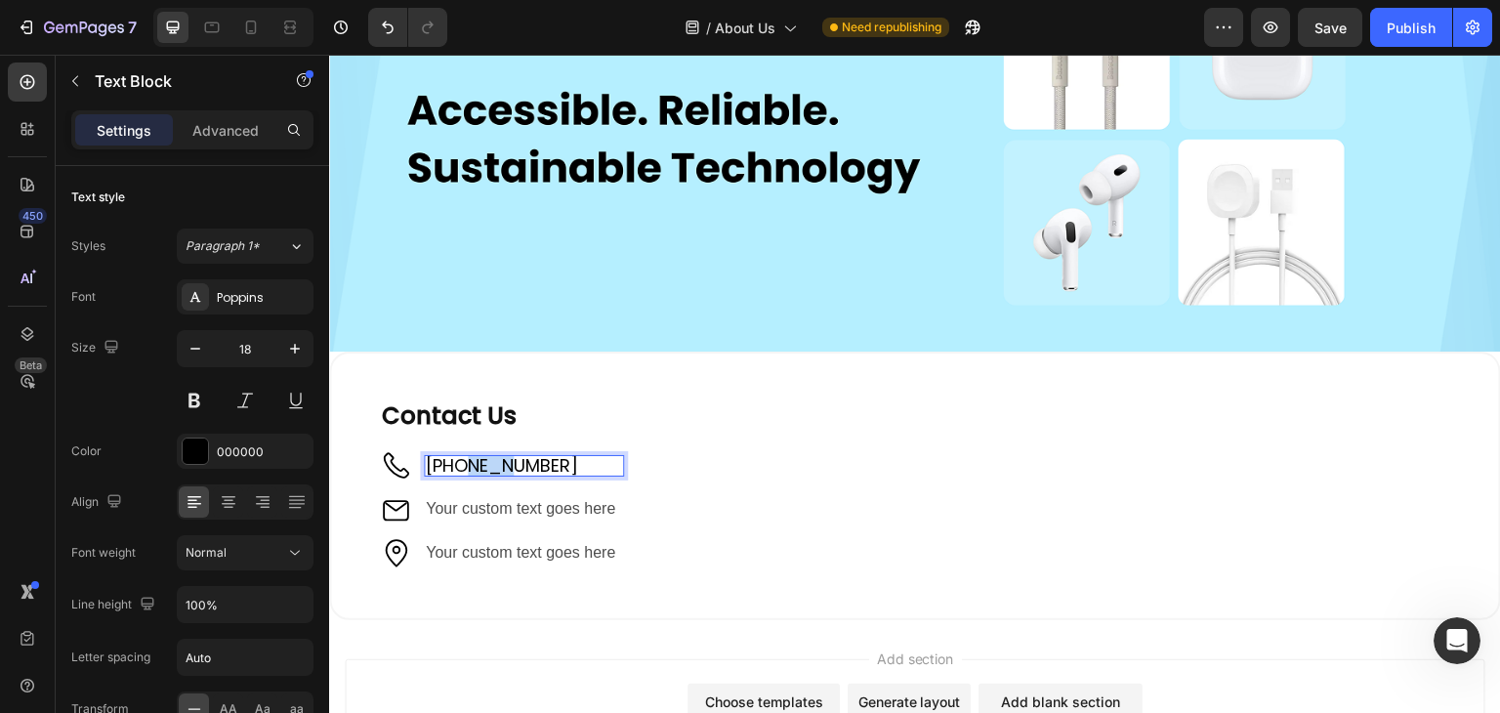
click at [461, 457] on span "[PHONE_NUMBER]" at bounding box center [502, 465] width 152 height 24
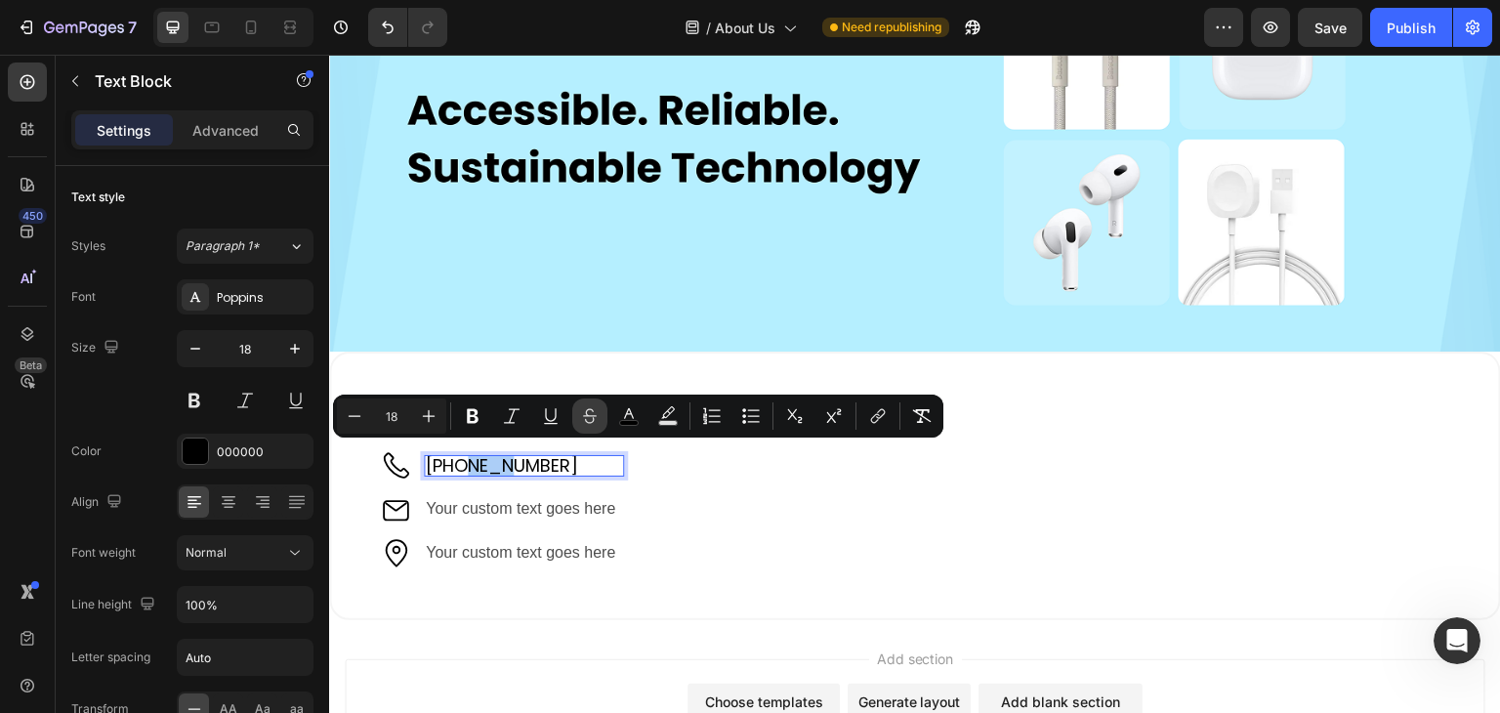
click at [584, 413] on icon "Editor contextual toolbar" at bounding box center [590, 416] width 20 height 20
click at [883, 412] on icon "Editor contextual toolbar" at bounding box center [878, 416] width 20 height 20
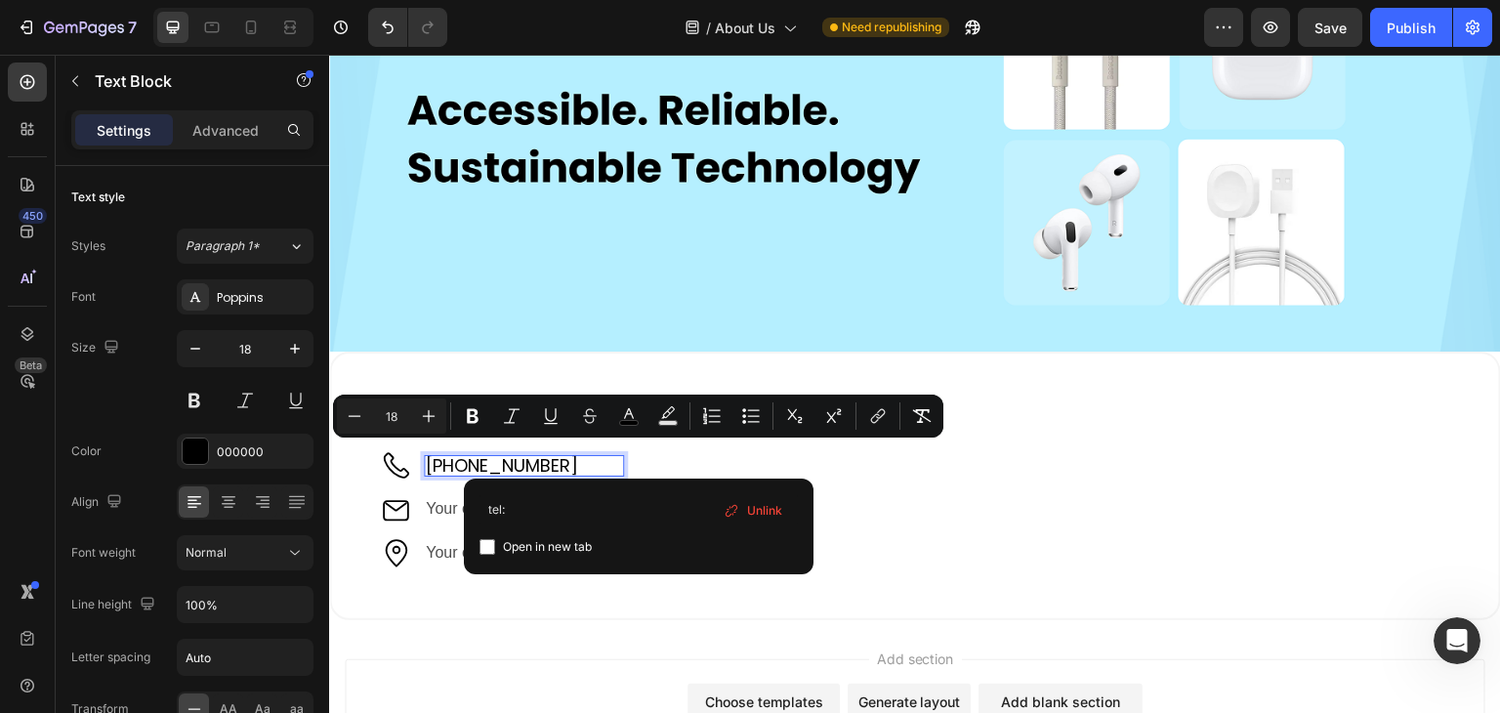
type input "tel:"
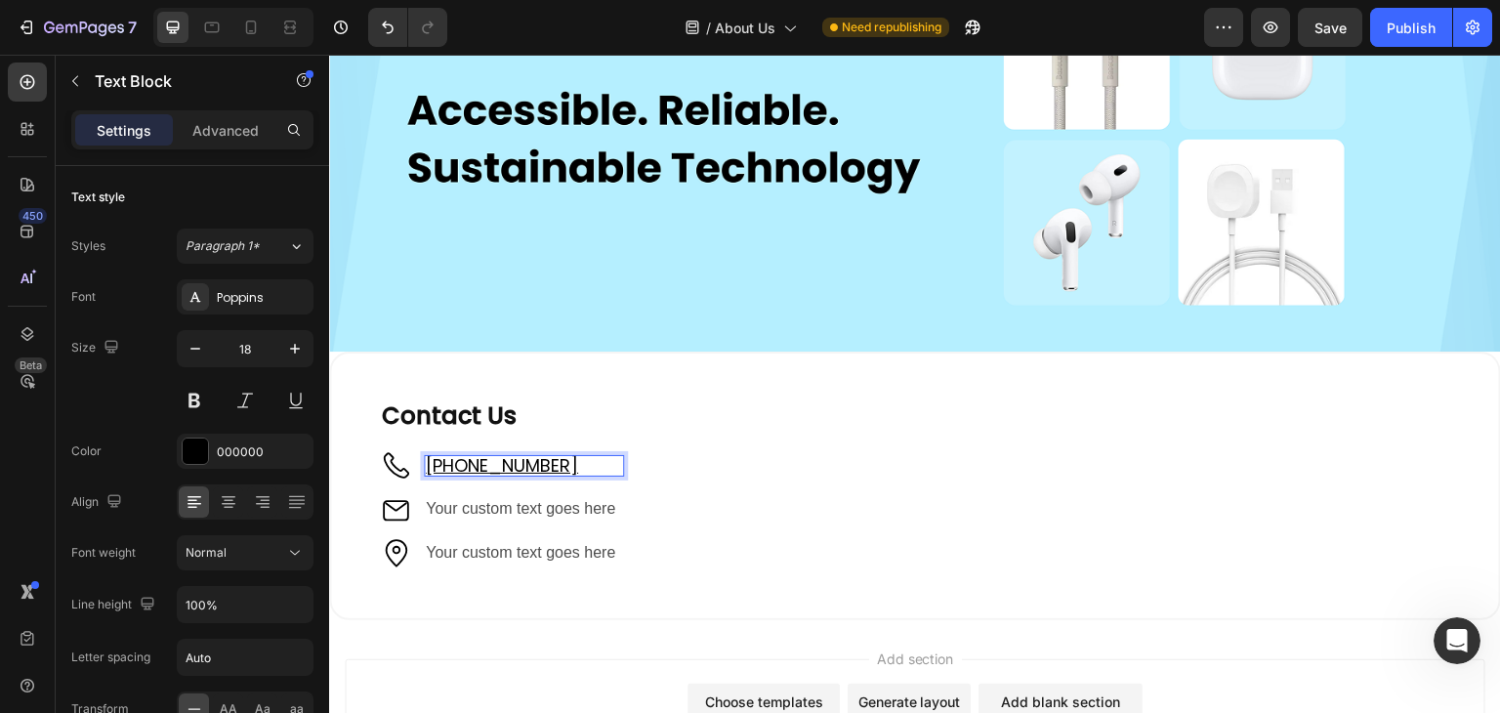
click at [549, 459] on u "[PHONE_NUMBER]" at bounding box center [502, 465] width 152 height 24
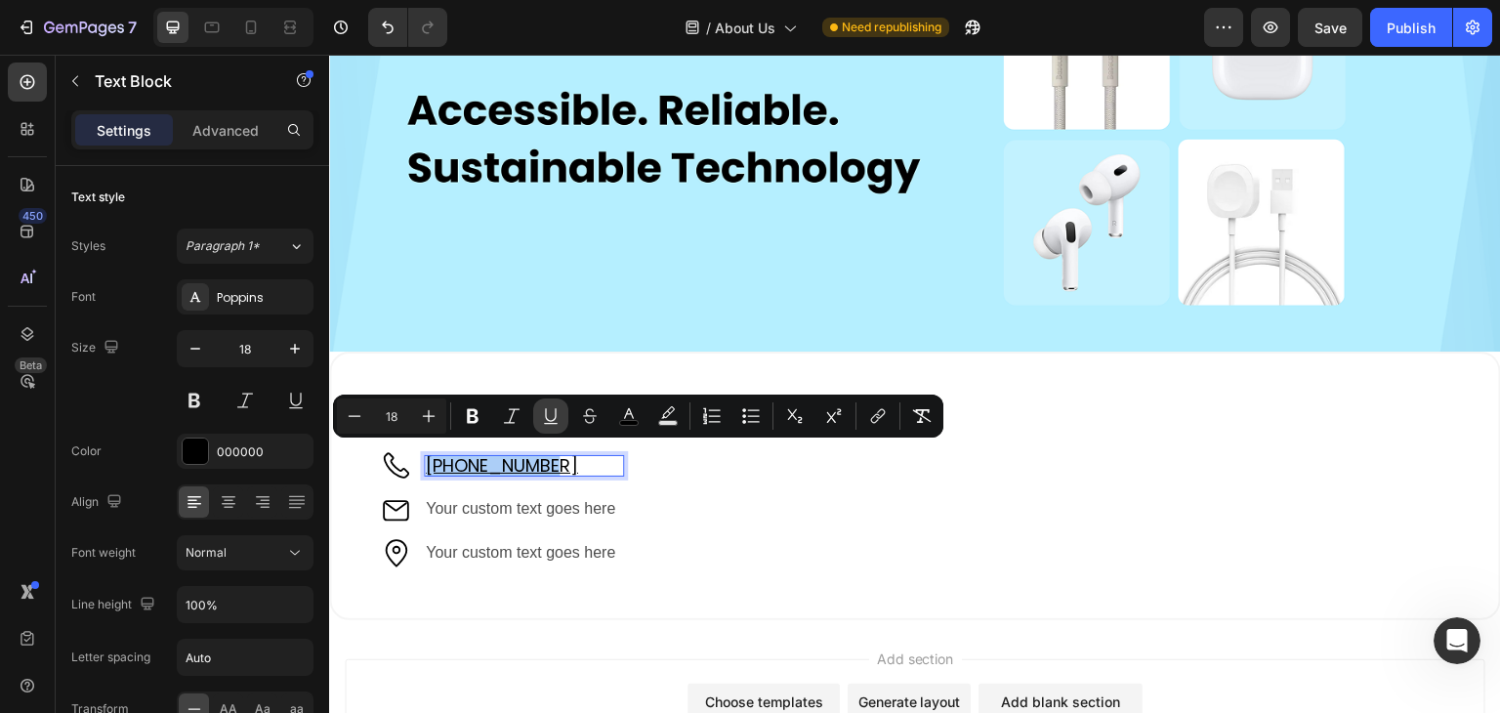
click at [552, 419] on icon "Editor contextual toolbar" at bounding box center [551, 416] width 20 height 20
click at [502, 463] on u "+61 421 489" at bounding box center [502, 465] width 152 height 24
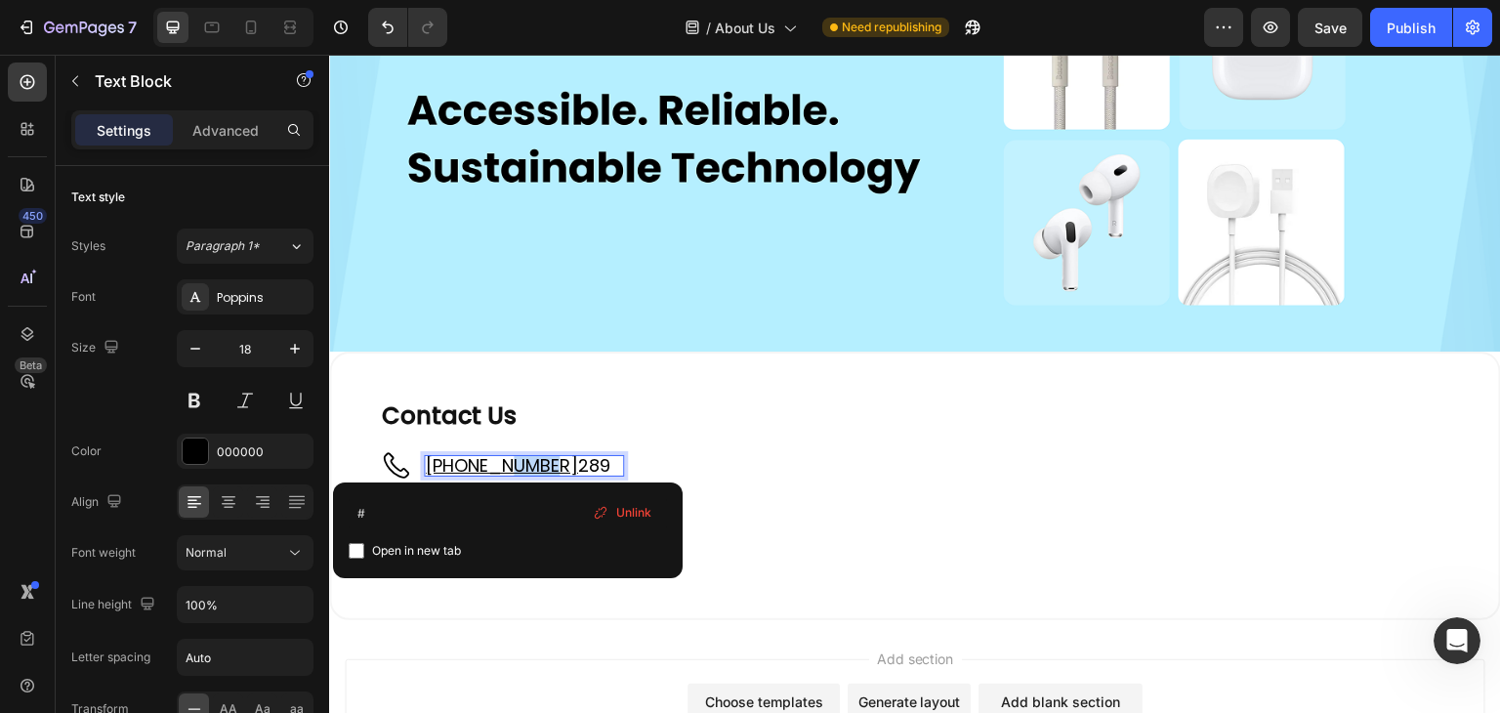
click at [502, 463] on u "+61 421 489" at bounding box center [502, 465] width 152 height 24
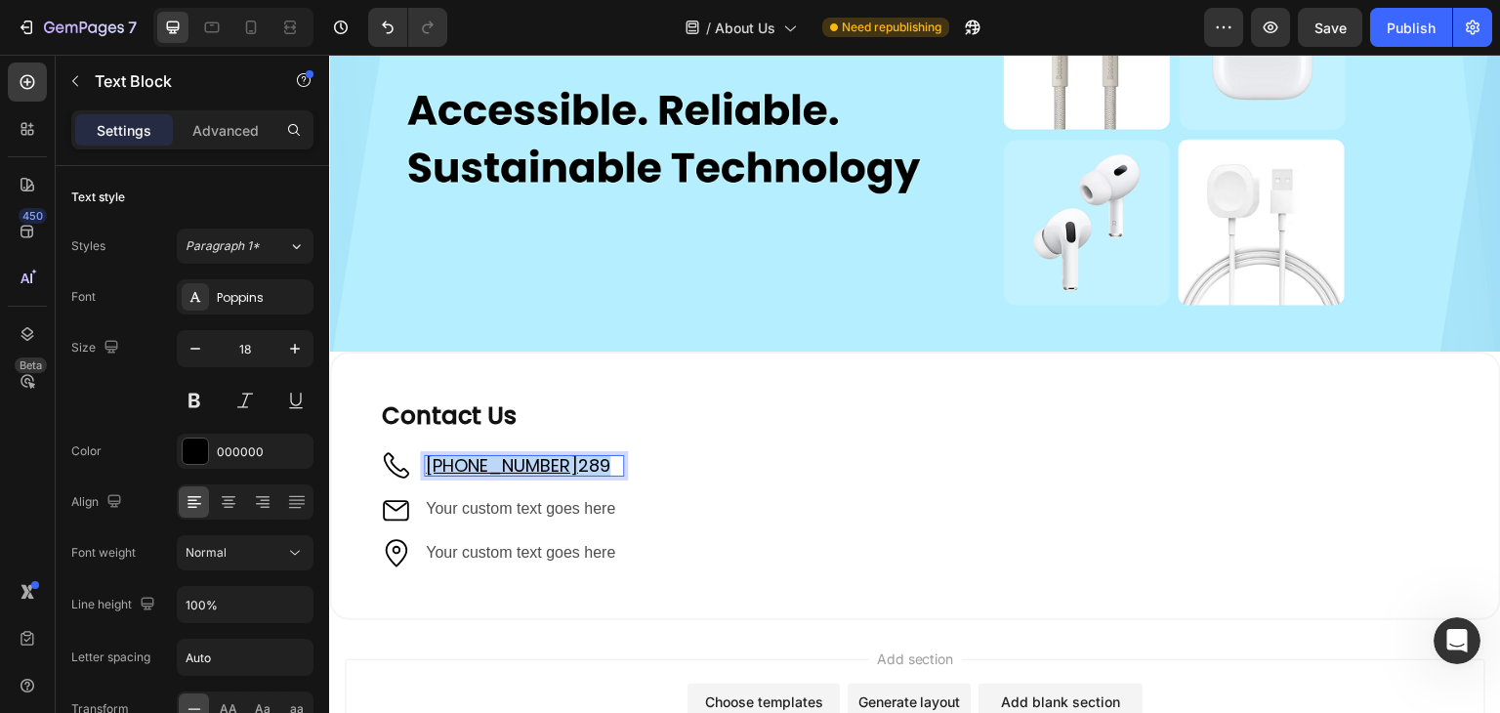
click at [502, 463] on u "+61 421 489" at bounding box center [502, 465] width 152 height 24
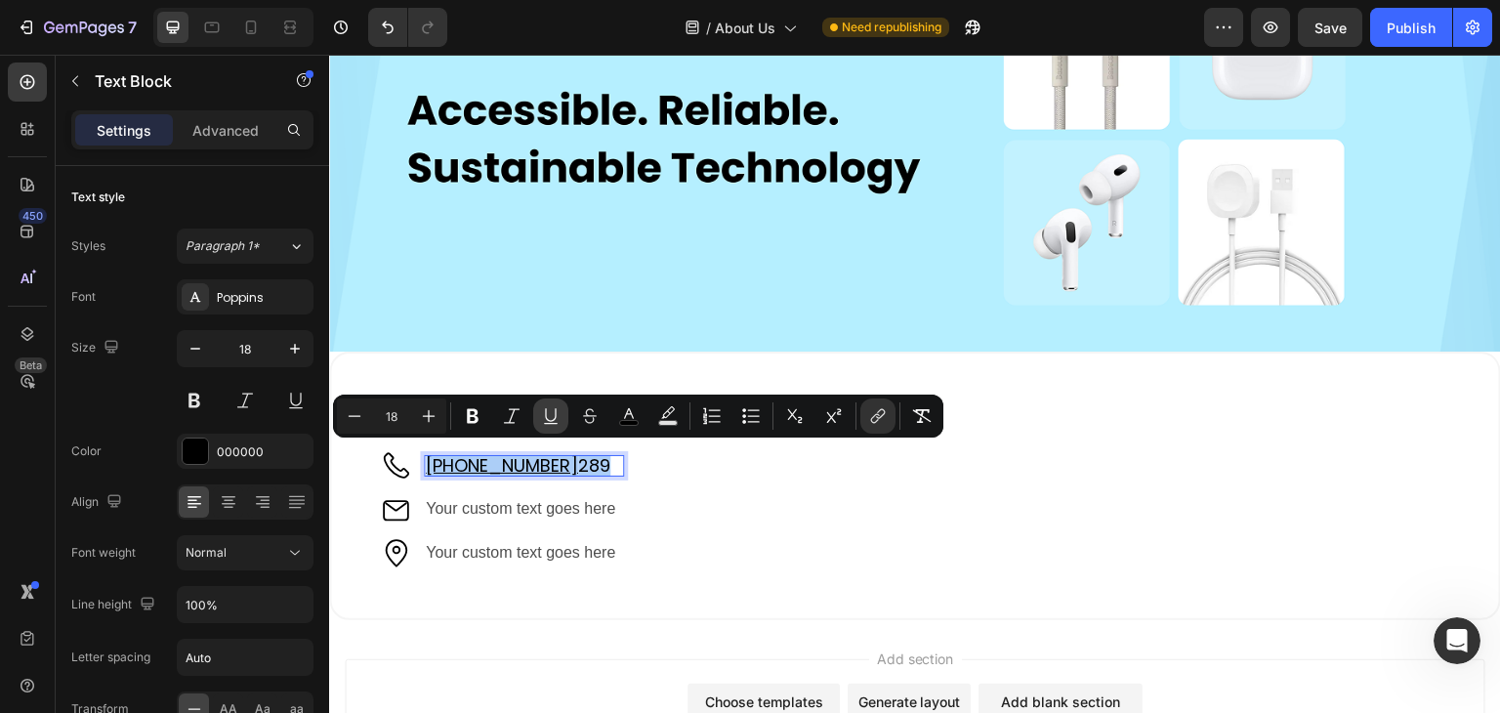
click at [561, 405] on button "Underline" at bounding box center [550, 416] width 35 height 35
click at [878, 423] on icon "Editor contextual toolbar" at bounding box center [878, 416] width 20 height 20
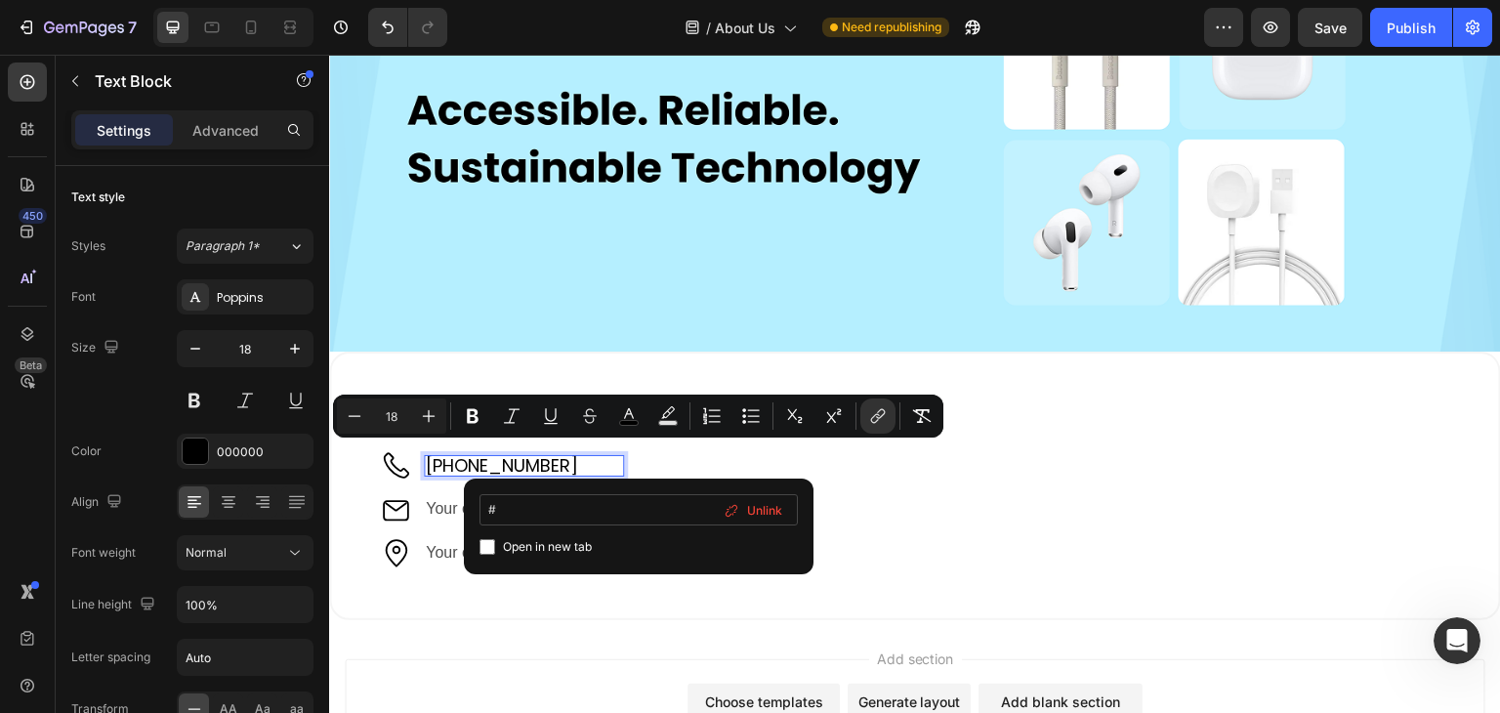
click at [586, 501] on input "#" at bounding box center [639, 509] width 318 height 31
type input "tel:+61421489289"
click at [708, 485] on div "tel:+61421489289 Open in new tab Unlink" at bounding box center [639, 527] width 350 height 96
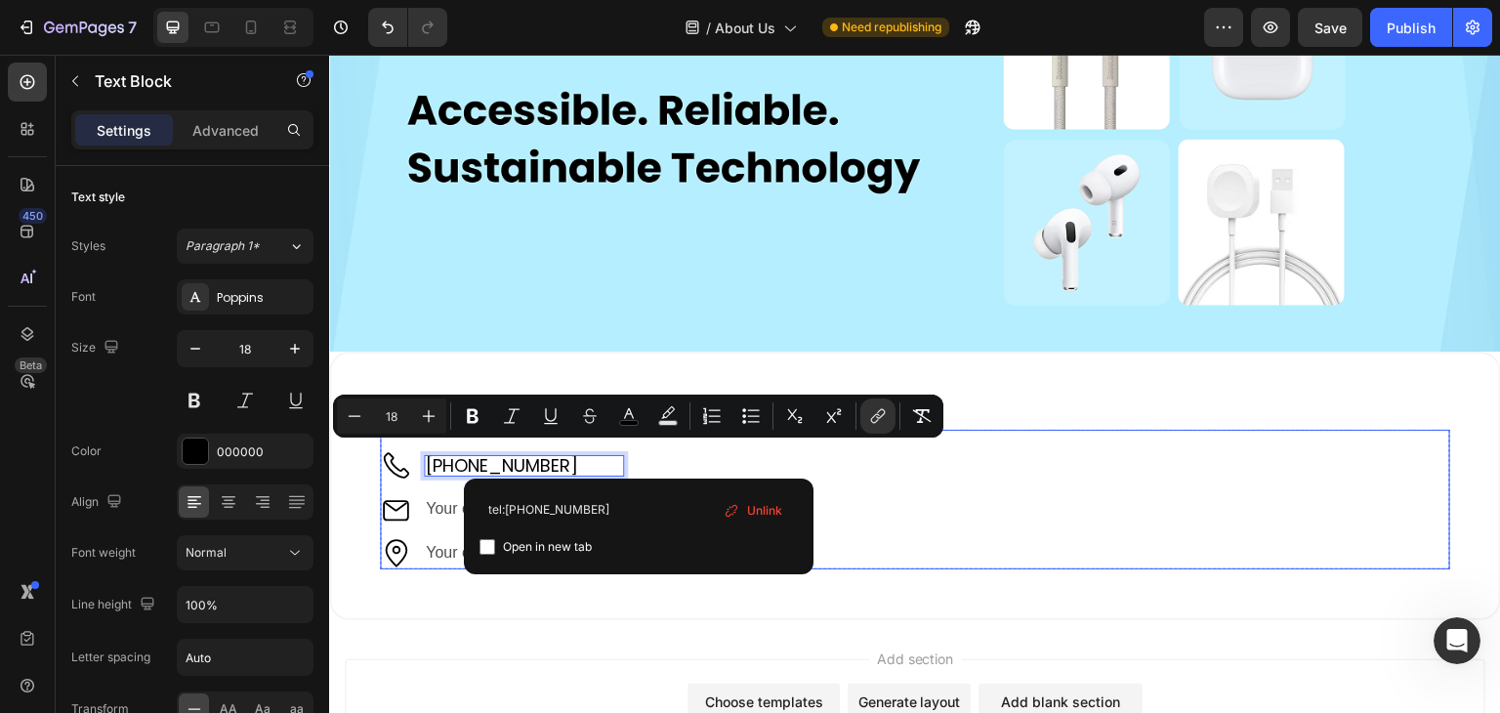
click at [410, 481] on ul "Image +61 421 489 289 Text Block 0 Image Your custom text goes here Text Block …" at bounding box center [502, 508] width 244 height 119
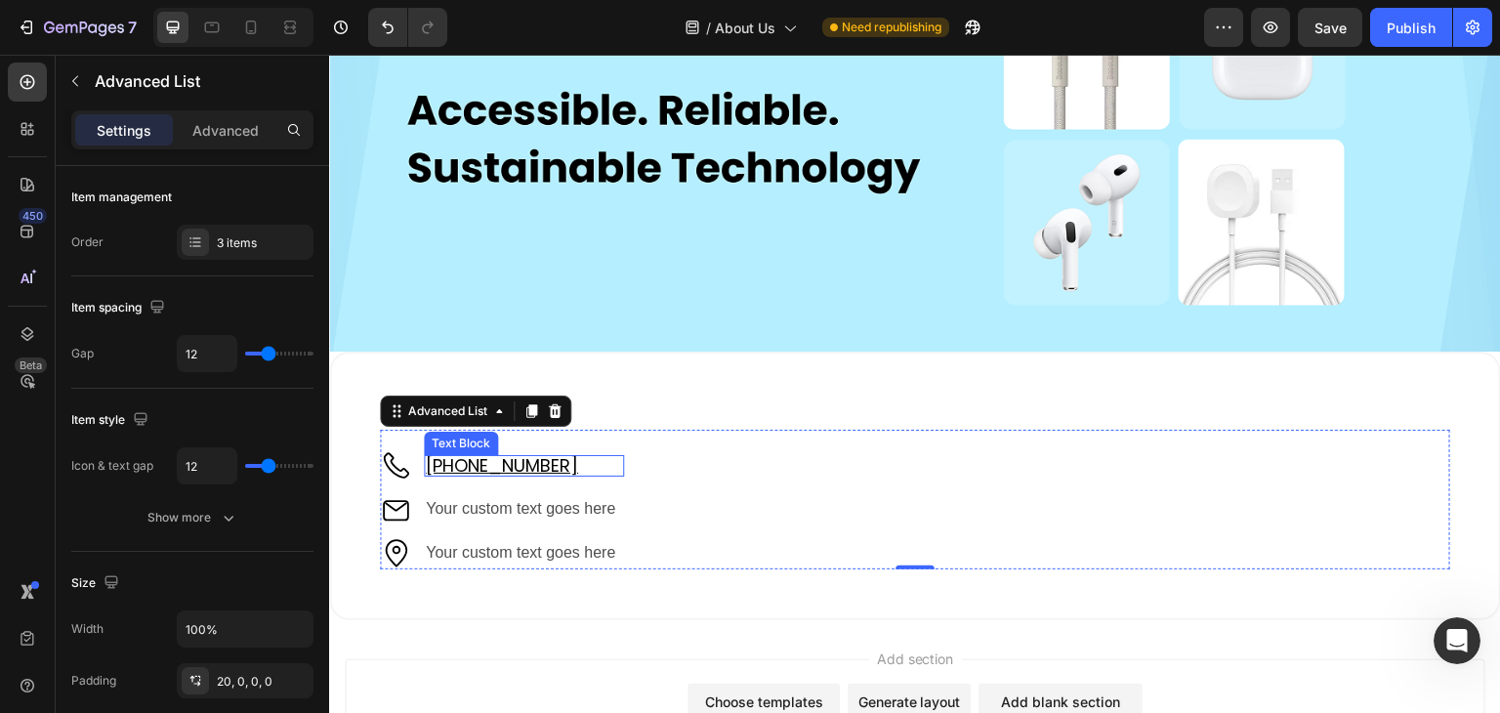
click at [567, 459] on p "[PHONE_NUMBER]" at bounding box center [524, 466] width 196 height 18
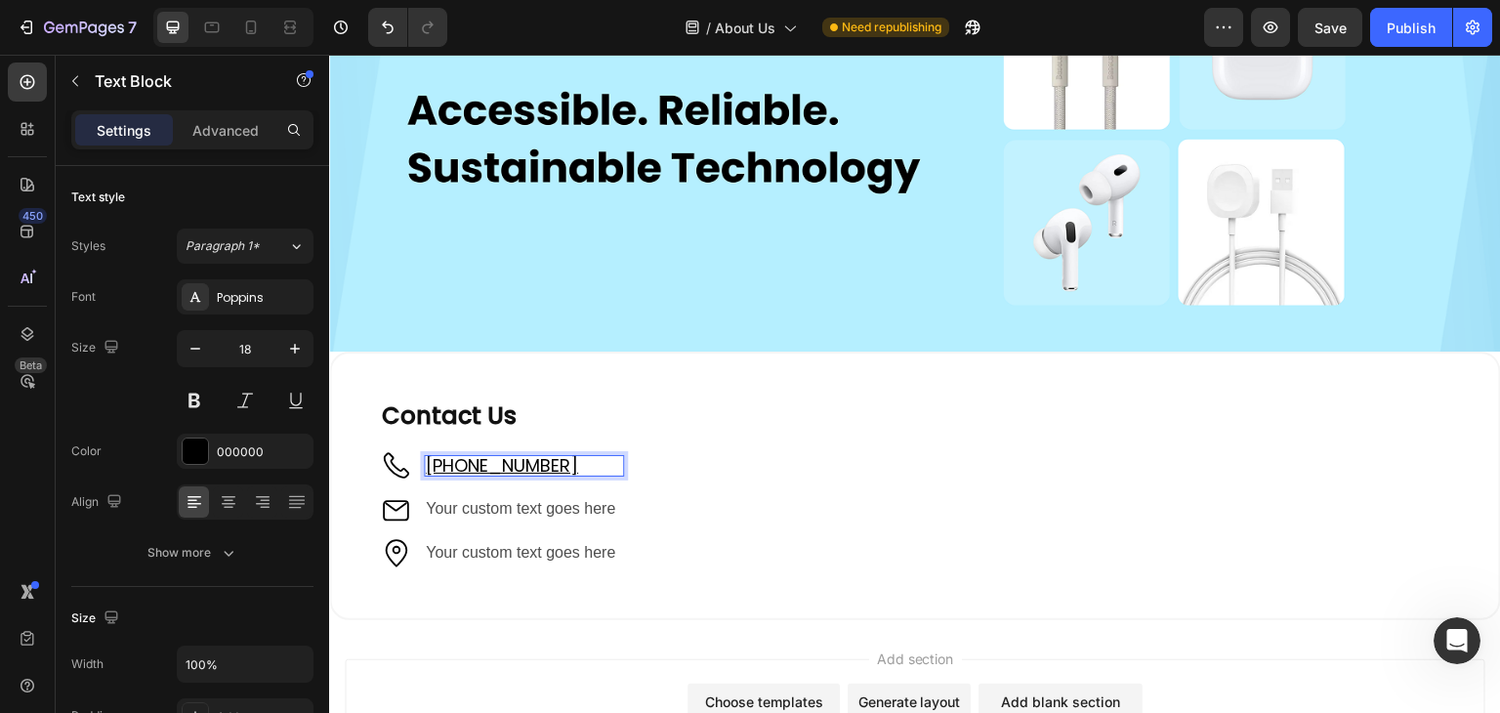
click at [567, 459] on p "[PHONE_NUMBER]" at bounding box center [524, 466] width 196 height 18
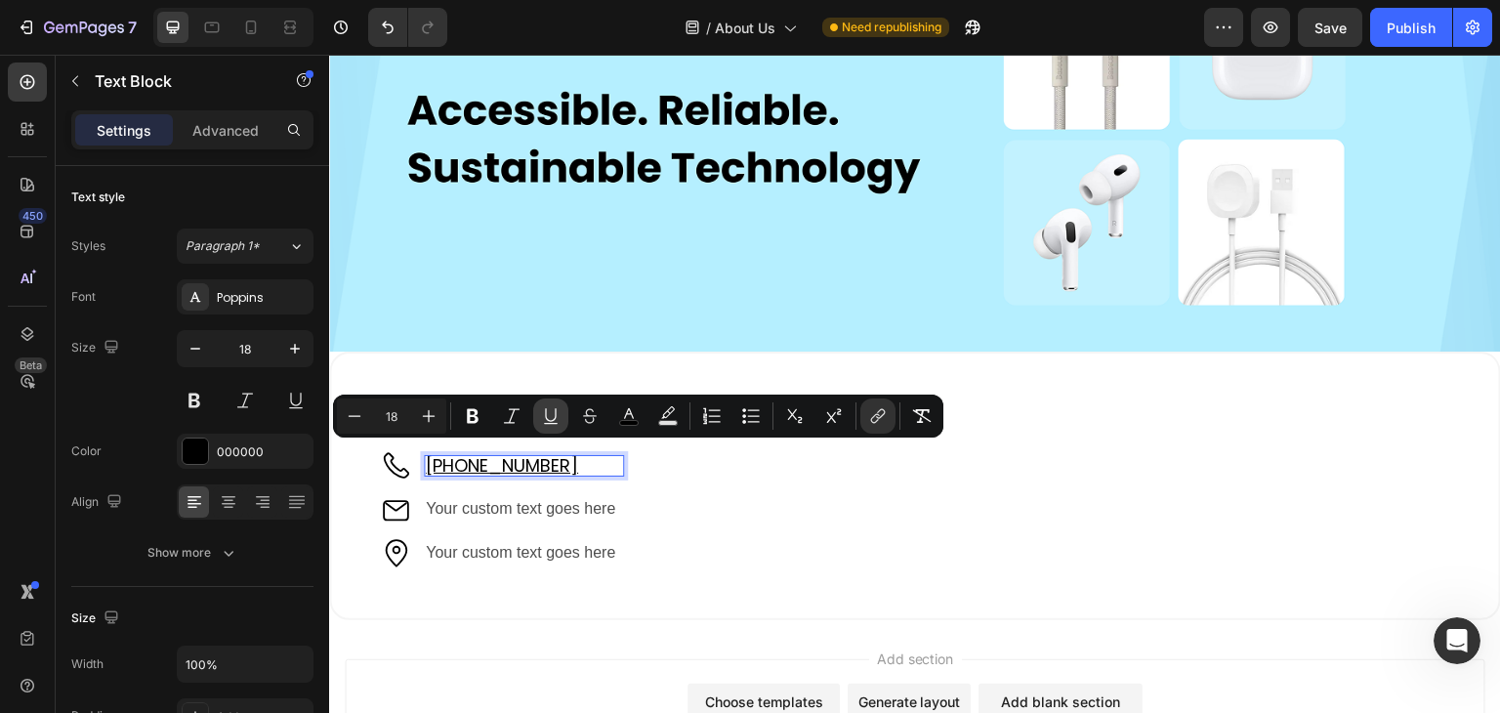
click at [552, 406] on icon "Editor contextual toolbar" at bounding box center [551, 416] width 20 height 20
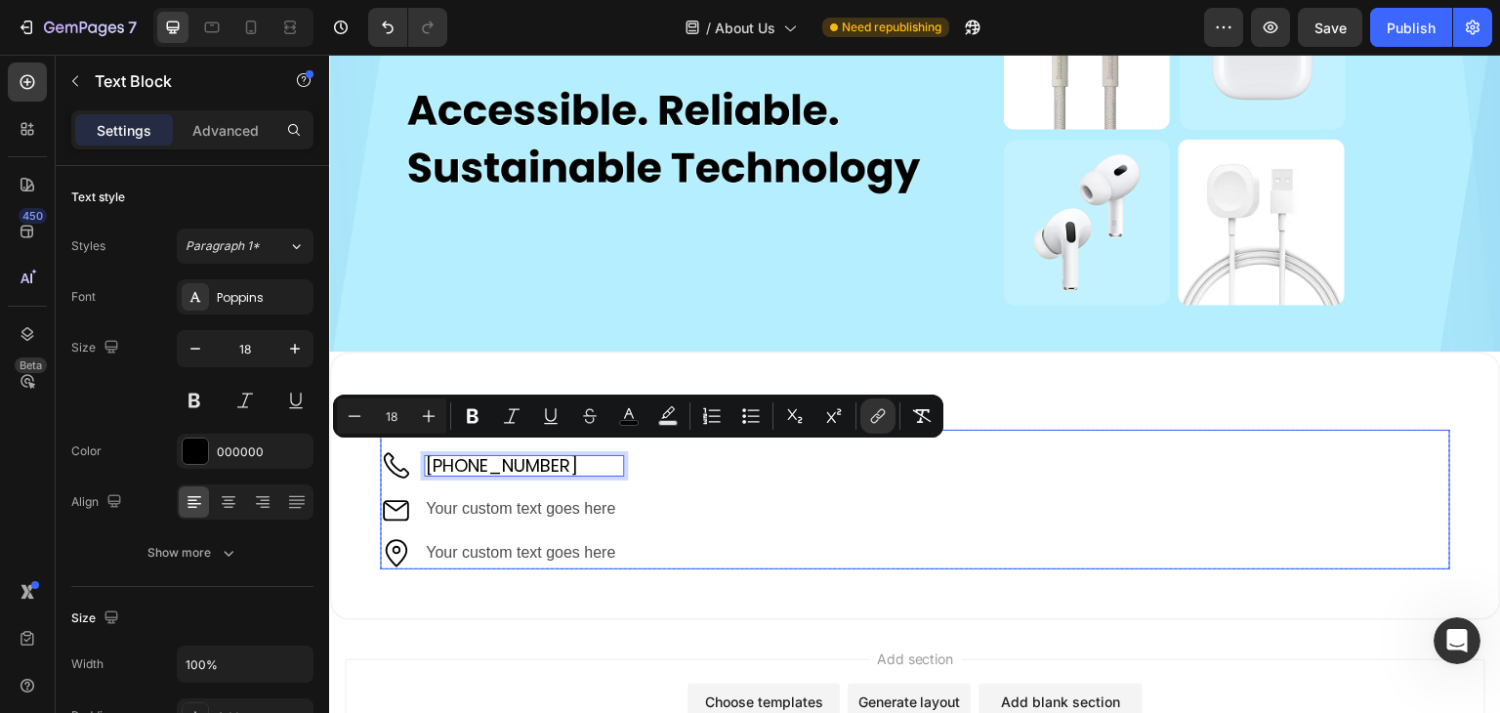
click at [715, 483] on div "Image +61 421 489 289 Text Block 0 Image Your custom text goes here Text Block …" at bounding box center [915, 499] width 1071 height 139
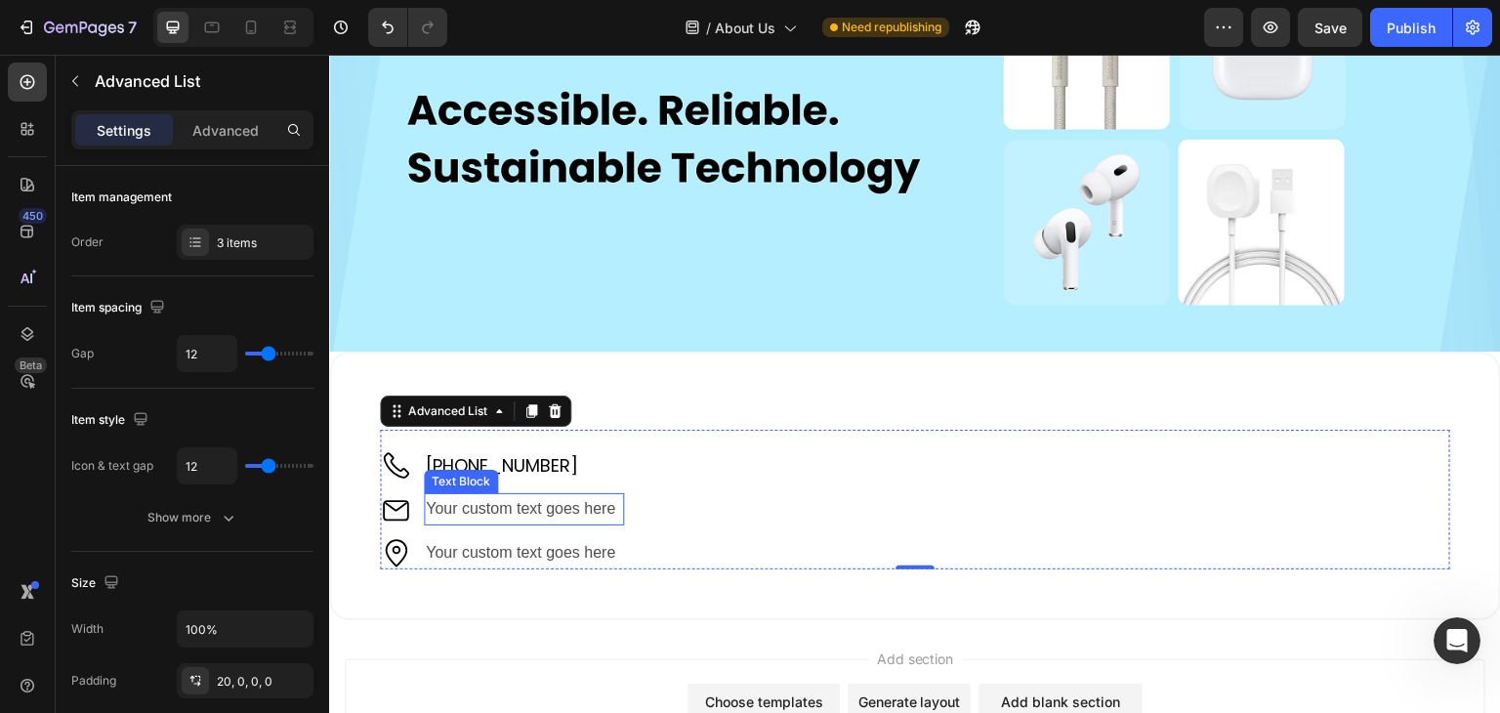
click at [575, 501] on div "Your custom text goes here" at bounding box center [524, 509] width 200 height 32
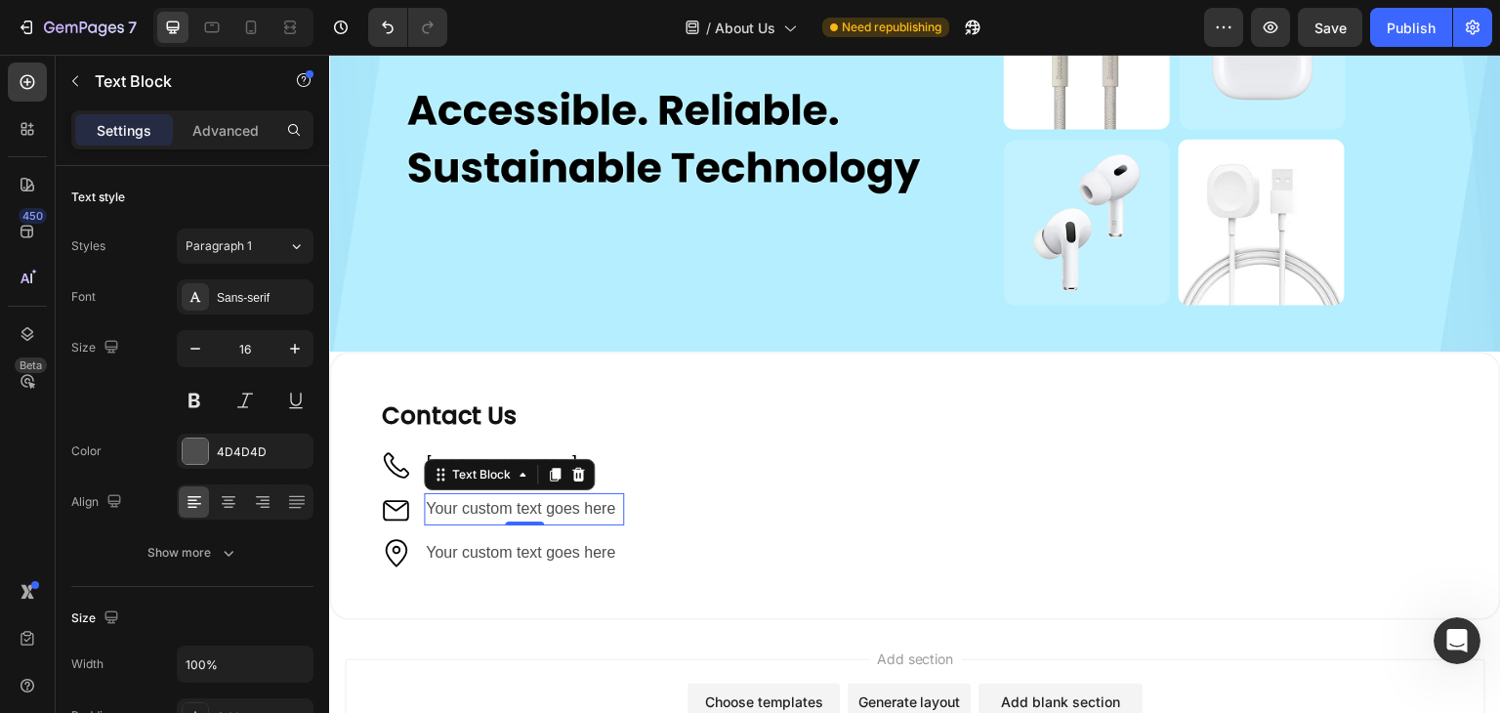
click at [575, 501] on div "Your custom text goes here" at bounding box center [524, 509] width 200 height 32
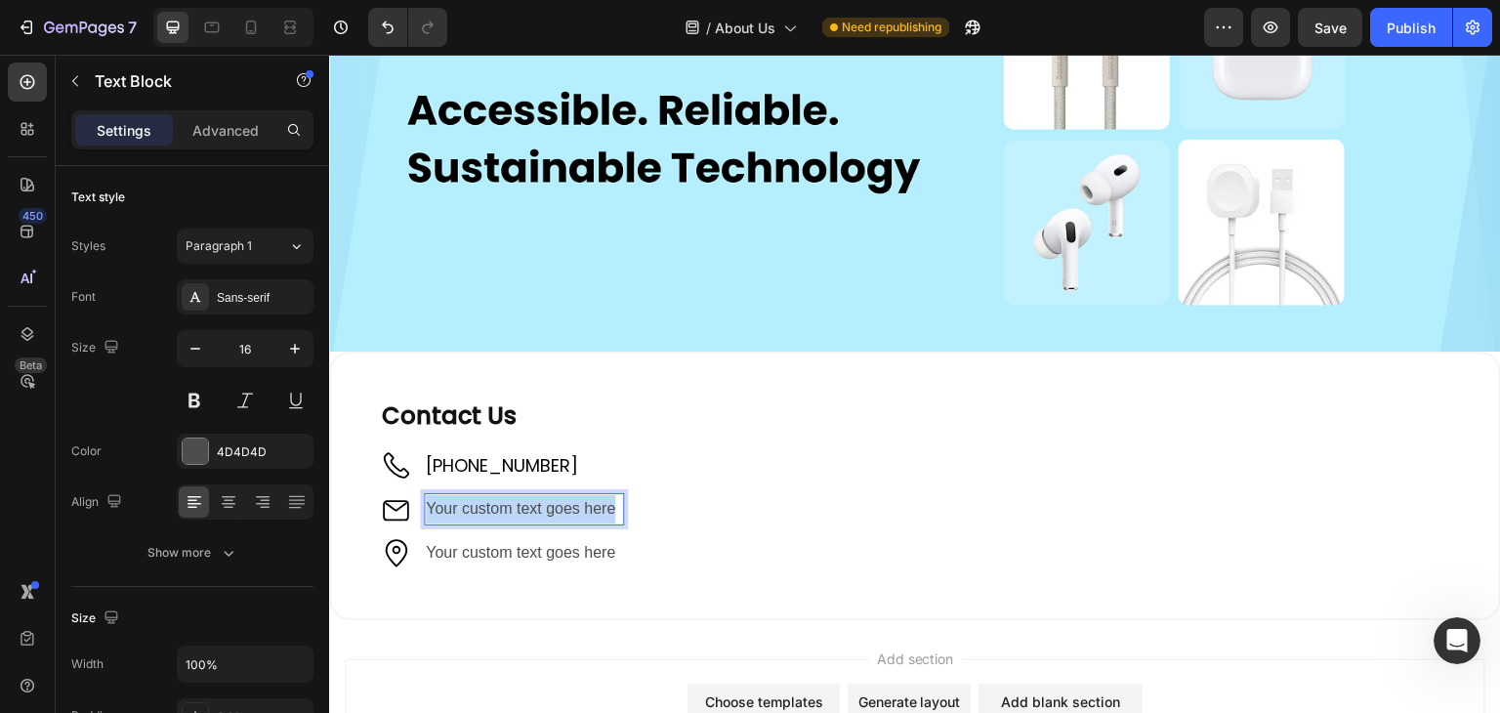
click at [575, 501] on p "Your custom text goes here" at bounding box center [524, 509] width 196 height 28
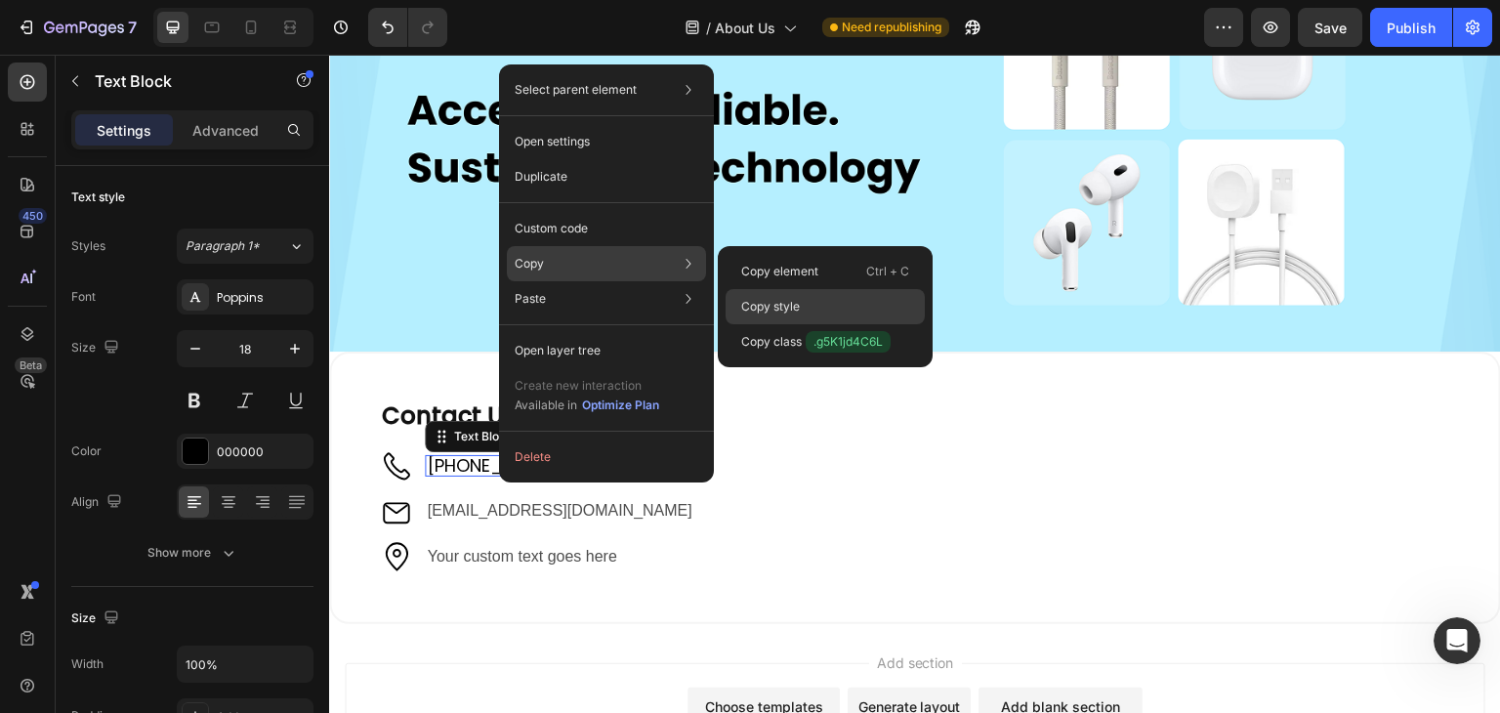
click at [770, 302] on p "Copy style" at bounding box center [770, 307] width 59 height 18
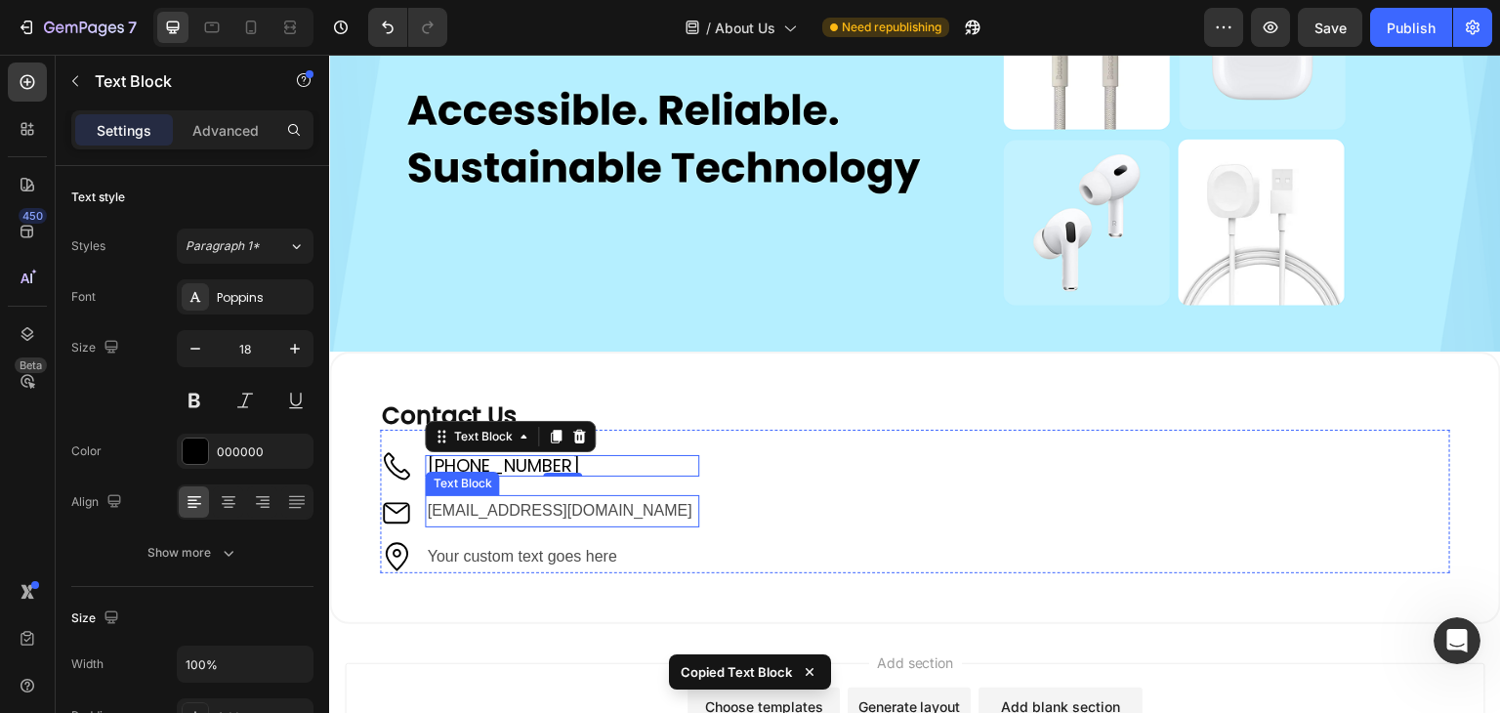
click at [539, 499] on p "[EMAIL_ADDRESS][DOMAIN_NAME]" at bounding box center [562, 511] width 271 height 28
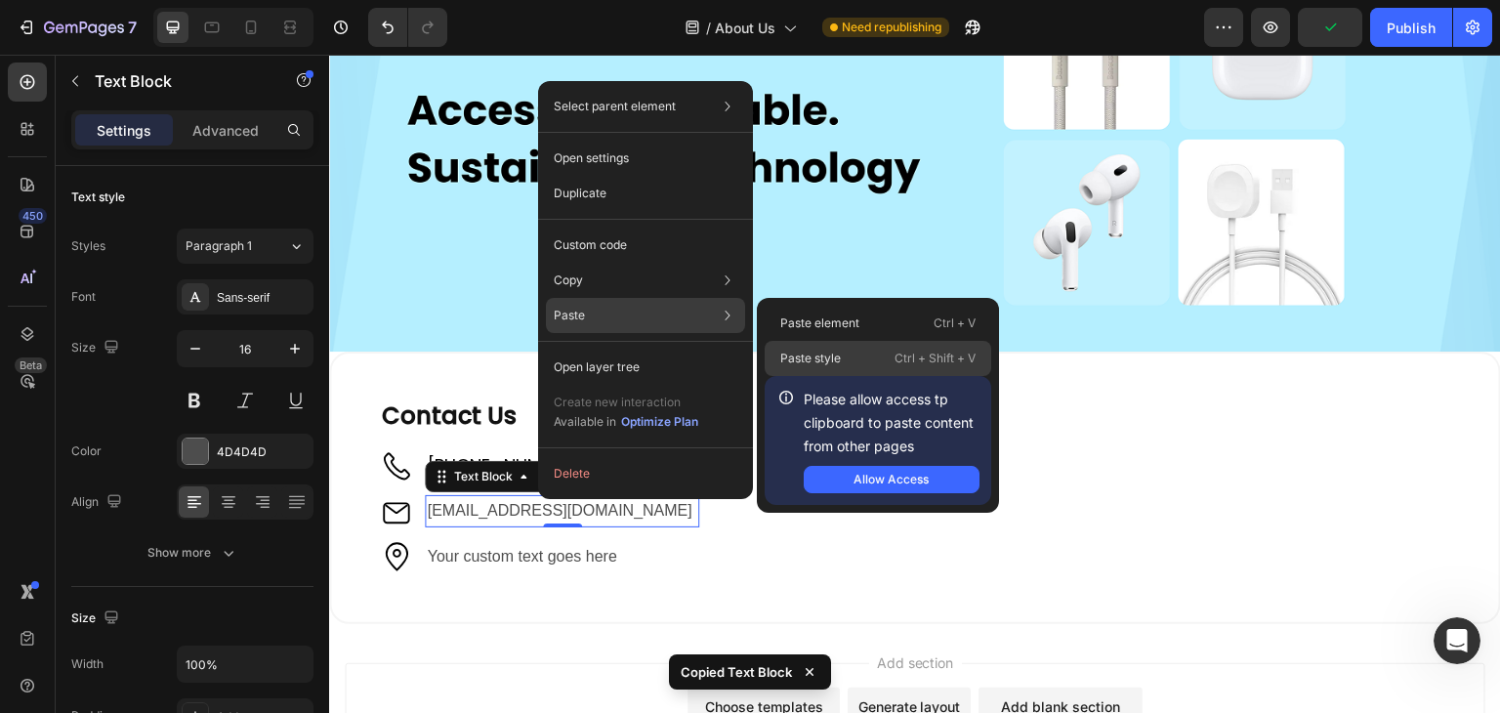
click at [818, 353] on p "Paste style" at bounding box center [810, 359] width 61 height 18
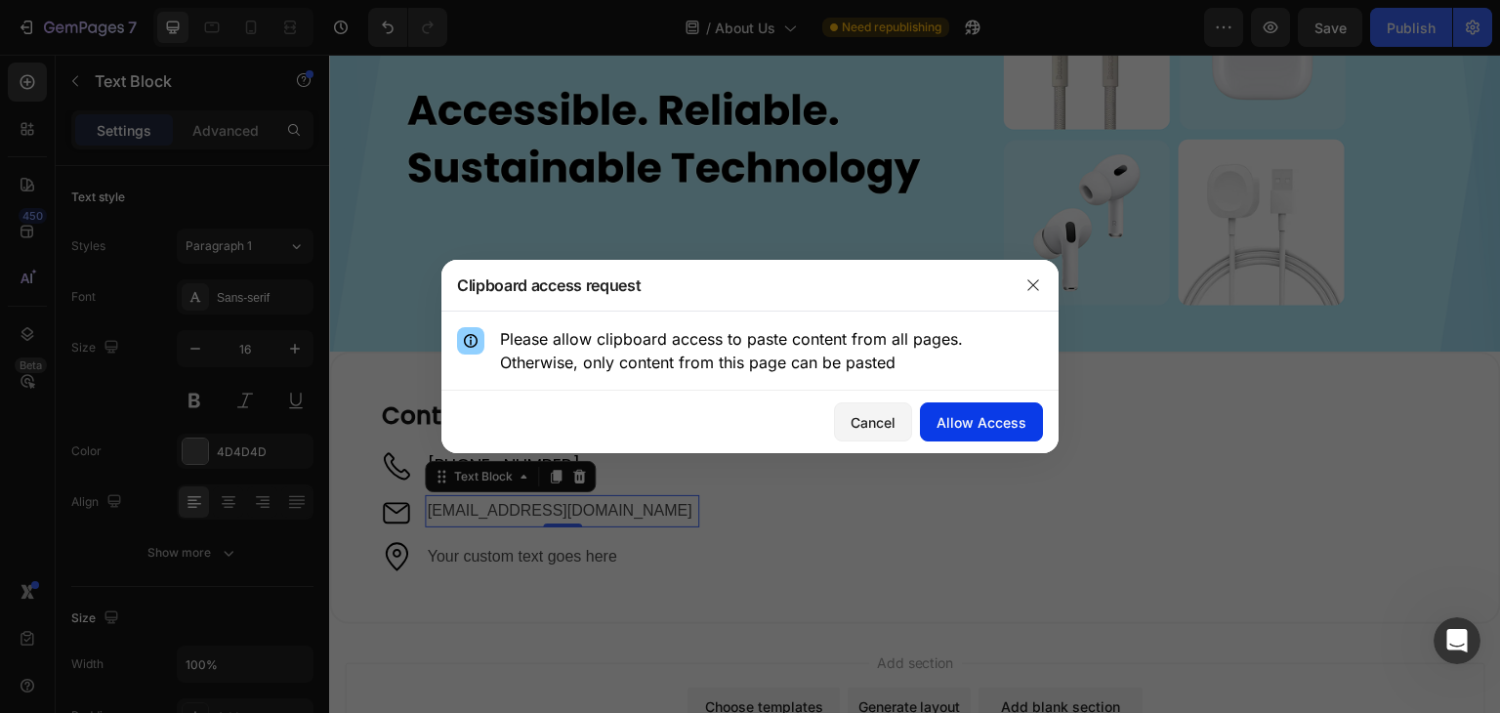
click at [966, 435] on button "Allow Access" at bounding box center [981, 421] width 123 height 39
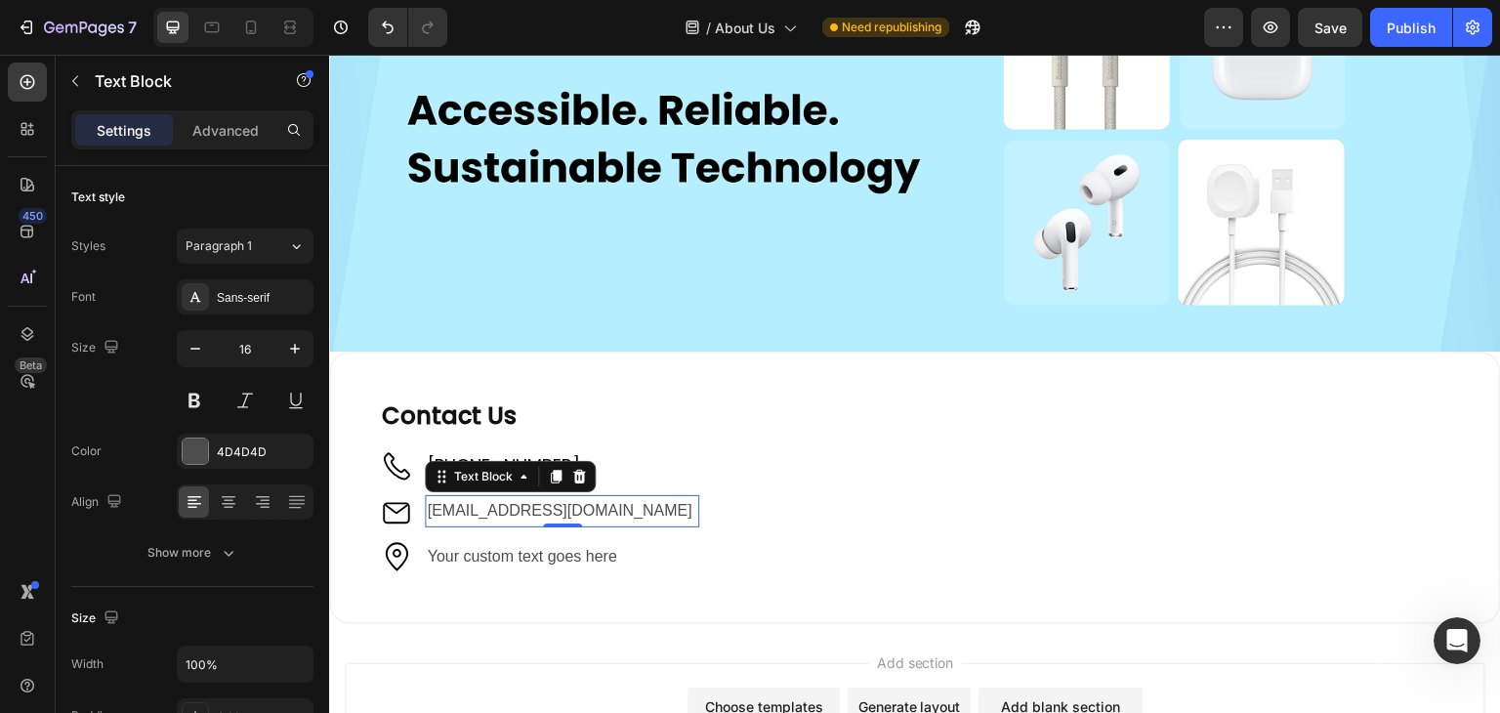
type input "18"
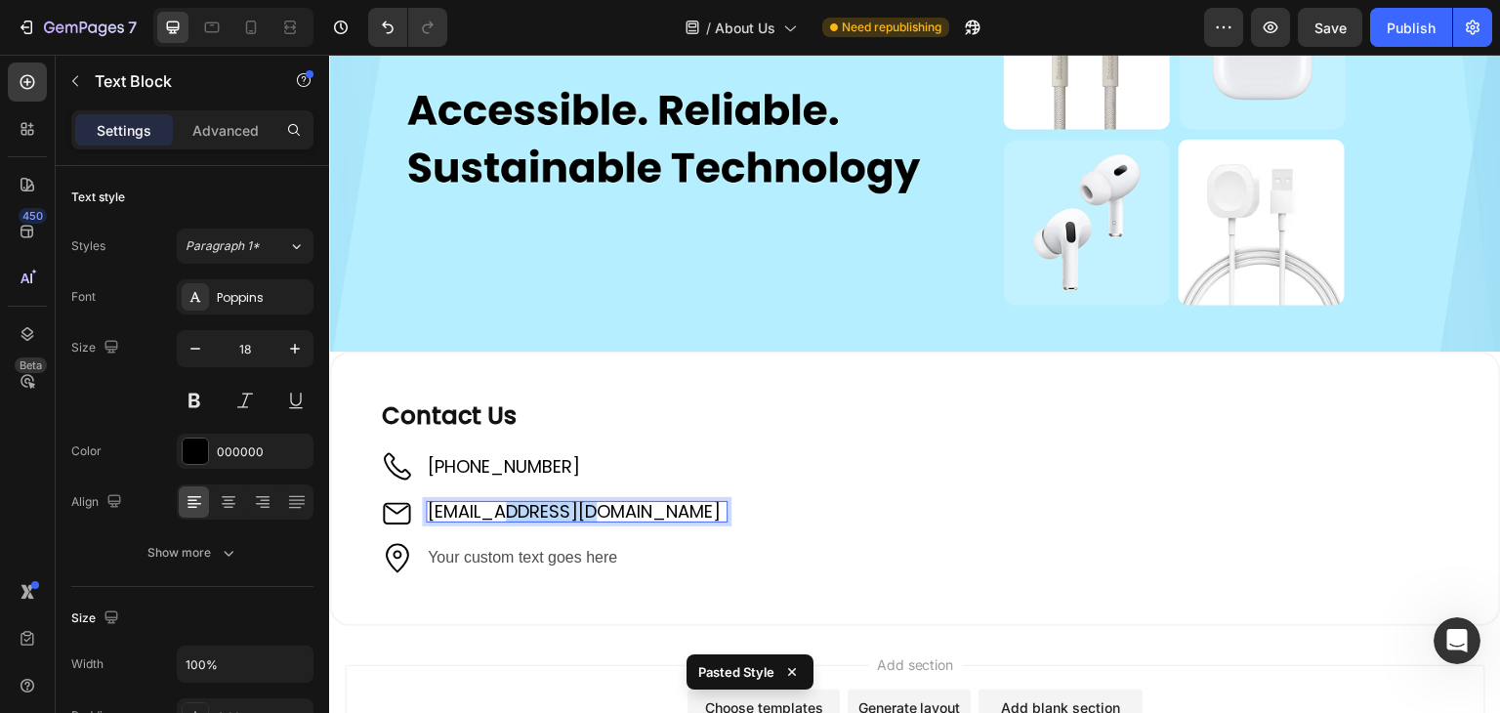
click at [512, 503] on p "[EMAIL_ADDRESS][DOMAIN_NAME]" at bounding box center [577, 512] width 298 height 18
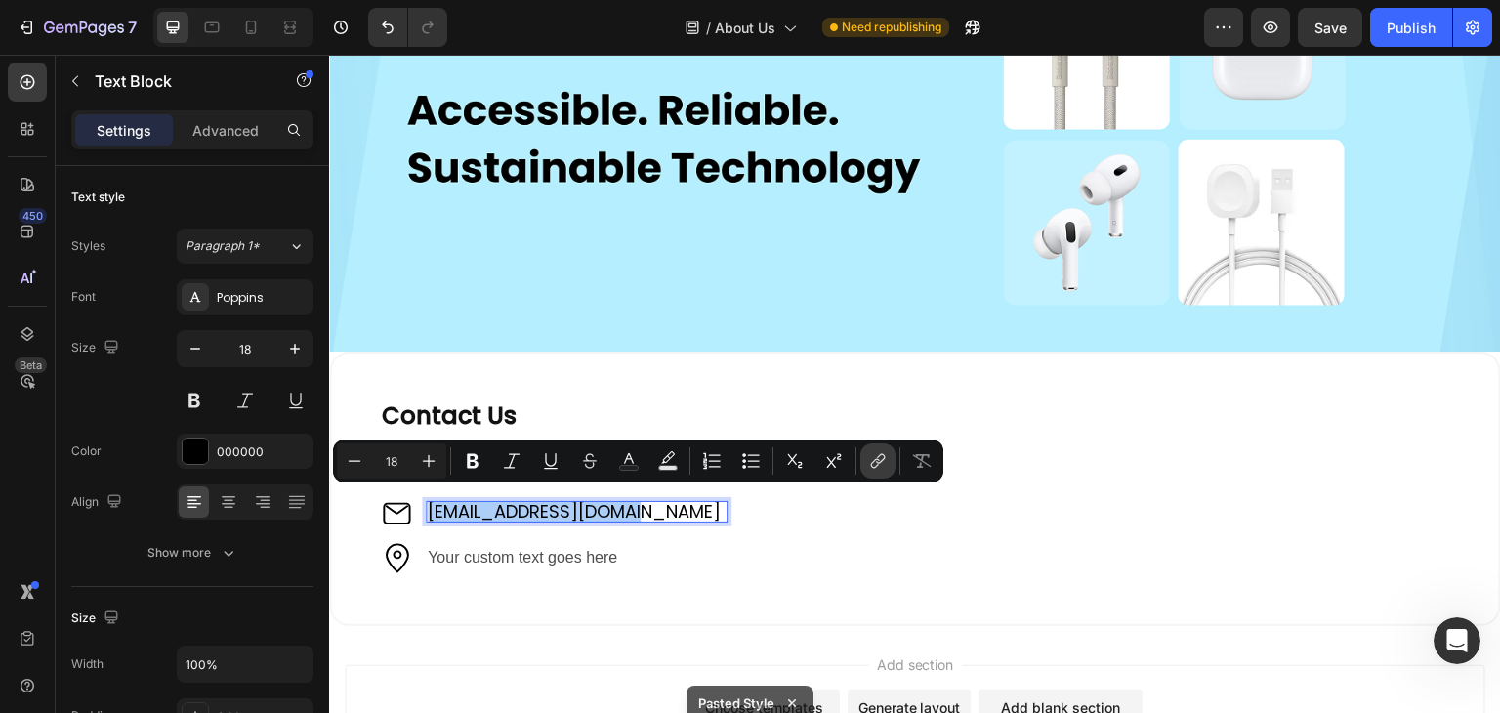
click at [882, 460] on icon "Editor contextual toolbar" at bounding box center [880, 459] width 9 height 10
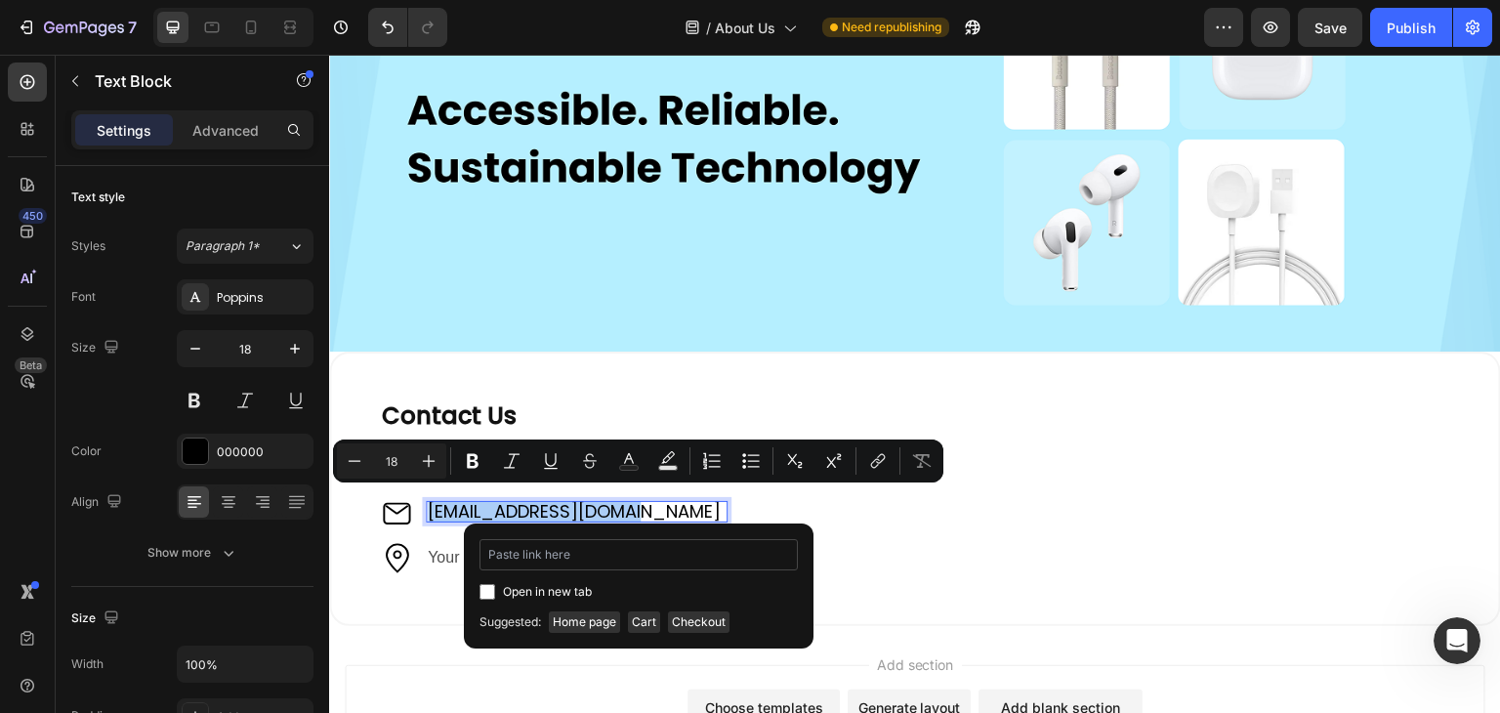
type input "mailto:info@example.com"
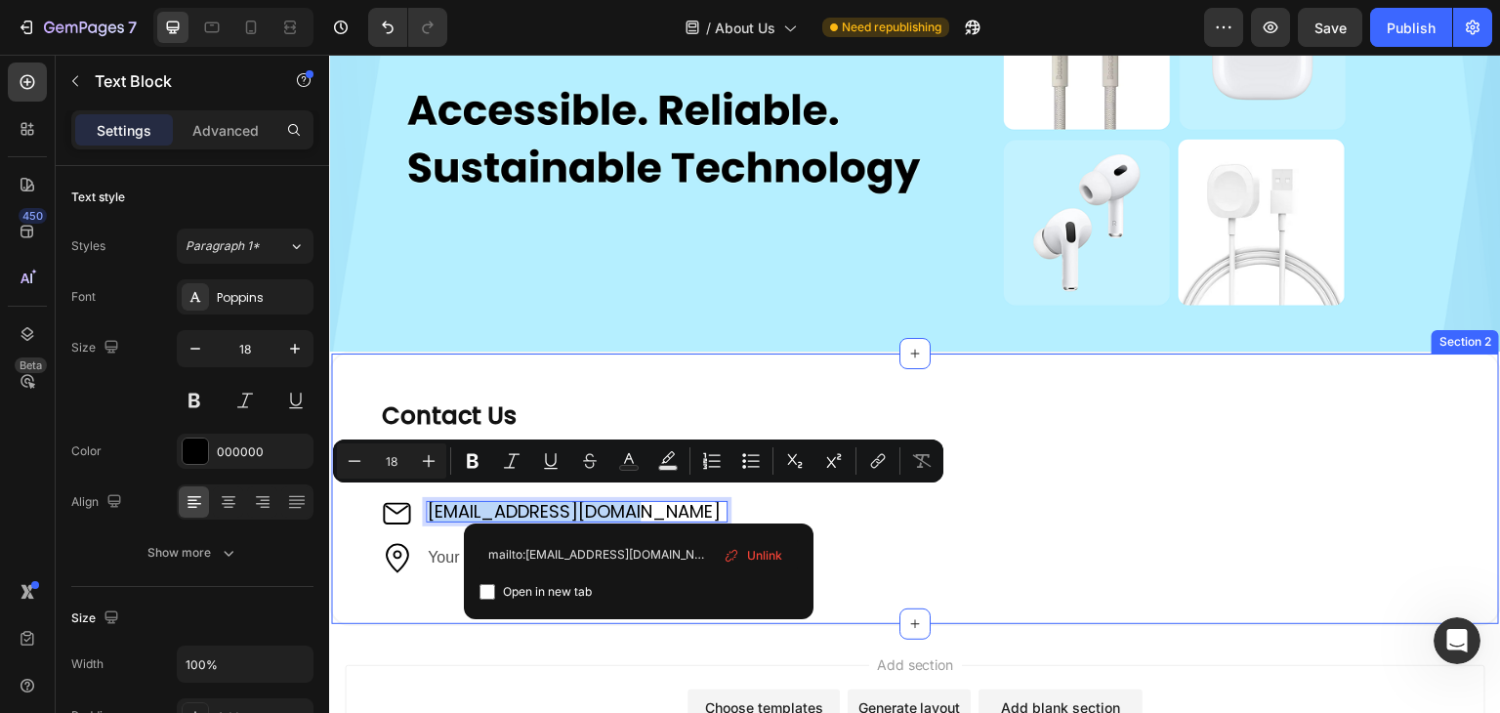
click at [416, 577] on div "⁠⁠⁠⁠⁠⁠⁠ Contact Us Heading Image +61 421 489 289 Text Block Image support@sweep…" at bounding box center [915, 488] width 1172 height 273
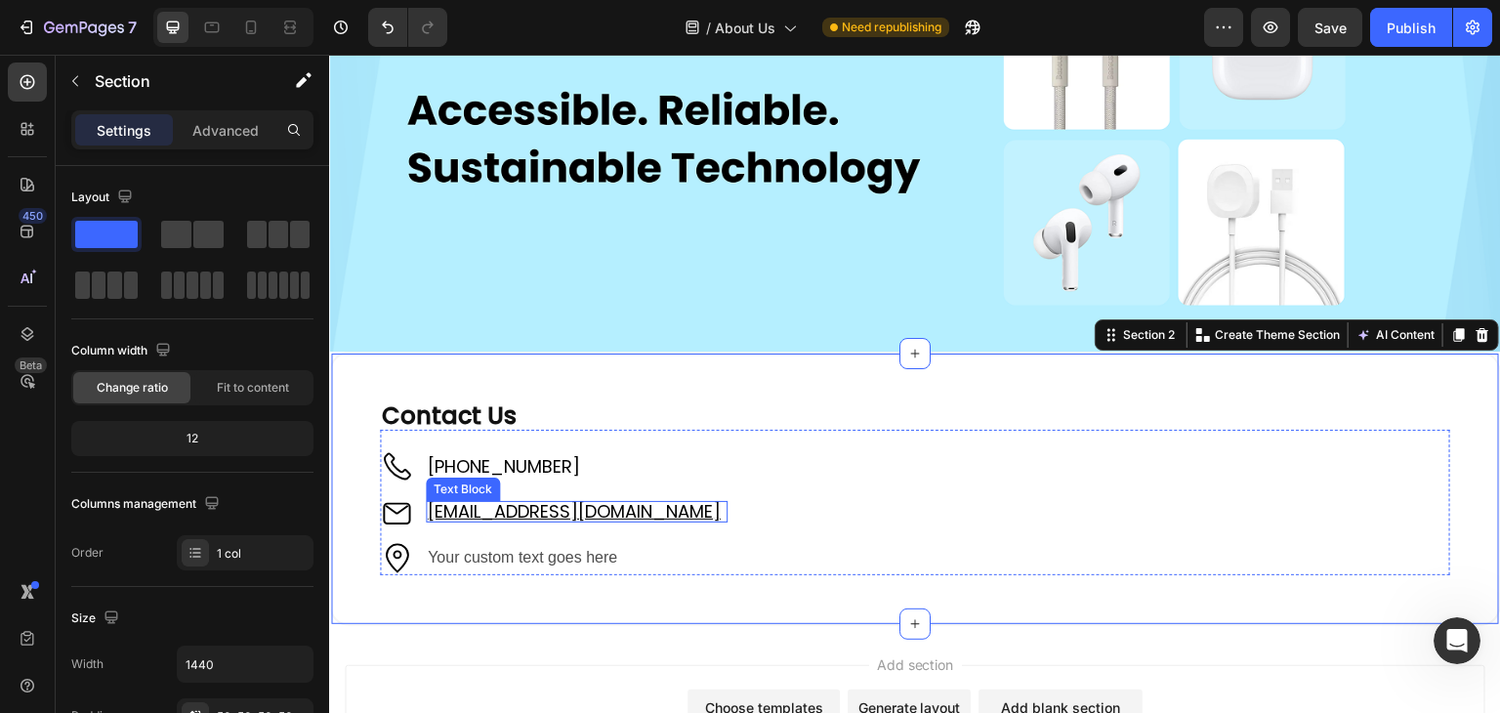
click at [610, 504] on u "[EMAIL_ADDRESS][DOMAIN_NAME]" at bounding box center [574, 511] width 293 height 24
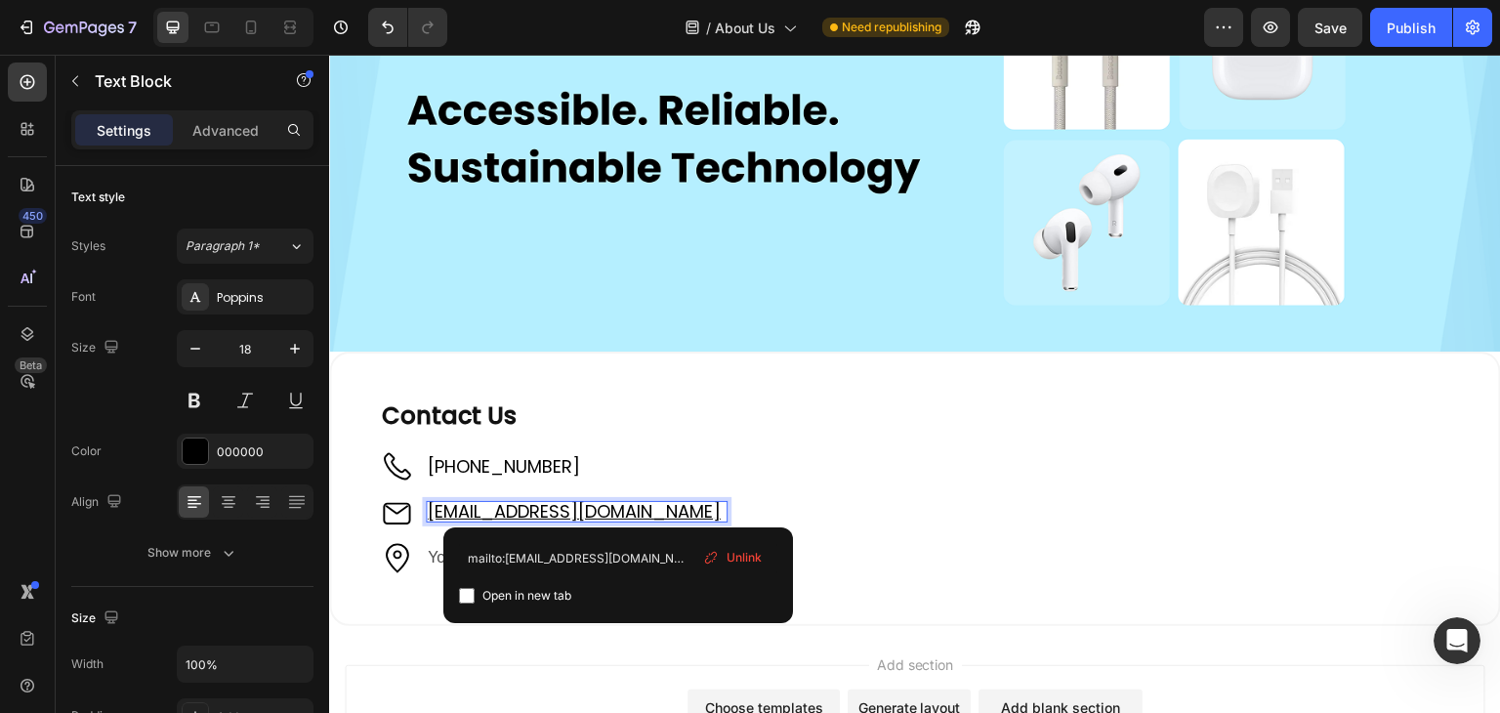
click at [622, 499] on u "[EMAIL_ADDRESS][DOMAIN_NAME]" at bounding box center [574, 511] width 293 height 24
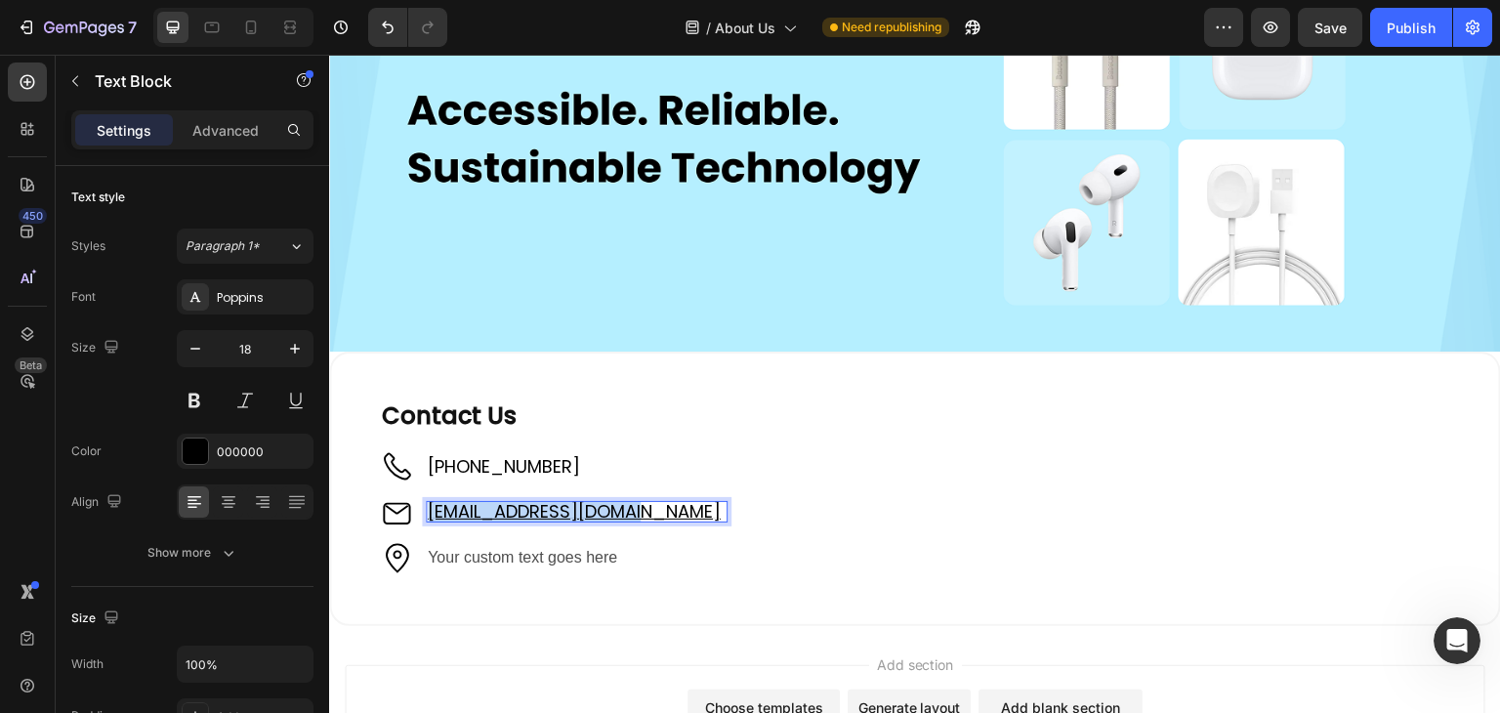
click at [622, 499] on u "[EMAIL_ADDRESS][DOMAIN_NAME]" at bounding box center [574, 511] width 293 height 24
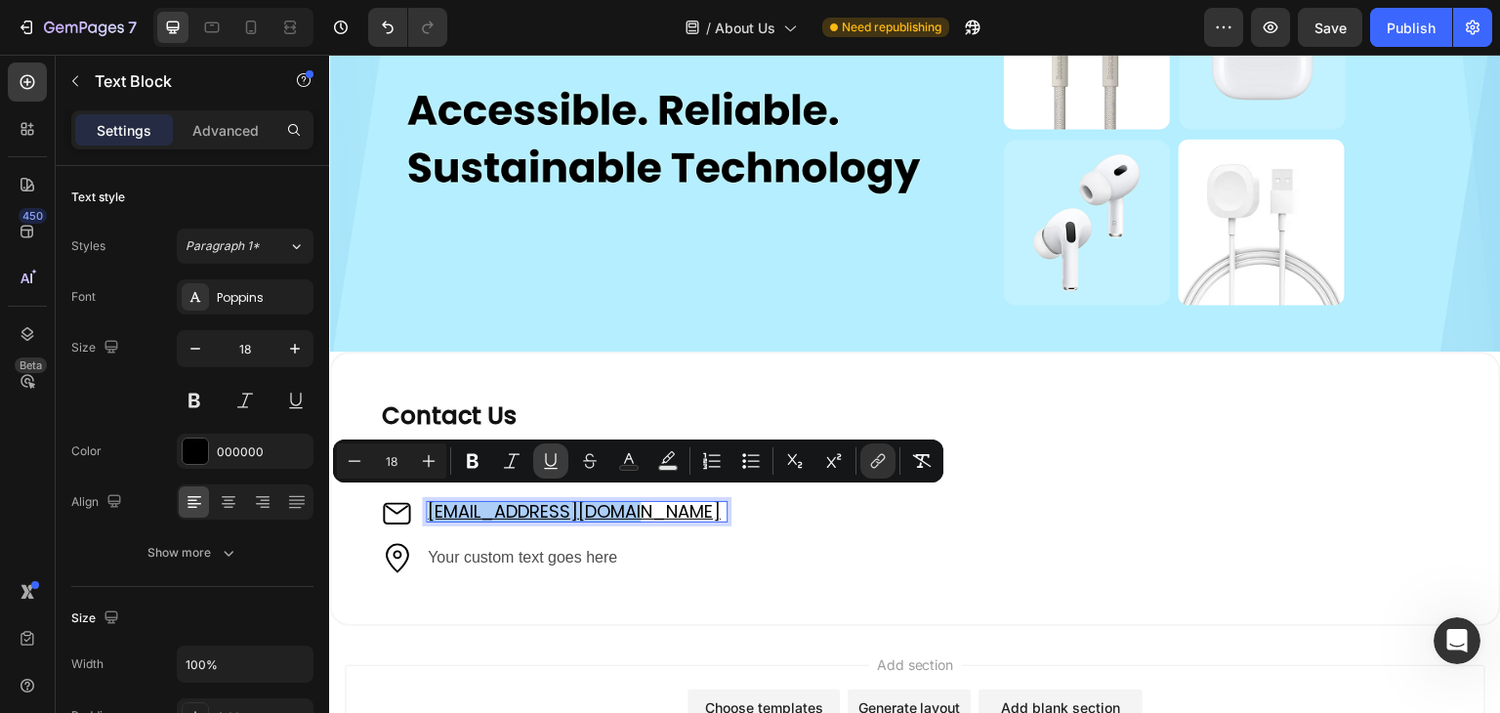
click at [557, 454] on icon "Editor contextual toolbar" at bounding box center [551, 461] width 20 height 20
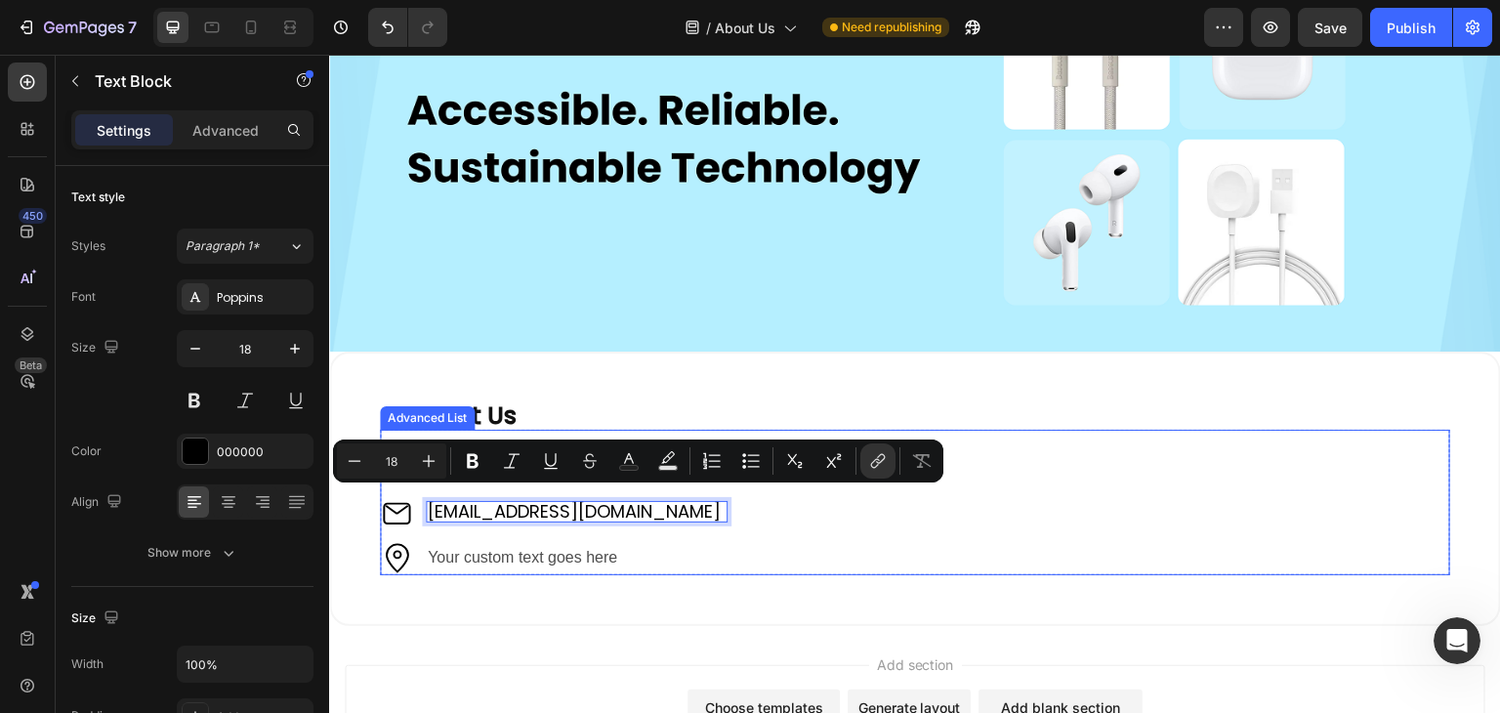
click at [784, 518] on div "Image +61 421 489 289 Text Block Image support@sweepedge.com Text Block 0 Image…" at bounding box center [915, 502] width 1071 height 145
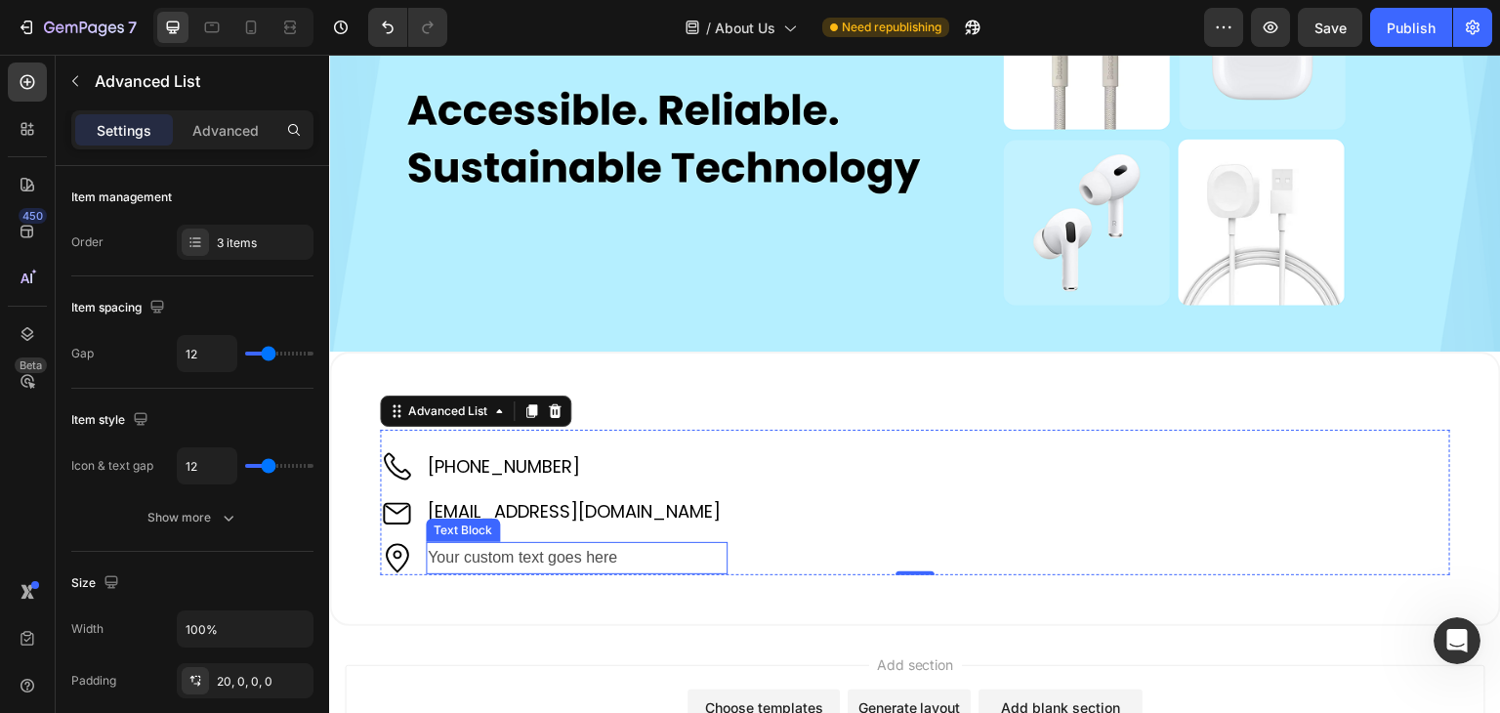
click at [495, 550] on div "Your custom text goes here" at bounding box center [577, 558] width 302 height 32
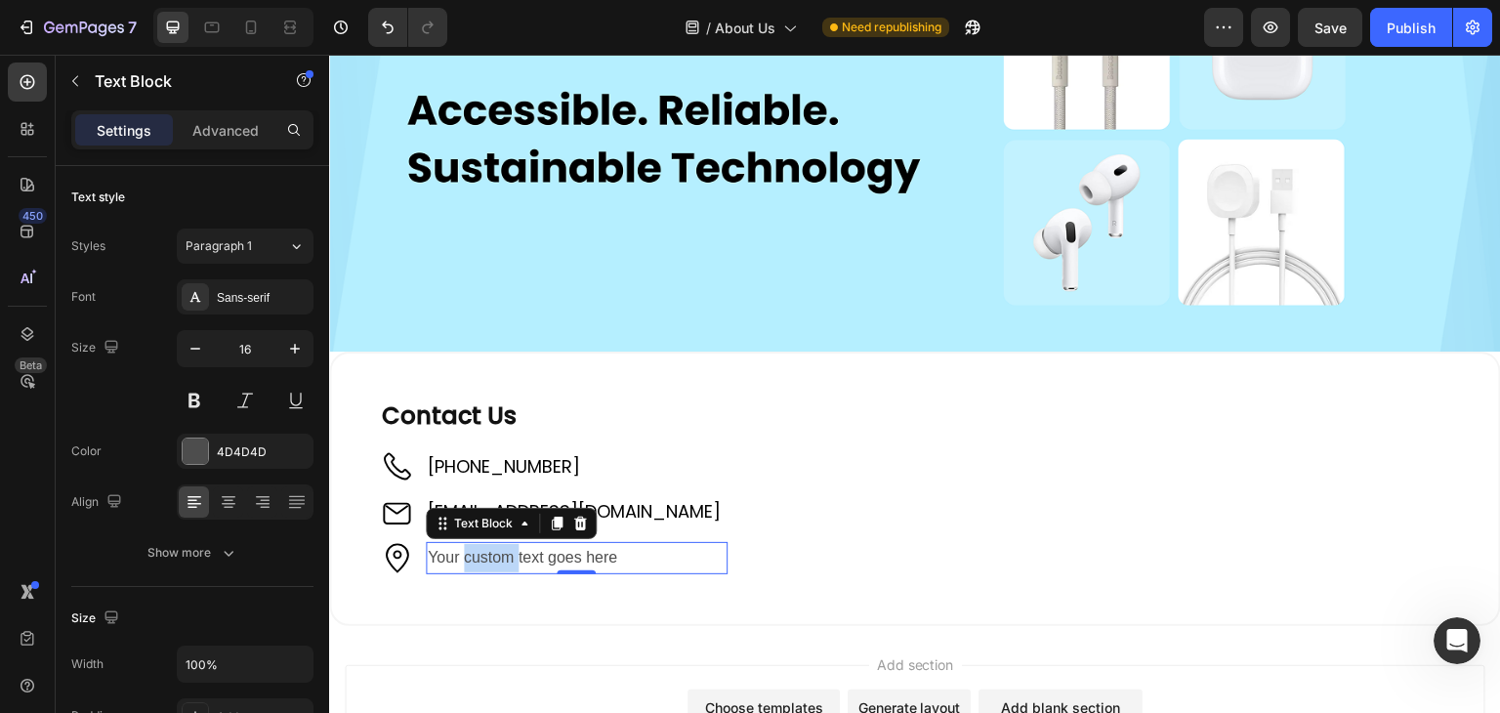
click at [495, 550] on div "Your custom text goes here" at bounding box center [577, 558] width 302 height 32
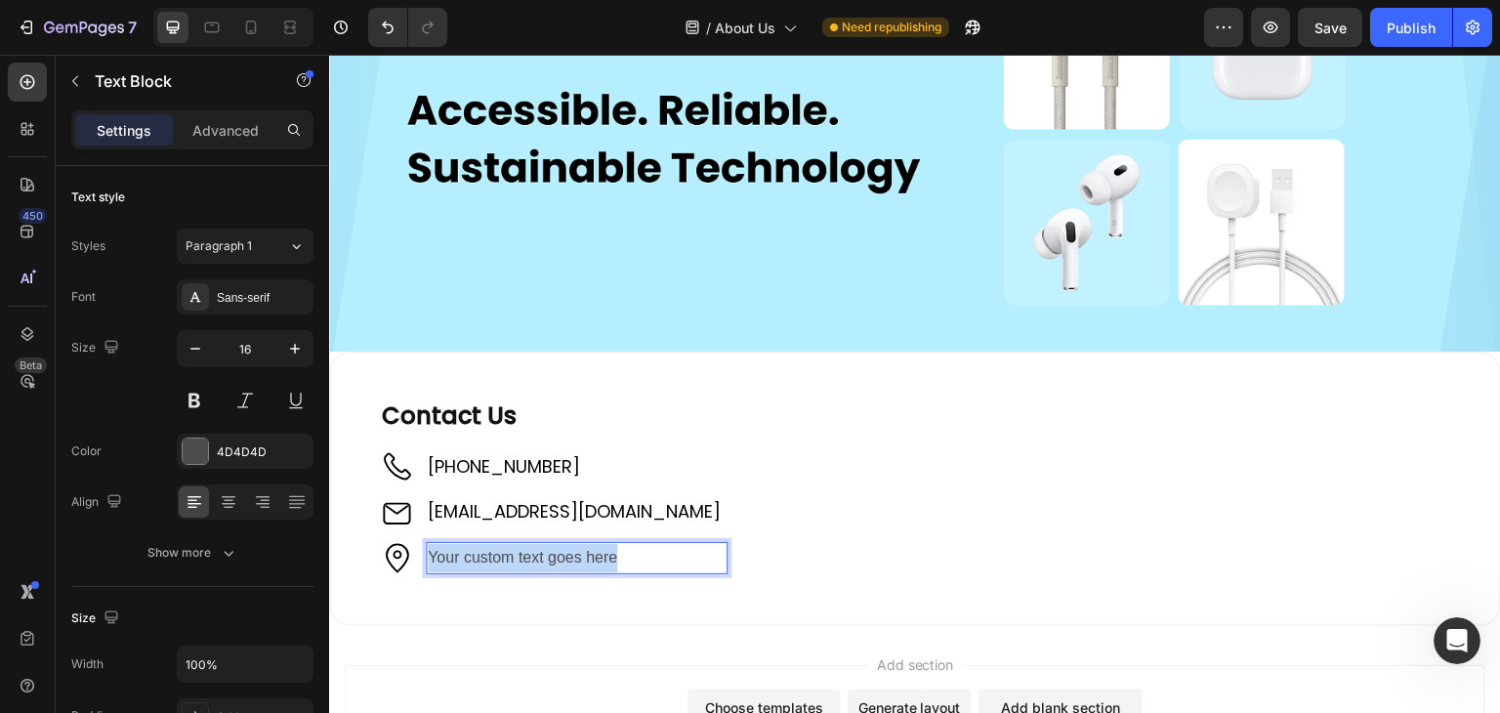
click at [495, 550] on p "Your custom text goes here" at bounding box center [577, 558] width 298 height 28
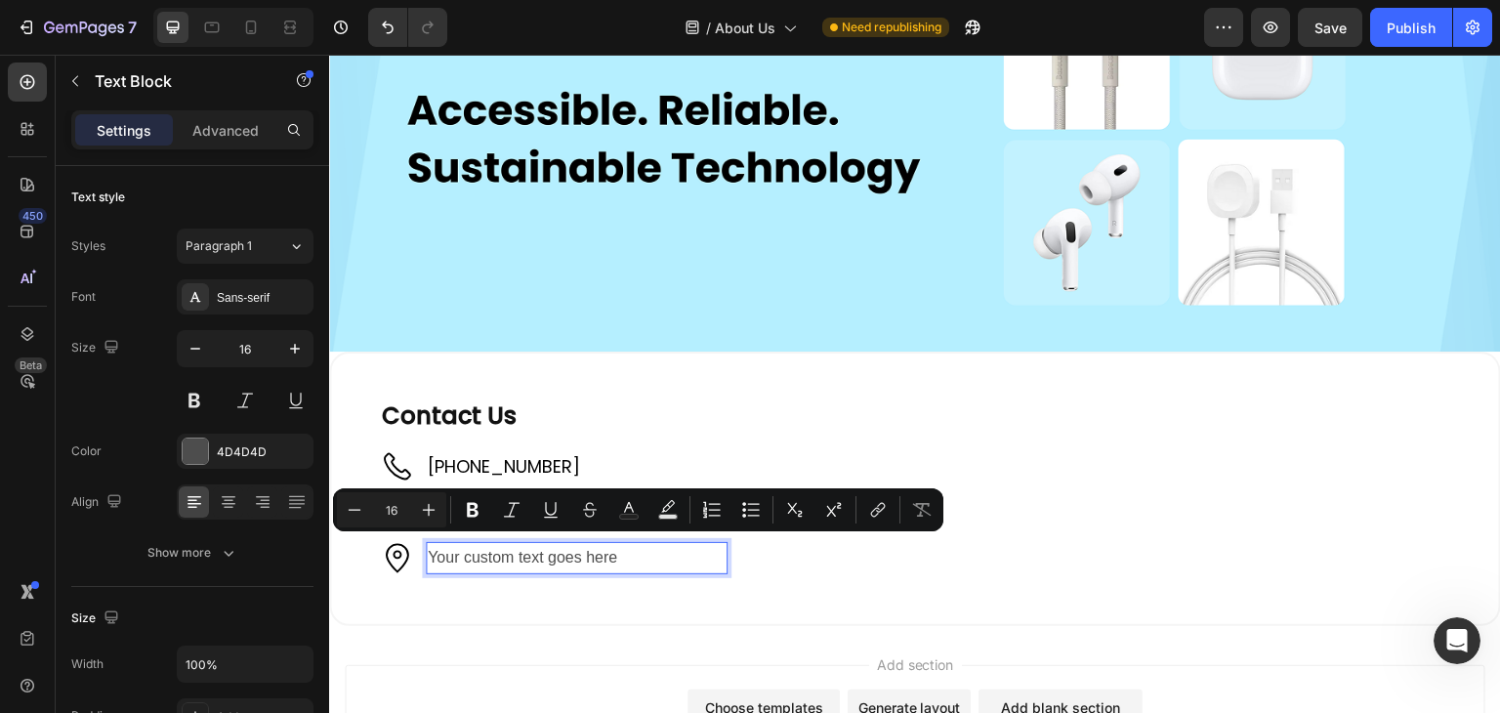
scroll to position [187, 0]
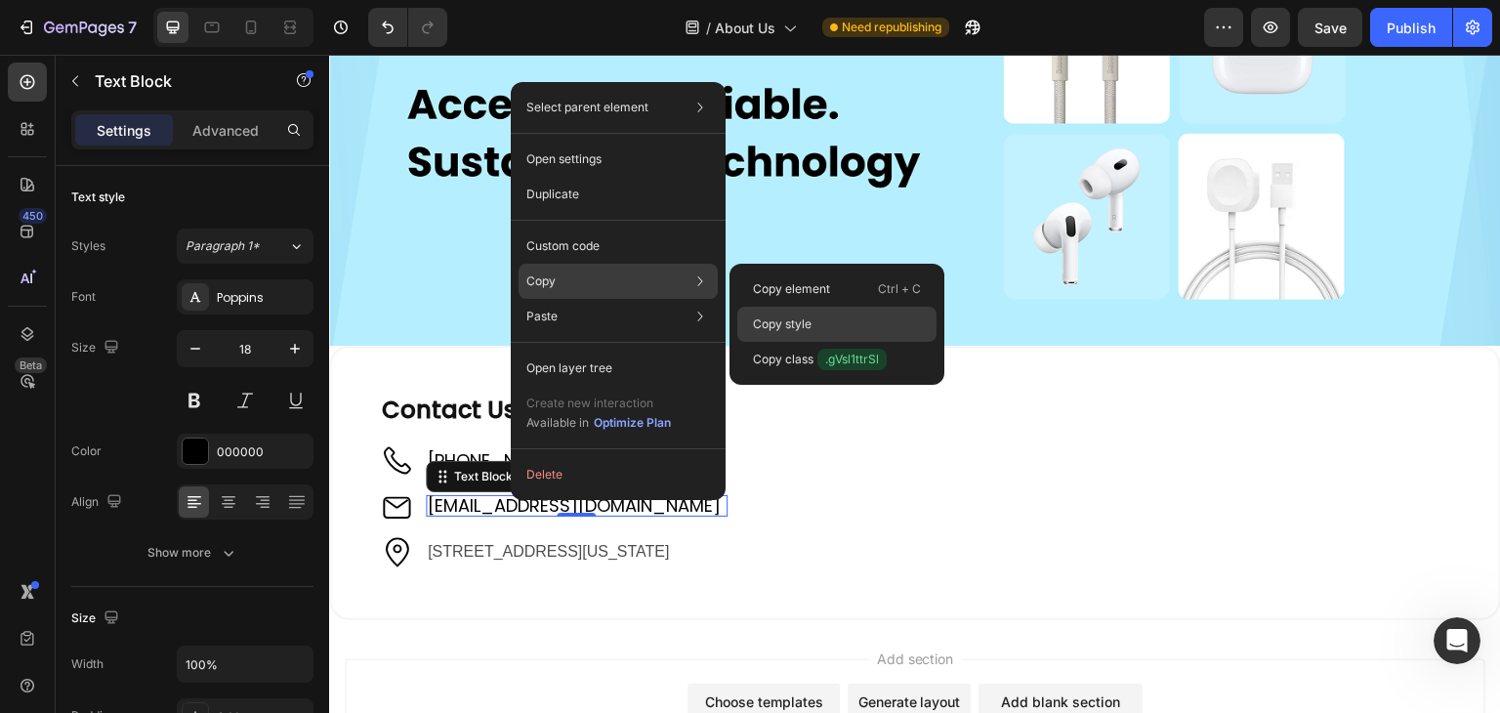
click at [768, 325] on p "Copy style" at bounding box center [782, 324] width 59 height 18
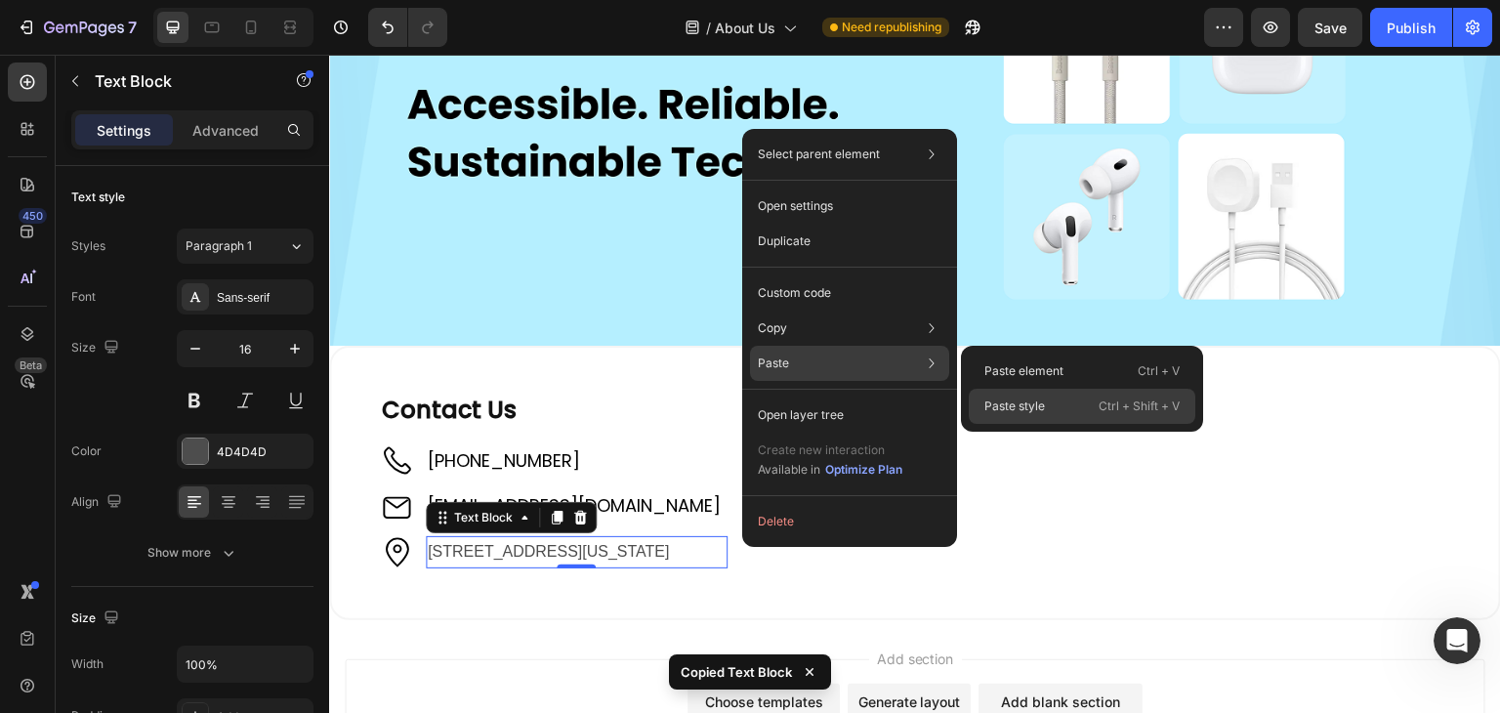
click at [1008, 407] on p "Paste style" at bounding box center [1015, 407] width 61 height 18
type input "18"
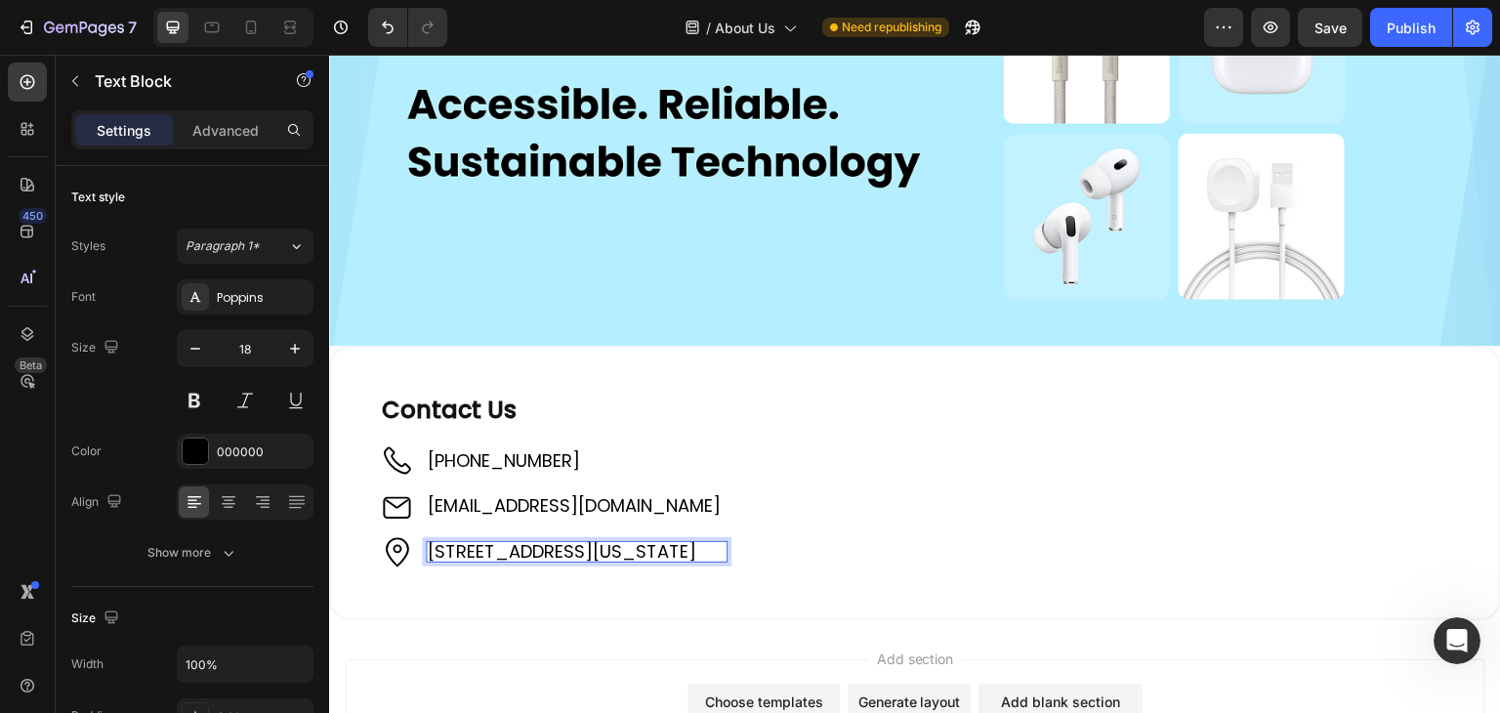
click at [503, 554] on p "[STREET_ADDRESS][US_STATE]" at bounding box center [577, 552] width 298 height 18
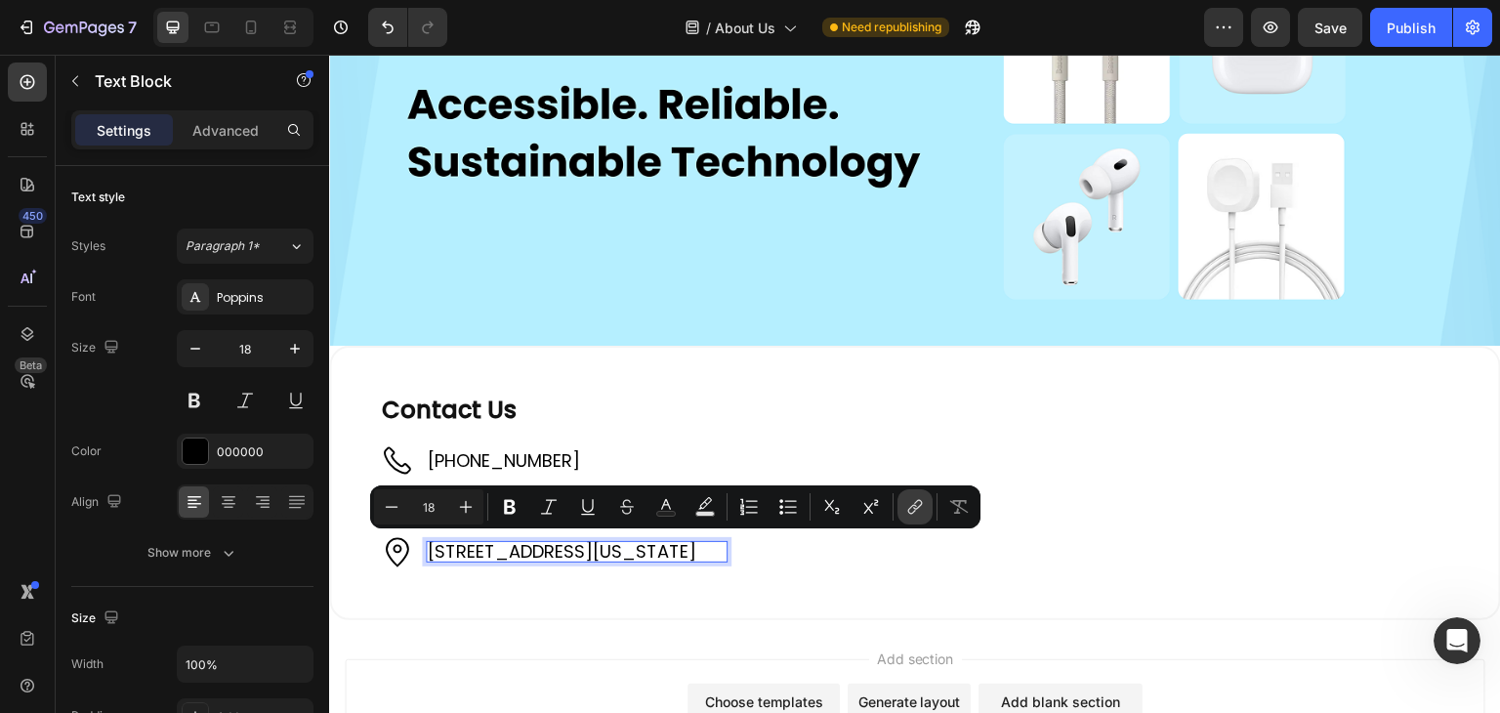
click at [906, 501] on icon "Editor contextual toolbar" at bounding box center [915, 507] width 20 height 20
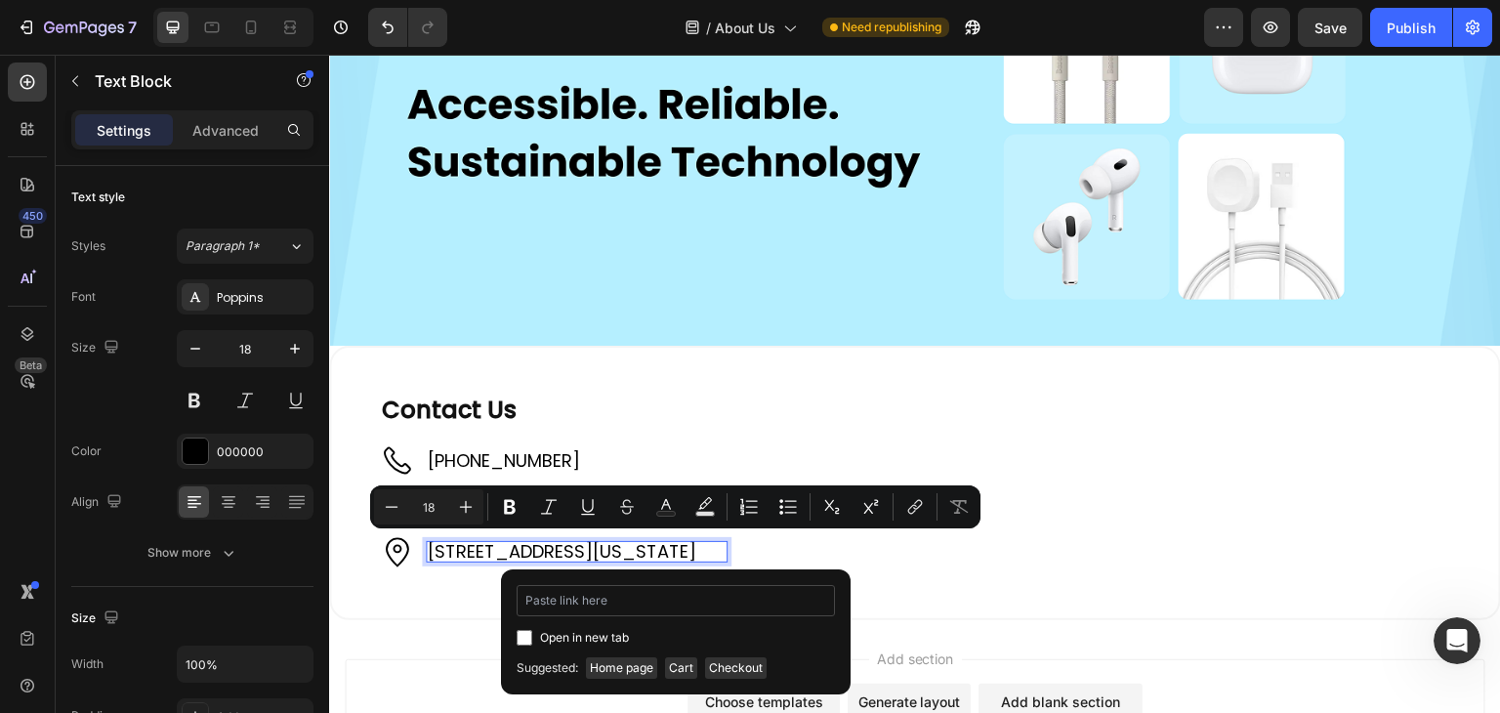
type input "https://maps.app.goo.gl/T3jwLW6sqU2xAJAq8"
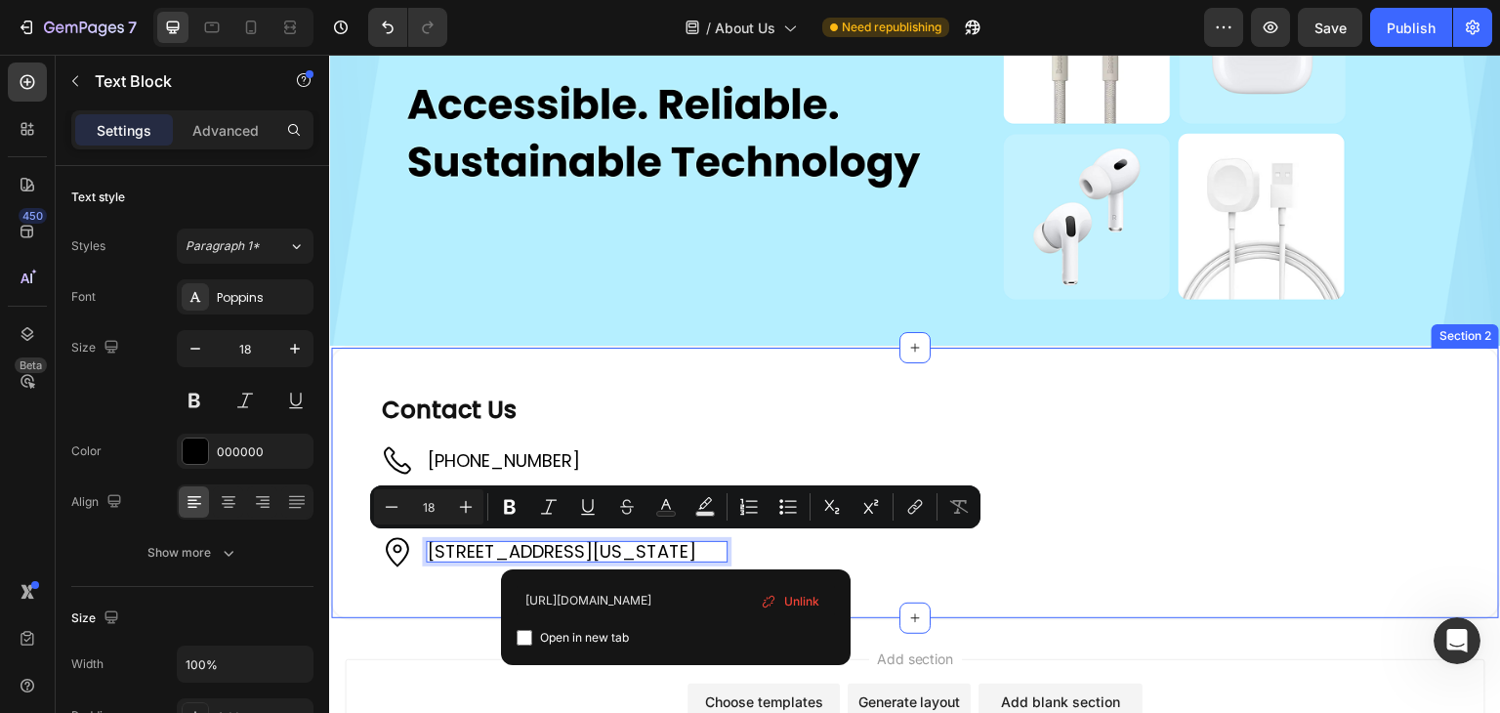
click at [452, 587] on div "⁠⁠⁠⁠⁠⁠⁠ Contact Us Heading Image +61 421 489 289 Text Block Image support@sweep…" at bounding box center [915, 482] width 1172 height 273
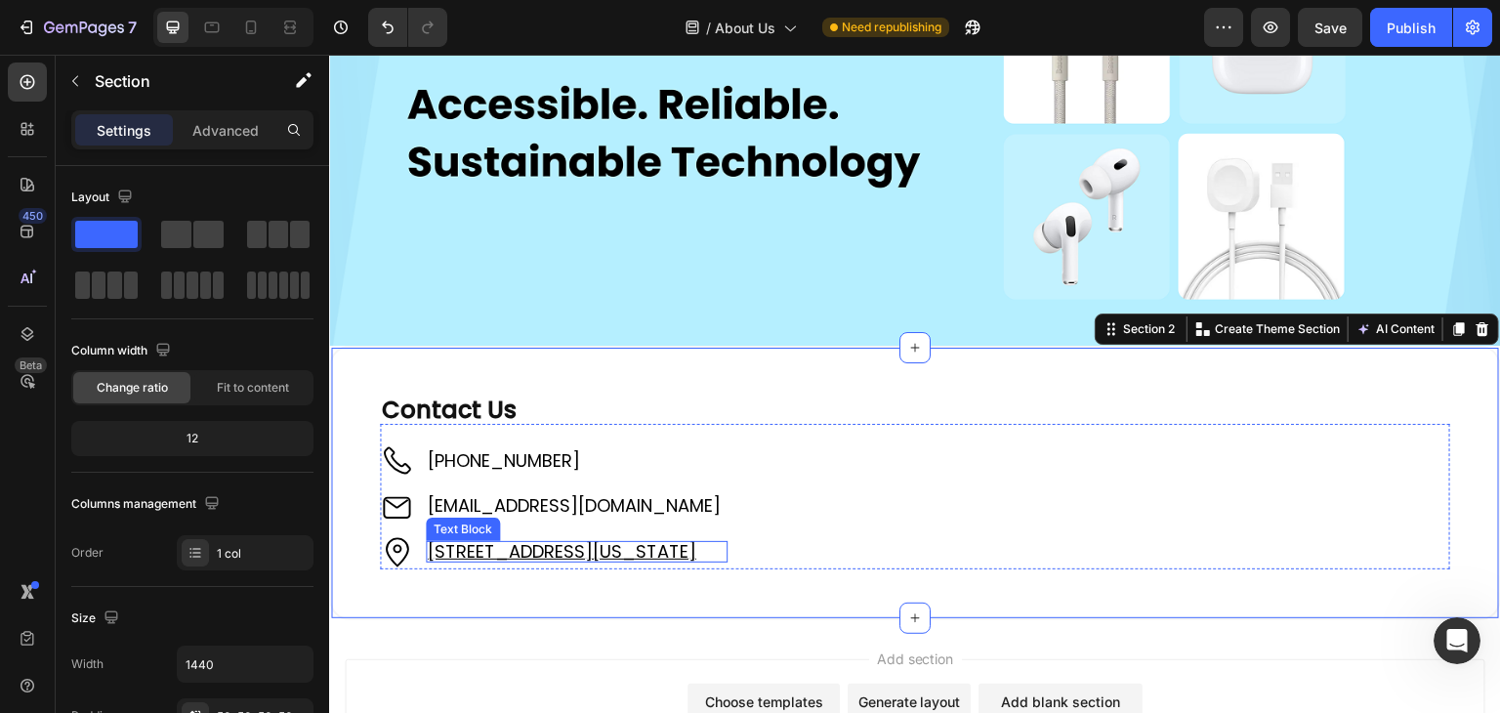
click at [529, 543] on u "[STREET_ADDRESS][US_STATE]" at bounding box center [562, 551] width 269 height 24
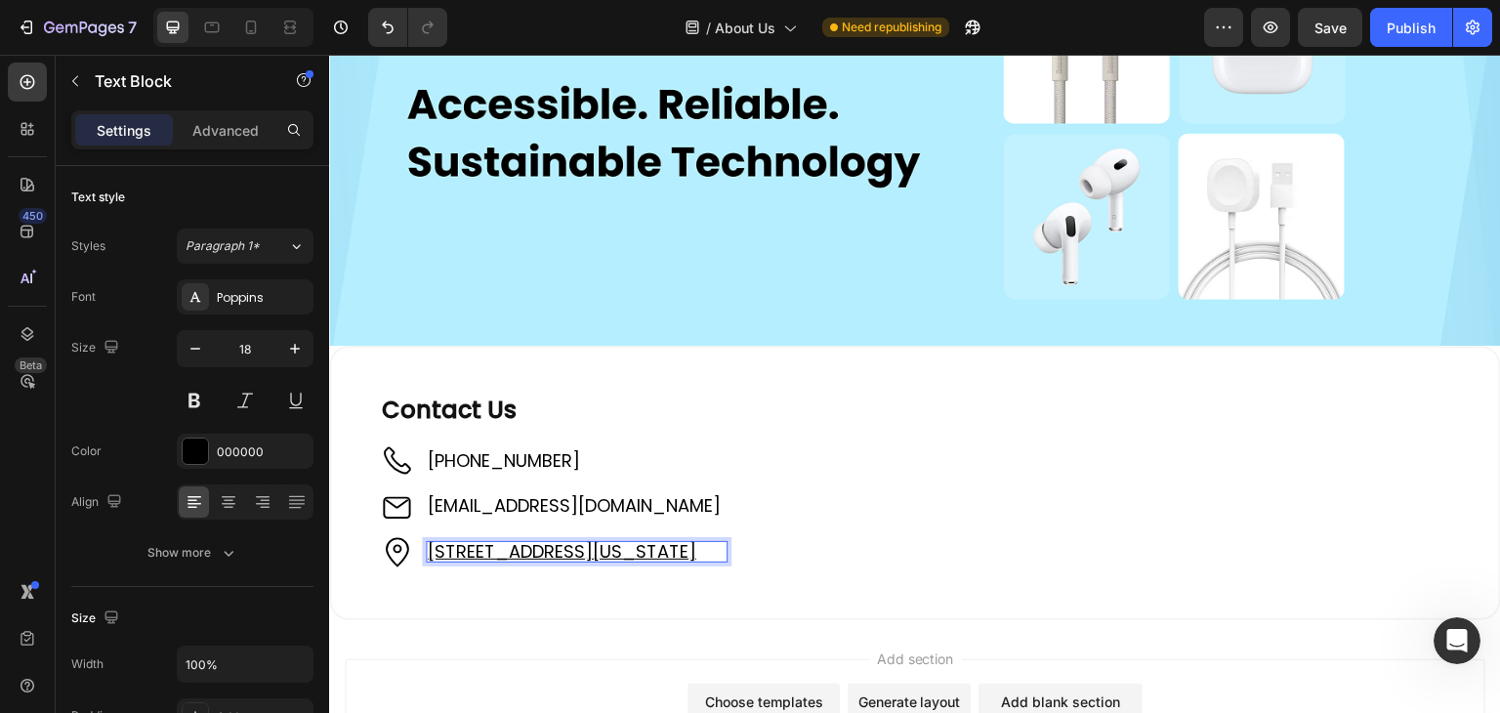
click at [529, 543] on u "[STREET_ADDRESS][US_STATE]" at bounding box center [562, 551] width 269 height 24
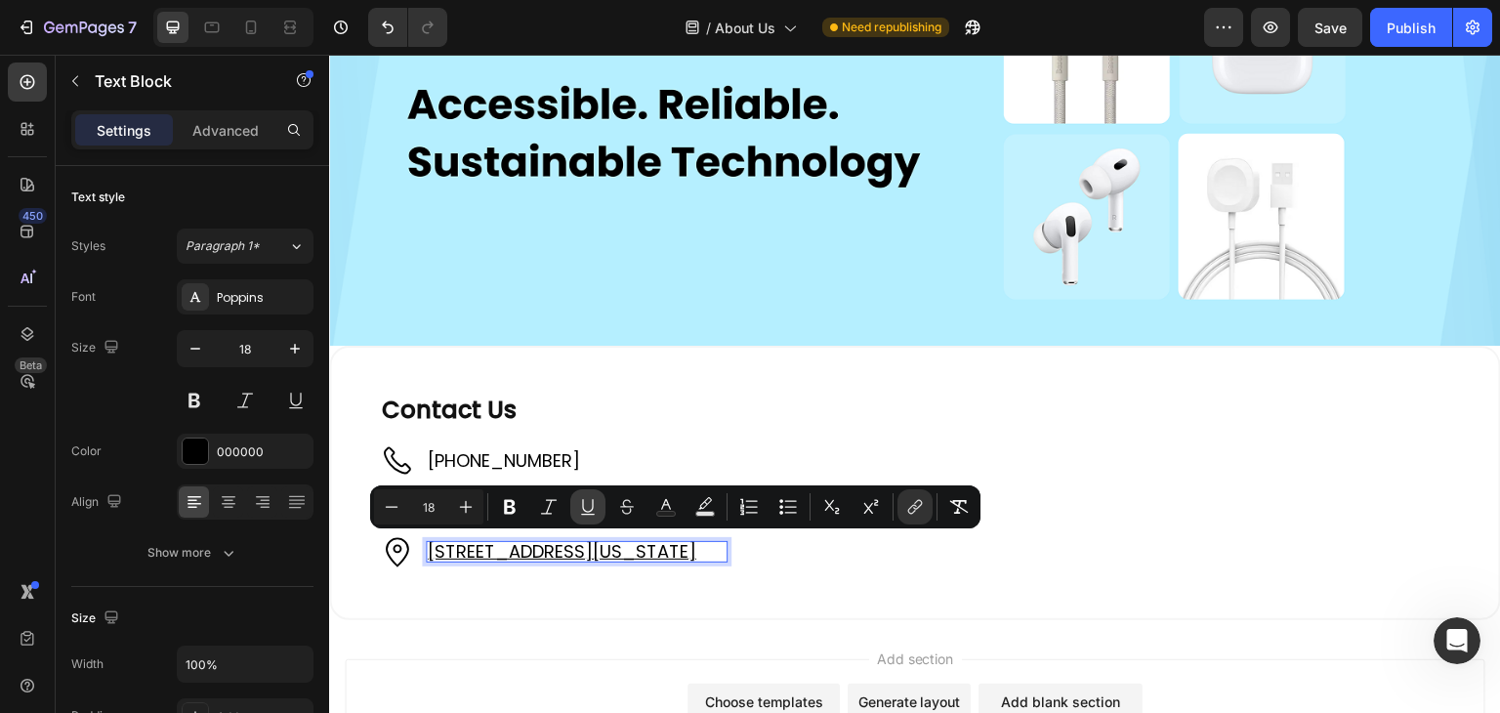
click at [582, 501] on icon "Editor contextual toolbar" at bounding box center [587, 506] width 11 height 14
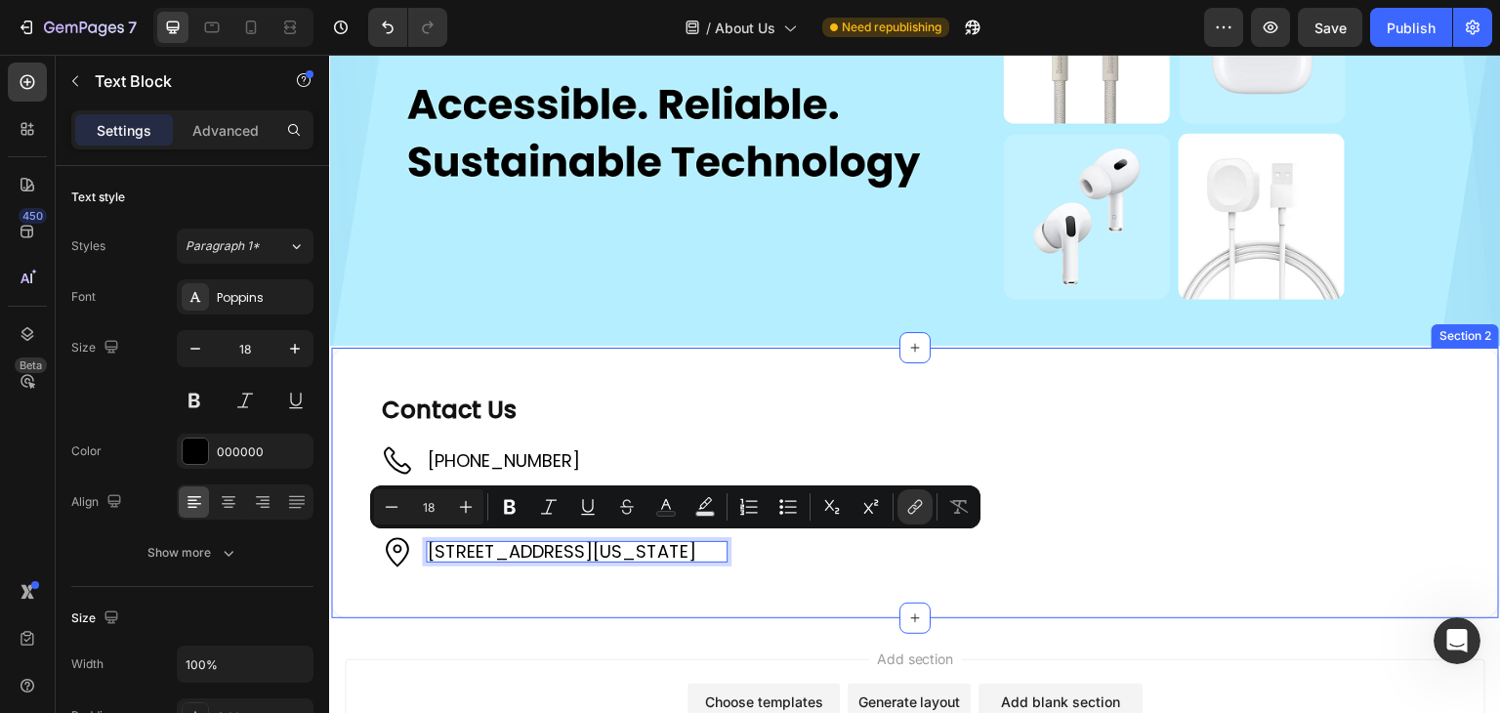
click at [449, 604] on div "⁠⁠⁠⁠⁠⁠⁠ Contact Us Heading Image +61 421 489 289 Text Block Image support@sweep…" at bounding box center [915, 482] width 1172 height 273
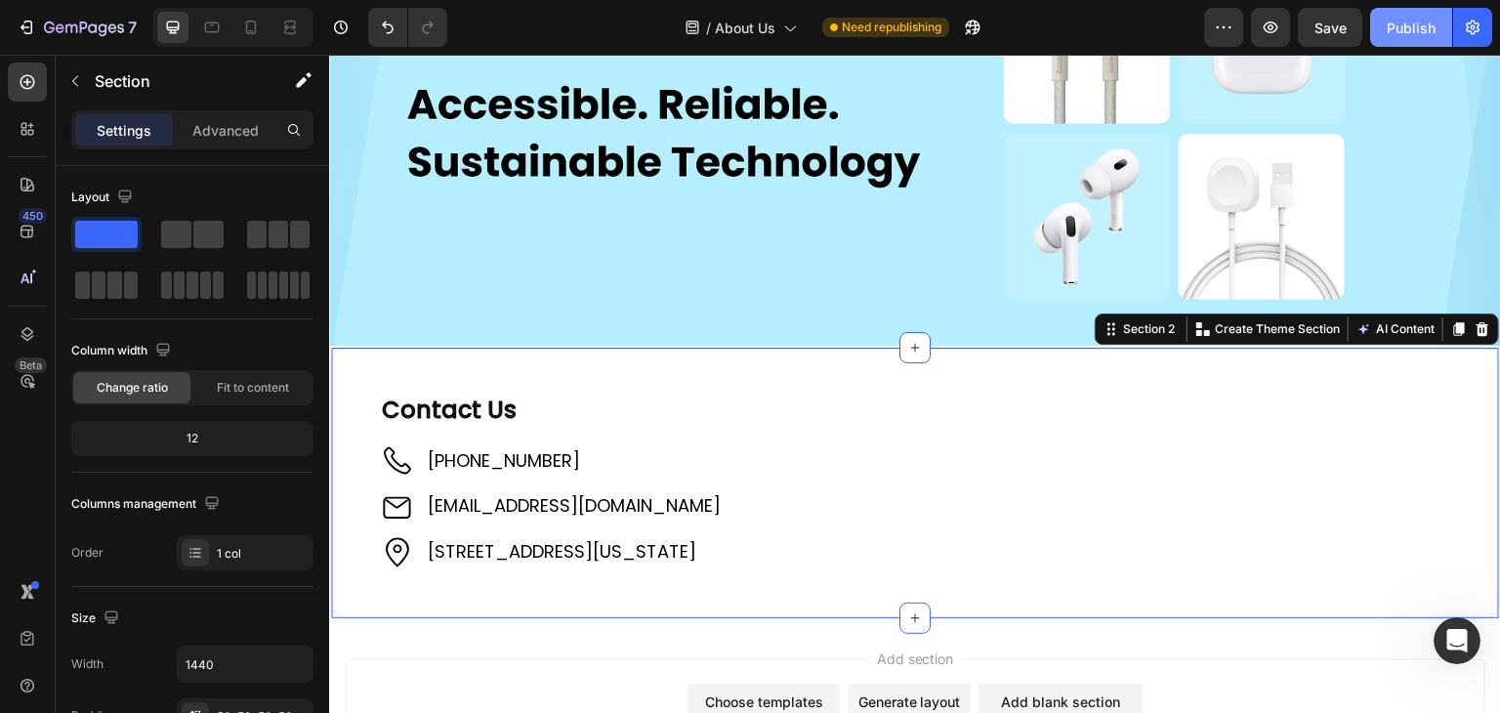
click at [1426, 20] on div "Publish" at bounding box center [1411, 28] width 49 height 21
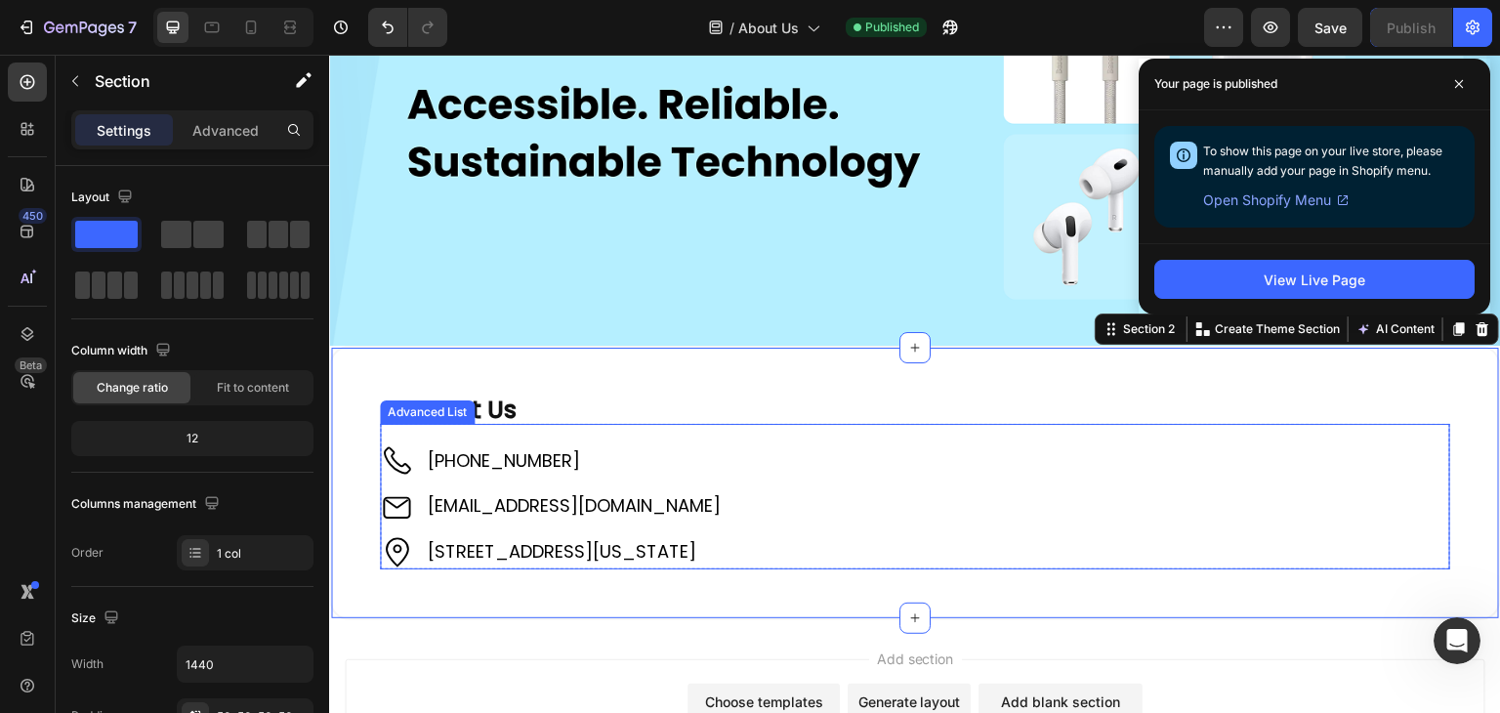
click at [626, 428] on div "Image +61 421 489 289 Text Block Image support@sweepedge.com Text Block Image 1…" at bounding box center [915, 496] width 1071 height 145
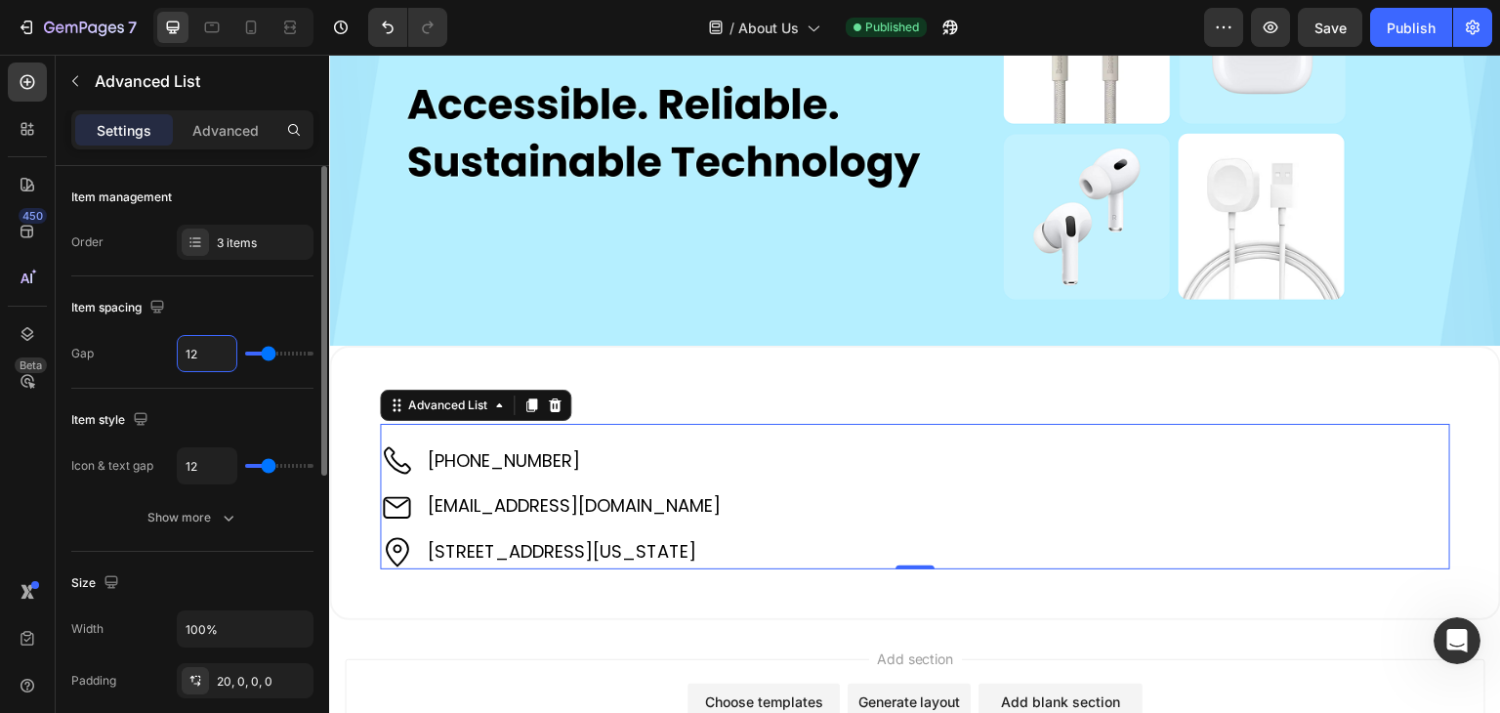
click at [185, 353] on input "12" at bounding box center [207, 353] width 59 height 35
type input "0"
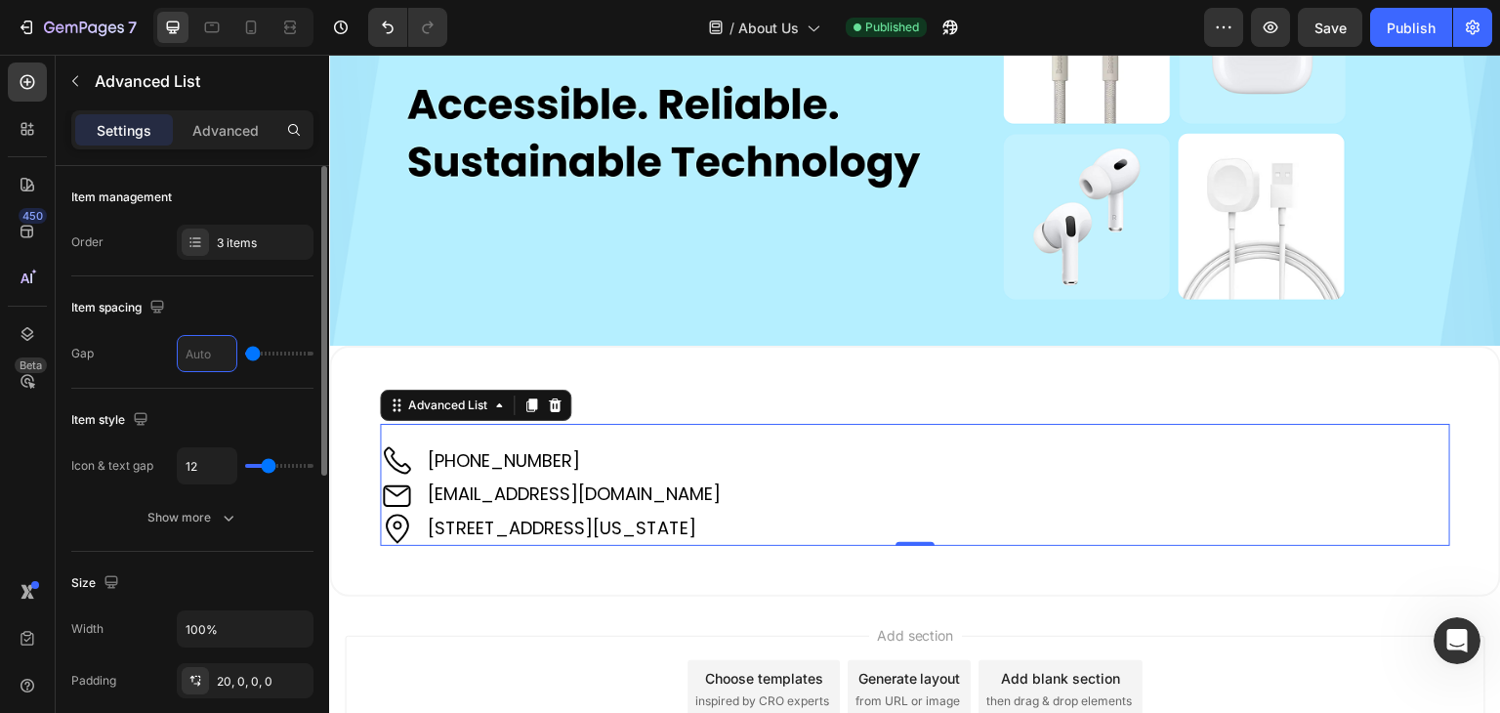
type input "12"
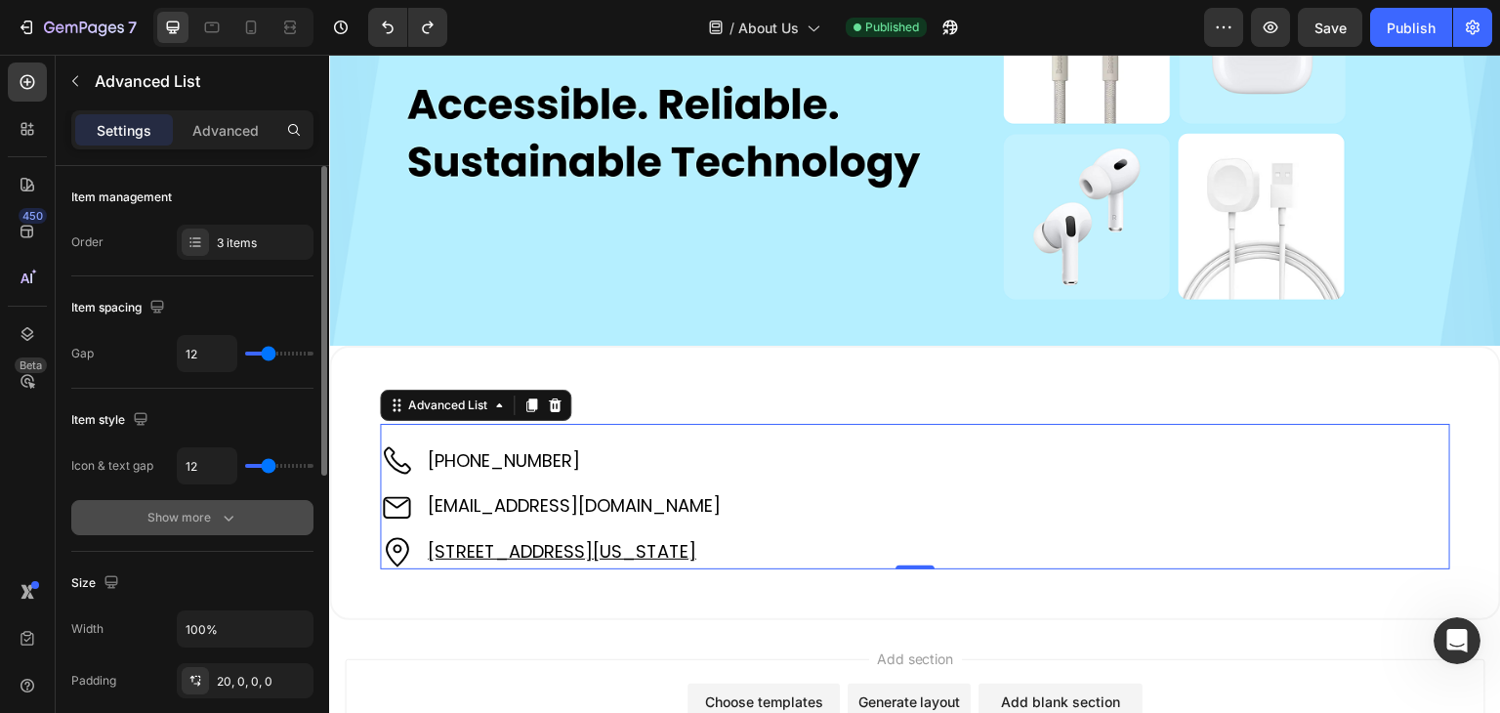
click at [205, 518] on div "Show more" at bounding box center [192, 518] width 91 height 20
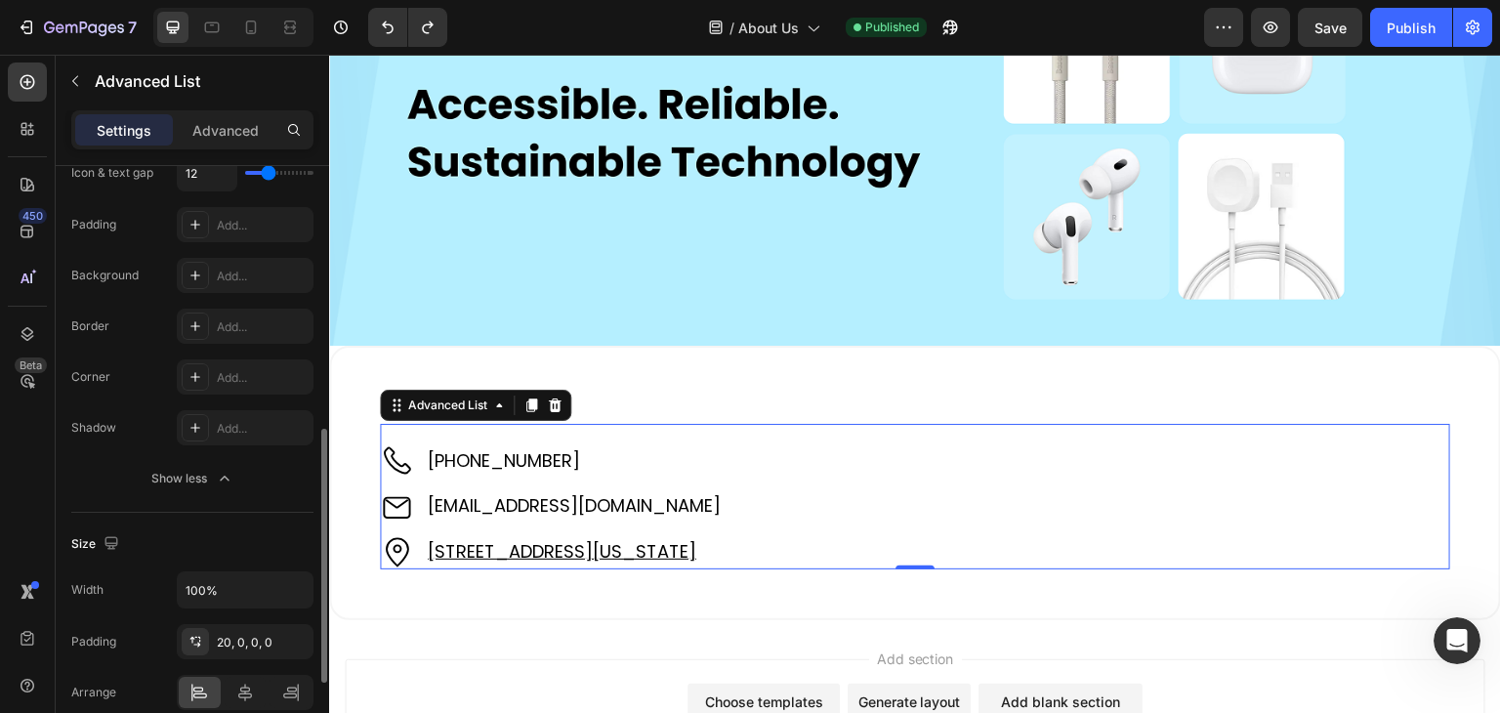
scroll to position [488, 0]
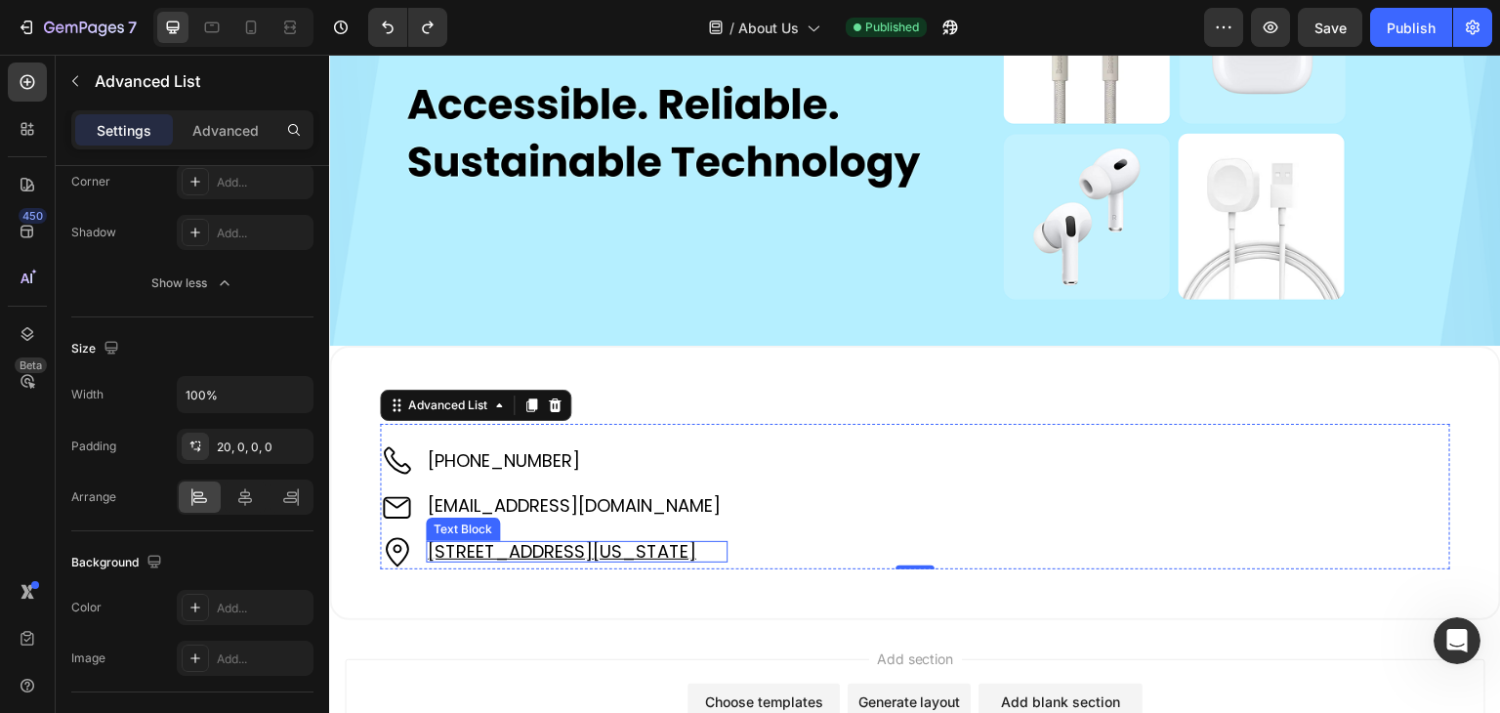
click at [492, 542] on u "[STREET_ADDRESS][US_STATE]" at bounding box center [562, 551] width 269 height 24
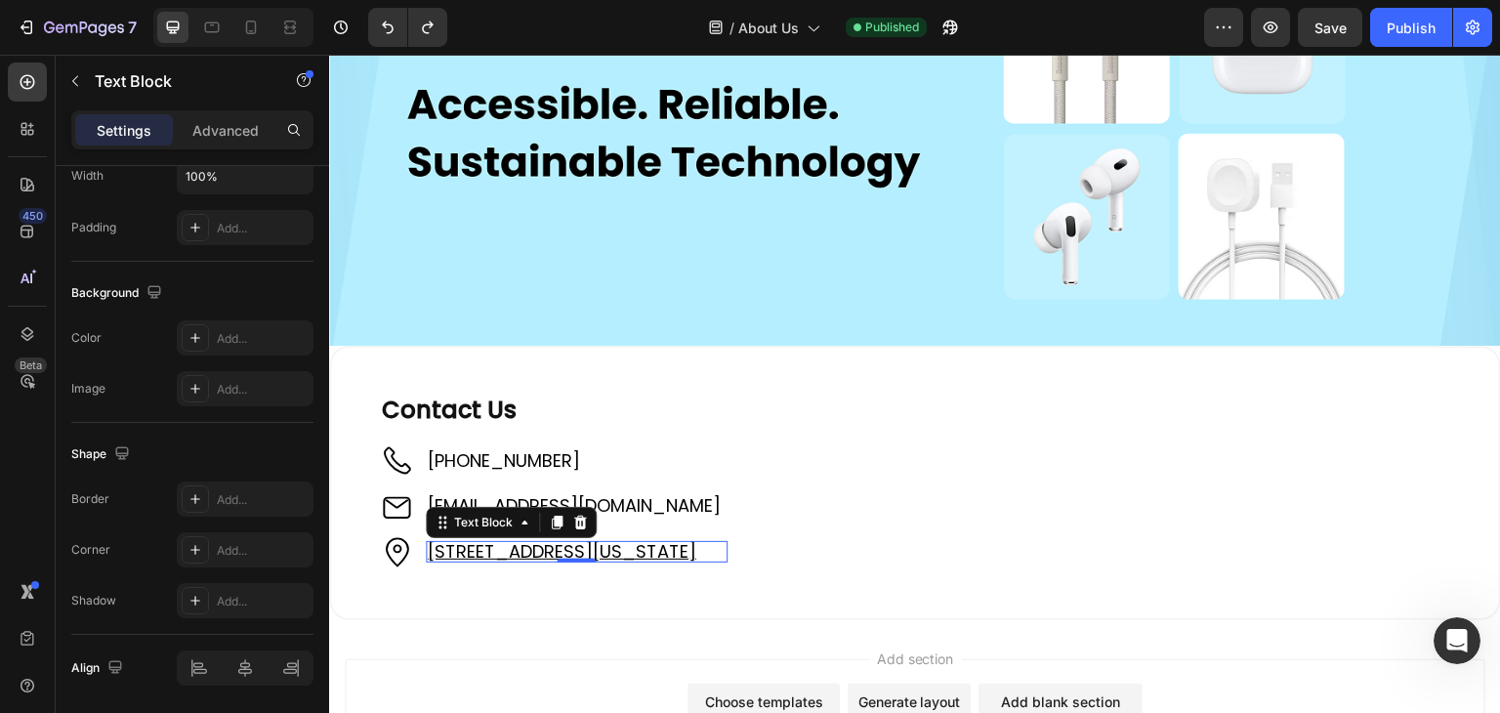
scroll to position [0, 0]
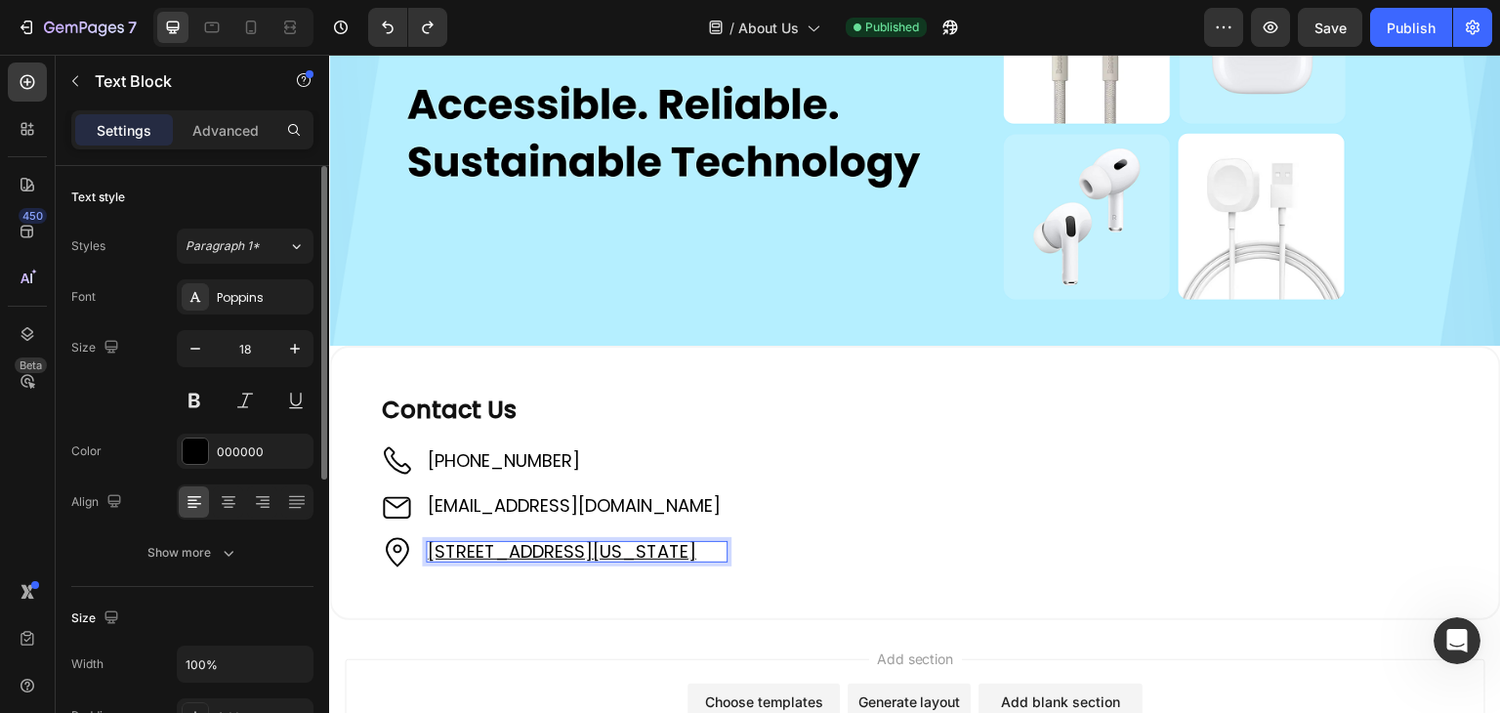
click at [492, 542] on u "[STREET_ADDRESS][US_STATE]" at bounding box center [562, 551] width 269 height 24
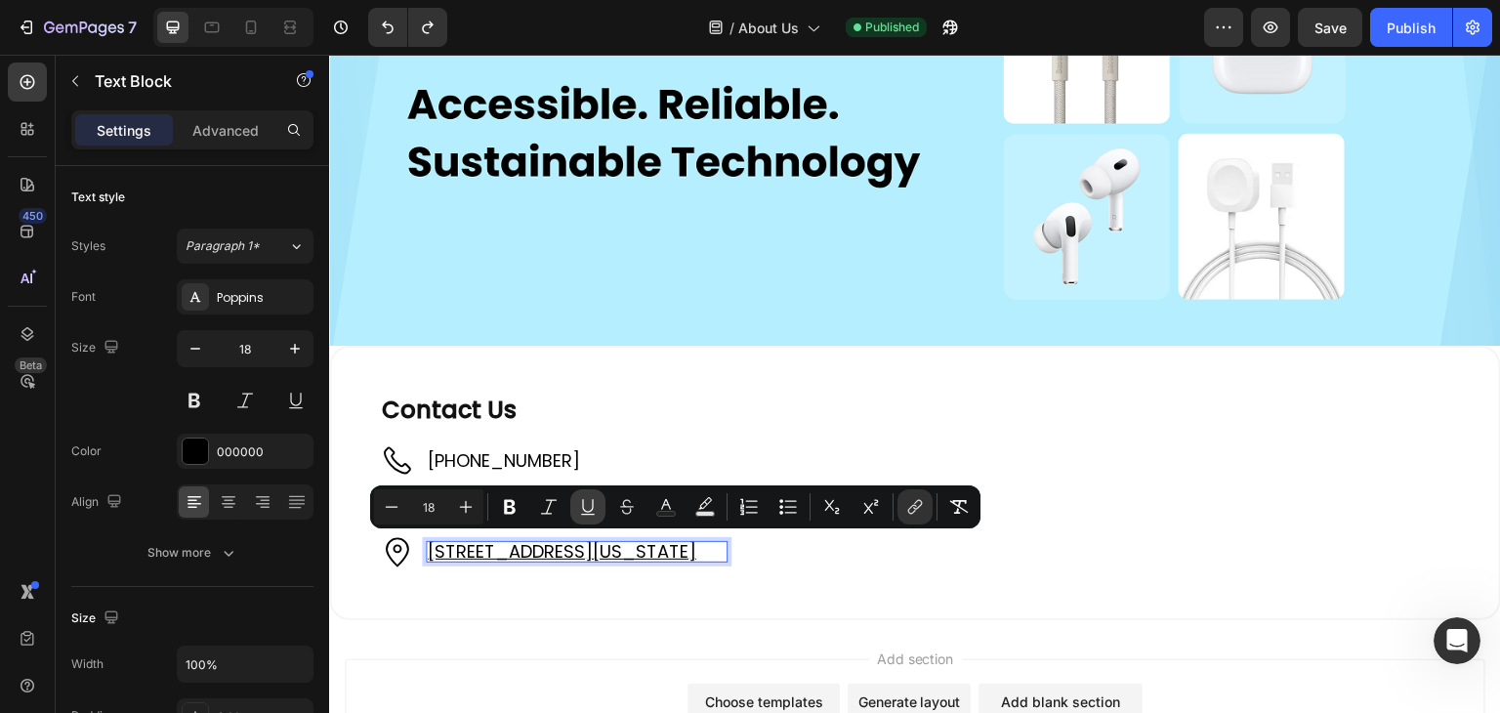
click at [594, 502] on icon "Editor contextual toolbar" at bounding box center [588, 507] width 20 height 20
click at [109, 403] on div "Size 18" at bounding box center [192, 374] width 242 height 88
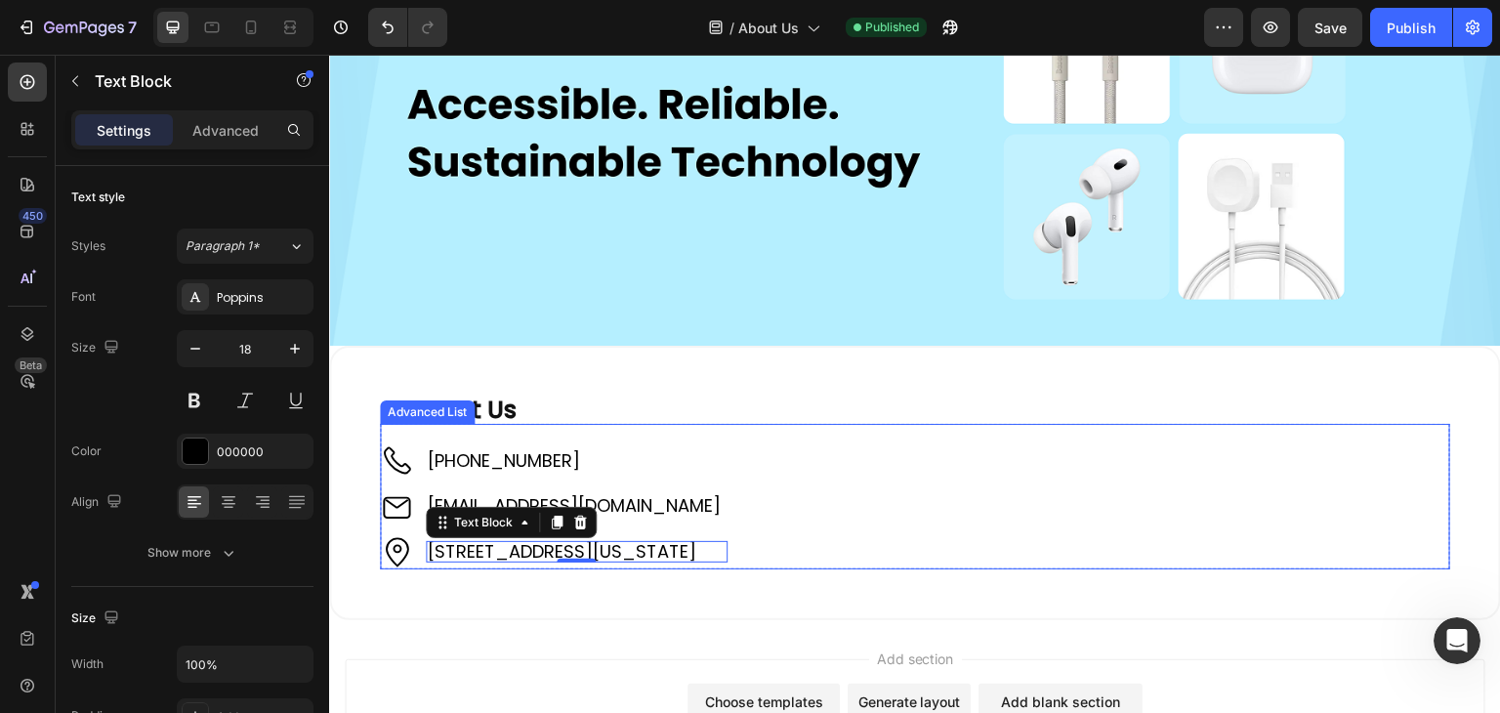
click at [391, 429] on div "Image +61 421 489 289 Text Block Image support@sweepedge.com Text Block Image 1…" at bounding box center [915, 496] width 1071 height 145
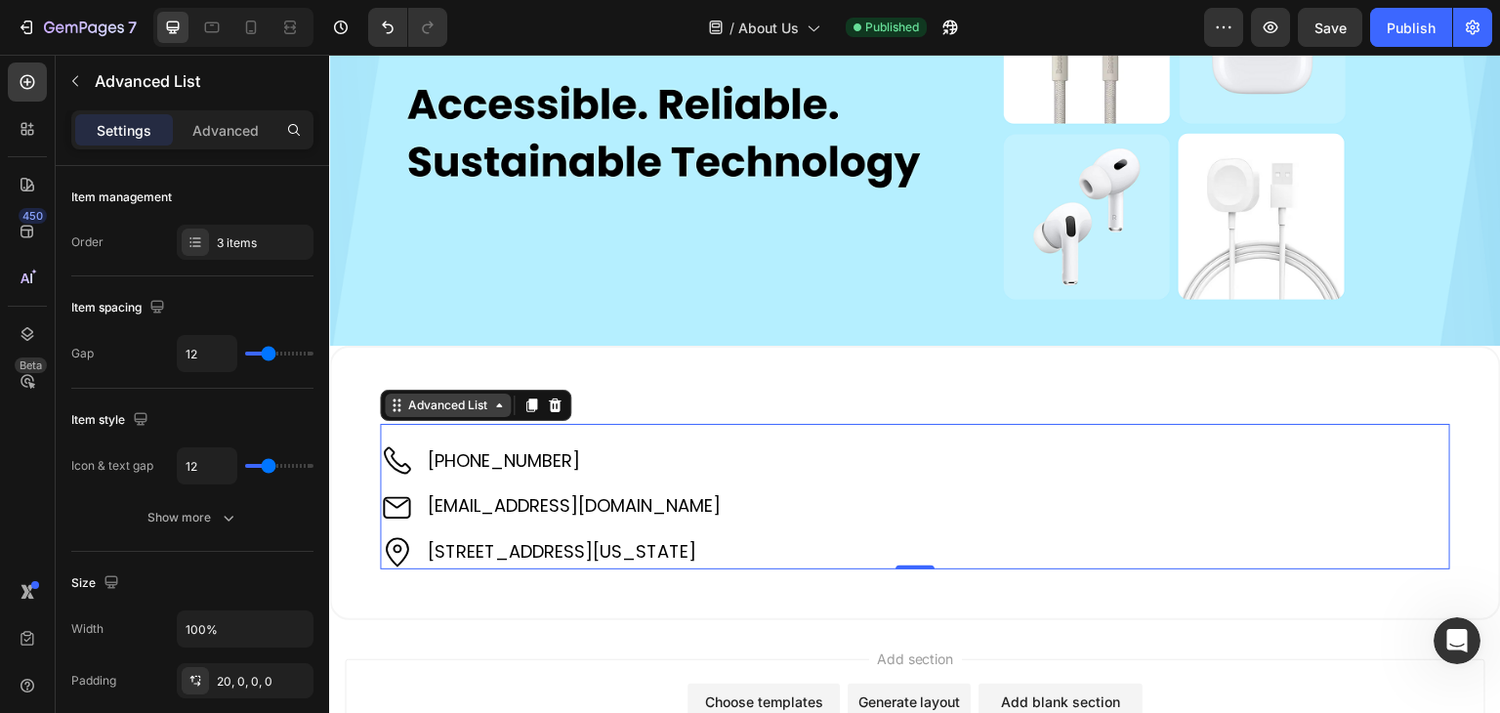
click at [435, 399] on div "Advanced List" at bounding box center [447, 406] width 87 height 18
click at [239, 134] on p "Advanced" at bounding box center [225, 130] width 66 height 21
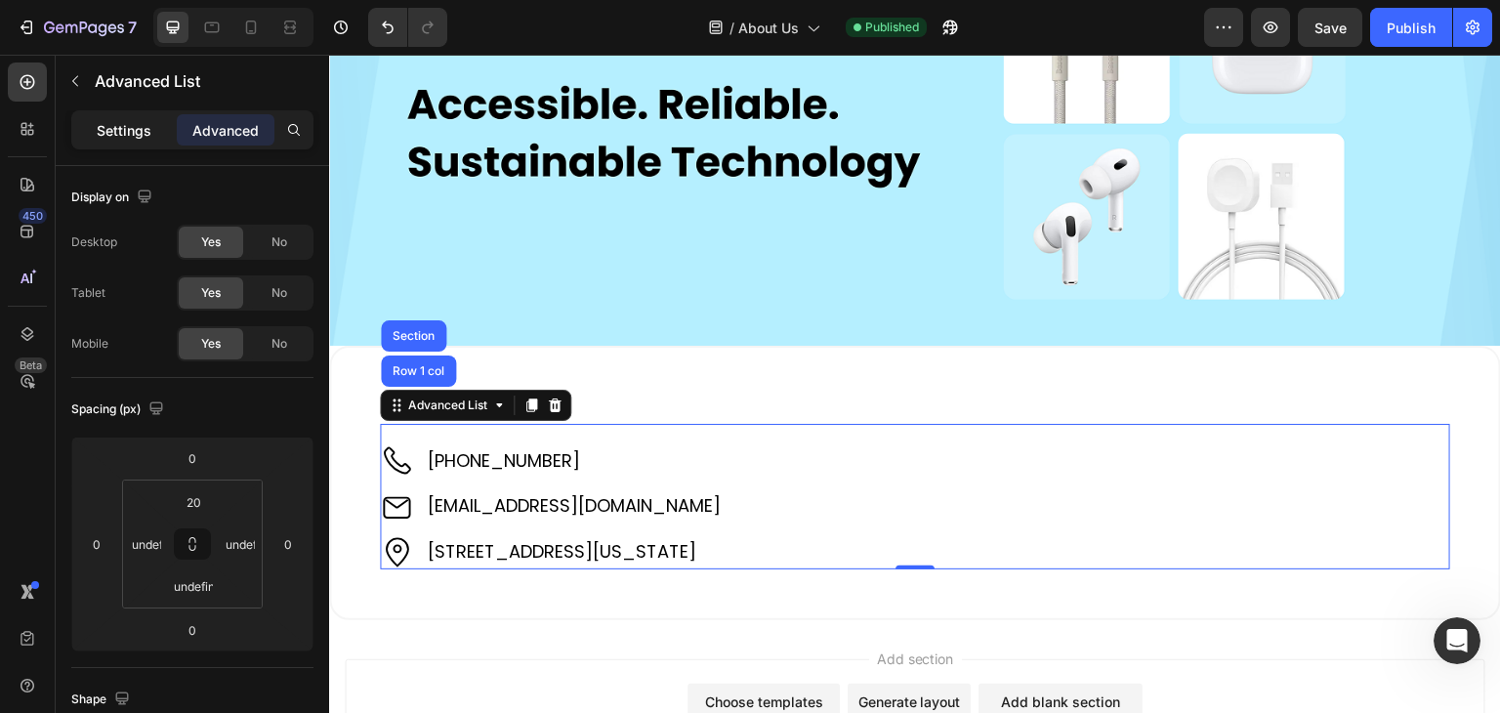
click at [102, 122] on p "Settings" at bounding box center [124, 130] width 55 height 21
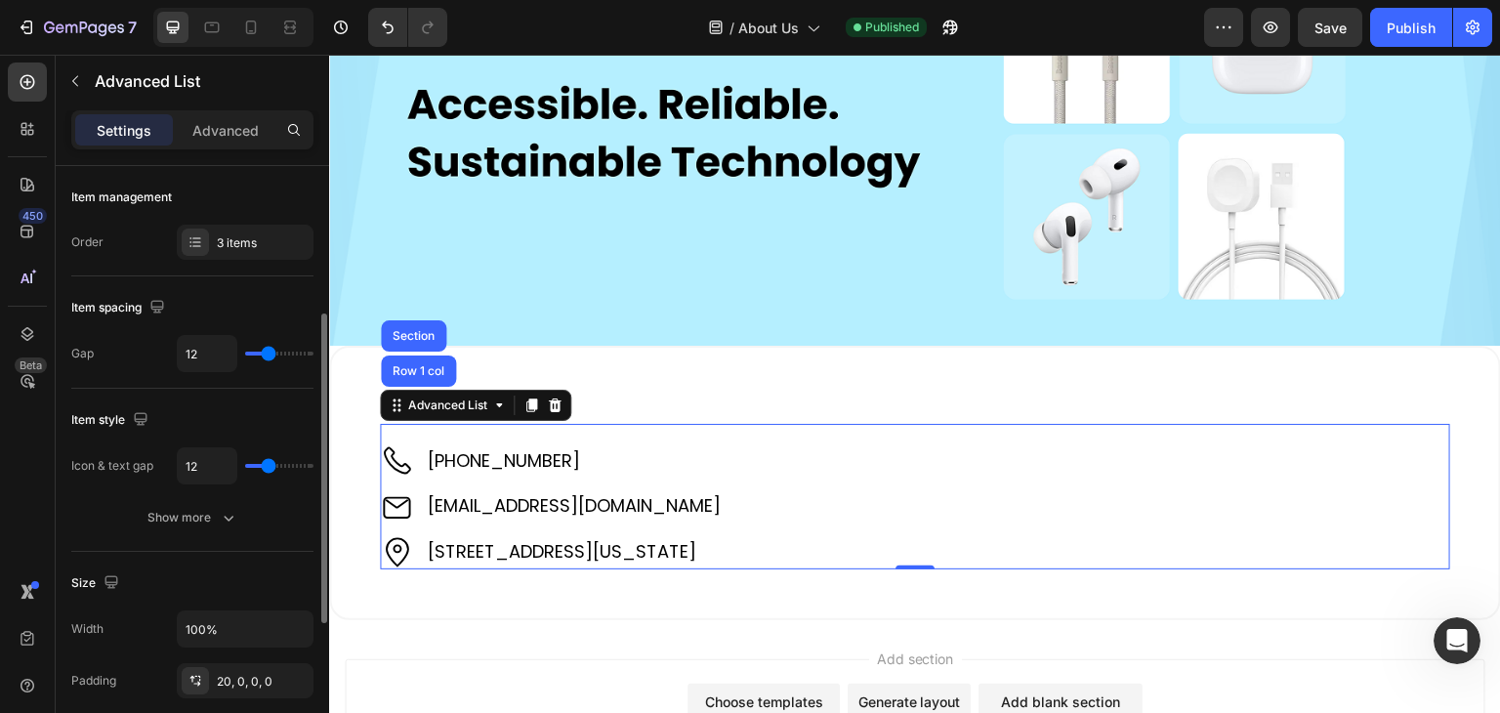
scroll to position [195, 0]
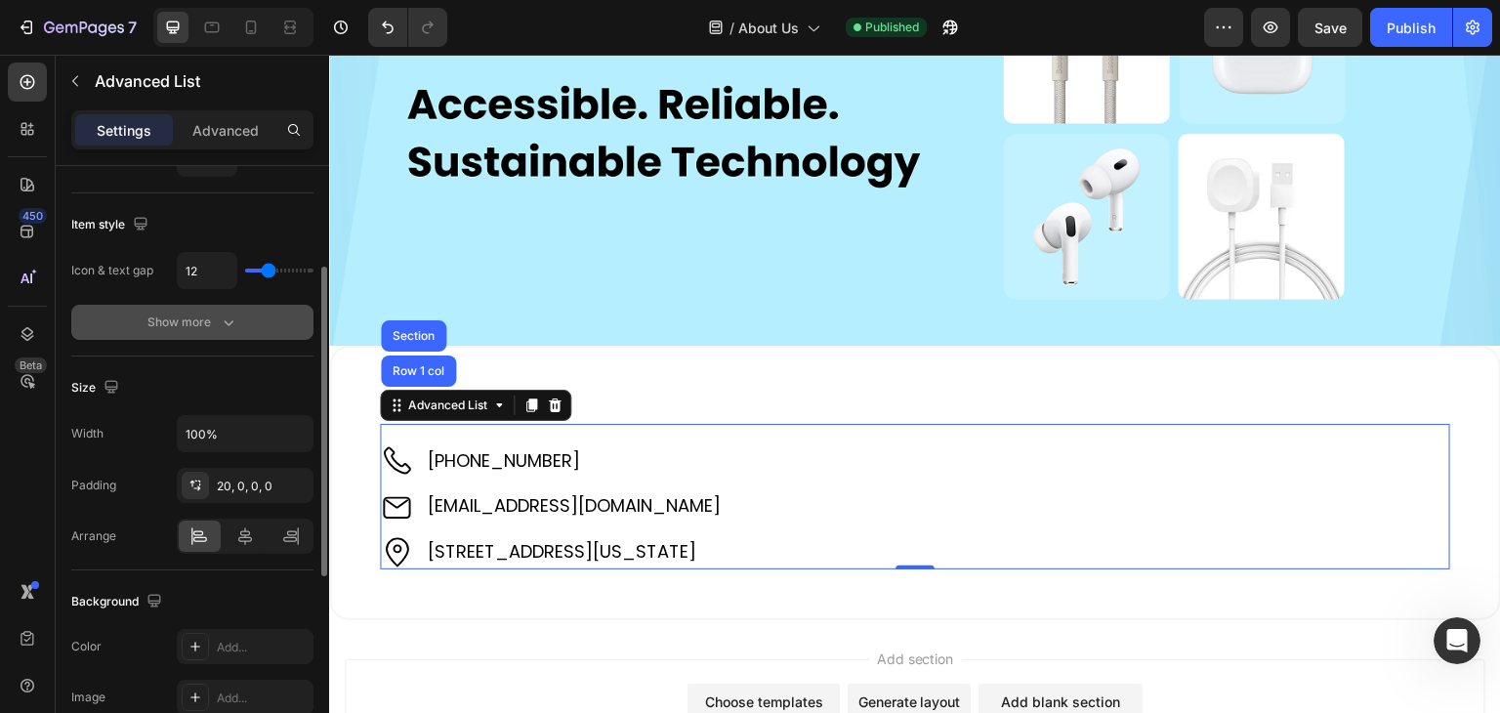
click at [223, 325] on icon "button" at bounding box center [229, 323] width 20 height 20
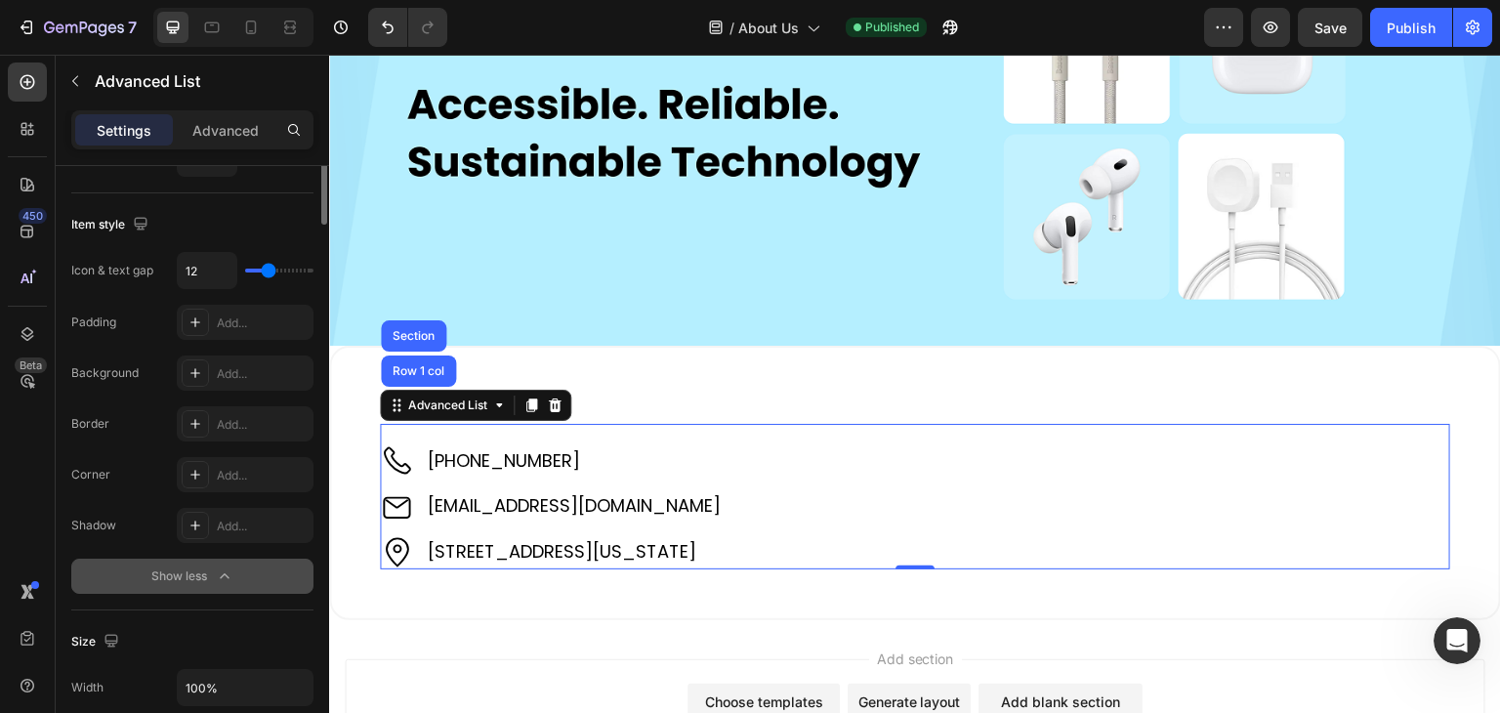
scroll to position [0, 0]
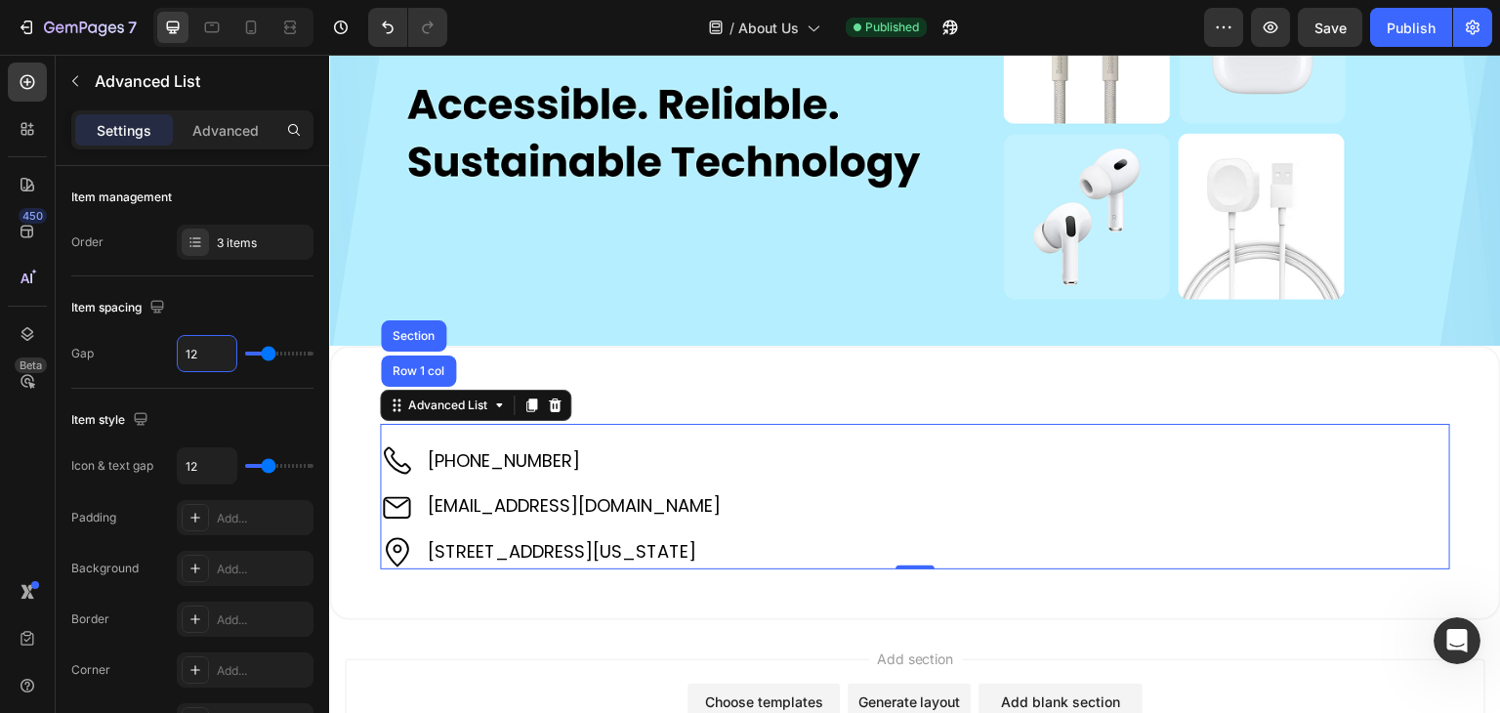
click at [189, 352] on input "12" at bounding box center [207, 353] width 59 height 35
type input "."
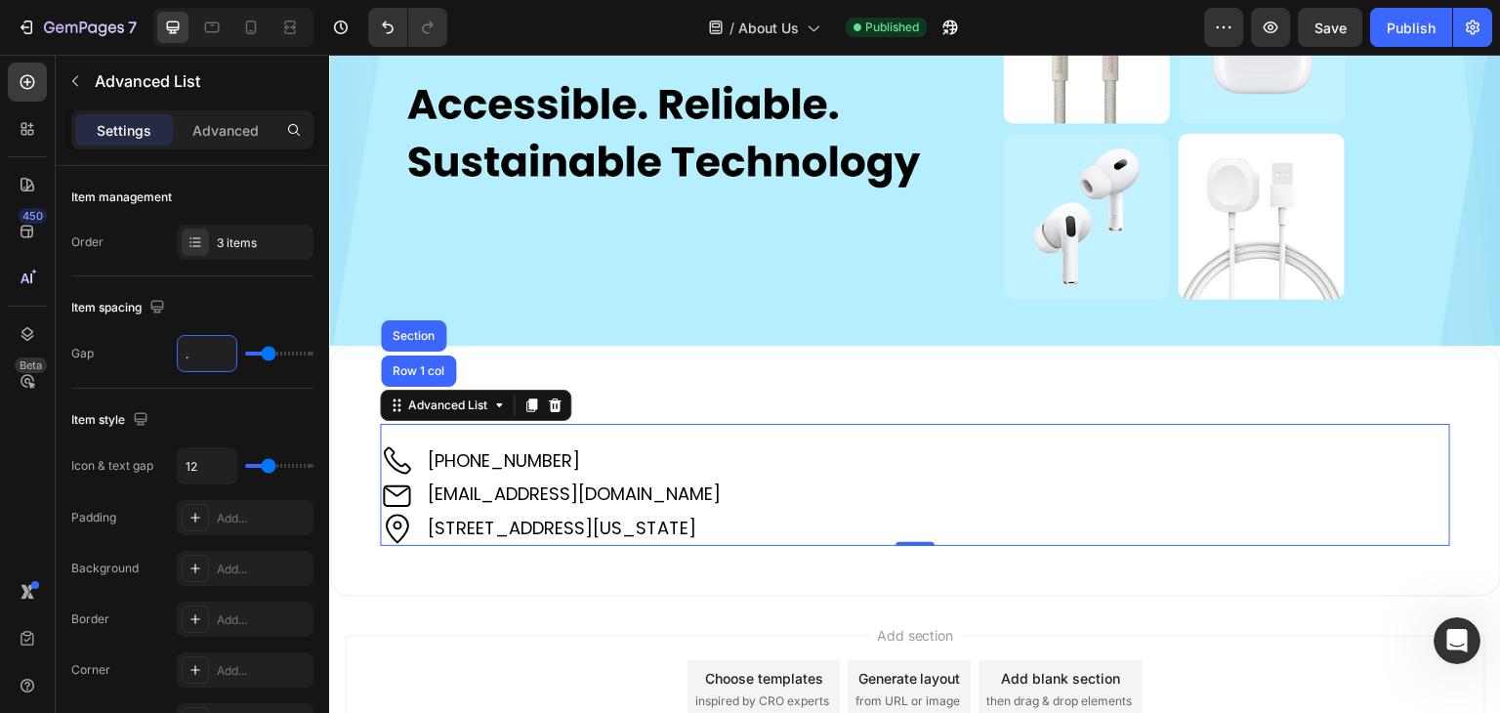
type input "0"
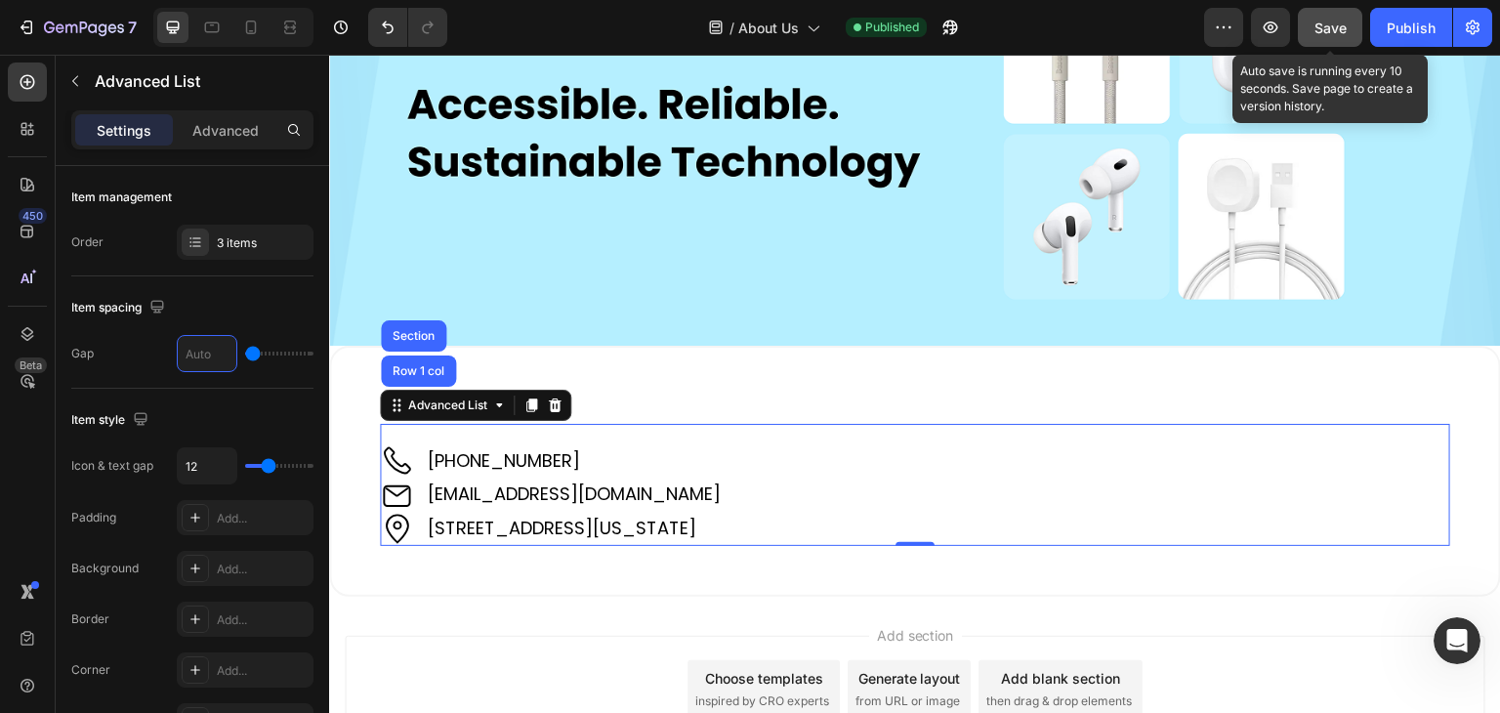
click at [1332, 21] on span "Save" at bounding box center [1331, 28] width 32 height 17
type input "0"
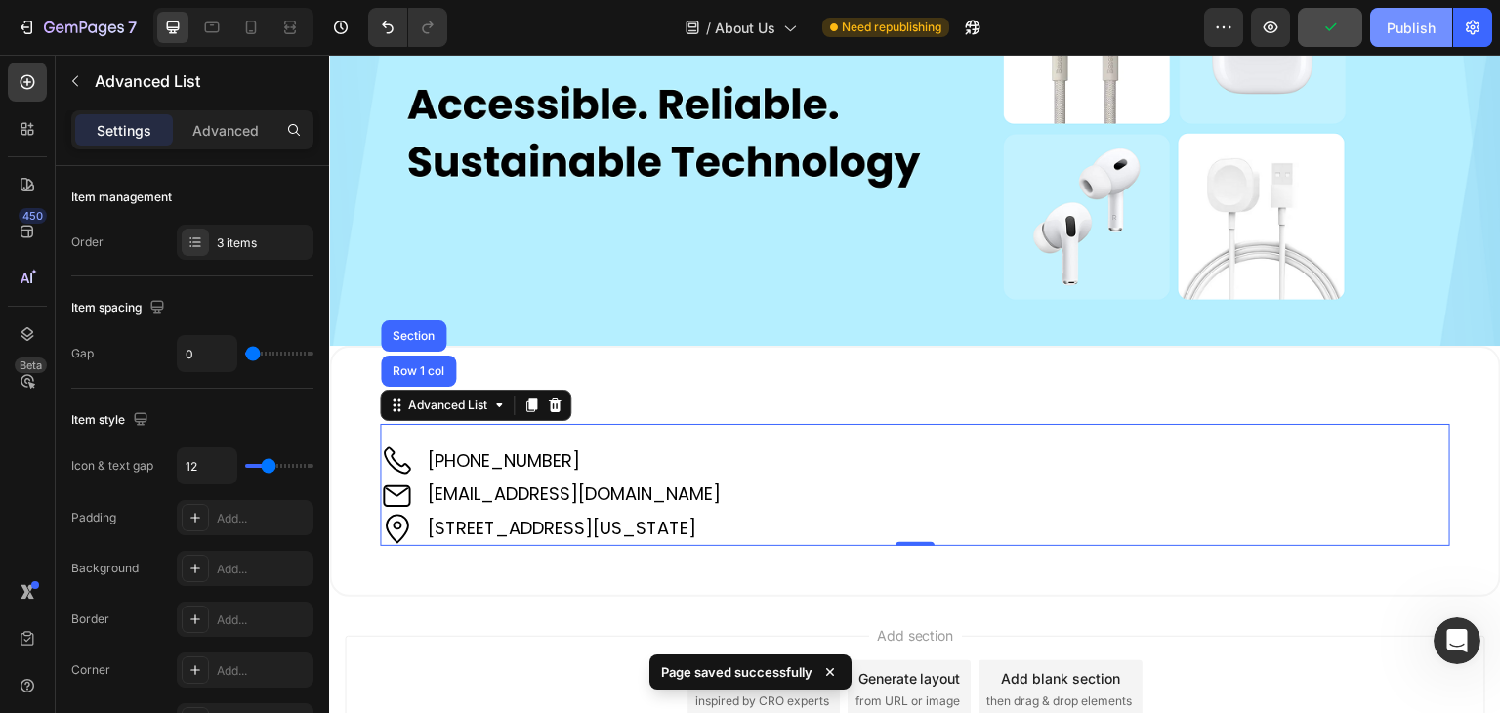
click at [1399, 25] on div "Publish" at bounding box center [1411, 28] width 49 height 21
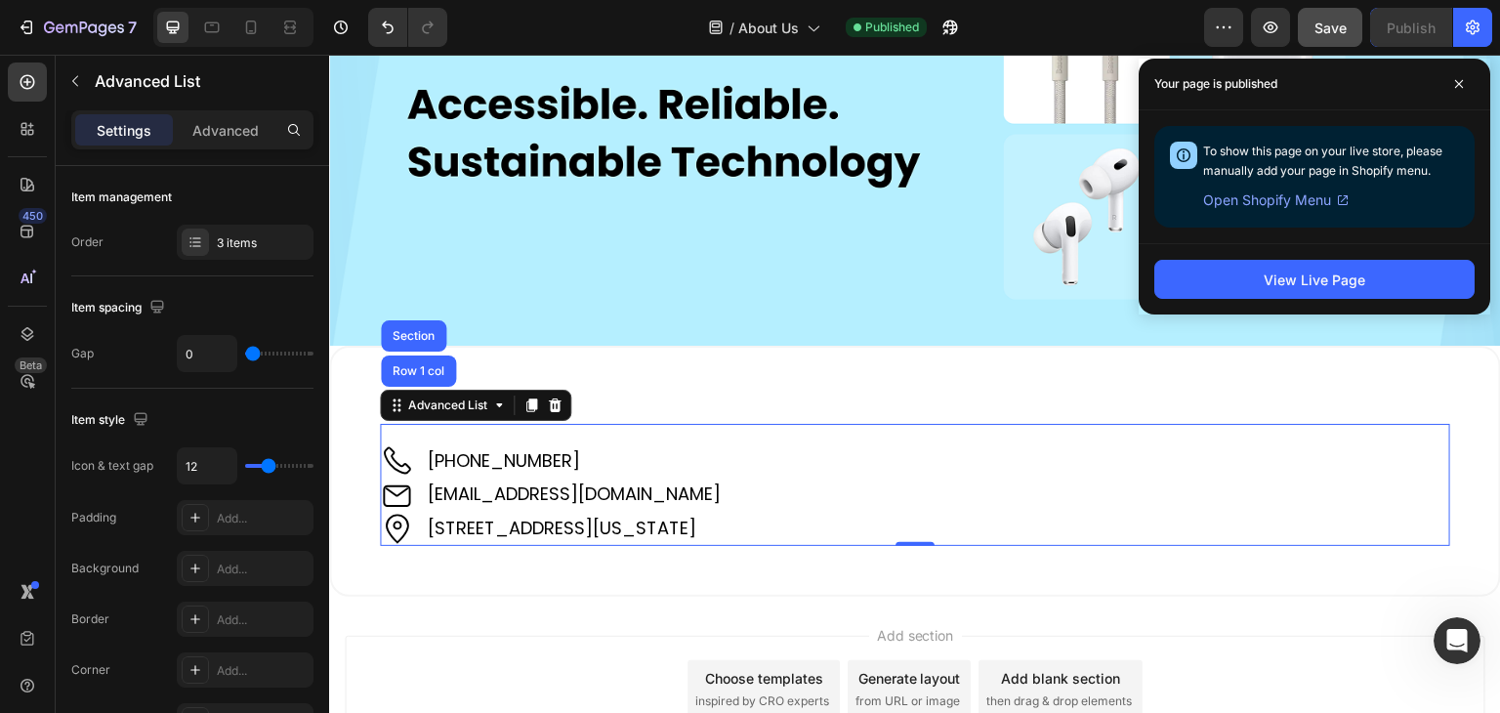
click at [615, 429] on div "Image +61 421 489 289 Text Block Image support@sweepedge.com Text Block Image 1…" at bounding box center [915, 484] width 1071 height 121
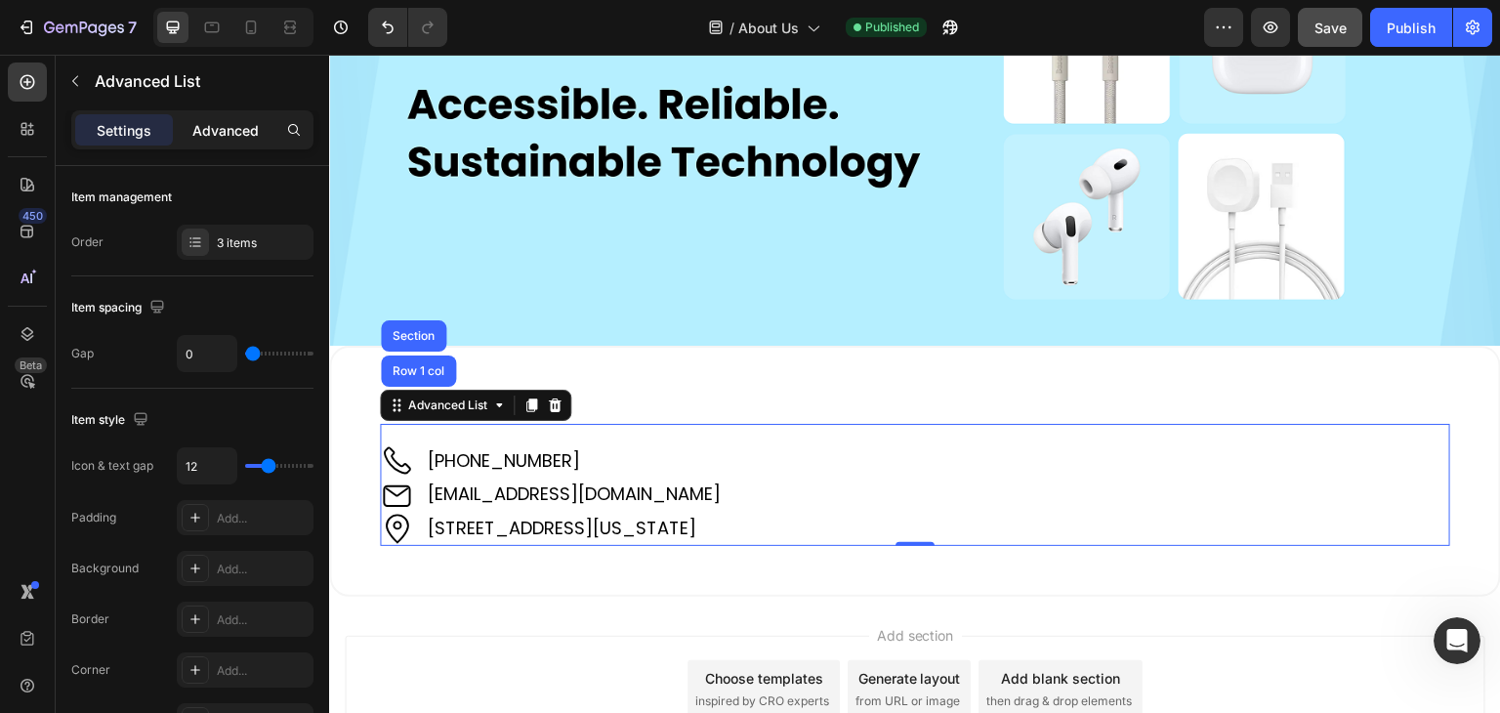
click at [226, 128] on p "Advanced" at bounding box center [225, 130] width 66 height 21
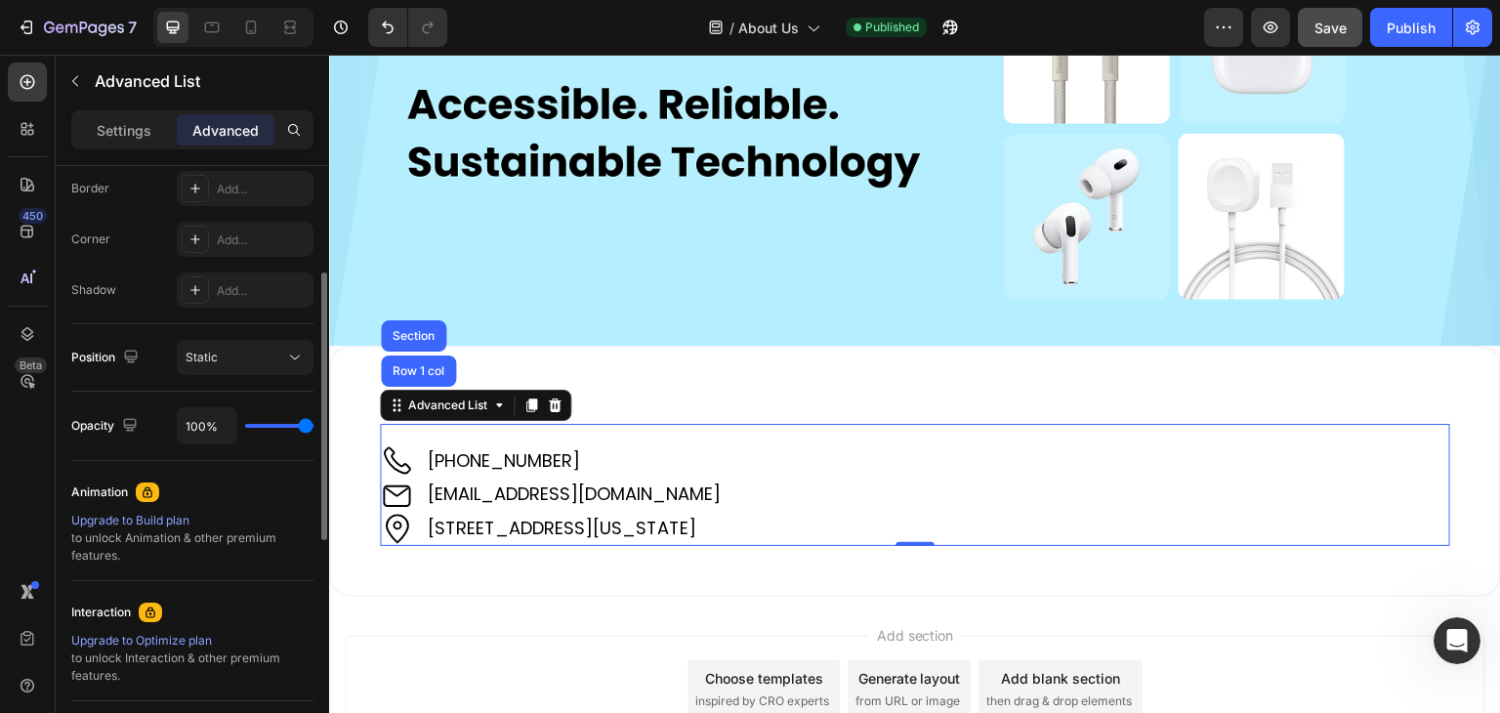
scroll to position [458, 0]
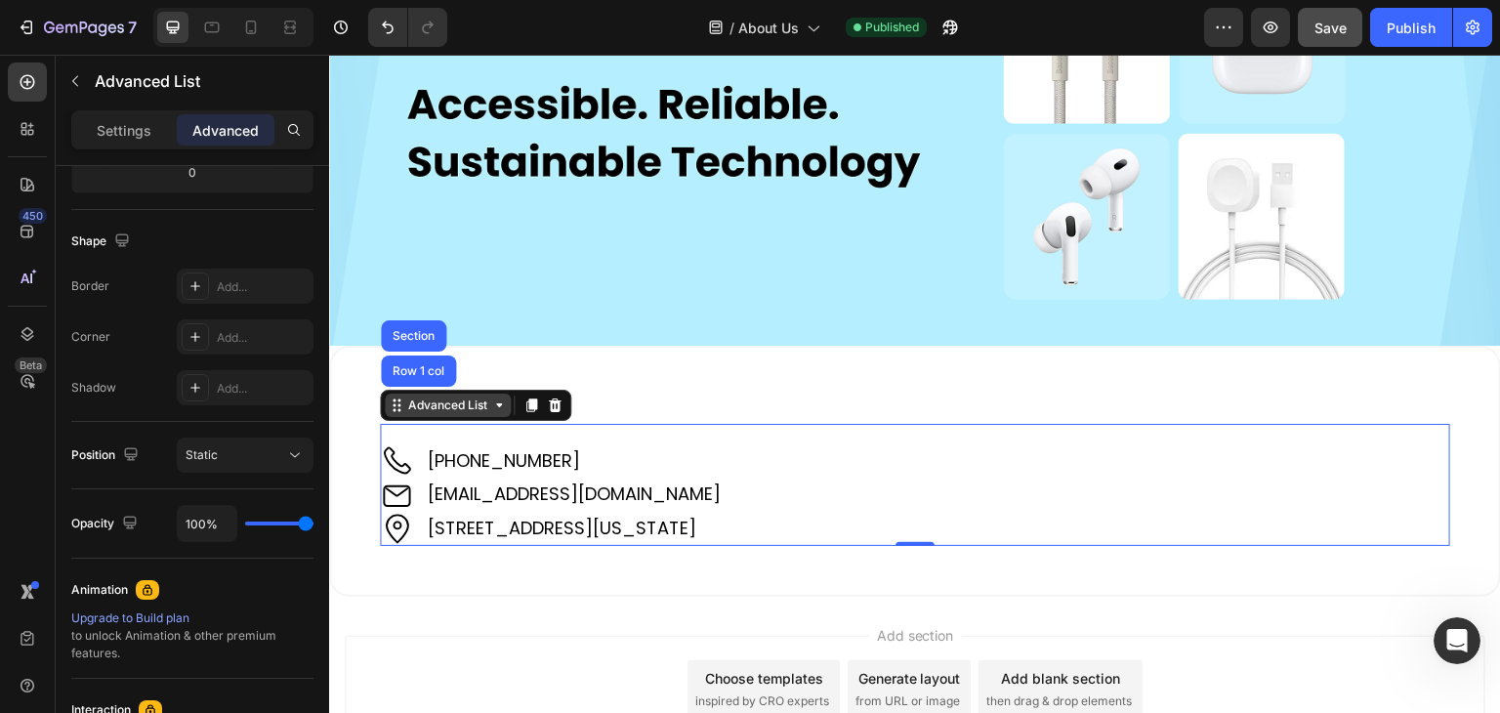
click at [398, 398] on icon at bounding box center [397, 406] width 16 height 16
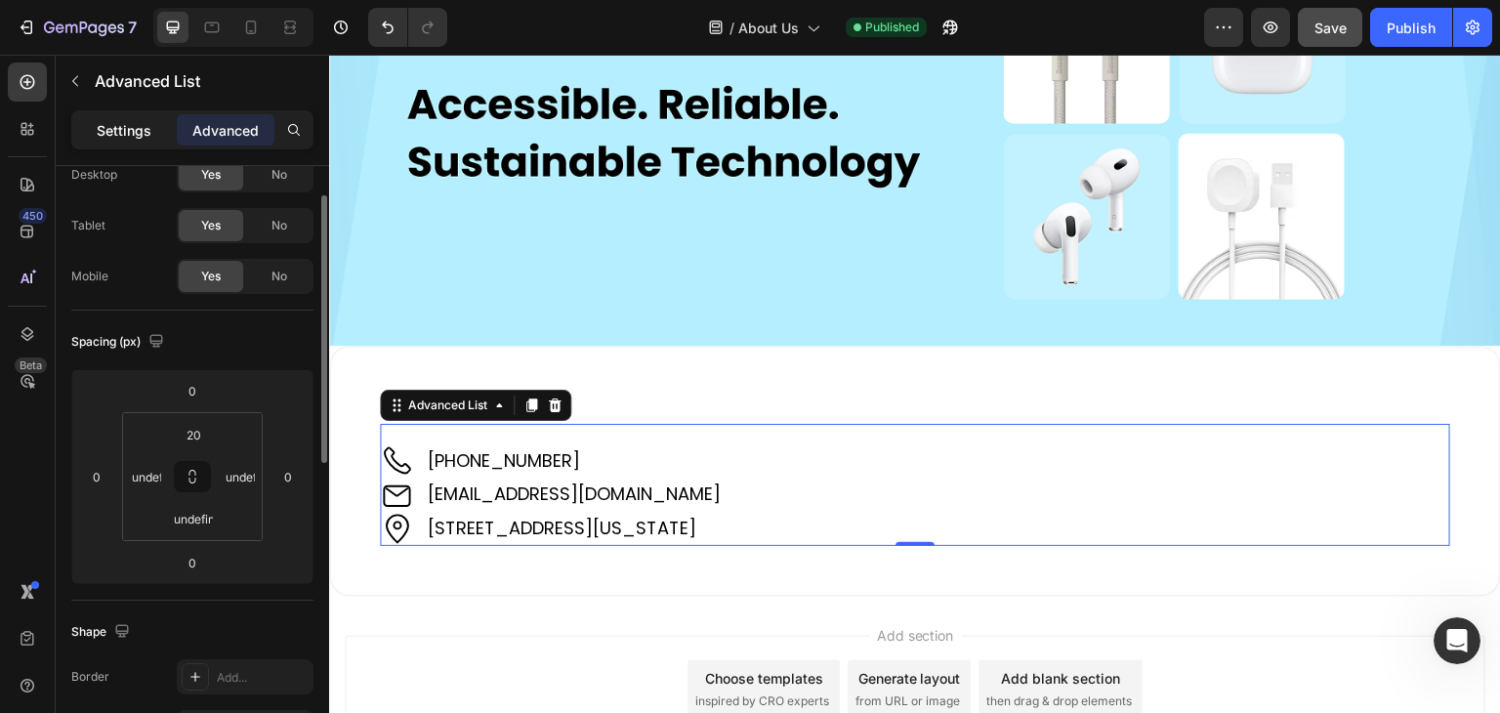
click at [129, 138] on p "Settings" at bounding box center [124, 130] width 55 height 21
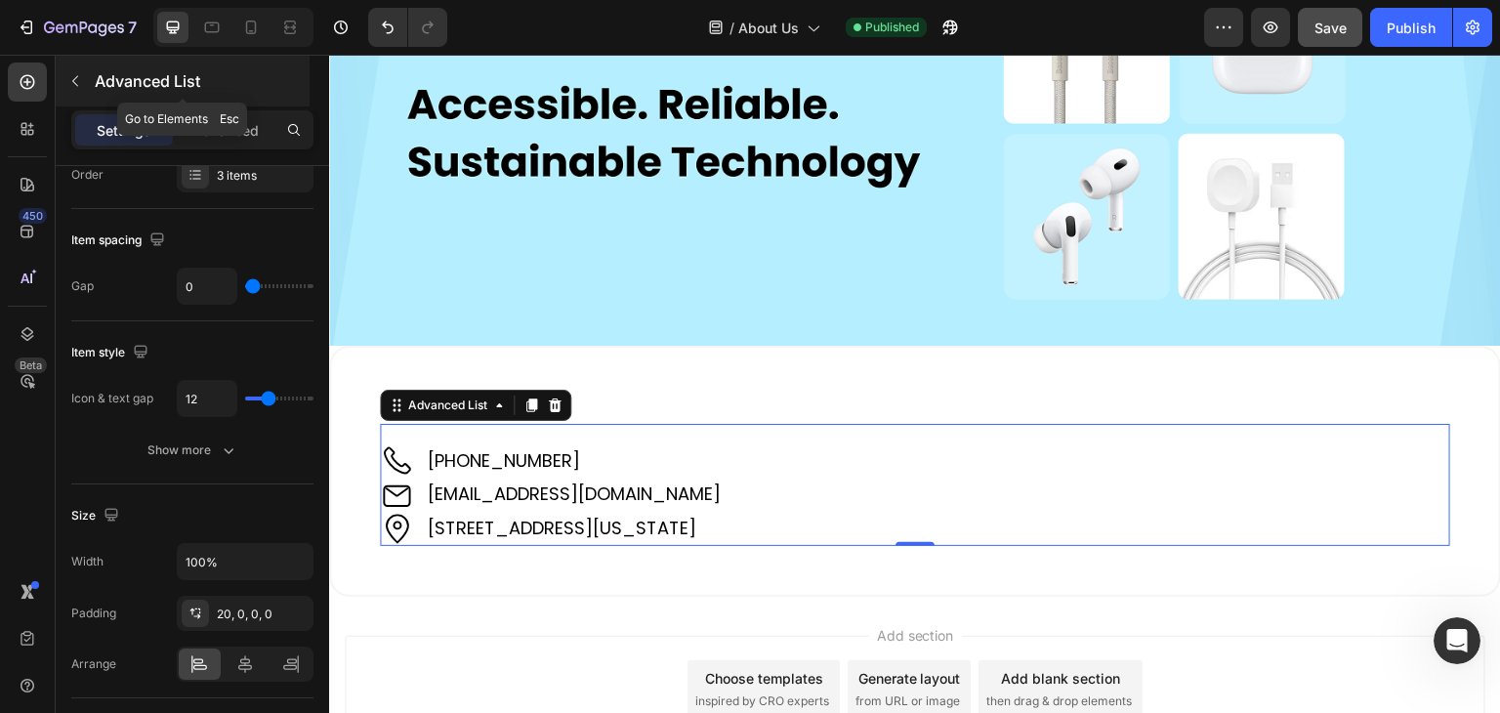
click at [226, 105] on div "Advanced List" at bounding box center [183, 81] width 254 height 51
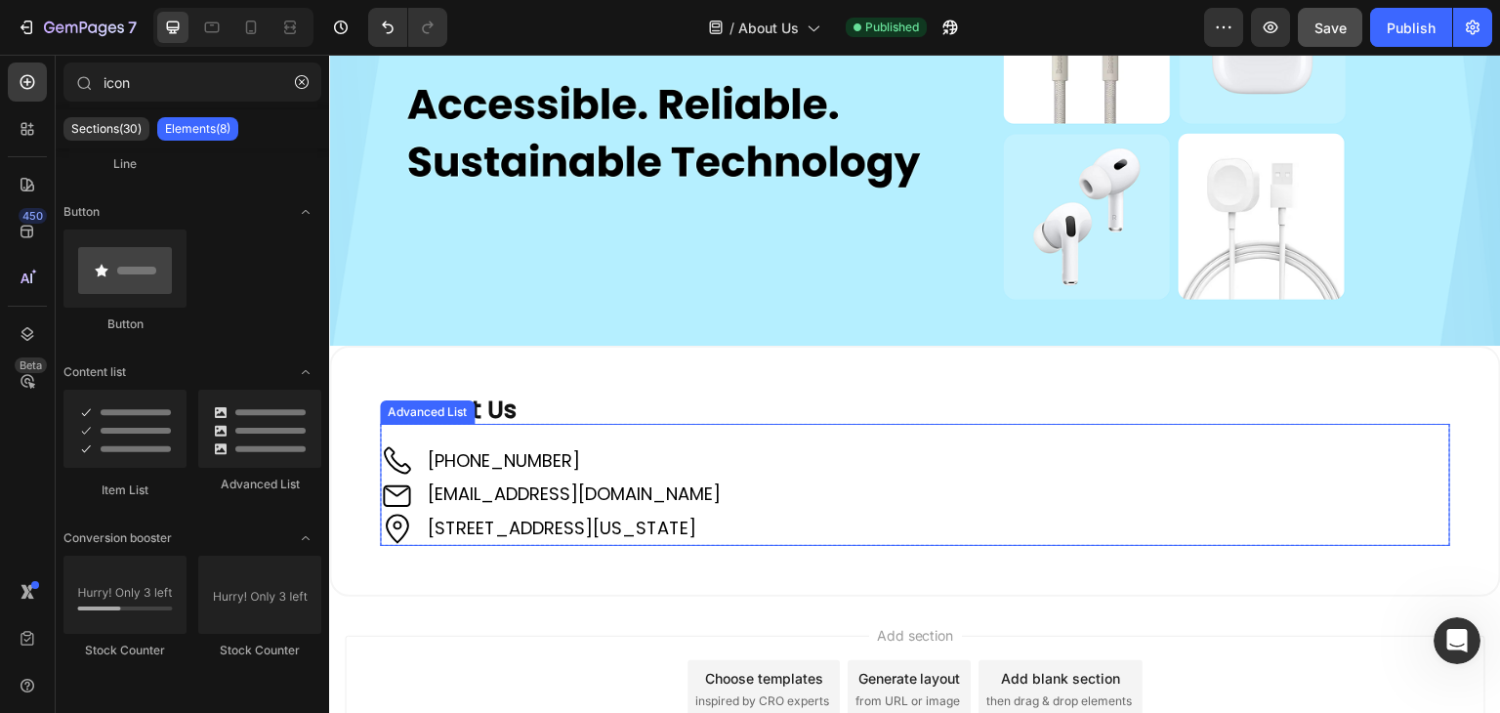
click at [394, 434] on div "Image +61 421 489 289 Text Block Image support@sweepedge.com Text Block Image 1…" at bounding box center [915, 484] width 1071 height 121
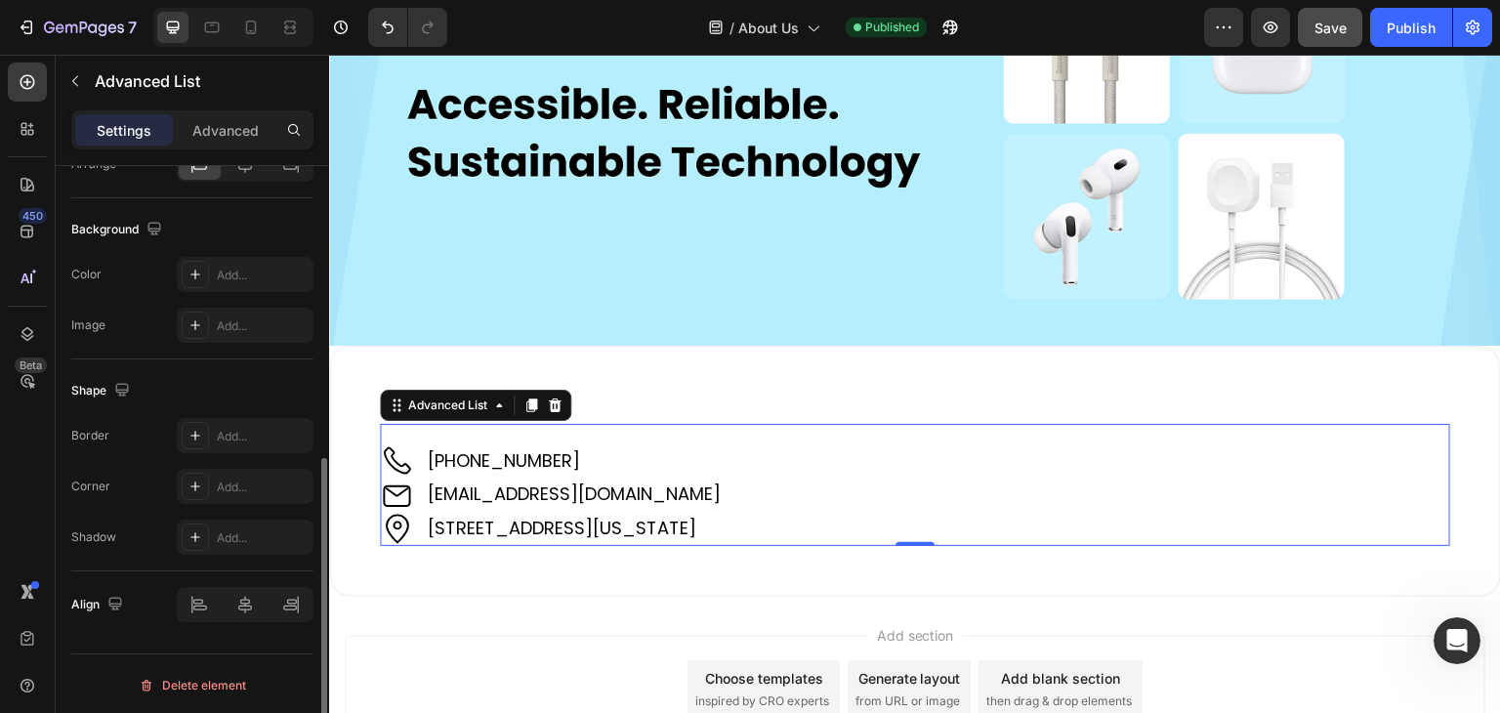
scroll to position [177, 0]
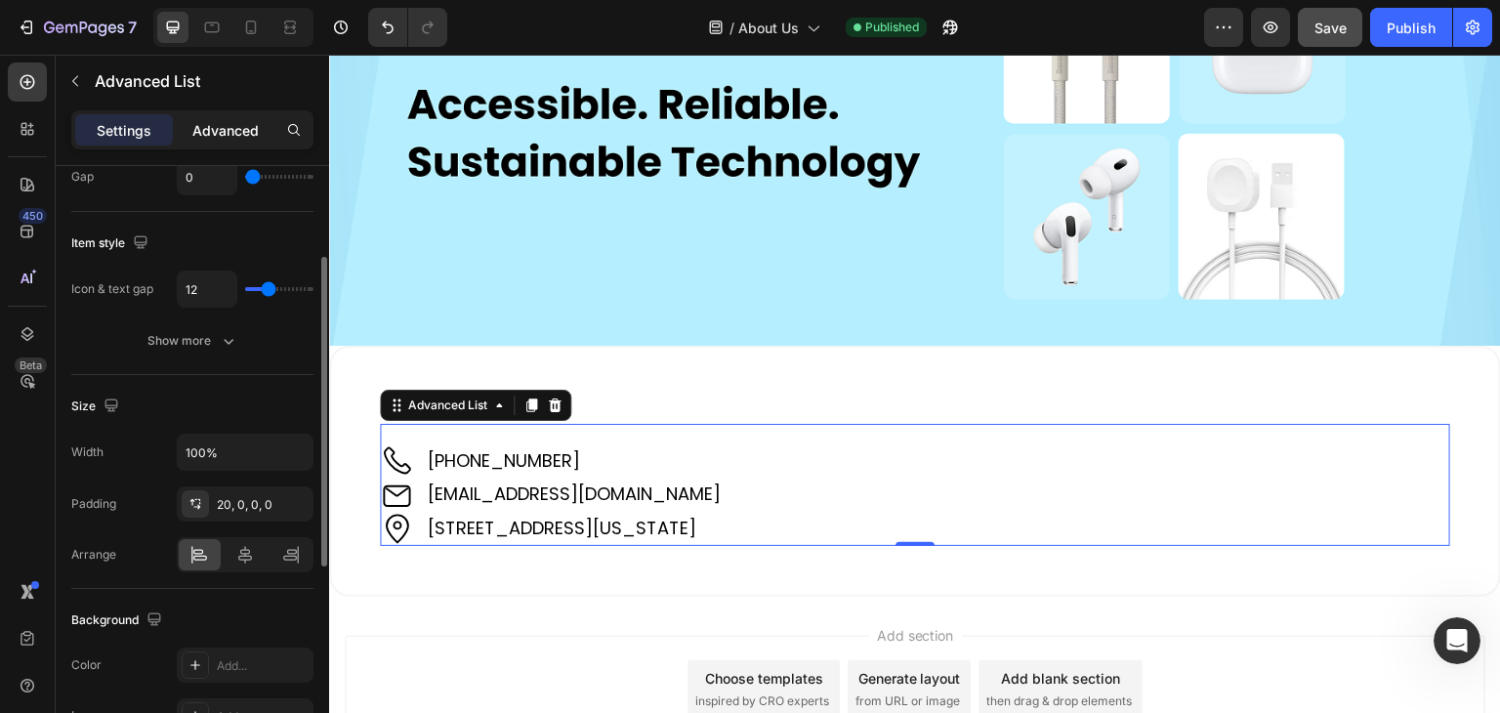
click at [223, 118] on div "Advanced" at bounding box center [226, 129] width 98 height 31
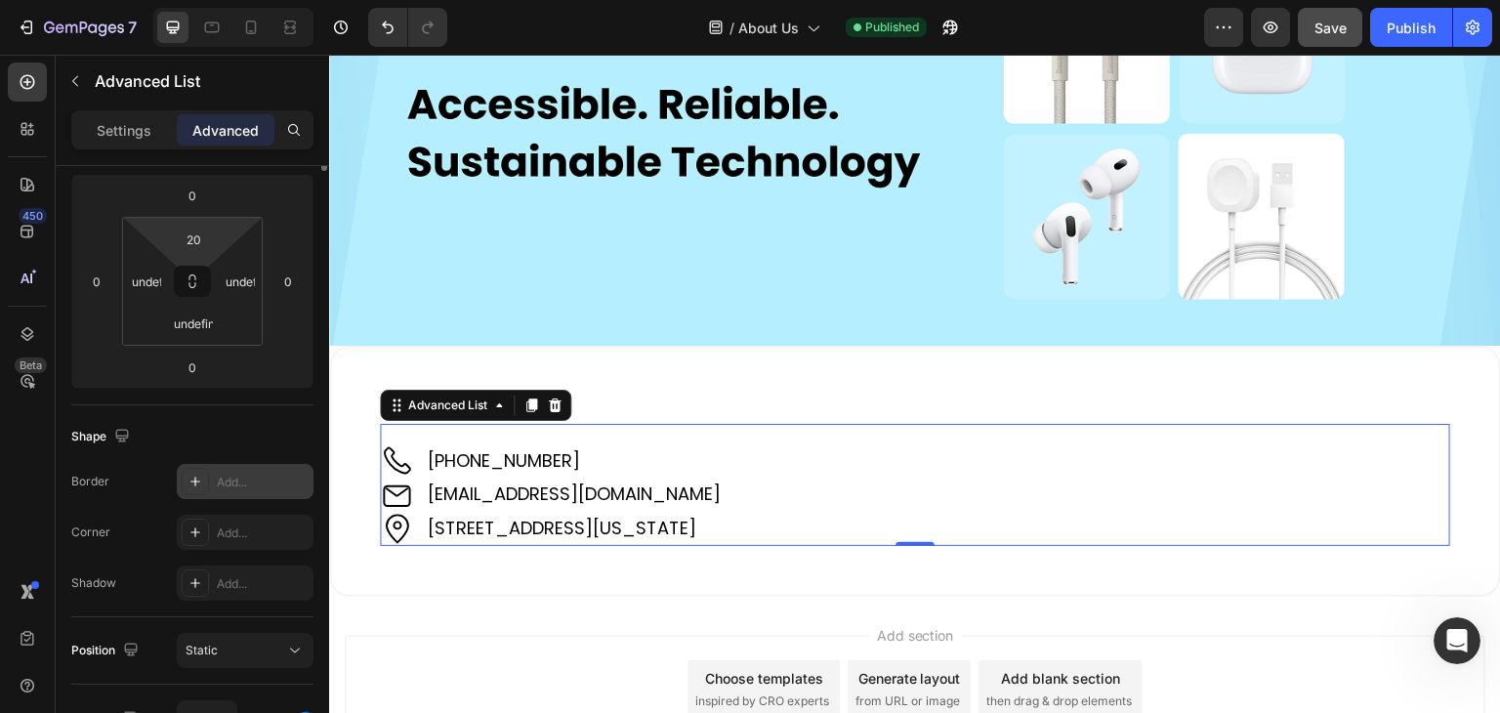
scroll to position [0, 0]
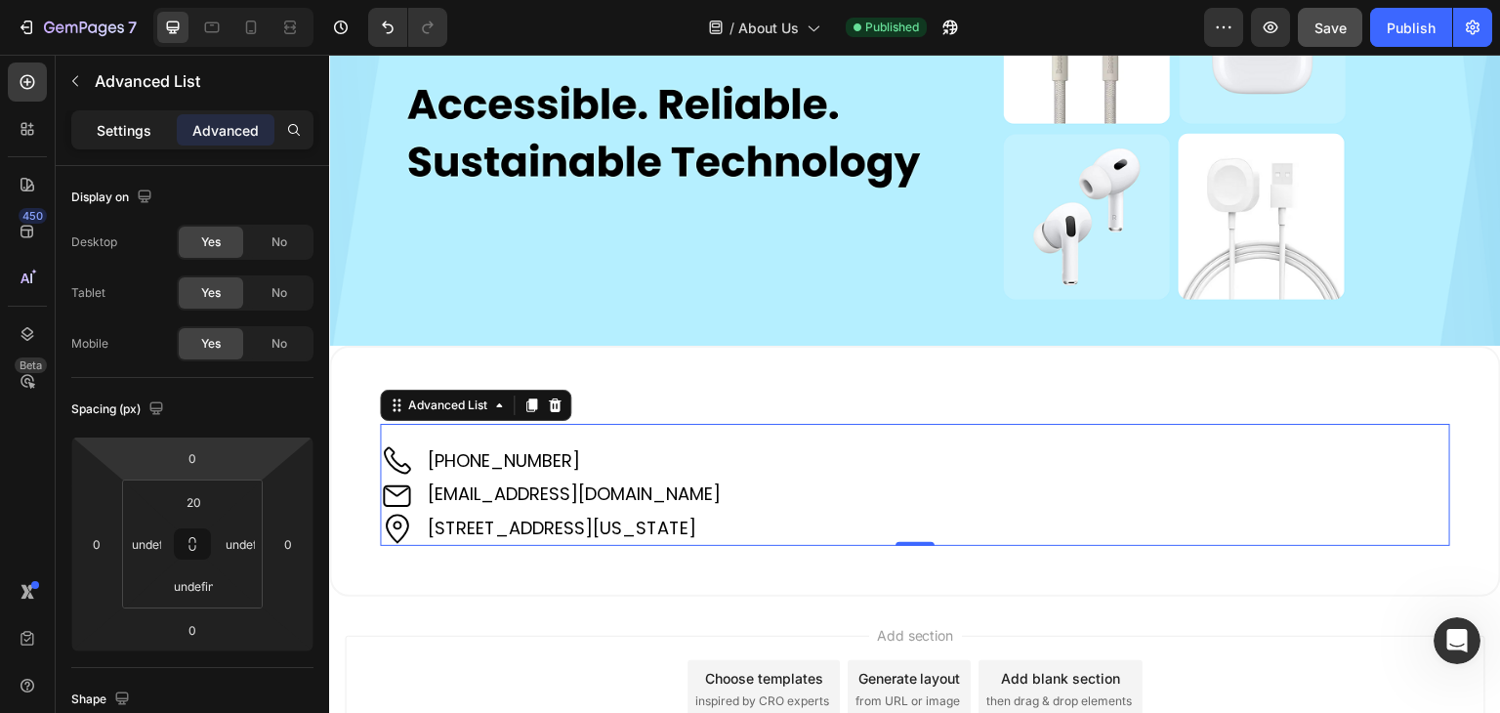
click at [126, 132] on p "Settings" at bounding box center [124, 130] width 55 height 21
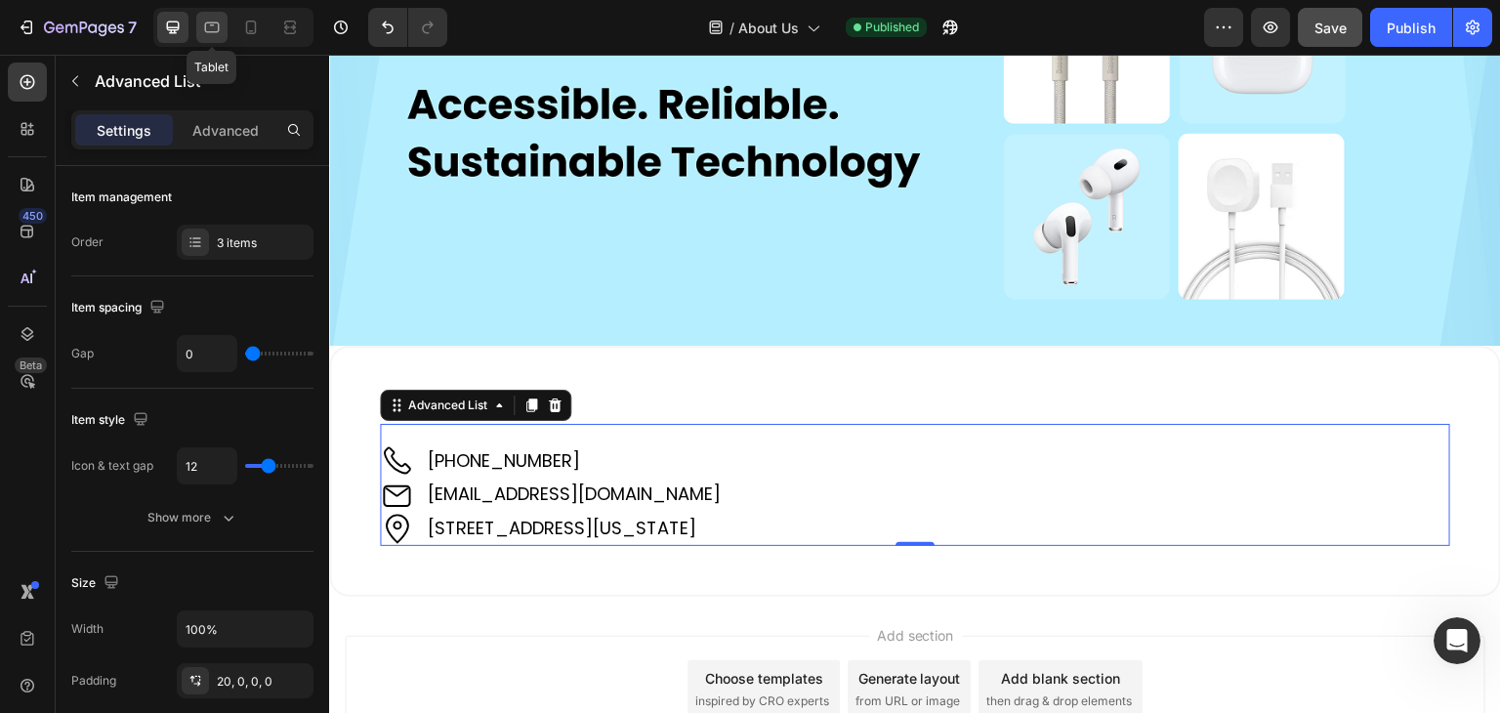
click at [205, 29] on icon at bounding box center [212, 27] width 15 height 11
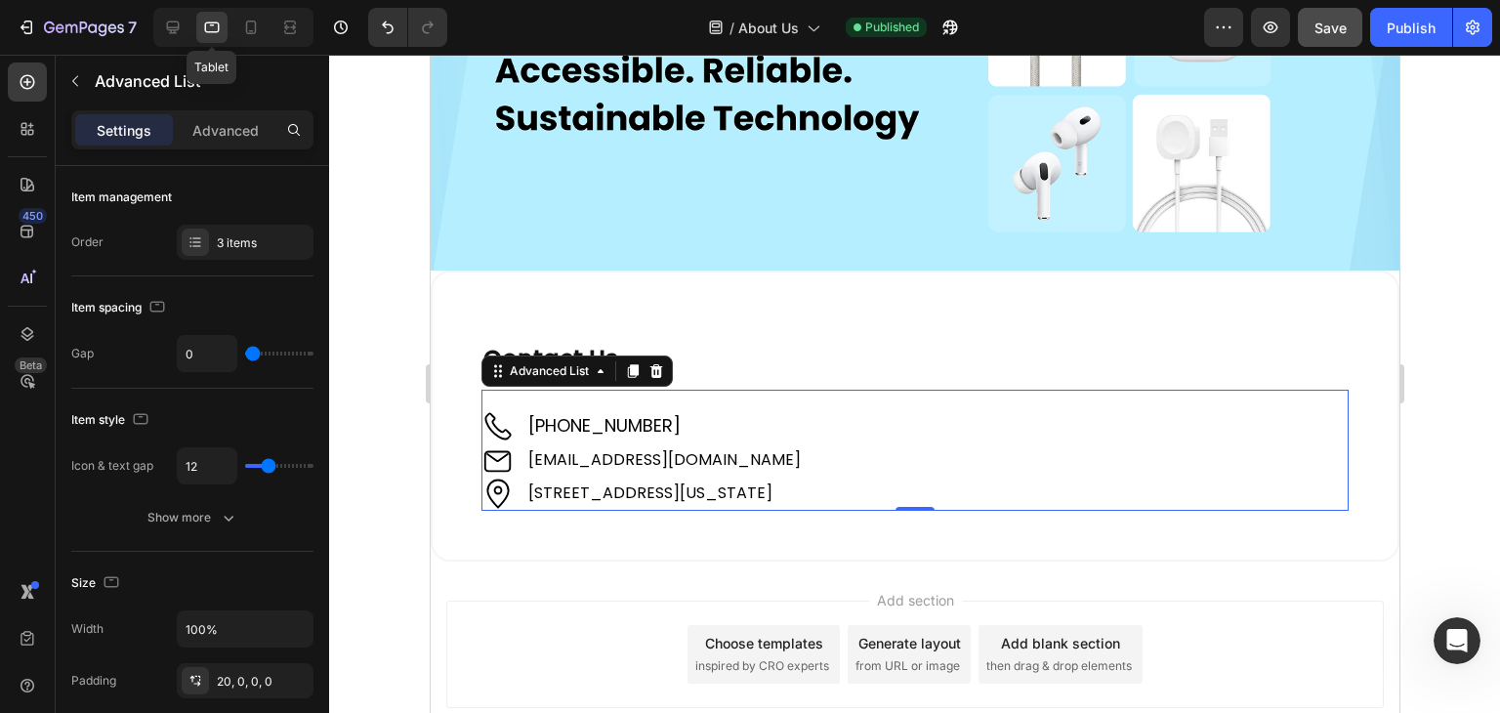
scroll to position [315, 0]
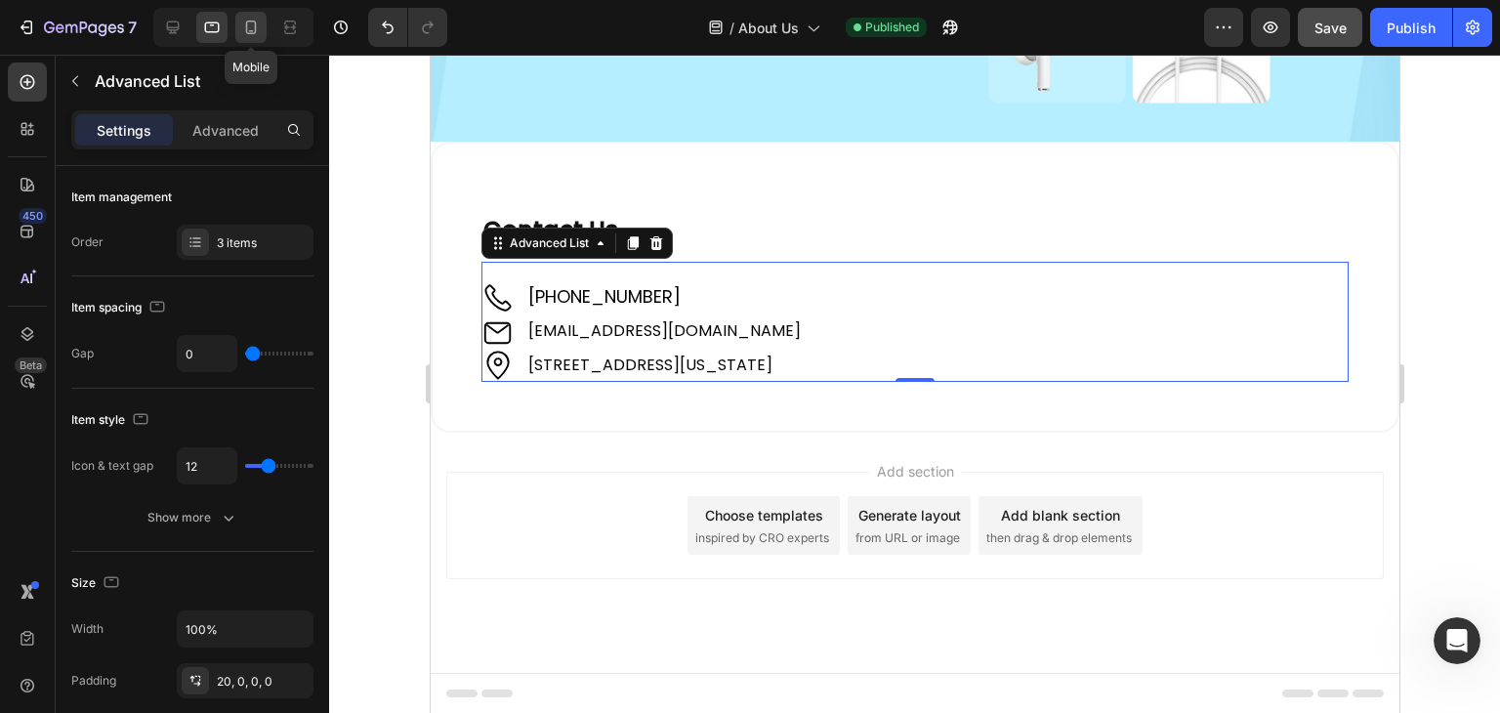
click at [258, 28] on icon at bounding box center [251, 28] width 20 height 20
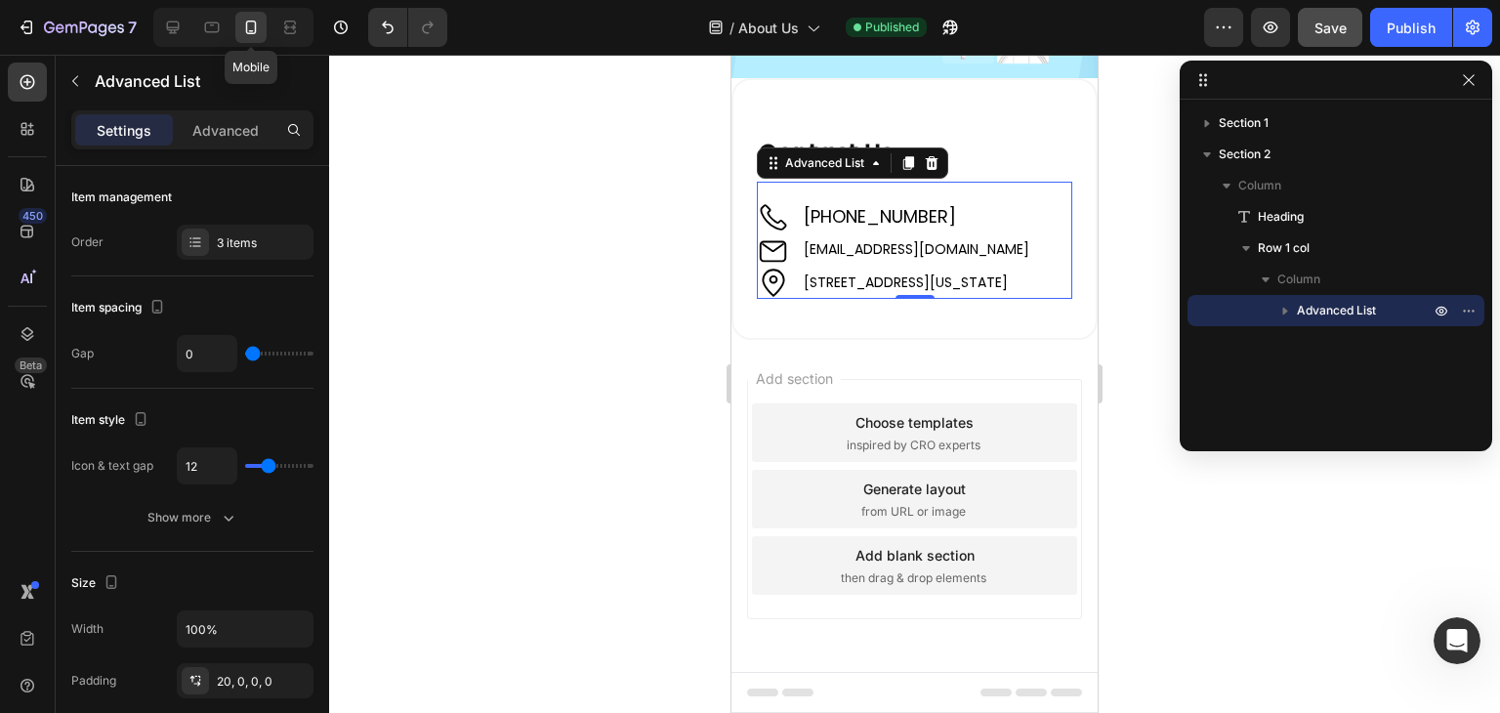
scroll to position [73, 0]
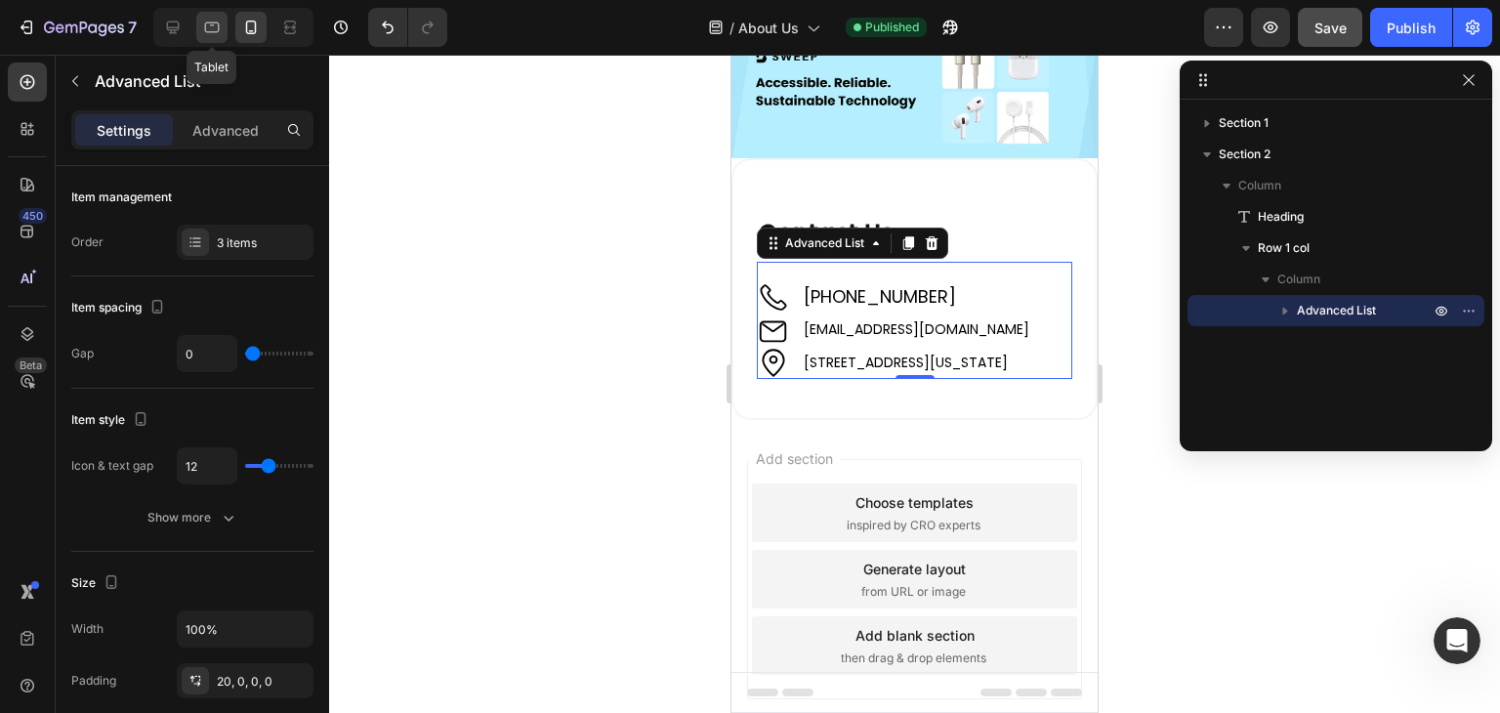
click at [215, 26] on icon at bounding box center [212, 28] width 20 height 20
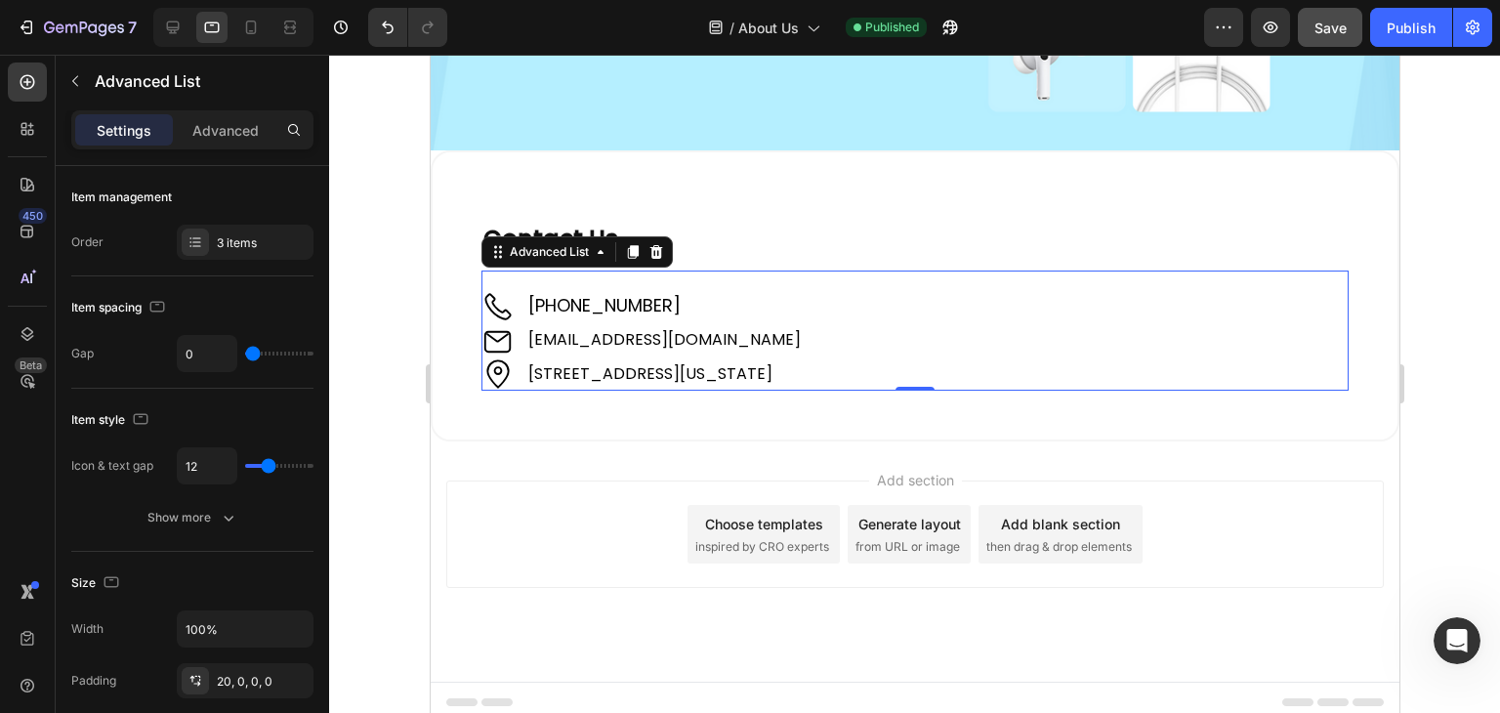
scroll to position [315, 0]
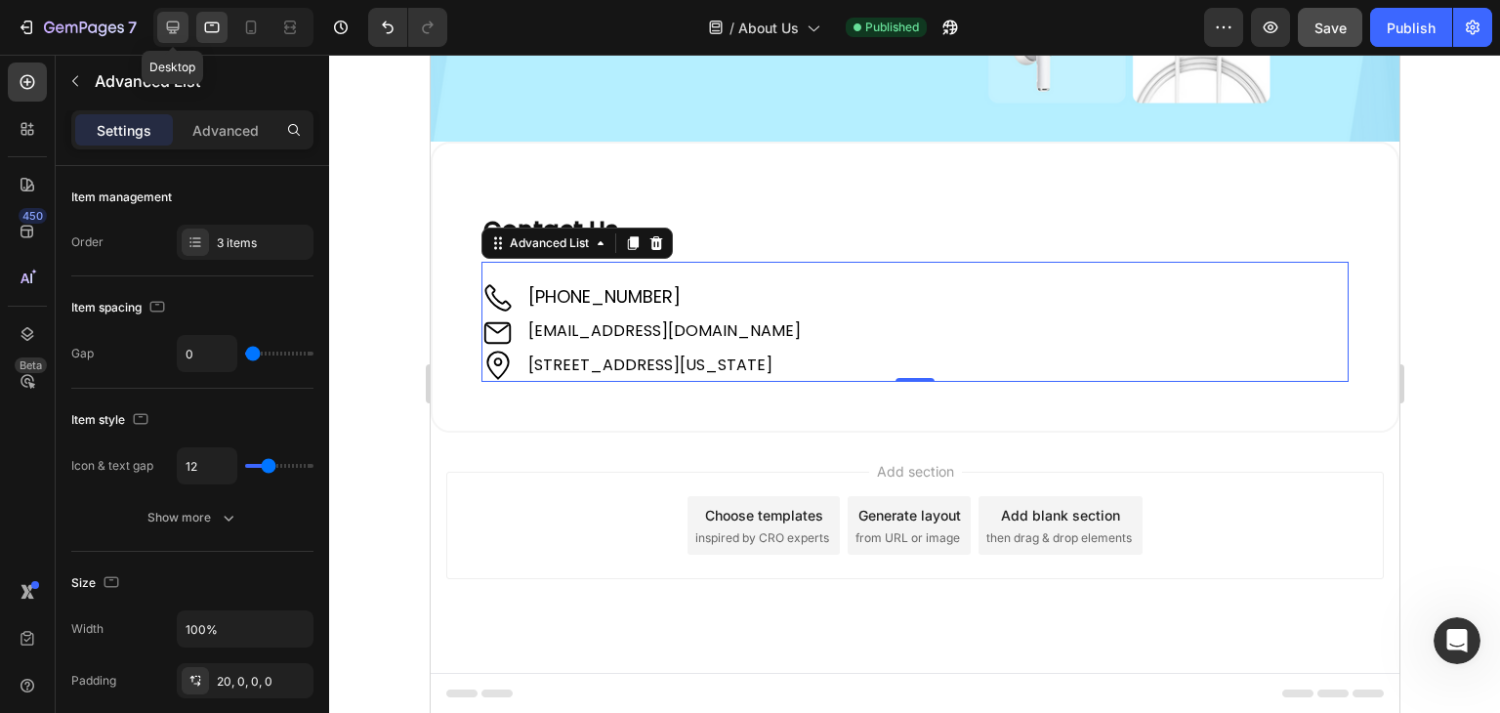
click at [167, 28] on icon at bounding box center [173, 27] width 13 height 13
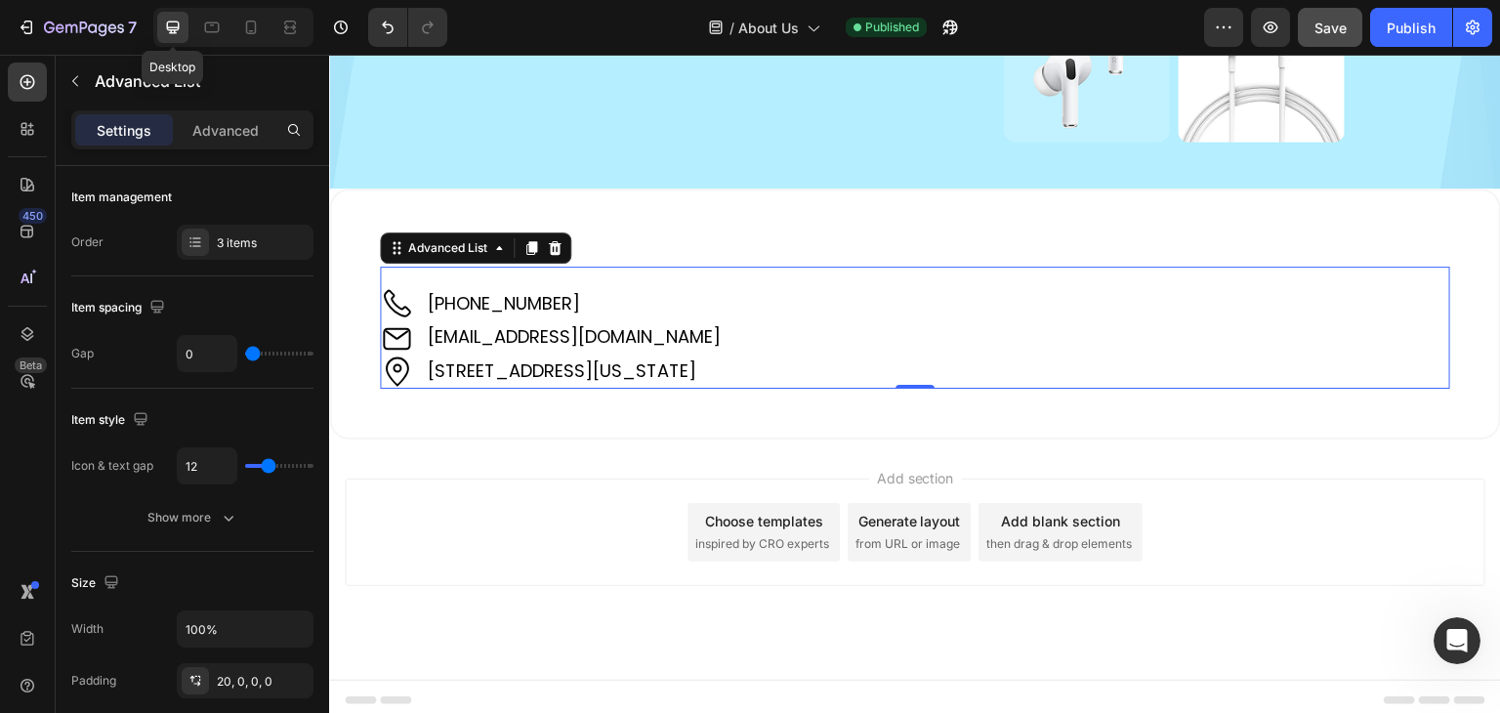
scroll to position [348, 0]
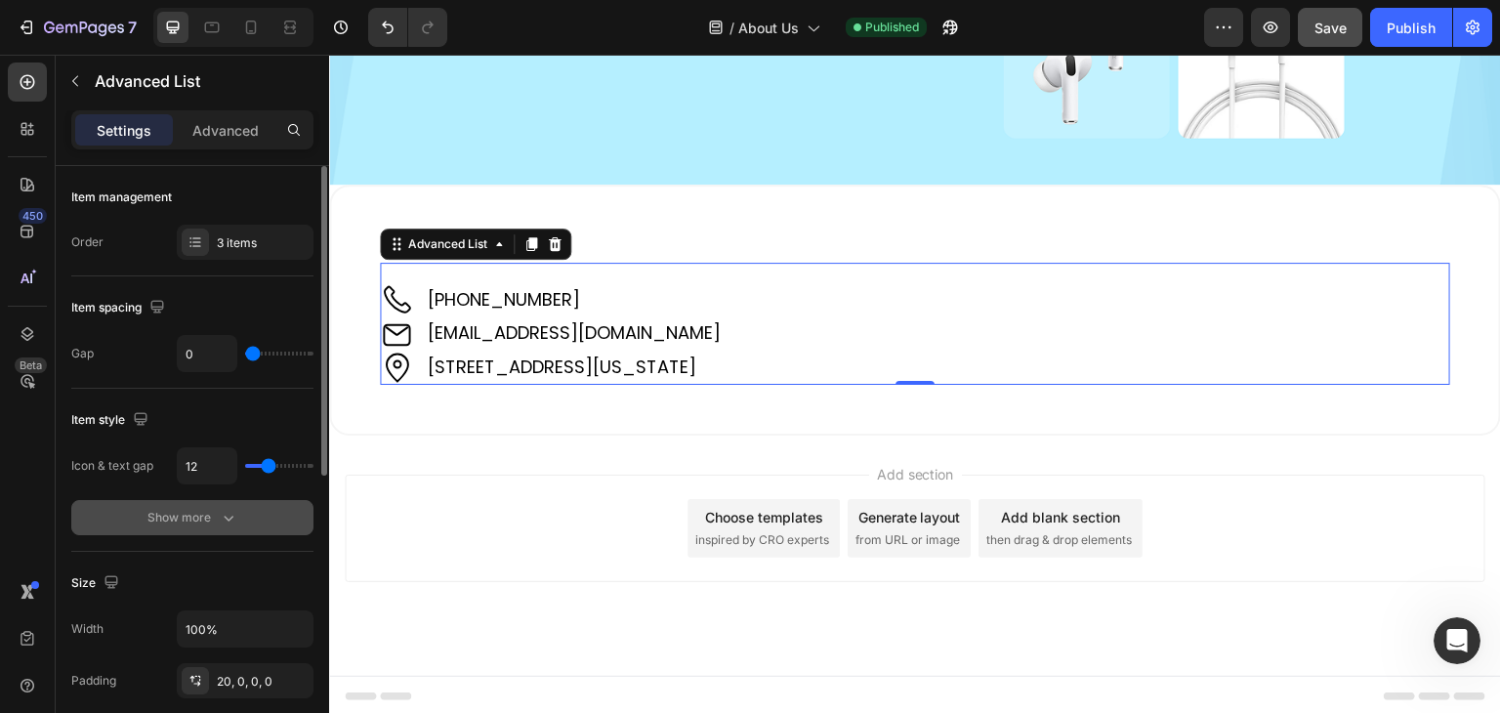
click at [237, 517] on icon "button" at bounding box center [229, 518] width 20 height 20
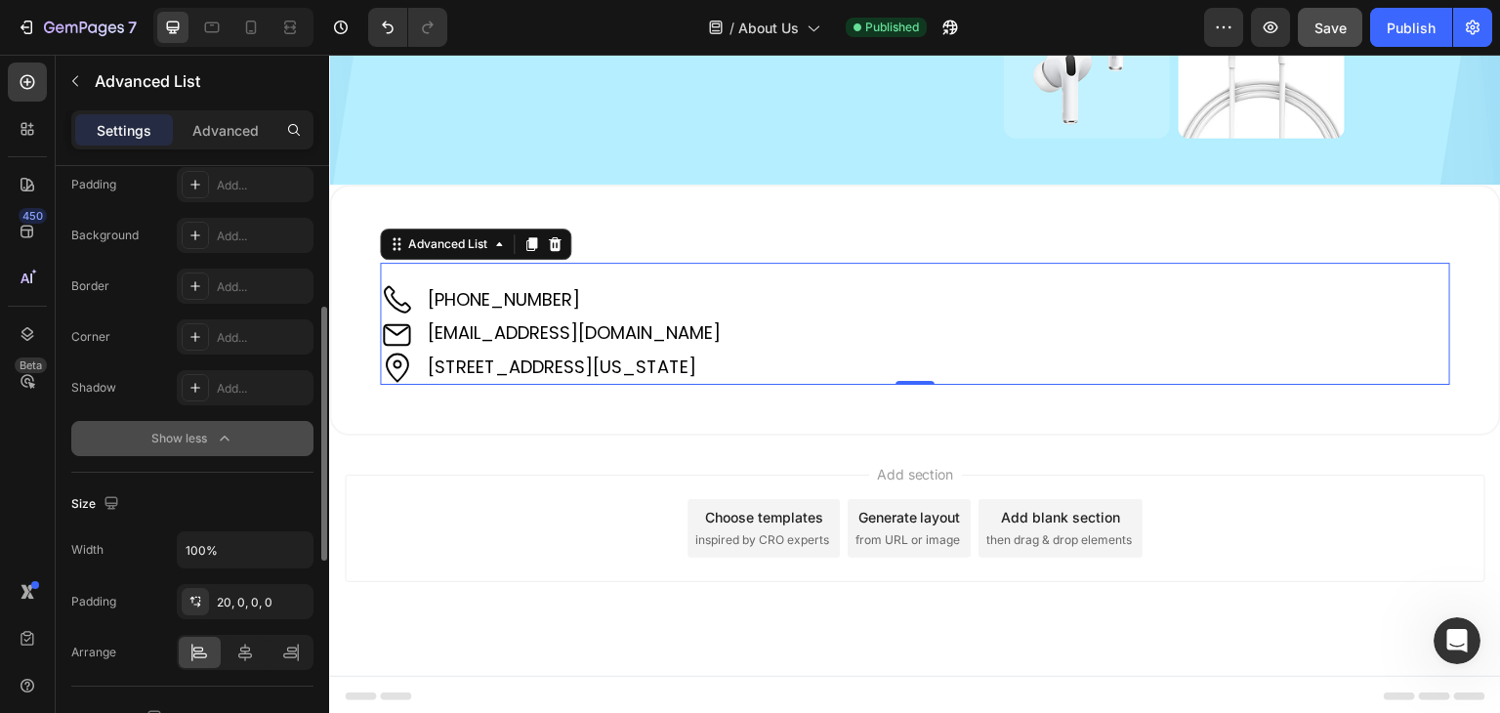
scroll to position [0, 0]
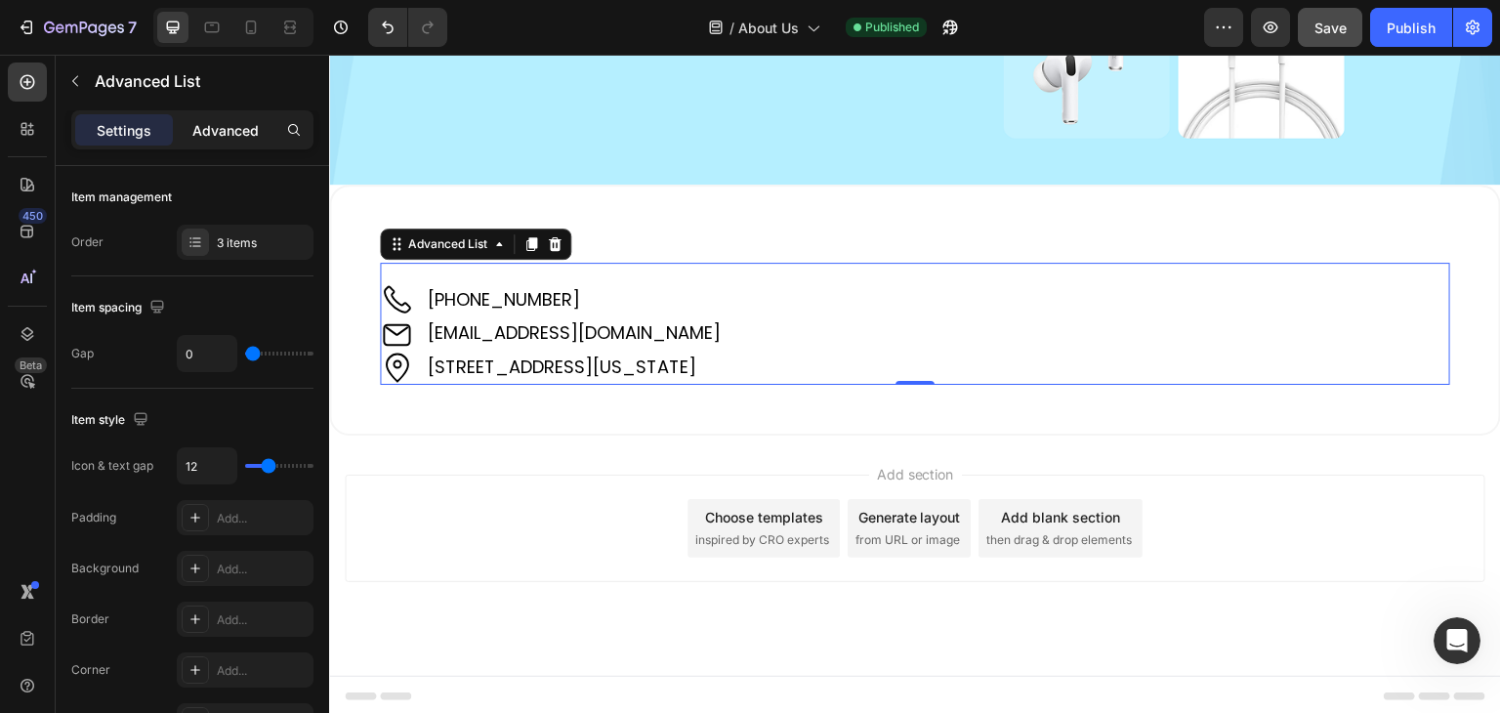
click at [225, 129] on p "Advanced" at bounding box center [225, 130] width 66 height 21
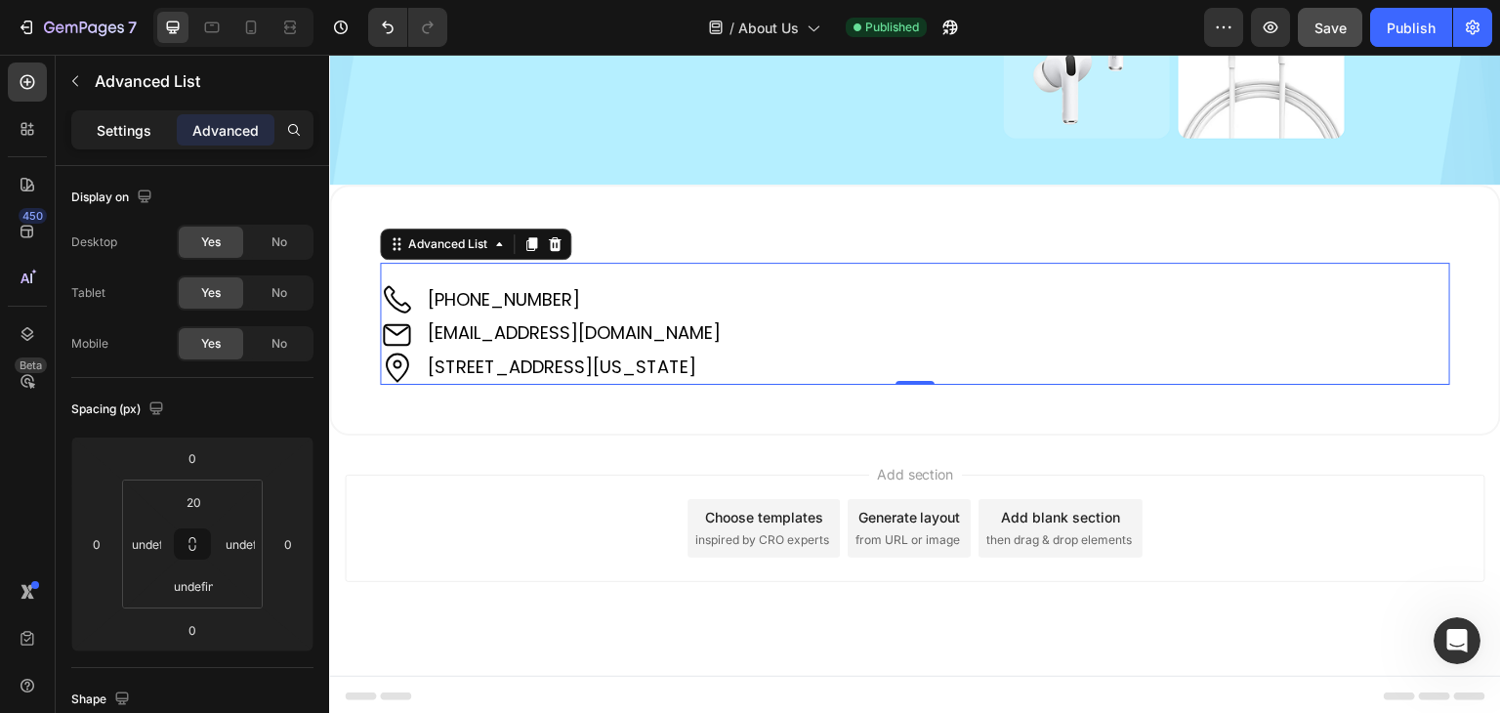
click at [109, 126] on p "Settings" at bounding box center [124, 130] width 55 height 21
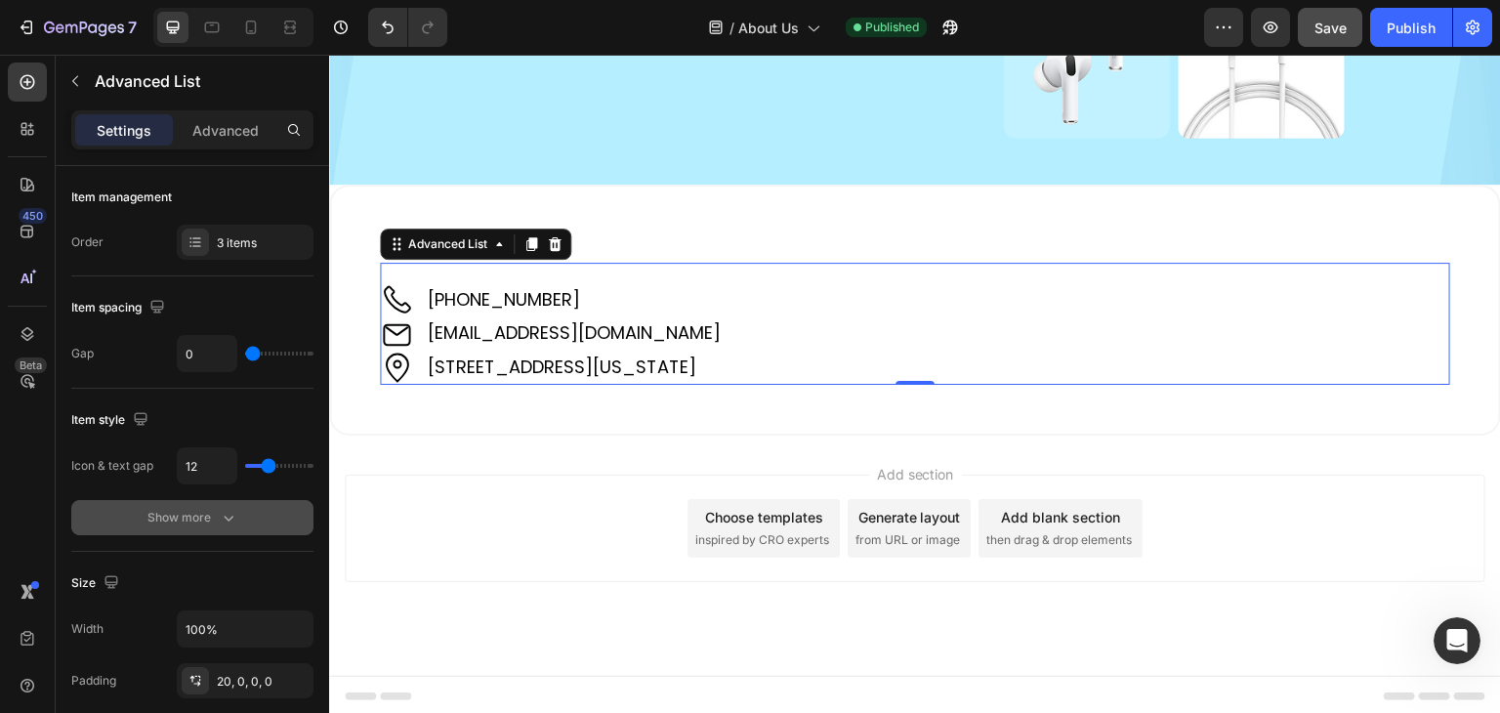
click at [222, 511] on icon "button" at bounding box center [229, 518] width 20 height 20
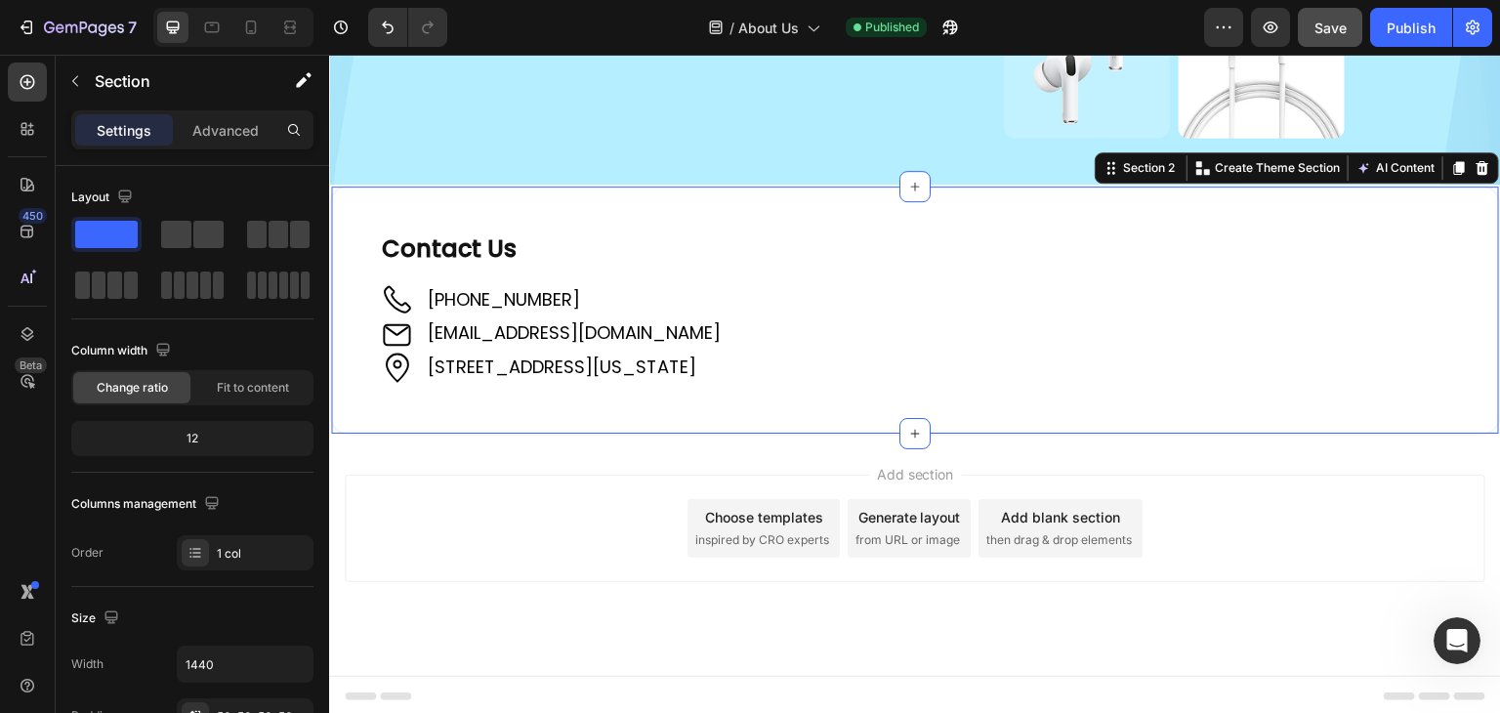
click at [348, 193] on div "⁠⁠⁠⁠⁠⁠⁠ Contact Us Heading Image +61 421 489 289 Text Block Image support@sweep…" at bounding box center [915, 310] width 1172 height 250
click at [218, 135] on p "Advanced" at bounding box center [225, 130] width 66 height 21
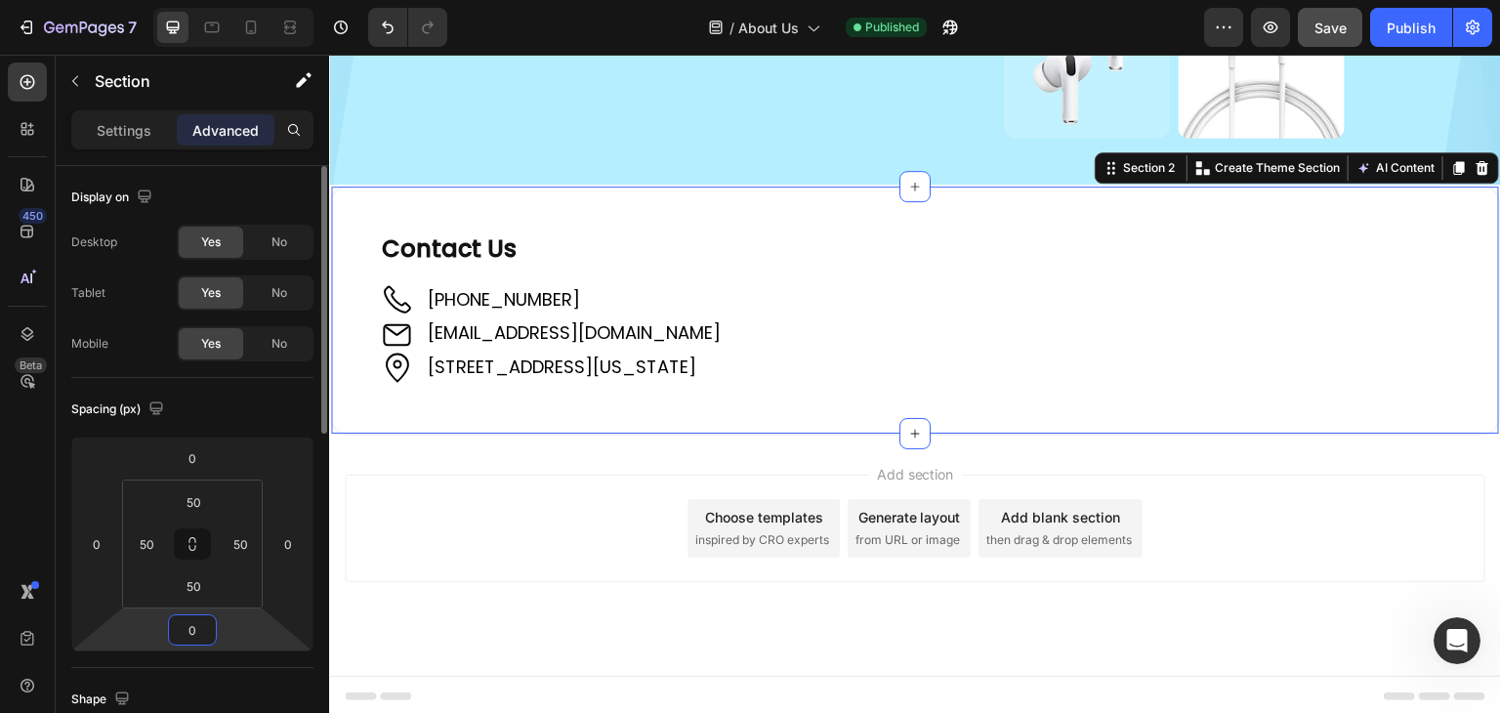
click at [186, 630] on input "0" at bounding box center [192, 629] width 39 height 29
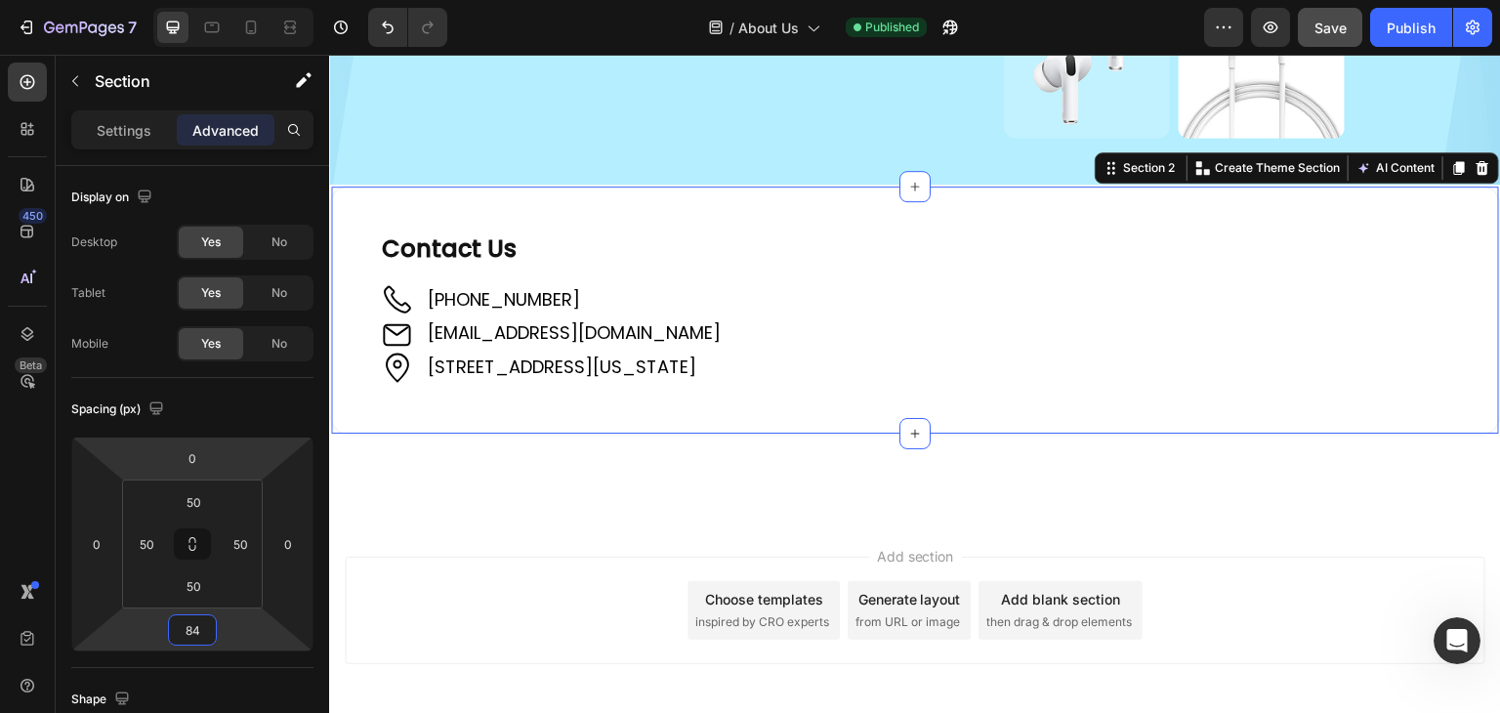
type input "84"
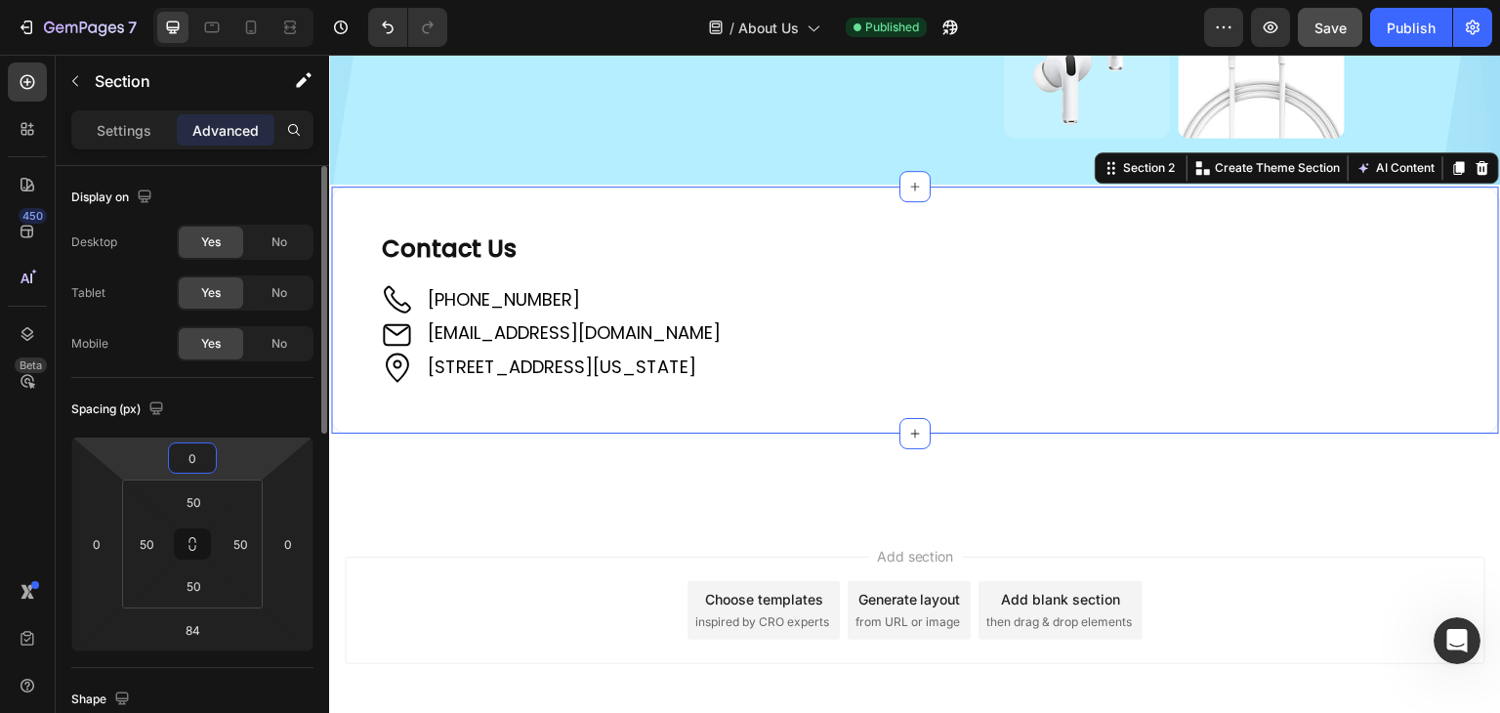
click at [193, 453] on input "0" at bounding box center [192, 457] width 39 height 29
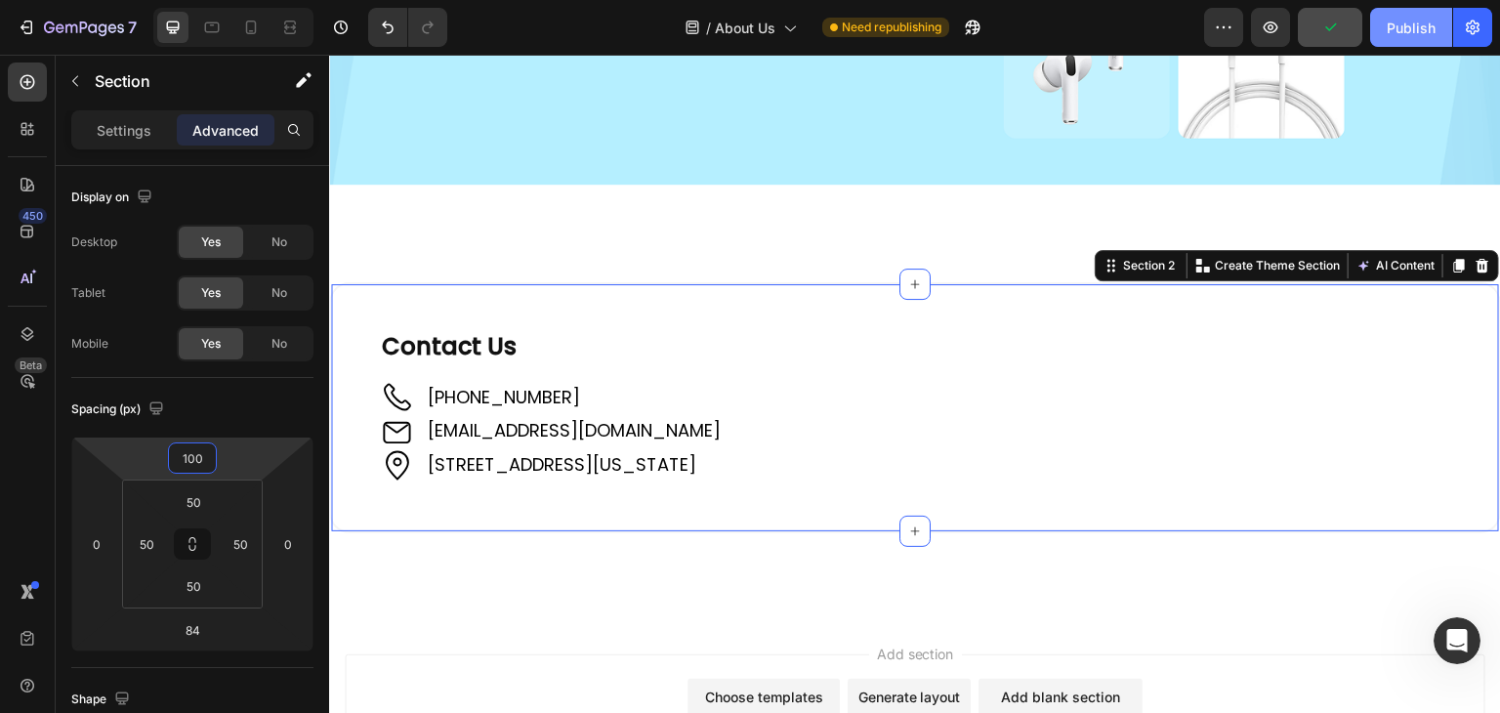
type input "100"
click at [1433, 21] on div "Publish" at bounding box center [1411, 28] width 49 height 21
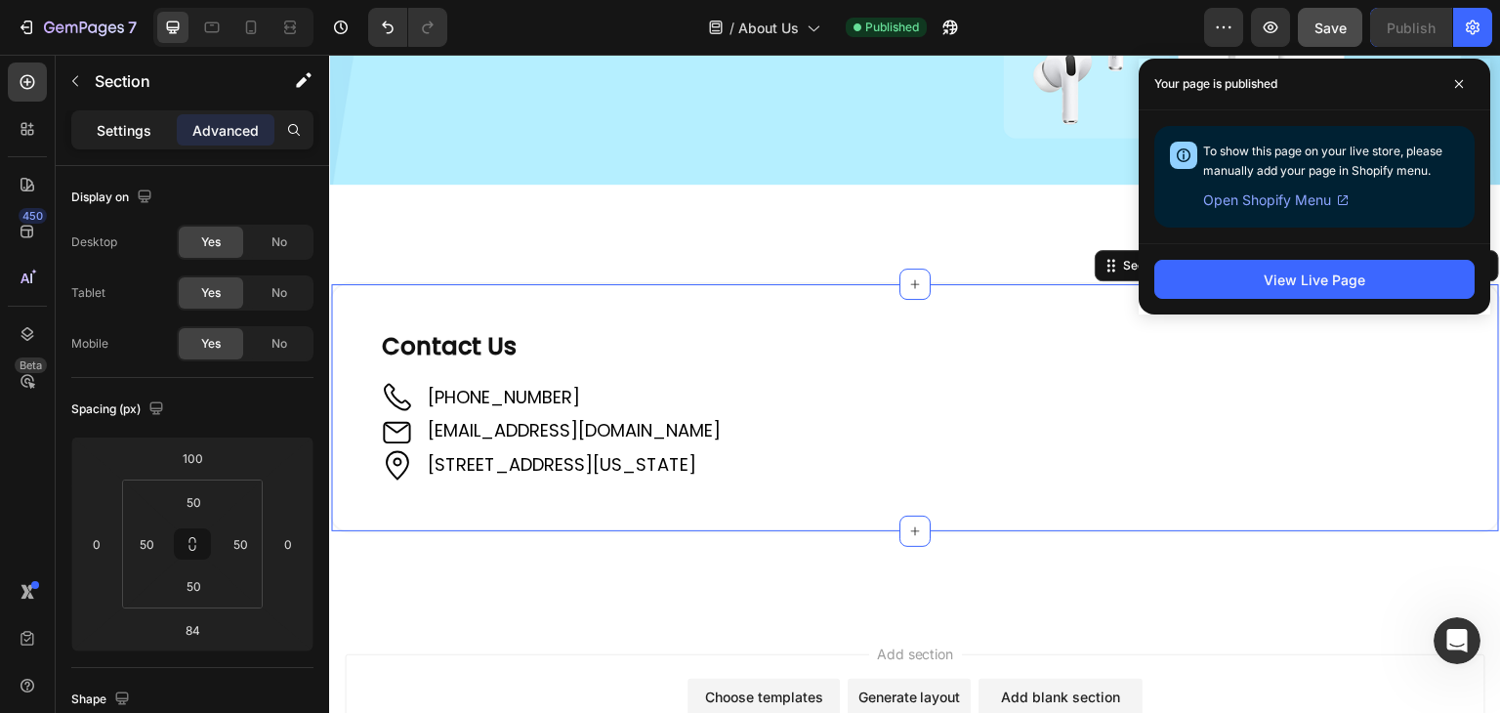
click at [147, 134] on p "Settings" at bounding box center [124, 130] width 55 height 21
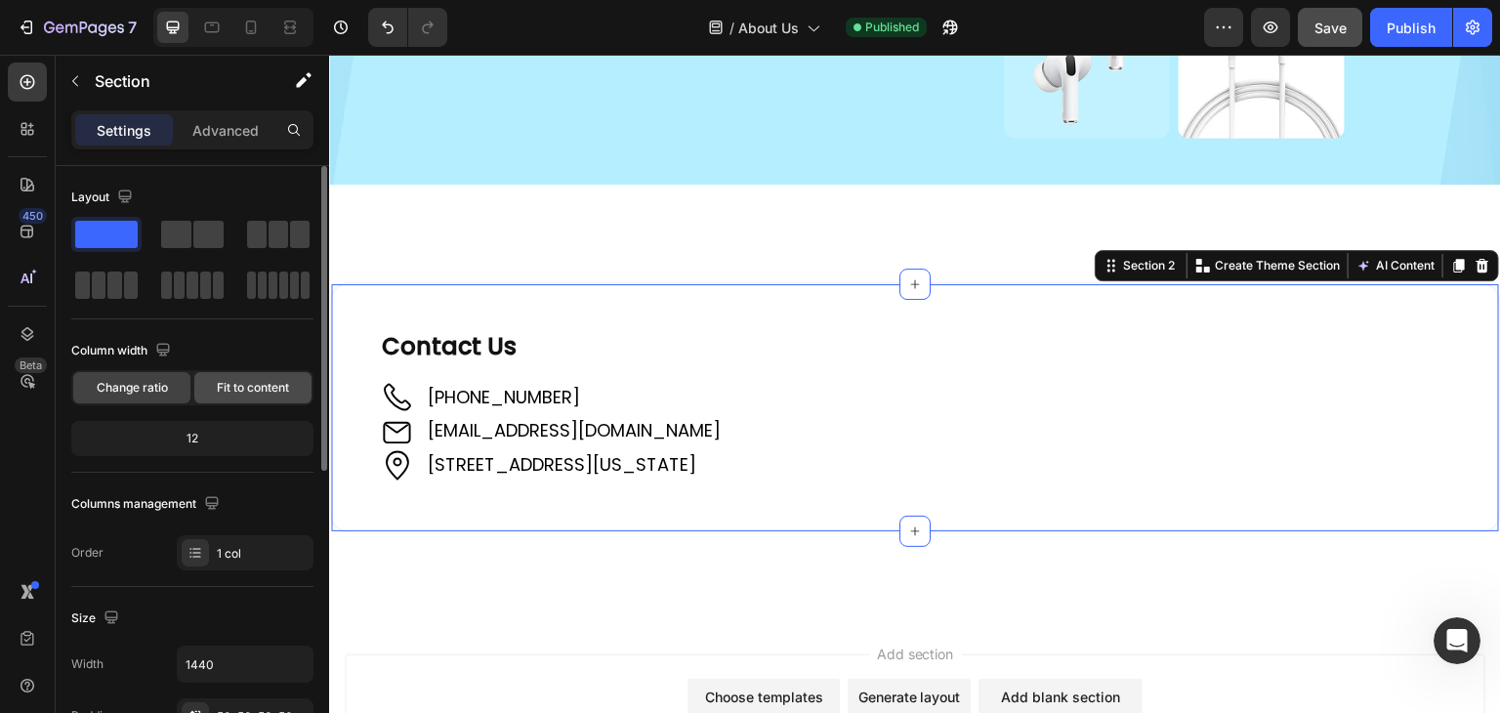
click at [235, 376] on div "Fit to content" at bounding box center [252, 387] width 117 height 31
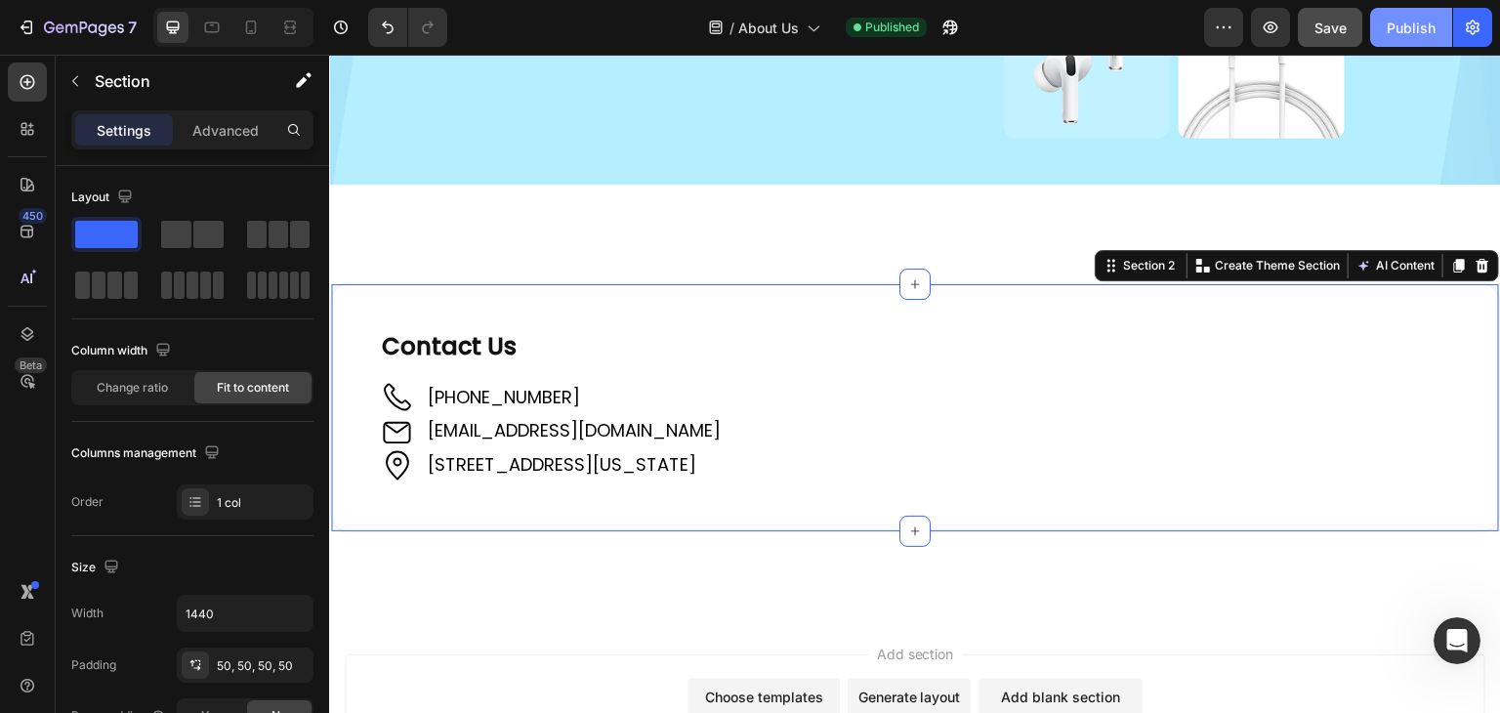
click at [1426, 28] on div "Publish" at bounding box center [1411, 28] width 49 height 21
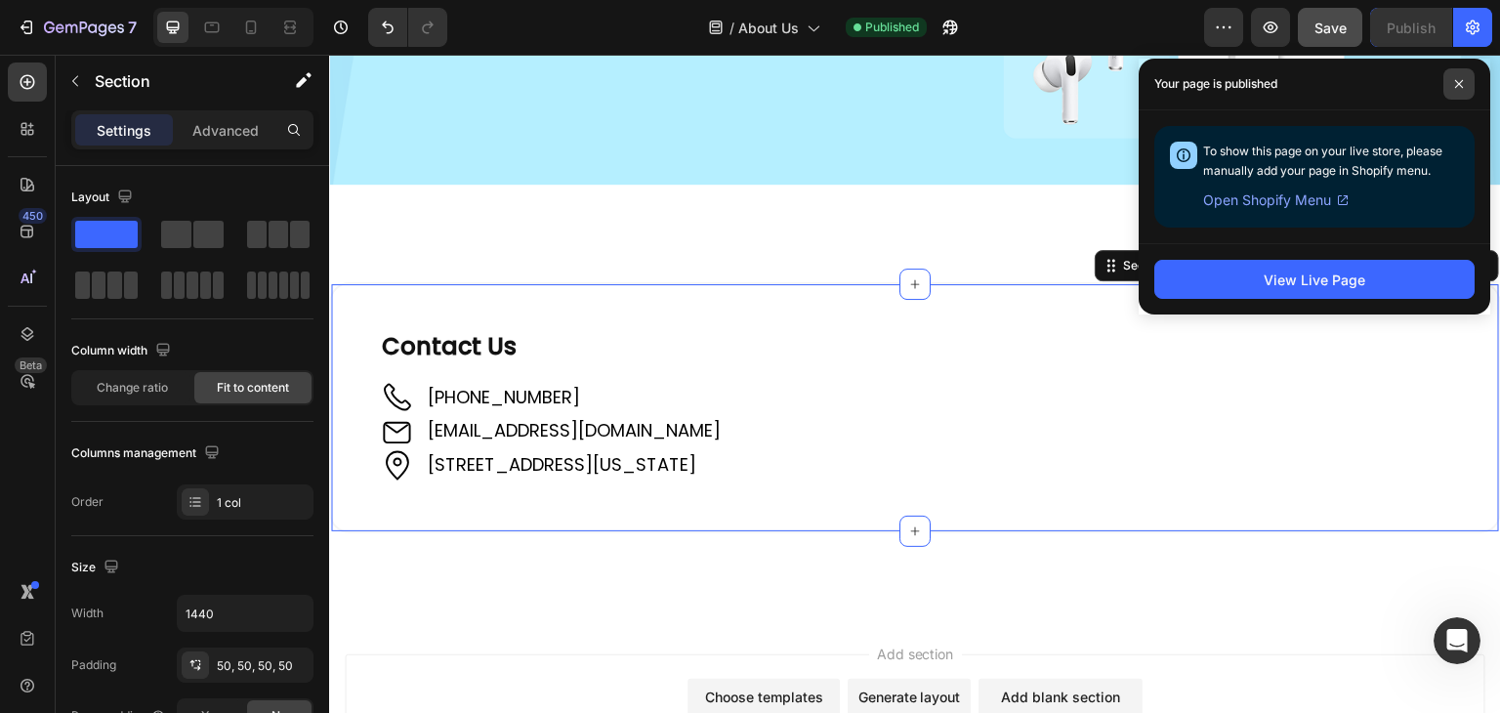
click at [1461, 81] on icon at bounding box center [1459, 84] width 8 height 8
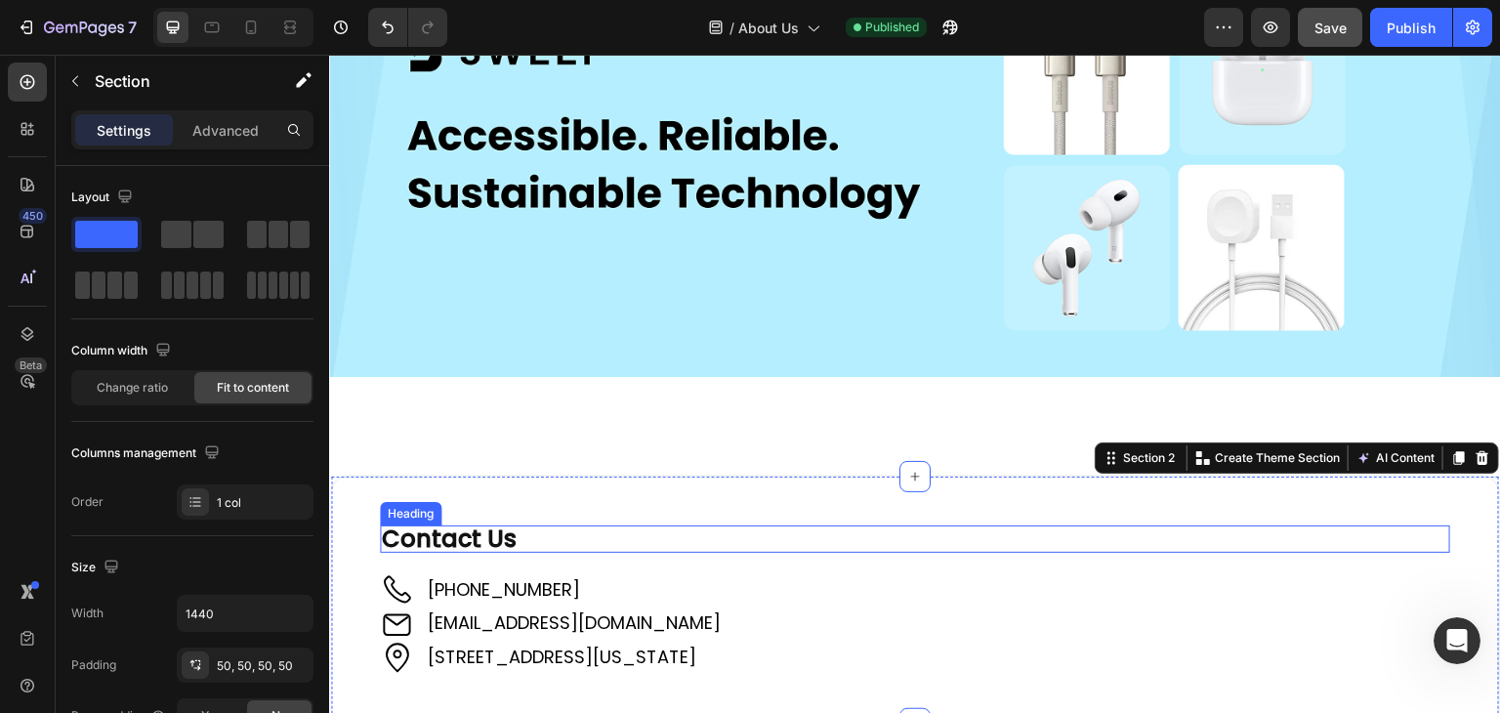
scroll to position [152, 0]
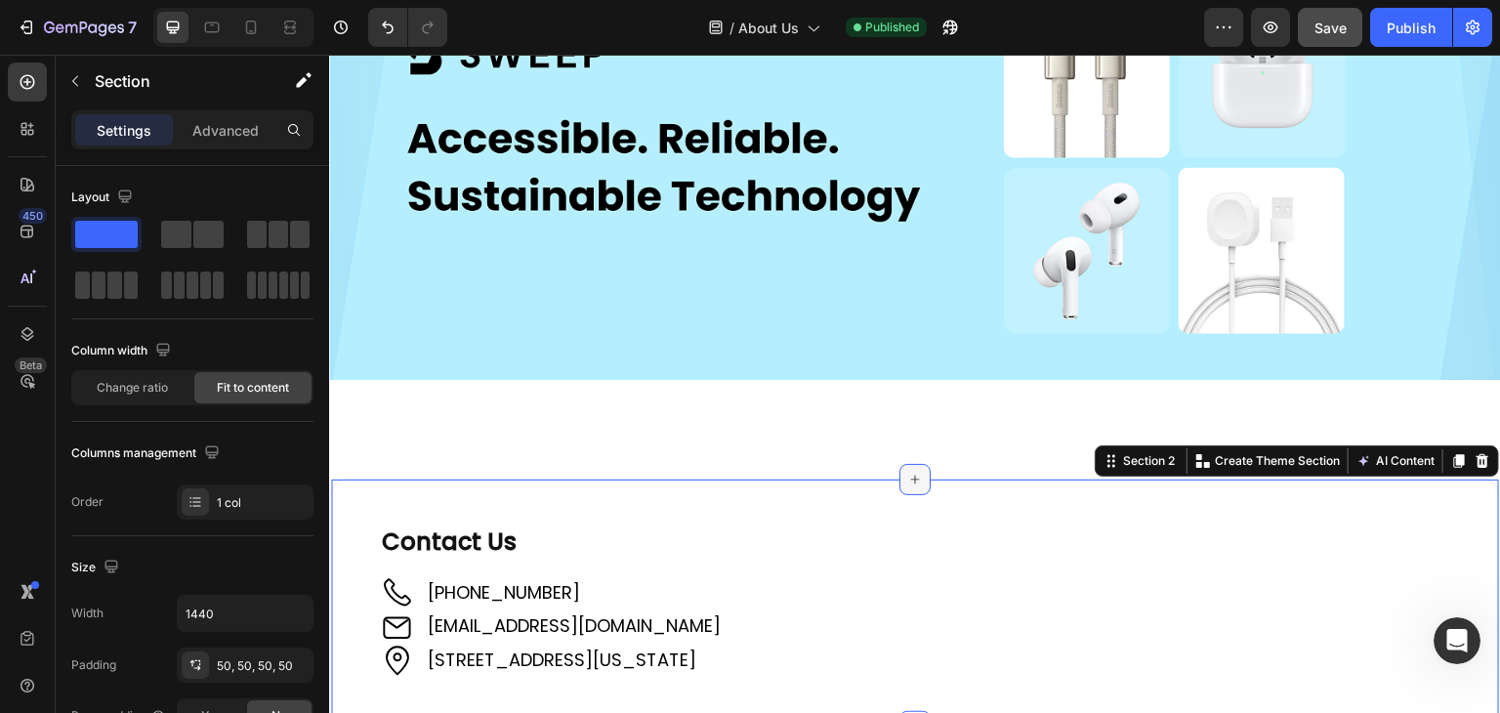
click at [907, 472] on icon at bounding box center [915, 480] width 16 height 16
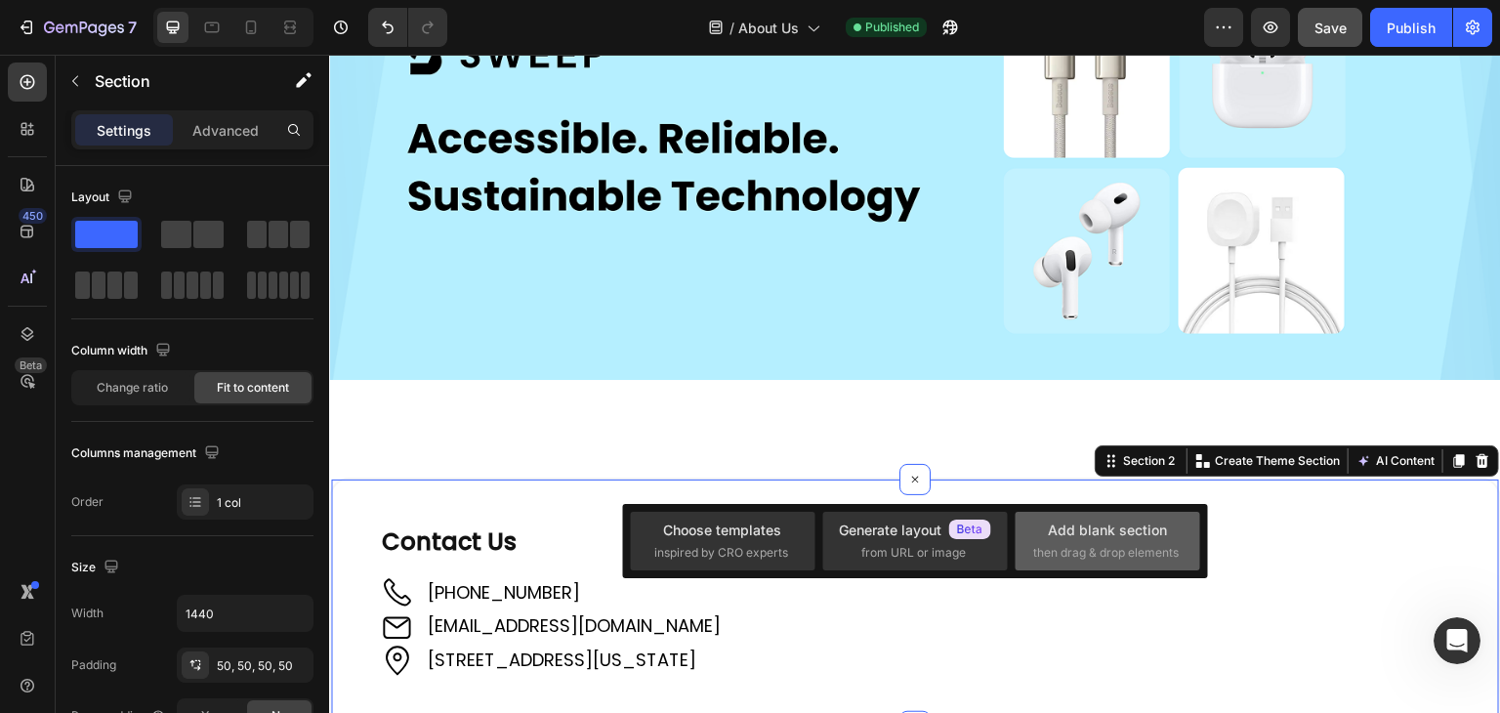
drag, startPoint x: 1086, startPoint y: 533, endPoint x: 707, endPoint y: 467, distance: 384.8
click at [1086, 533] on div "Add blank section" at bounding box center [1107, 530] width 119 height 21
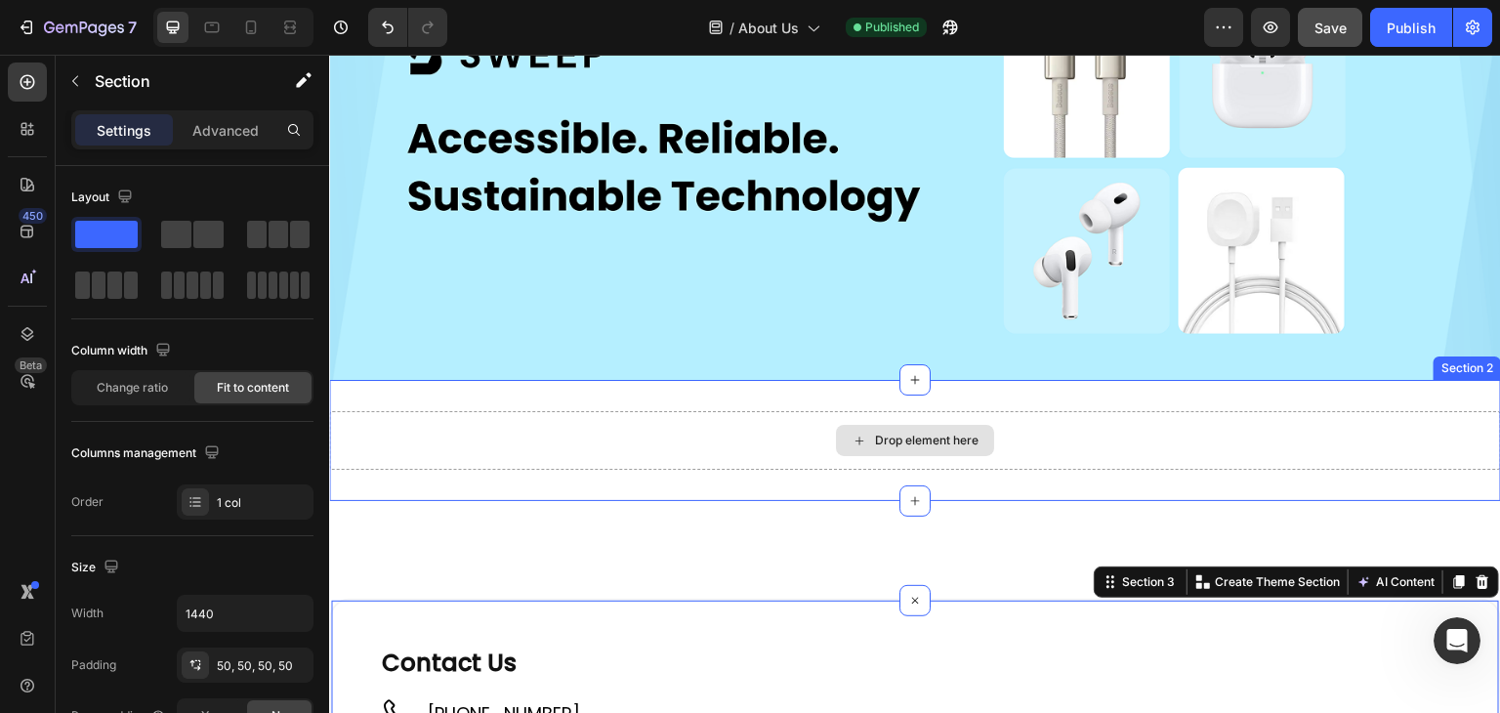
click at [852, 433] on icon at bounding box center [860, 441] width 16 height 17
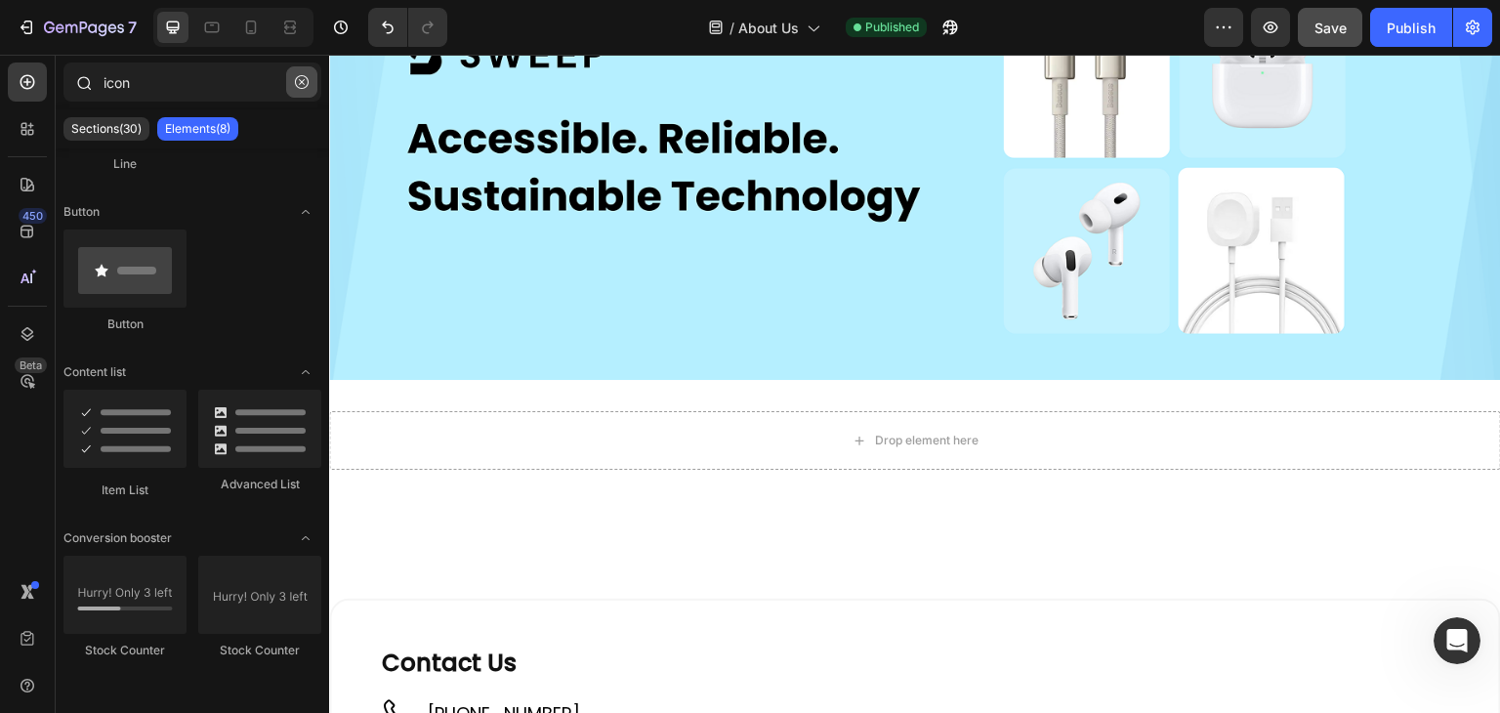
click at [309, 79] on button "button" at bounding box center [301, 81] width 31 height 31
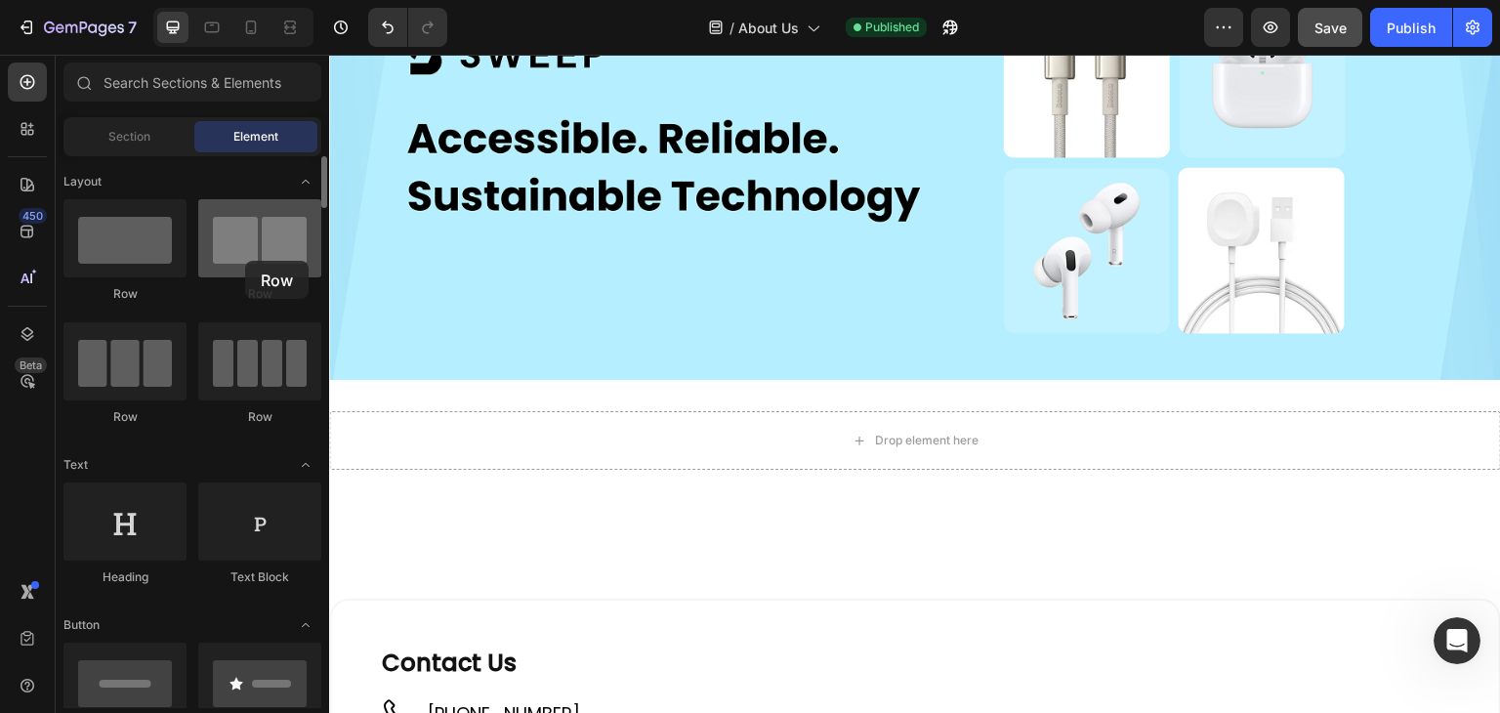
click at [245, 261] on div at bounding box center [259, 238] width 123 height 78
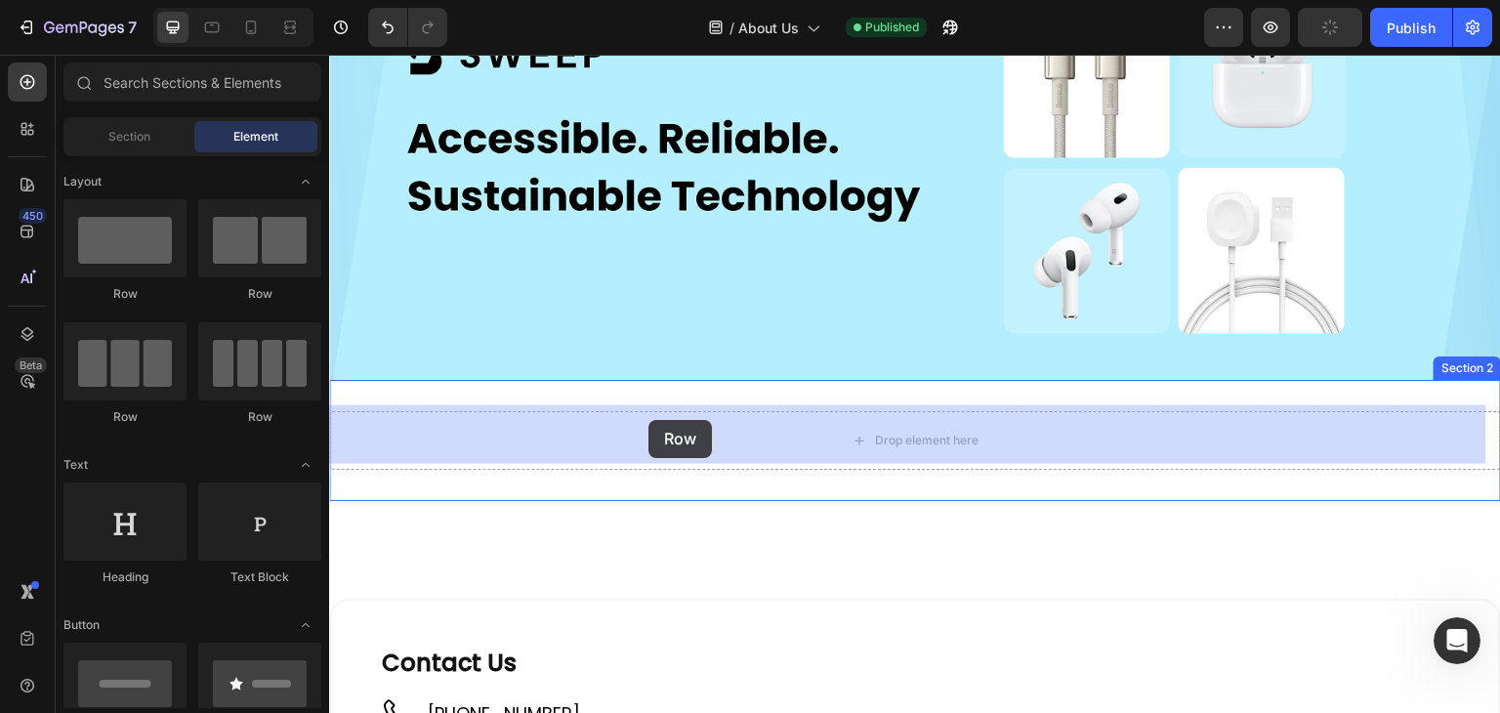
drag, startPoint x: 579, startPoint y: 296, endPoint x: 649, endPoint y: 420, distance: 142.1
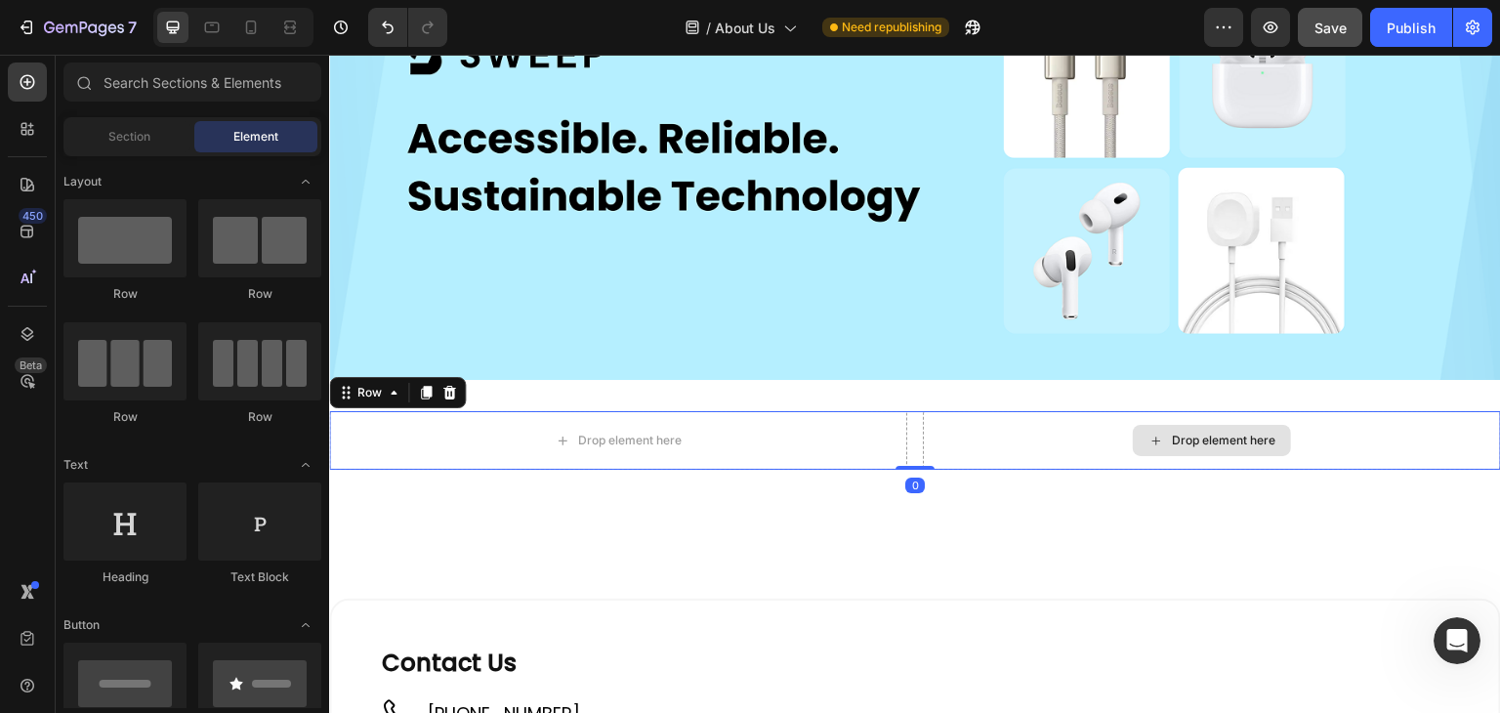
click at [1149, 433] on icon at bounding box center [1157, 441] width 16 height 17
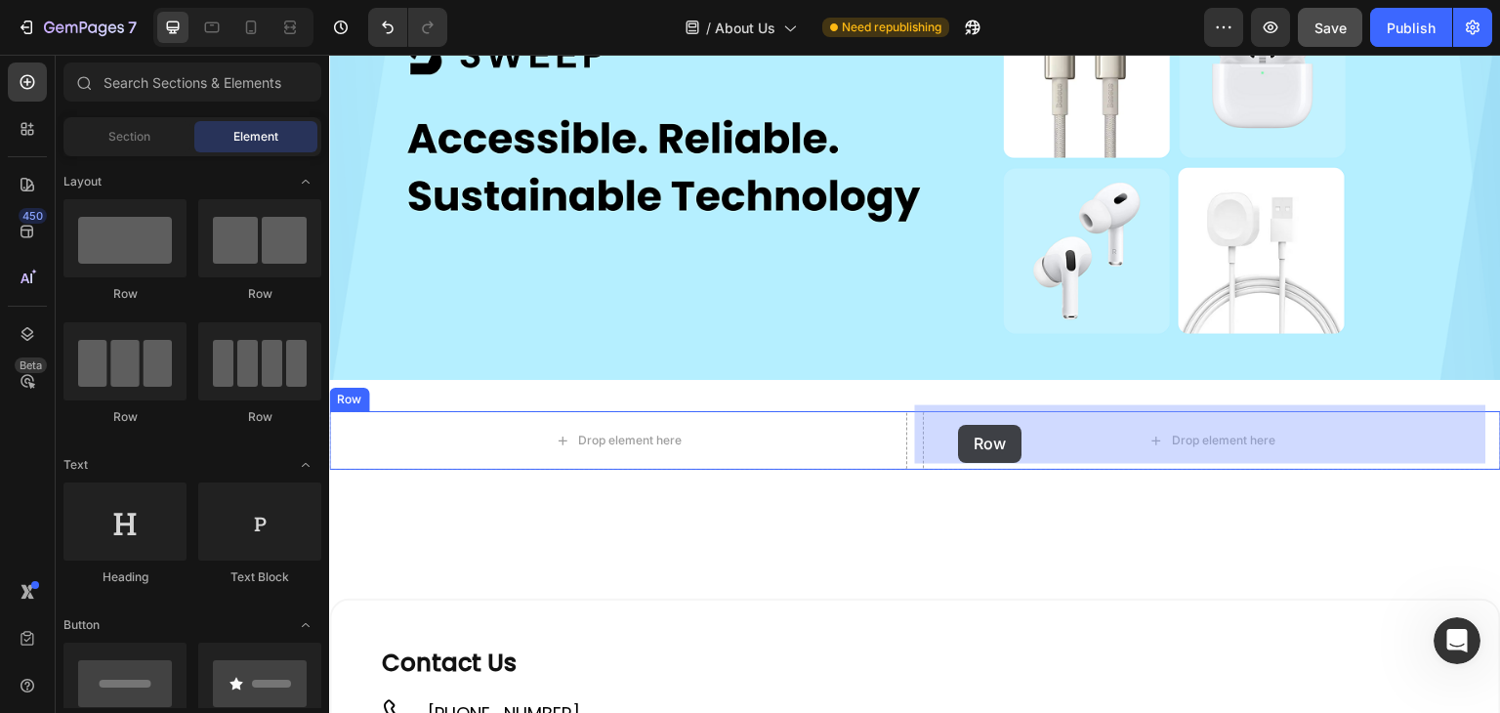
drag, startPoint x: 457, startPoint y: 303, endPoint x: 959, endPoint y: 425, distance: 516.7
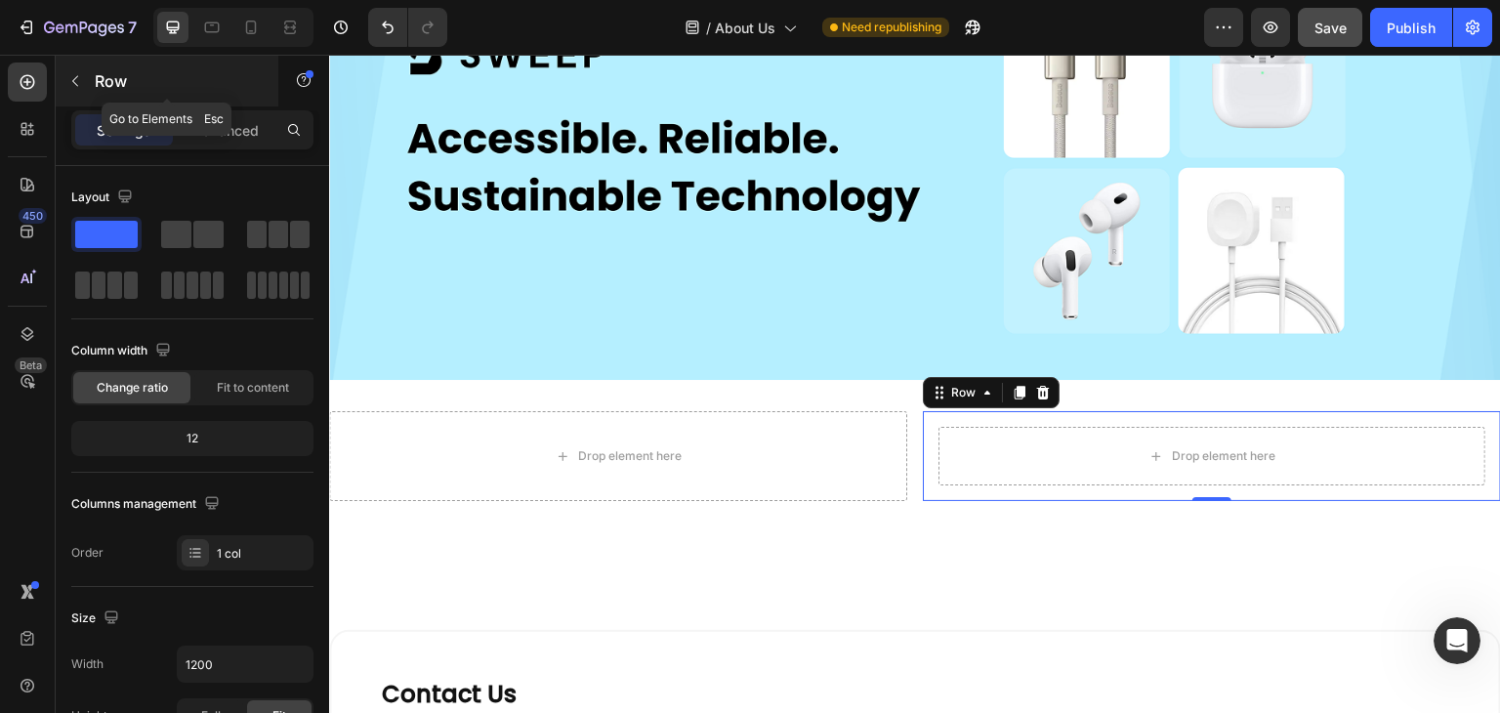
click at [78, 81] on icon "button" at bounding box center [75, 81] width 16 height 16
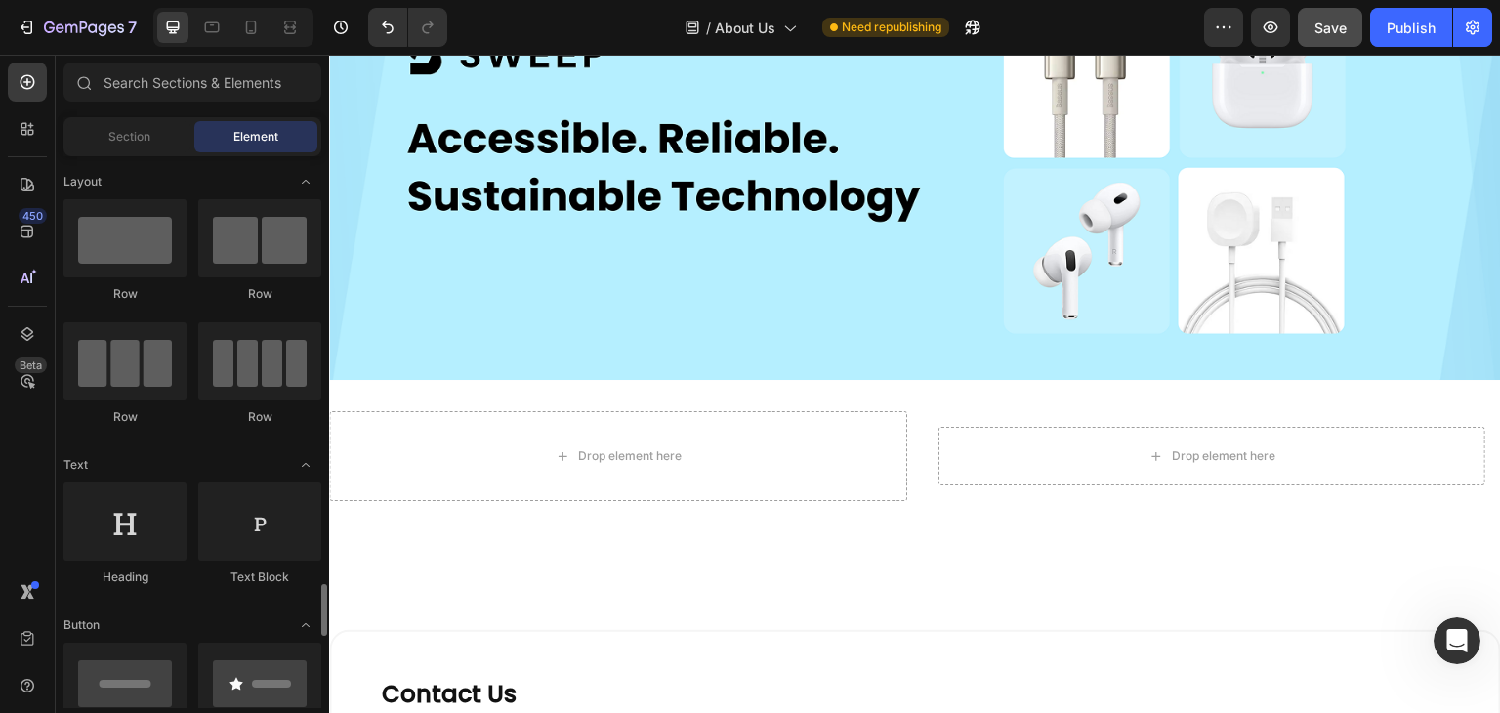
scroll to position [488, 0]
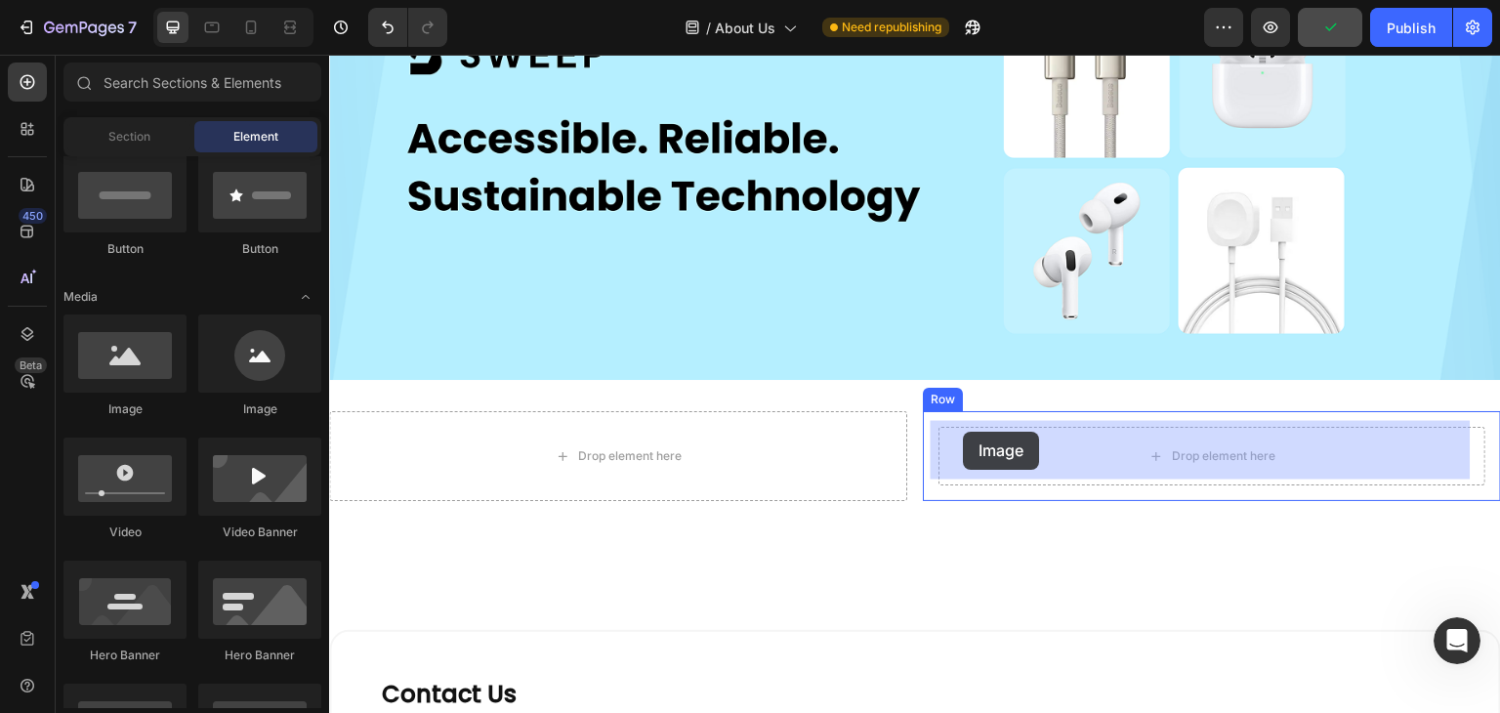
drag, startPoint x: 430, startPoint y: 415, endPoint x: 964, endPoint y: 432, distance: 534.5
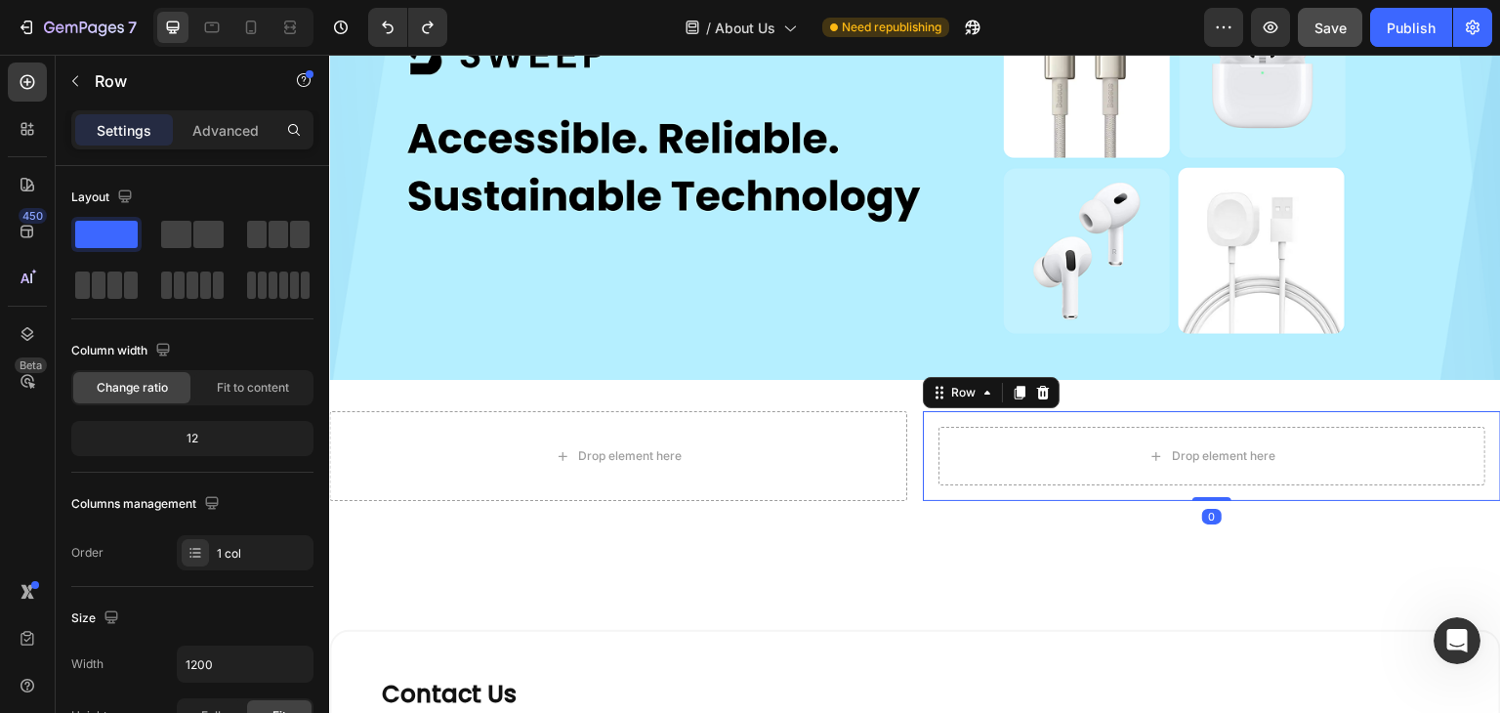
click at [1007, 412] on div "Drop element here Row 0" at bounding box center [1212, 456] width 578 height 90
click at [200, 118] on div "Advanced" at bounding box center [226, 129] width 98 height 31
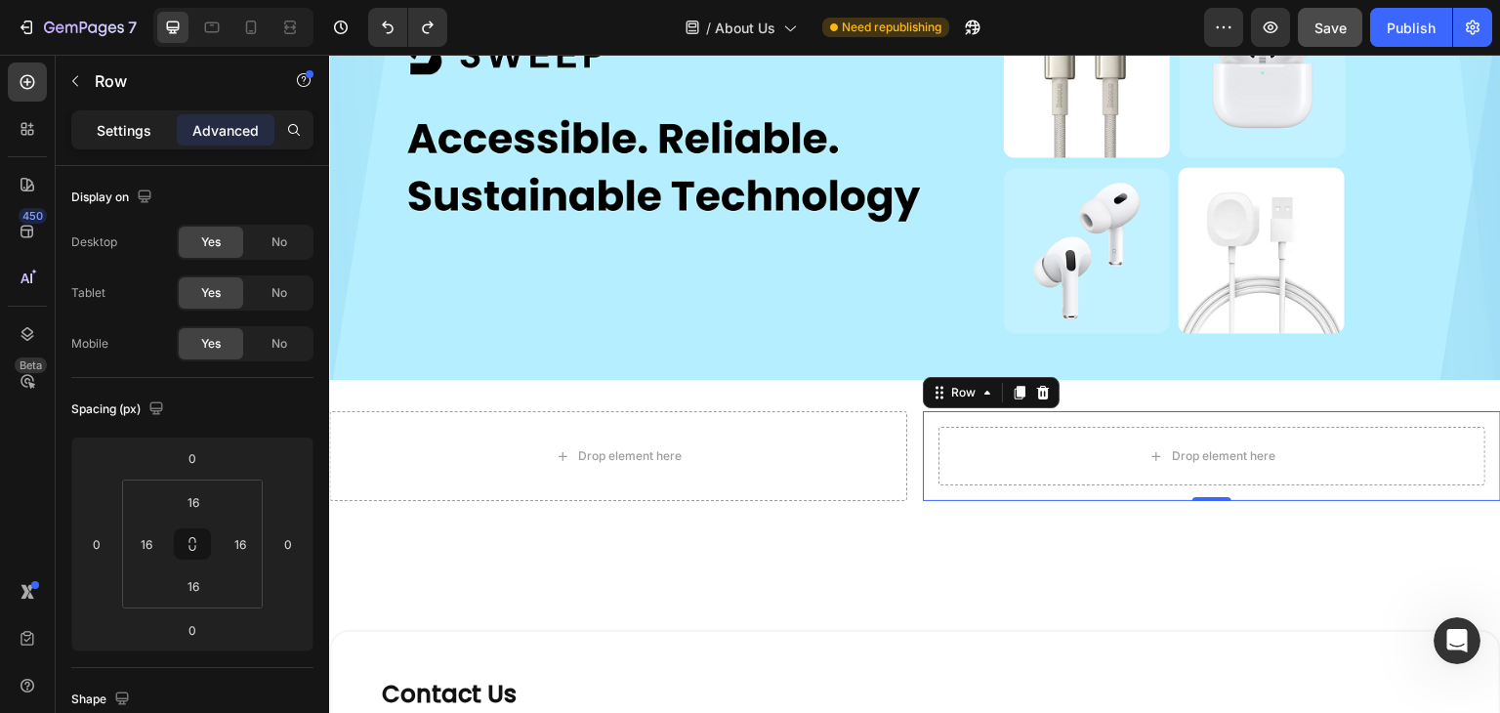
click at [113, 131] on p "Settings" at bounding box center [124, 130] width 55 height 21
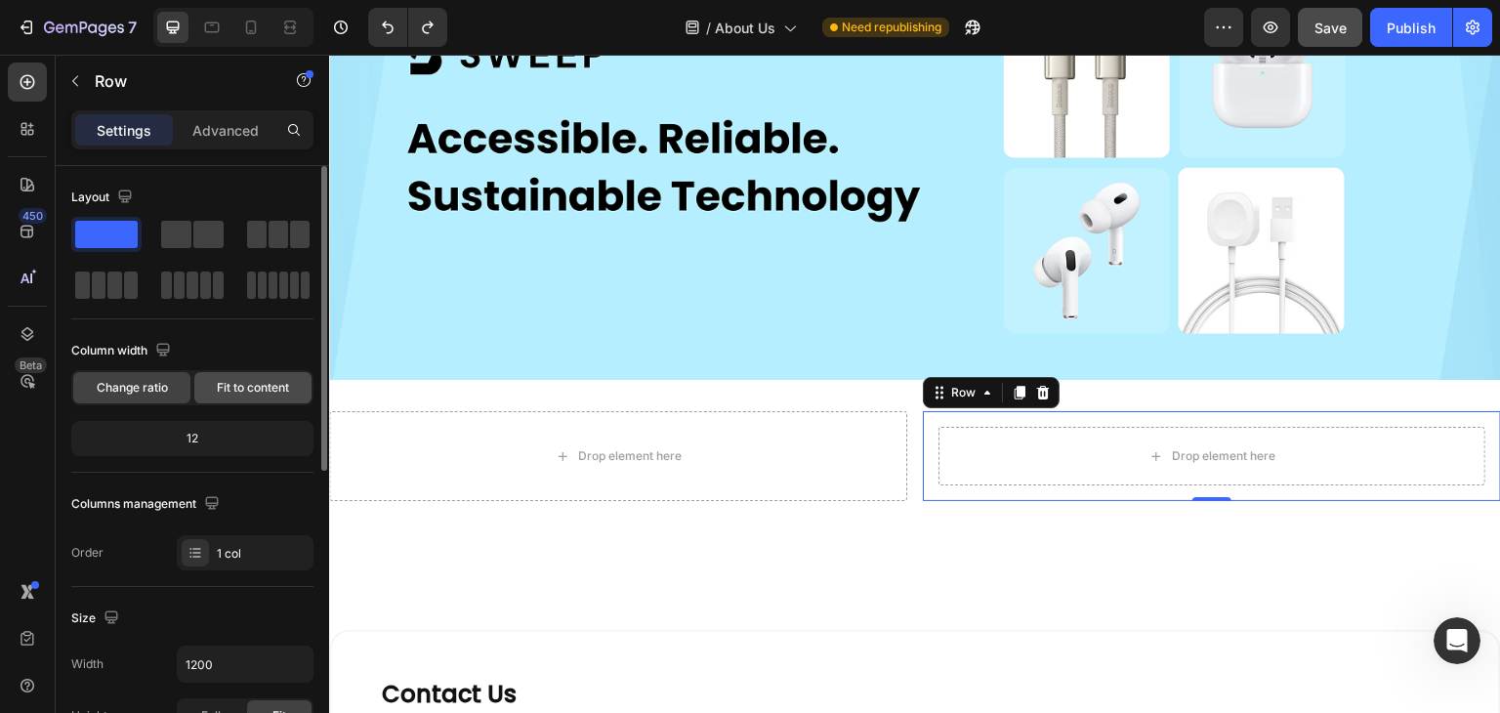
click at [238, 385] on span "Fit to content" at bounding box center [253, 388] width 72 height 18
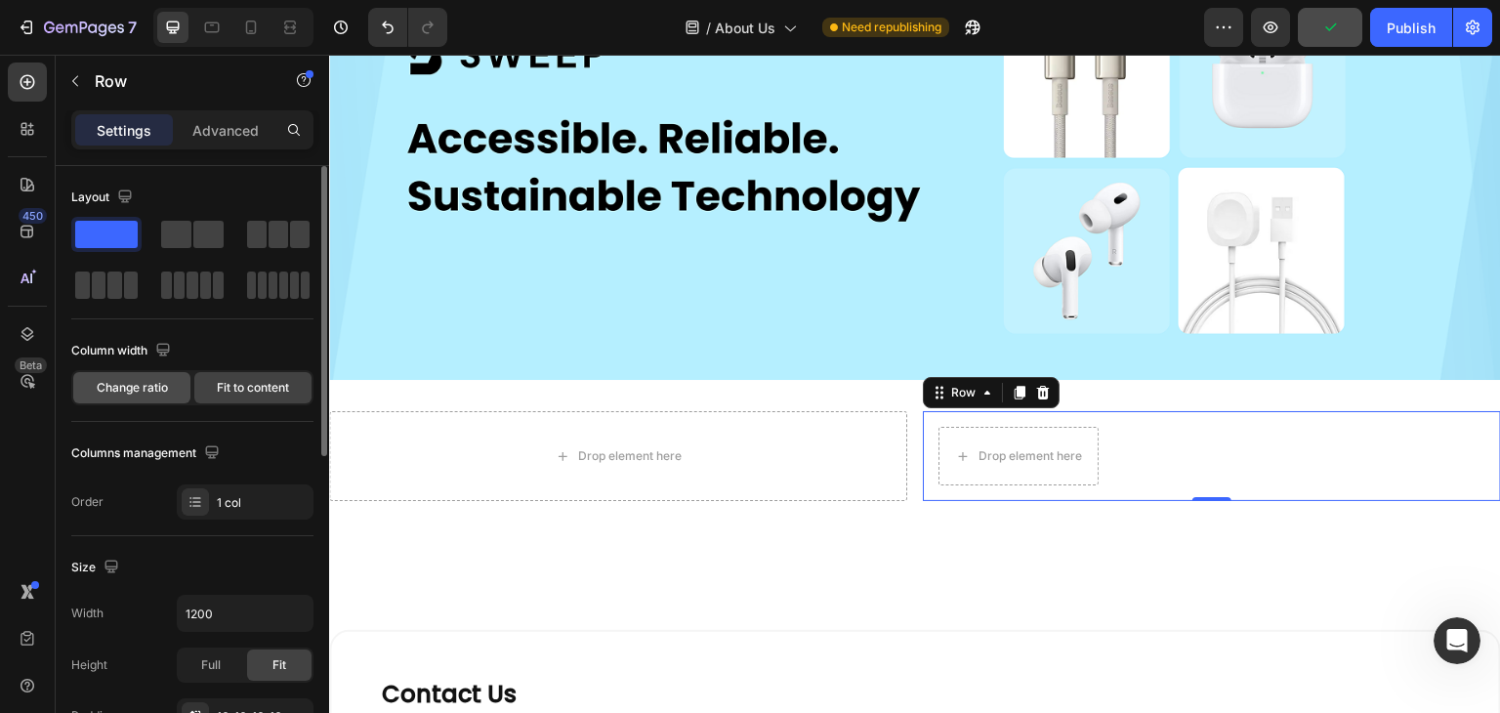
click at [156, 389] on span "Change ratio" at bounding box center [132, 388] width 71 height 18
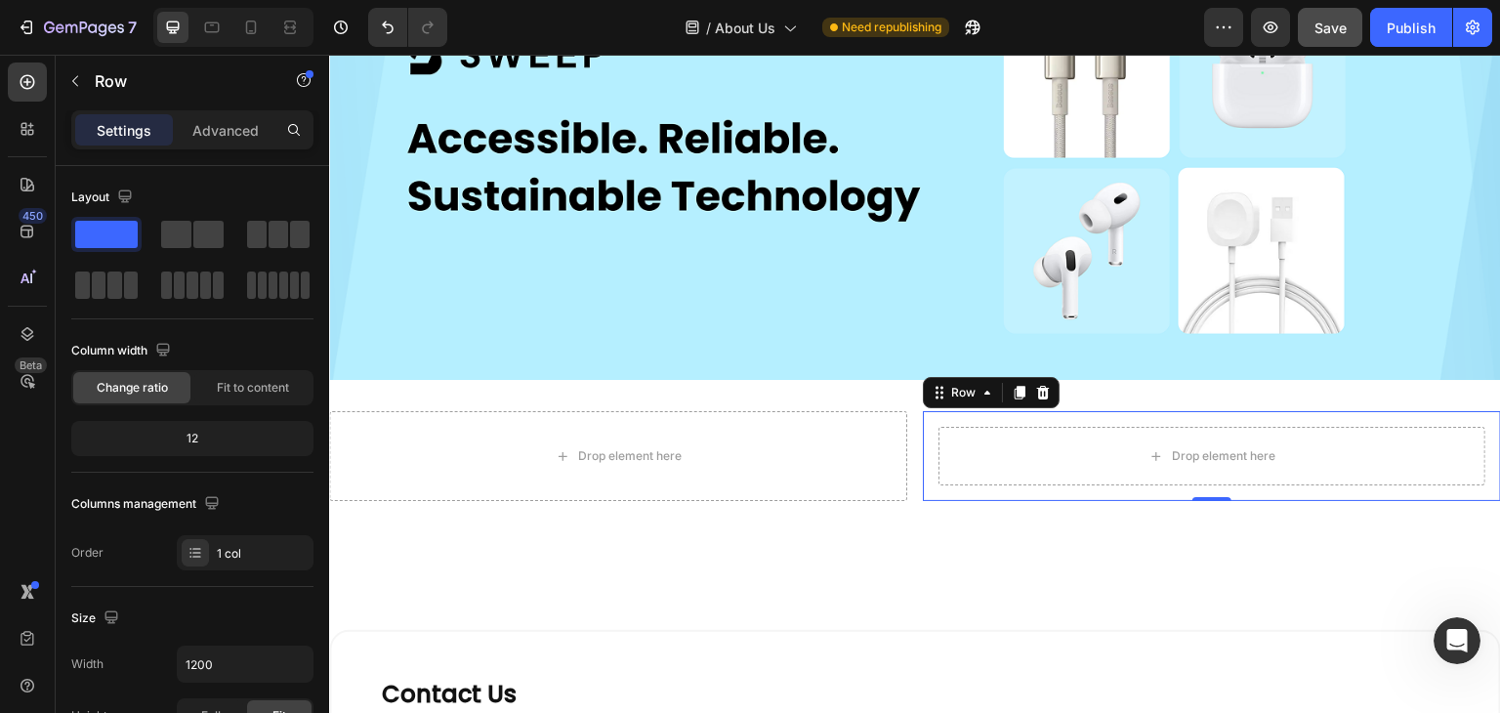
click at [1015, 412] on div "Drop element here Row 0" at bounding box center [1212, 456] width 578 height 90
click at [965, 389] on div "Row" at bounding box center [963, 393] width 32 height 18
click at [242, 130] on p "Advanced" at bounding box center [225, 130] width 66 height 21
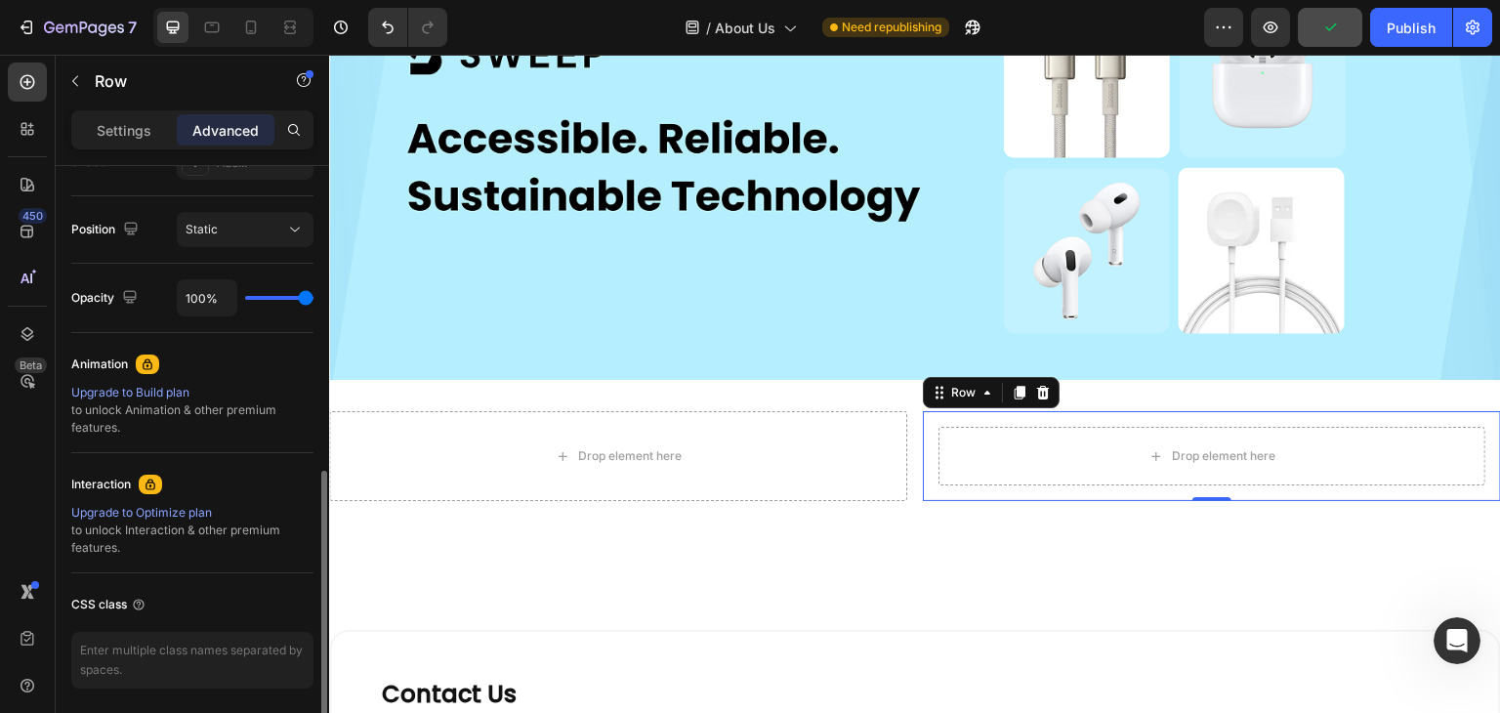
scroll to position [195, 0]
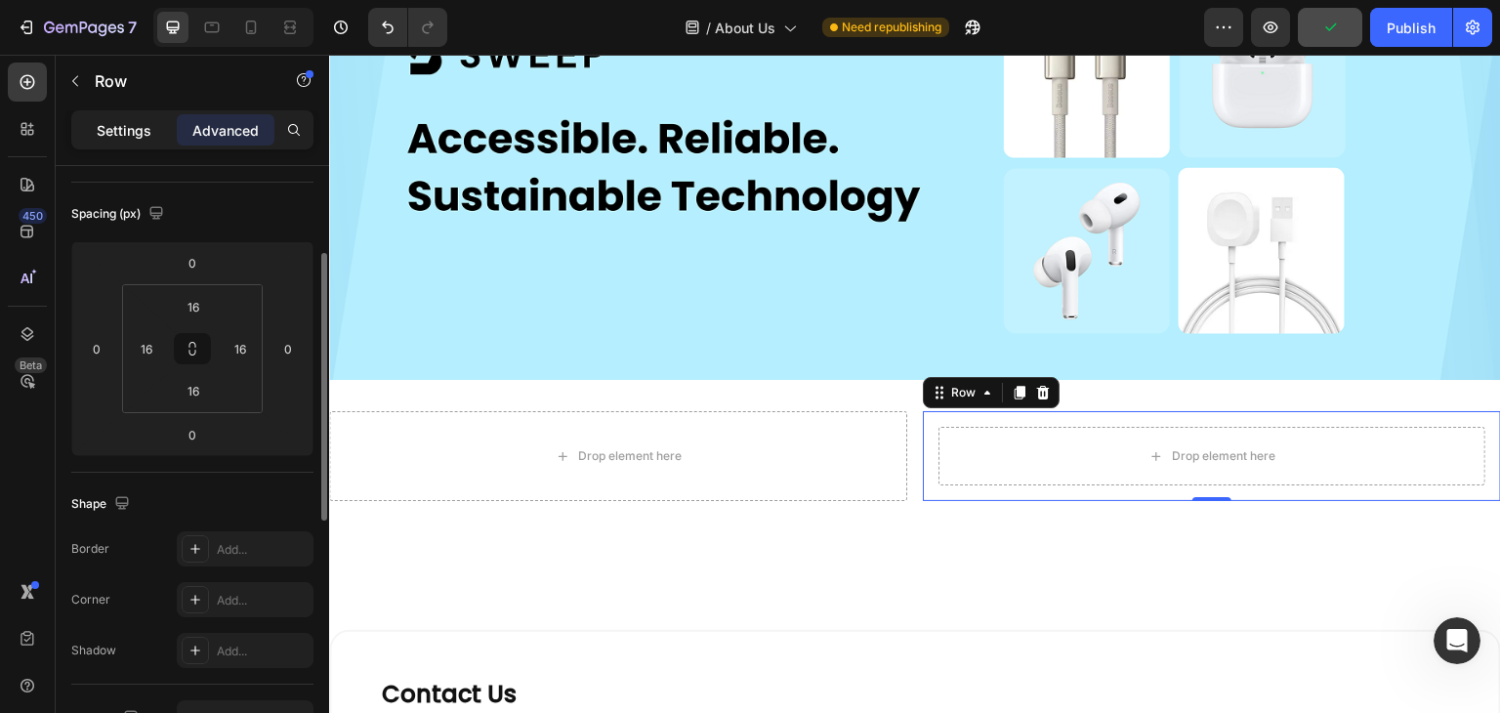
click at [125, 120] on p "Settings" at bounding box center [124, 130] width 55 height 21
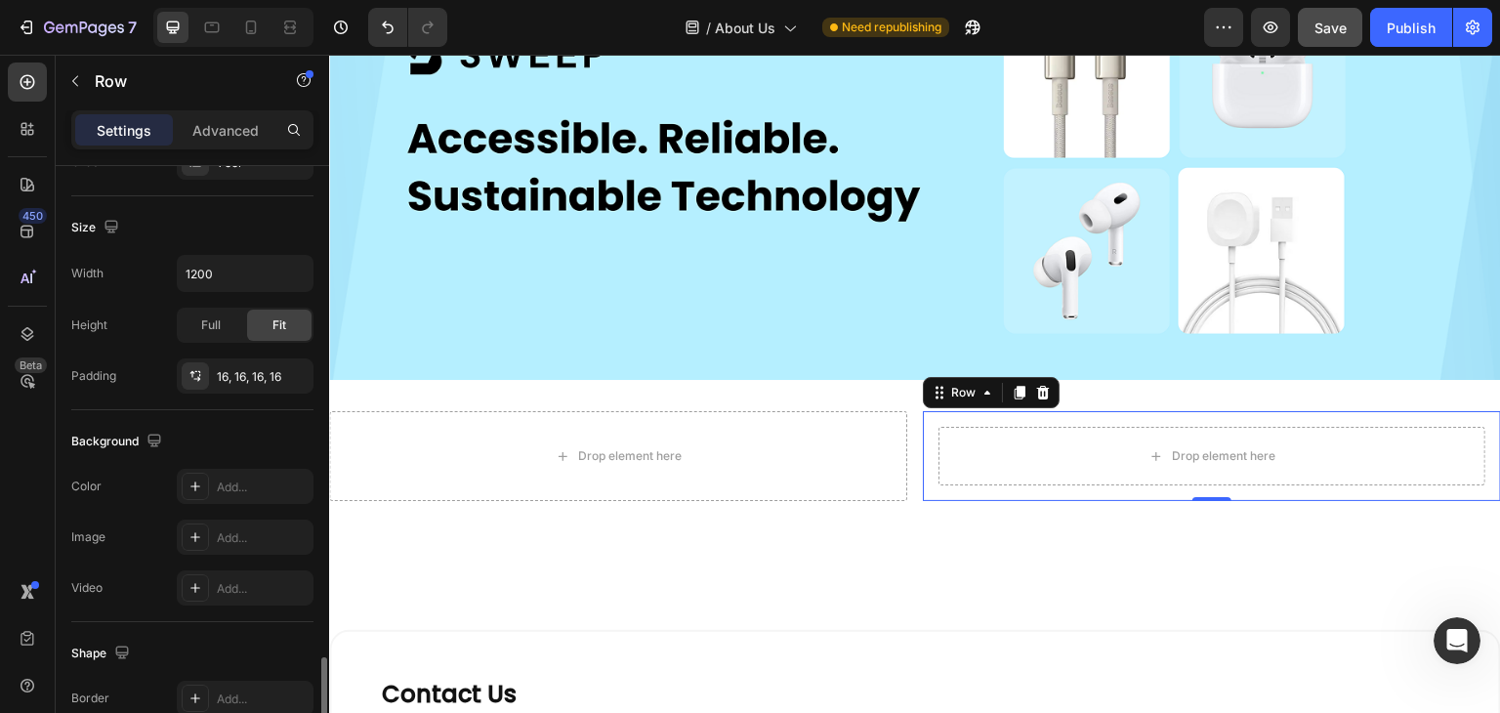
scroll to position [586, 0]
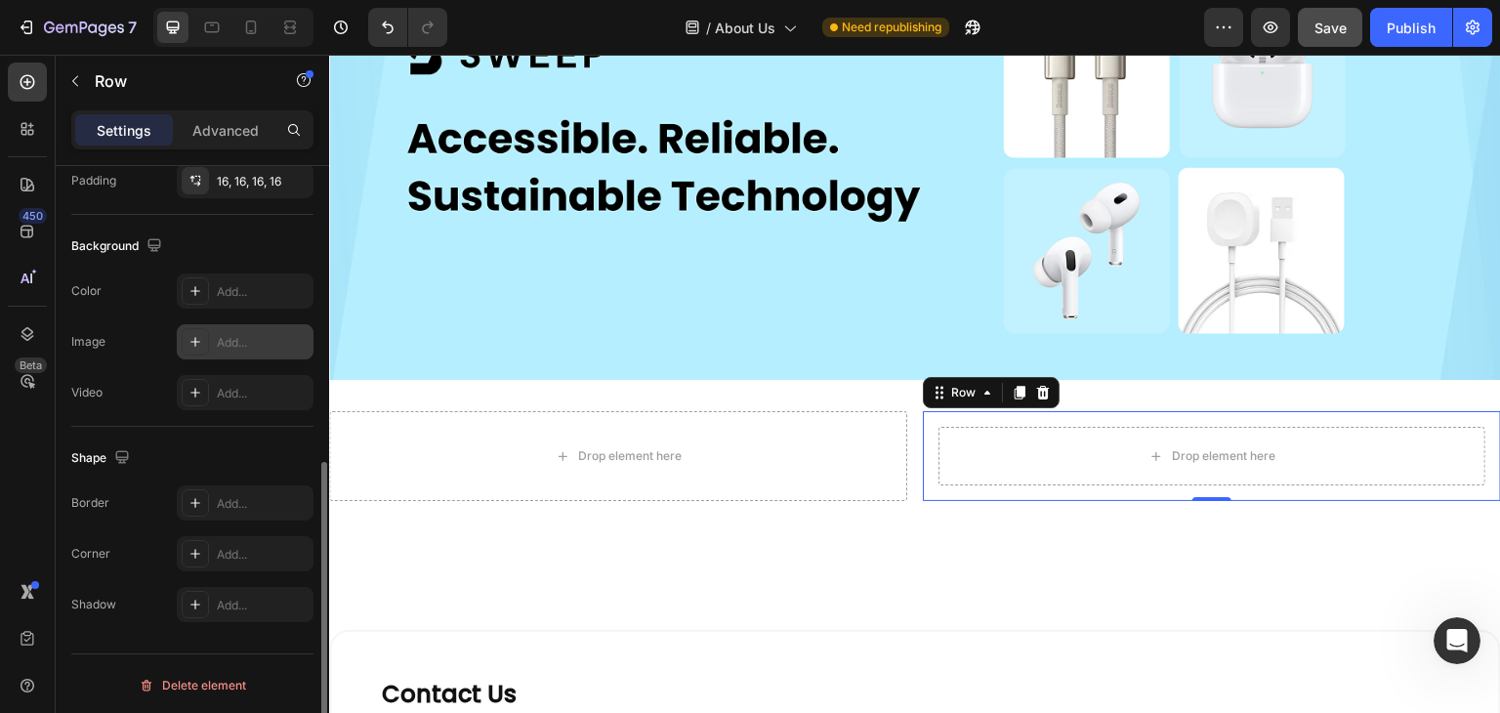
click at [192, 343] on icon at bounding box center [196, 342] width 16 height 16
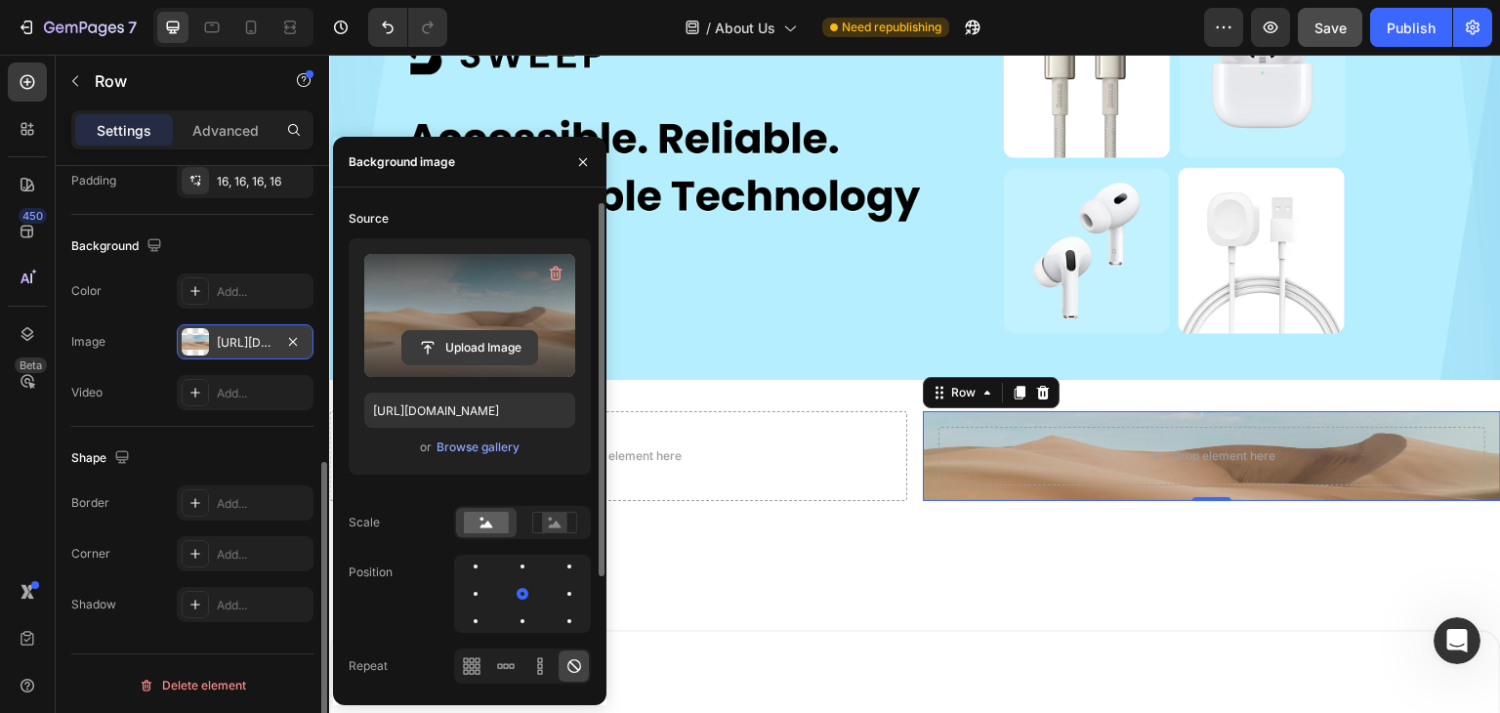
click at [459, 343] on input "file" at bounding box center [469, 347] width 135 height 33
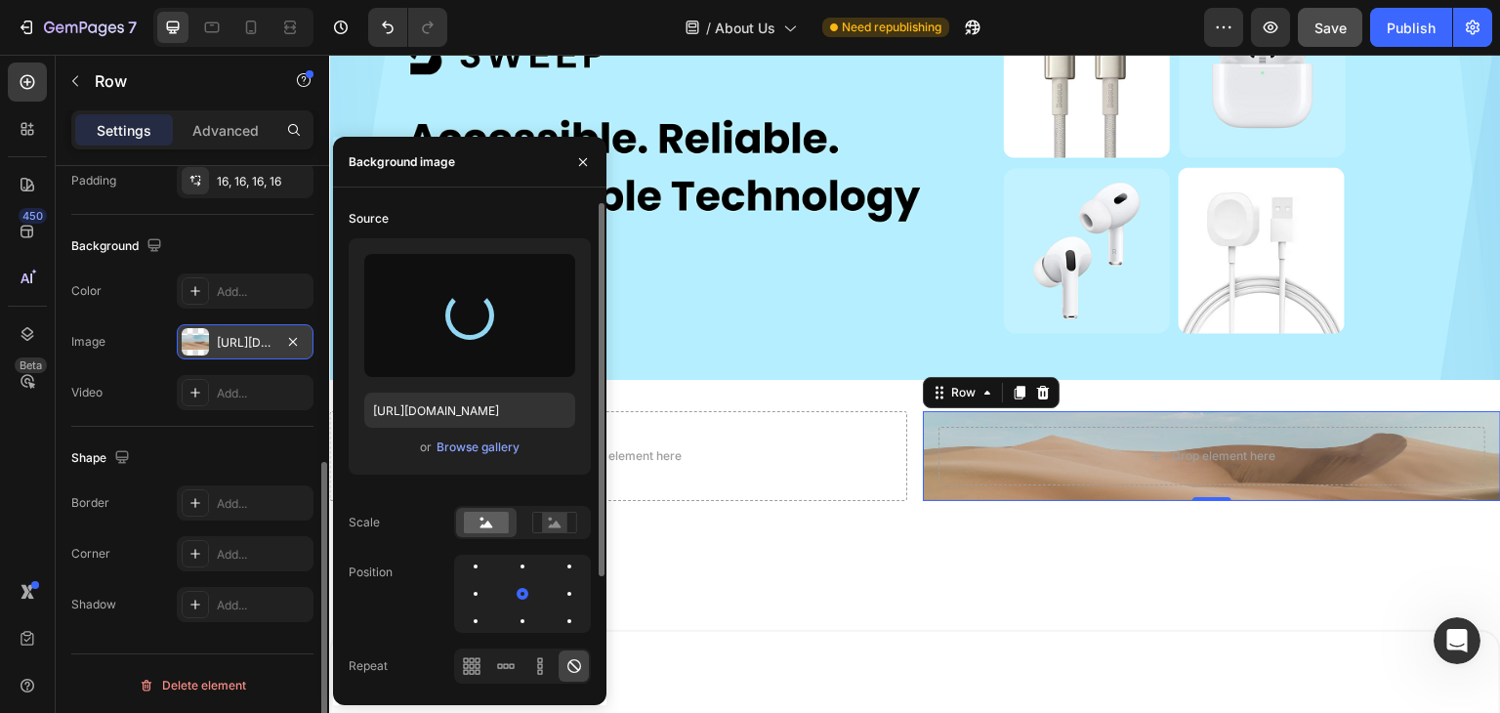
type input "[URL][DOMAIN_NAME]"
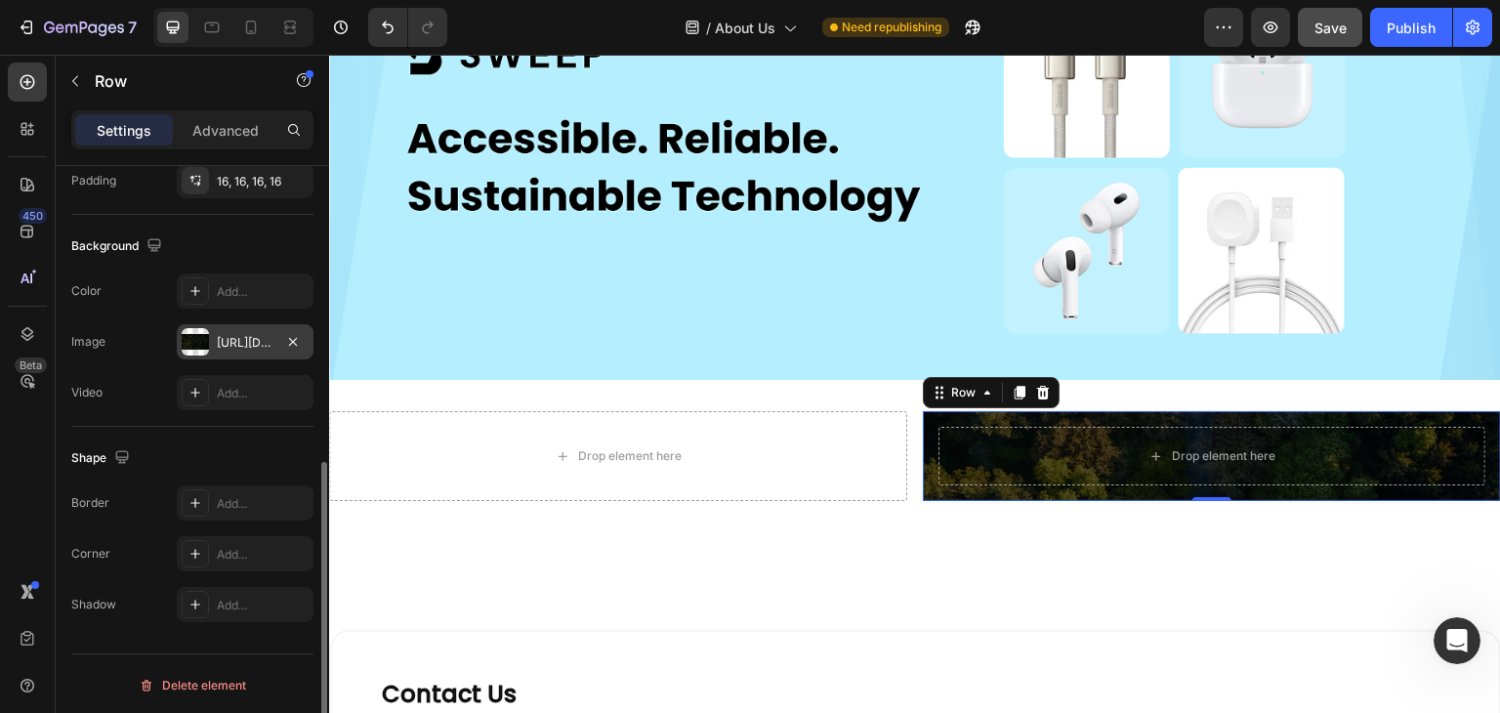
click at [145, 324] on div "Image https://cdn.shopify.com/s/files/1/0943/8209/6755/files/gempages_581757496…" at bounding box center [192, 341] width 242 height 35
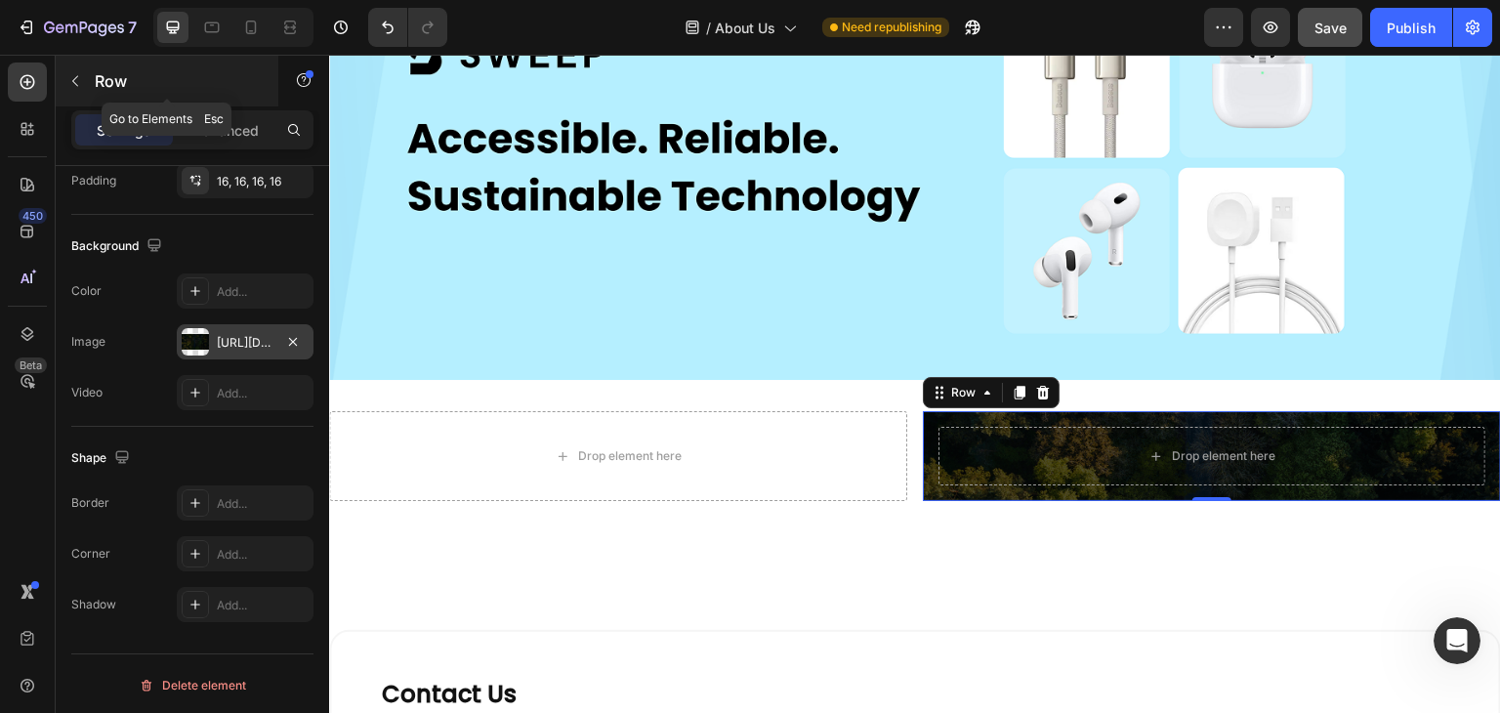
click at [69, 82] on icon "button" at bounding box center [75, 81] width 16 height 16
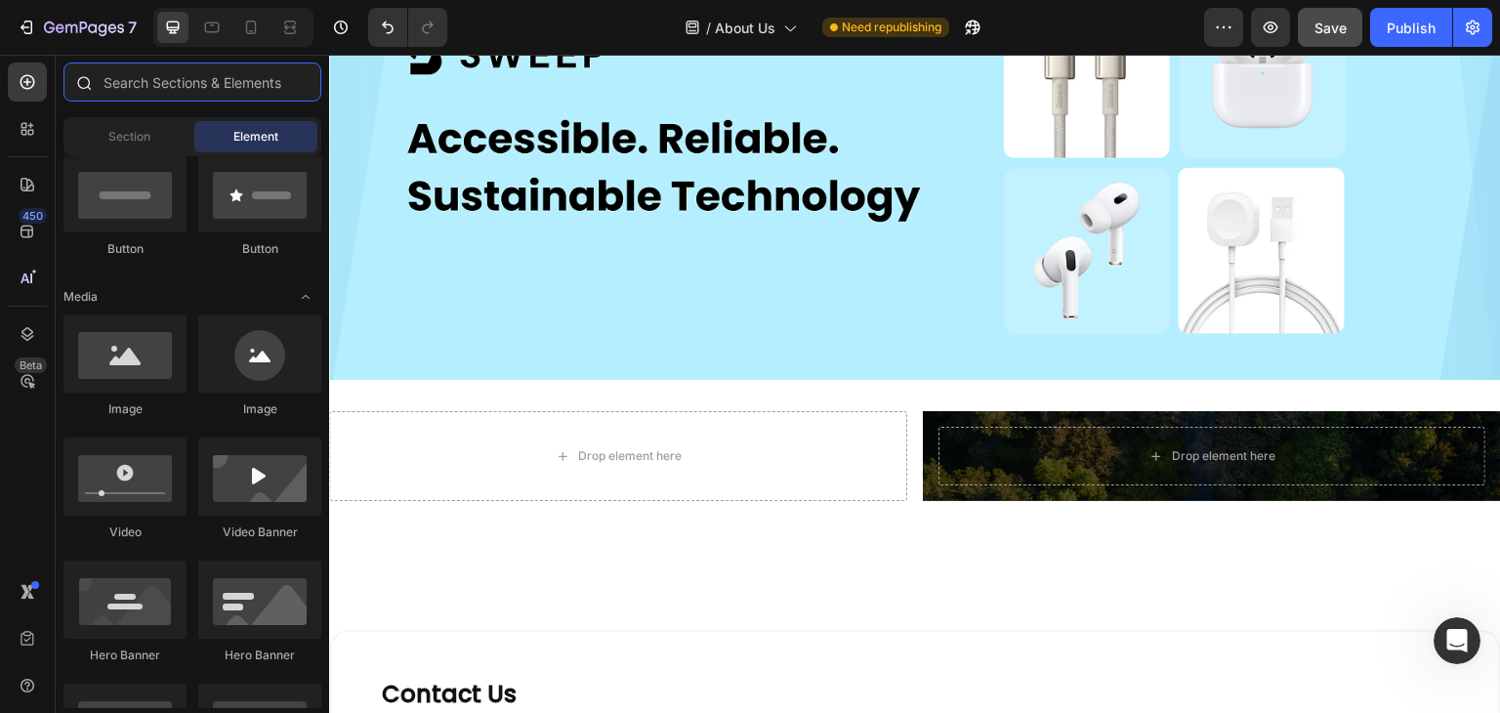
click at [143, 86] on input "text" at bounding box center [192, 82] width 258 height 39
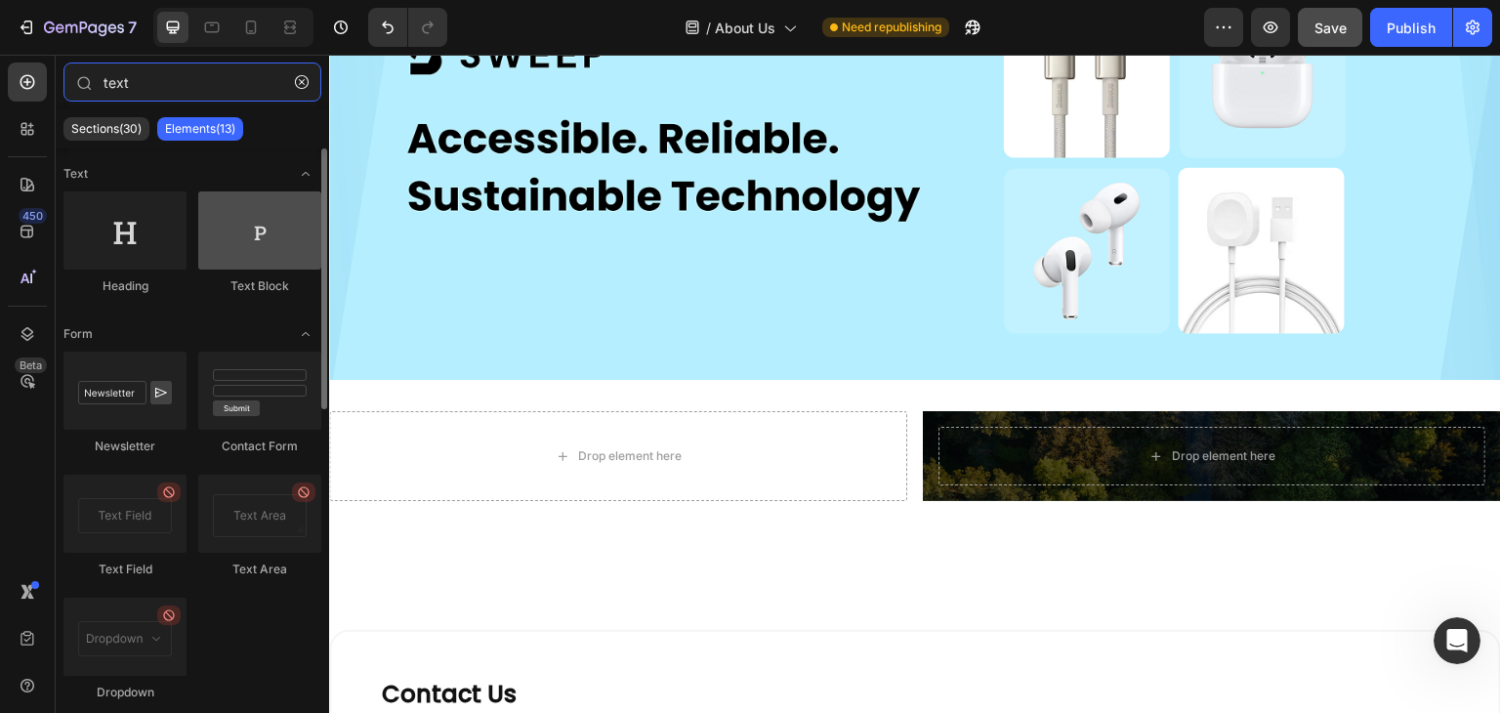
type input "text"
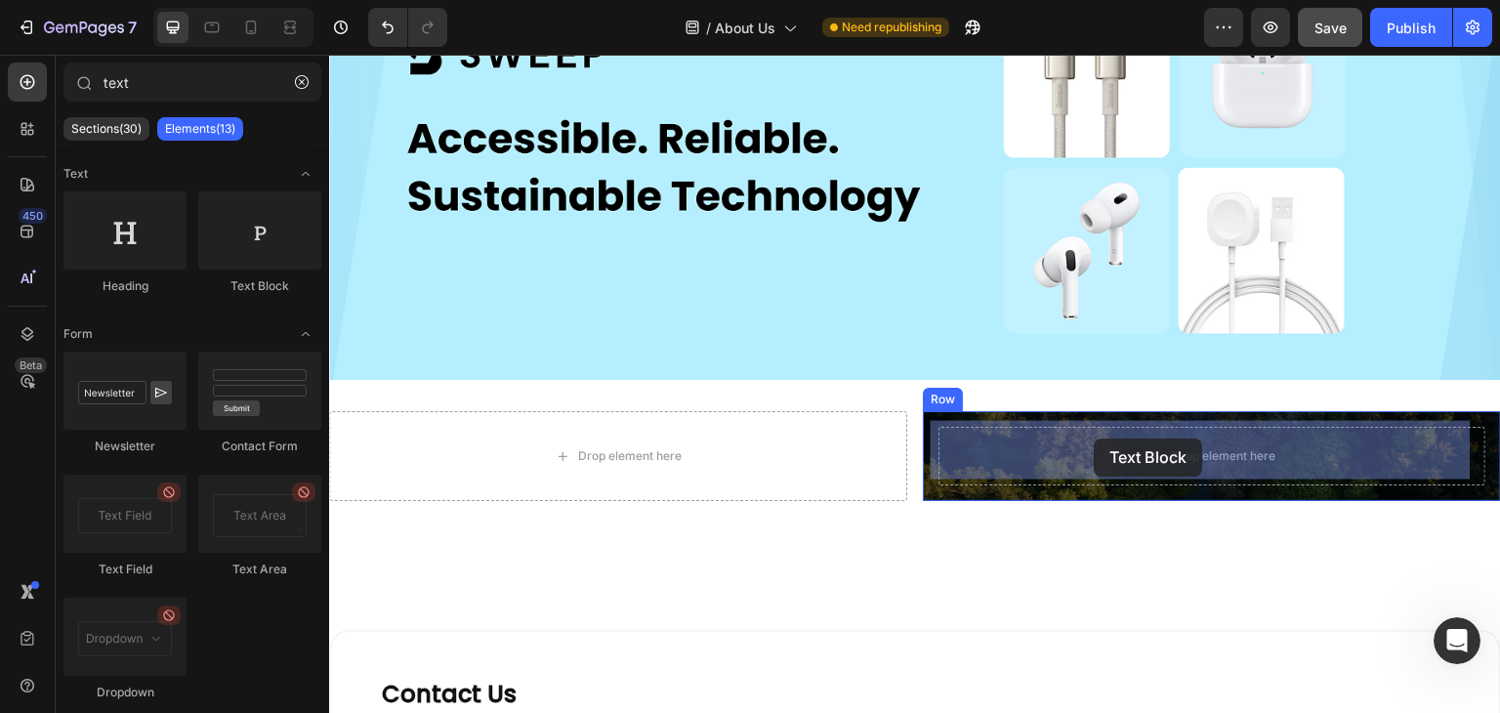
drag, startPoint x: 568, startPoint y: 293, endPoint x: 1096, endPoint y: 439, distance: 548.1
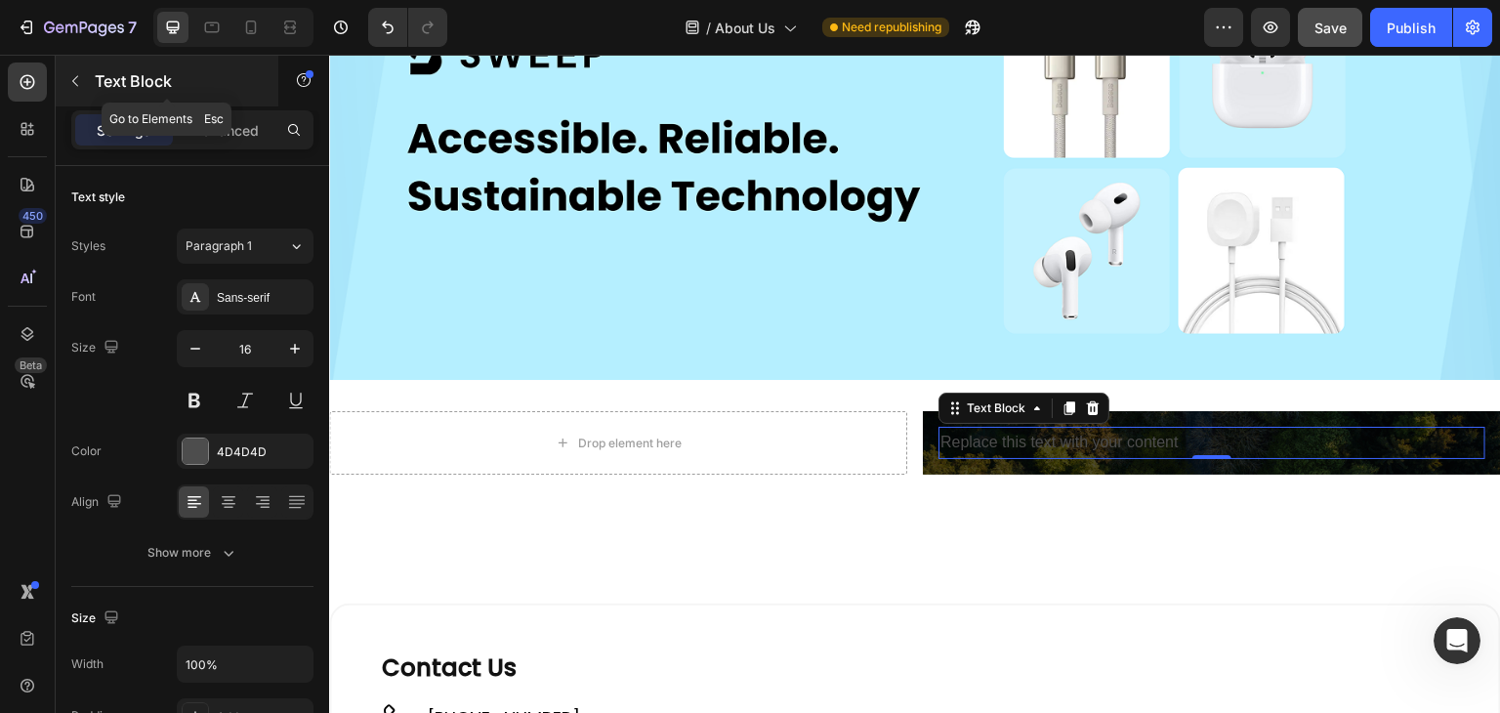
click at [75, 67] on button "button" at bounding box center [75, 80] width 31 height 31
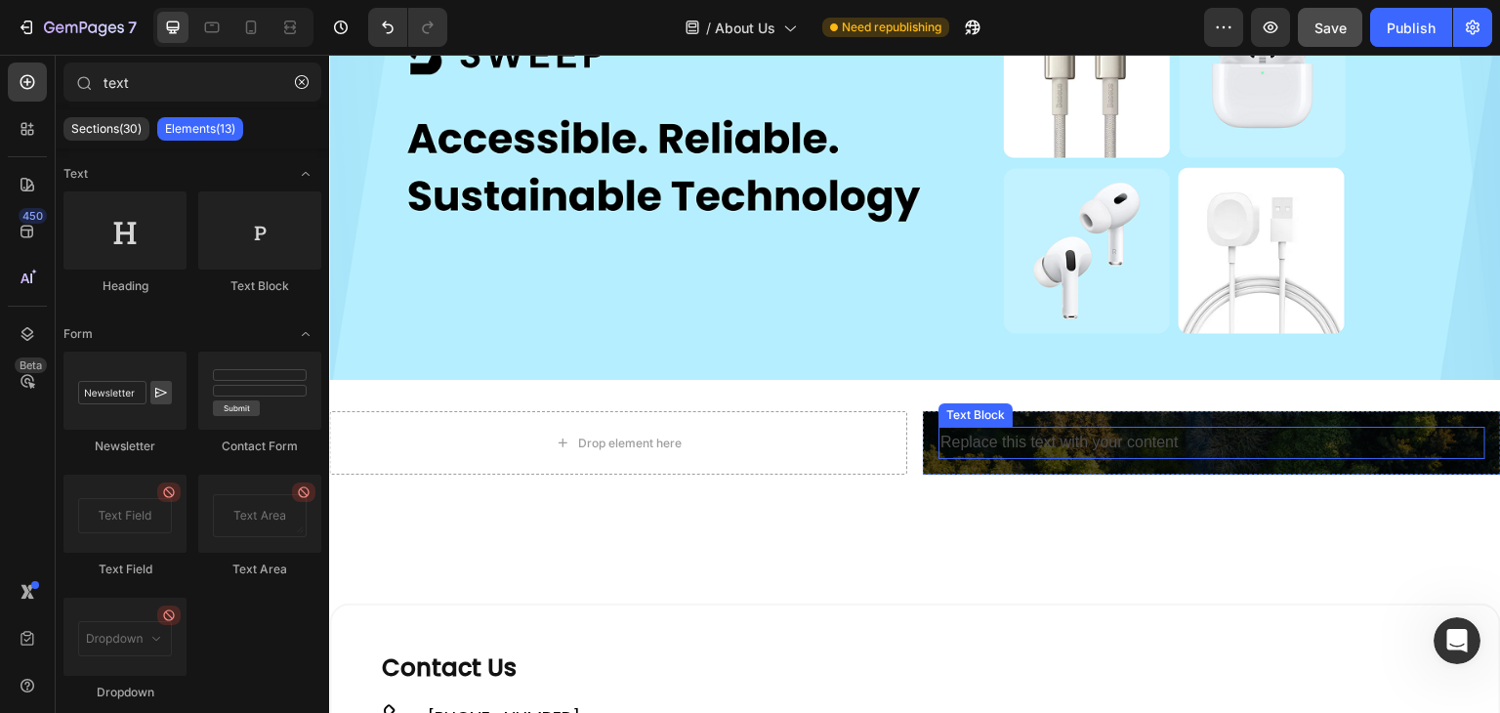
click at [1087, 438] on div "Replace this text with your content" at bounding box center [1212, 443] width 547 height 32
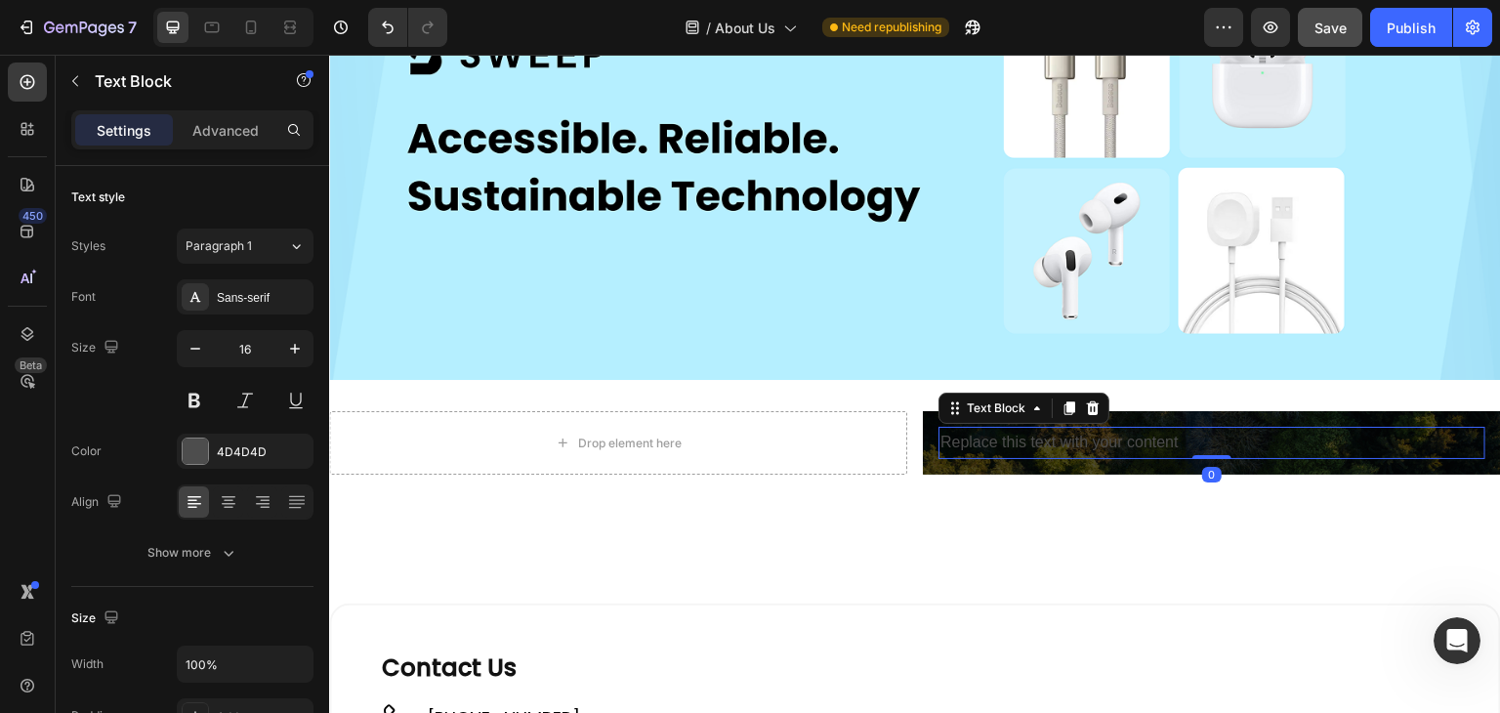
click at [1015, 427] on div "Replace this text with your content" at bounding box center [1212, 443] width 547 height 32
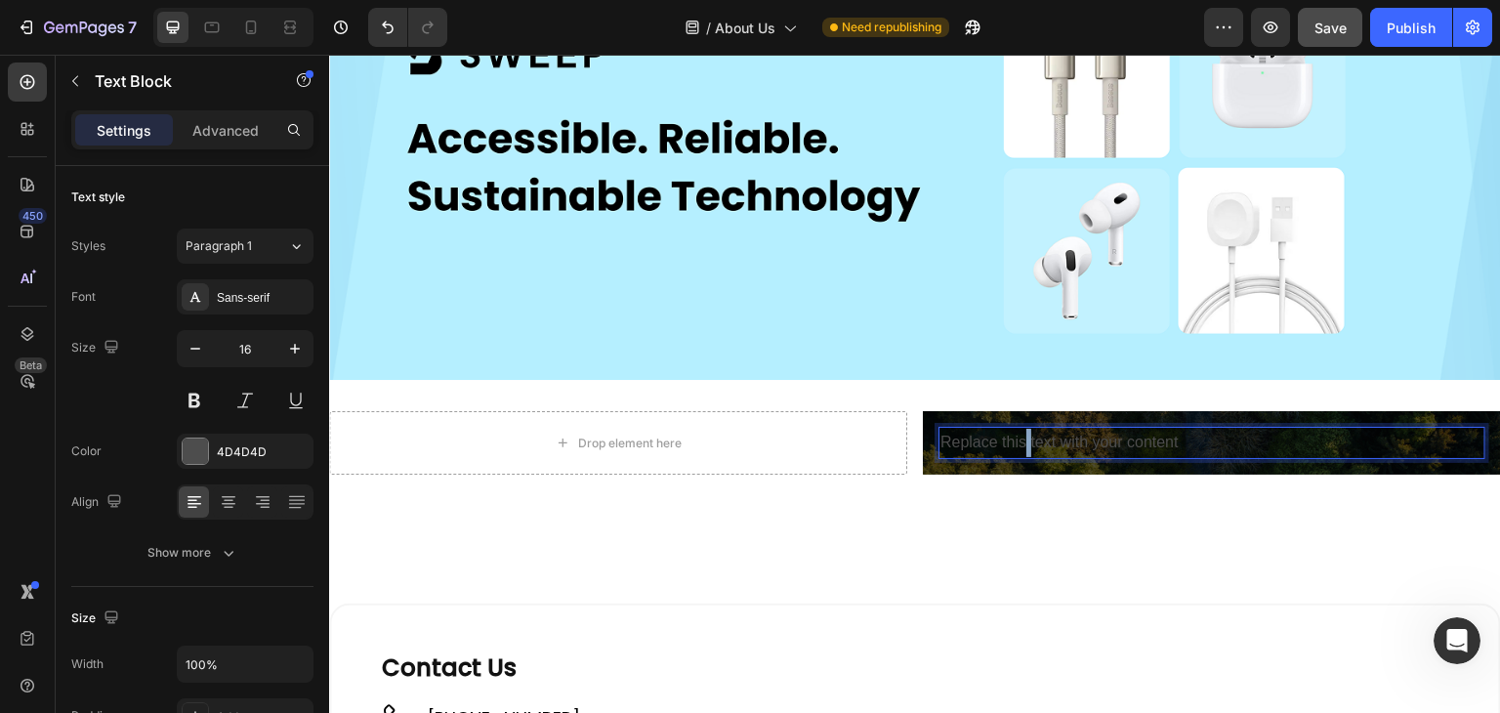
click at [1015, 429] on p "Replace this text with your content" at bounding box center [1212, 443] width 543 height 28
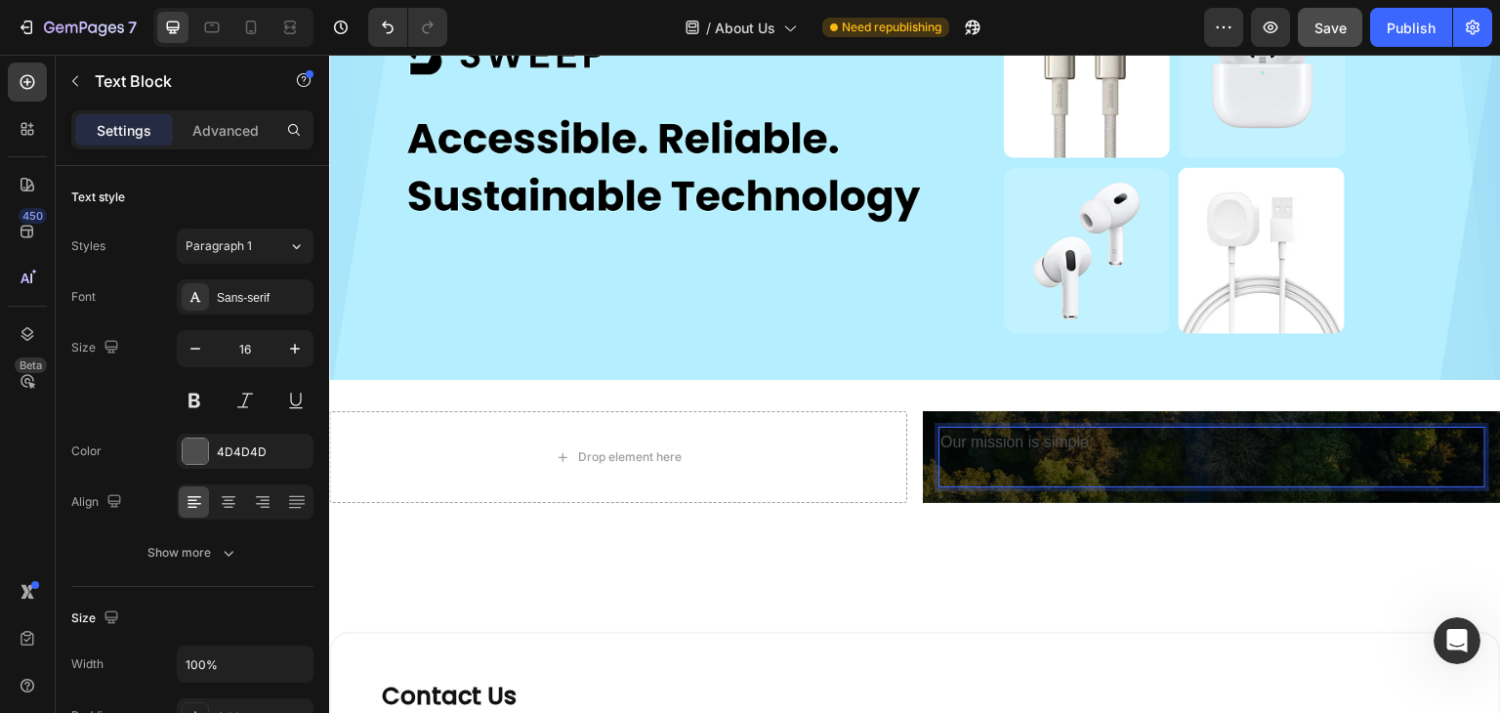
click at [971, 464] on p "Our mission is simple:" at bounding box center [1212, 457] width 543 height 57
click at [950, 430] on p "Our mission is simple:" at bounding box center [1212, 457] width 543 height 57
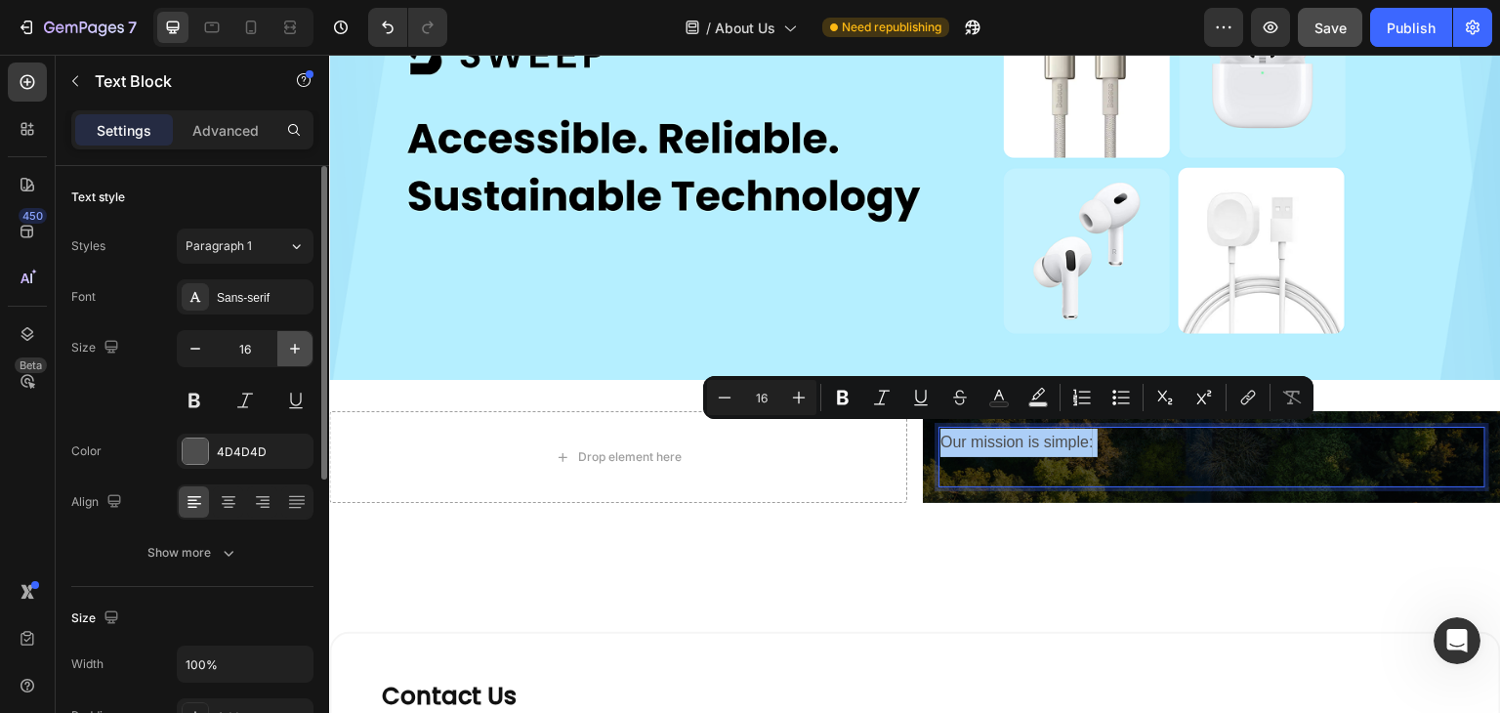
click at [301, 346] on icon "button" at bounding box center [295, 349] width 20 height 20
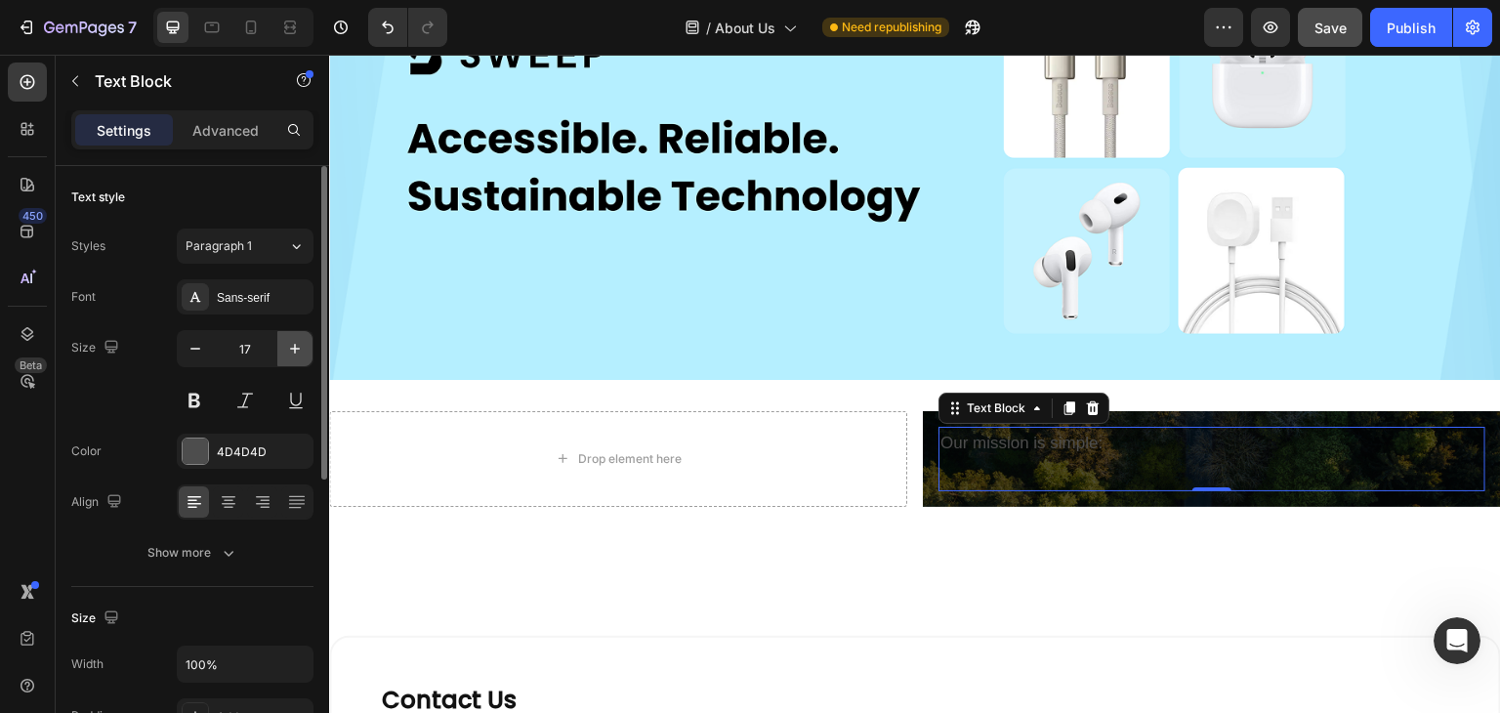
click at [301, 346] on icon "button" at bounding box center [295, 349] width 20 height 20
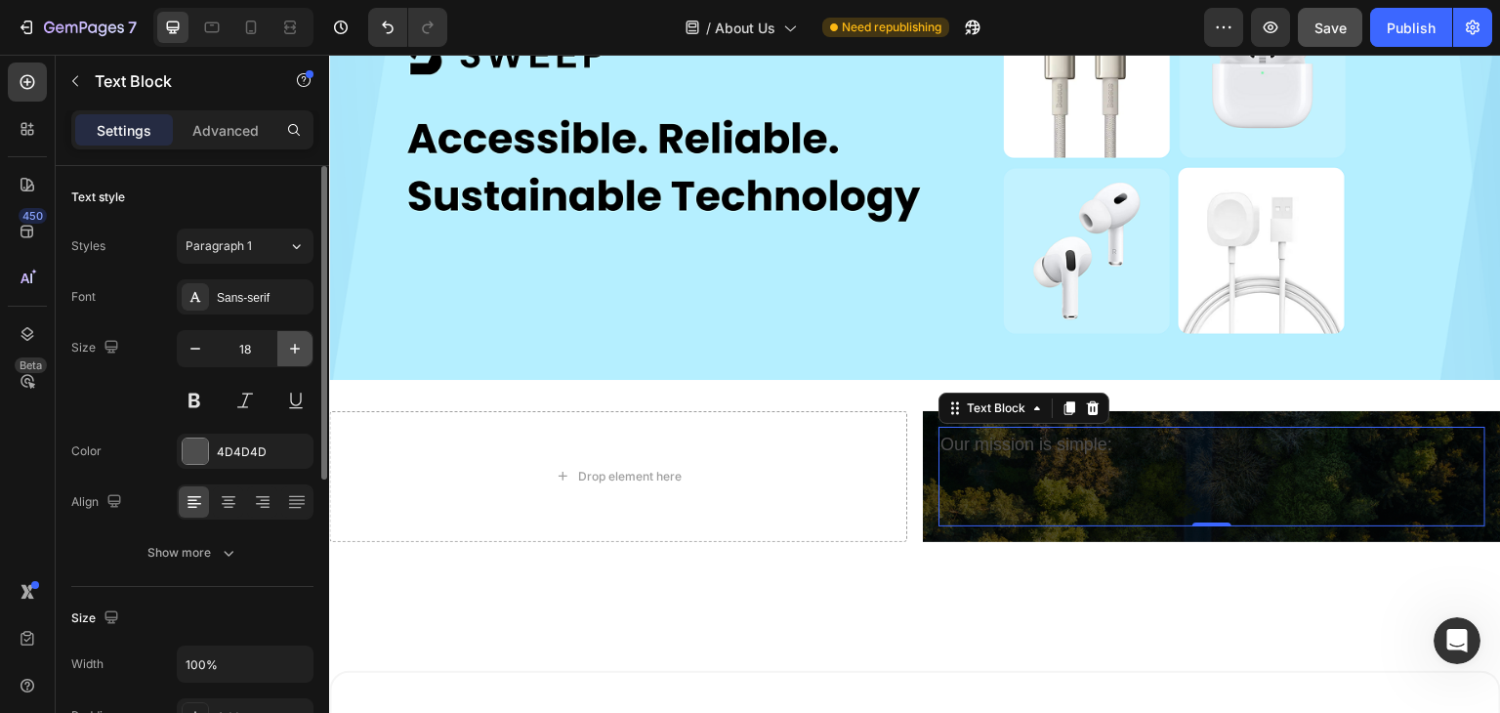
click at [301, 346] on icon "button" at bounding box center [295, 349] width 20 height 20
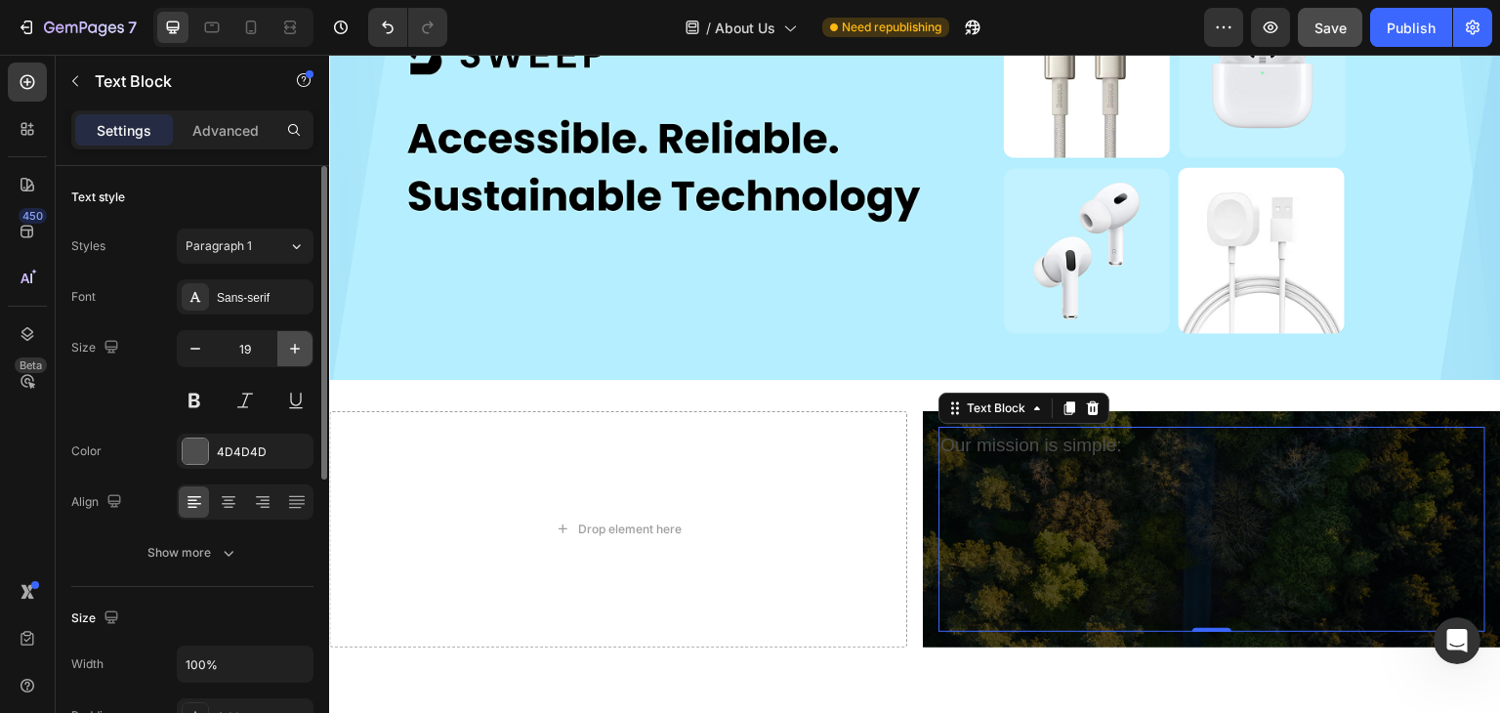
click at [301, 344] on icon "button" at bounding box center [295, 349] width 20 height 20
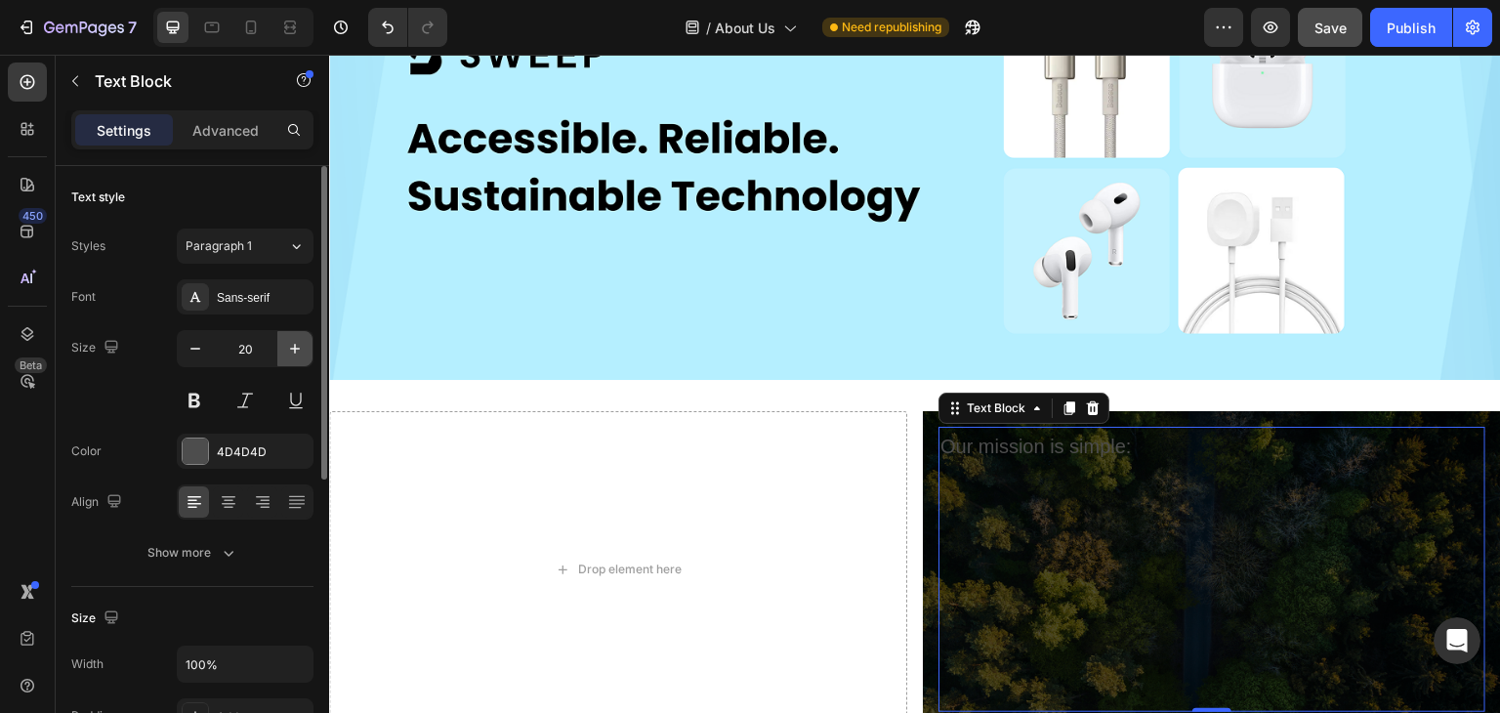
click at [301, 344] on icon "button" at bounding box center [295, 349] width 20 height 20
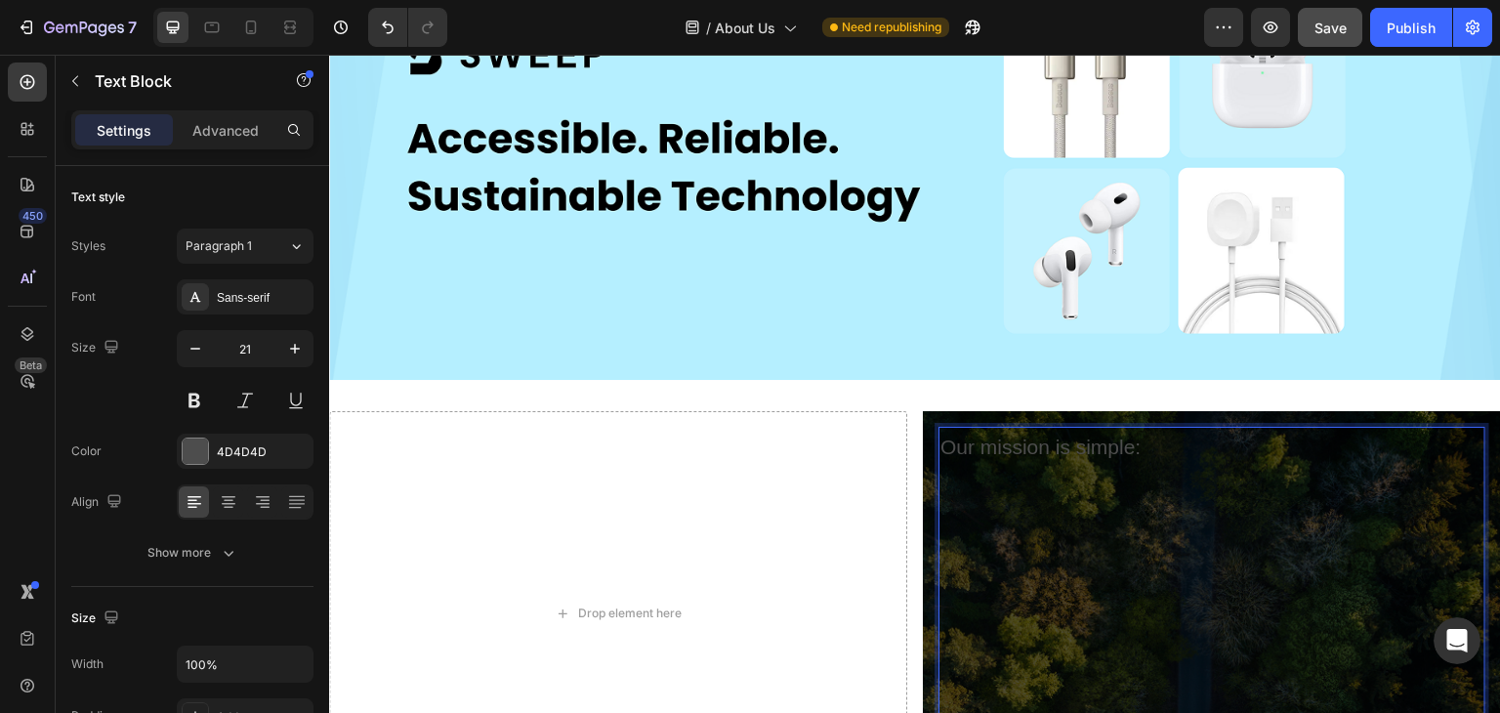
click at [1008, 450] on p "Our mission is simple:" at bounding box center [1212, 613] width 543 height 369
click at [1002, 482] on p "Our mission is simple:" at bounding box center [1212, 613] width 543 height 369
click at [1166, 437] on p "Our mission is simple: ⁠⁠⁠⁠⁠⁠⁠" at bounding box center [1212, 613] width 543 height 369
click at [1026, 442] on p "Our mission is simple:" at bounding box center [1212, 613] width 543 height 369
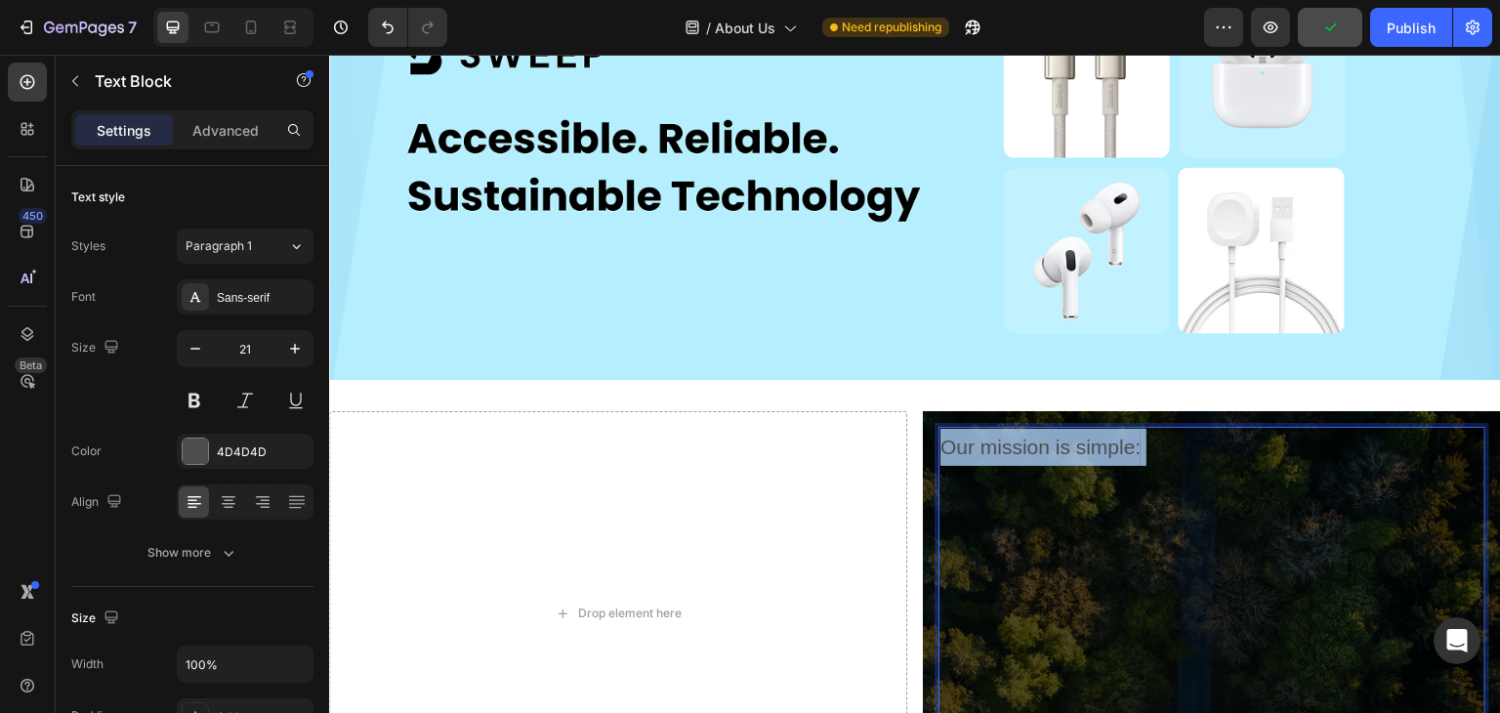
click at [1026, 442] on p "Our mission is simple:" at bounding box center [1212, 613] width 543 height 369
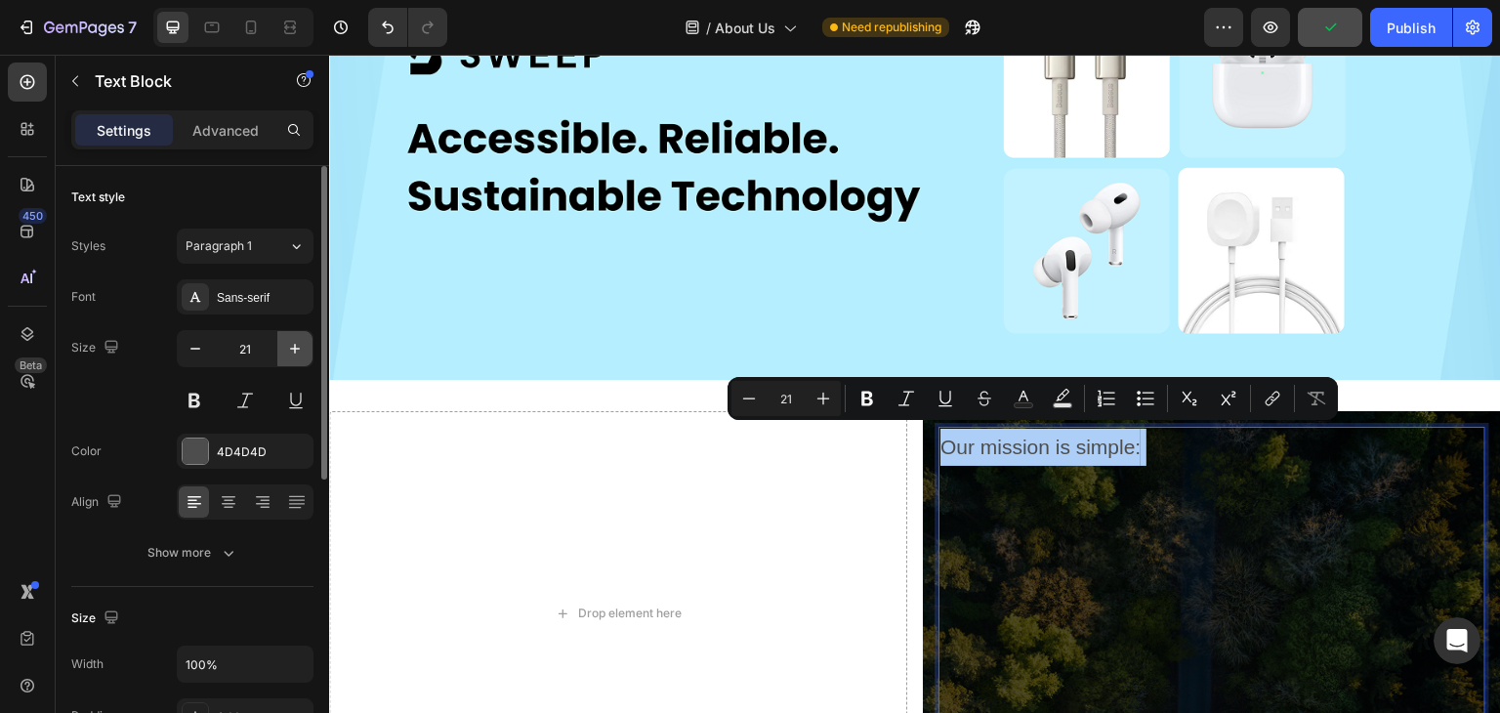
click at [297, 341] on icon "button" at bounding box center [295, 349] width 20 height 20
type input "22"
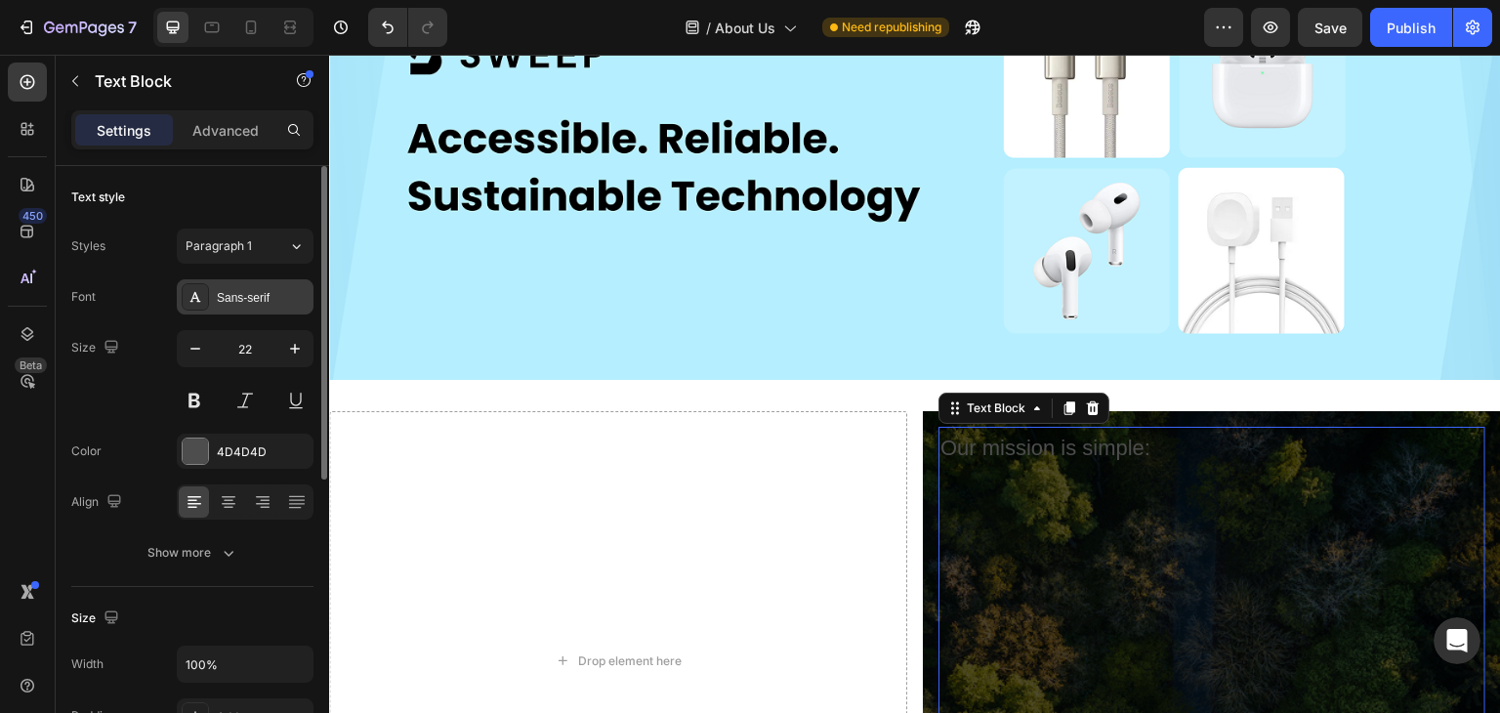
click at [243, 297] on div "Sans-serif" at bounding box center [263, 298] width 92 height 18
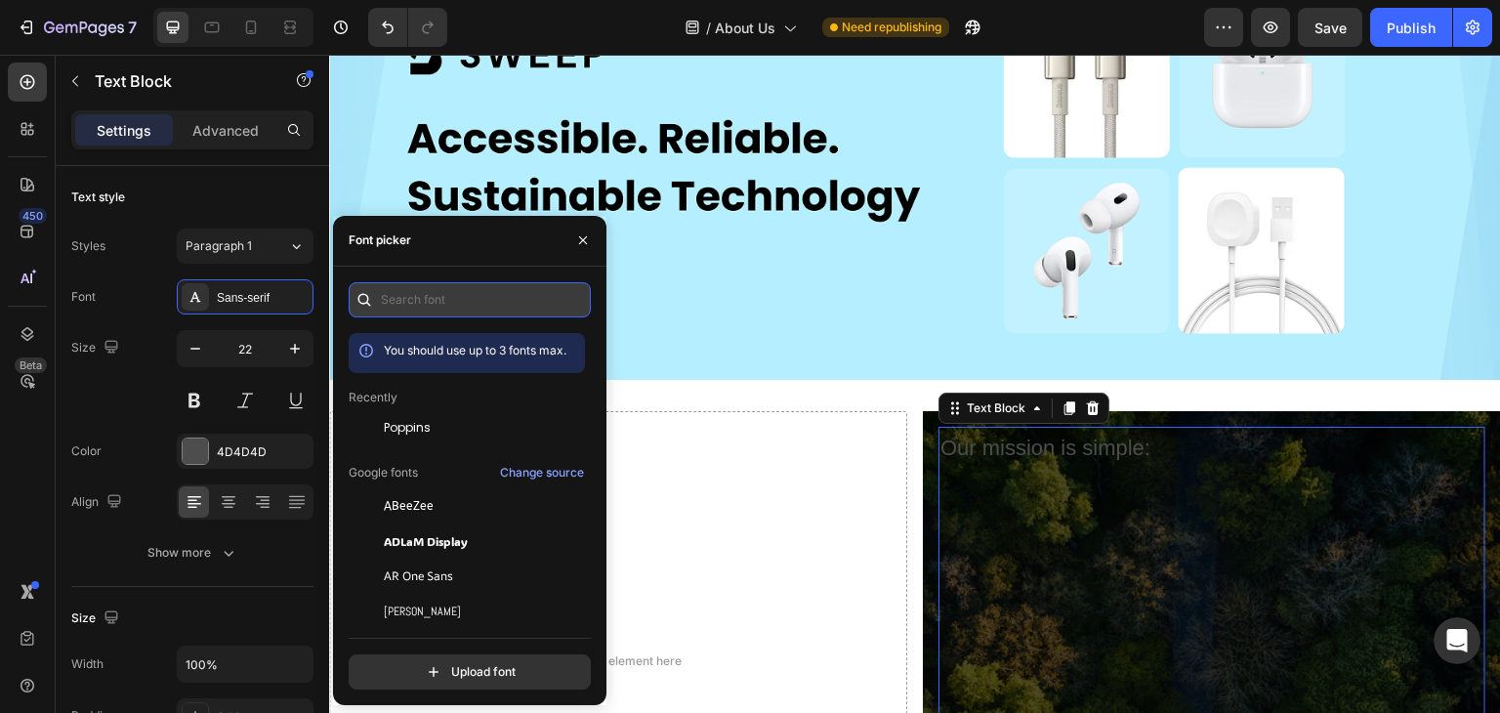
click at [421, 291] on input "text" at bounding box center [470, 299] width 242 height 35
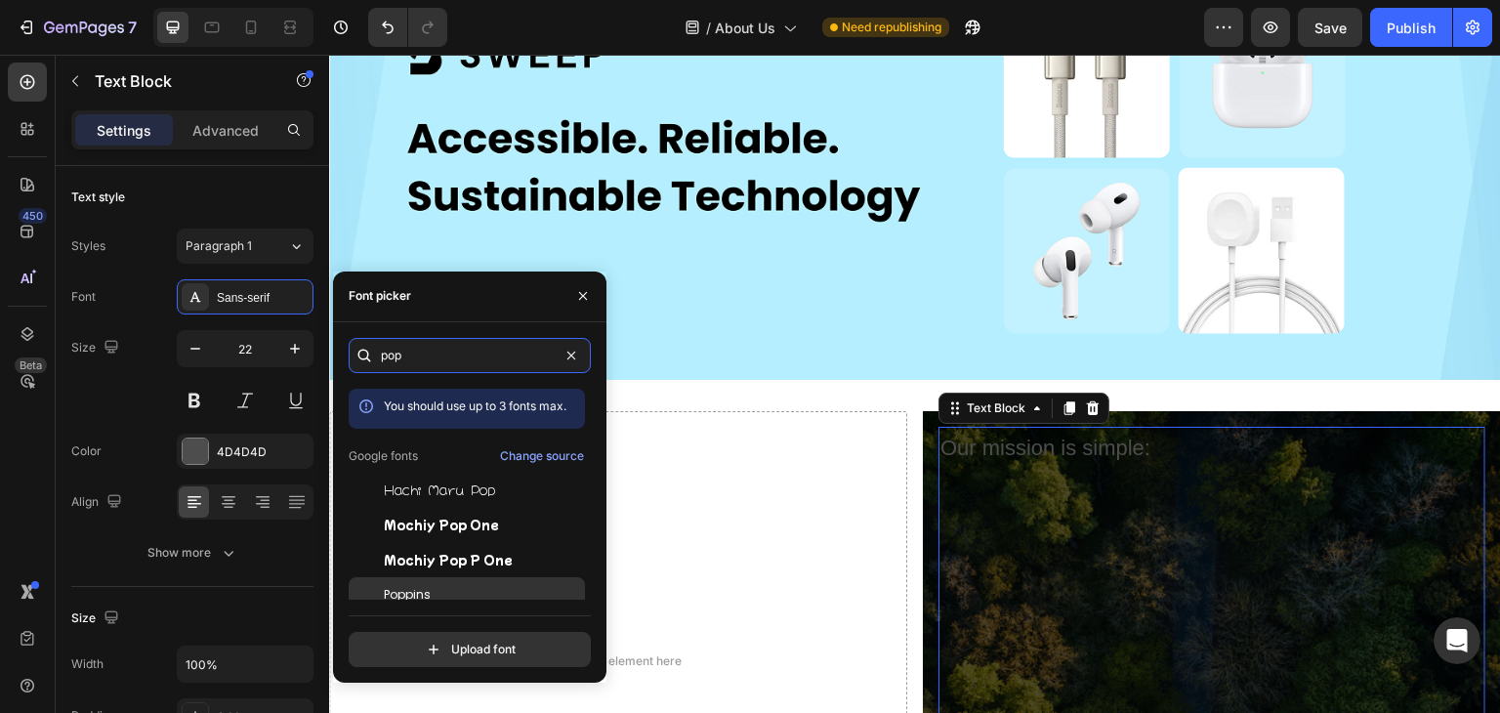
type input "pop"
click at [476, 588] on div "Poppins" at bounding box center [482, 595] width 197 height 18
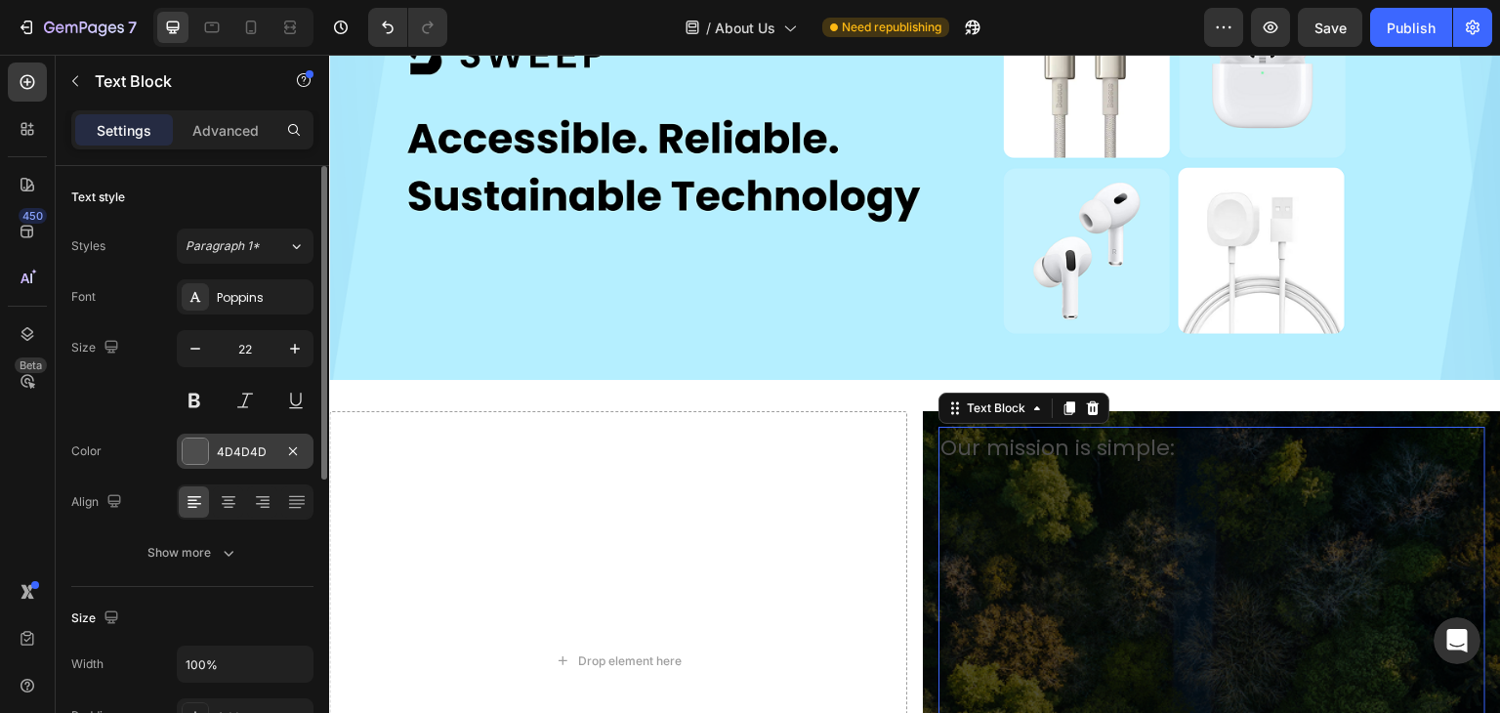
click at [240, 444] on div "4D4D4D" at bounding box center [245, 452] width 57 height 18
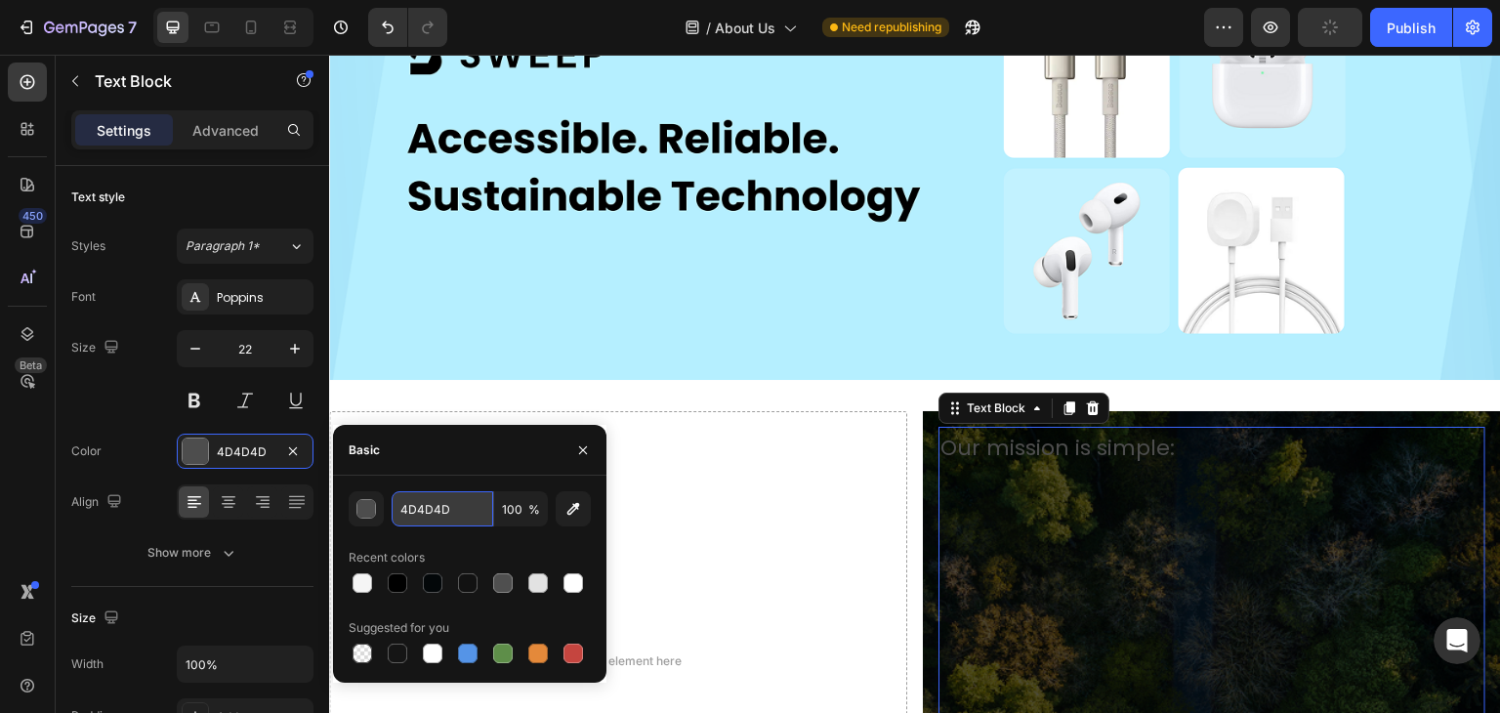
click at [433, 513] on input "4D4D4D" at bounding box center [443, 508] width 102 height 35
type input "fff"
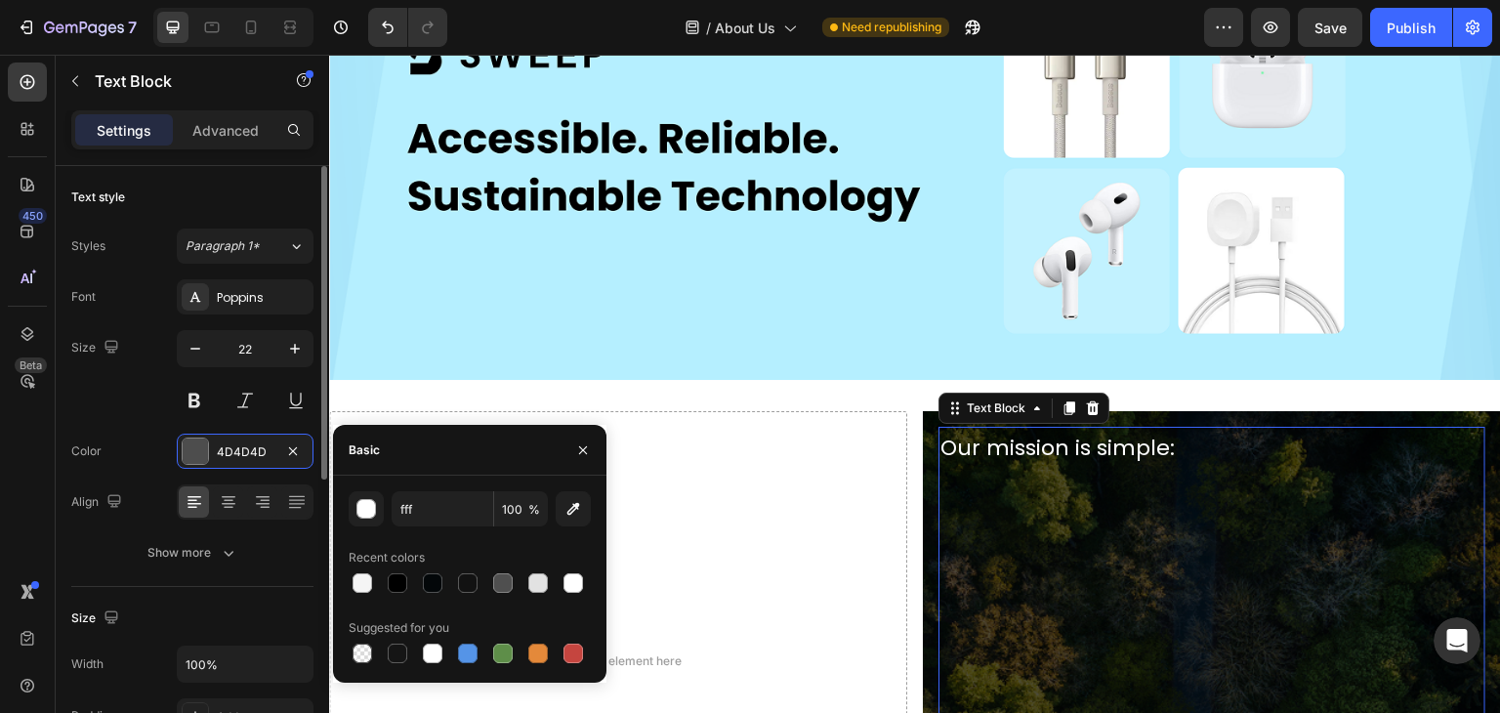
click at [133, 434] on div "Color 4D4D4D" at bounding box center [192, 451] width 242 height 35
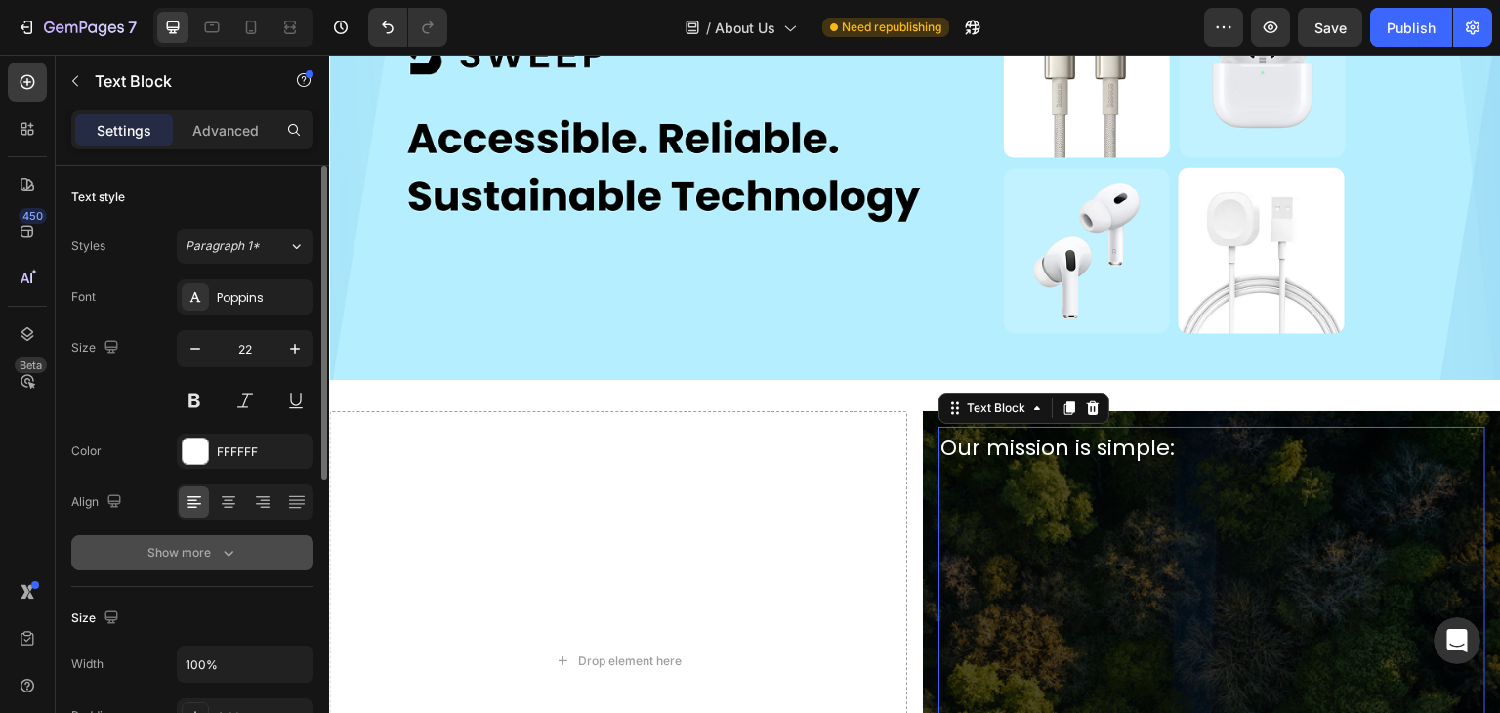
click at [223, 556] on icon "button" at bounding box center [229, 553] width 20 height 20
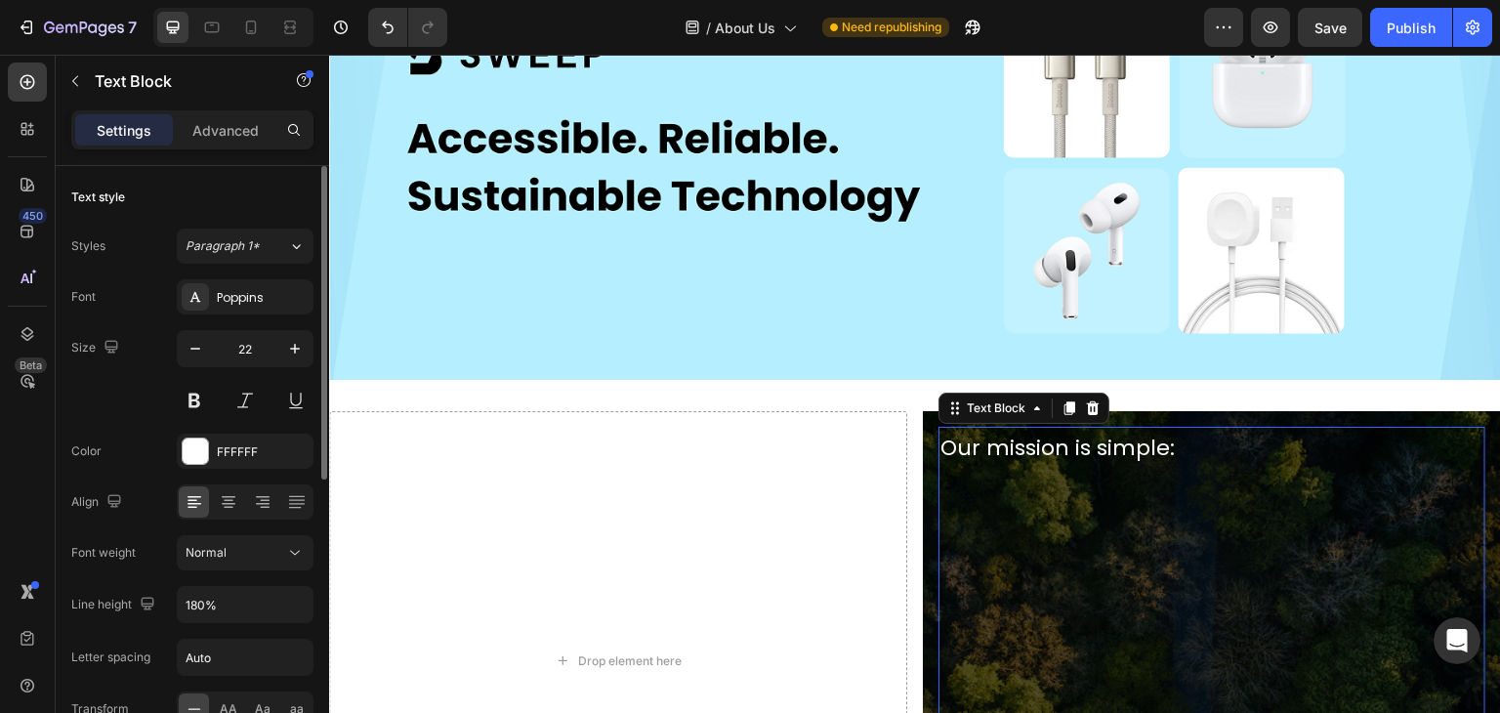
scroll to position [98, 0]
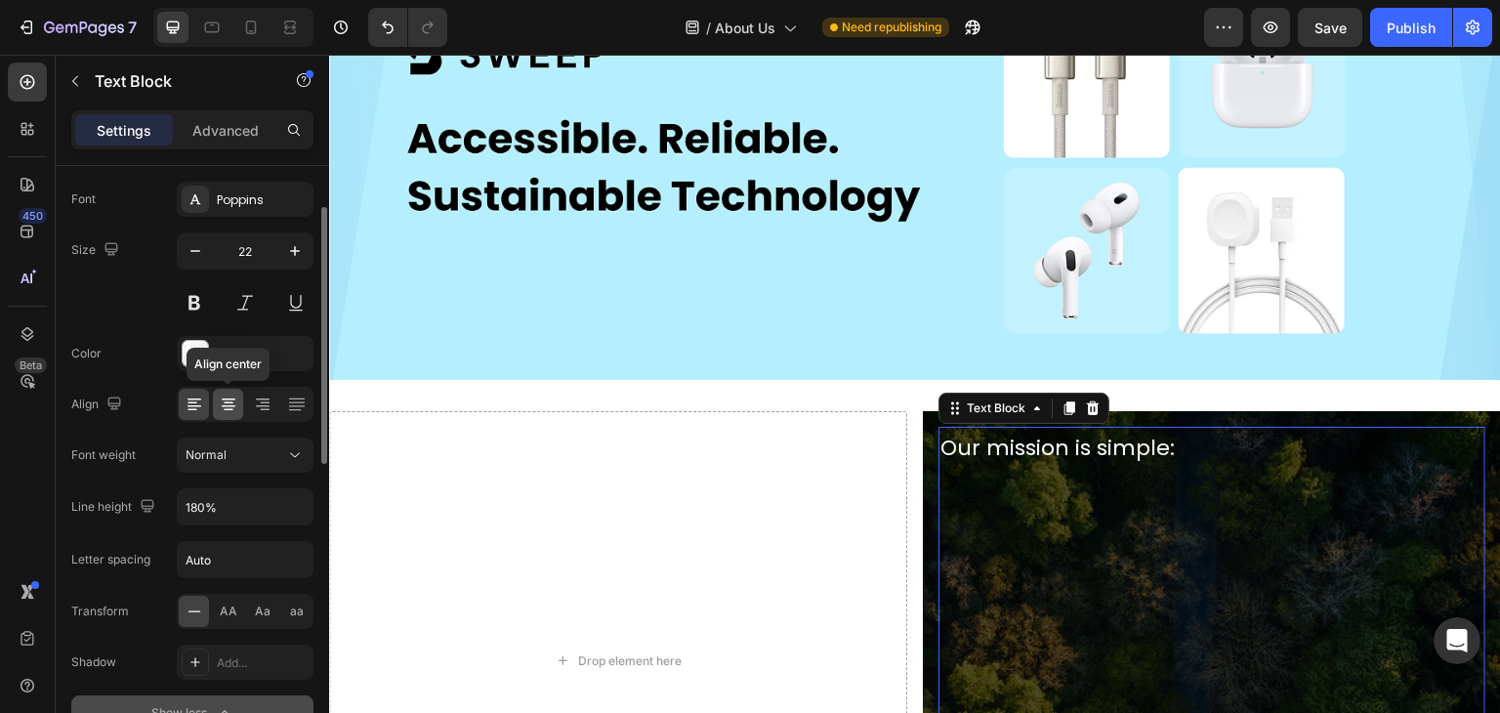
click at [219, 405] on icon at bounding box center [229, 405] width 20 height 20
click at [193, 395] on icon at bounding box center [195, 405] width 20 height 20
click at [252, 459] on div "Normal" at bounding box center [236, 455] width 100 height 18
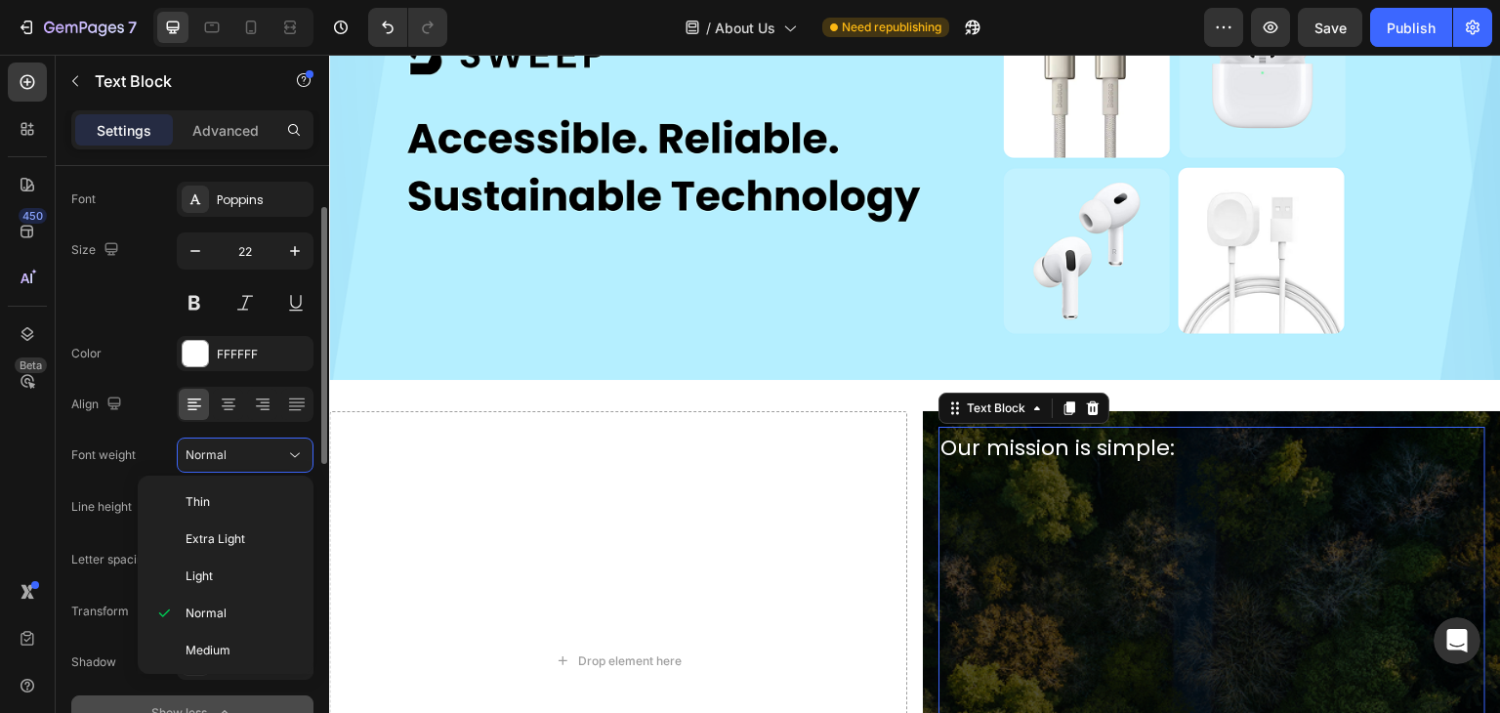
click at [152, 457] on div "Font weight Normal" at bounding box center [192, 455] width 242 height 35
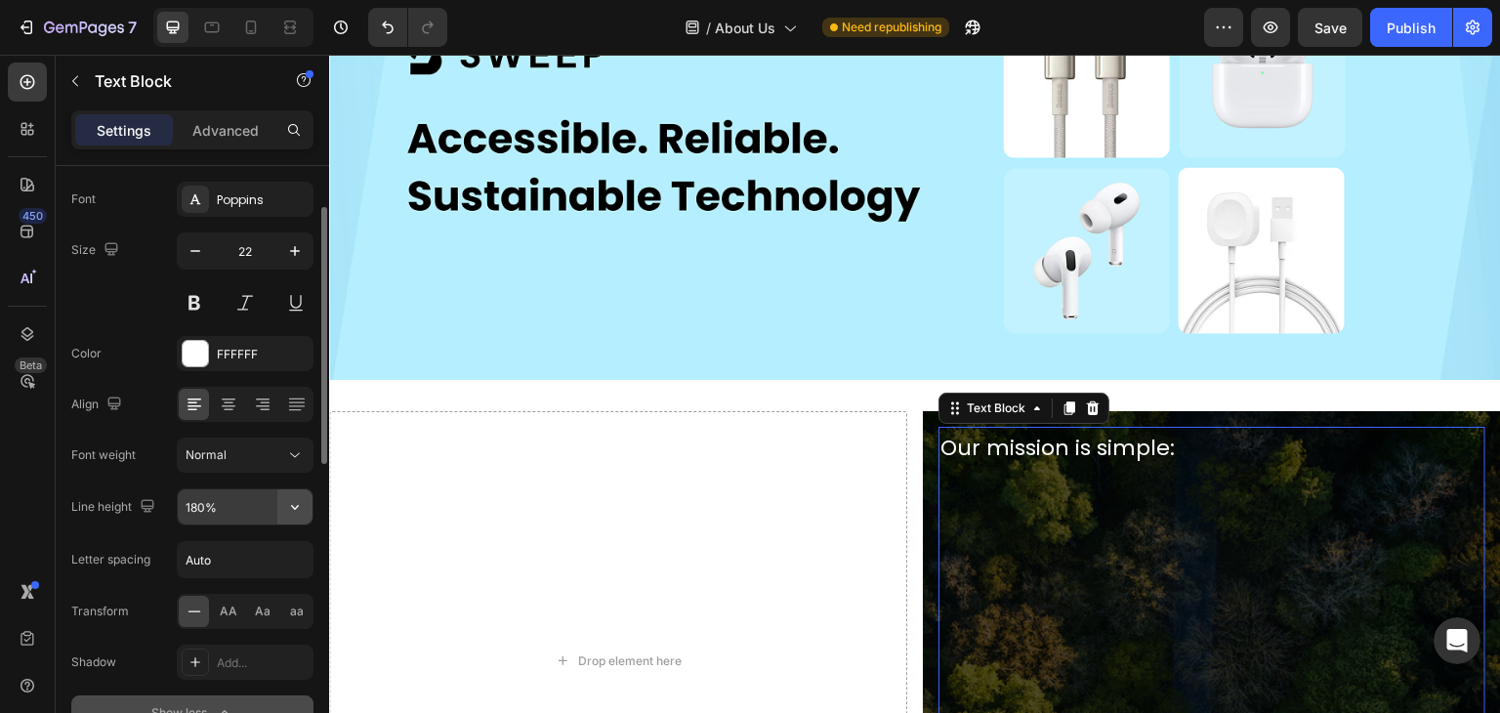
click at [292, 502] on icon "button" at bounding box center [295, 507] width 20 height 20
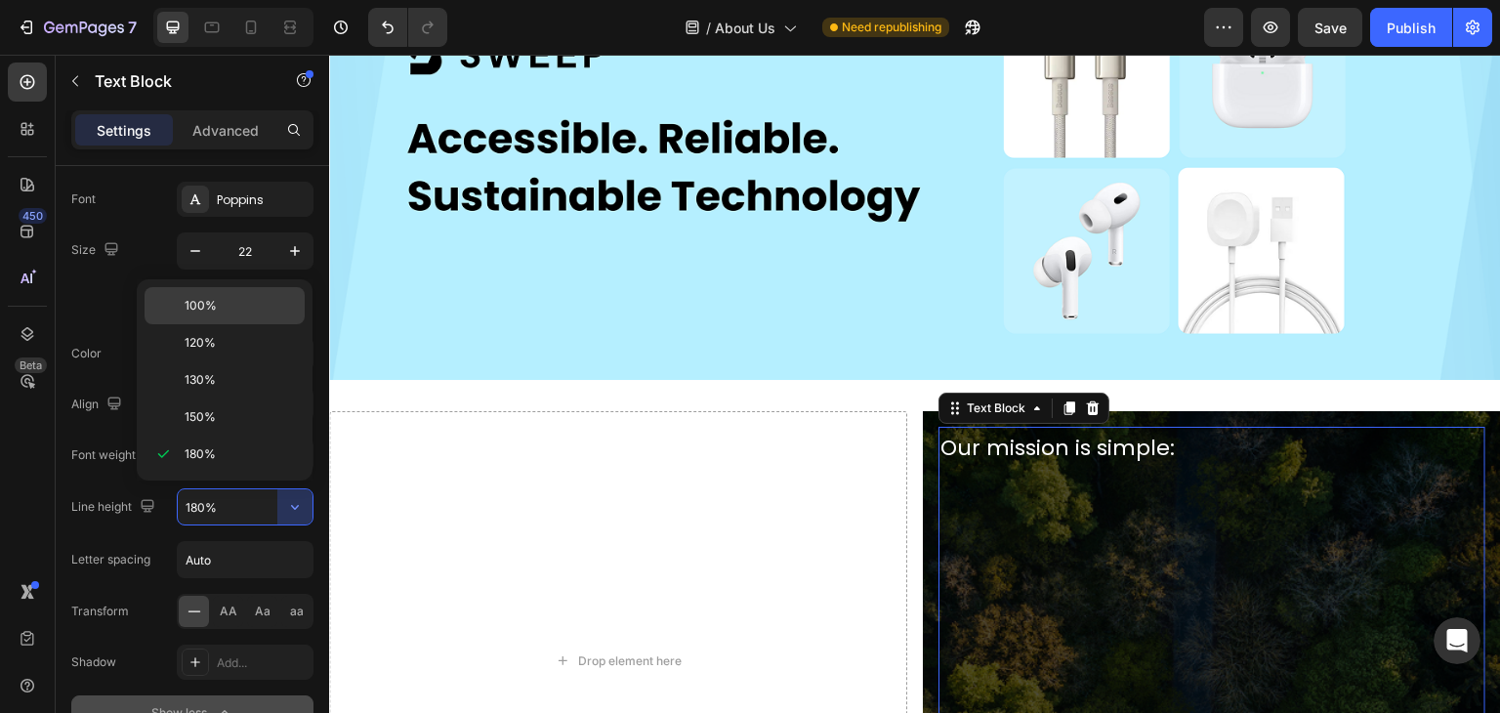
click at [230, 300] on p "100%" at bounding box center [240, 306] width 111 height 18
type input "100%"
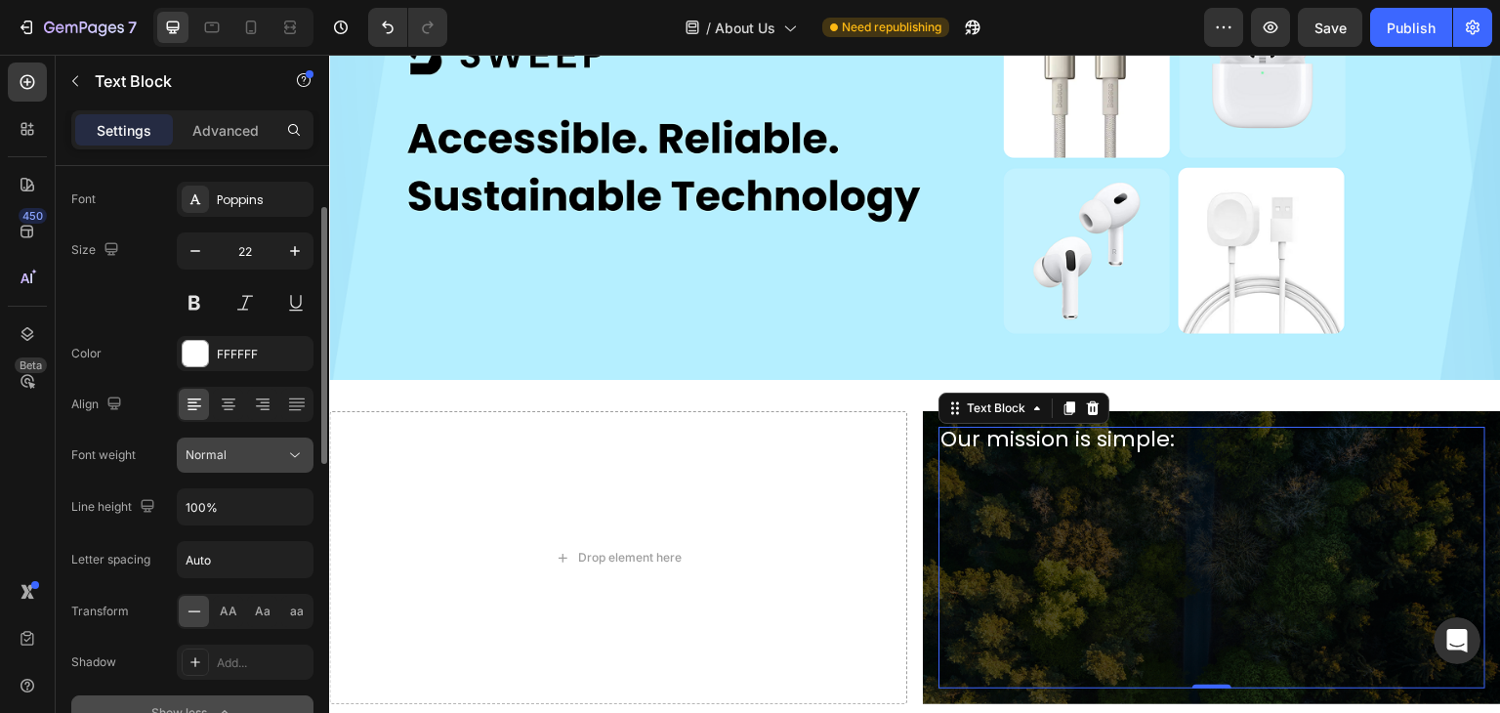
click at [227, 455] on div "Normal" at bounding box center [236, 455] width 100 height 18
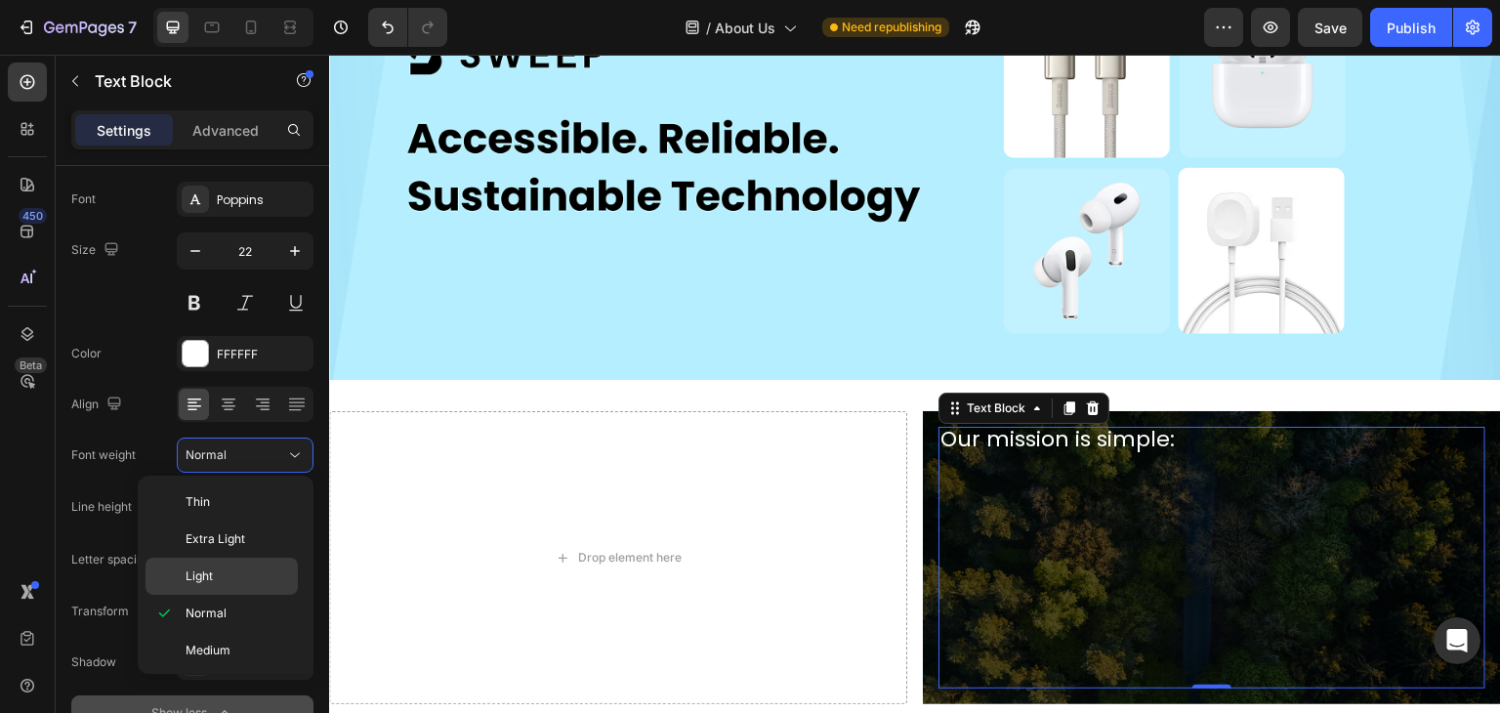
click at [234, 563] on div "Light" at bounding box center [222, 576] width 152 height 37
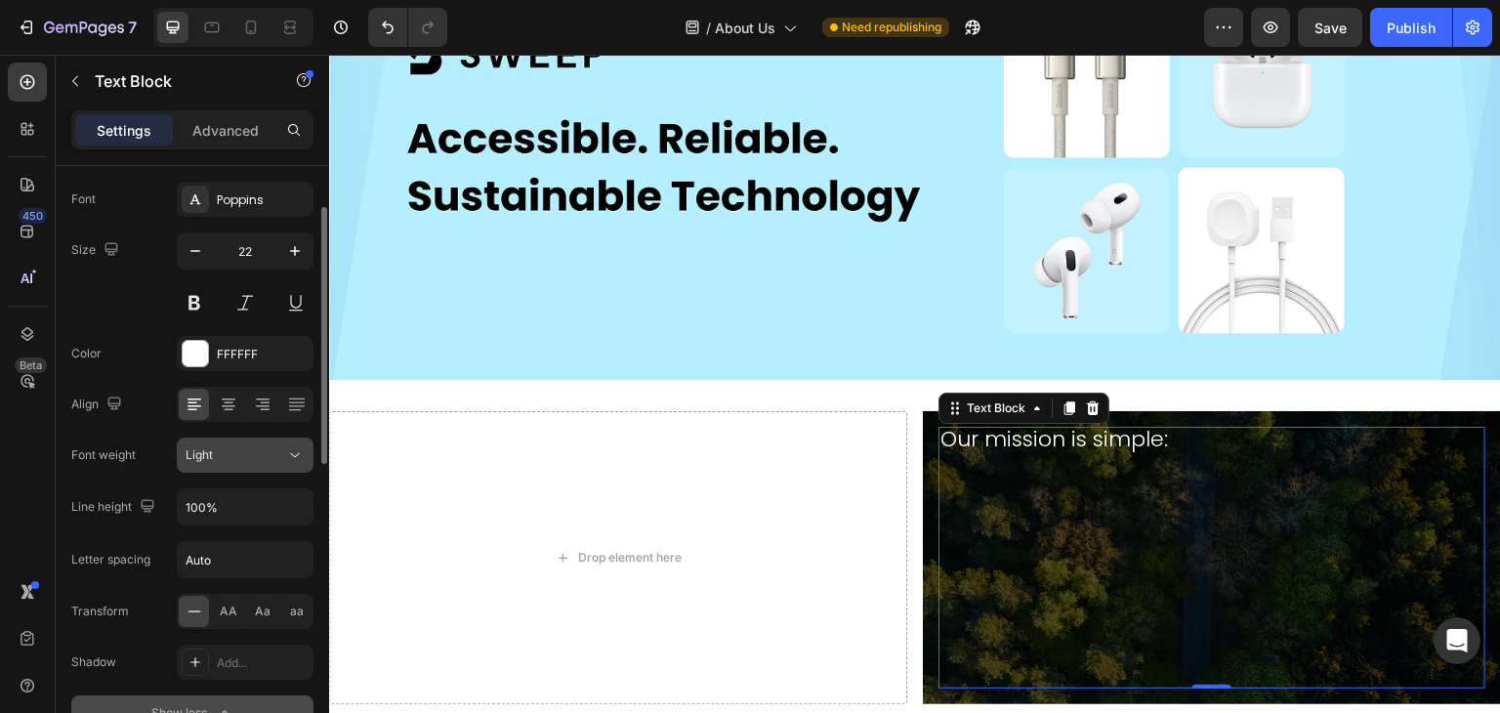
click at [235, 450] on div "Light" at bounding box center [236, 455] width 100 height 18
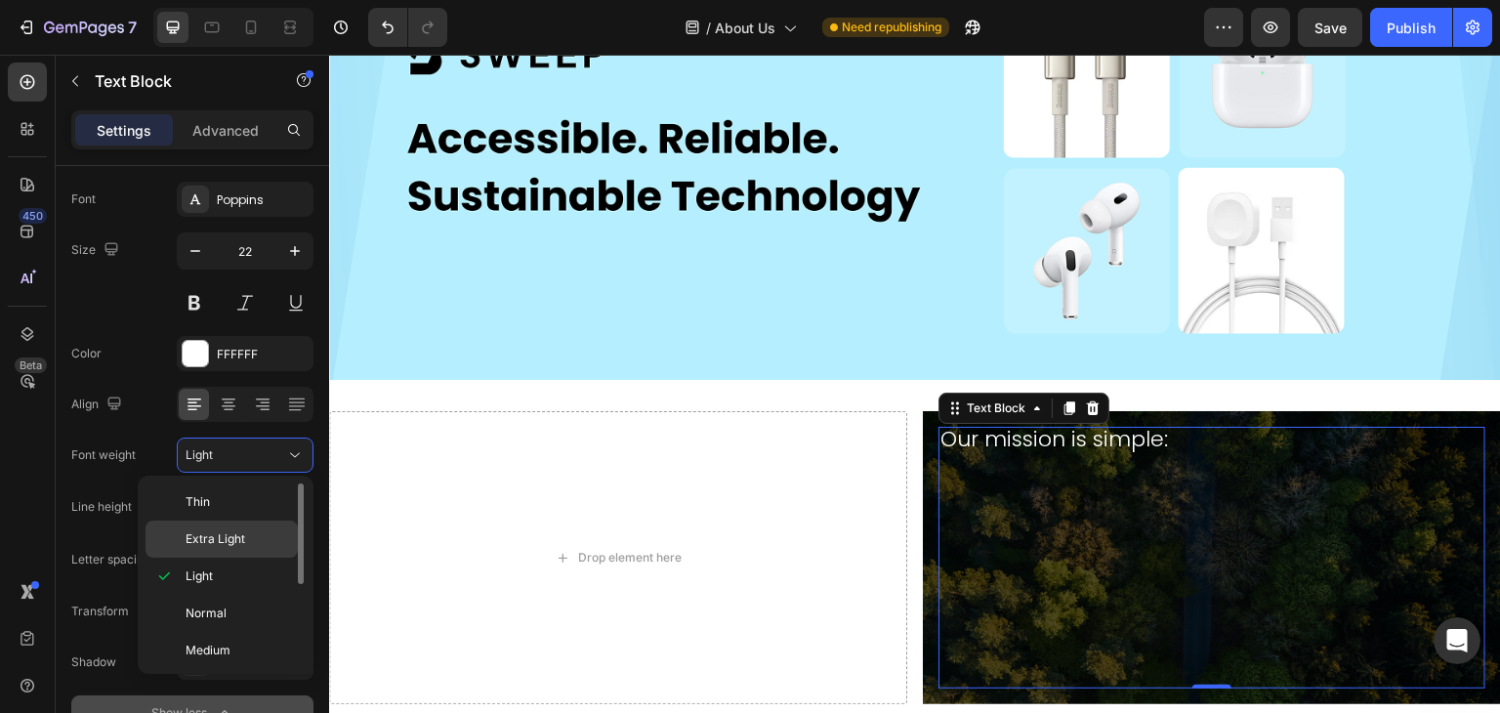
click at [245, 526] on div "Extra Light" at bounding box center [222, 539] width 152 height 37
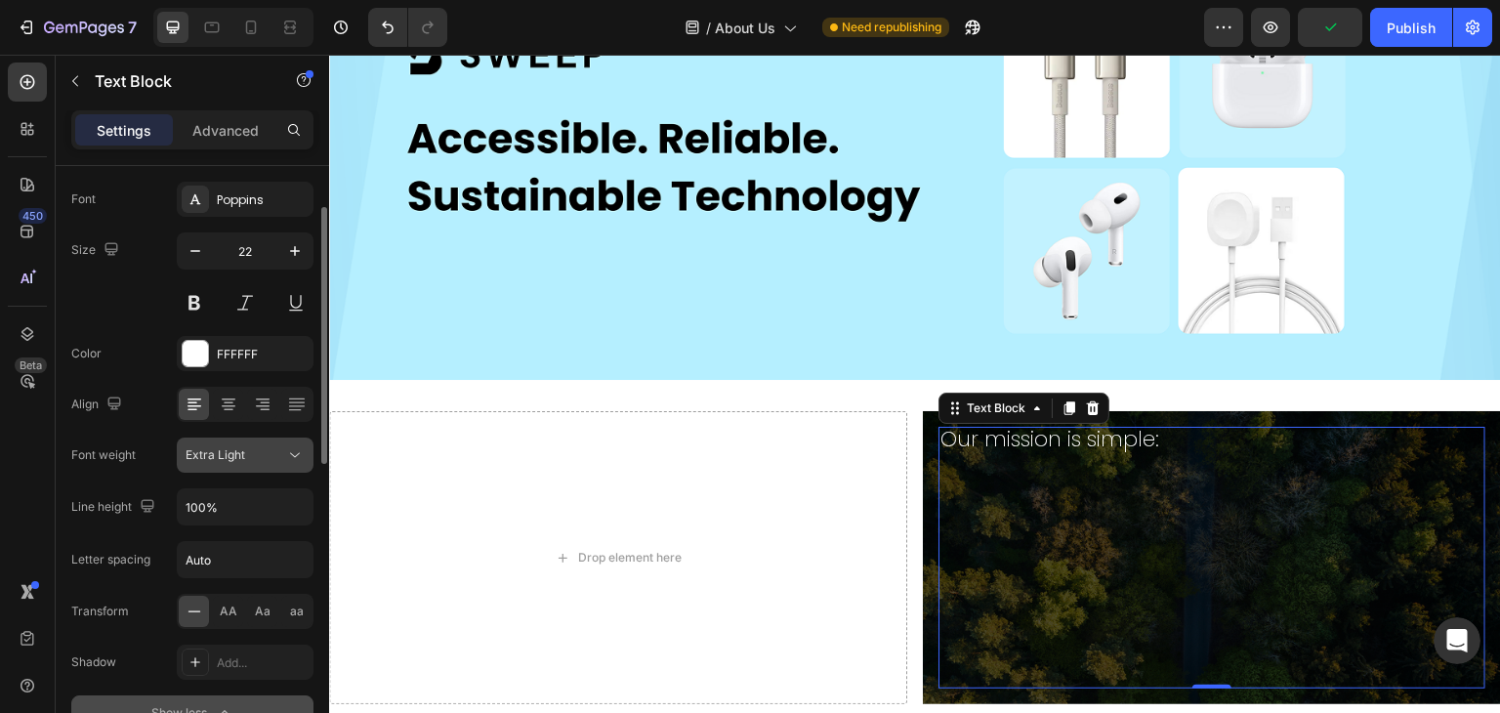
click at [259, 447] on div "Extra Light" at bounding box center [236, 455] width 100 height 18
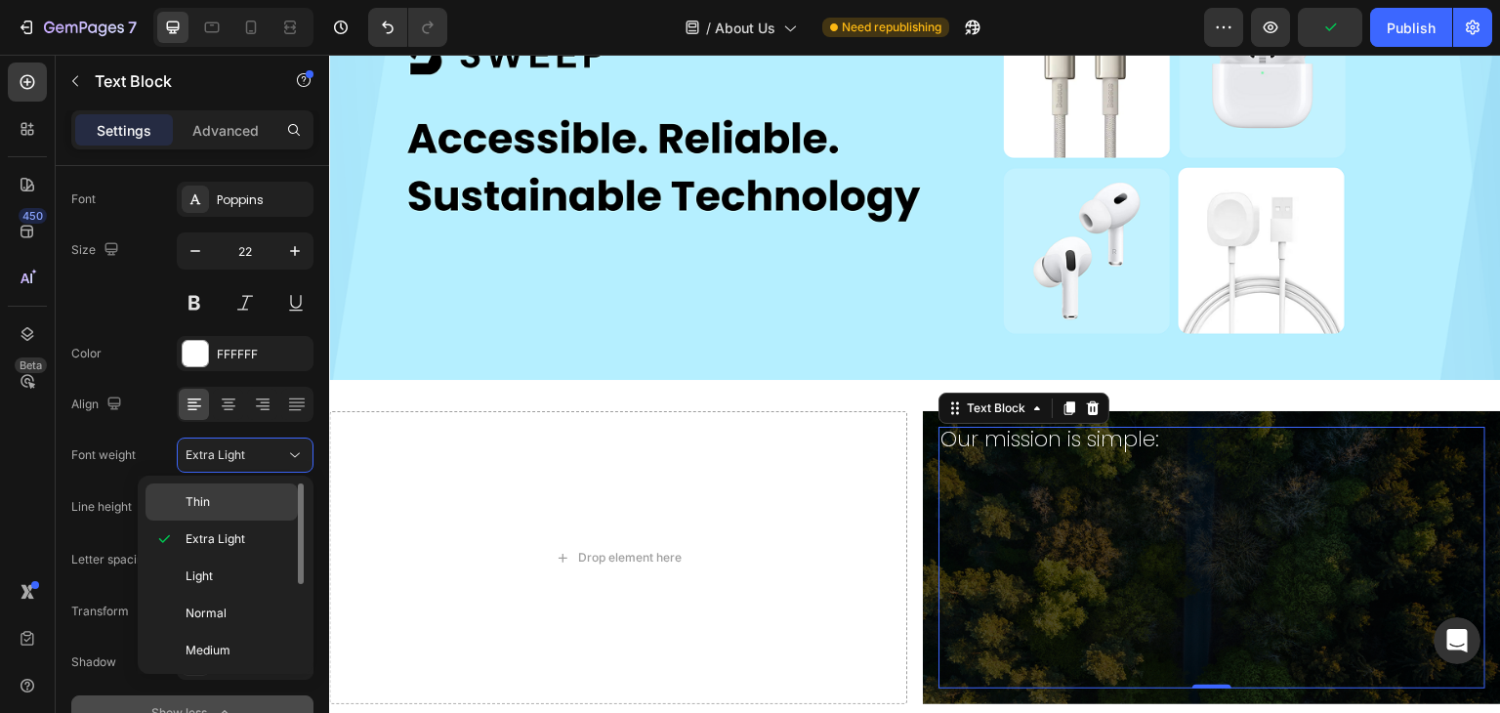
click at [242, 500] on p "Thin" at bounding box center [238, 502] width 104 height 18
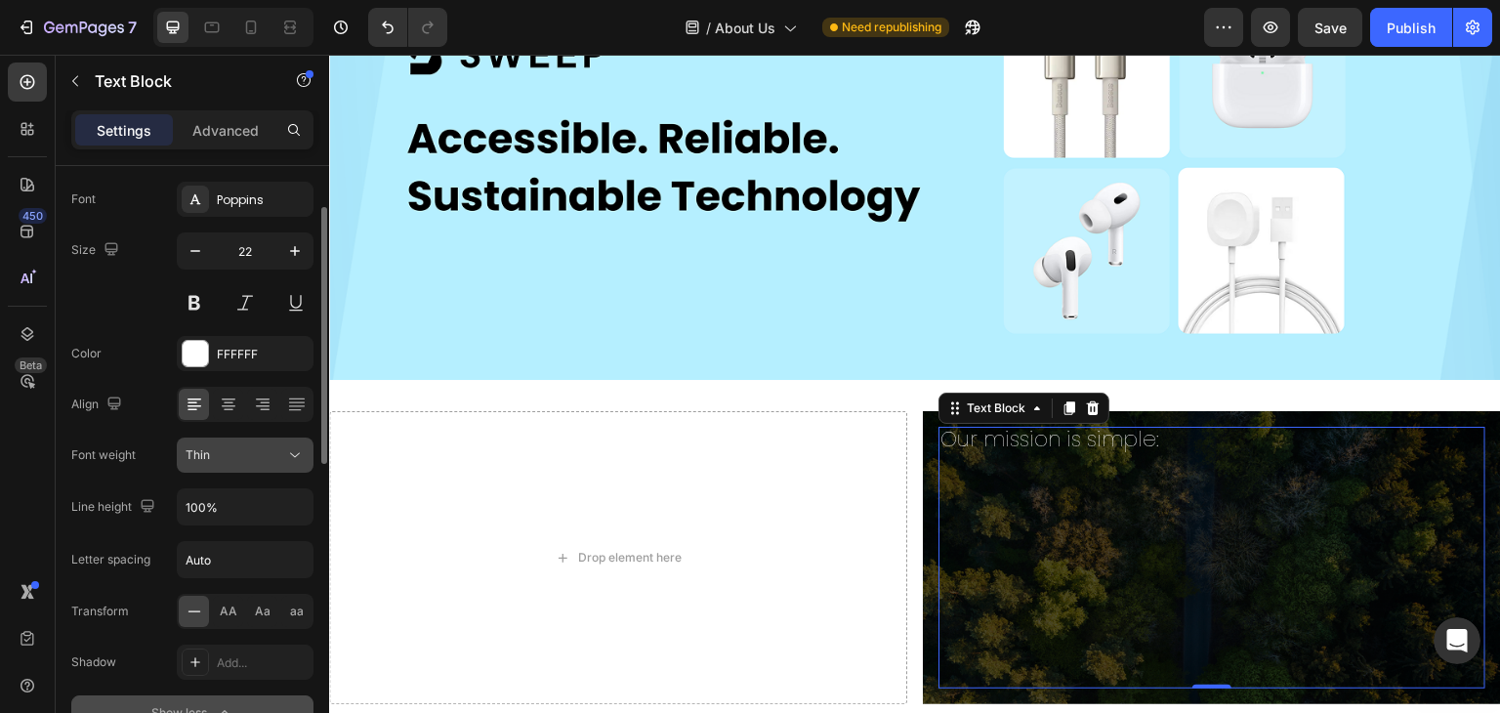
click at [245, 458] on div "Thin" at bounding box center [236, 455] width 100 height 18
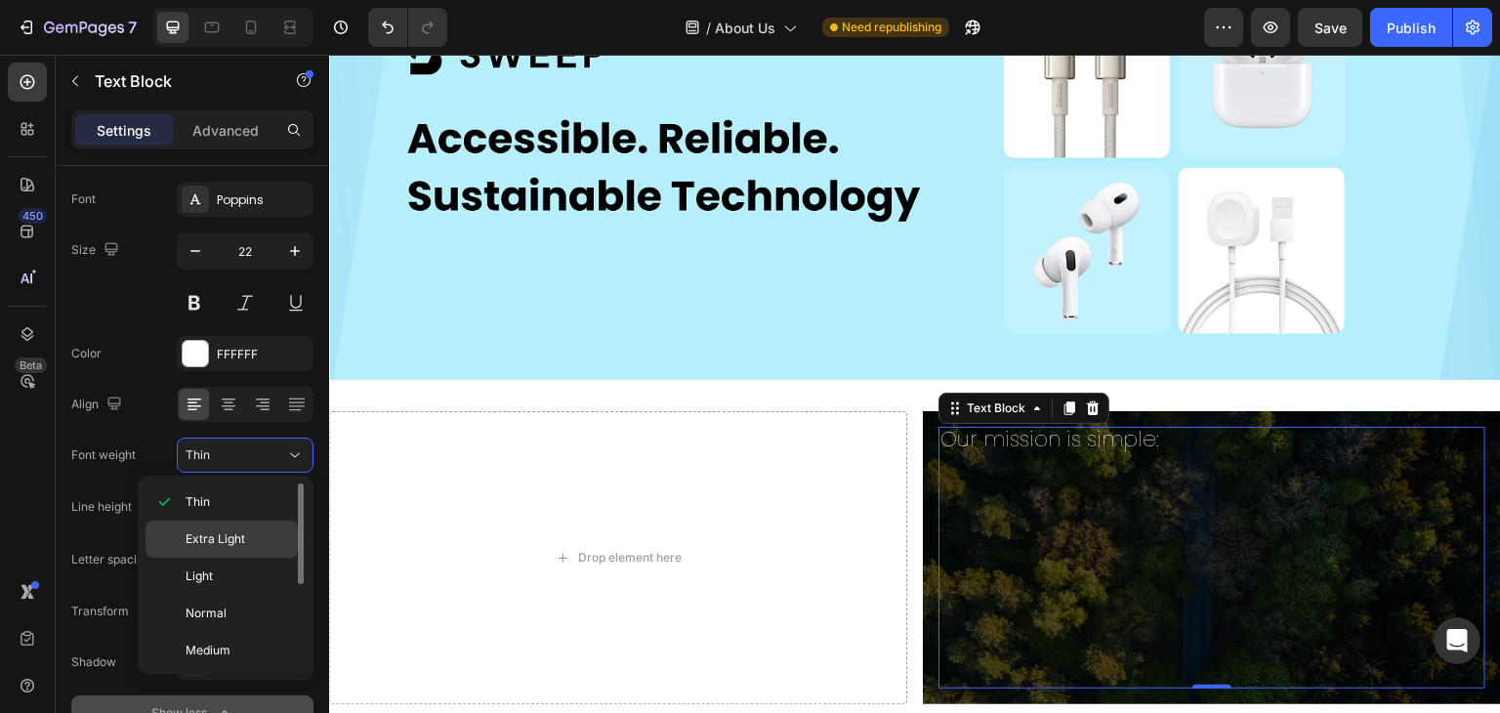
click at [240, 538] on span "Extra Light" at bounding box center [216, 539] width 60 height 18
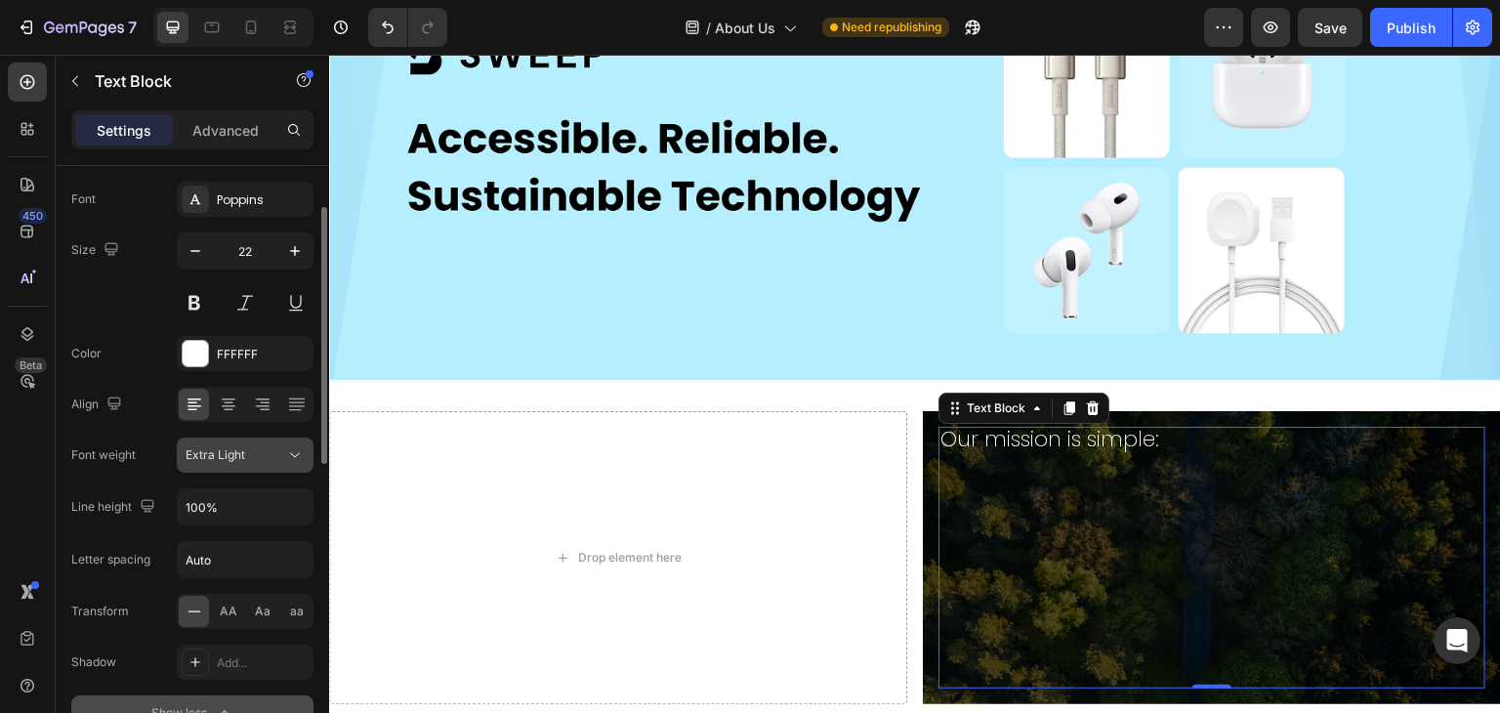
click at [246, 445] on div "Extra Light" at bounding box center [245, 455] width 119 height 20
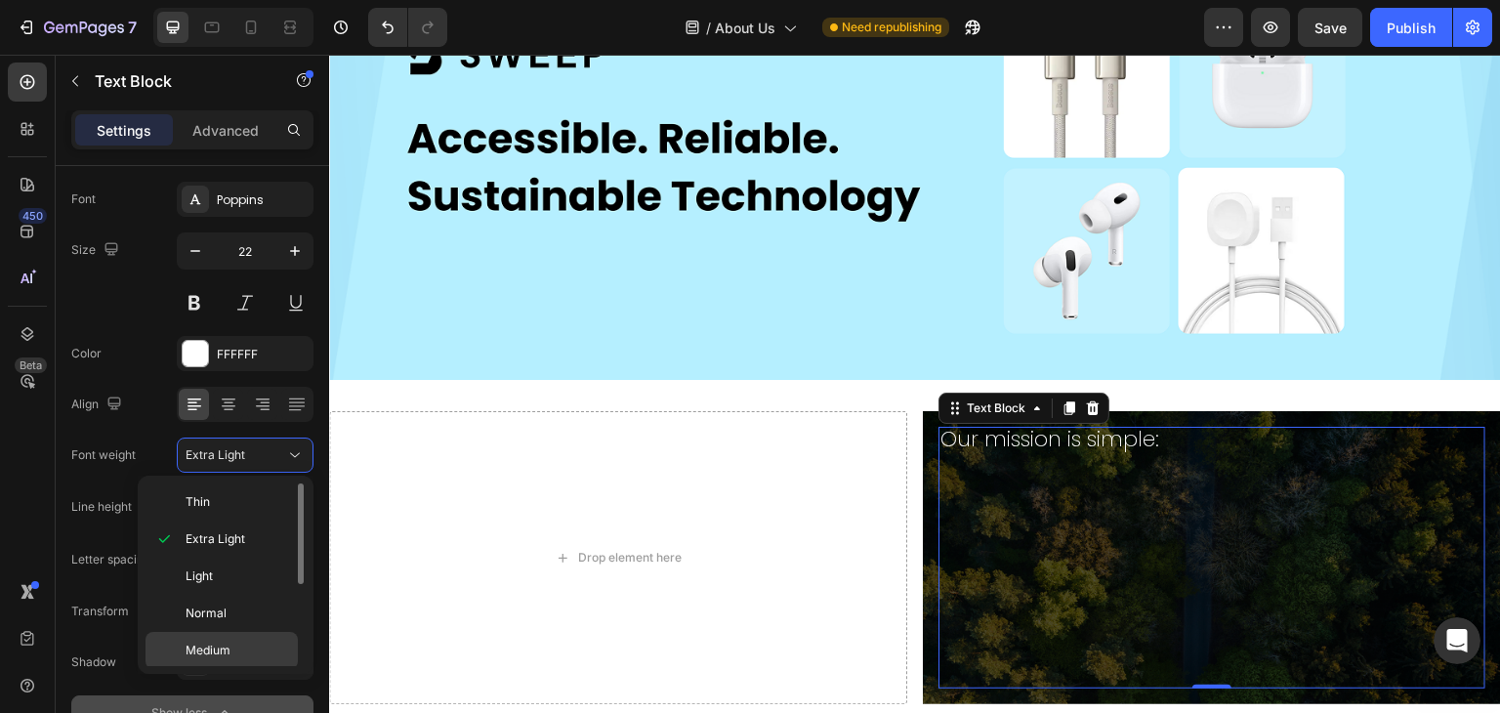
click at [234, 645] on p "Medium" at bounding box center [238, 651] width 104 height 18
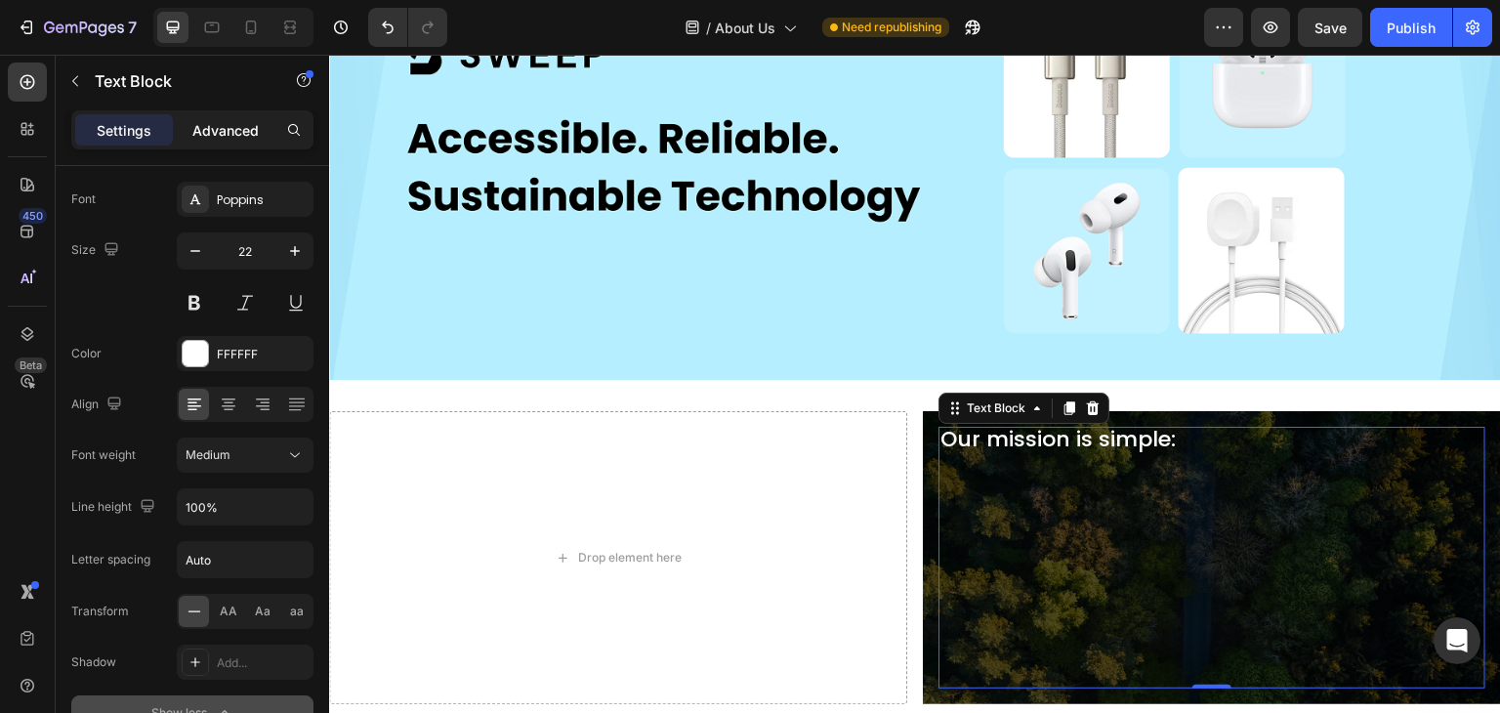
click at [241, 120] on p "Advanced" at bounding box center [225, 130] width 66 height 21
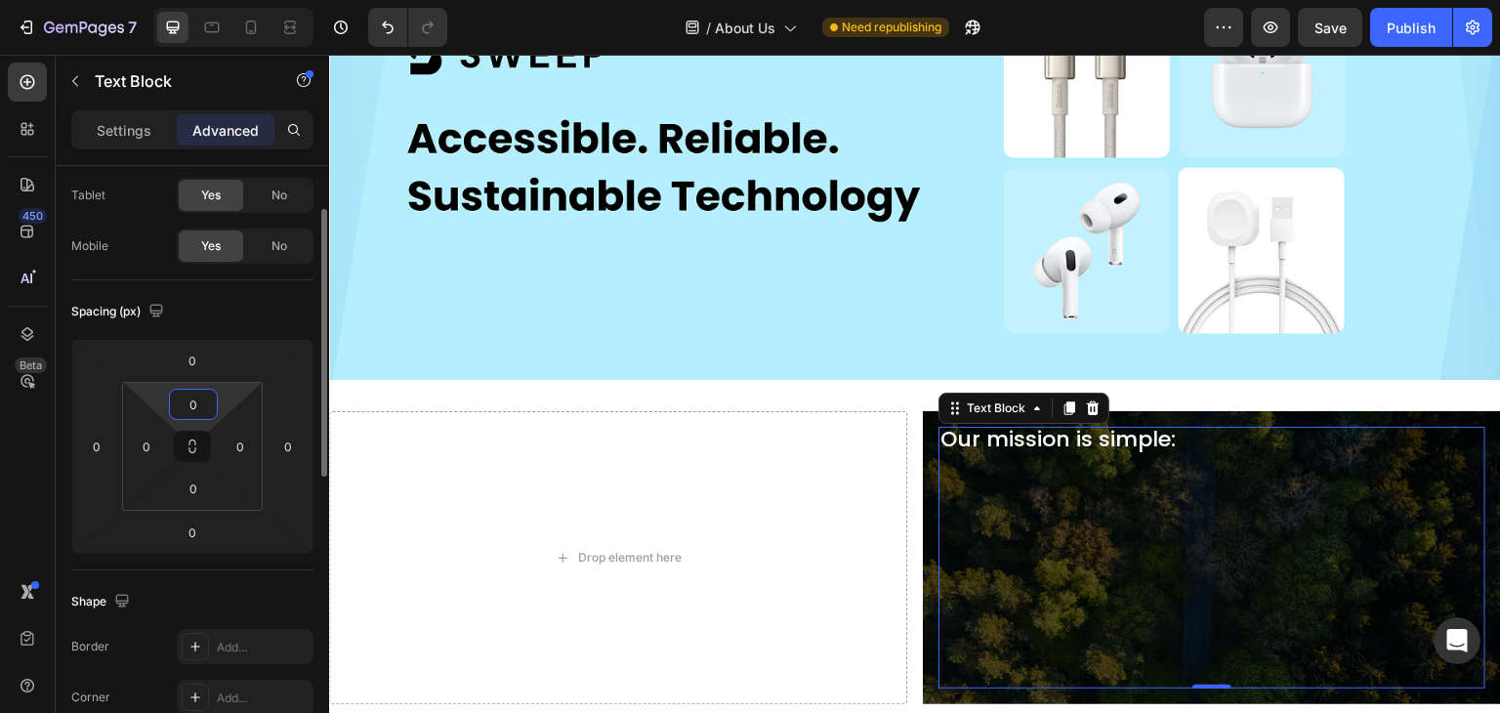
click at [191, 397] on input "0" at bounding box center [193, 404] width 39 height 29
click at [189, 357] on input "0" at bounding box center [192, 360] width 39 height 29
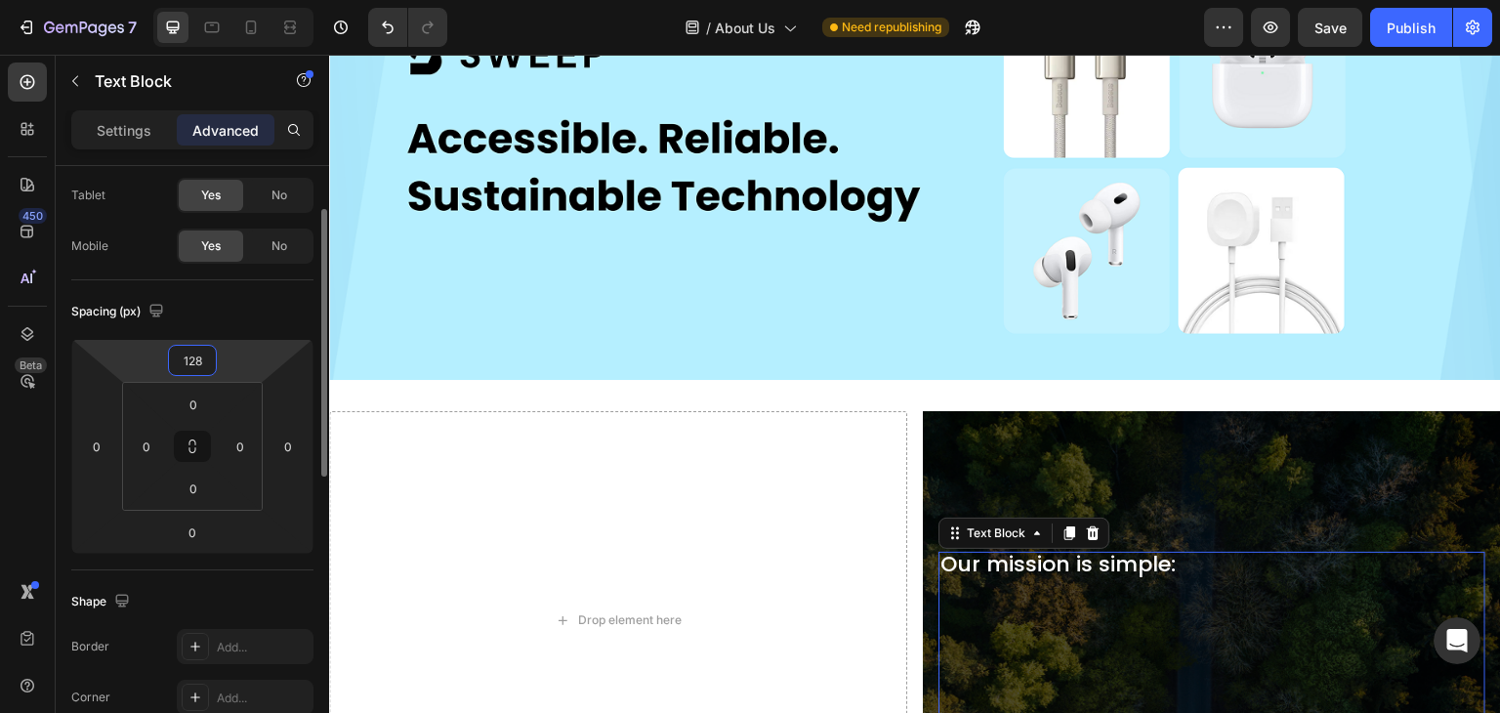
type input "128"
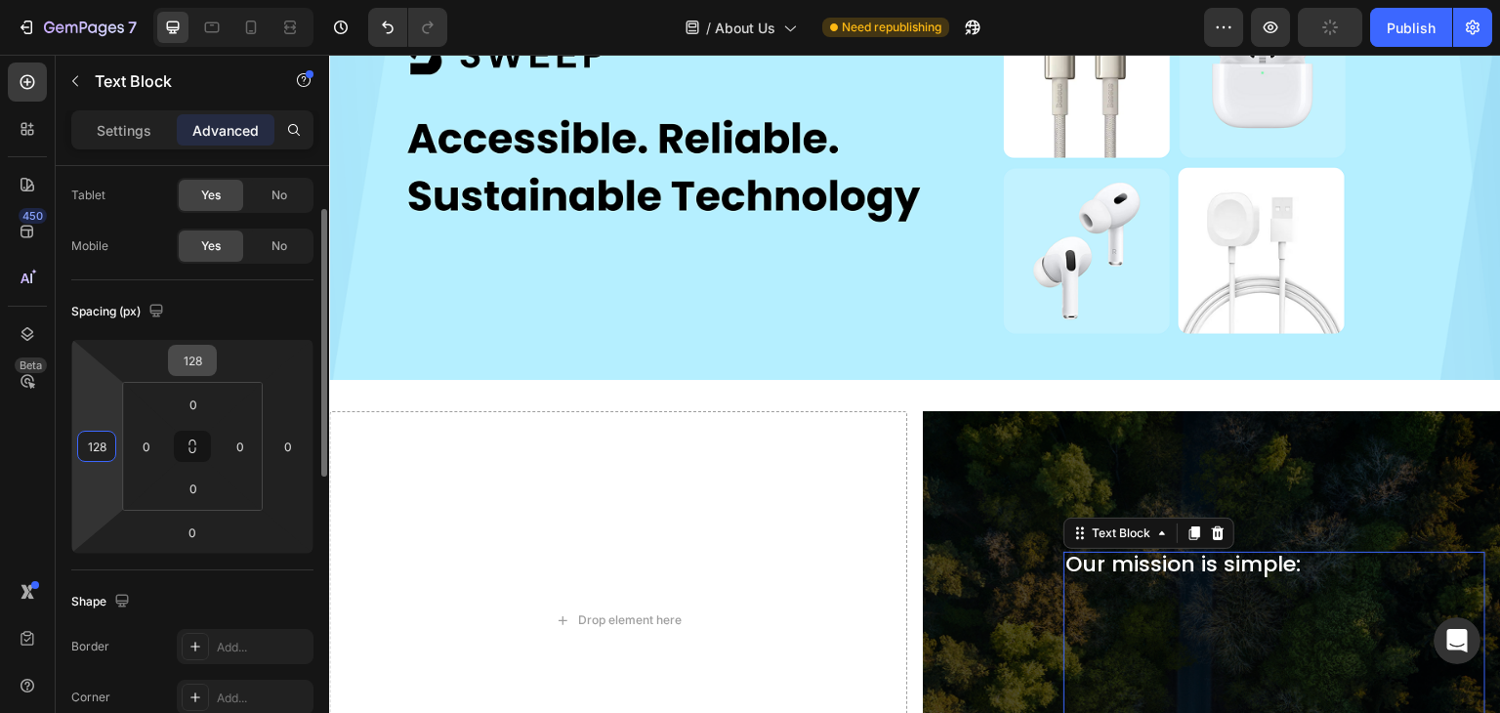
type input "128"
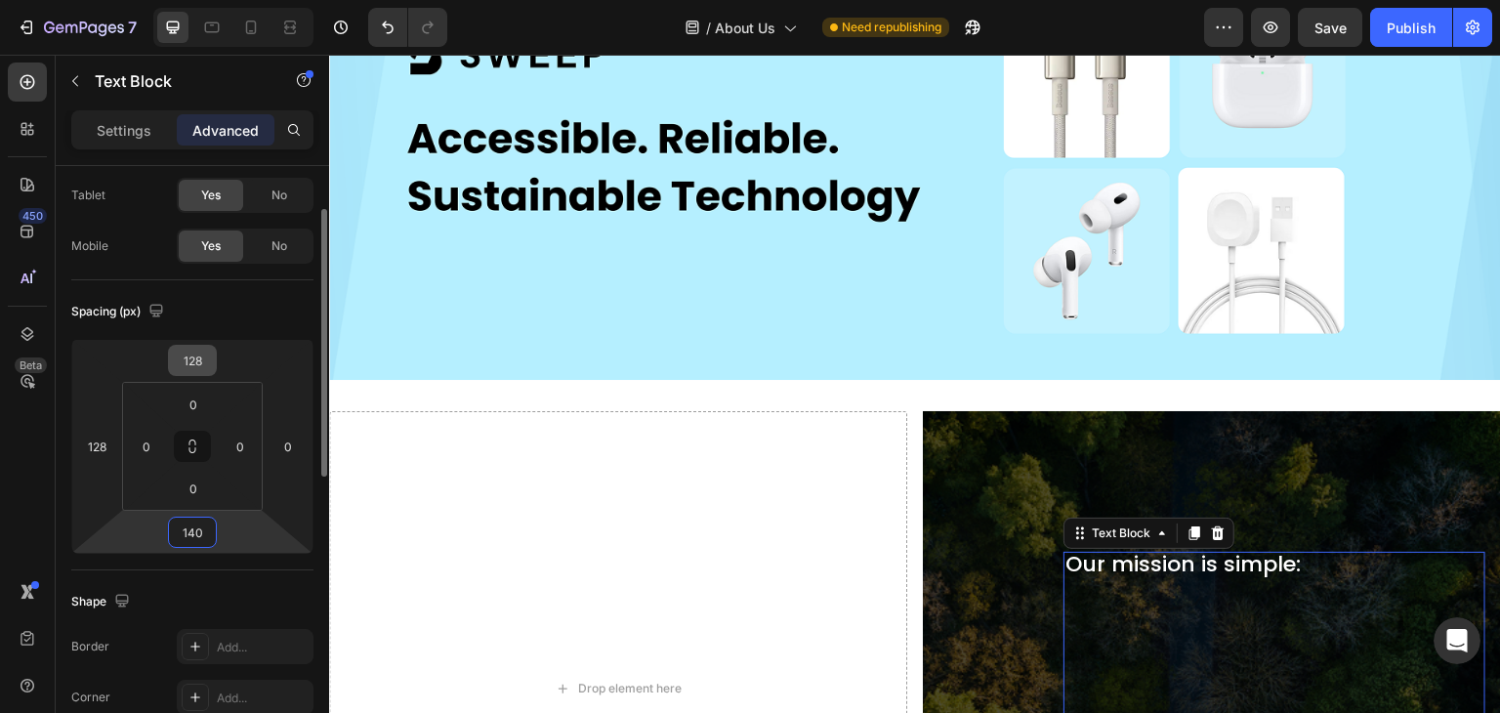
type input "140"
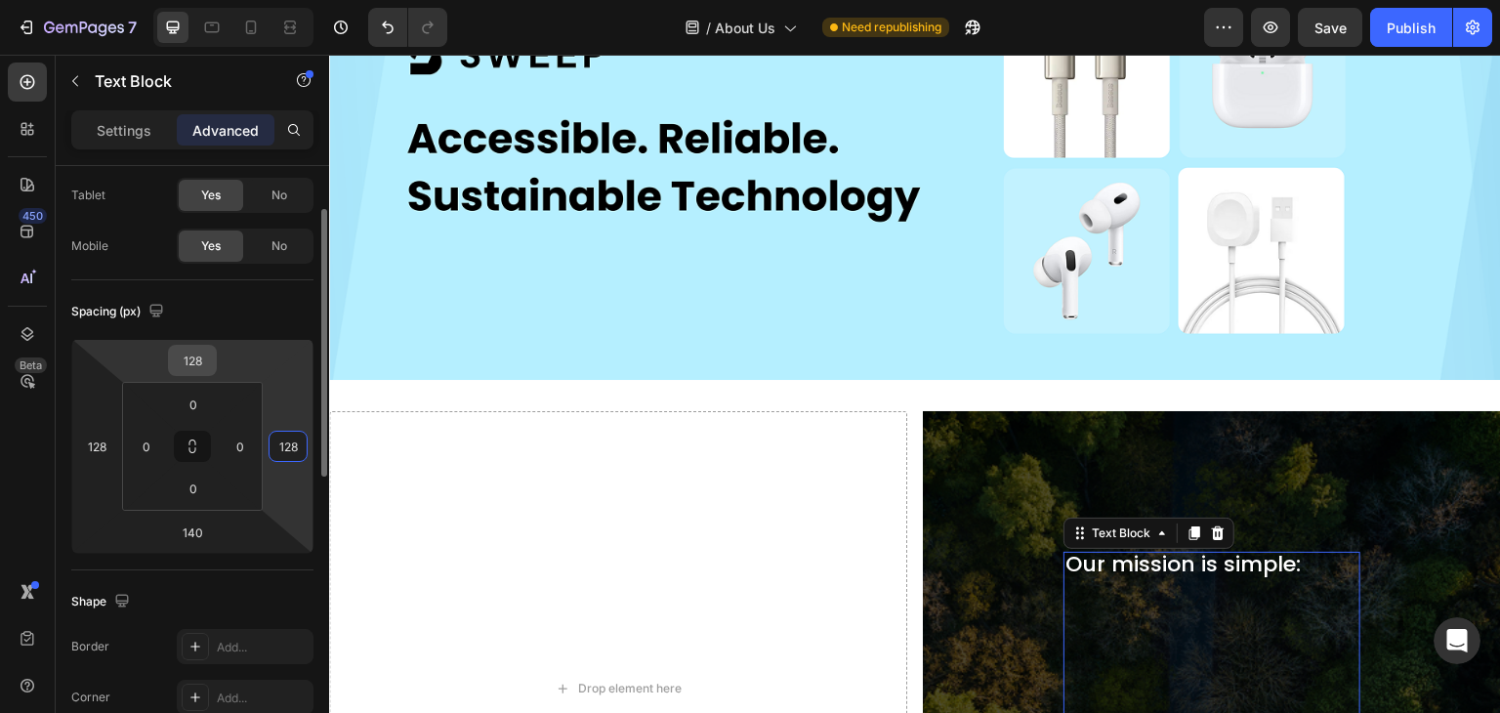
type input "128"
click at [192, 364] on input "128" at bounding box center [192, 360] width 39 height 29
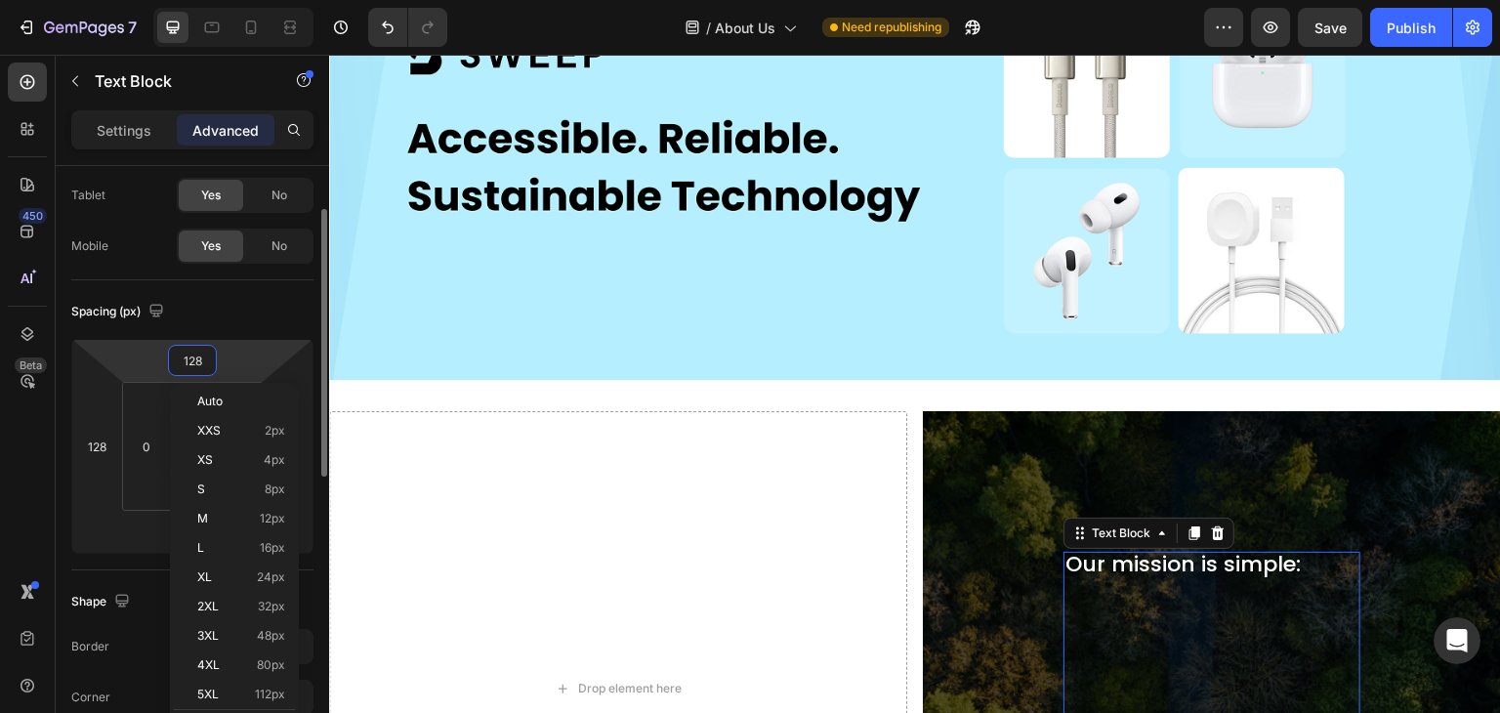
click at [192, 364] on input "128" at bounding box center [192, 360] width 39 height 29
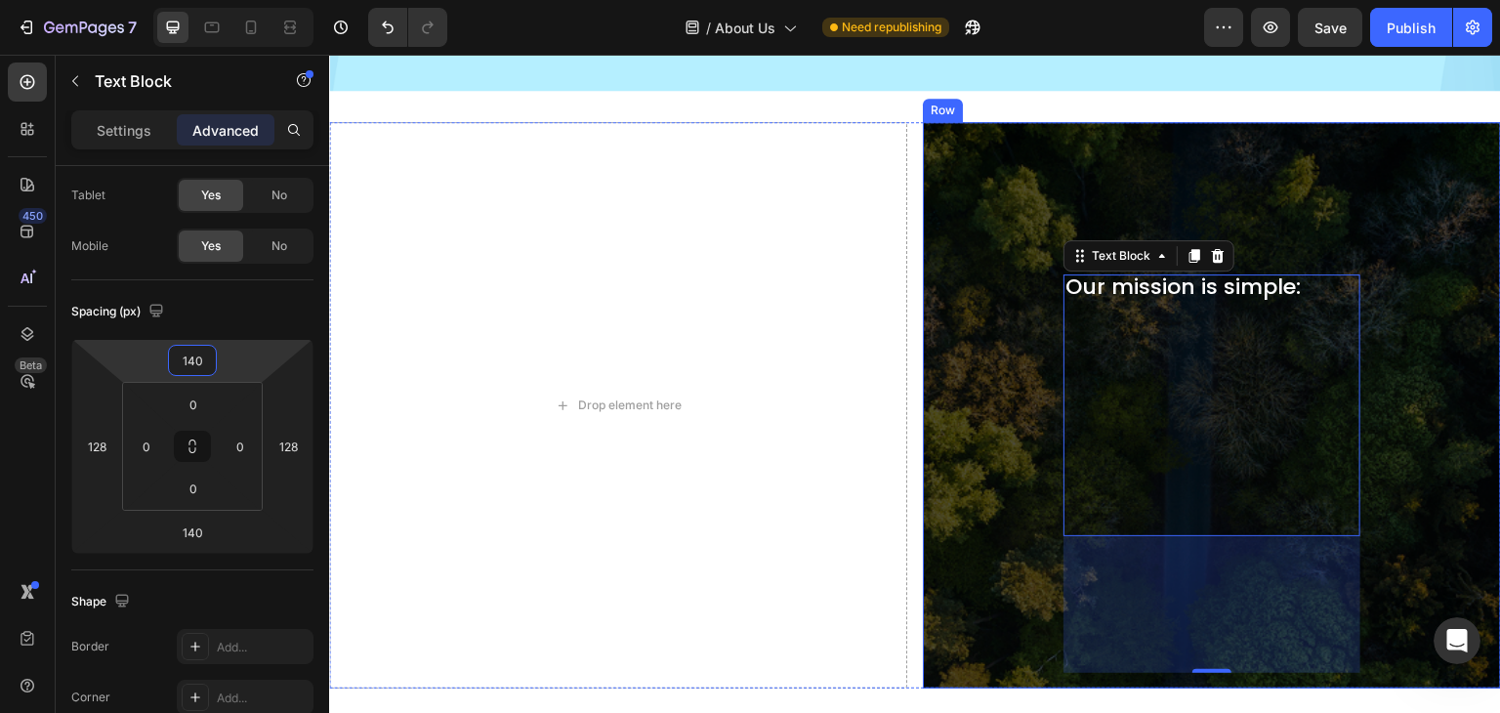
scroll to position [445, 0]
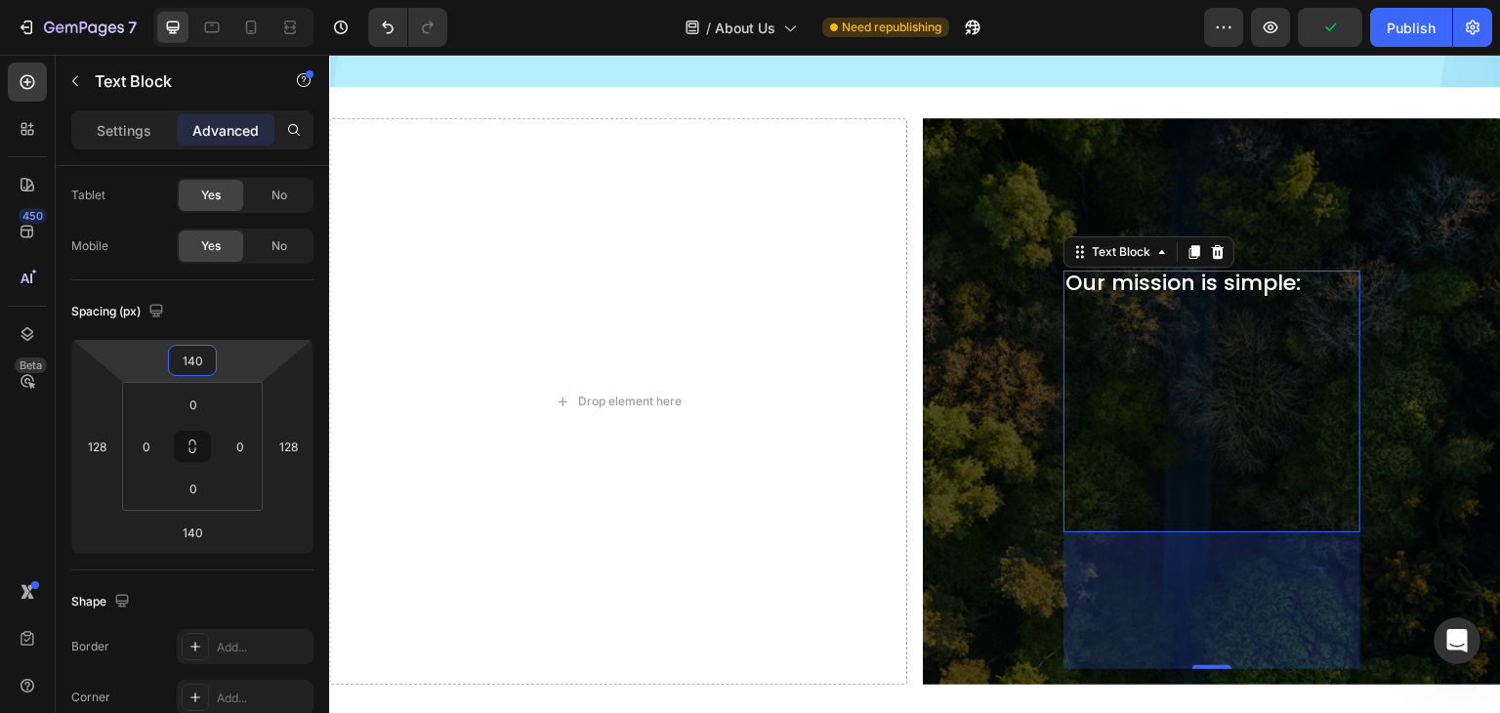
type input "140"
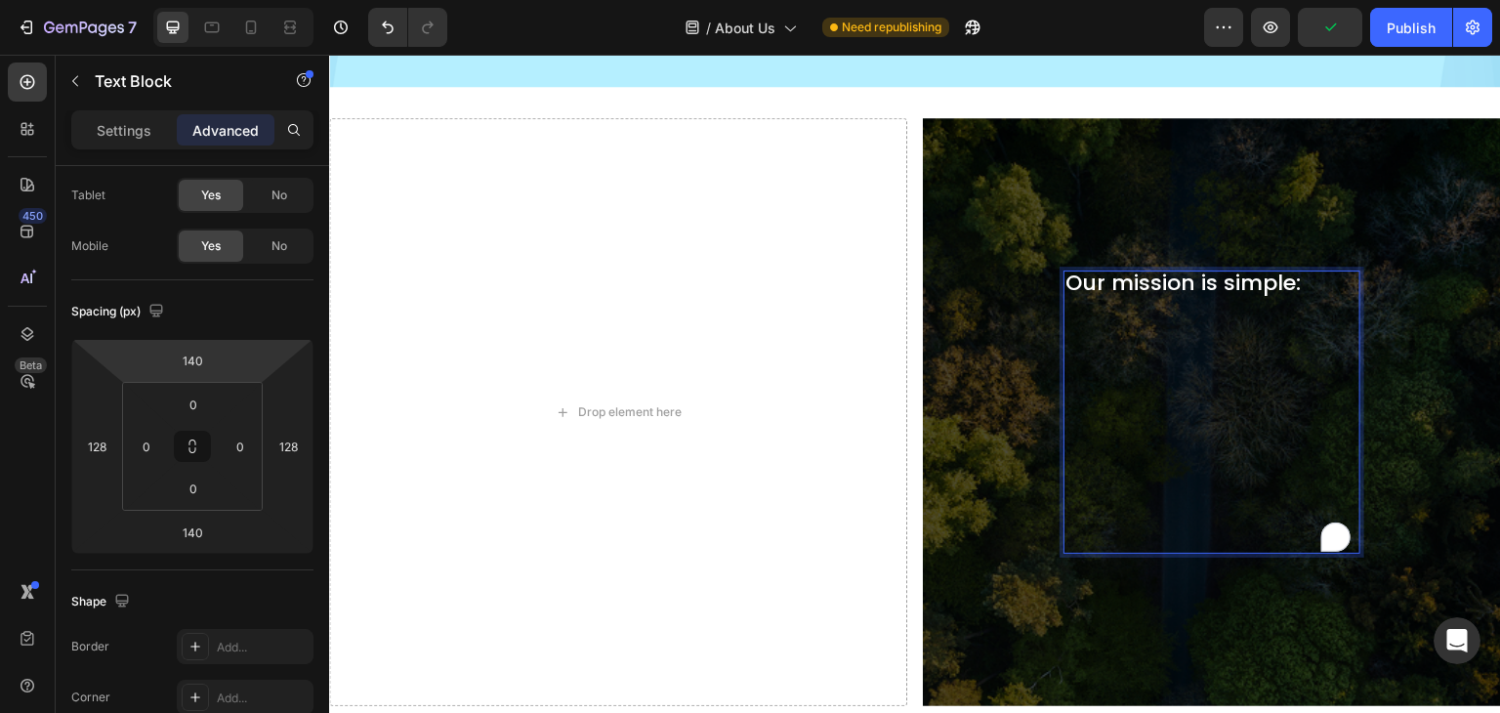
click at [1168, 299] on p "Our mission is simple: ⁠⁠⁠⁠⁠⁠⁠" at bounding box center [1212, 412] width 293 height 279
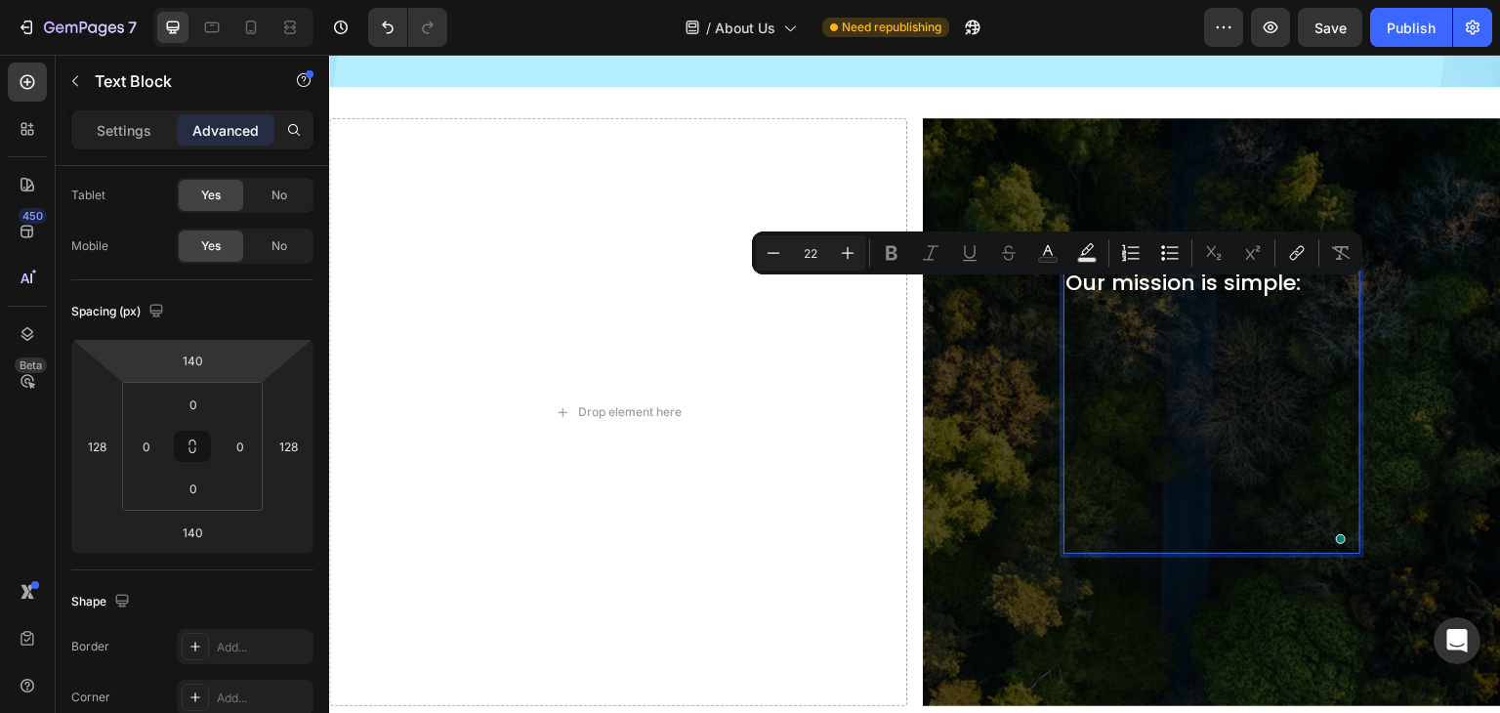
click at [1281, 290] on p "Our mission is simple:" at bounding box center [1212, 412] width 293 height 279
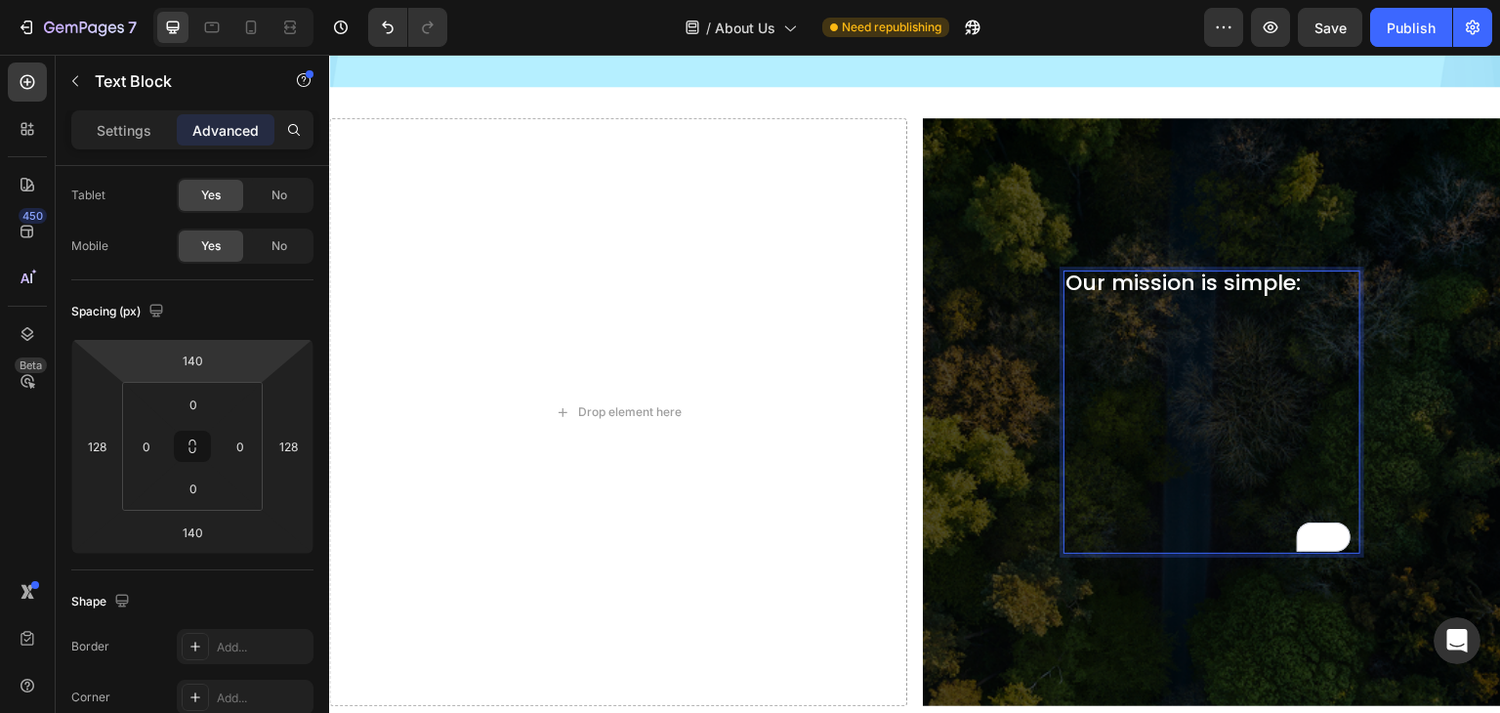
click at [1110, 314] on p "Our mission is simple:" at bounding box center [1212, 412] width 293 height 279
click at [1096, 301] on p "Our mission is simple: ⁠⁠⁠⁠⁠⁠⁠" at bounding box center [1212, 412] width 293 height 279
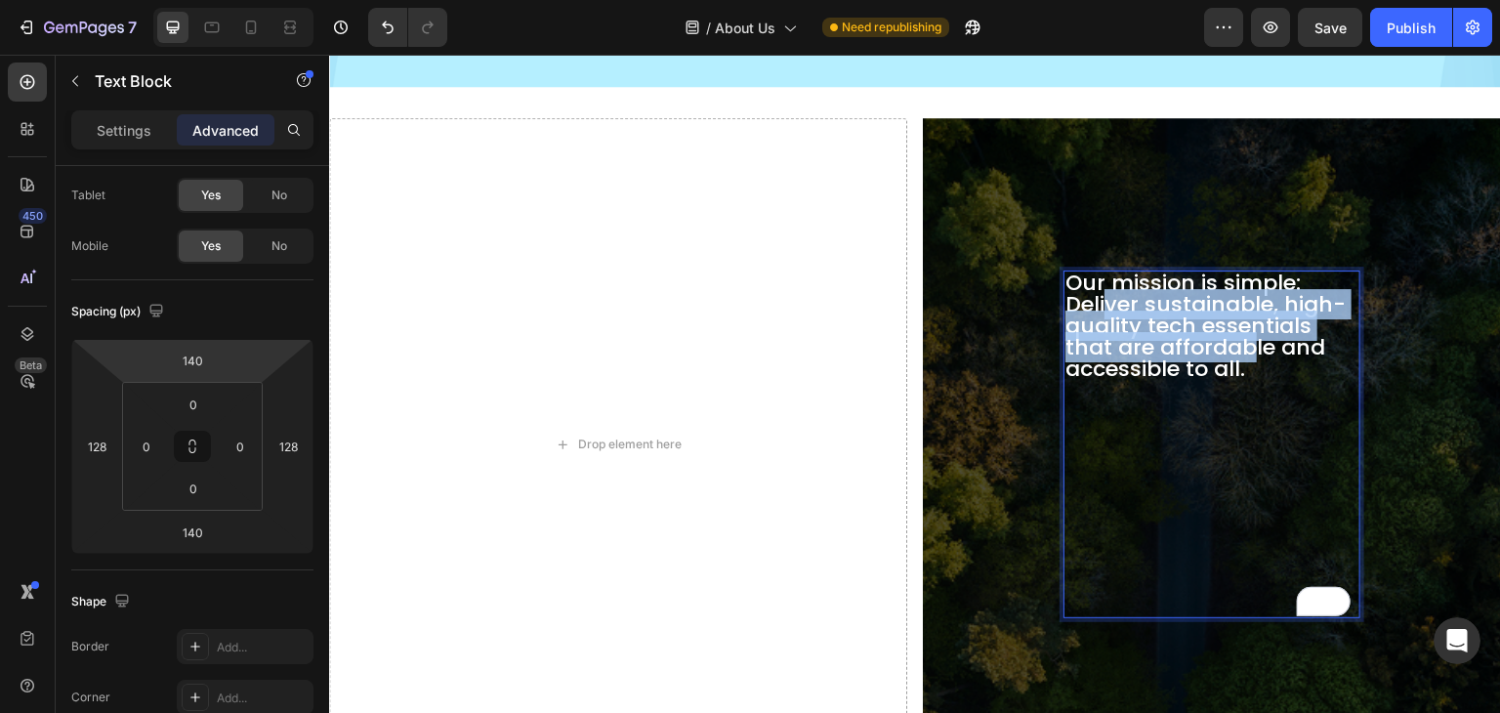
drag, startPoint x: 1245, startPoint y: 356, endPoint x: 1091, endPoint y: 296, distance: 165.4
click at [1094, 293] on p "Our mission is simple: ⁠⁠⁠⁠⁠⁠⁠Deliver sustainable, high-quality tech essentials…" at bounding box center [1212, 445] width 293 height 344
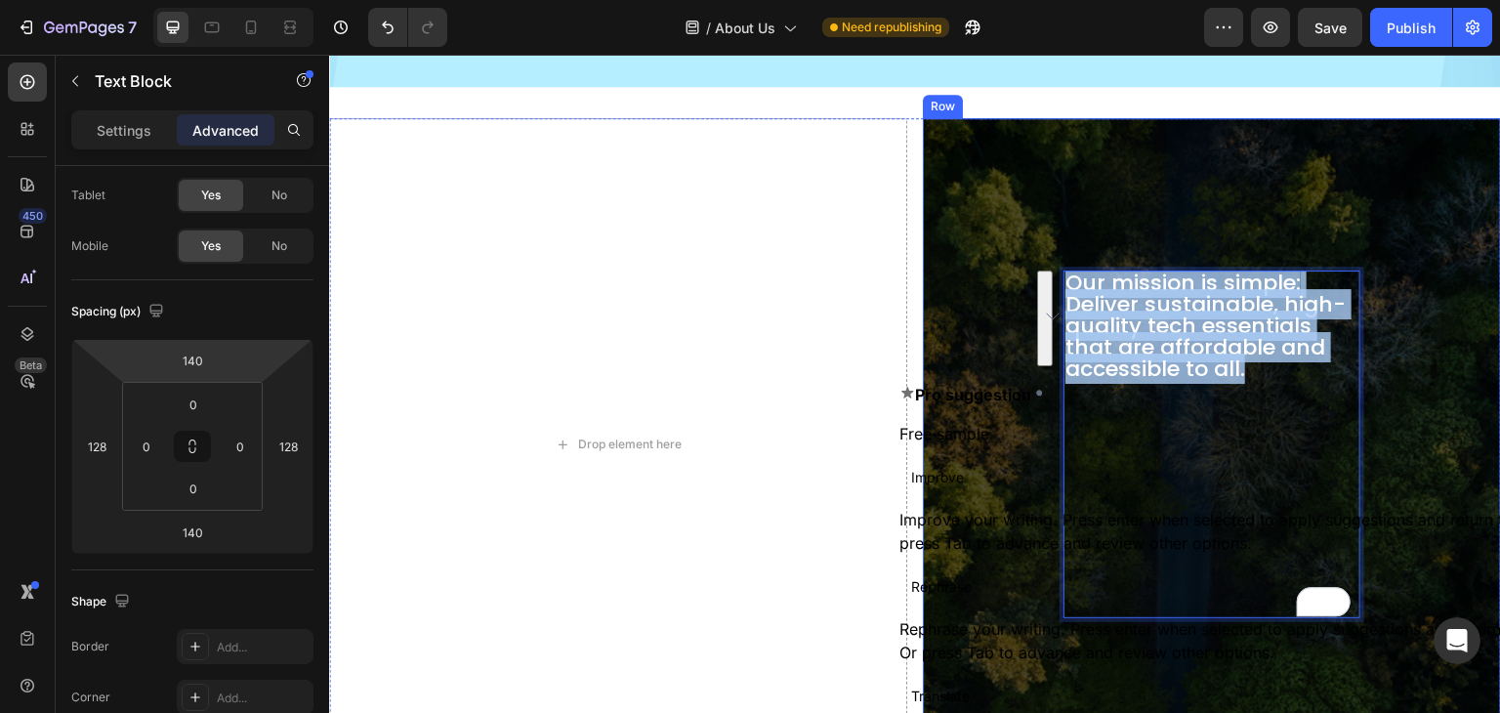
drag, startPoint x: 1251, startPoint y: 366, endPoint x: 1045, endPoint y: 281, distance: 222.9
click at [1045, 281] on div "Our mission is simple: Deliver sustainable, high-quality tech essentials that a…" at bounding box center [1212, 444] width 547 height 621
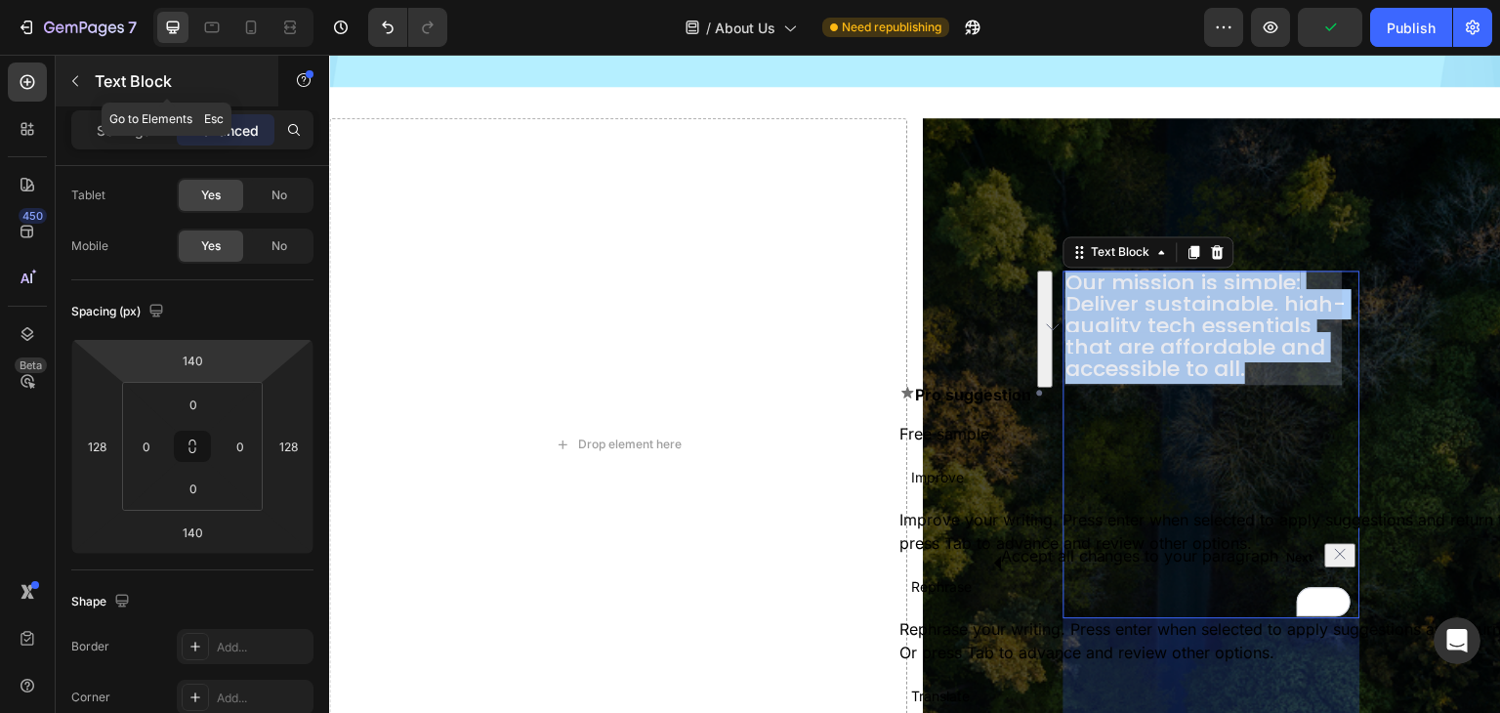
click at [78, 84] on icon "button" at bounding box center [75, 81] width 16 height 16
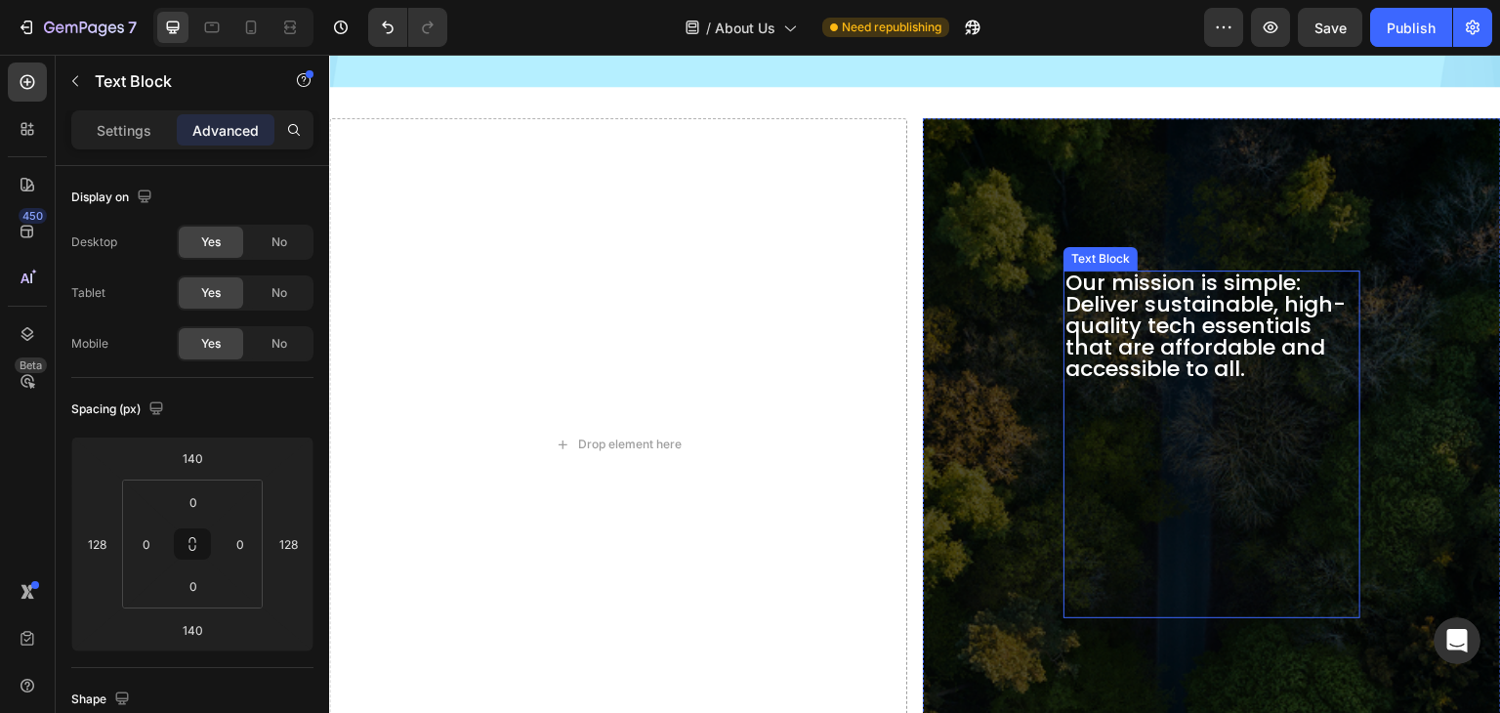
click at [1093, 299] on p "Our mission is simple: Deliver sustainable, high-quality tech essentials that a…" at bounding box center [1212, 445] width 293 height 344
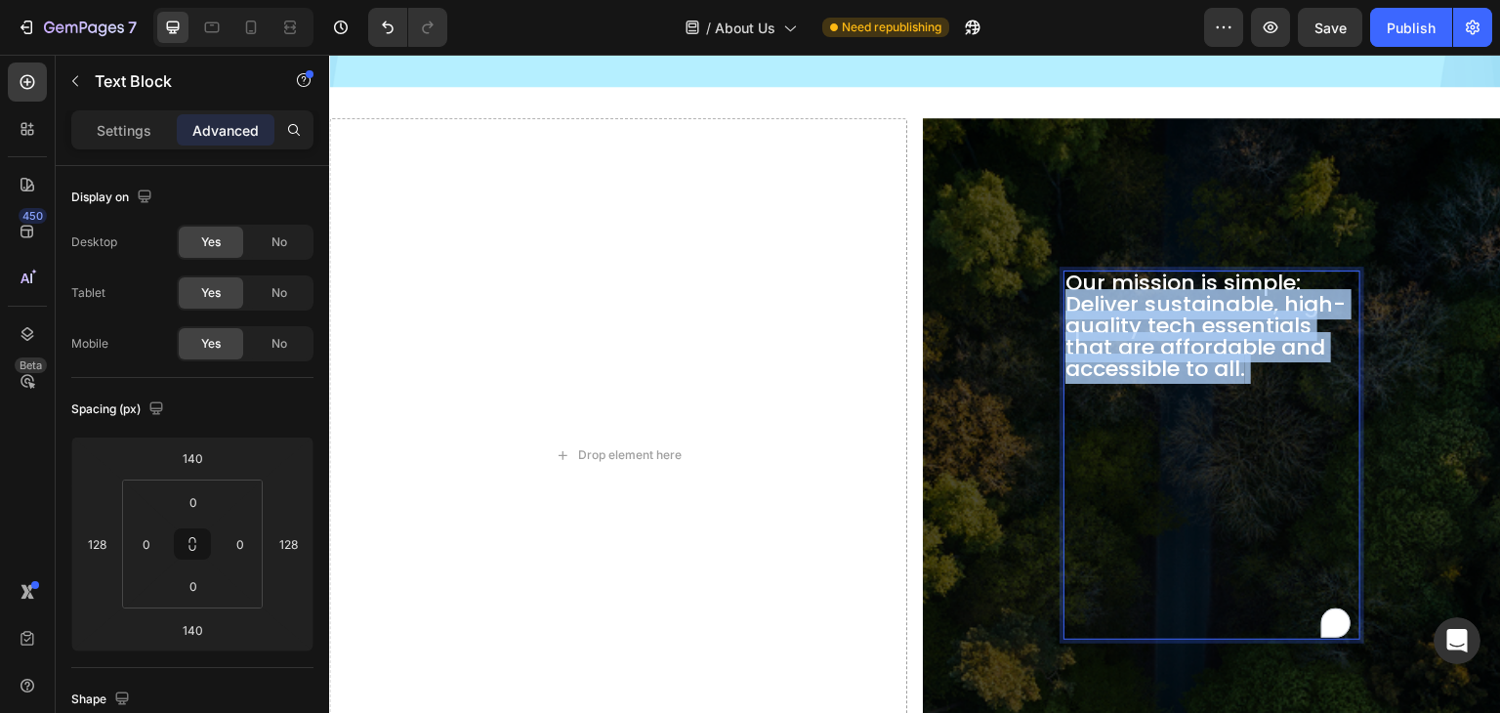
click at [1093, 299] on p "Our mission is simple: Deliver sustainable, high-quality tech essentials that a…" at bounding box center [1212, 455] width 293 height 365
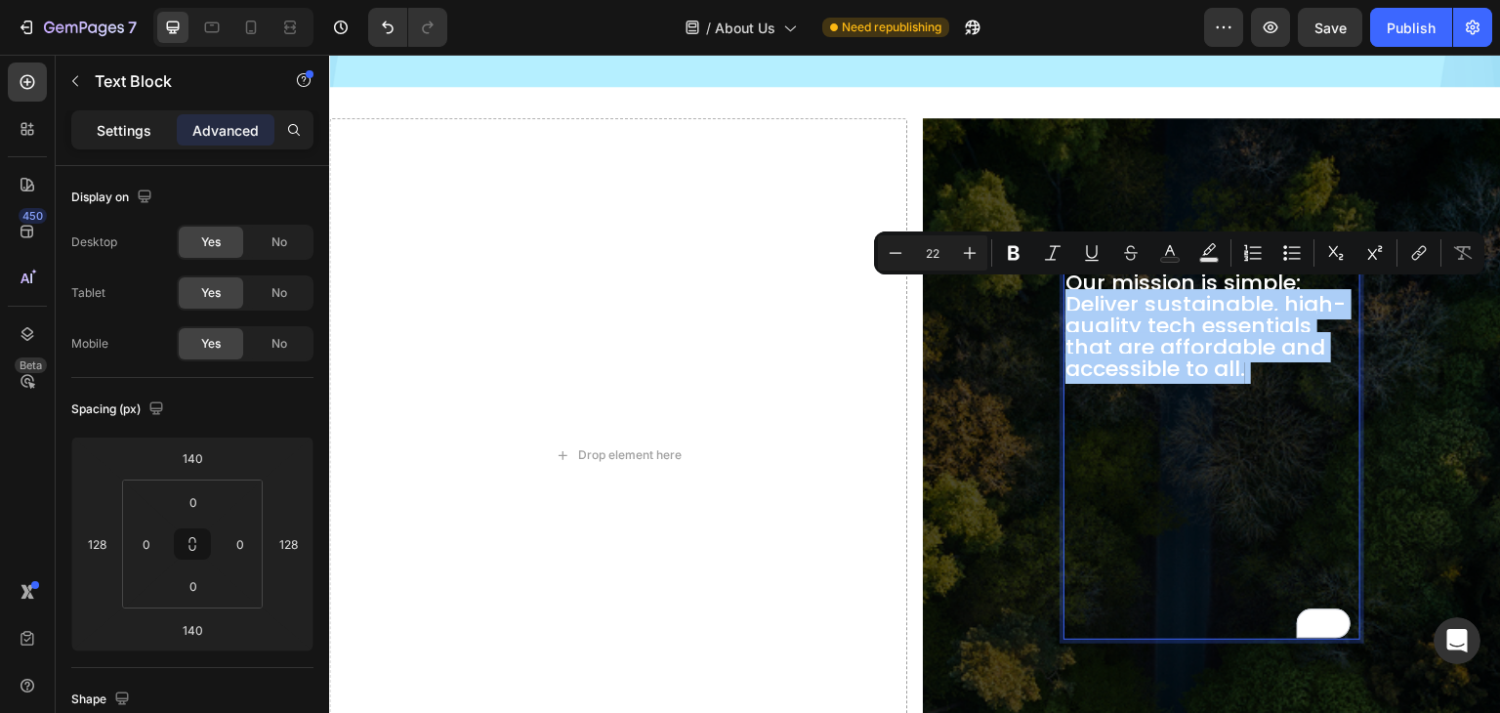
click at [105, 129] on p "Settings" at bounding box center [124, 130] width 55 height 21
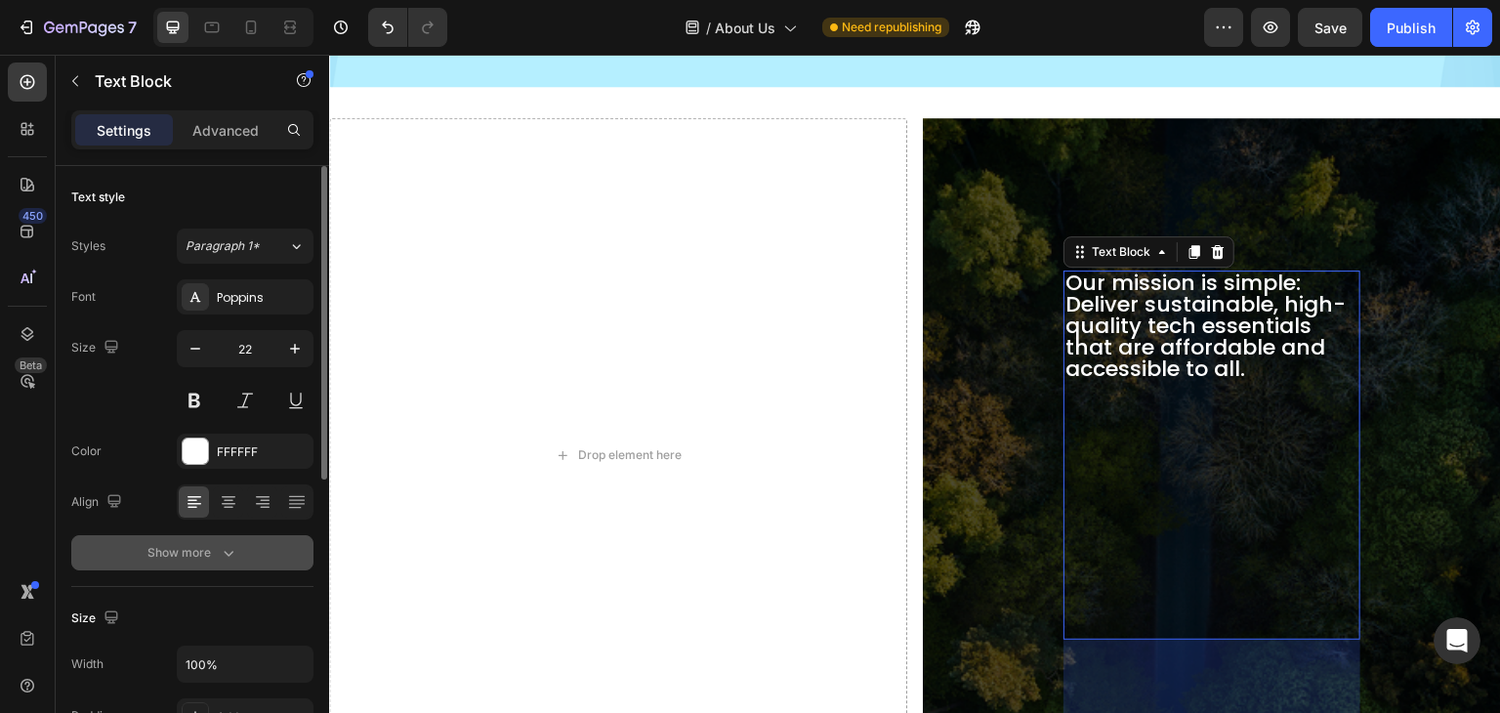
click at [222, 550] on icon "button" at bounding box center [229, 553] width 20 height 20
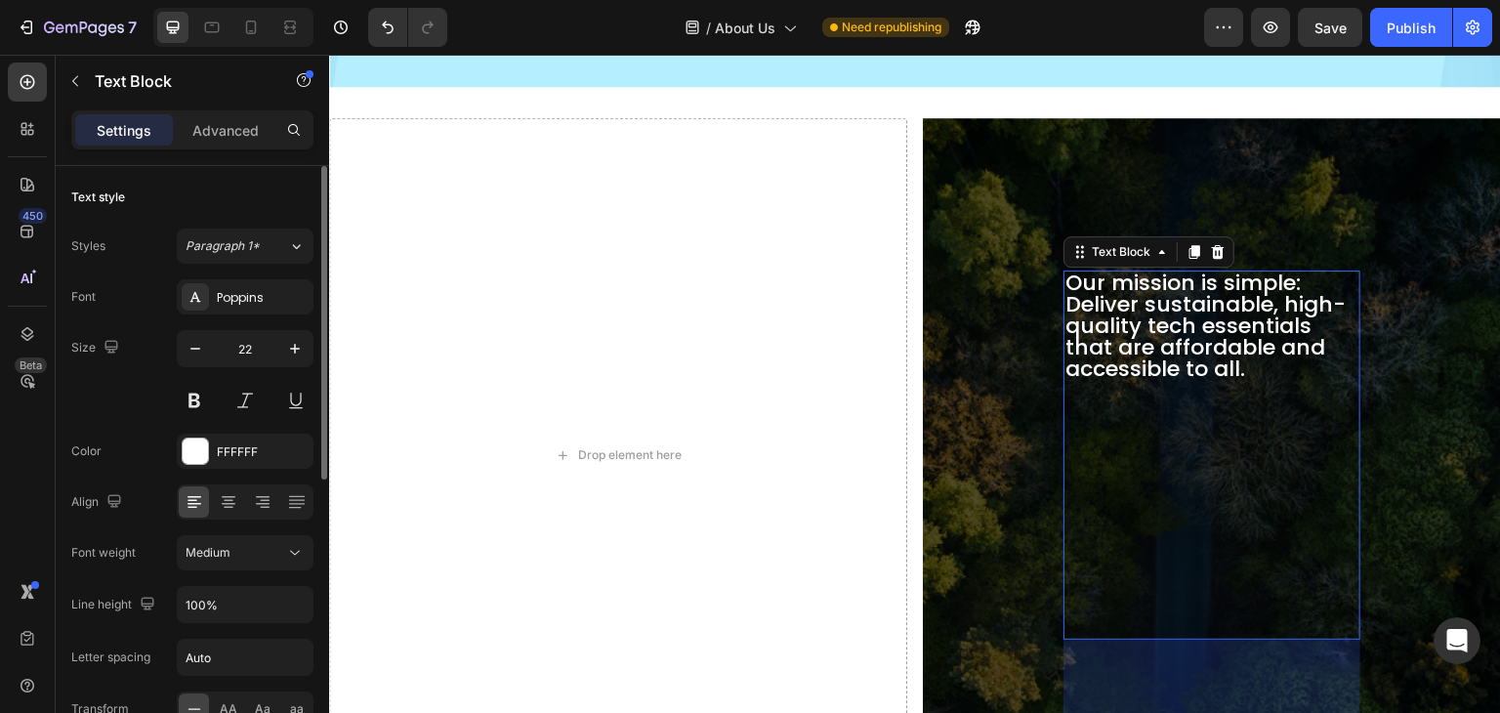
scroll to position [98, 0]
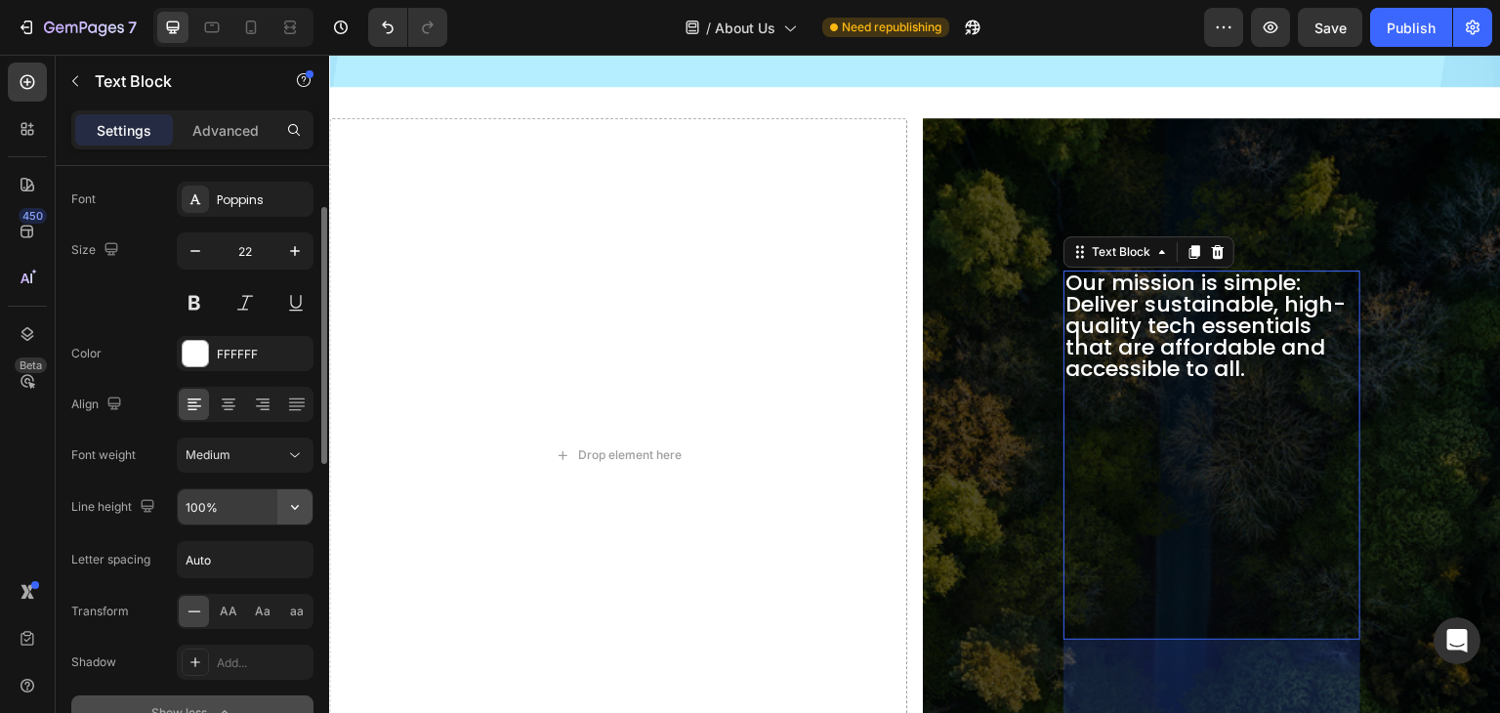
click at [292, 502] on icon "button" at bounding box center [295, 507] width 20 height 20
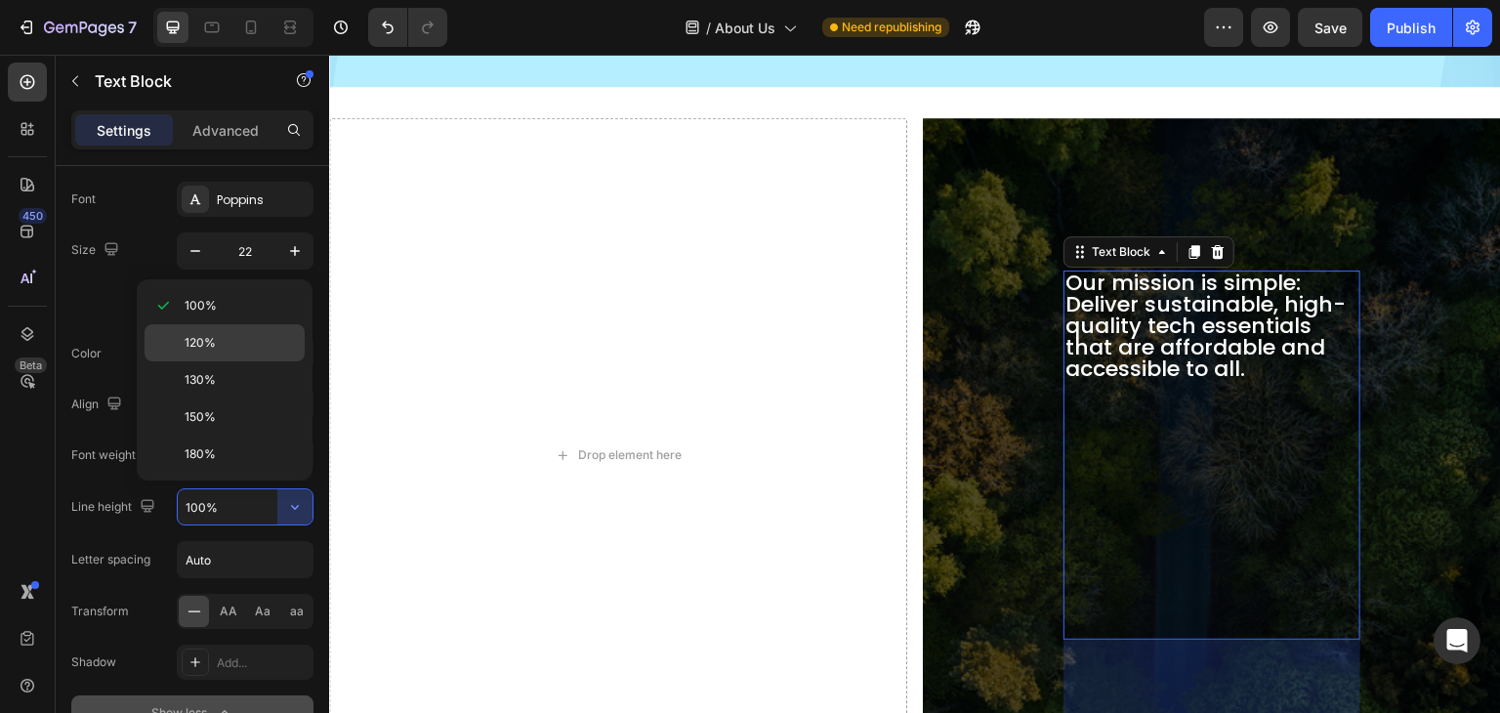
click at [214, 340] on span "120%" at bounding box center [200, 343] width 31 height 18
type input "120%"
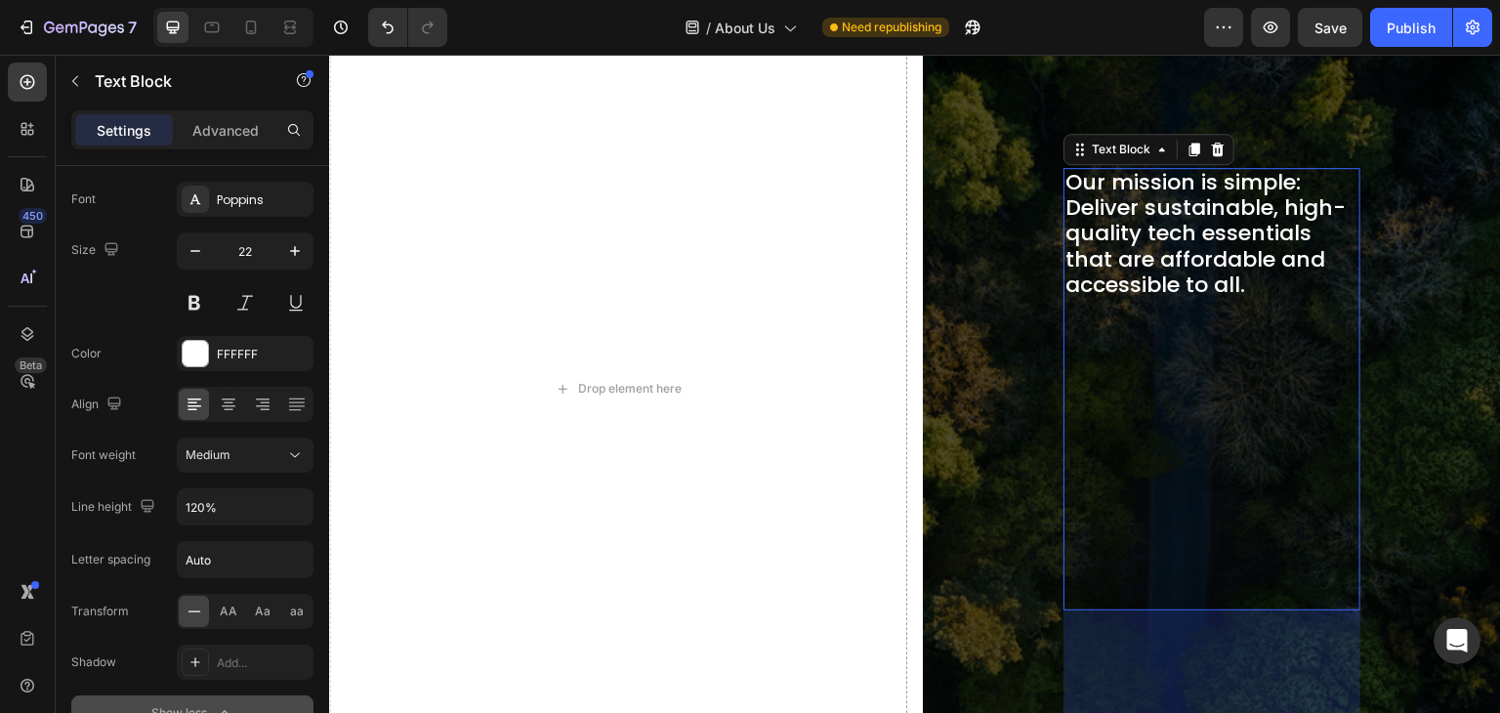
scroll to position [557, 0]
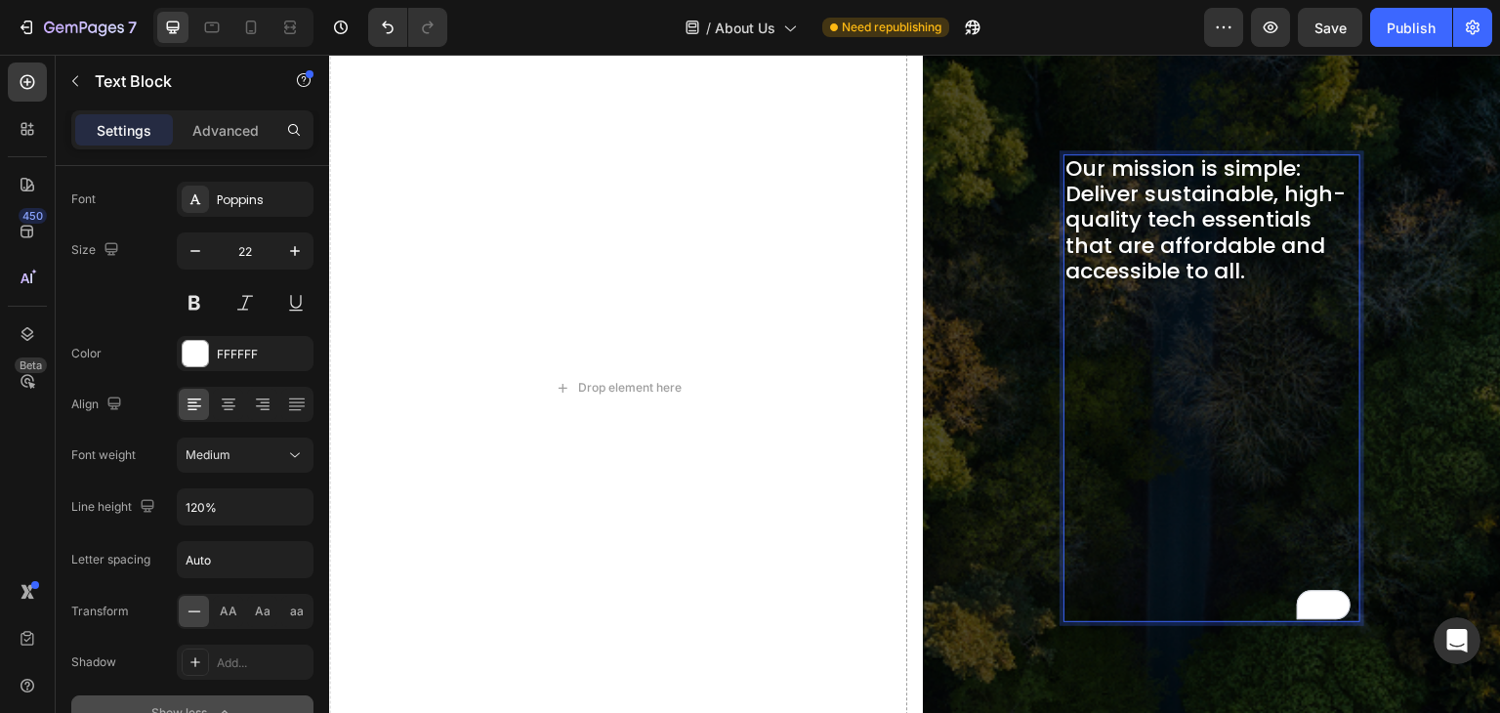
click at [1084, 603] on p "Our mission is simple: Deliver sustainable, high-quality tech essentials that a…" at bounding box center [1212, 388] width 293 height 464
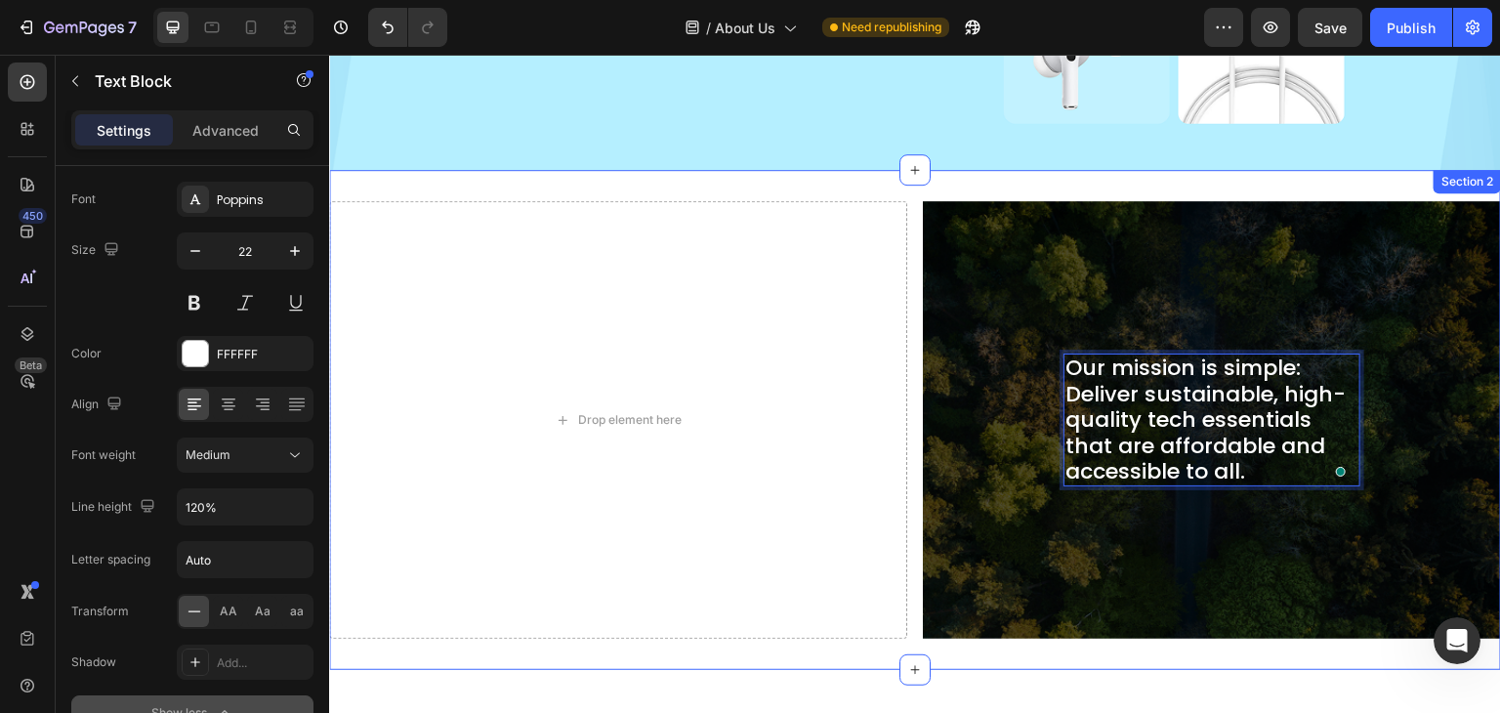
scroll to position [361, 0]
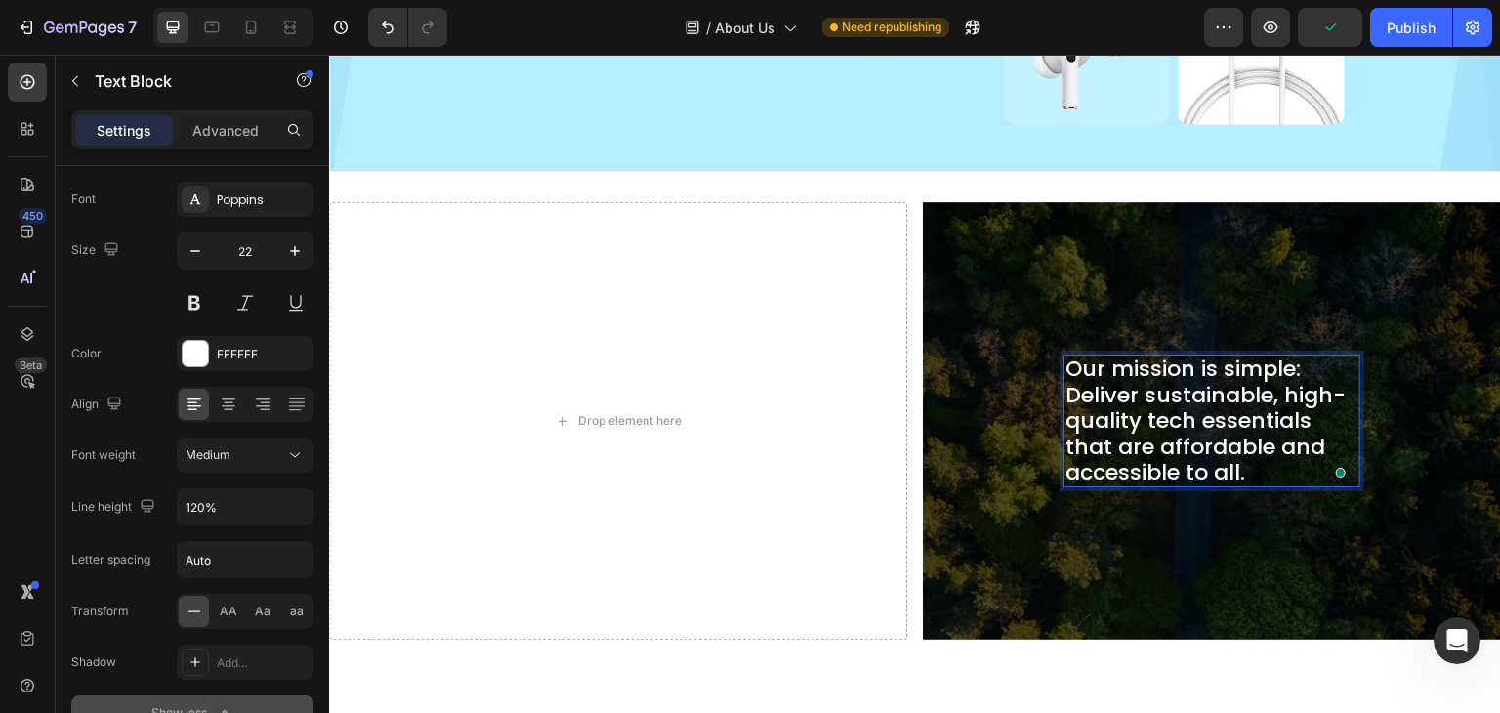
click at [1182, 378] on p "Our mission is simple: Deliver sustainable, high-quality tech essentials that a…" at bounding box center [1212, 421] width 293 height 129
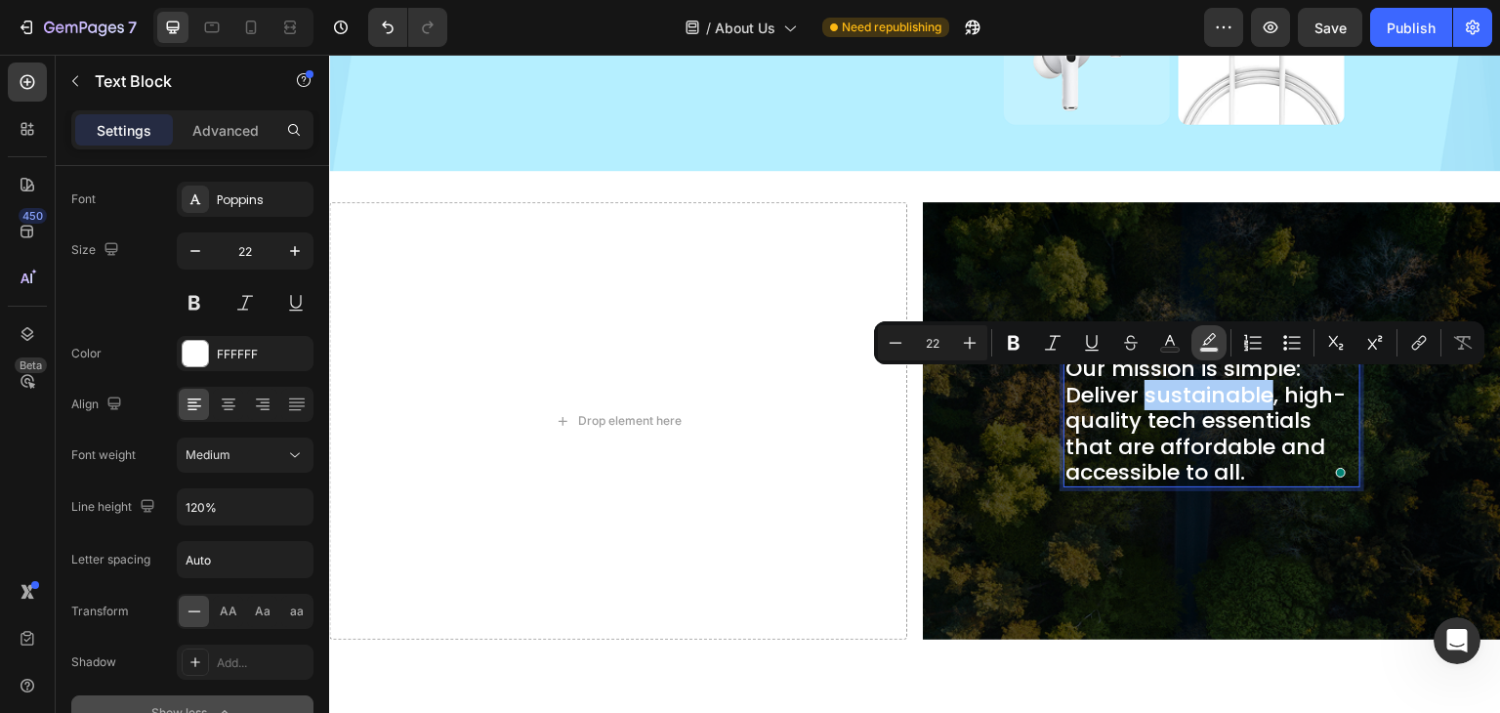
click at [1207, 336] on icon "Editor contextual toolbar" at bounding box center [1209, 343] width 20 height 20
type input "000000"
type input "77"
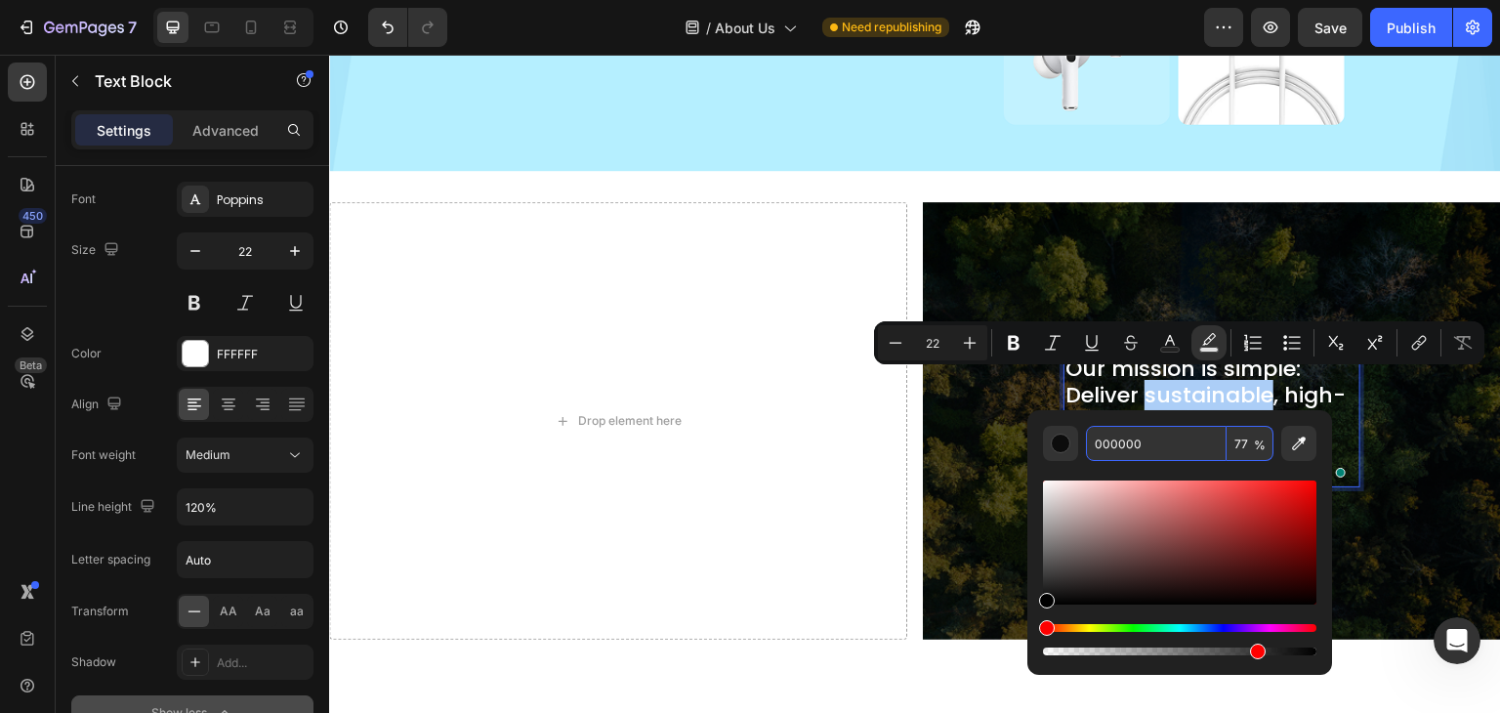
click at [1126, 444] on input "000000" at bounding box center [1156, 443] width 141 height 35
paste input "C8FF"
type input "00C8FF"
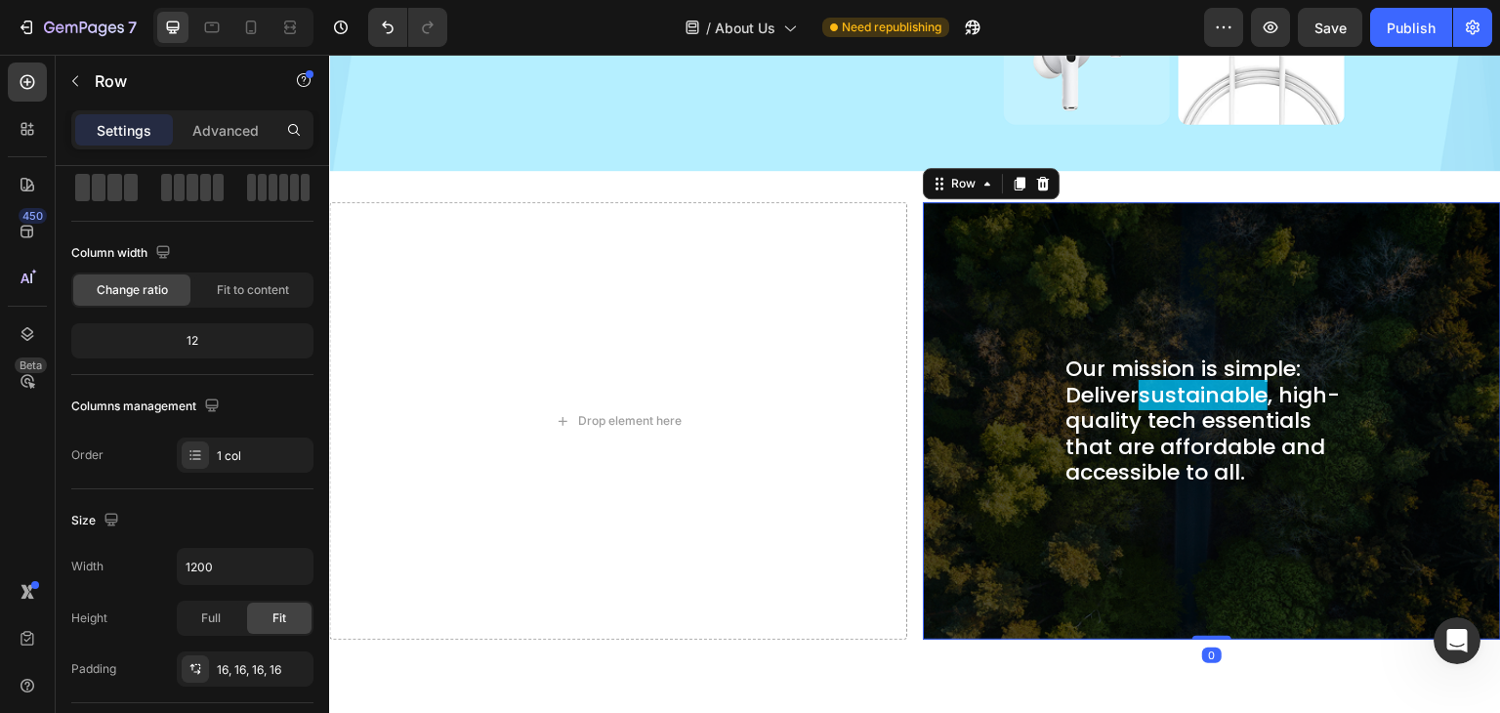
click at [988, 425] on div "Our mission is simple: Deliver sustainable , high-quality tech essentials that …" at bounding box center [1212, 421] width 547 height 406
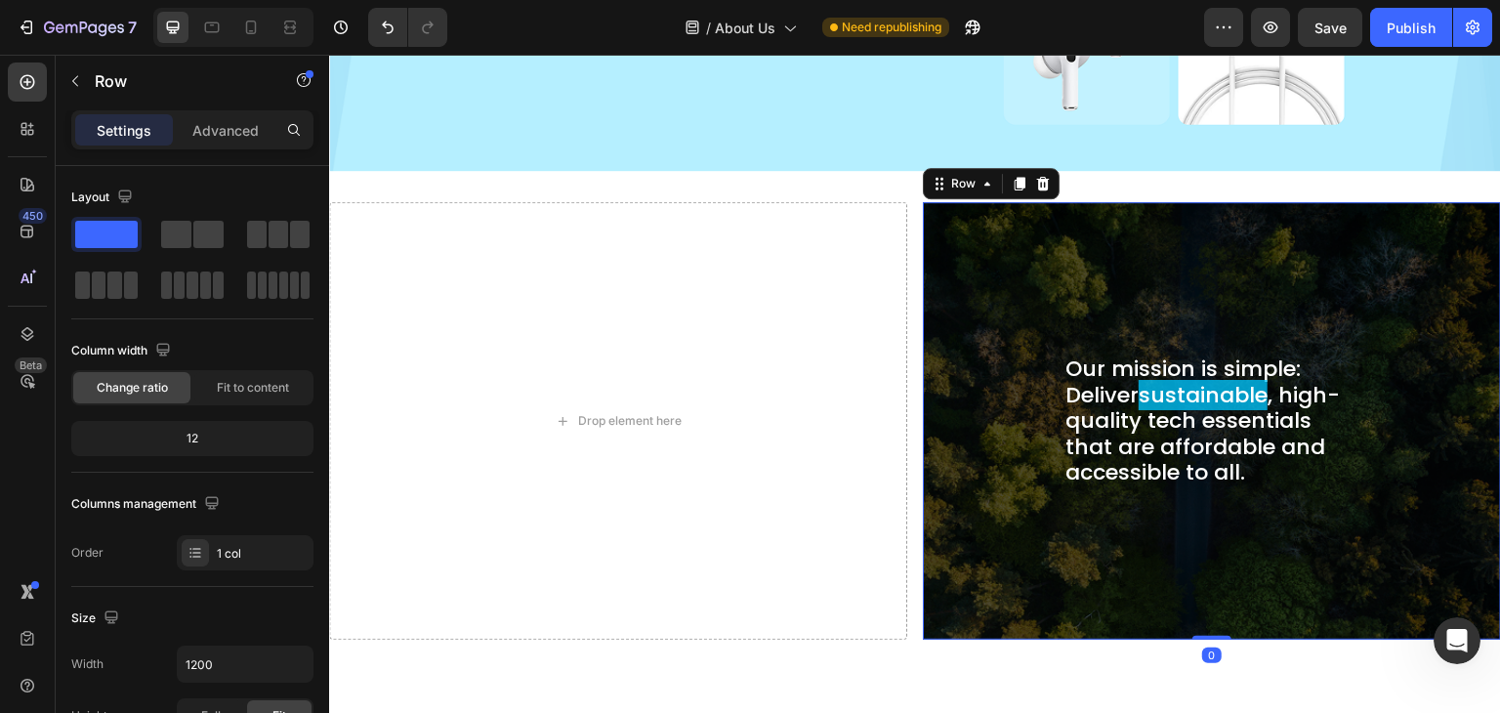
click at [1045, 292] on div "Our mission is simple: Deliver sustainable , high-quality tech essentials that …" at bounding box center [1212, 421] width 547 height 406
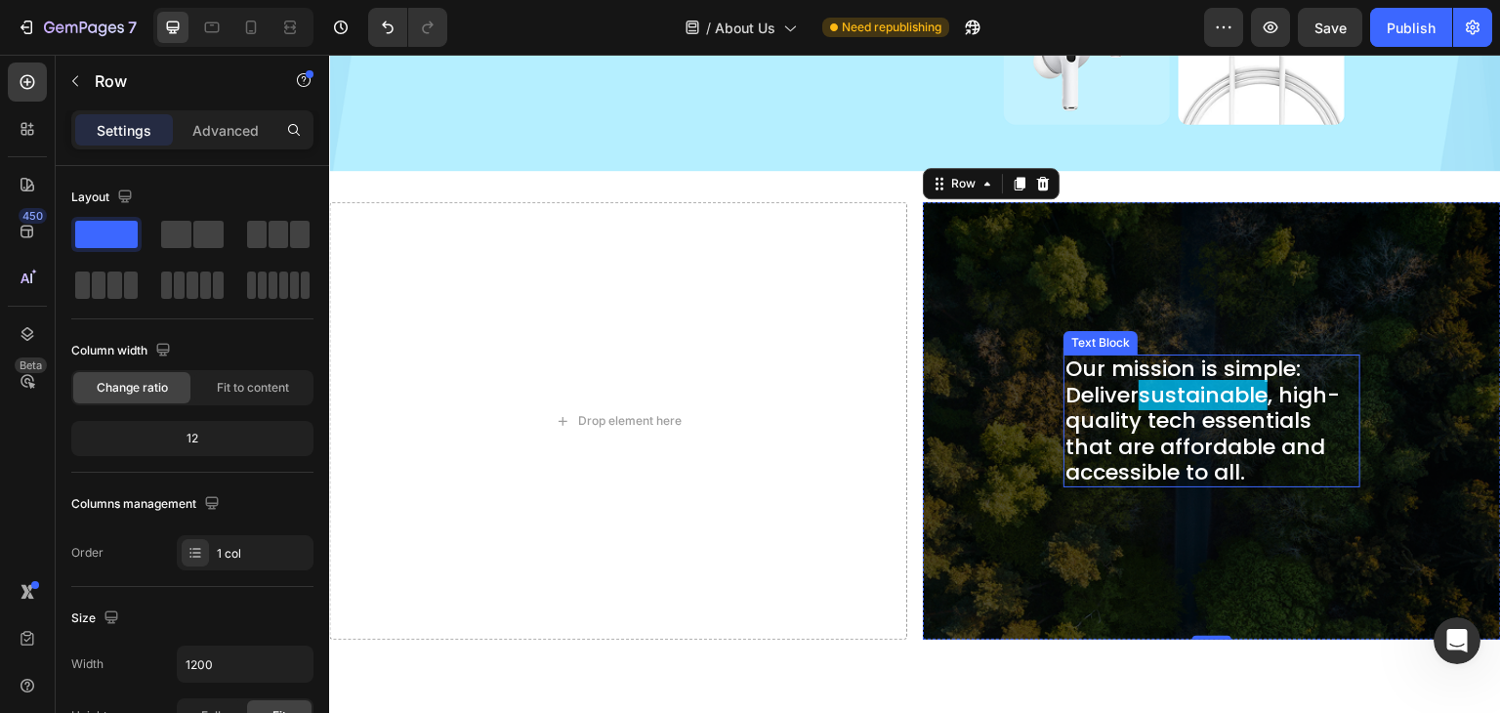
click at [1240, 397] on span "sustainable" at bounding box center [1203, 395] width 129 height 30
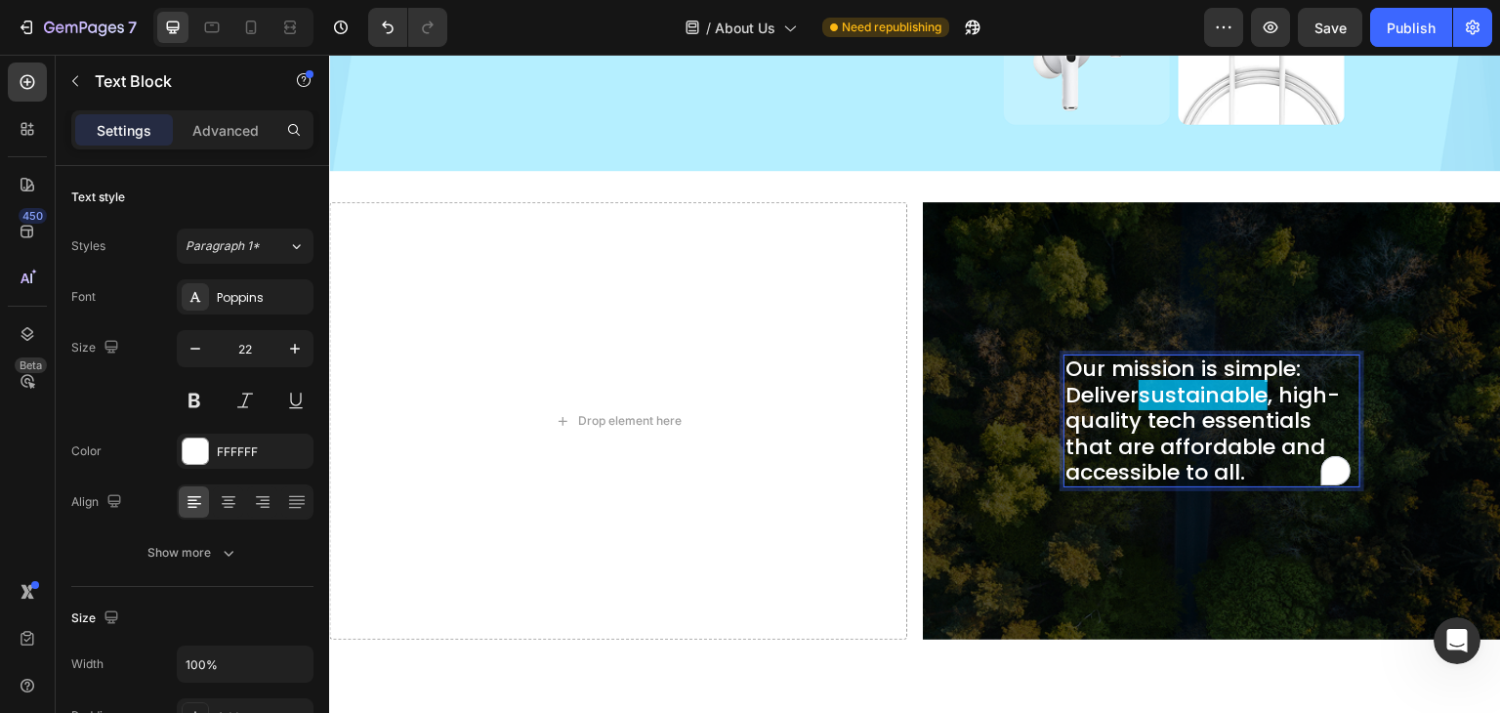
click at [1239, 385] on span "sustainable" at bounding box center [1203, 395] width 129 height 30
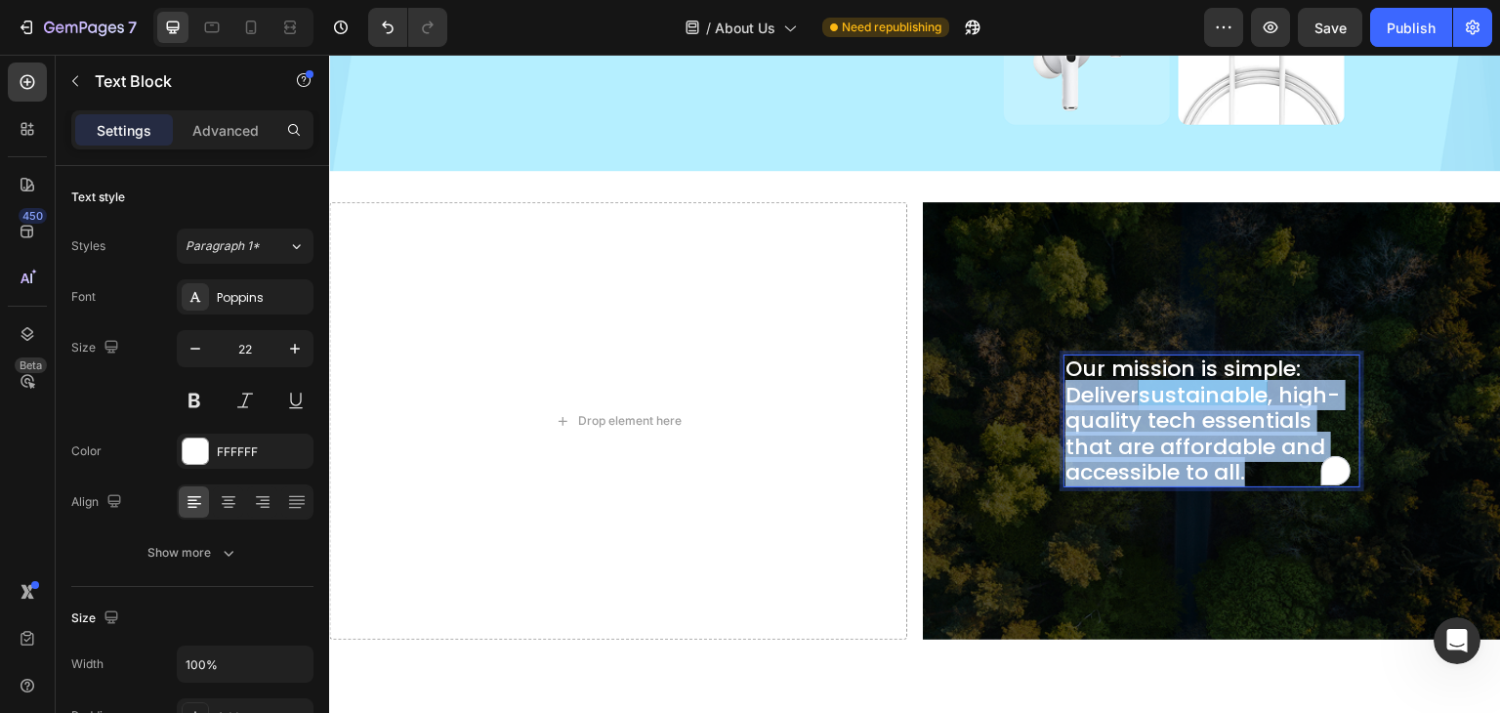
click at [1239, 385] on span "sustainable" at bounding box center [1203, 395] width 129 height 30
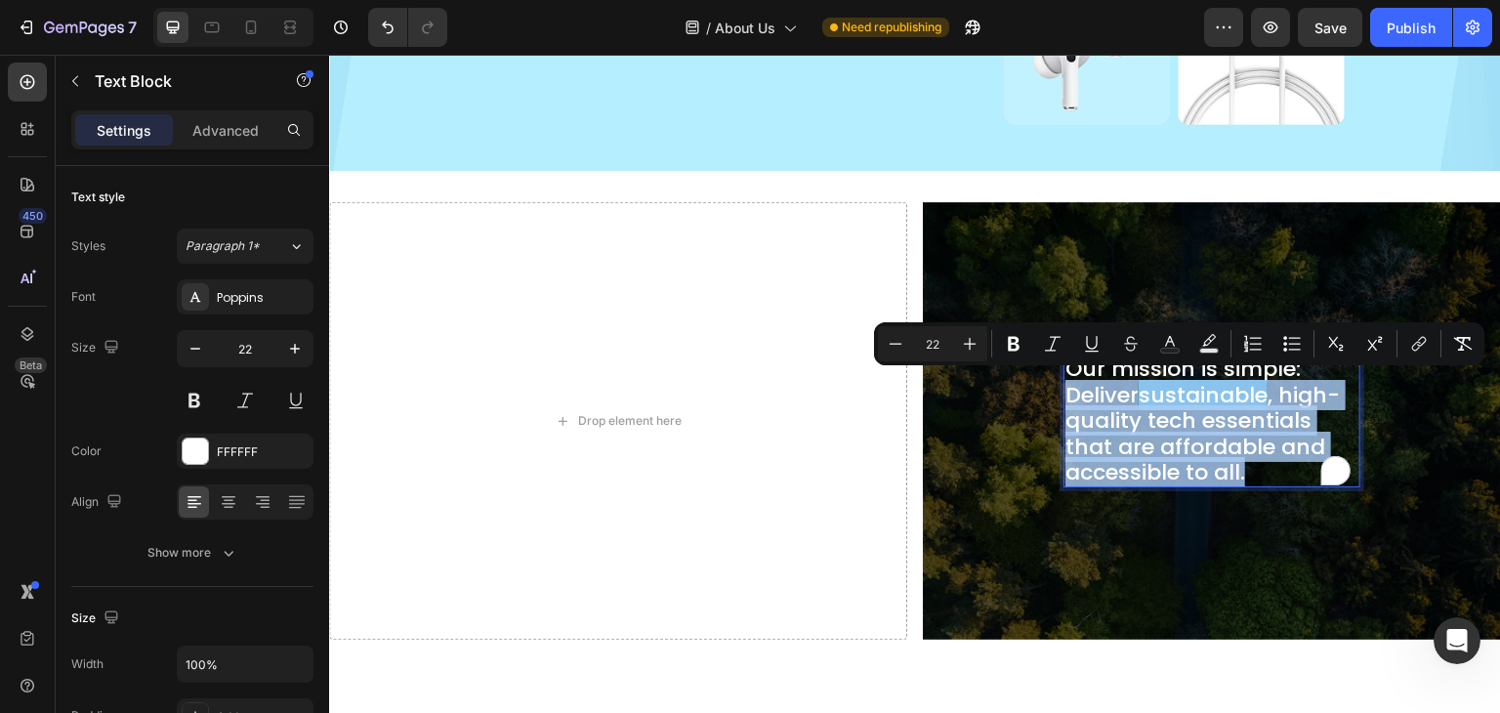
click at [1239, 385] on span "sustainable" at bounding box center [1203, 395] width 129 height 30
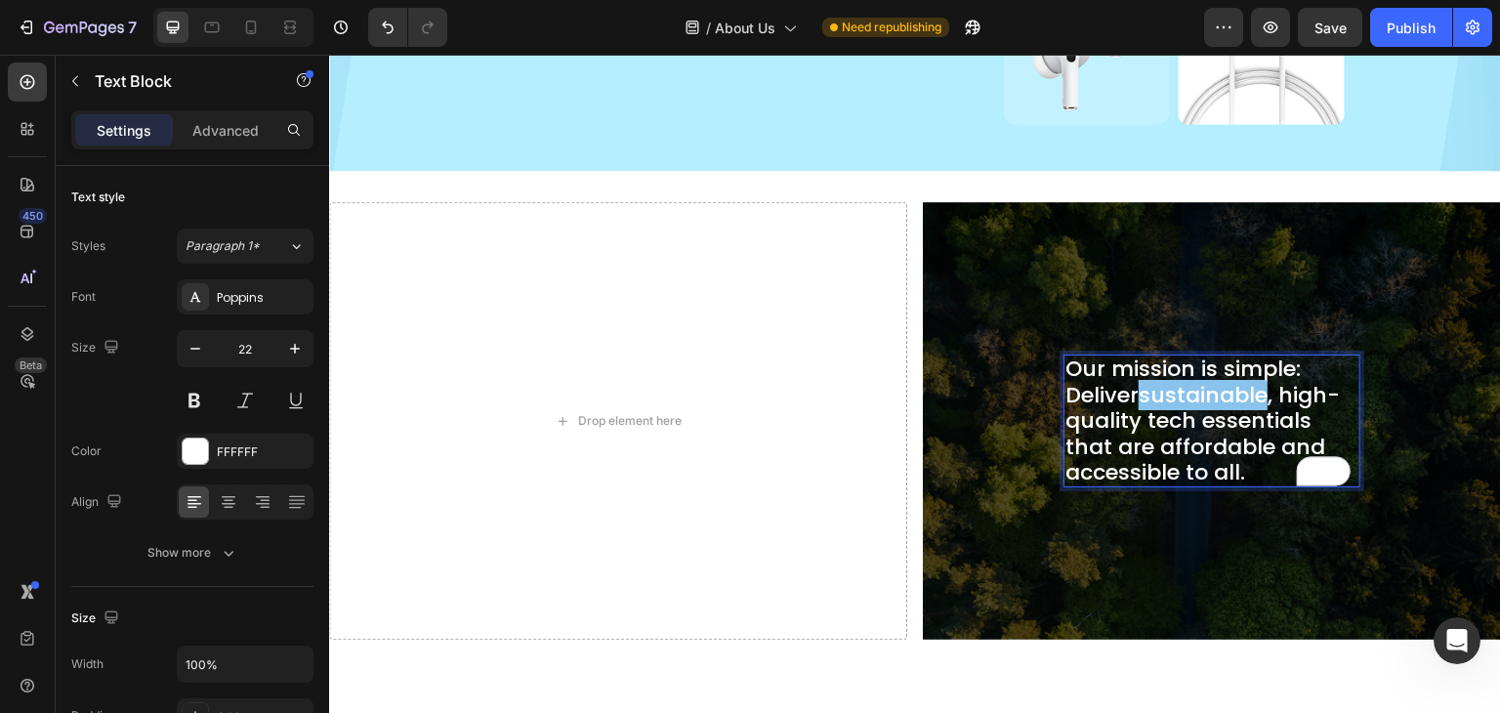
click at [1239, 385] on span "sustainable" at bounding box center [1203, 395] width 129 height 30
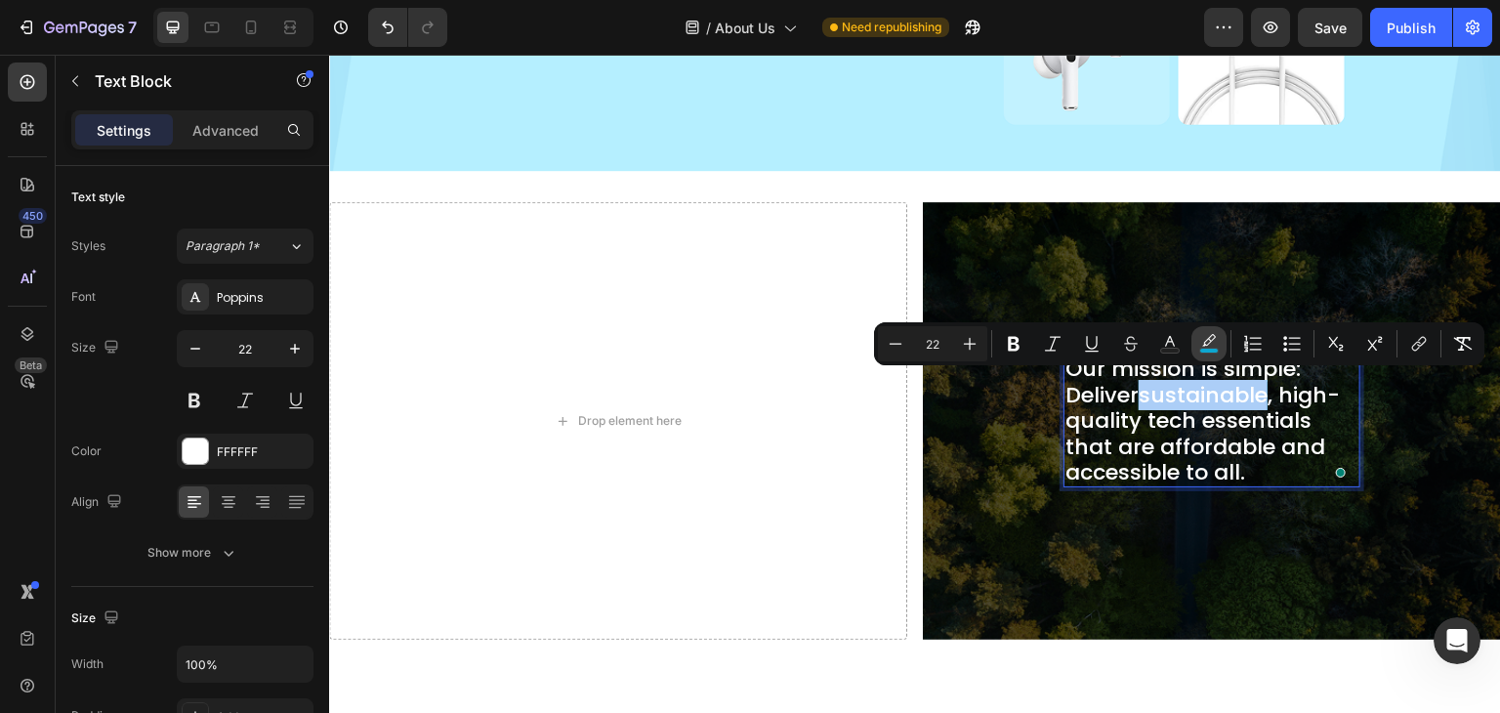
click at [1211, 335] on icon "Editor contextual toolbar" at bounding box center [1209, 344] width 20 height 20
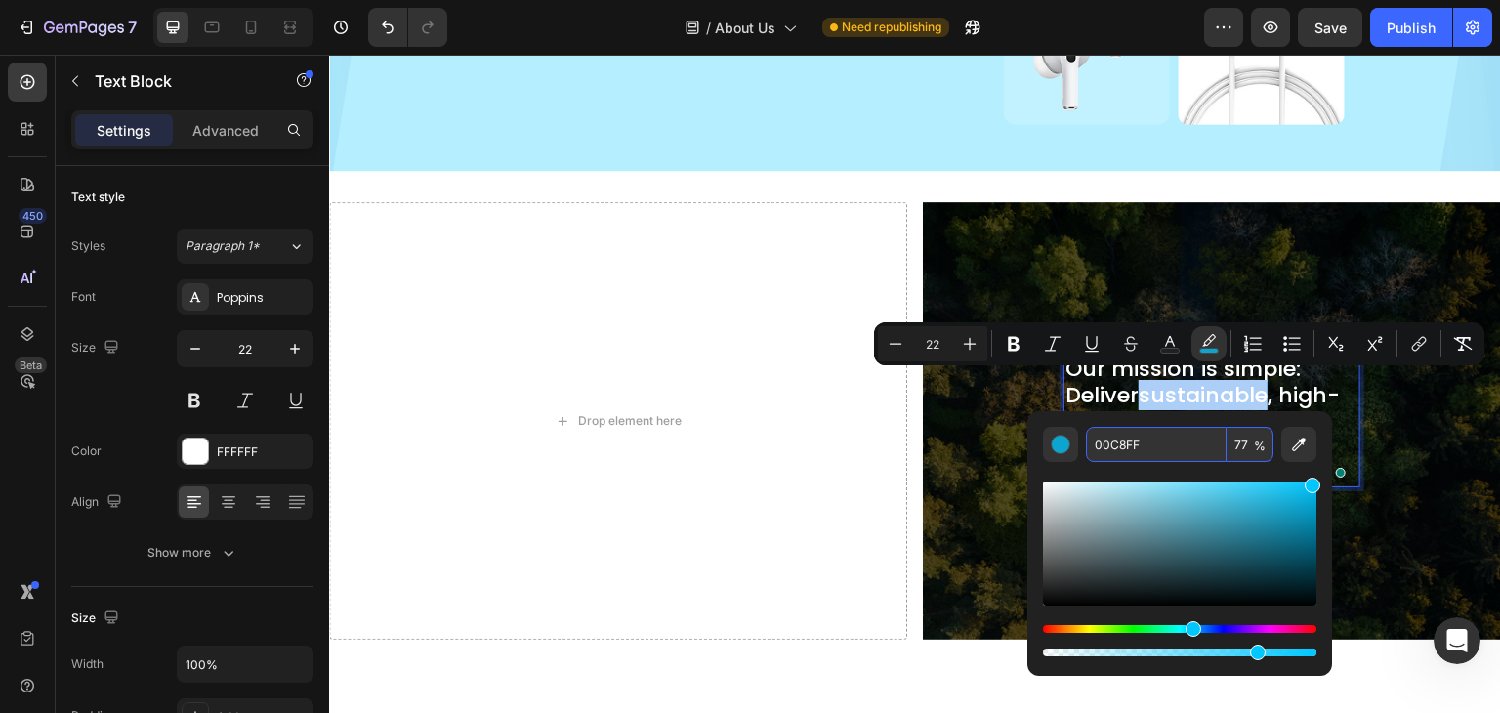
click at [1141, 436] on input "00C8FF" at bounding box center [1156, 444] width 141 height 35
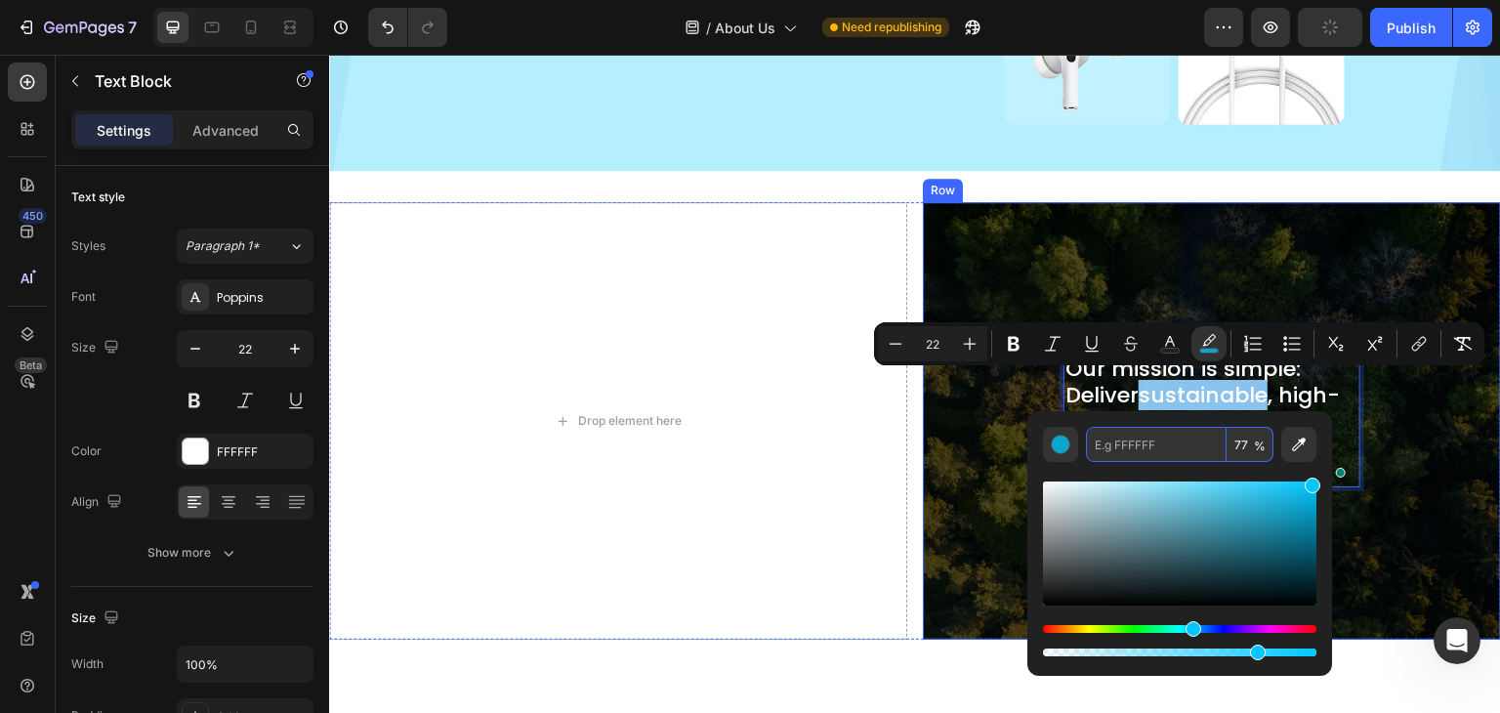
type input "00C8FF"
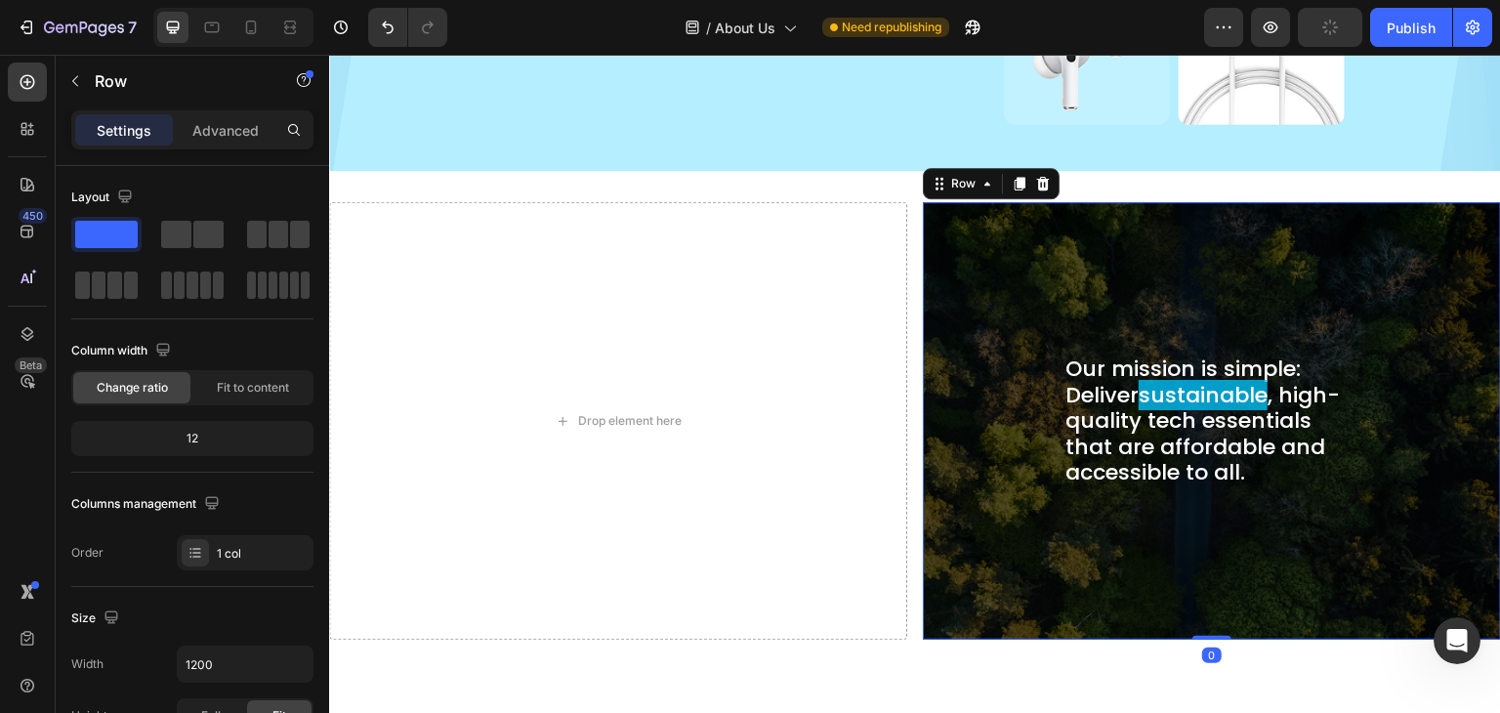
click at [987, 430] on div "Our mission is simple: Deliver sustainable , high-quality tech essentials that …" at bounding box center [1212, 421] width 547 height 406
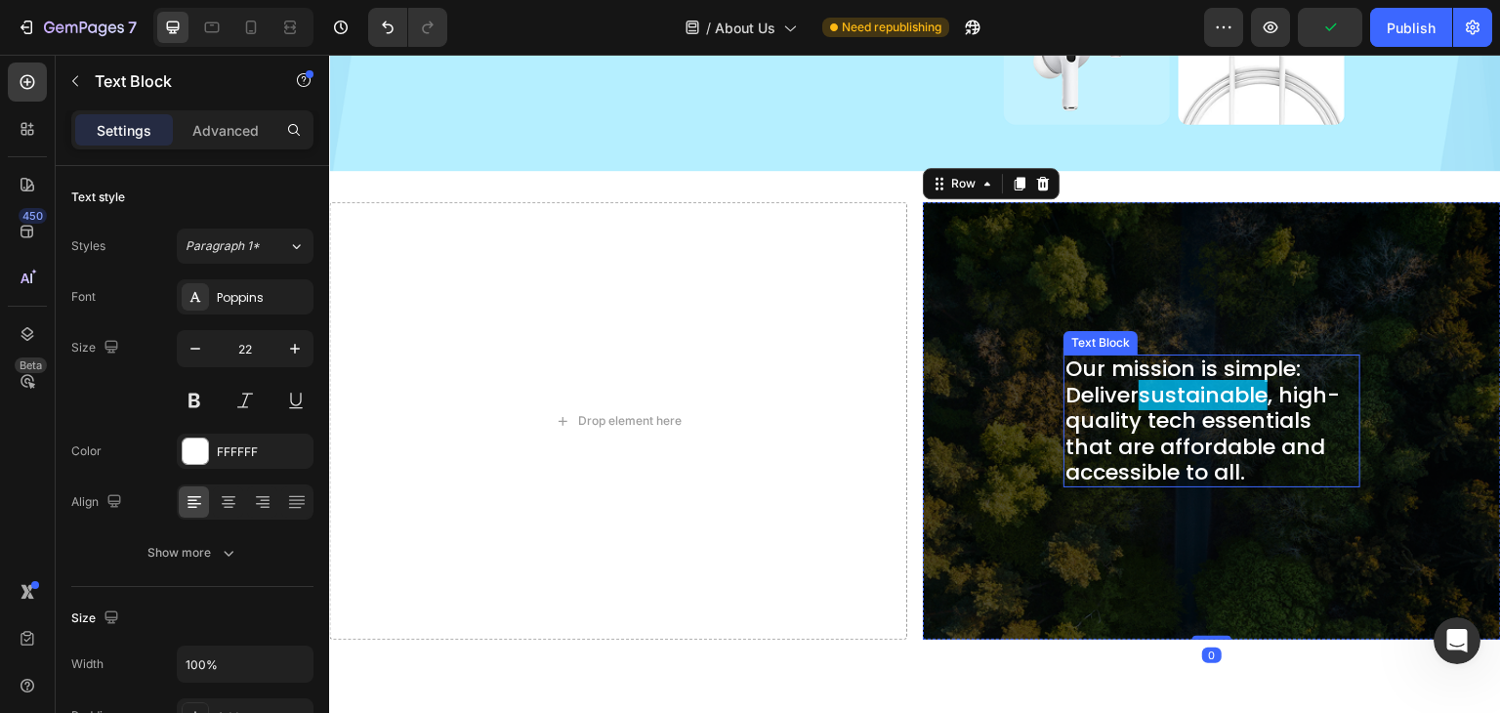
click at [1237, 393] on span "sustainable" at bounding box center [1203, 395] width 129 height 30
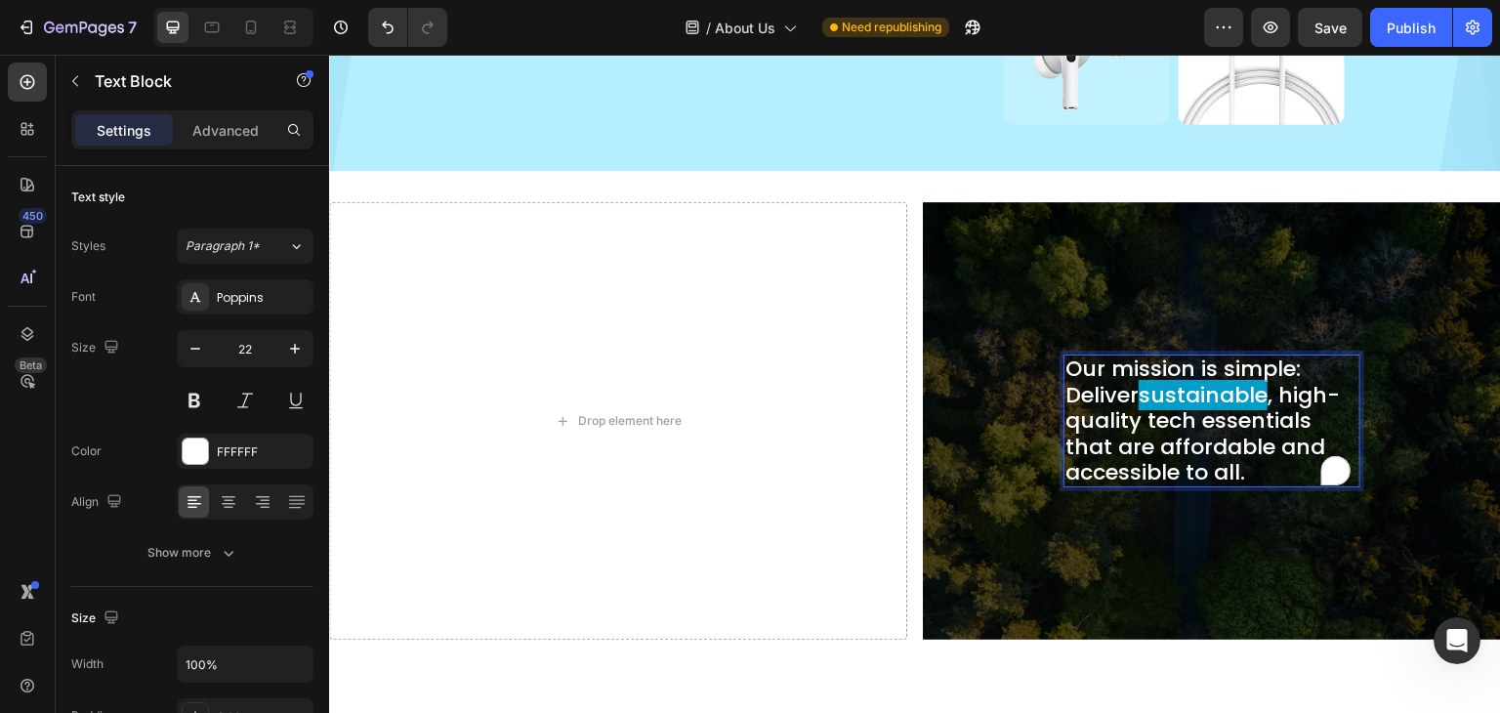
click at [1237, 385] on span "sustainable" at bounding box center [1203, 395] width 129 height 30
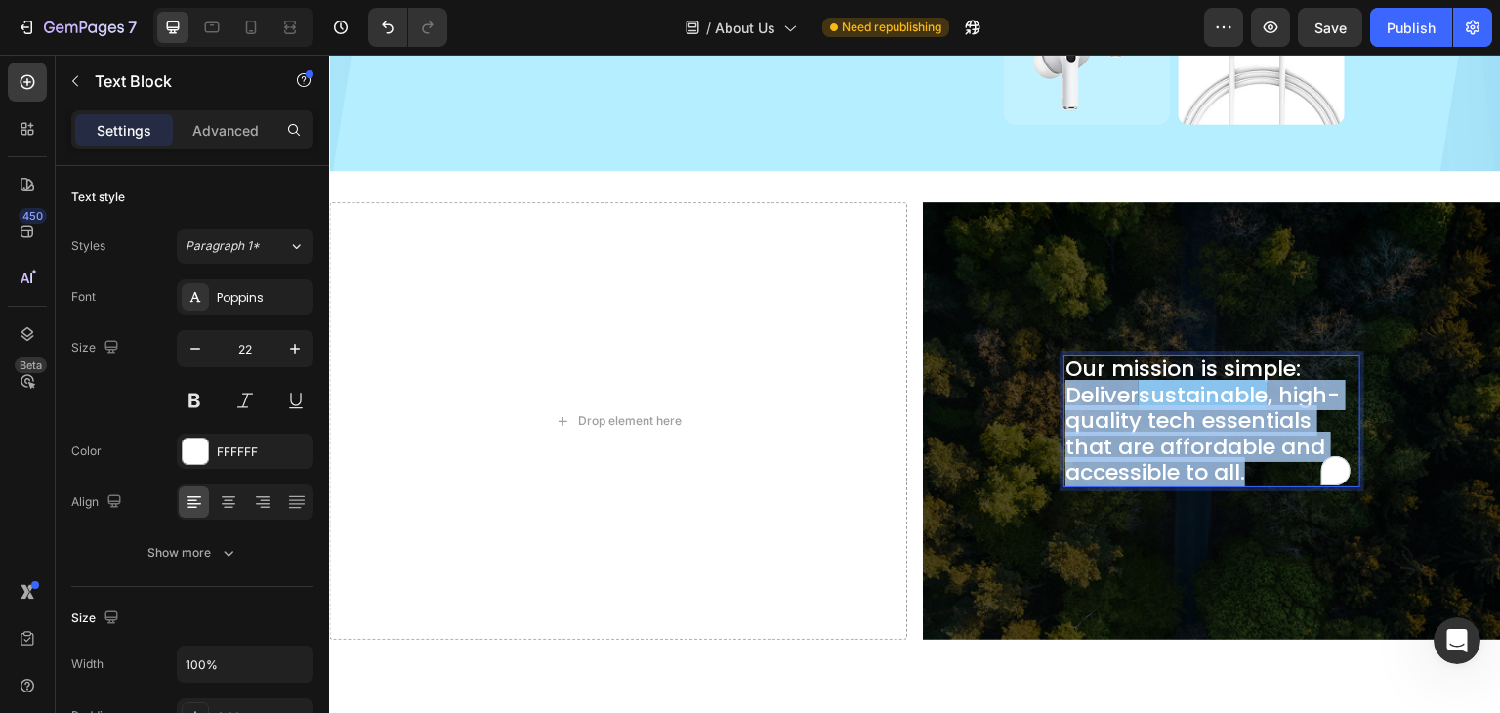
click at [1237, 385] on span "sustainable" at bounding box center [1203, 395] width 129 height 30
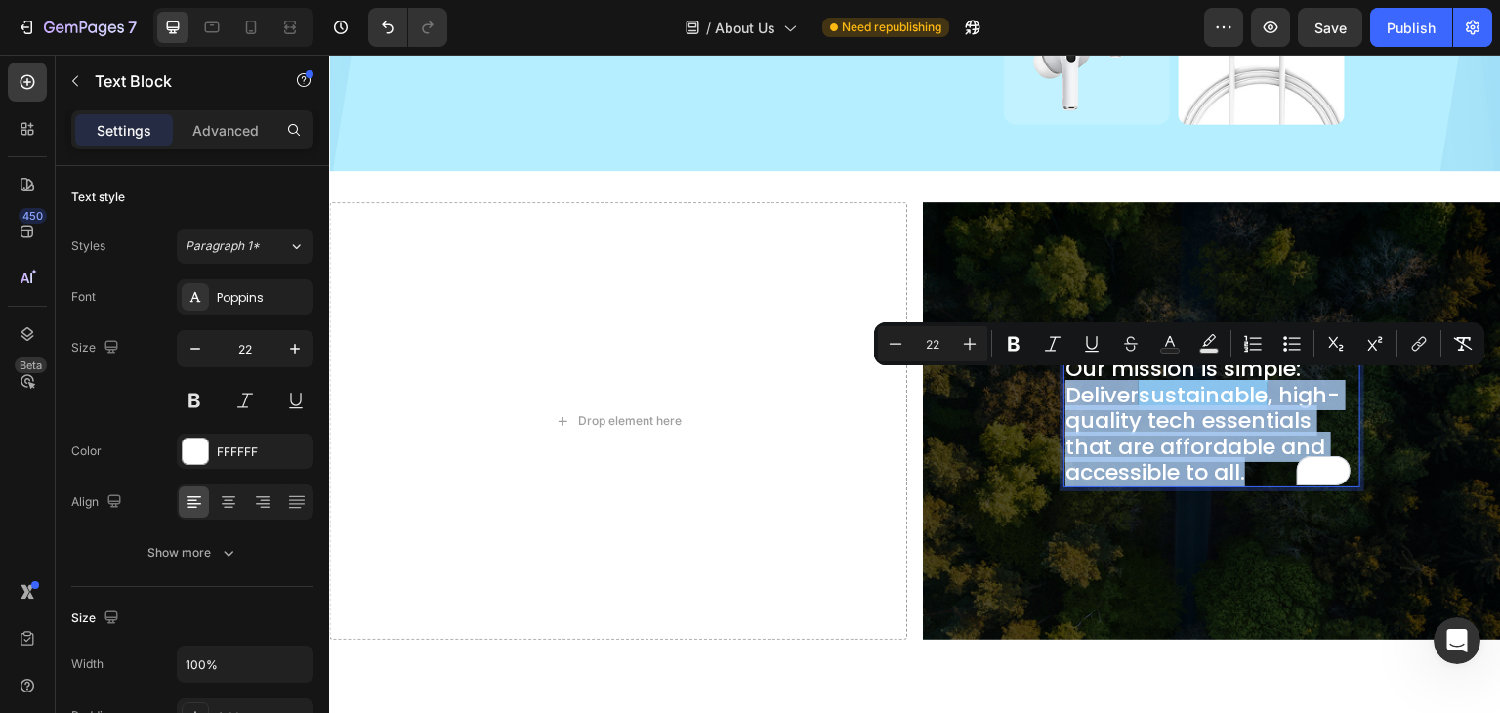
click at [1237, 385] on span "sustainable" at bounding box center [1203, 395] width 129 height 30
click at [1245, 387] on span "sustainable" at bounding box center [1203, 395] width 129 height 30
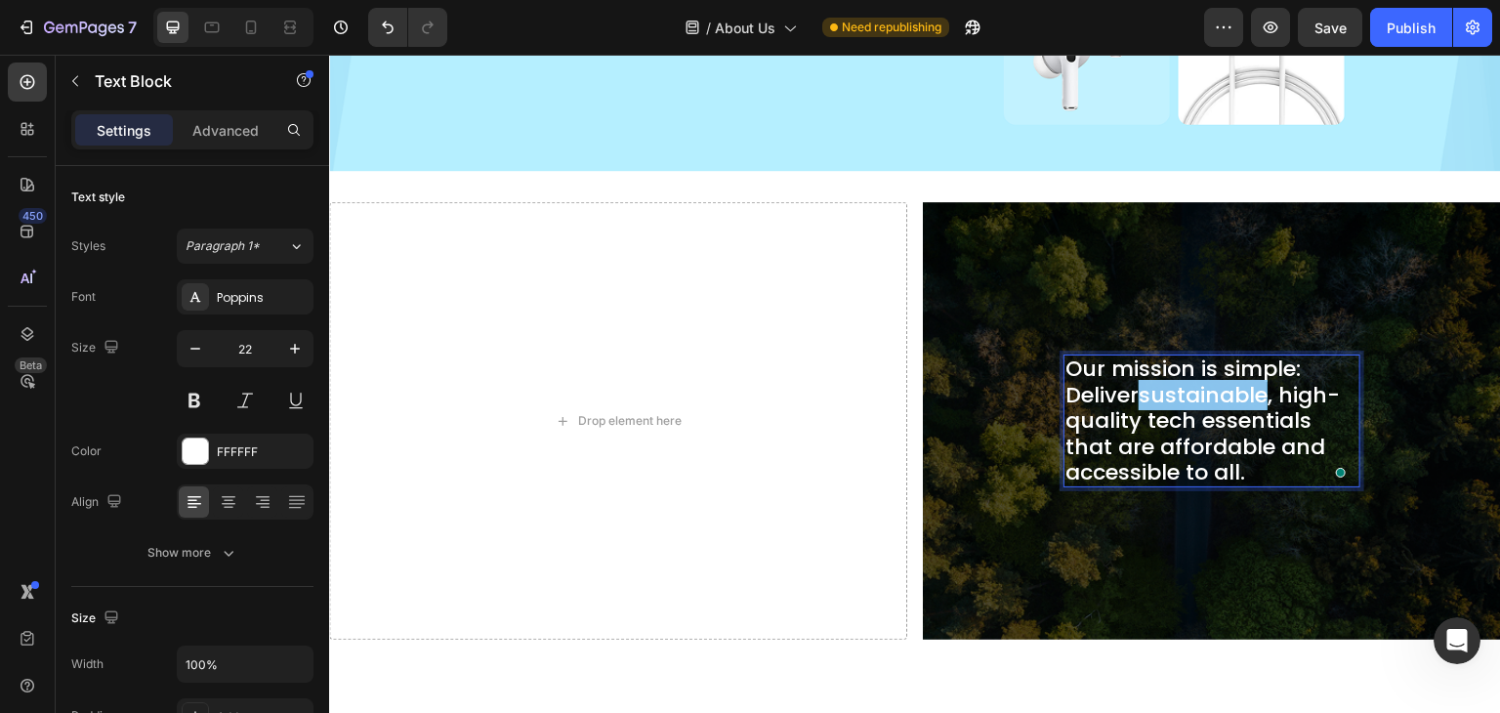
click at [1245, 387] on span "sustainable" at bounding box center [1203, 395] width 129 height 30
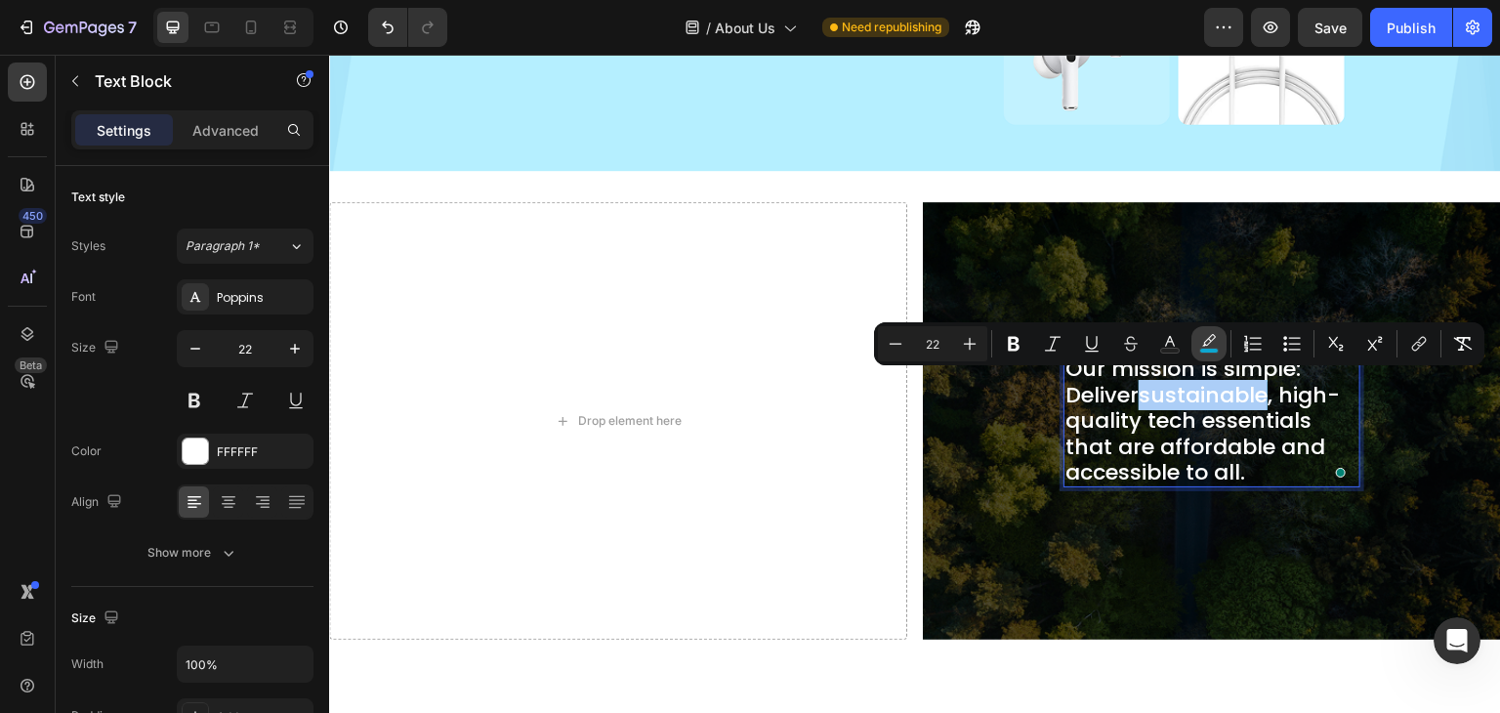
click at [1211, 341] on icon "Editor contextual toolbar" at bounding box center [1209, 340] width 14 height 12
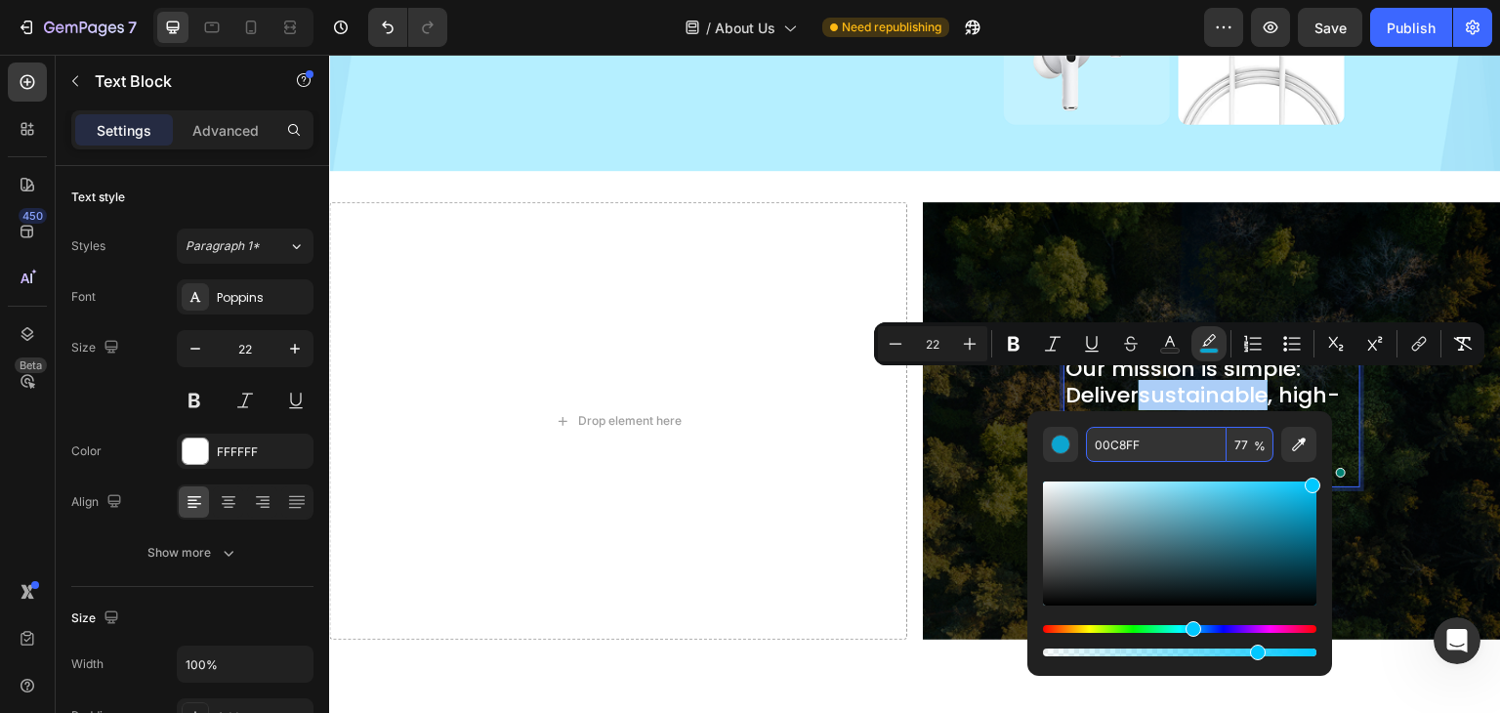
click at [1188, 439] on input "00C8FF" at bounding box center [1156, 444] width 141 height 35
click at [1252, 441] on input "77" at bounding box center [1250, 444] width 47 height 35
click at [1152, 442] on input "00C8FF" at bounding box center [1156, 444] width 141 height 35
click at [1063, 437] on img "Editor contextual toolbar" at bounding box center [1061, 445] width 20 height 20
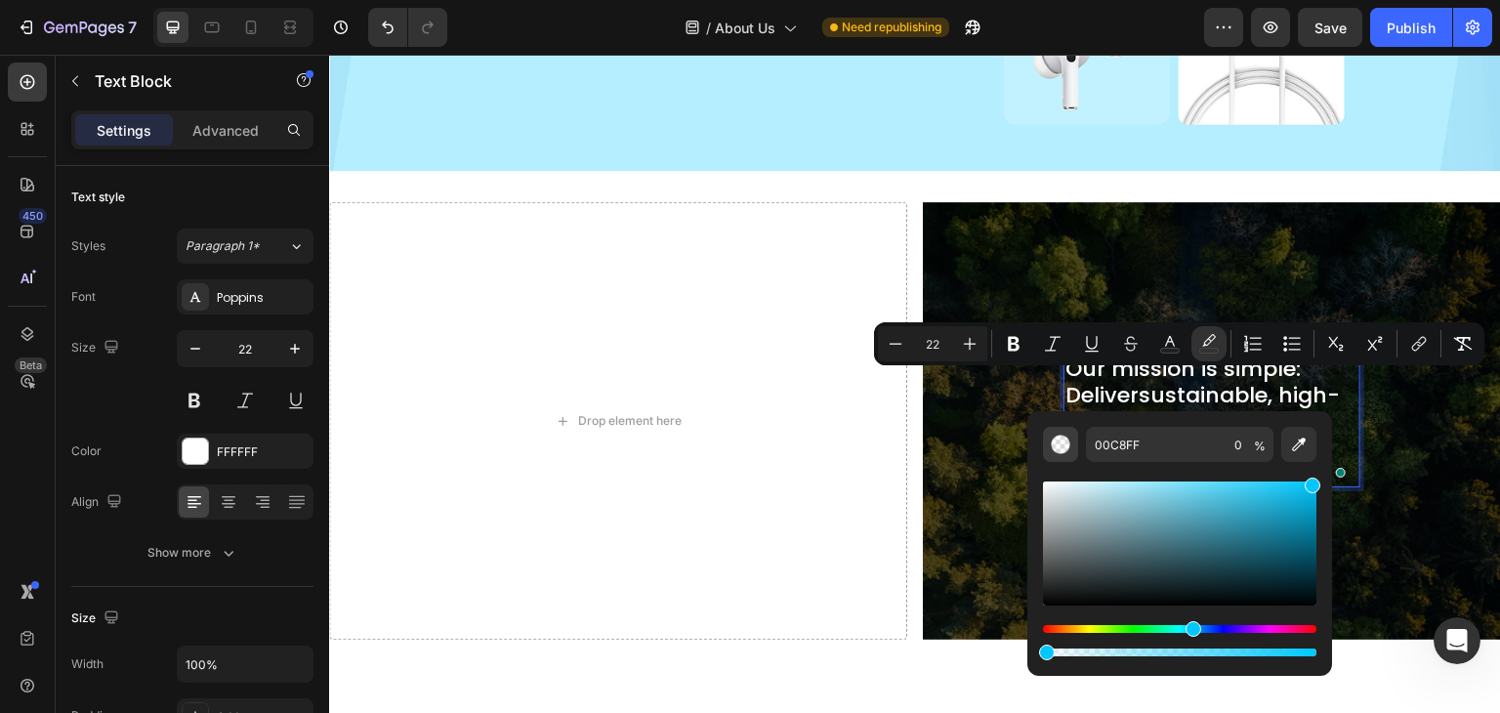
click at [1062, 441] on img "Editor contextual toolbar" at bounding box center [1061, 445] width 20 height 20
click at [1043, 649] on div "Editor contextual toolbar" at bounding box center [1047, 653] width 16 height 16
click at [1048, 649] on div "Editor contextual toolbar" at bounding box center [1053, 653] width 16 height 16
type input "0"
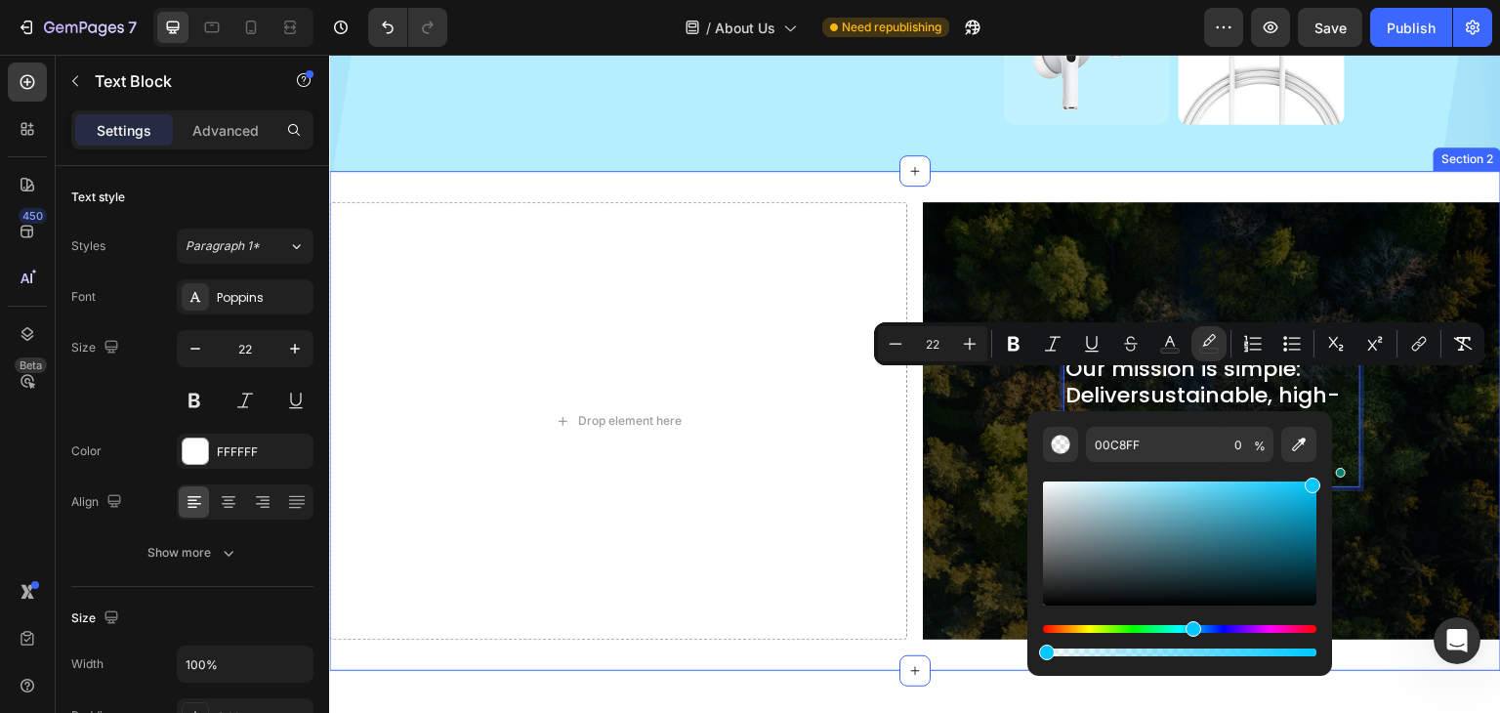
drag, startPoint x: 1377, startPoint y: 703, endPoint x: 988, endPoint y: 649, distance: 393.5
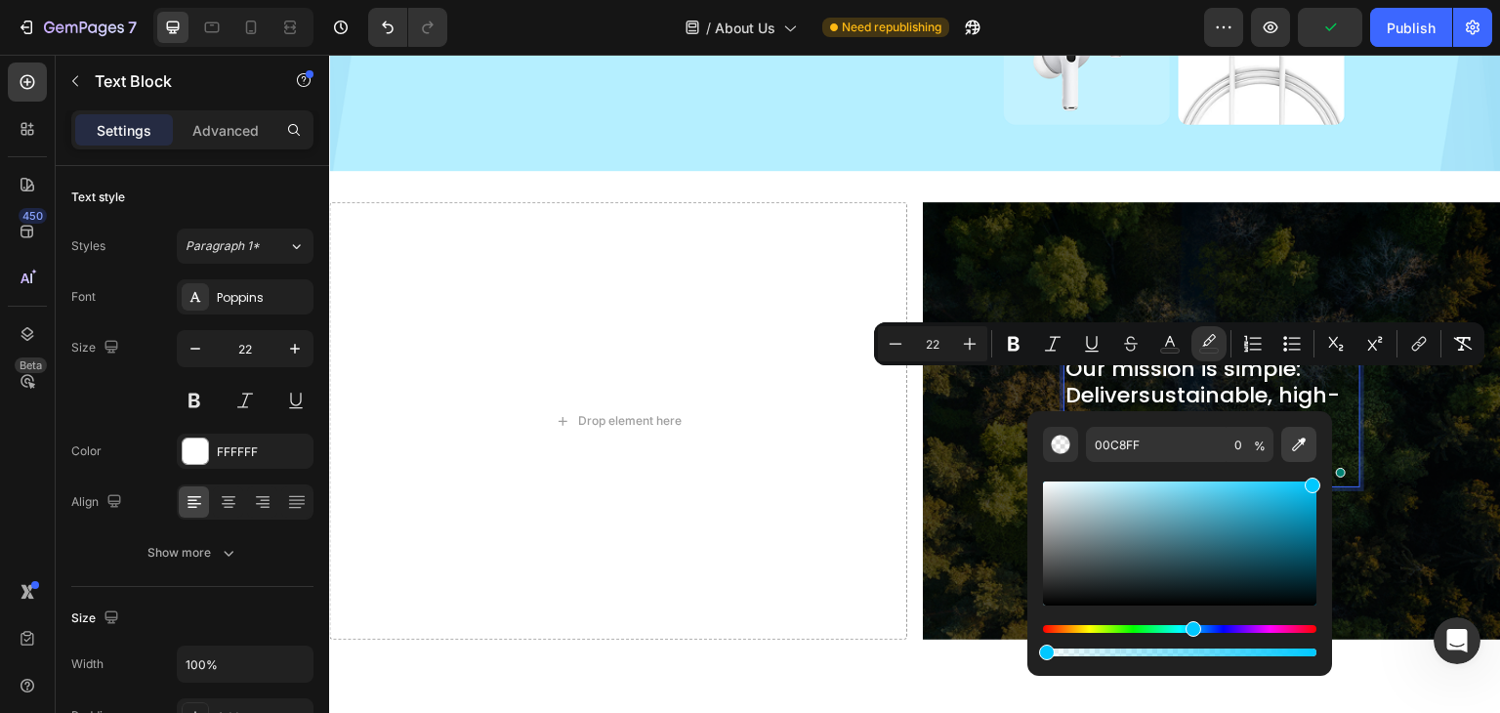
click at [1294, 447] on icon "Editor contextual toolbar" at bounding box center [1299, 445] width 20 height 20
type input "22"
type input "3B3A13"
type input "100"
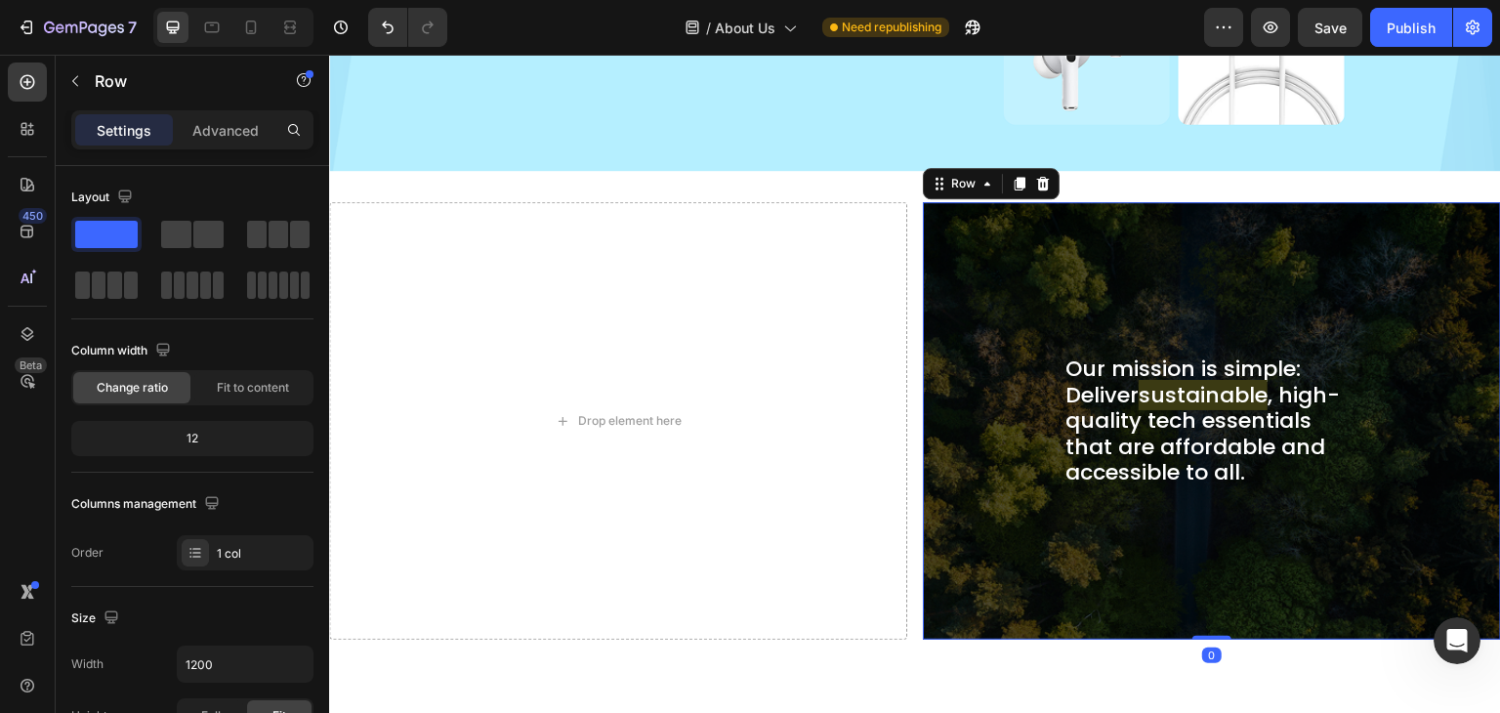
click at [1006, 414] on div "Our mission is simple: Deliver sustainable , high-quality tech essentials that …" at bounding box center [1212, 421] width 547 height 406
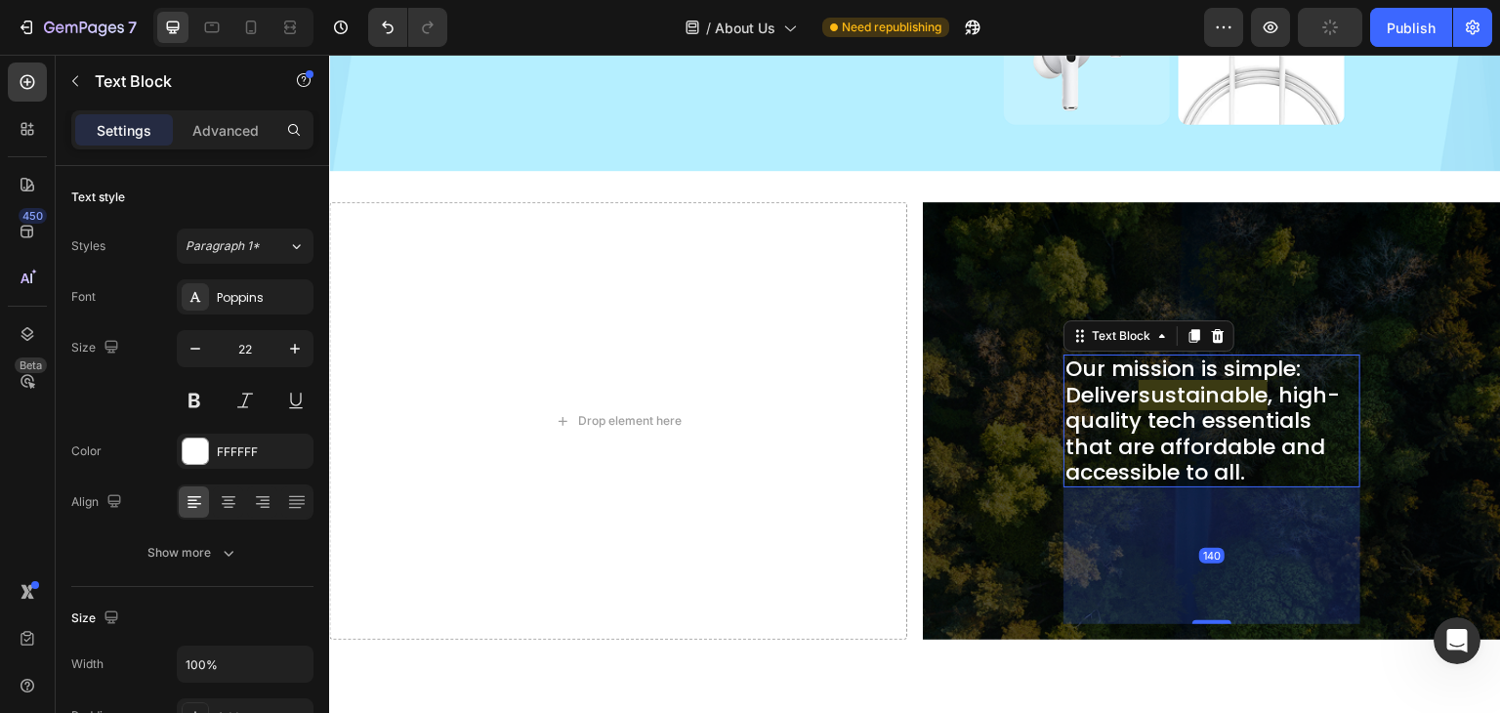
click at [1159, 385] on span "sustainable" at bounding box center [1203, 395] width 129 height 30
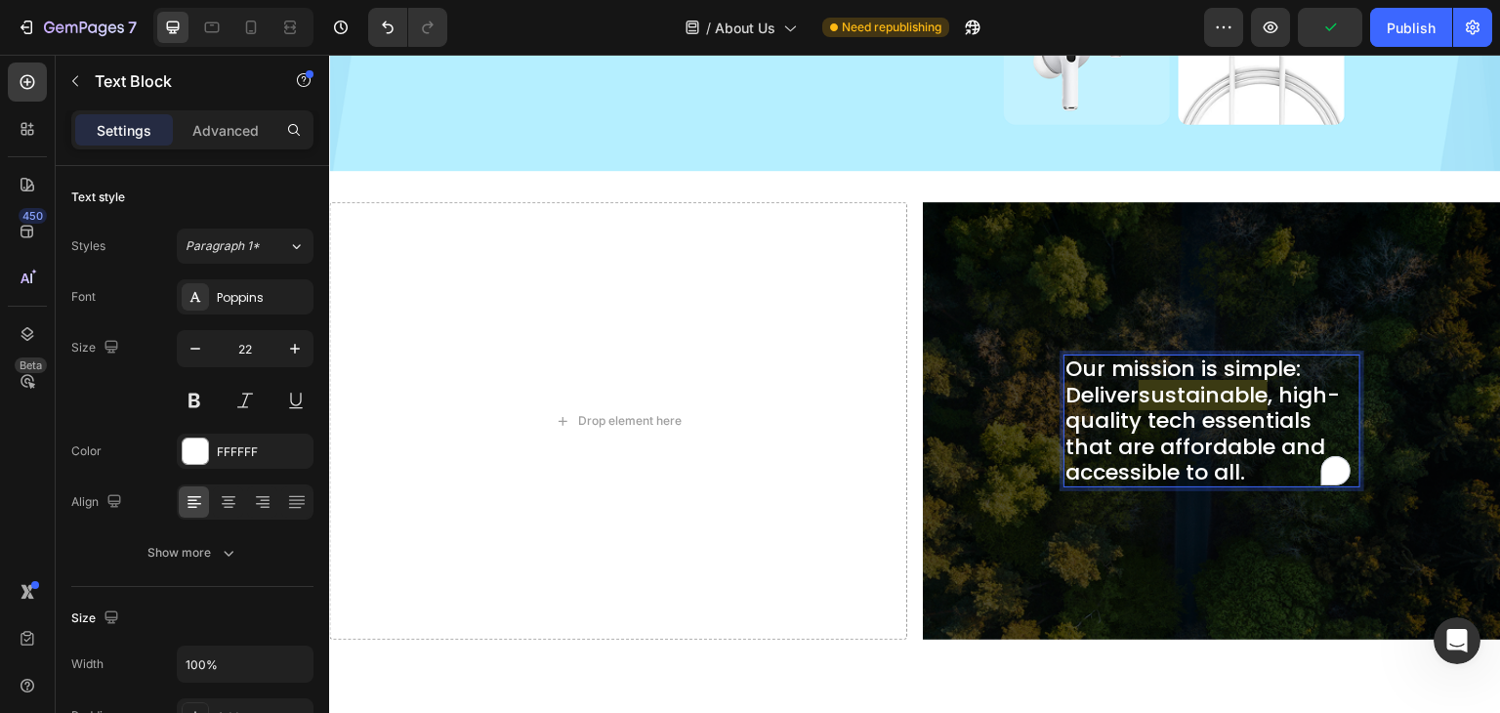
click at [1159, 385] on span "sustainable" at bounding box center [1203, 395] width 129 height 30
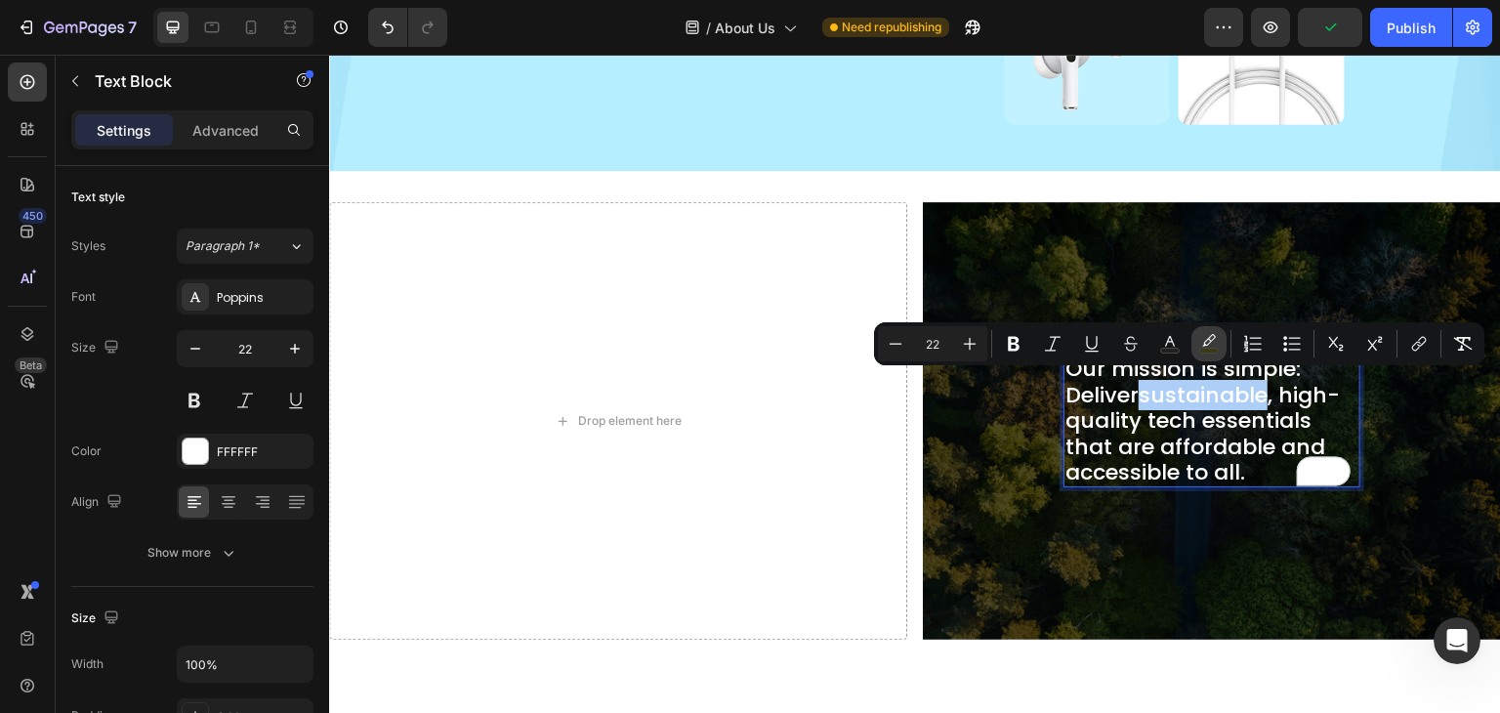
click at [1218, 341] on icon "Editor contextual toolbar" at bounding box center [1209, 344] width 20 height 20
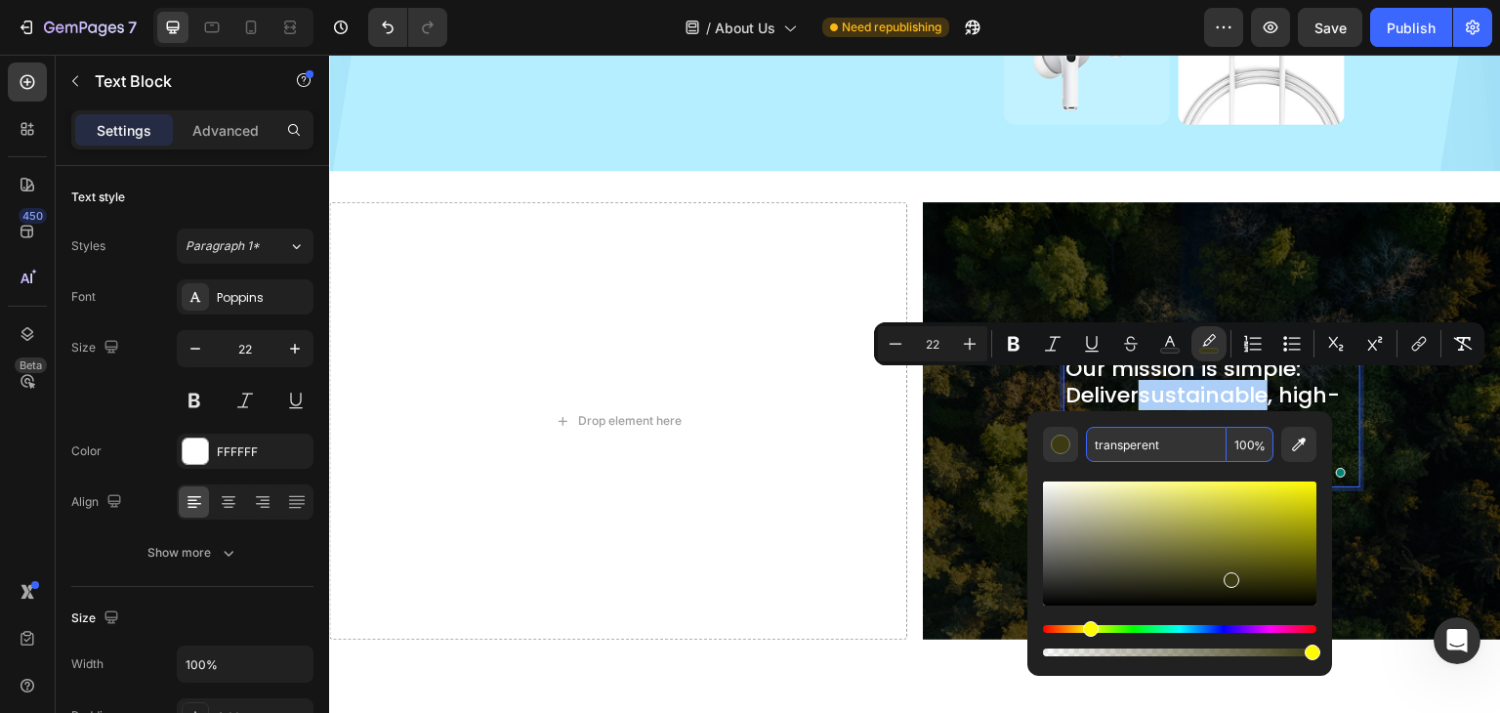
type input "transperent"
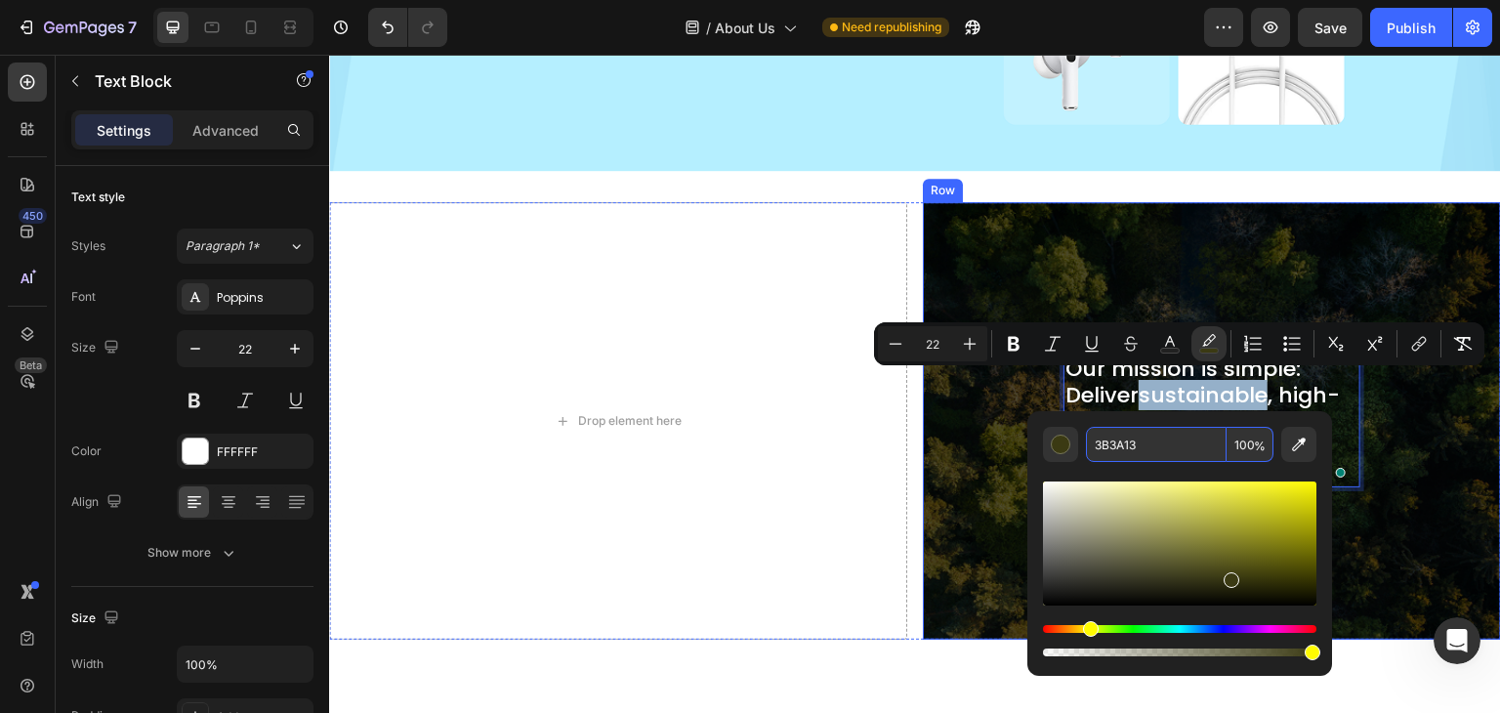
click at [994, 401] on div "Our mission is simple: Deliver sustainable , high-quality tech essentials that …" at bounding box center [1212, 421] width 547 height 406
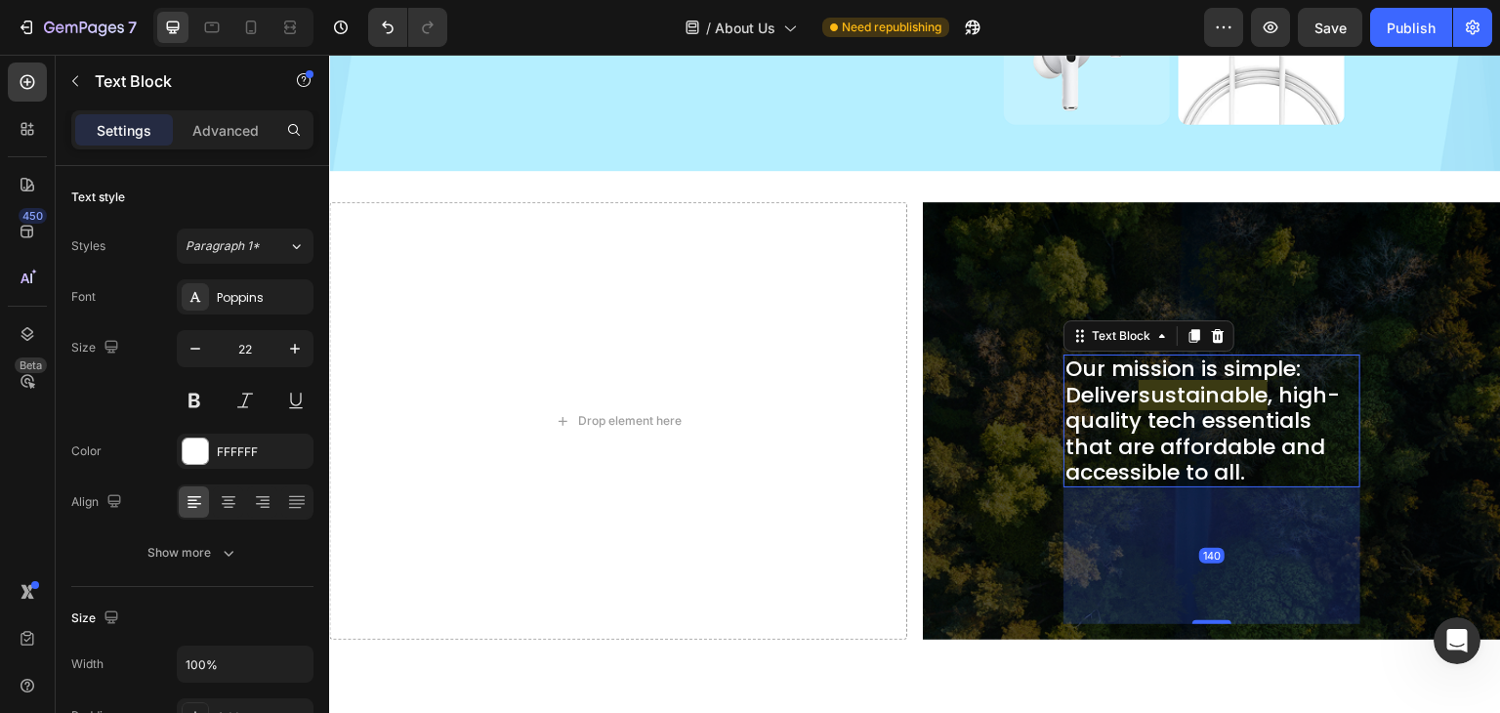
click at [1206, 386] on span "sustainable" at bounding box center [1203, 395] width 129 height 30
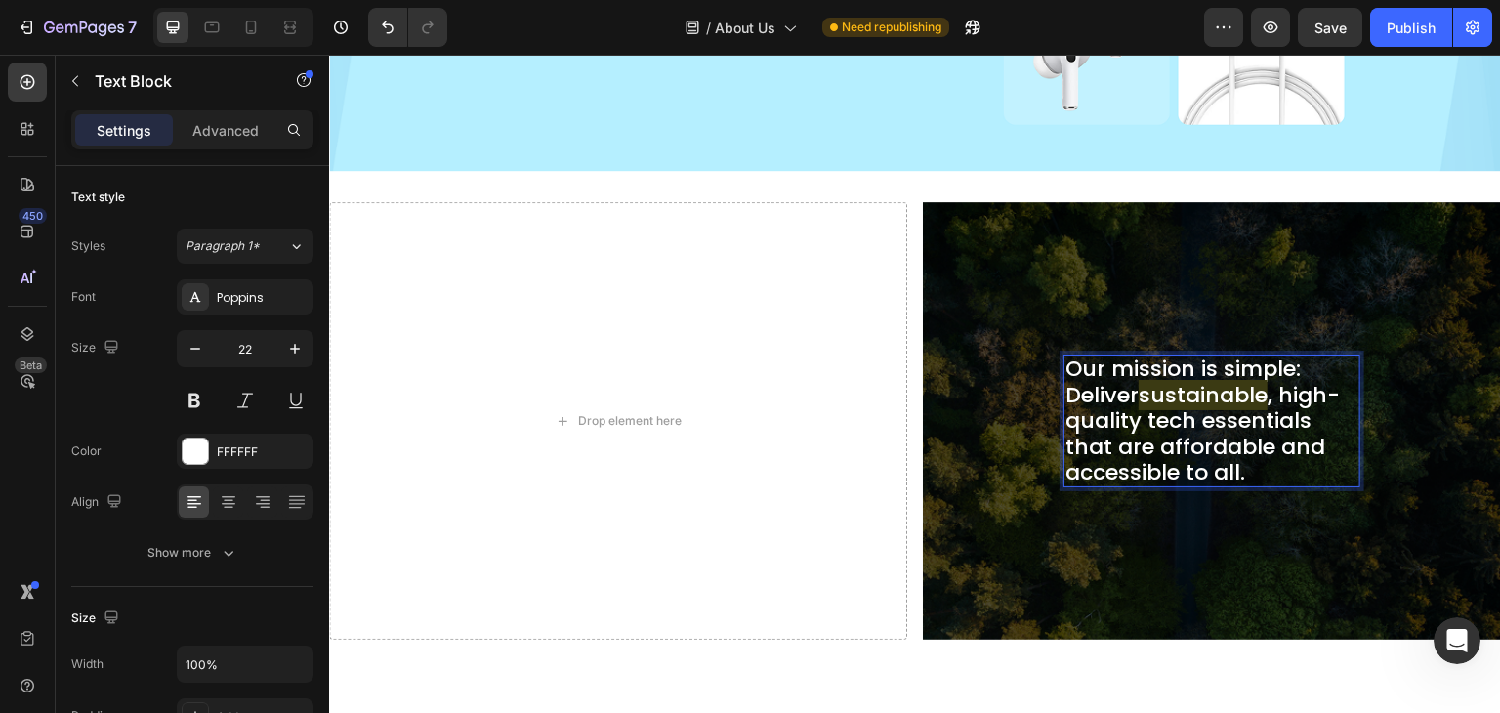
click at [1206, 386] on span "sustainable" at bounding box center [1203, 395] width 129 height 30
click at [1157, 385] on p "Our mission is simple: Deliver sustainable, high-quality tech essentials that a…" at bounding box center [1212, 421] width 293 height 129
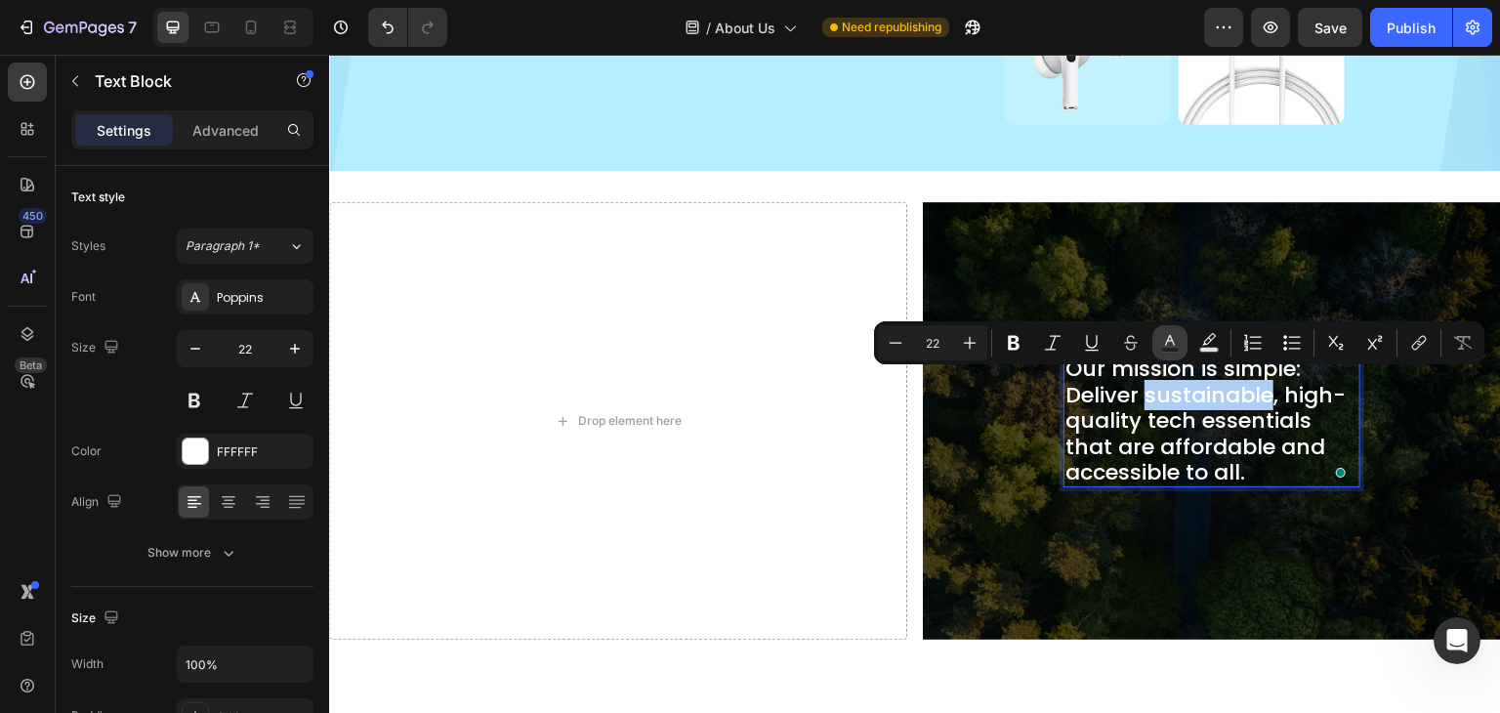
click at [1179, 343] on icon "Editor contextual toolbar" at bounding box center [1170, 343] width 20 height 20
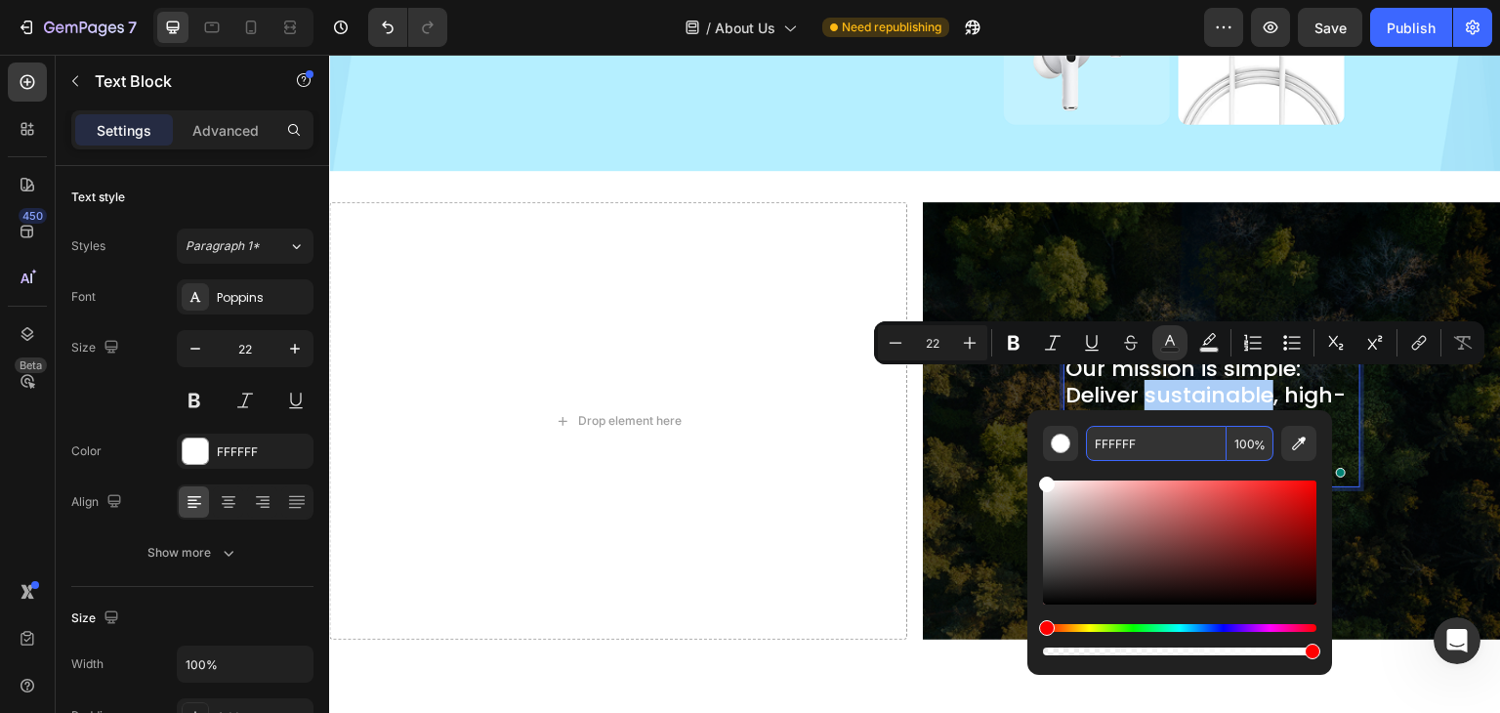
click at [1142, 439] on input "FFFFFF" at bounding box center [1156, 443] width 141 height 35
paste input "00C8"
type input "00C8FF"
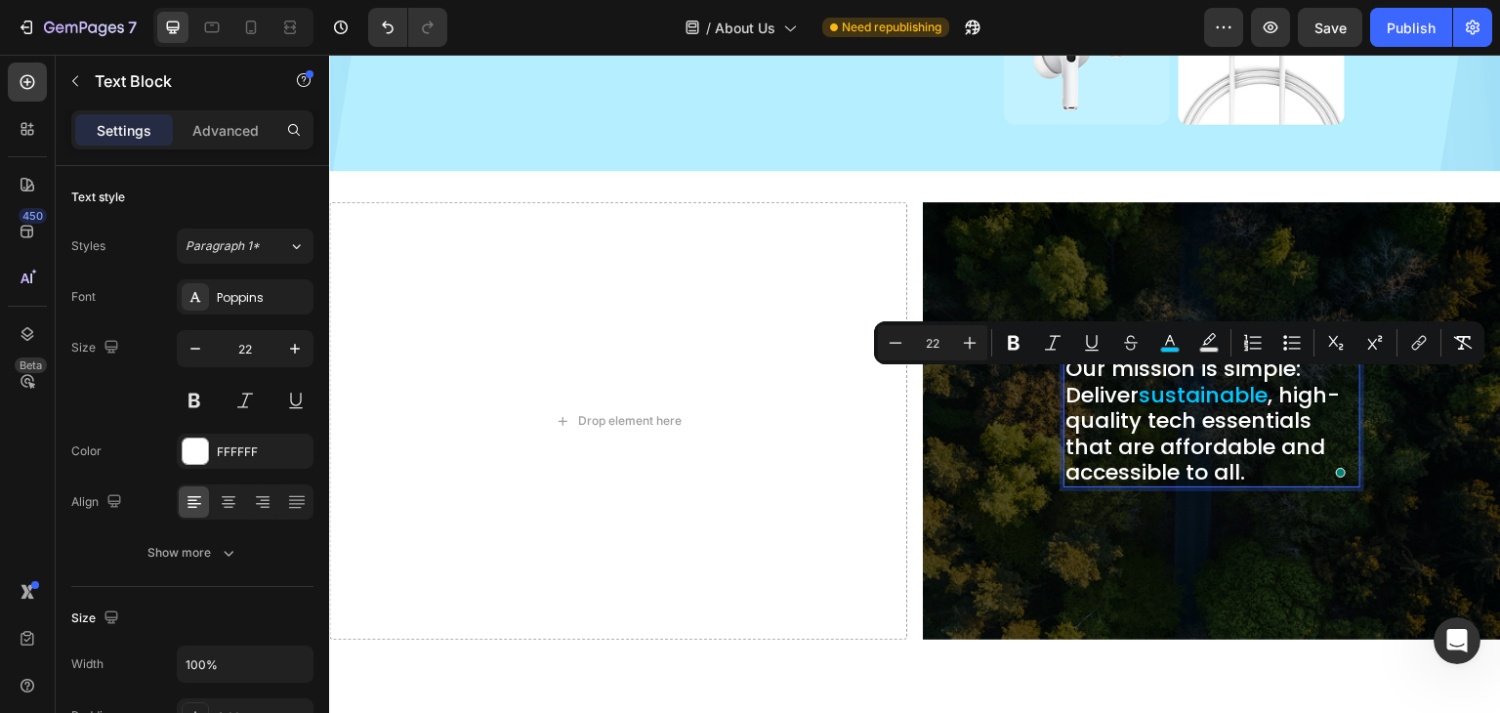
click at [1292, 381] on p "Our mission is simple: Deliver sustainable , high-quality tech essentials that …" at bounding box center [1212, 421] width 293 height 129
drag, startPoint x: 1275, startPoint y: 389, endPoint x: 1132, endPoint y: 412, distance: 144.5
click at [1132, 412] on p "Our mission is simple: Deliver sustainable , high-quality tech essentials that …" at bounding box center [1212, 421] width 293 height 129
click at [1168, 339] on icon "Editor contextual toolbar" at bounding box center [1170, 343] width 20 height 20
type input "FFFFFF"
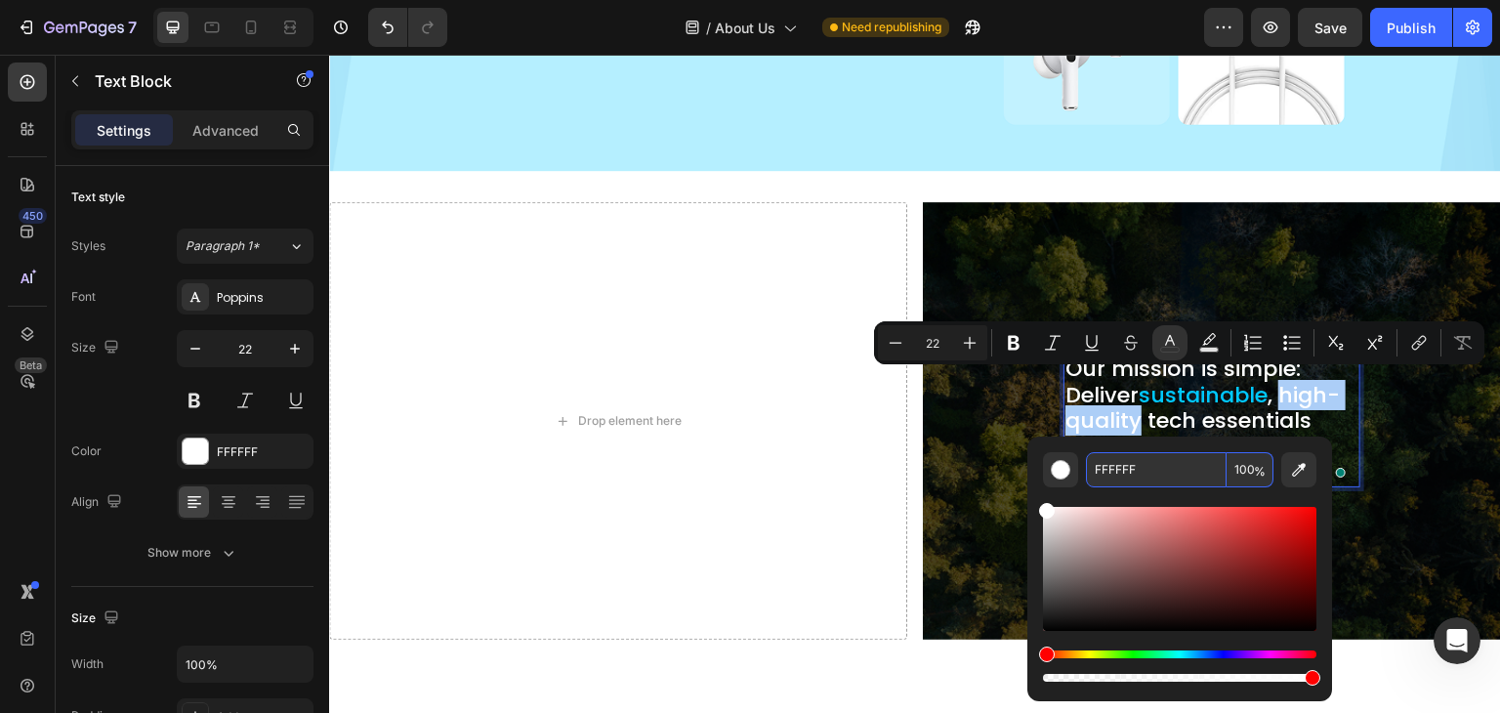
click at [1150, 462] on input "FFFFFF" at bounding box center [1156, 469] width 141 height 35
paste input "00C8"
type input "00C8FF"
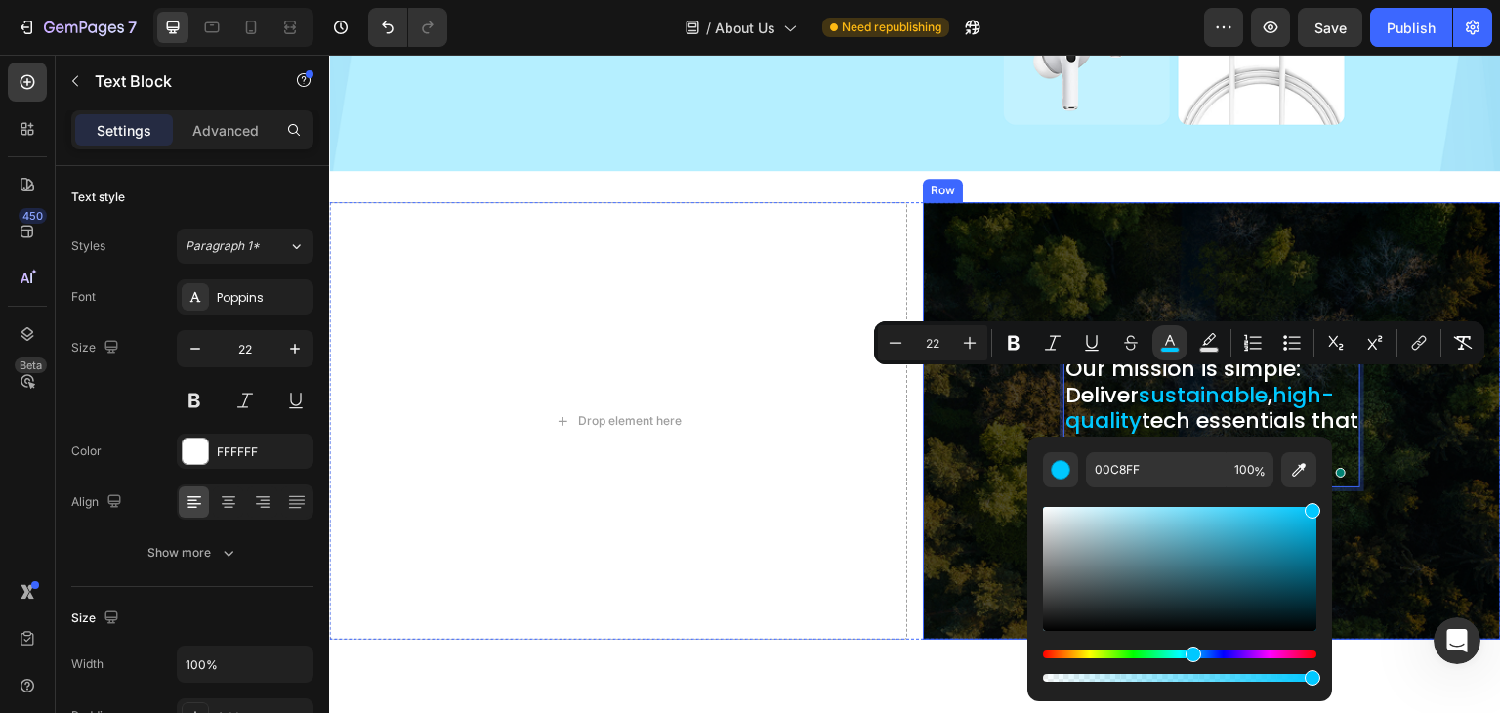
click at [954, 422] on div "Our mission is simple: Deliver sustainable , high-quality tech essentials that …" at bounding box center [1212, 421] width 547 height 406
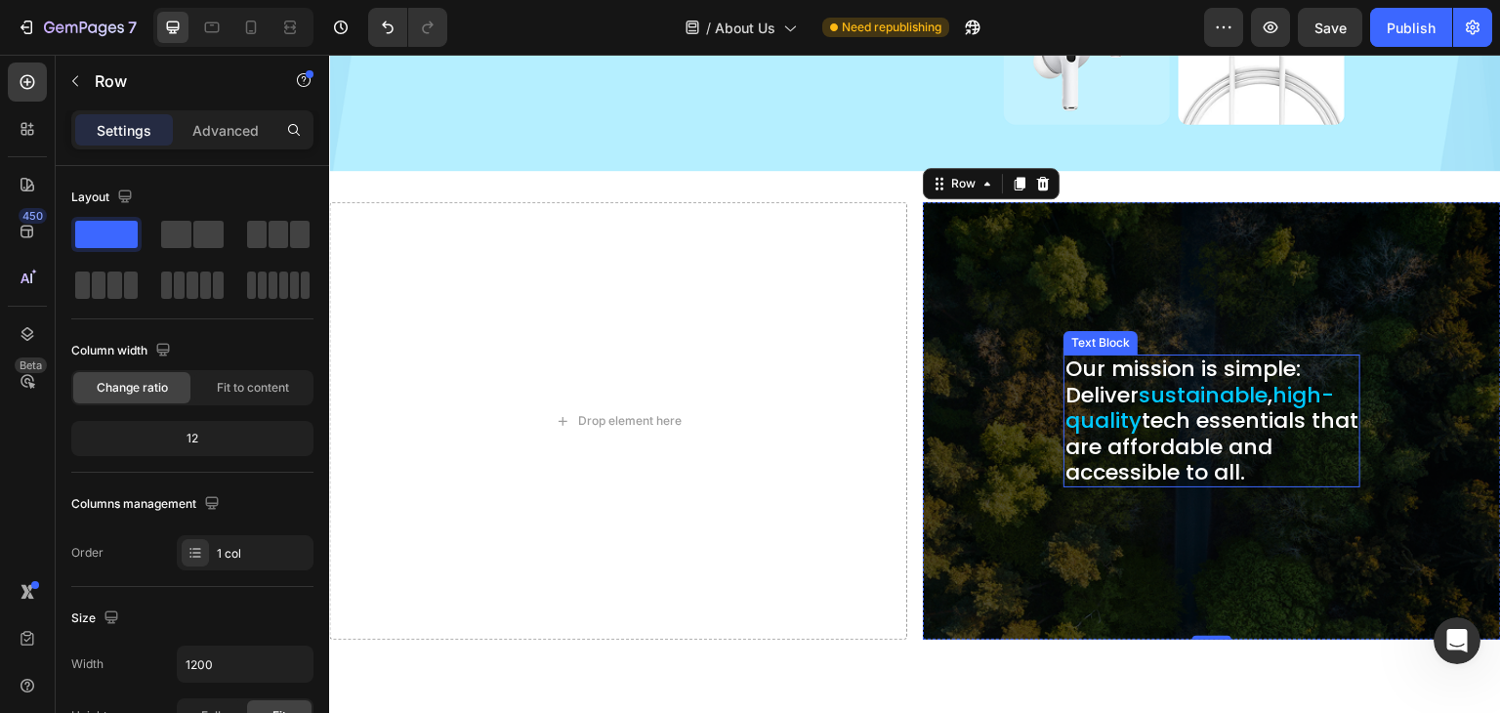
click at [1138, 467] on p "Our mission is simple: Deliver sustainable , high-quality tech essentials that …" at bounding box center [1212, 421] width 293 height 129
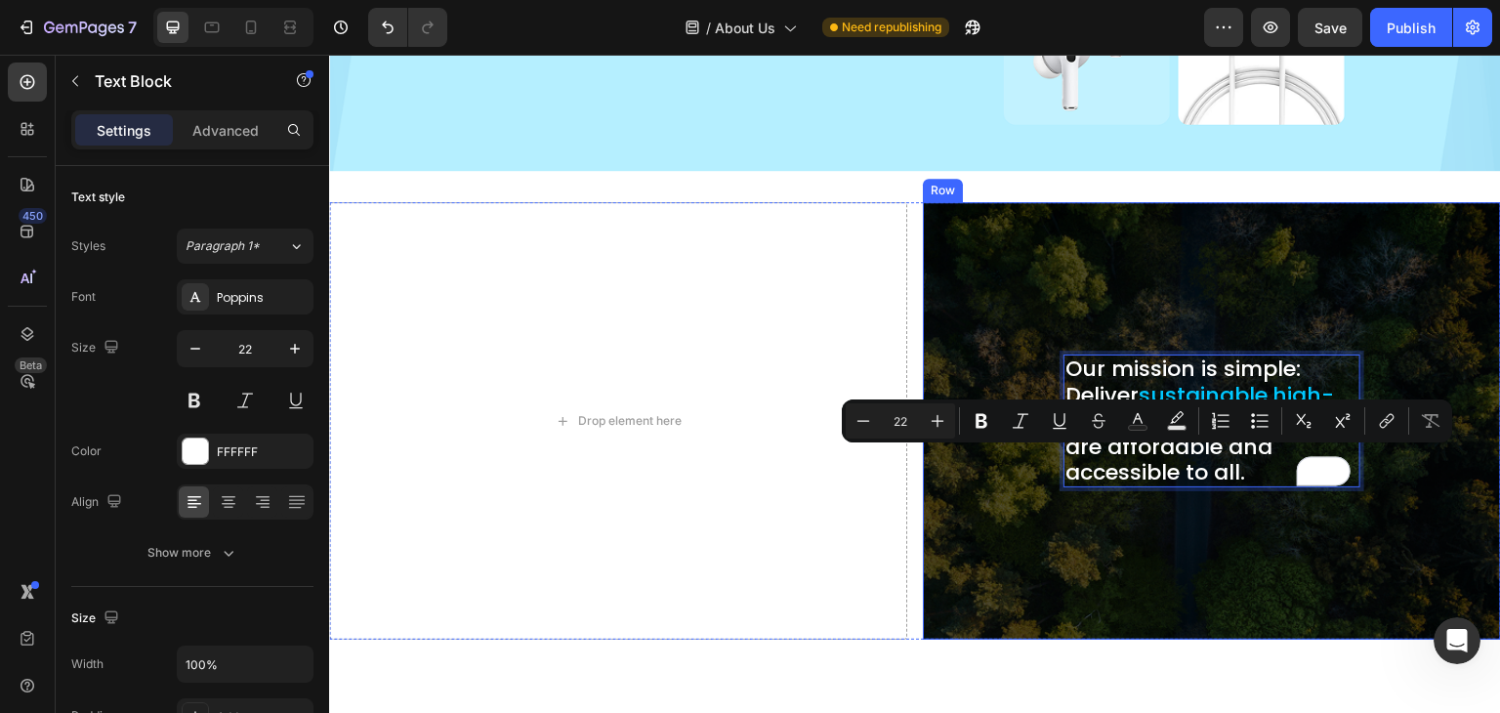
drag, startPoint x: 1247, startPoint y: 460, endPoint x: 1043, endPoint y: 471, distance: 204.4
click at [1043, 471] on div "Our mission is simple: Deliver sustainable , high-quality tech essentials that …" at bounding box center [1212, 421] width 547 height 406
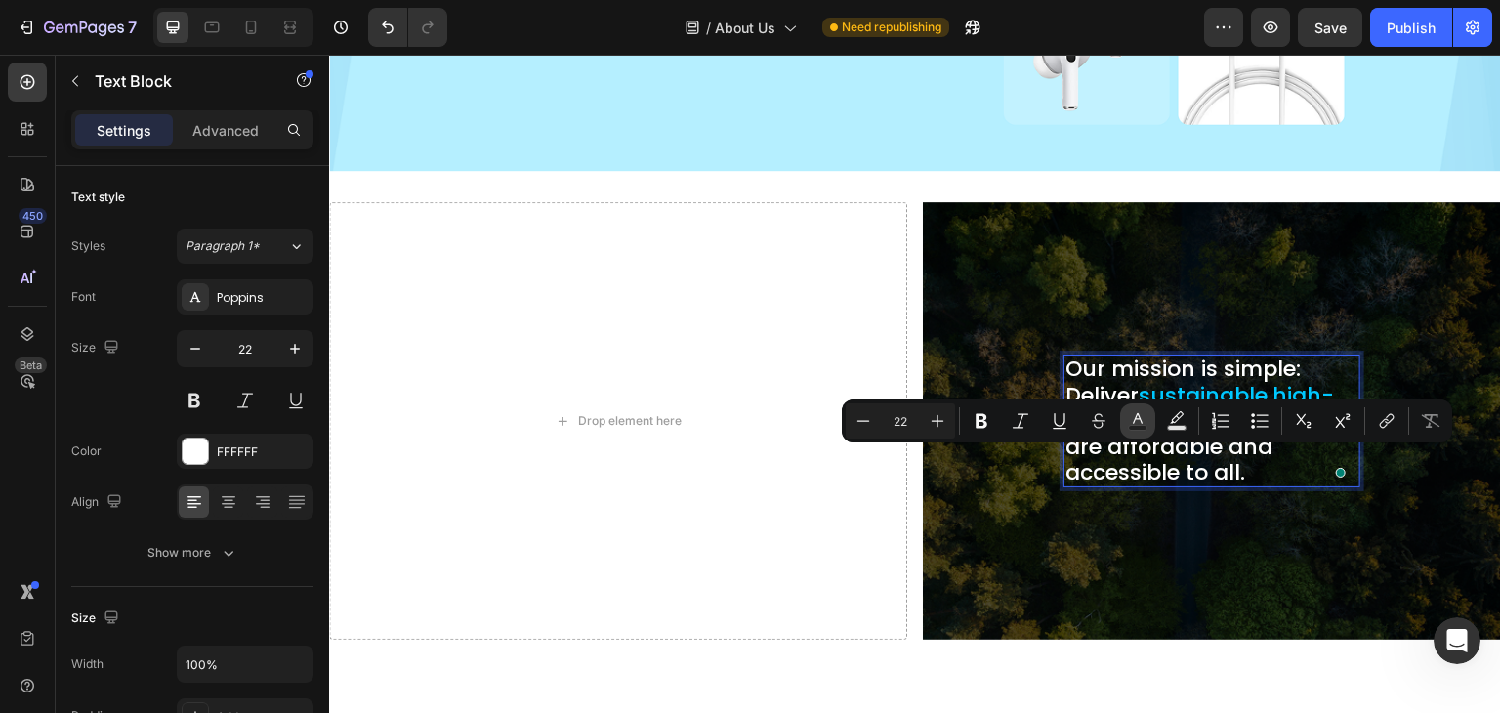
click at [1129, 412] on icon "Editor contextual toolbar" at bounding box center [1138, 421] width 20 height 20
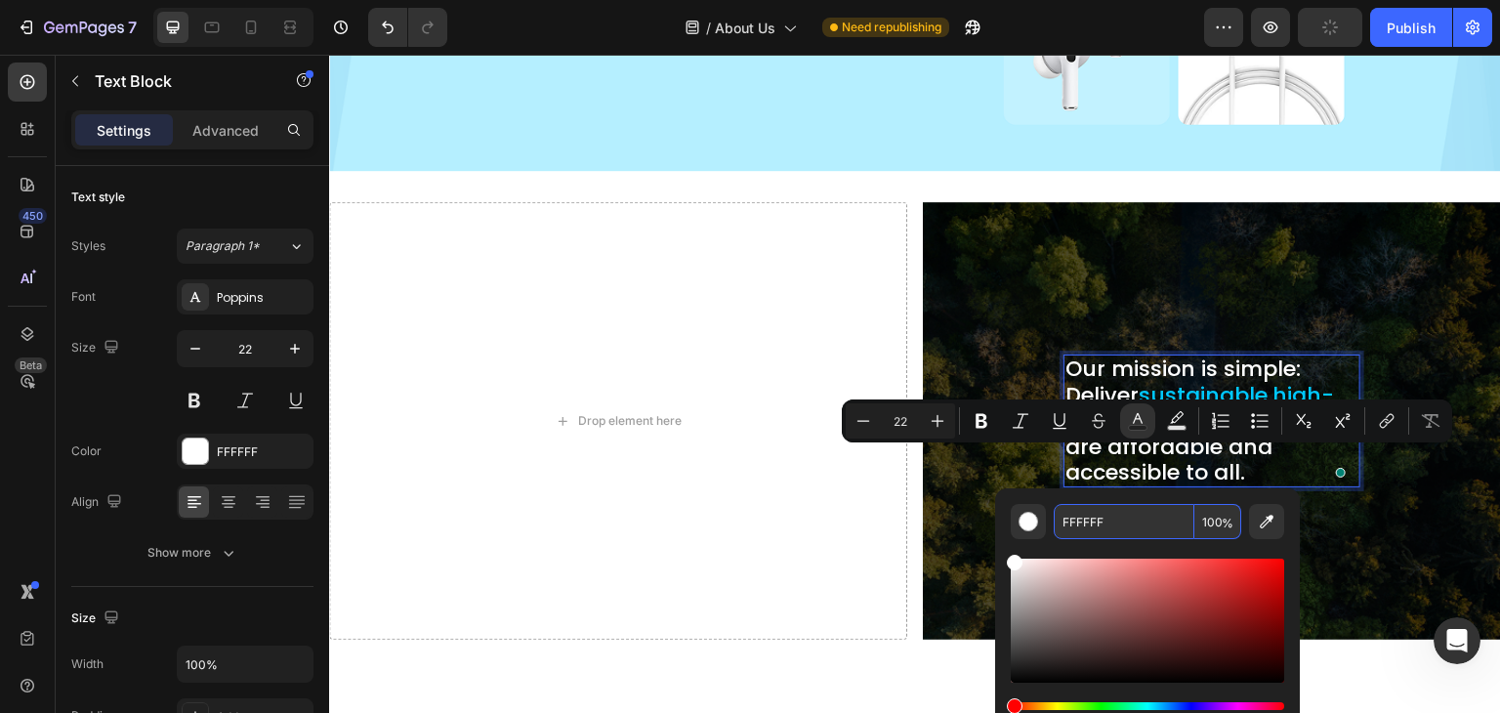
click at [1121, 514] on input "FFFFFF" at bounding box center [1124, 521] width 141 height 35
paste input "00C8"
type input "00C8FF"
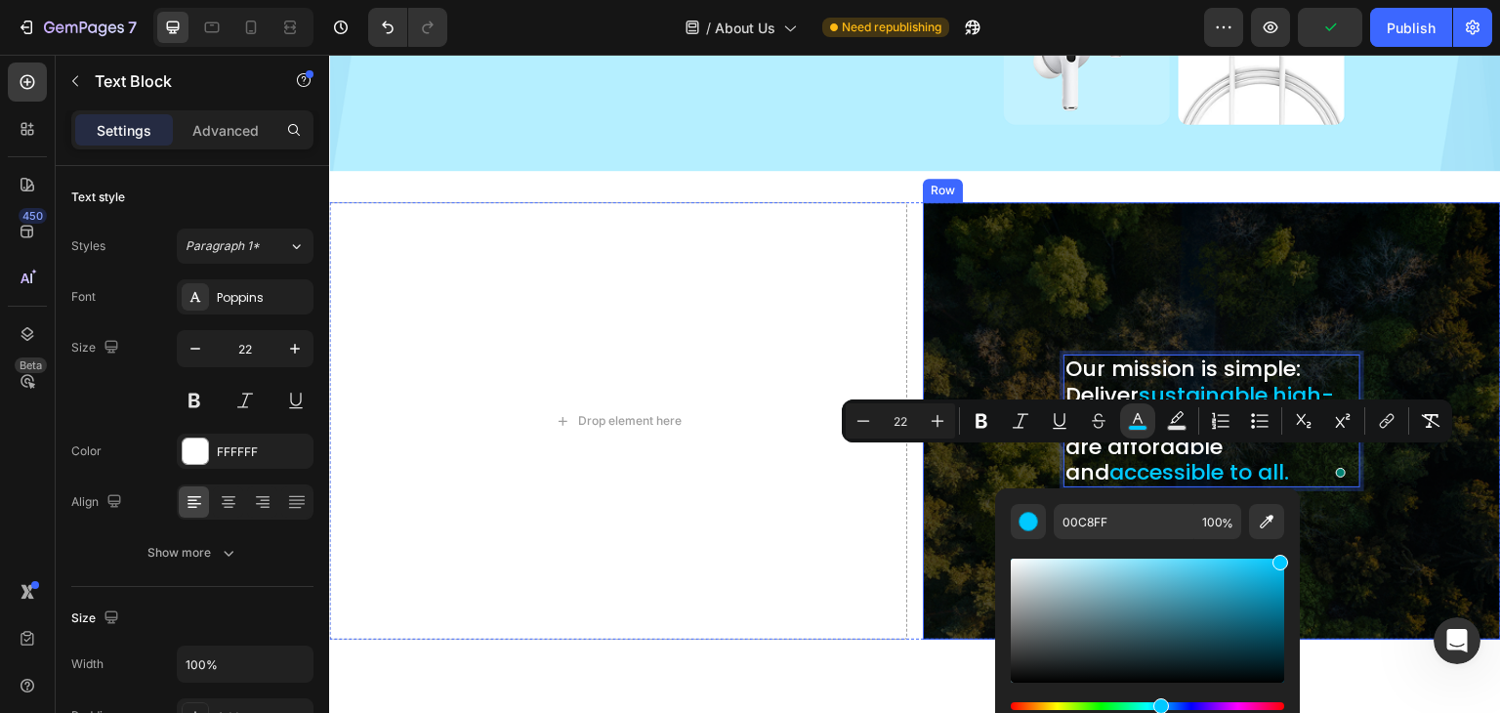
click at [989, 458] on div "Our mission is simple: Deliver sustainable , high-quality tech essentials that …" at bounding box center [1212, 421] width 547 height 406
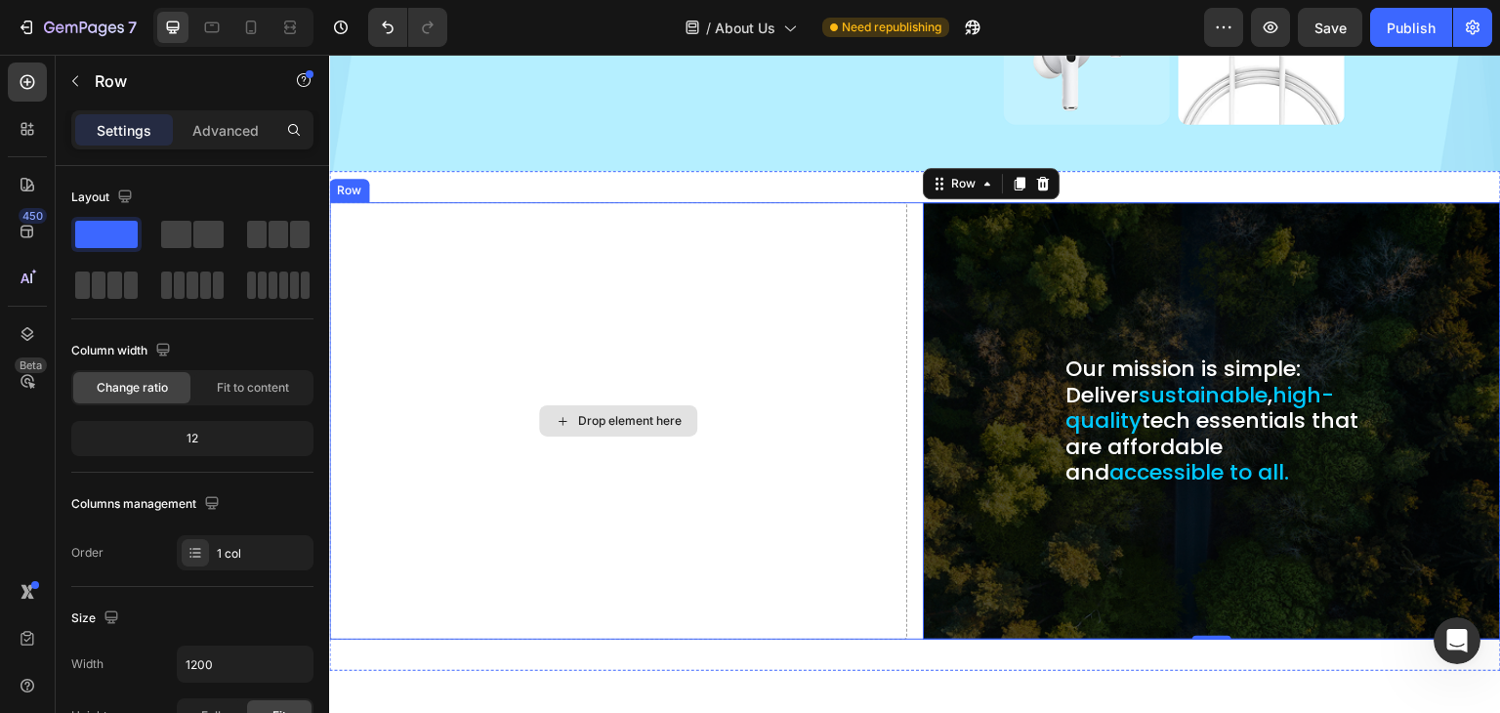
click at [604, 413] on div "Drop element here" at bounding box center [630, 421] width 104 height 16
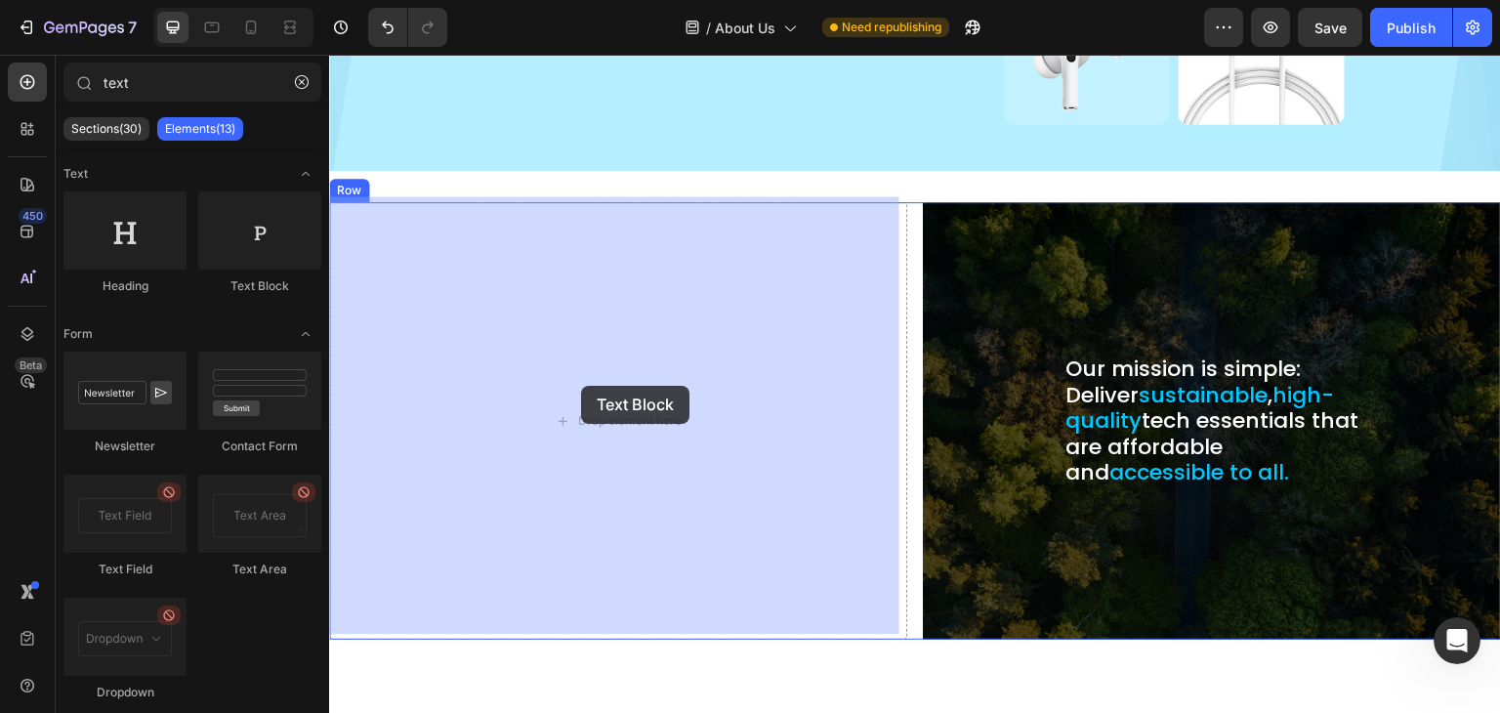
drag, startPoint x: 556, startPoint y: 294, endPoint x: 581, endPoint y: 386, distance: 95.3
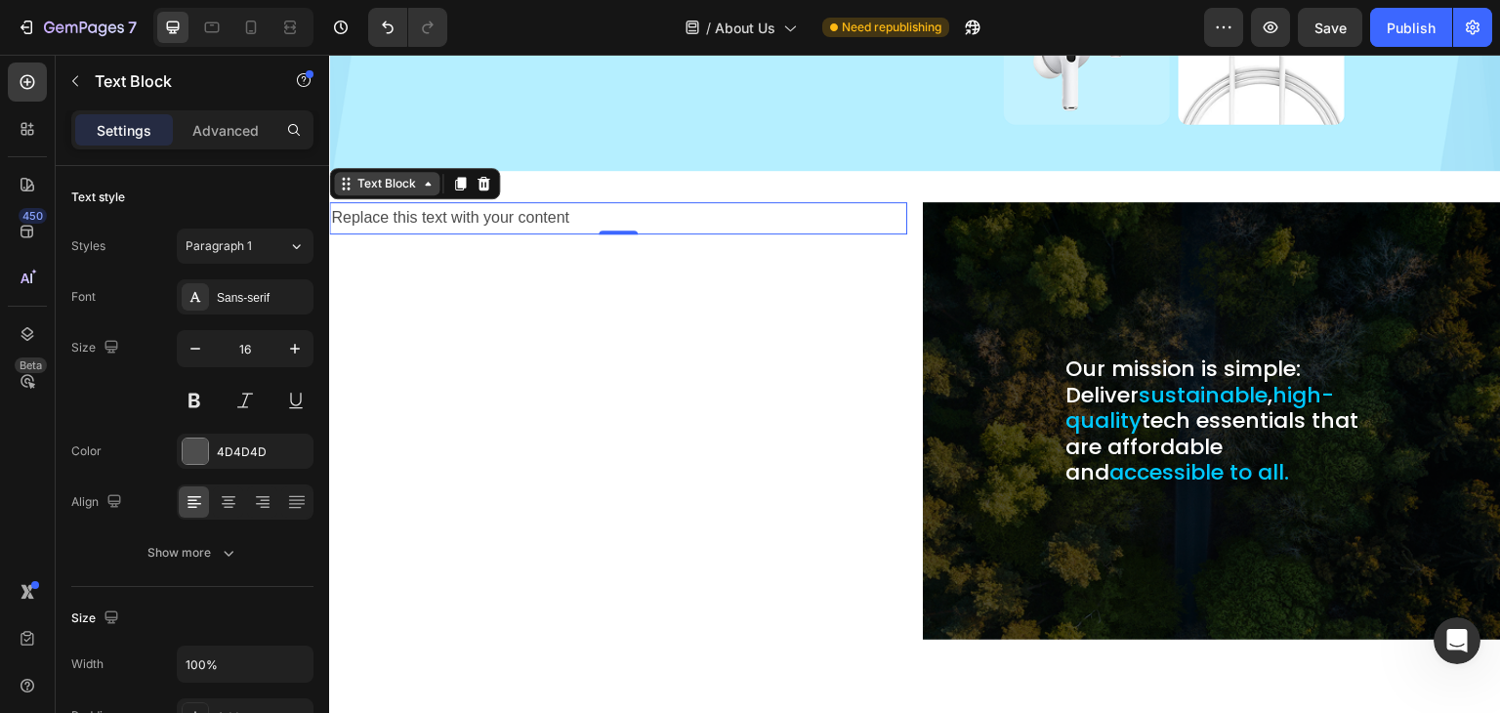
click at [395, 187] on div "Text Block" at bounding box center [386, 183] width 105 height 23
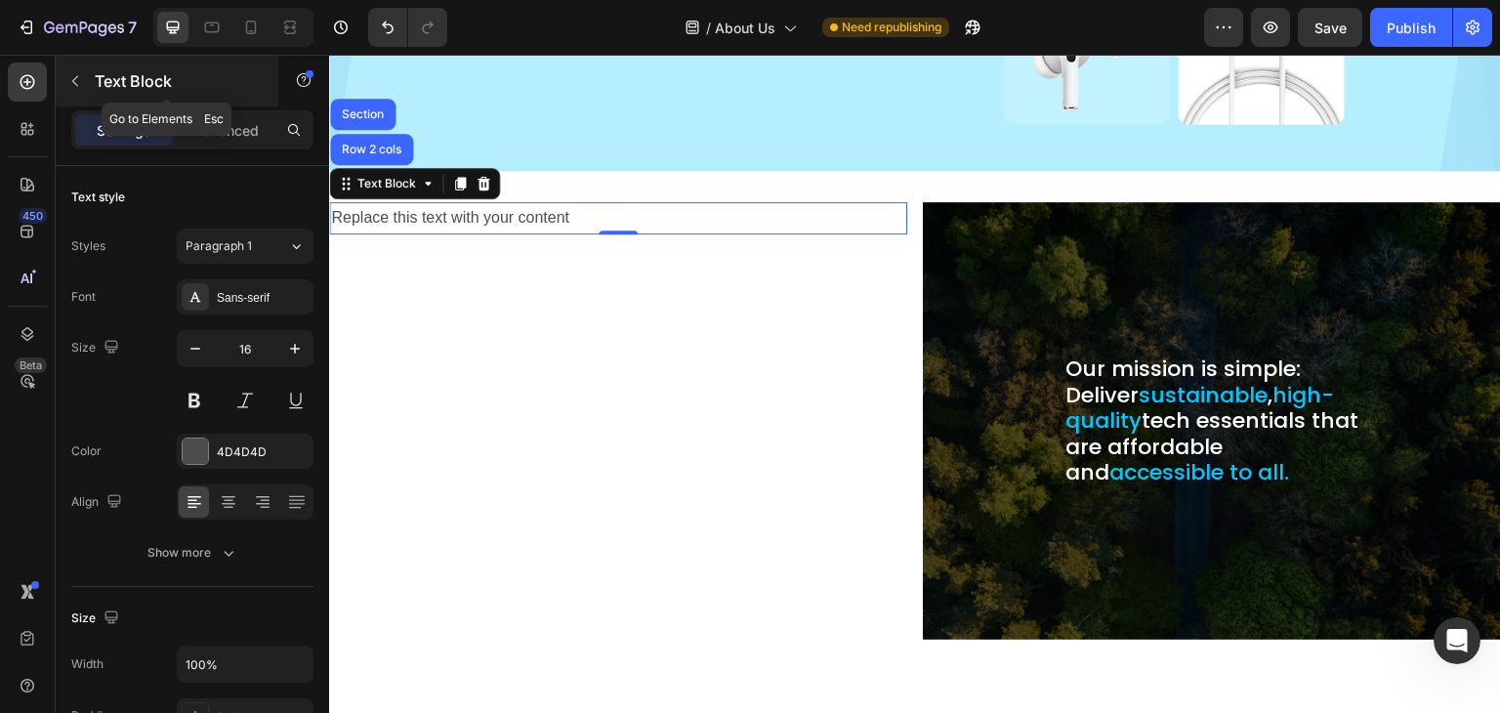
click at [64, 67] on button "button" at bounding box center [75, 80] width 31 height 31
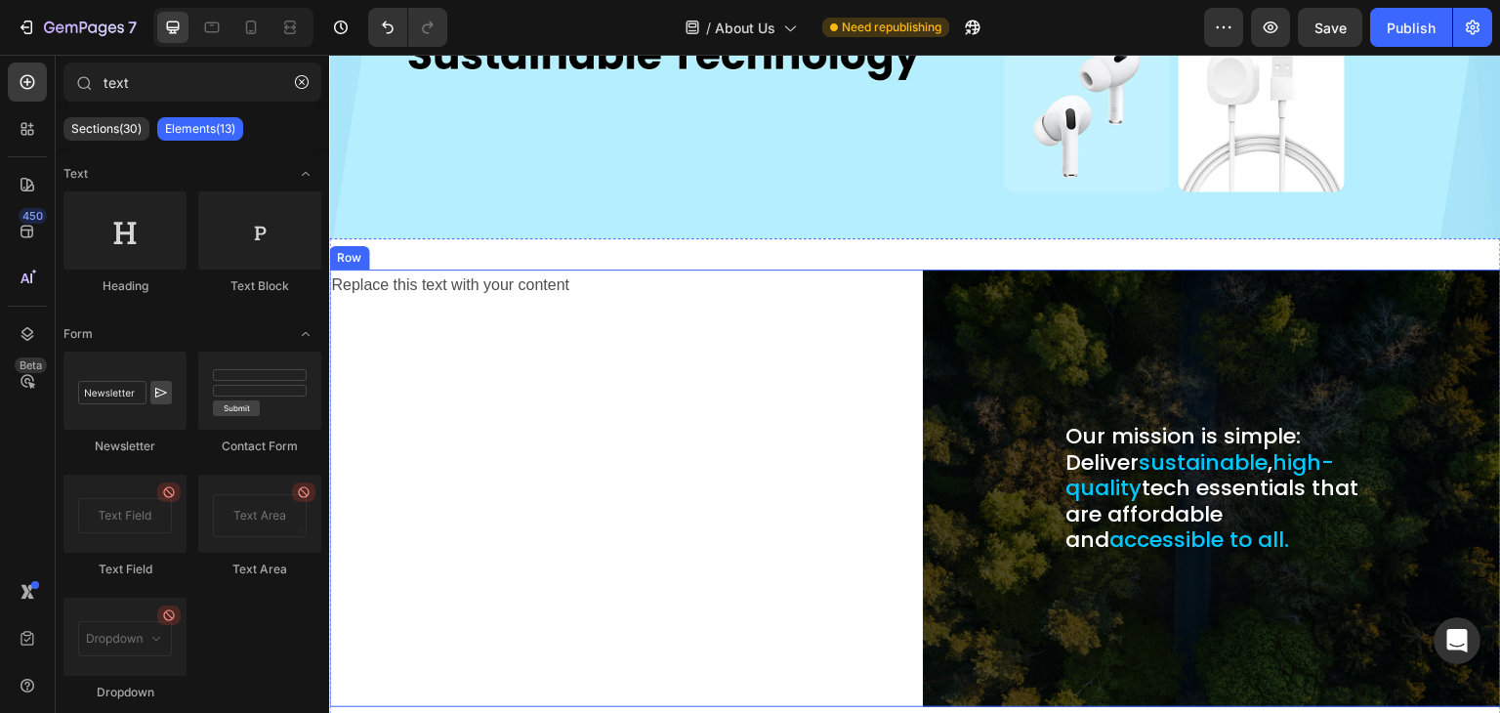
scroll to position [264, 0]
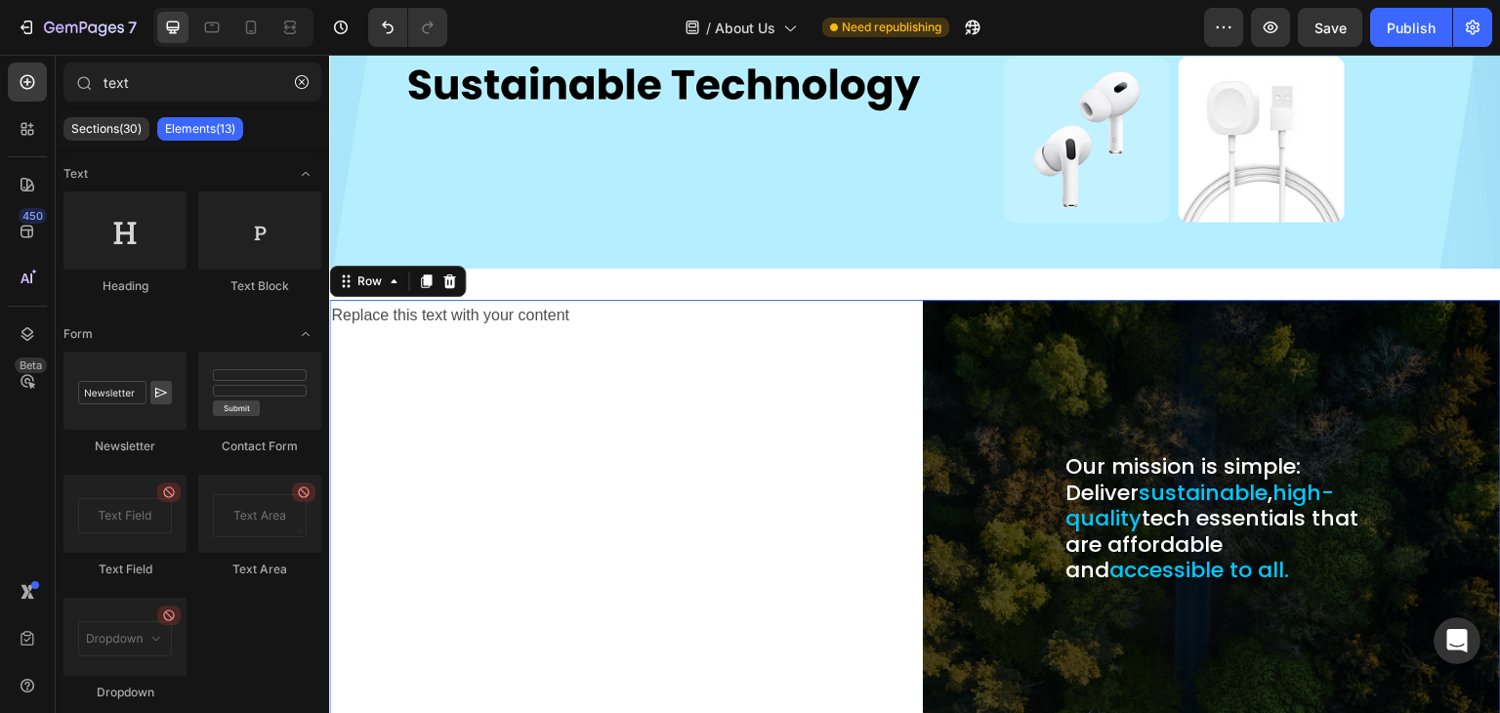
click at [908, 310] on div "Replace this text with your content Text Block Our mission is simple: Deliver s…" at bounding box center [915, 519] width 1172 height 438
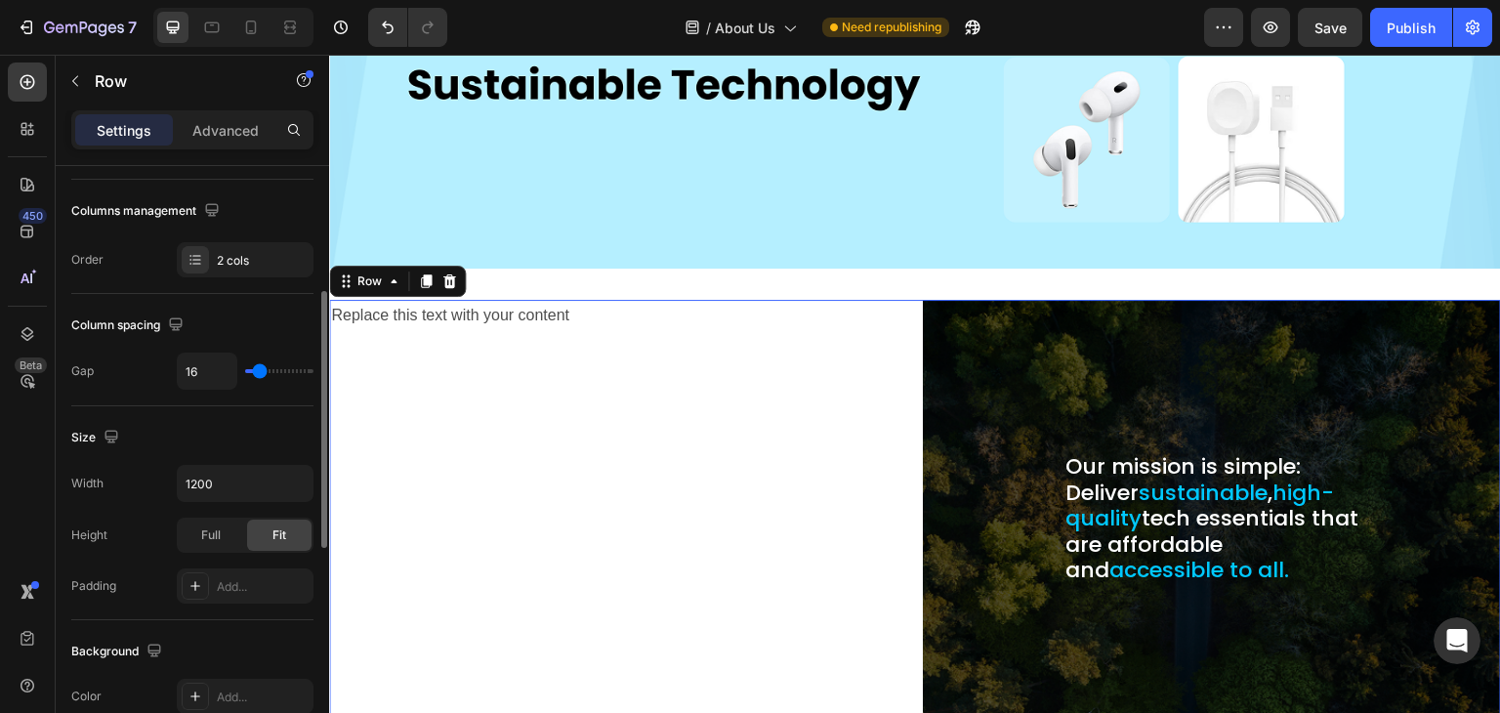
scroll to position [488, 0]
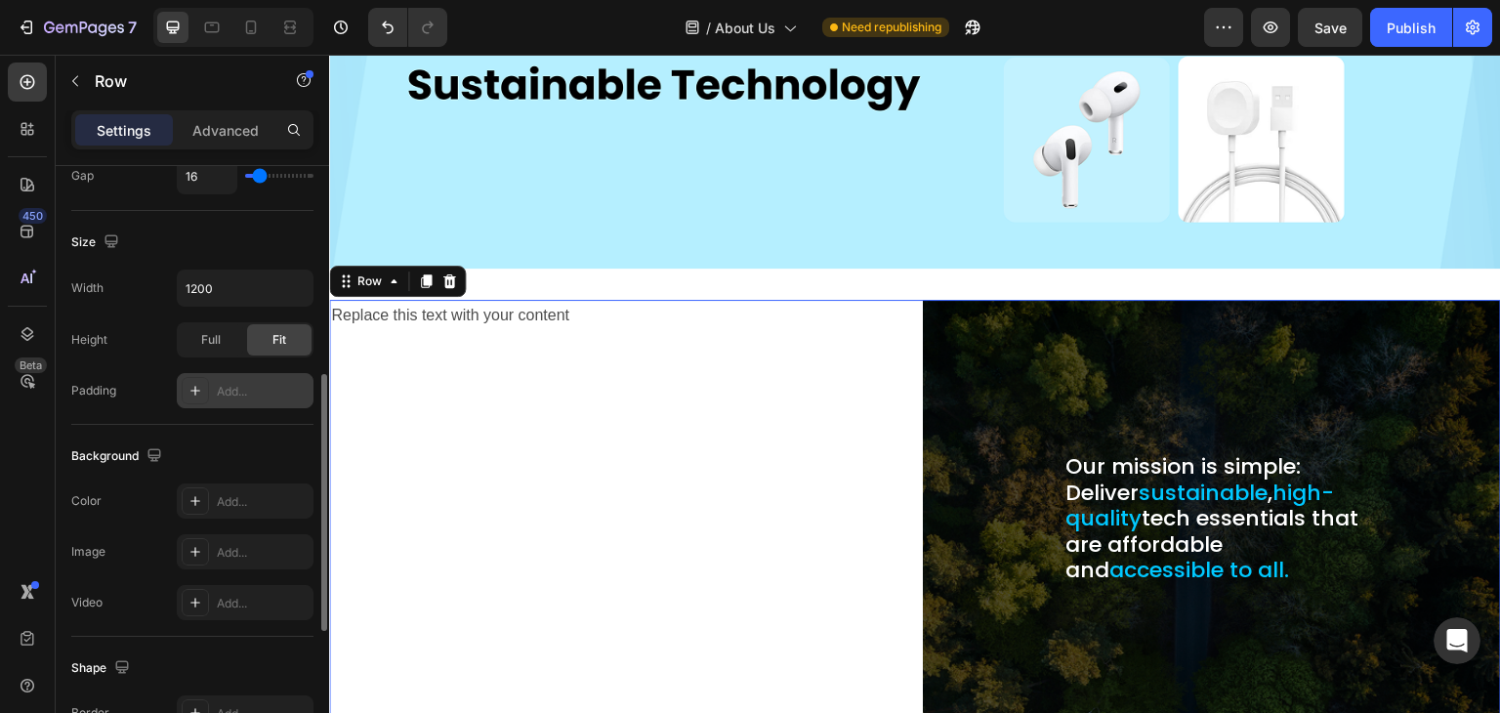
click at [203, 386] on div at bounding box center [195, 390] width 27 height 27
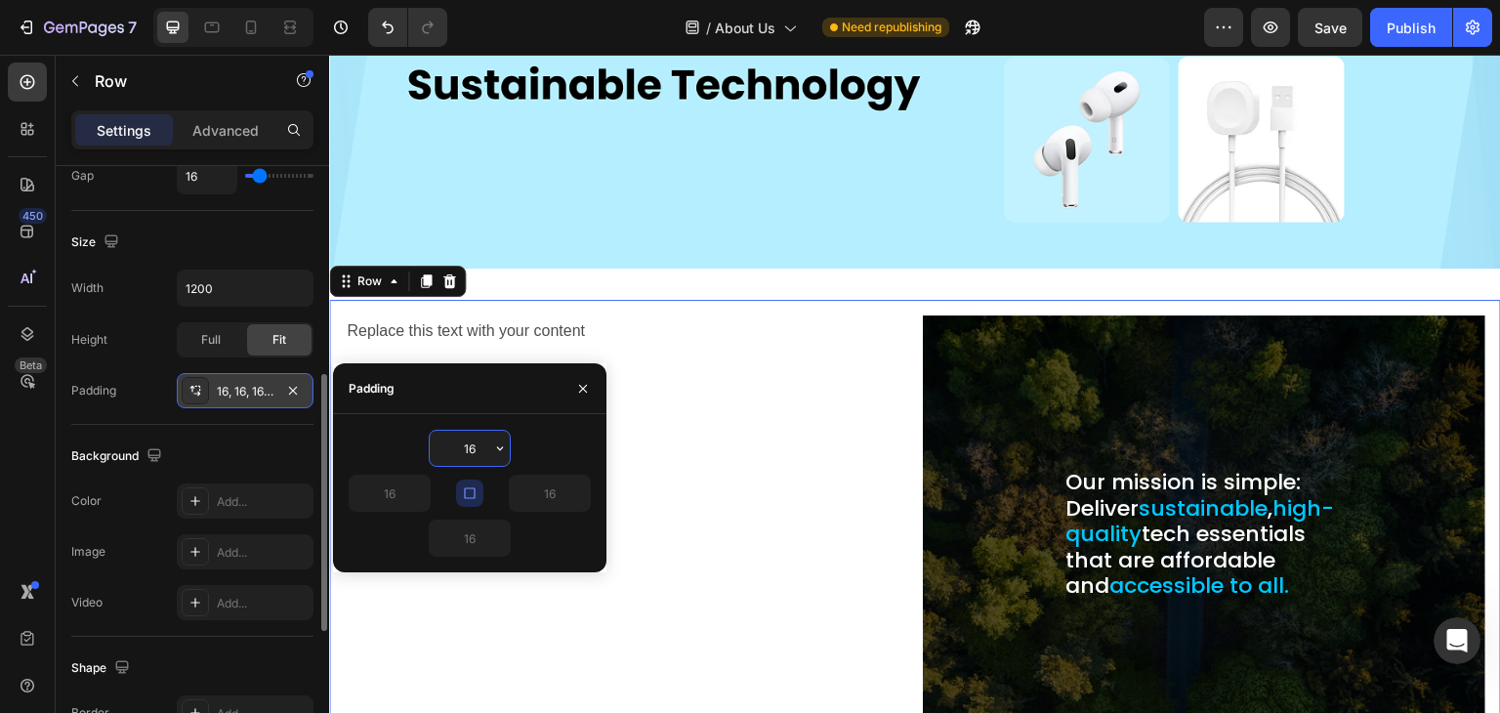
click at [203, 386] on div at bounding box center [195, 390] width 27 height 27
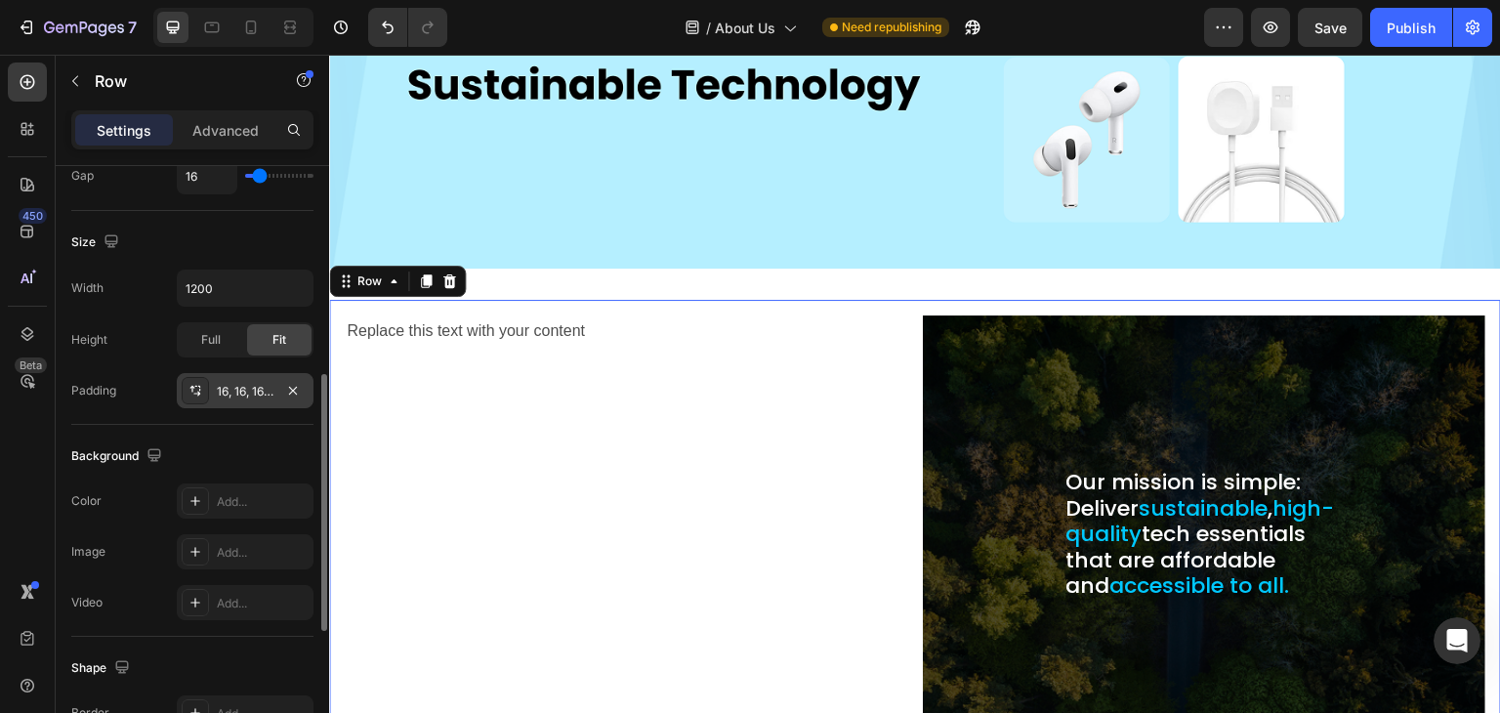
click at [203, 386] on div at bounding box center [195, 390] width 27 height 27
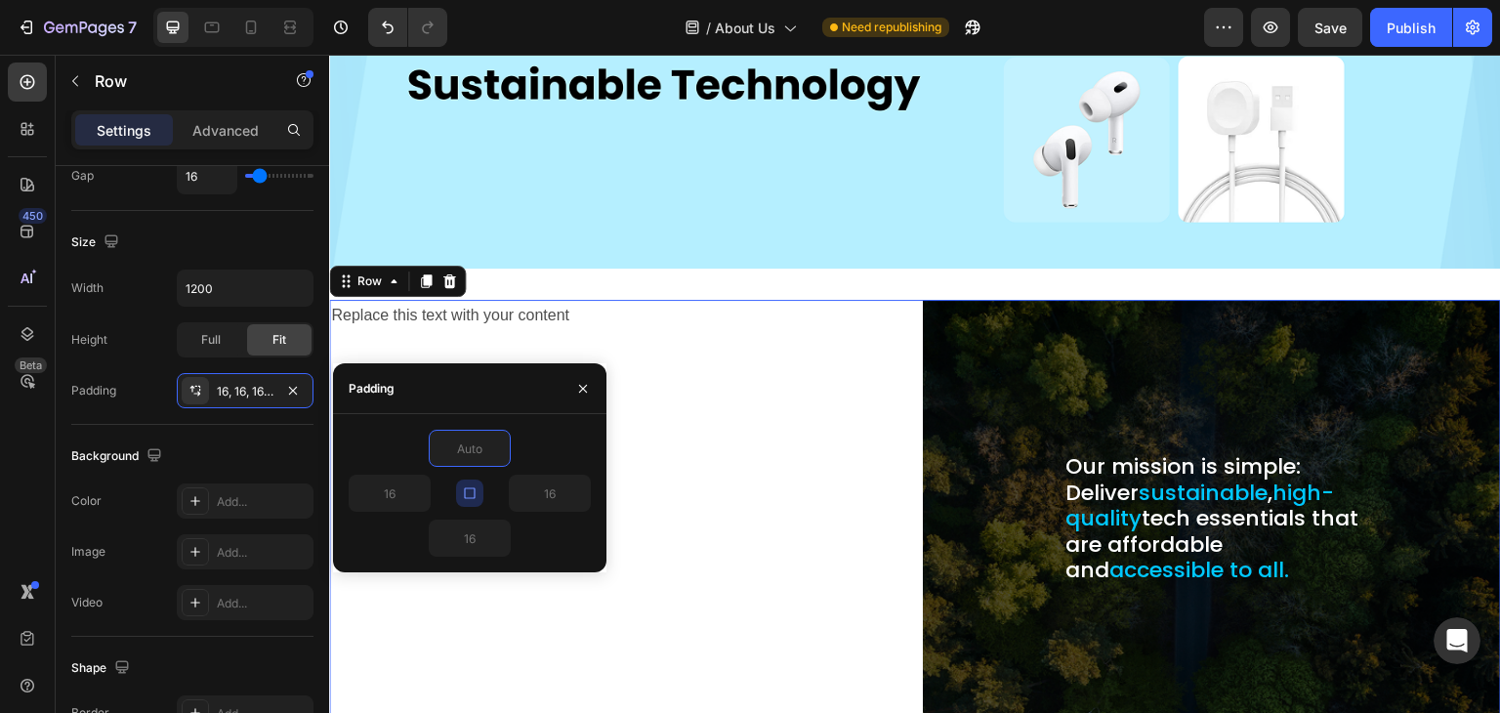
type input "0"
click at [477, 489] on icon "button" at bounding box center [470, 493] width 16 height 16
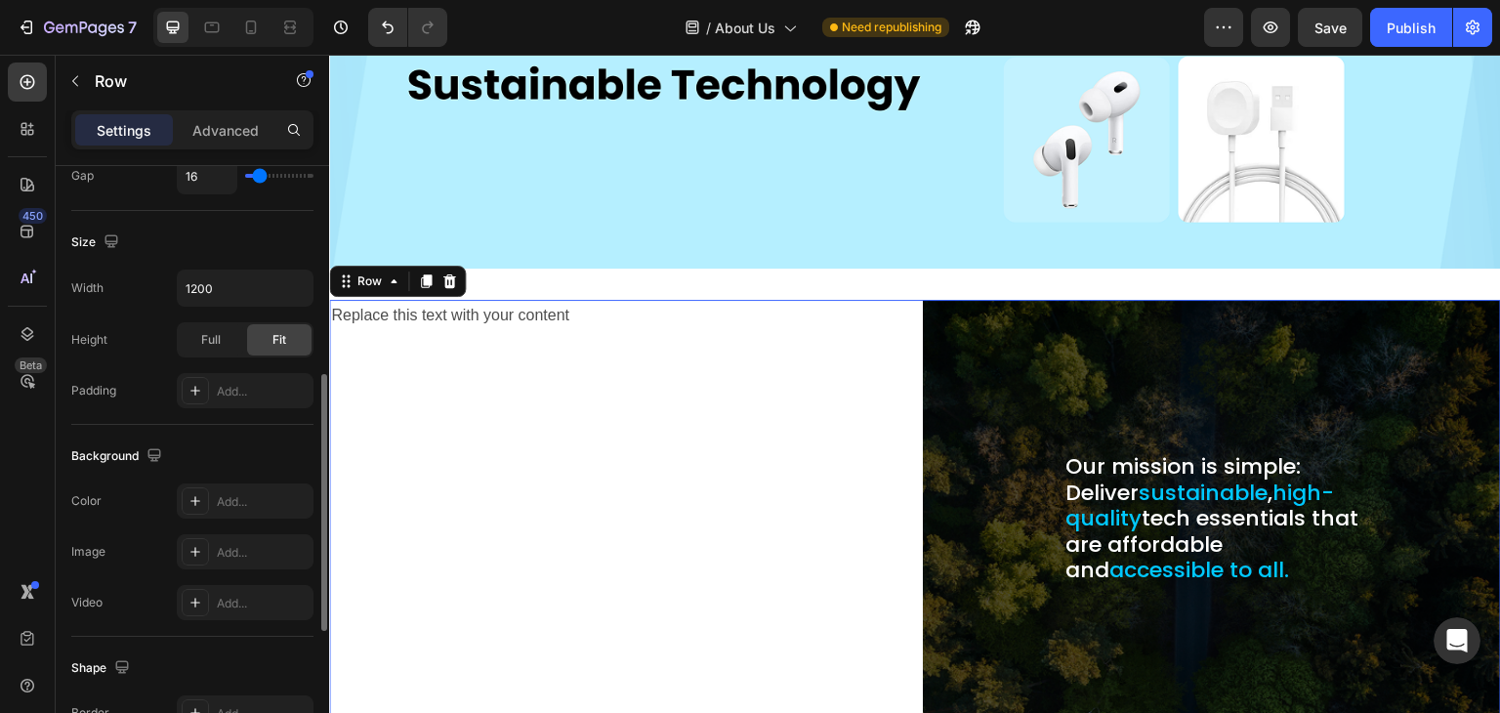
click at [166, 384] on div "Padding Add..." at bounding box center [192, 390] width 242 height 35
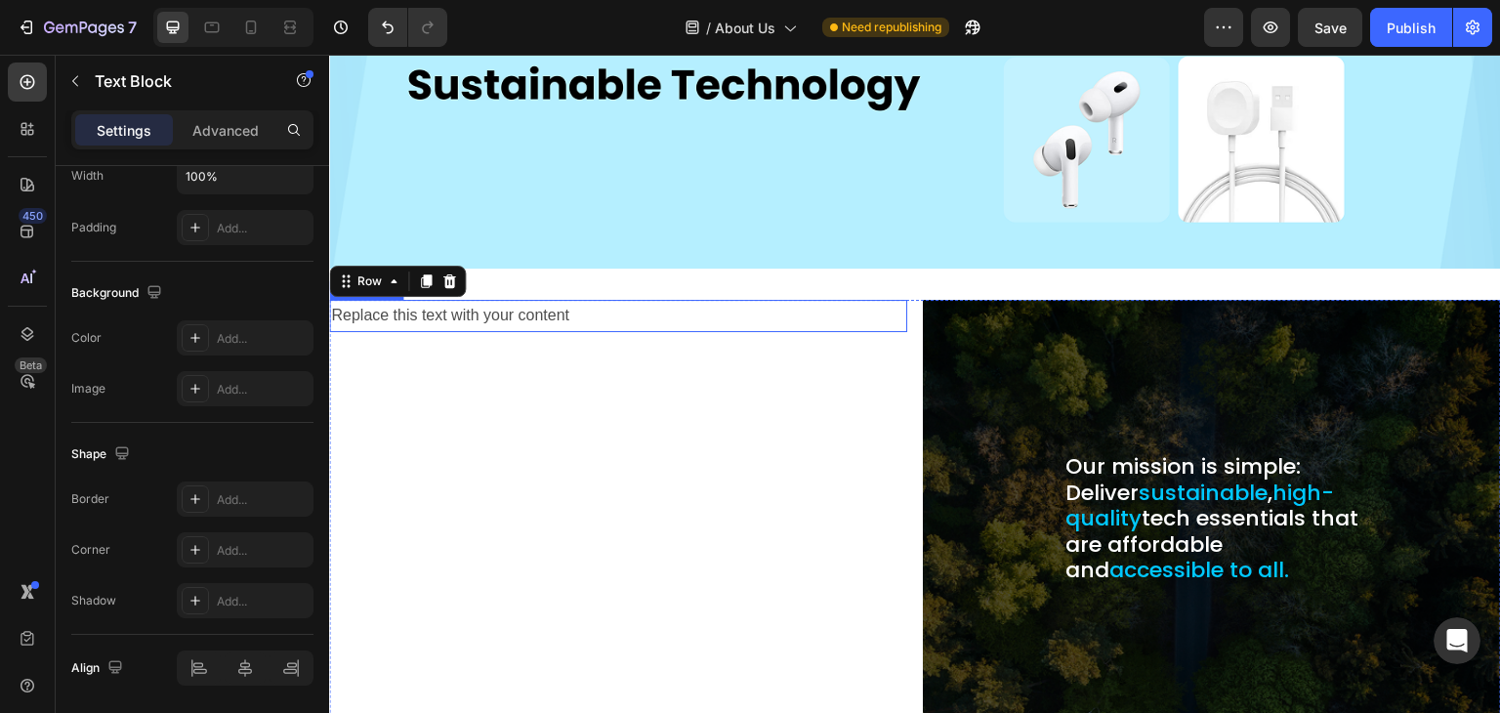
click at [471, 308] on div "Replace this text with your content" at bounding box center [618, 316] width 578 height 32
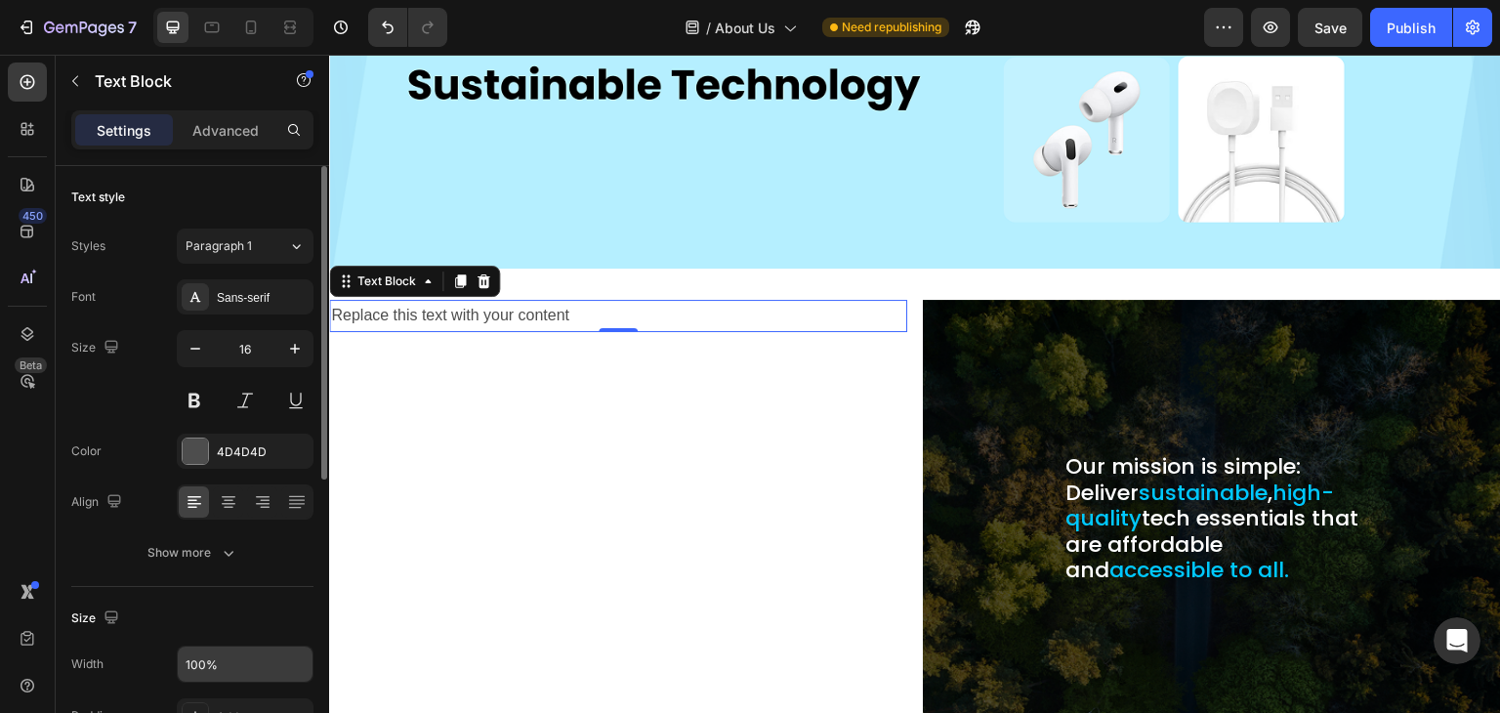
scroll to position [293, 0]
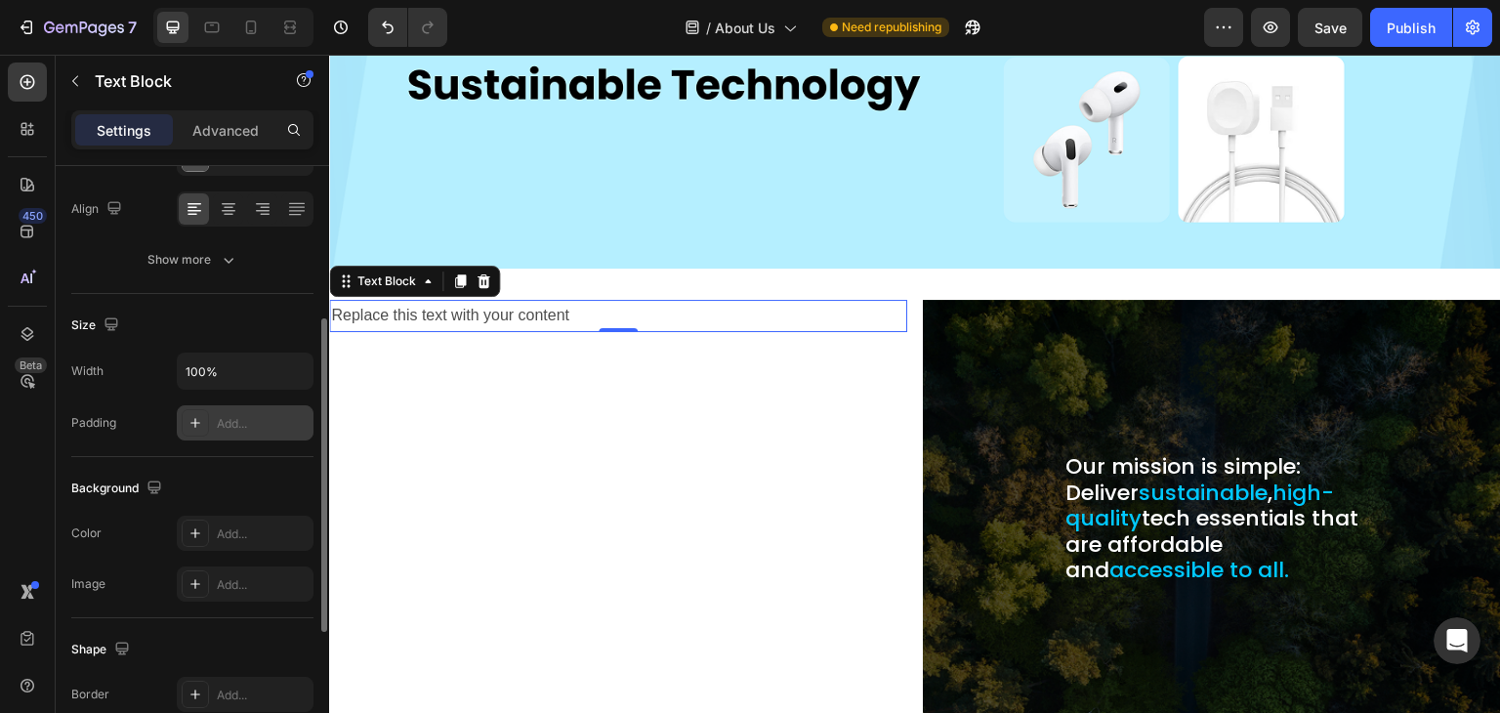
click at [197, 421] on icon at bounding box center [195, 423] width 10 height 10
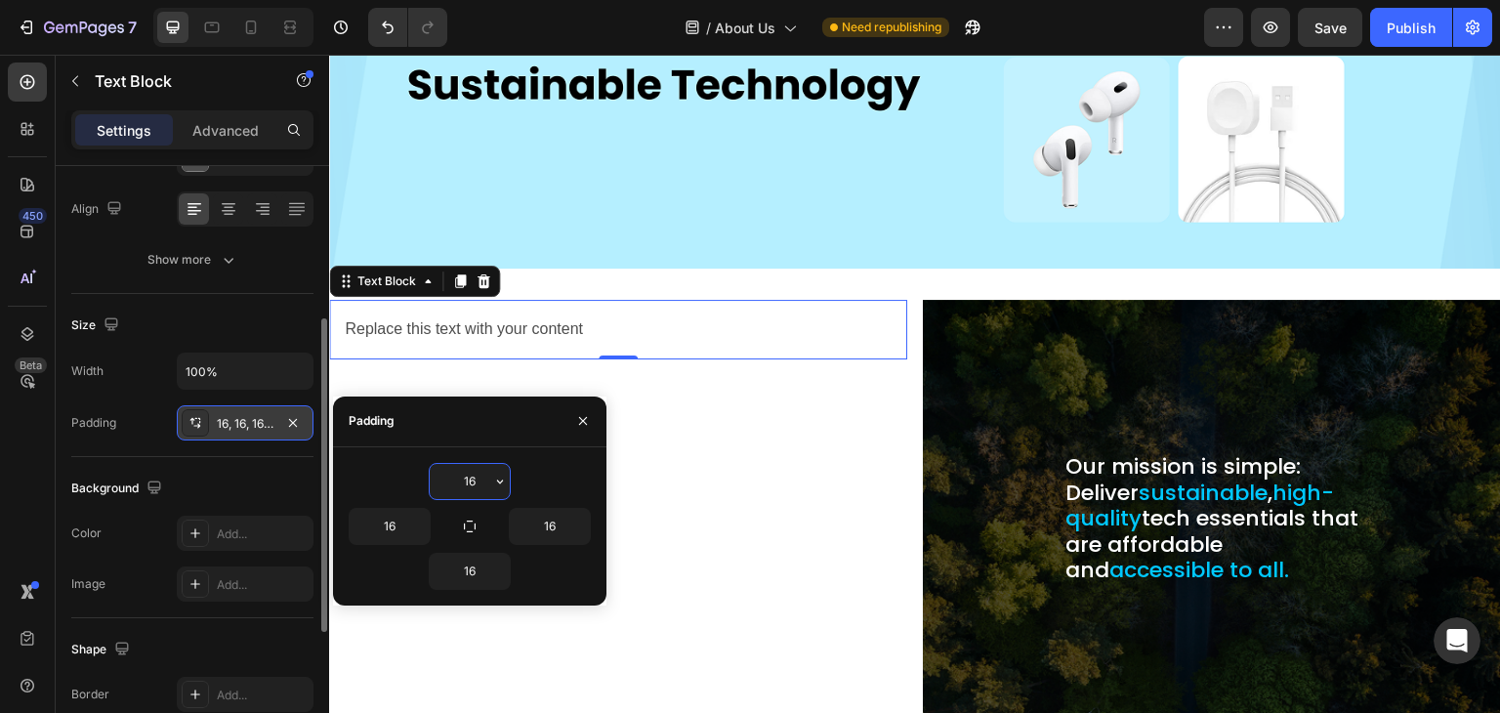
type input "0"
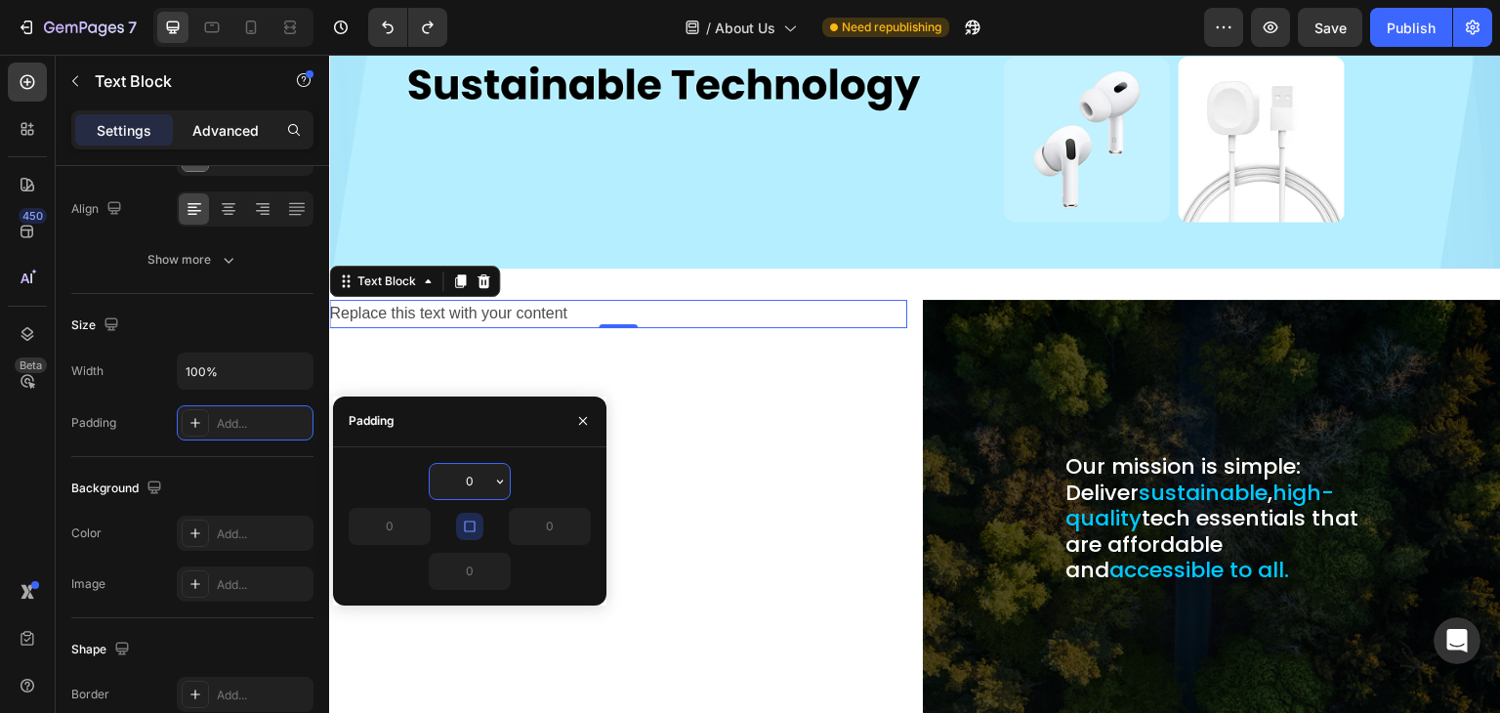
click at [234, 120] on p "Advanced" at bounding box center [225, 130] width 66 height 21
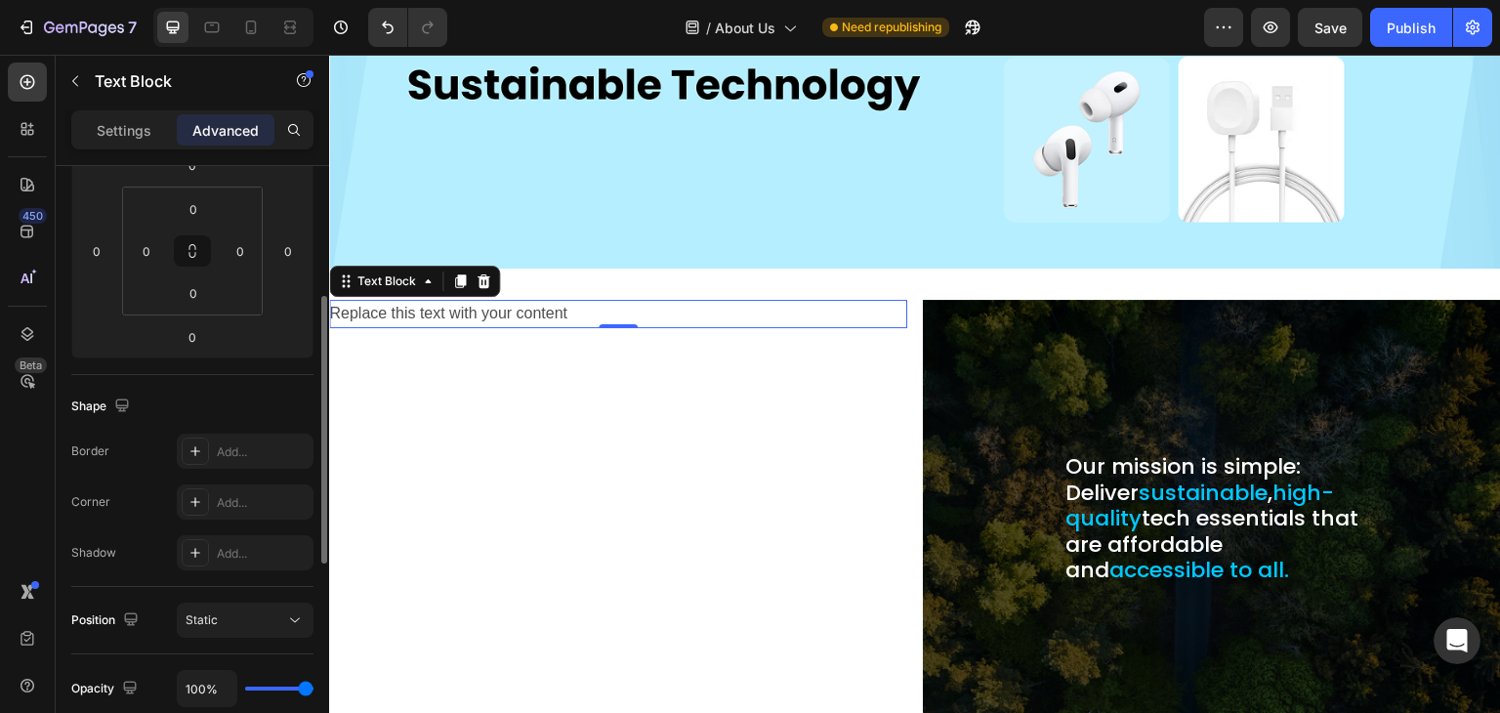
scroll to position [98, 0]
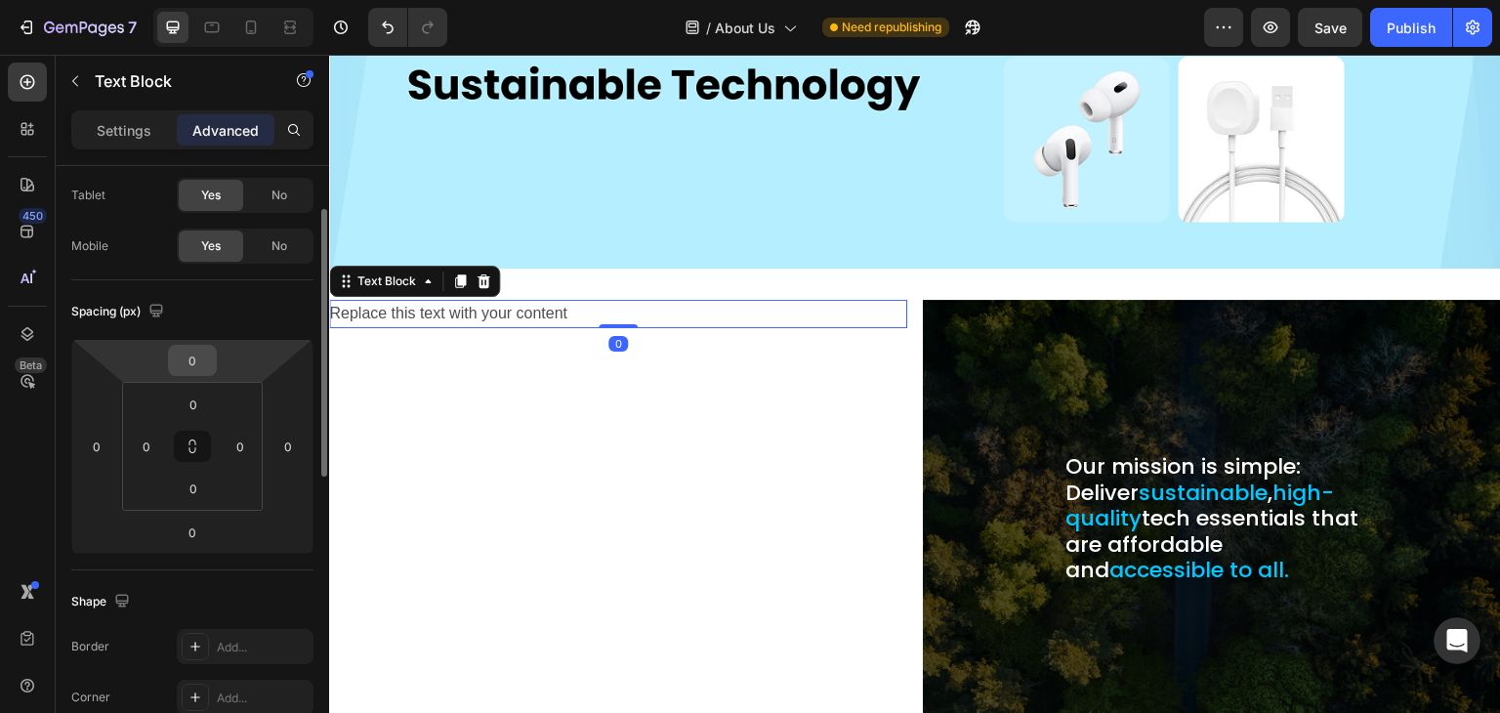
click at [192, 363] on input "0" at bounding box center [192, 360] width 39 height 29
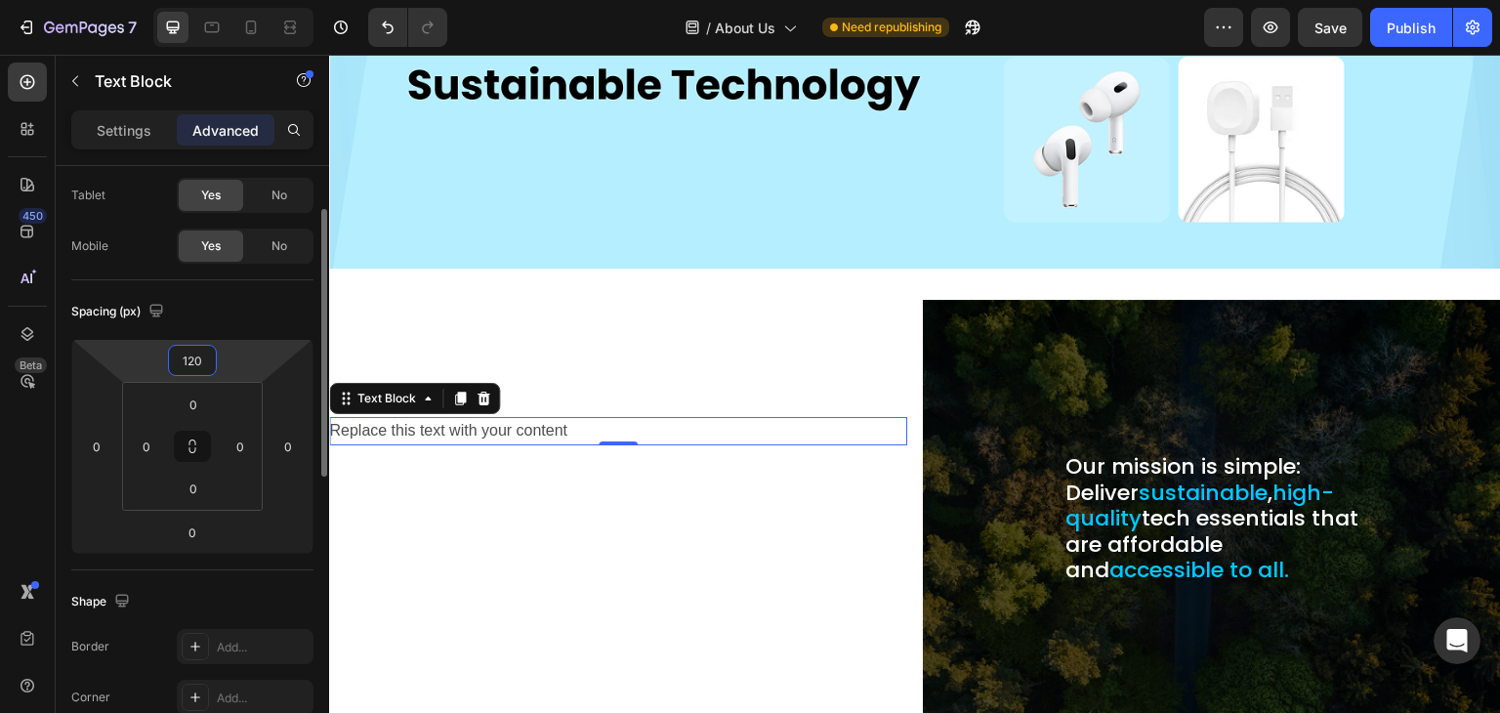
type input "120"
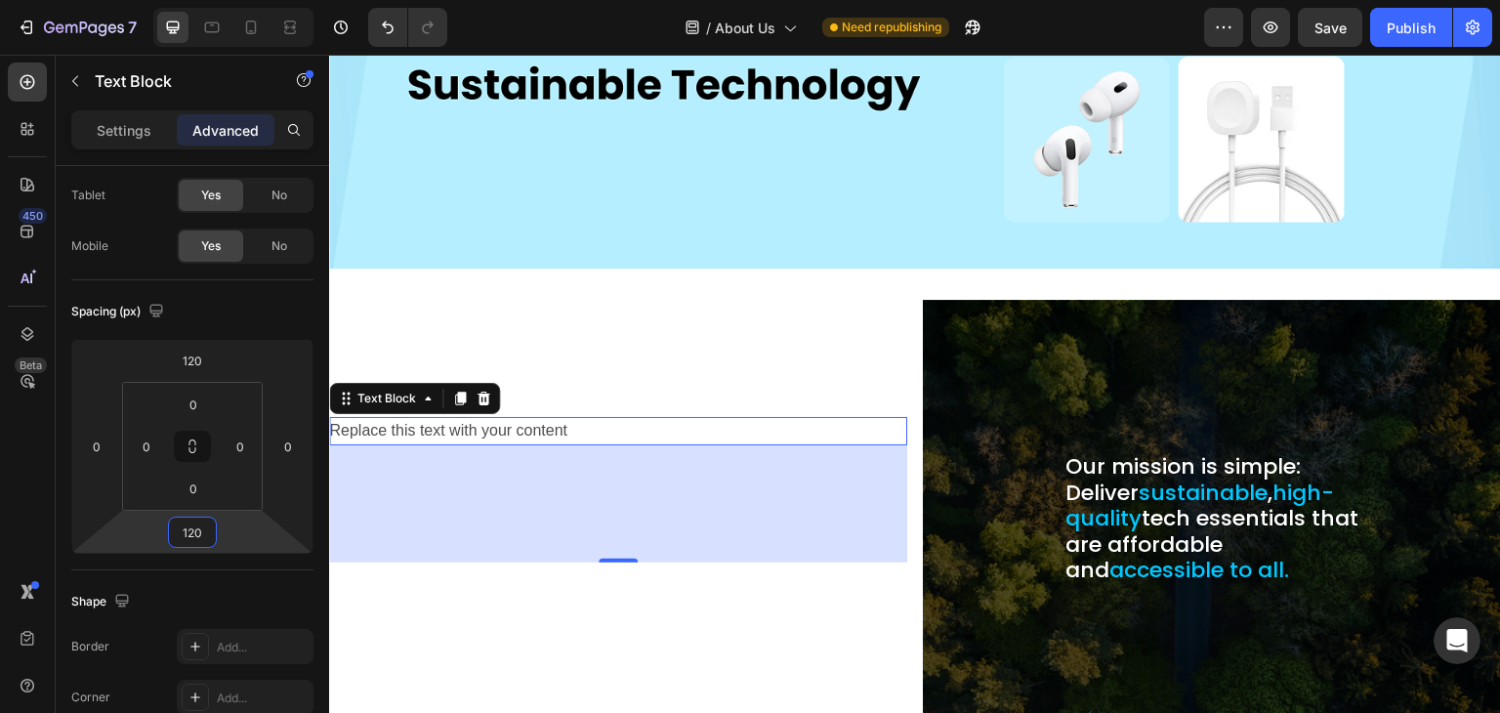
type input "120"
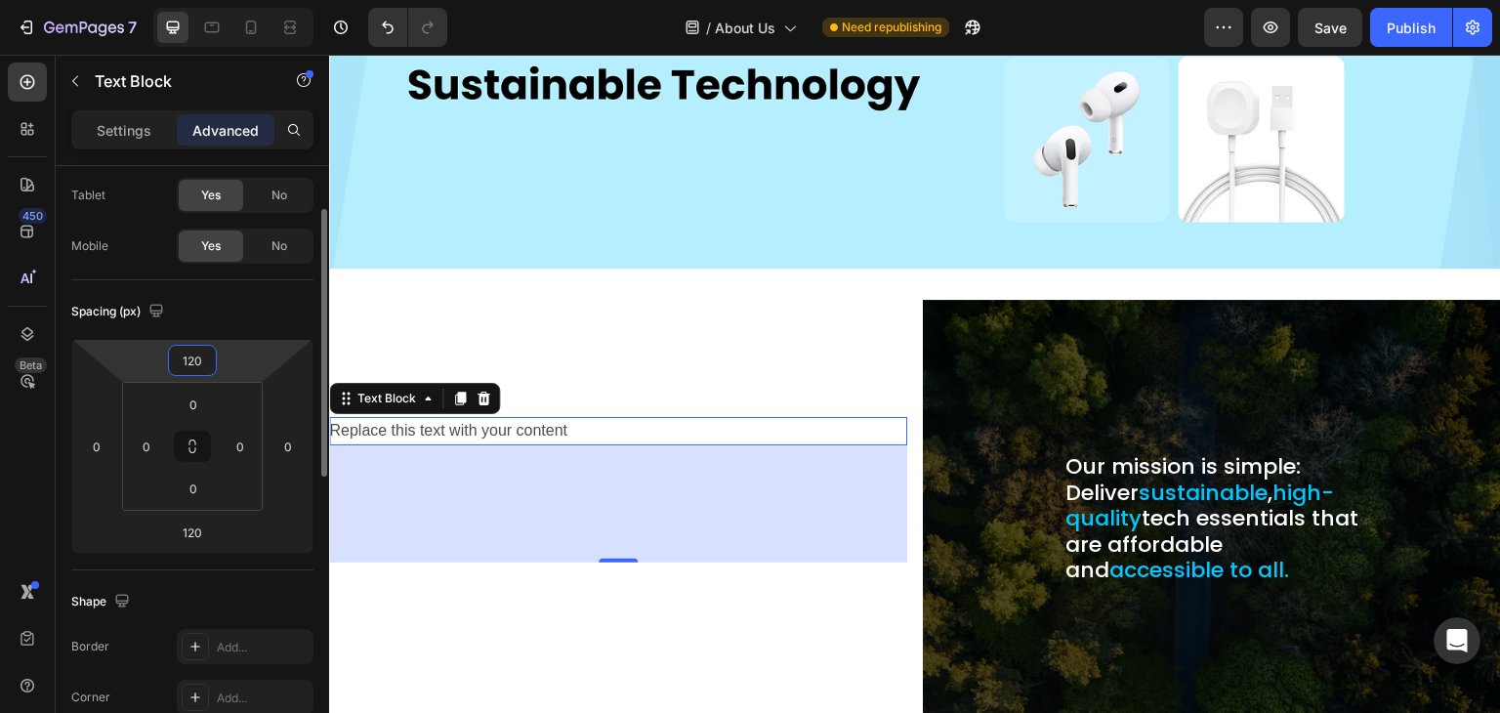
click at [188, 369] on input "120" at bounding box center [192, 360] width 39 height 29
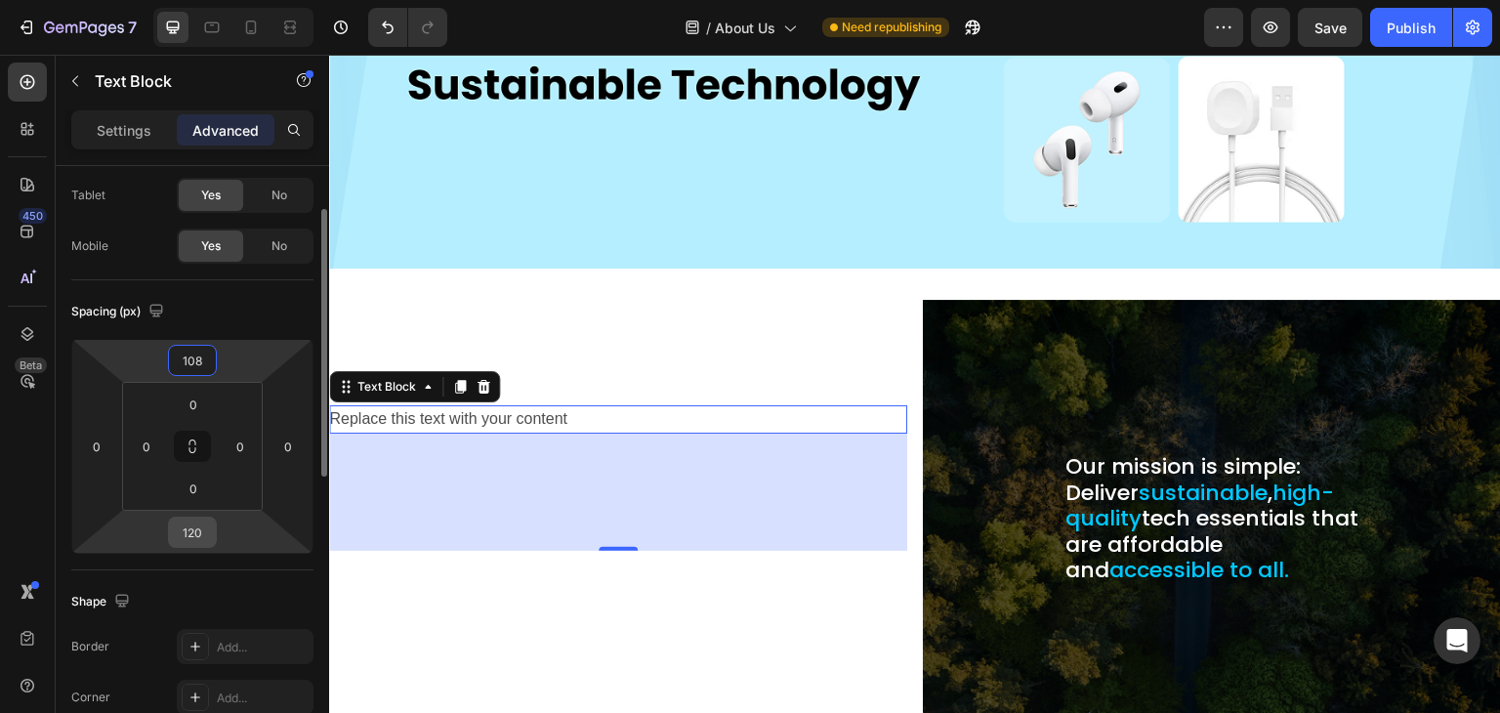
type input "108"
click at [190, 530] on input "120" at bounding box center [192, 532] width 39 height 29
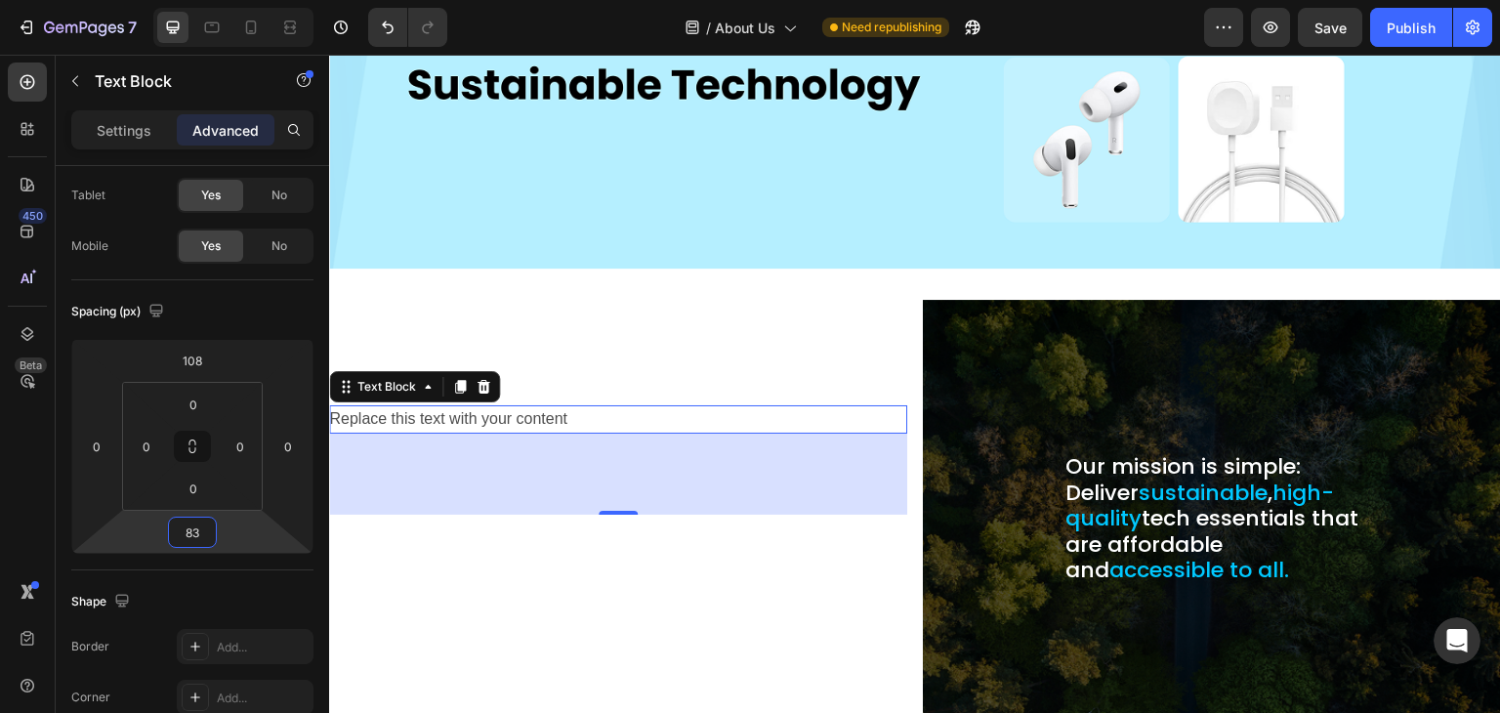
type input "83"
click at [87, 452] on input "0" at bounding box center [96, 446] width 29 height 29
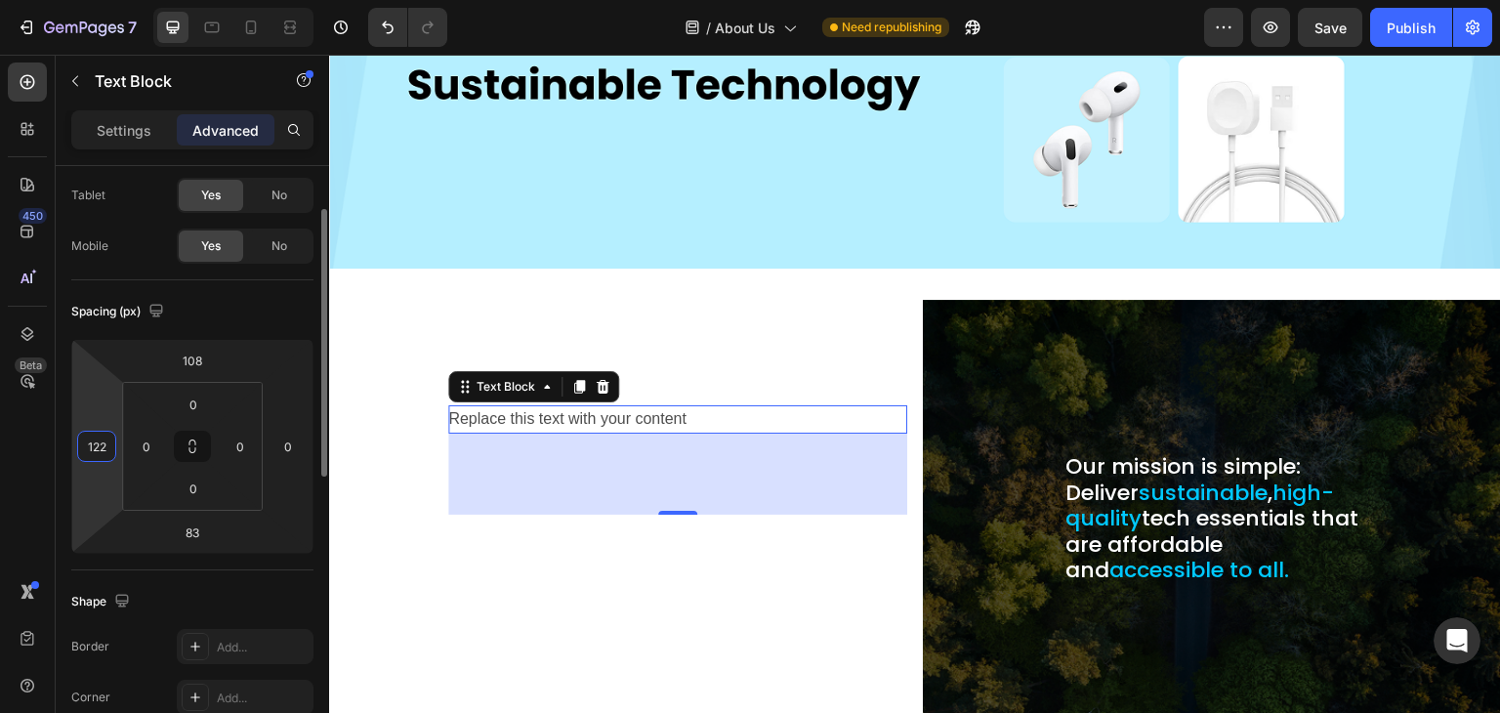
type input "122"
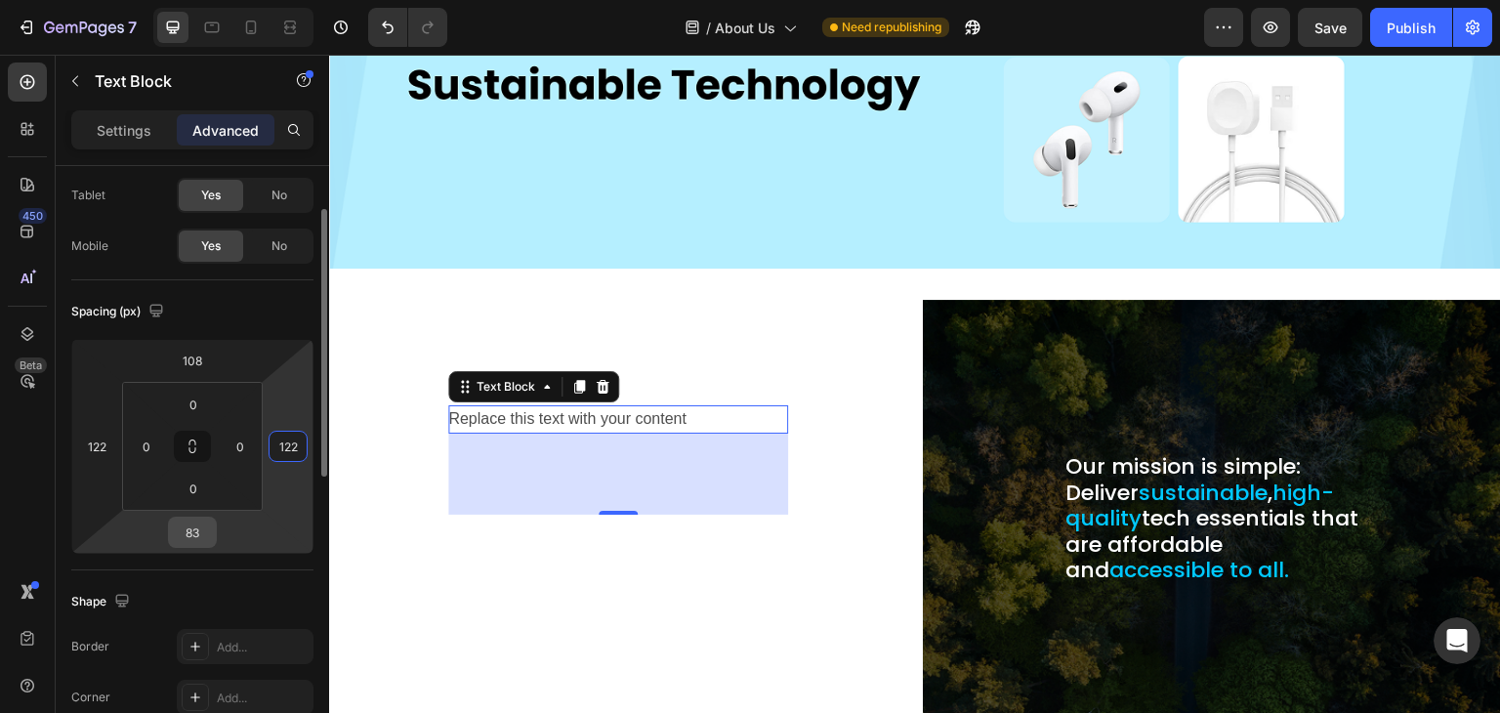
type input "122"
click at [200, 535] on input "83" at bounding box center [192, 532] width 39 height 29
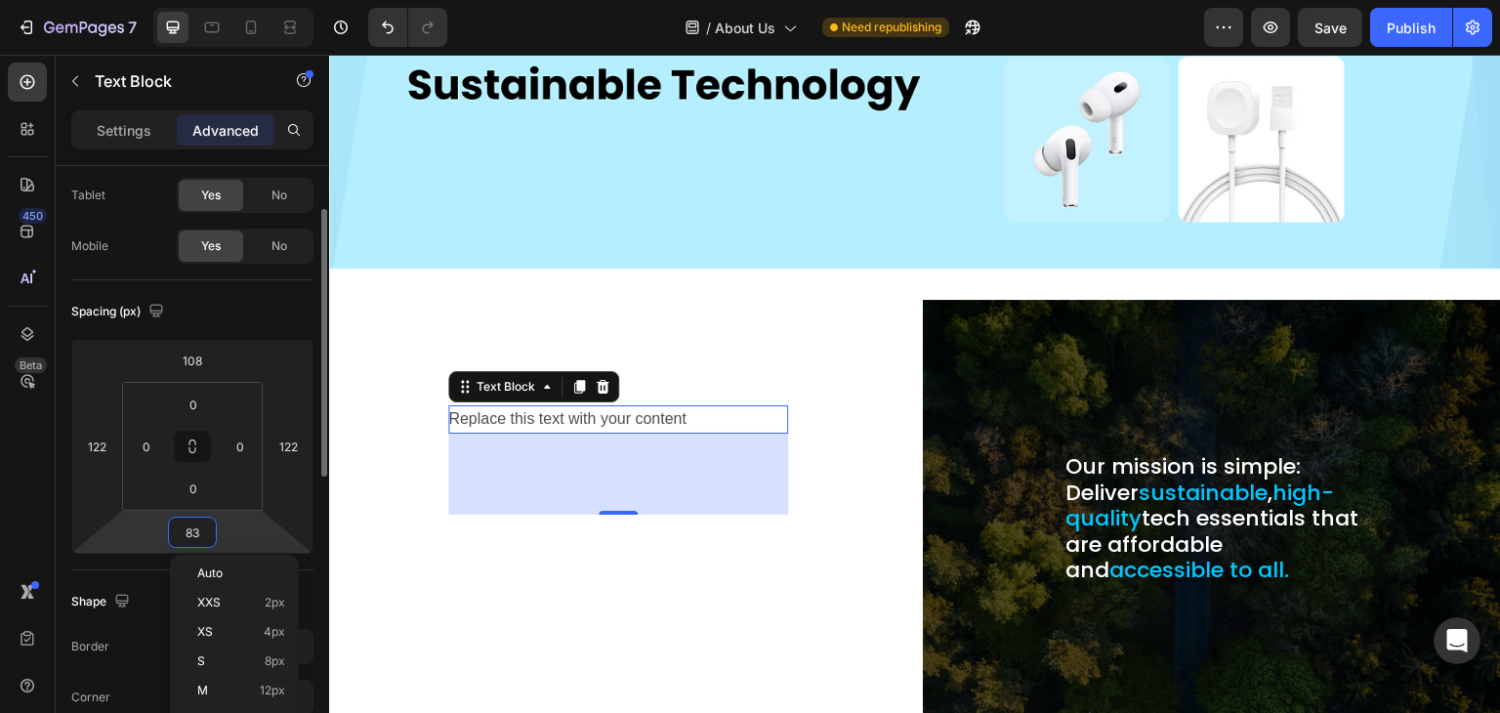
click at [200, 535] on input "83" at bounding box center [192, 532] width 39 height 29
type input "0"
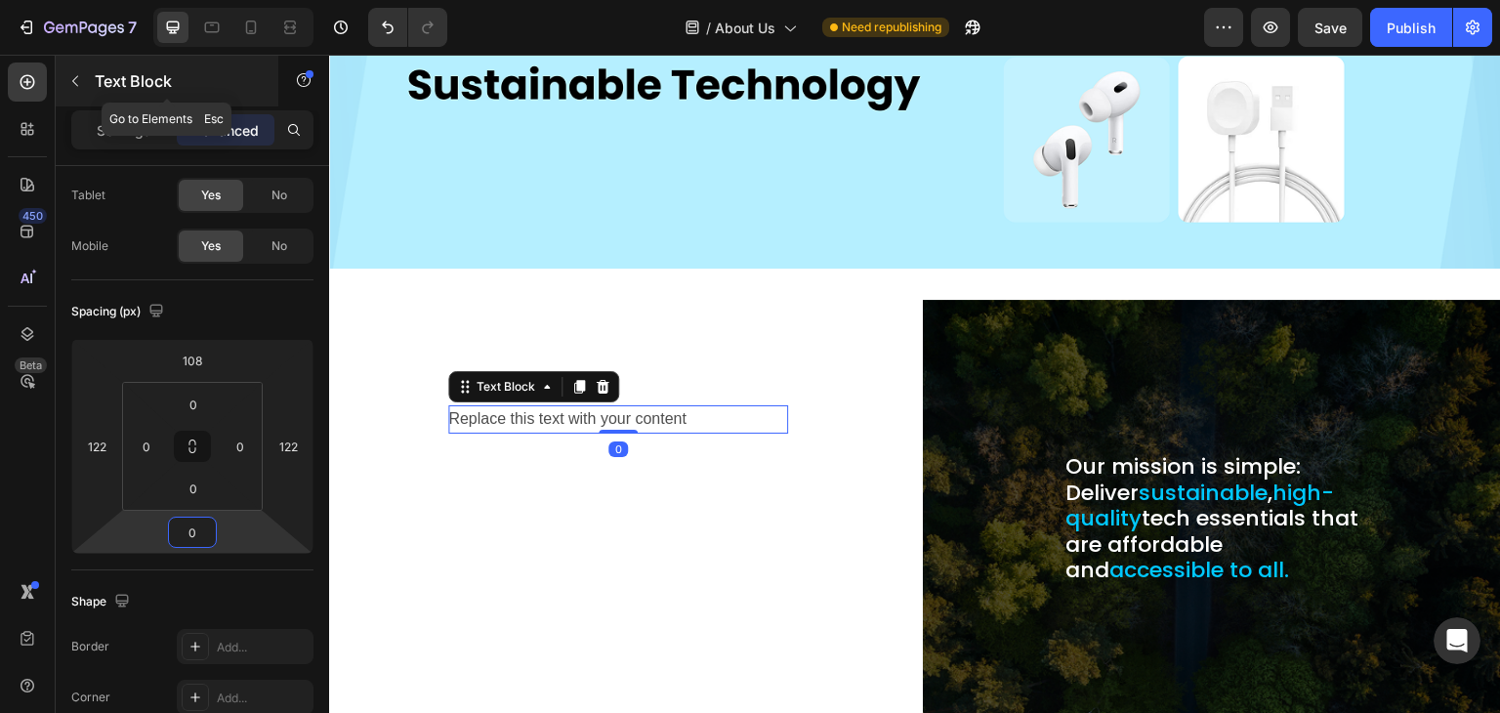
click at [70, 81] on icon "button" at bounding box center [75, 81] width 16 height 16
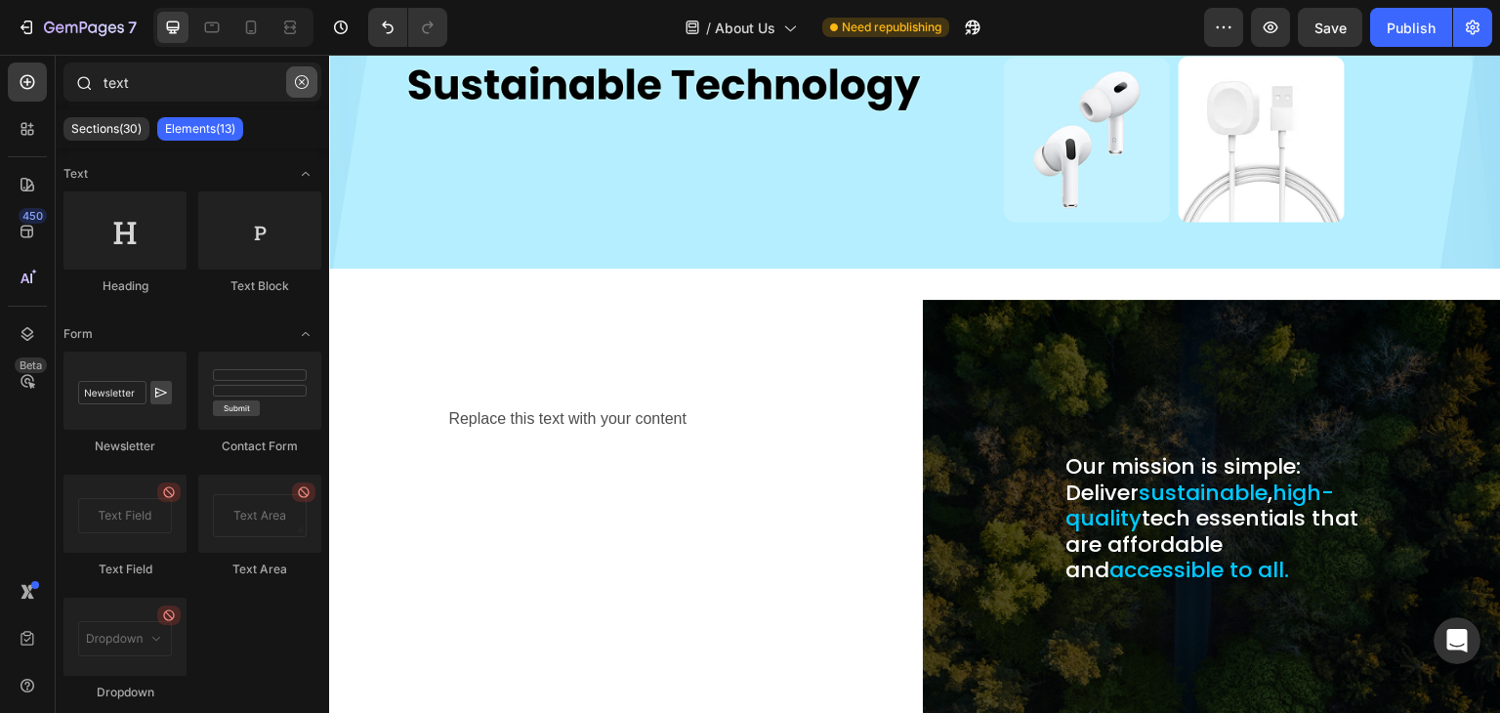
click at [304, 82] on icon "button" at bounding box center [302, 82] width 14 height 14
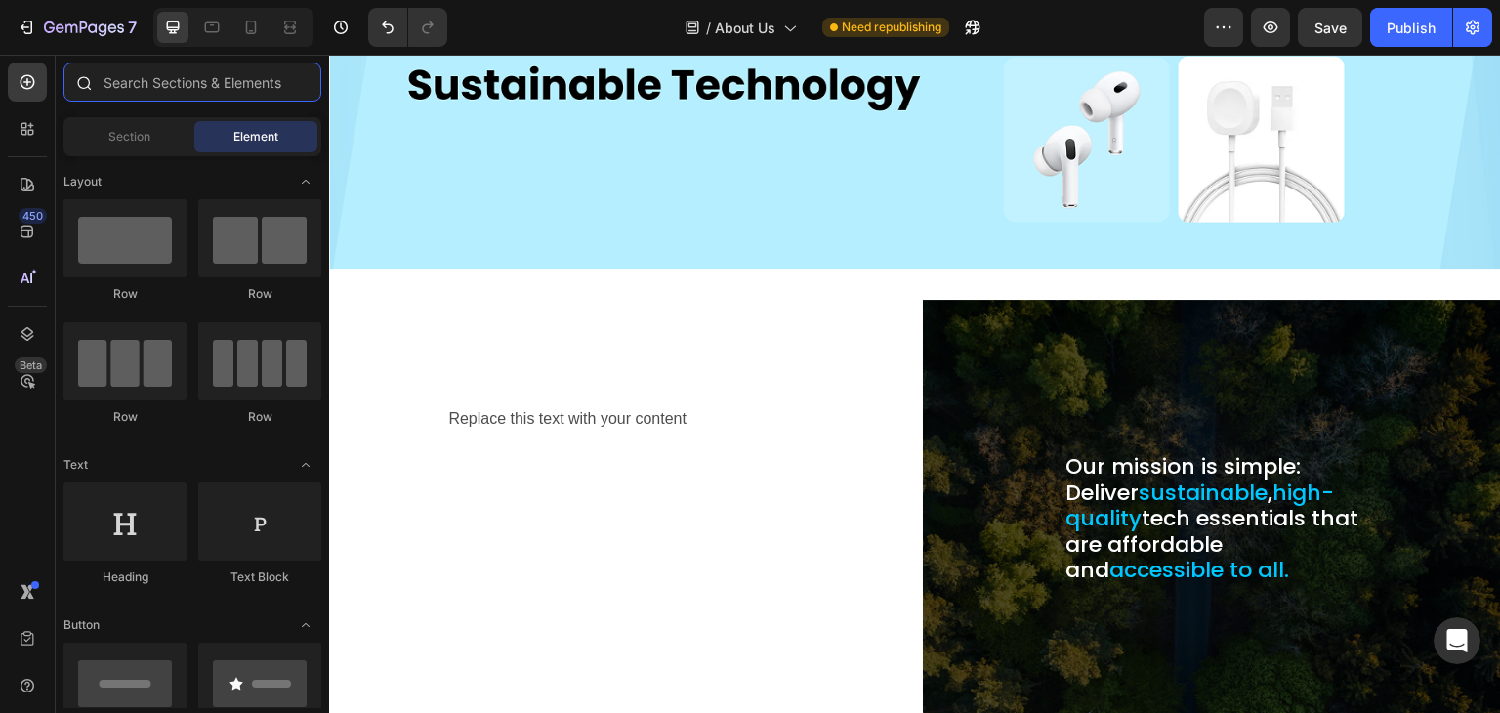
click at [147, 88] on input "text" at bounding box center [192, 82] width 258 height 39
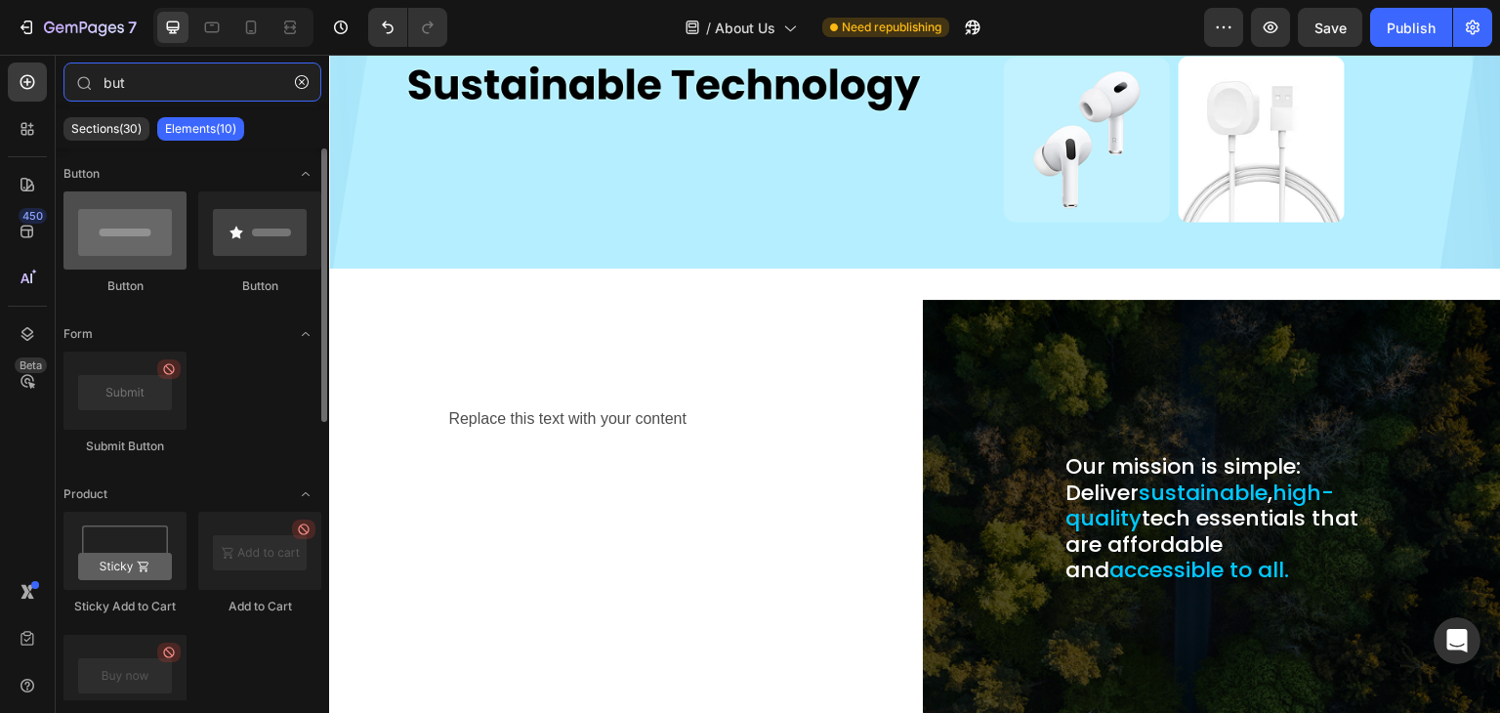
type input "but"
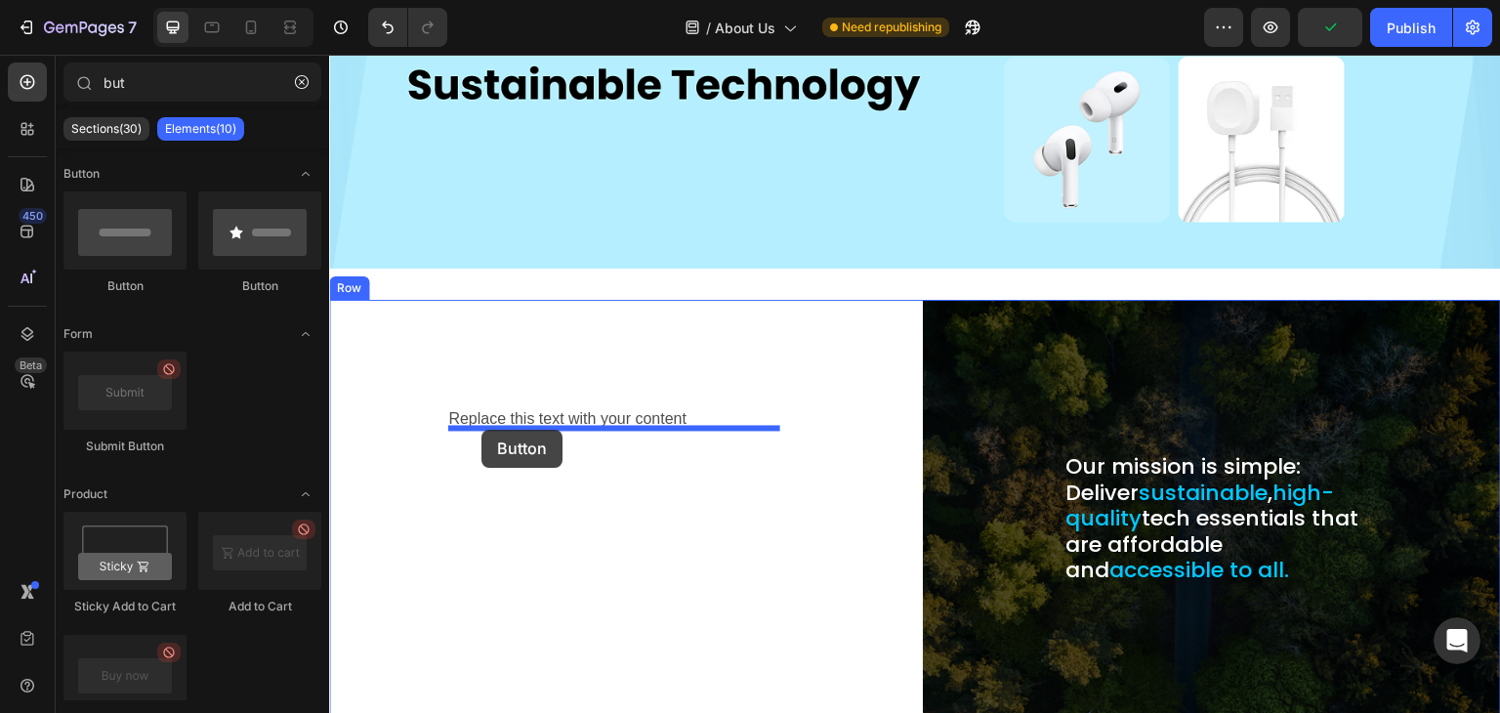
drag, startPoint x: 442, startPoint y: 284, endPoint x: 482, endPoint y: 430, distance: 150.7
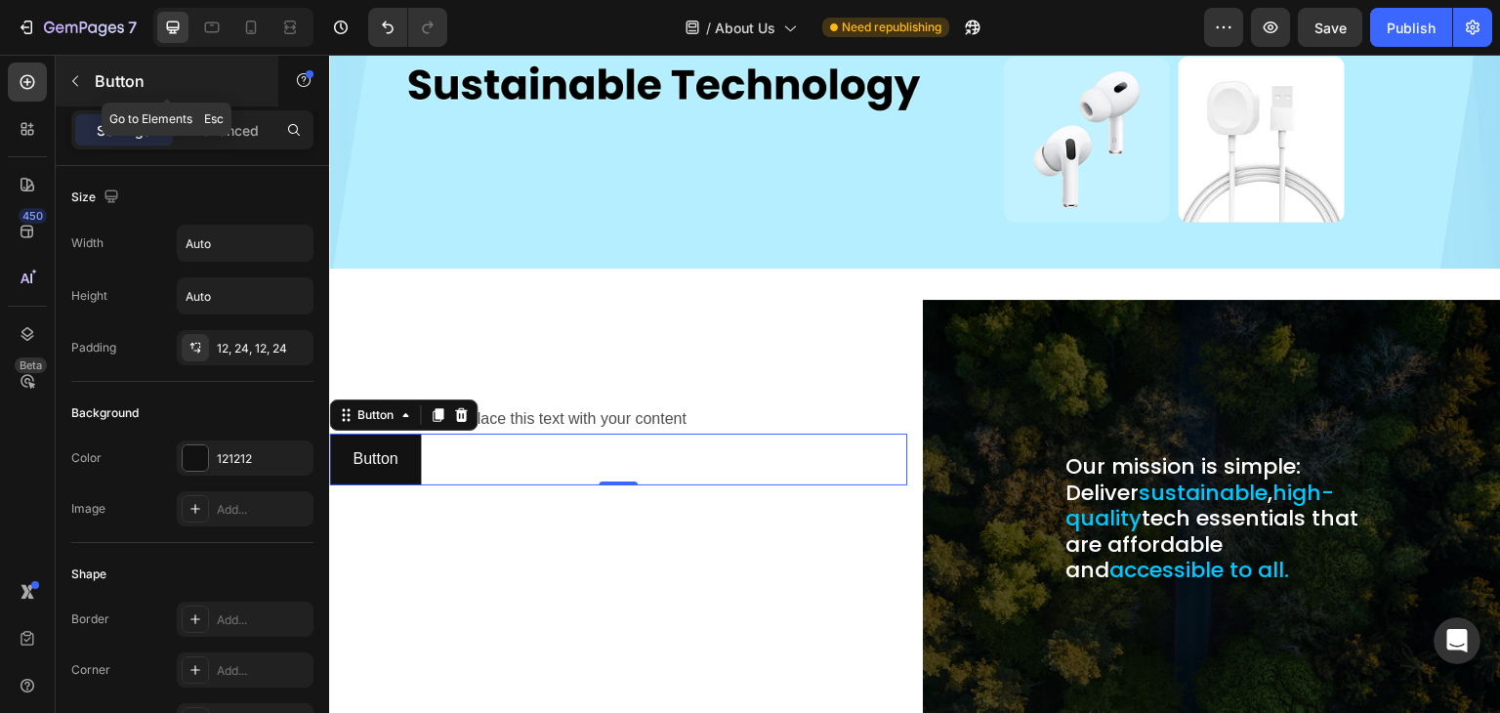
click at [77, 87] on icon "button" at bounding box center [75, 81] width 16 height 16
click at [431, 442] on div "Button Button 0" at bounding box center [618, 460] width 578 height 52
click at [203, 121] on p "Advanced" at bounding box center [225, 130] width 66 height 21
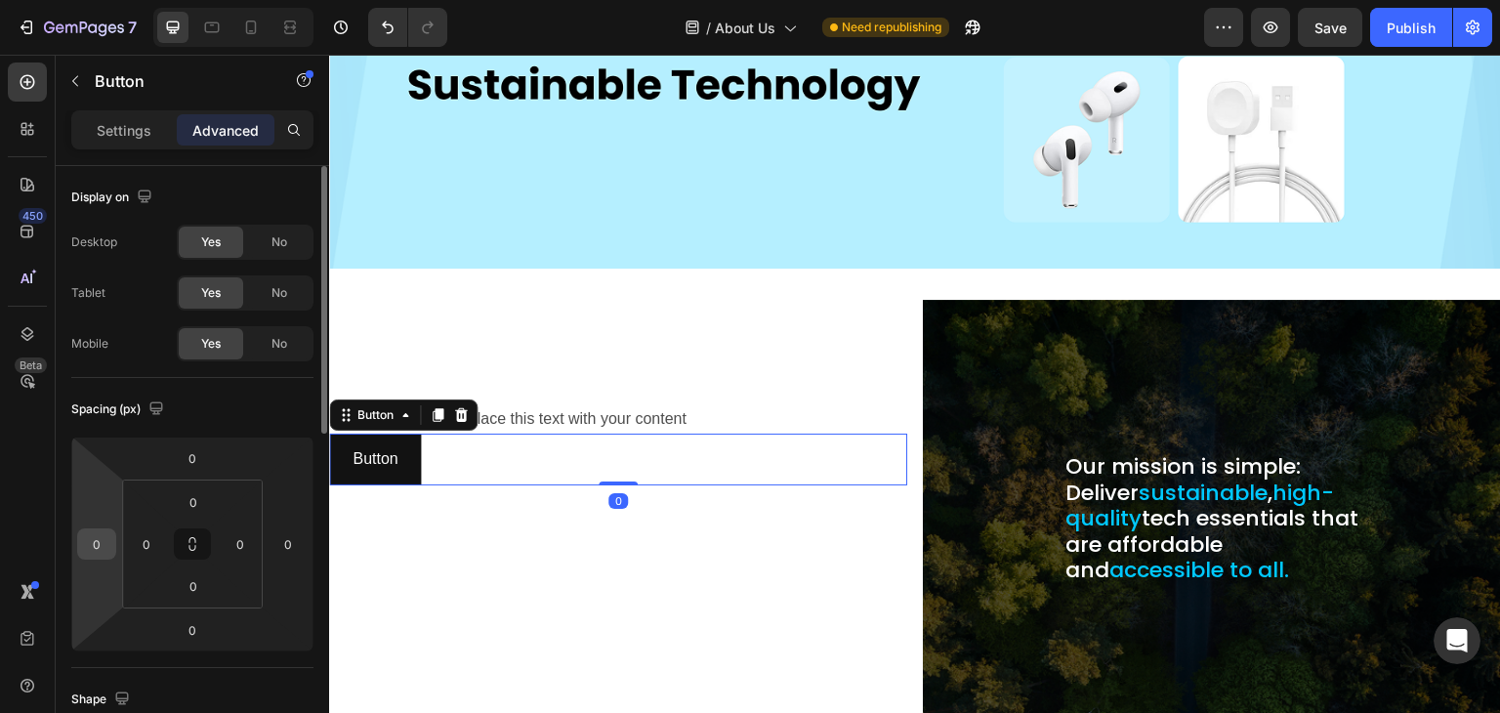
click at [90, 551] on input "0" at bounding box center [96, 543] width 29 height 29
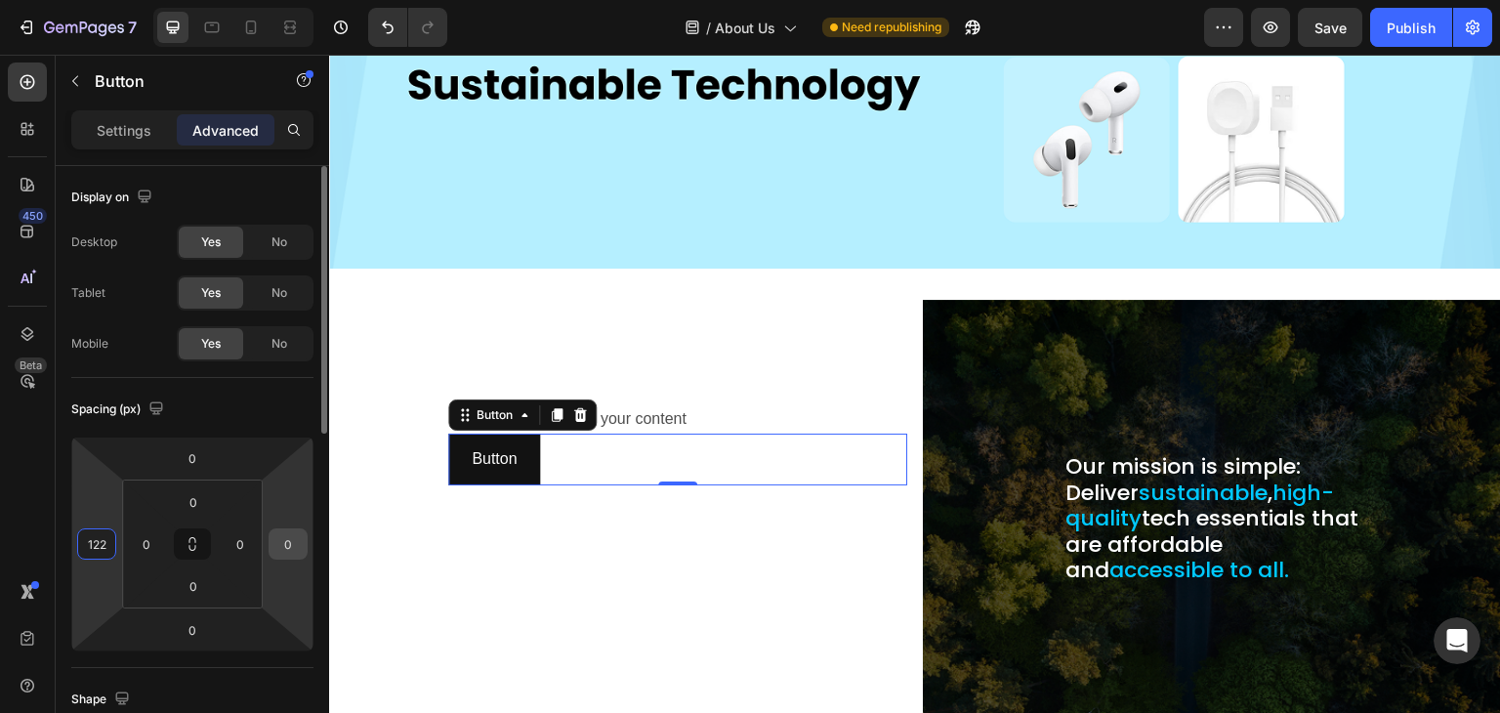
type input "122"
click at [286, 551] on input "0" at bounding box center [287, 543] width 29 height 29
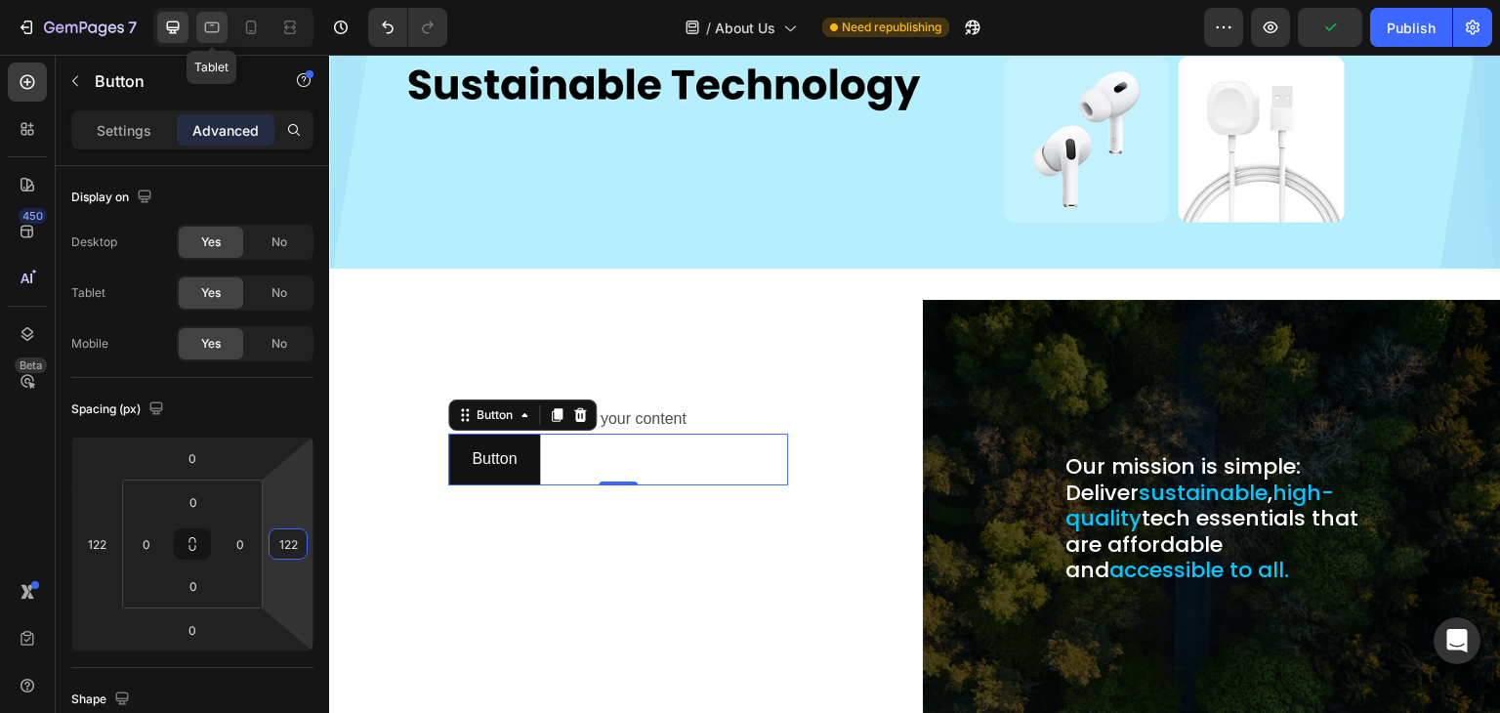
type input "122"
click at [209, 28] on icon at bounding box center [212, 28] width 20 height 20
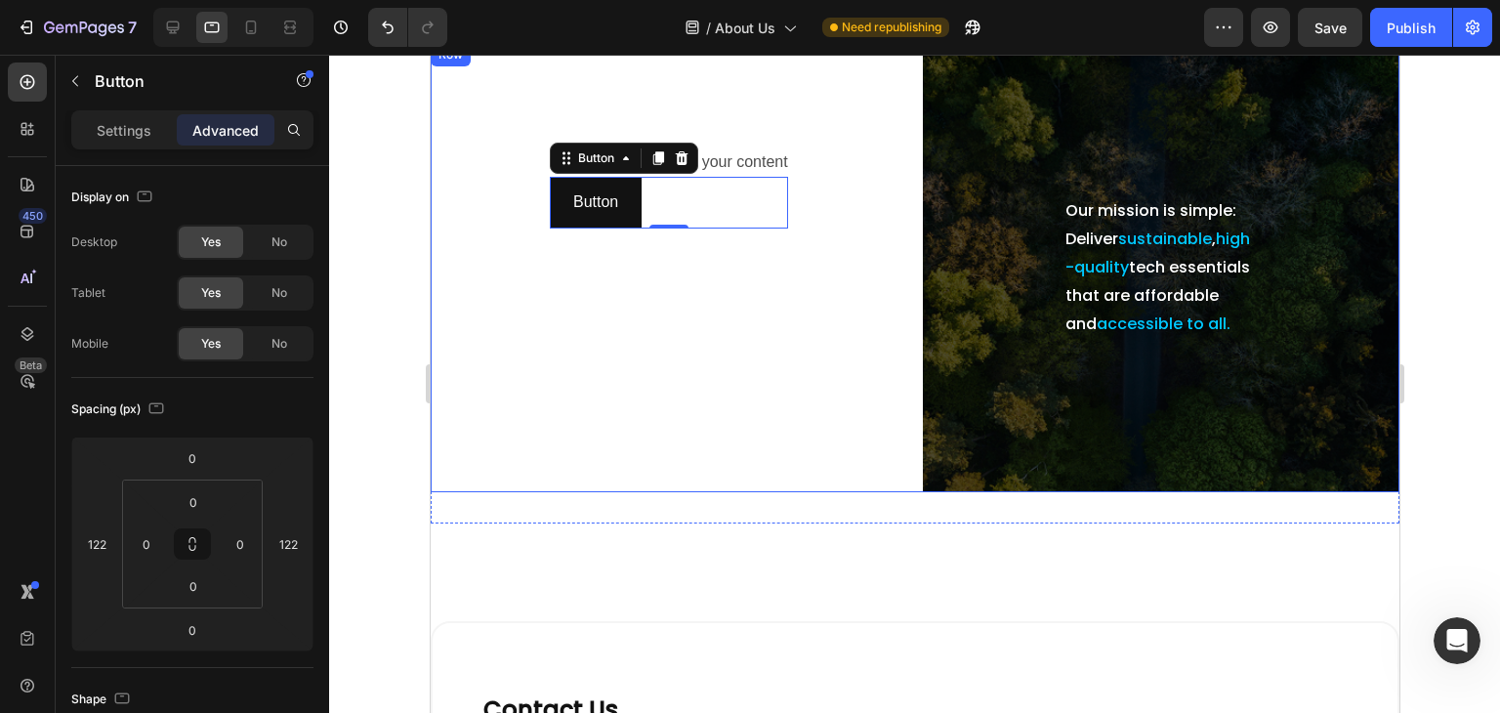
scroll to position [325, 0]
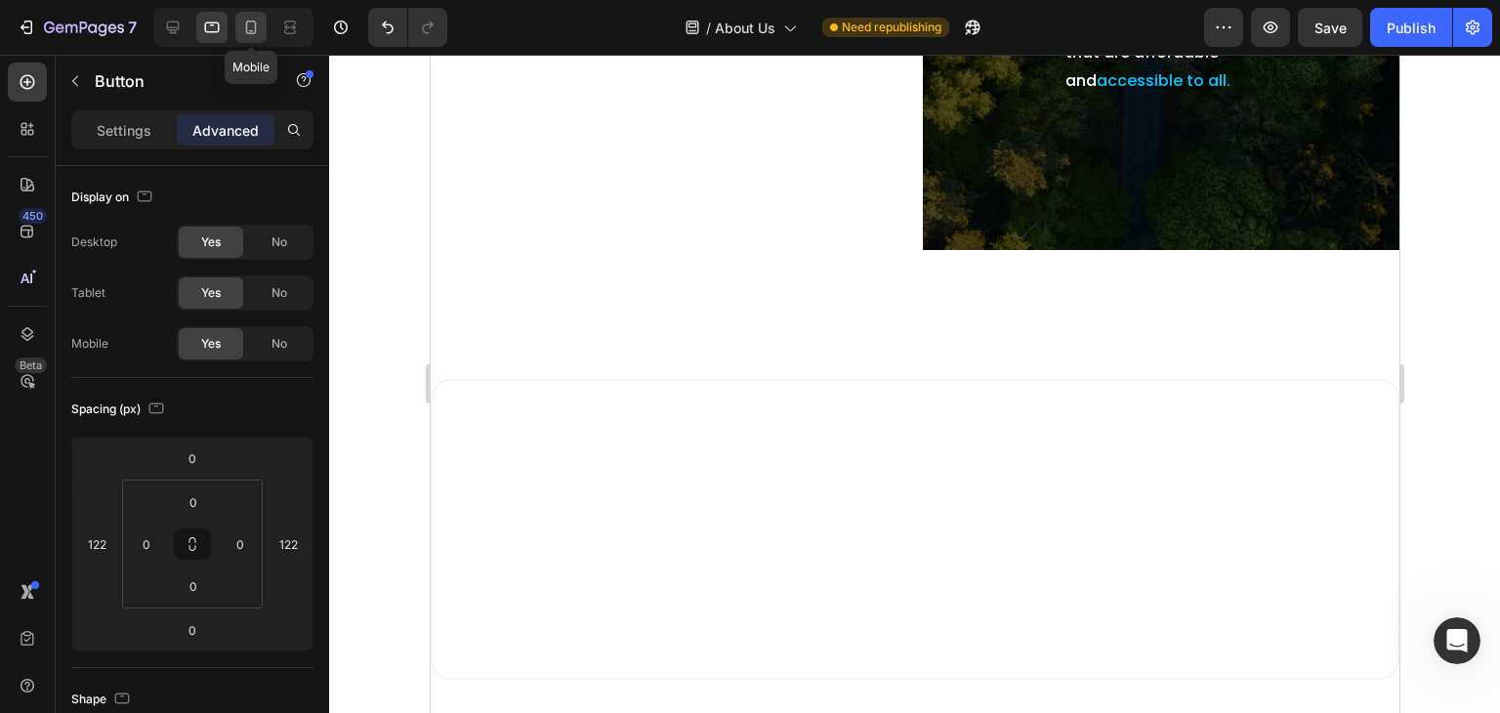
click at [249, 18] on icon at bounding box center [251, 28] width 20 height 20
type input "24"
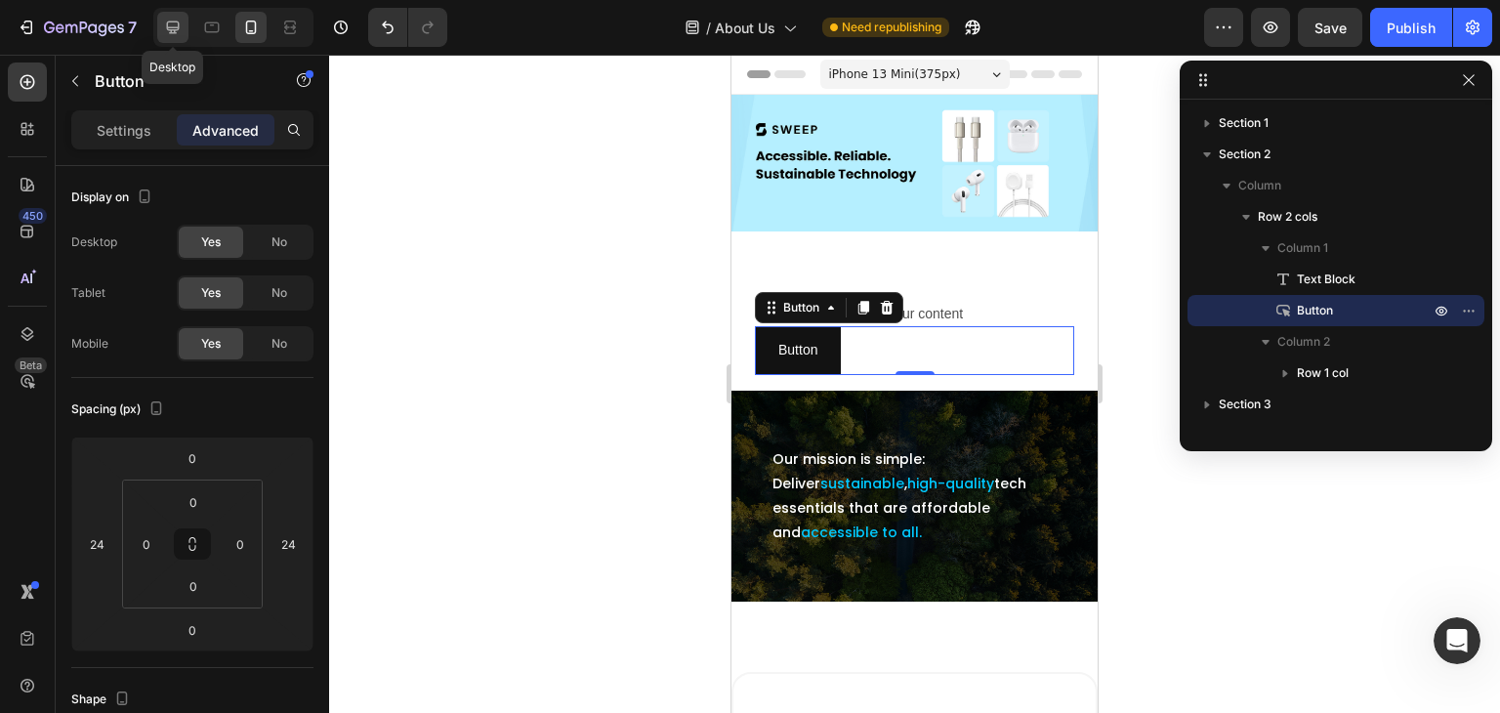
click at [183, 25] on div at bounding box center [172, 27] width 31 height 31
type input "122"
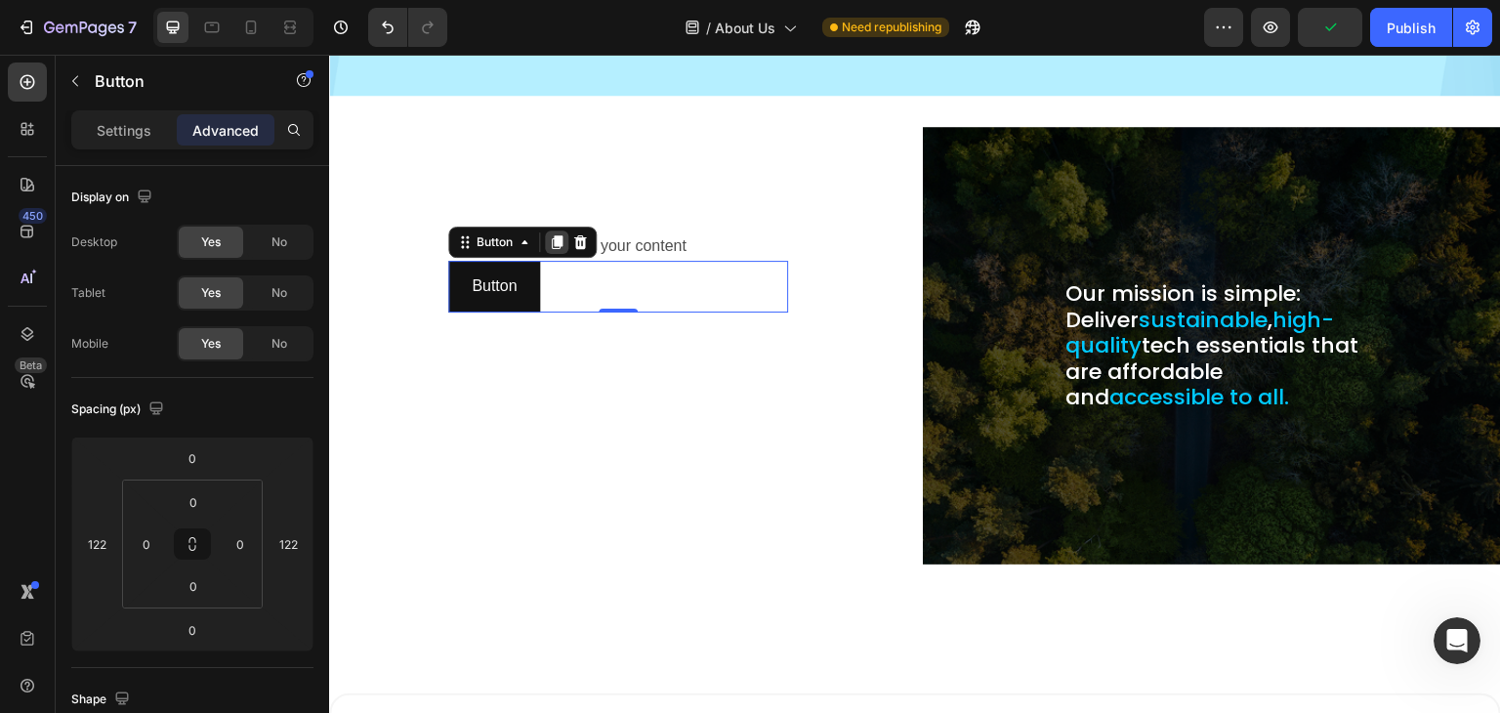
scroll to position [373, 0]
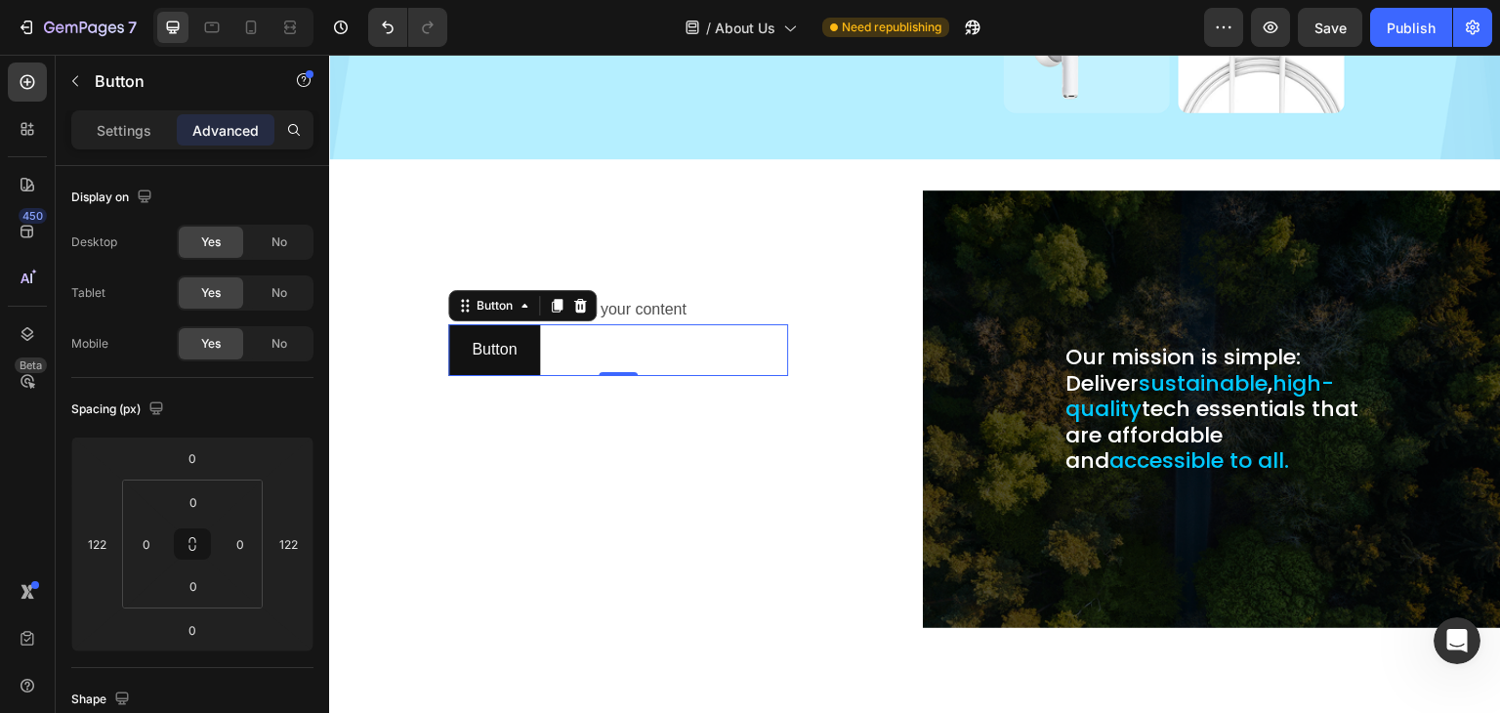
click at [582, 345] on div "Button Button 0" at bounding box center [618, 350] width 340 height 52
click at [528, 324] on button "Button" at bounding box center [494, 350] width 92 height 52
click at [509, 297] on div "Button" at bounding box center [495, 306] width 44 height 18
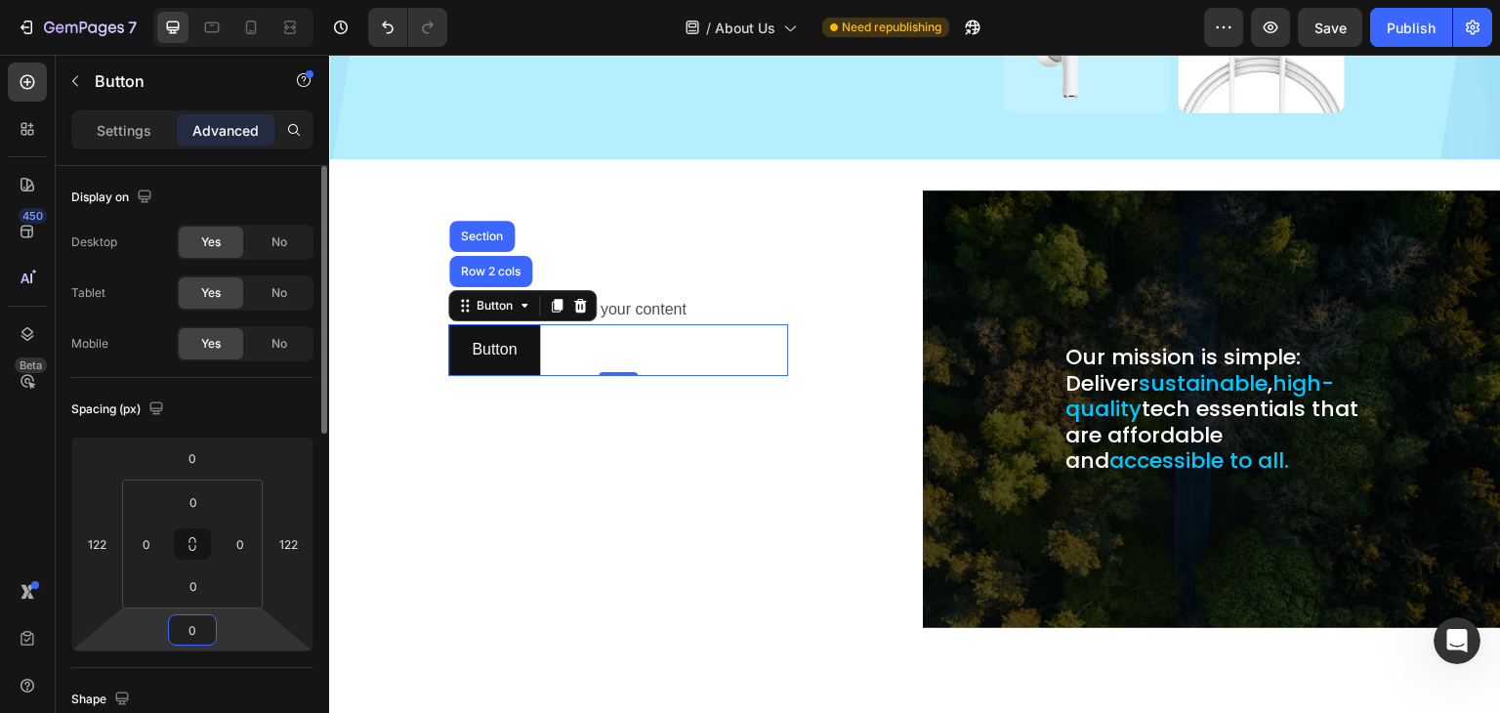
click at [187, 630] on input "0" at bounding box center [192, 629] width 39 height 29
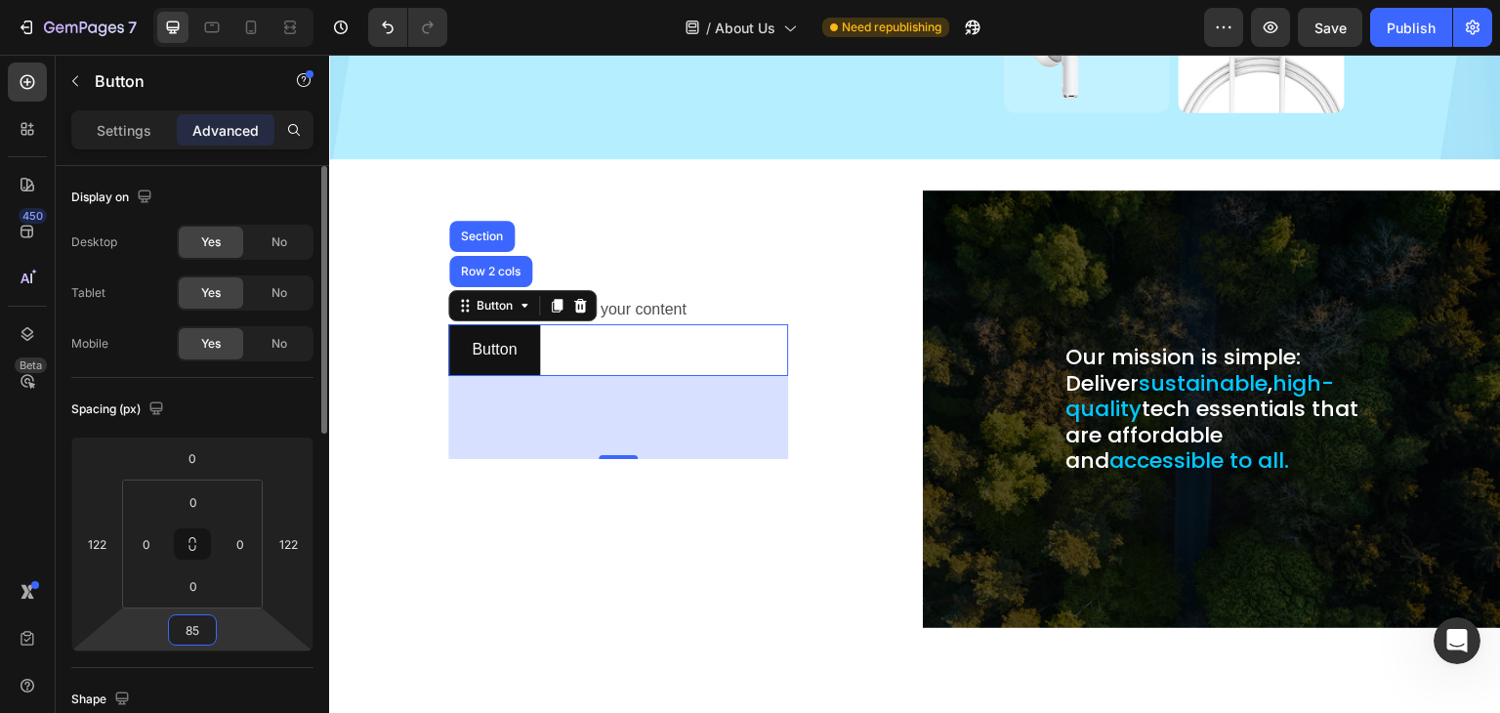
type input "8"
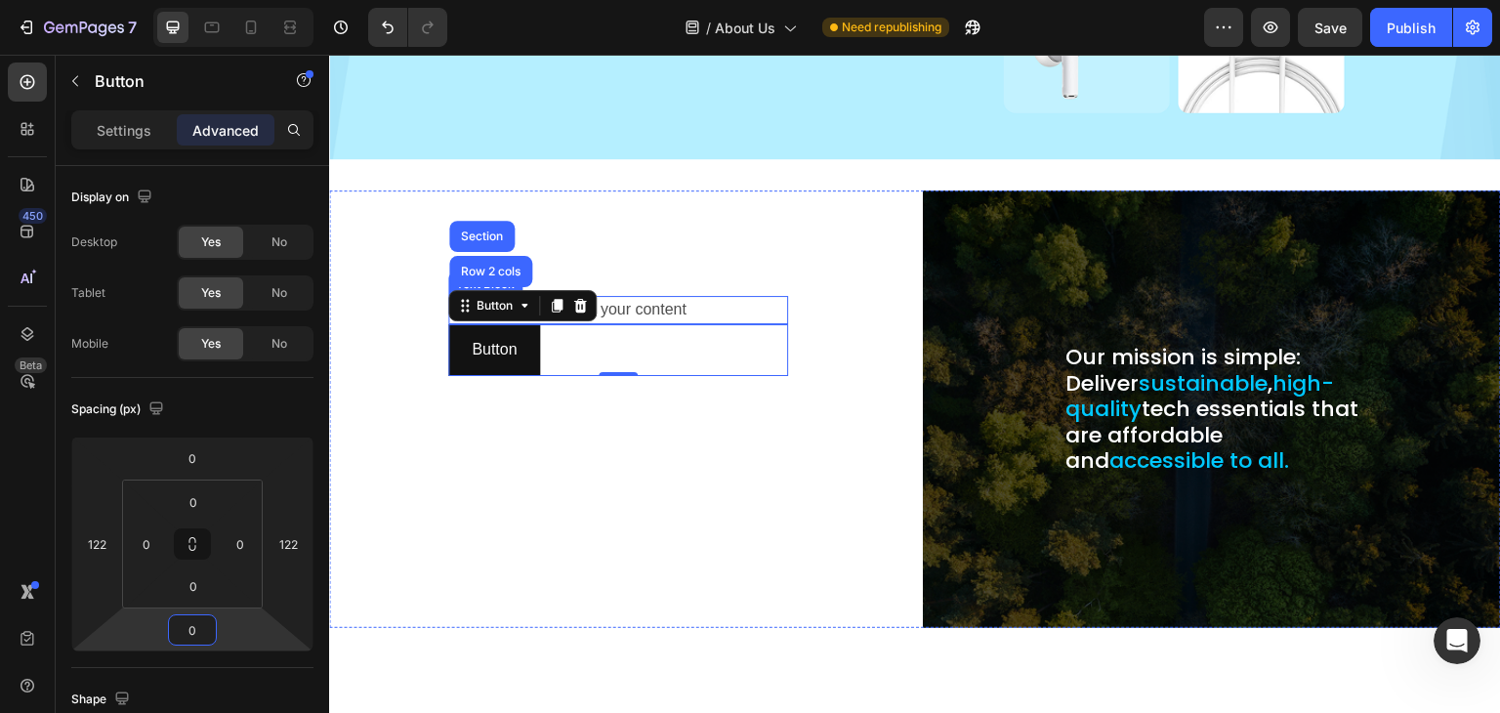
click at [626, 297] on div "Replace this text with your content" at bounding box center [618, 310] width 340 height 28
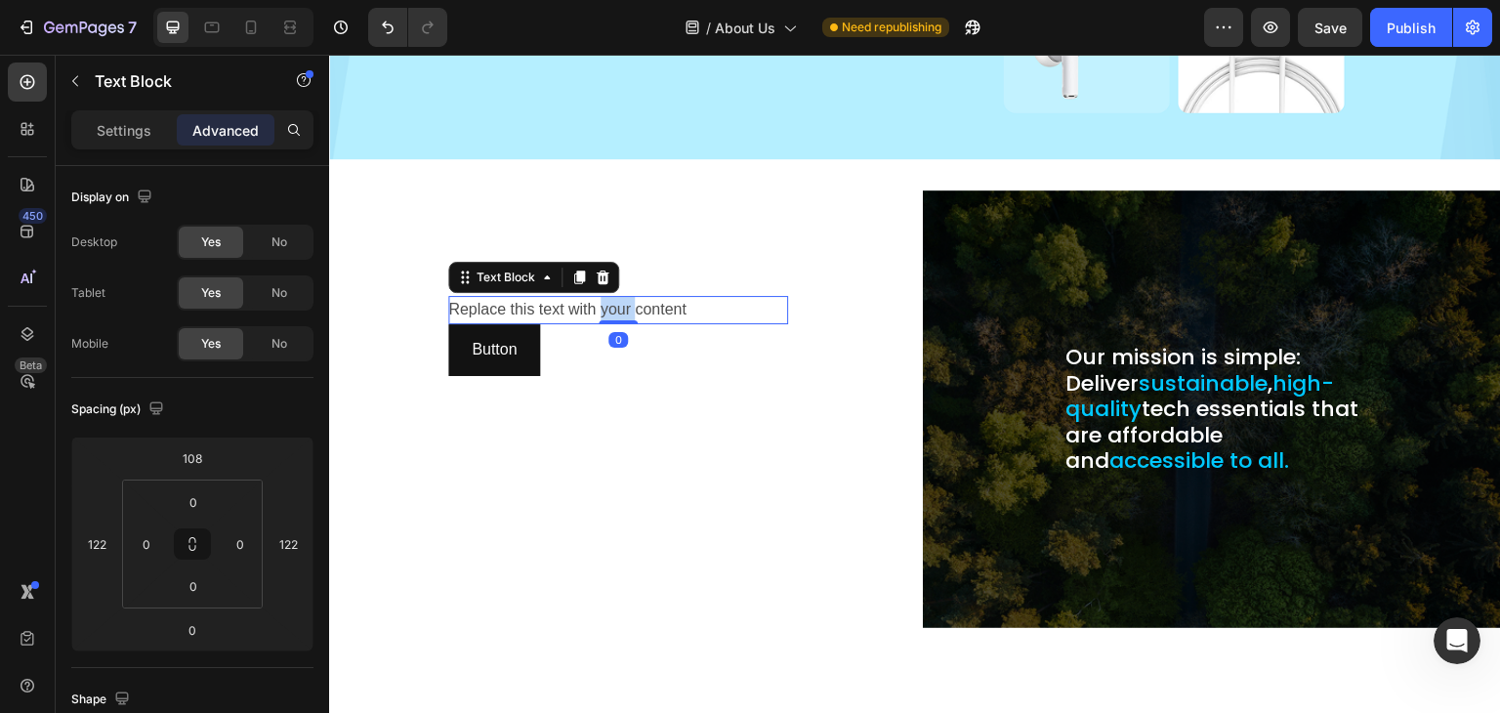
click at [626, 297] on div "Replace this text with your content" at bounding box center [618, 310] width 340 height 28
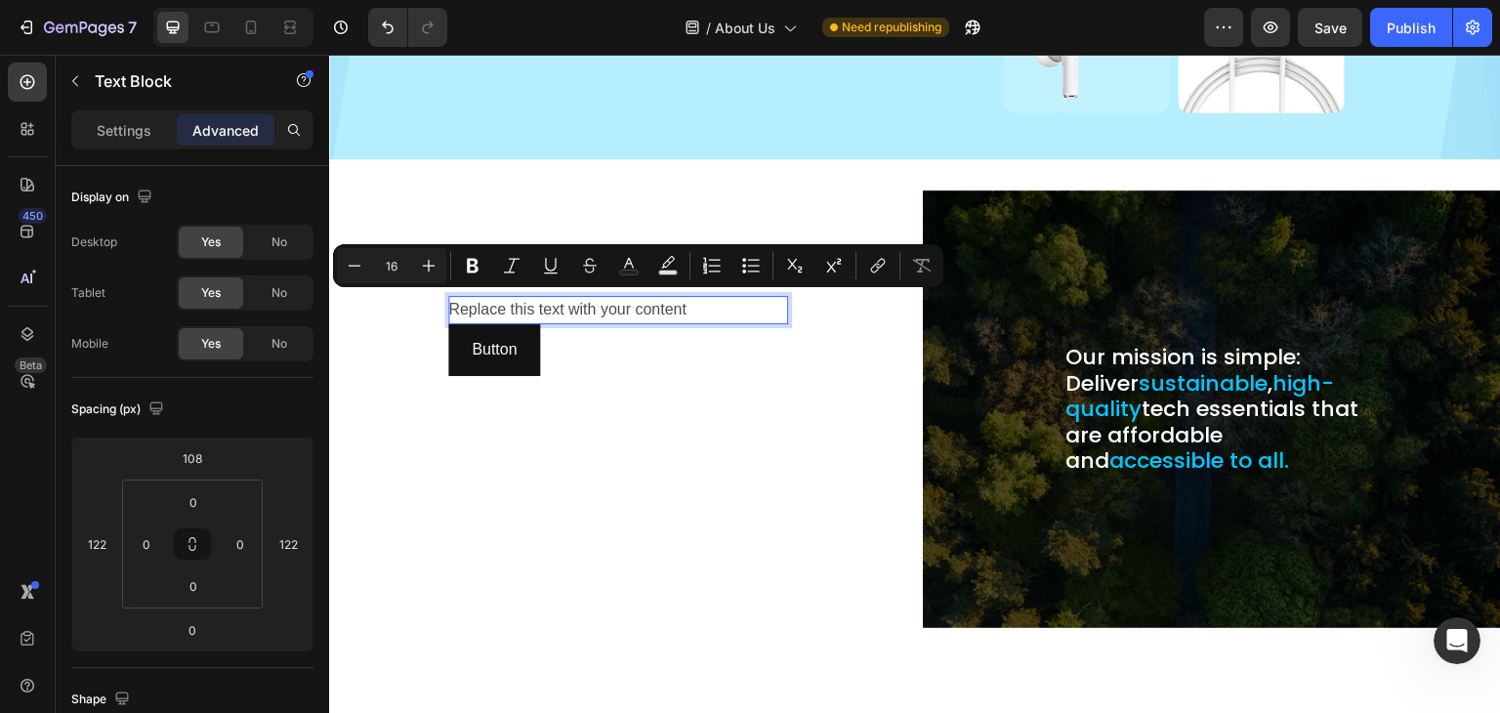
click at [554, 307] on p "Replace this text with your content" at bounding box center [618, 310] width 340 height 28
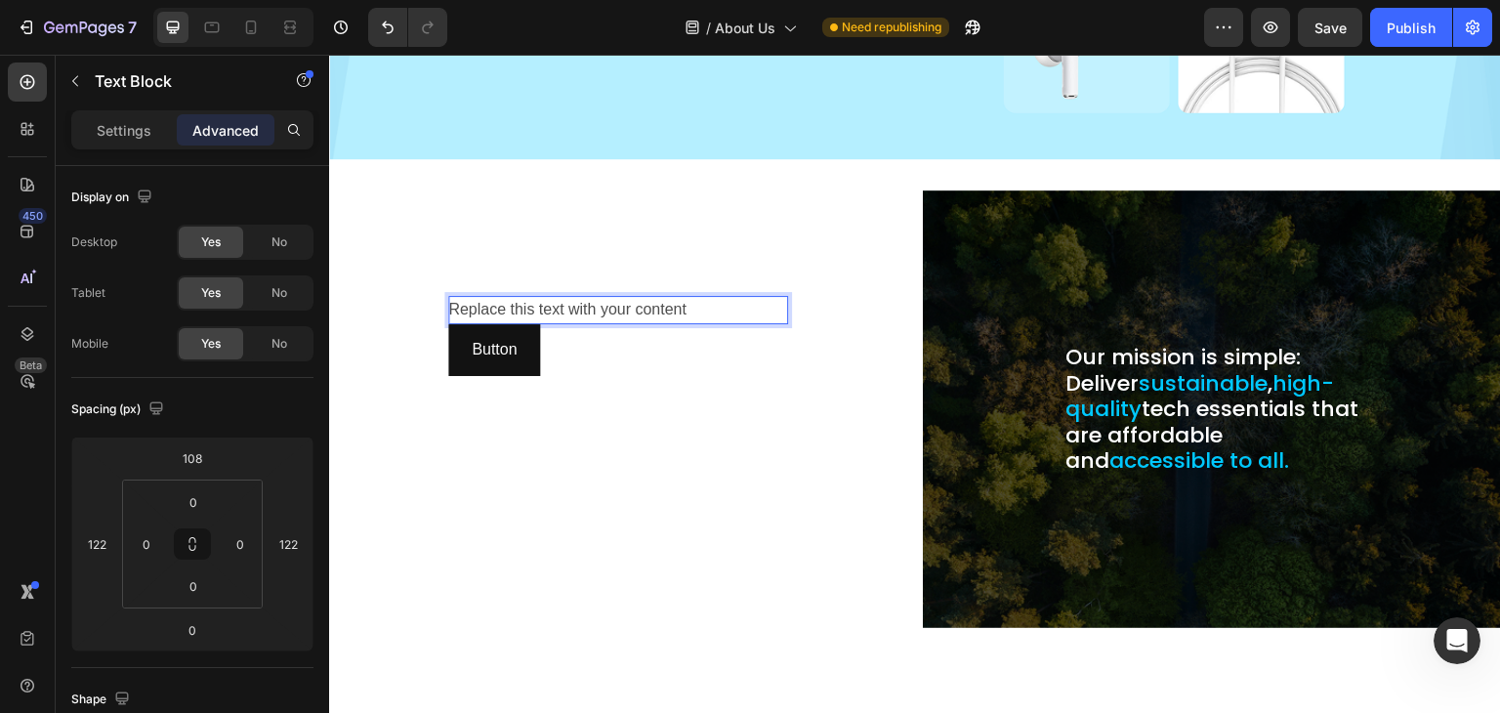
click at [555, 304] on p "Replace this text with your content" at bounding box center [618, 310] width 340 height 28
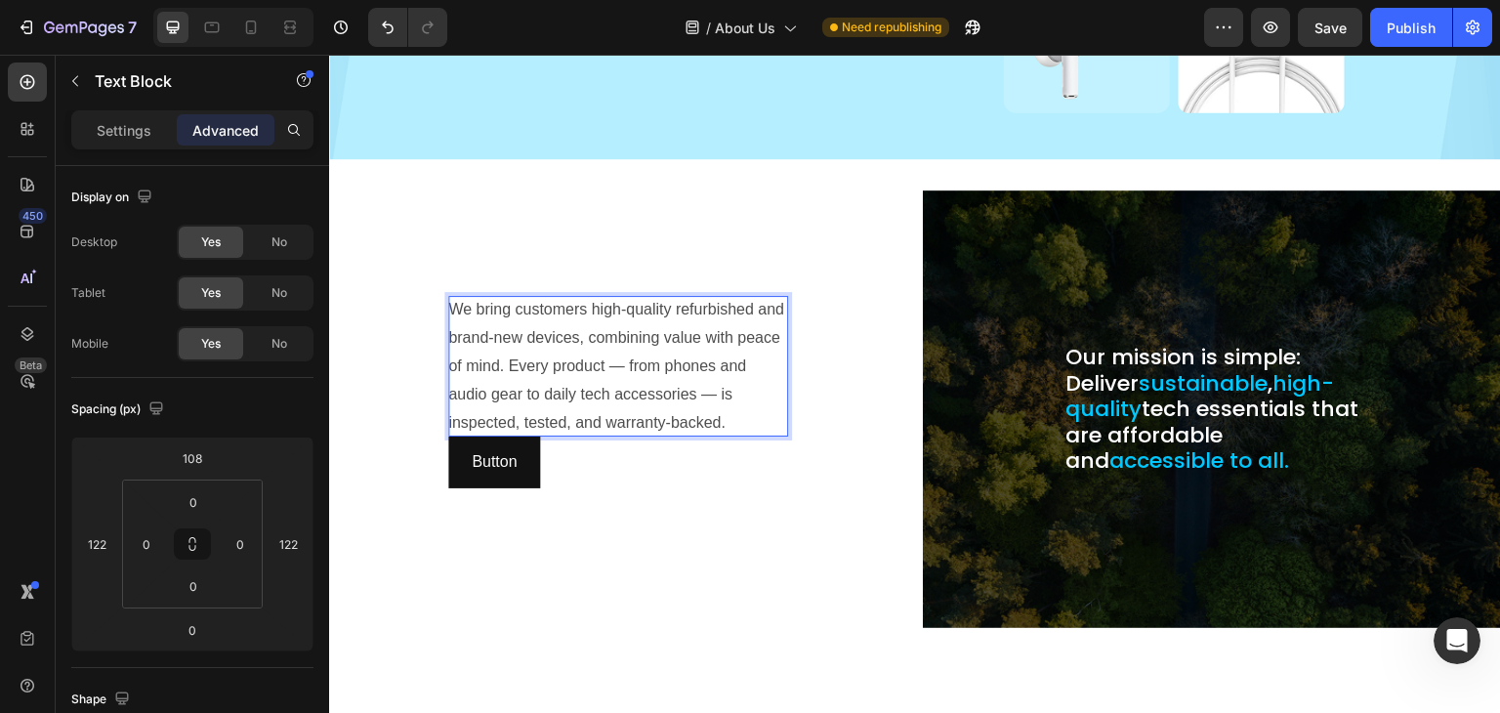
click at [496, 304] on p "We bring customers high-quality refurbished and brand-new devices, combining va…" at bounding box center [618, 366] width 340 height 141
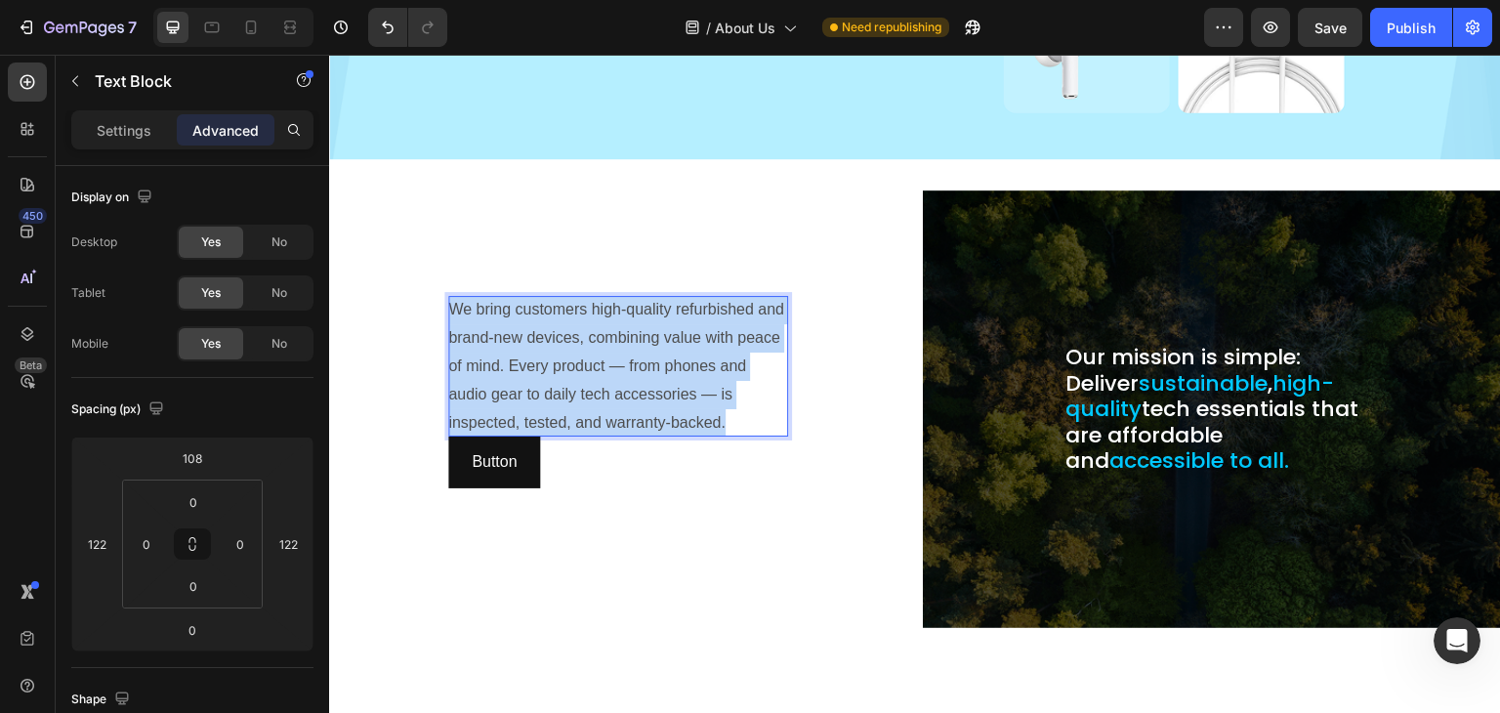
click at [496, 304] on p "We bring customers high-quality refurbished and brand-new devices, combining va…" at bounding box center [618, 366] width 340 height 141
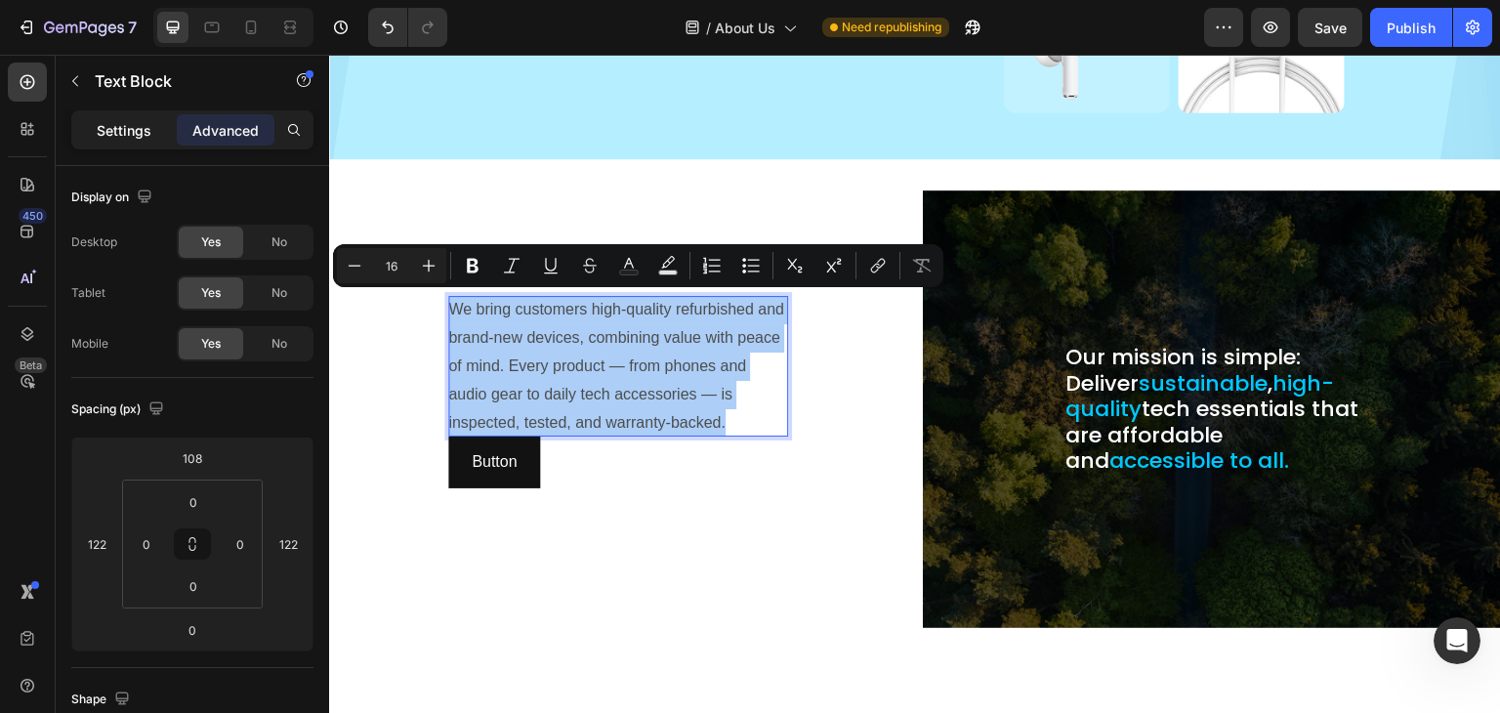
click at [126, 129] on p "Settings" at bounding box center [124, 130] width 55 height 21
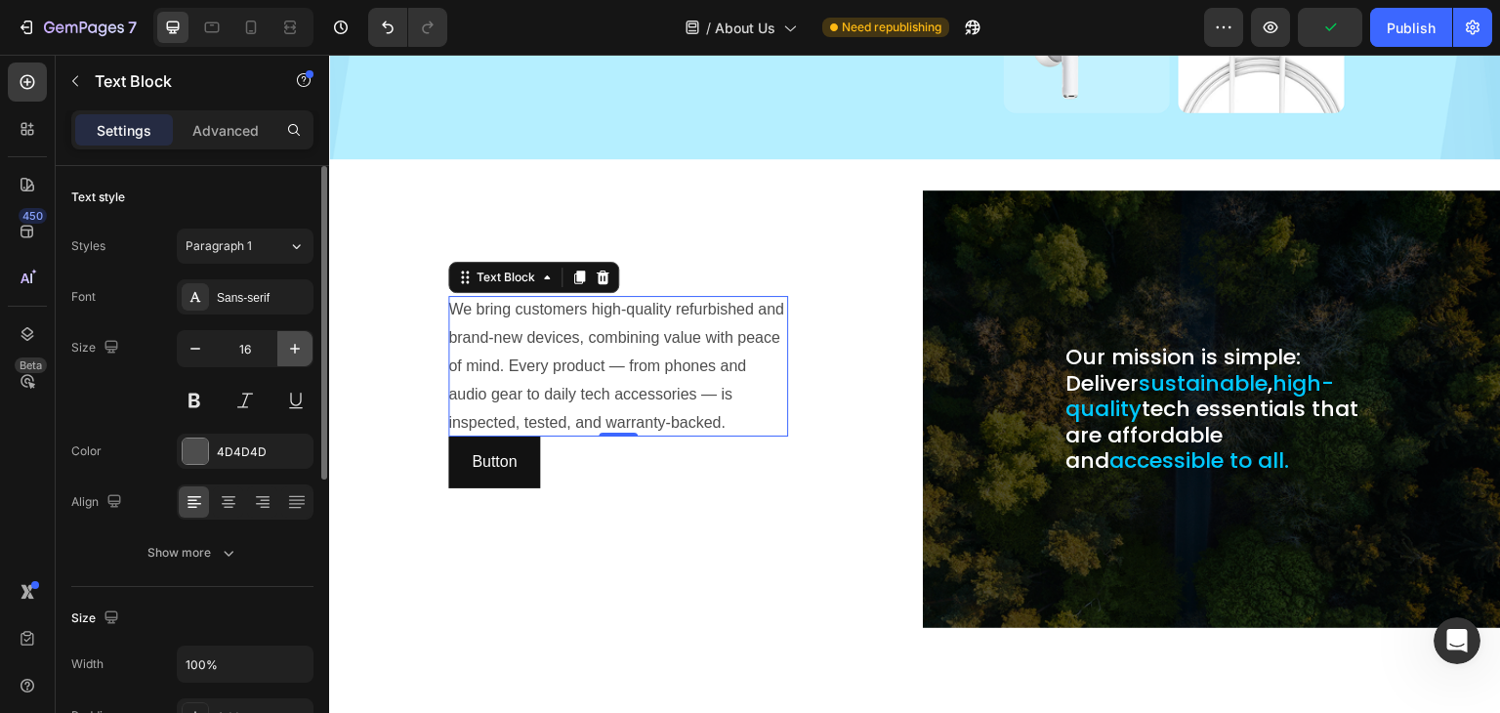
click at [289, 345] on icon "button" at bounding box center [295, 349] width 20 height 20
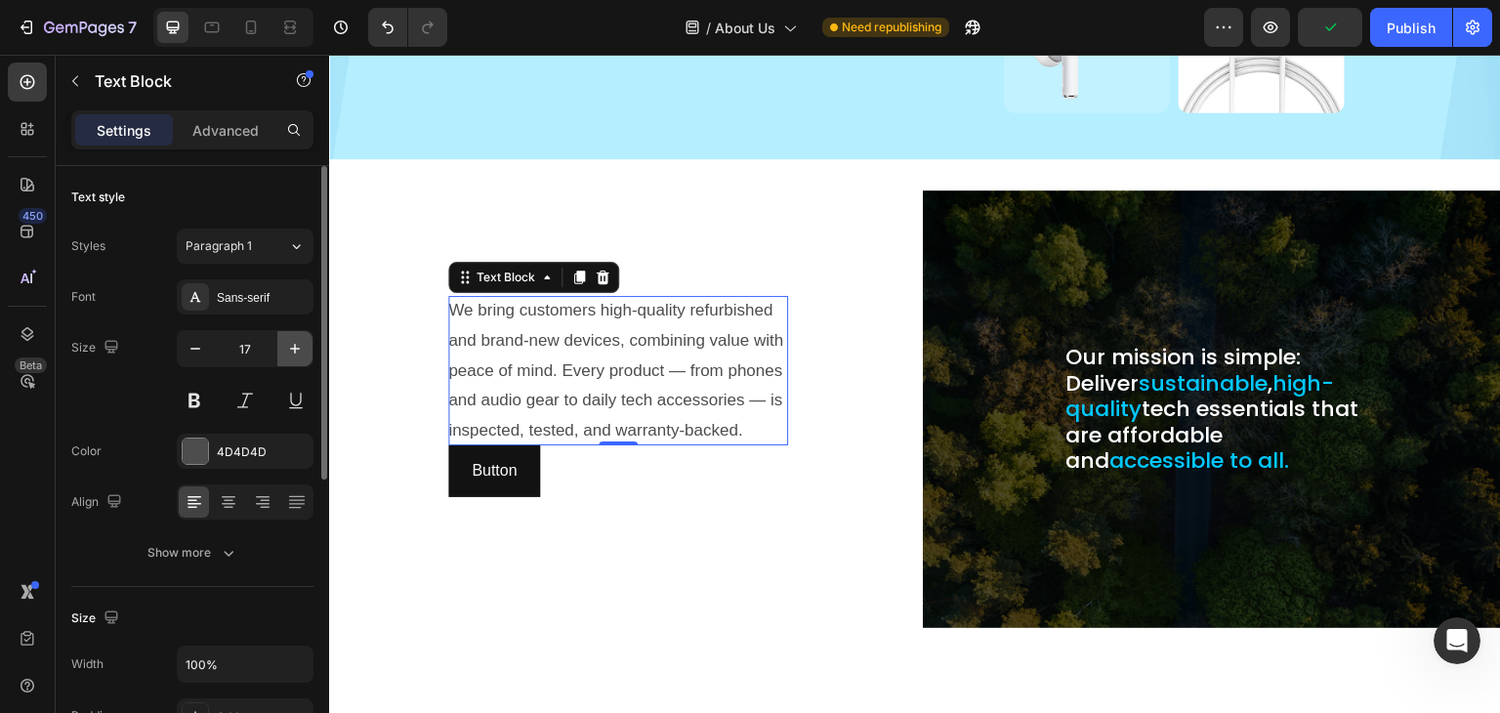
click at [289, 345] on icon "button" at bounding box center [295, 349] width 20 height 20
type input "18"
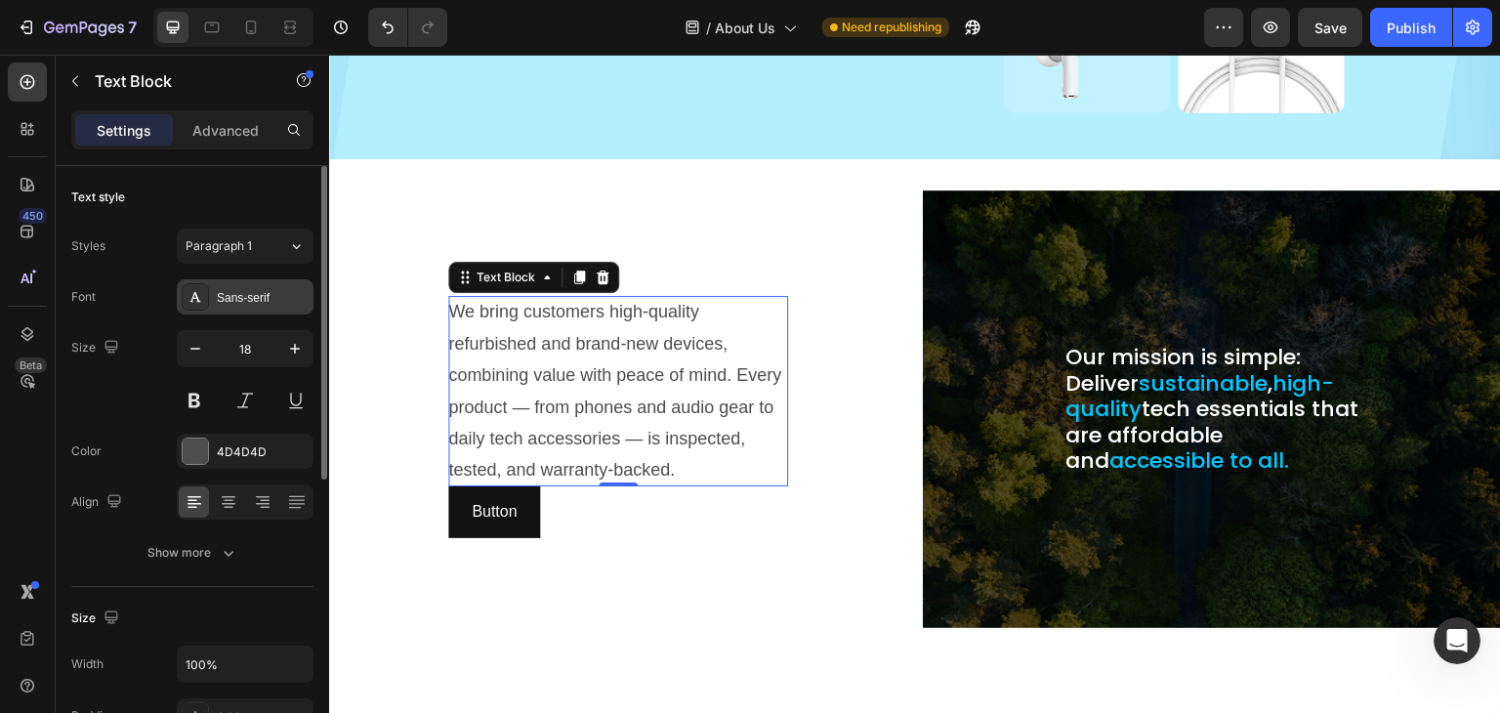
click at [241, 289] on div "Sans-serif" at bounding box center [263, 298] width 92 height 18
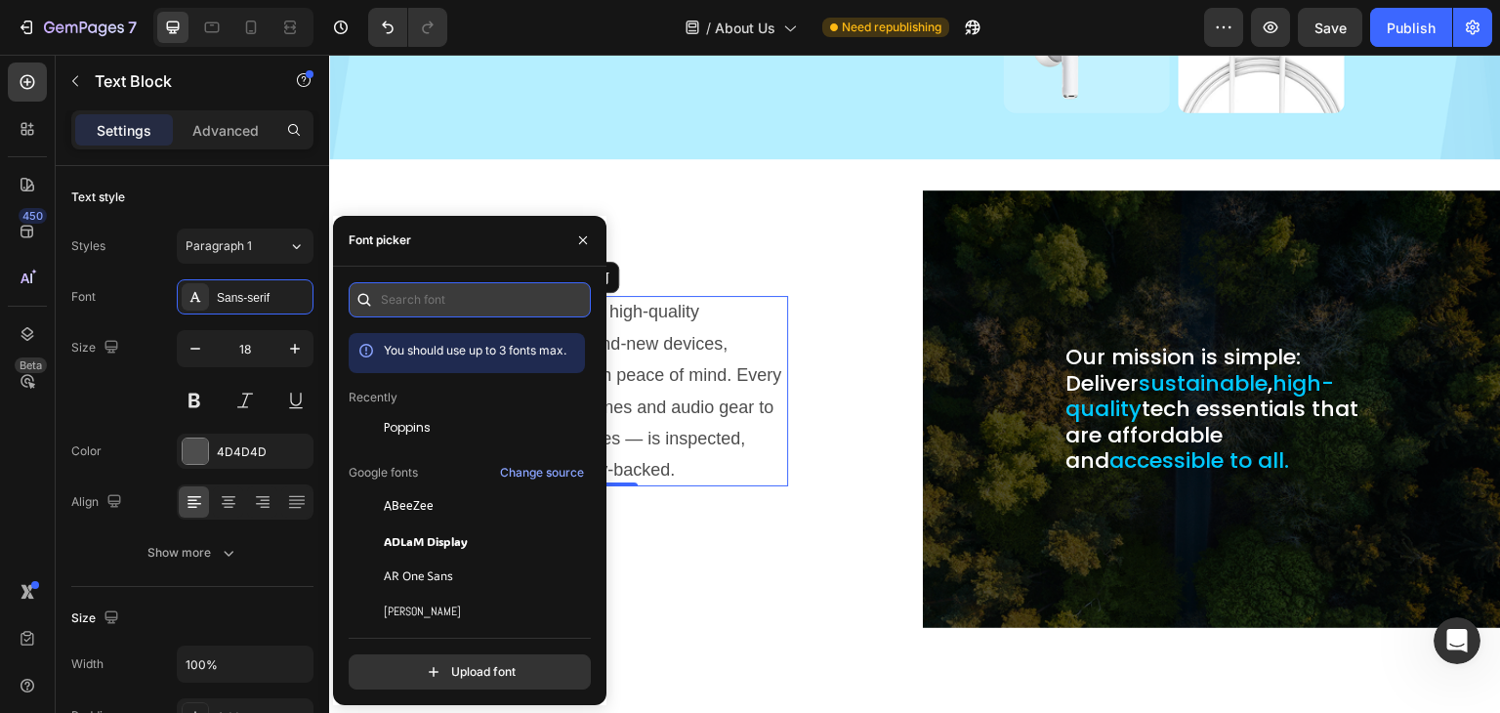
click at [443, 296] on input "text" at bounding box center [470, 299] width 242 height 35
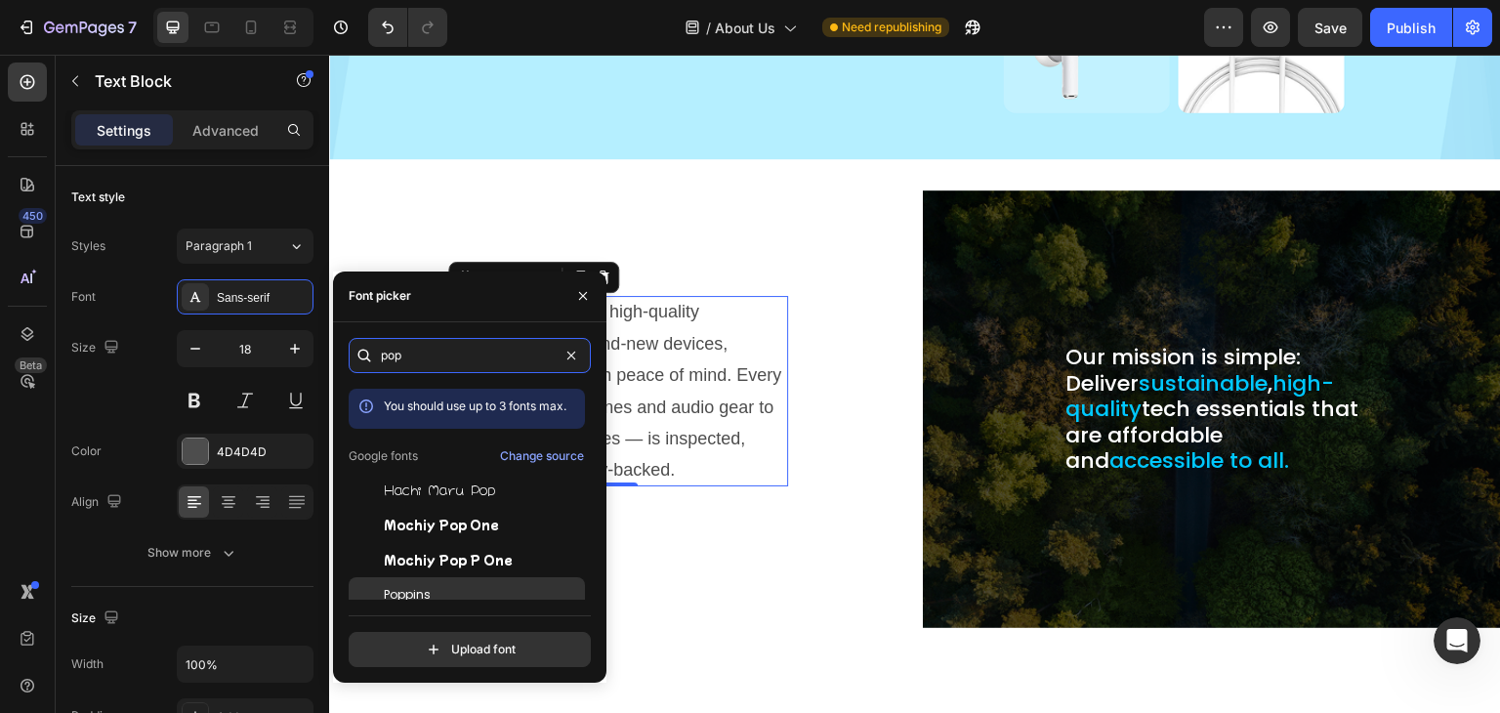
type input "pop"
click at [460, 591] on div "Poppins" at bounding box center [482, 595] width 197 height 18
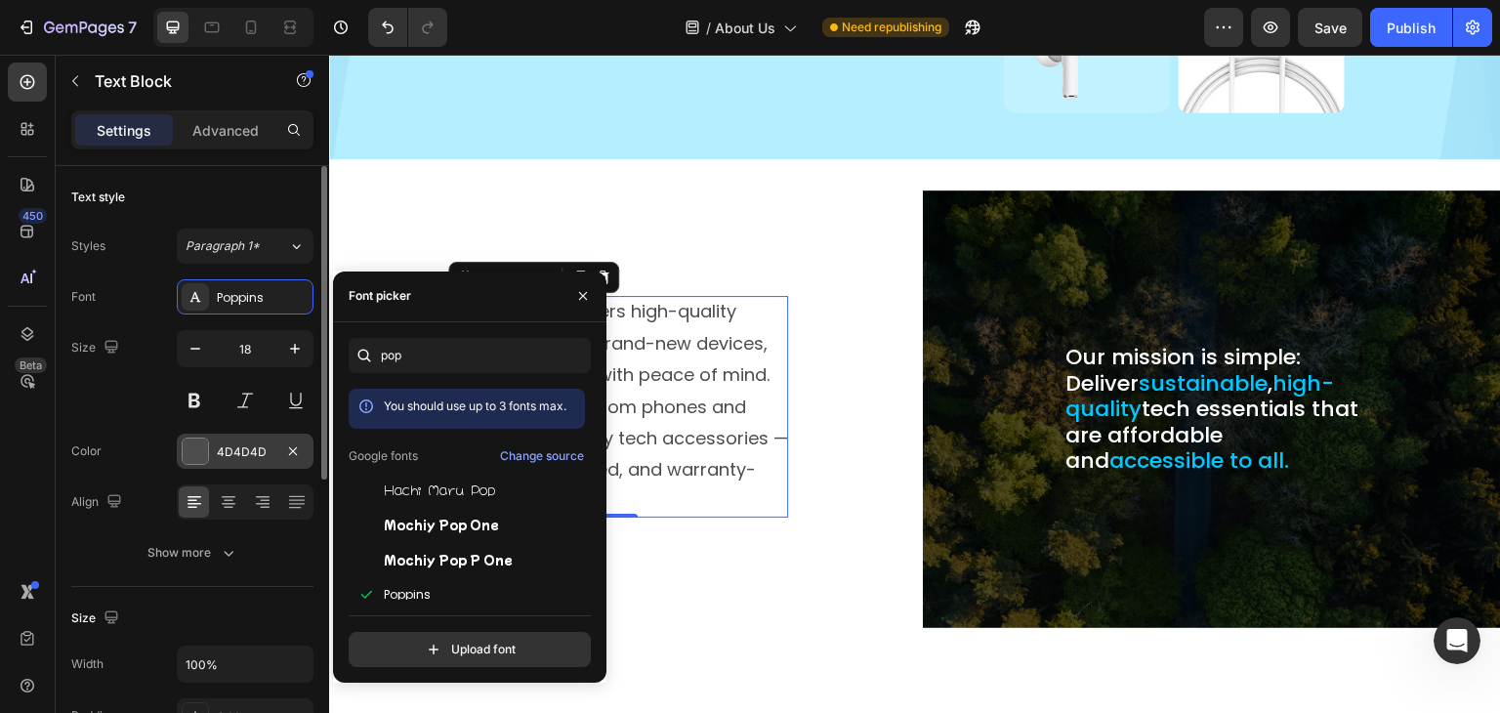
click at [217, 444] on div "4D4D4D" at bounding box center [245, 452] width 57 height 18
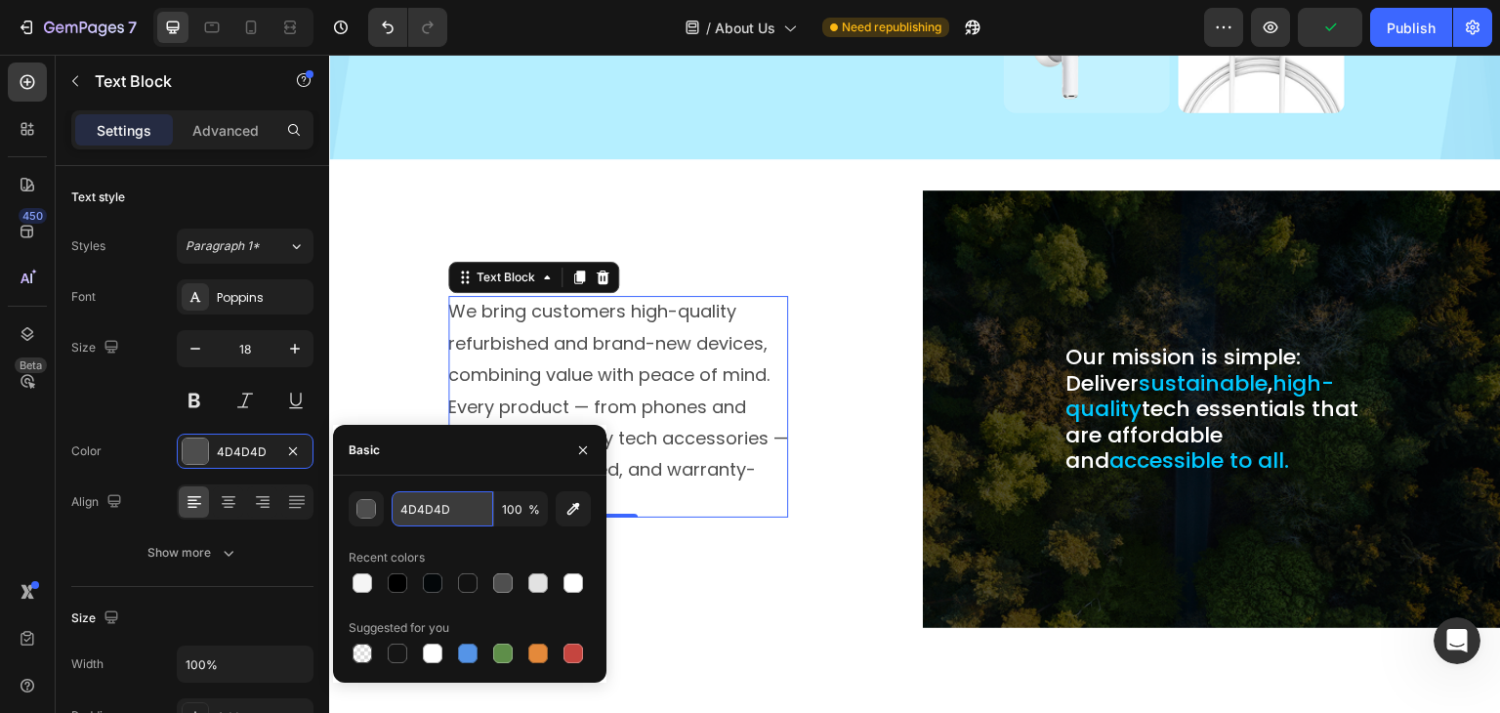
click at [414, 496] on input "4D4D4D" at bounding box center [443, 508] width 102 height 35
type input "000"
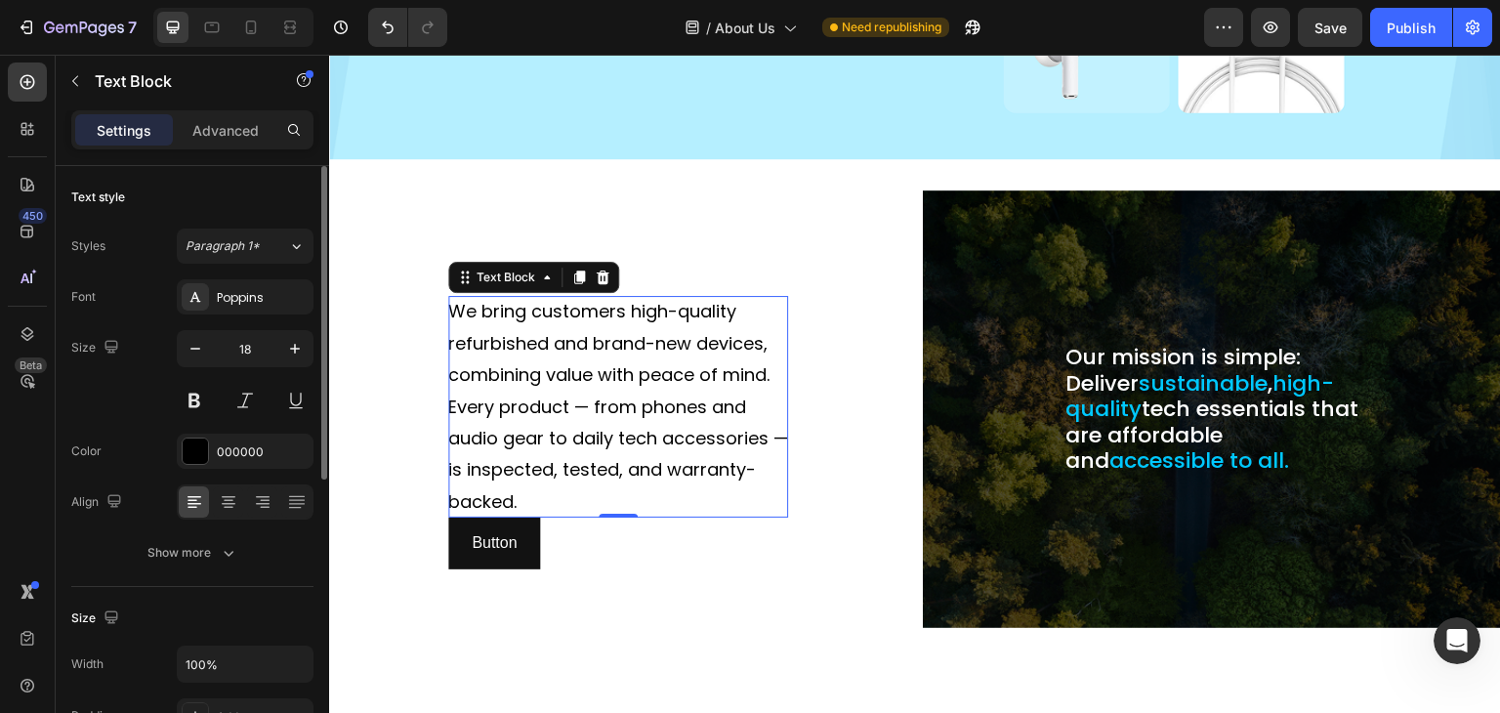
click at [149, 404] on div "Size 18" at bounding box center [192, 374] width 242 height 88
click at [193, 564] on button "Show more" at bounding box center [192, 552] width 242 height 35
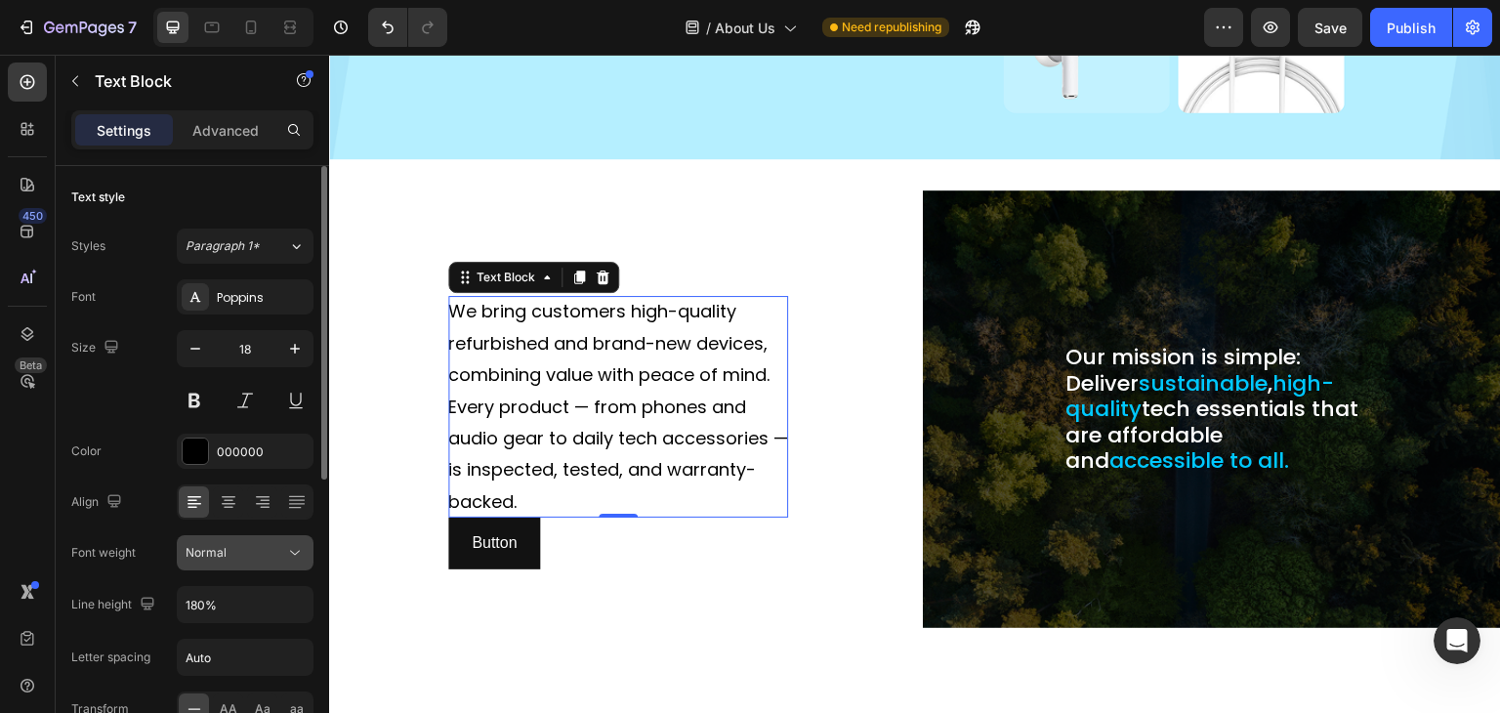
scroll to position [98, 0]
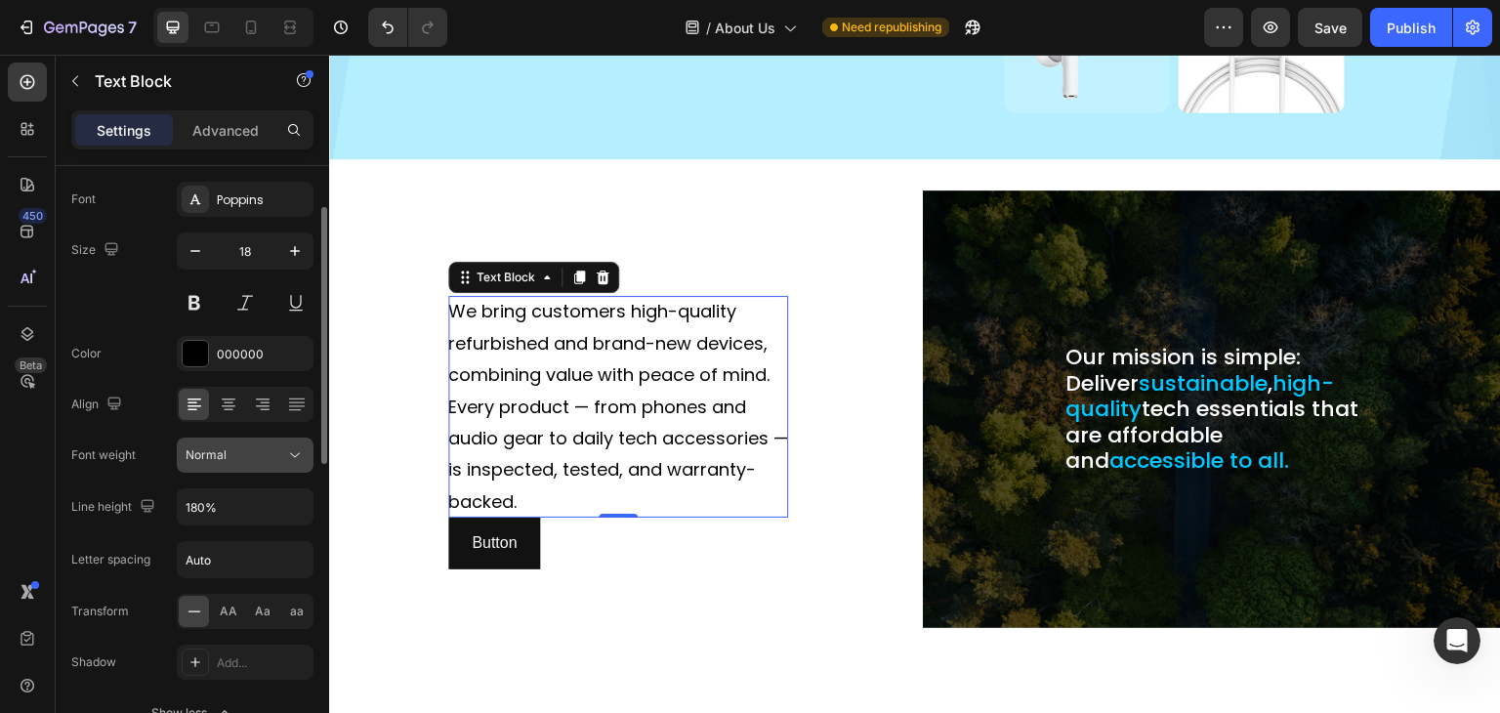
click at [233, 448] on div "Normal" at bounding box center [236, 455] width 100 height 18
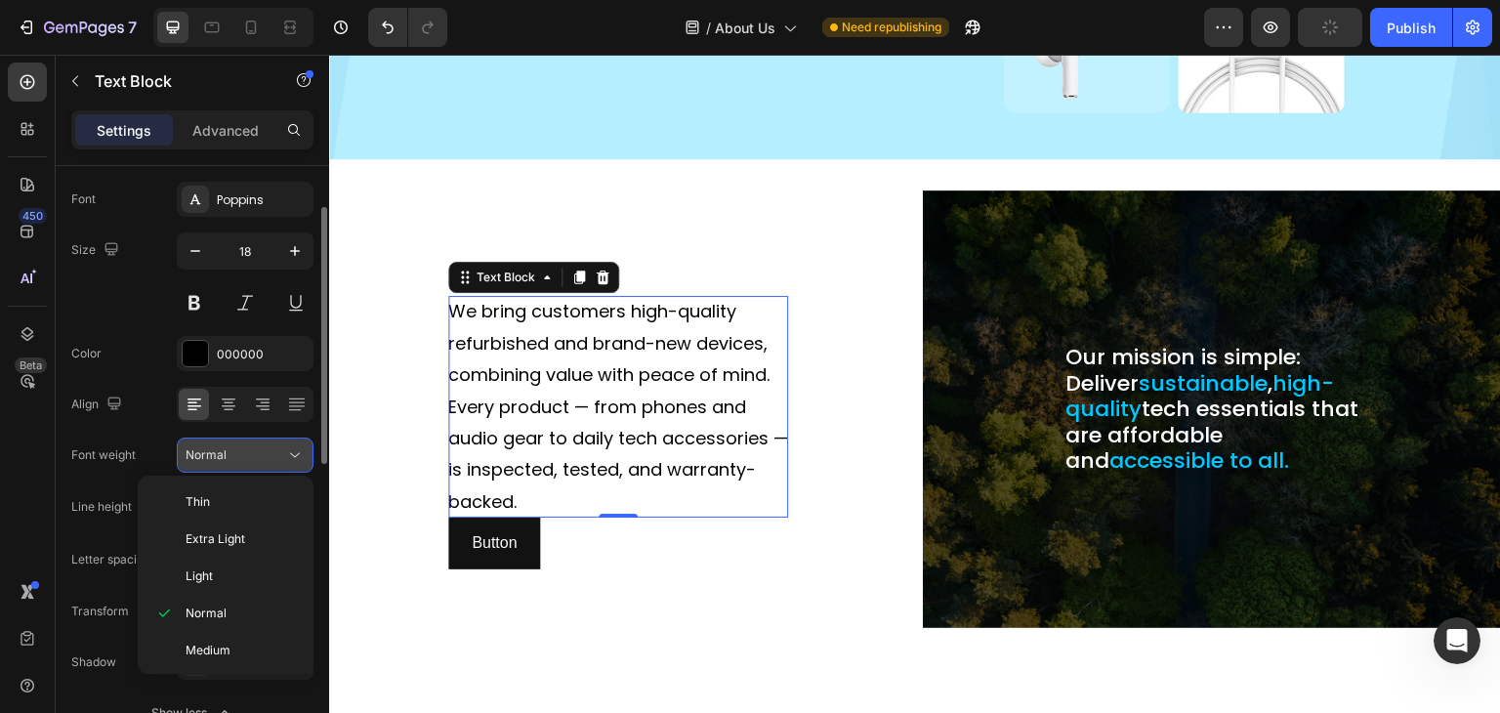
click at [233, 448] on div "Normal" at bounding box center [236, 455] width 100 height 18
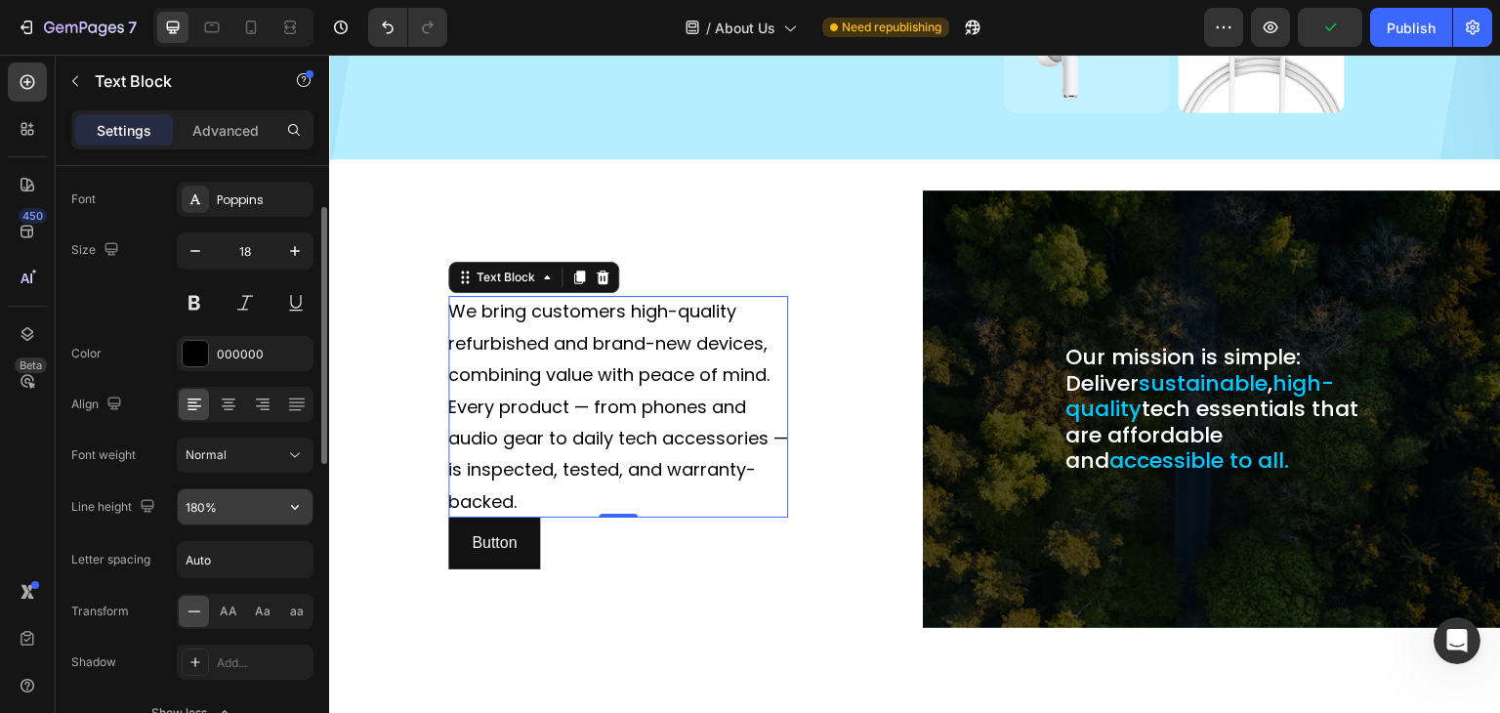
click at [243, 506] on input "180%" at bounding box center [245, 506] width 135 height 35
click at [319, 500] on div at bounding box center [322, 467] width 15 height 603
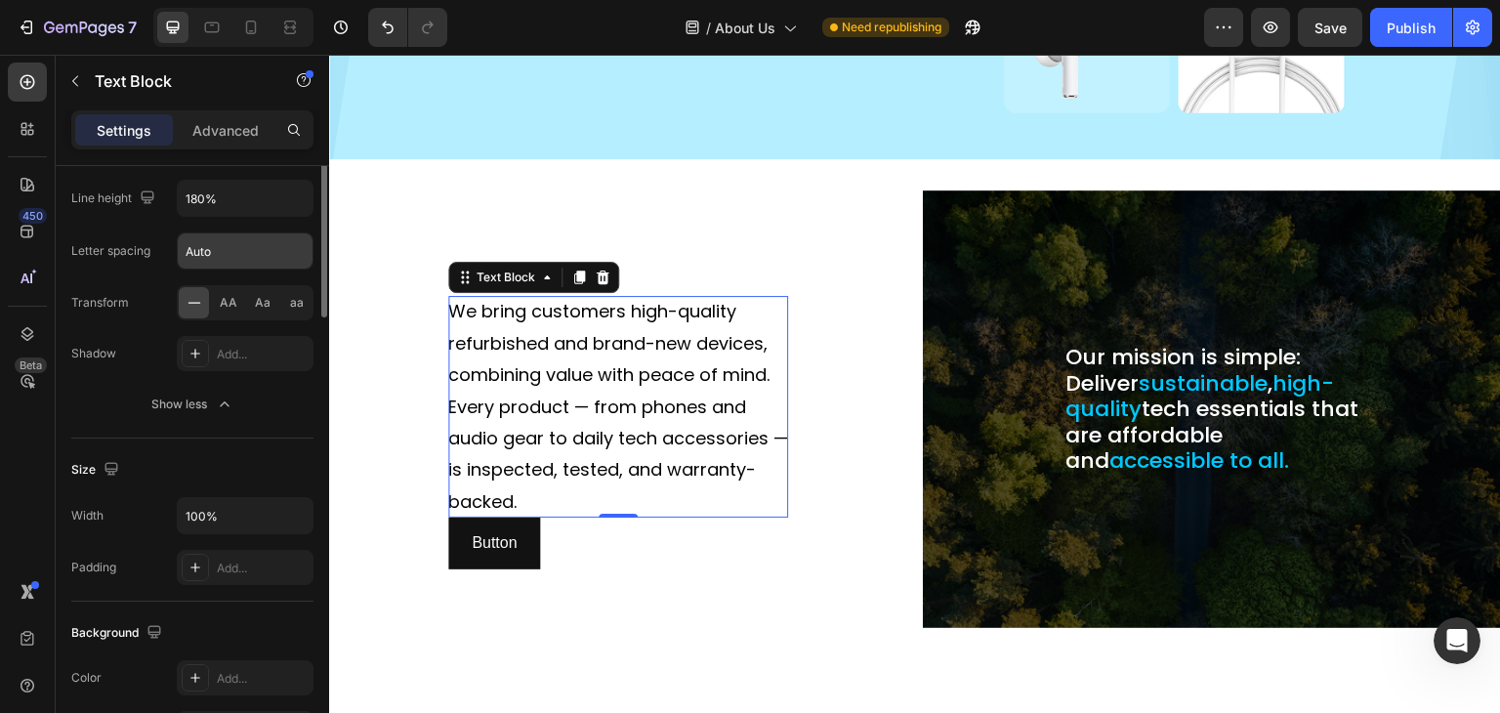
scroll to position [211, 0]
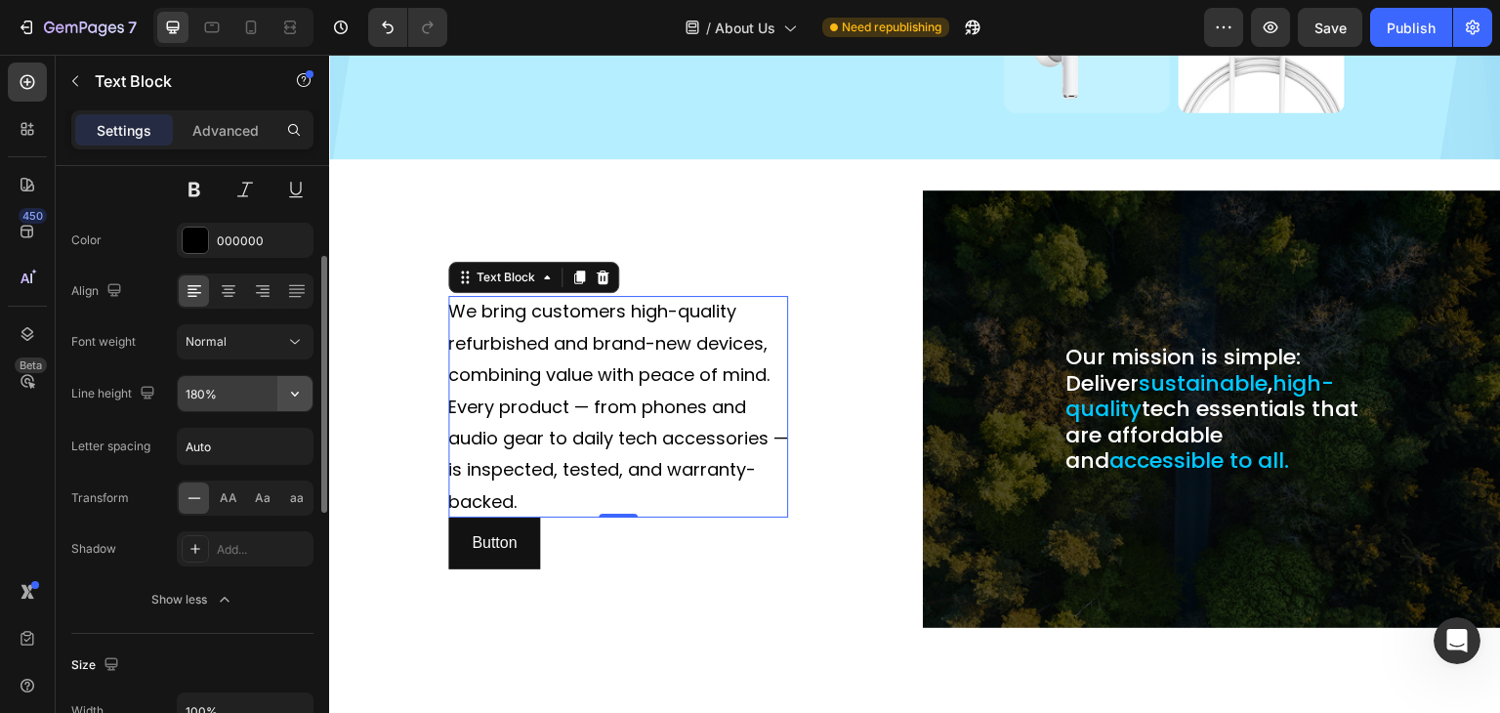
click at [285, 395] on icon "button" at bounding box center [295, 394] width 20 height 20
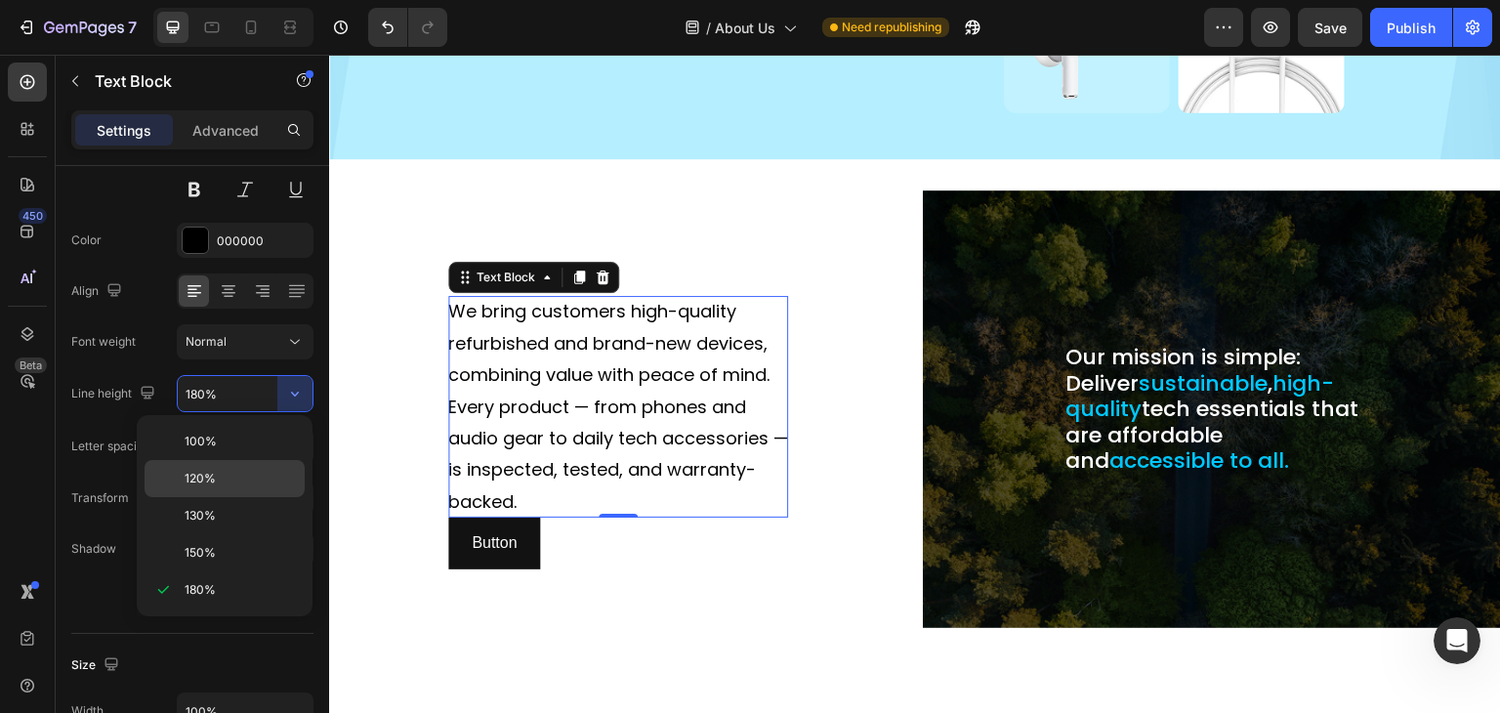
click at [220, 470] on p "120%" at bounding box center [240, 479] width 111 height 18
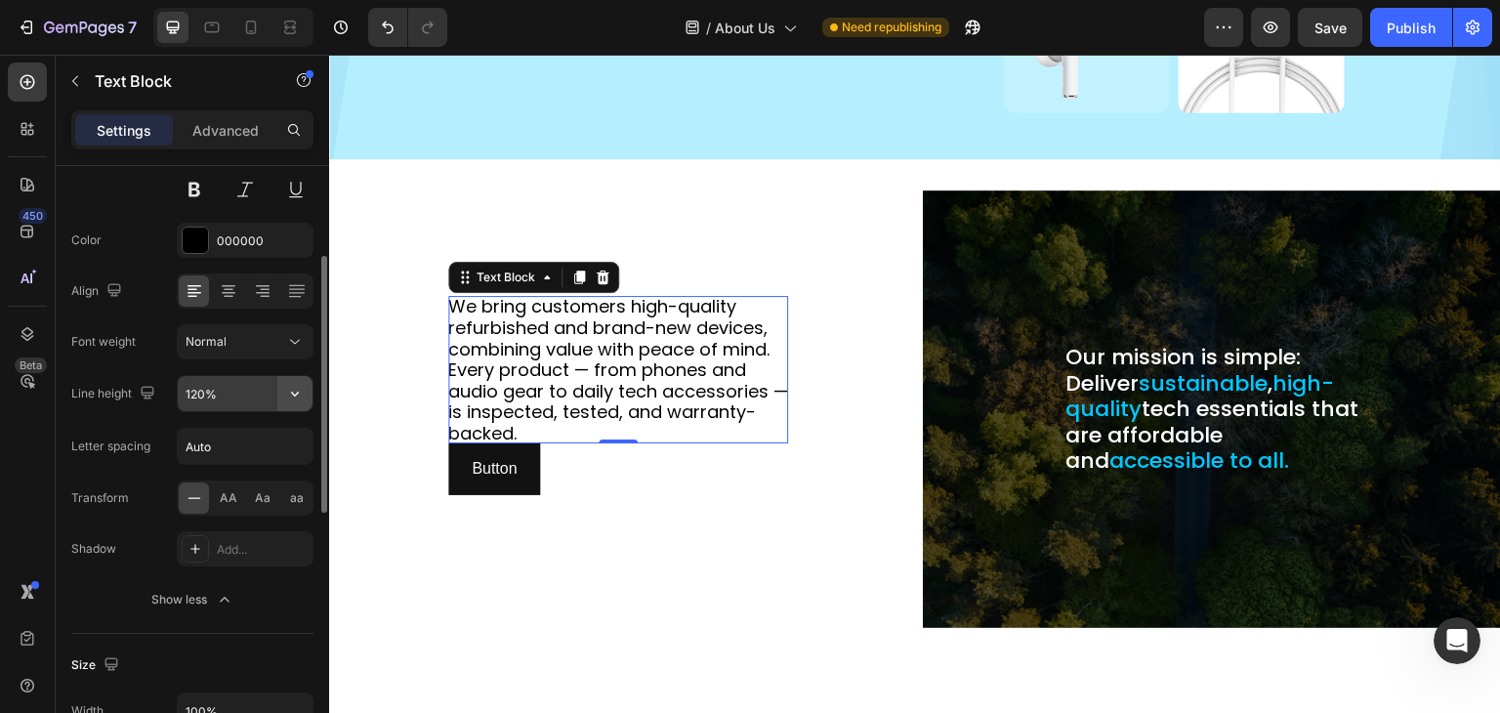
click at [285, 395] on icon "button" at bounding box center [295, 394] width 20 height 20
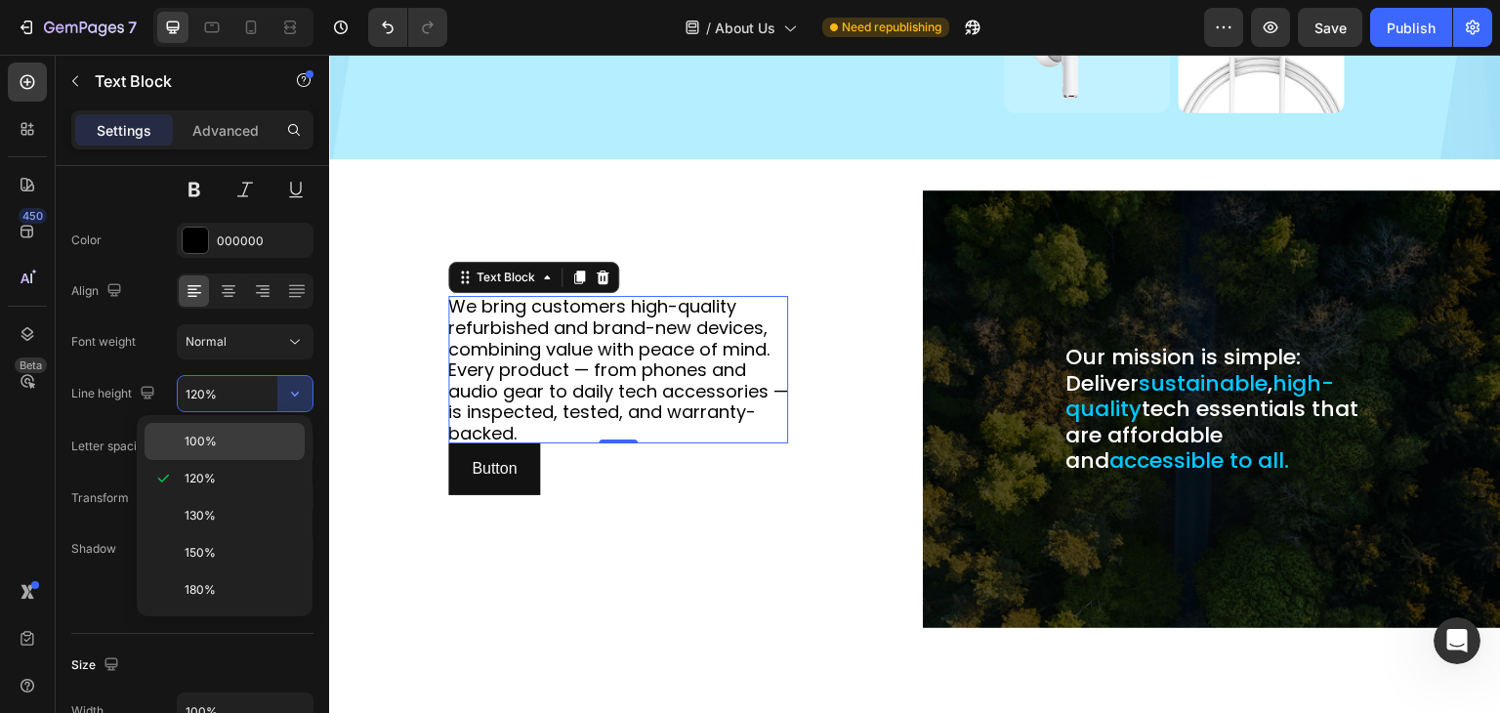
click at [227, 437] on p "100%" at bounding box center [240, 442] width 111 height 18
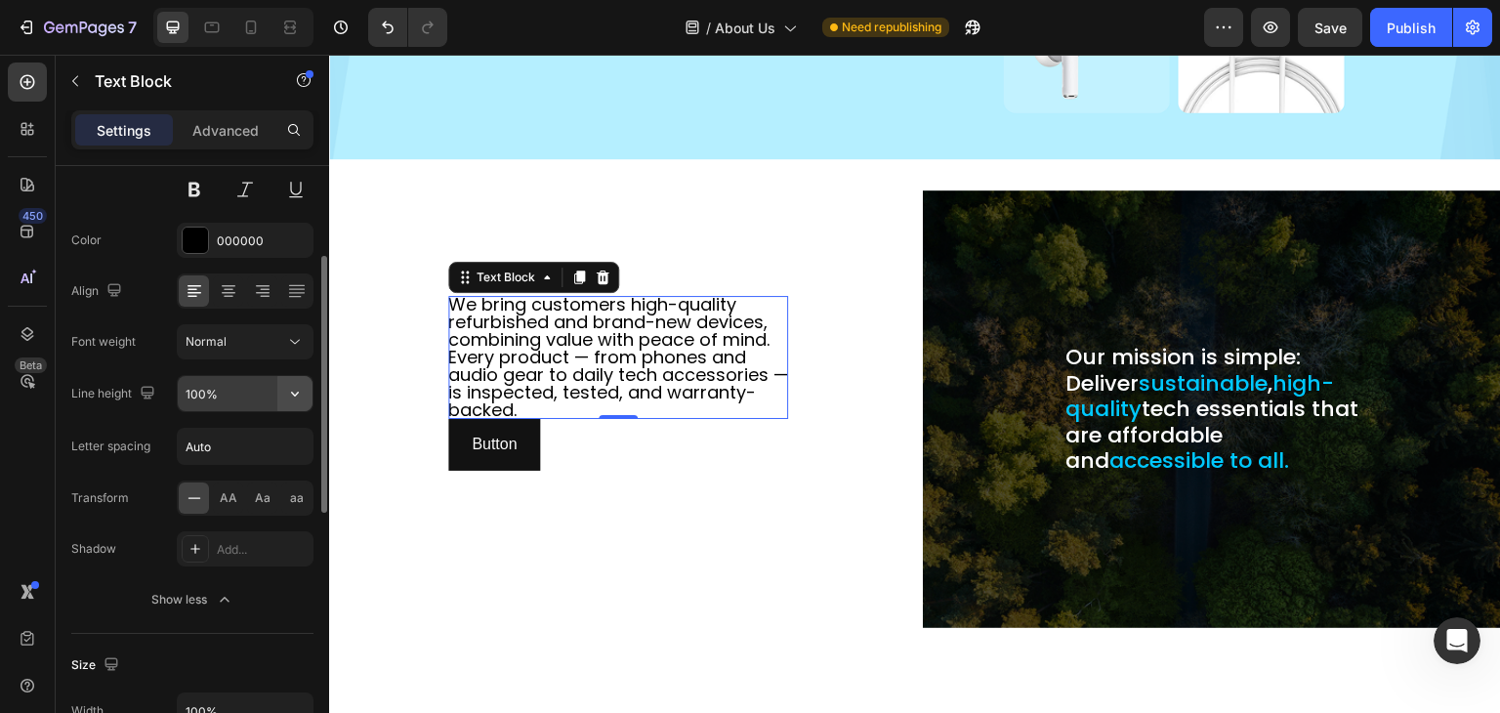
click at [303, 396] on icon "button" at bounding box center [295, 394] width 20 height 20
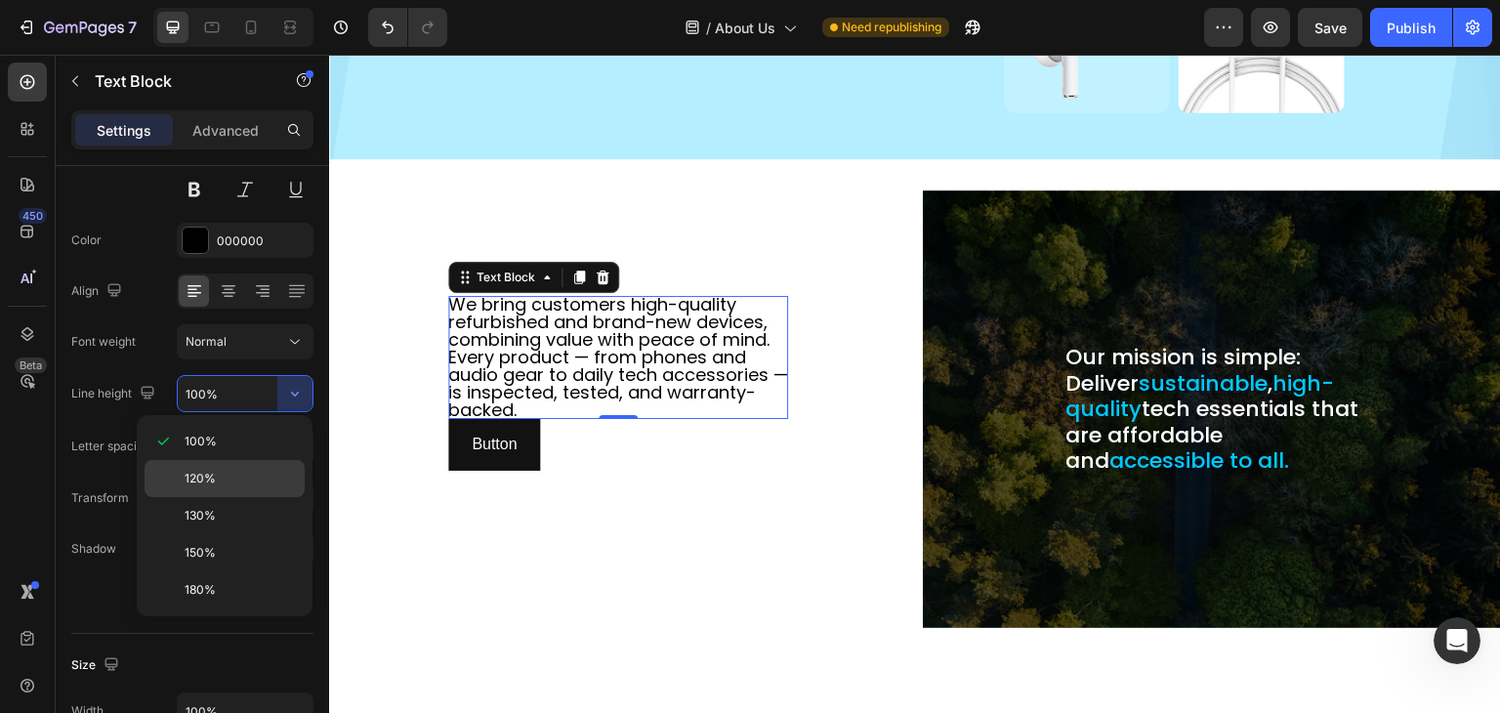
click at [218, 480] on p "120%" at bounding box center [240, 479] width 111 height 18
type input "120%"
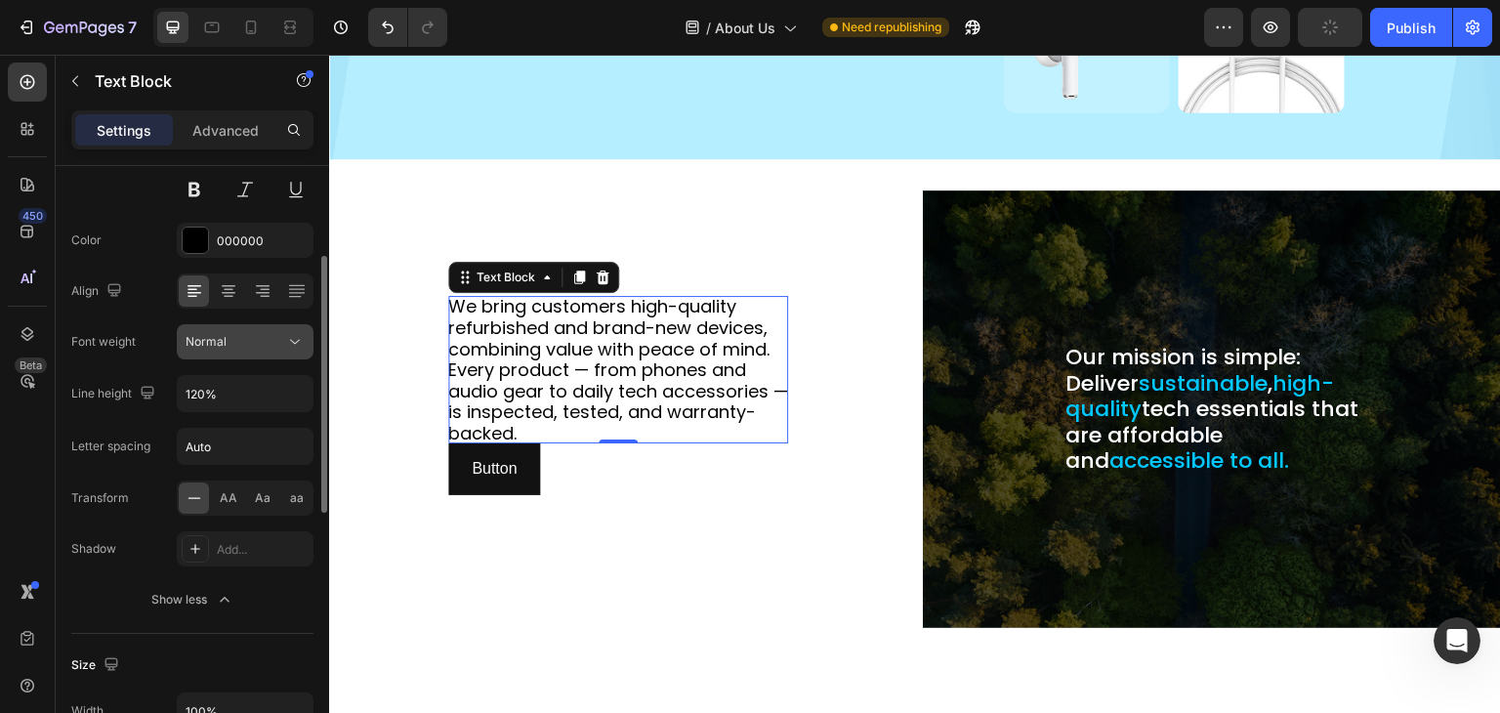
click at [234, 333] on div "Normal" at bounding box center [236, 342] width 100 height 18
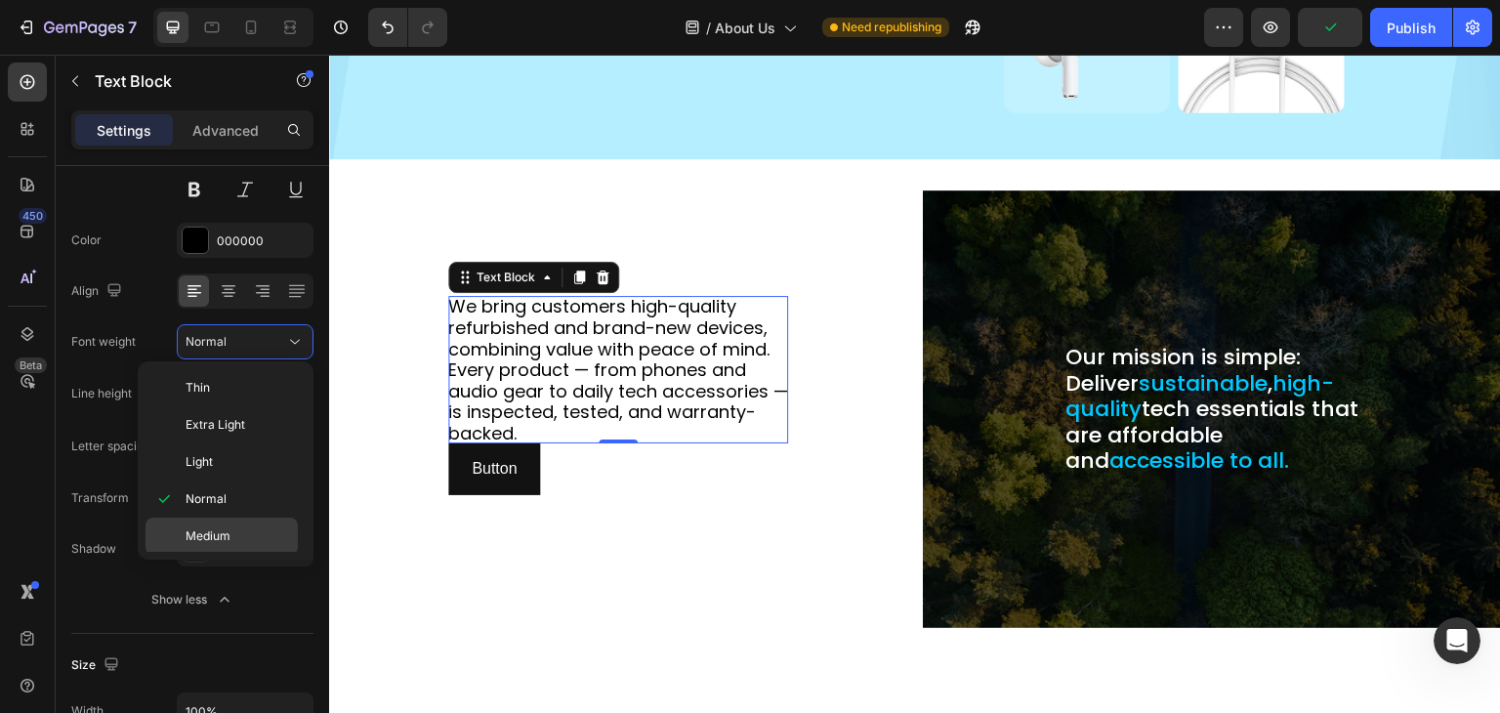
click at [202, 555] on div "Medium" at bounding box center [222, 573] width 152 height 37
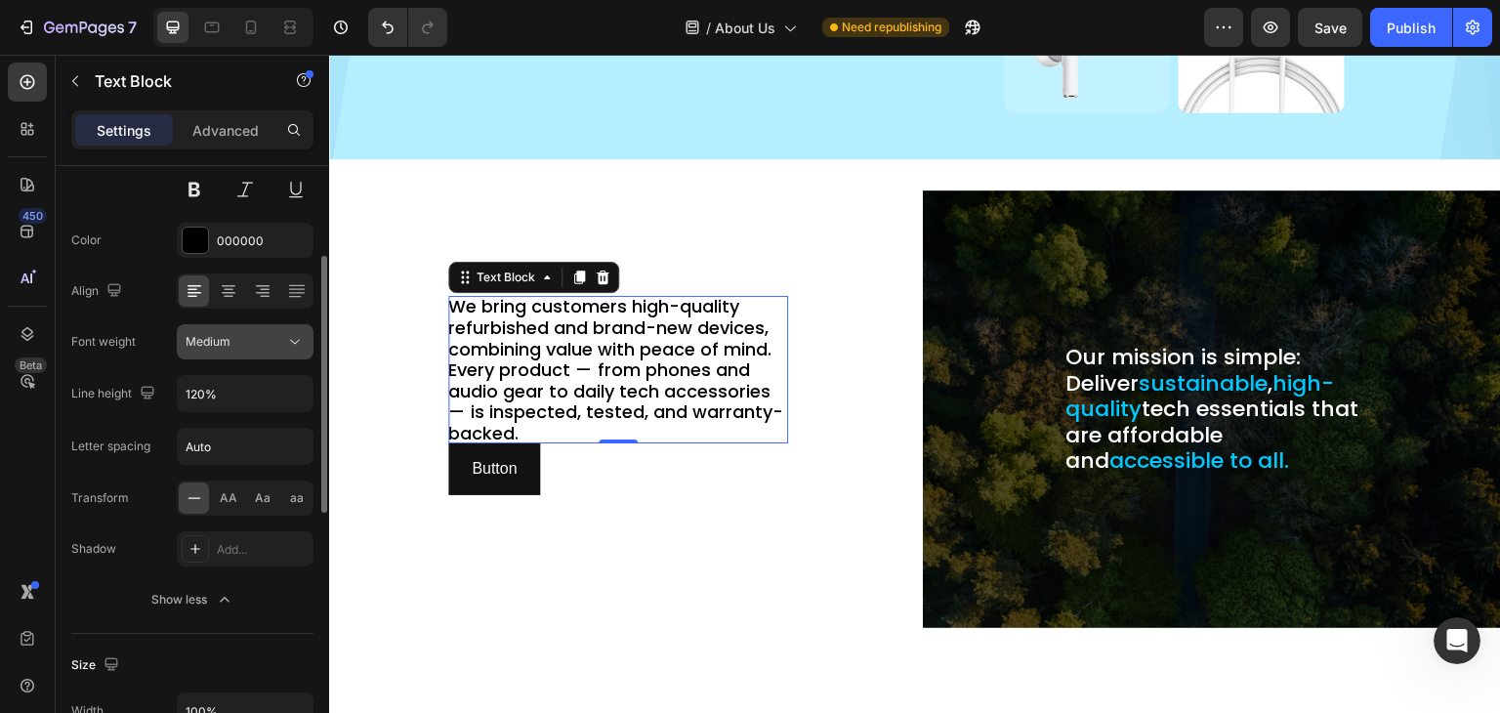
click at [230, 332] on div "Medium" at bounding box center [245, 342] width 119 height 20
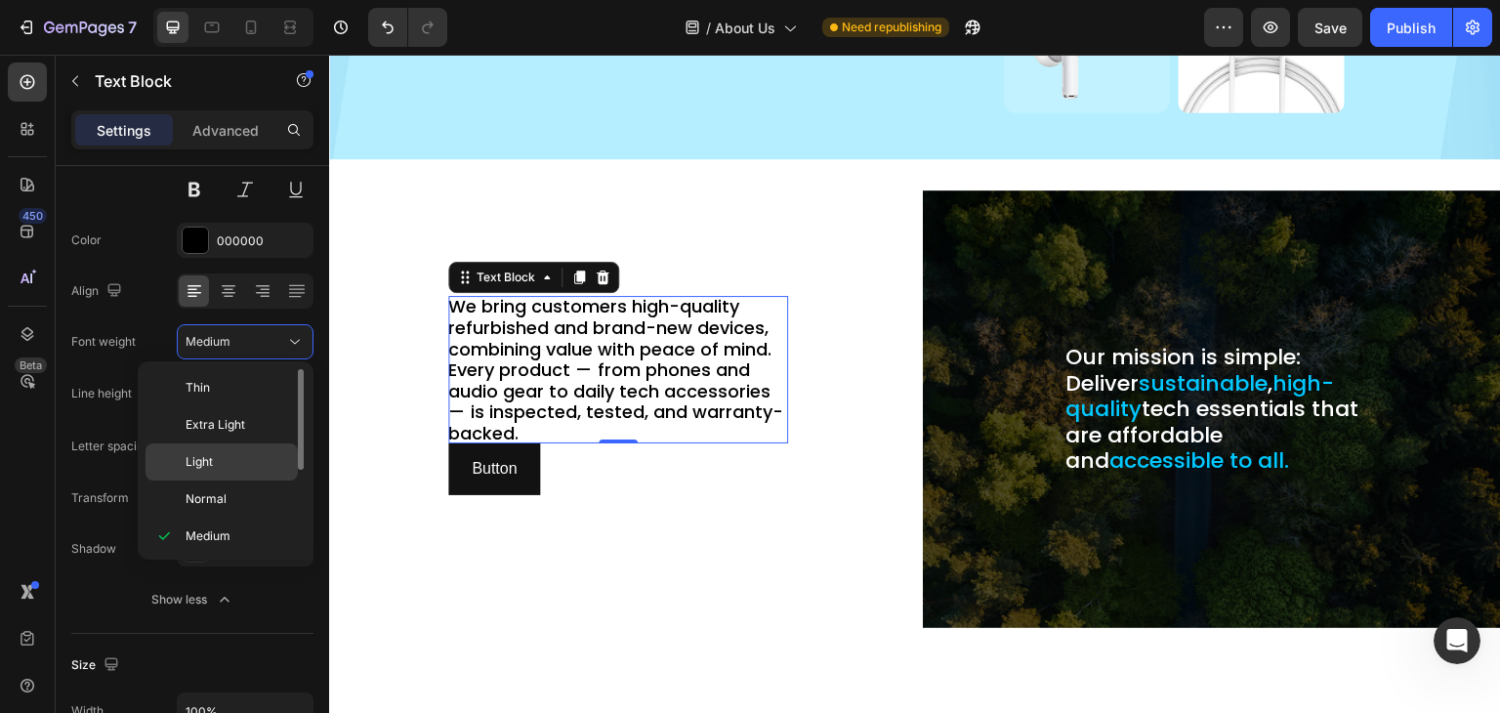
click at [219, 454] on p "Light" at bounding box center [238, 462] width 104 height 18
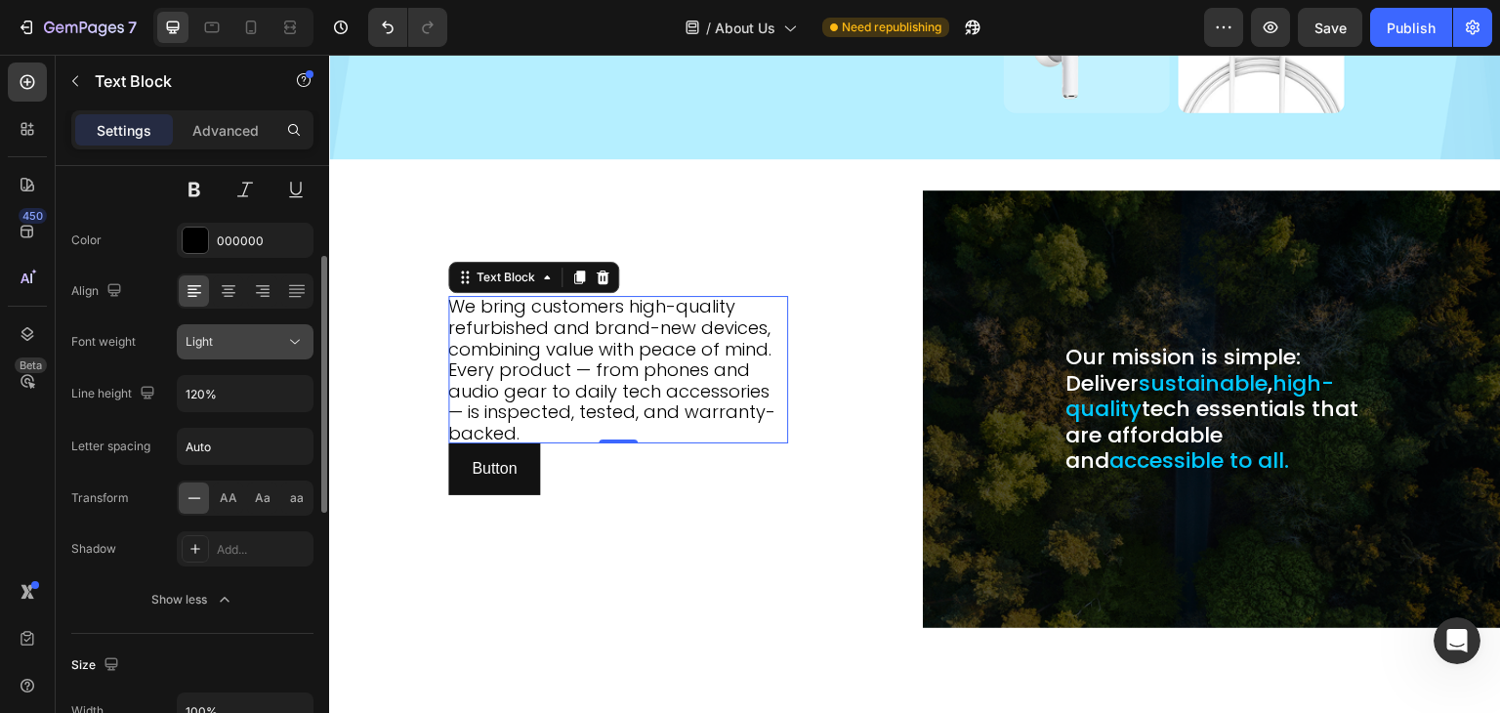
click at [253, 343] on div "Light" at bounding box center [236, 342] width 100 height 18
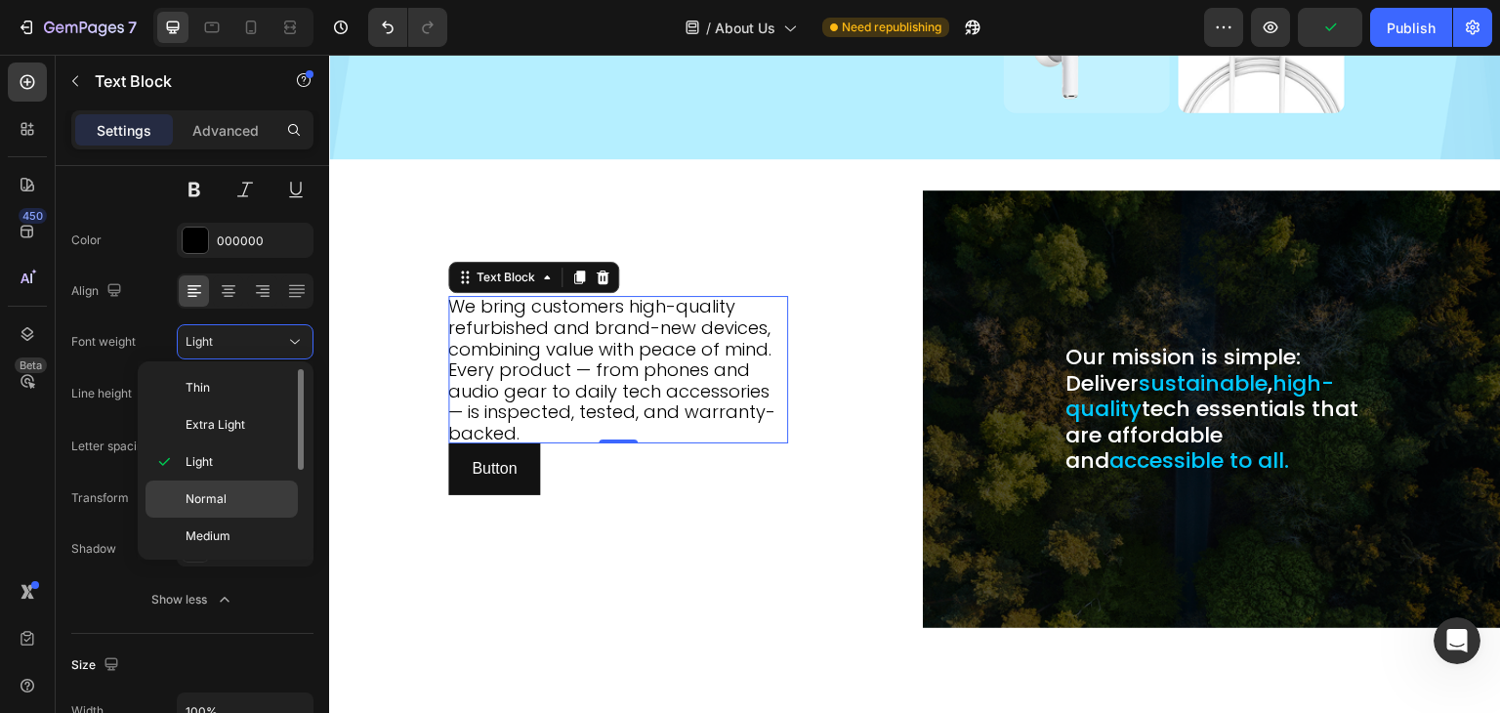
click at [216, 518] on div "Normal" at bounding box center [222, 536] width 152 height 37
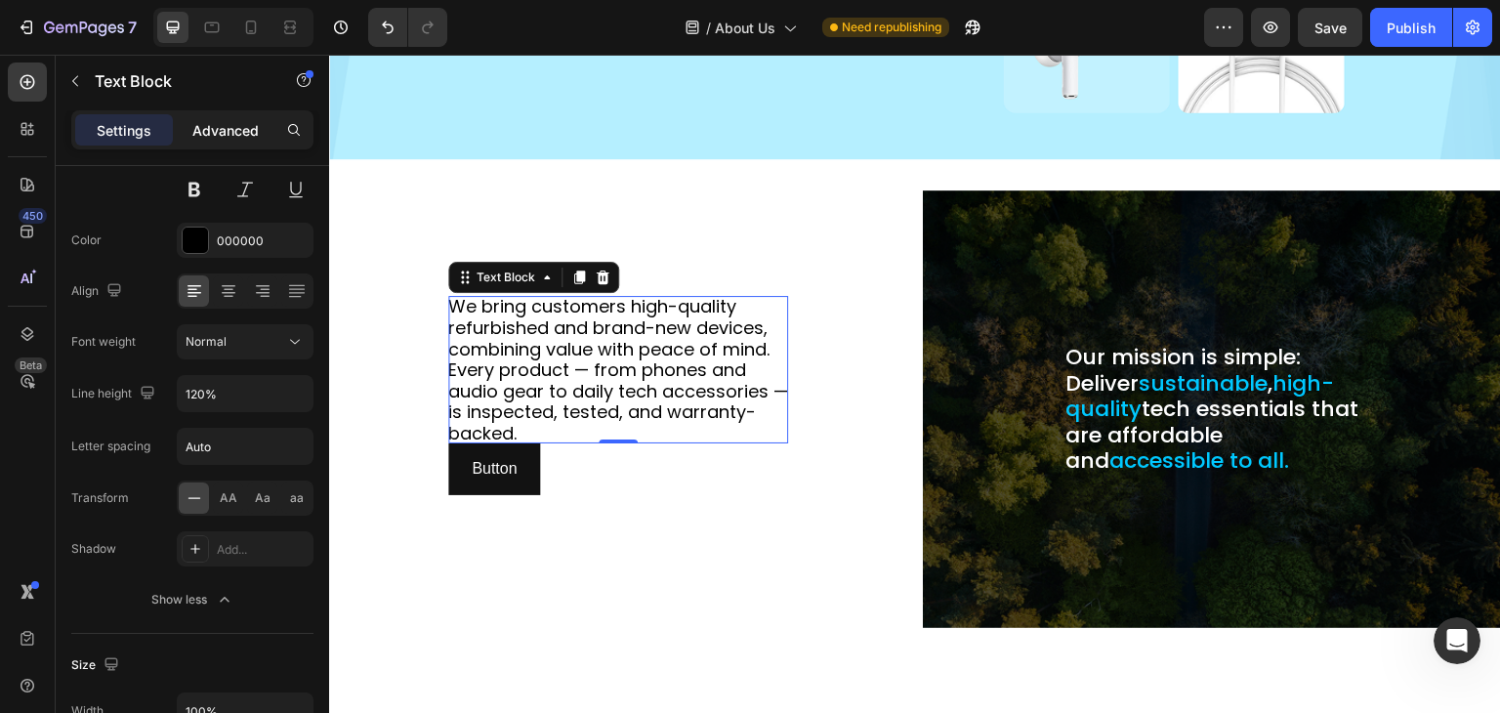
click at [218, 139] on p "Advanced" at bounding box center [225, 130] width 66 height 21
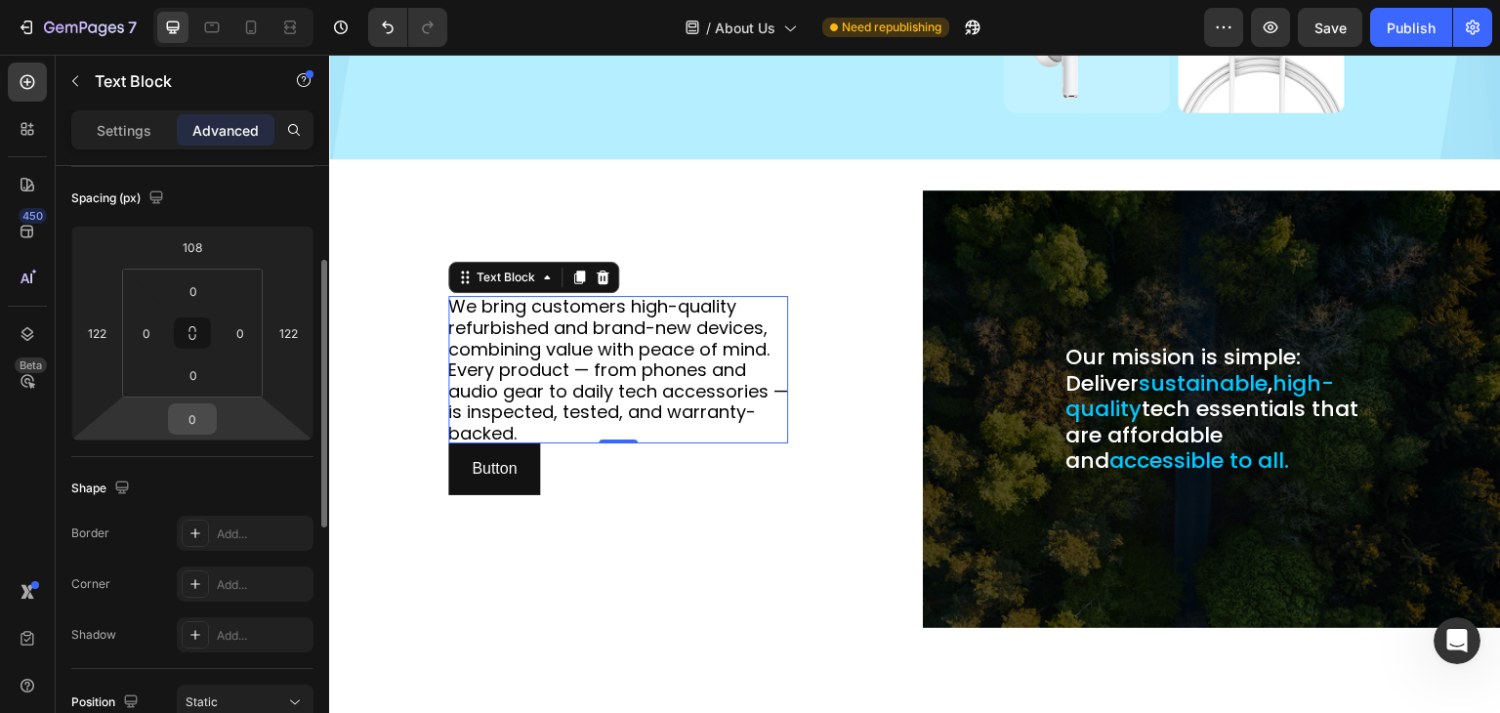
click at [188, 410] on input "0" at bounding box center [192, 418] width 39 height 29
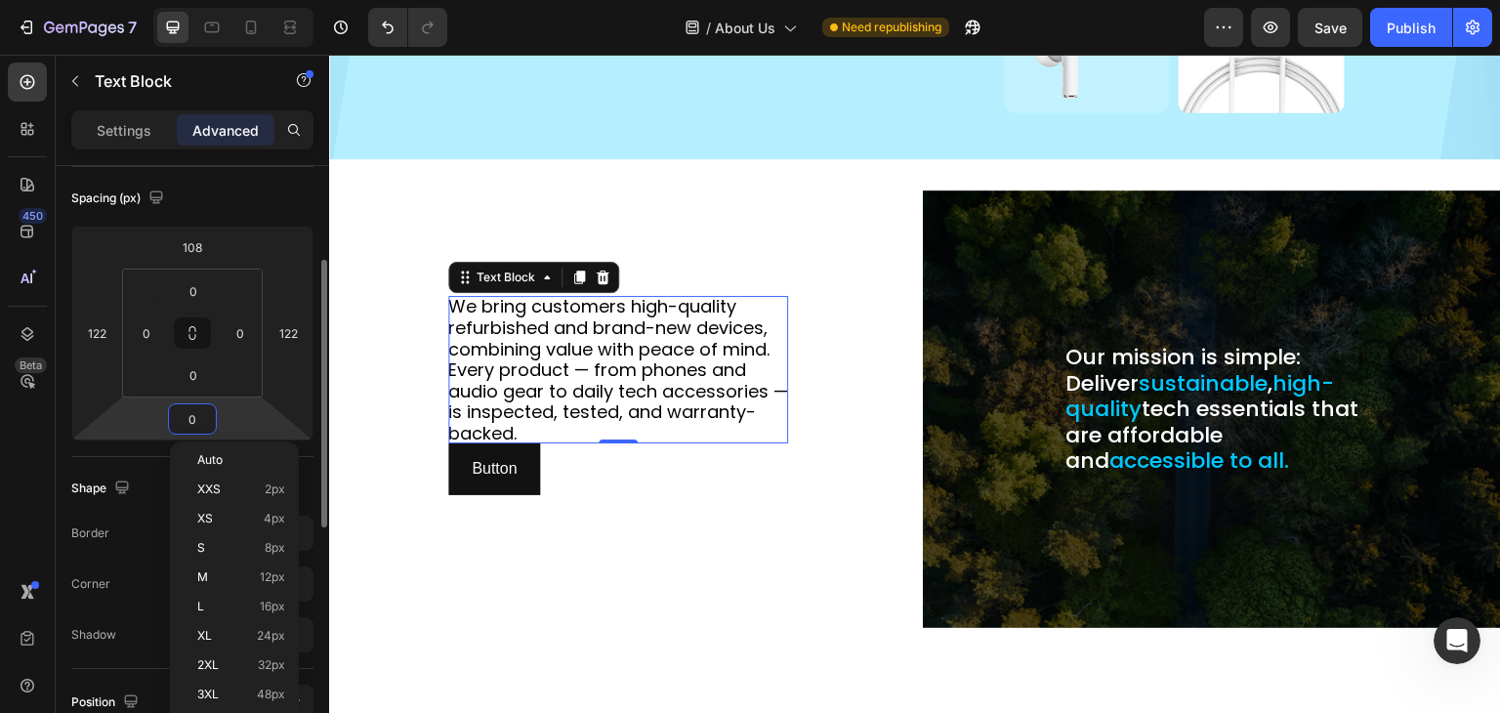
click at [188, 410] on input "0" at bounding box center [192, 418] width 39 height 29
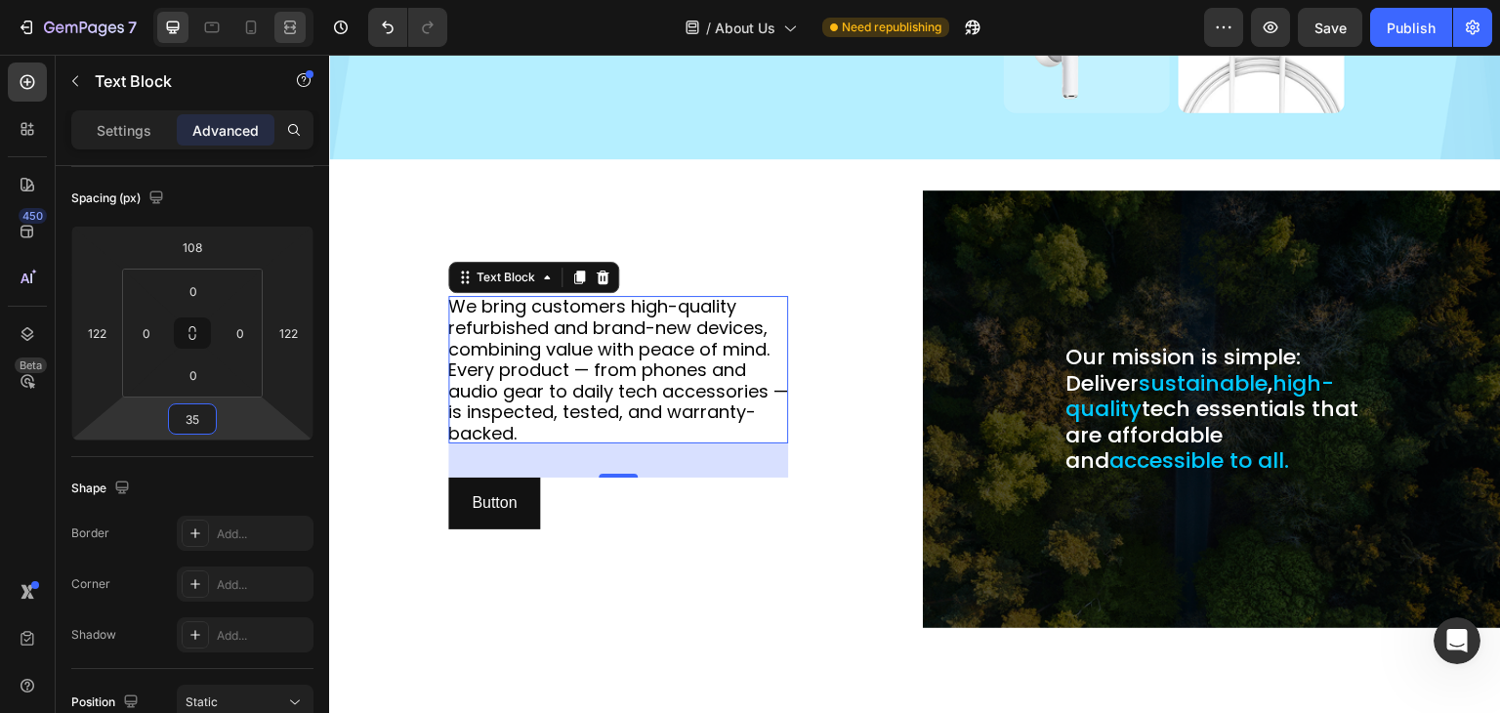
type input "35"
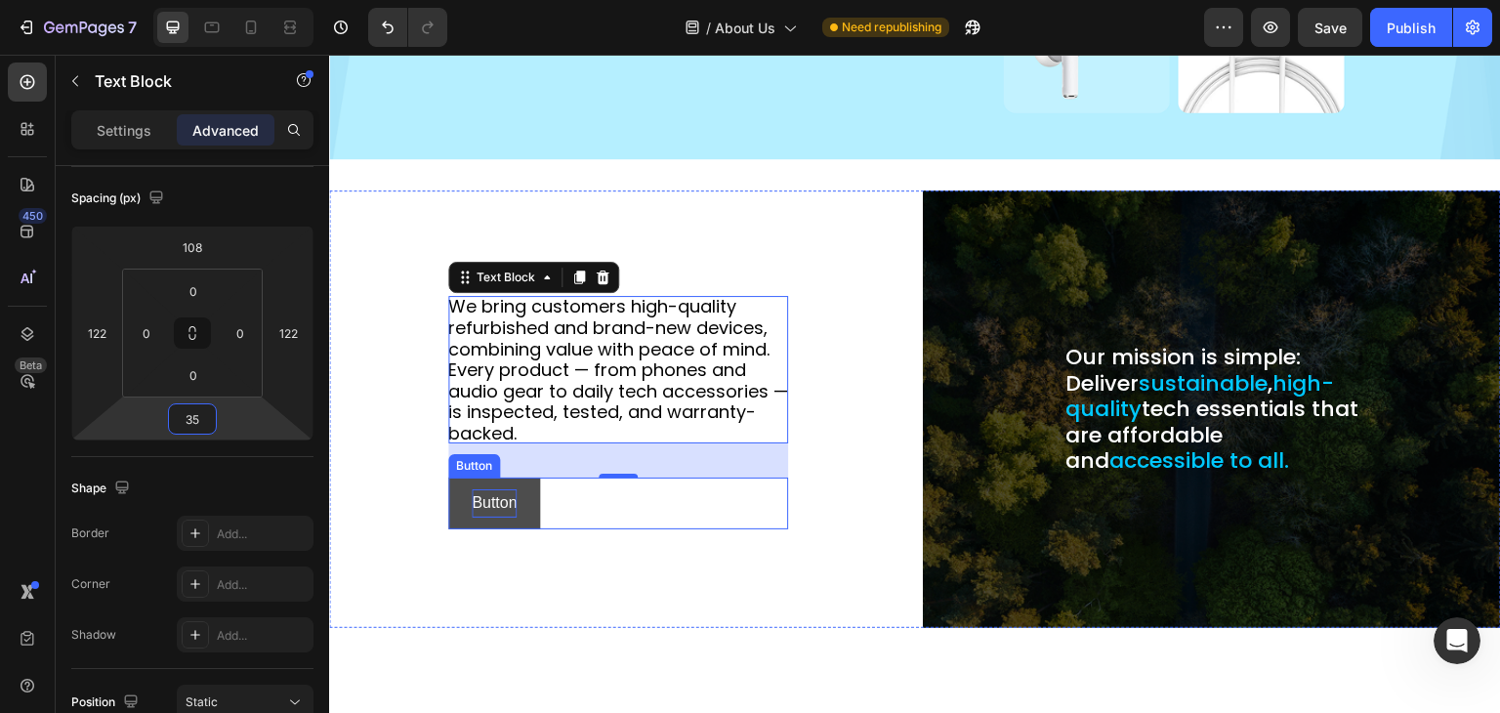
click at [504, 502] on p "Button" at bounding box center [494, 503] width 45 height 28
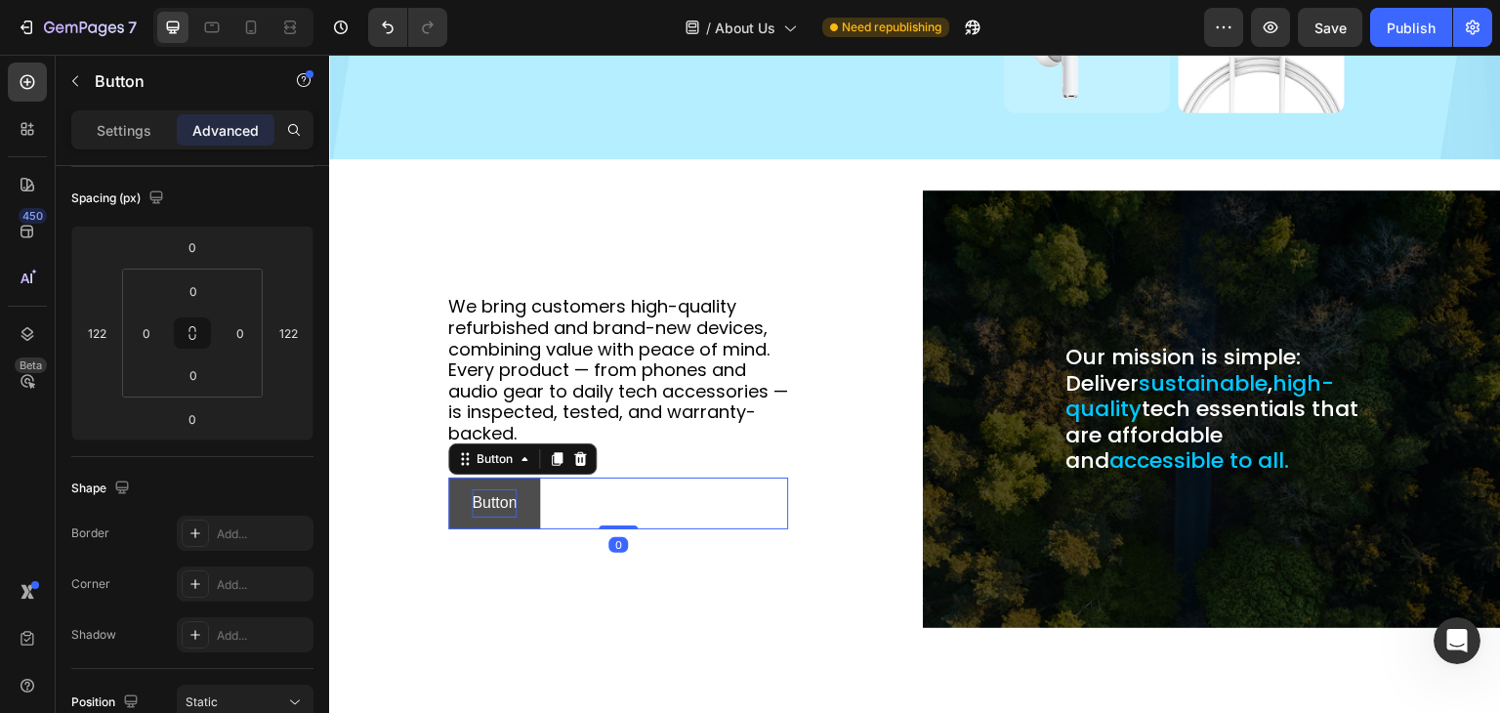
scroll to position [0, 0]
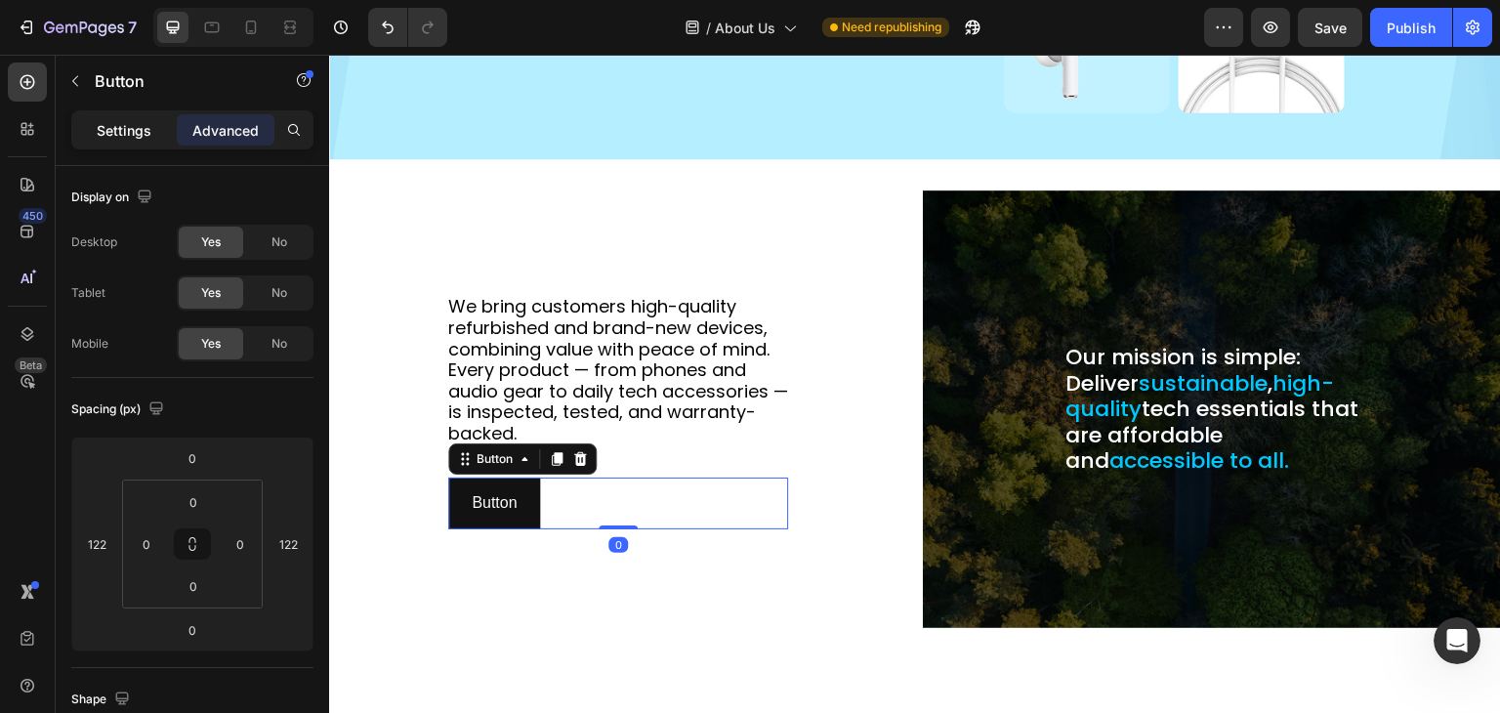
click at [127, 128] on p "Settings" at bounding box center [124, 130] width 55 height 21
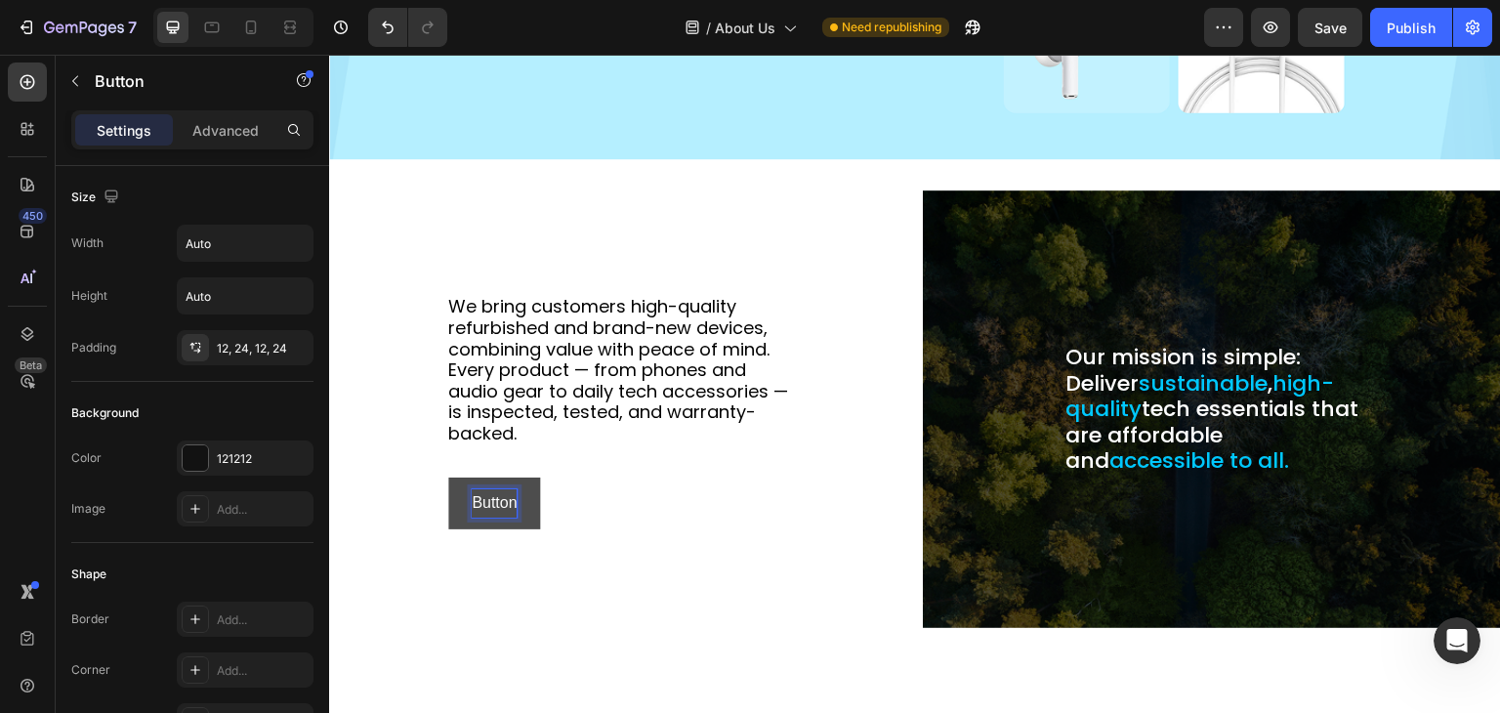
click at [493, 497] on p "Button" at bounding box center [494, 503] width 45 height 28
click at [673, 480] on div "Shop our deals Button 0" at bounding box center [618, 504] width 340 height 52
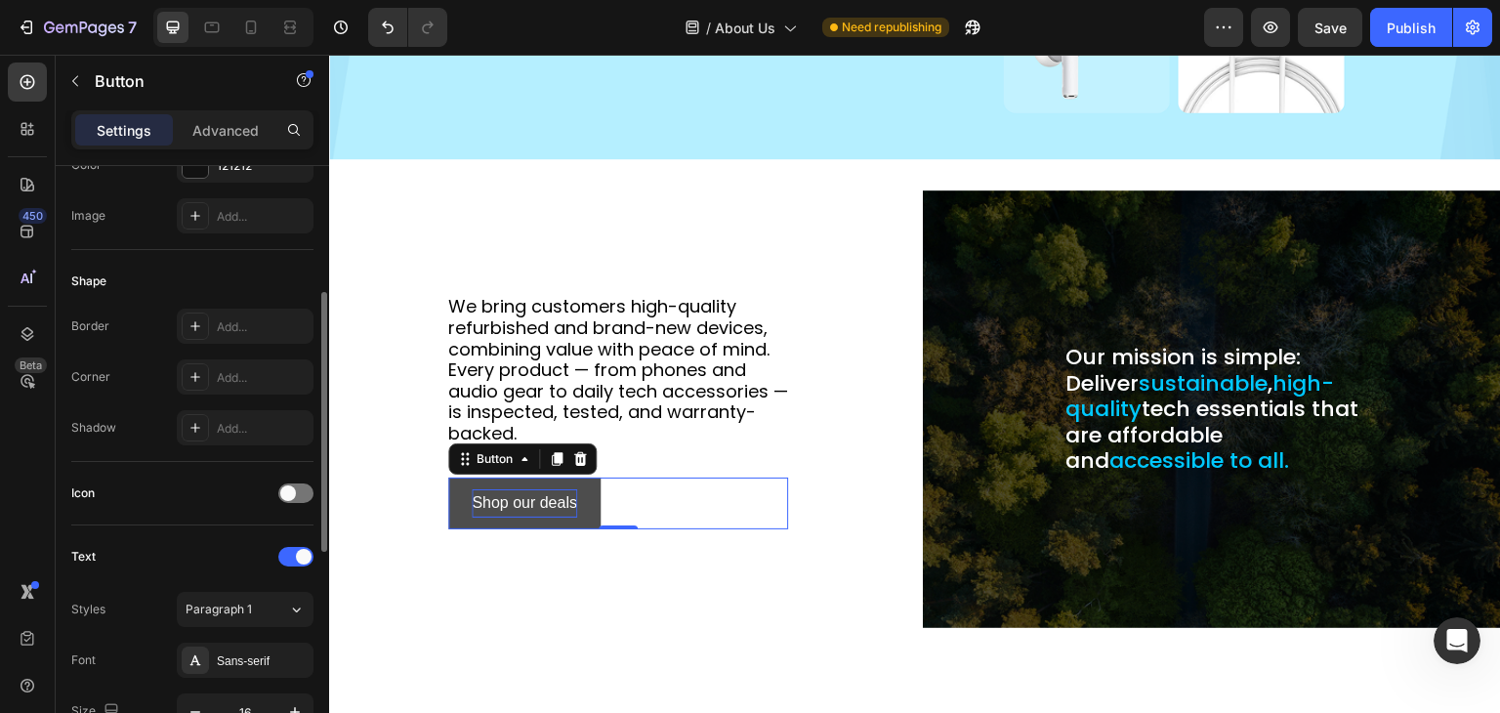
scroll to position [586, 0]
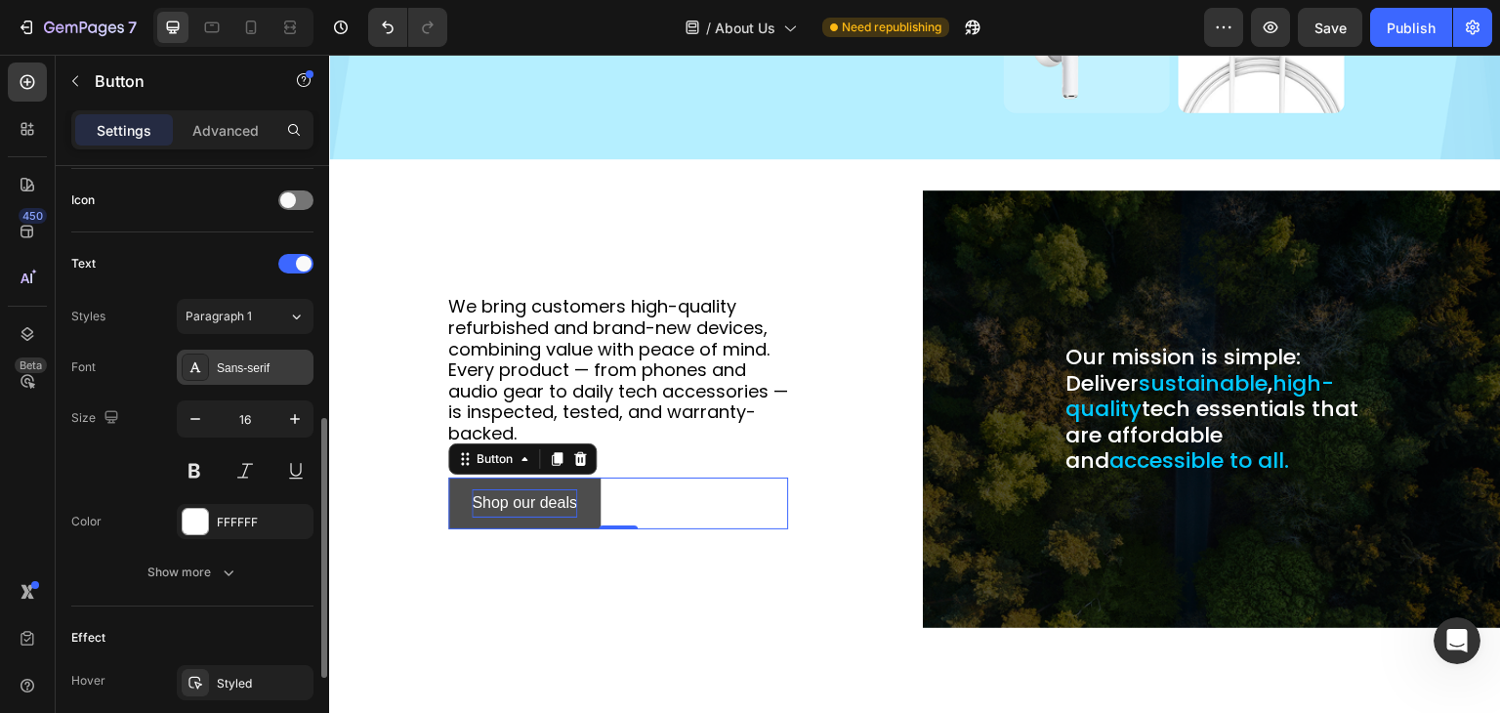
click at [240, 372] on div "Sans-serif" at bounding box center [263, 368] width 92 height 18
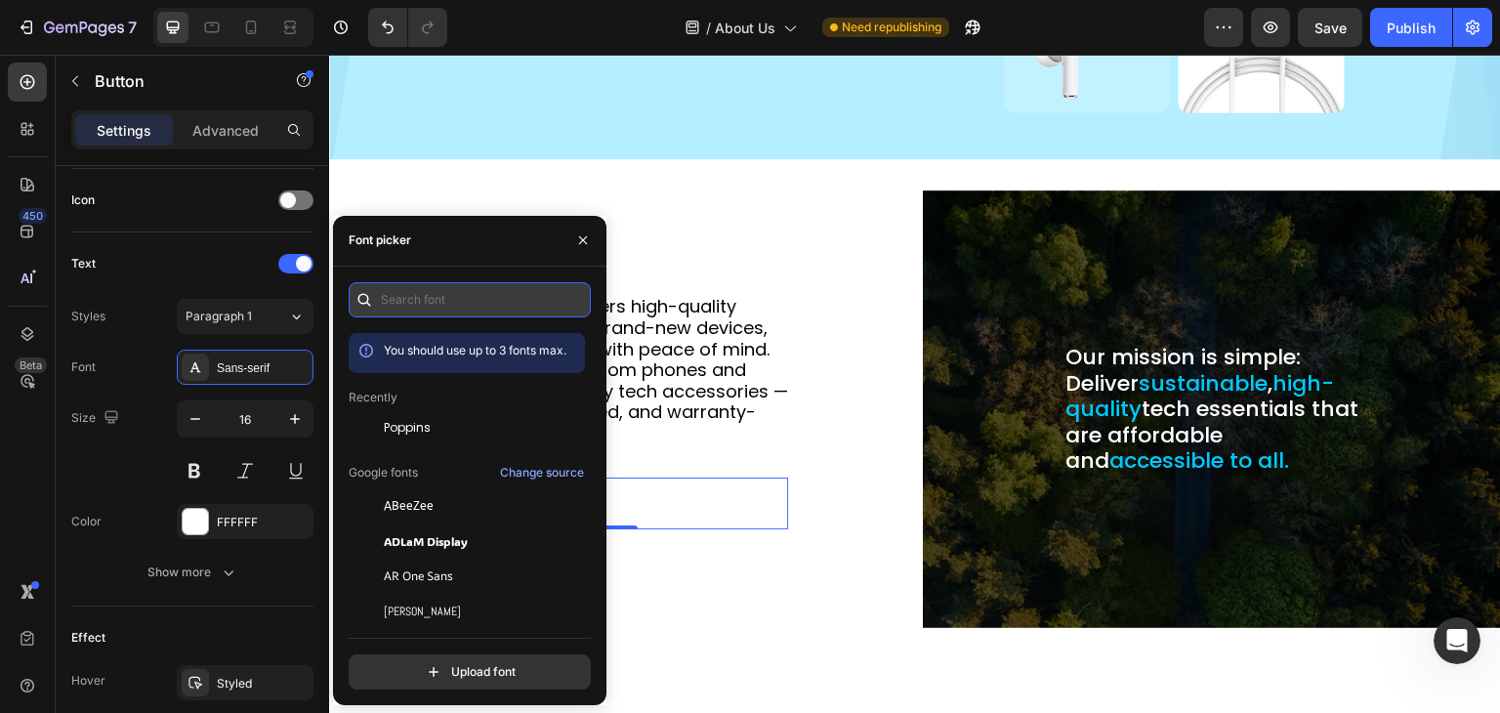
click at [388, 310] on input "text" at bounding box center [470, 299] width 242 height 35
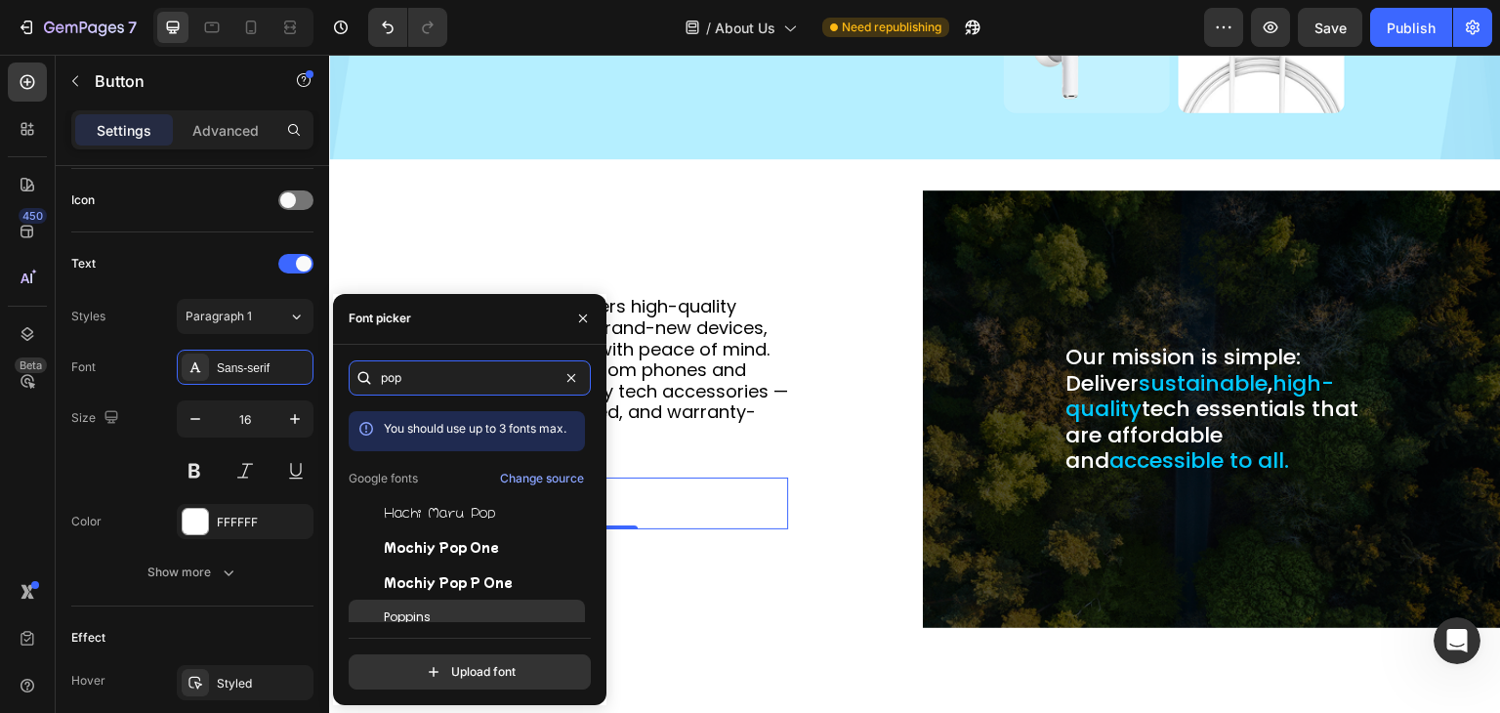
type input "pop"
click at [395, 610] on span "Poppins" at bounding box center [407, 618] width 47 height 18
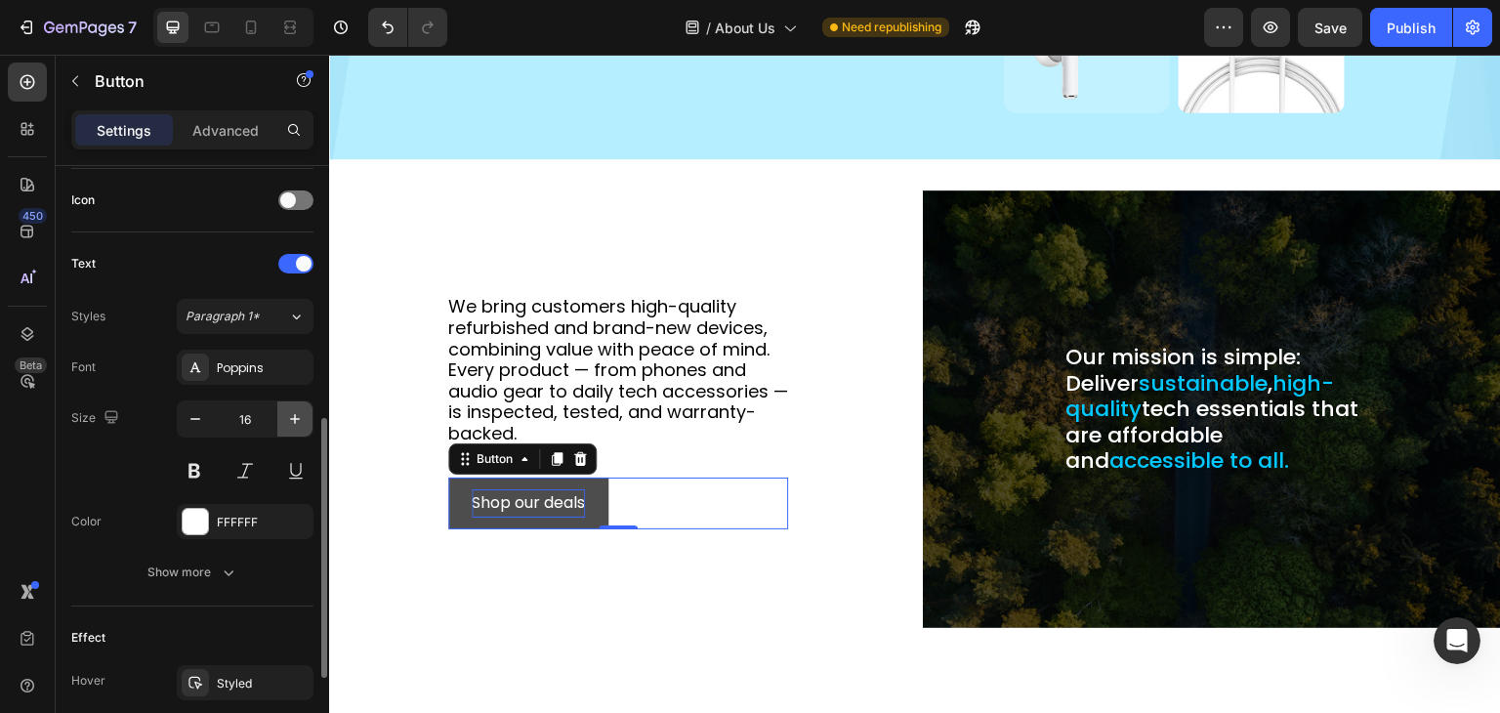
click at [302, 417] on icon "button" at bounding box center [295, 419] width 20 height 20
type input "18"
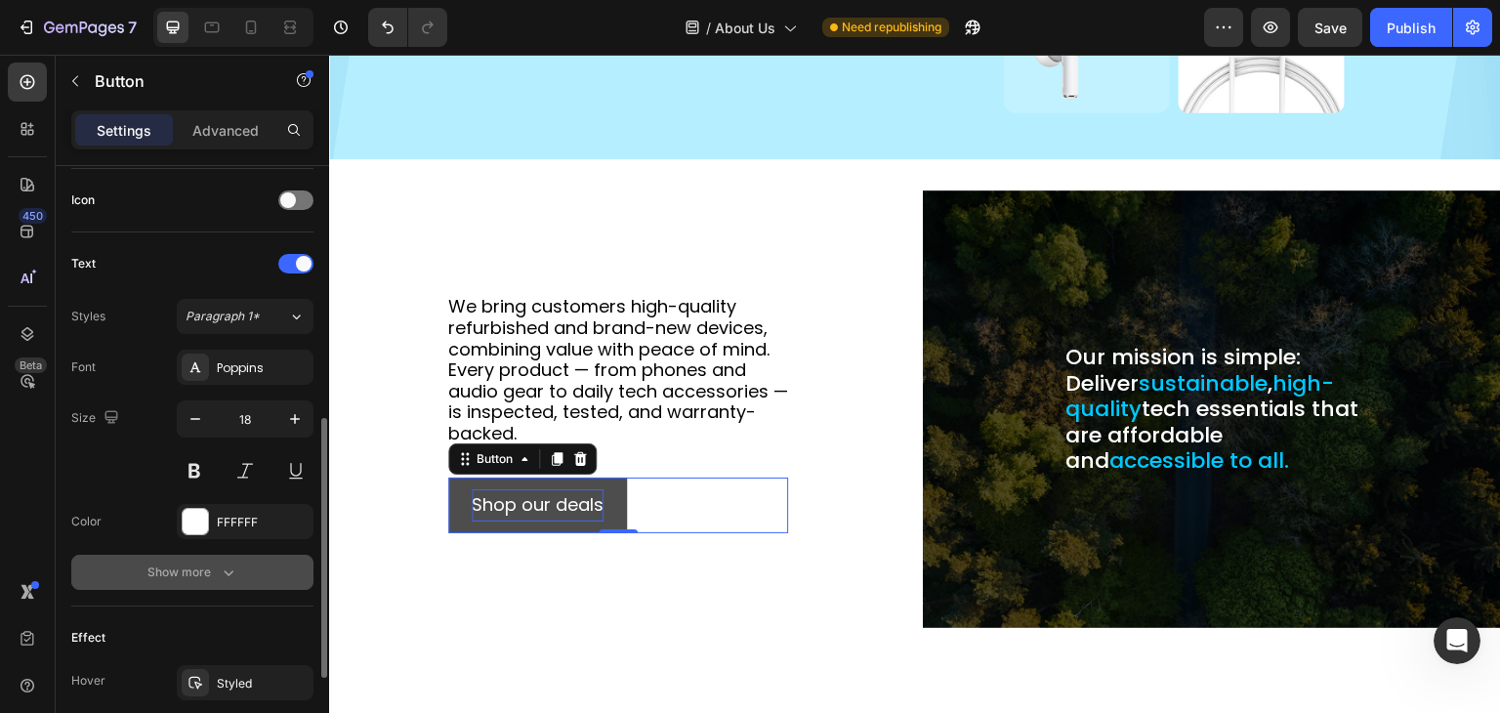
click at [230, 563] on icon "button" at bounding box center [229, 573] width 20 height 20
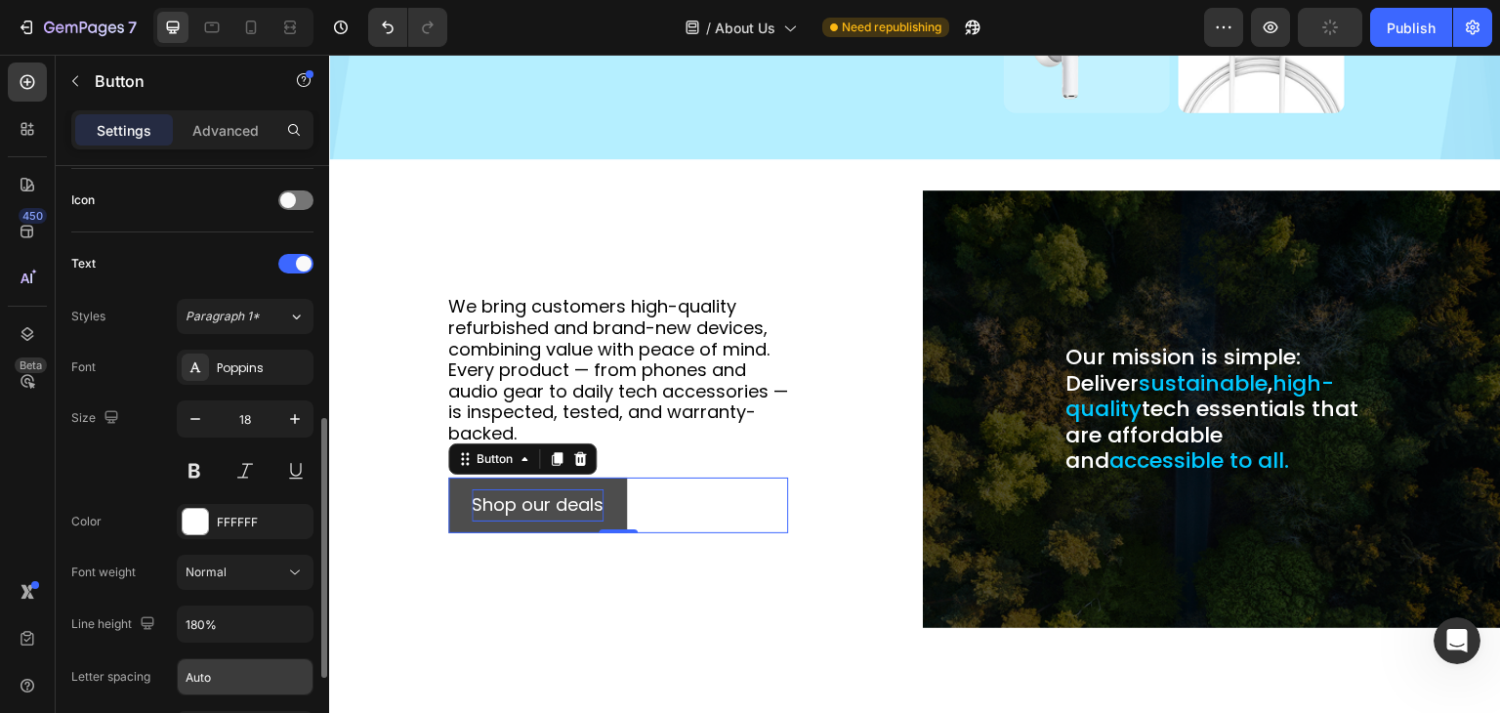
scroll to position [684, 0]
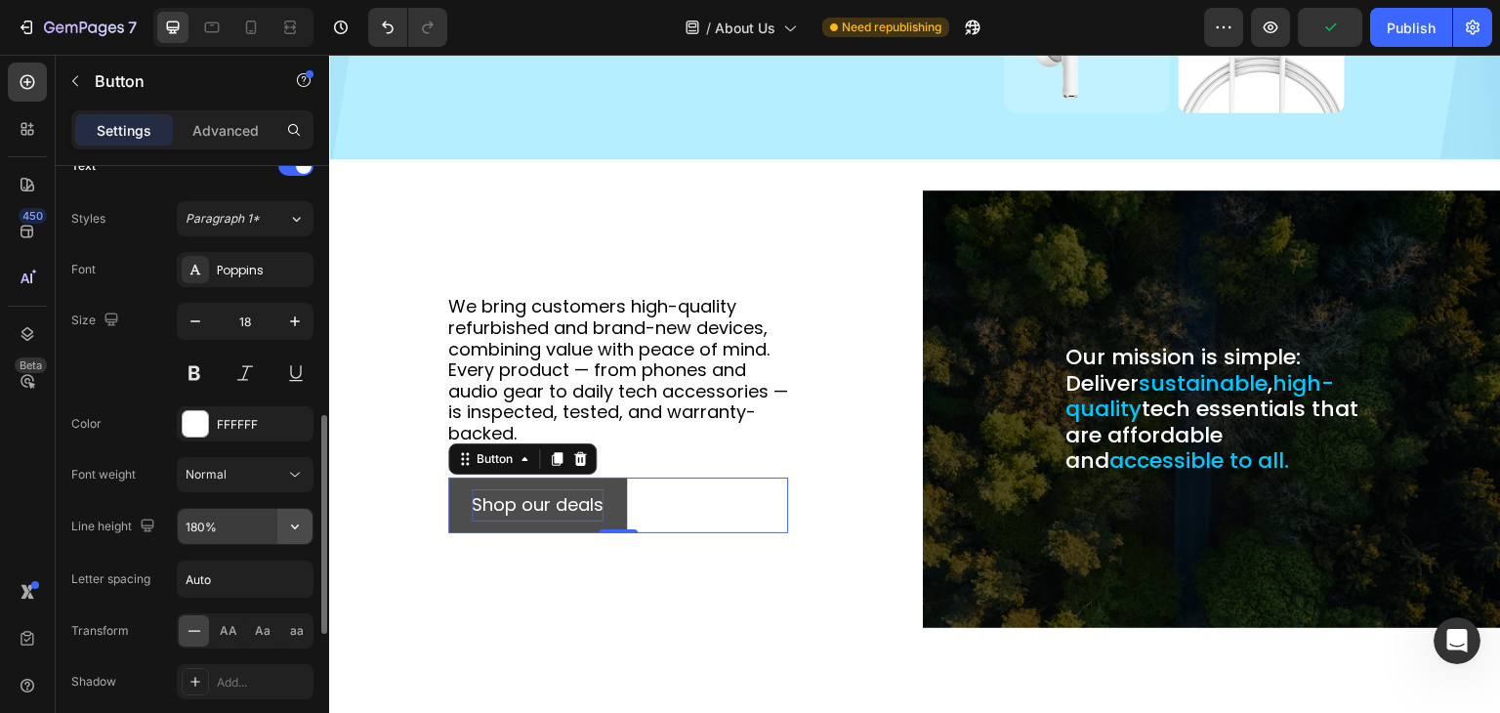
click at [292, 525] on icon "button" at bounding box center [295, 527] width 8 height 5
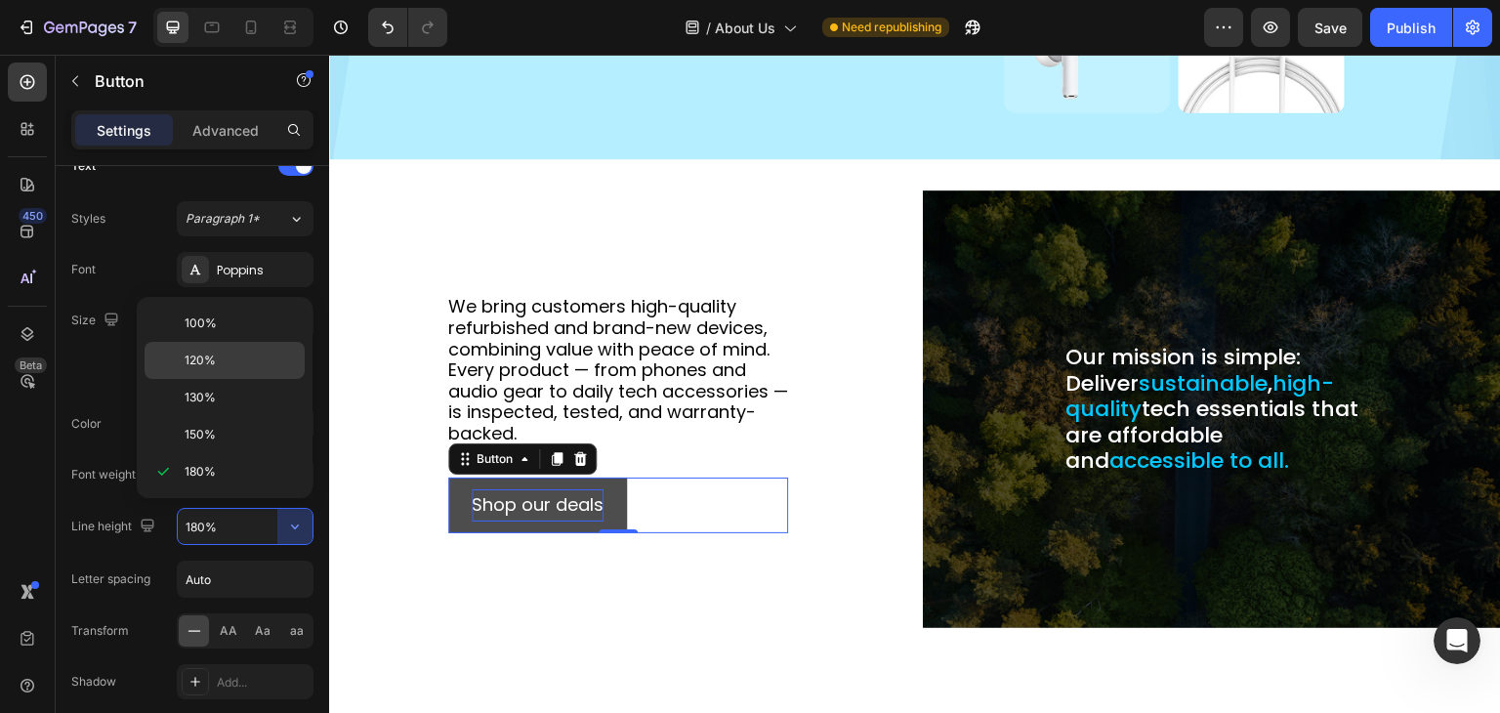
click at [206, 379] on div "120%" at bounding box center [225, 397] width 160 height 37
type input "120%"
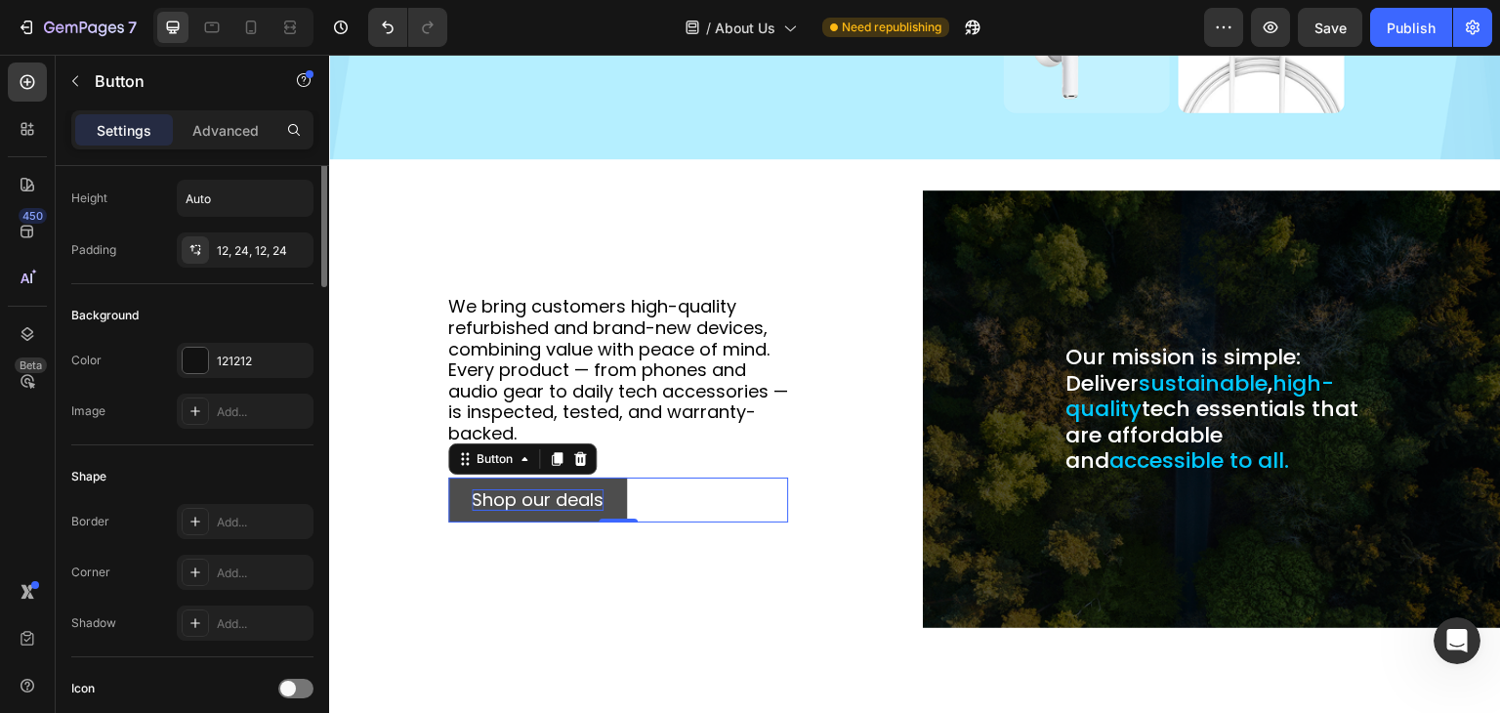
scroll to position [0, 0]
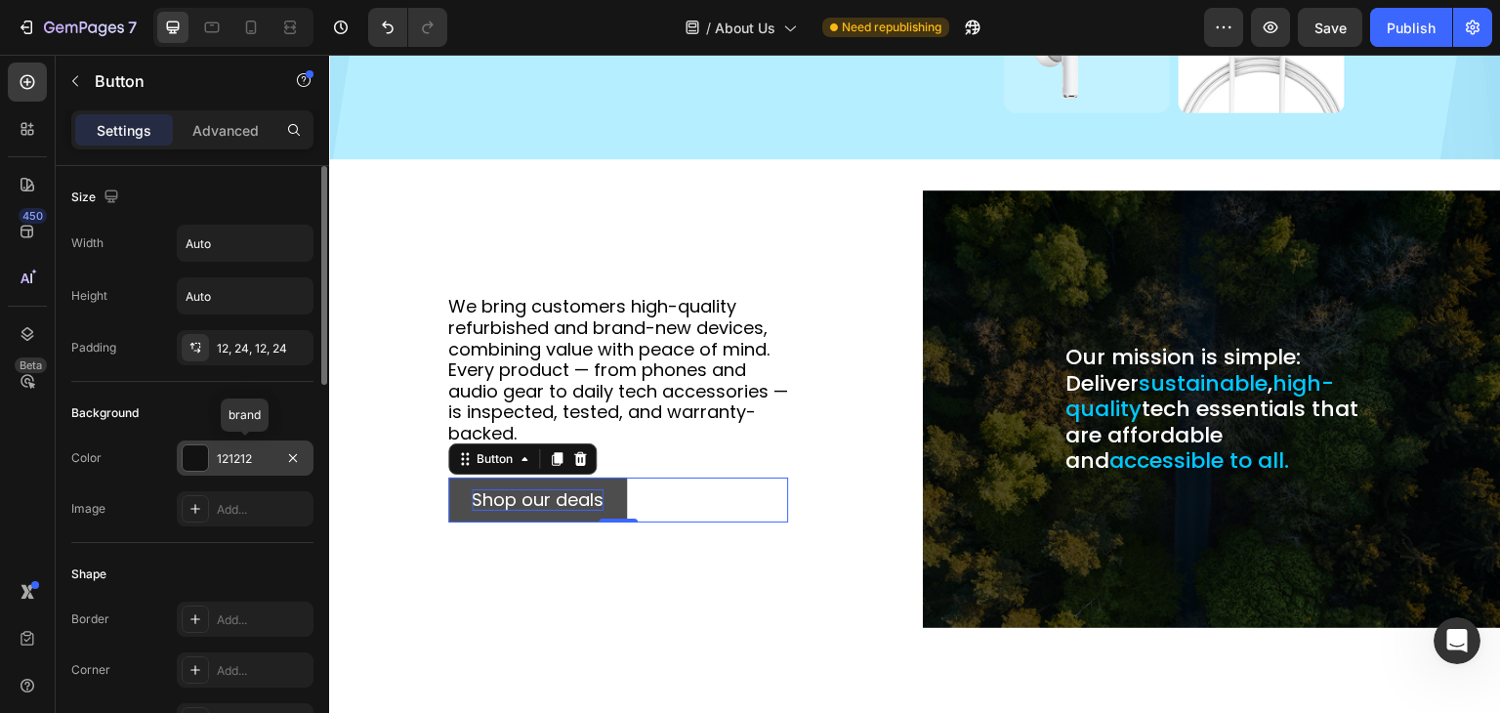
click at [192, 451] on div at bounding box center [195, 457] width 25 height 25
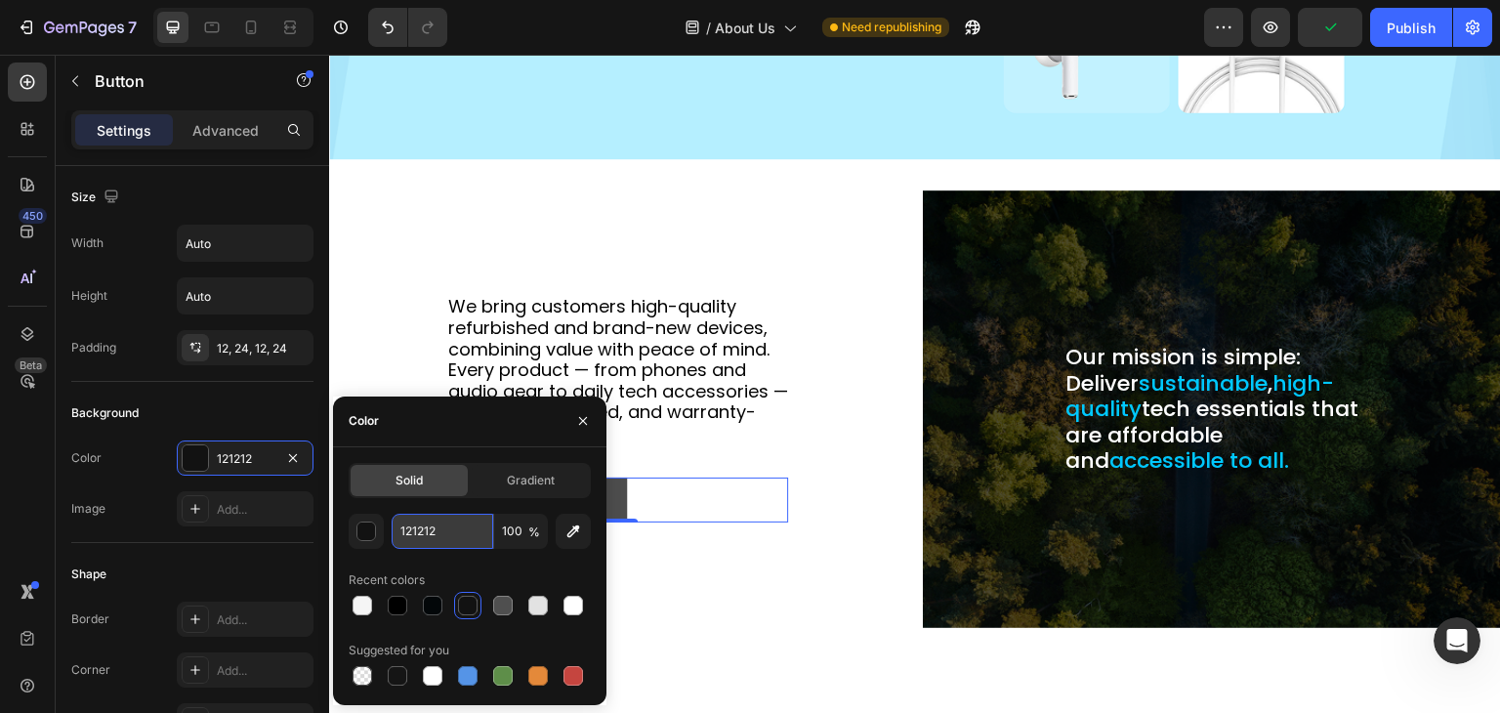
click at [427, 525] on input "121212" at bounding box center [443, 531] width 102 height 35
type input "fff"
click at [139, 448] on div "Color 121212" at bounding box center [192, 458] width 242 height 35
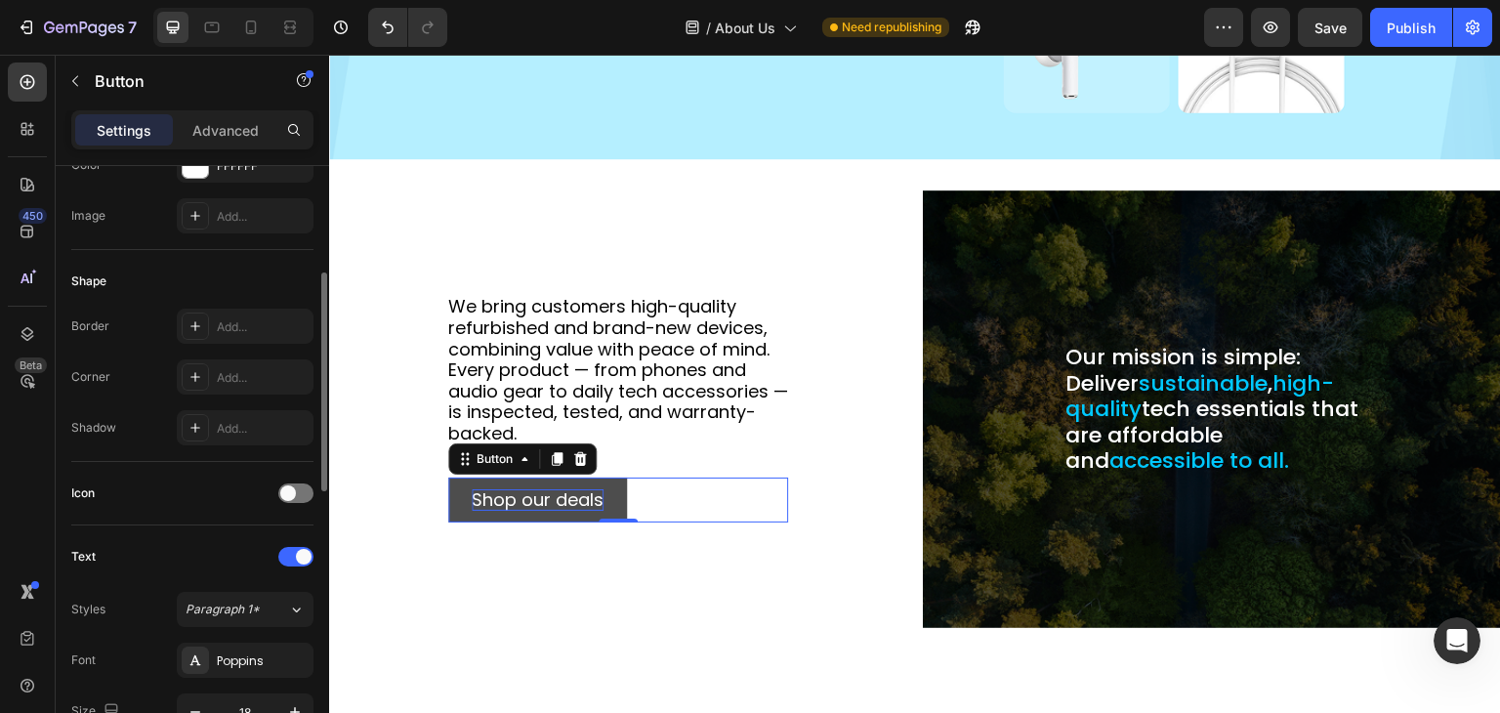
scroll to position [586, 0]
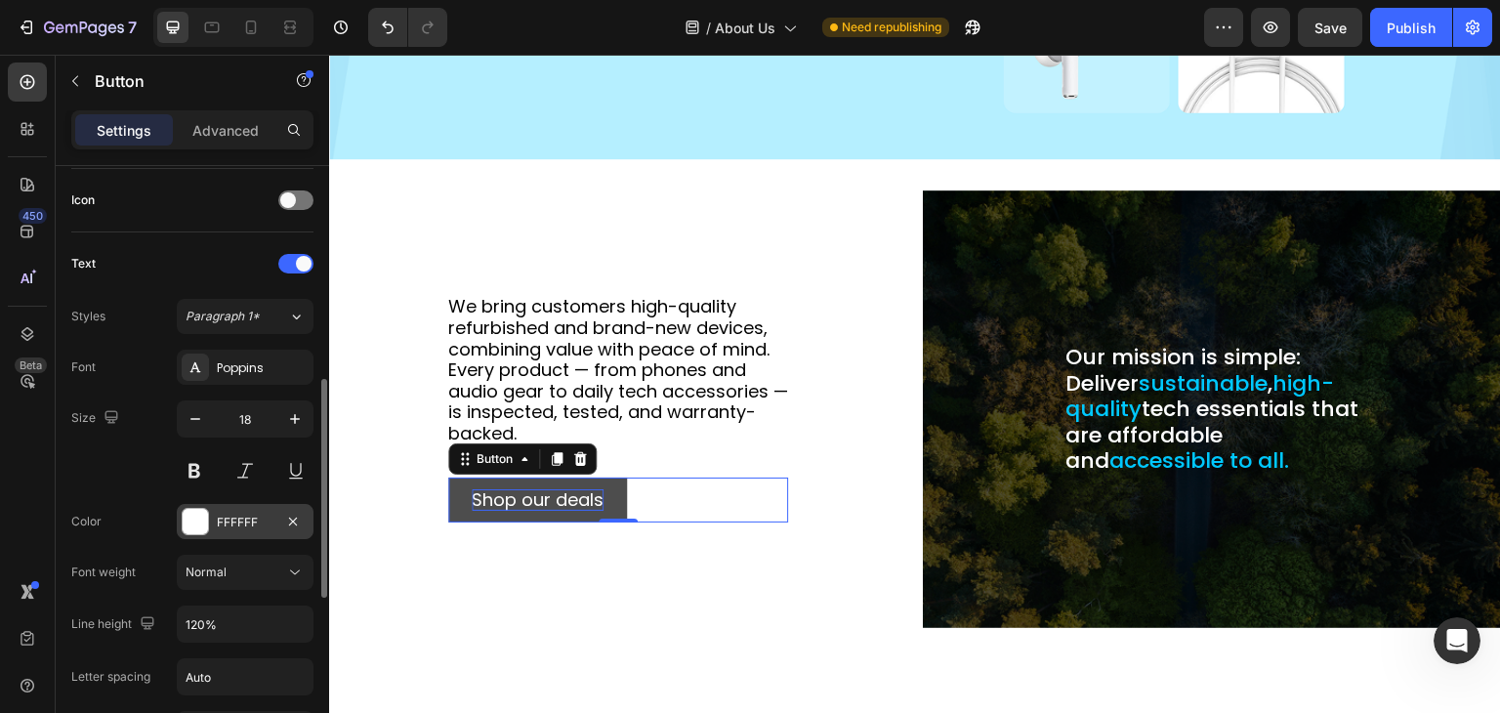
click at [231, 514] on div "FFFFFF" at bounding box center [245, 523] width 57 height 18
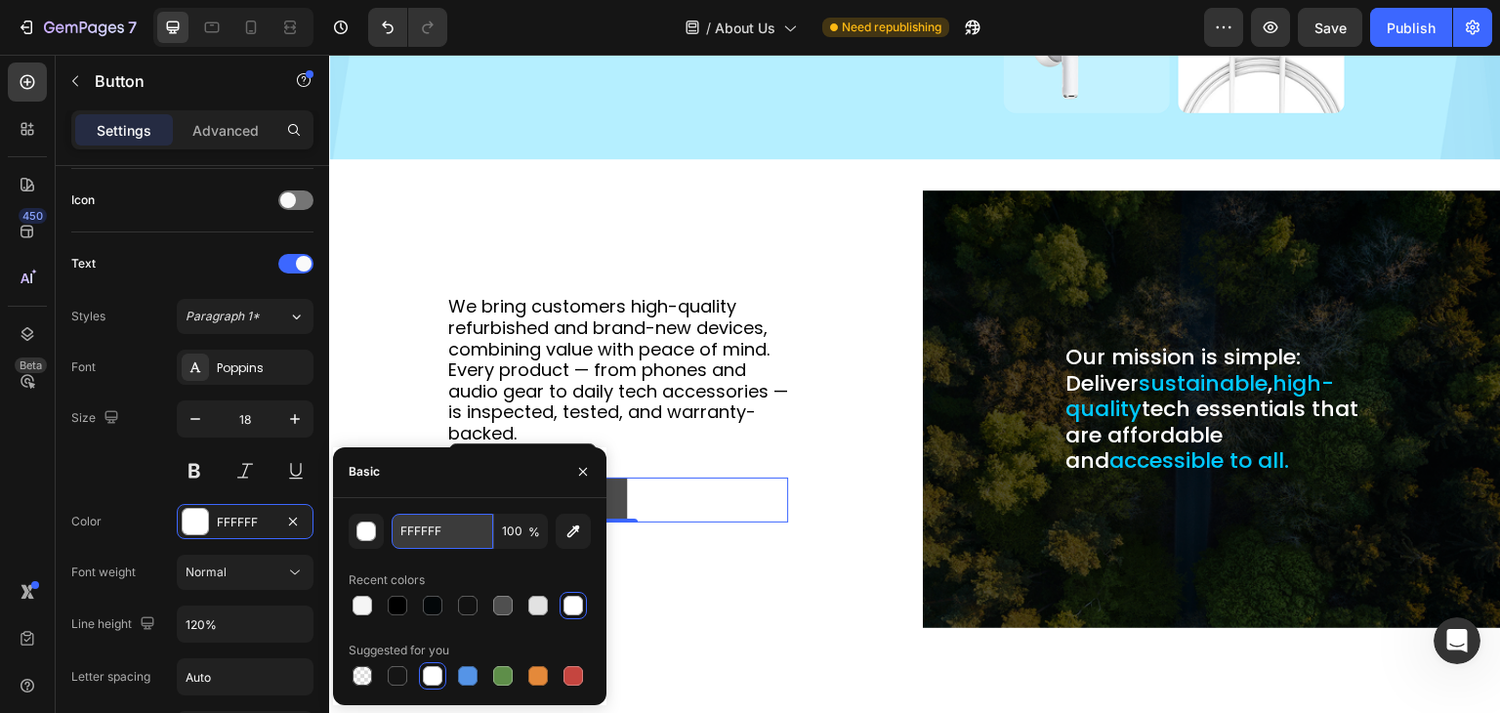
click at [0, 0] on input "FFFFFF" at bounding box center [0, 0] width 0 height 0
type input "000"
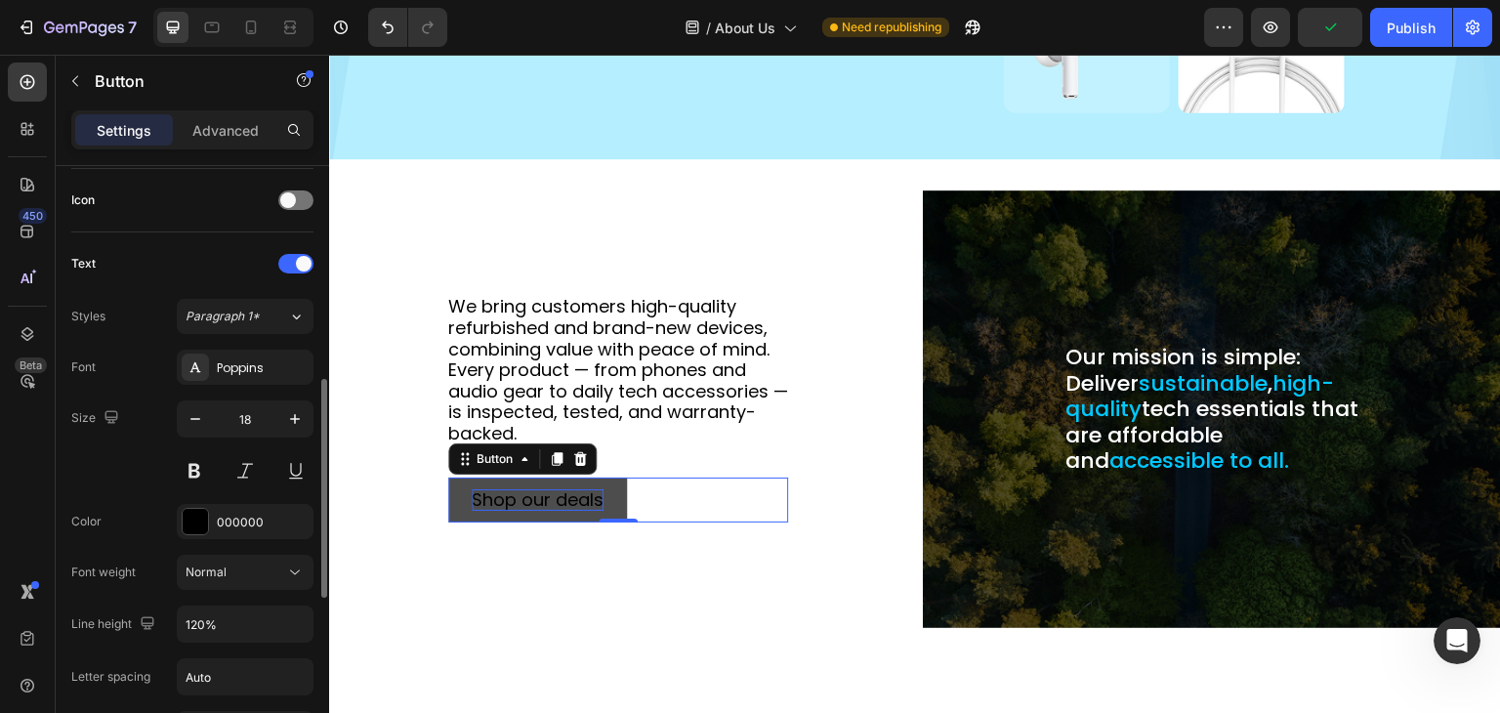
click at [141, 466] on div "Size 18" at bounding box center [192, 444] width 242 height 88
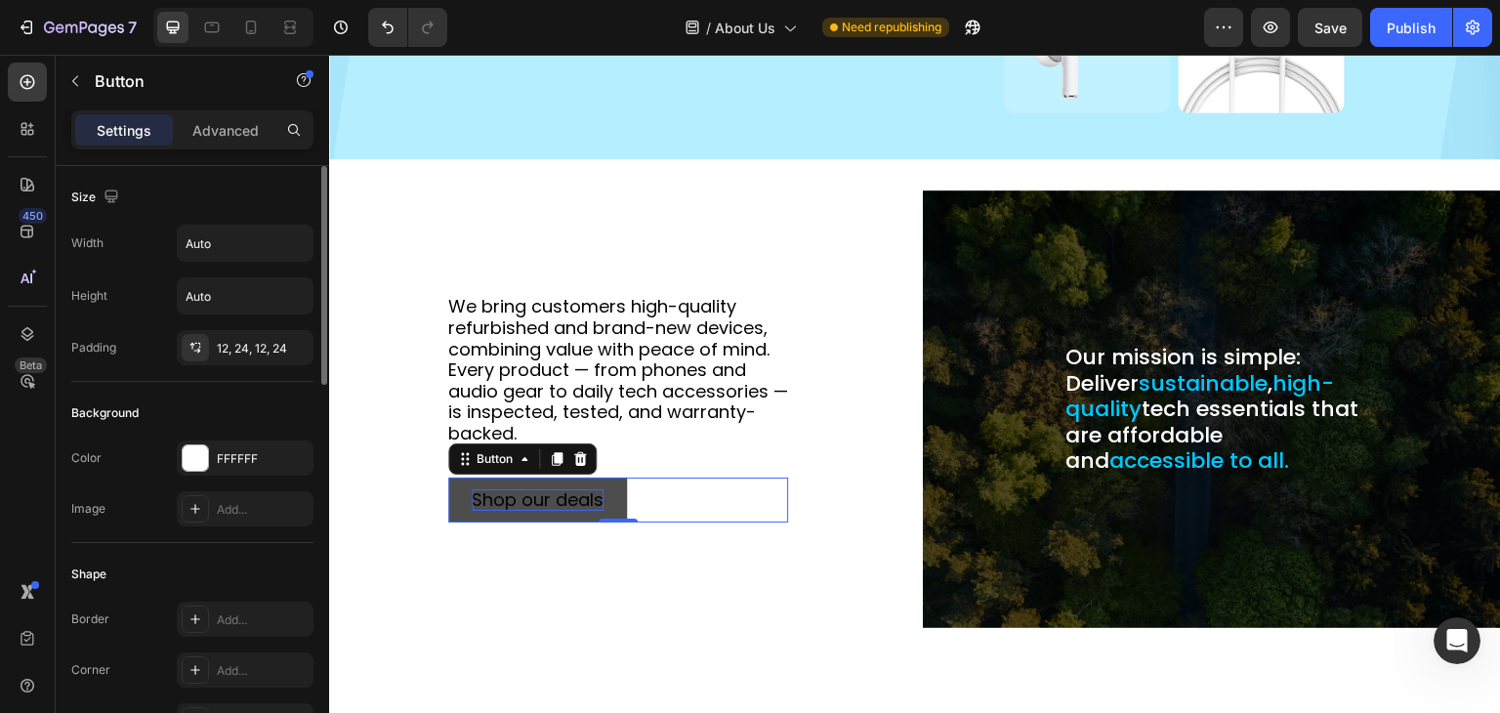
scroll to position [98, 0]
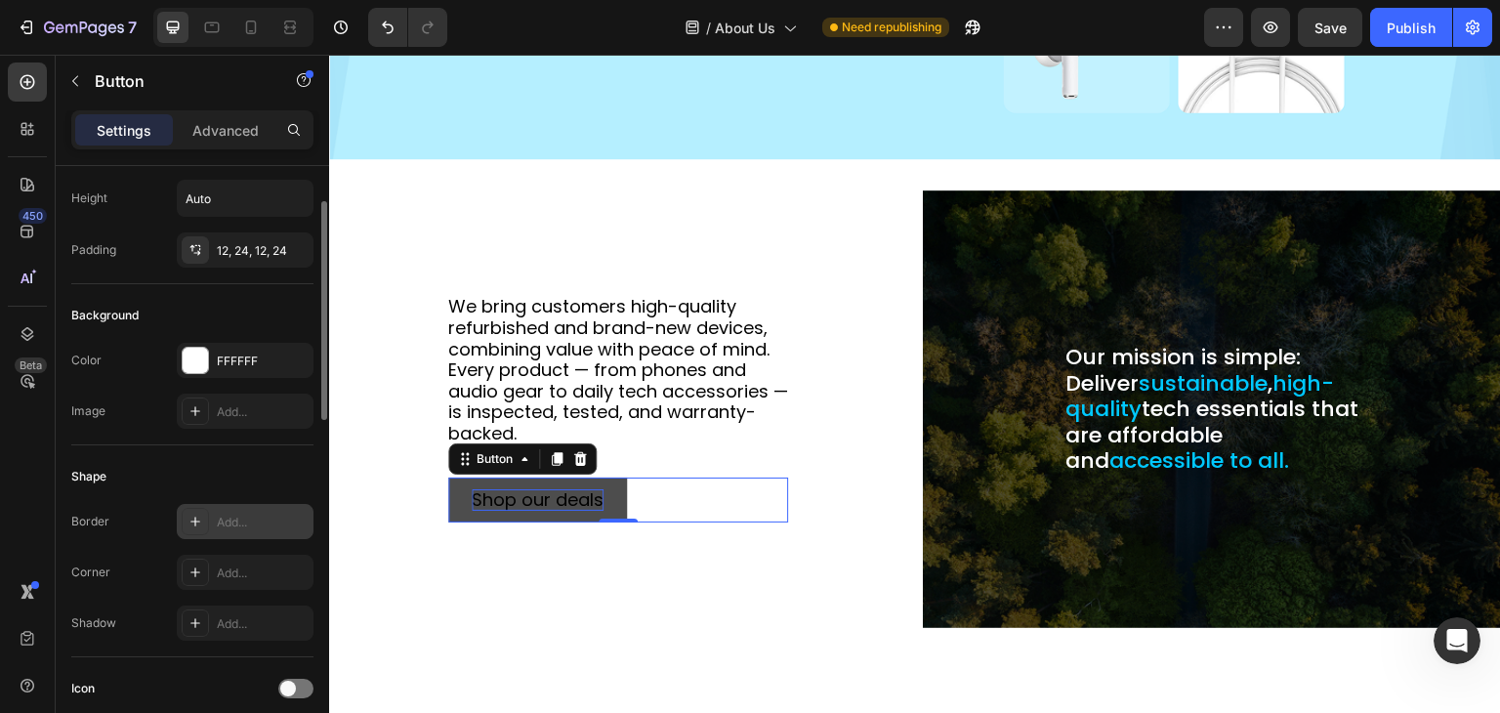
click at [220, 527] on div "Add..." at bounding box center [263, 523] width 92 height 18
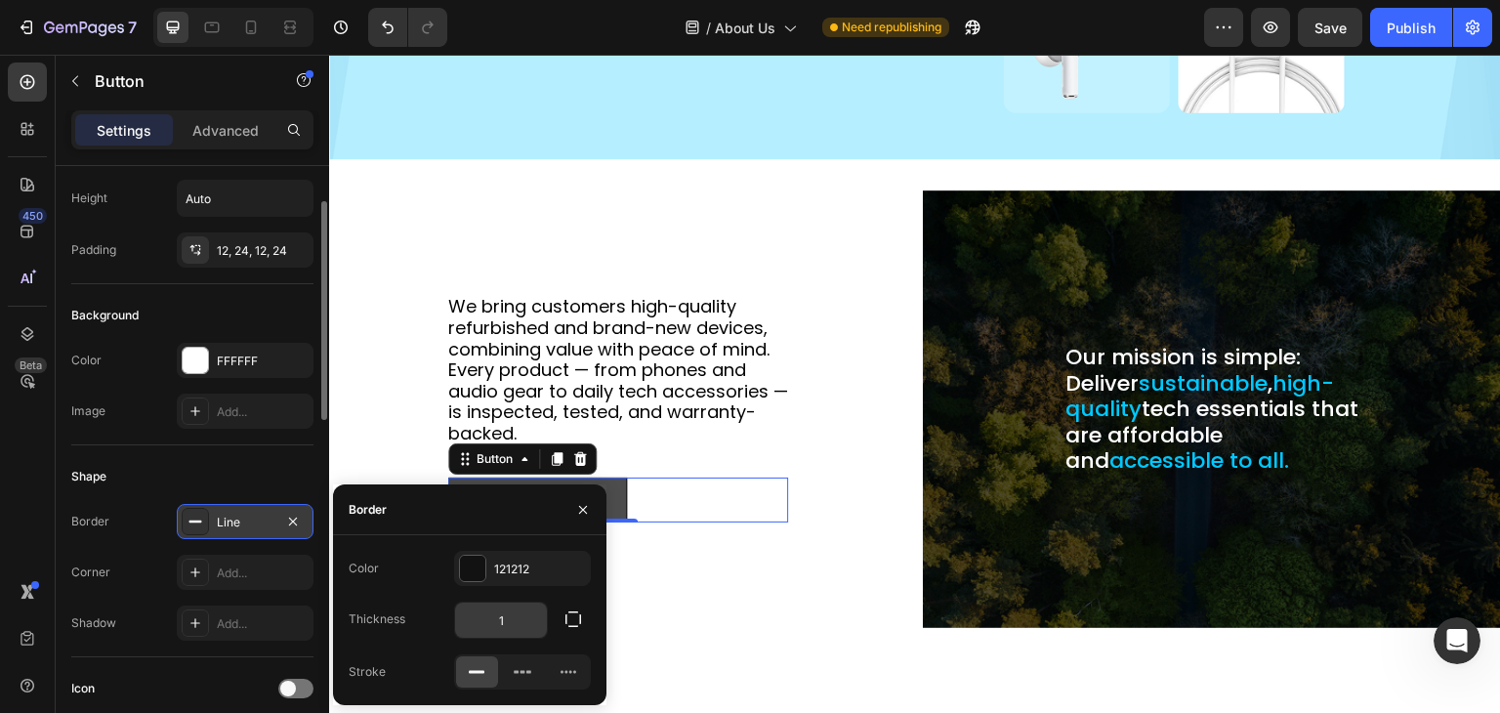
click at [498, 628] on input "1" at bounding box center [501, 620] width 92 height 35
click at [504, 566] on div "121212" at bounding box center [522, 570] width 57 height 18
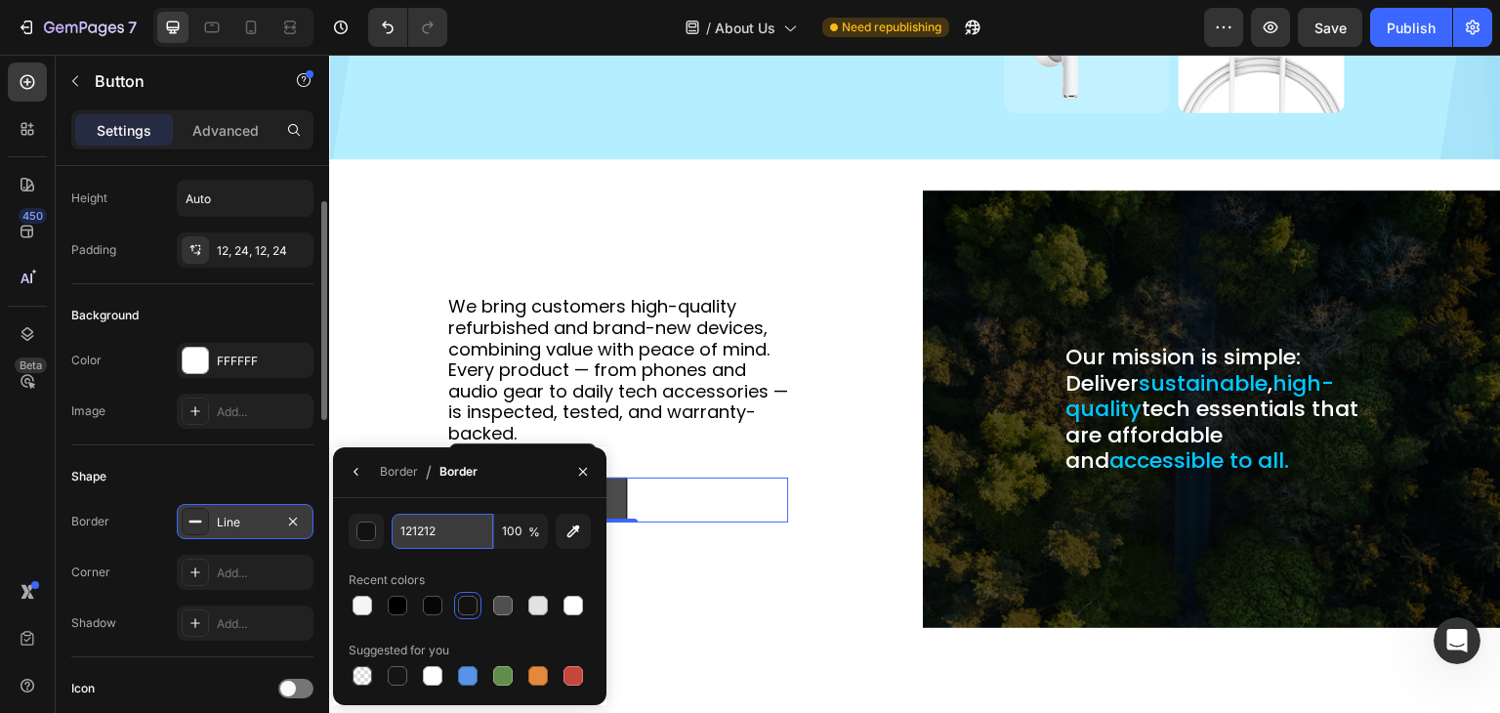
click at [0, 0] on input "121212" at bounding box center [0, 0] width 0 height 0
type input "000"
click at [148, 470] on div "Shape" at bounding box center [192, 476] width 242 height 31
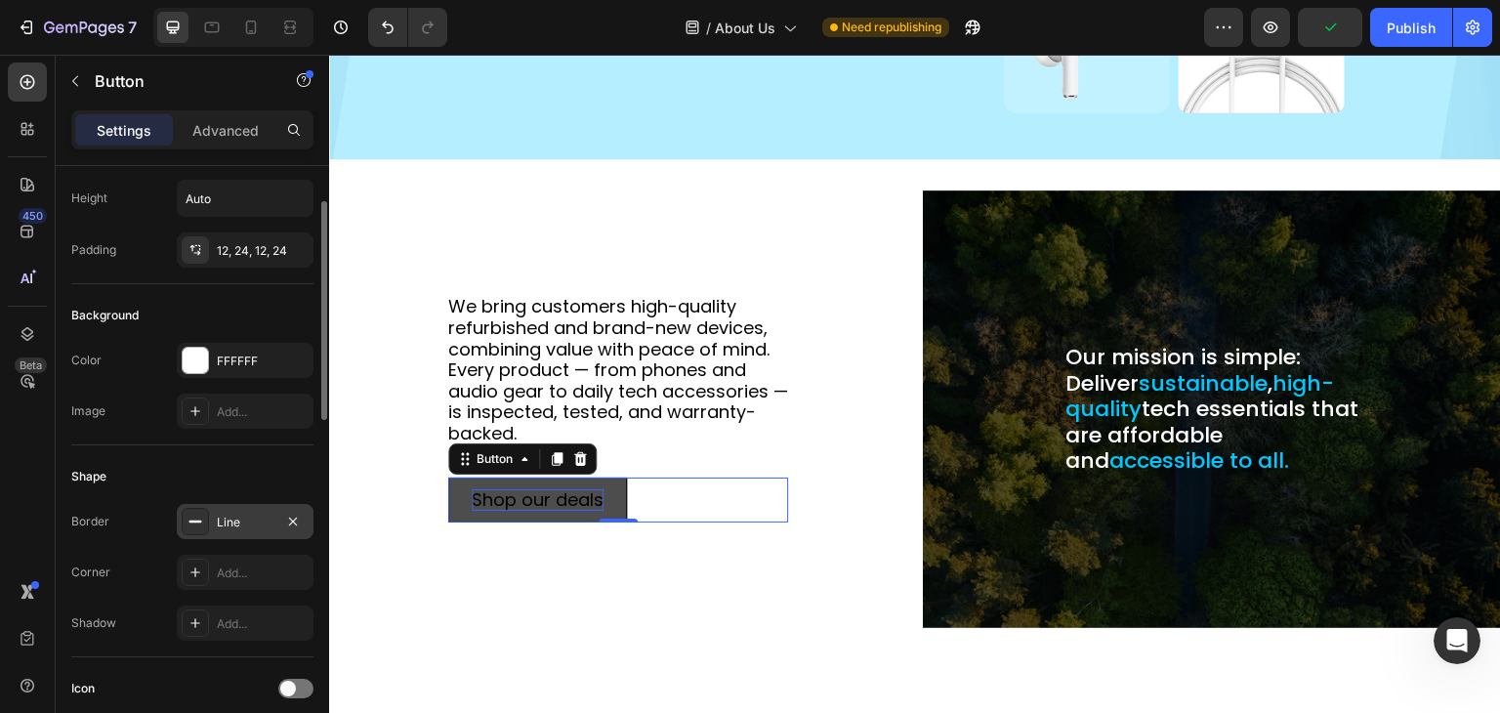
scroll to position [0, 0]
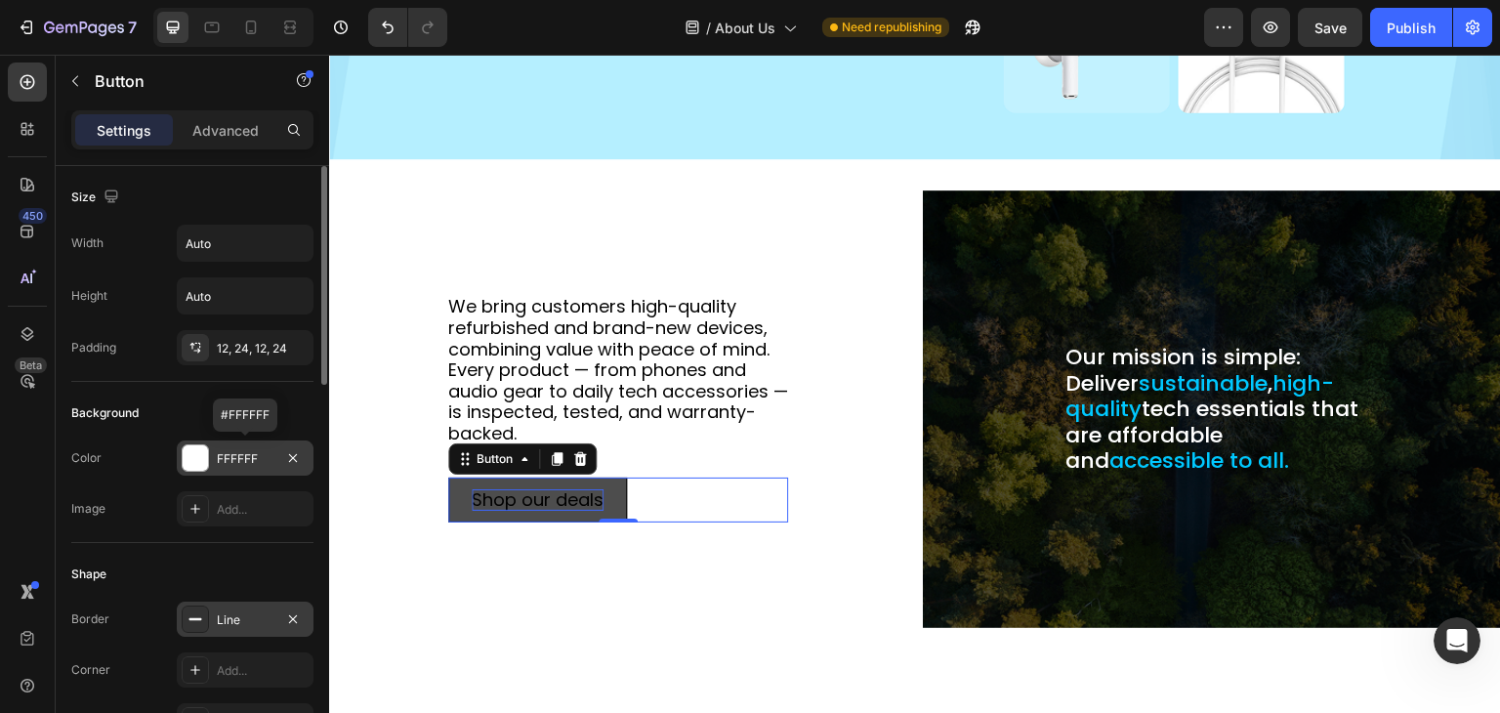
click at [202, 454] on div at bounding box center [195, 457] width 25 height 25
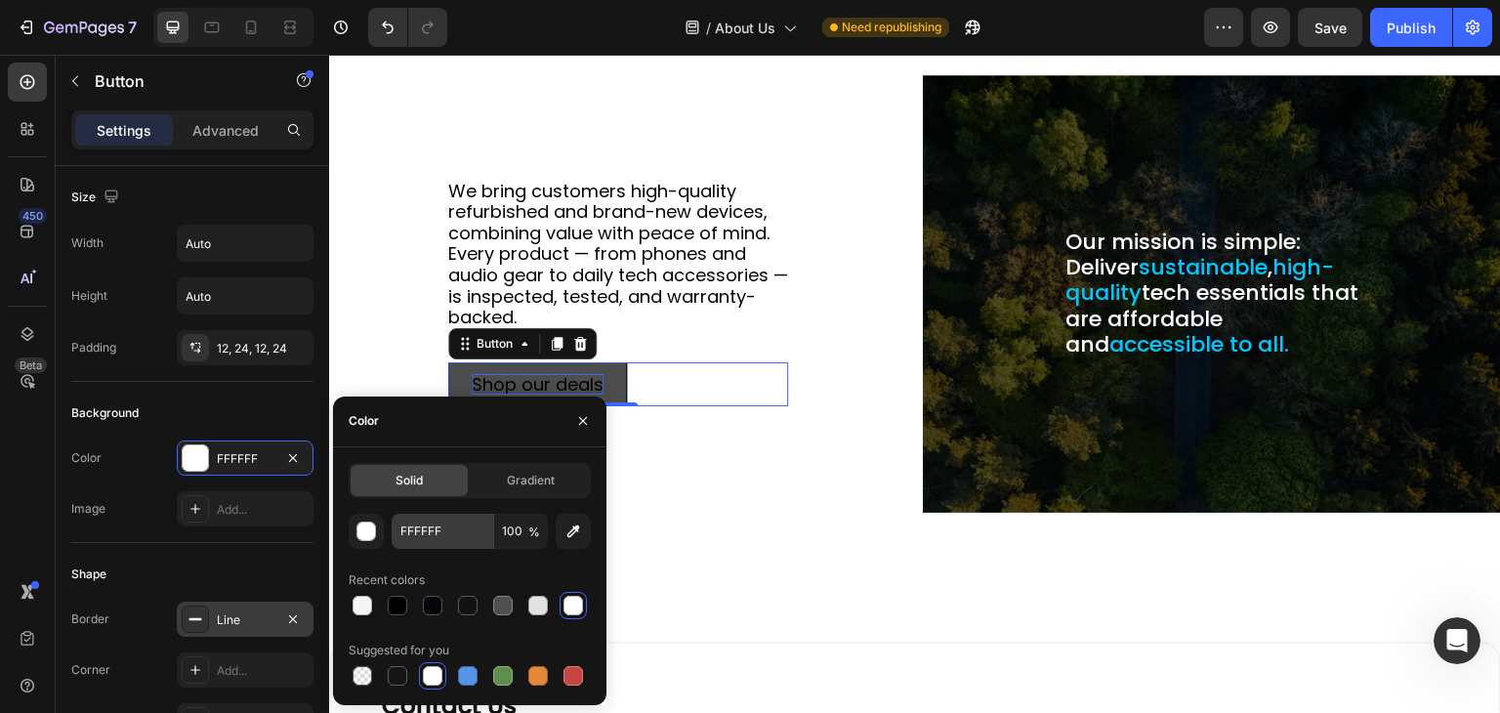
scroll to position [471, 0]
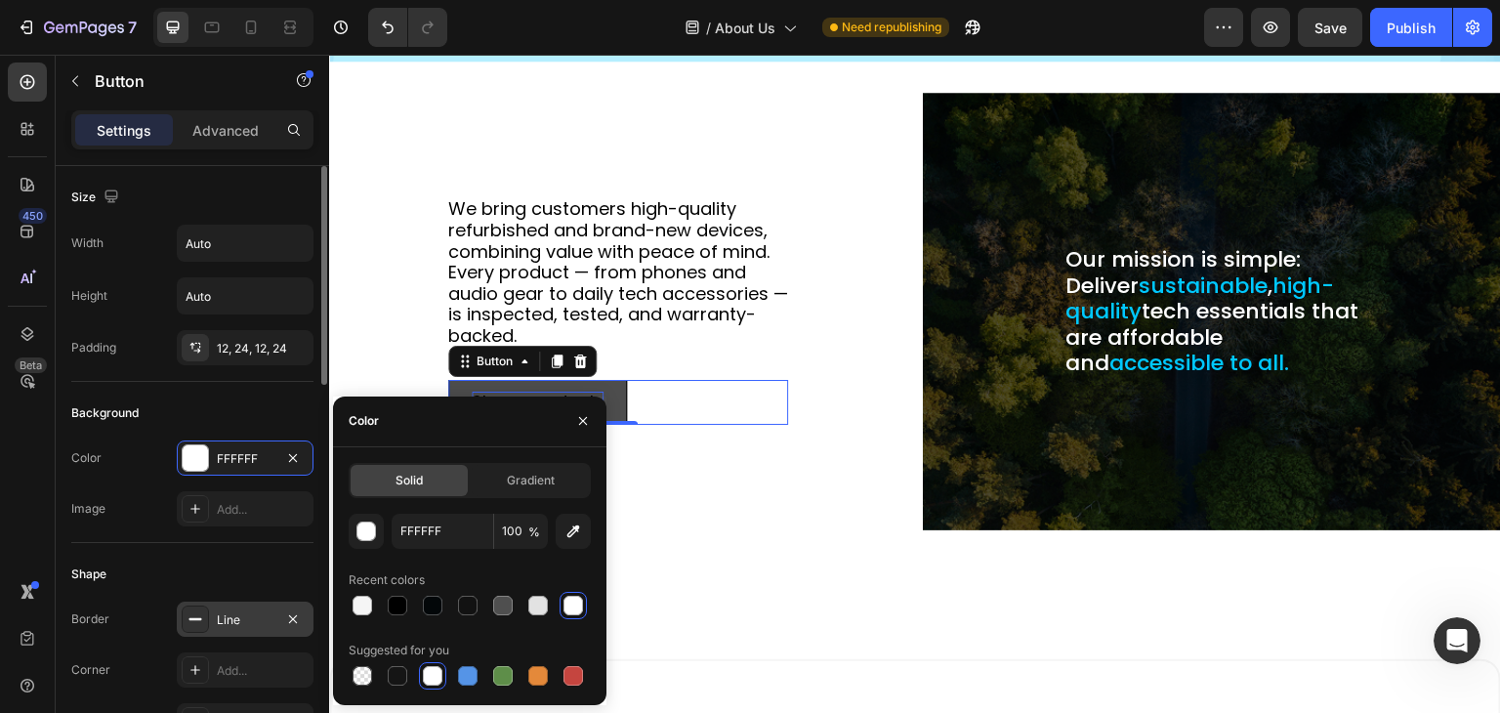
click at [107, 461] on div "Color FFFFFF" at bounding box center [192, 458] width 242 height 35
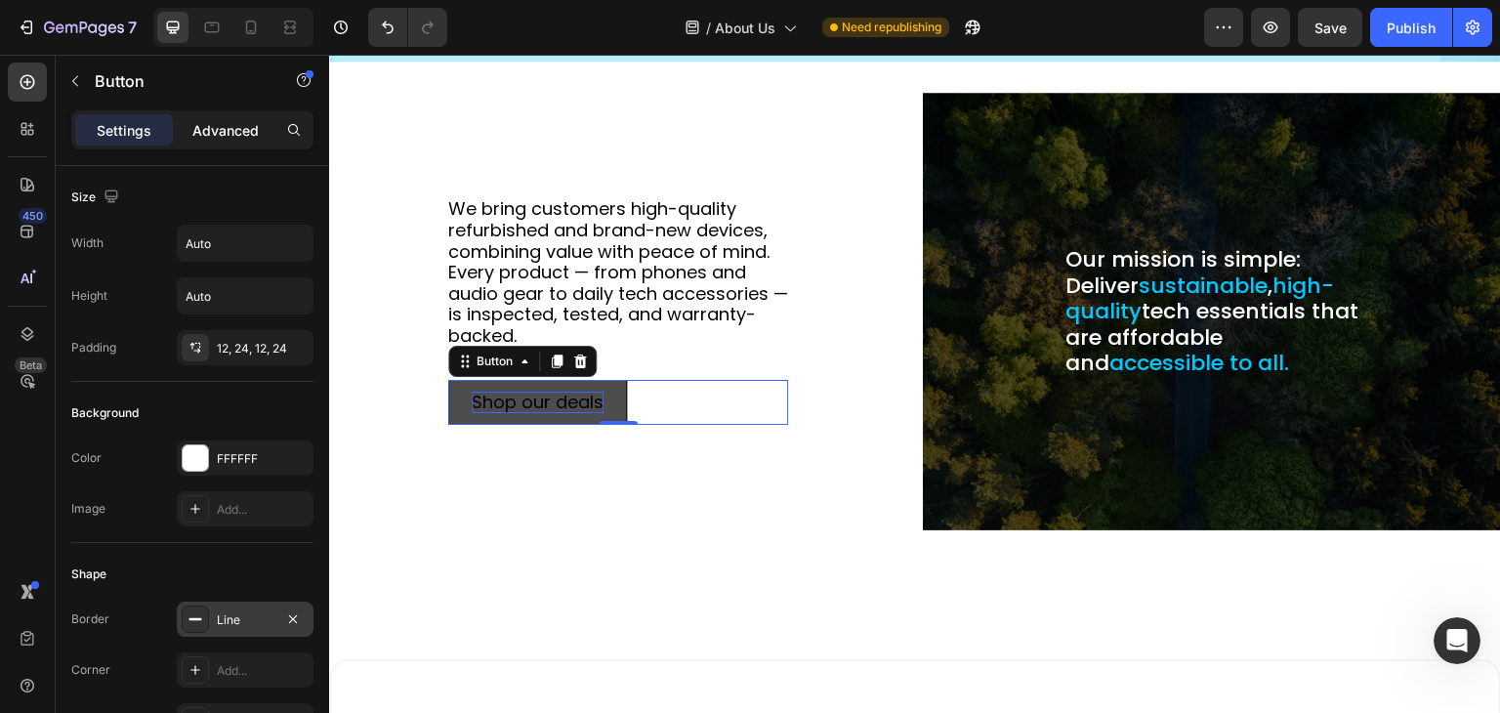
click at [257, 128] on p "Advanced" at bounding box center [225, 130] width 66 height 21
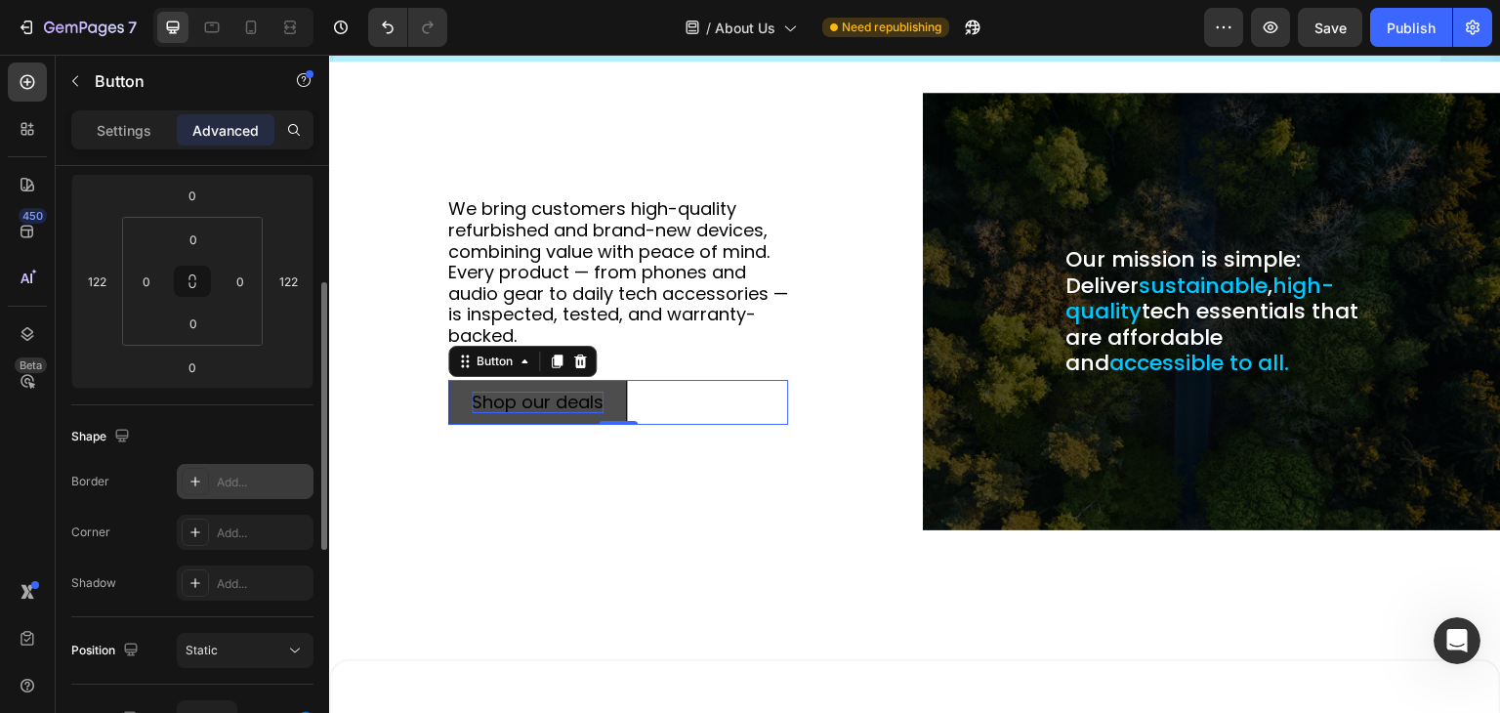
scroll to position [0, 0]
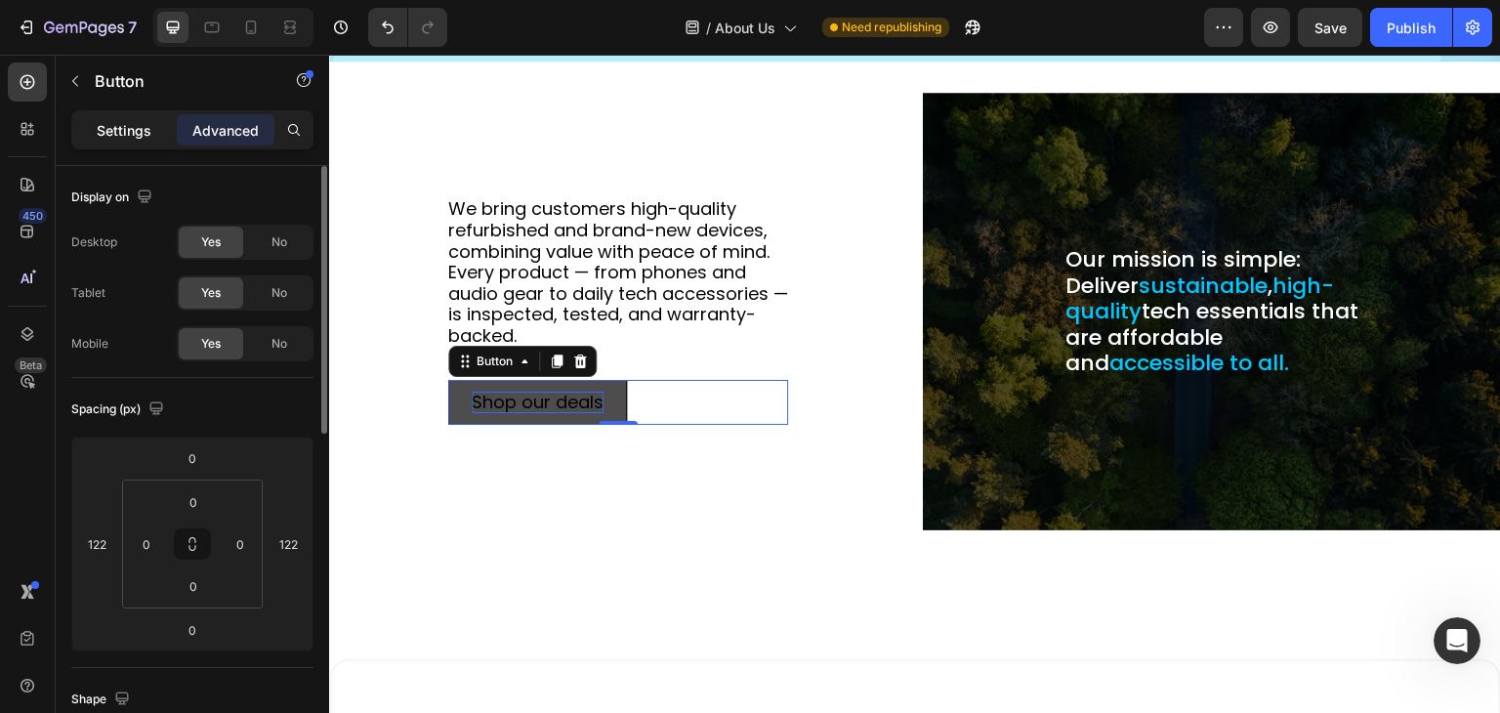
click at [125, 127] on p "Settings" at bounding box center [124, 130] width 55 height 21
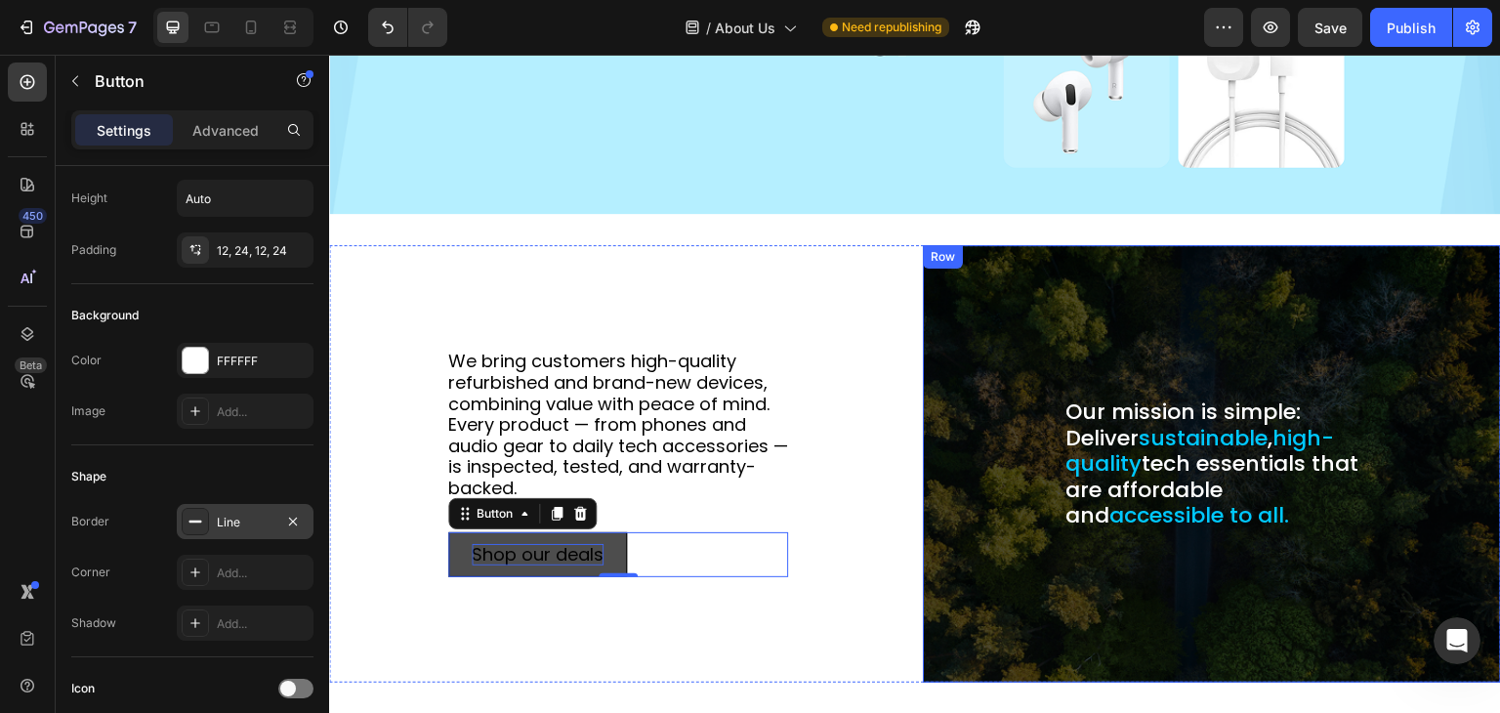
scroll to position [178, 0]
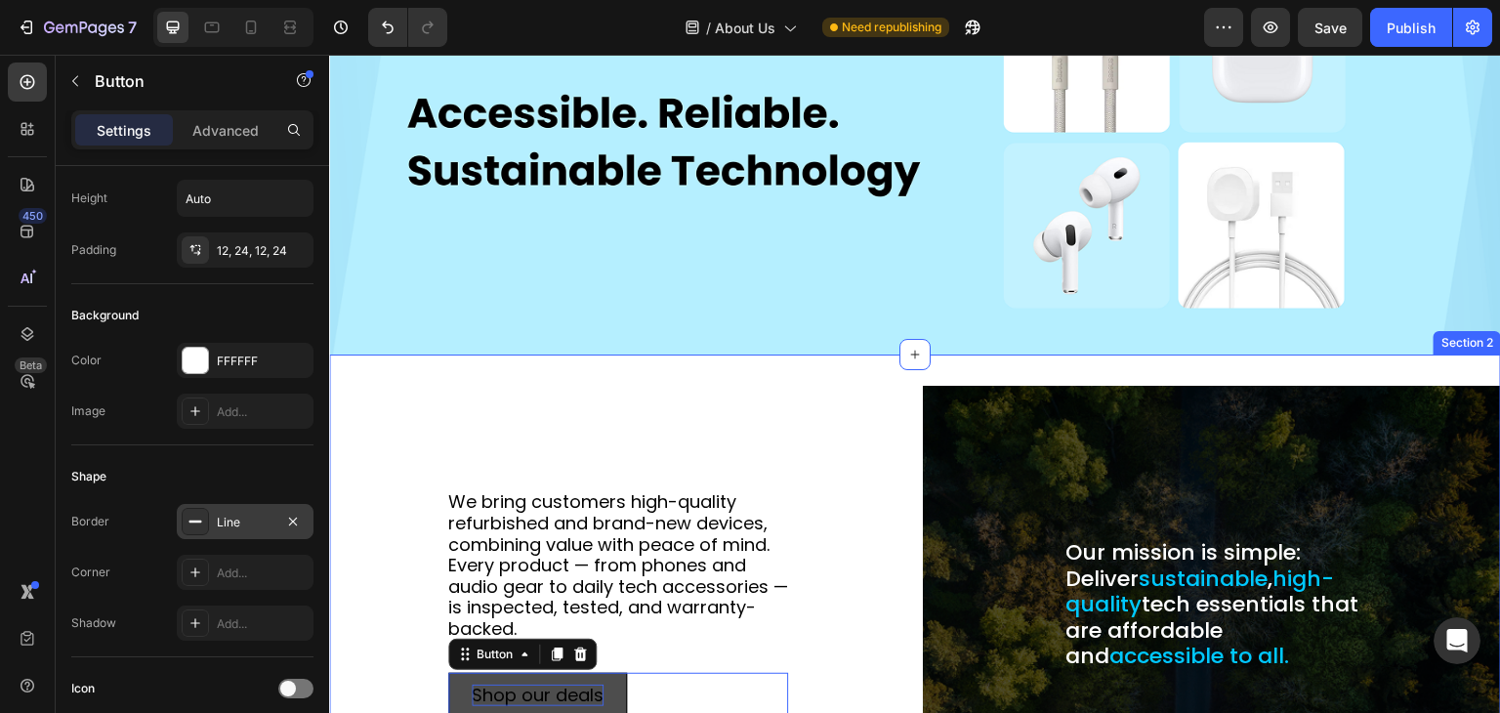
click at [852, 369] on div "We bring customers high-quality refurbished and brand-new devices, combining va…" at bounding box center [915, 605] width 1172 height 500
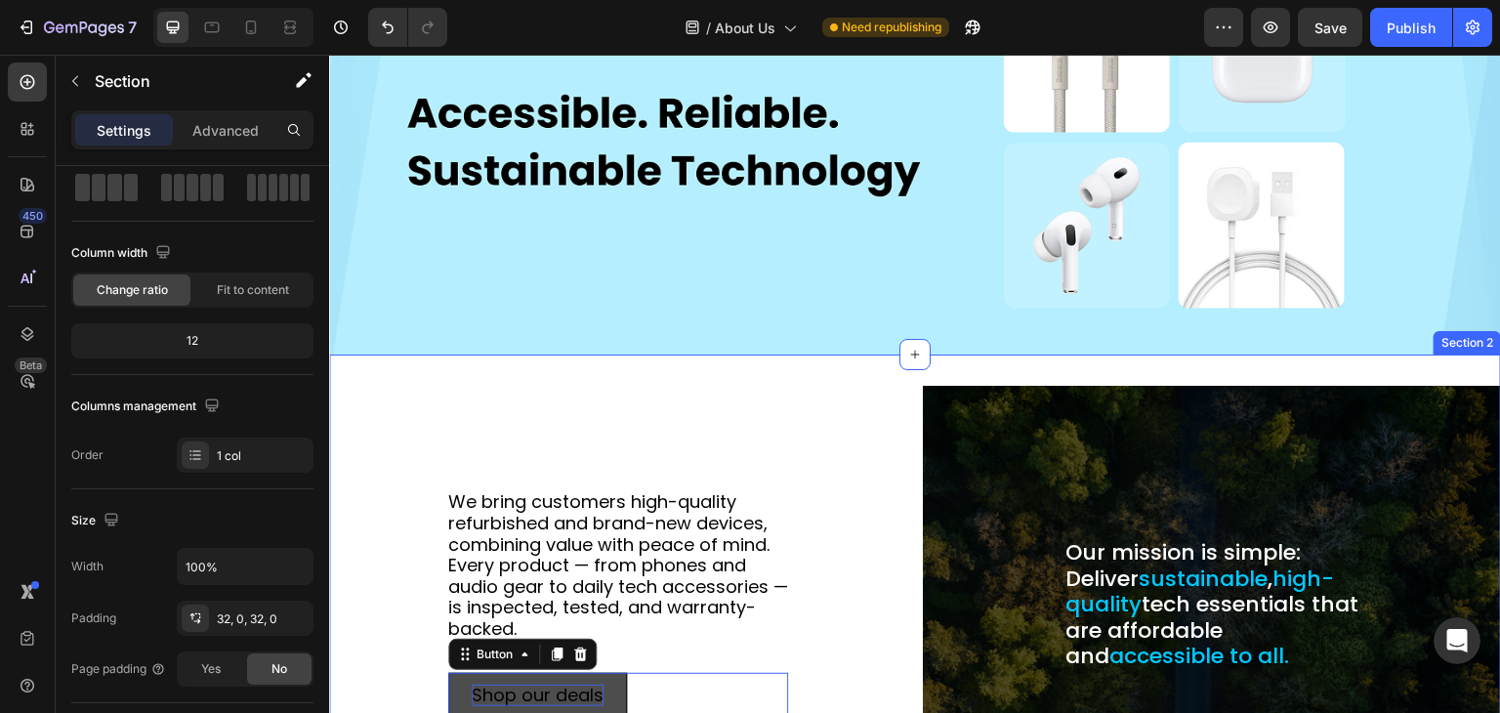
scroll to position [0, 0]
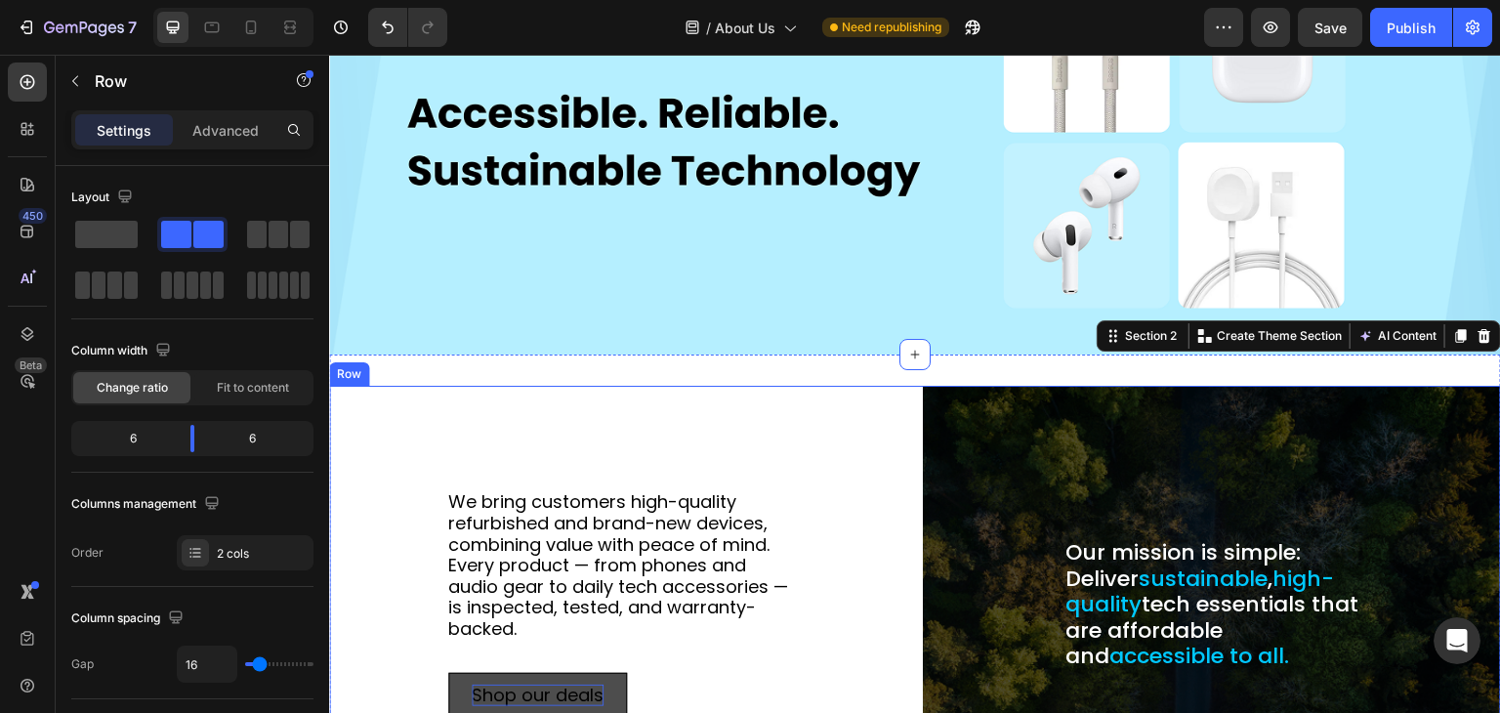
click at [860, 386] on div "We bring customers high-quality refurbished and brand-new devices, combining va…" at bounding box center [618, 605] width 578 height 438
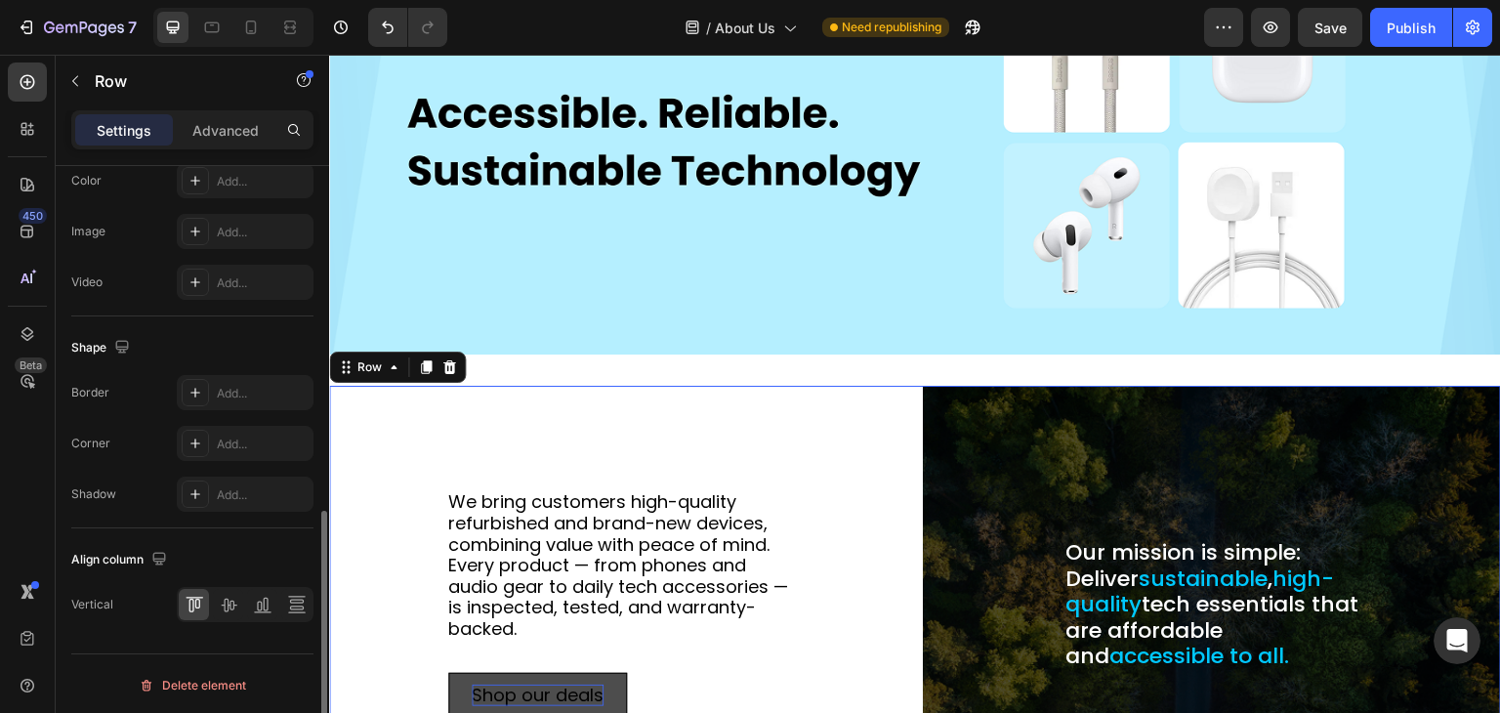
scroll to position [418, 0]
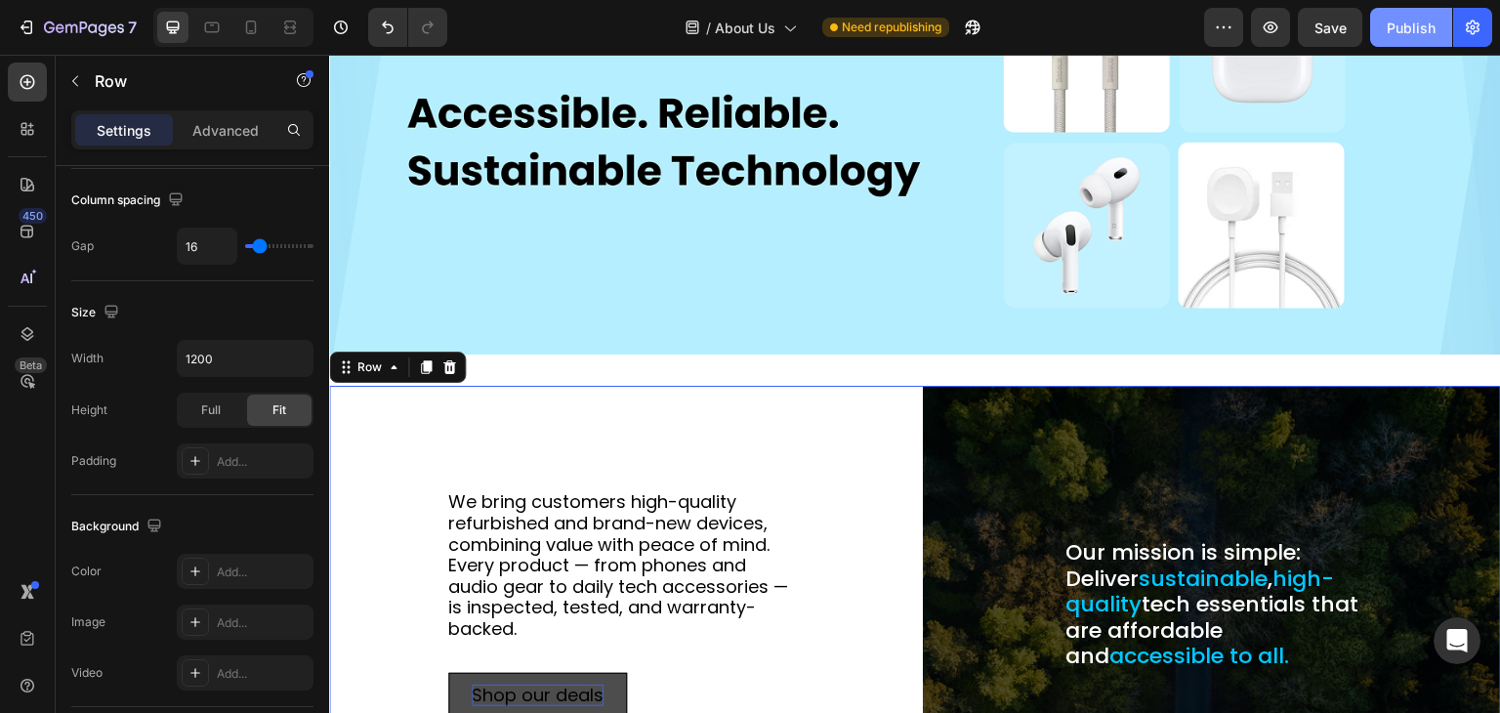
click at [1424, 30] on div "Publish" at bounding box center [1411, 28] width 49 height 21
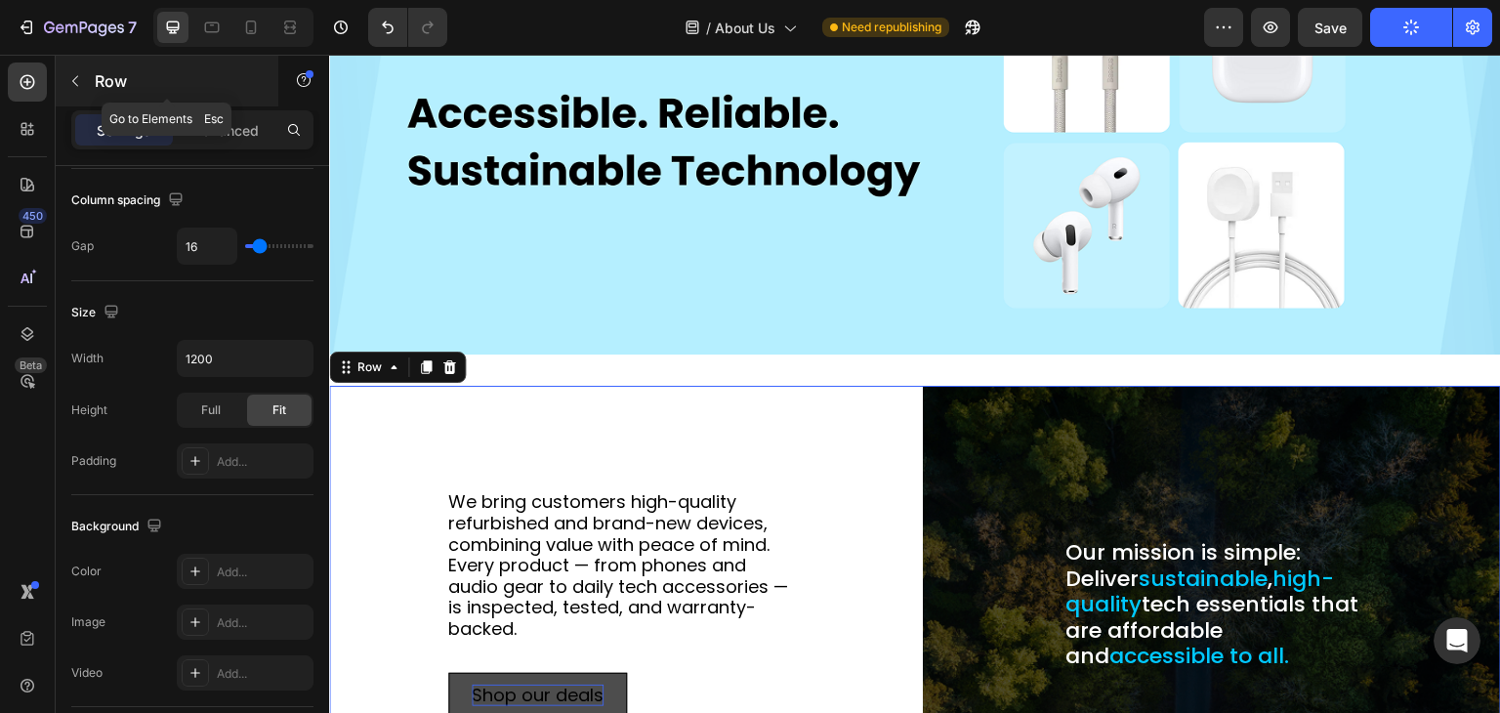
click at [72, 81] on icon "button" at bounding box center [75, 81] width 6 height 11
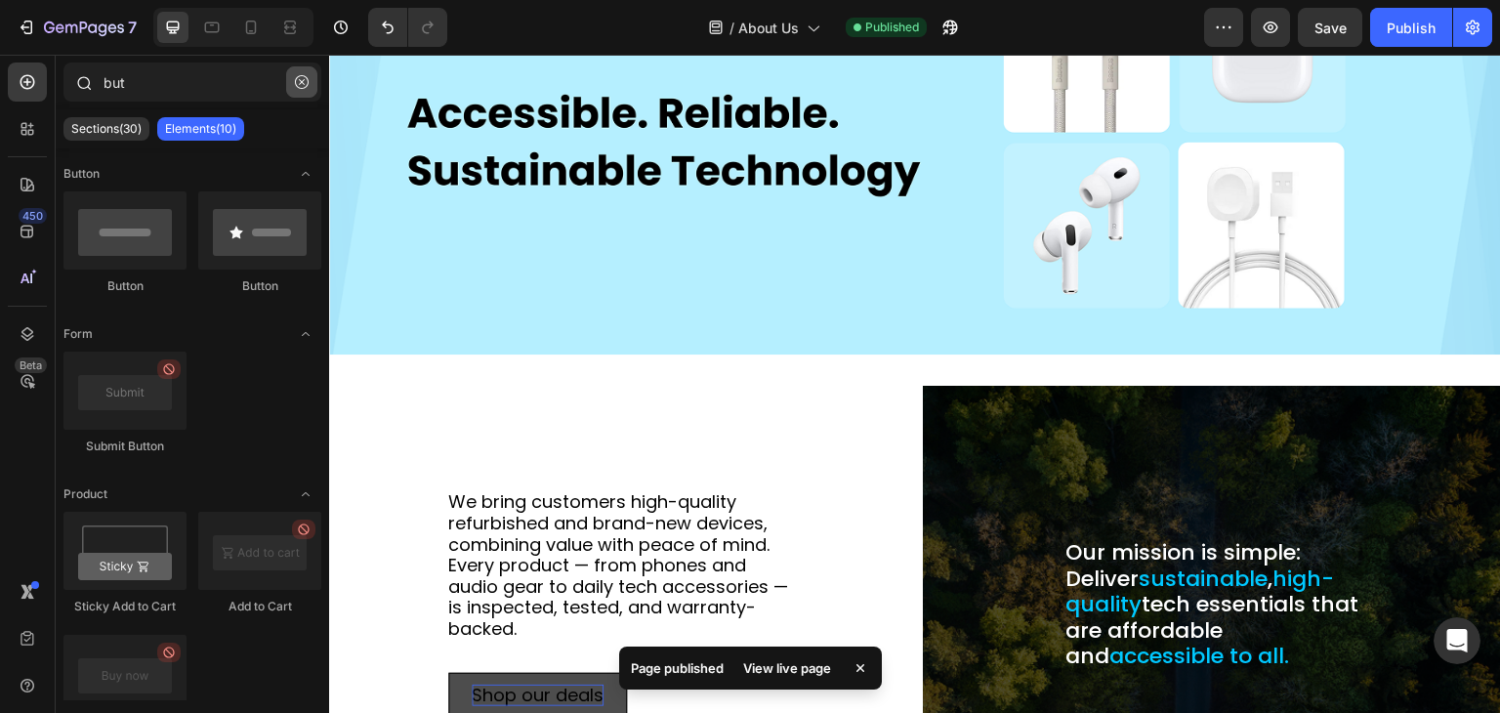
click at [300, 75] on icon "button" at bounding box center [302, 82] width 14 height 14
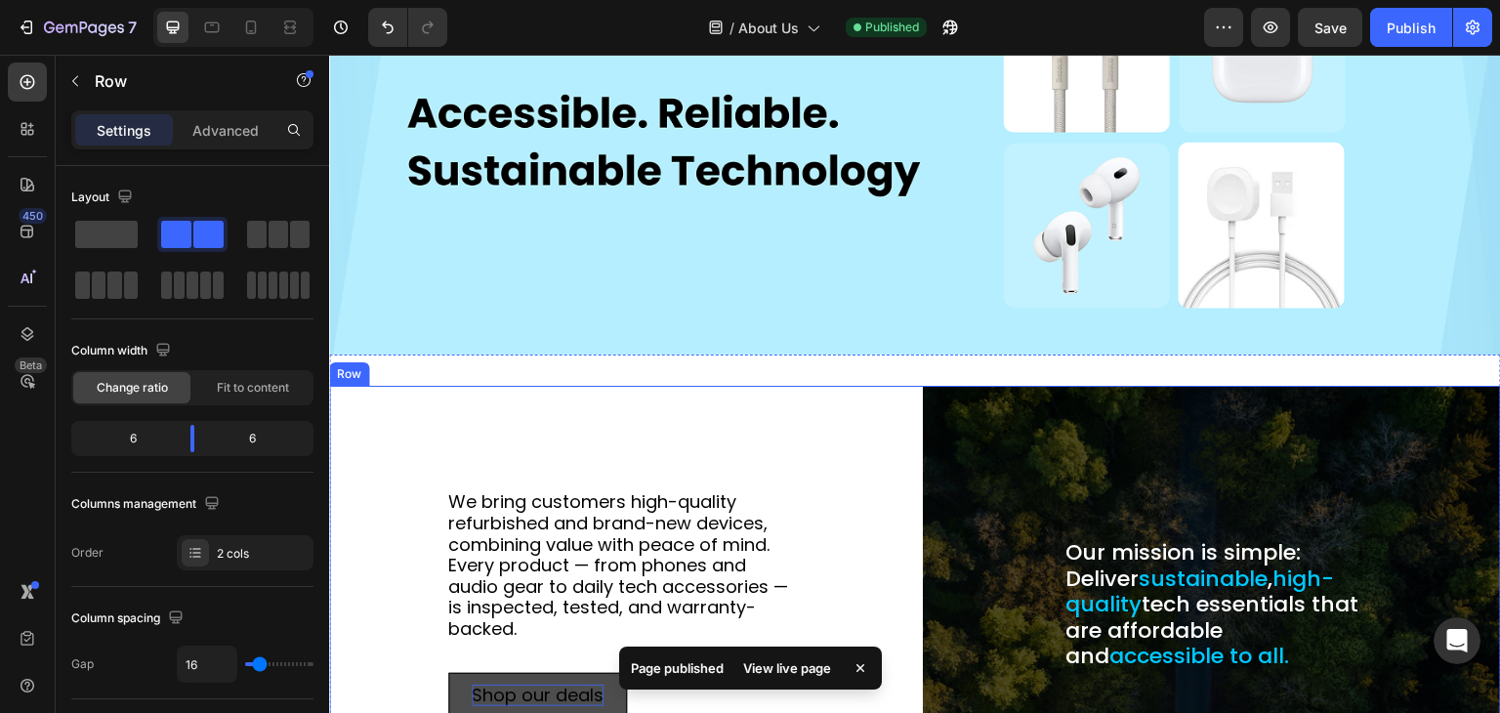
click at [469, 386] on div "We bring customers high-quality refurbished and brand-new devices, combining va…" at bounding box center [618, 605] width 578 height 438
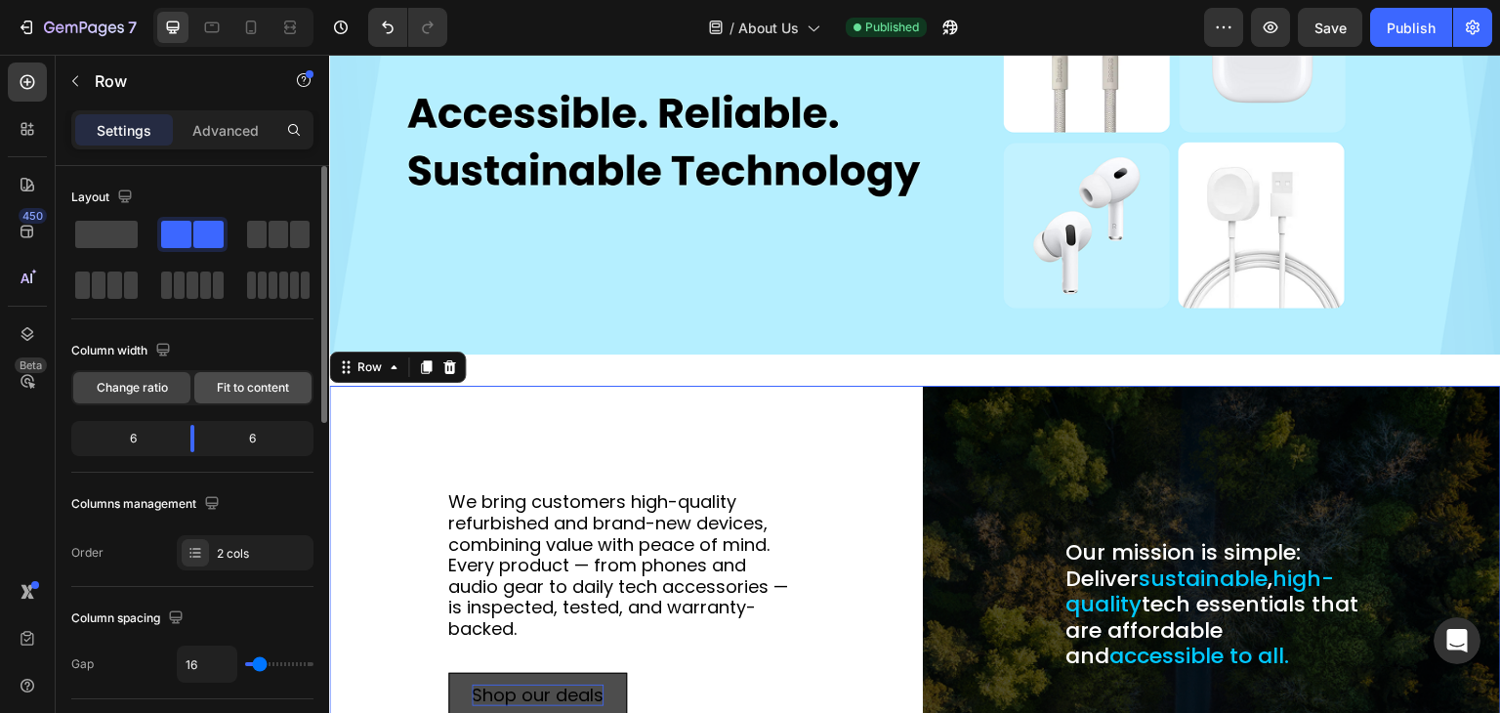
click at [217, 383] on span "Fit to content" at bounding box center [253, 388] width 72 height 18
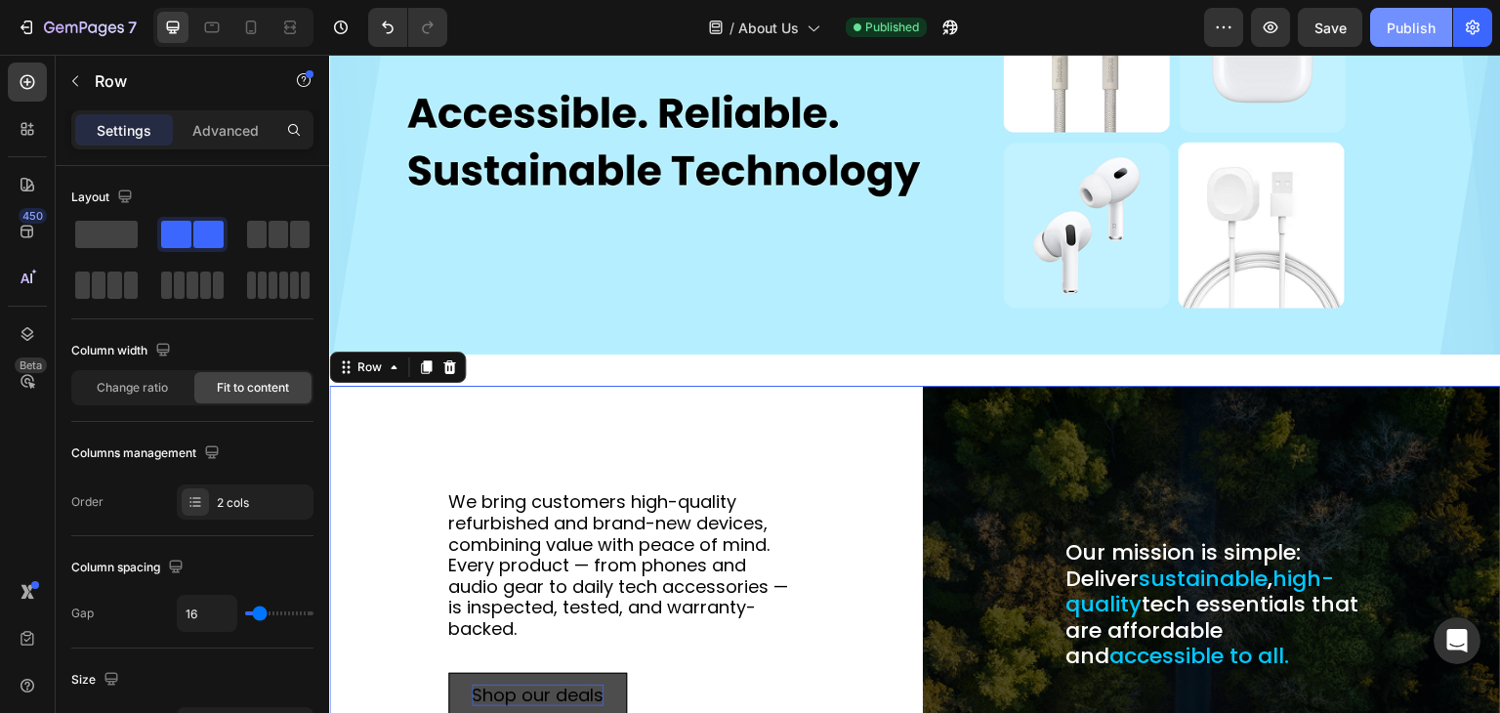
click at [1383, 27] on button "Publish" at bounding box center [1411, 27] width 82 height 39
click at [109, 127] on p "Settings" at bounding box center [124, 130] width 55 height 21
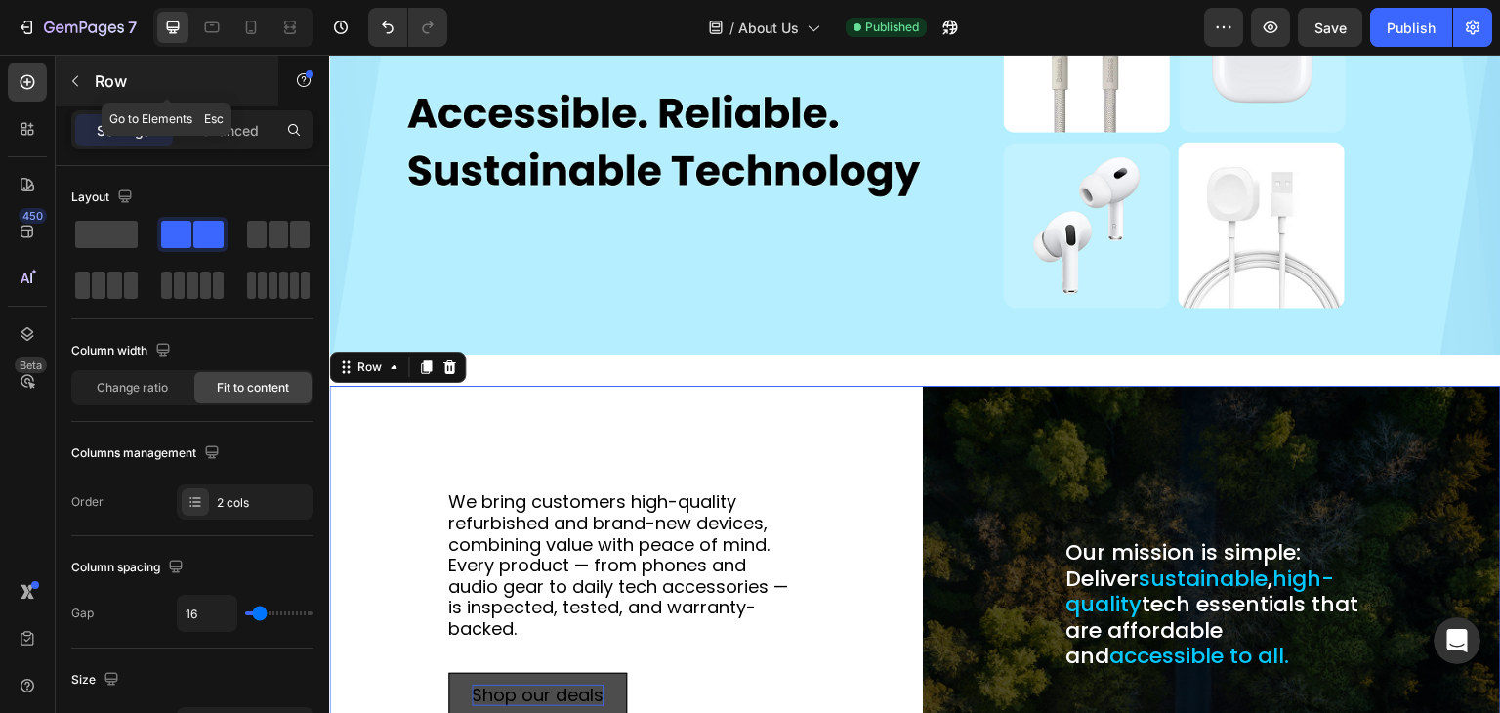
click at [77, 84] on icon "button" at bounding box center [75, 81] width 16 height 16
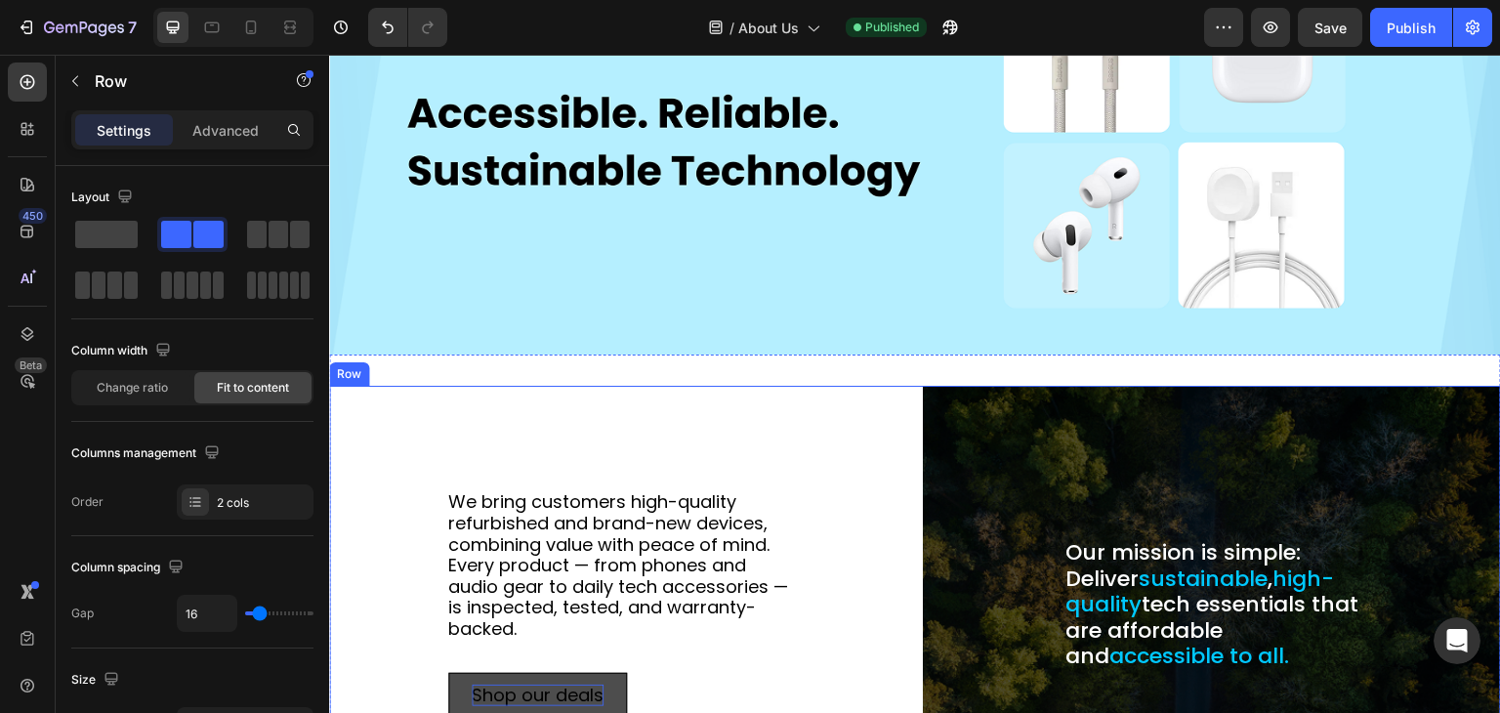
click at [630, 408] on div "We bring customers high-quality refurbished and brand-new devices, combining va…" at bounding box center [618, 605] width 578 height 438
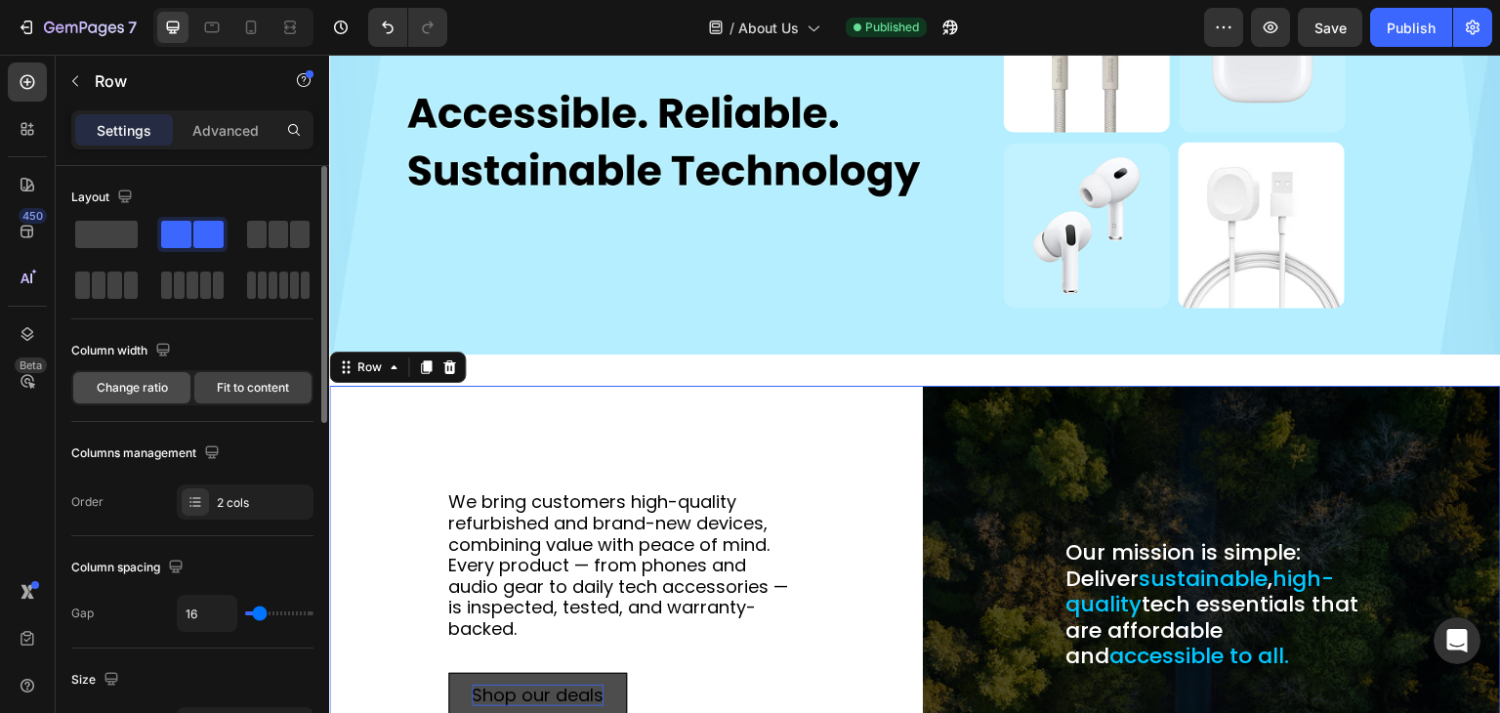
click at [139, 381] on span "Change ratio" at bounding box center [132, 388] width 71 height 18
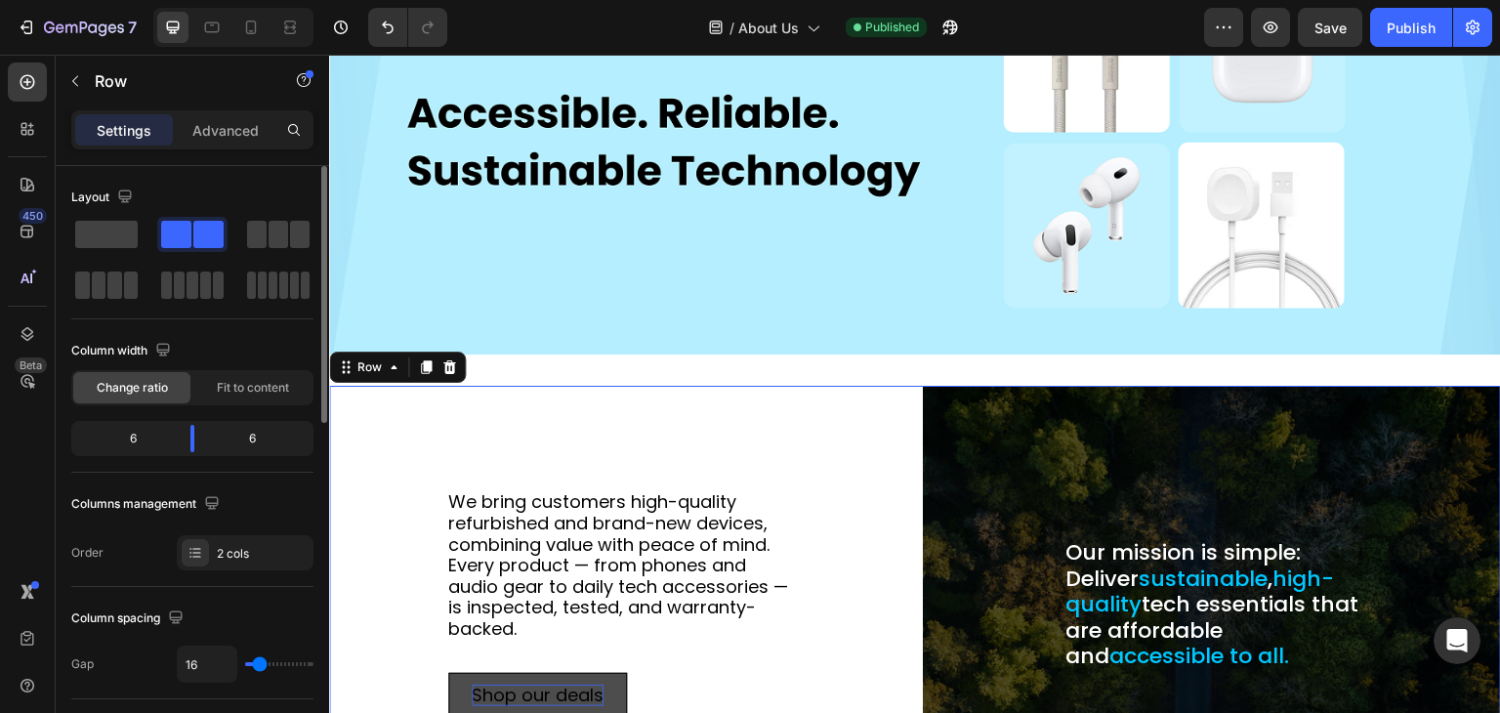
click at [139, 381] on span "Change ratio" at bounding box center [132, 388] width 71 height 18
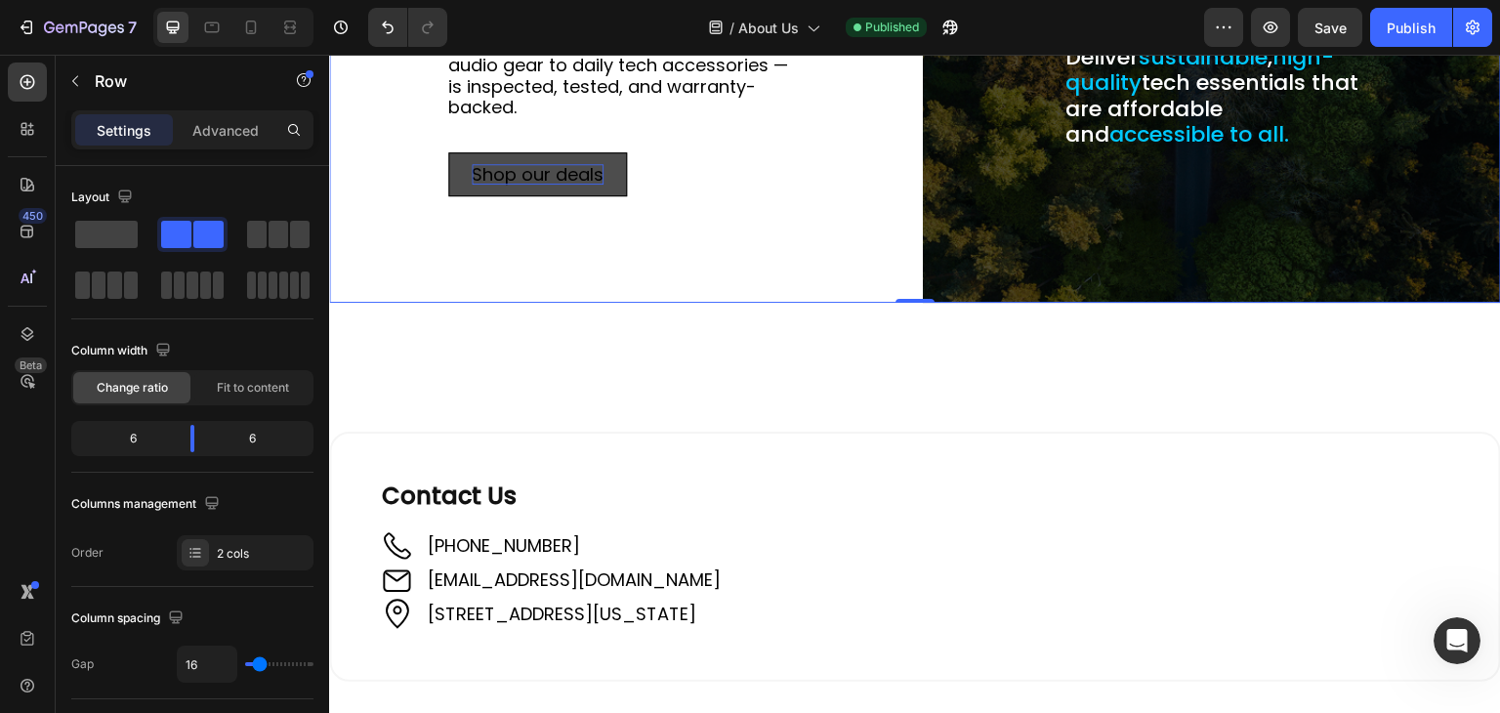
scroll to position [862, 0]
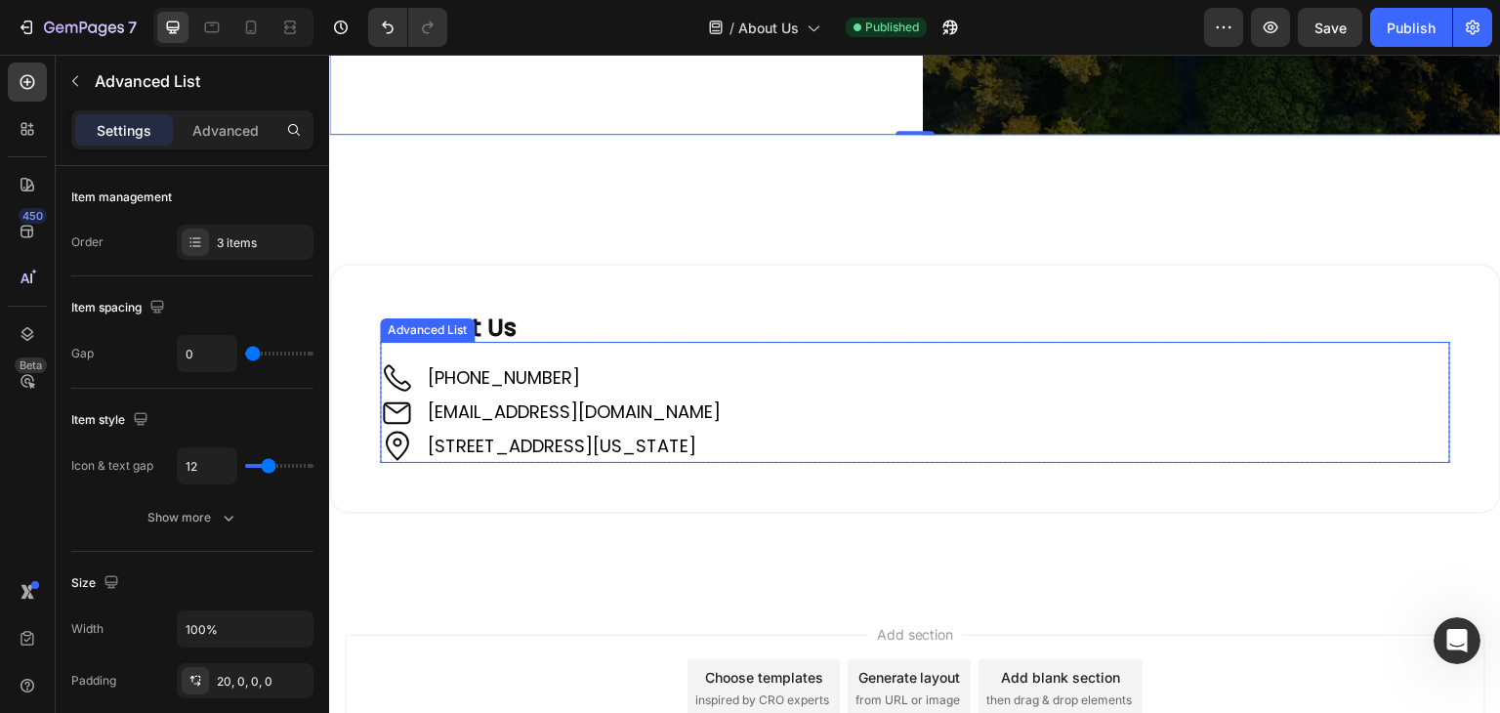
click at [441, 350] on div "Image +61 421 489 289 Text Block Image support@sweepedge.com Text Block Image 1…" at bounding box center [915, 402] width 1071 height 121
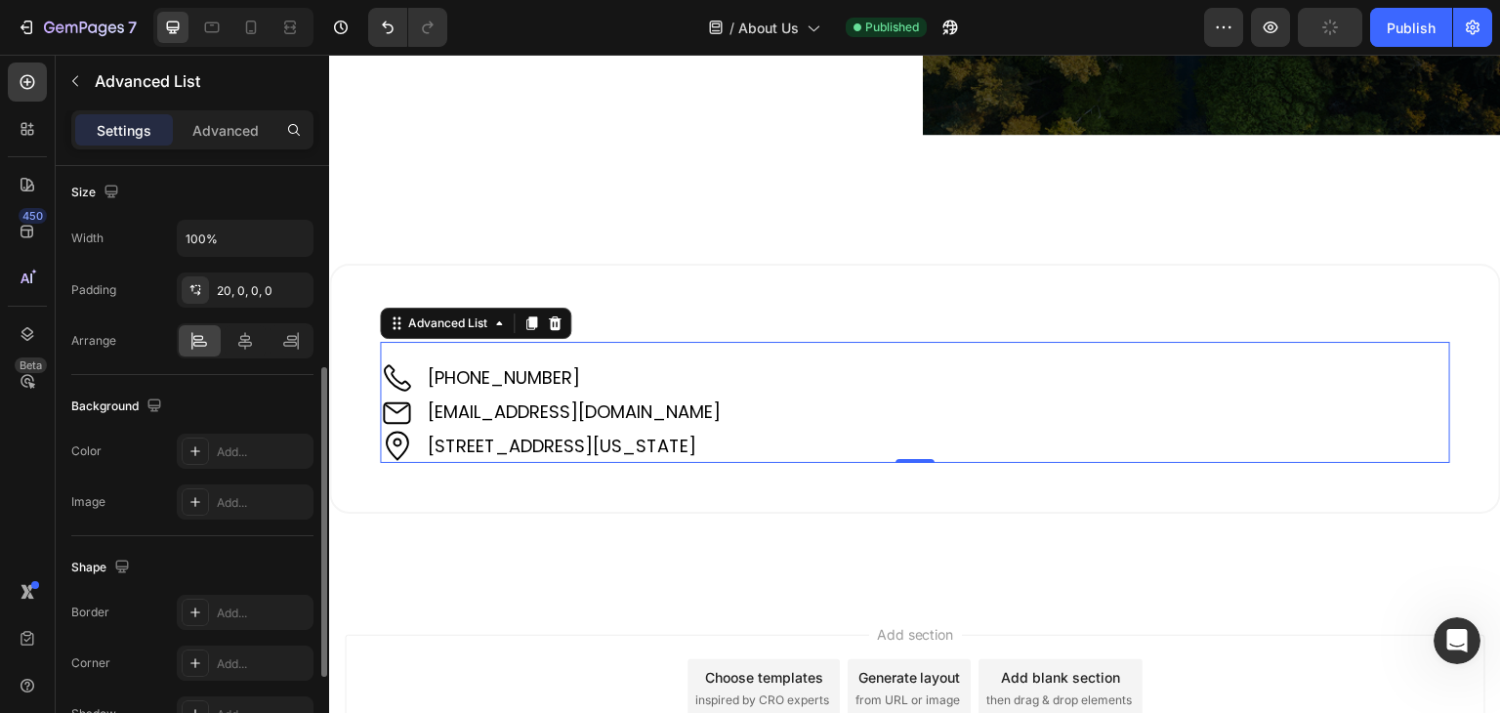
scroll to position [0, 0]
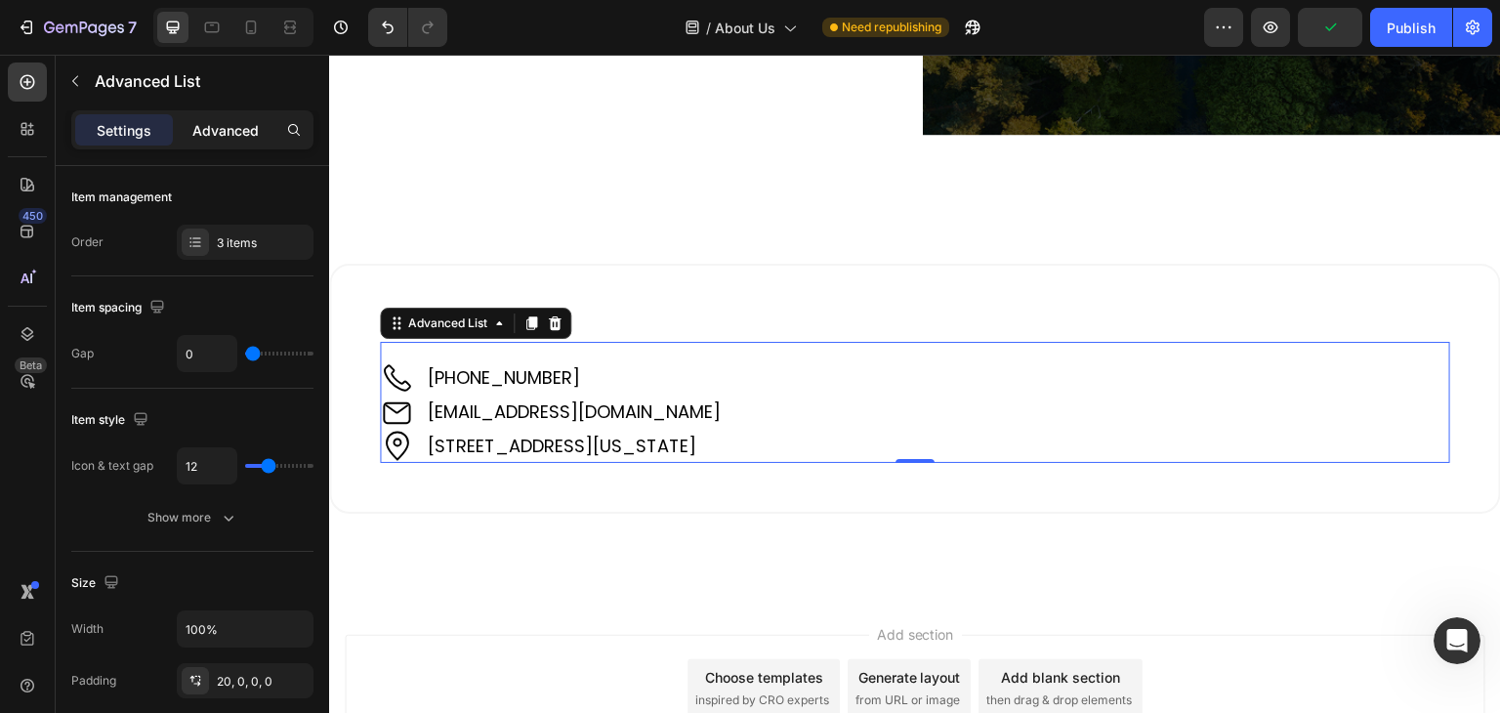
click at [211, 126] on p "Advanced" at bounding box center [225, 130] width 66 height 21
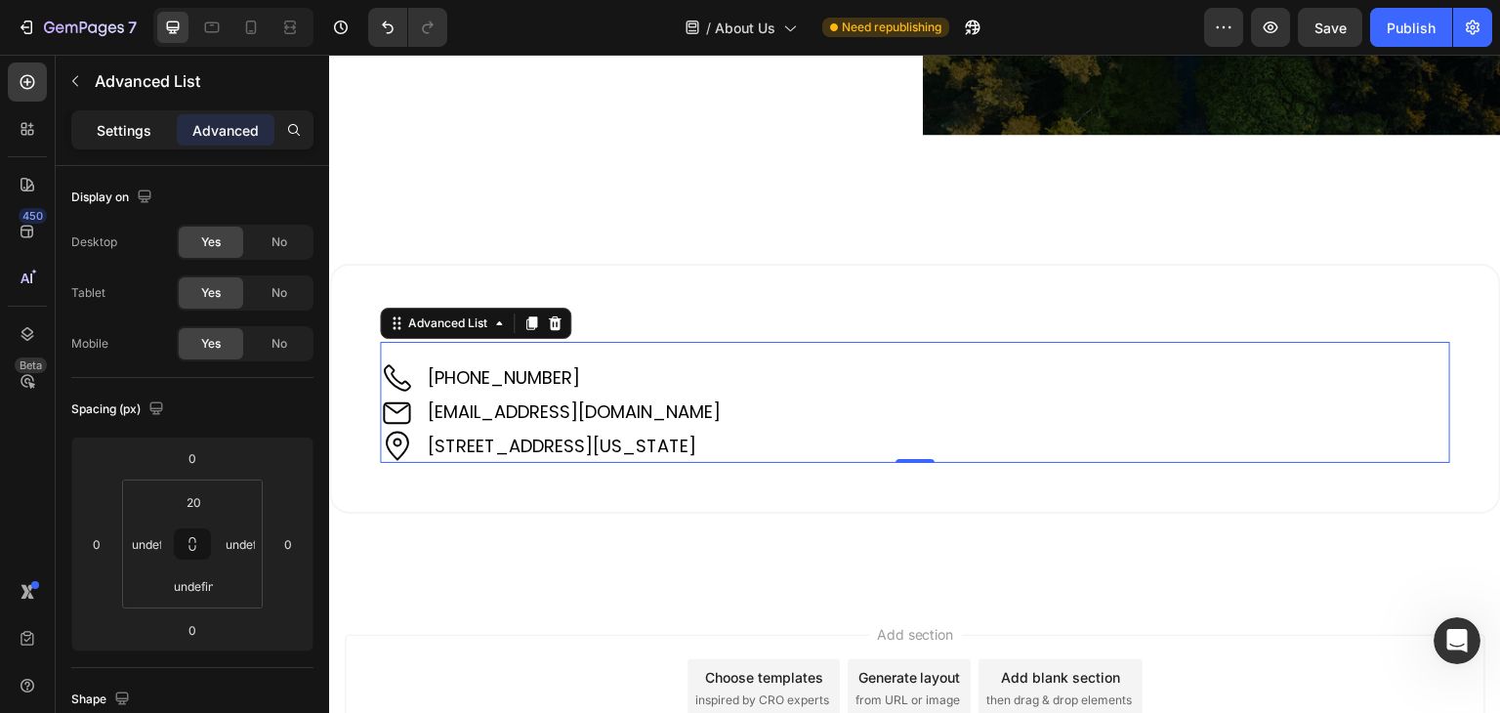
click at [138, 122] on p "Settings" at bounding box center [124, 130] width 55 height 21
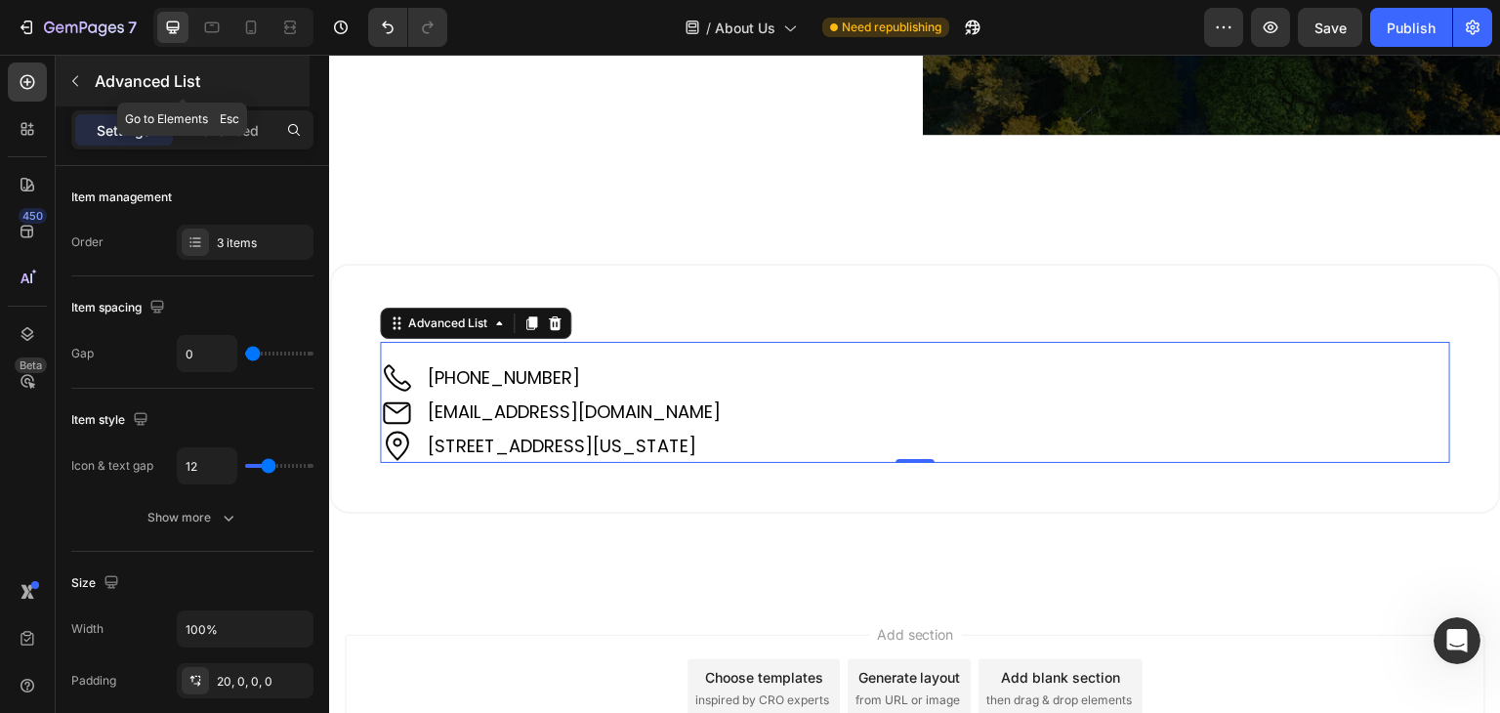
click at [80, 78] on icon "button" at bounding box center [75, 81] width 16 height 16
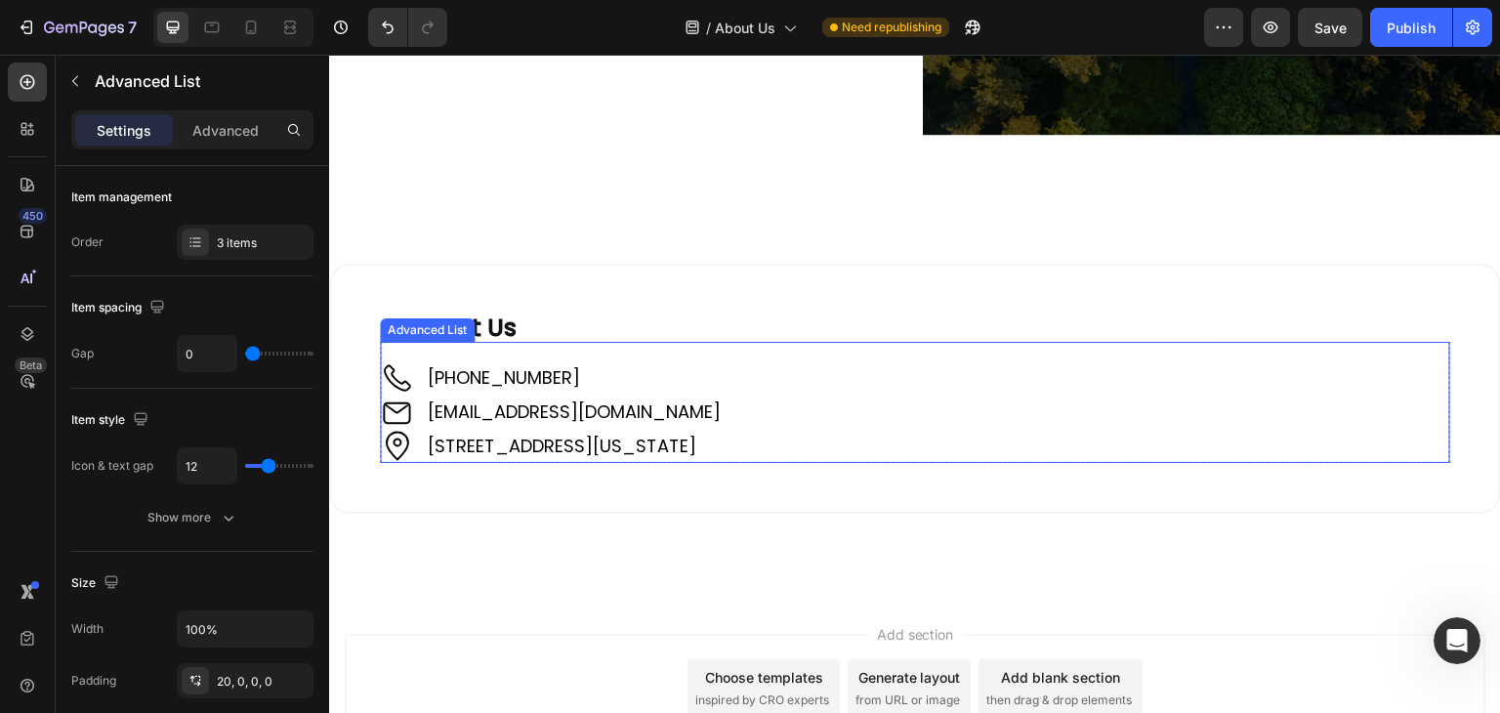
click at [659, 361] on li "Image +61 421 489 289 Text Block" at bounding box center [554, 378] width 348 height 34
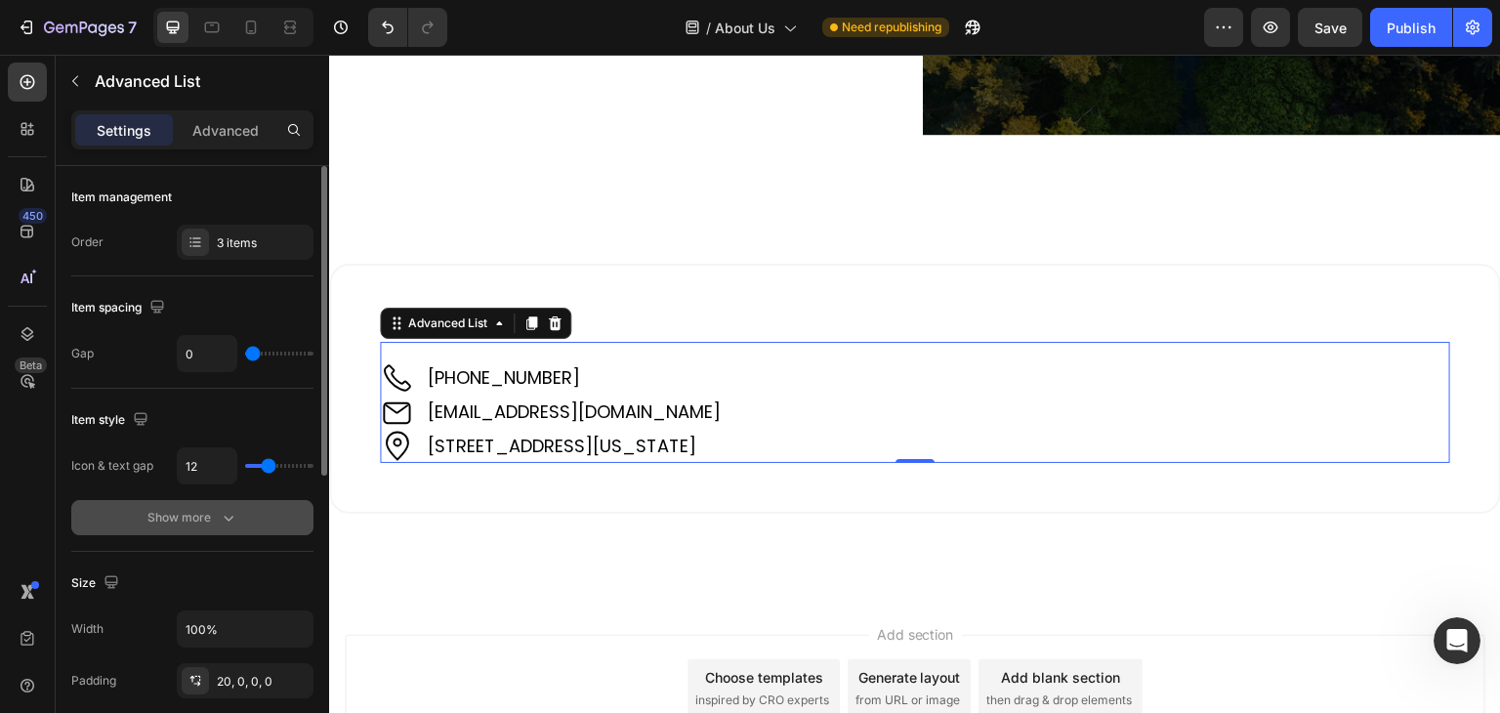
click at [219, 518] on icon "button" at bounding box center [229, 518] width 20 height 20
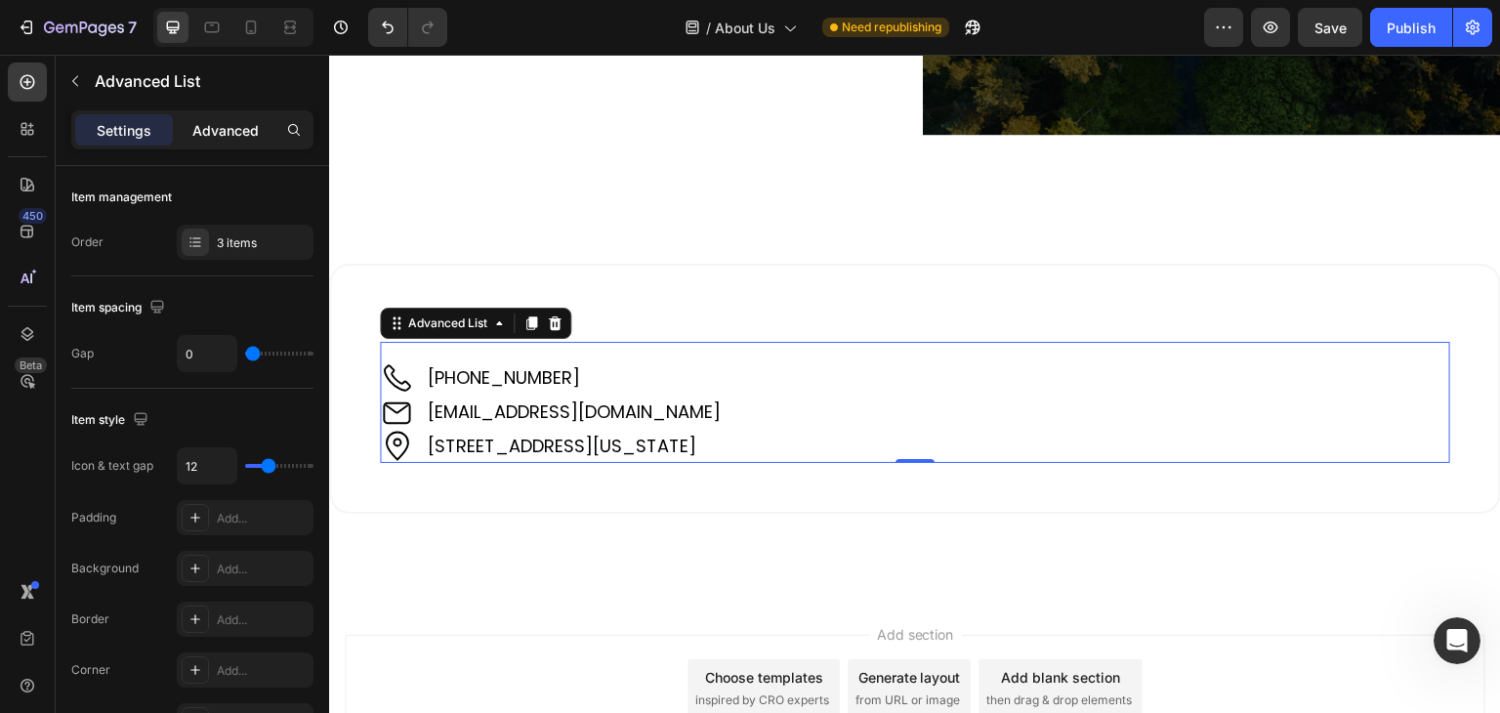
click at [201, 126] on p "Advanced" at bounding box center [225, 130] width 66 height 21
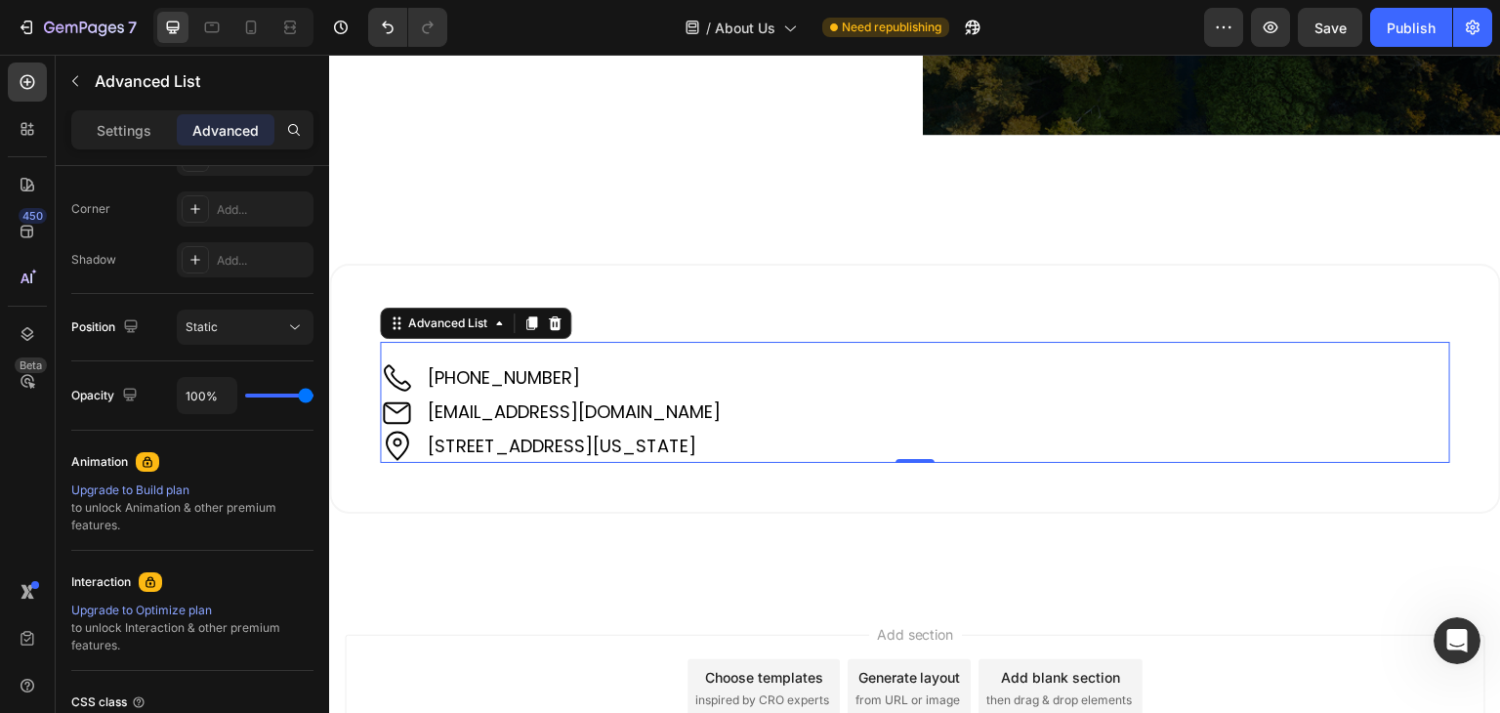
scroll to position [195, 0]
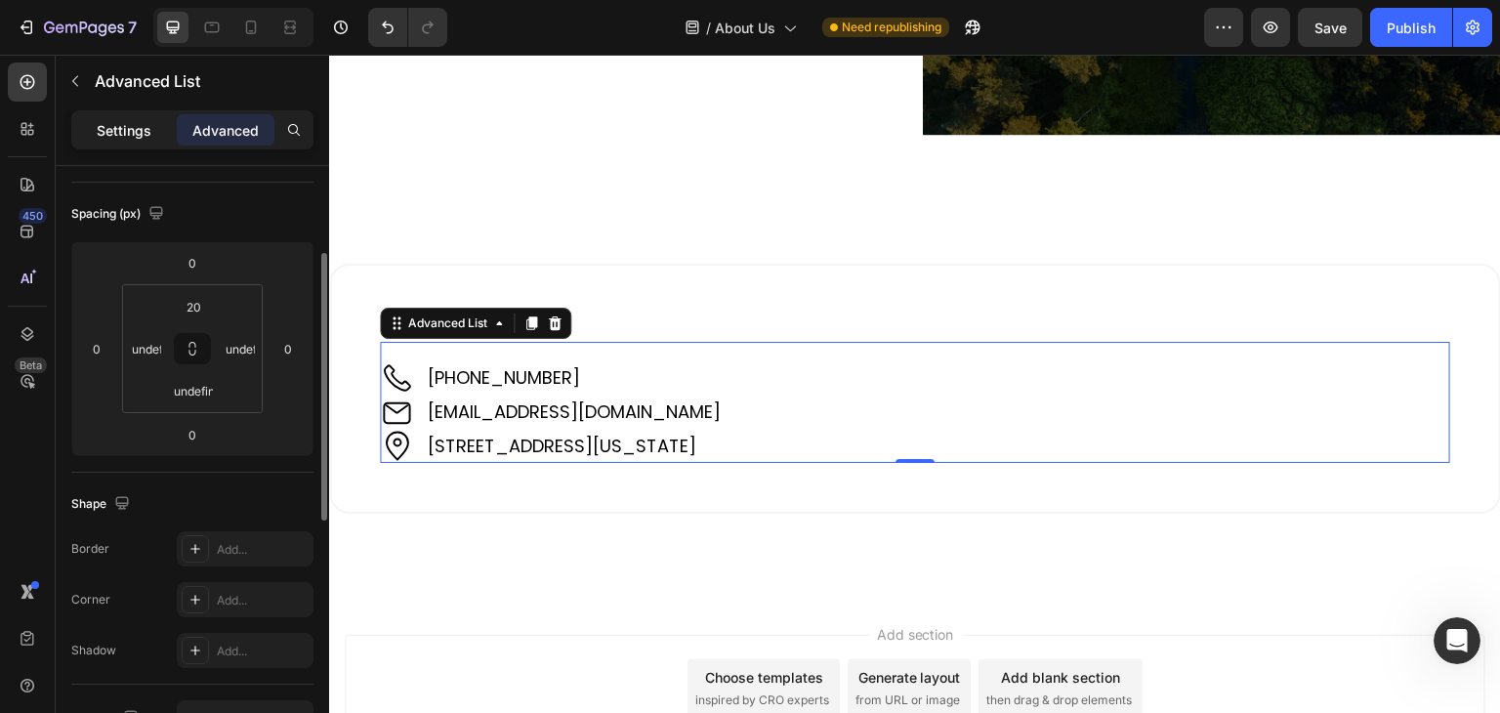
click at [131, 123] on p "Settings" at bounding box center [124, 130] width 55 height 21
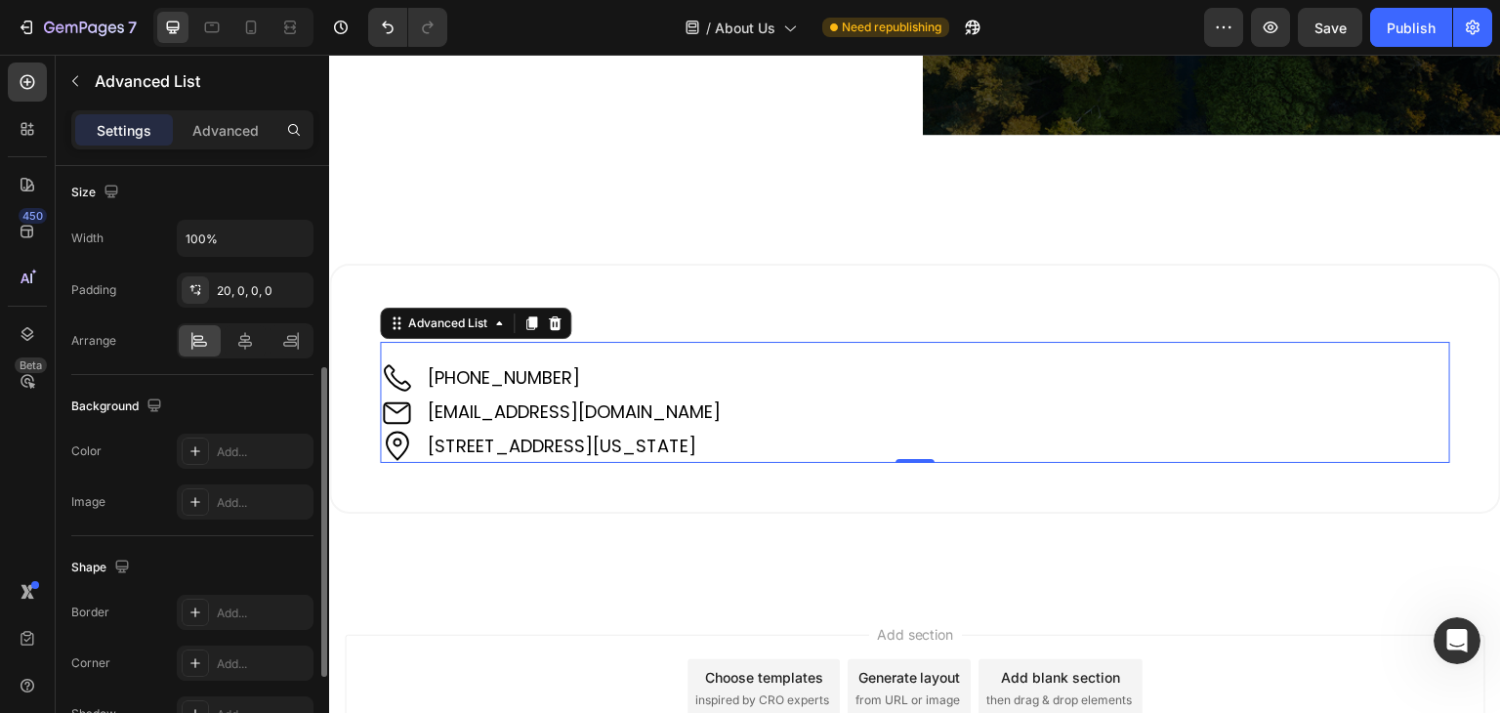
scroll to position [98, 0]
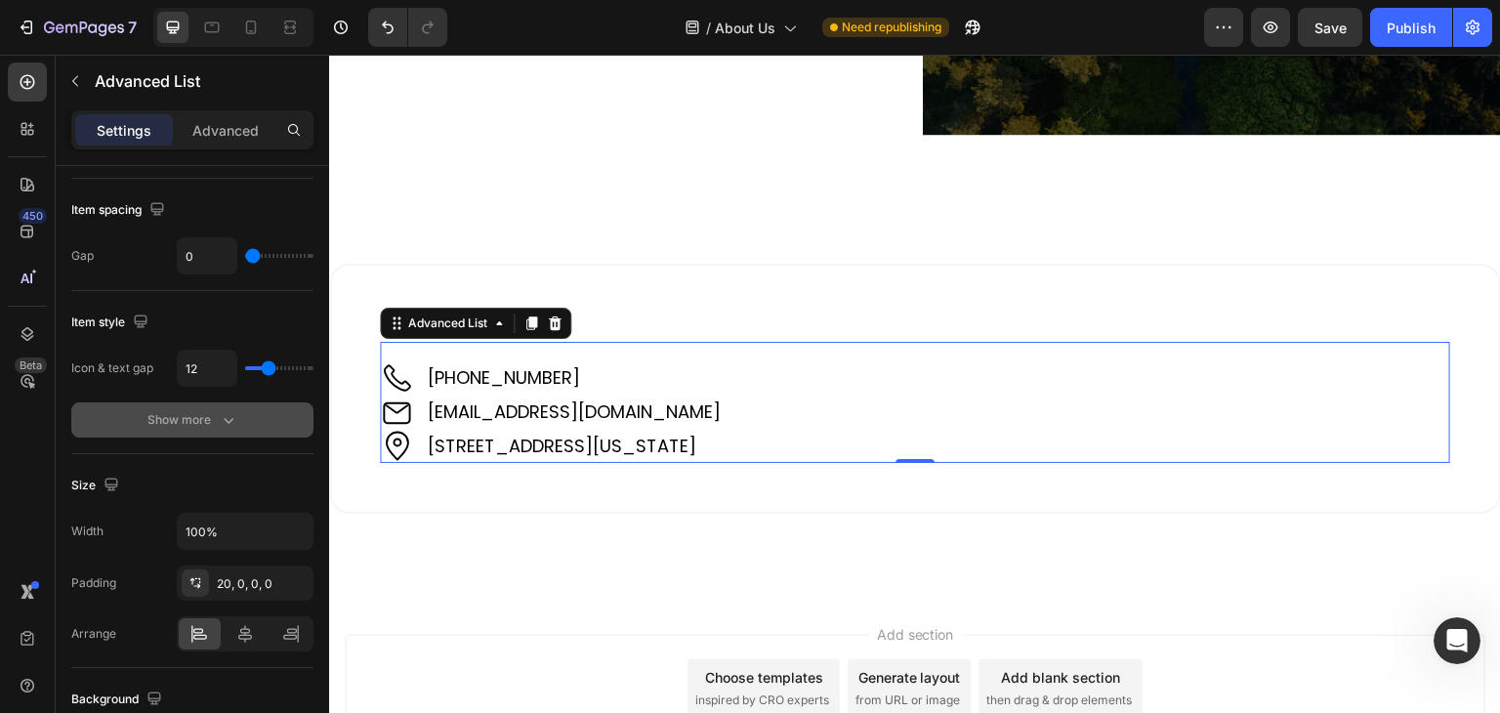
click at [202, 414] on div "Show more" at bounding box center [192, 420] width 91 height 20
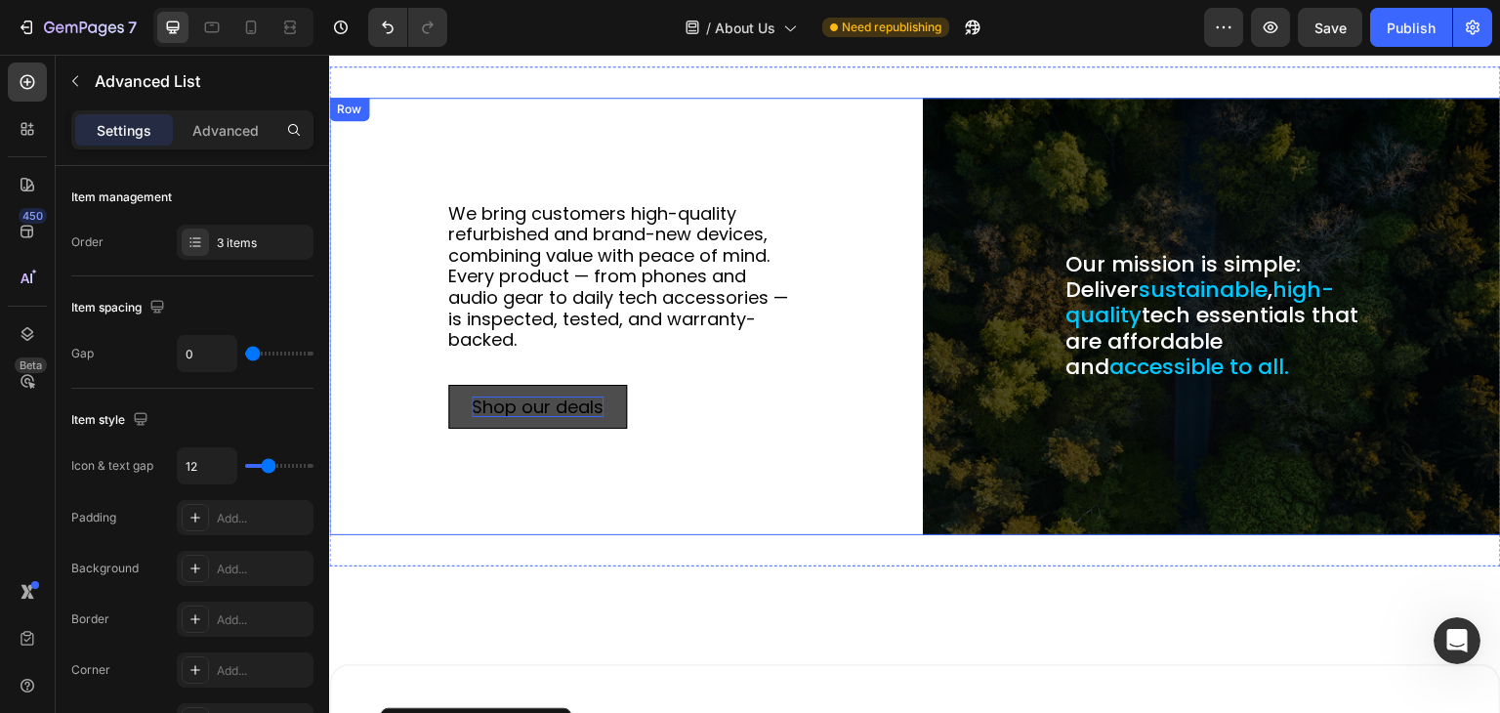
scroll to position [275, 0]
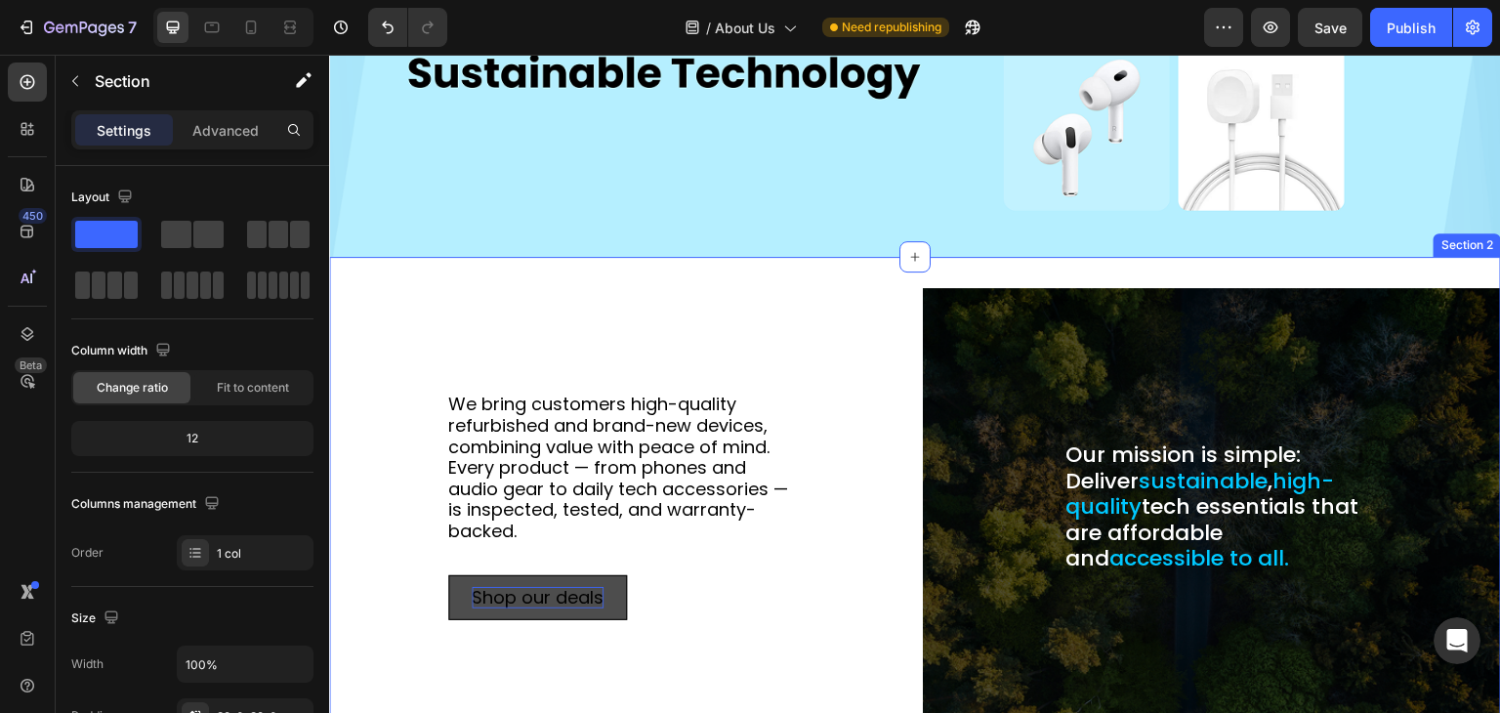
click at [947, 267] on div "We bring customers high-quality refurbished and brand-new devices, combining va…" at bounding box center [915, 507] width 1172 height 500
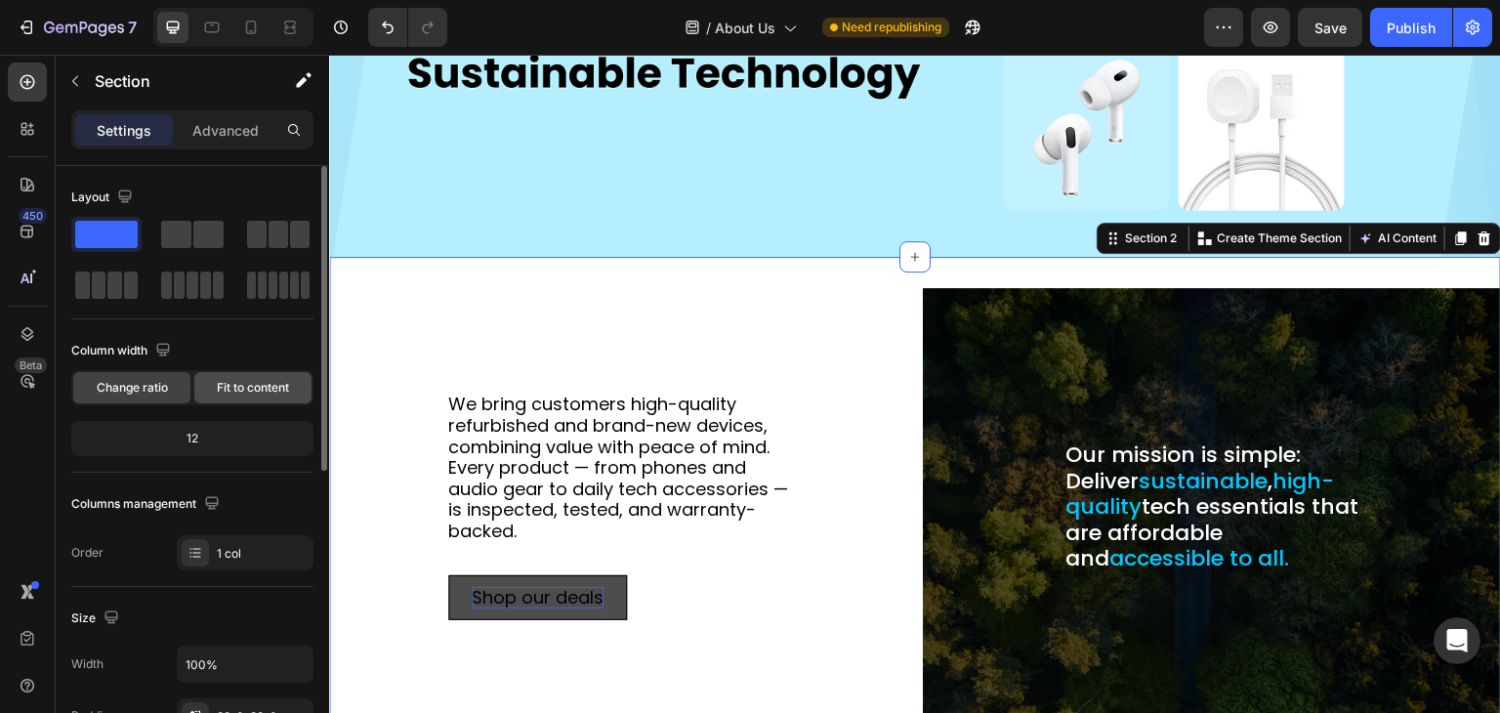
click at [235, 392] on span "Fit to content" at bounding box center [253, 388] width 72 height 18
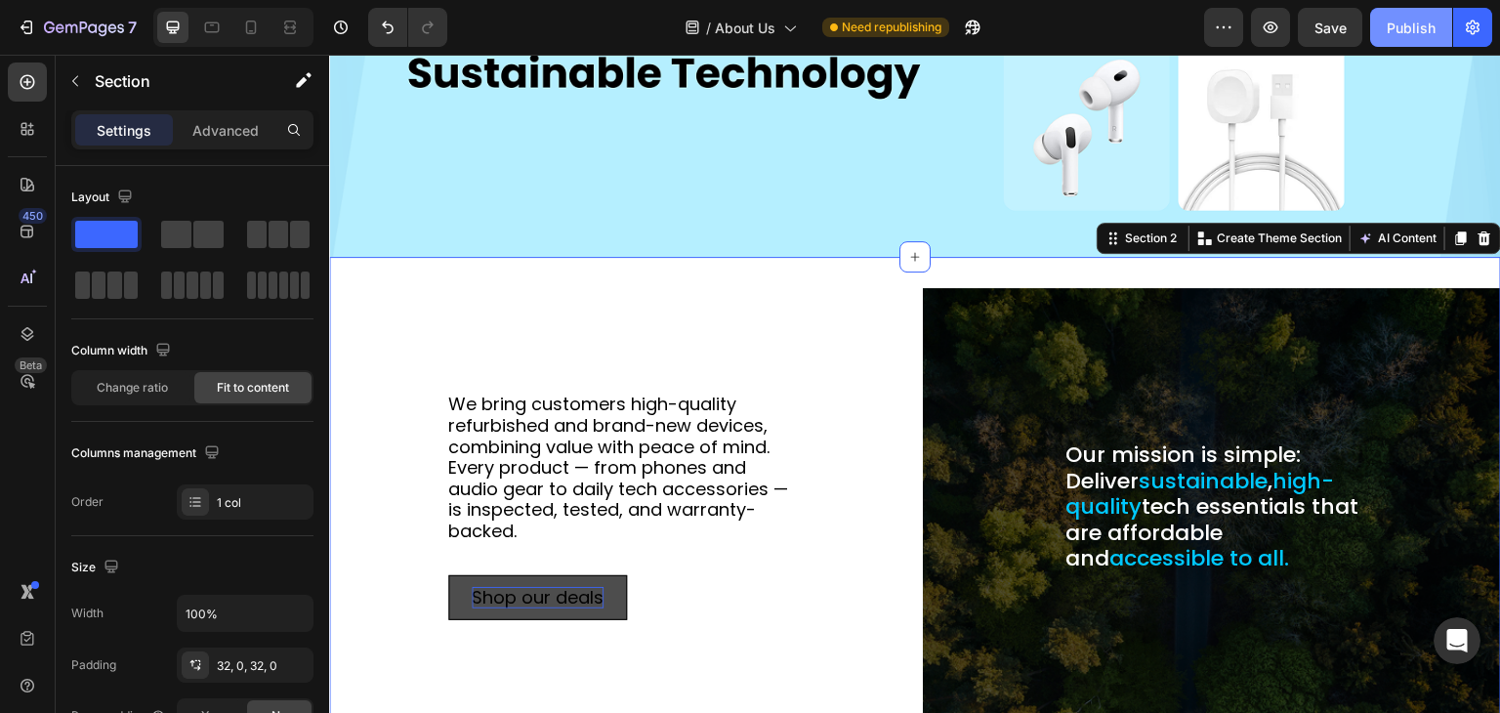
click at [1383, 19] on button "Publish" at bounding box center [1411, 27] width 82 height 39
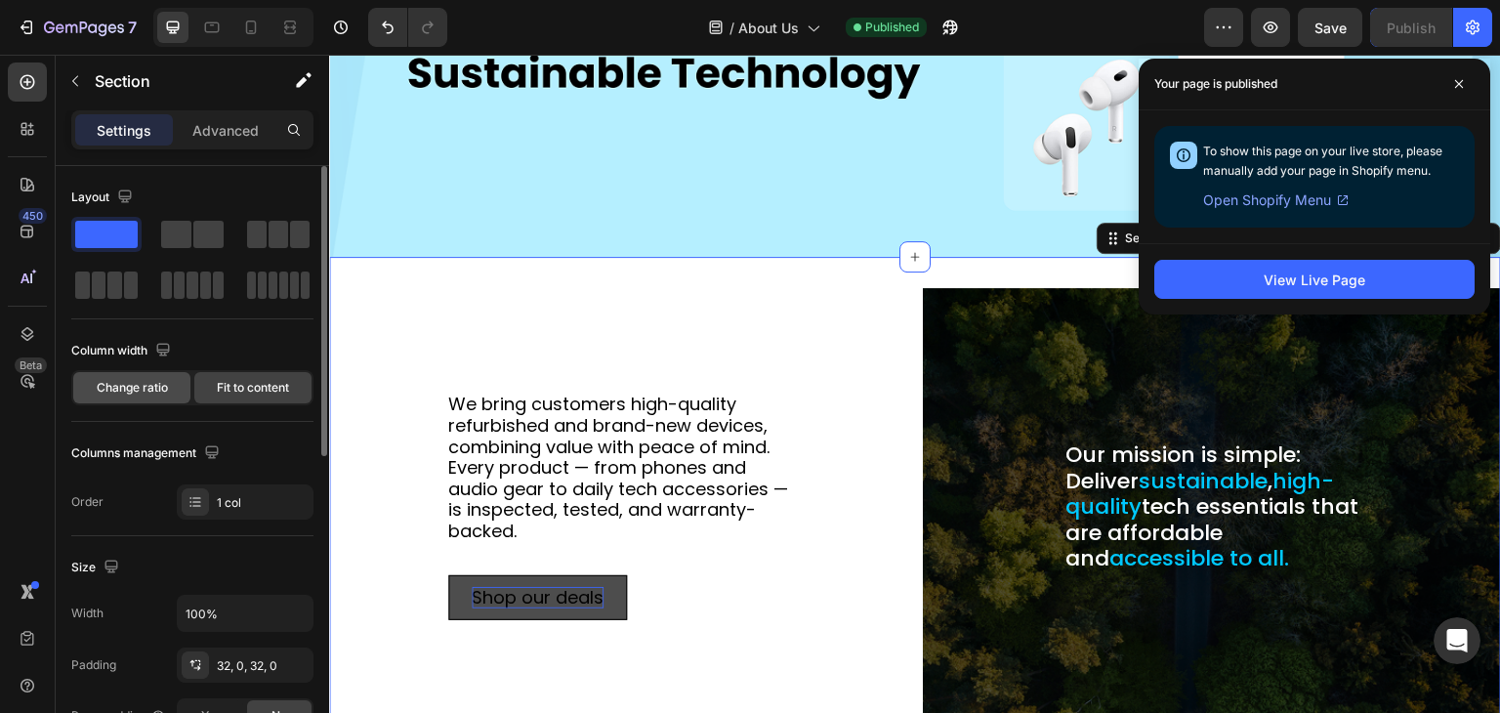
click at [177, 395] on div "Change ratio" at bounding box center [131, 387] width 117 height 31
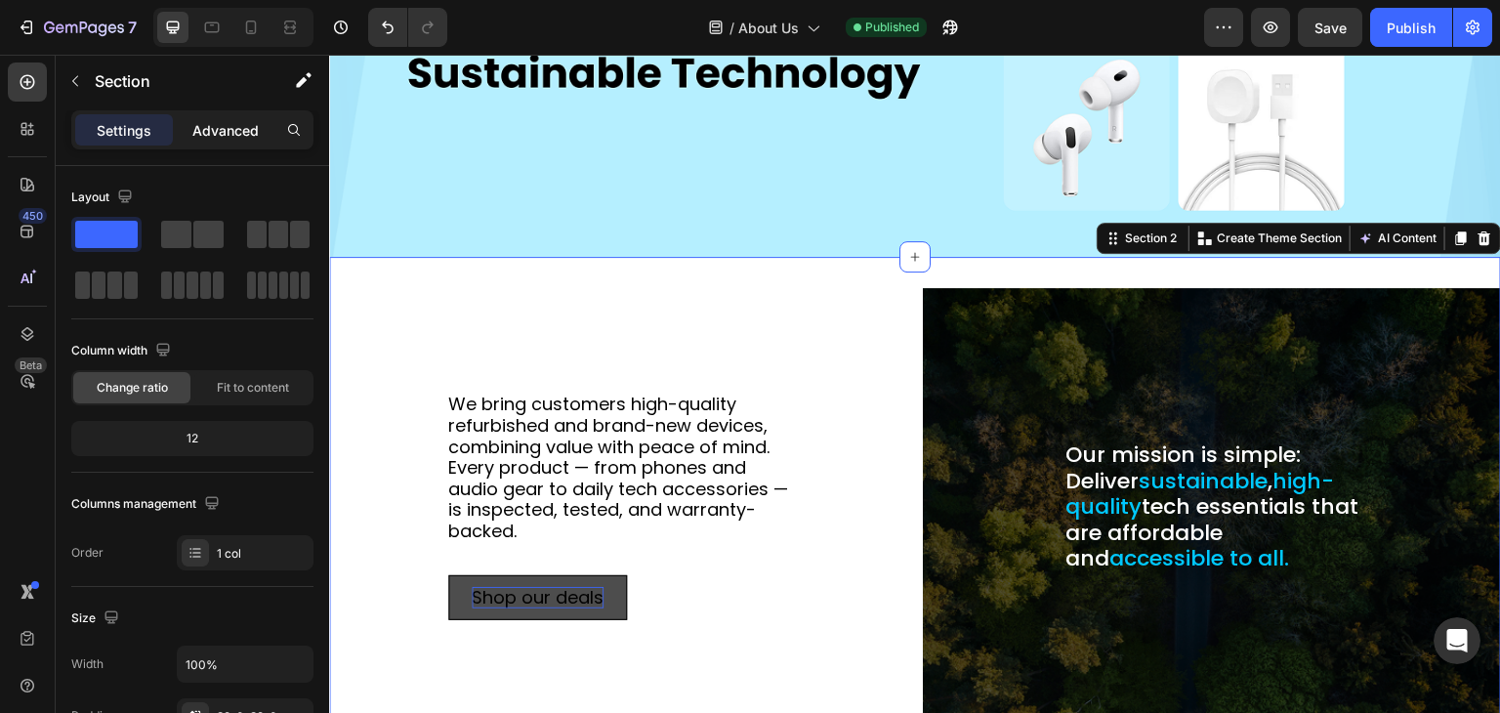
click at [231, 120] on p "Advanced" at bounding box center [225, 130] width 66 height 21
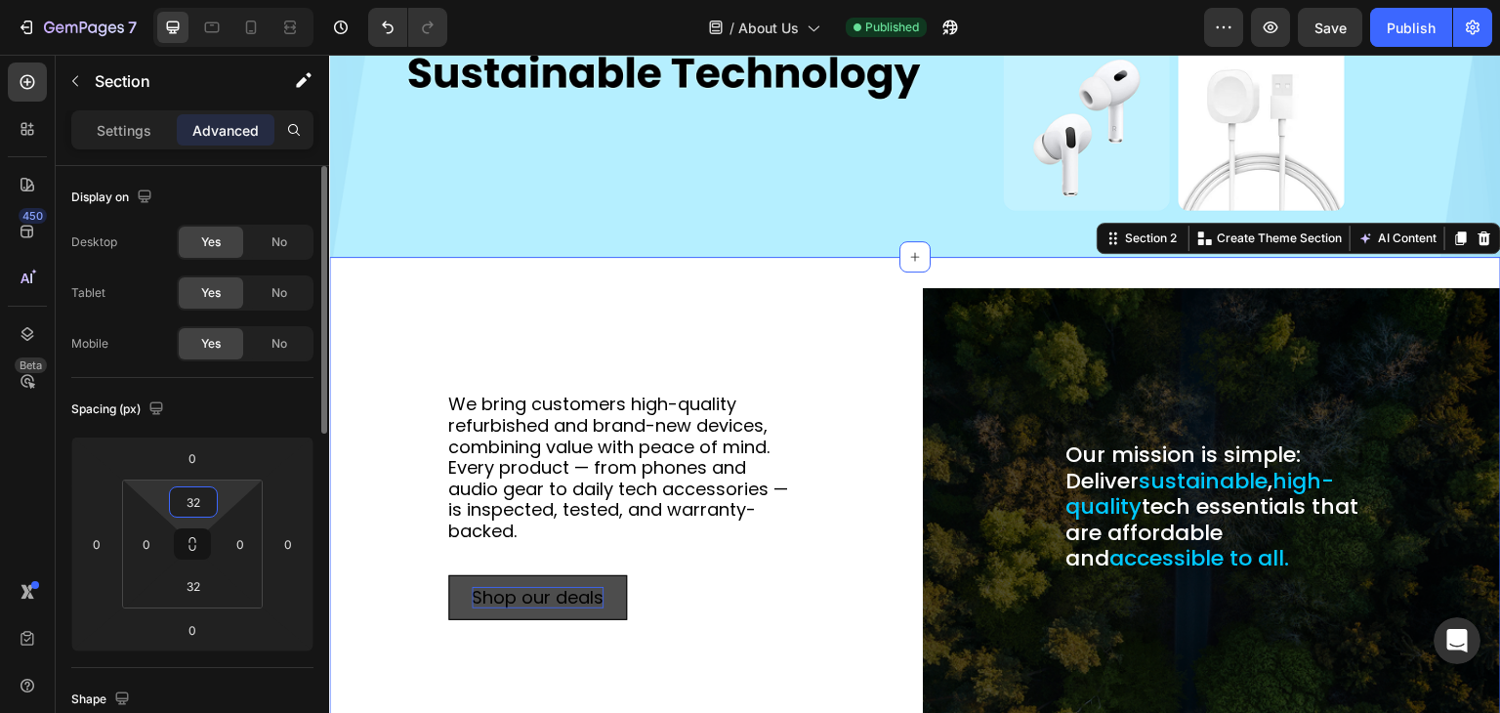
click at [192, 498] on input "32" at bounding box center [193, 501] width 39 height 29
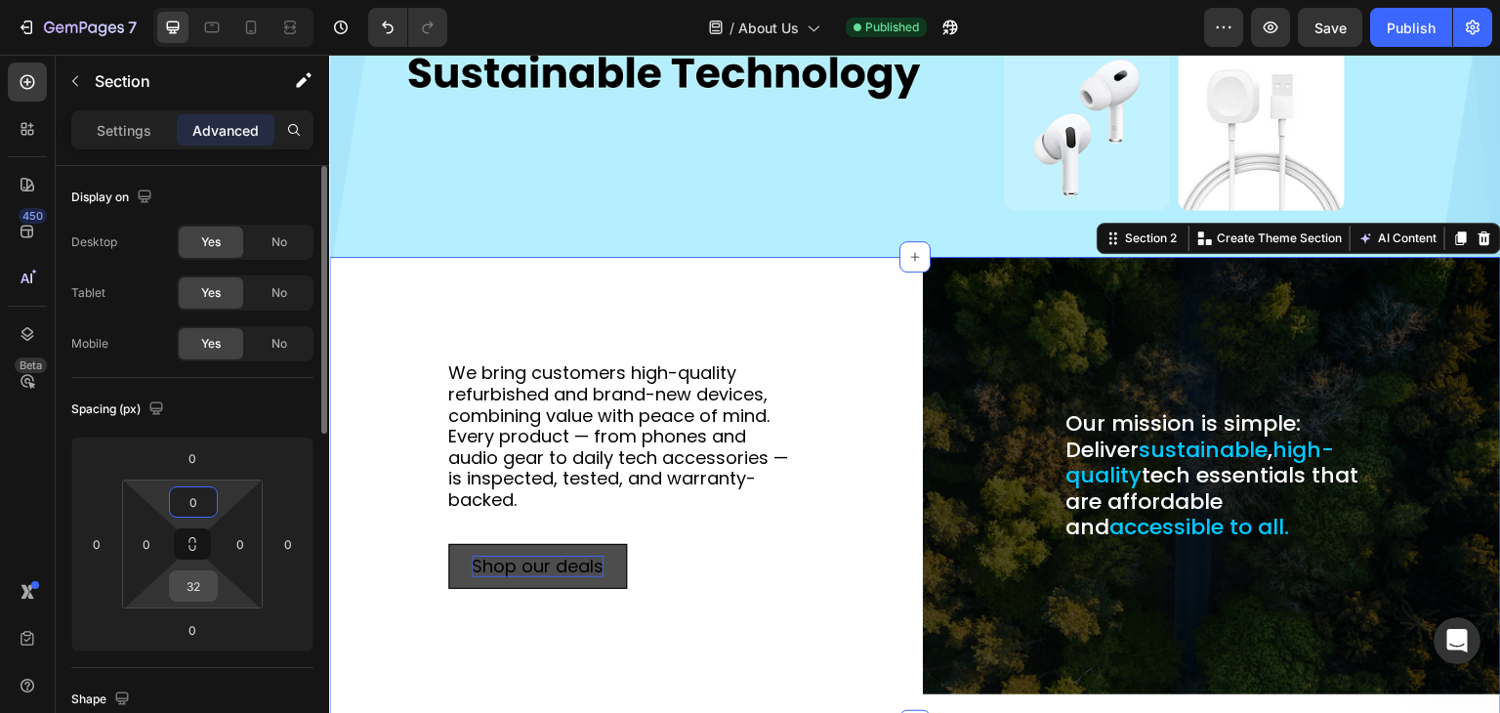
type input "0"
click at [190, 591] on input "32" at bounding box center [193, 585] width 39 height 29
type input "0"
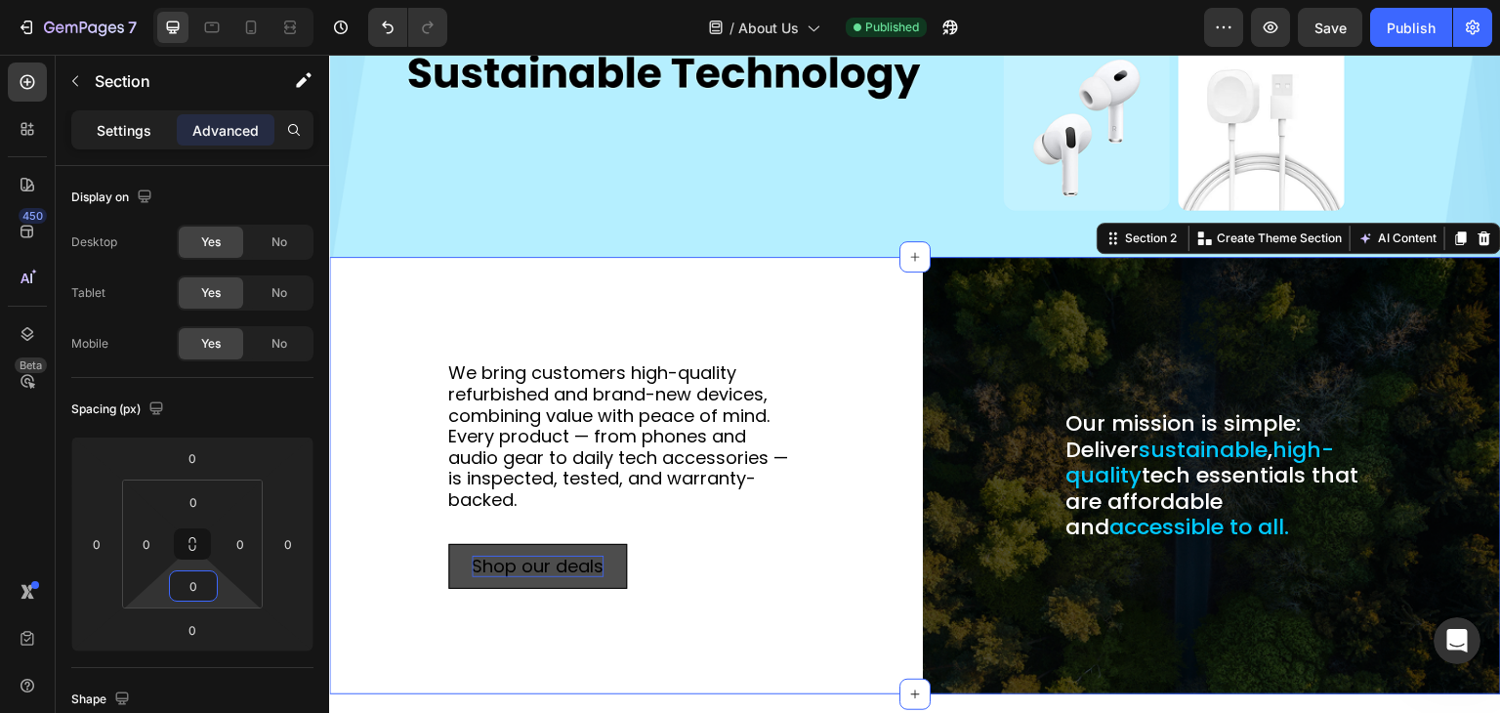
click at [114, 129] on p "Settings" at bounding box center [124, 130] width 55 height 21
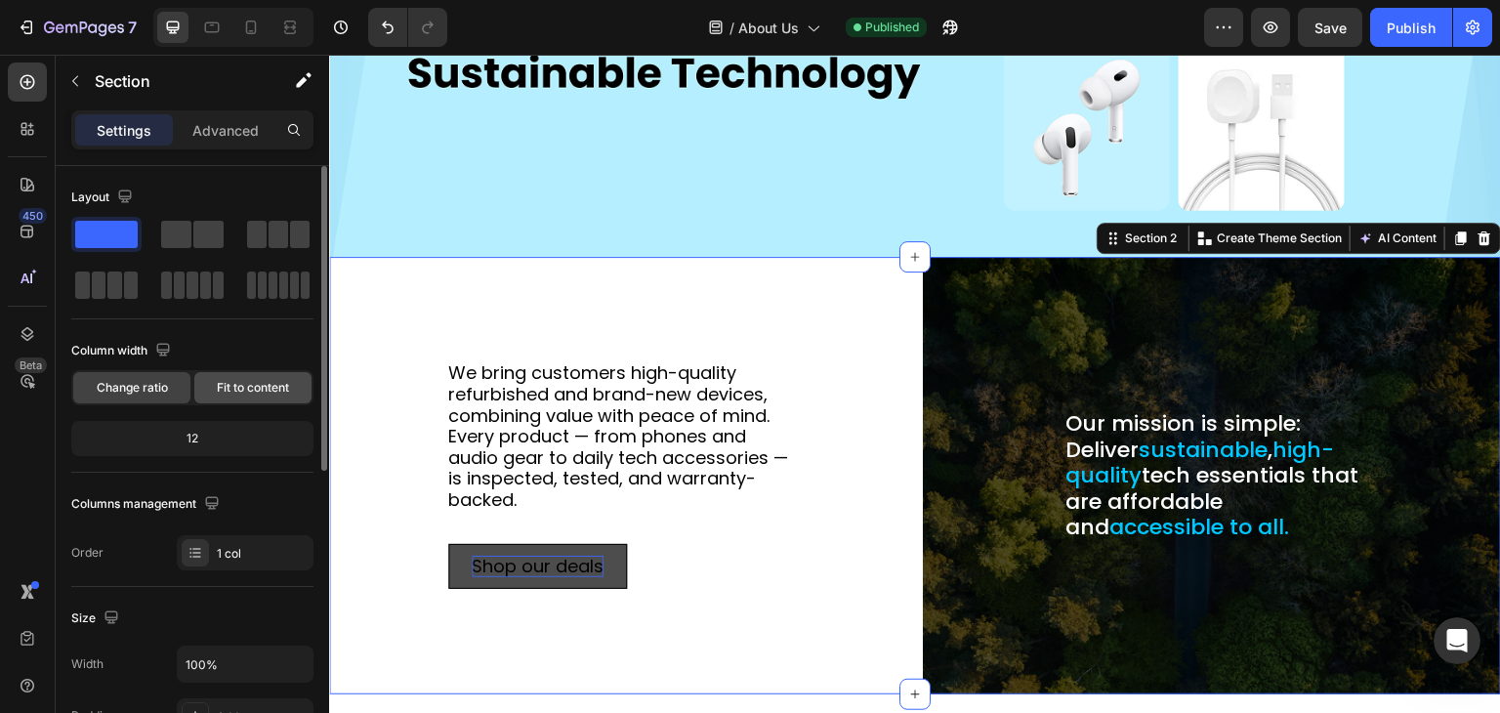
click at [221, 384] on span "Fit to content" at bounding box center [253, 388] width 72 height 18
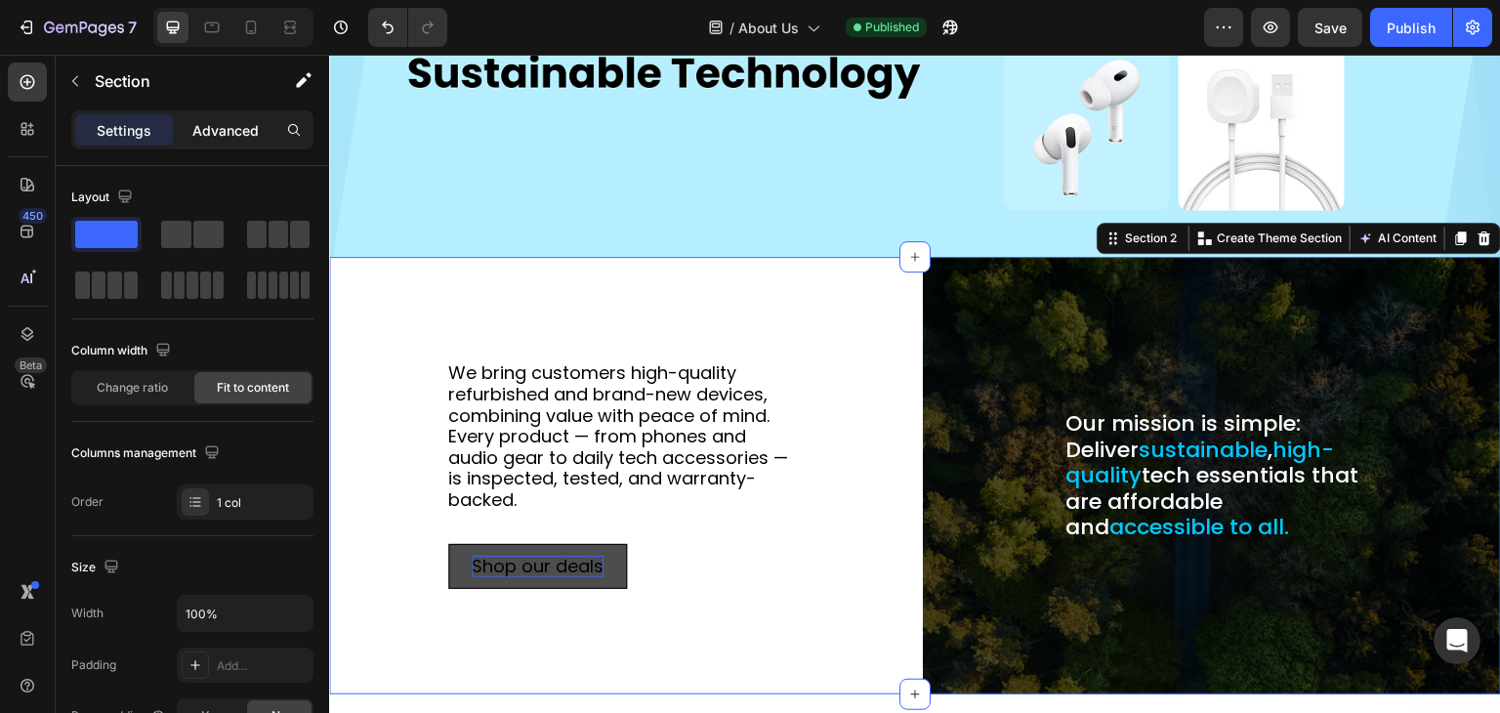
click at [239, 133] on p "Advanced" at bounding box center [225, 130] width 66 height 21
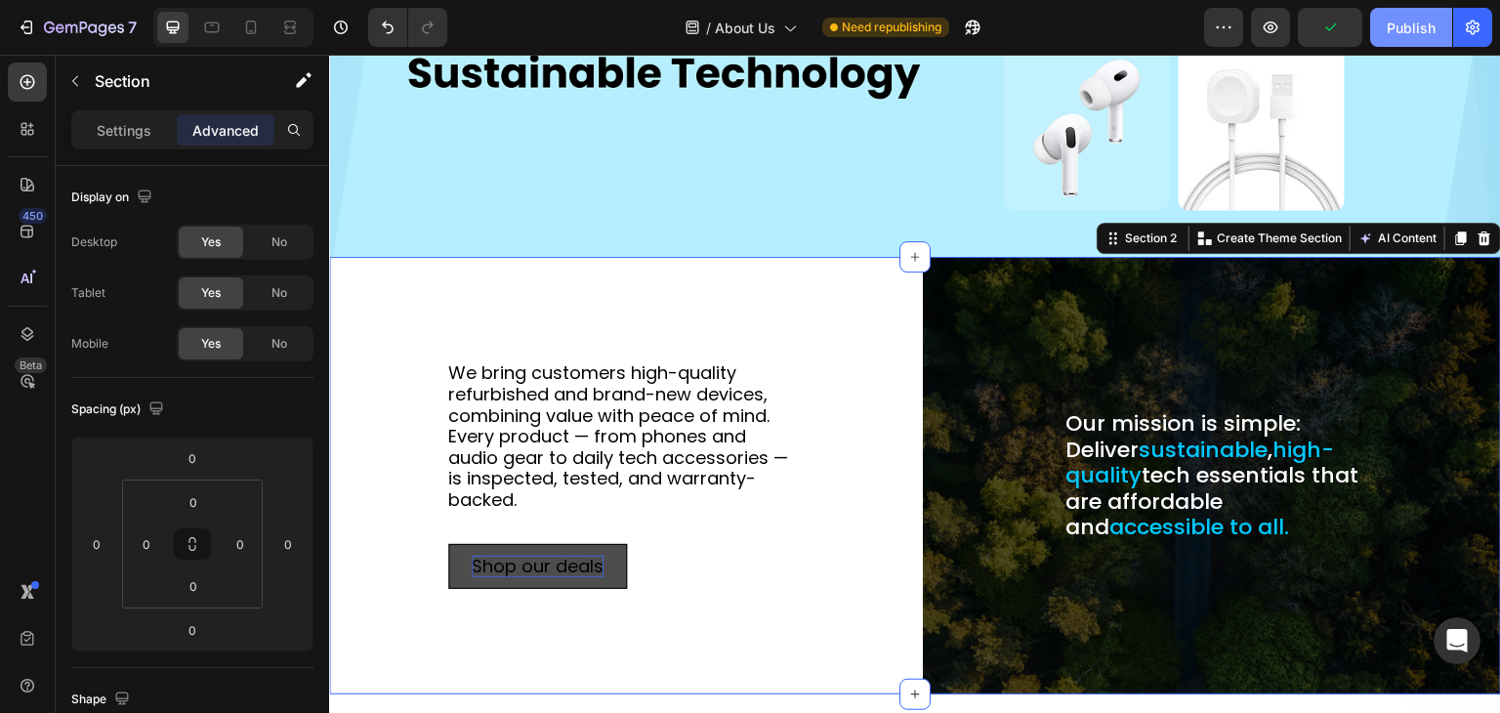
click at [1375, 17] on button "Publish" at bounding box center [1411, 27] width 82 height 39
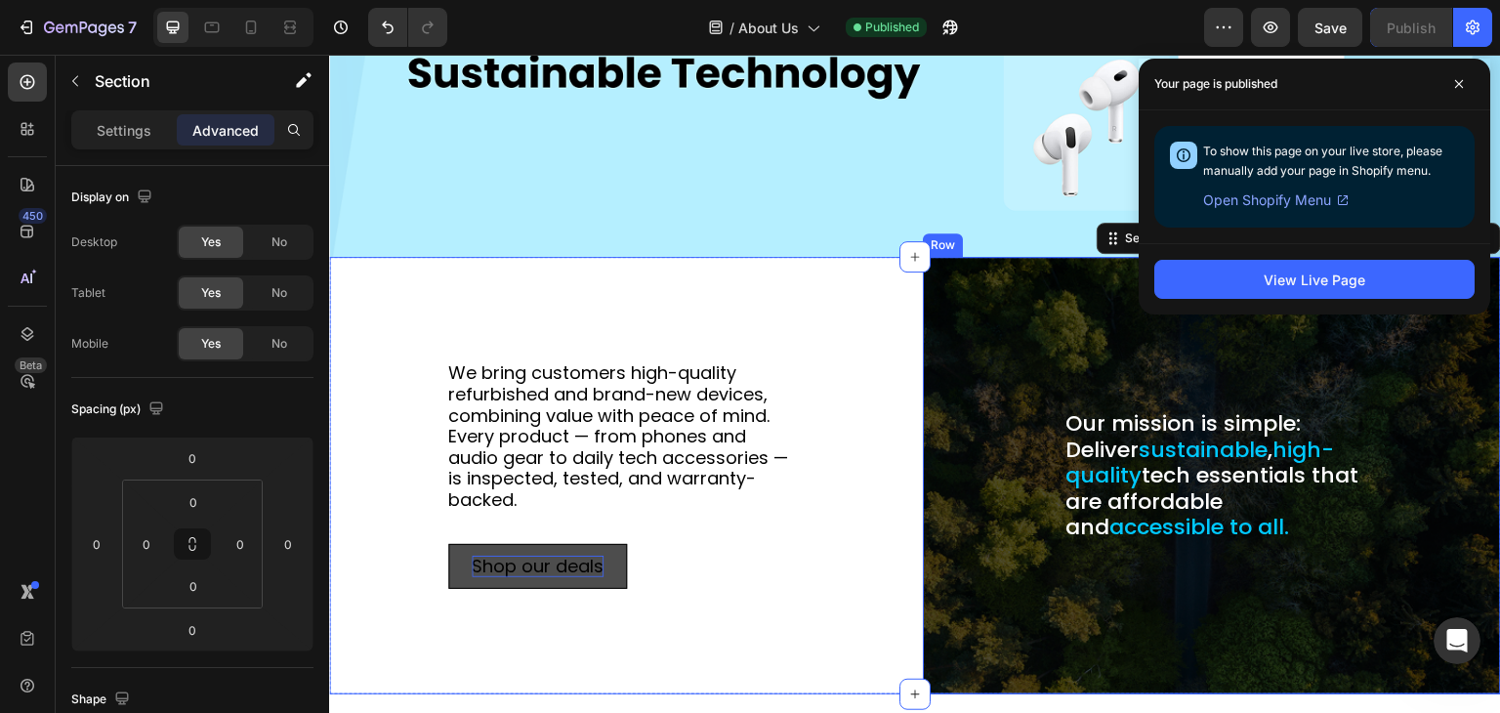
click at [939, 273] on div "Our mission is simple: Deliver sustainable , high-quality tech essentials that …" at bounding box center [1212, 476] width 547 height 406
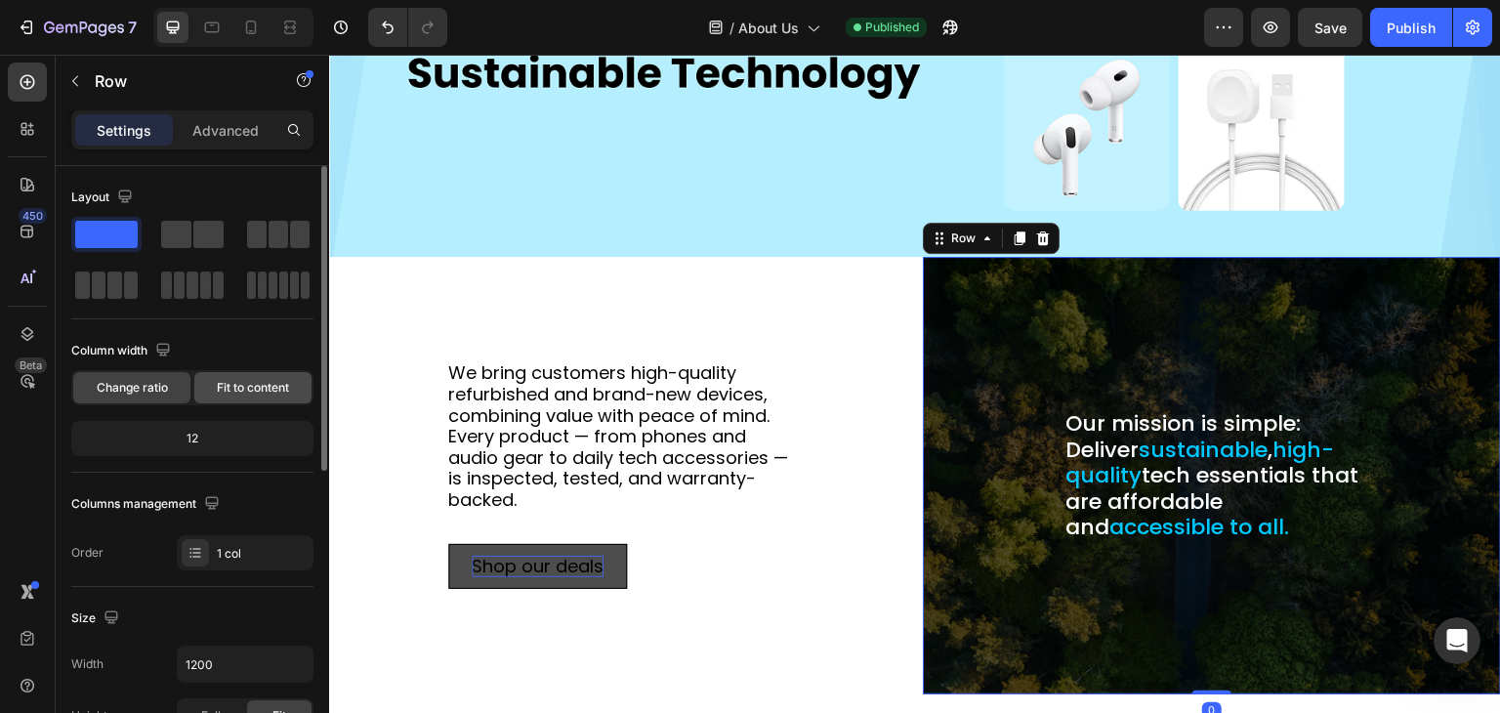
click at [253, 381] on span "Fit to content" at bounding box center [253, 388] width 72 height 18
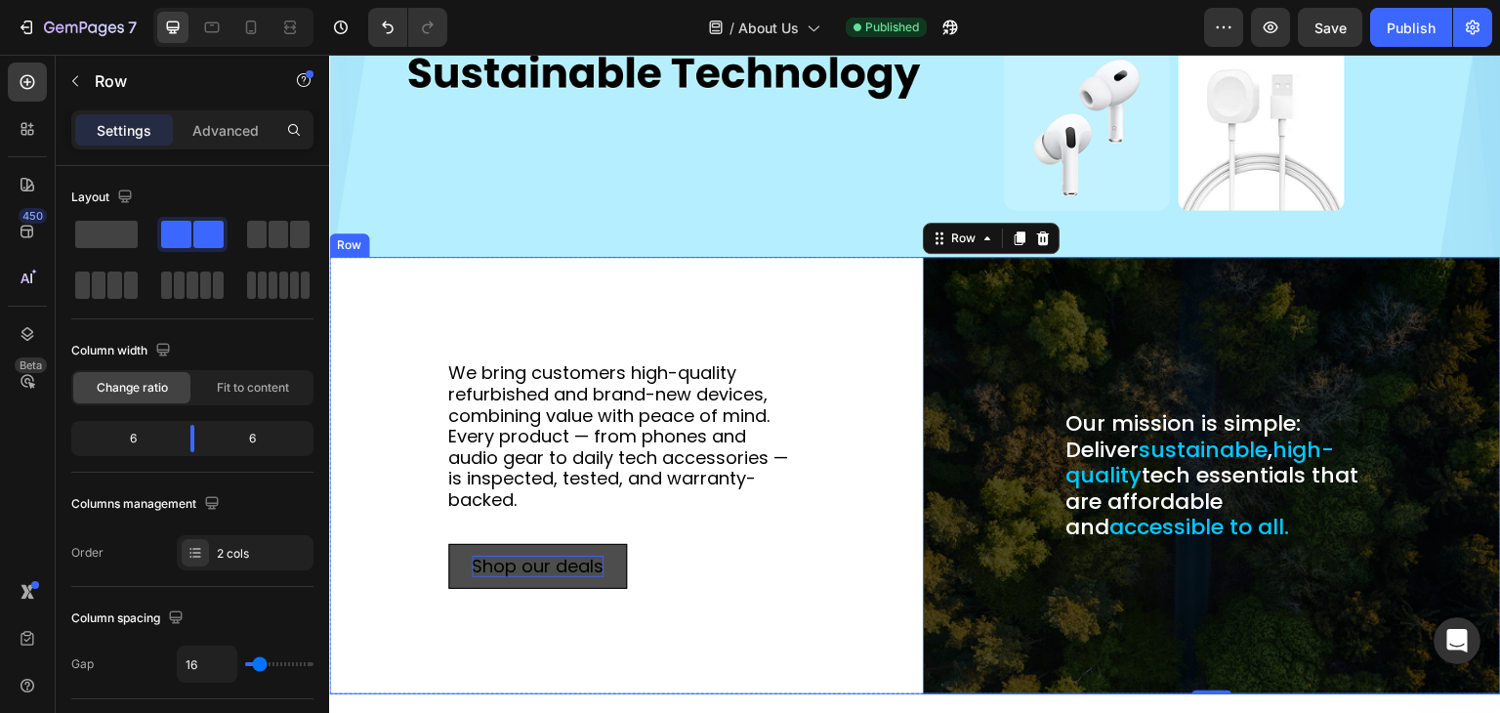
click at [486, 297] on div "We bring customers high-quality refurbished and brand-new devices, combining va…" at bounding box center [618, 476] width 578 height 438
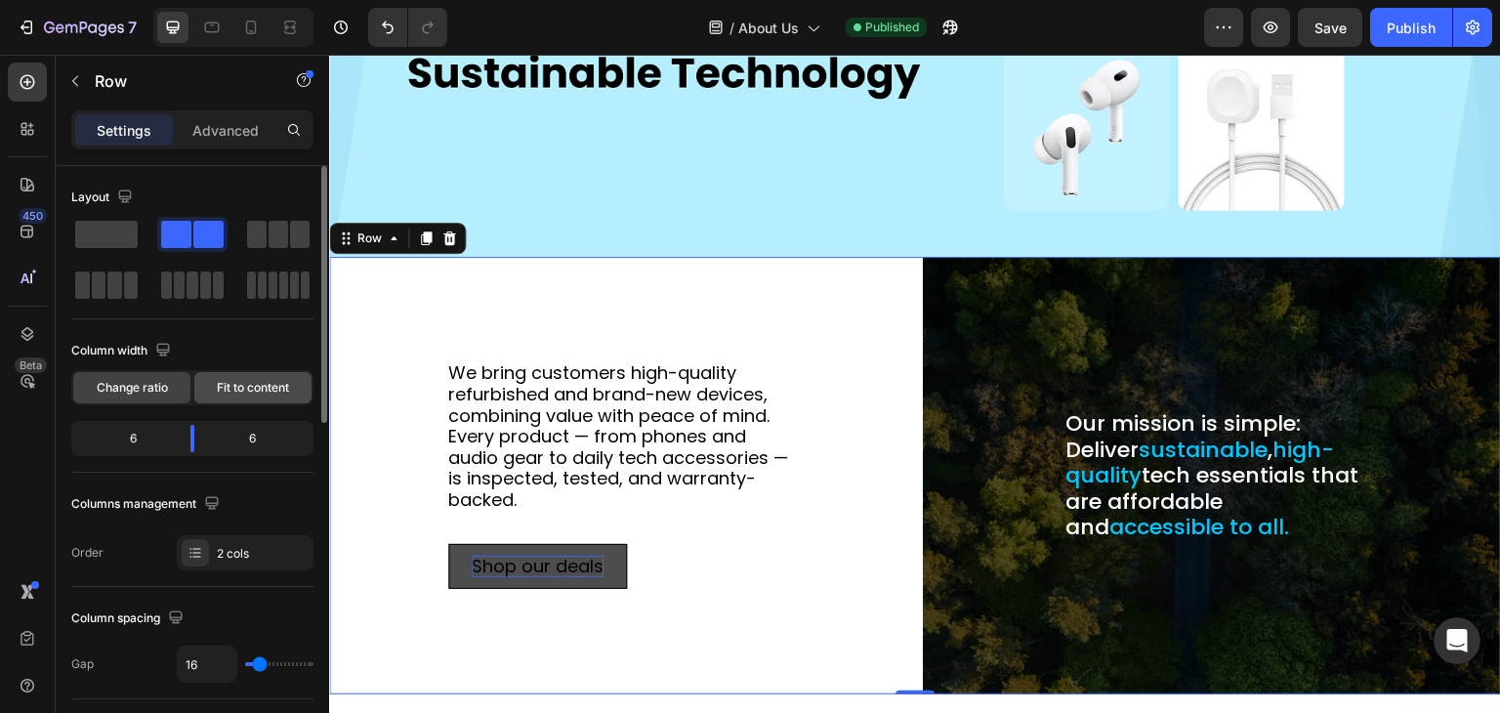
click at [257, 376] on div "Fit to content" at bounding box center [252, 387] width 117 height 31
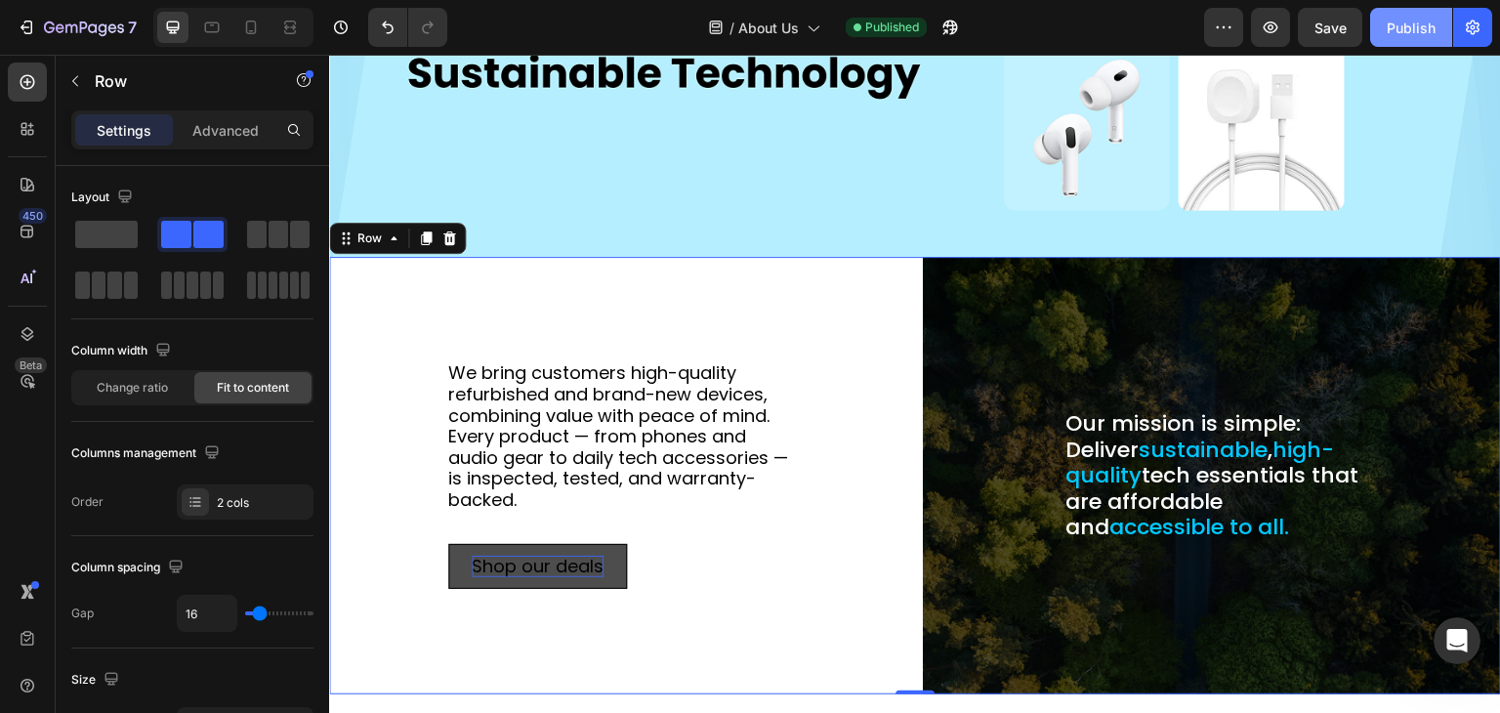
click at [1408, 21] on div "Publish" at bounding box center [1411, 28] width 49 height 21
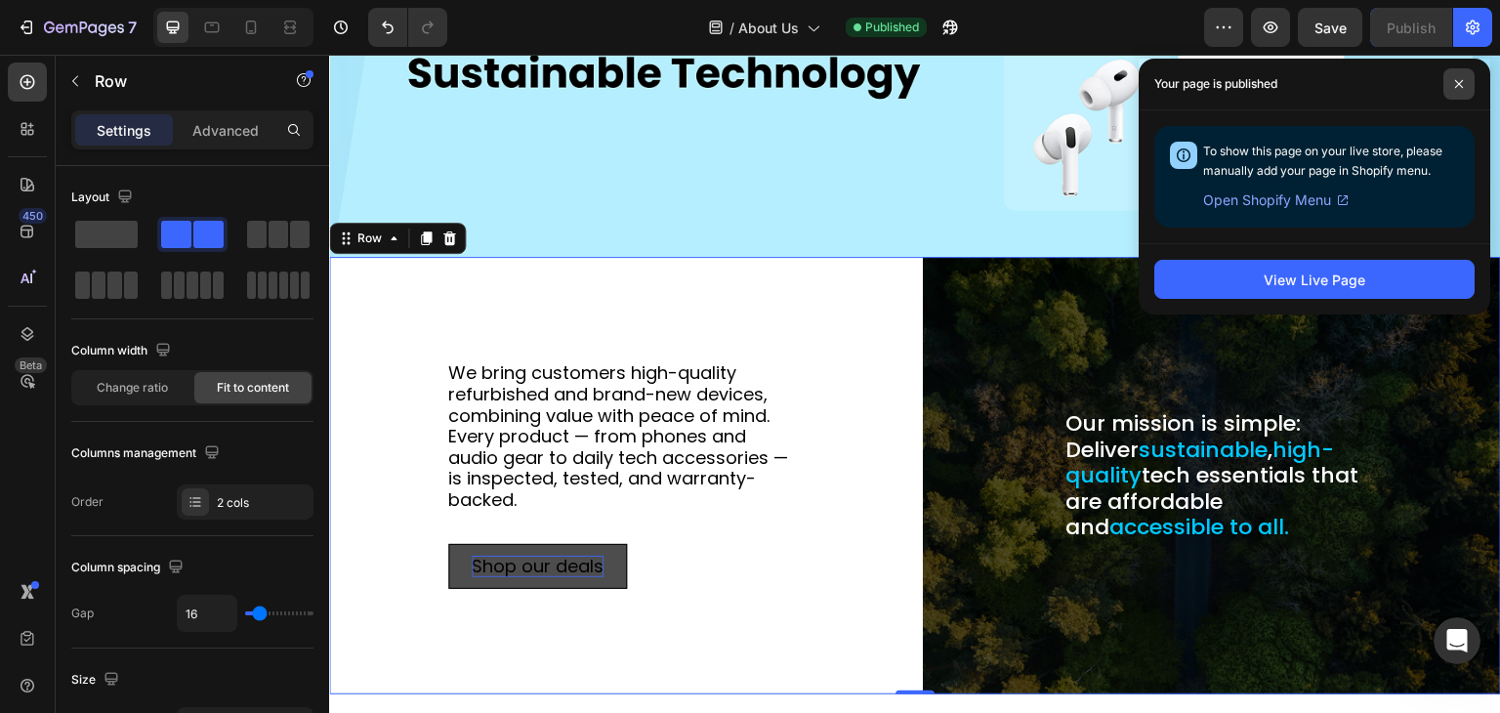
click at [1463, 79] on icon at bounding box center [1459, 84] width 10 height 10
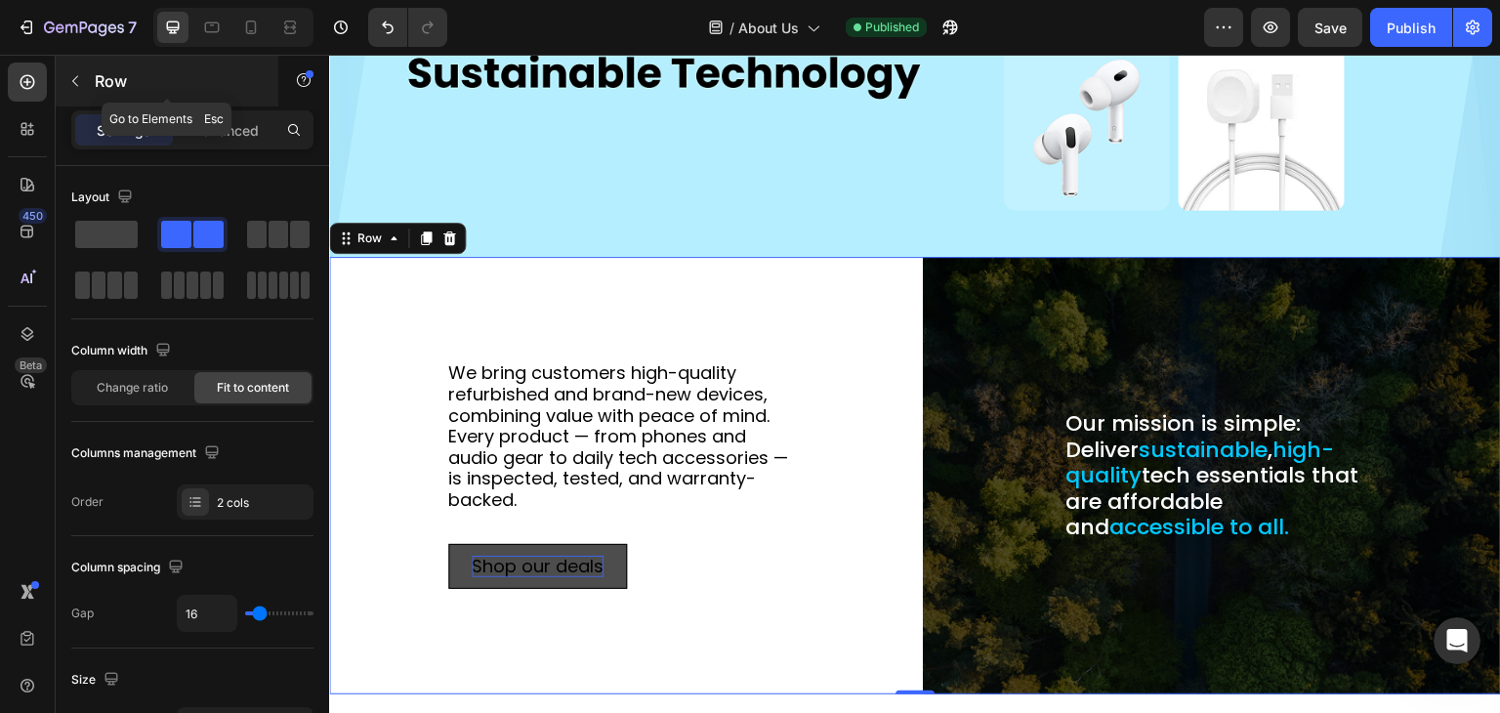
click at [74, 79] on icon "button" at bounding box center [75, 81] width 6 height 11
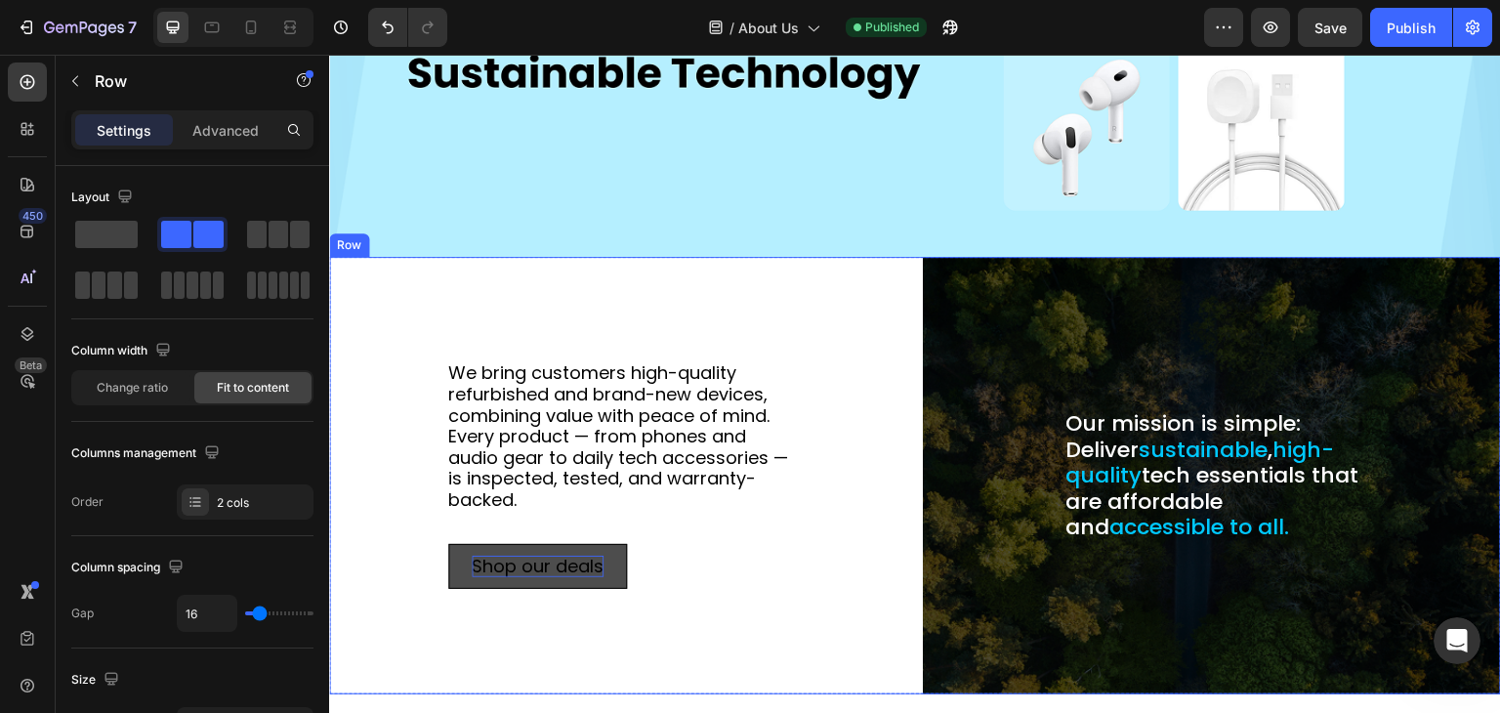
click at [665, 285] on div "We bring customers high-quality refurbished and brand-new devices, combining va…" at bounding box center [618, 476] width 578 height 438
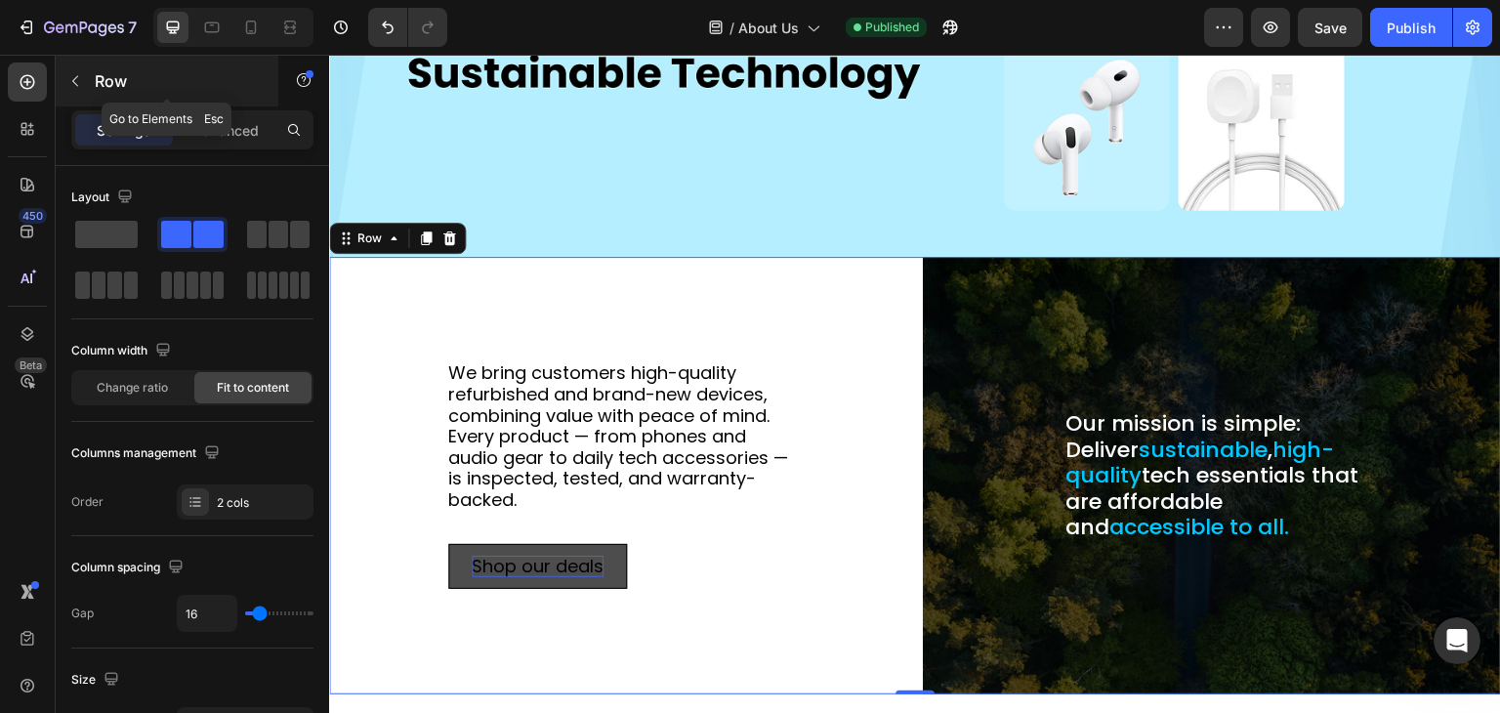
click at [73, 75] on icon "button" at bounding box center [75, 81] width 16 height 16
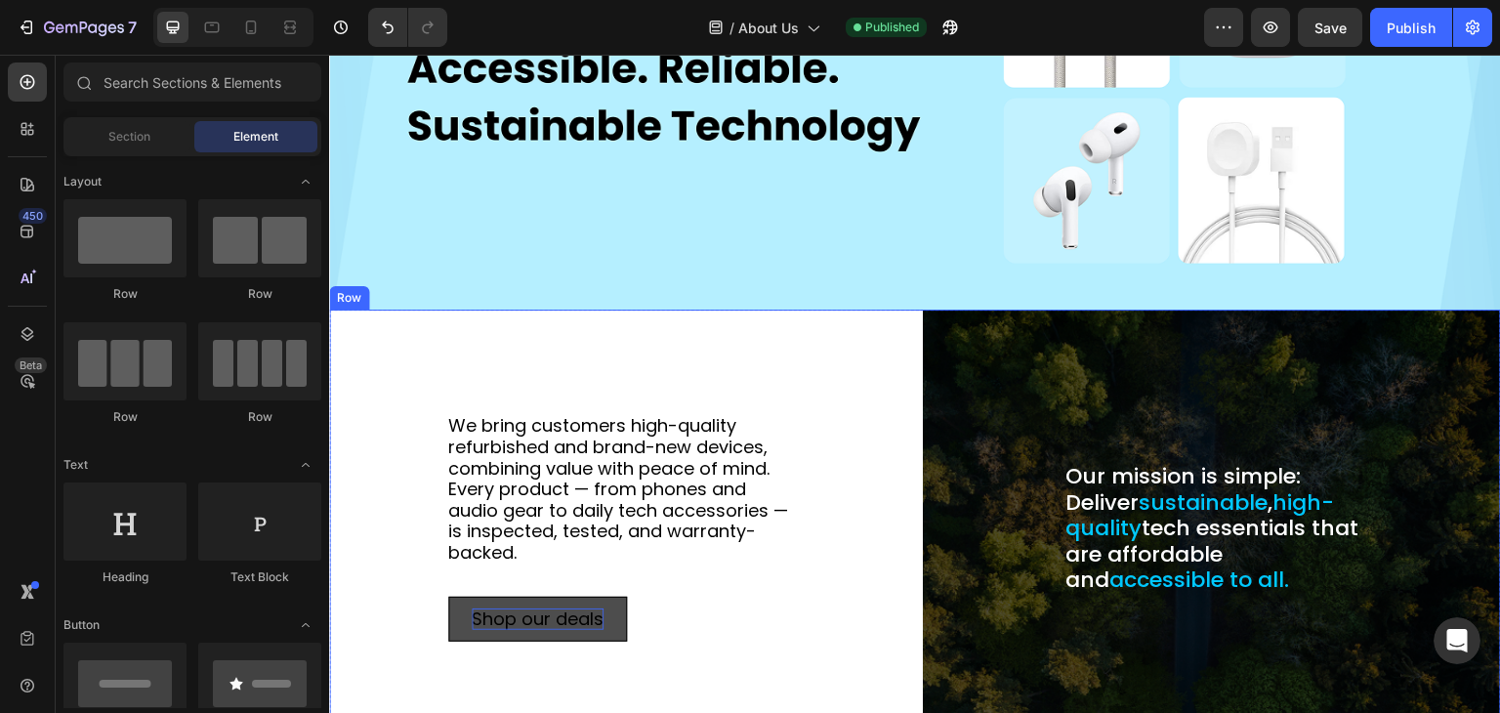
scroll to position [178, 0]
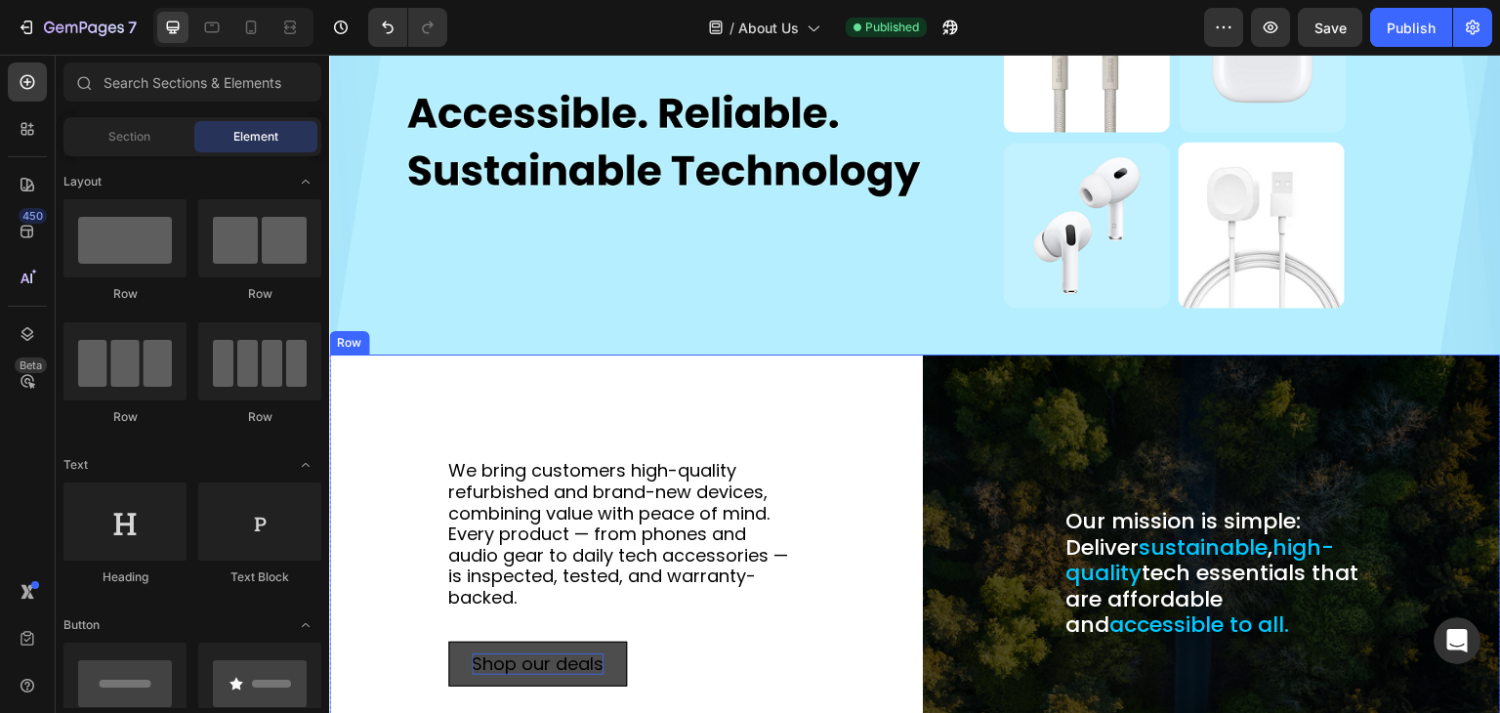
click at [638, 385] on div "We bring customers high-quality refurbished and brand-new devices, combining va…" at bounding box center [618, 574] width 578 height 438
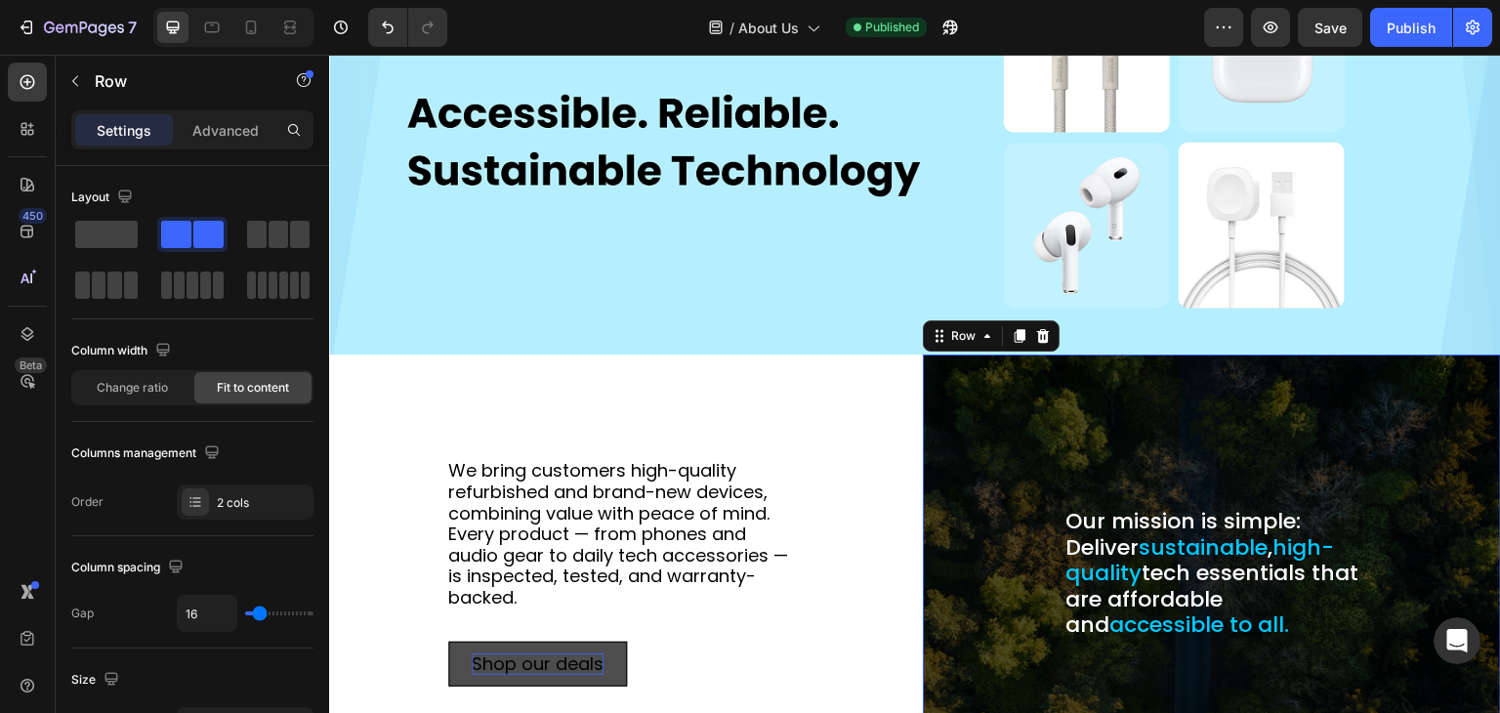
click at [958, 418] on div "Our mission is simple: Deliver sustainable , high-quality tech essentials that …" at bounding box center [1212, 573] width 547 height 406
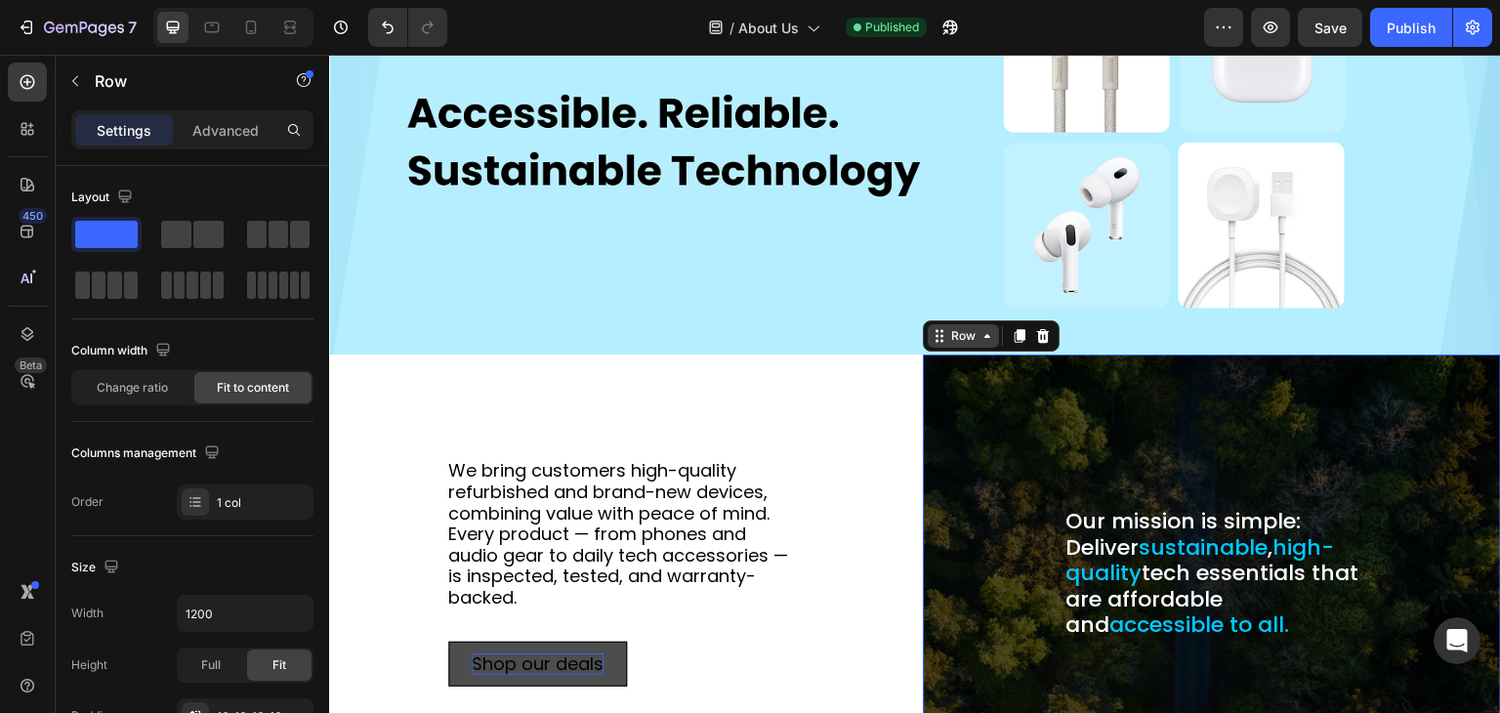
click at [963, 327] on div "Row" at bounding box center [963, 336] width 32 height 18
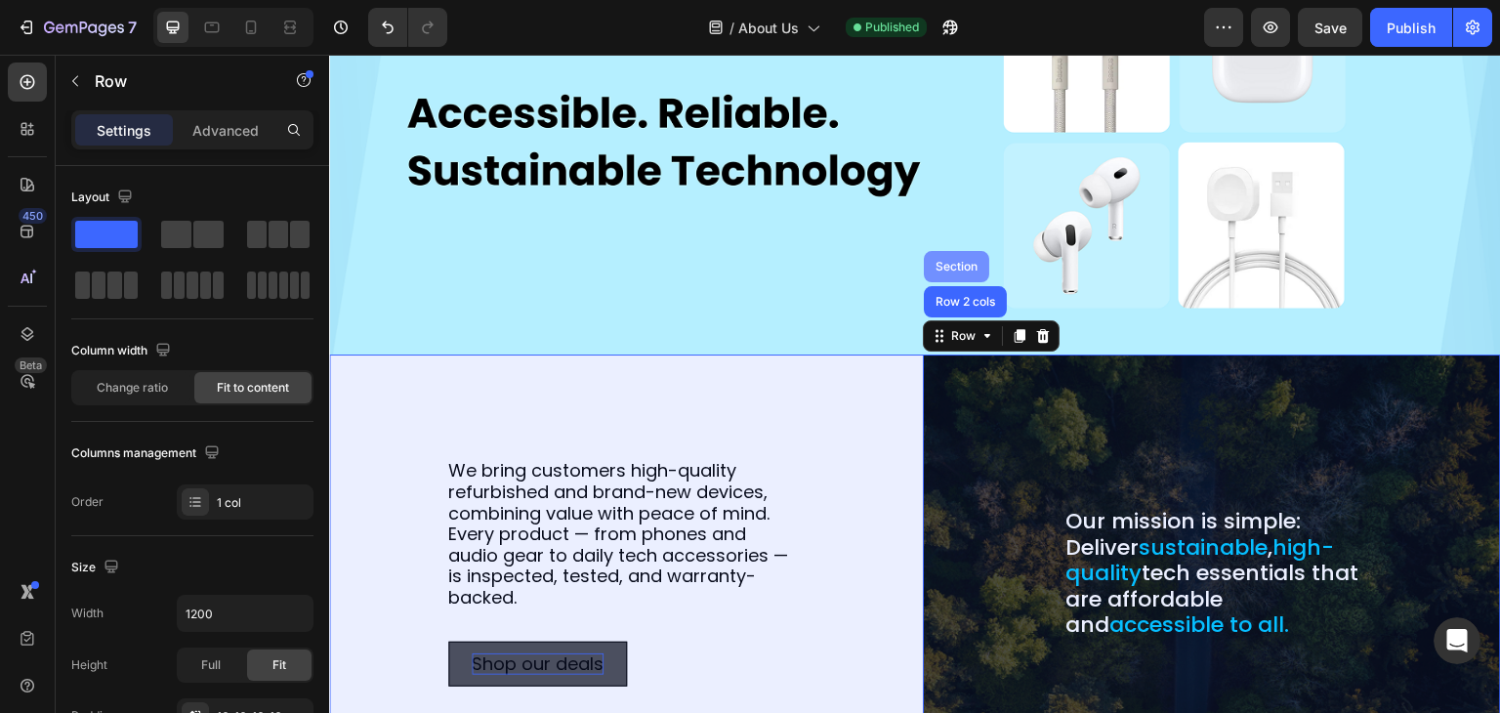
click at [942, 261] on div "Section" at bounding box center [957, 267] width 50 height 12
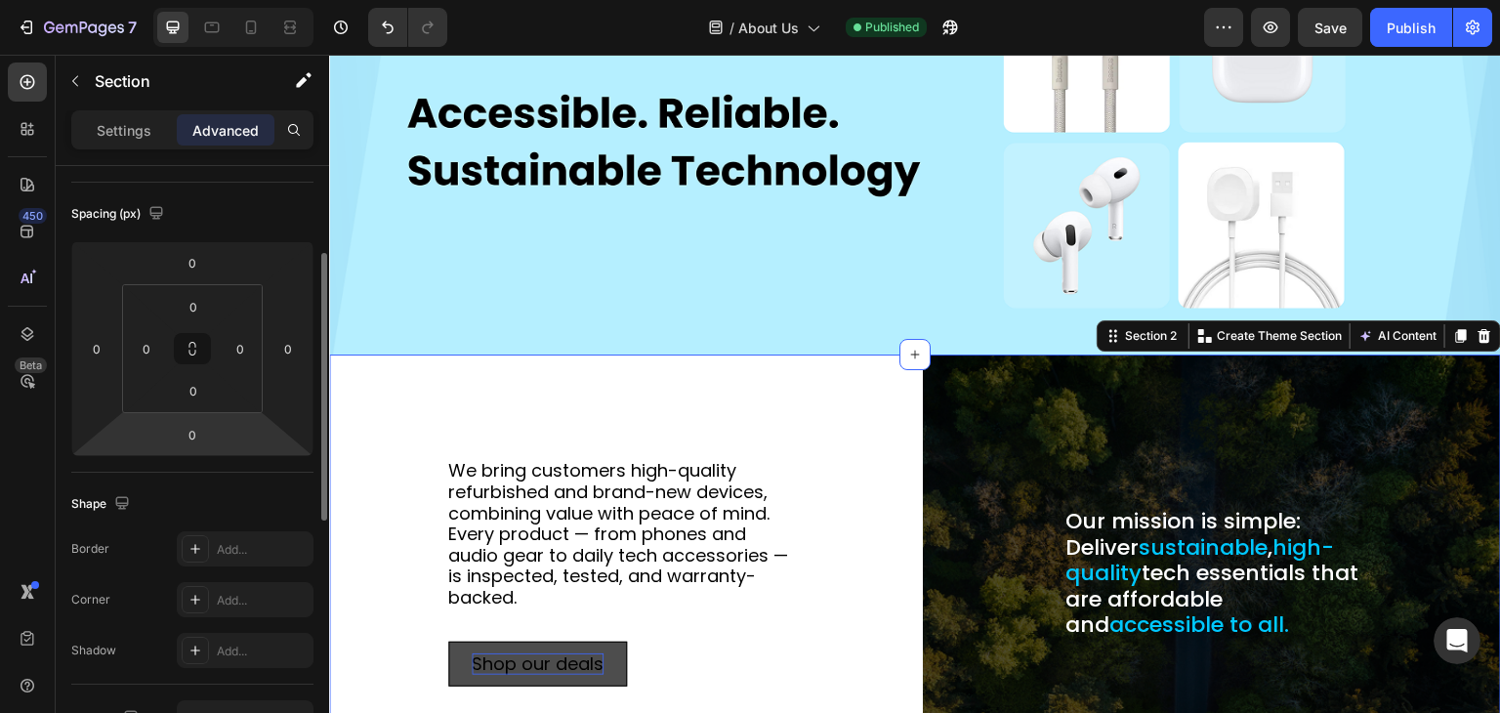
scroll to position [0, 0]
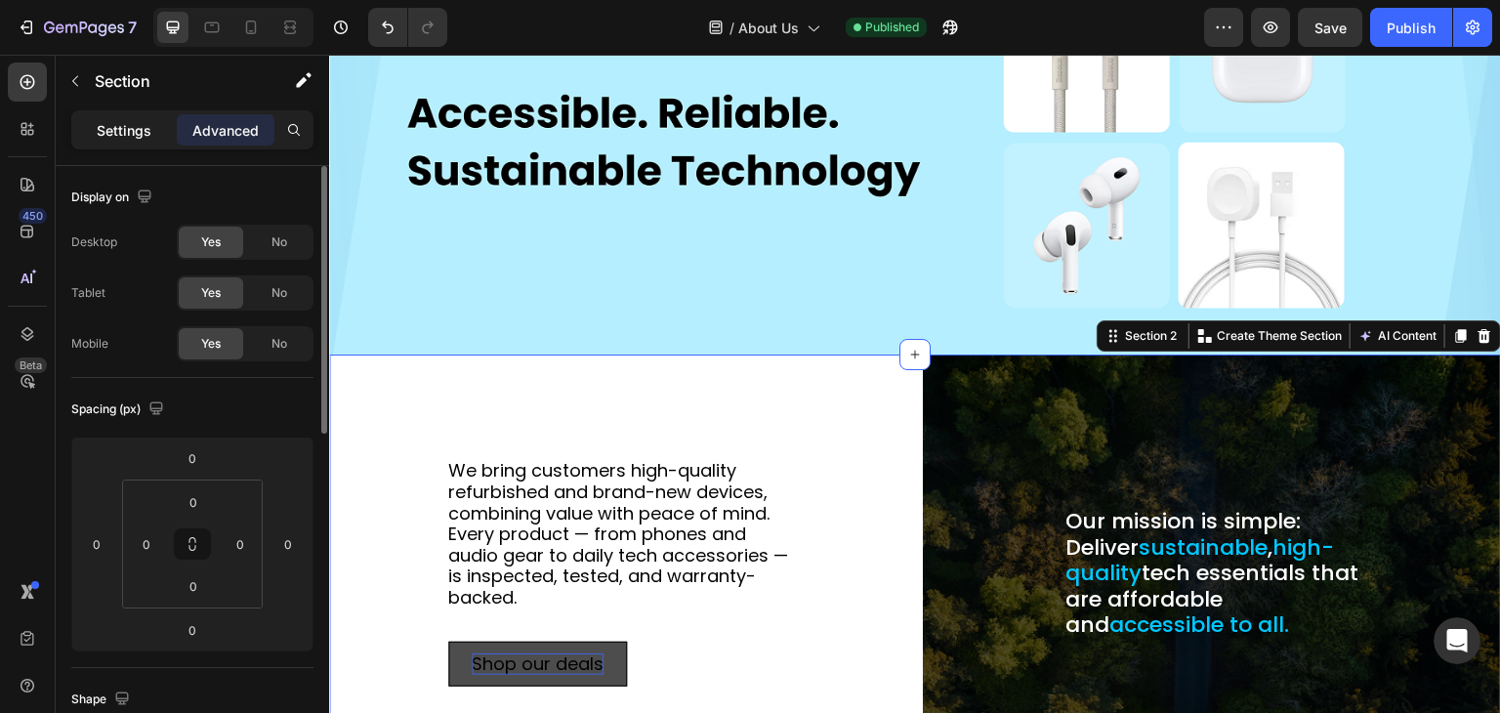
click at [135, 136] on p "Settings" at bounding box center [124, 130] width 55 height 21
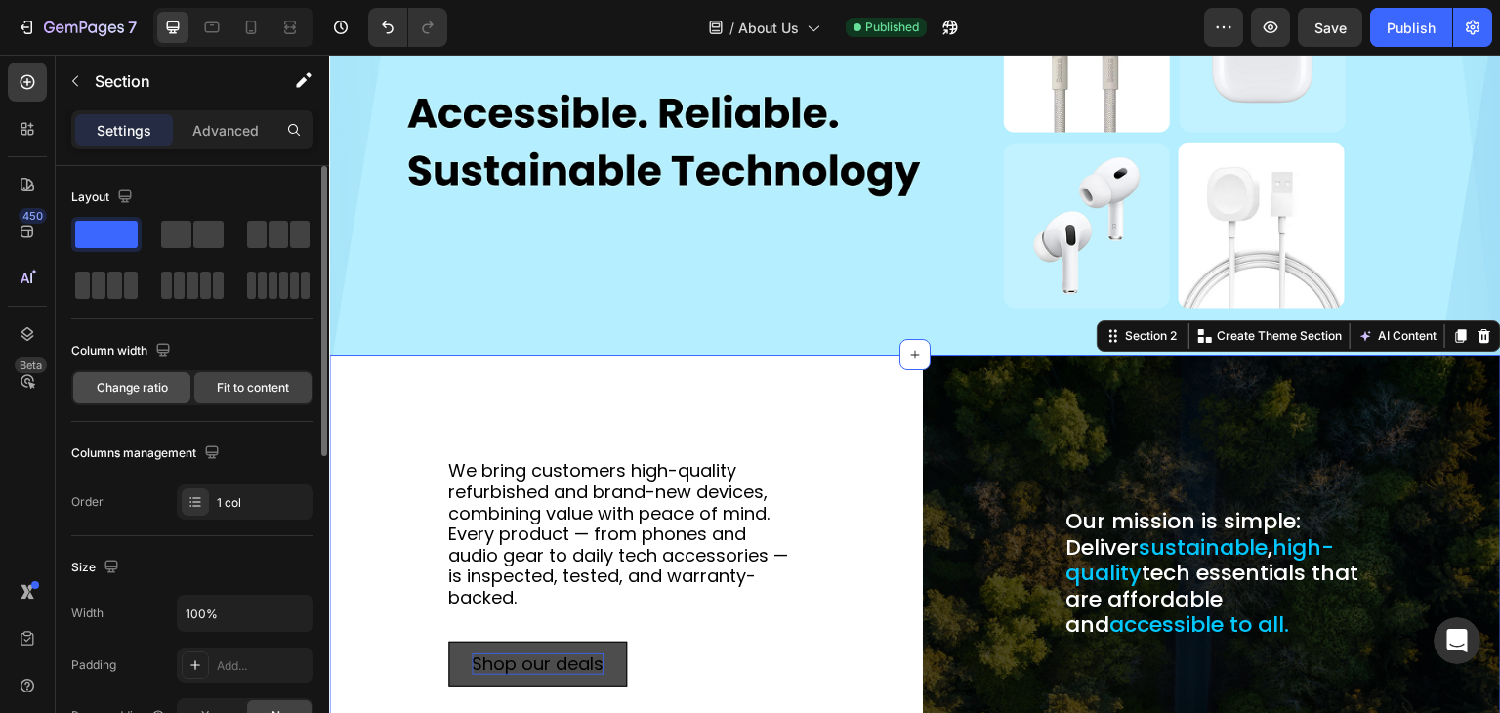
click at [123, 390] on span "Change ratio" at bounding box center [132, 388] width 71 height 18
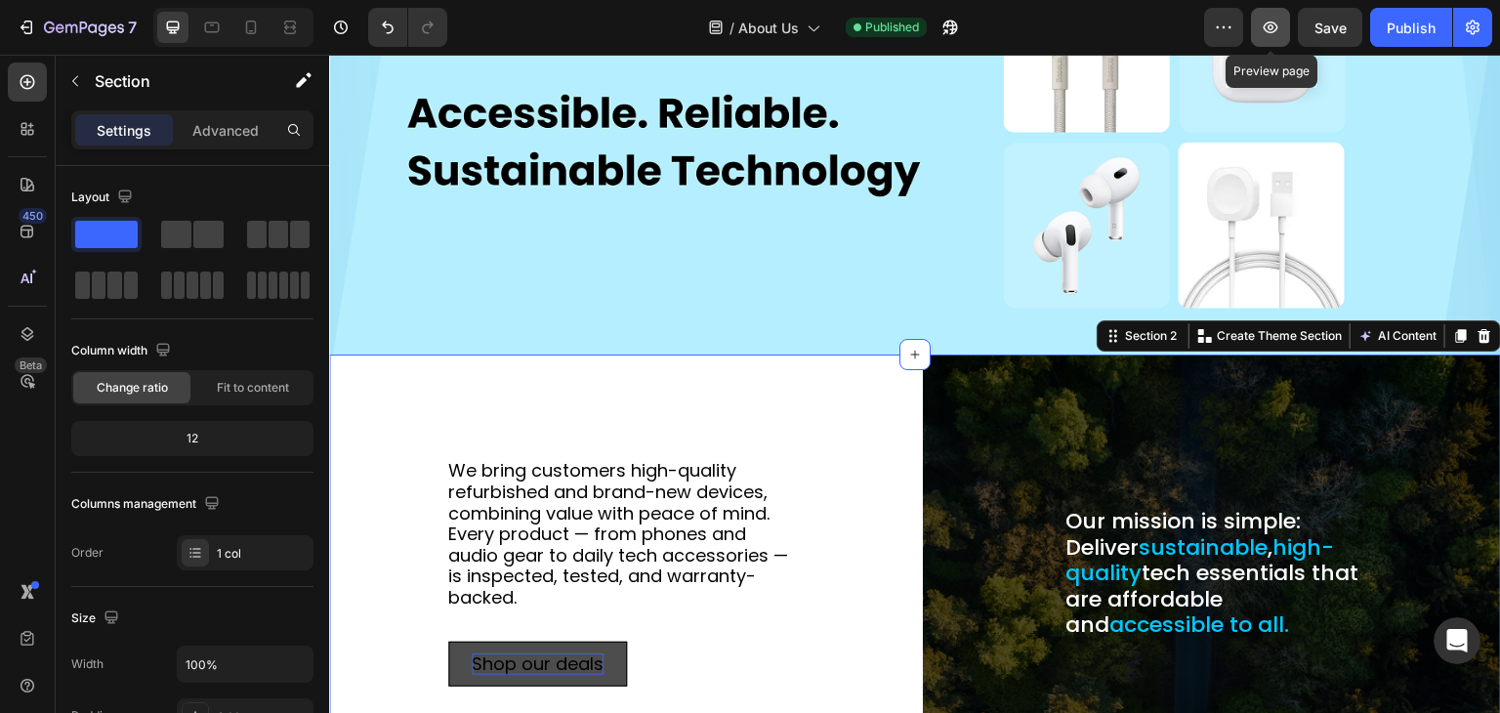
click at [1273, 34] on icon "button" at bounding box center [1271, 28] width 20 height 20
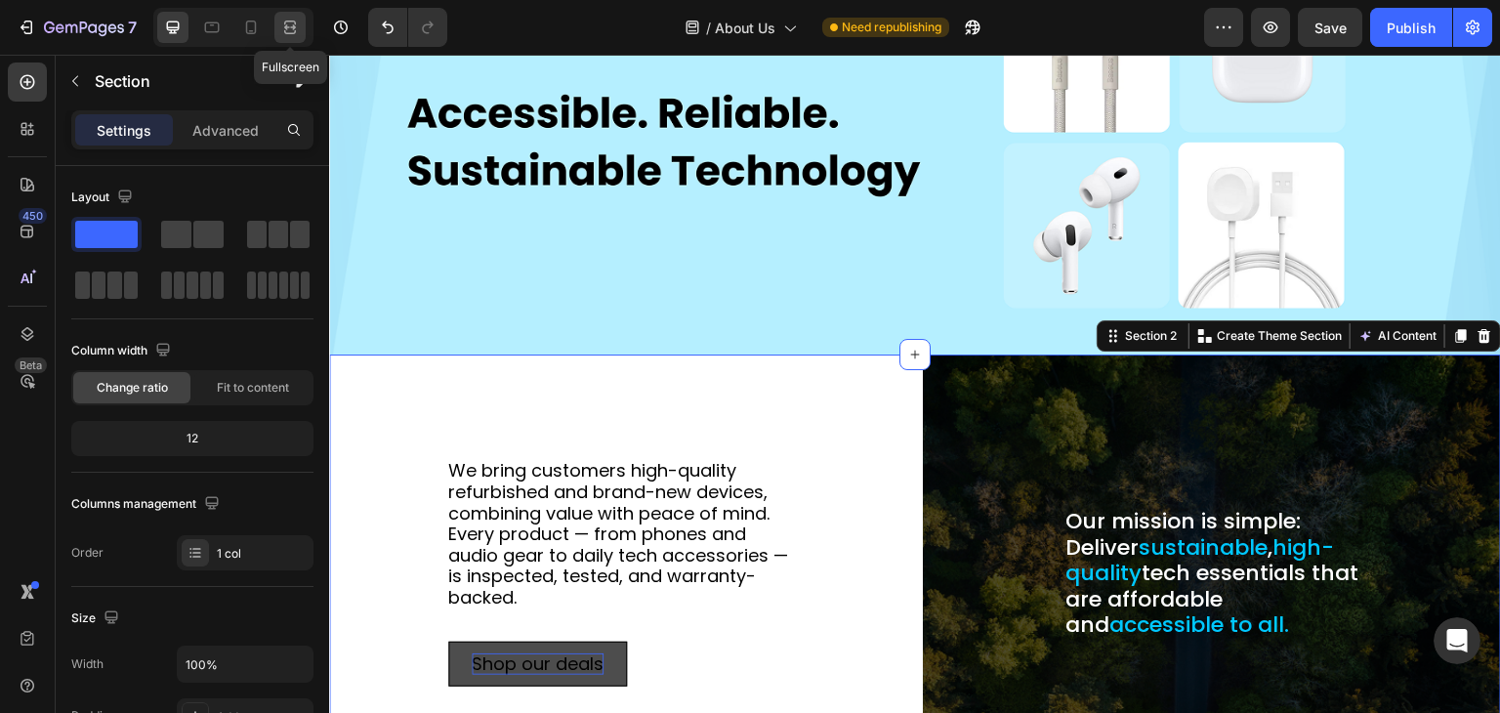
click at [287, 24] on icon at bounding box center [290, 28] width 20 height 20
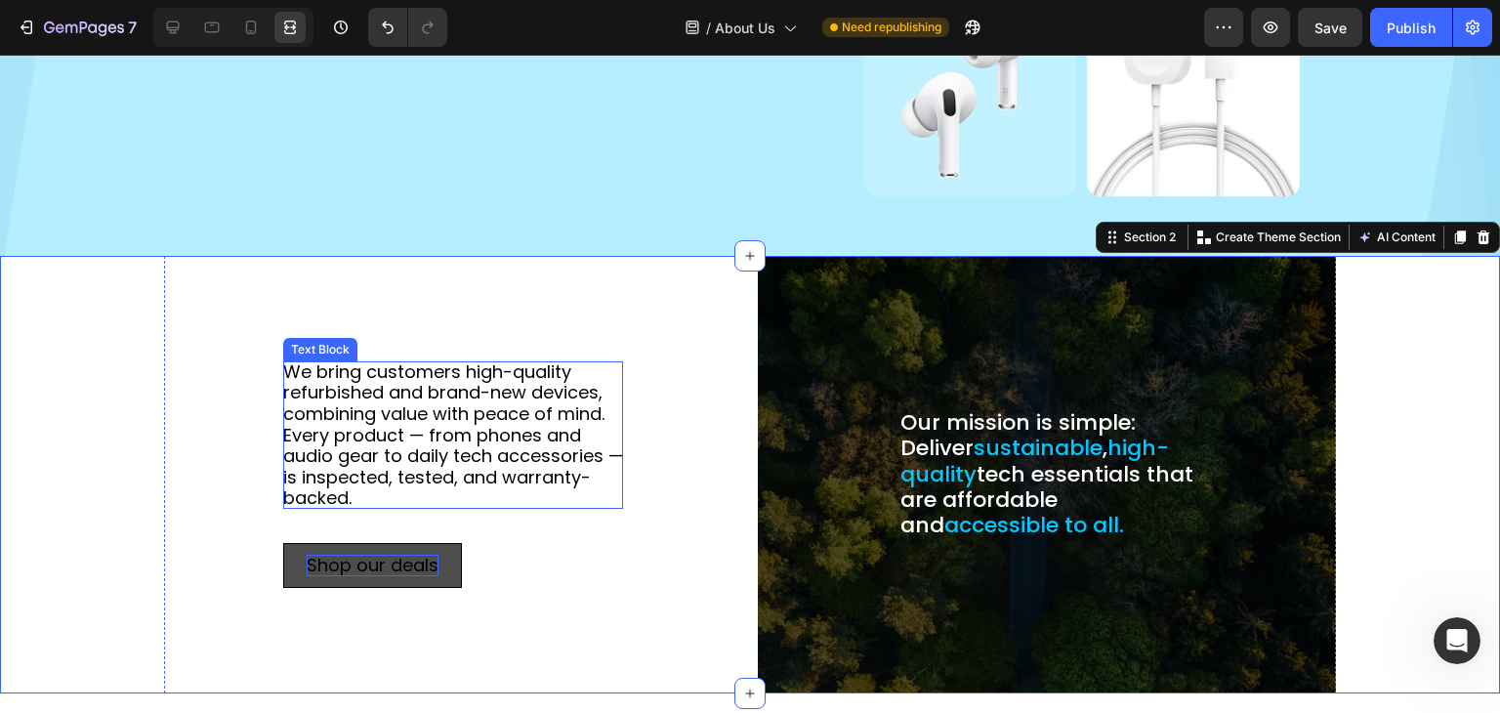
scroll to position [471, 0]
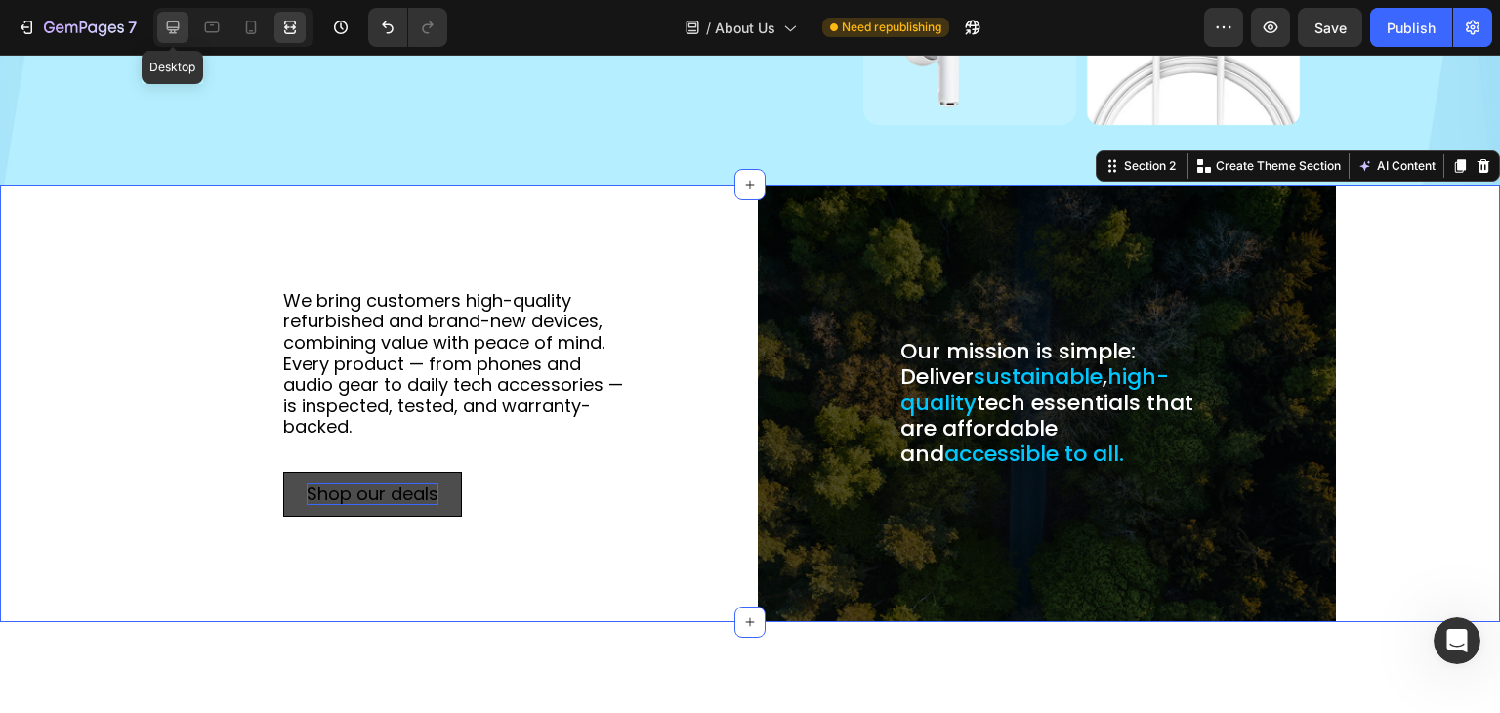
click at [169, 27] on icon at bounding box center [173, 27] width 13 height 13
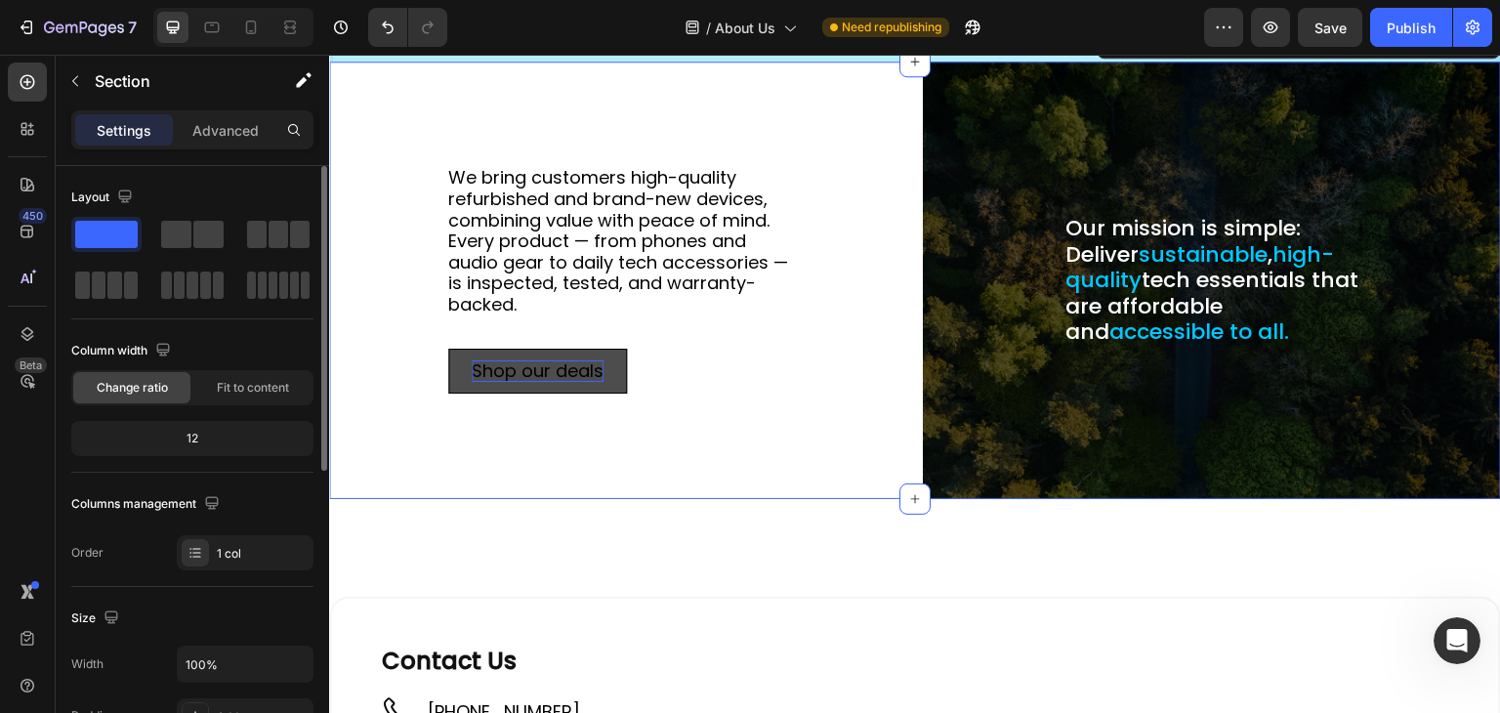
click at [198, 432] on div "12" at bounding box center [192, 438] width 234 height 27
click at [189, 435] on div "12" at bounding box center [192, 438] width 234 height 27
click at [223, 384] on span "Fit to content" at bounding box center [253, 388] width 72 height 18
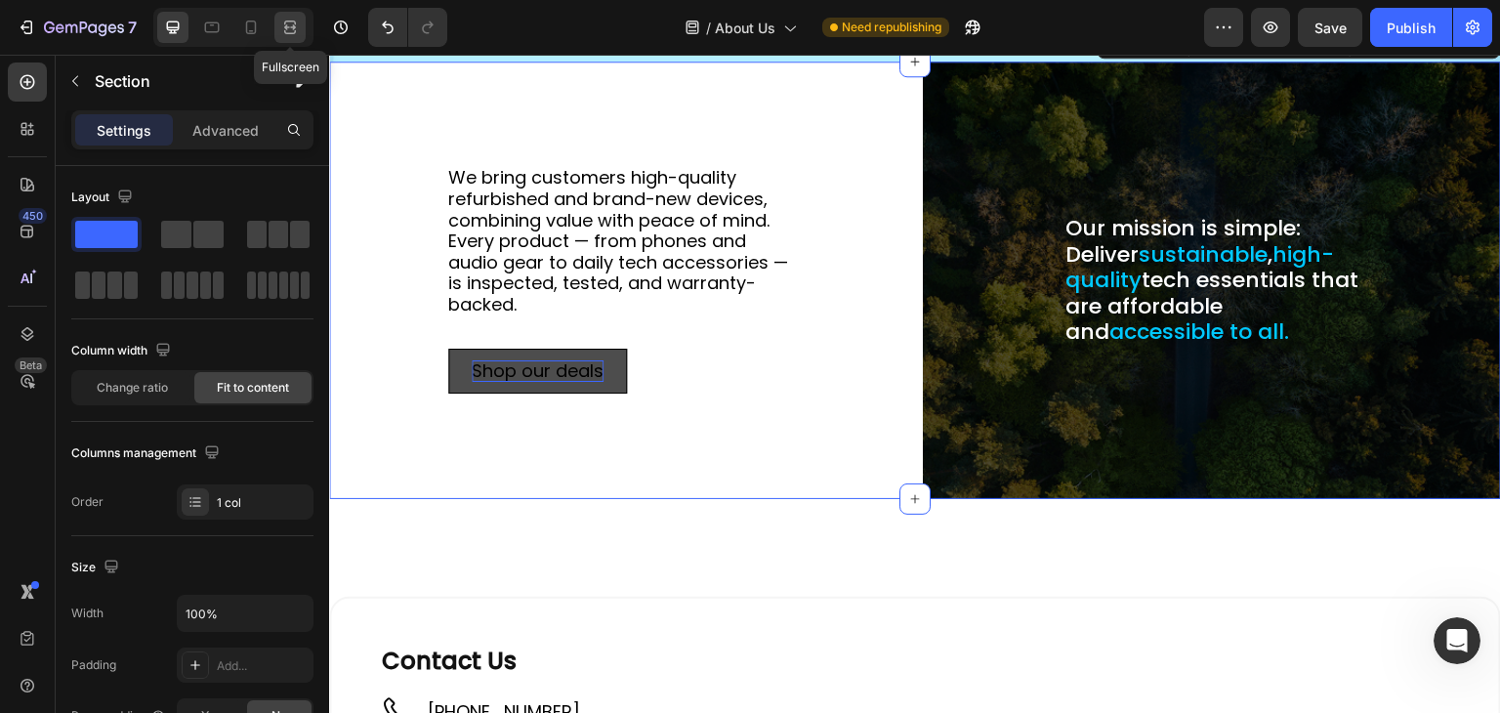
click at [293, 26] on icon at bounding box center [293, 26] width 6 height 5
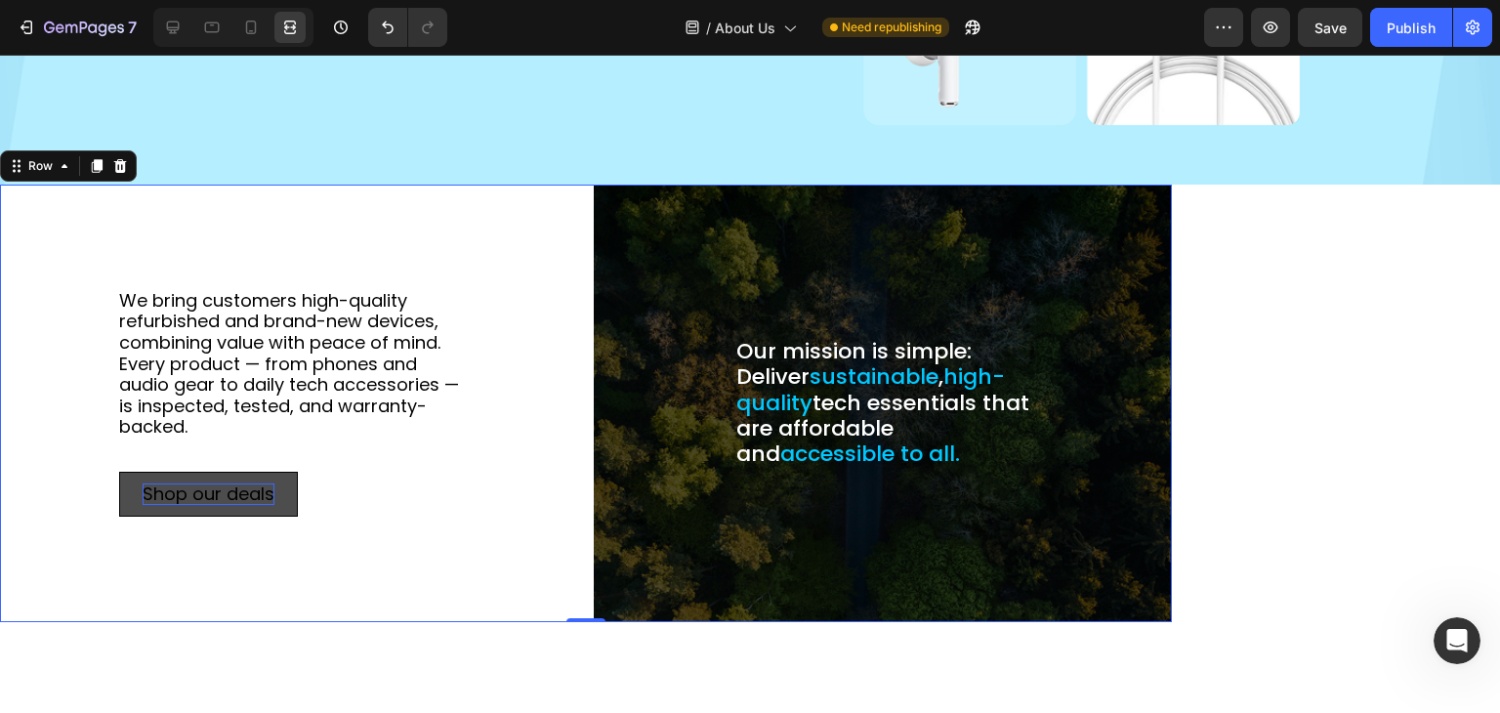
click at [289, 214] on div "We bring customers high-quality refurbished and brand-new devices, combining va…" at bounding box center [289, 404] width 578 height 438
click at [44, 165] on div "Row" at bounding box center [40, 166] width 32 height 18
click at [66, 169] on div "Row" at bounding box center [40, 165] width 71 height 23
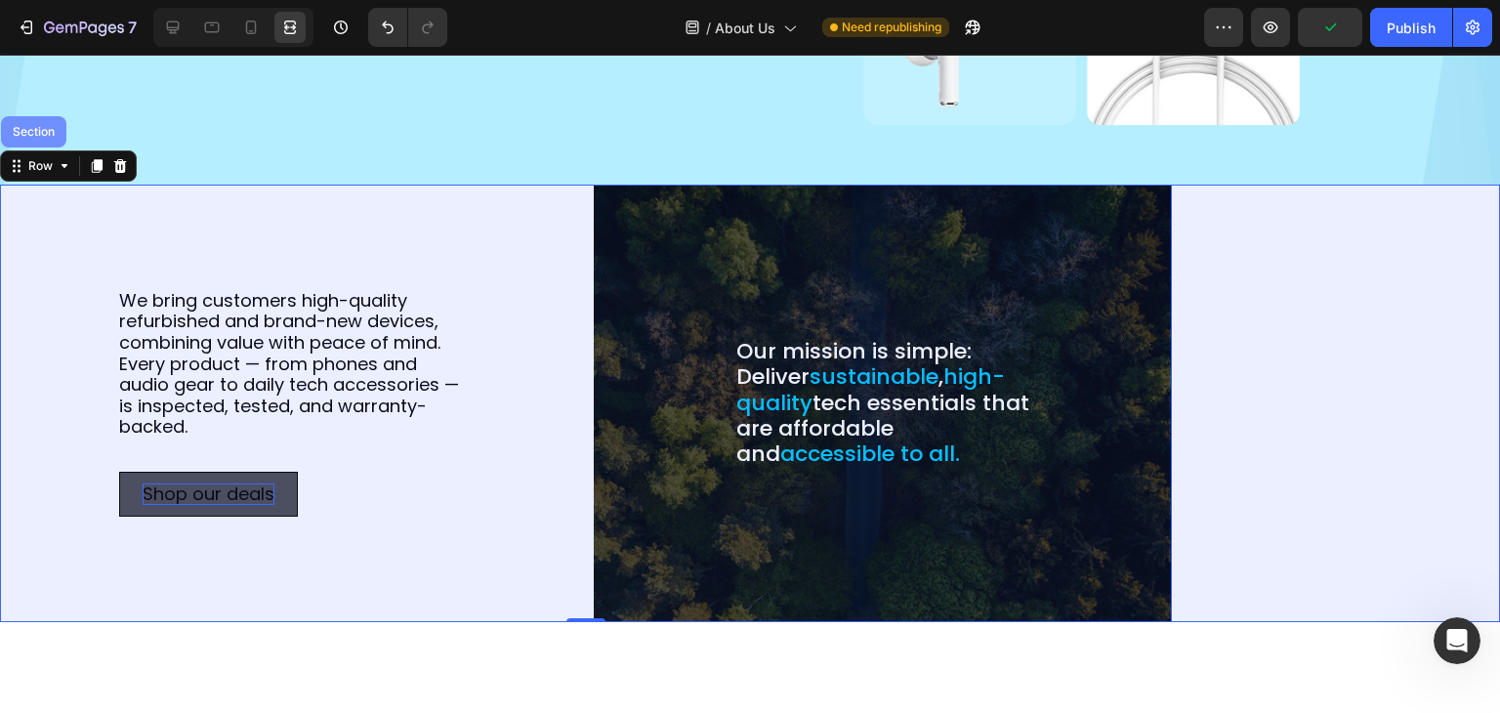
click at [31, 133] on div "Section" at bounding box center [33, 131] width 65 height 31
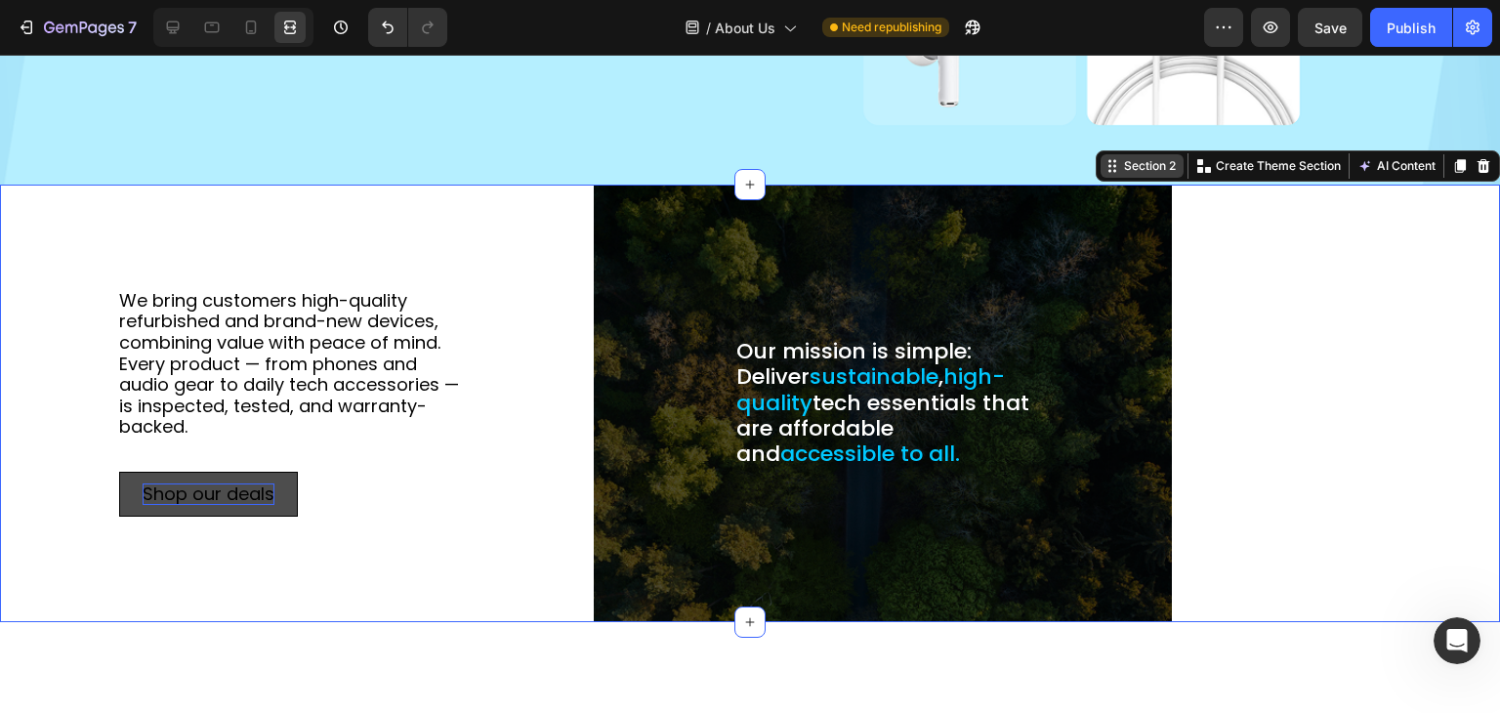
click at [1120, 161] on div "Section 2" at bounding box center [1150, 166] width 60 height 18
click at [177, 32] on icon at bounding box center [173, 28] width 20 height 20
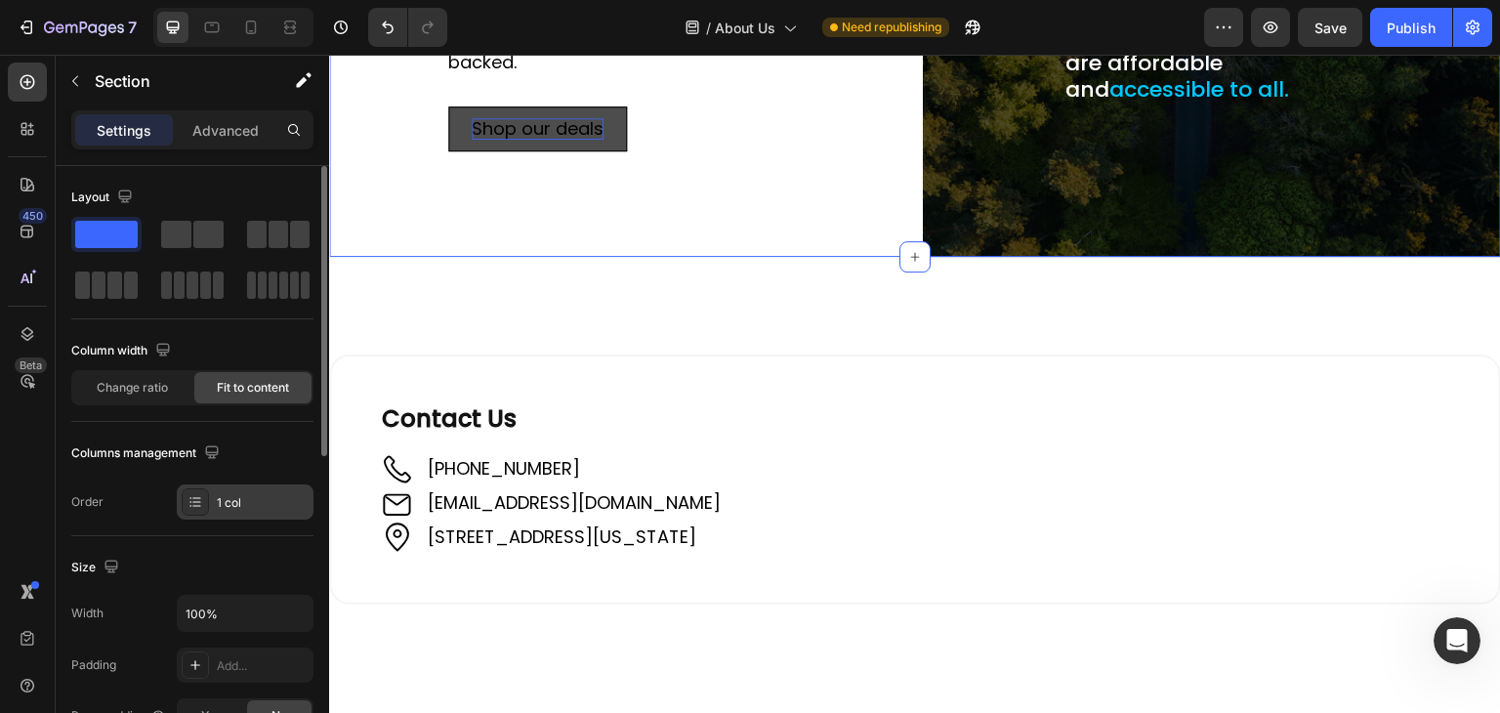
scroll to position [98, 0]
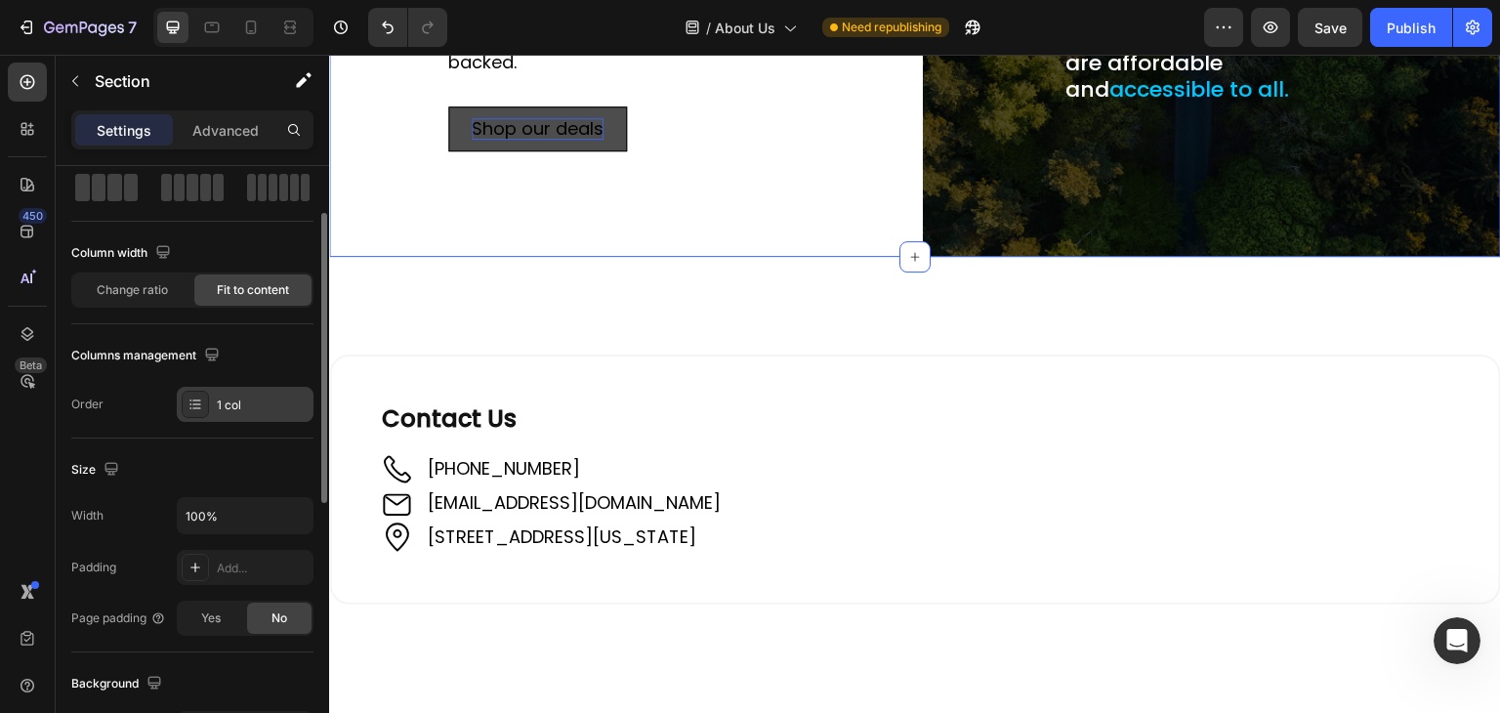
click at [203, 407] on div at bounding box center [195, 404] width 27 height 27
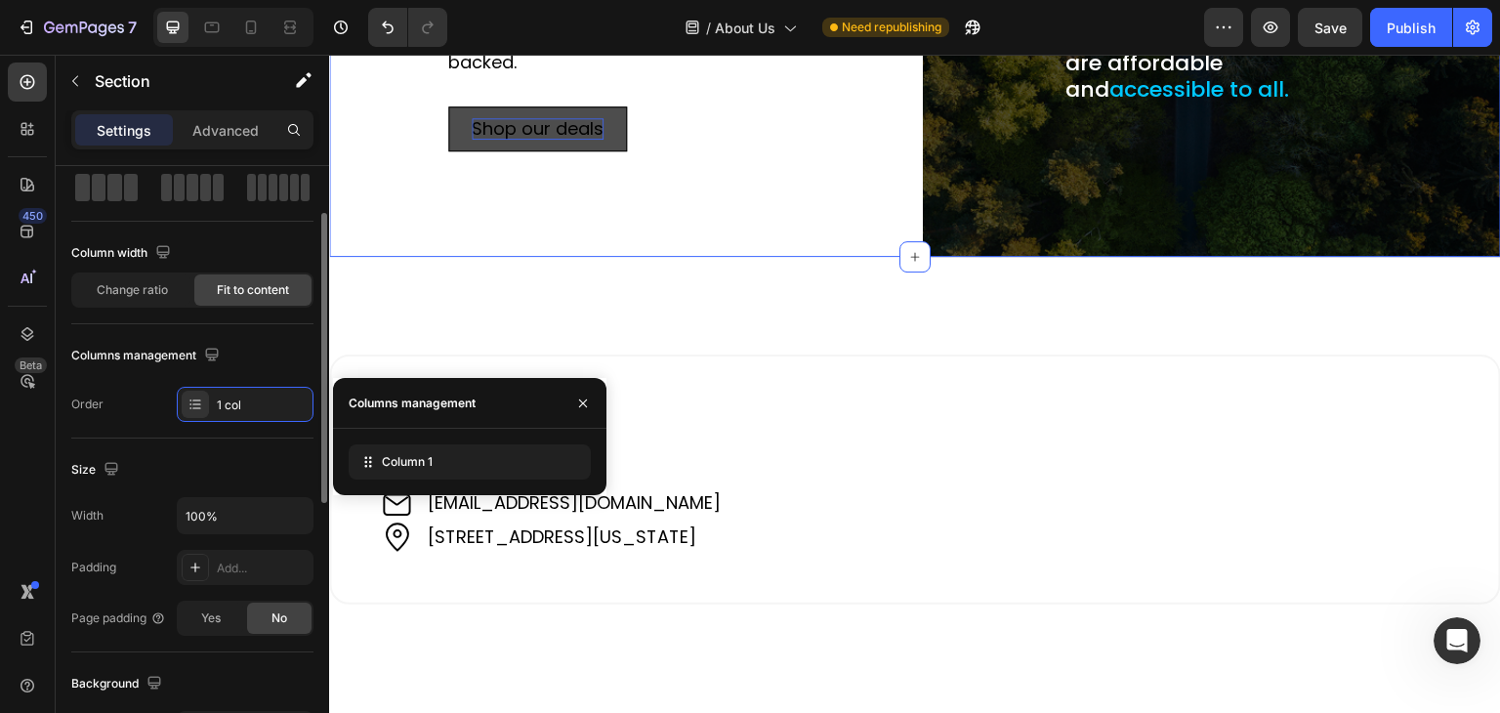
scroll to position [195, 0]
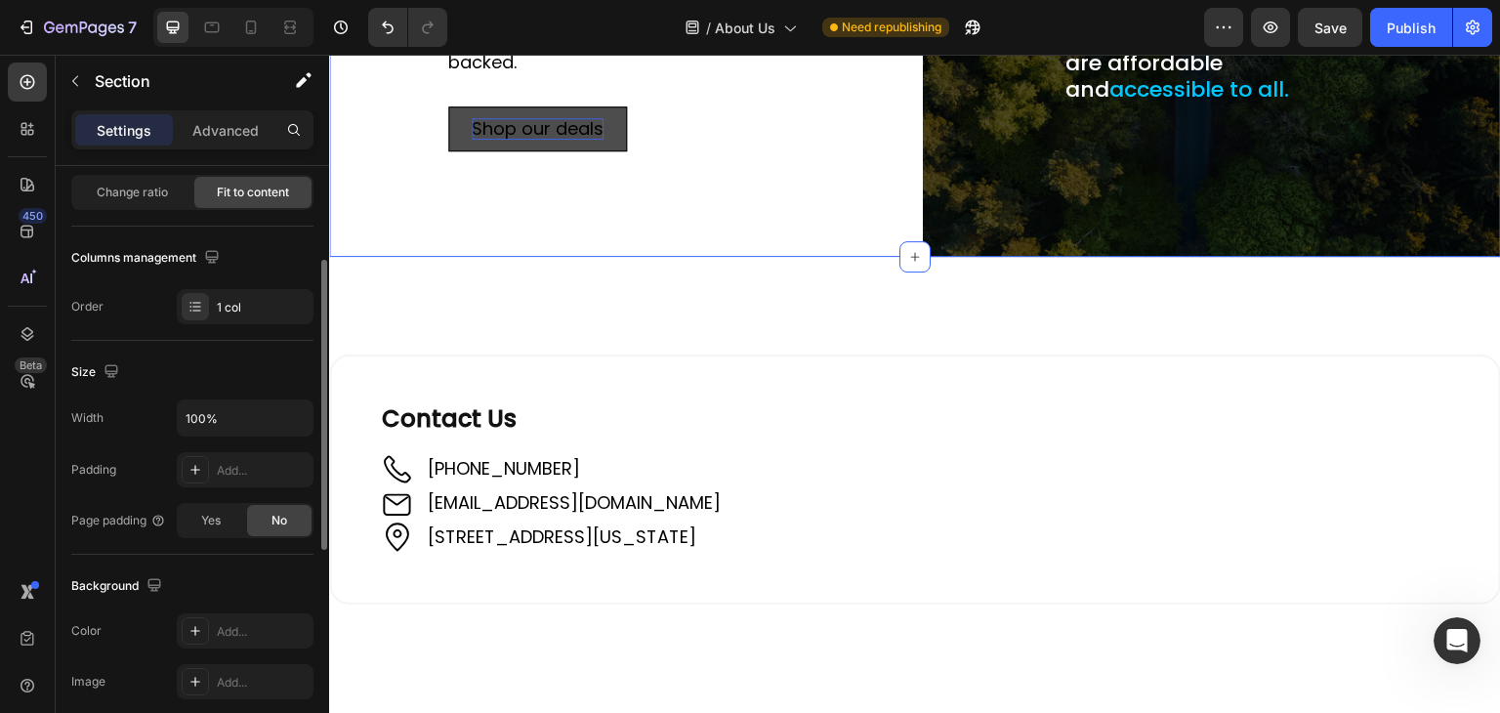
click at [107, 528] on div "Page padding" at bounding box center [118, 520] width 95 height 31
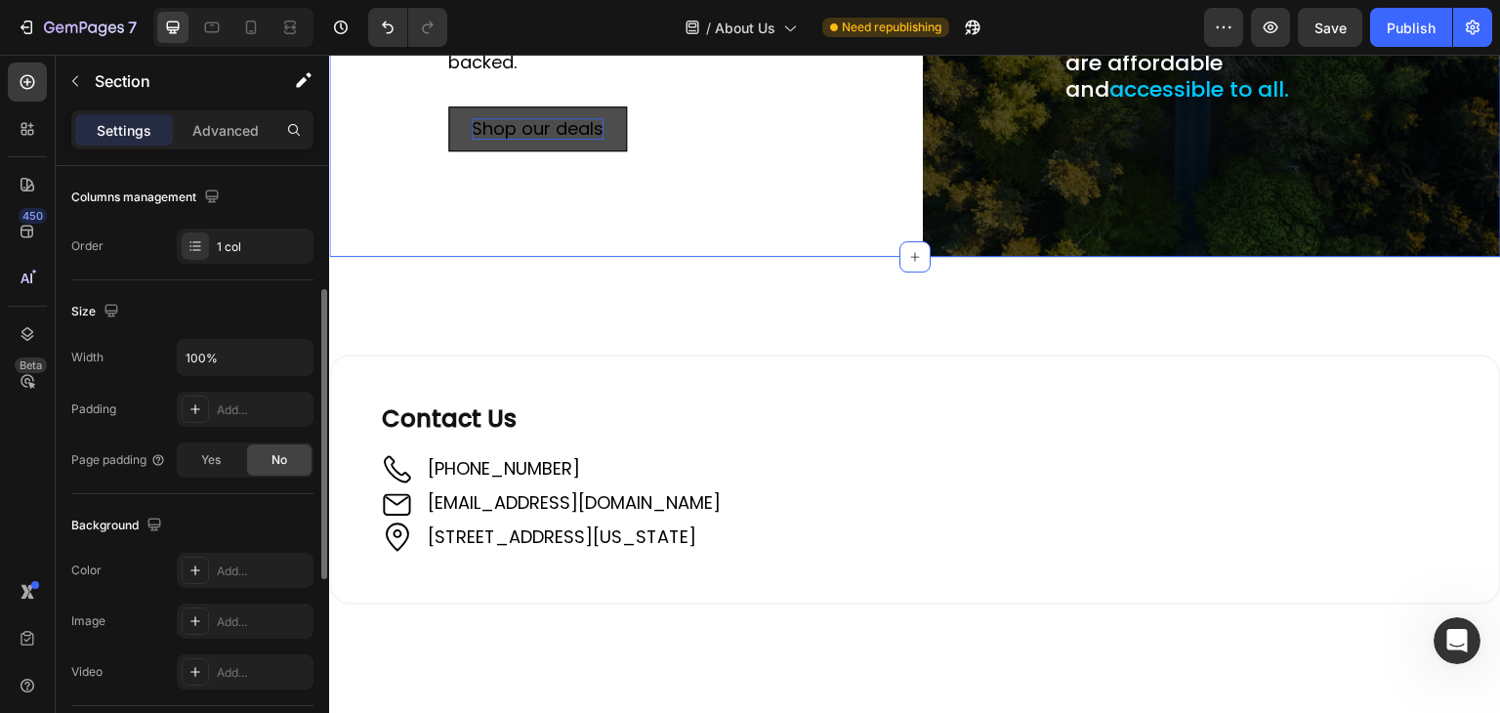
scroll to position [0, 0]
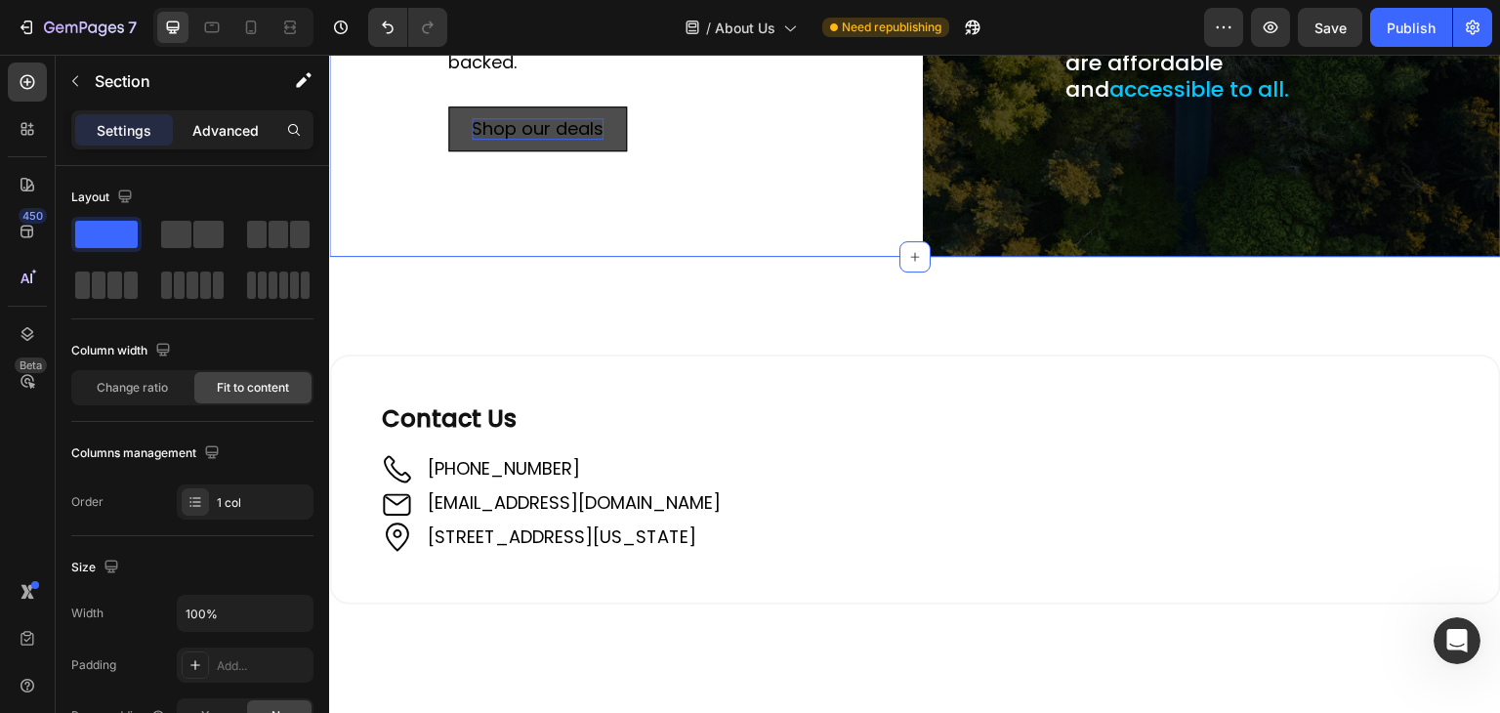
click at [219, 122] on p "Advanced" at bounding box center [225, 130] width 66 height 21
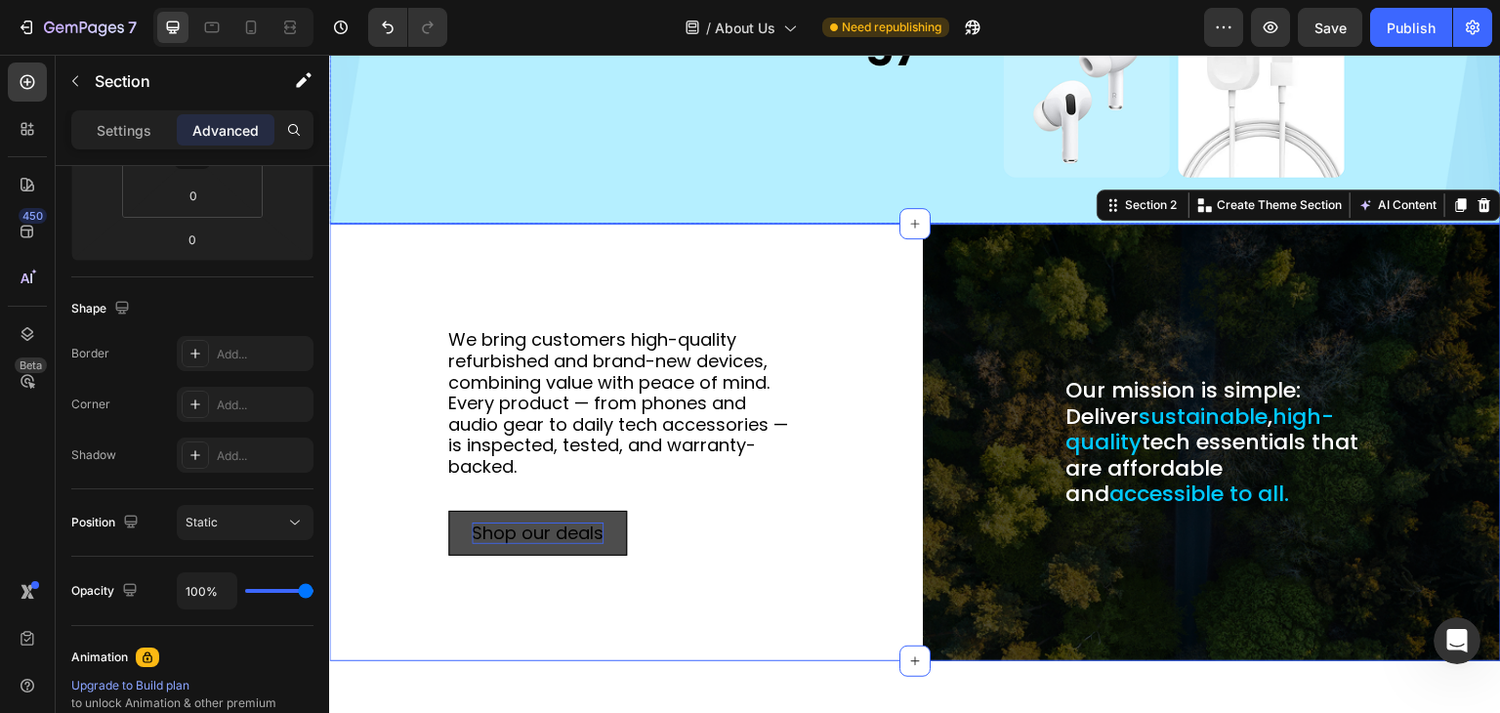
scroll to position [488, 0]
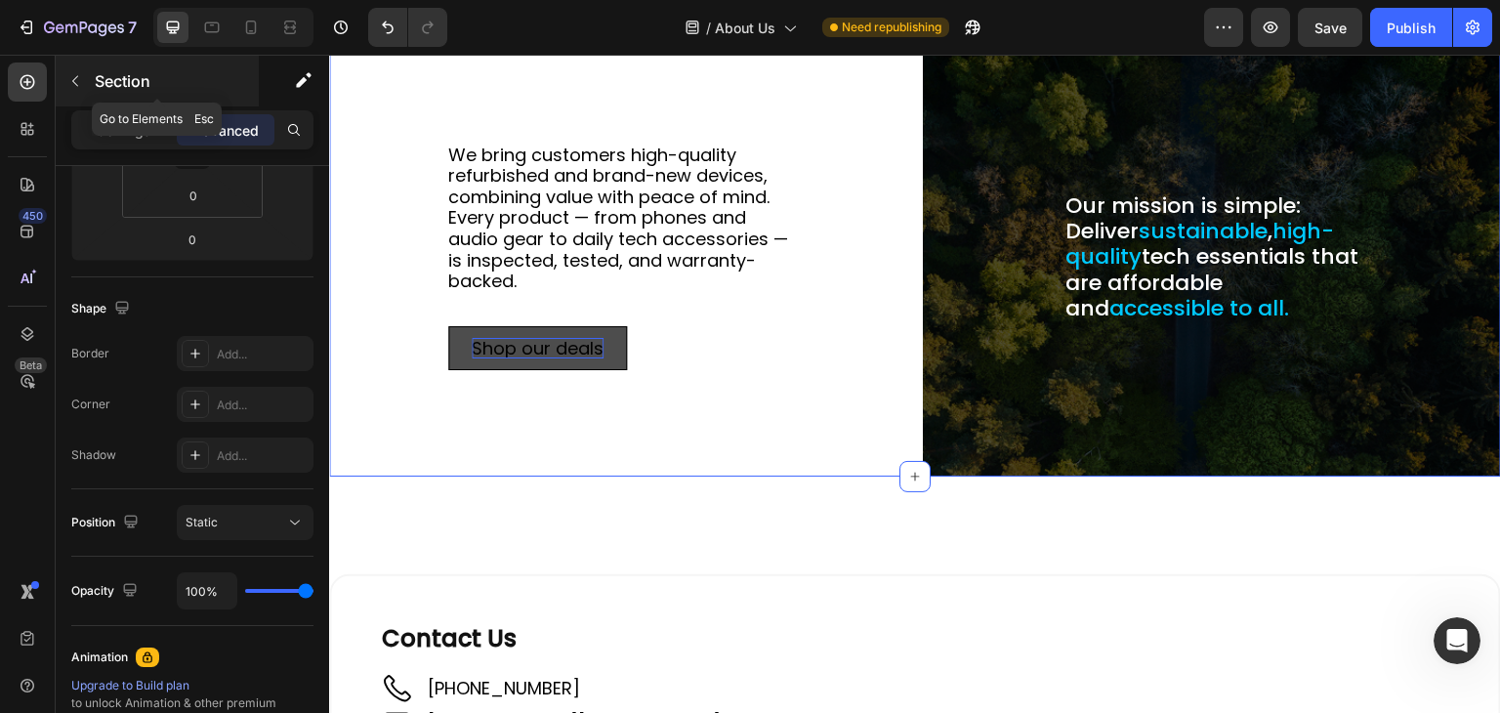
click at [74, 84] on icon "button" at bounding box center [75, 81] width 16 height 16
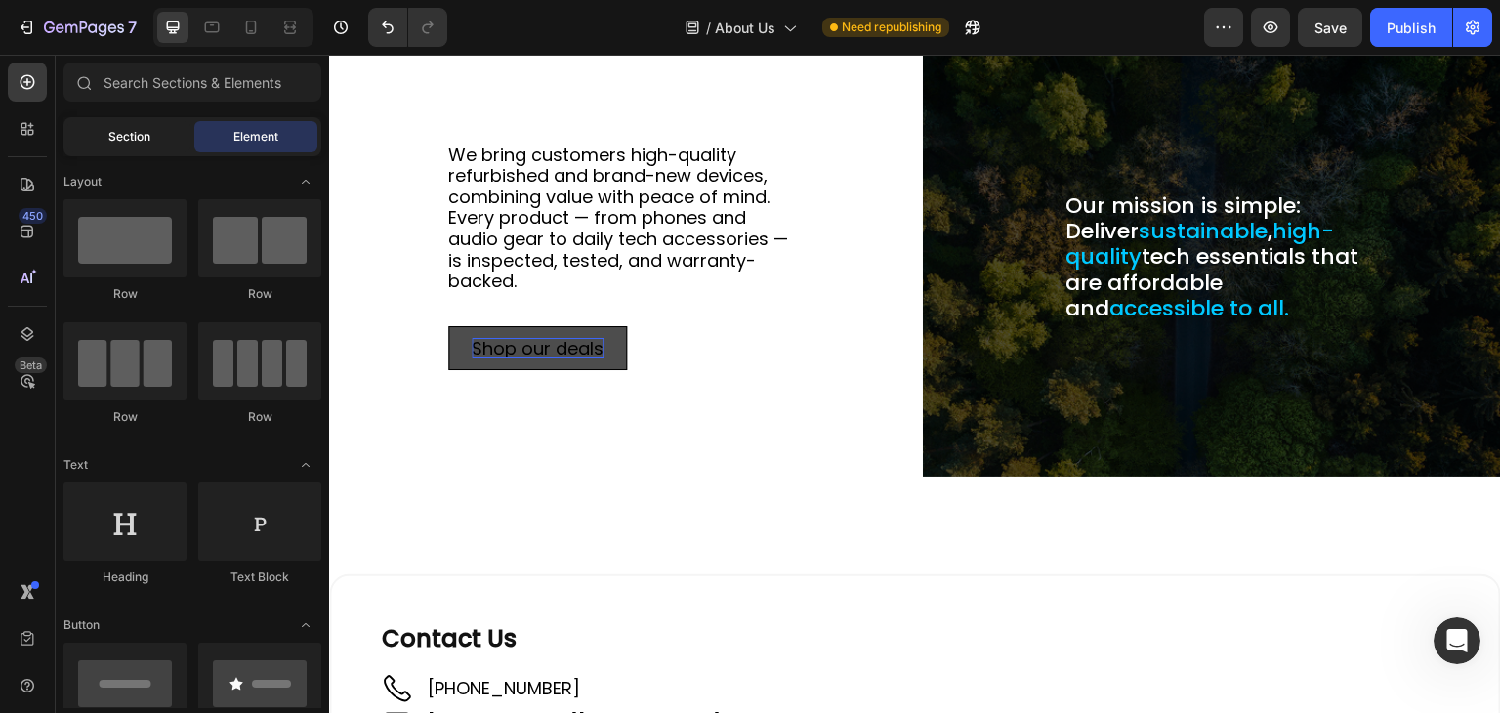
click at [119, 142] on span "Section" at bounding box center [129, 137] width 42 height 18
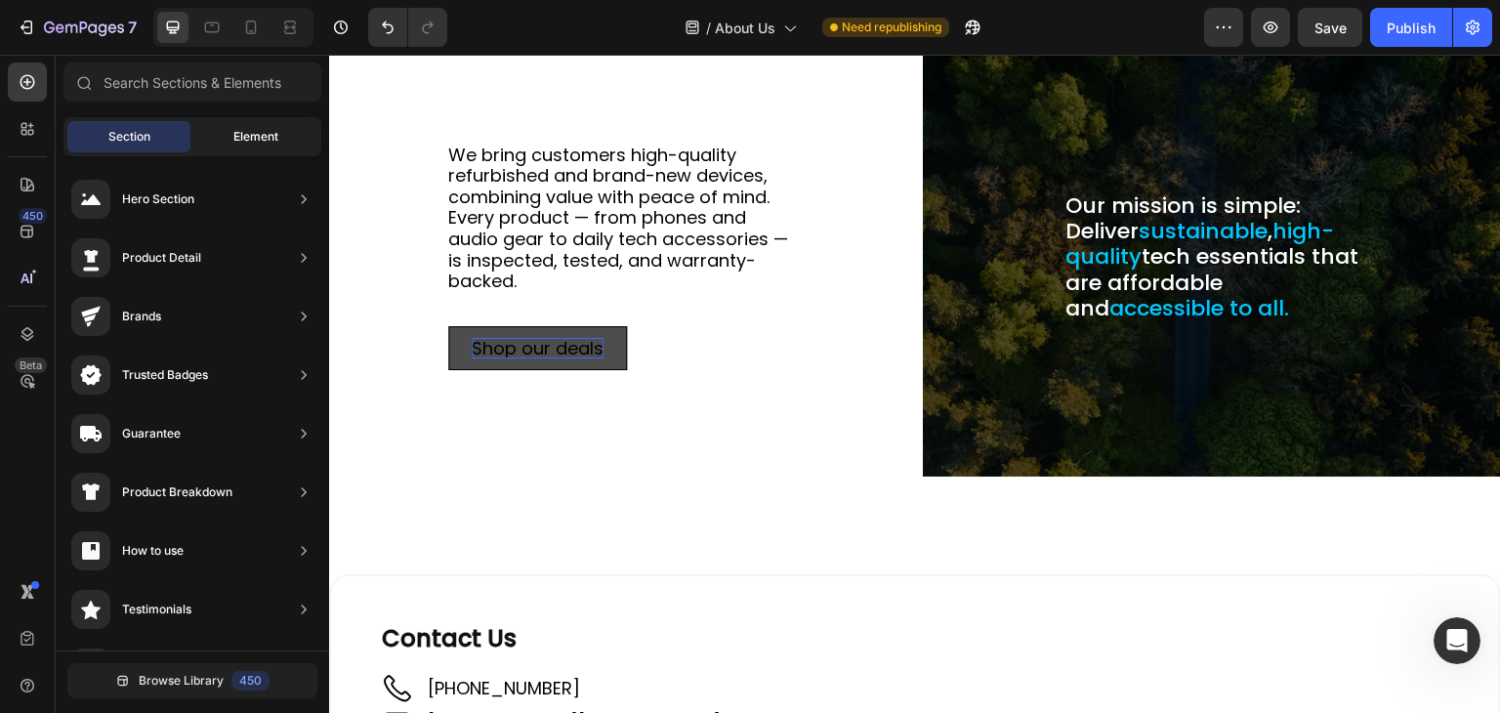
click at [219, 136] on div "Element" at bounding box center [255, 136] width 123 height 31
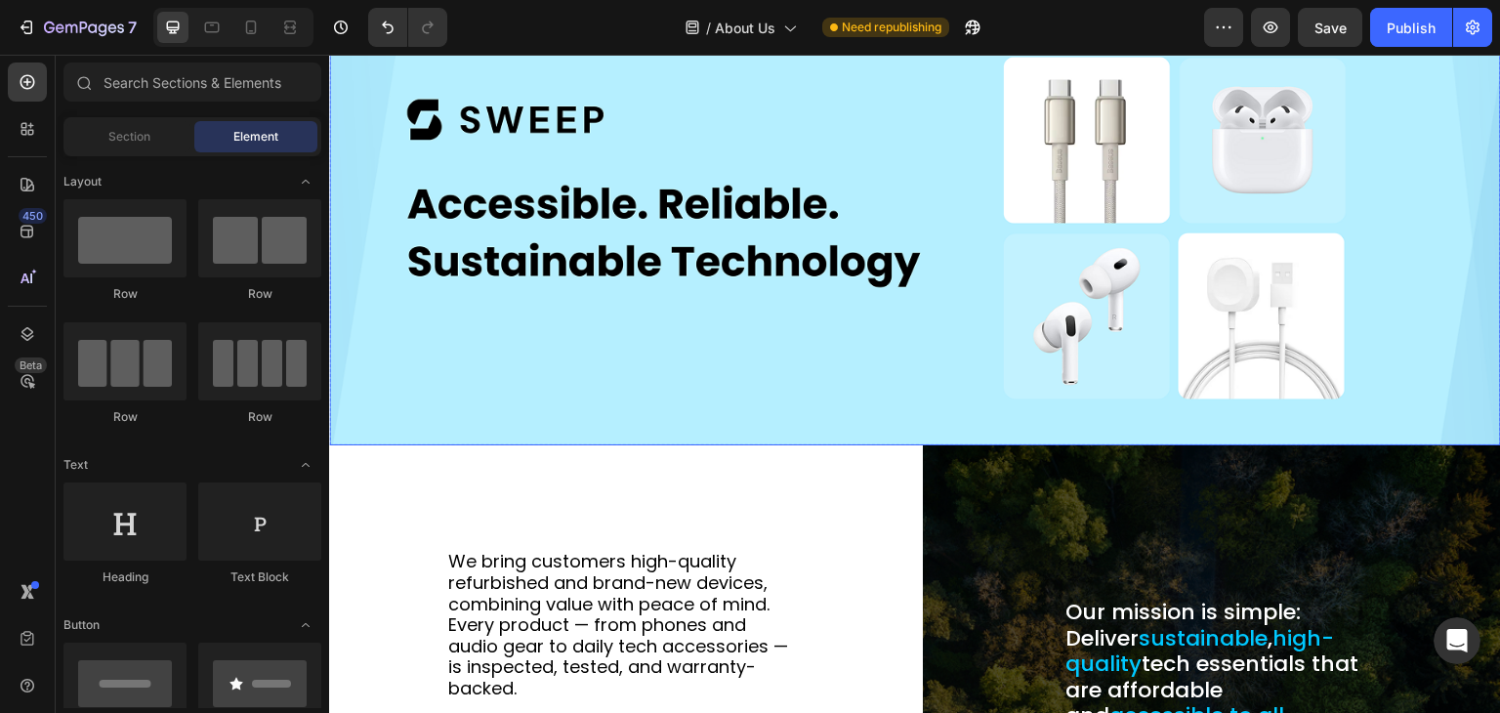
scroll to position [0, 0]
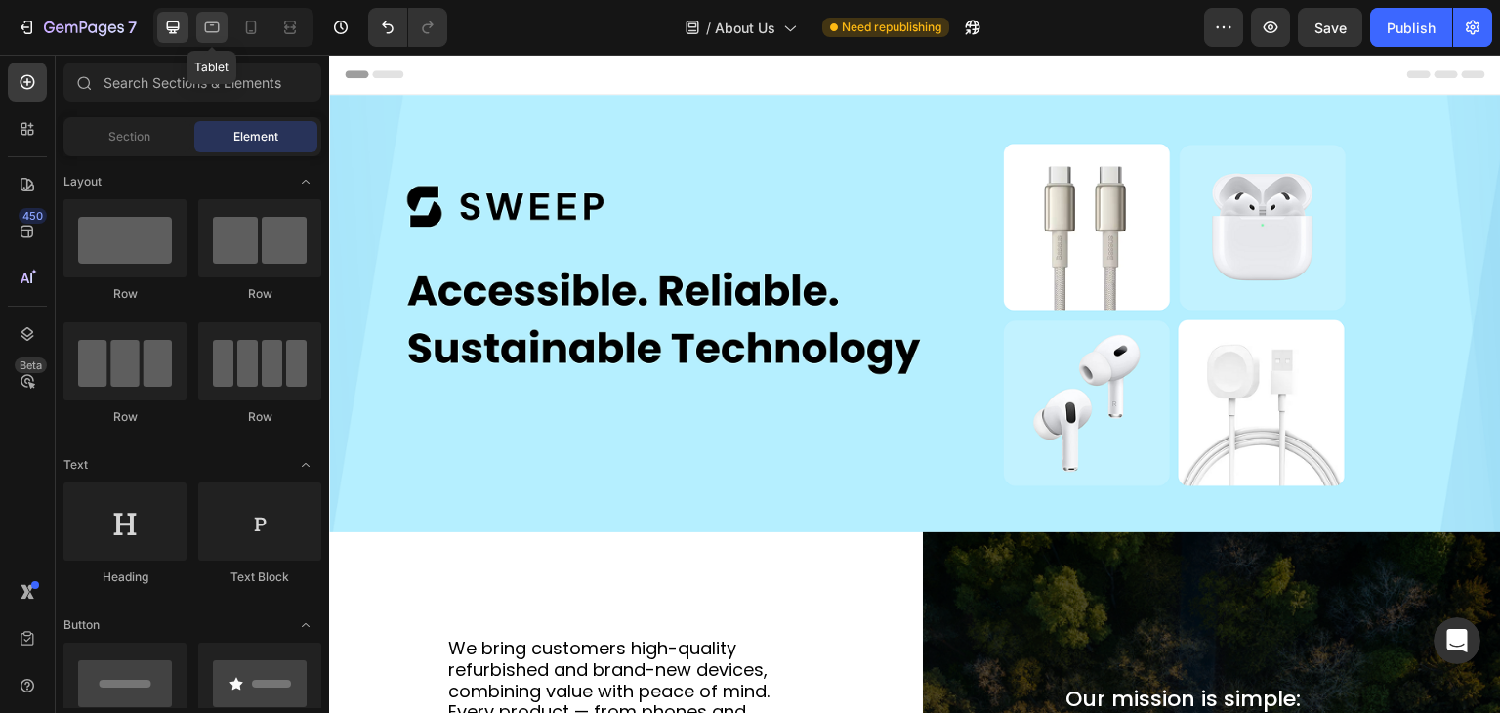
click at [215, 22] on icon at bounding box center [212, 27] width 15 height 11
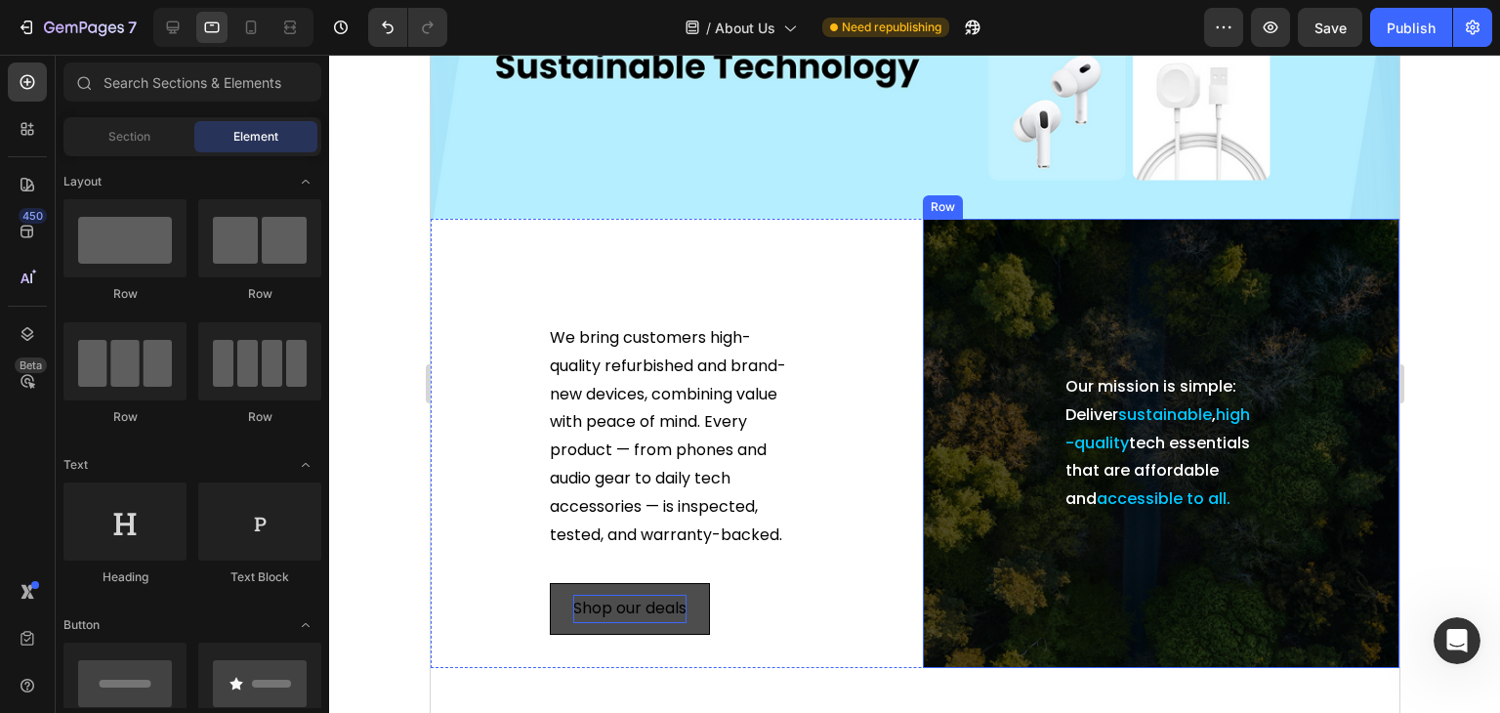
scroll to position [195, 0]
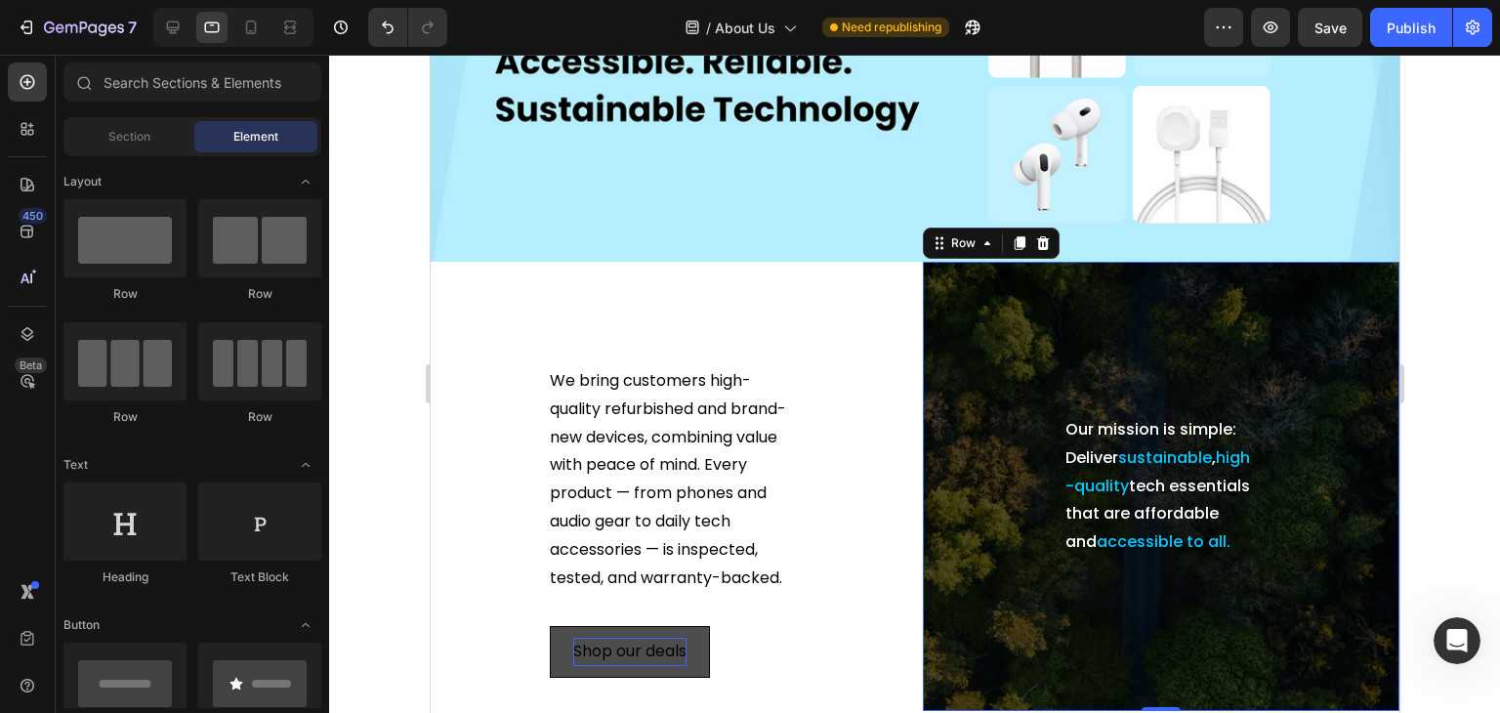
click at [946, 280] on div "Our mission is simple: Deliver sustainable , high-quality tech essentials that …" at bounding box center [1160, 486] width 445 height 418
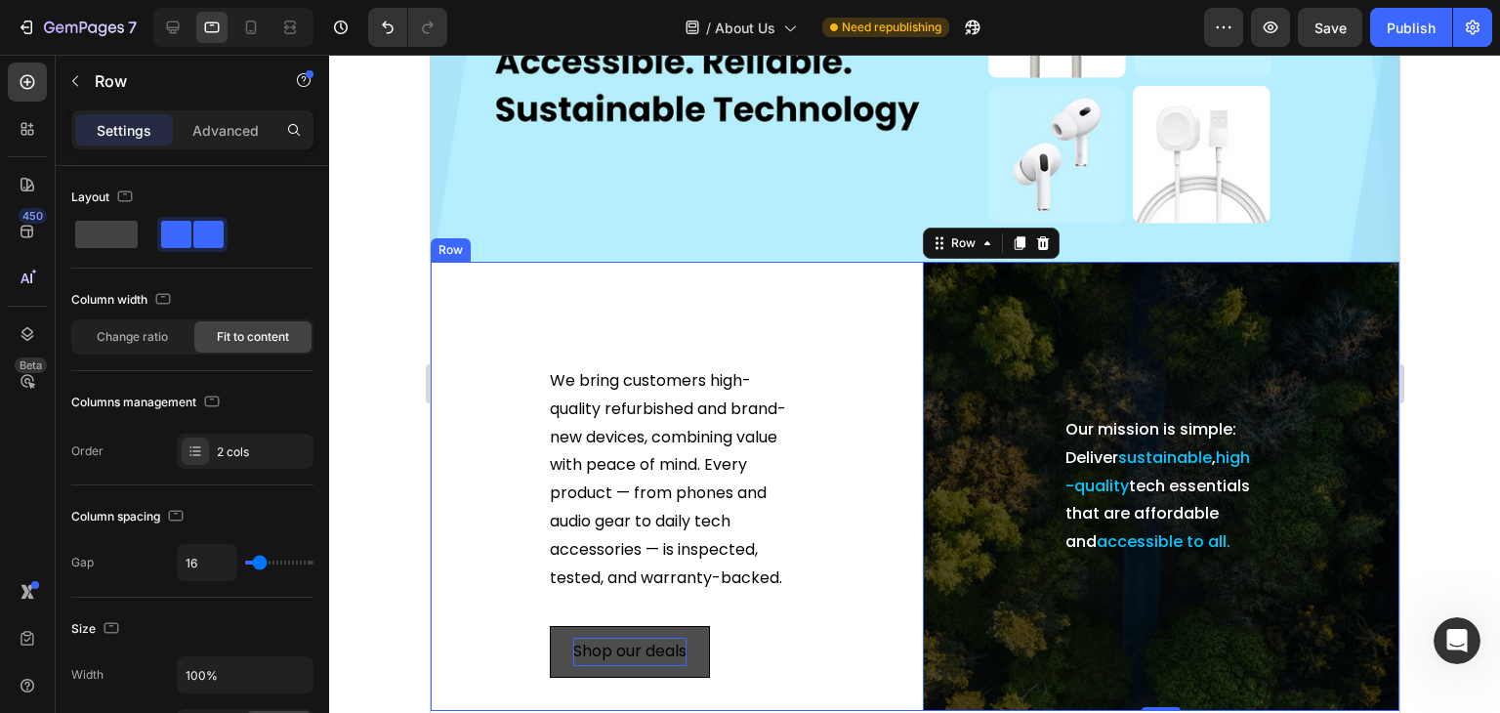
scroll to position [391, 0]
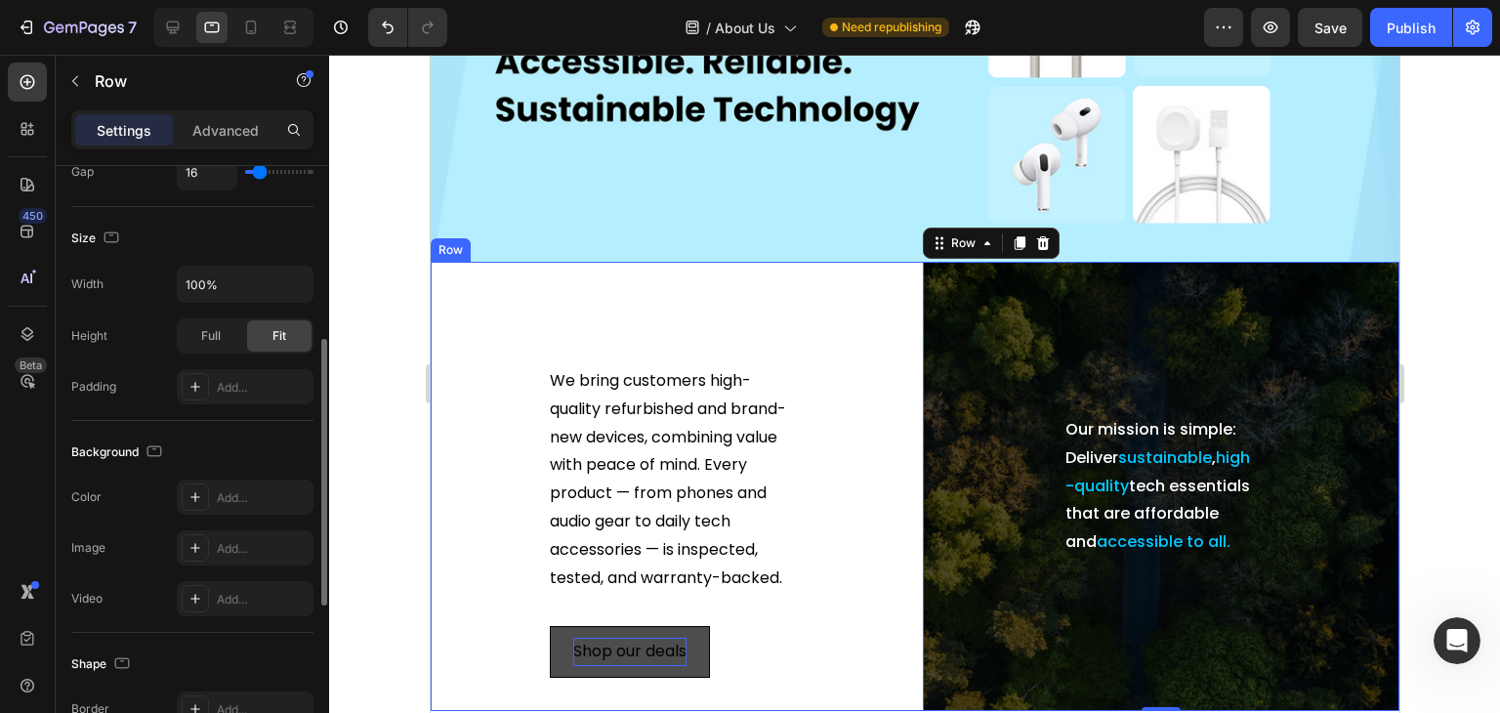
click at [493, 288] on div "We bring customers high-quality refurbished and brand-new devices, combining va…" at bounding box center [668, 486] width 477 height 449
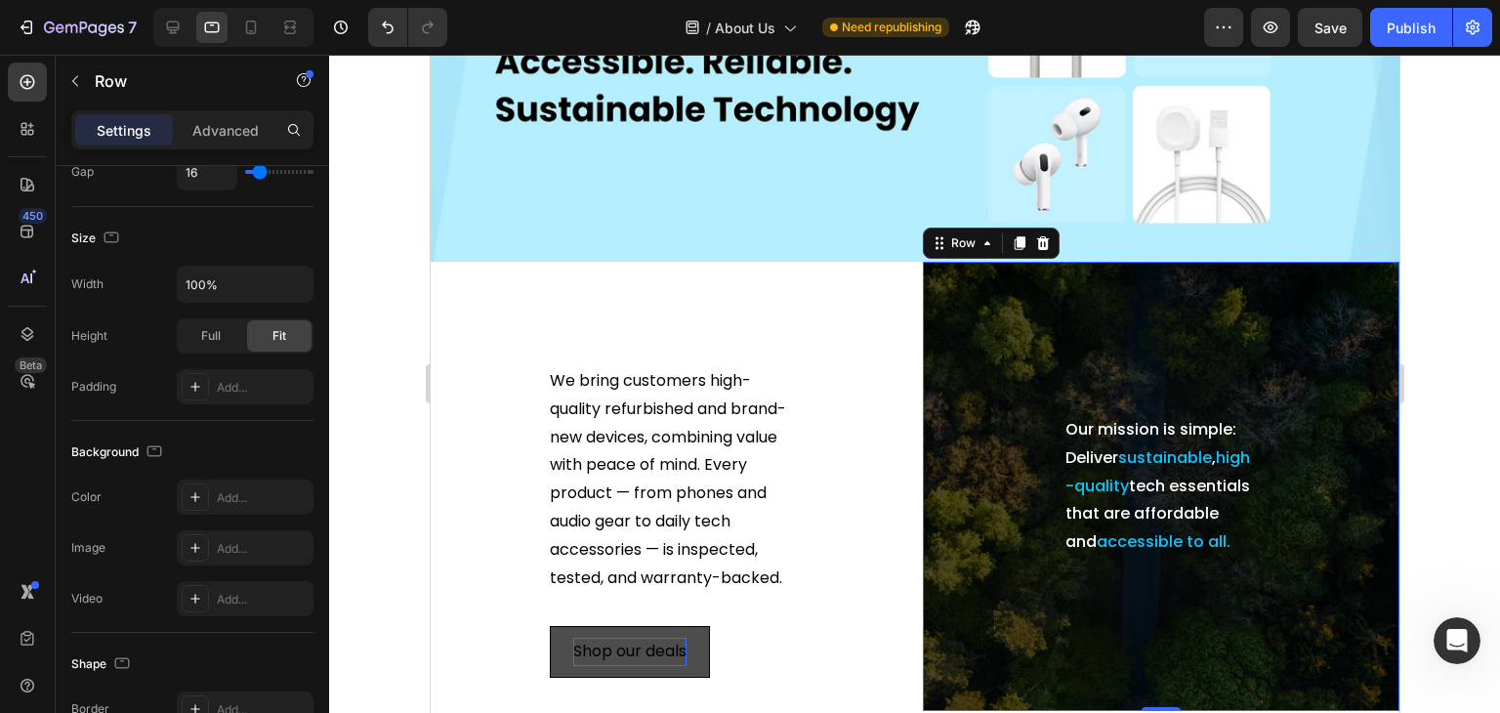
click at [1029, 351] on div "Our mission is simple: Deliver sustainable , high-quality tech essentials that …" at bounding box center [1160, 486] width 445 height 418
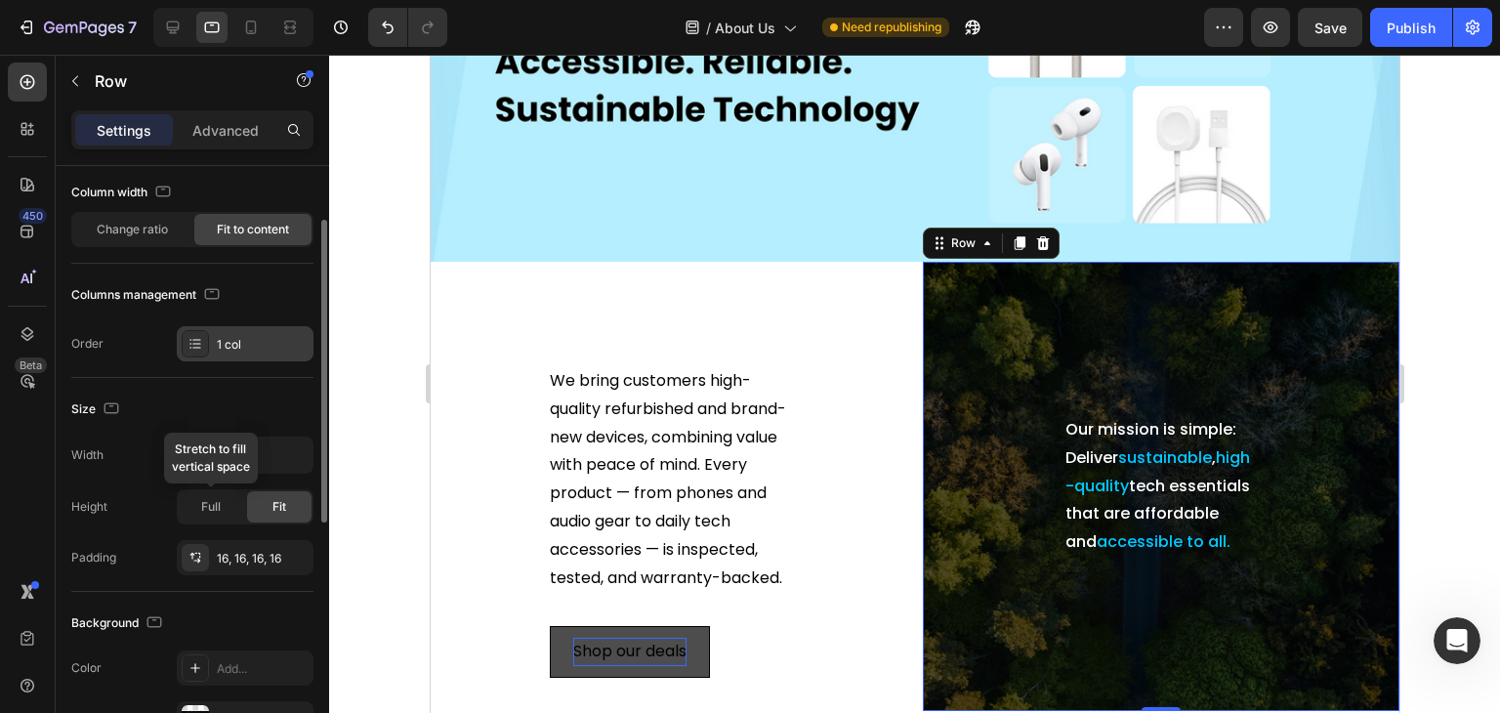
scroll to position [10, 0]
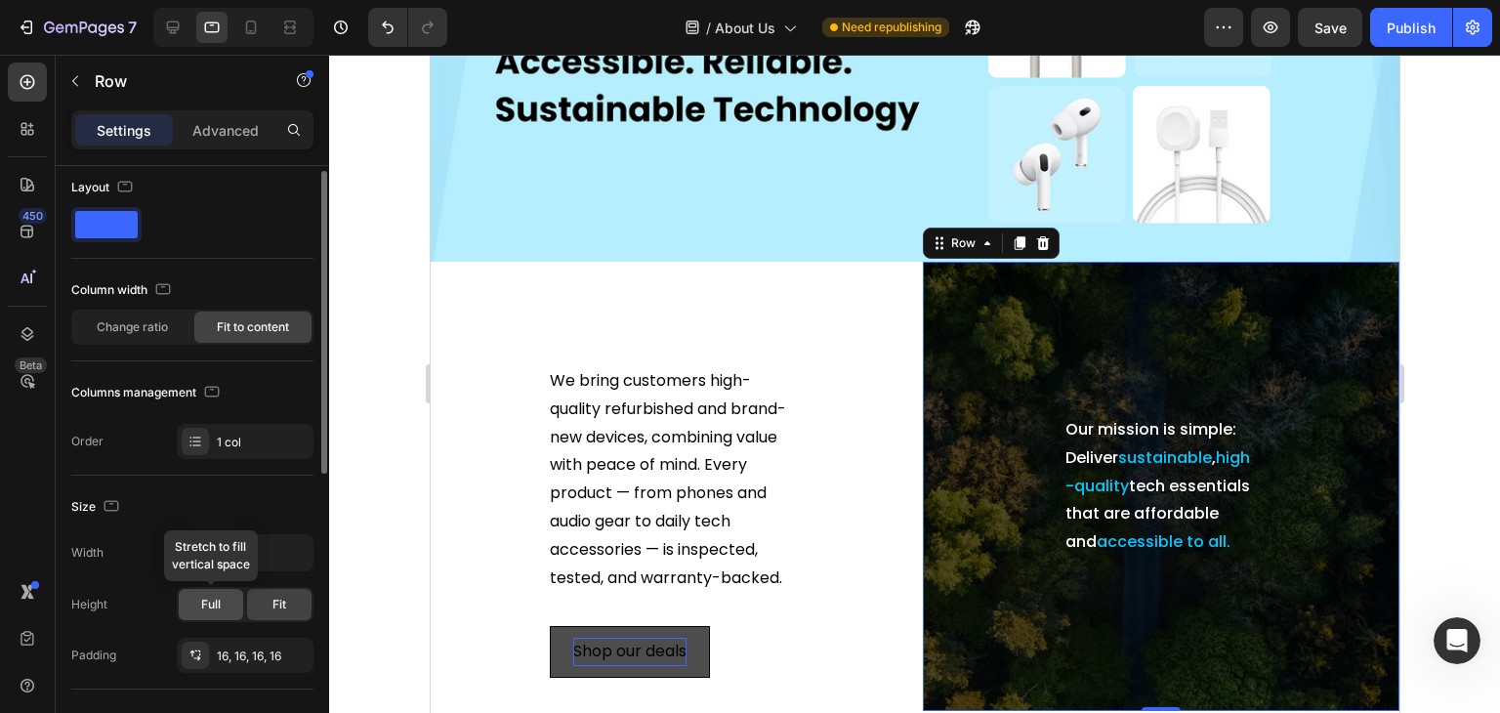
click at [211, 605] on span "Full" at bounding box center [211, 605] width 20 height 18
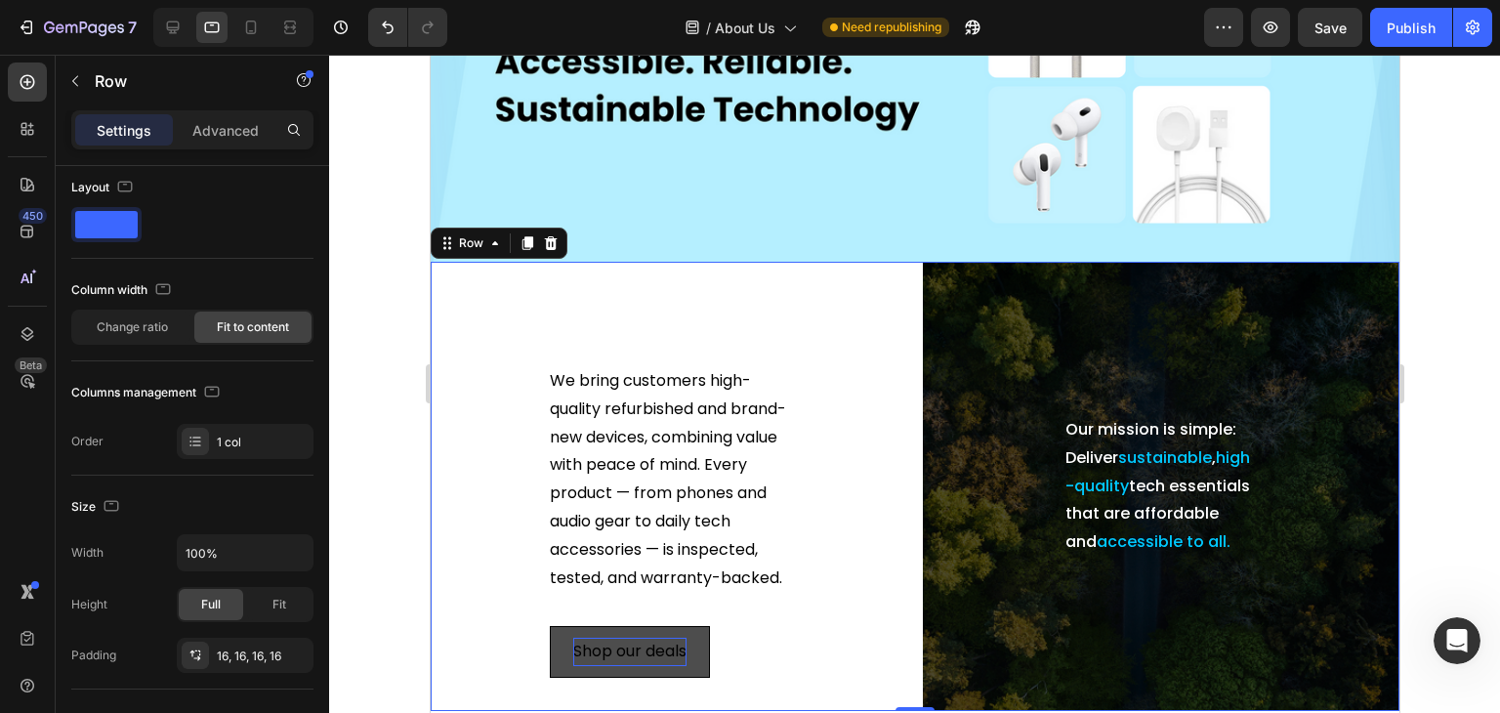
click at [552, 282] on div "We bring customers high-quality refurbished and brand-new devices, combining va…" at bounding box center [668, 486] width 477 height 449
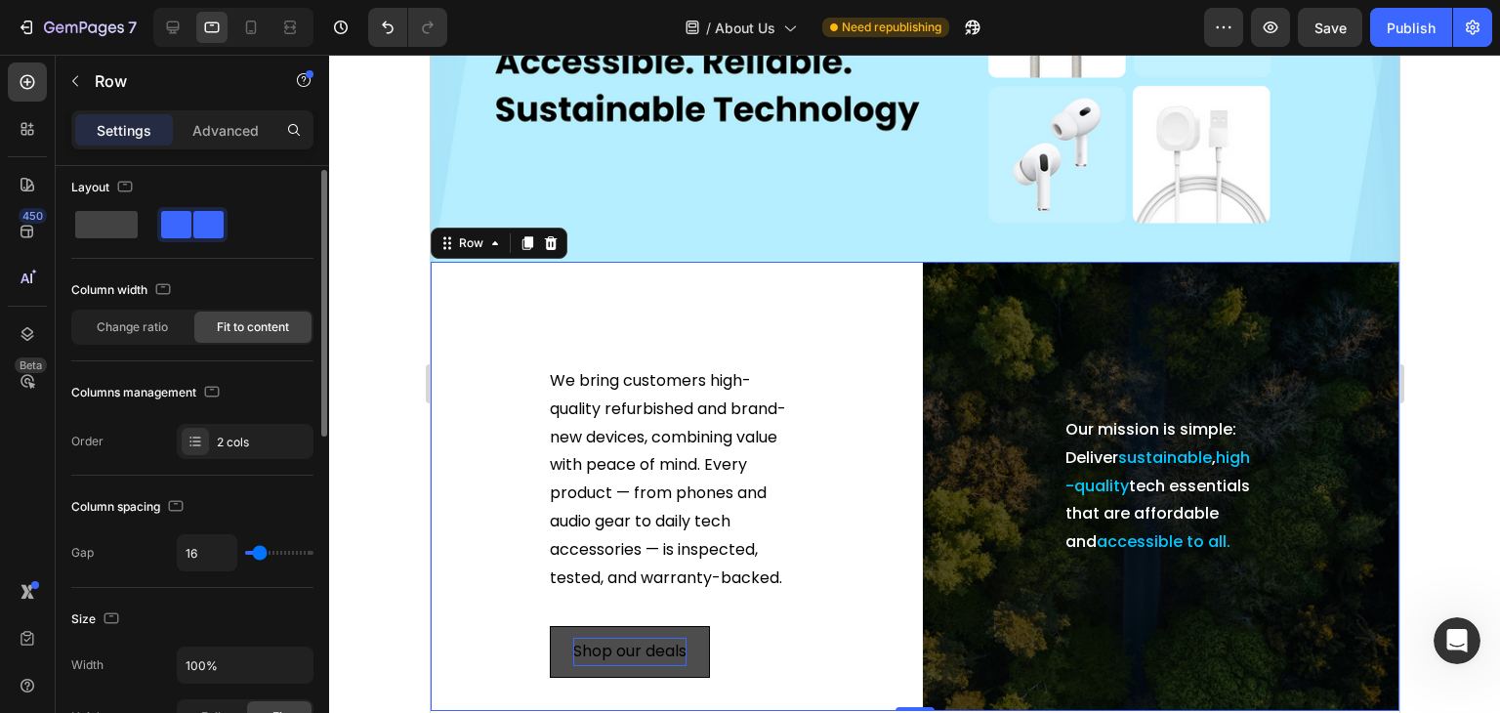
scroll to position [400, 0]
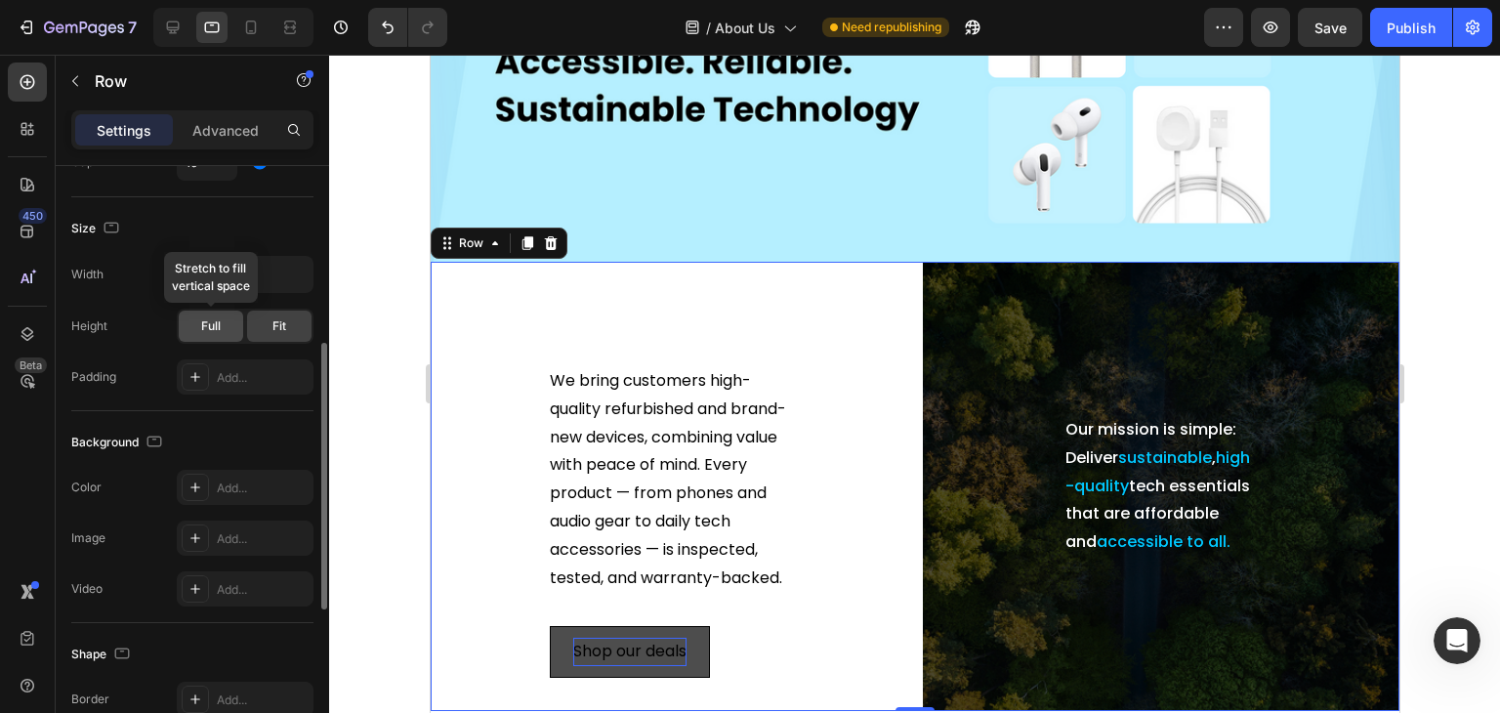
click at [209, 332] on span "Full" at bounding box center [211, 326] width 20 height 18
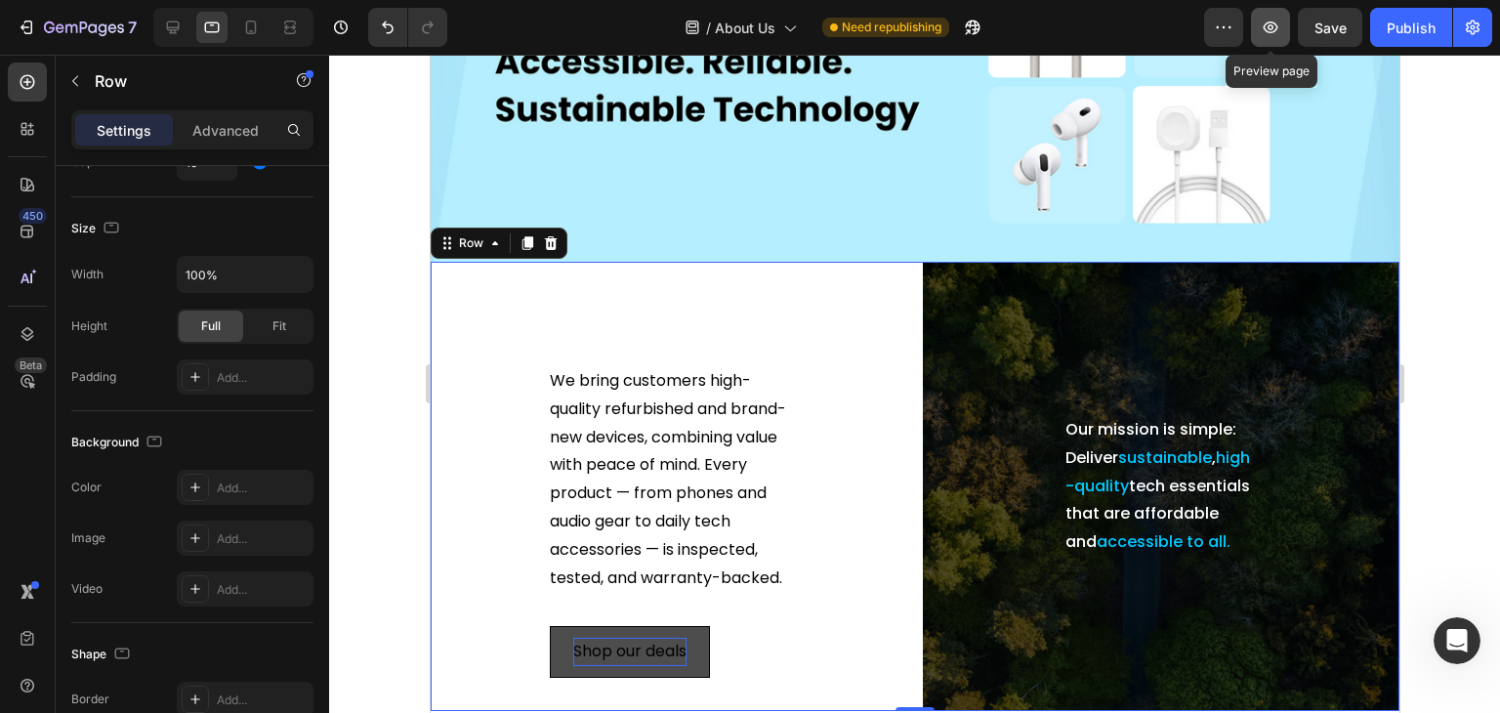
click at [1274, 24] on icon "button" at bounding box center [1271, 27] width 15 height 12
click at [251, 32] on icon at bounding box center [251, 28] width 20 height 20
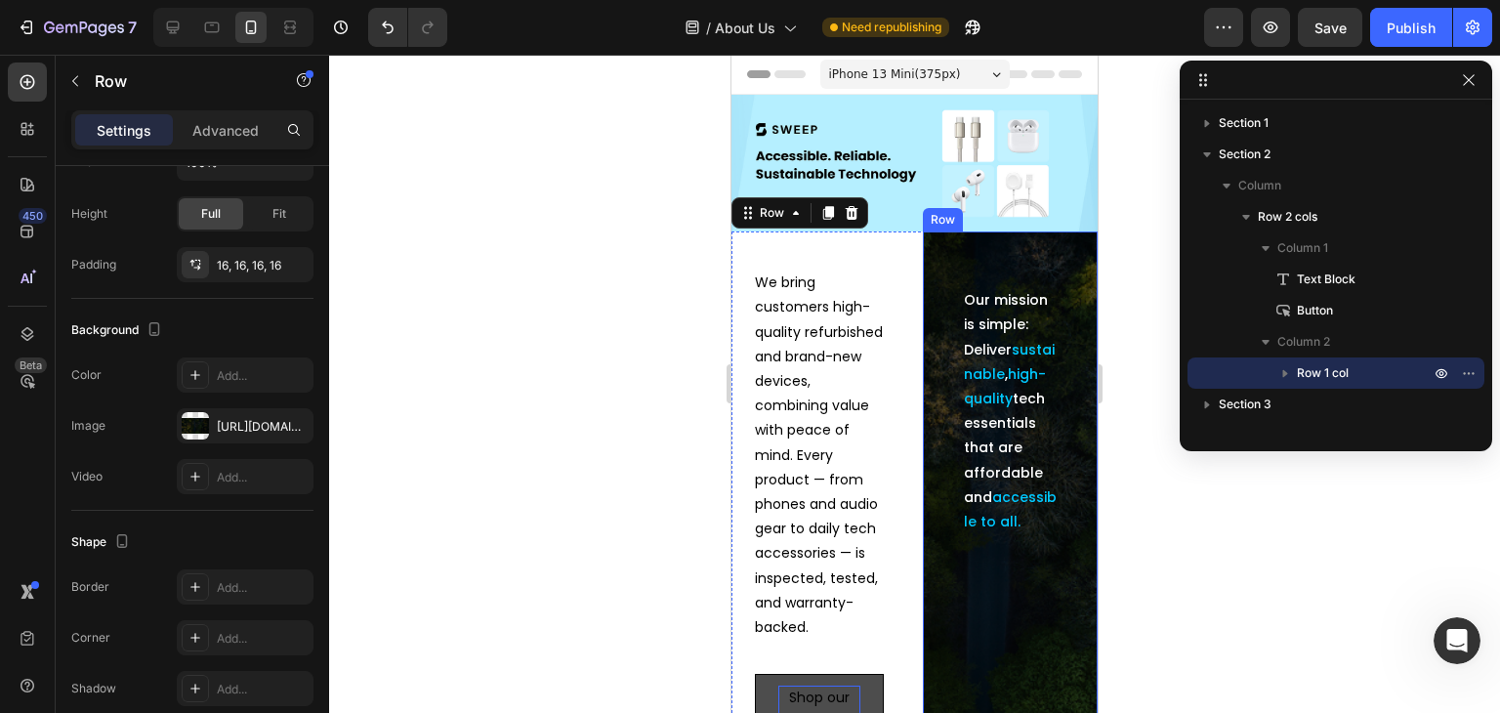
click at [937, 218] on div "Row" at bounding box center [943, 220] width 32 height 18
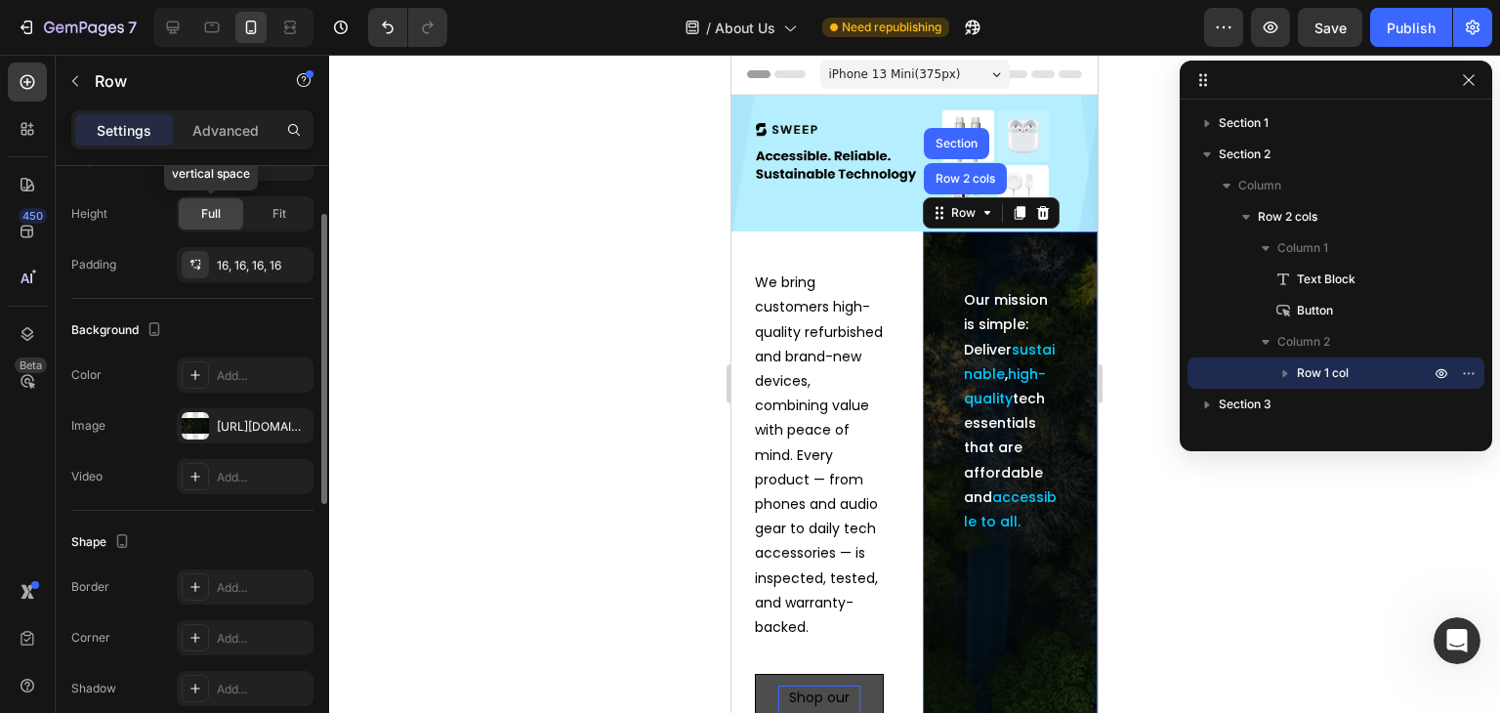
scroll to position [205, 0]
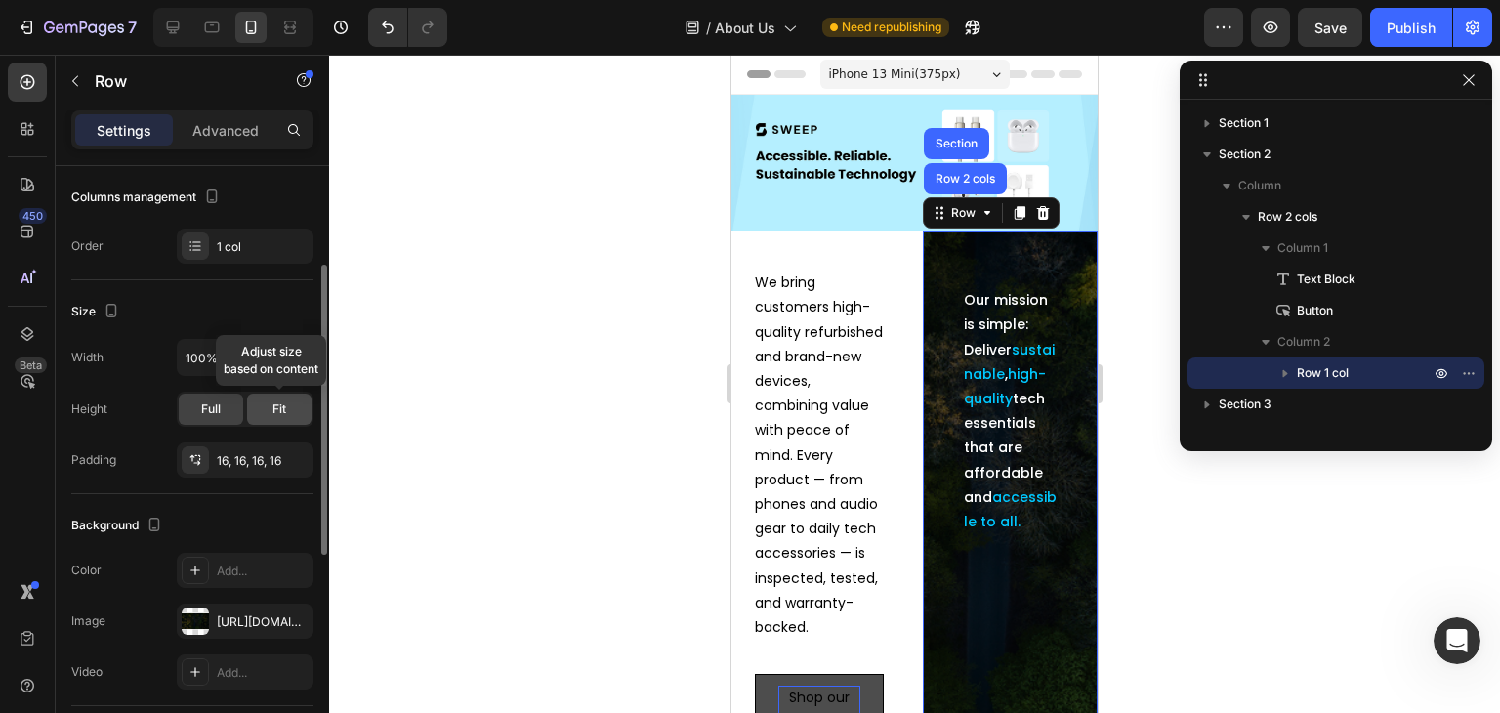
click at [255, 400] on div "Fit" at bounding box center [279, 409] width 64 height 31
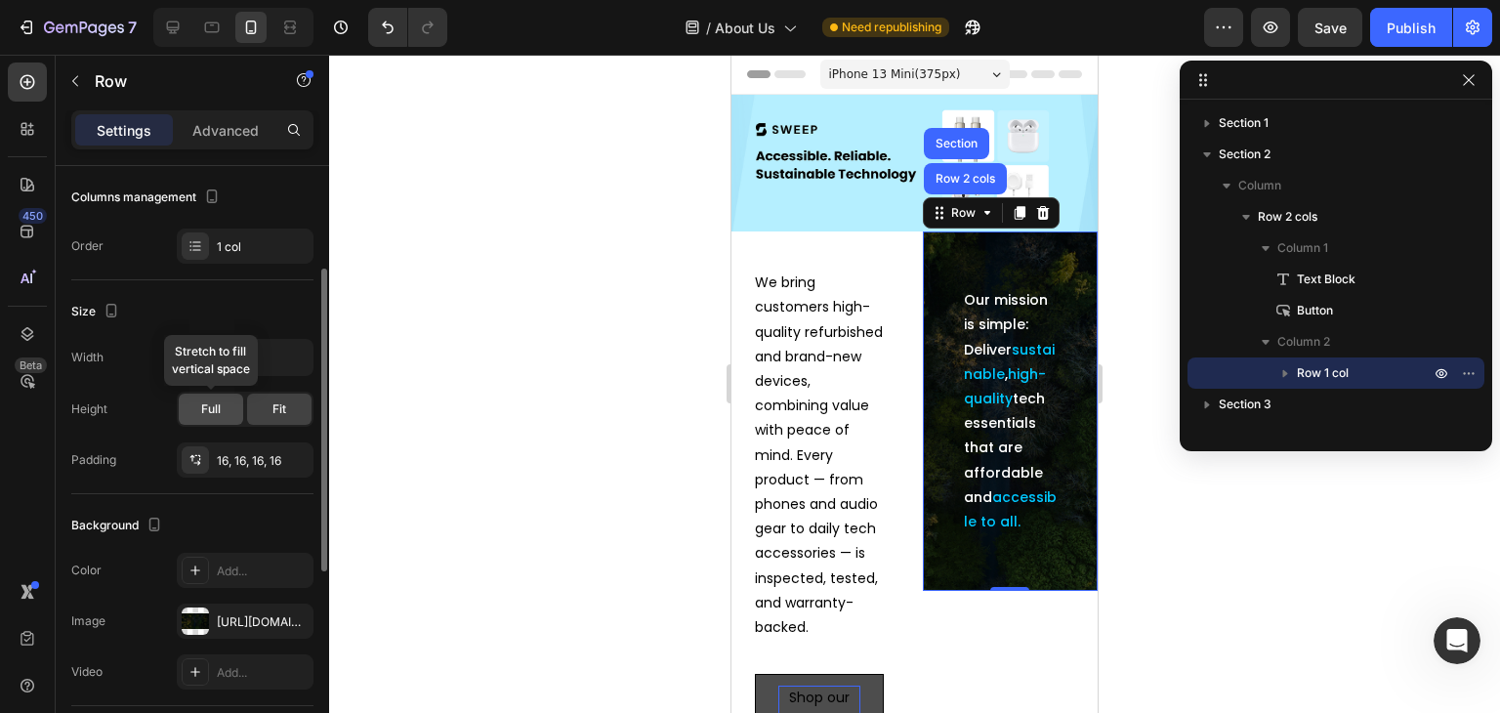
click at [225, 401] on div "Full" at bounding box center [211, 409] width 64 height 31
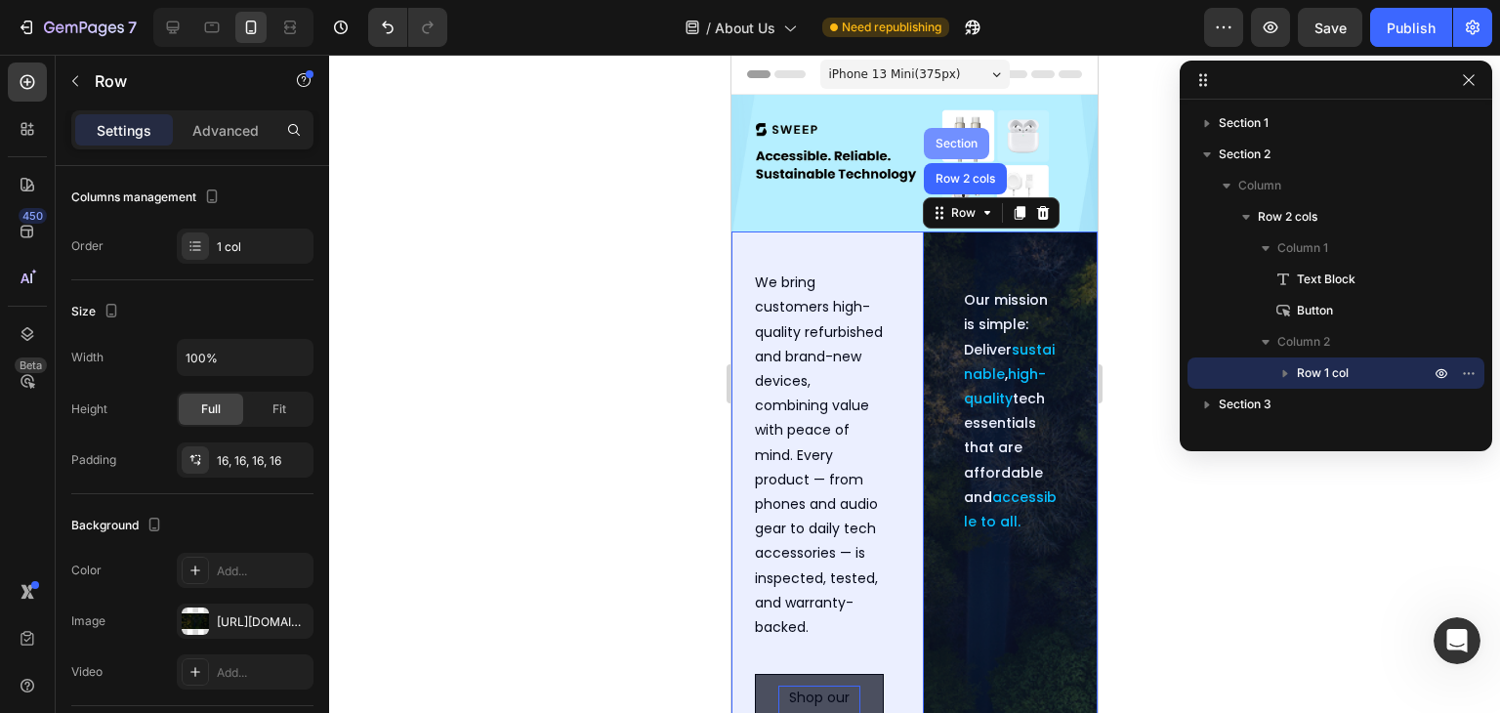
click at [948, 138] on div "Section" at bounding box center [957, 144] width 50 height 12
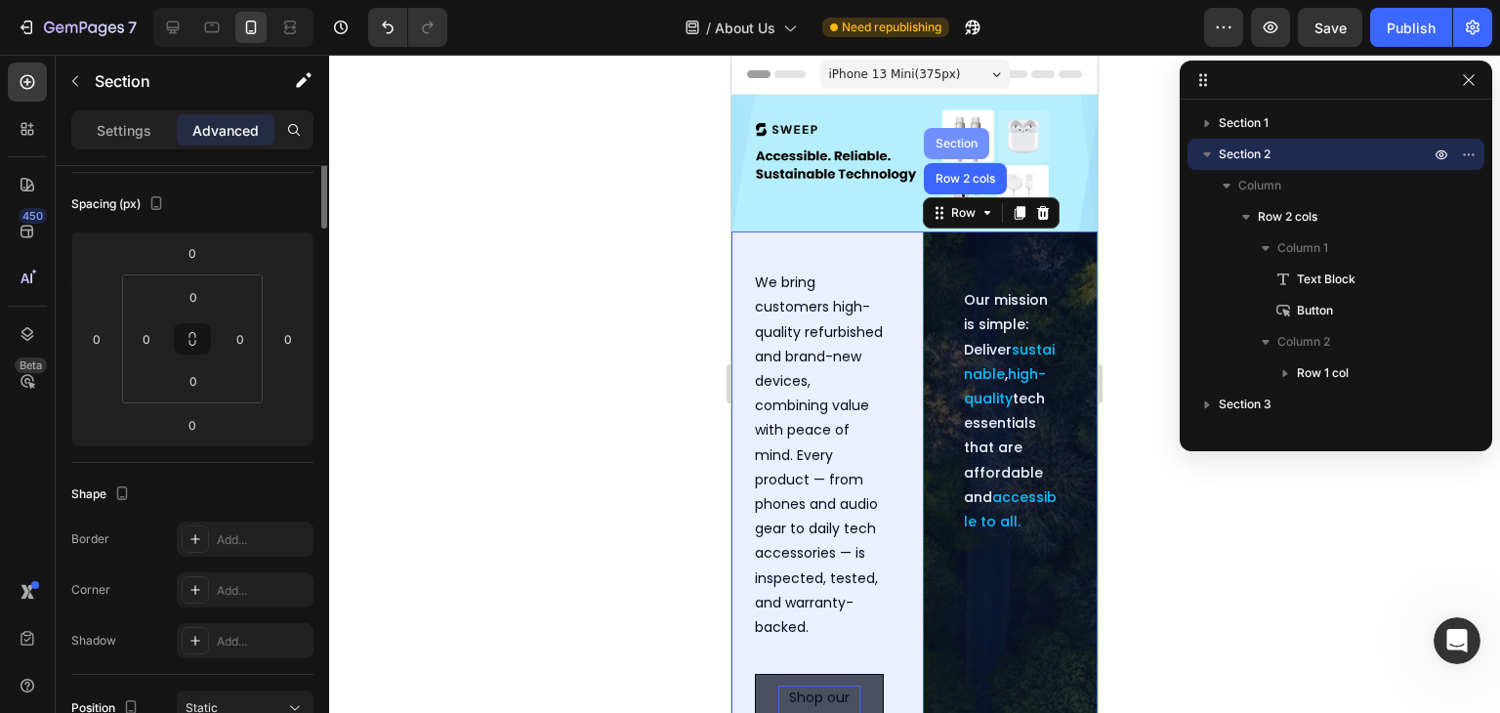
scroll to position [0, 0]
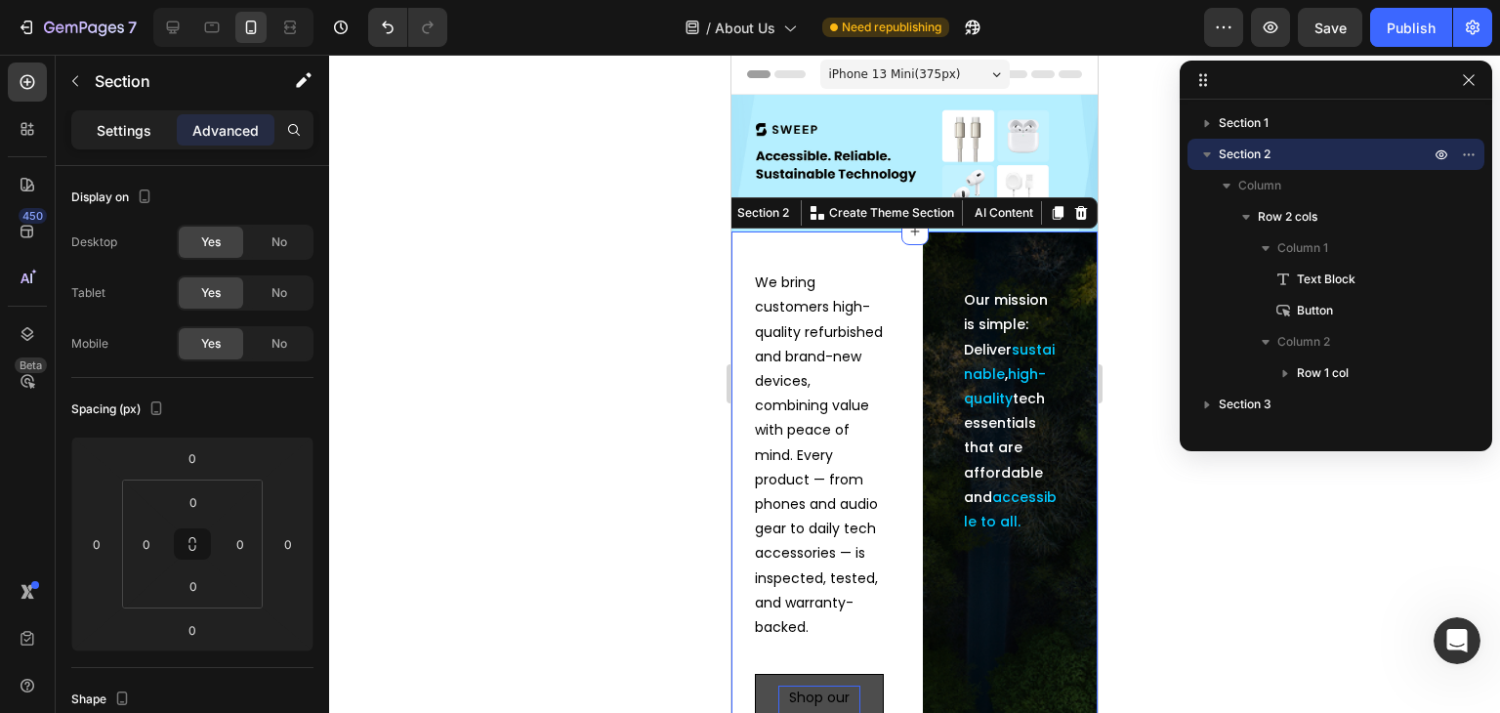
click at [120, 127] on p "Settings" at bounding box center [124, 130] width 55 height 21
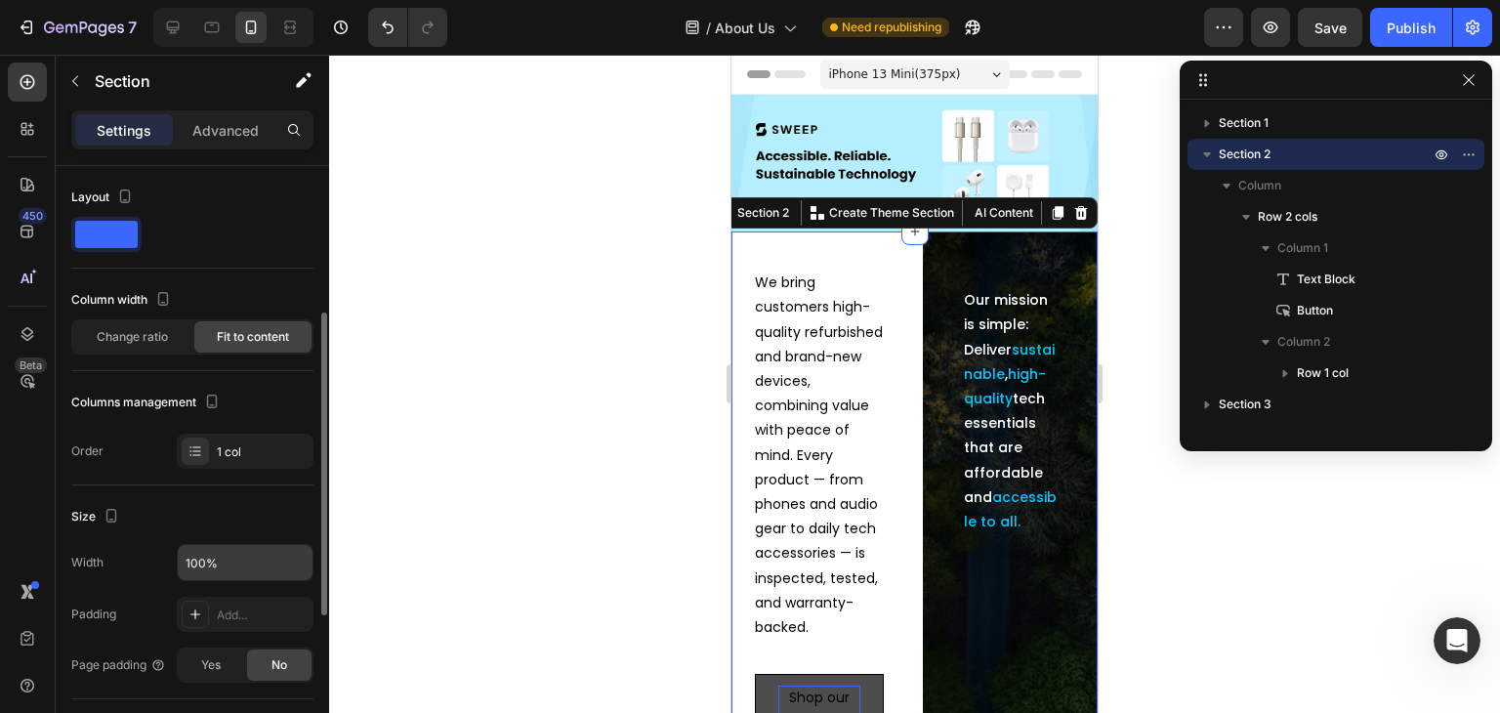
scroll to position [195, 0]
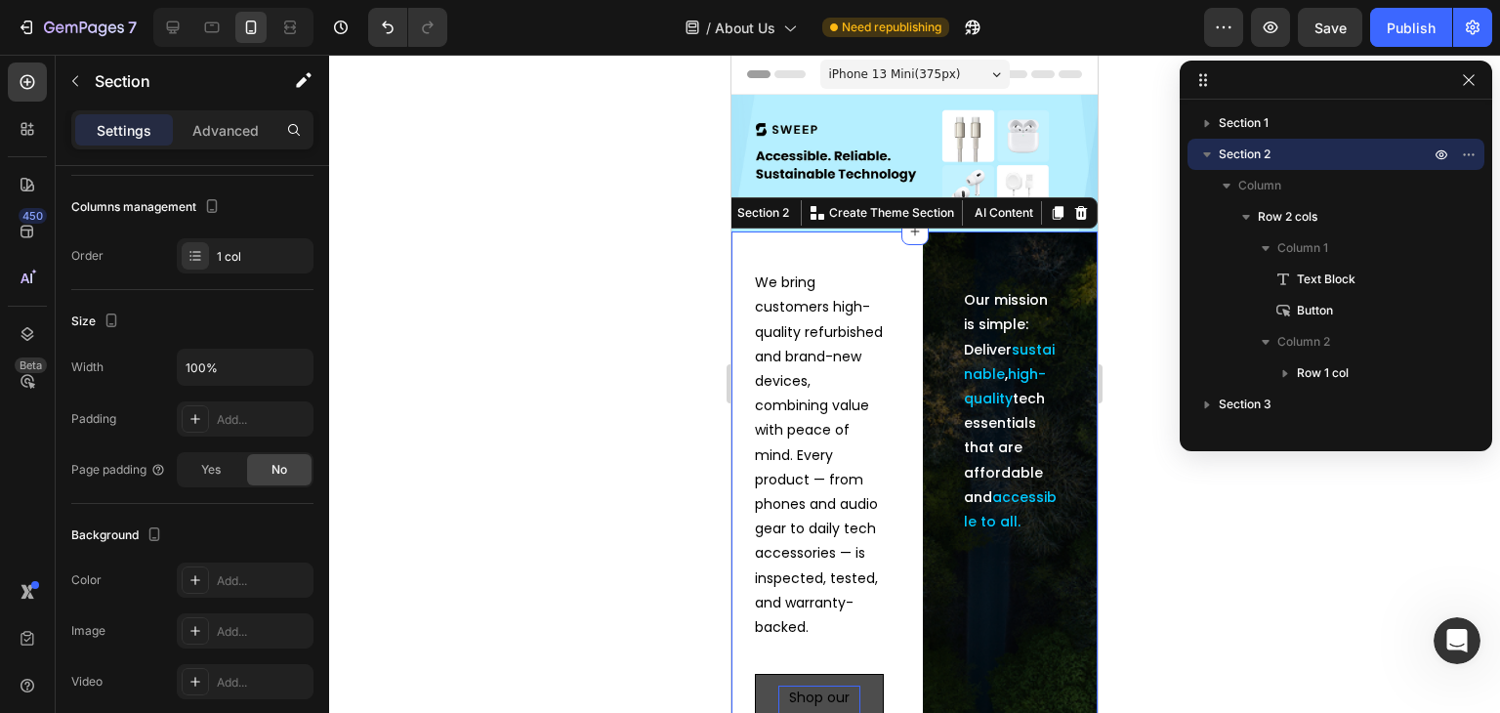
click at [1270, 145] on span "Section 2" at bounding box center [1245, 155] width 52 height 20
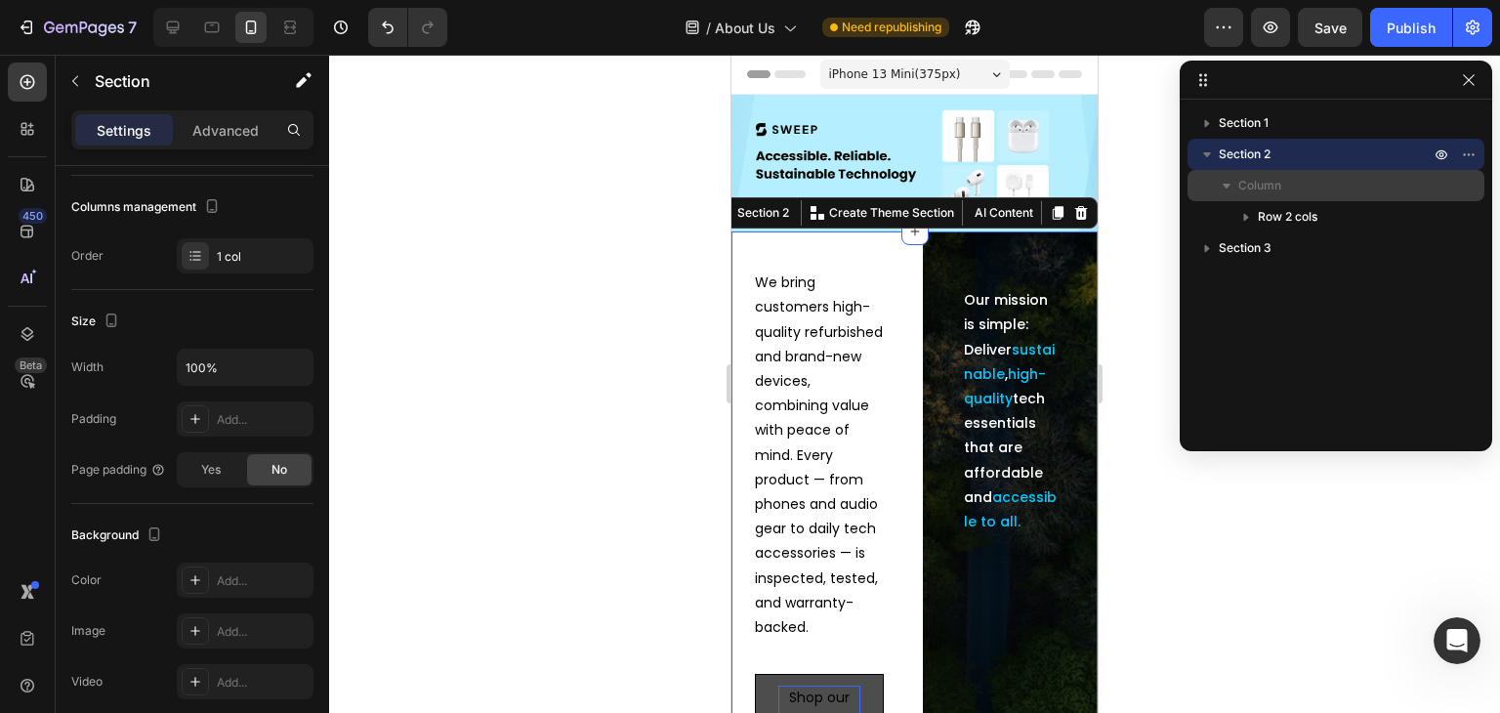
click at [1267, 189] on span "Column" at bounding box center [1260, 186] width 43 height 20
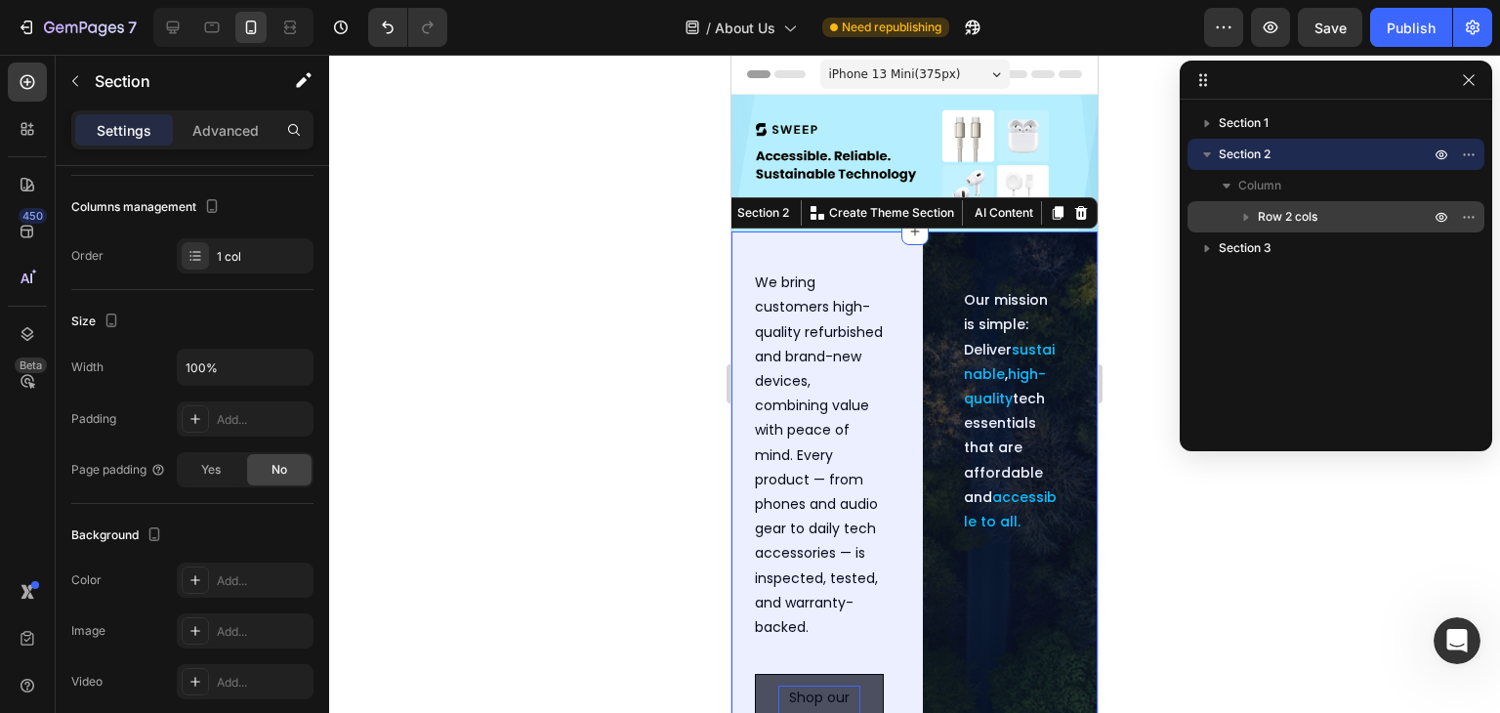
click at [1246, 213] on icon "button" at bounding box center [1247, 217] width 20 height 20
click at [1276, 215] on span "Row 2 cols" at bounding box center [1288, 217] width 60 height 20
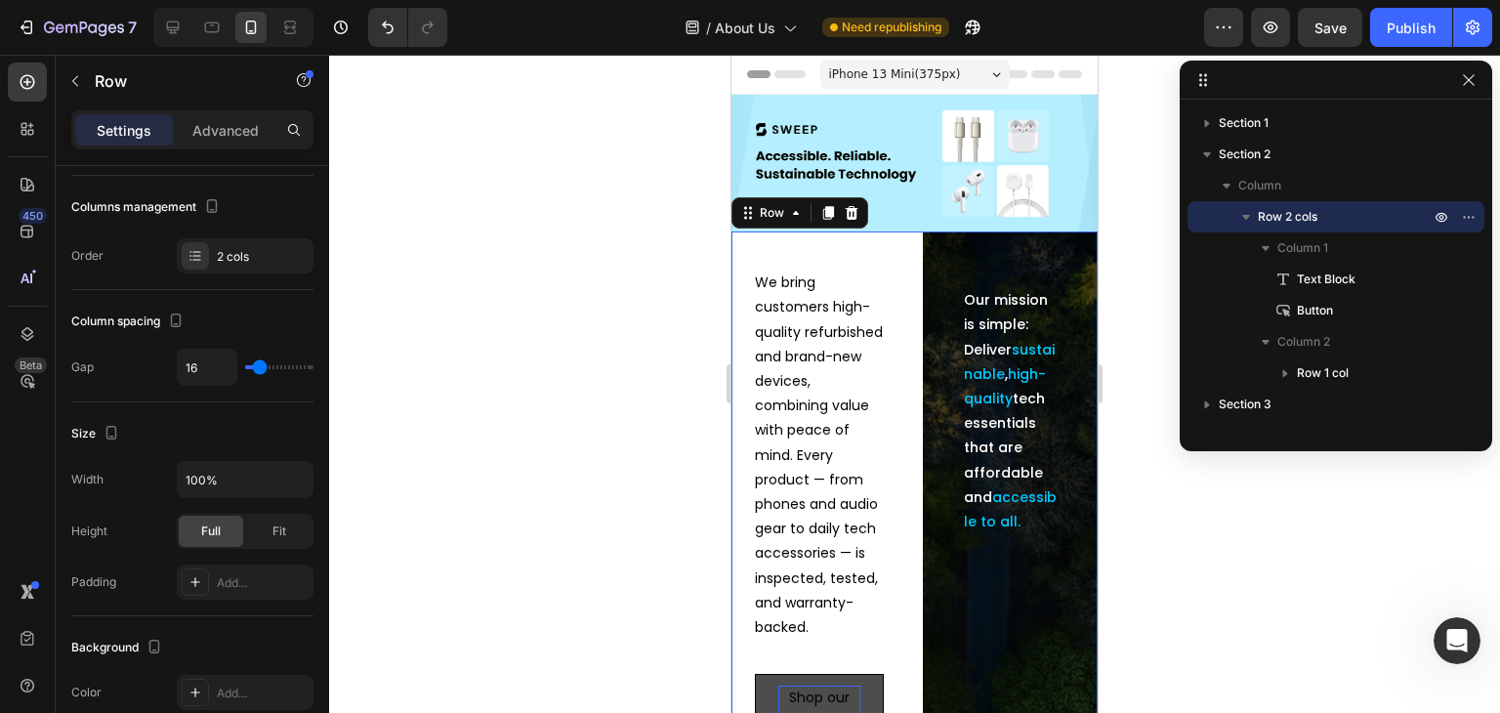
scroll to position [0, 0]
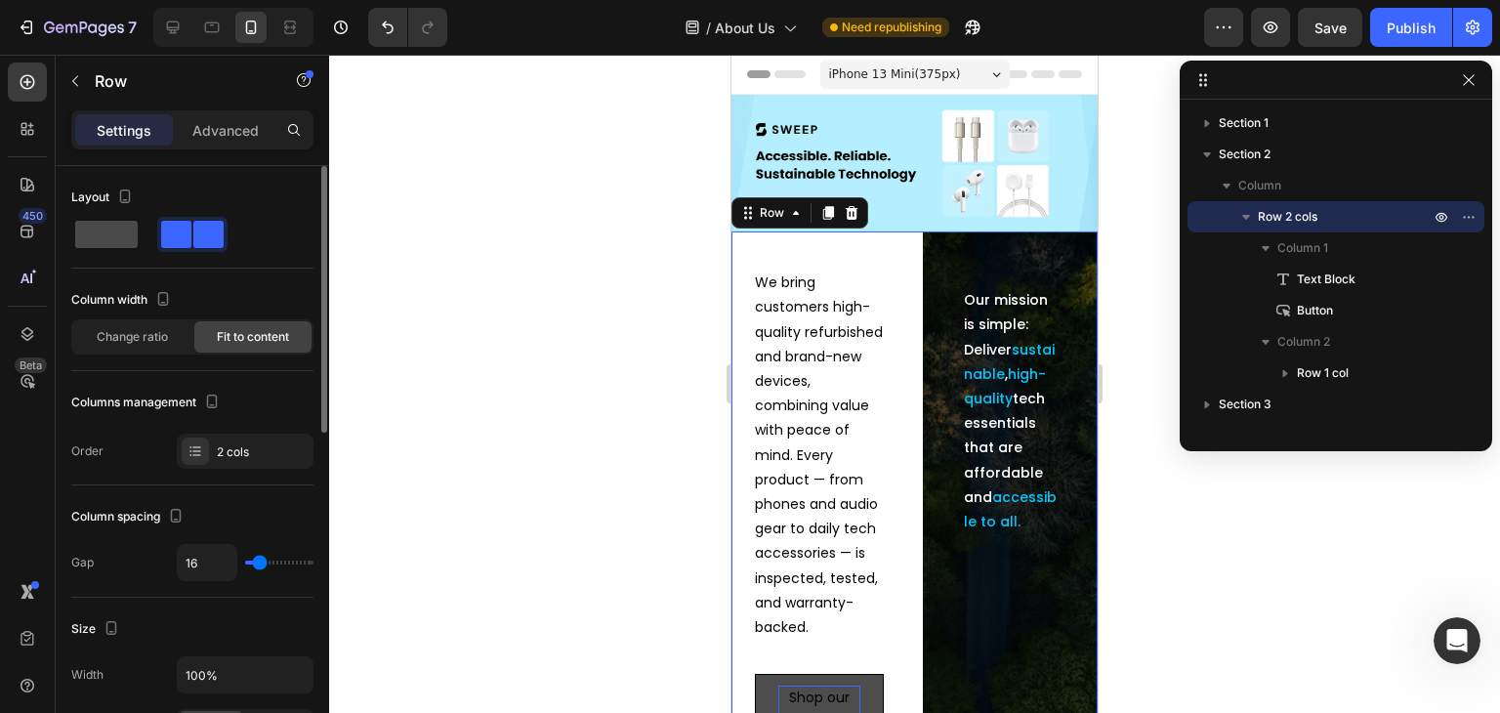
click at [94, 232] on span at bounding box center [106, 234] width 63 height 27
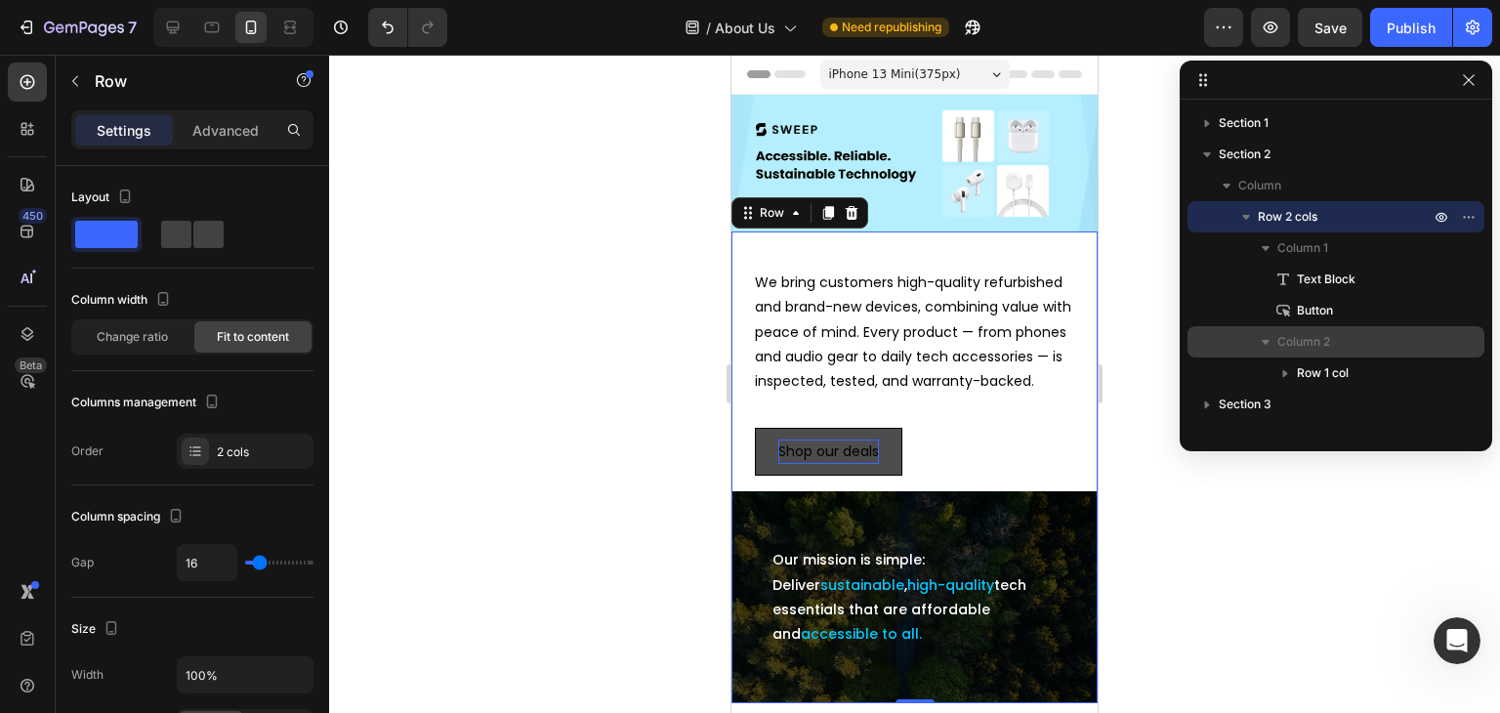
click at [1329, 345] on span "Column 2" at bounding box center [1304, 342] width 53 height 20
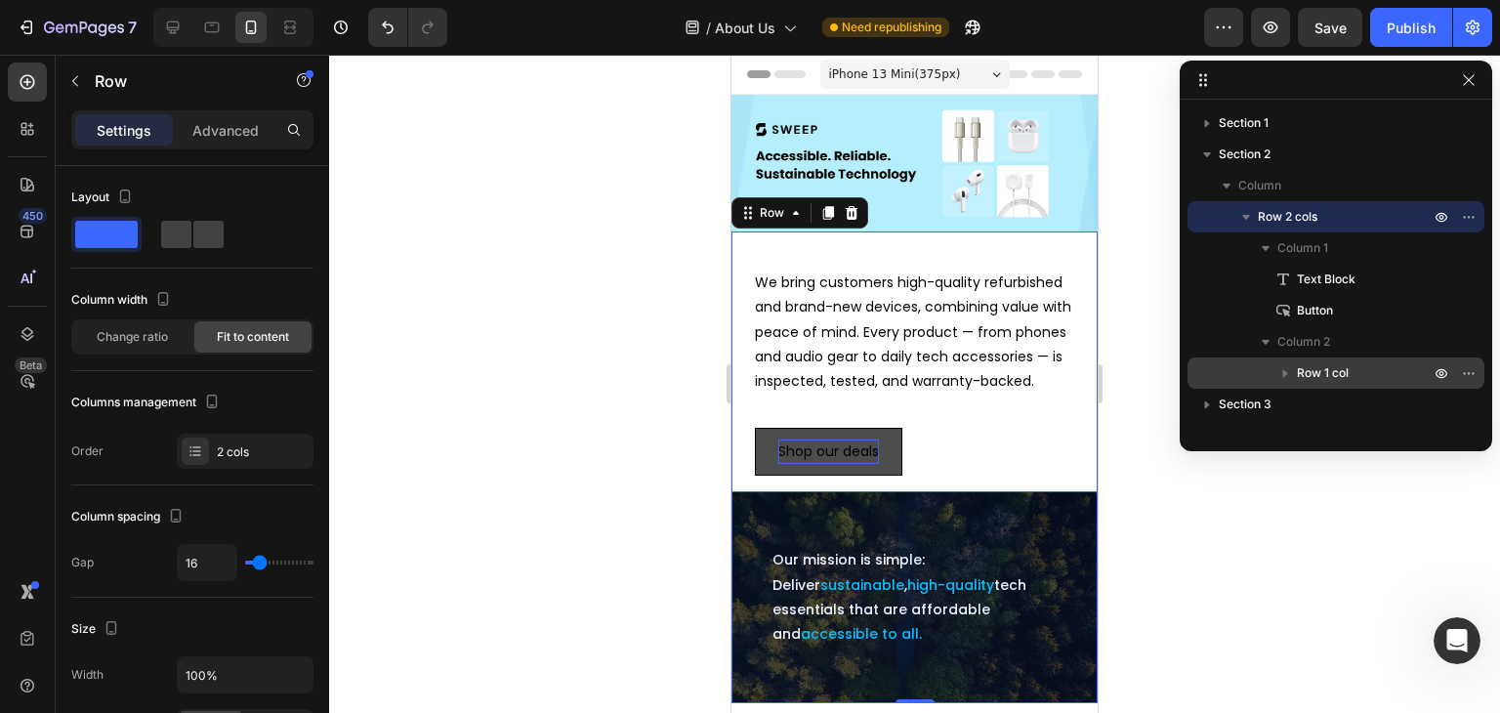
click at [1285, 368] on icon "button" at bounding box center [1286, 373] width 20 height 20
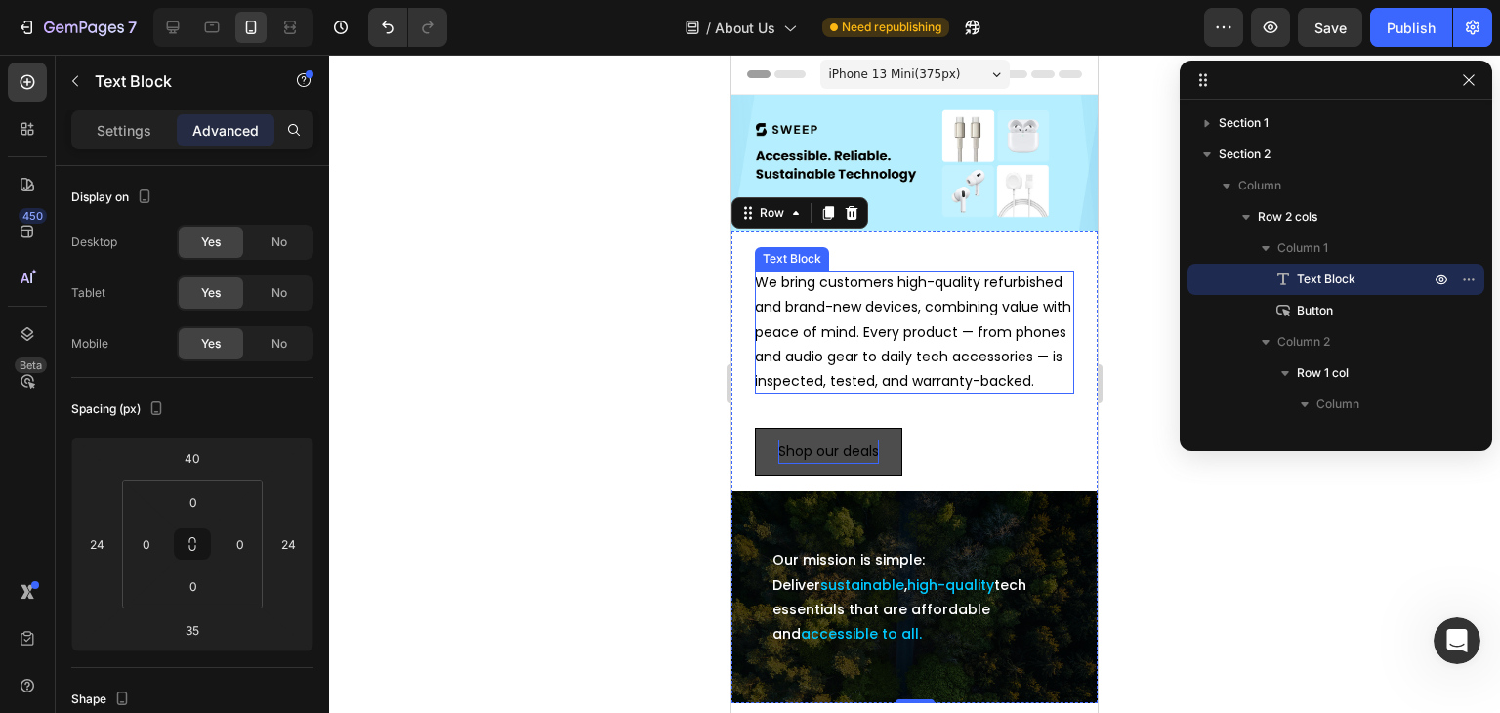
click at [899, 271] on p "We bring customers high-quality refurbished and brand-new devices, combining va…" at bounding box center [914, 332] width 319 height 123
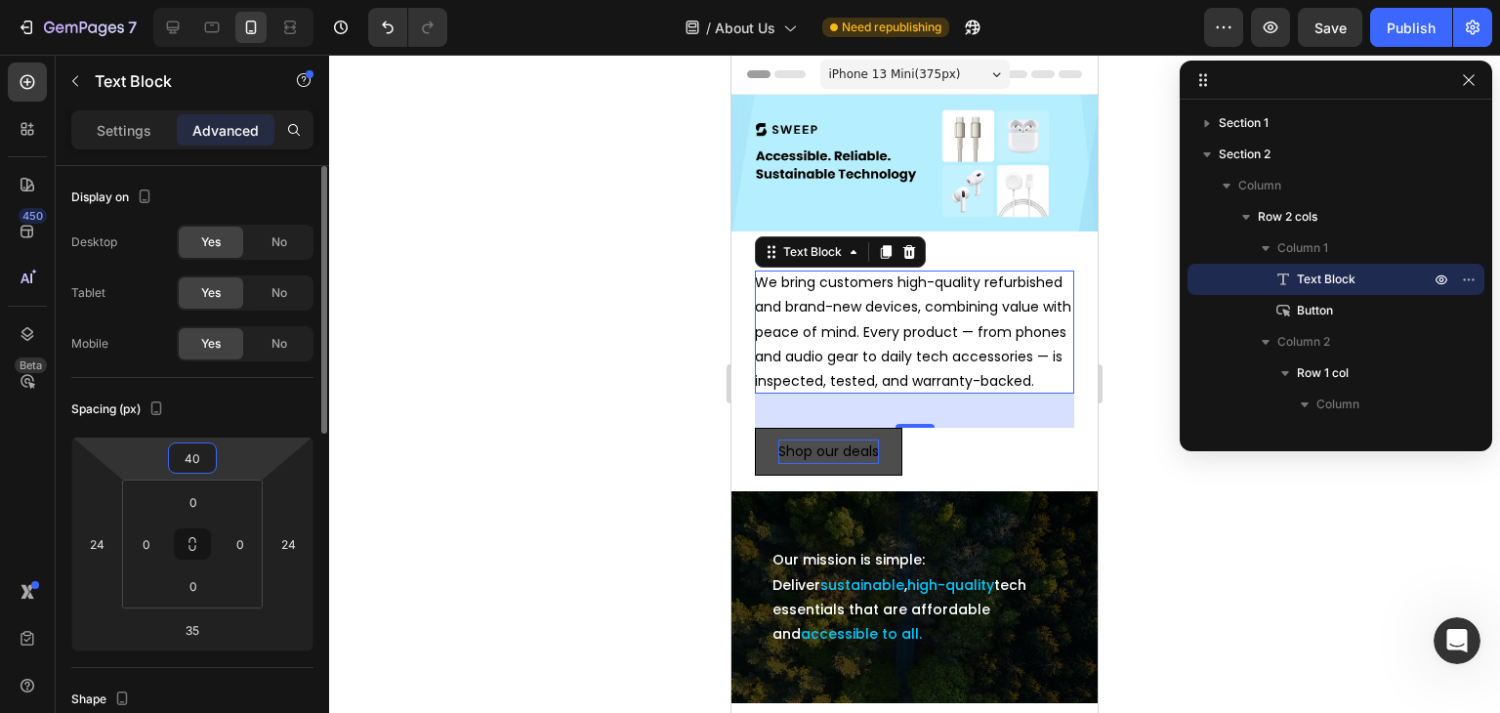
click at [194, 458] on input "40" at bounding box center [192, 457] width 39 height 29
type input "20"
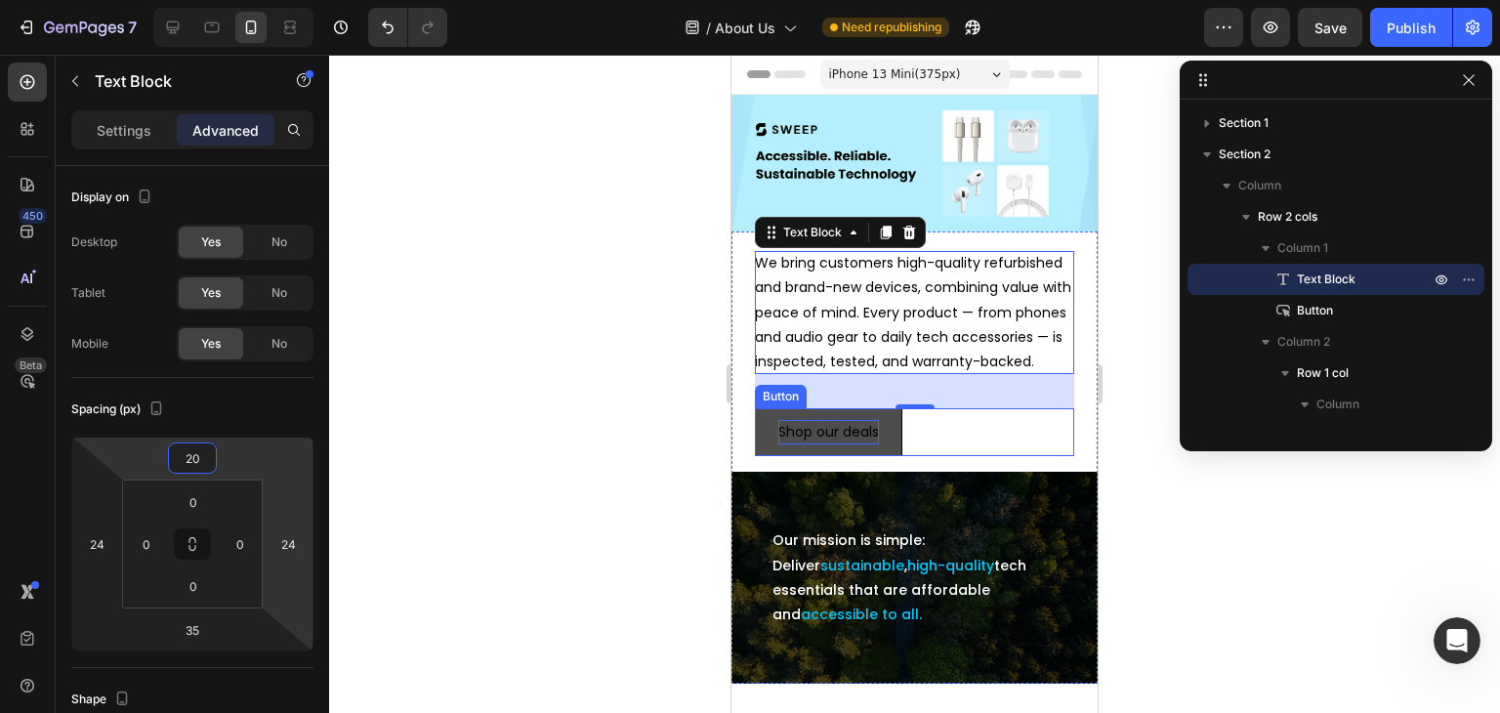
click at [920, 451] on div "Shop our deals Button" at bounding box center [914, 432] width 319 height 48
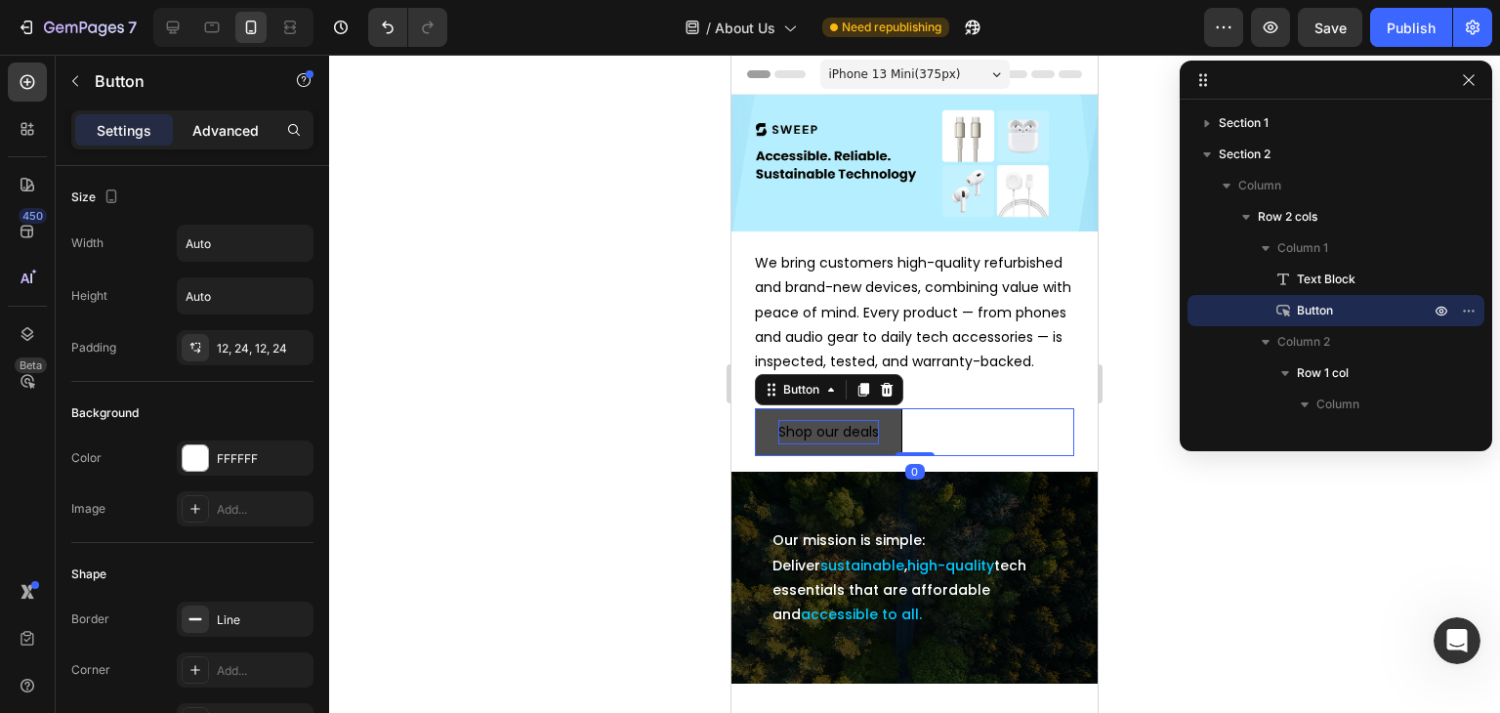
click at [242, 129] on p "Advanced" at bounding box center [225, 130] width 66 height 21
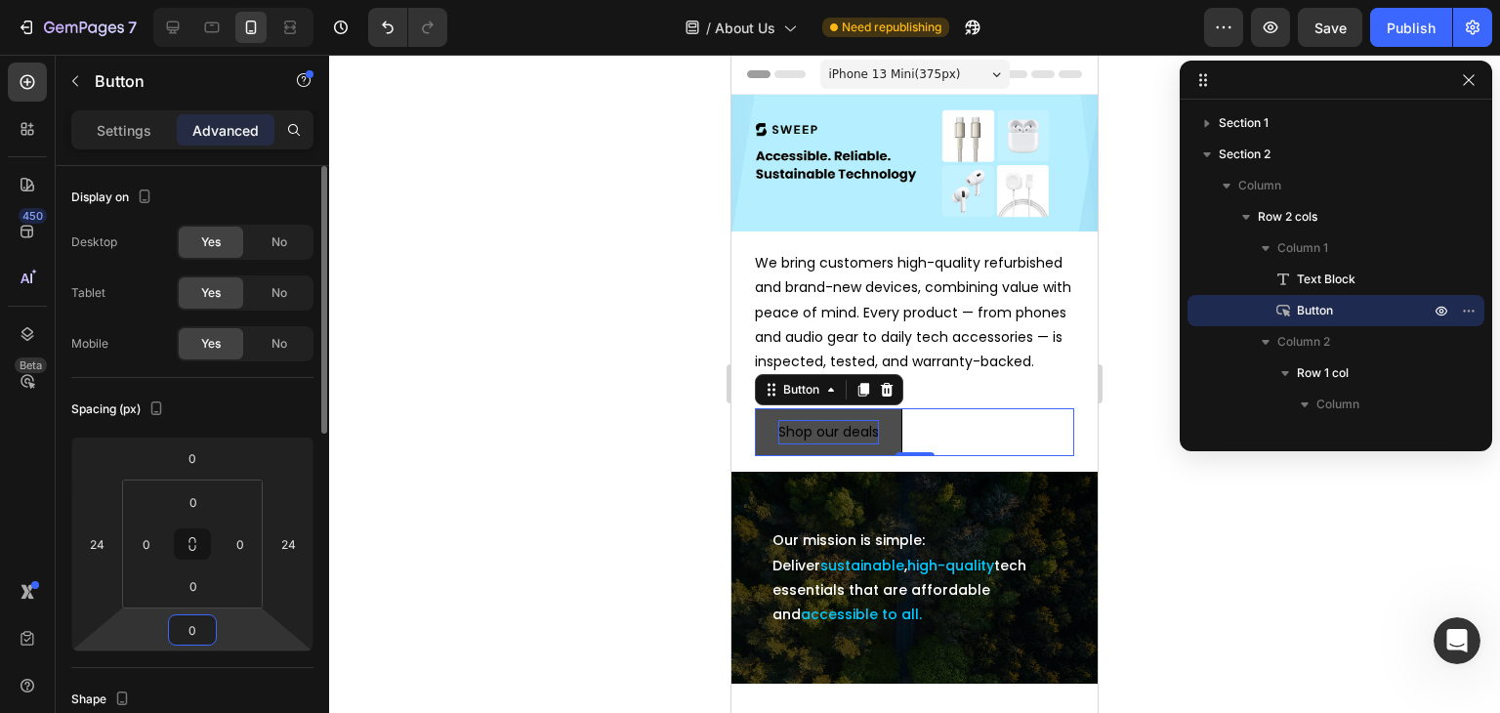
click at [191, 625] on input "0" at bounding box center [192, 629] width 39 height 29
type input "20"
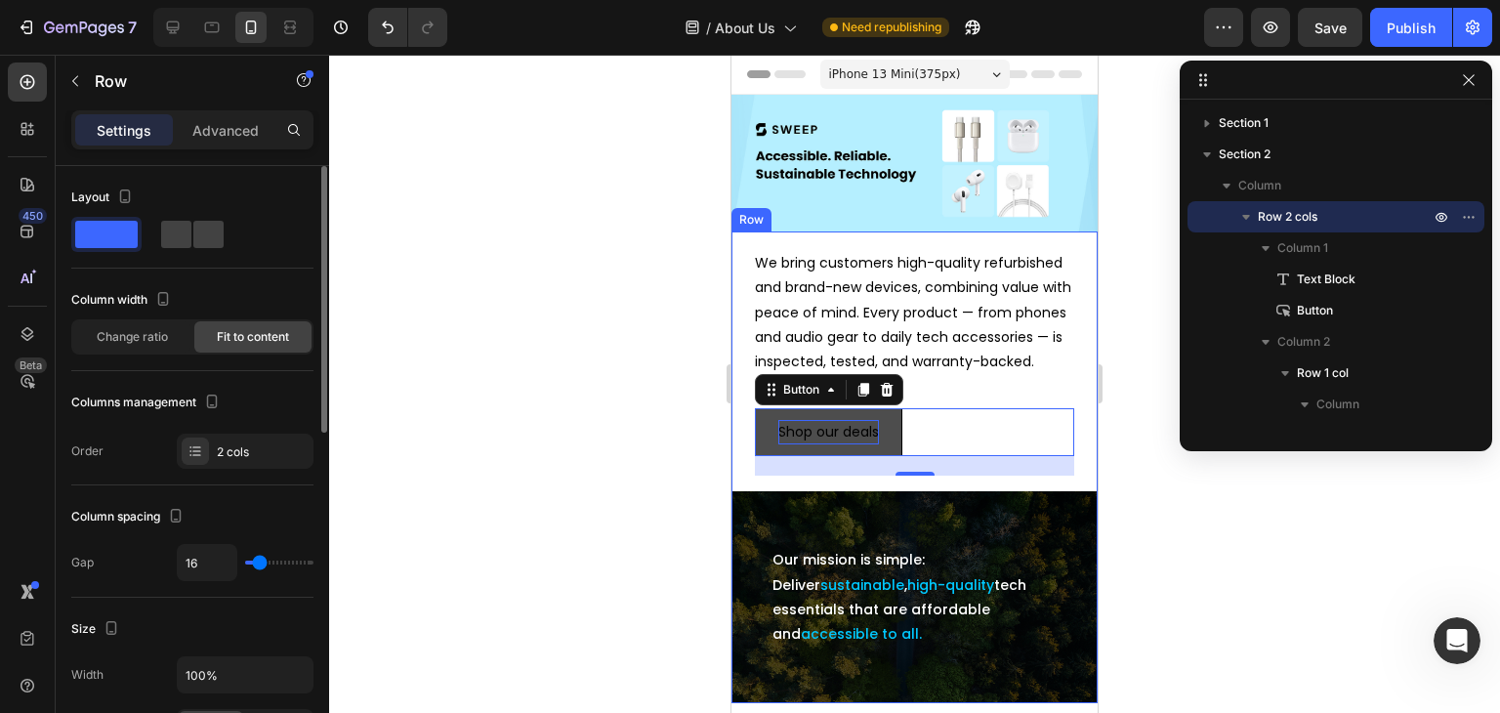
click at [745, 247] on div "We bring customers high-quality refurbished and brand-new devices, combining va…" at bounding box center [915, 353] width 366 height 244
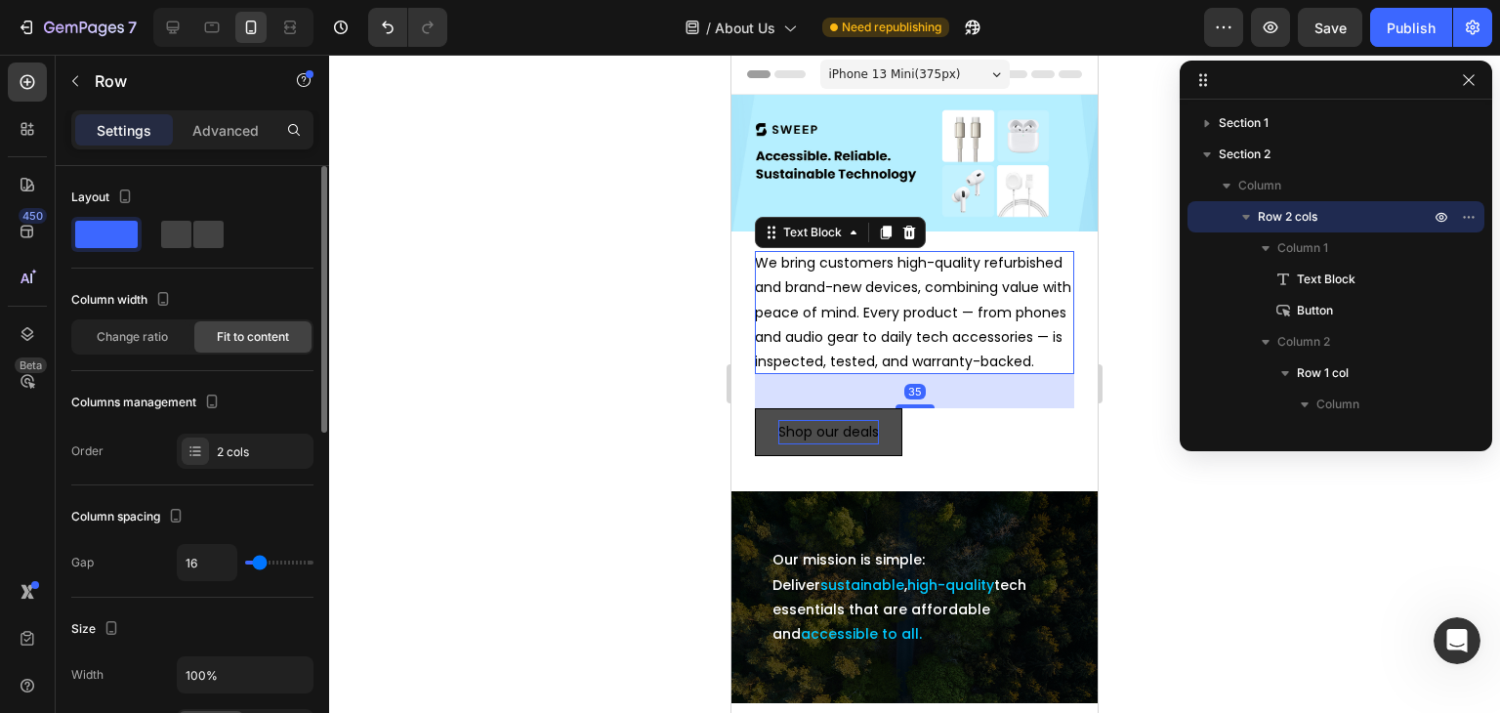
click at [951, 266] on p "We bring customers high-quality refurbished and brand-new devices, combining va…" at bounding box center [914, 312] width 319 height 123
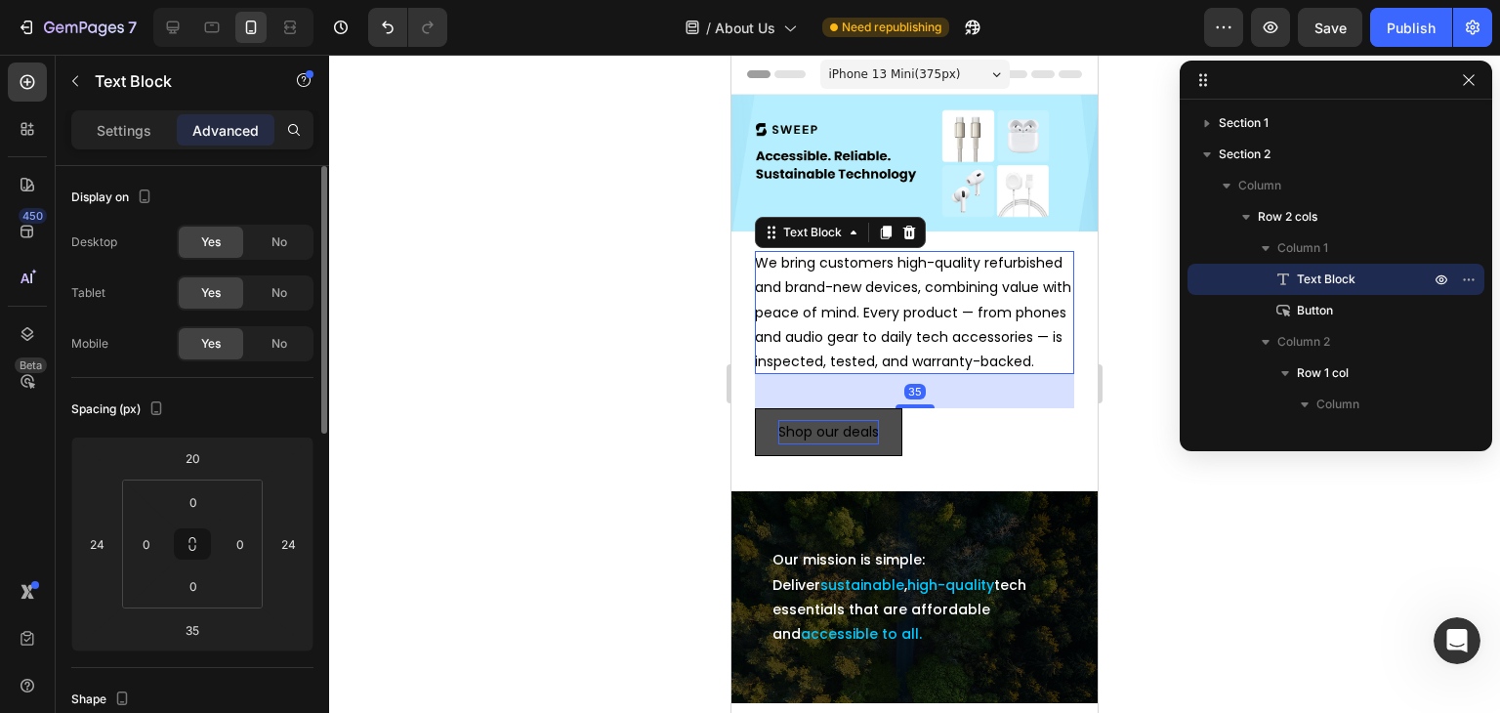
click at [235, 135] on p "Advanced" at bounding box center [225, 130] width 66 height 21
click at [197, 623] on input "35" at bounding box center [192, 629] width 39 height 29
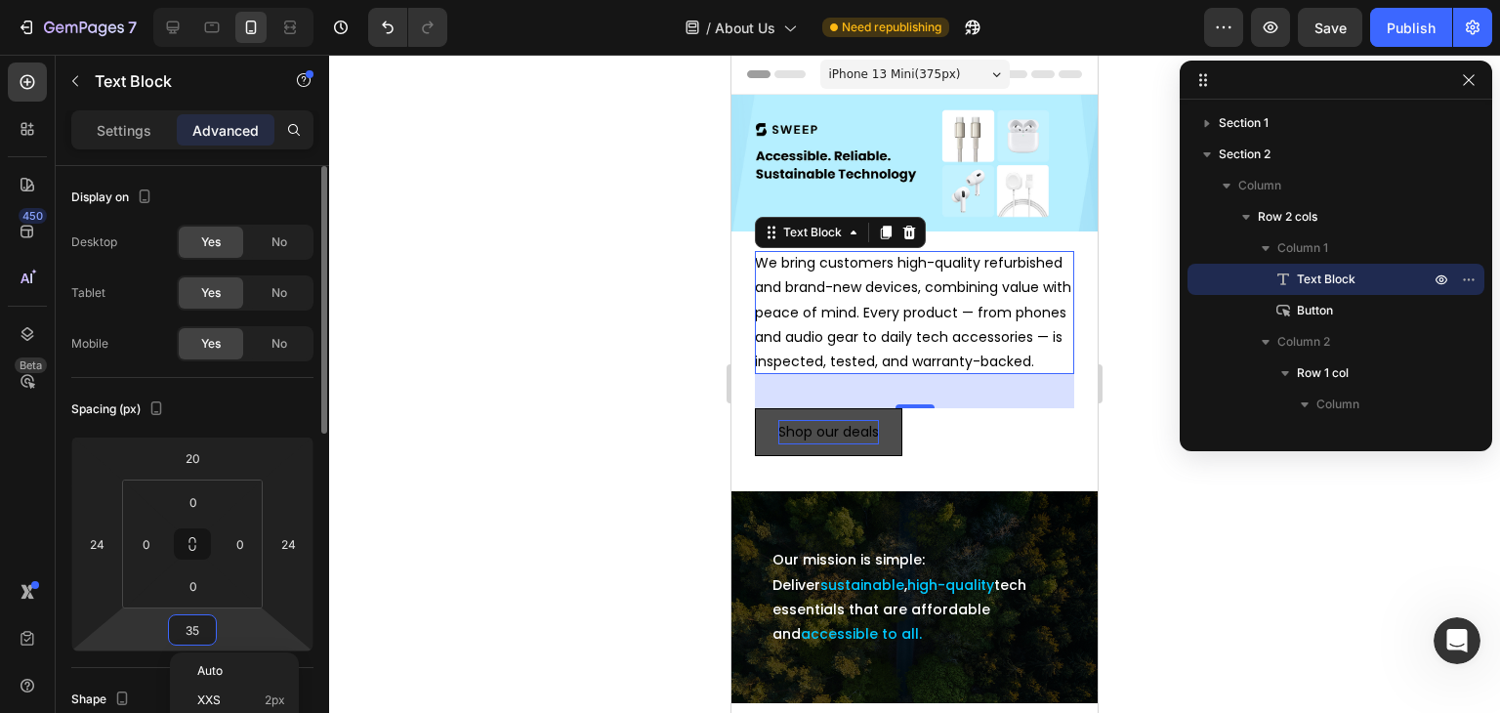
click at [197, 623] on input "35" at bounding box center [192, 629] width 39 height 29
type input "3"
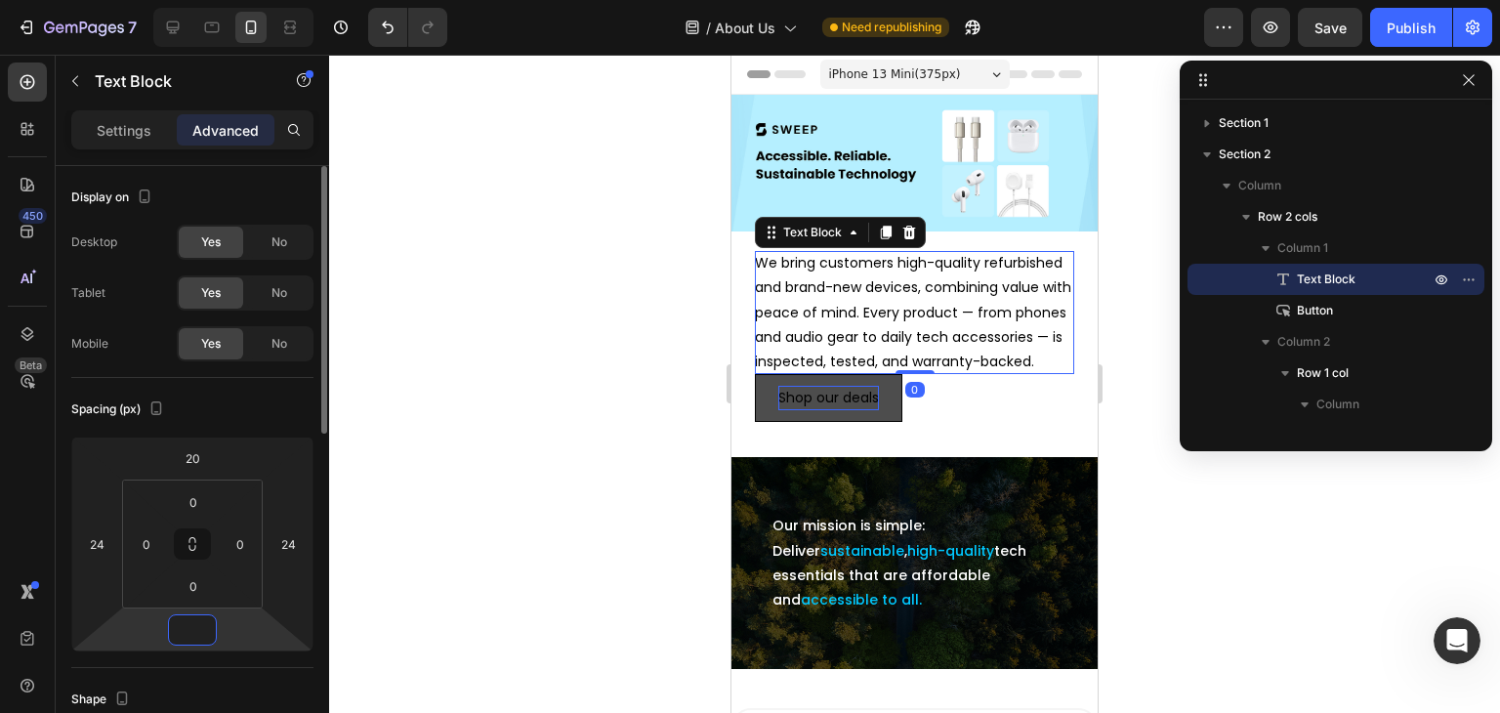
type input "35"
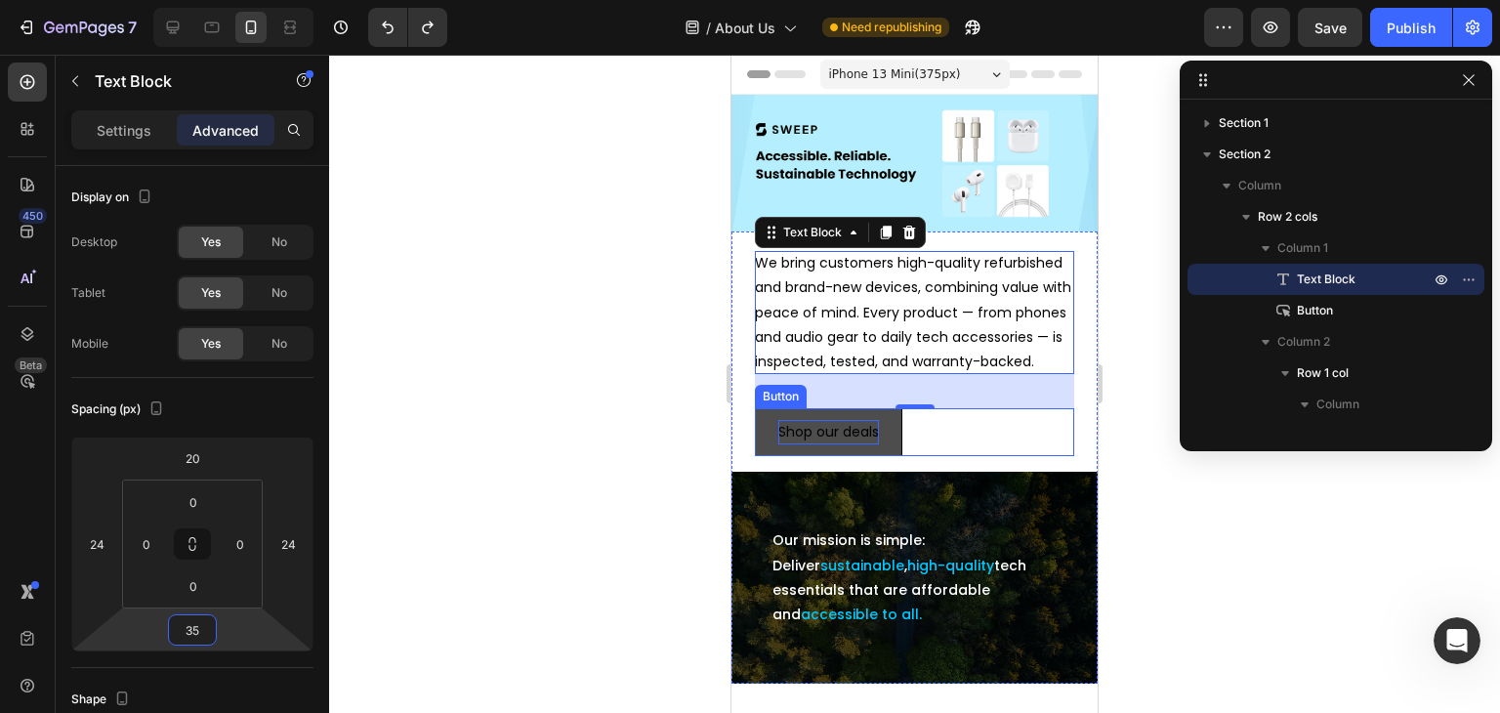
click at [914, 446] on div "Shop our deals Button" at bounding box center [914, 432] width 319 height 48
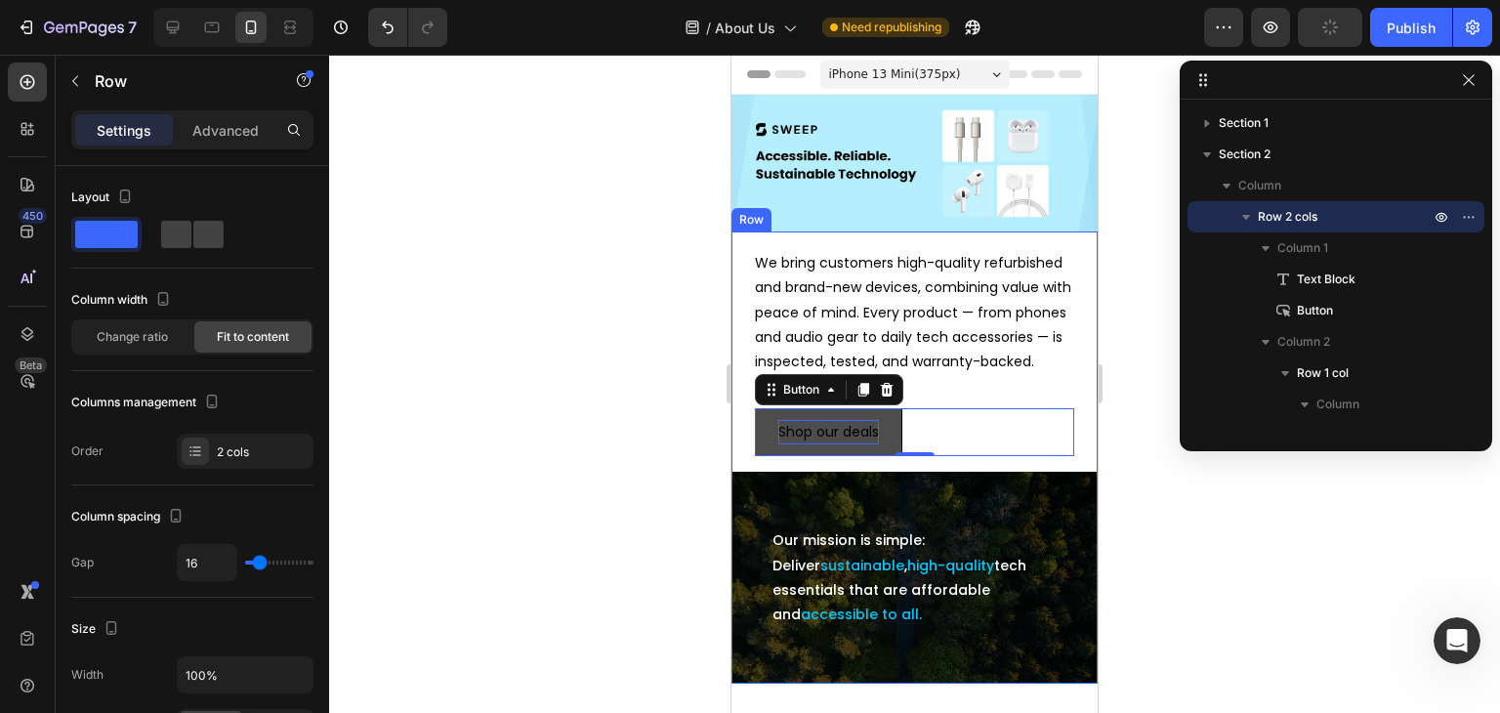
click at [744, 231] on div "We bring customers high-quality refurbished and brand-new devices, combining va…" at bounding box center [915, 343] width 366 height 225
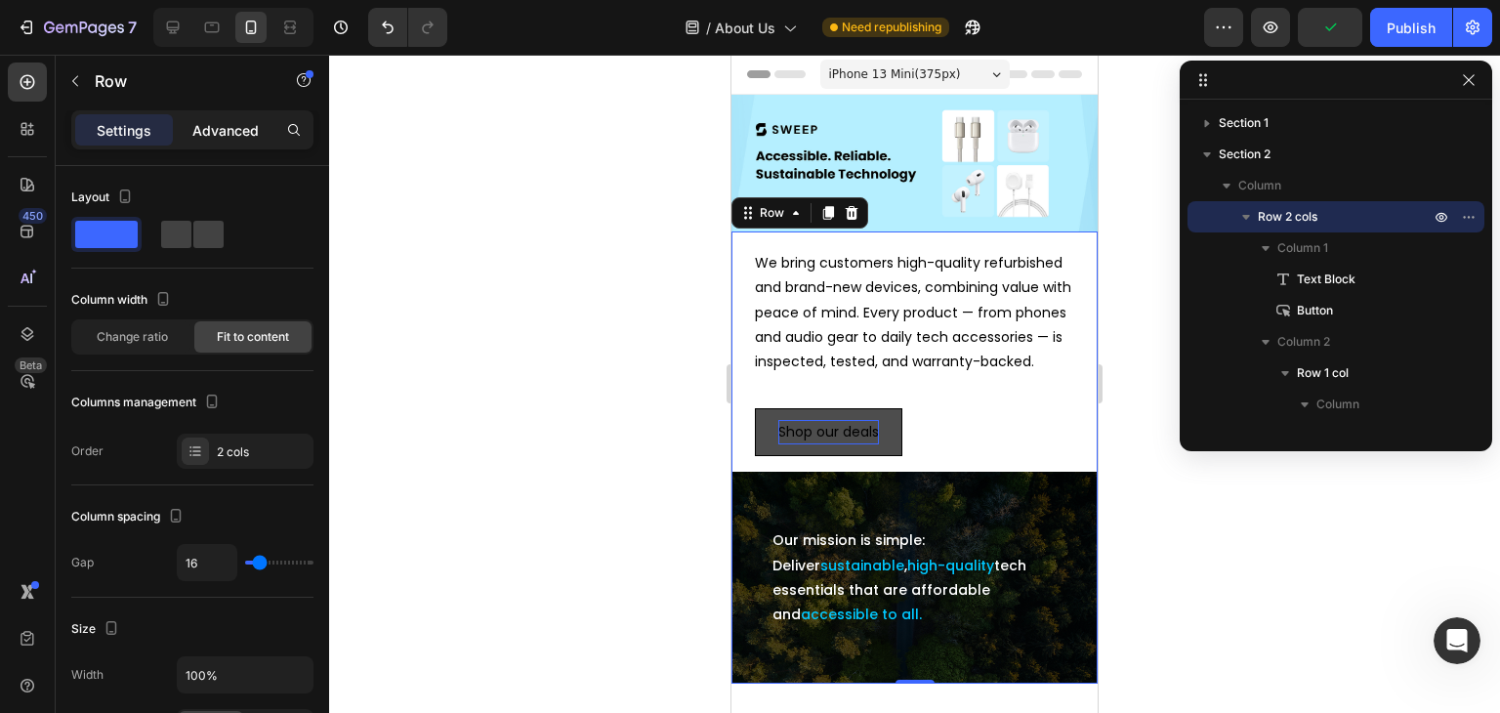
click at [244, 123] on p "Advanced" at bounding box center [225, 130] width 66 height 21
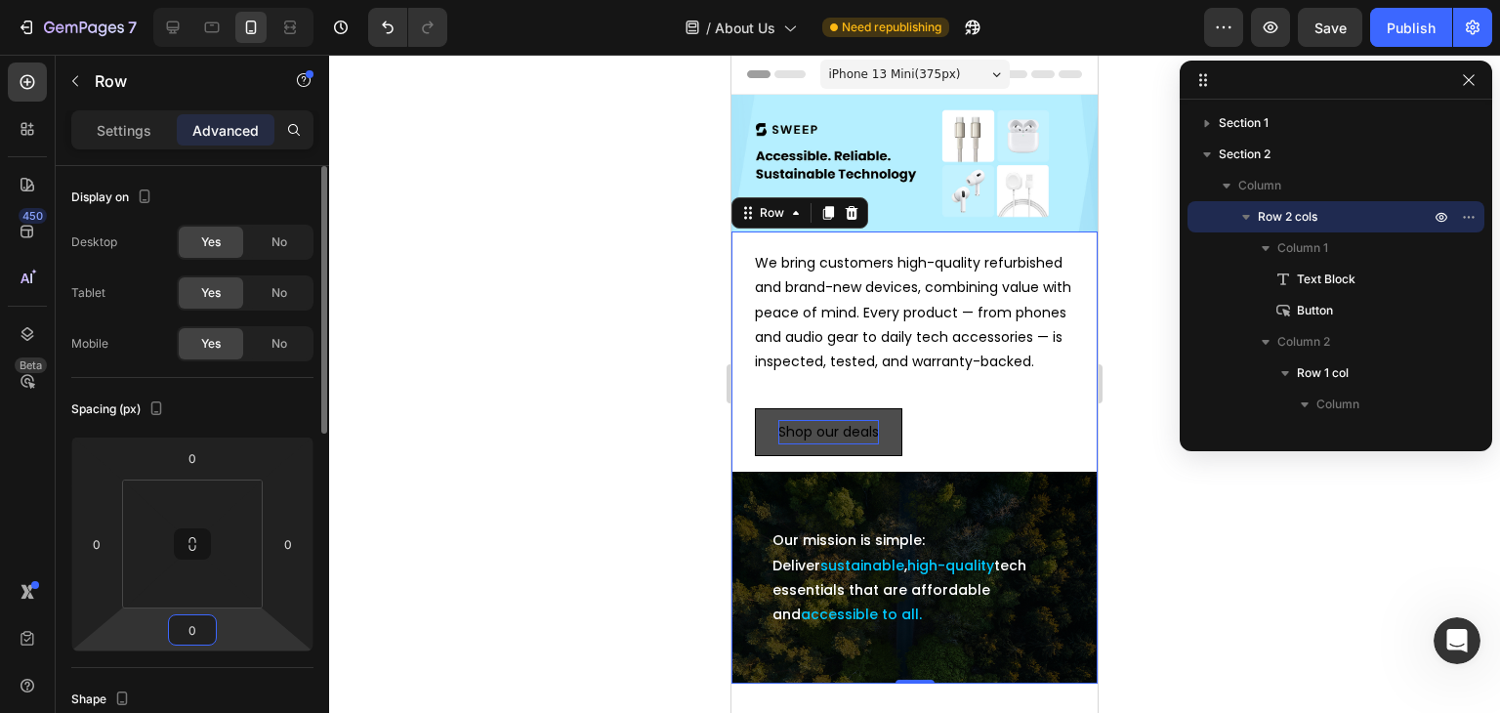
click at [189, 634] on input "0" at bounding box center [192, 629] width 39 height 29
type input "0"
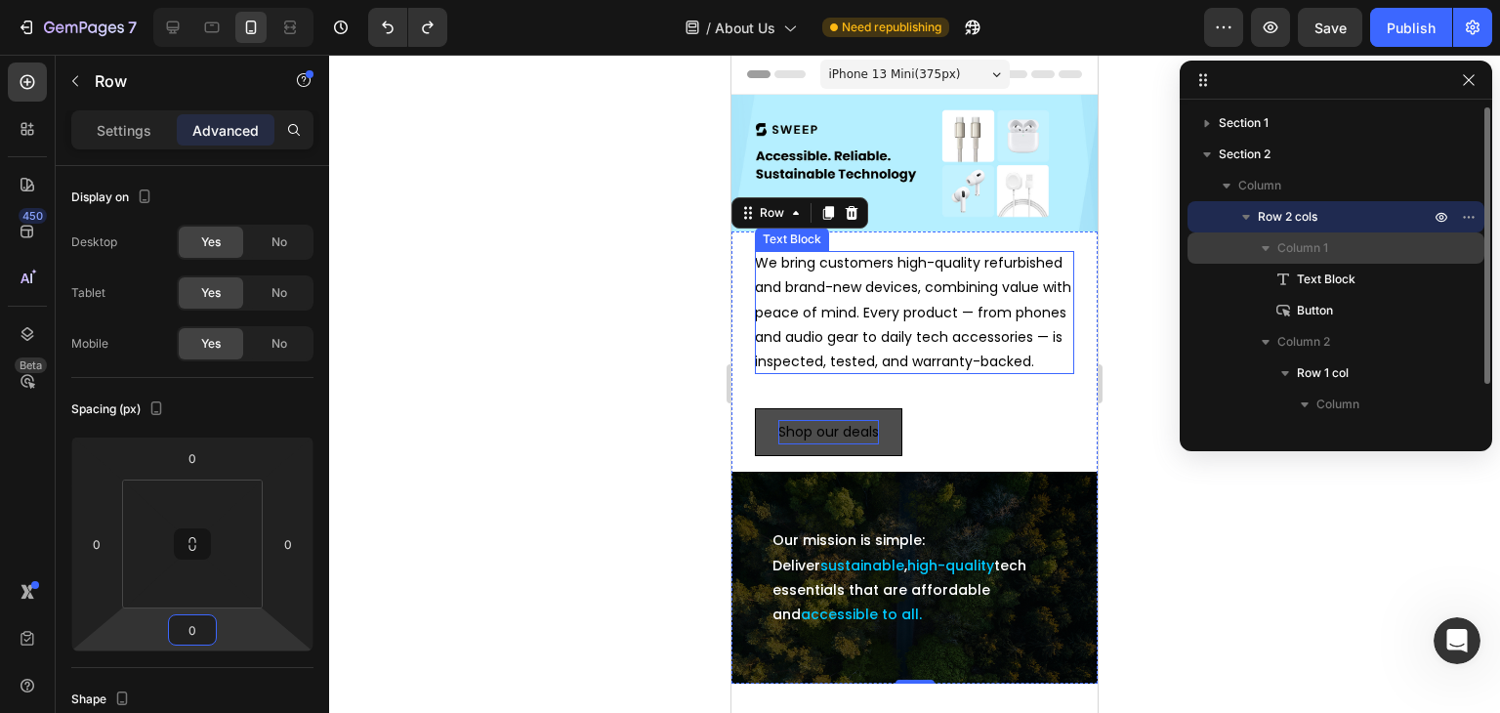
type input "1"
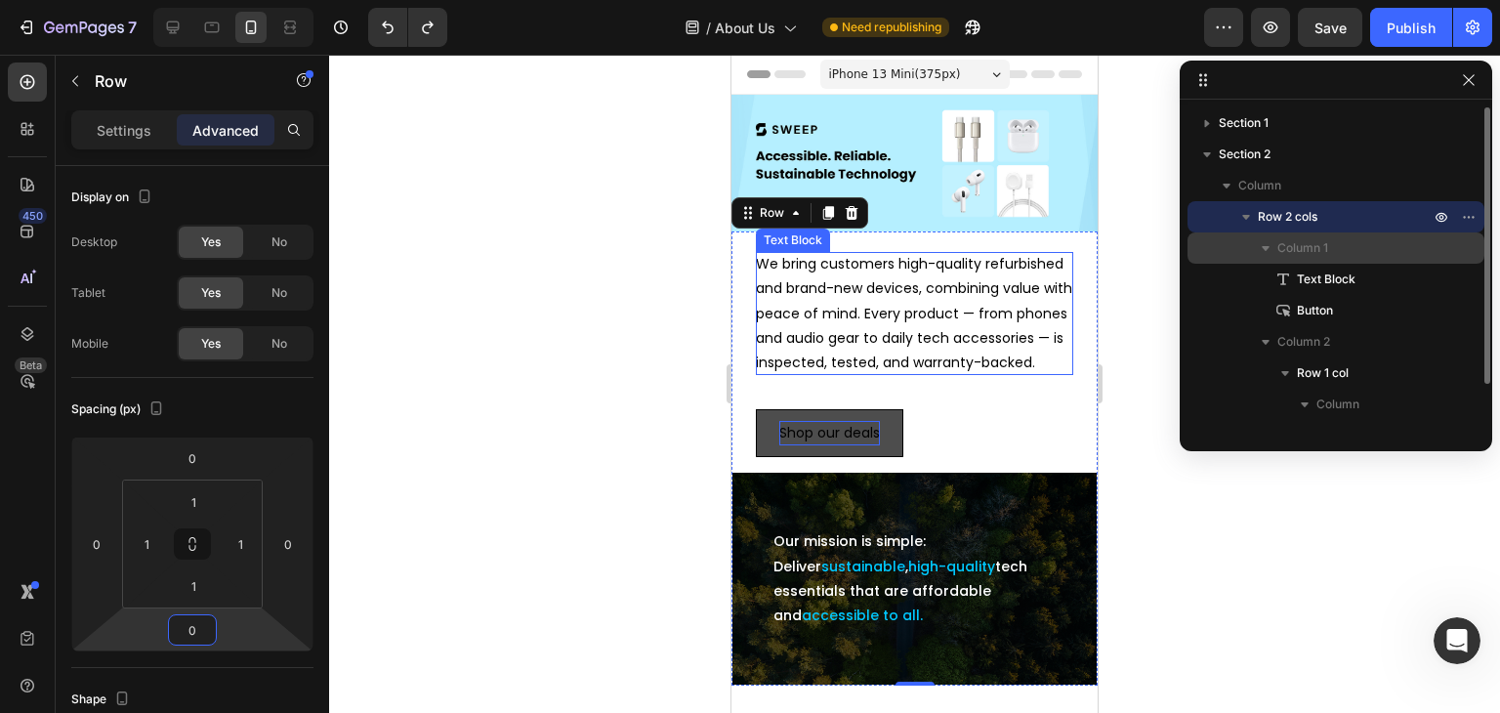
click at [1296, 244] on span "Column 1" at bounding box center [1303, 248] width 51 height 20
click at [1264, 246] on icon "button" at bounding box center [1266, 249] width 5 height 8
click at [1313, 239] on span "Column 1" at bounding box center [1303, 248] width 51 height 20
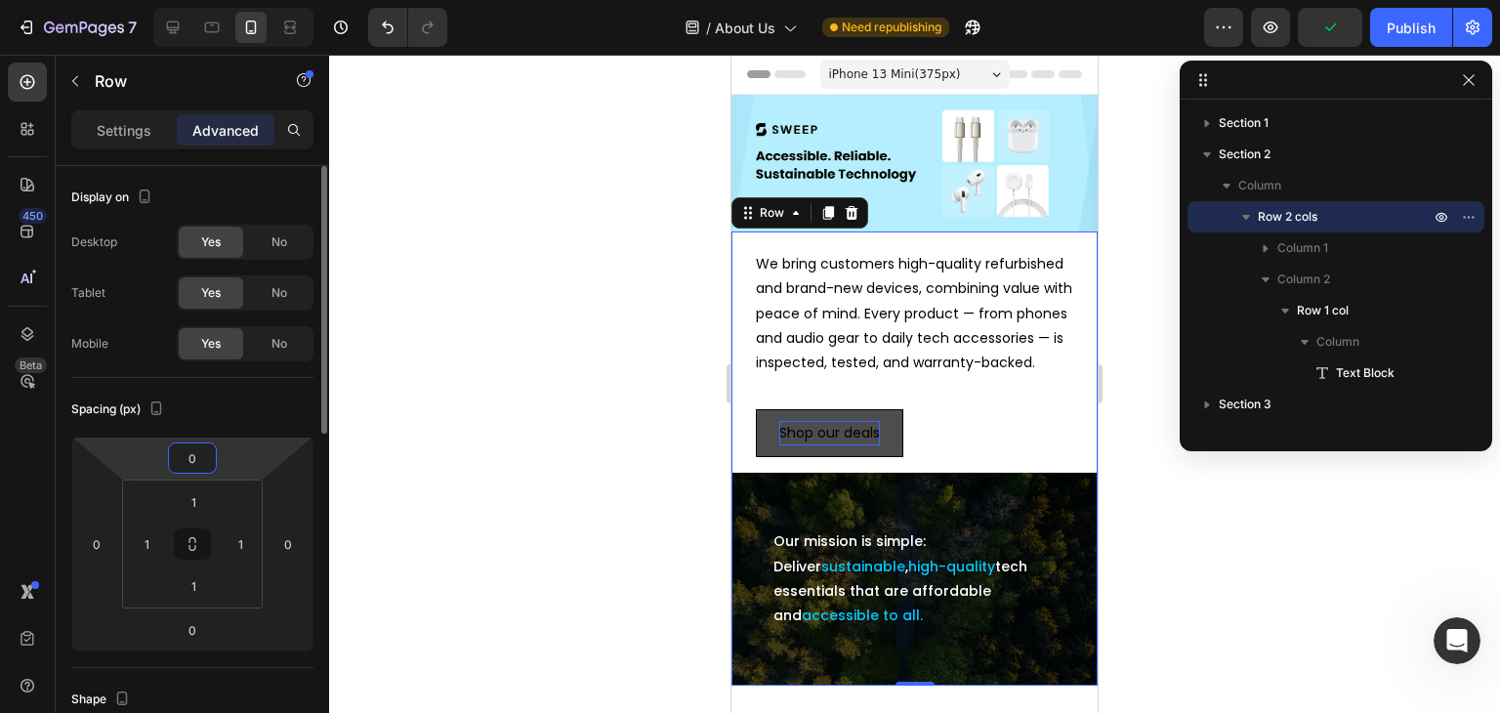
click at [188, 466] on input "0" at bounding box center [192, 457] width 39 height 29
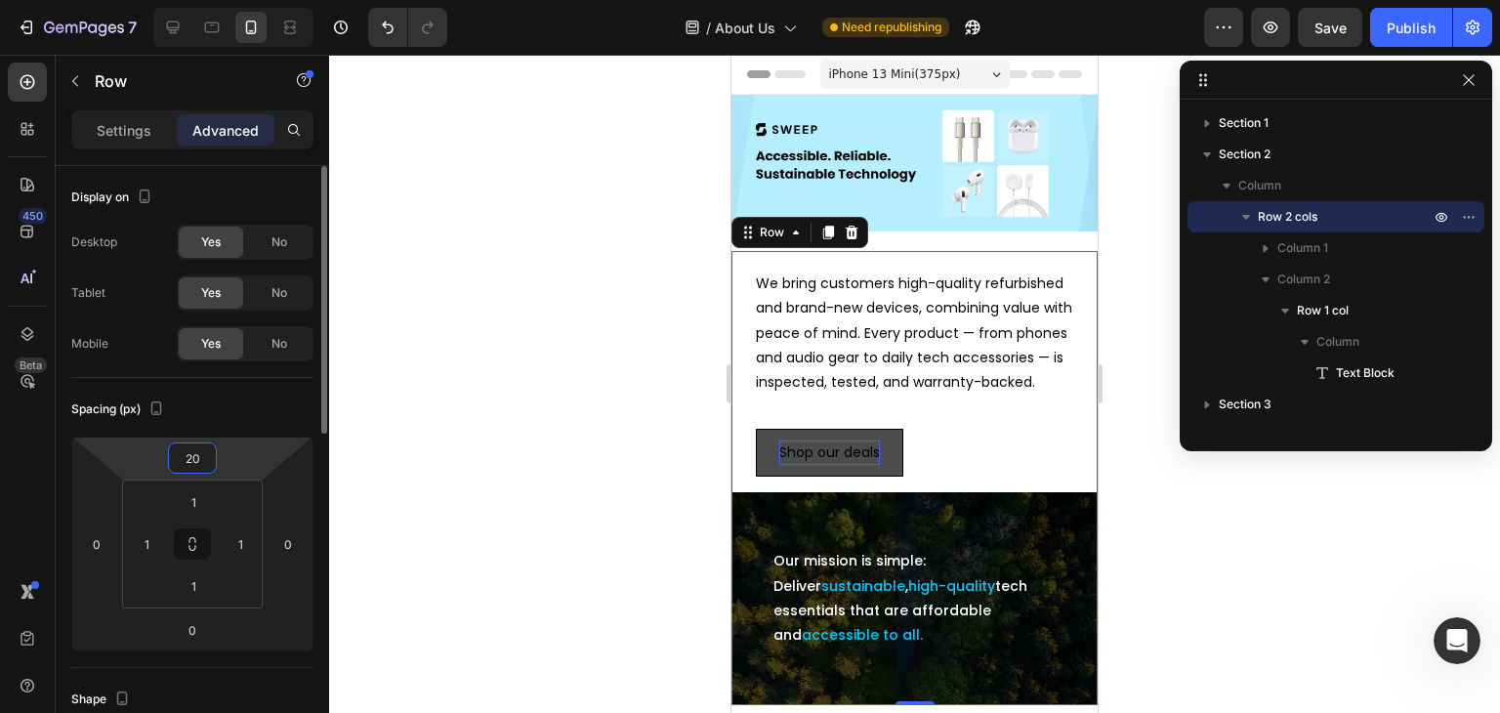
type input "0"
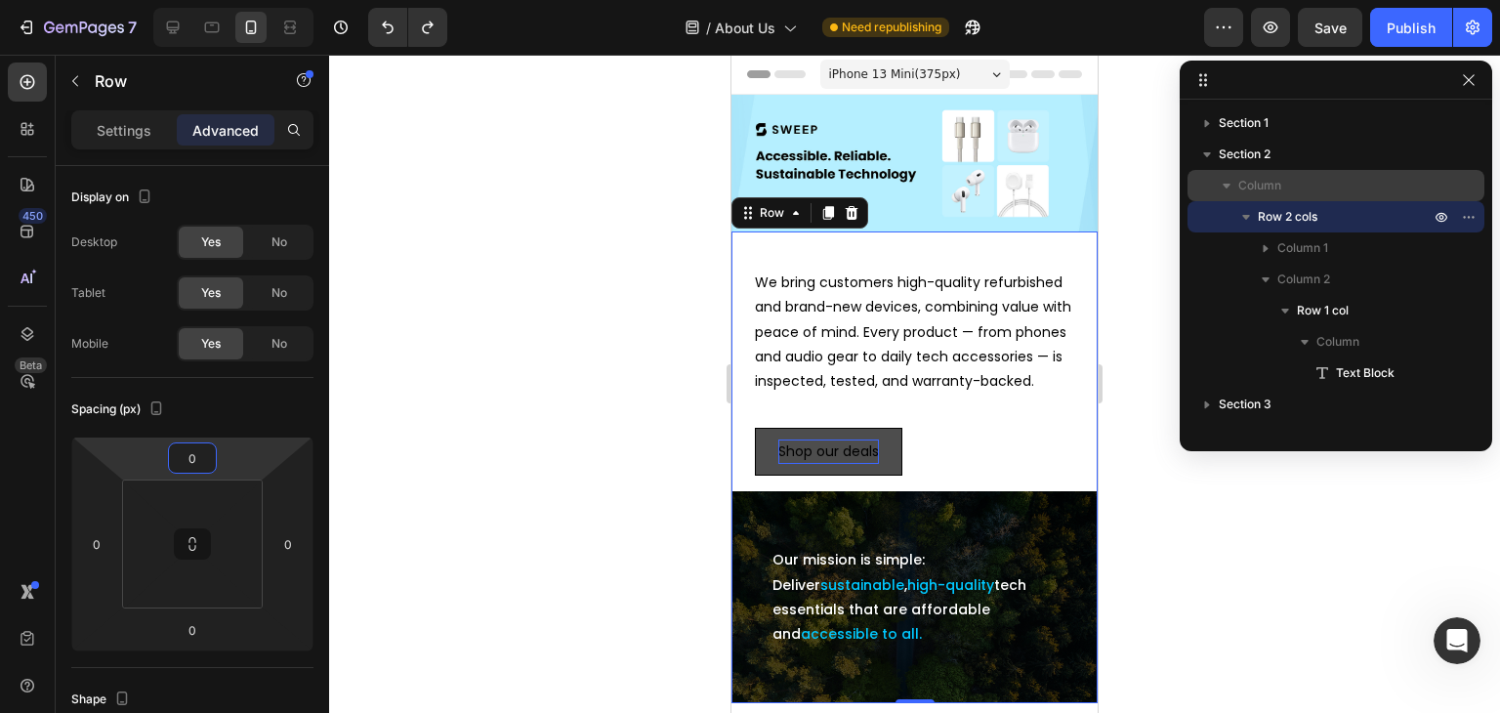
type input "1"
click at [1311, 185] on p "Column" at bounding box center [1336, 186] width 195 height 20
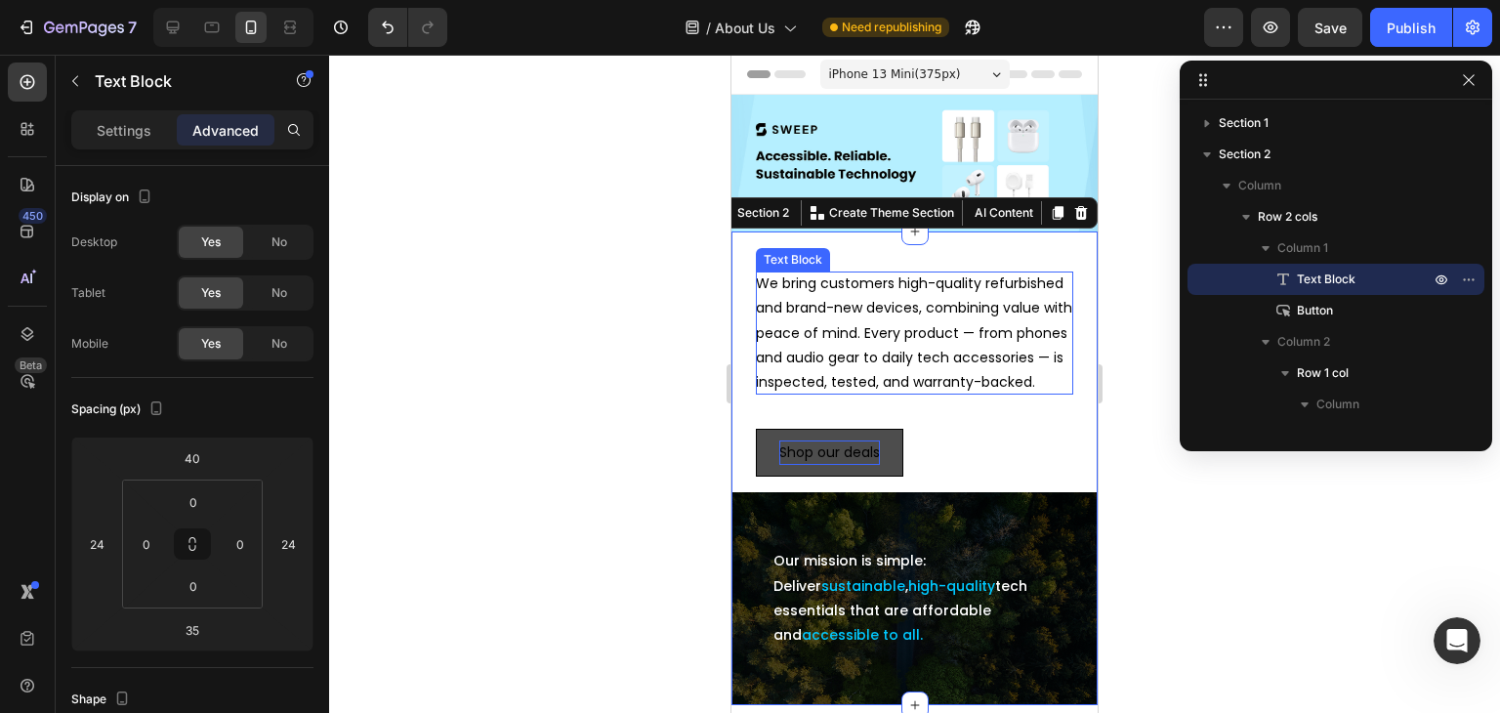
click at [800, 272] on p "We bring customers high-quality refurbished and brand-new devices, combining va…" at bounding box center [914, 333] width 317 height 123
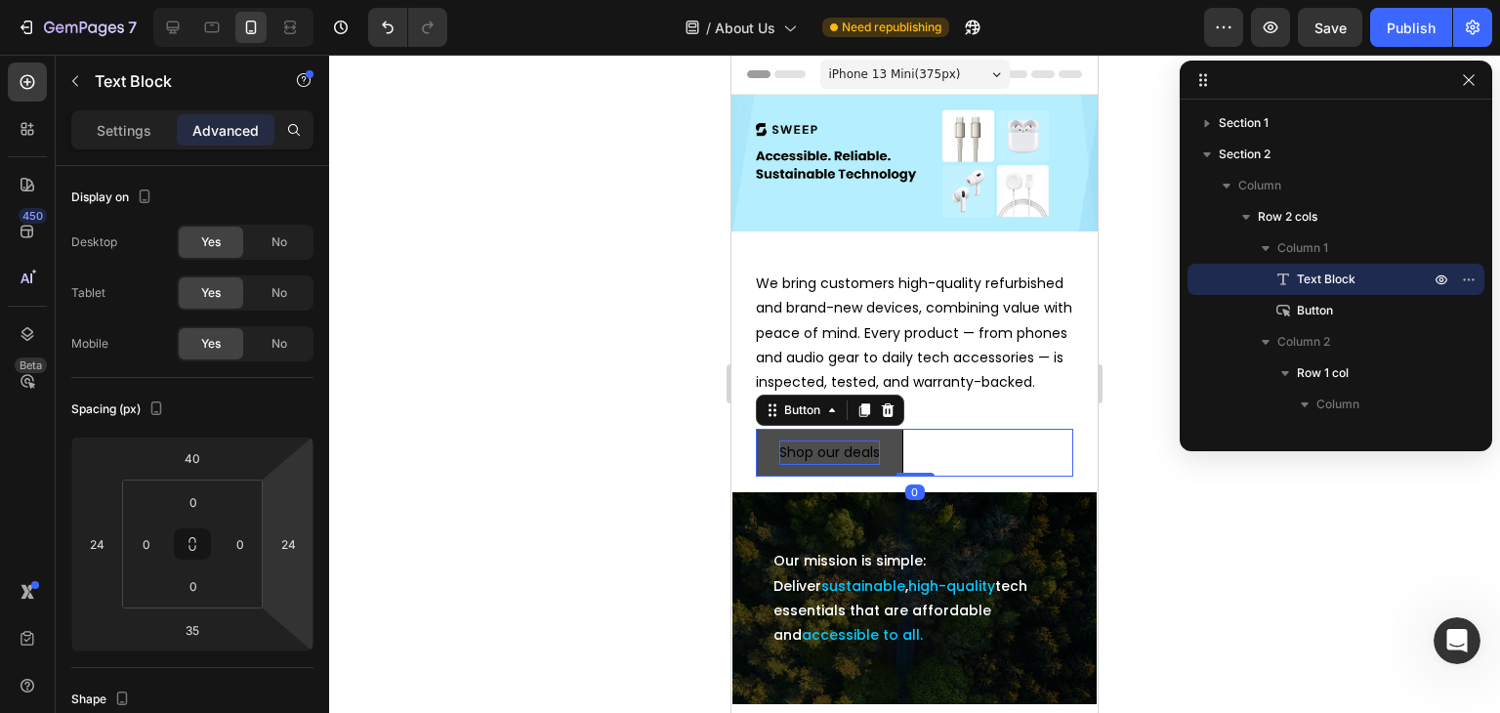
click at [926, 467] on div "Shop our deals Button 0" at bounding box center [914, 453] width 317 height 48
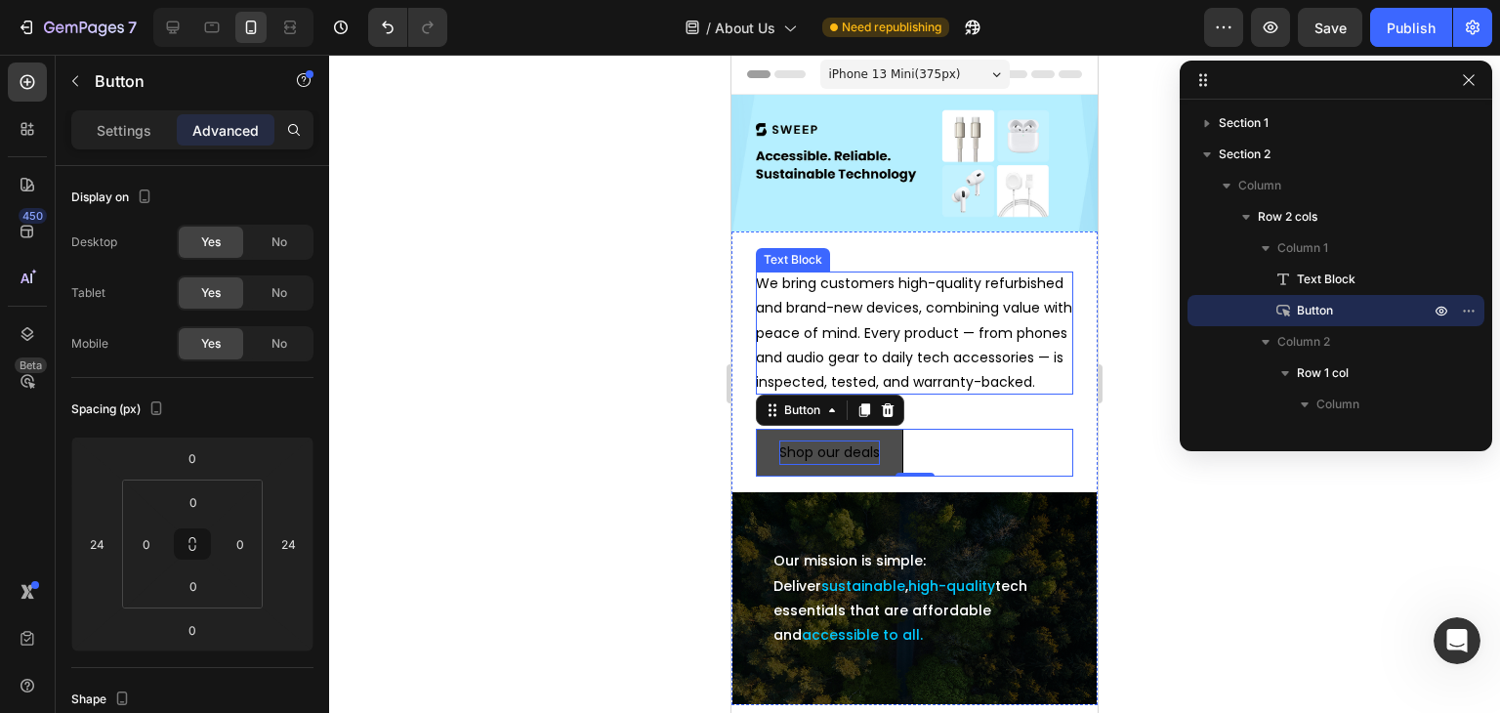
click at [1021, 296] on p "We bring customers high-quality refurbished and brand-new devices, combining va…" at bounding box center [914, 333] width 317 height 123
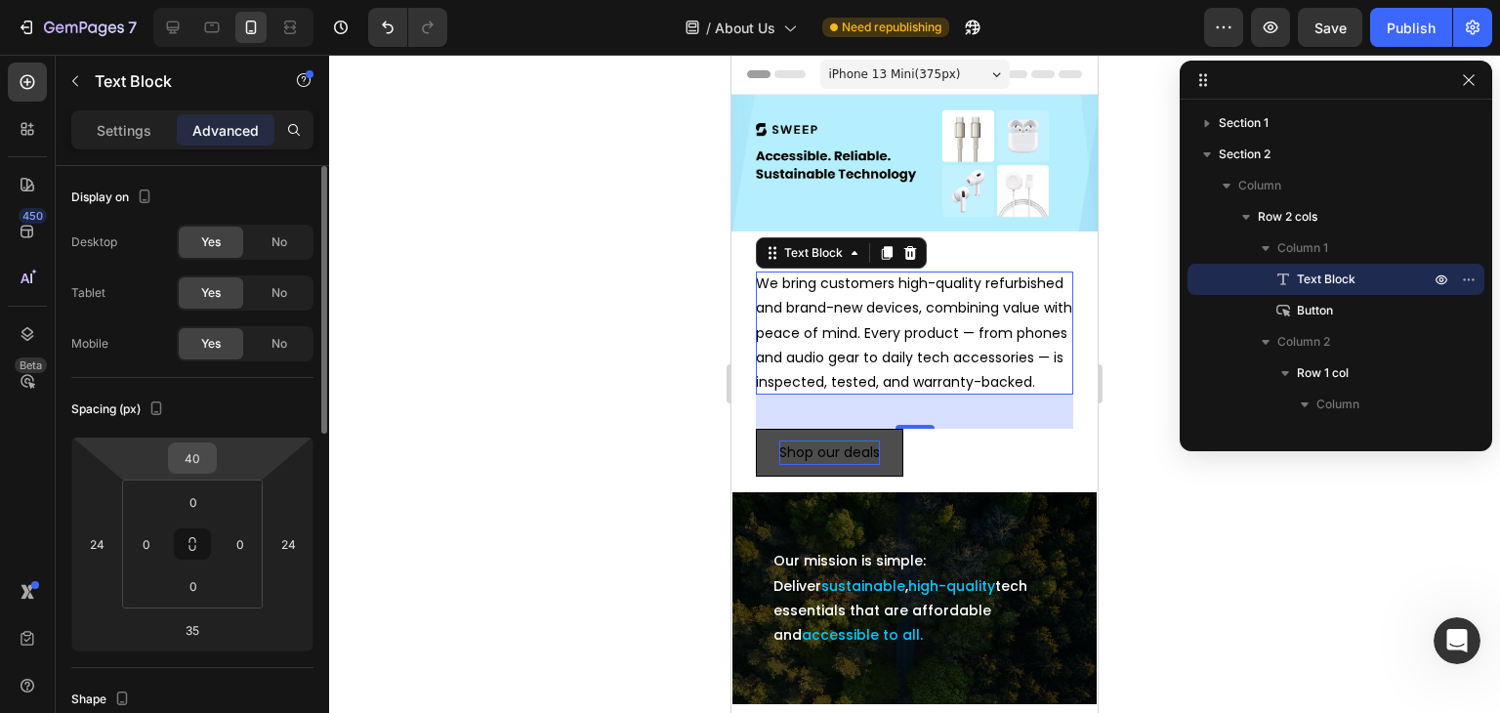
click at [188, 455] on input "40" at bounding box center [192, 457] width 39 height 29
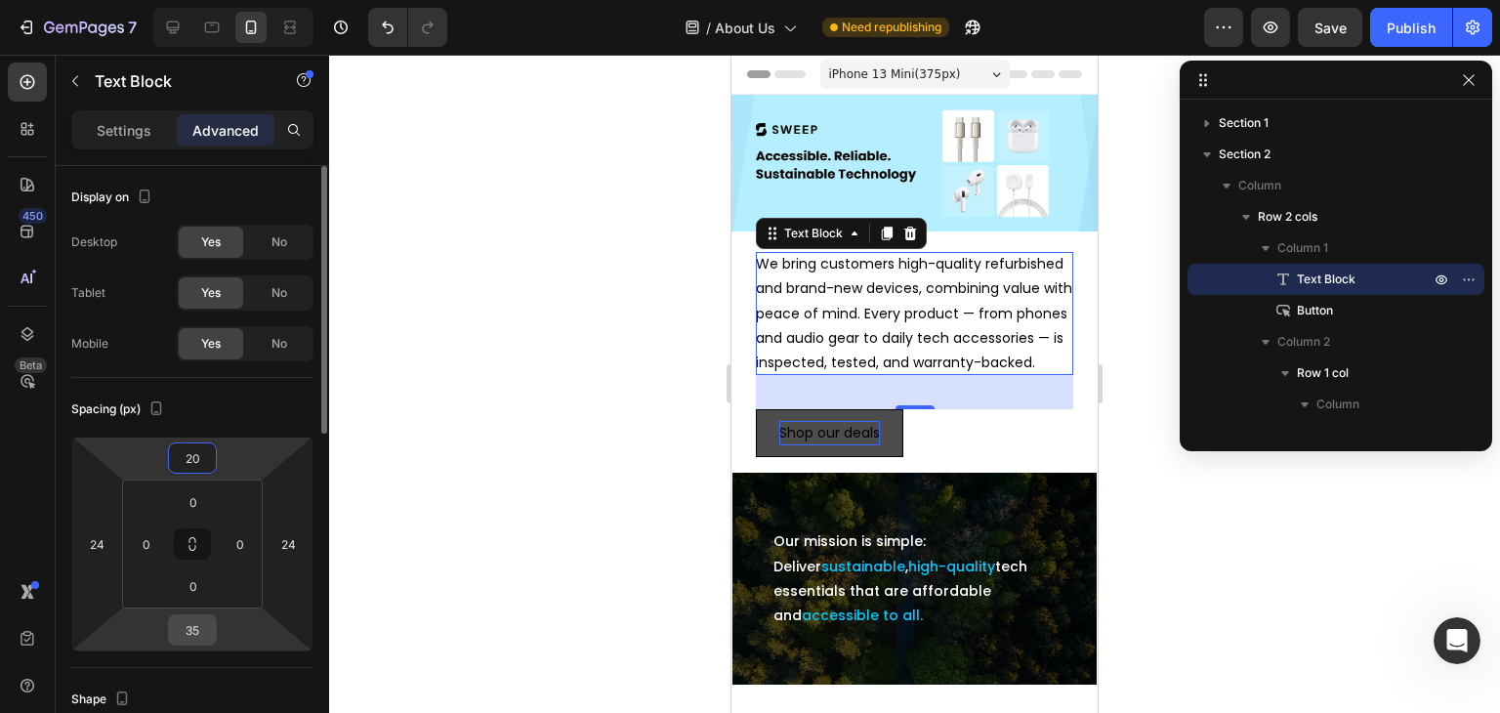
type input "20"
click at [191, 626] on input "35" at bounding box center [192, 629] width 39 height 29
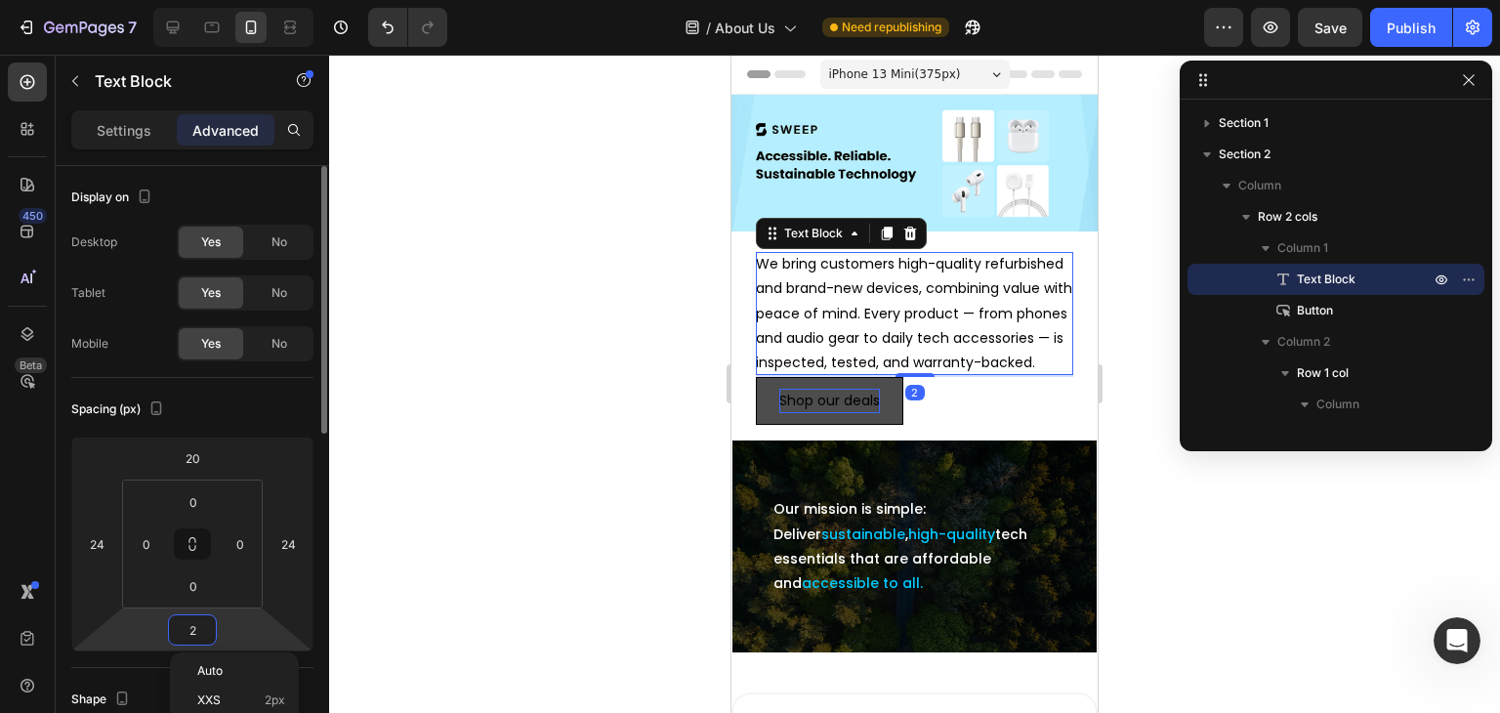
type input "20"
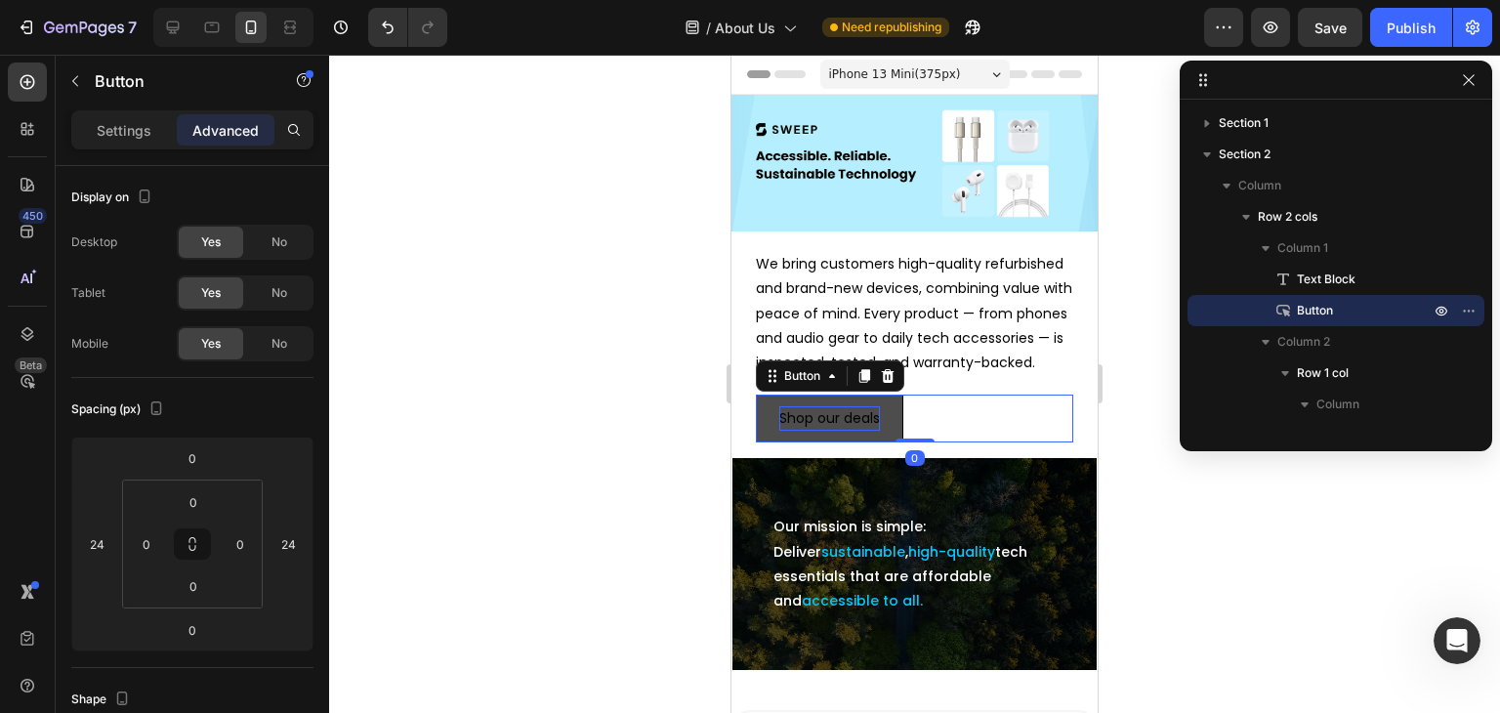
click at [928, 435] on div "Shop our deals Button 0" at bounding box center [914, 419] width 317 height 48
click at [191, 587] on input "0" at bounding box center [193, 585] width 39 height 29
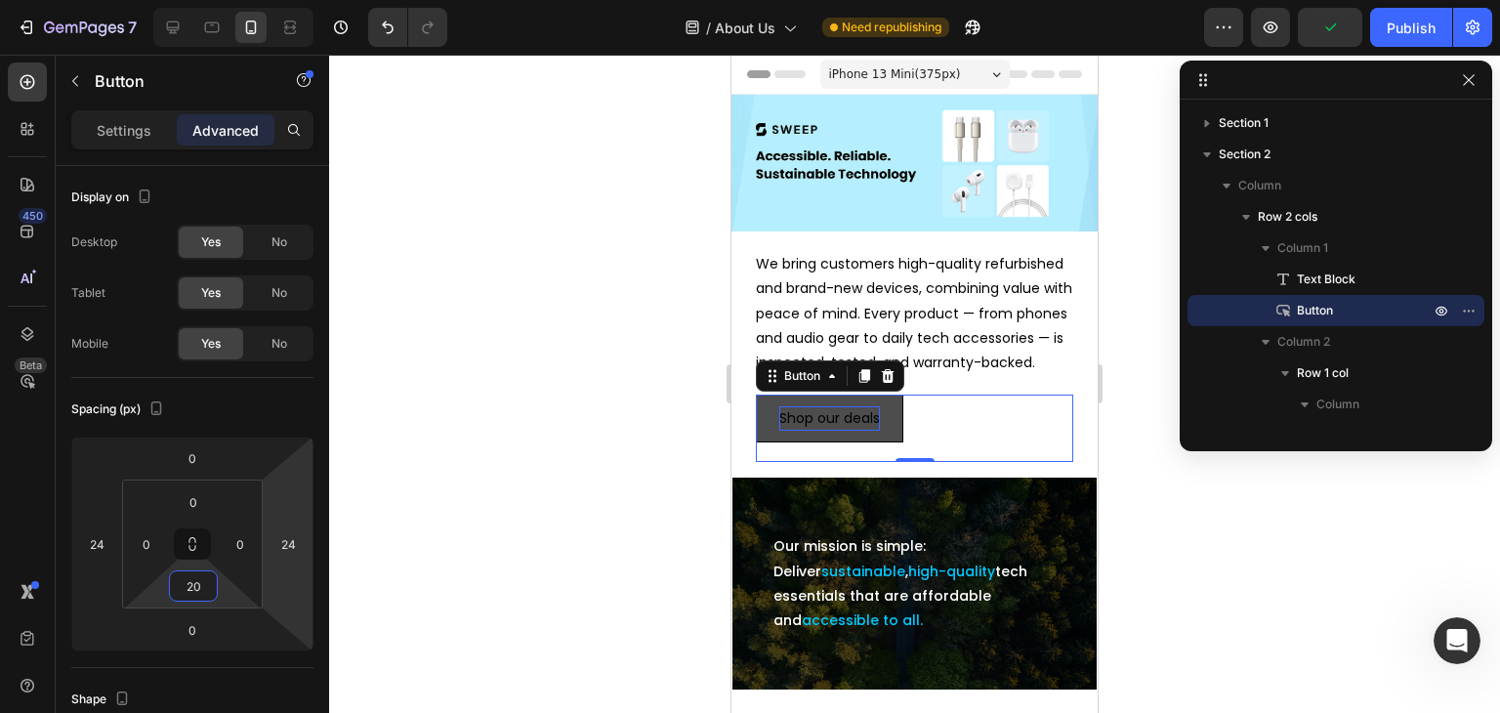
type input "2"
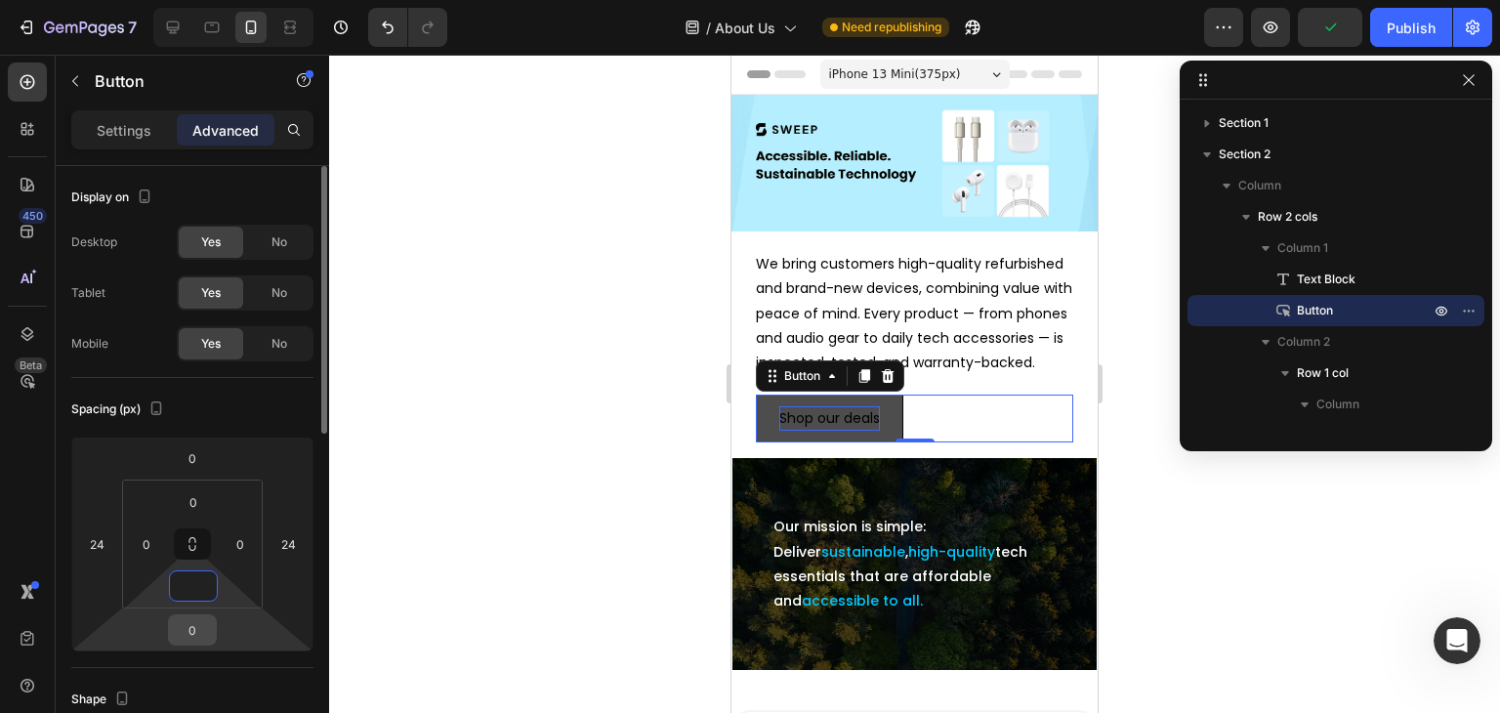
type input "0"
click at [184, 635] on input "0" at bounding box center [192, 629] width 39 height 29
click at [185, 634] on input "0" at bounding box center [192, 629] width 39 height 29
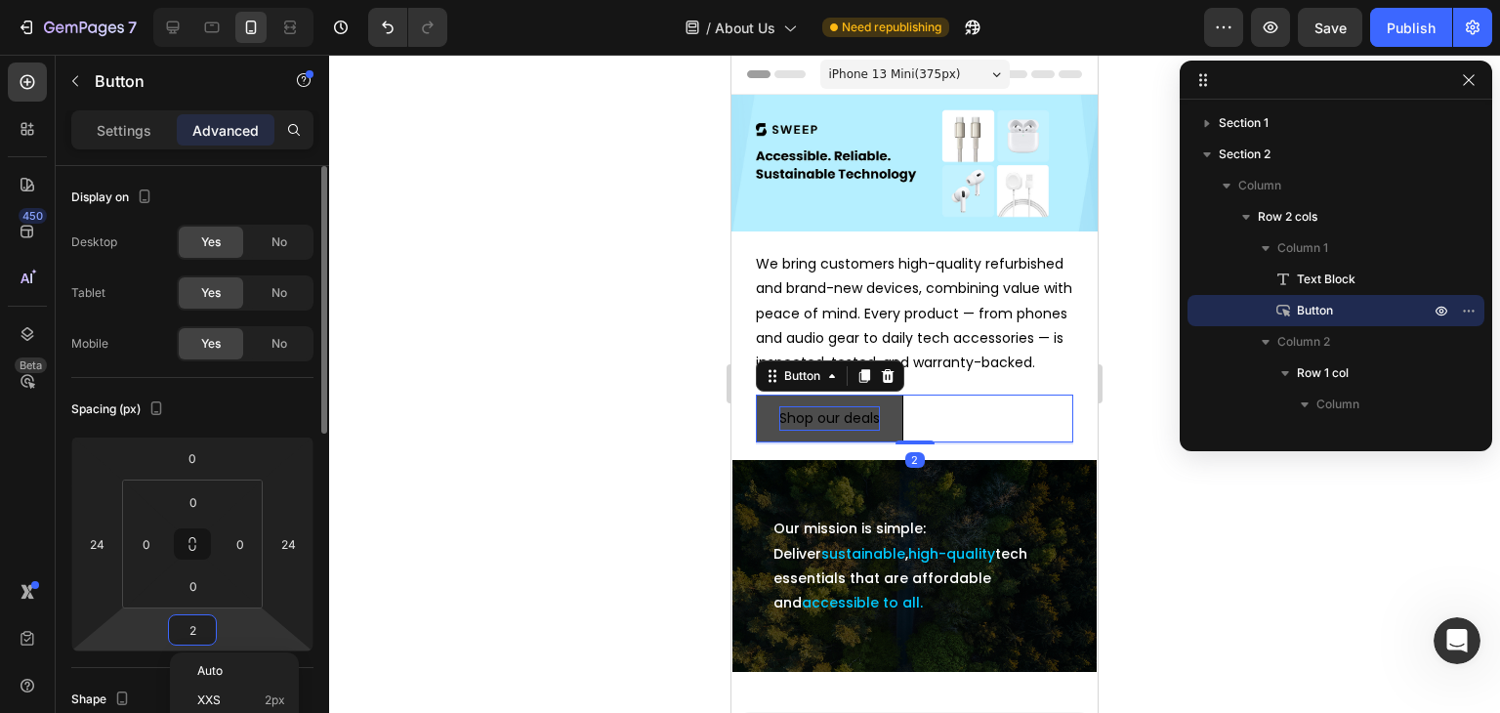
type input "20"
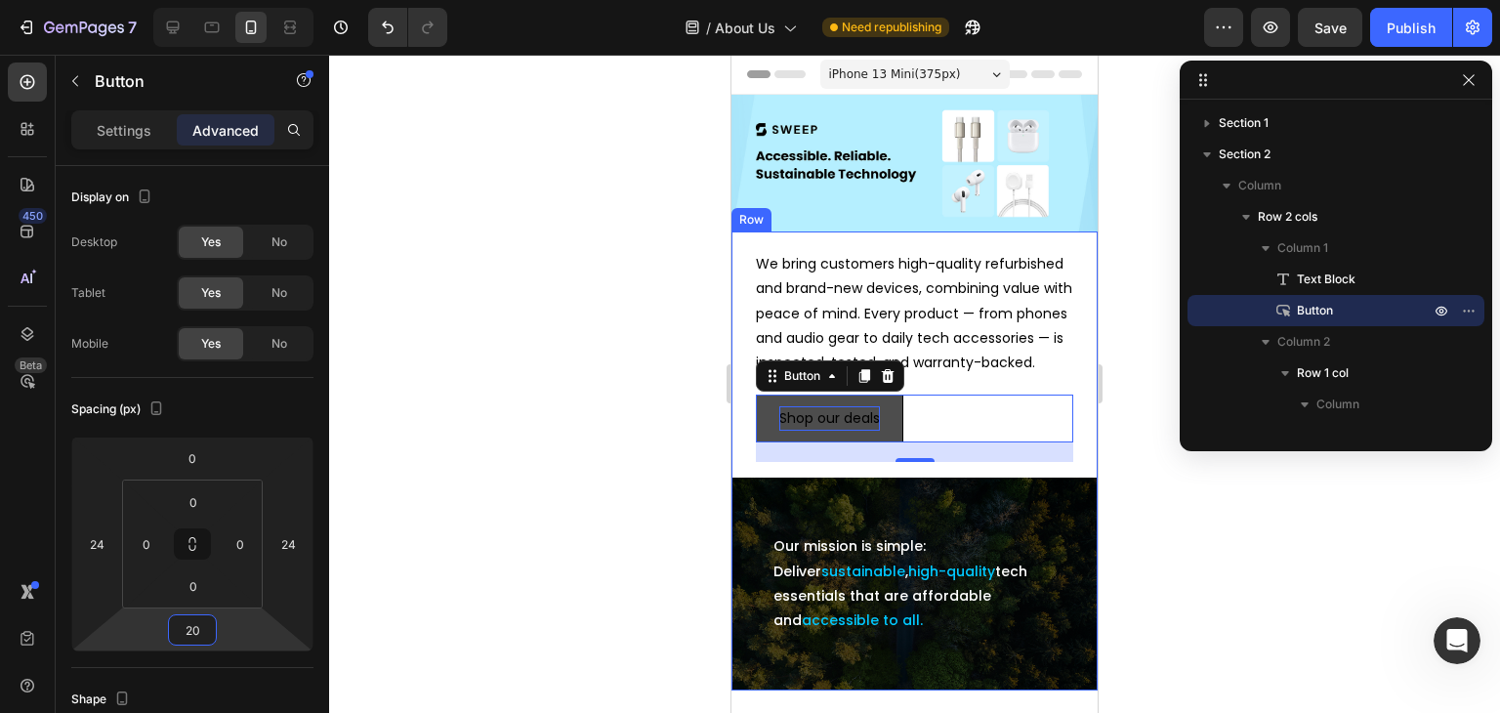
click at [742, 243] on div "We bring customers high-quality refurbished and brand-new devices, combining va…" at bounding box center [915, 347] width 364 height 230
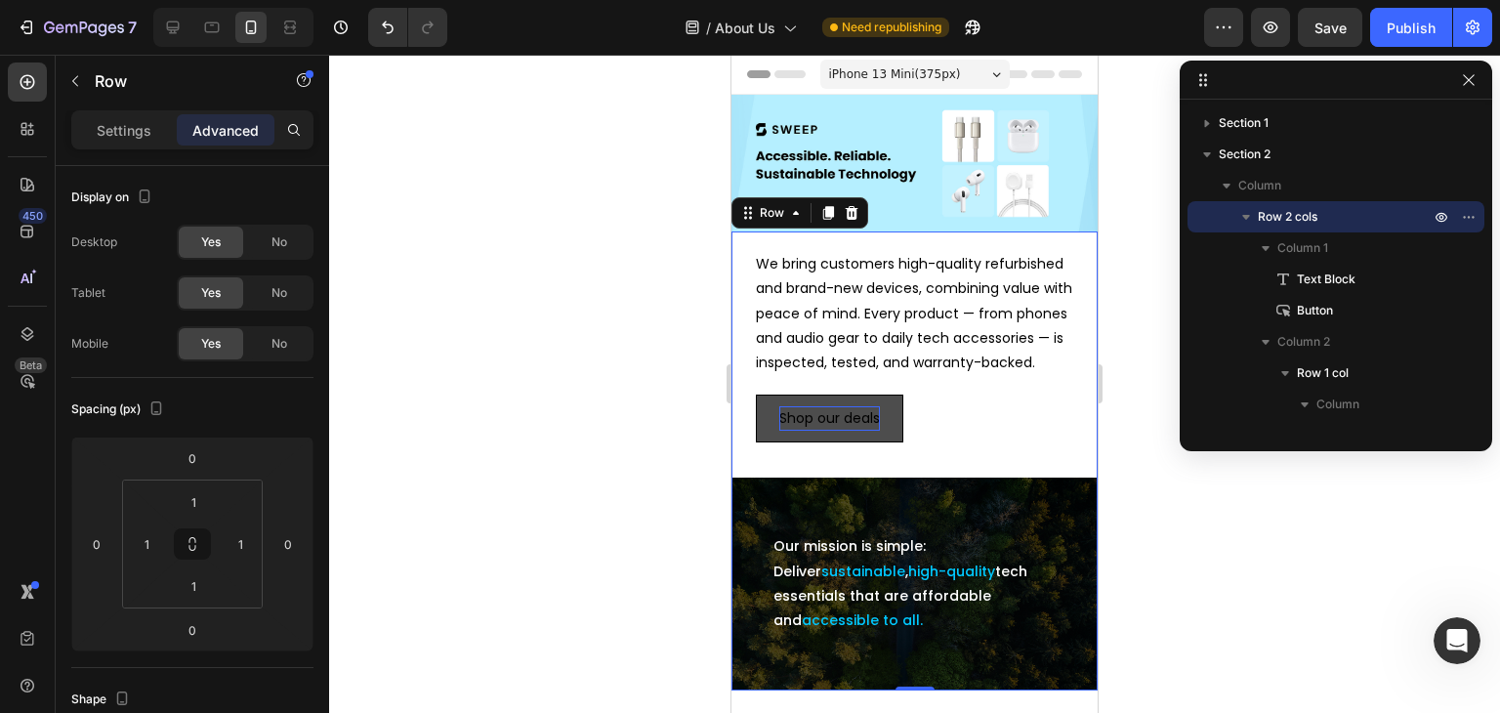
click at [1264, 247] on icon "button" at bounding box center [1266, 248] width 8 height 5
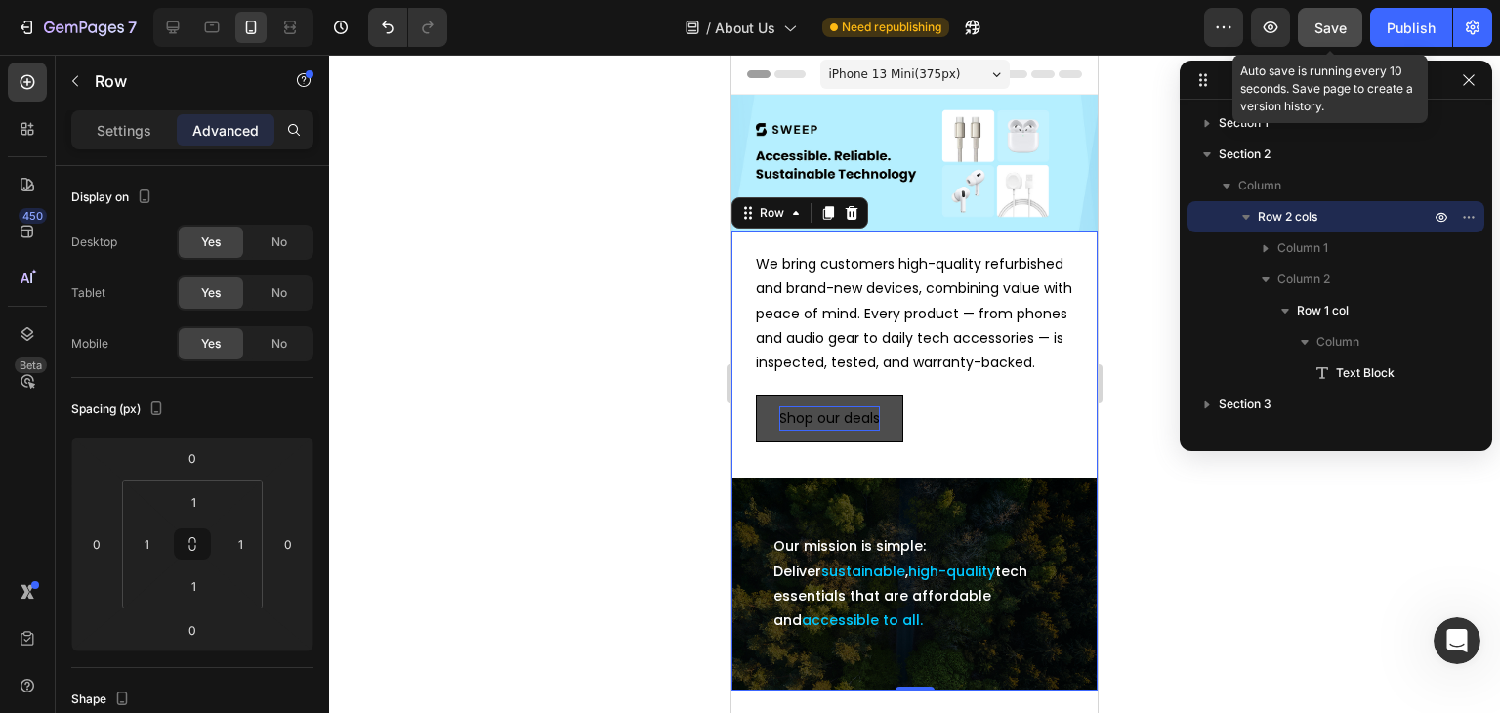
click at [1349, 24] on button "Save" at bounding box center [1330, 27] width 64 height 39
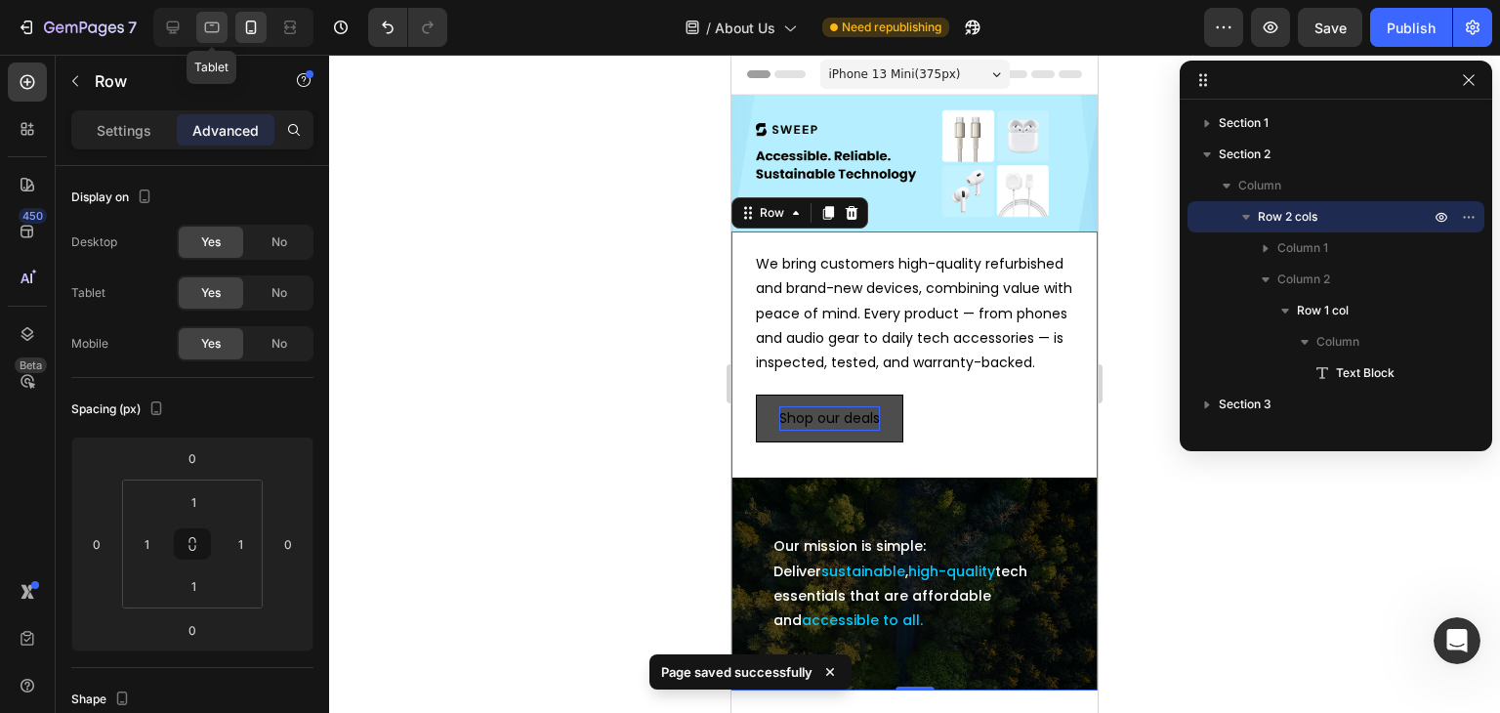
click at [215, 24] on icon at bounding box center [212, 28] width 20 height 20
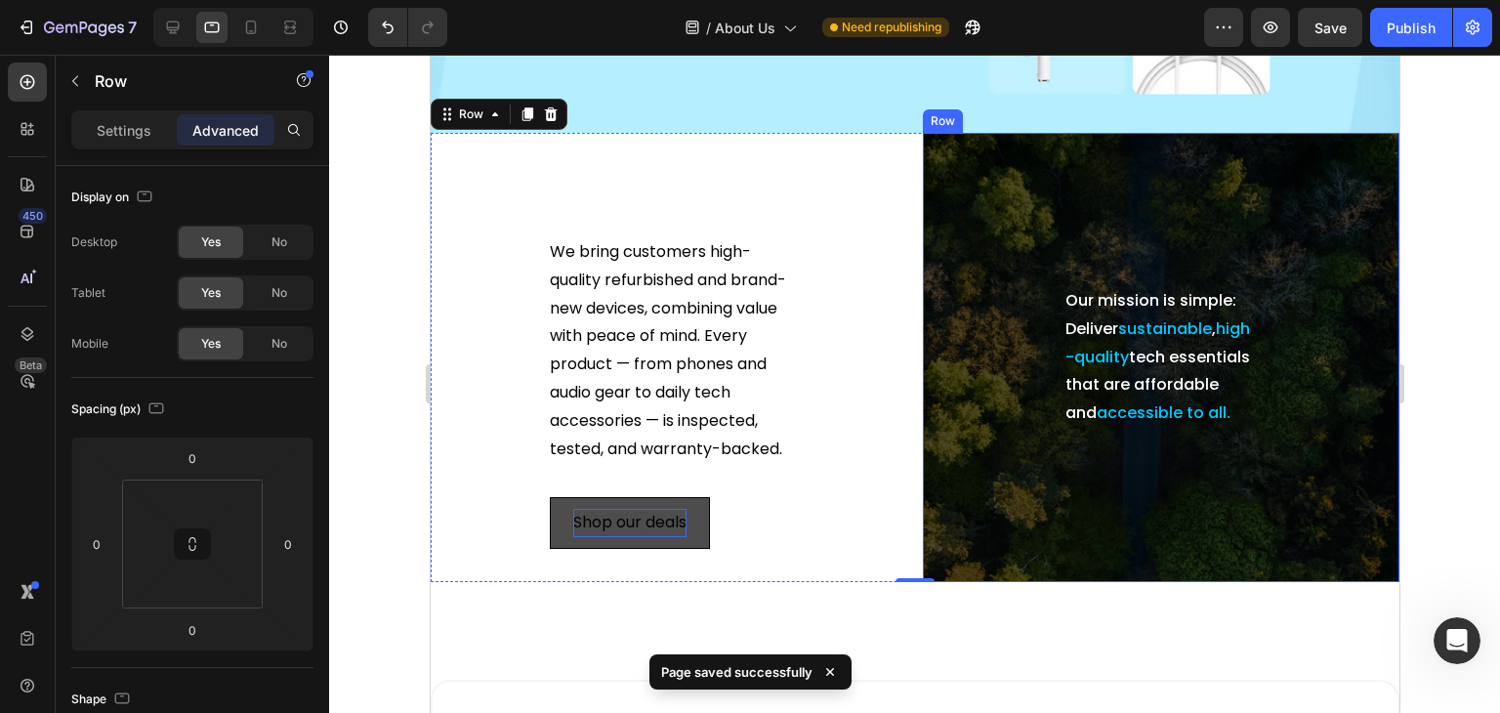
scroll to position [328, 0]
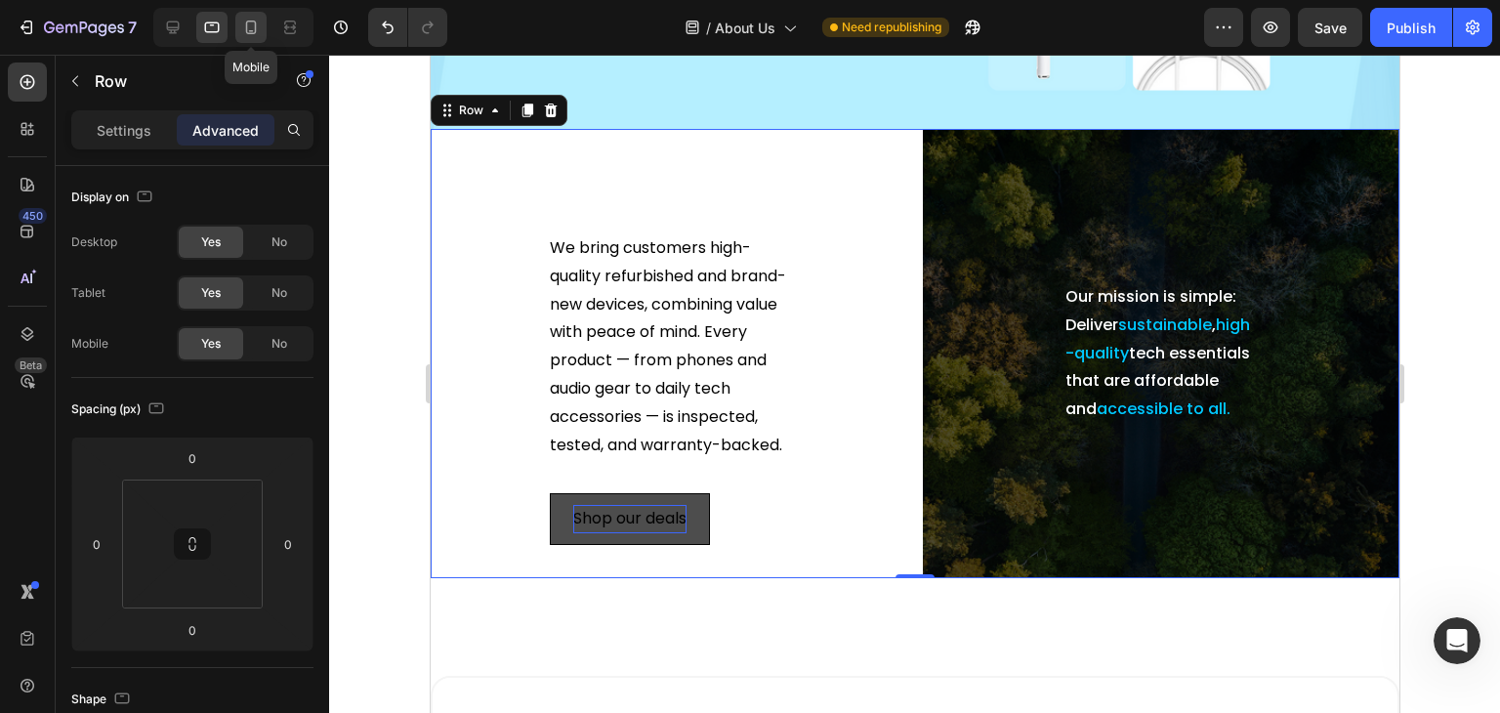
click at [248, 32] on icon at bounding box center [251, 28] width 20 height 20
type input "1"
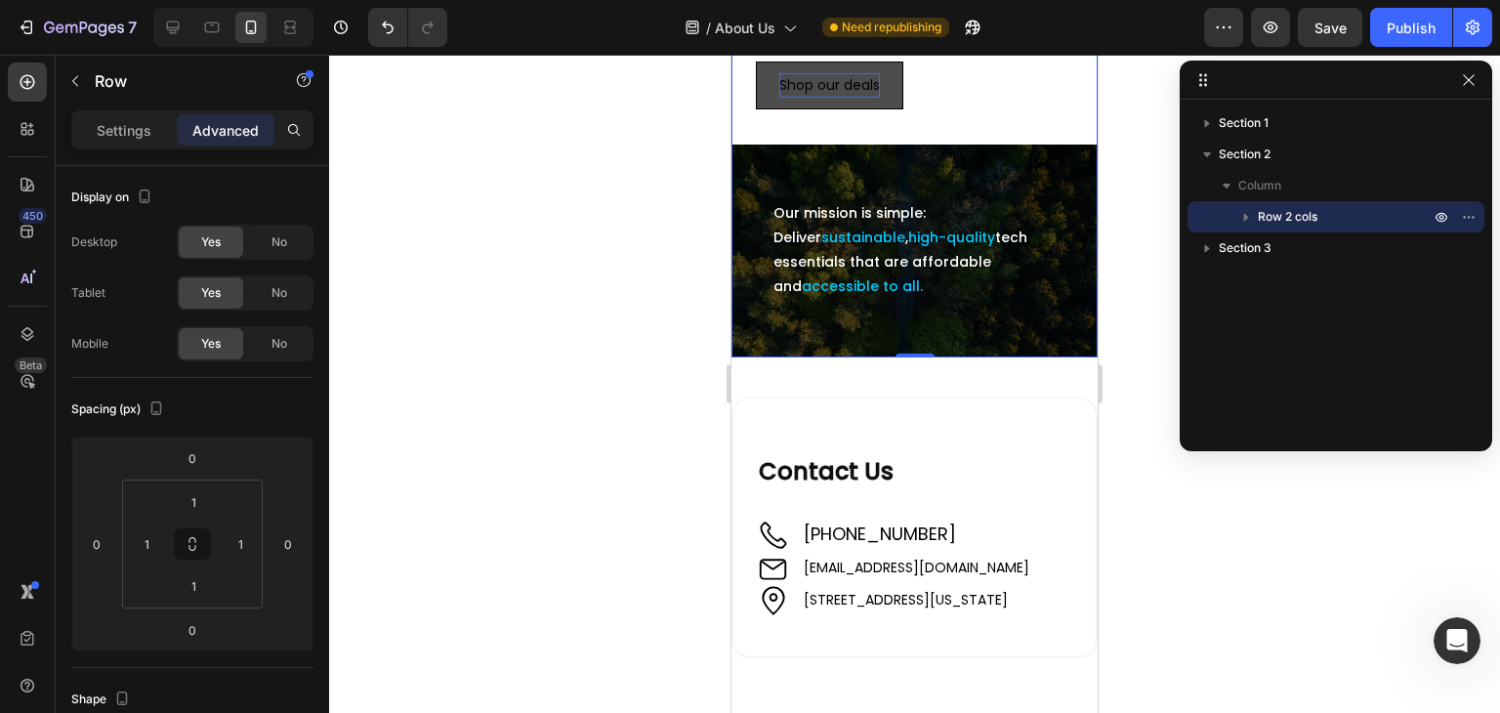
scroll to position [235, 0]
